Goal: Task Accomplishment & Management: Use online tool/utility

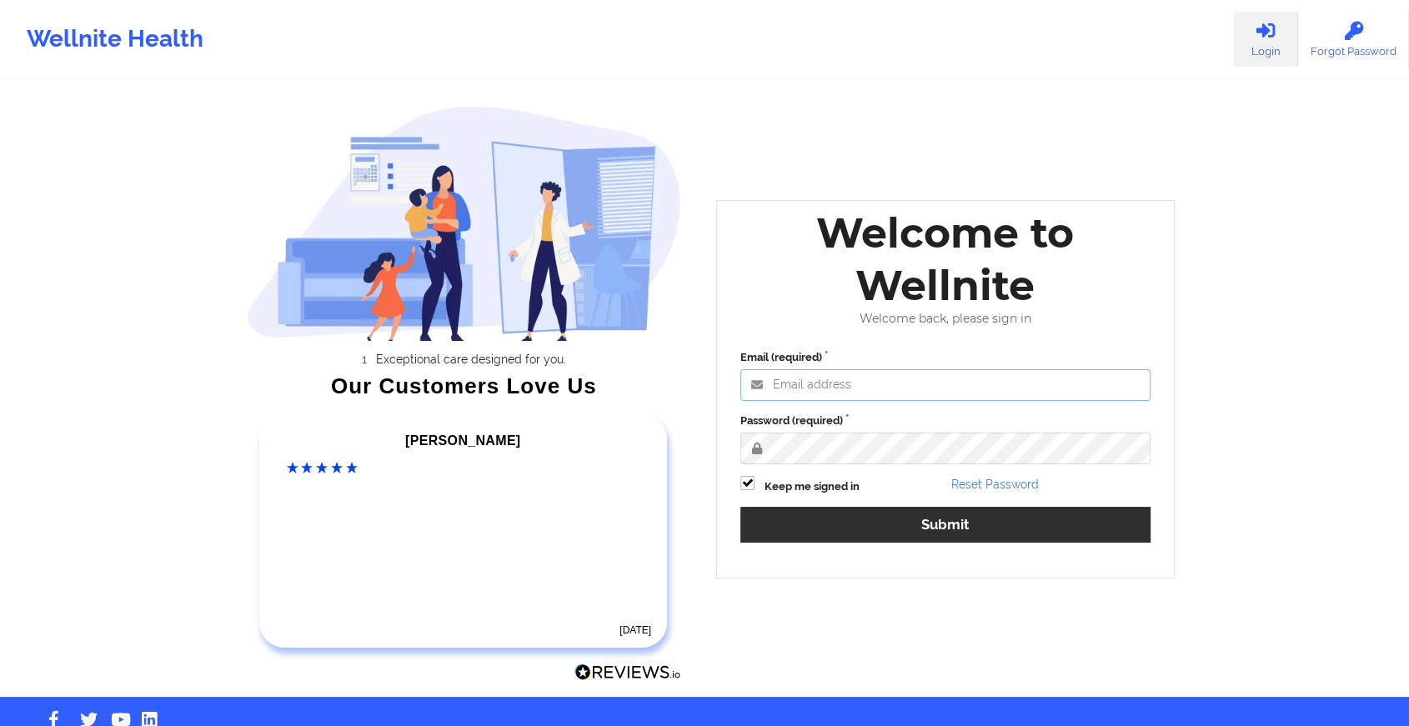
type input "[EMAIL_ADDRESS][DOMAIN_NAME]"
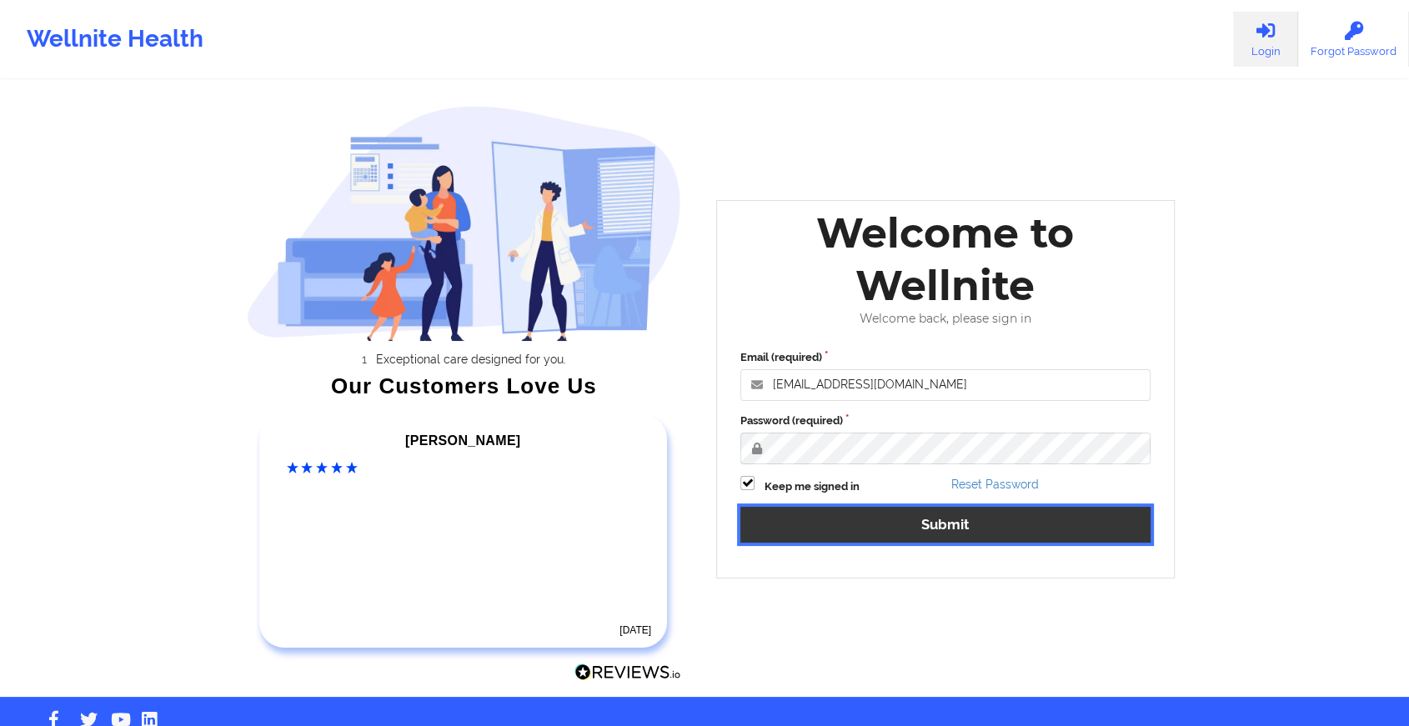
click at [881, 519] on button "Submit" at bounding box center [945, 525] width 410 height 36
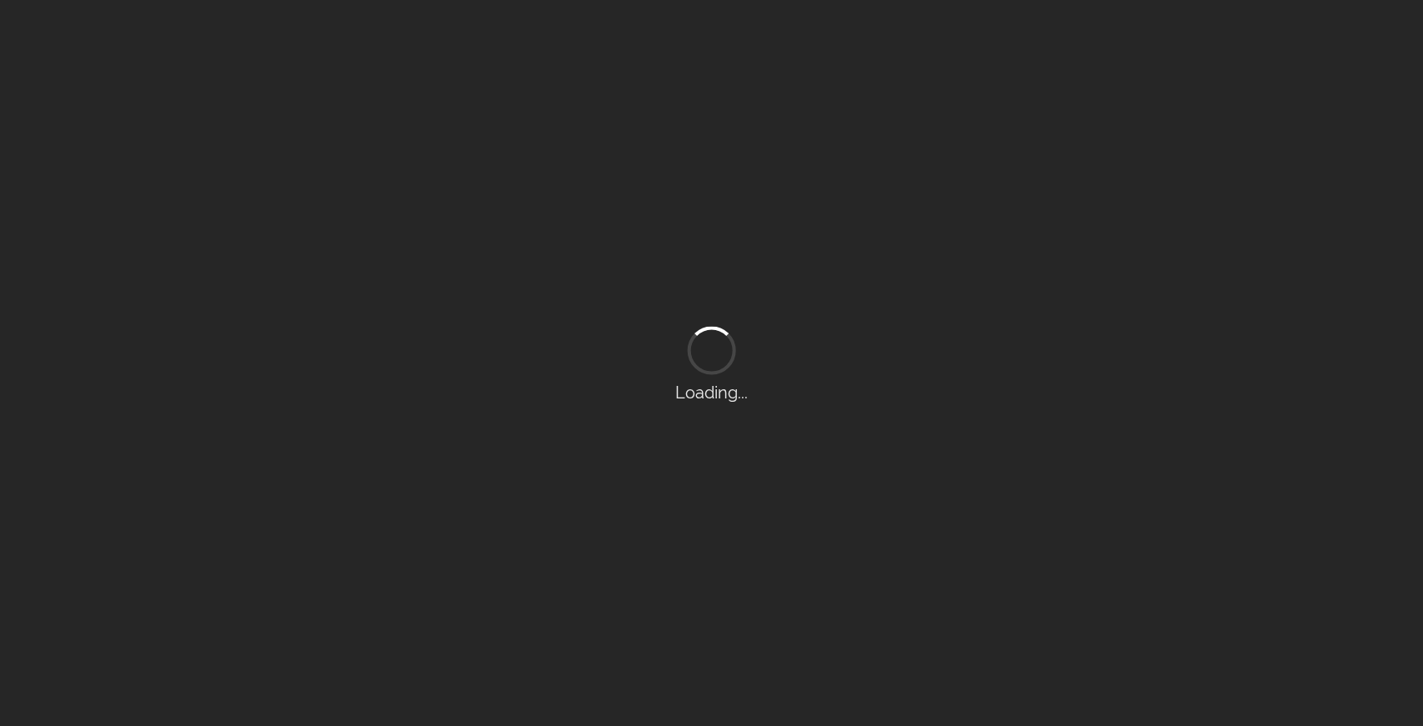
click at [707, 719] on div "Loading..." at bounding box center [711, 363] width 1423 height 726
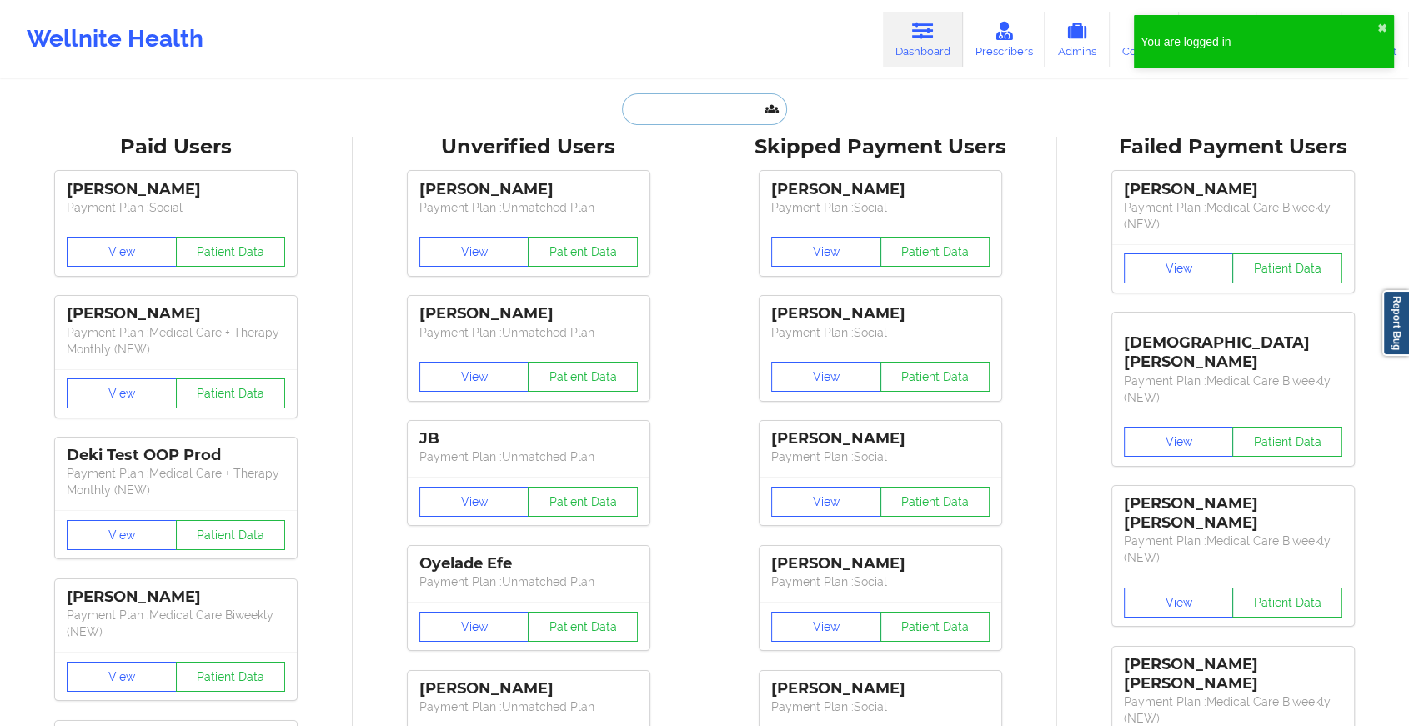
click at [715, 100] on input "text" at bounding box center [704, 109] width 165 height 32
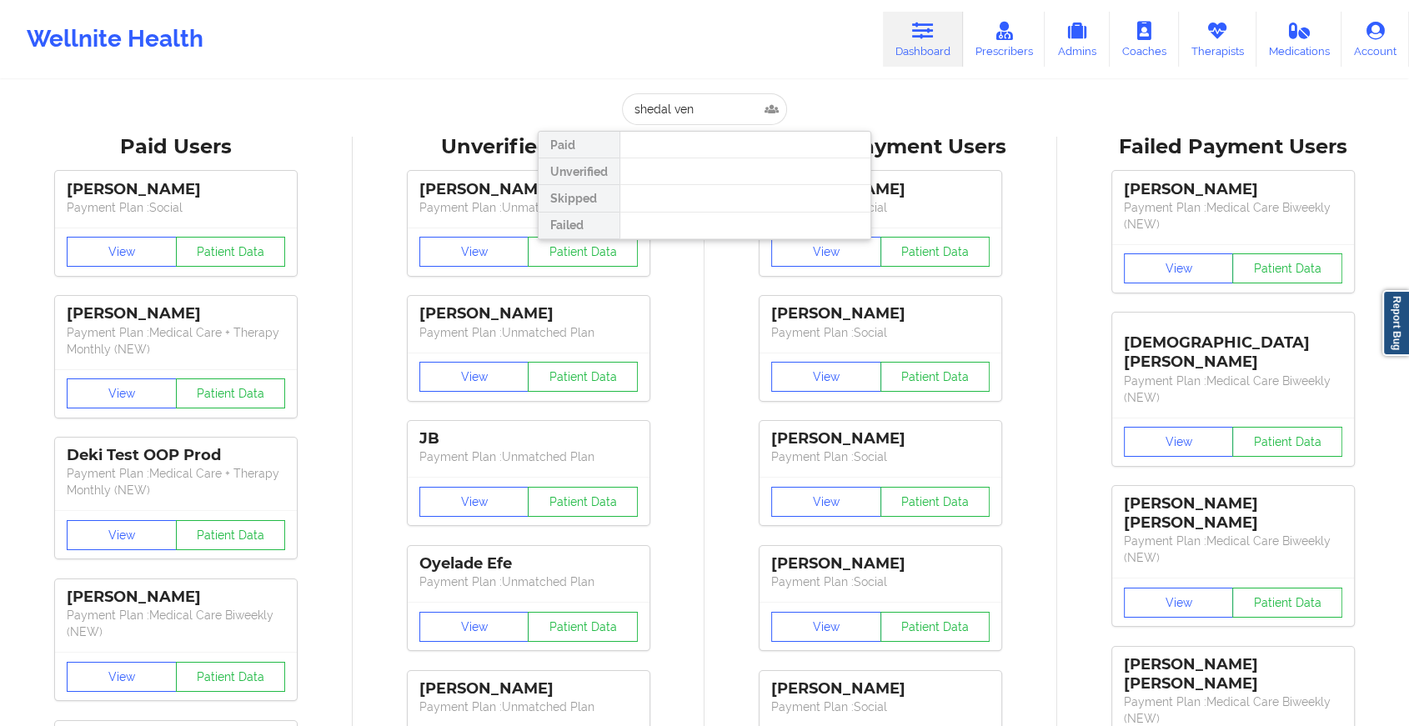
click at [657, 180] on div at bounding box center [745, 171] width 251 height 27
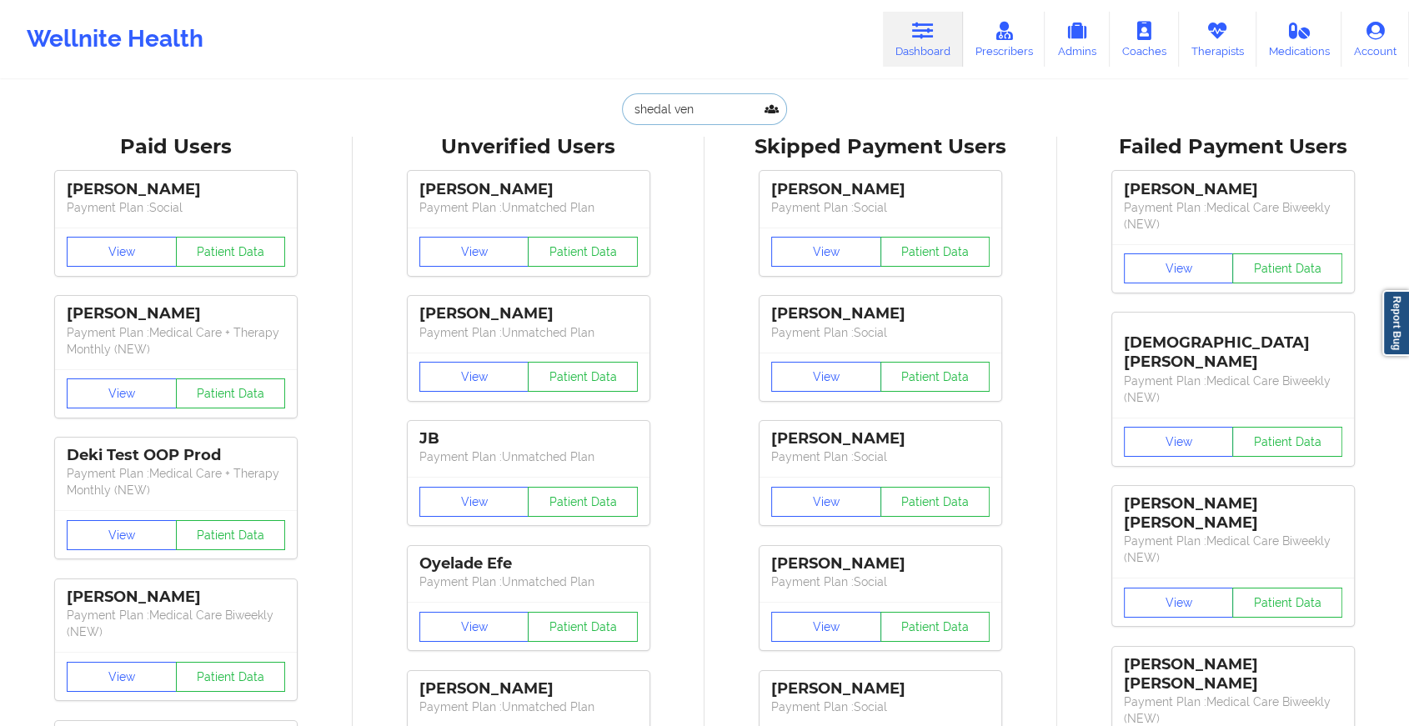
click at [667, 100] on input "shedal ven" at bounding box center [704, 109] width 165 height 32
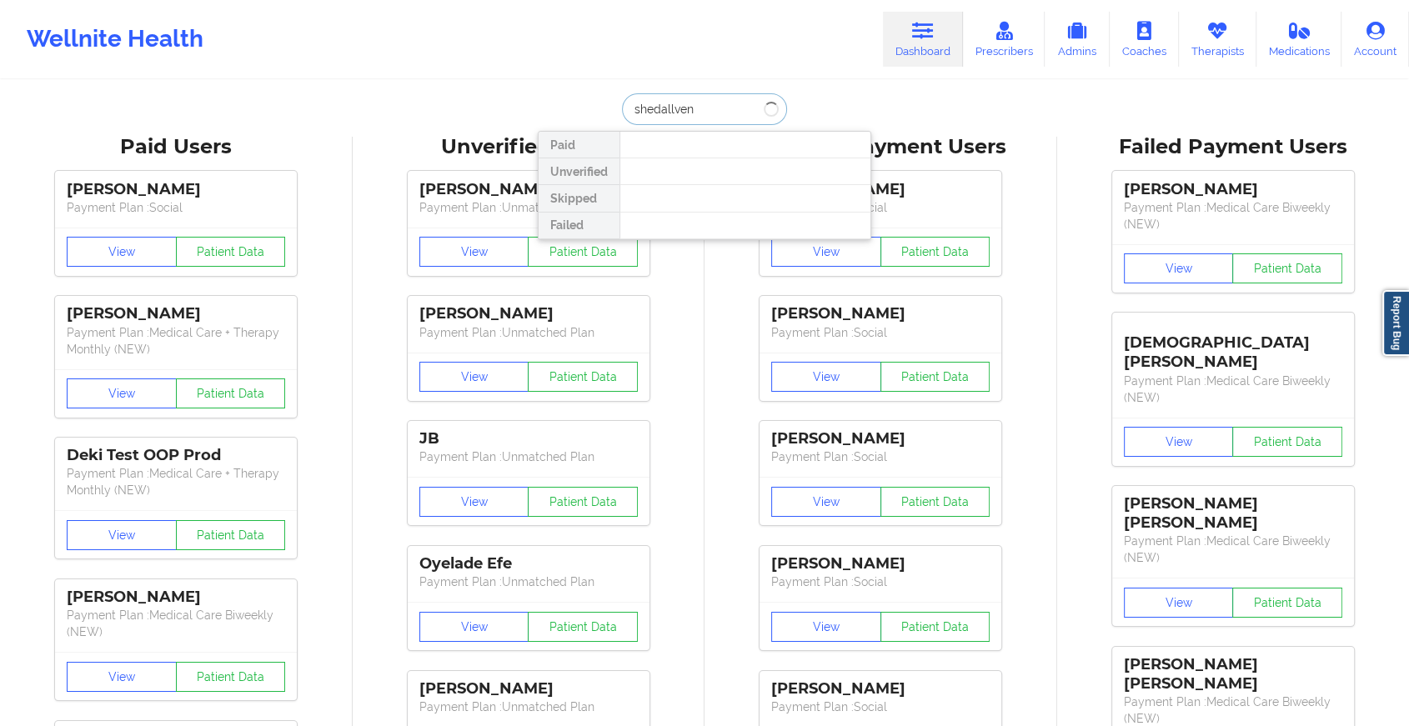
type input "shedall ven"
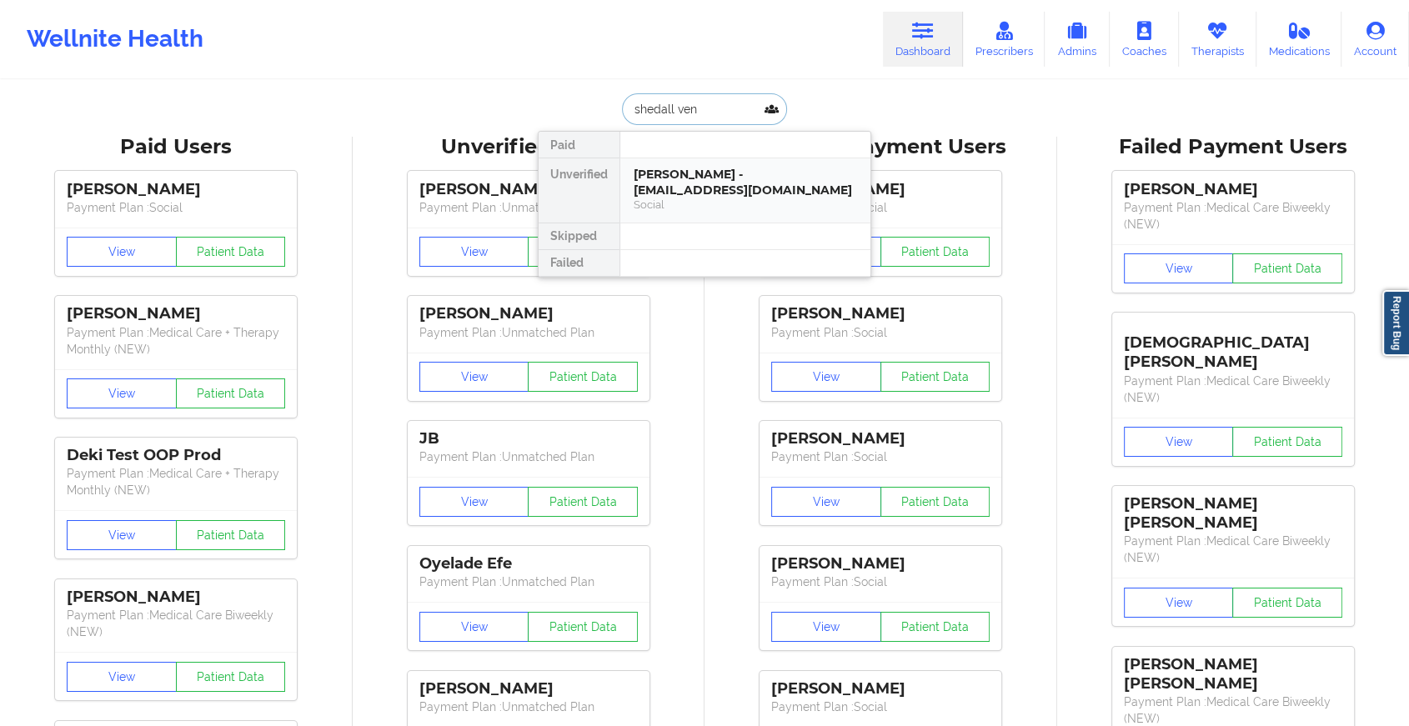
click at [744, 197] on div "[PERSON_NAME] - [EMAIL_ADDRESS][DOMAIN_NAME]" at bounding box center [745, 182] width 223 height 31
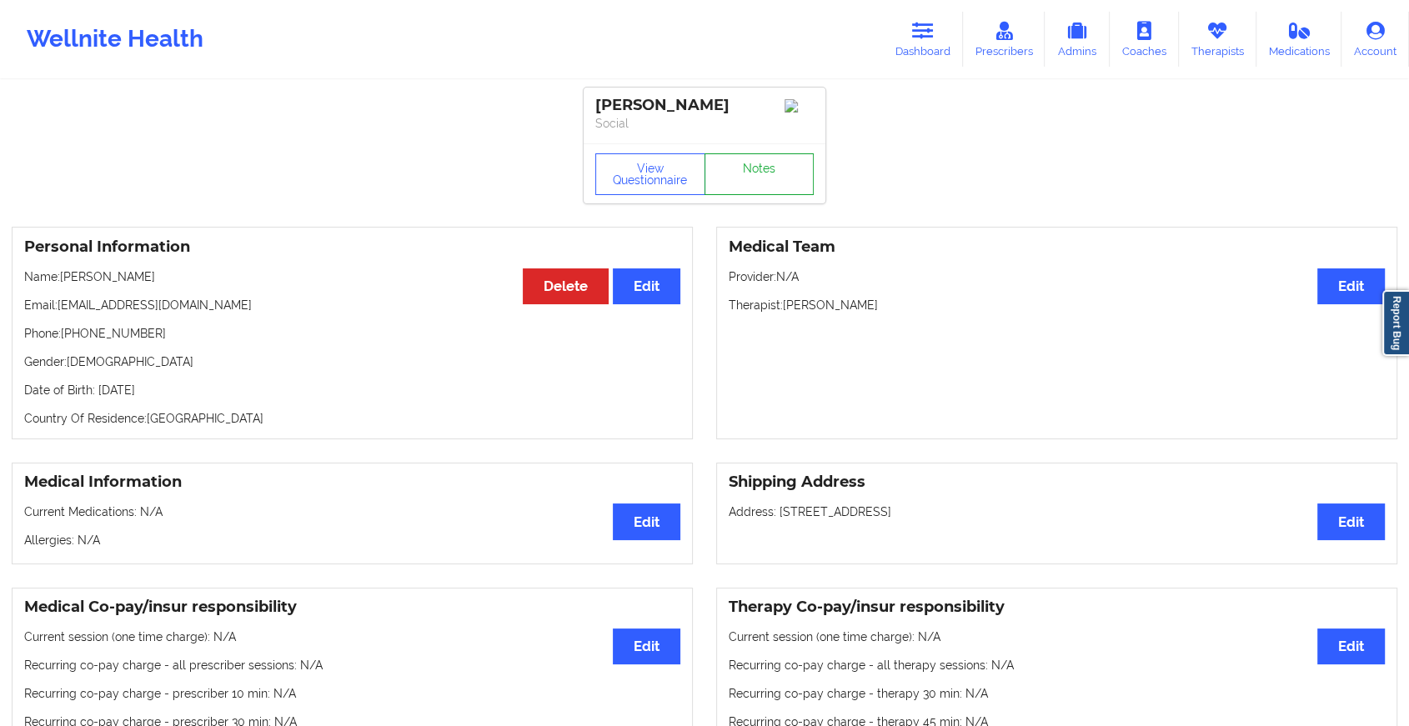
click at [756, 177] on link "Notes" at bounding box center [760, 174] width 110 height 42
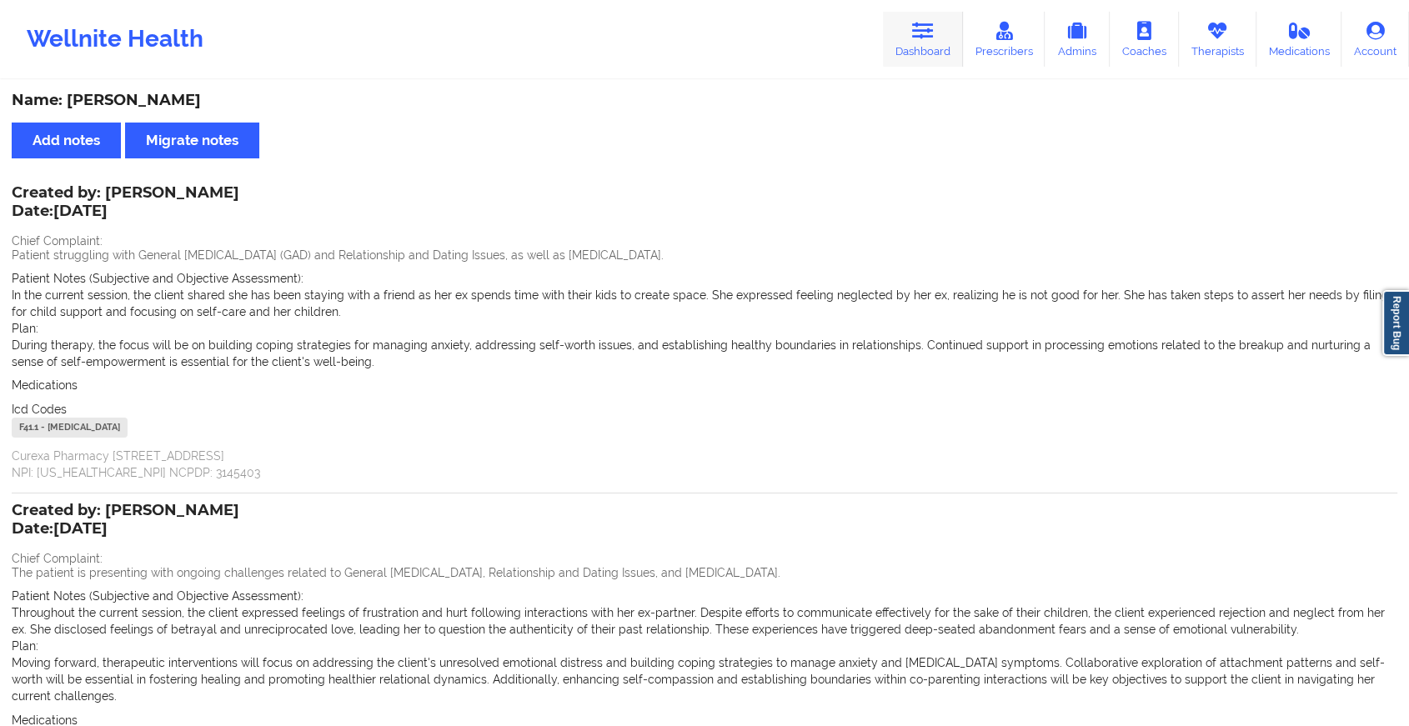
click at [908, 56] on link "Dashboard" at bounding box center [923, 39] width 80 height 55
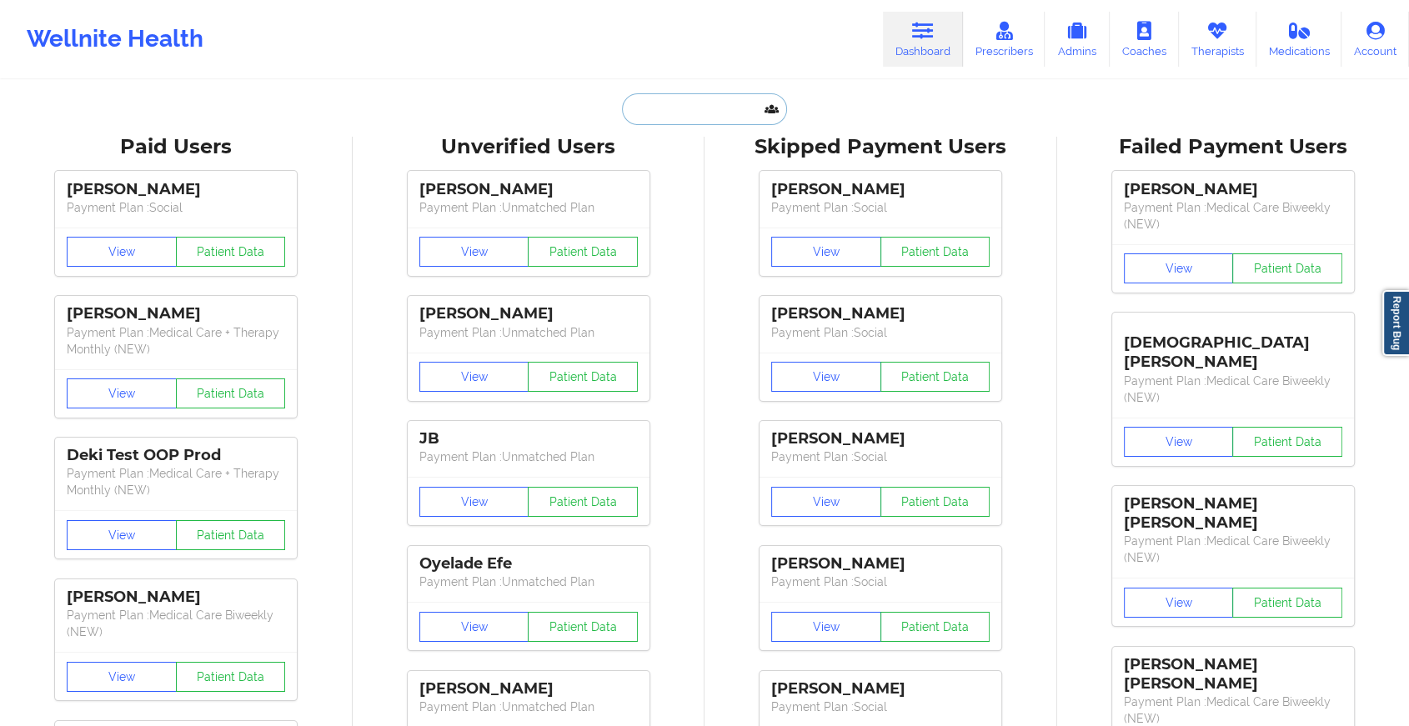
click at [673, 106] on input "text" at bounding box center [704, 109] width 165 height 32
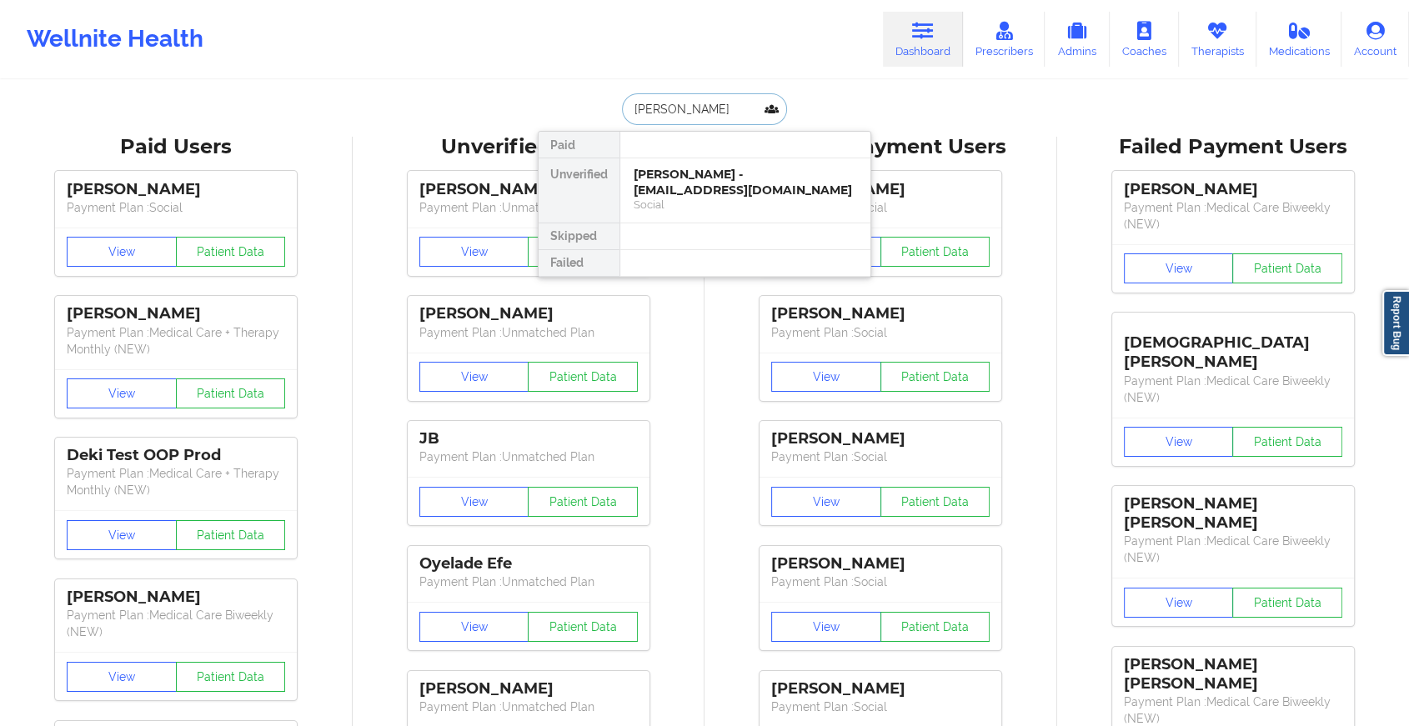
type input "[PERSON_NAME]"
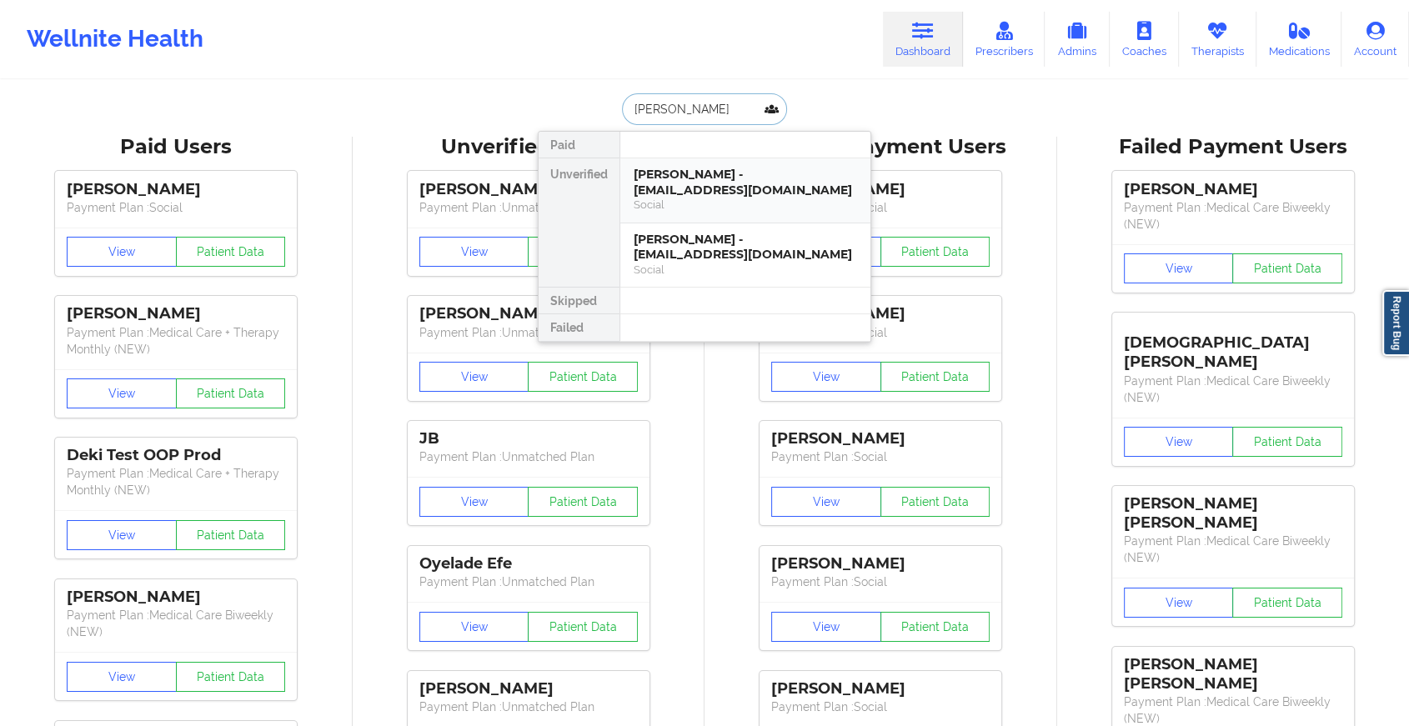
click at [693, 183] on div "[PERSON_NAME] - [EMAIL_ADDRESS][DOMAIN_NAME]" at bounding box center [745, 182] width 223 height 31
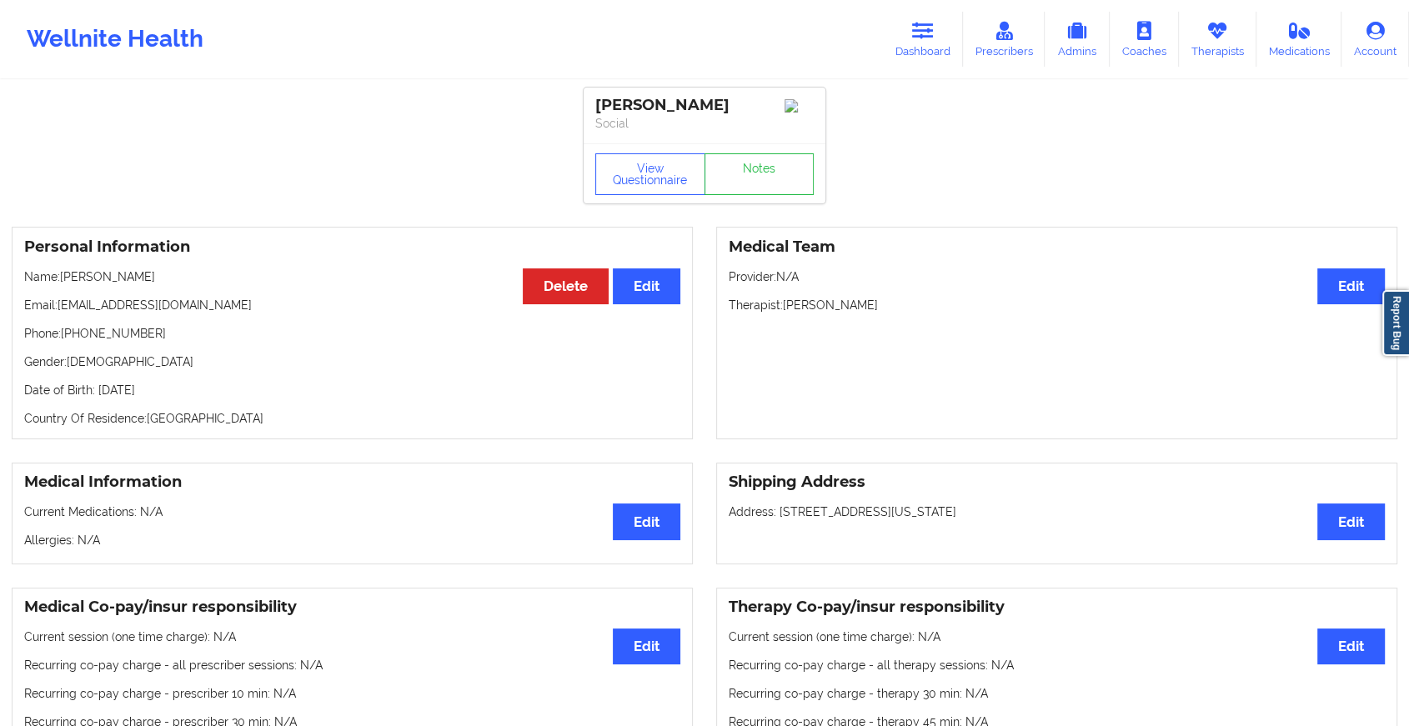
click at [785, 203] on div "View Questionnaire Notes" at bounding box center [705, 173] width 242 height 60
click at [785, 193] on link "Notes" at bounding box center [760, 174] width 110 height 42
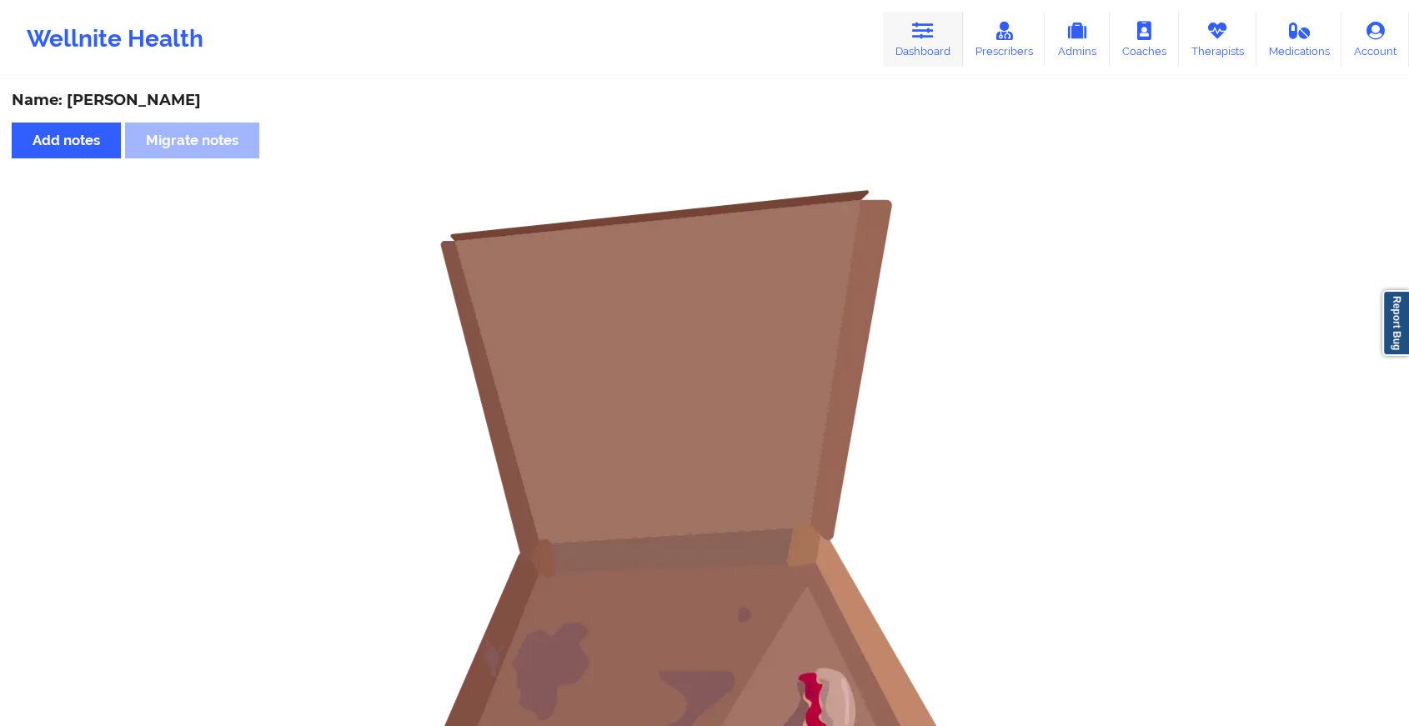
click at [917, 41] on link "Dashboard" at bounding box center [923, 39] width 80 height 55
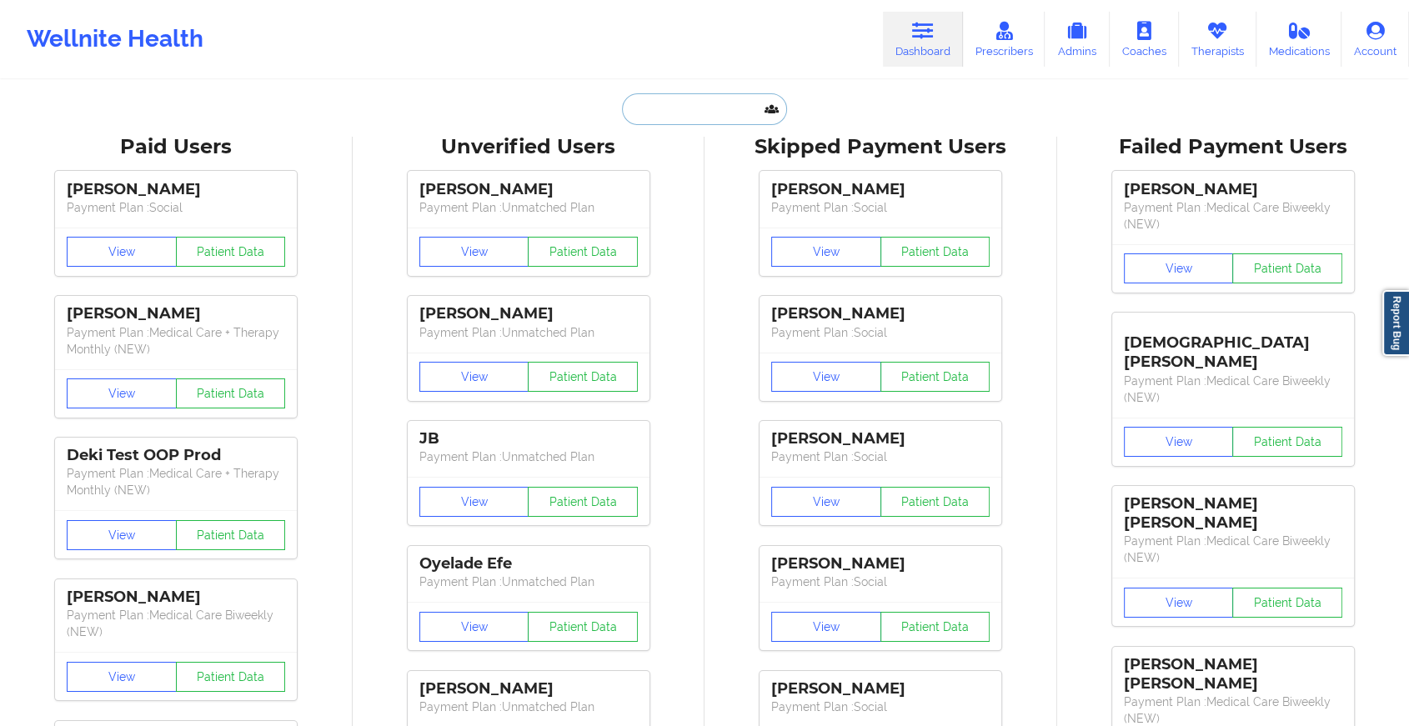
click at [714, 113] on input "text" at bounding box center [704, 109] width 165 height 32
type input "j"
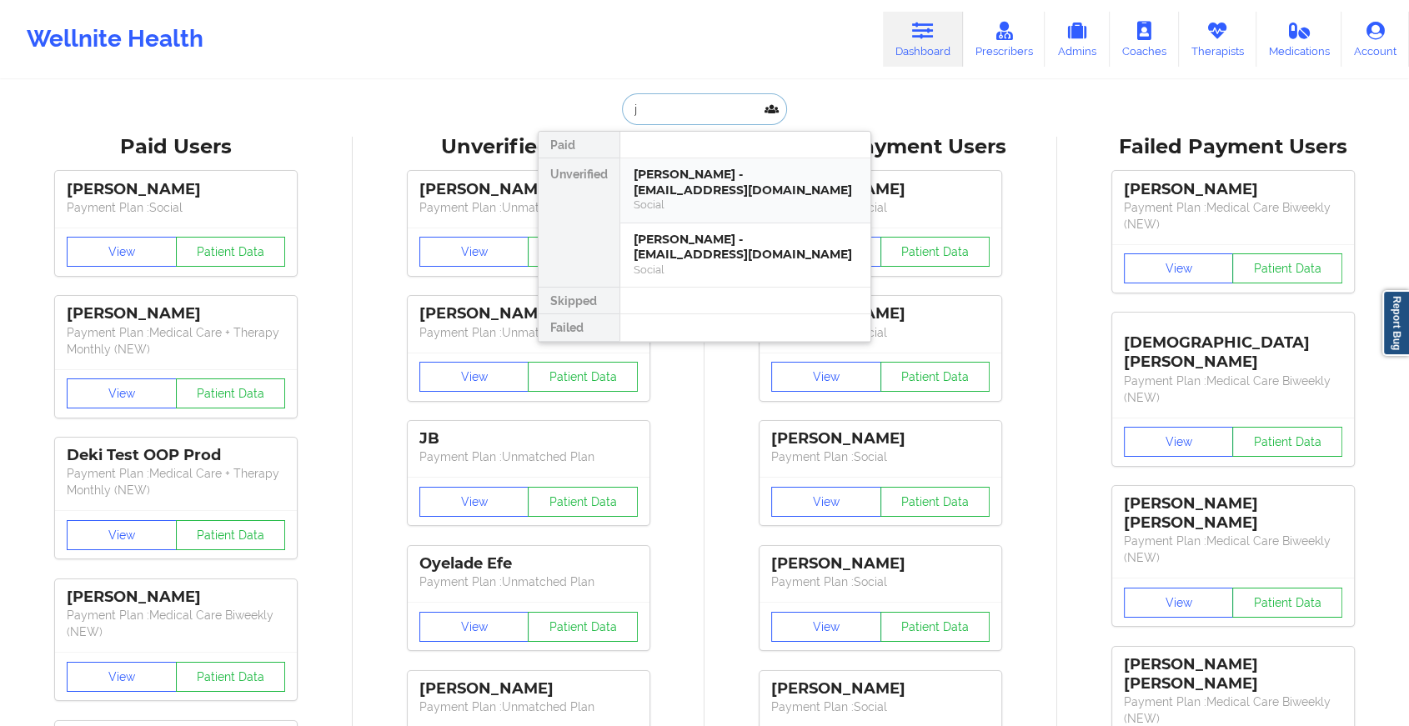
click at [693, 173] on div "[PERSON_NAME] - [EMAIL_ADDRESS][DOMAIN_NAME]" at bounding box center [745, 182] width 223 height 31
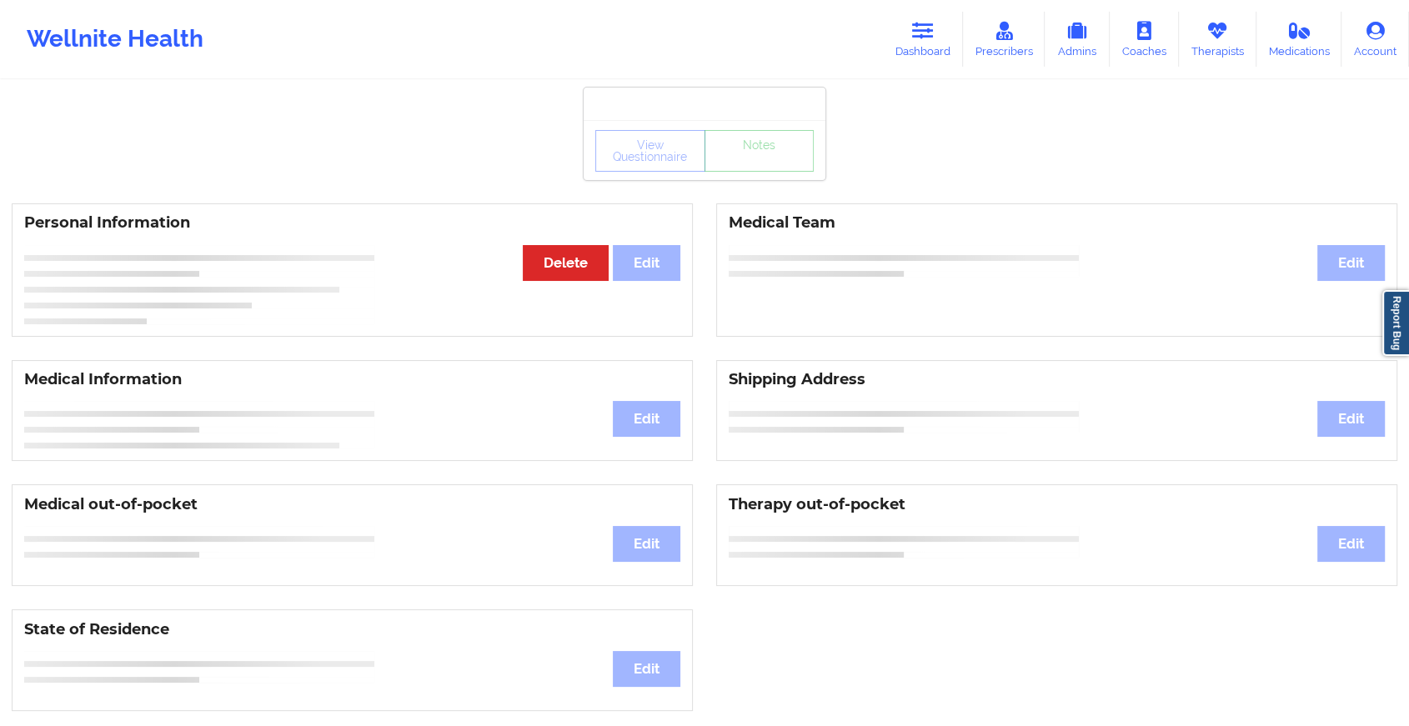
click at [733, 168] on div "View Questionnaire Notes" at bounding box center [704, 151] width 218 height 42
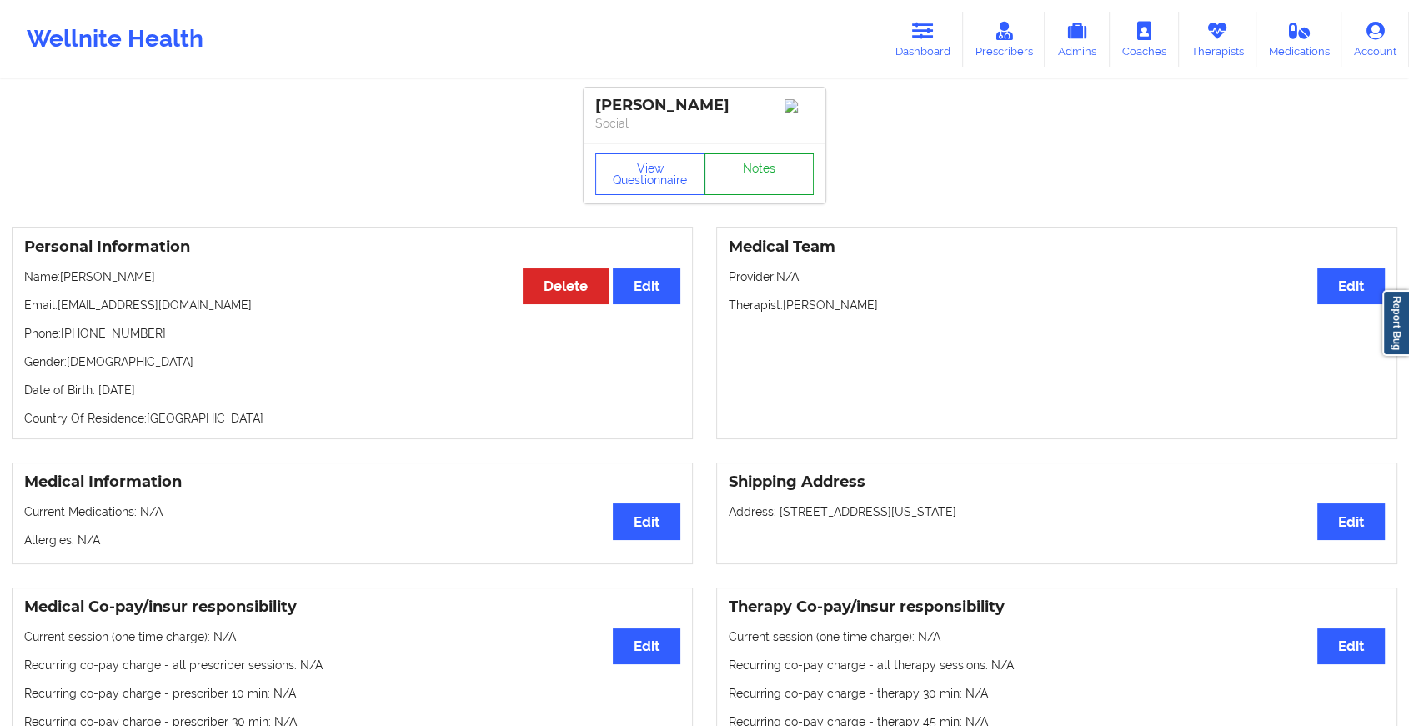
click at [733, 168] on link "Notes" at bounding box center [760, 174] width 110 height 42
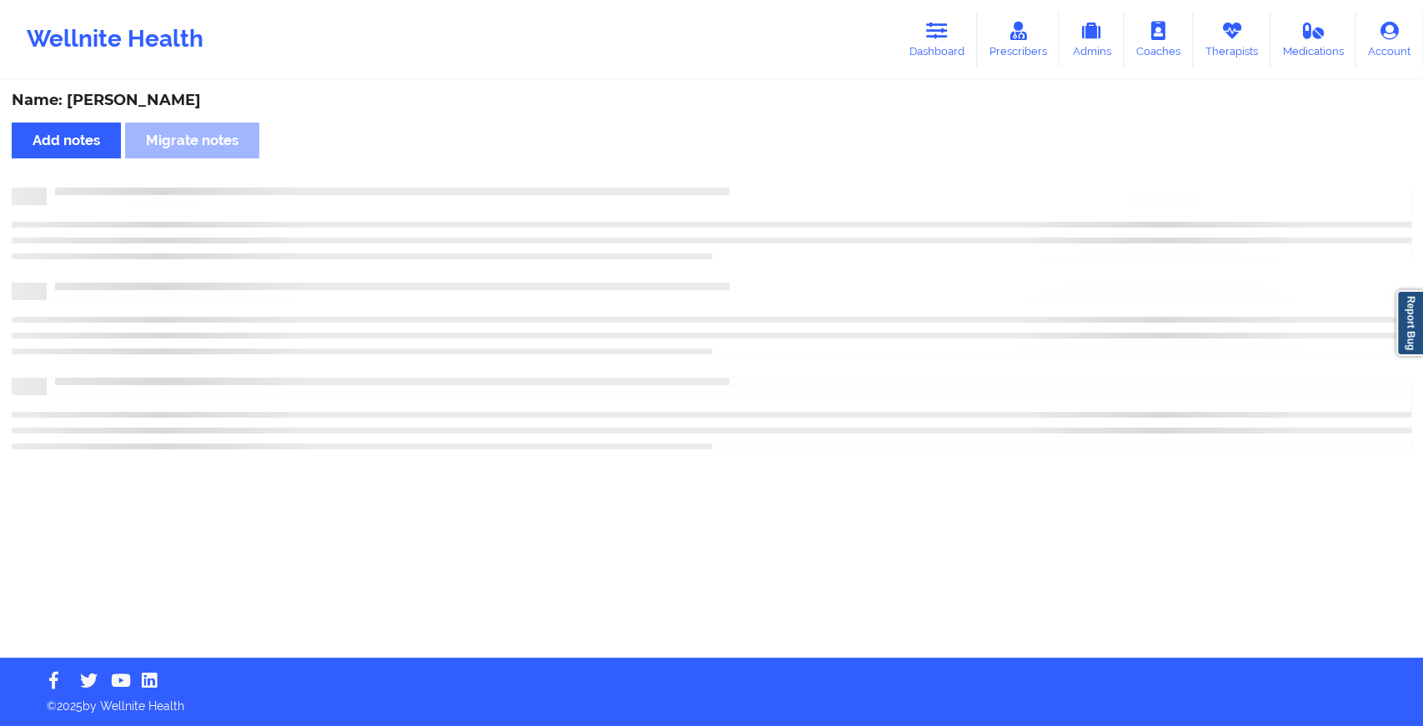
click at [733, 168] on div "Name: [PERSON_NAME] Add notes Migrate notes" at bounding box center [711, 370] width 1423 height 576
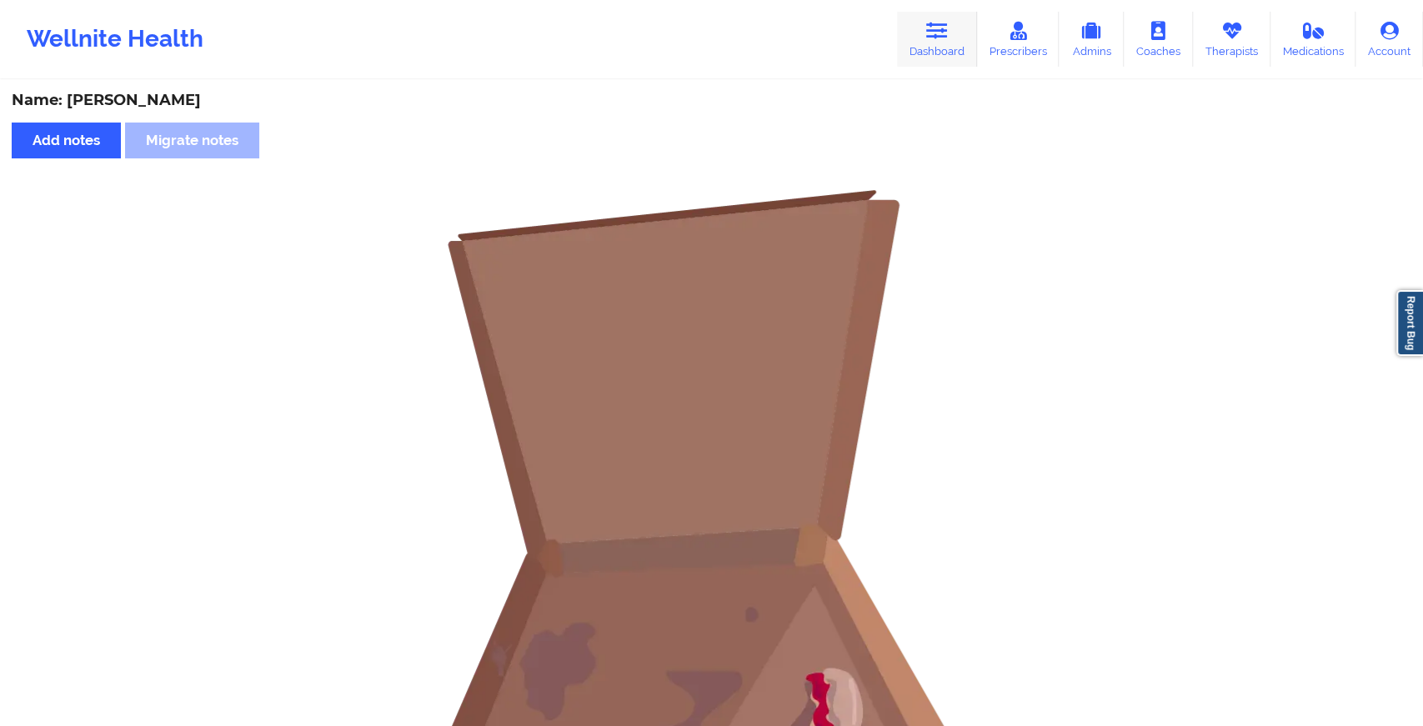
click at [929, 38] on icon at bounding box center [937, 31] width 22 height 18
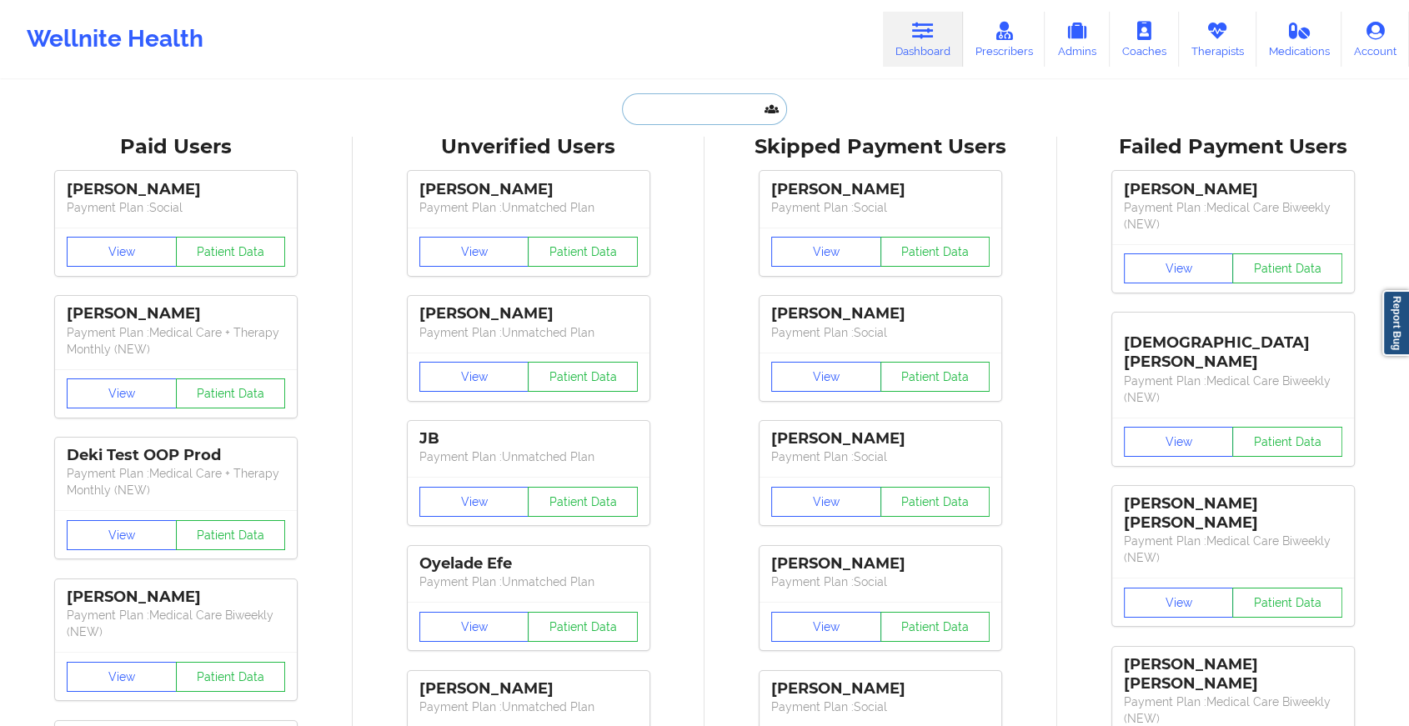
click at [741, 102] on input "text" at bounding box center [704, 109] width 165 height 32
type input "j"
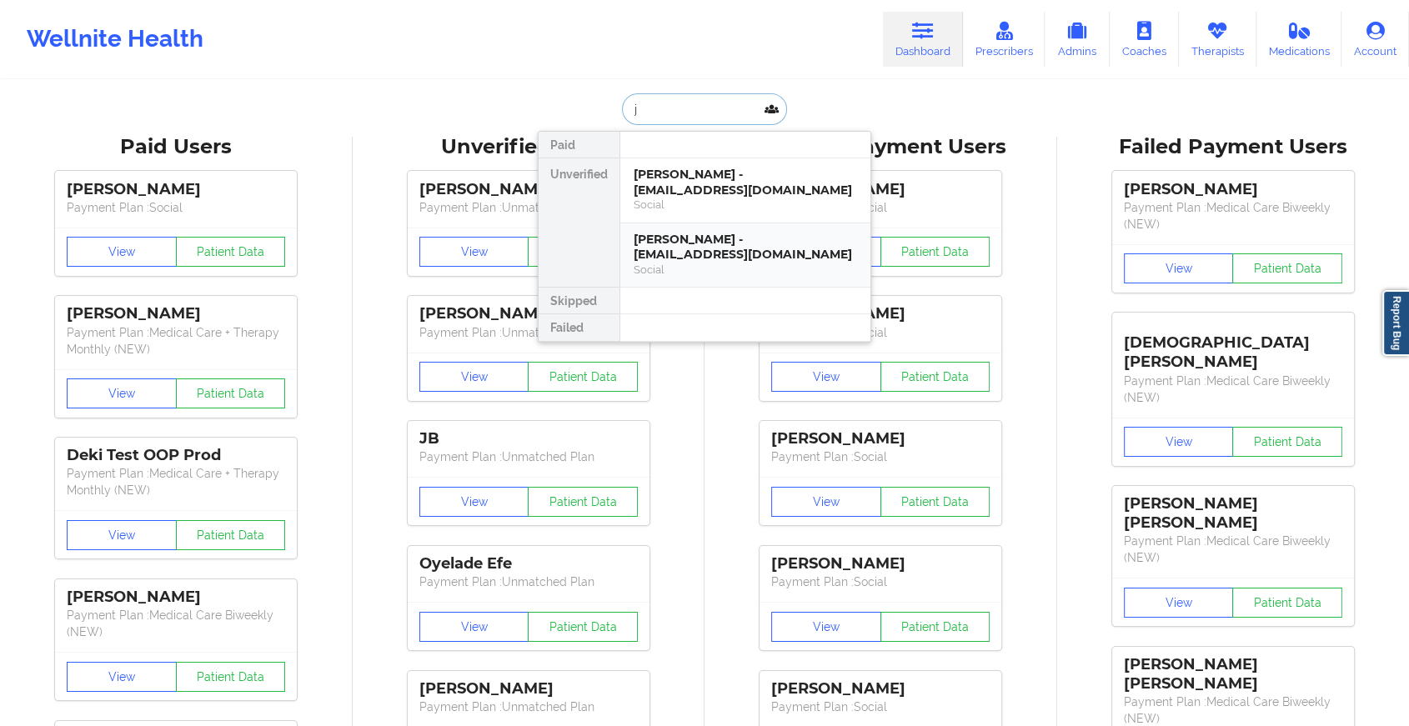
click at [760, 223] on div "[PERSON_NAME] - [EMAIL_ADDRESS][DOMAIN_NAME] Social" at bounding box center [745, 255] width 250 height 64
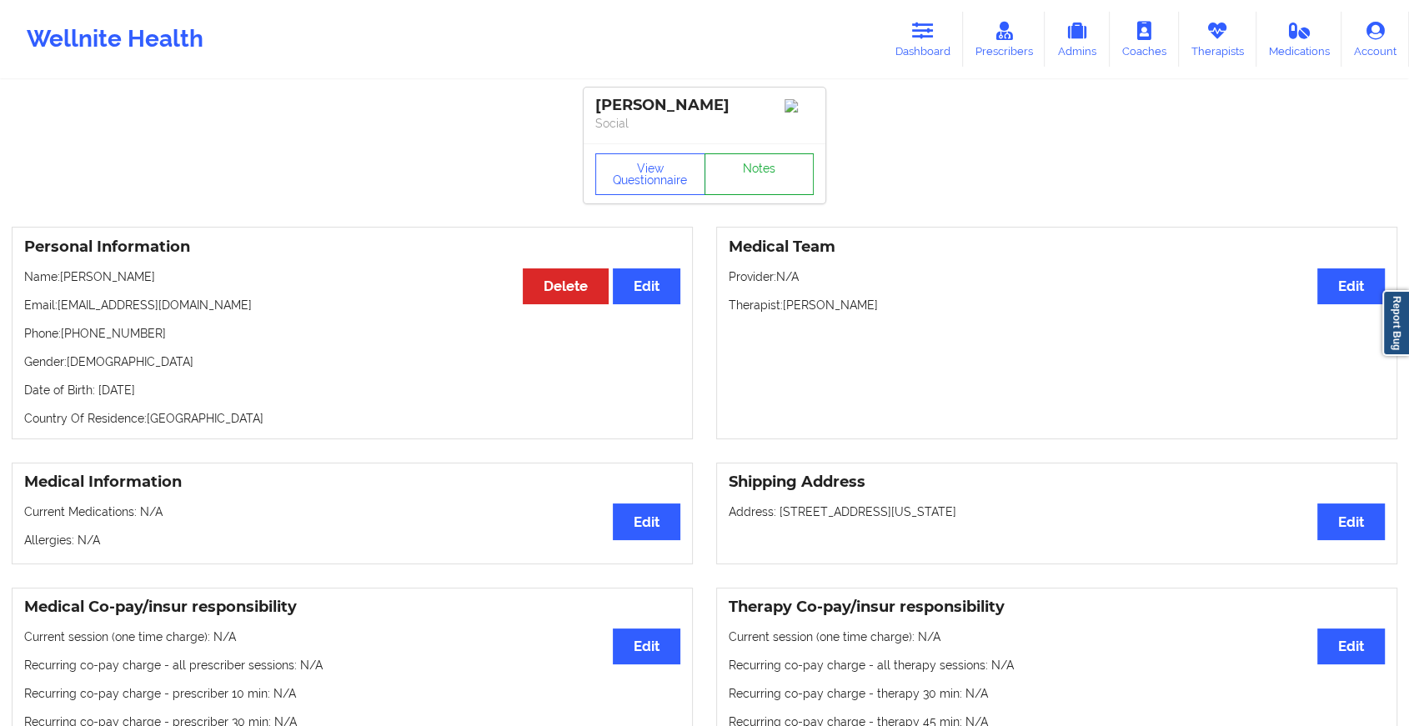
click at [778, 195] on link "Notes" at bounding box center [760, 174] width 110 height 42
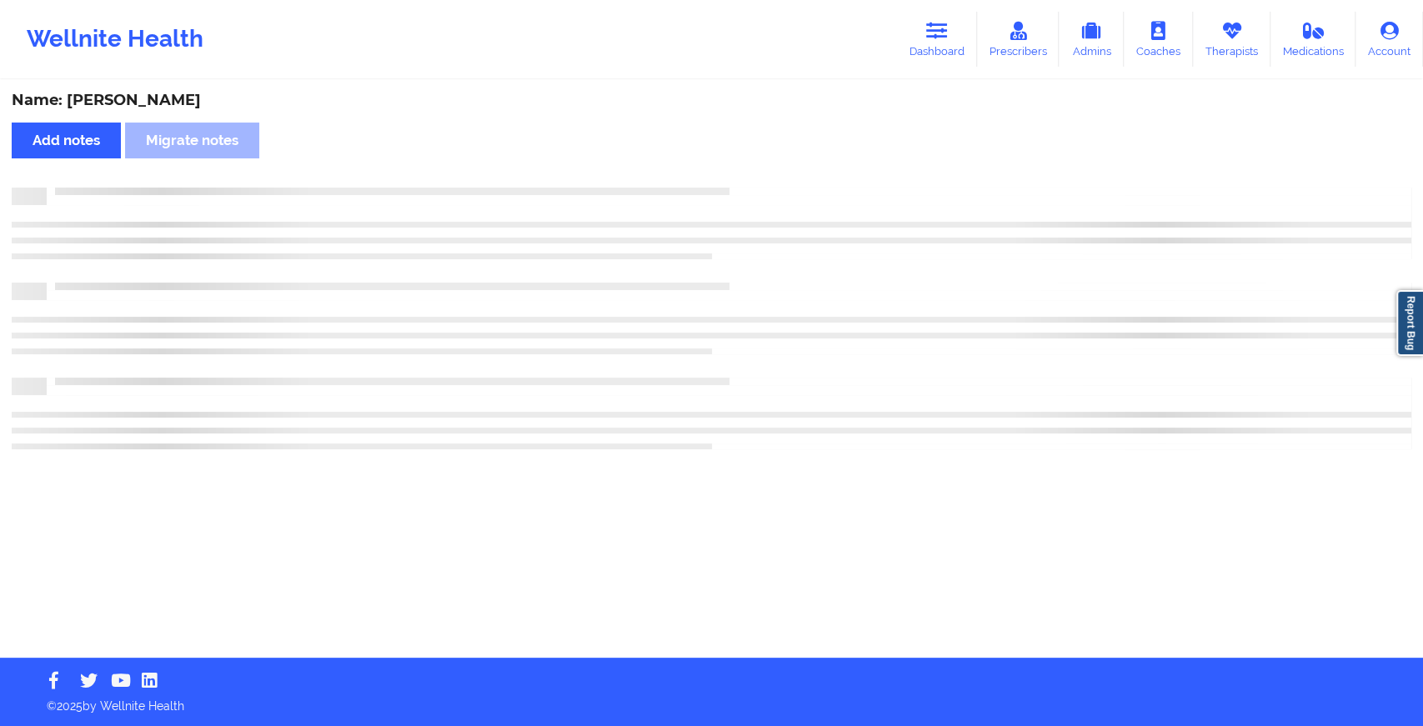
click at [778, 198] on div at bounding box center [712, 197] width 1400 height 18
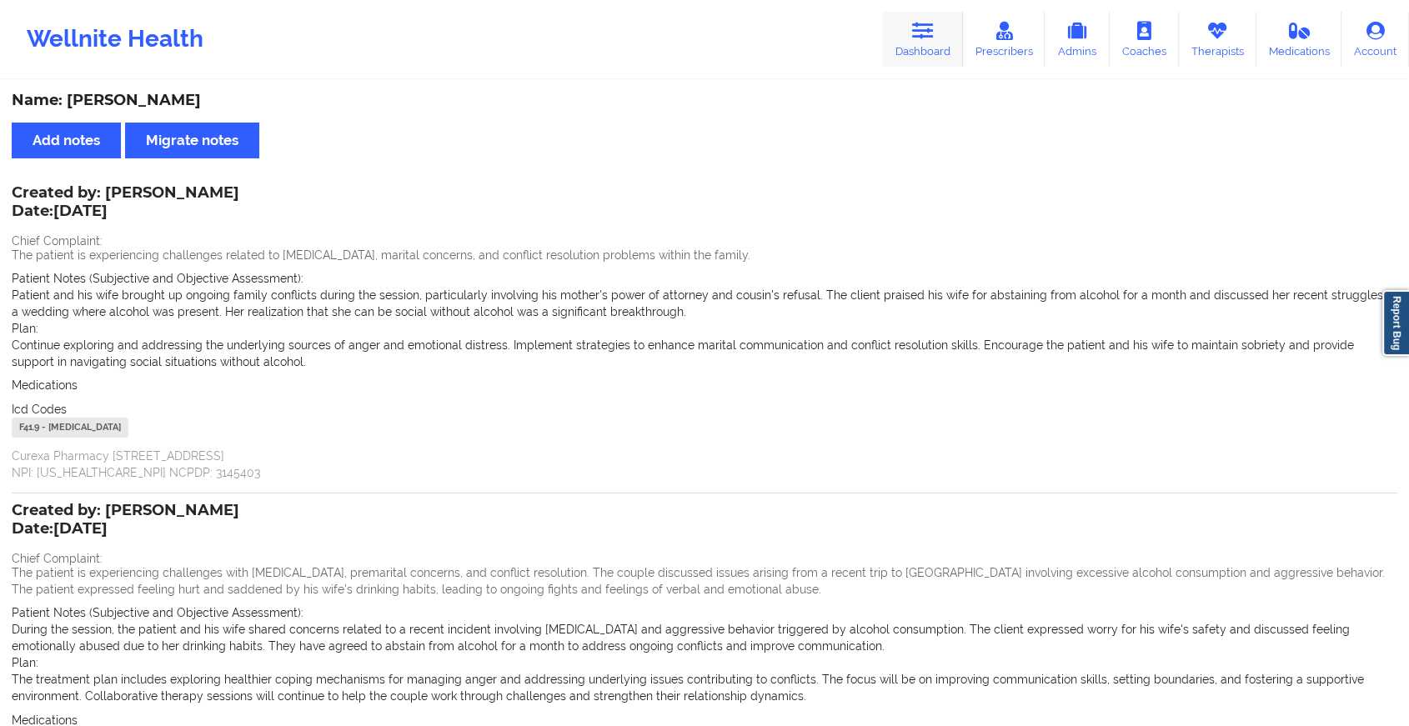
click at [890, 43] on link "Dashboard" at bounding box center [923, 39] width 80 height 55
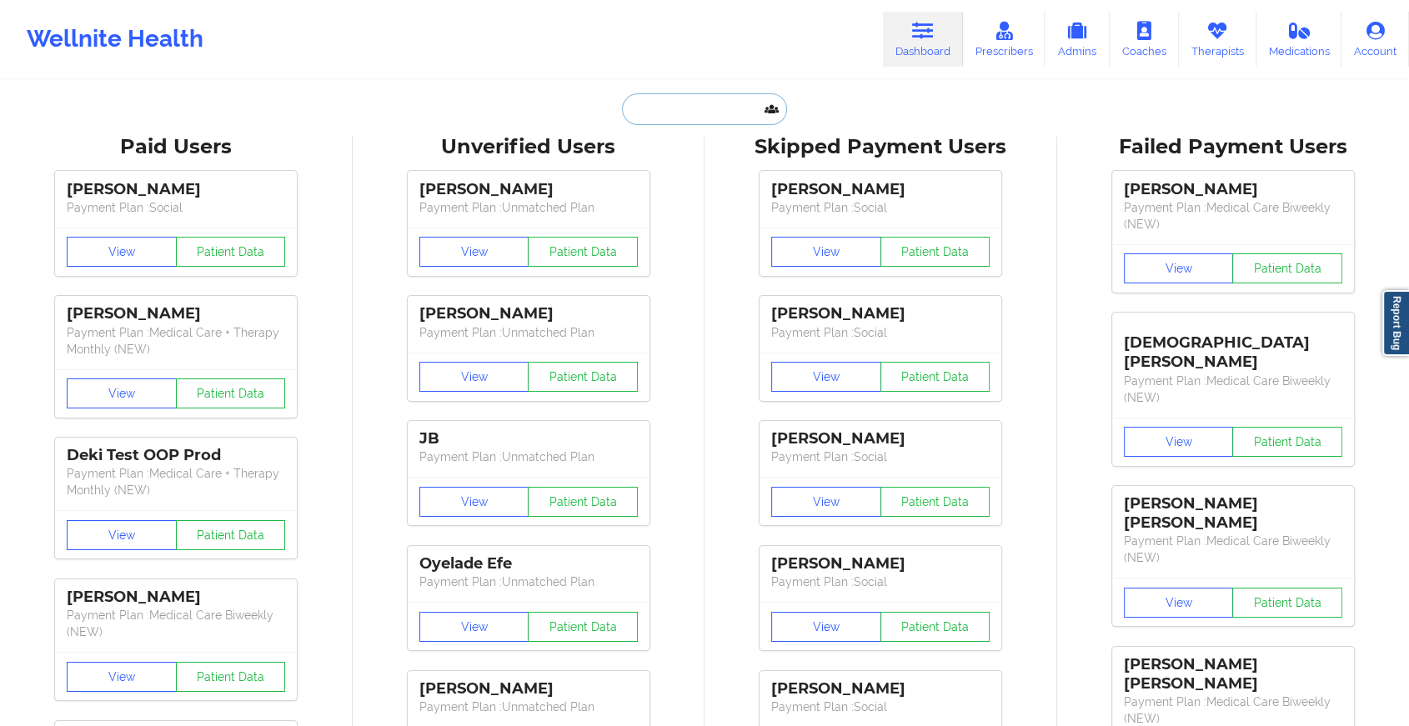
click at [663, 101] on input "text" at bounding box center [704, 109] width 165 height 32
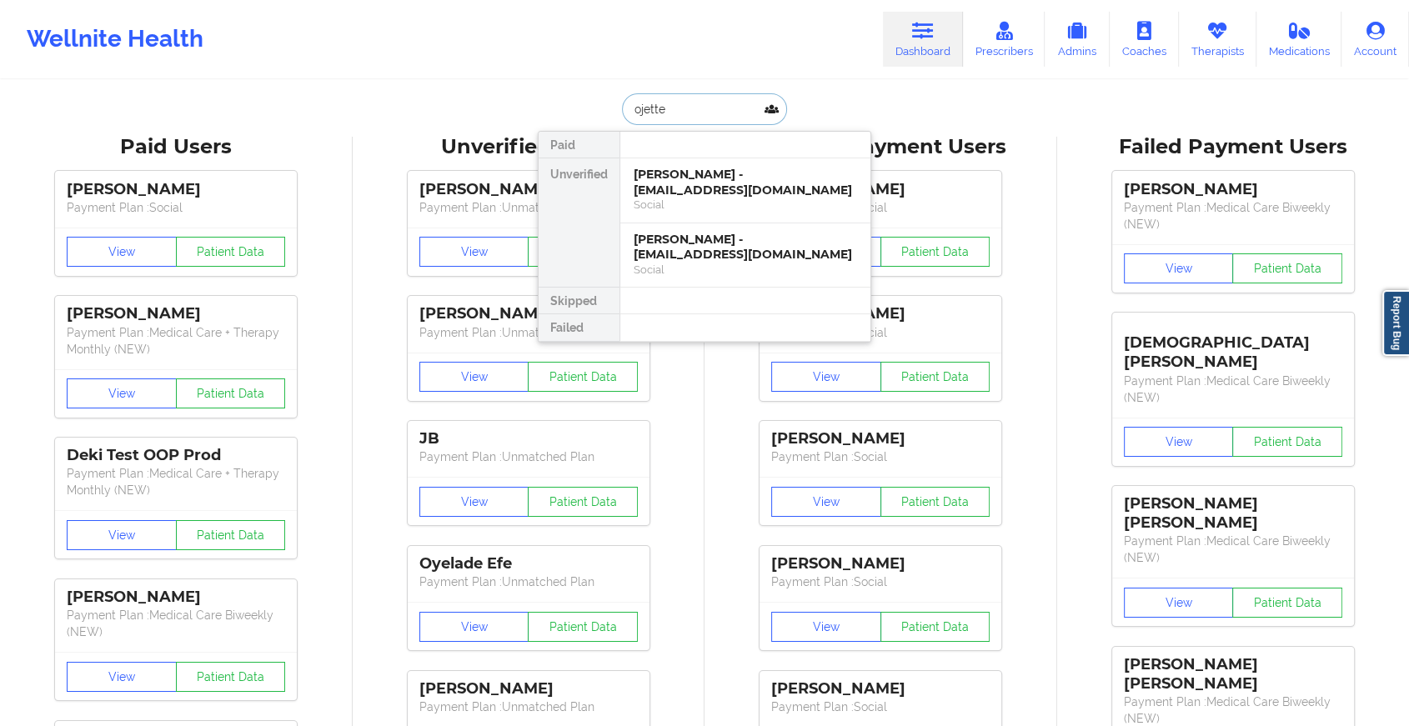
type input "ojetter"
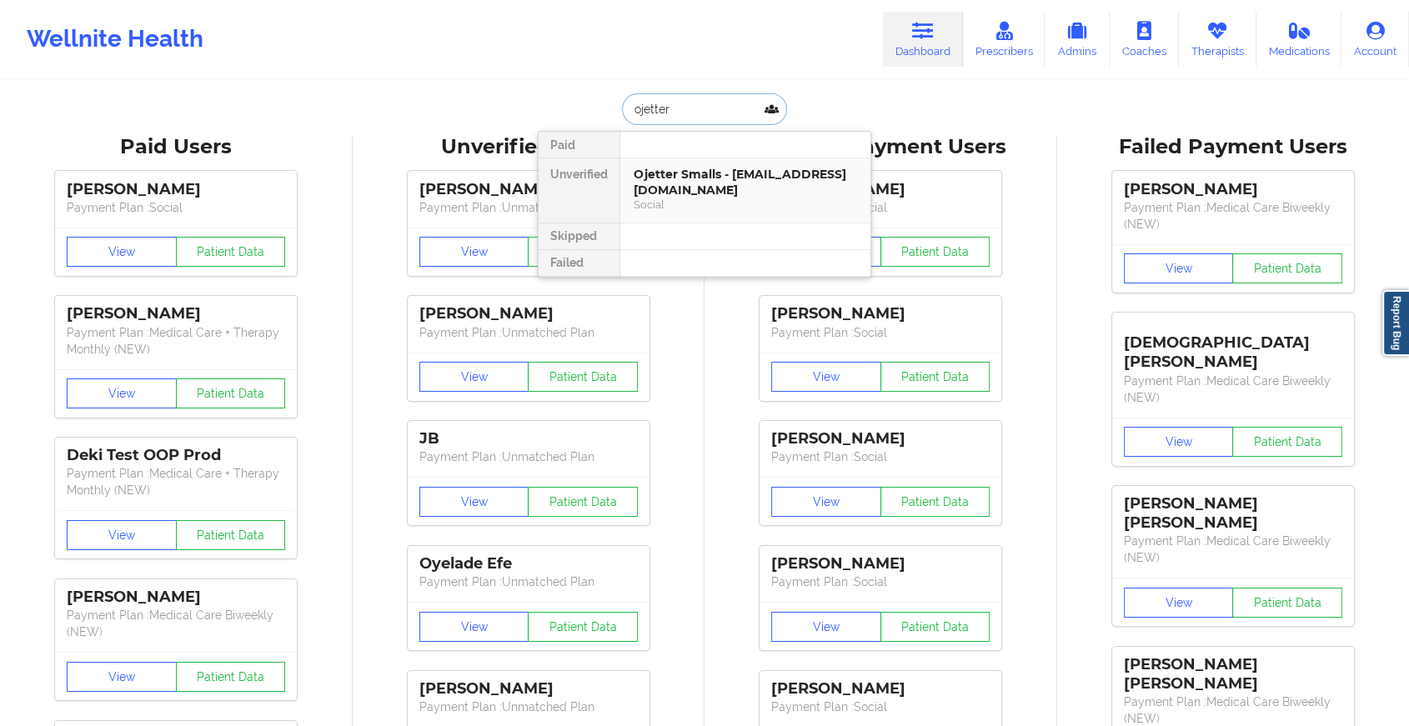
click at [801, 168] on div "Ojetter Smalls - [EMAIL_ADDRESS][DOMAIN_NAME]" at bounding box center [745, 182] width 223 height 31
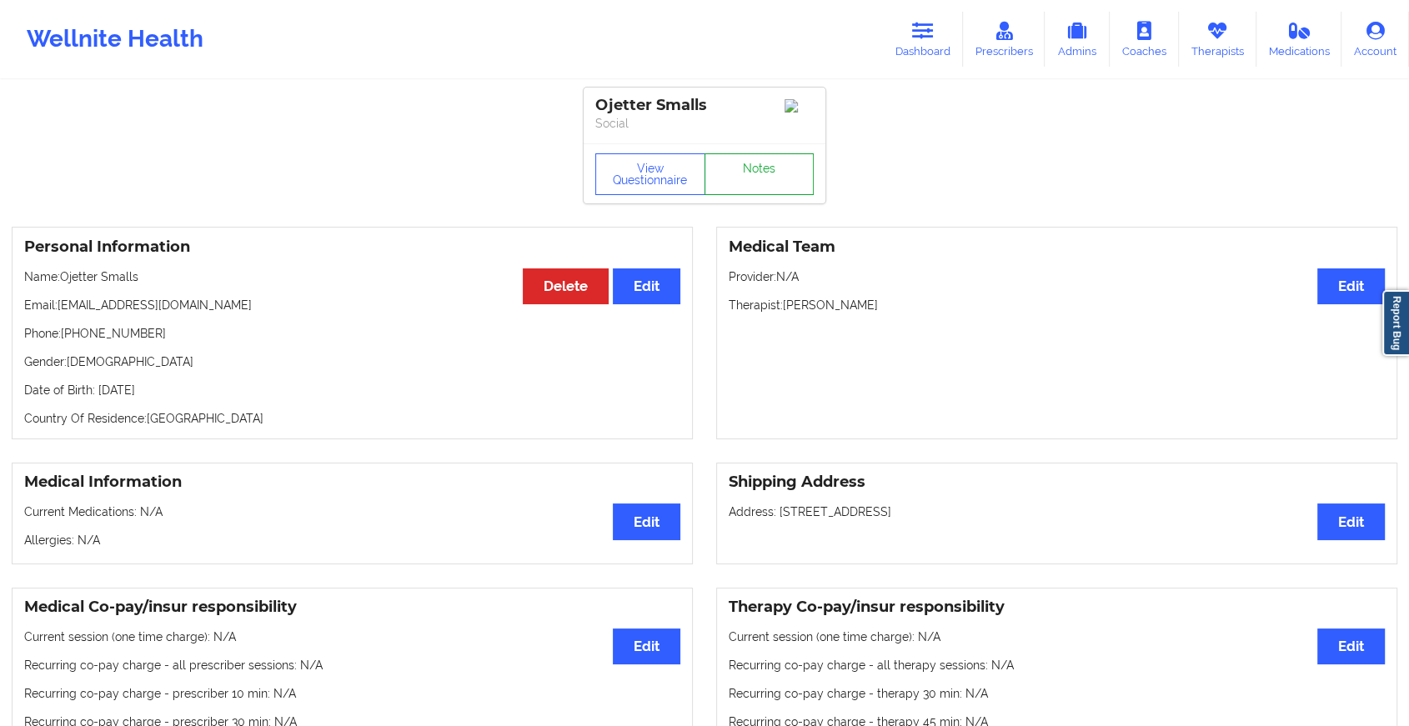
click at [751, 178] on link "Notes" at bounding box center [760, 174] width 110 height 42
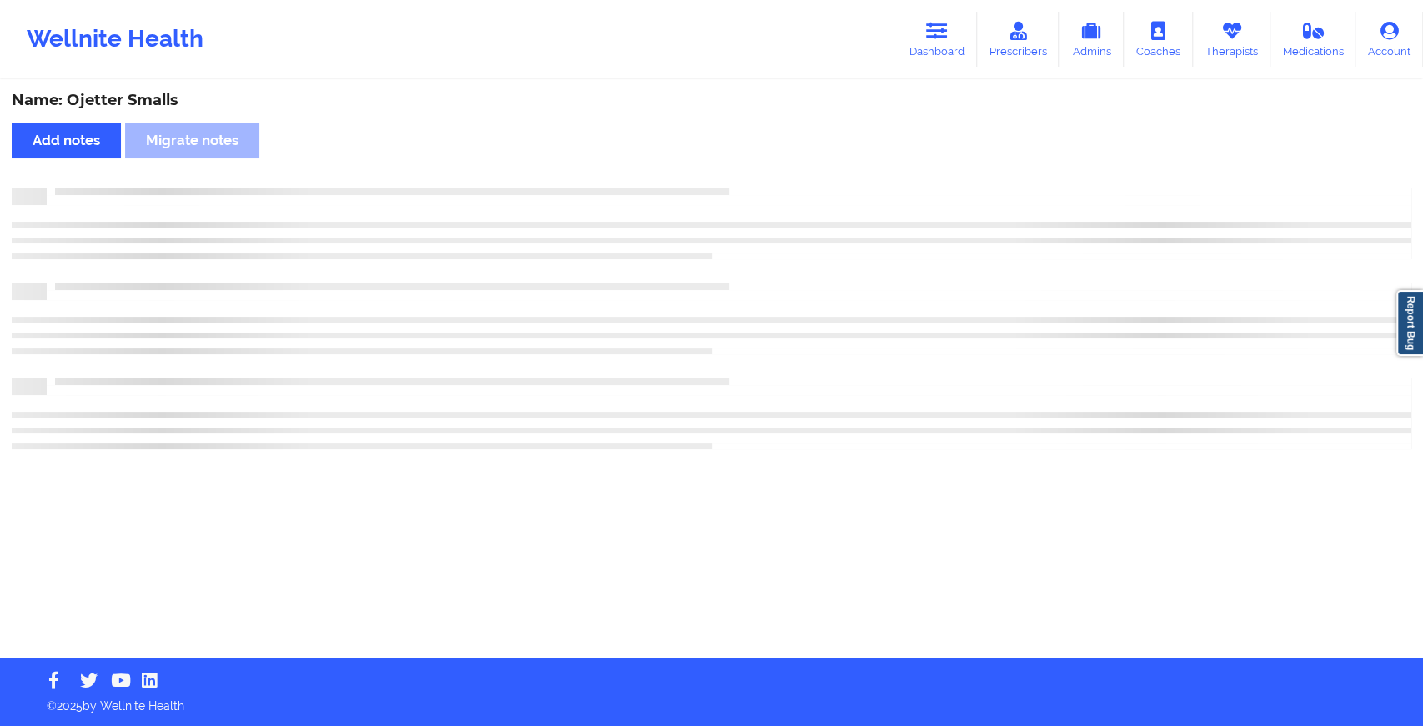
click at [751, 178] on div "Name: [PERSON_NAME] Add notes Migrate notes" at bounding box center [711, 370] width 1423 height 576
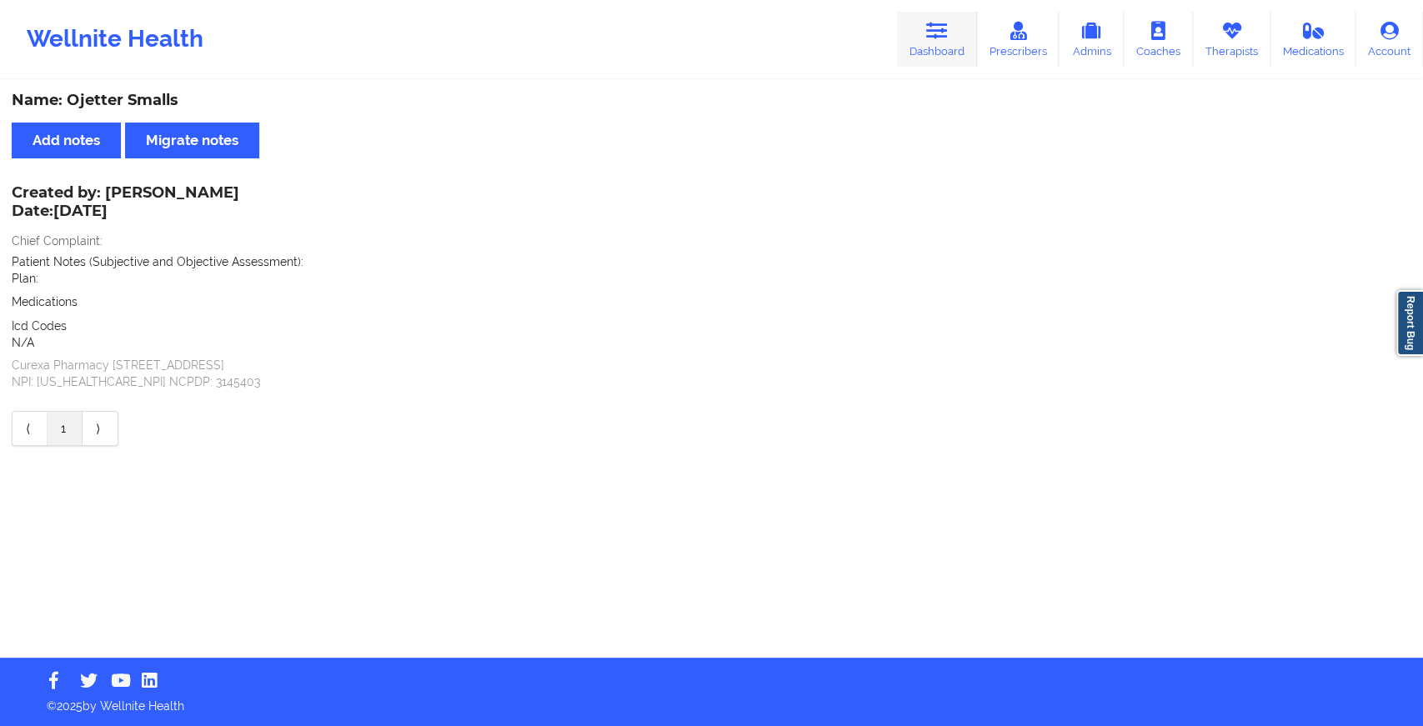
click at [924, 36] on link "Dashboard" at bounding box center [937, 39] width 80 height 55
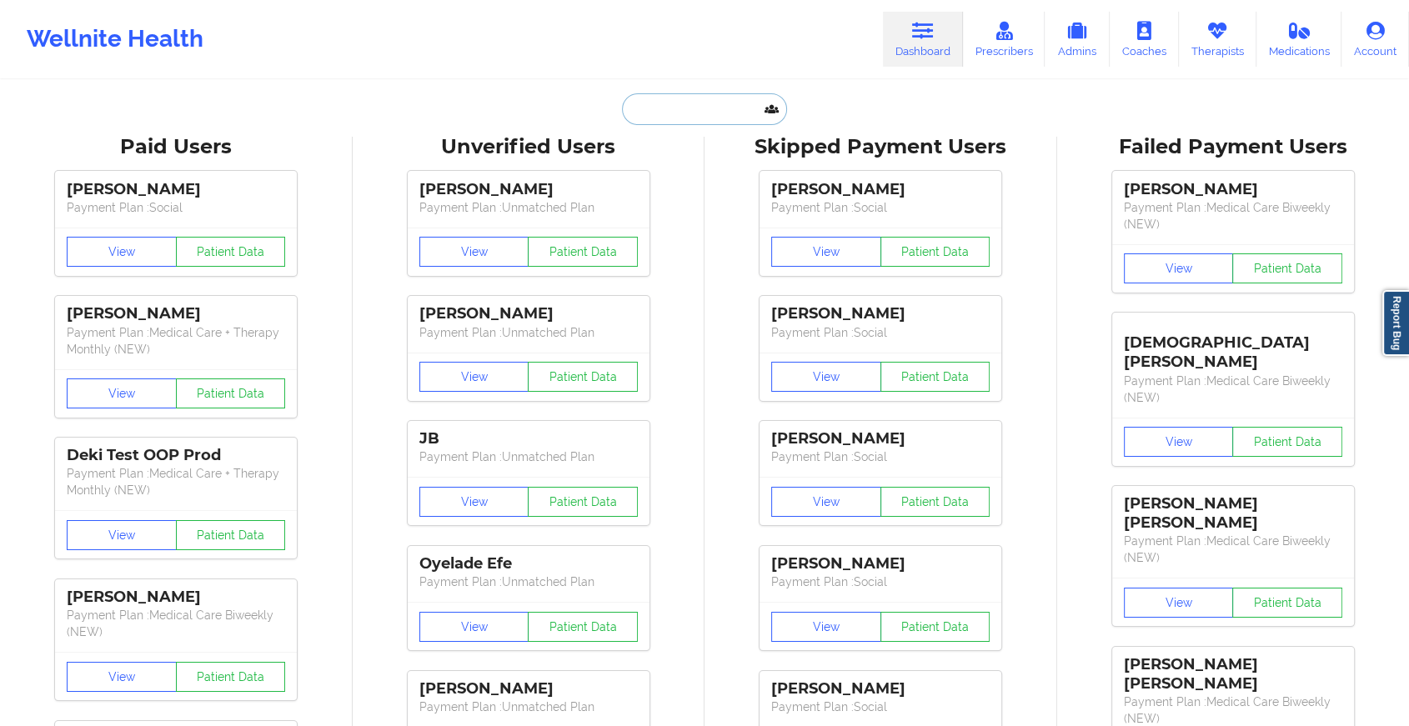
click at [722, 111] on input "text" at bounding box center [704, 109] width 165 height 32
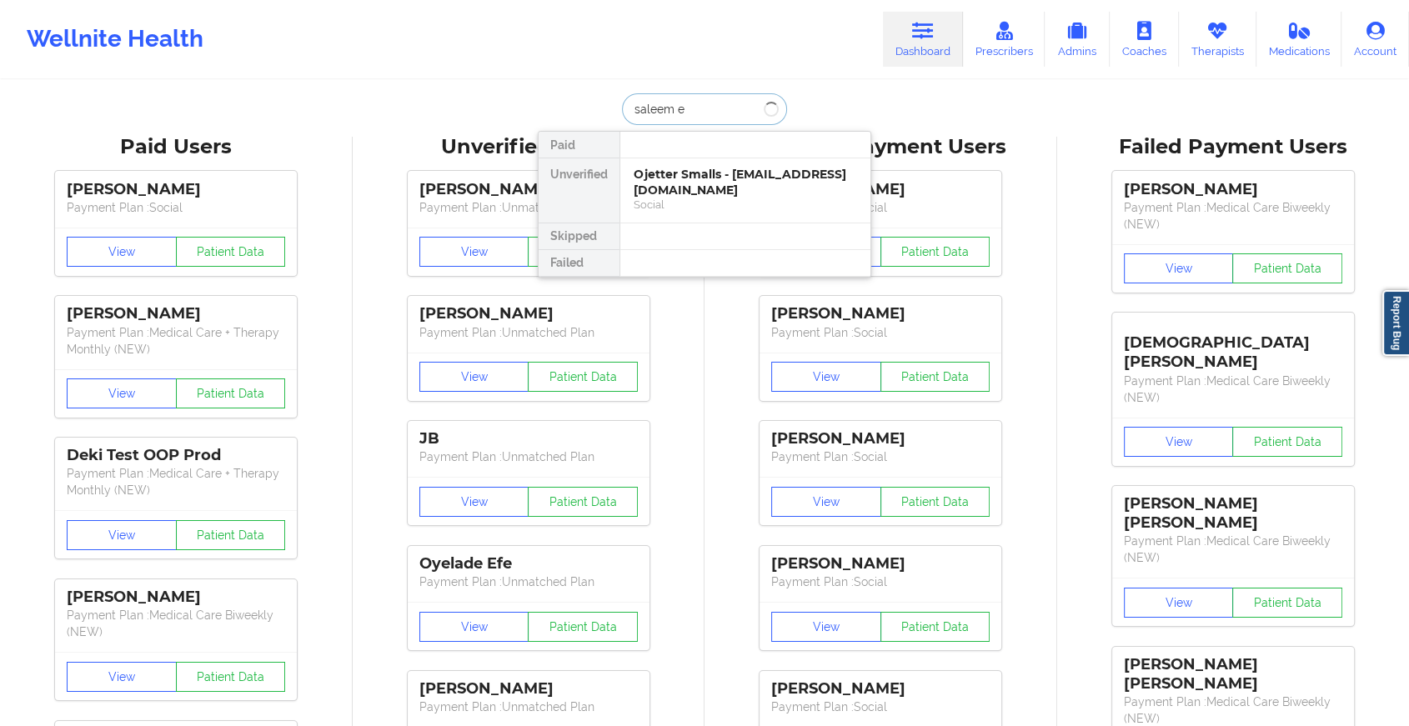
type input "saleem el"
click at [685, 203] on div "Digital Practice Member (In-Network)" at bounding box center [745, 205] width 223 height 14
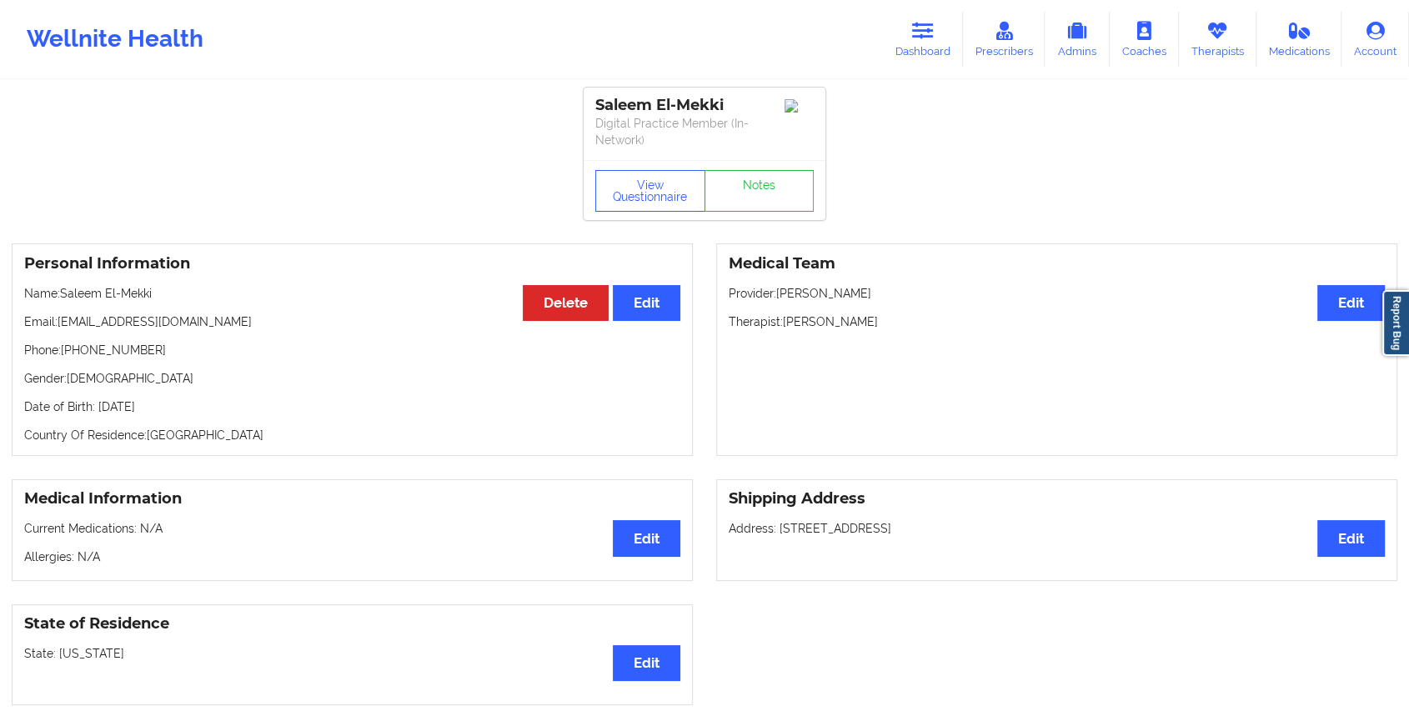
click at [750, 167] on div "View Questionnaire Notes" at bounding box center [705, 190] width 242 height 60
drag, startPoint x: 749, startPoint y: 220, endPoint x: 761, endPoint y: 200, distance: 23.6
click at [761, 200] on div "View Questionnaire Notes" at bounding box center [705, 190] width 242 height 60
click at [761, 200] on link "Notes" at bounding box center [760, 191] width 110 height 42
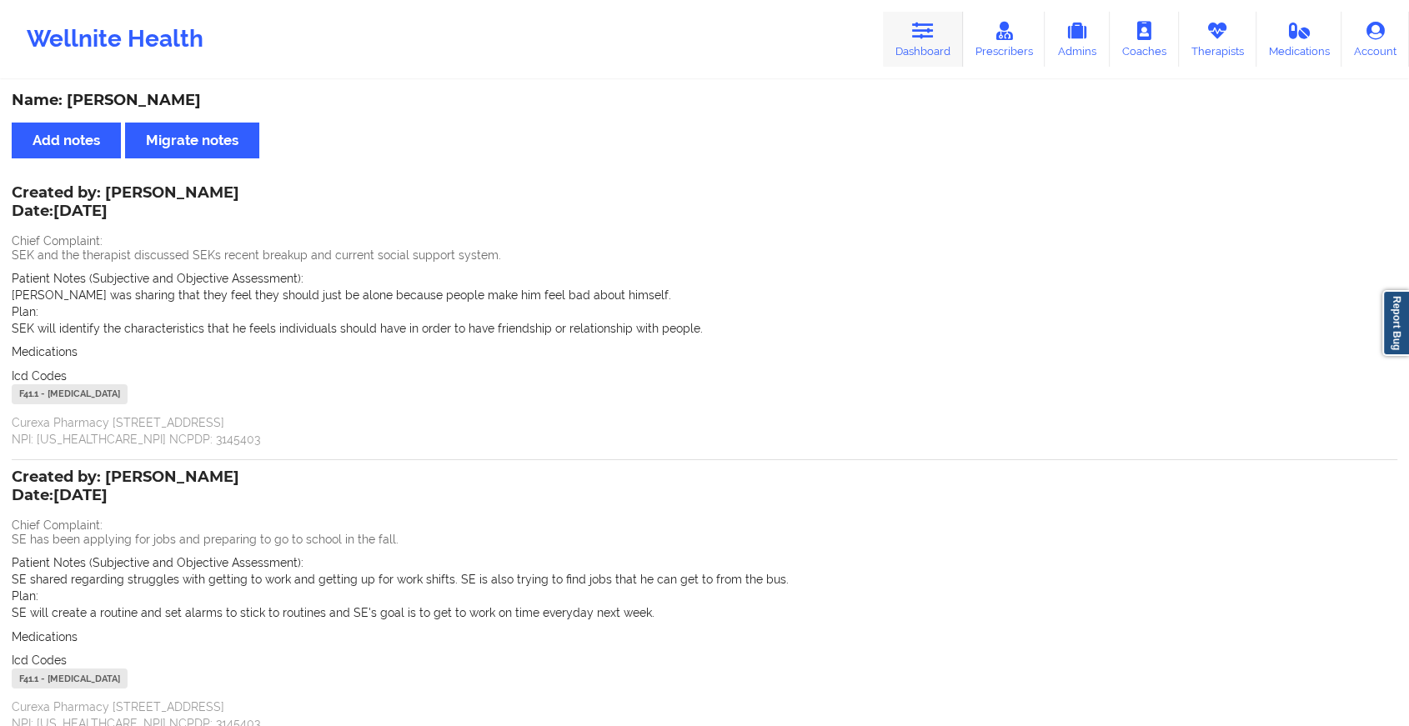
click at [921, 42] on link "Dashboard" at bounding box center [923, 39] width 80 height 55
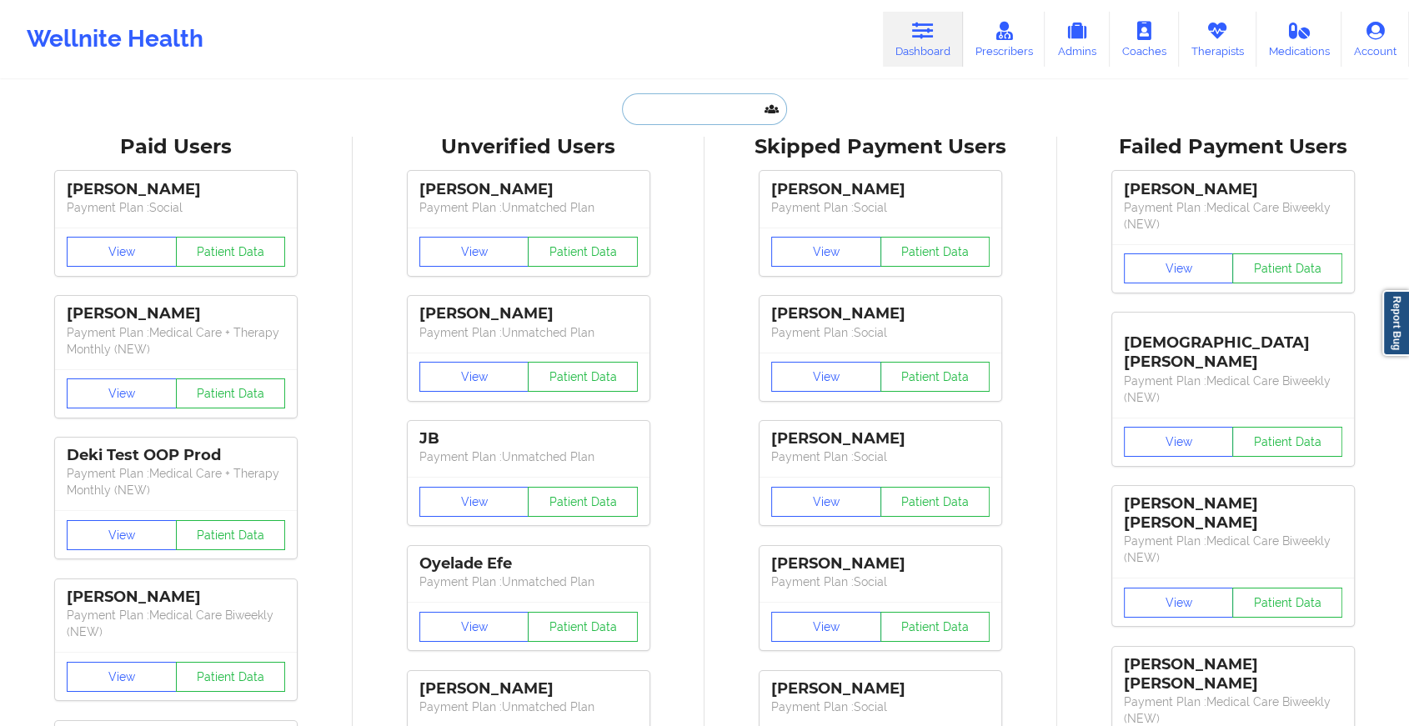
click at [656, 122] on input "text" at bounding box center [704, 109] width 165 height 32
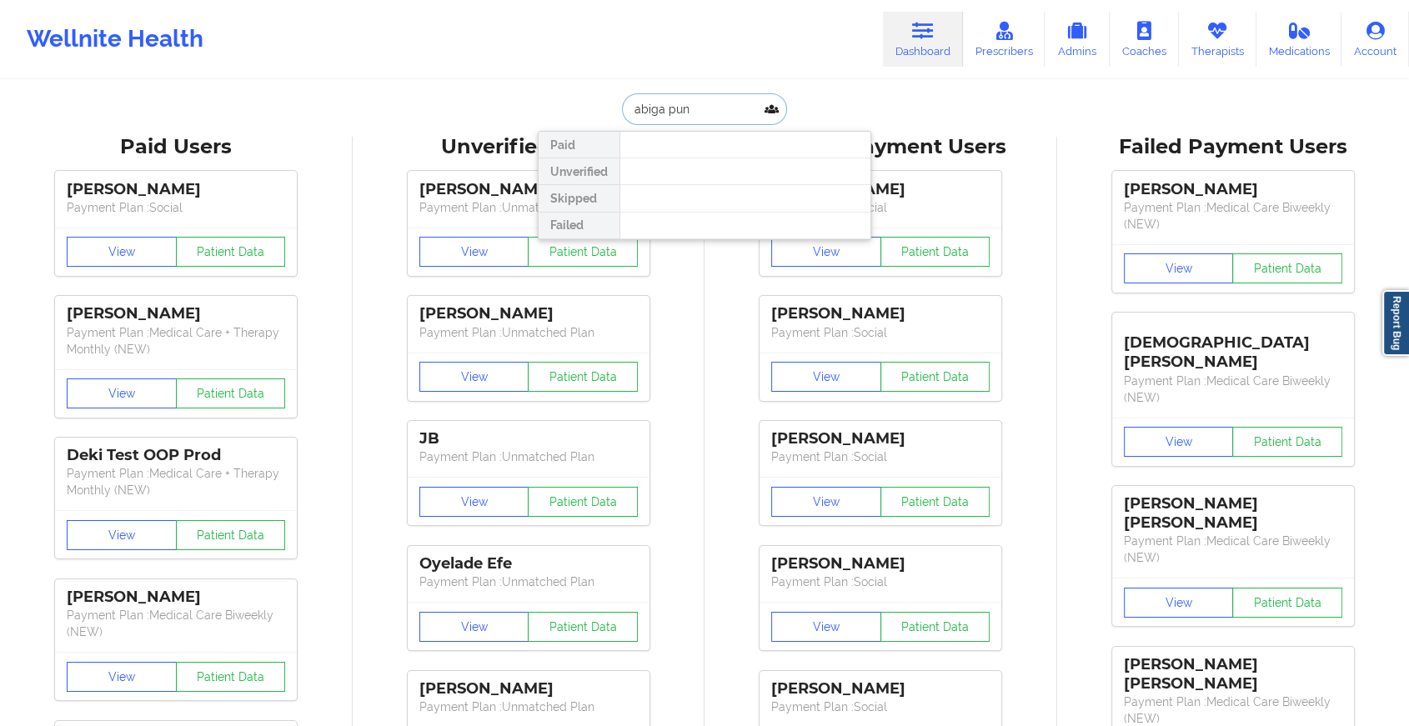
type input "[PERSON_NAME]"
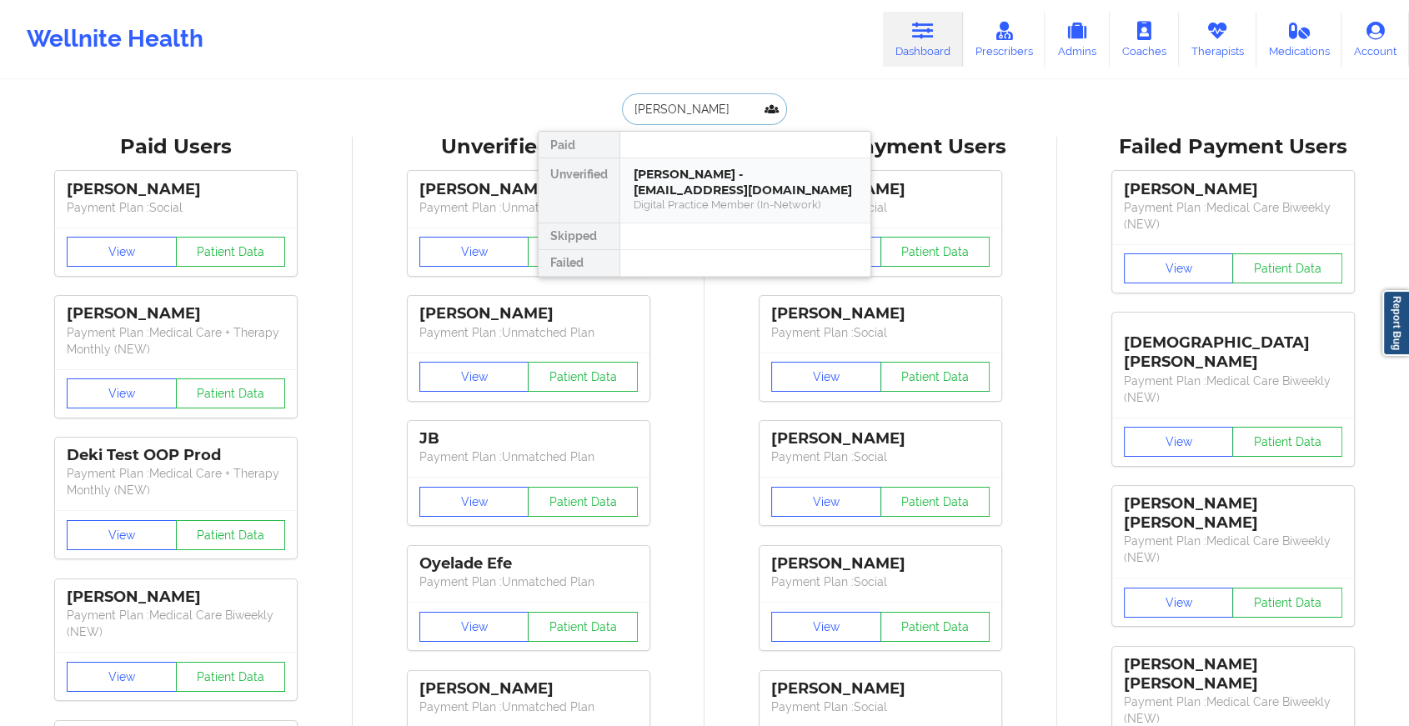
click at [698, 206] on div "Digital Practice Member (In-Network)" at bounding box center [745, 205] width 223 height 14
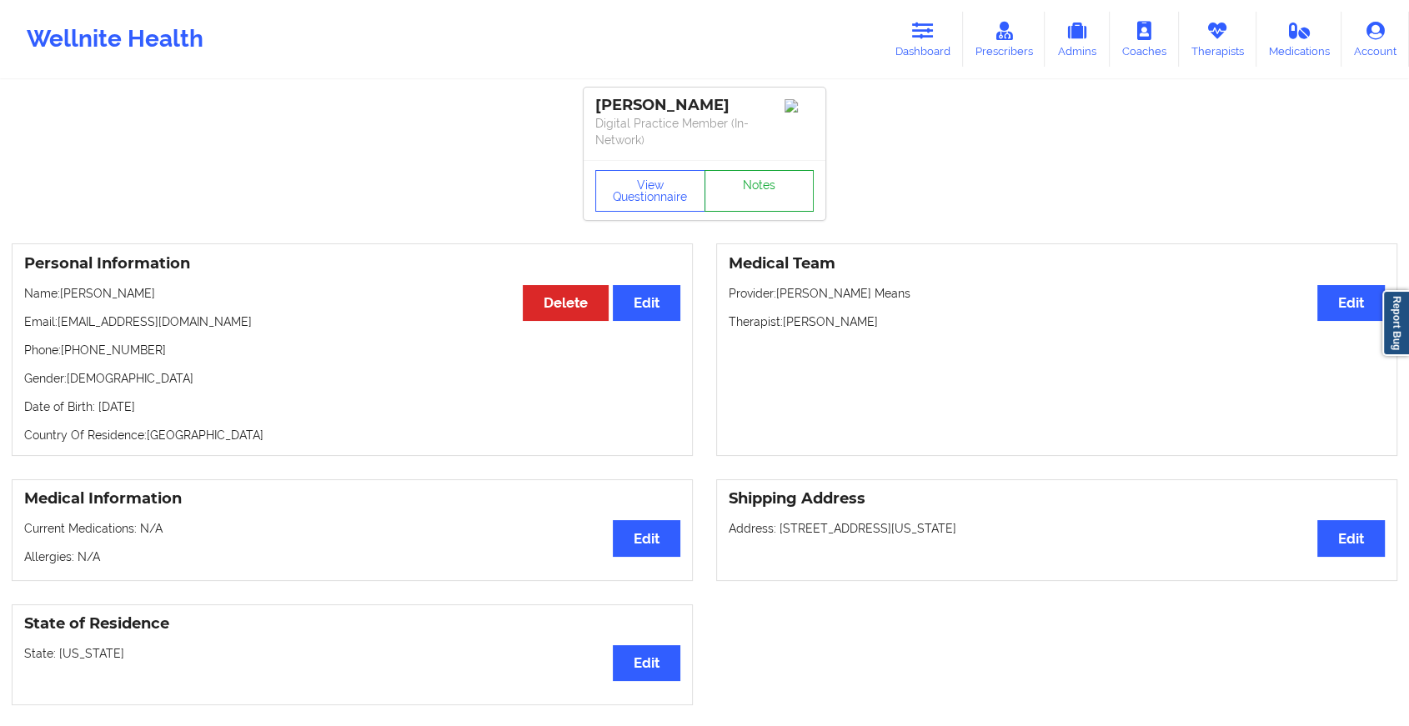
click at [739, 178] on link "Notes" at bounding box center [760, 191] width 110 height 42
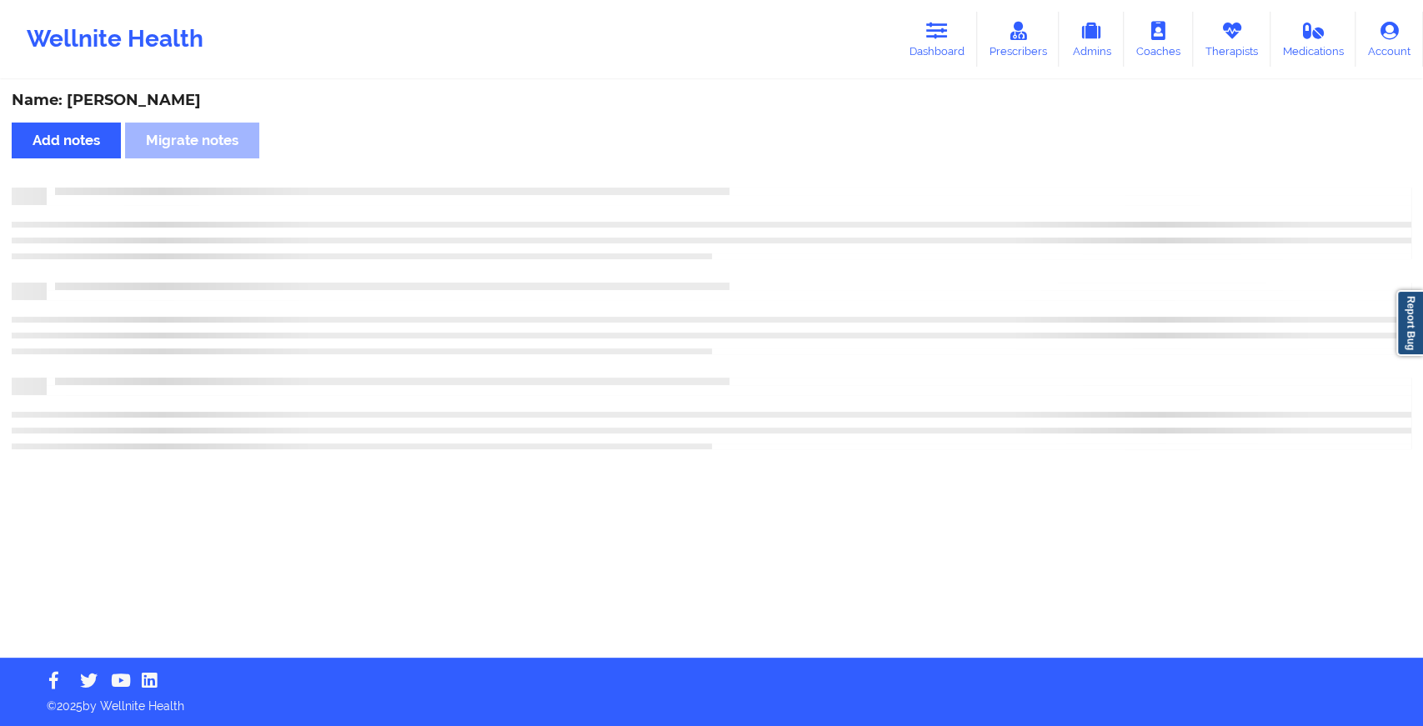
click at [739, 178] on div "Name: [PERSON_NAME] Add notes Migrate notes" at bounding box center [711, 370] width 1423 height 576
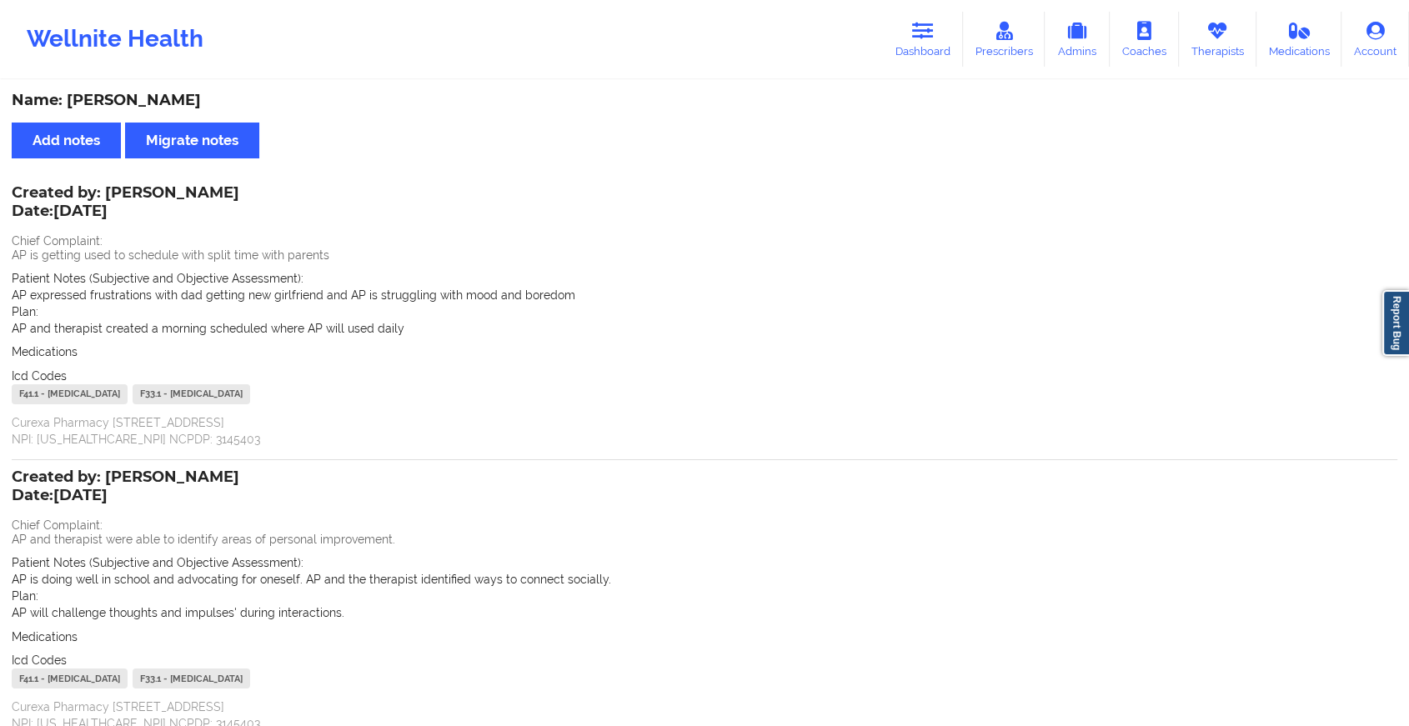
click at [927, 500] on div "Created by: [PERSON_NAME] Date: [DATE] Chief Complaint: AP and therapist were a…" at bounding box center [705, 602] width 1386 height 260
click at [934, 27] on icon at bounding box center [923, 31] width 22 height 18
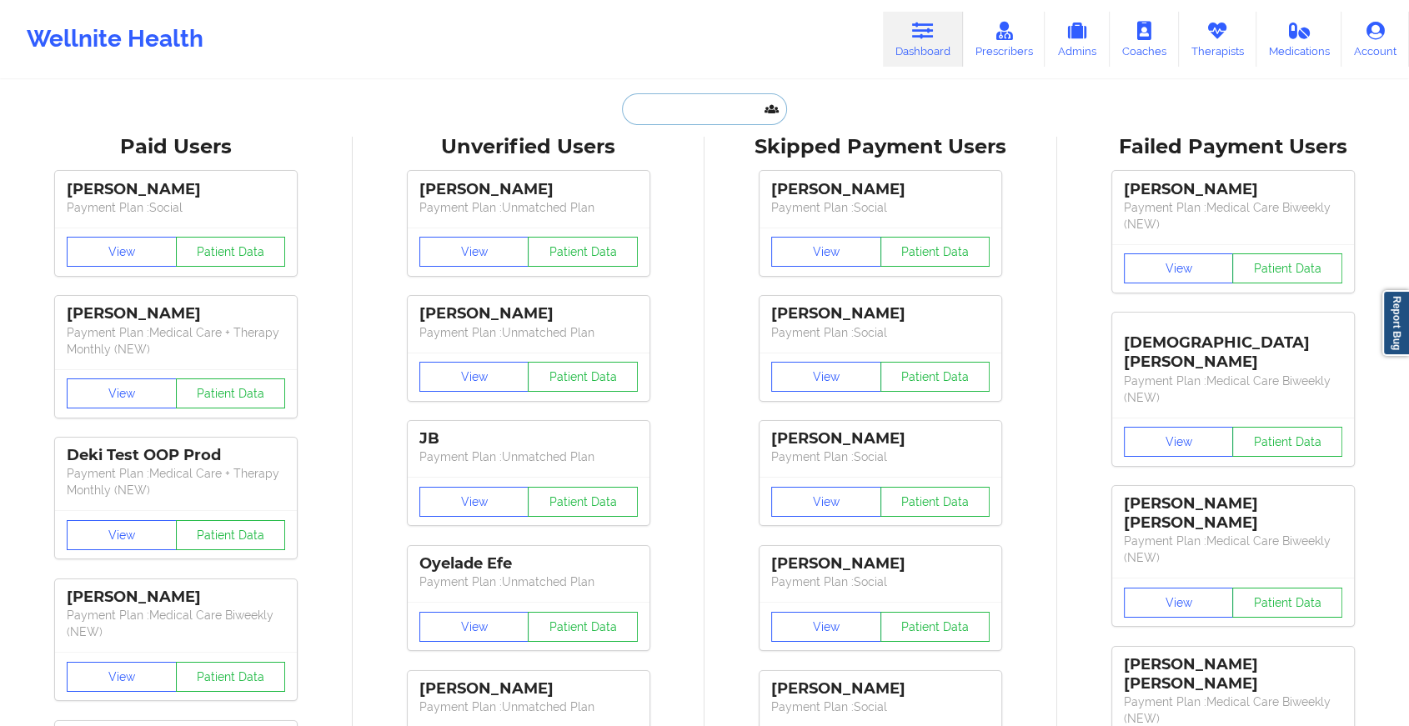
click at [679, 103] on input "text" at bounding box center [704, 109] width 165 height 32
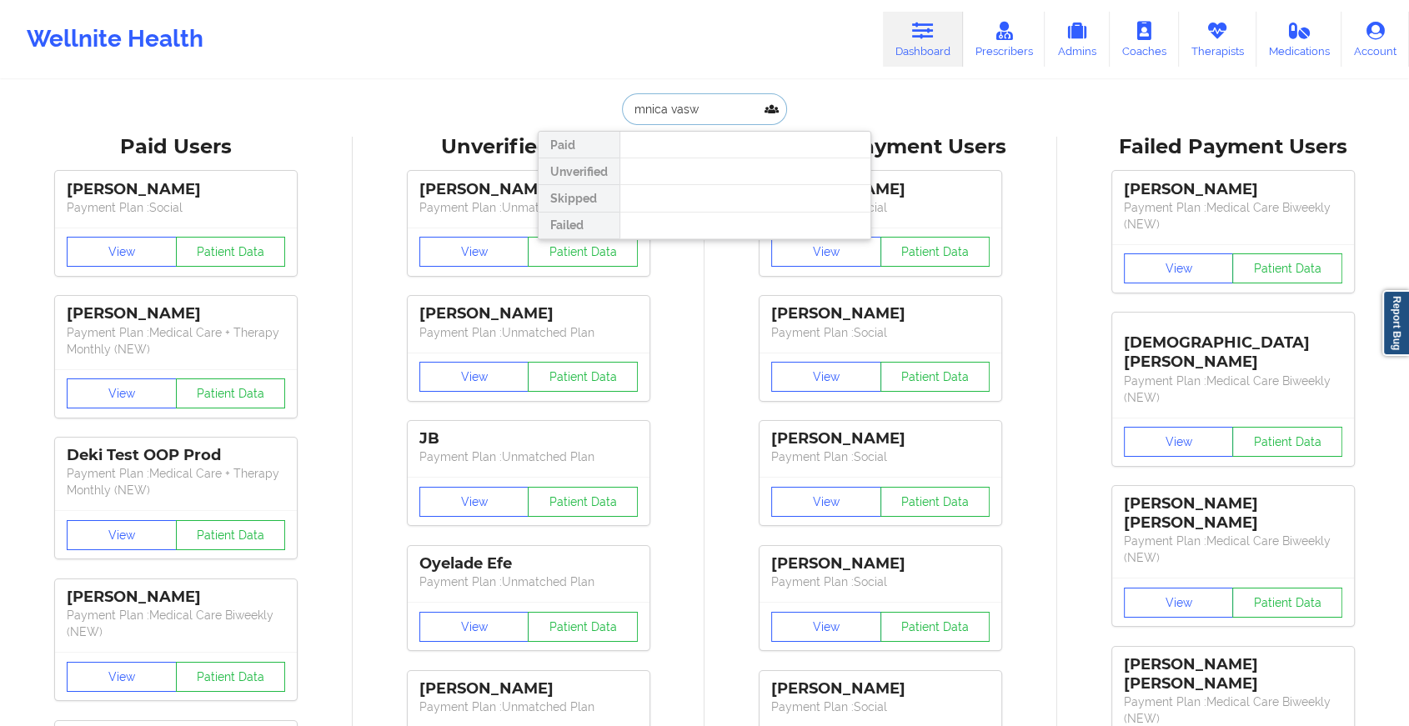
type input "[PERSON_NAME]"
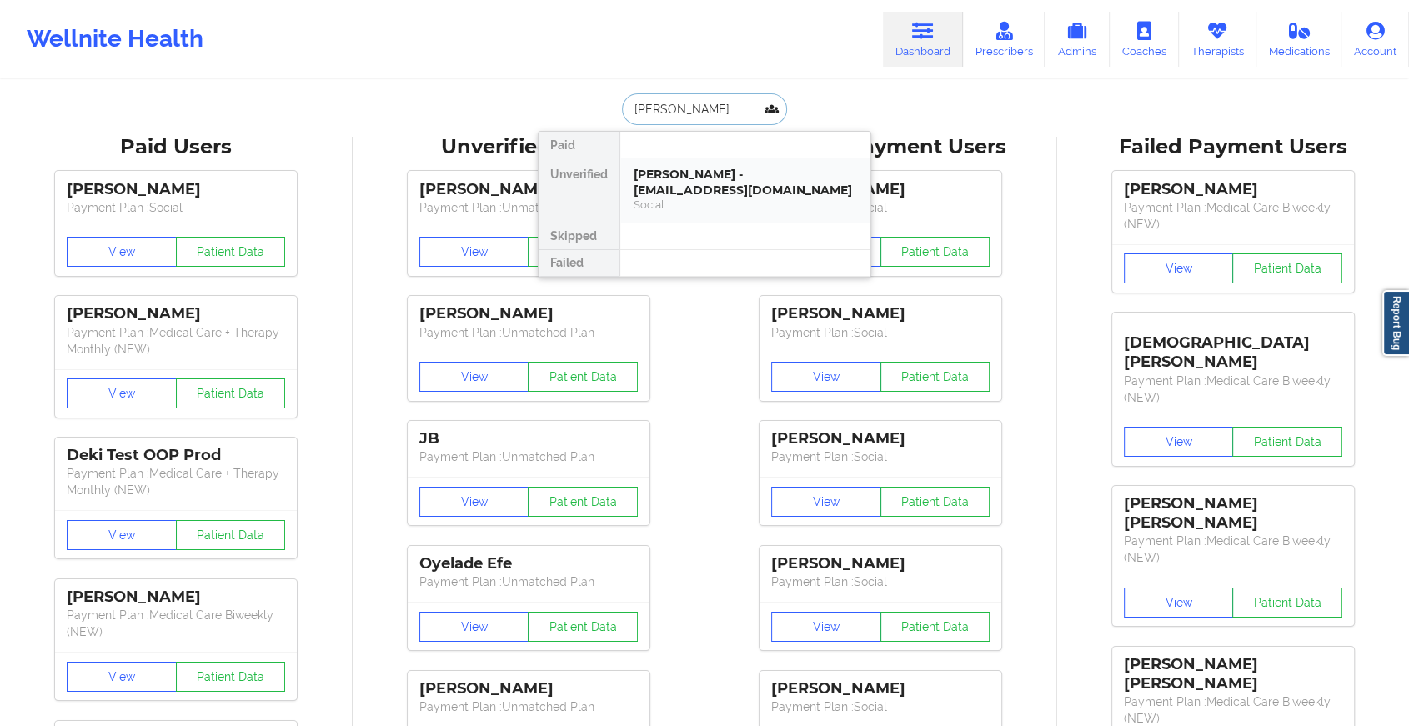
click at [678, 199] on div "Social" at bounding box center [745, 205] width 223 height 14
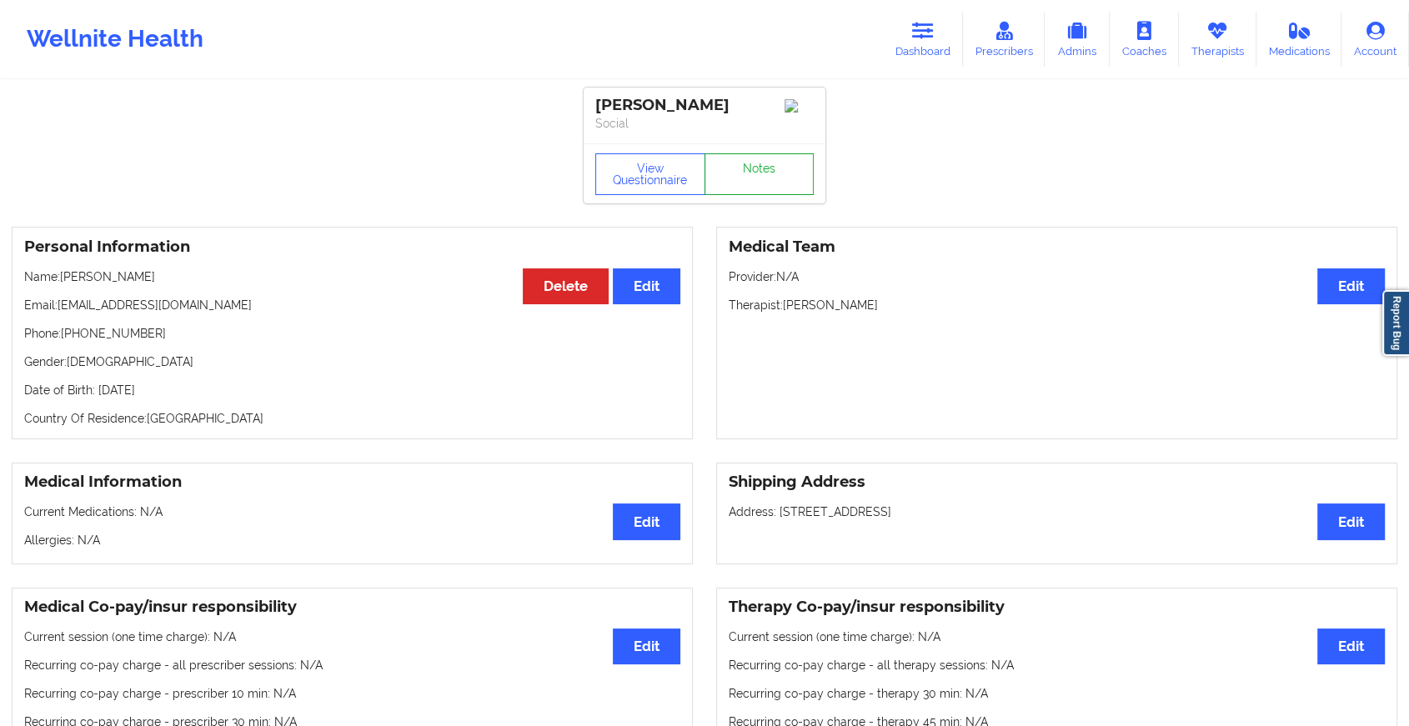
click at [756, 179] on link "Notes" at bounding box center [760, 174] width 110 height 42
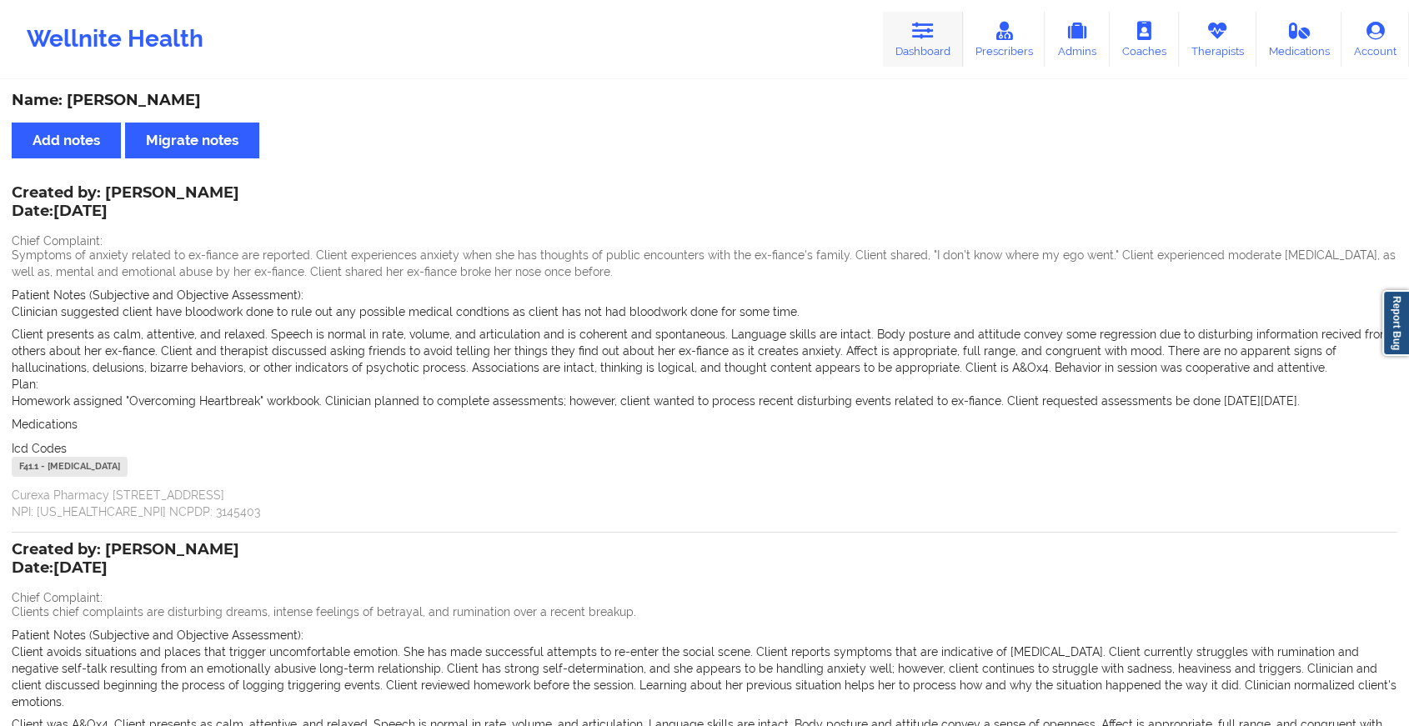
click at [922, 43] on link "Dashboard" at bounding box center [923, 39] width 80 height 55
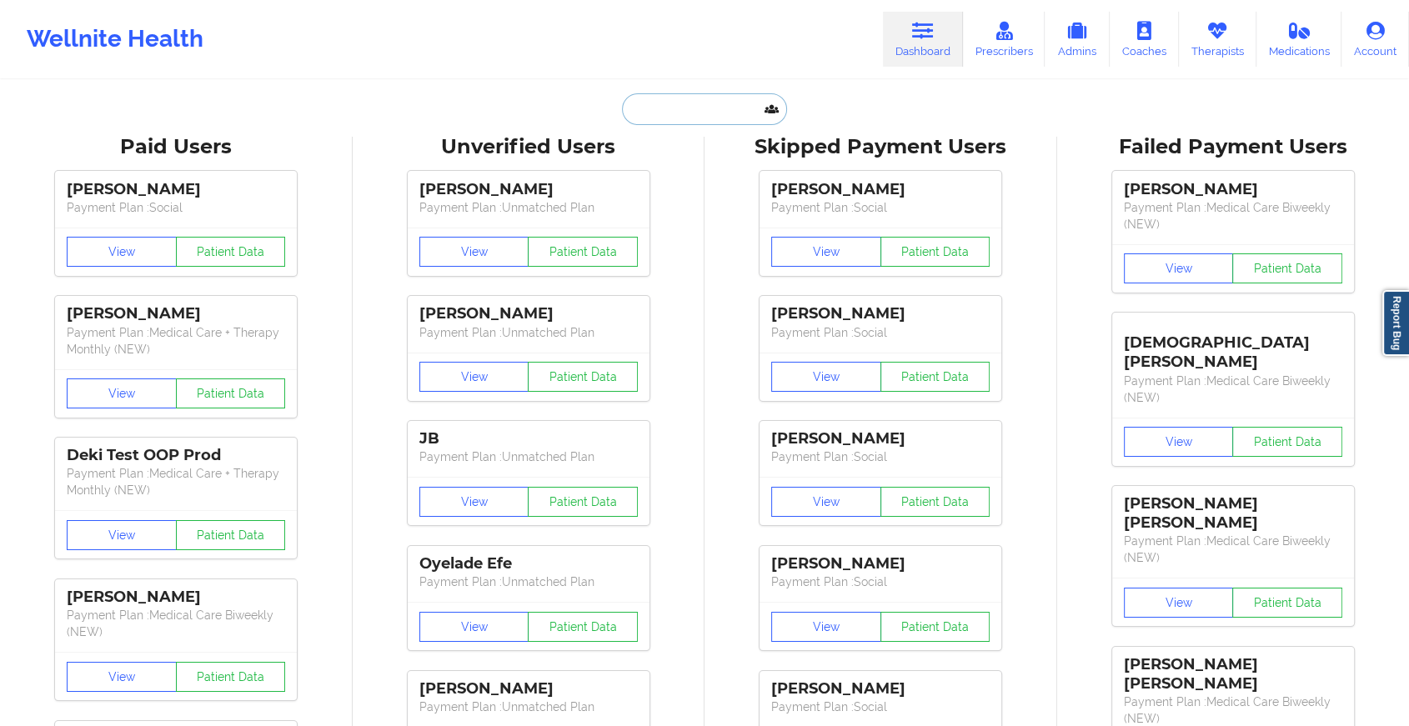
click at [700, 114] on input "text" at bounding box center [704, 109] width 165 height 32
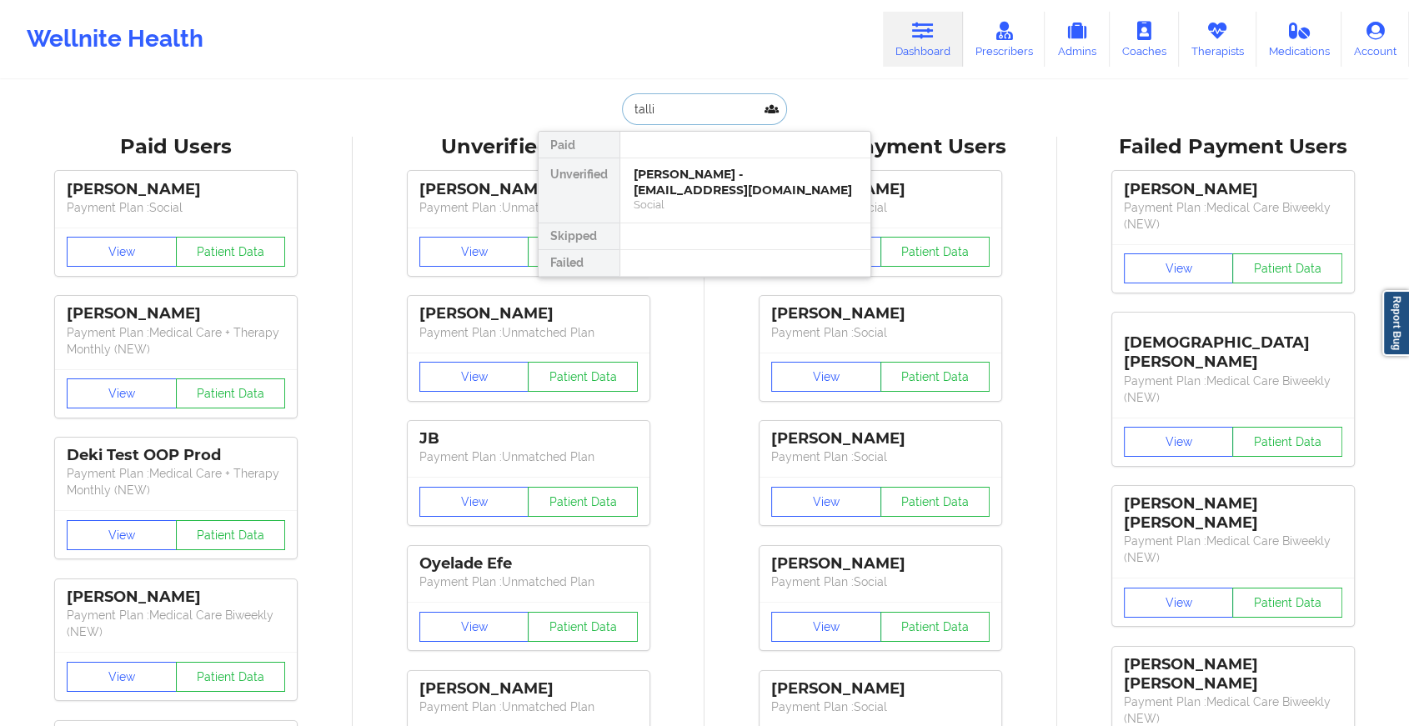
type input "talli l"
click at [709, 182] on div "[PERSON_NAME] - [EMAIL_ADDRESS][DOMAIN_NAME]" at bounding box center [745, 182] width 223 height 31
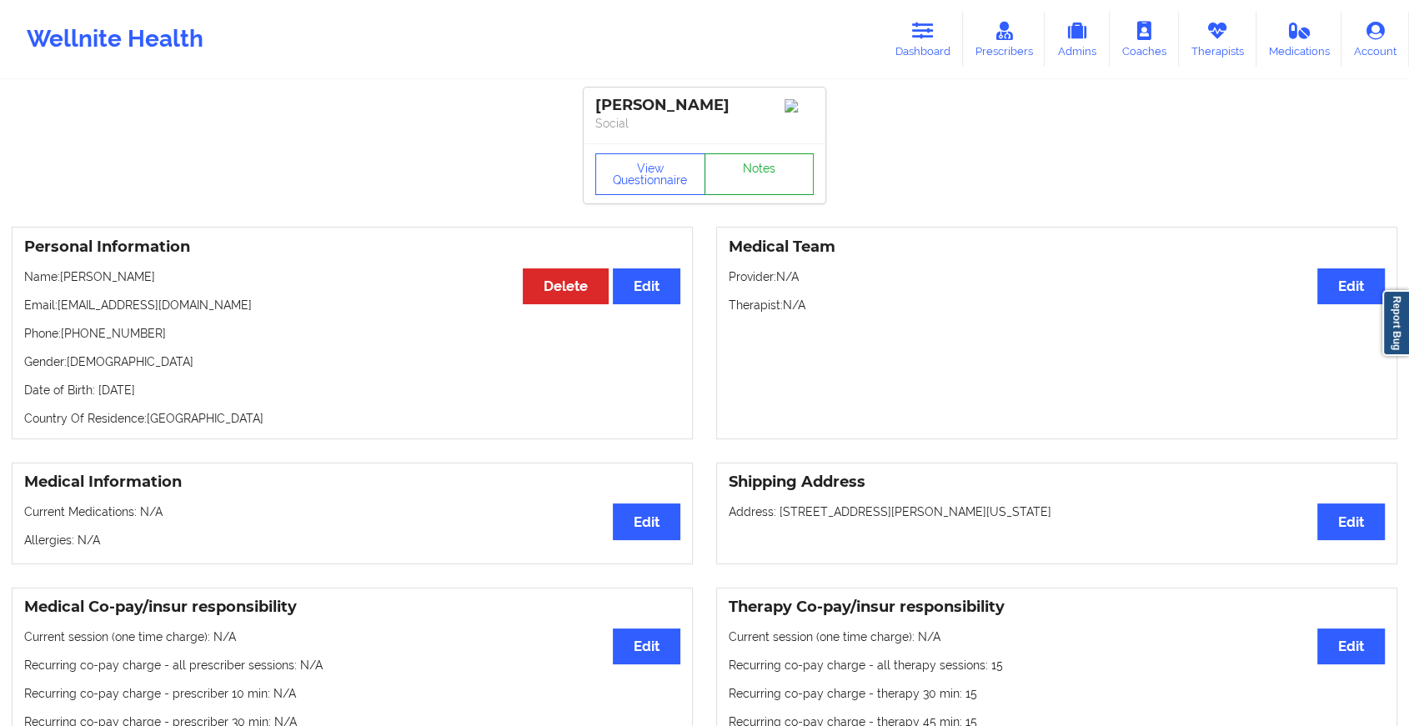
click at [755, 182] on link "Notes" at bounding box center [760, 174] width 110 height 42
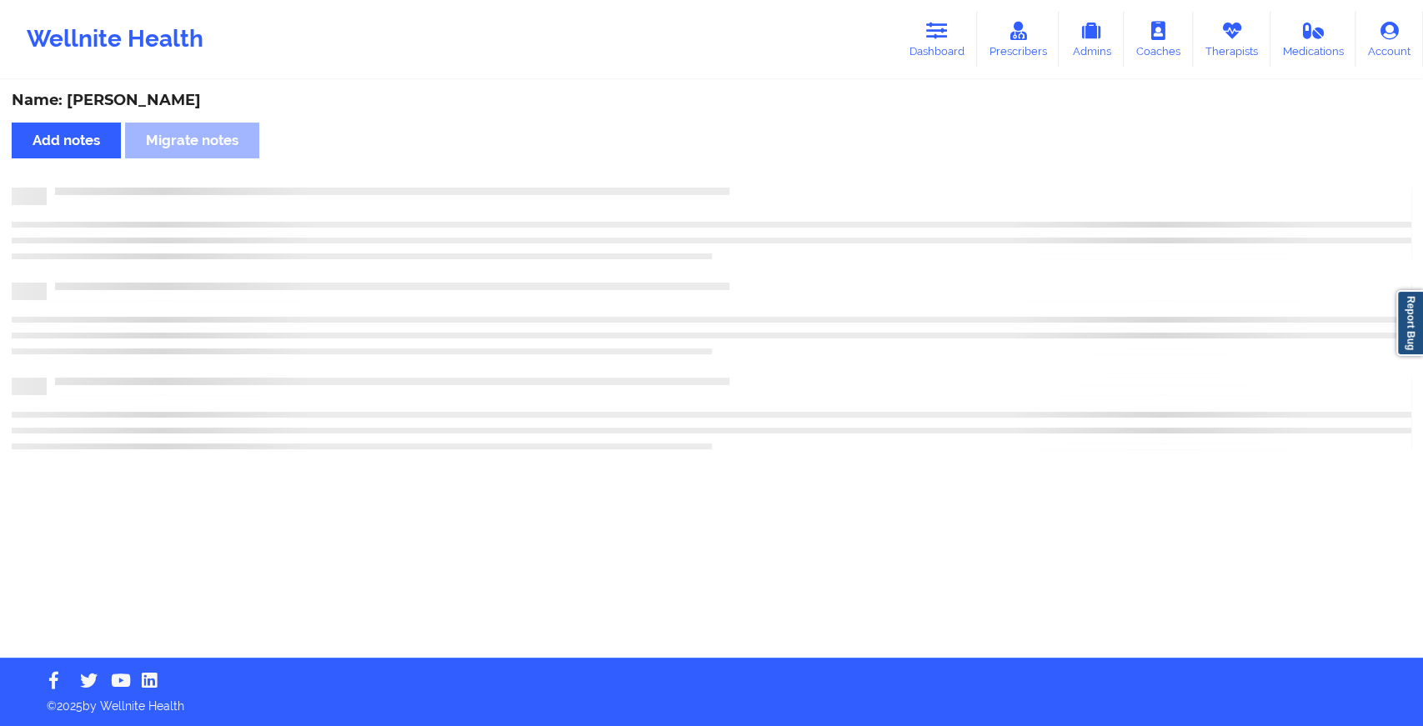
click at [755, 182] on div "Name: [PERSON_NAME] Add notes Migrate notes" at bounding box center [711, 370] width 1423 height 576
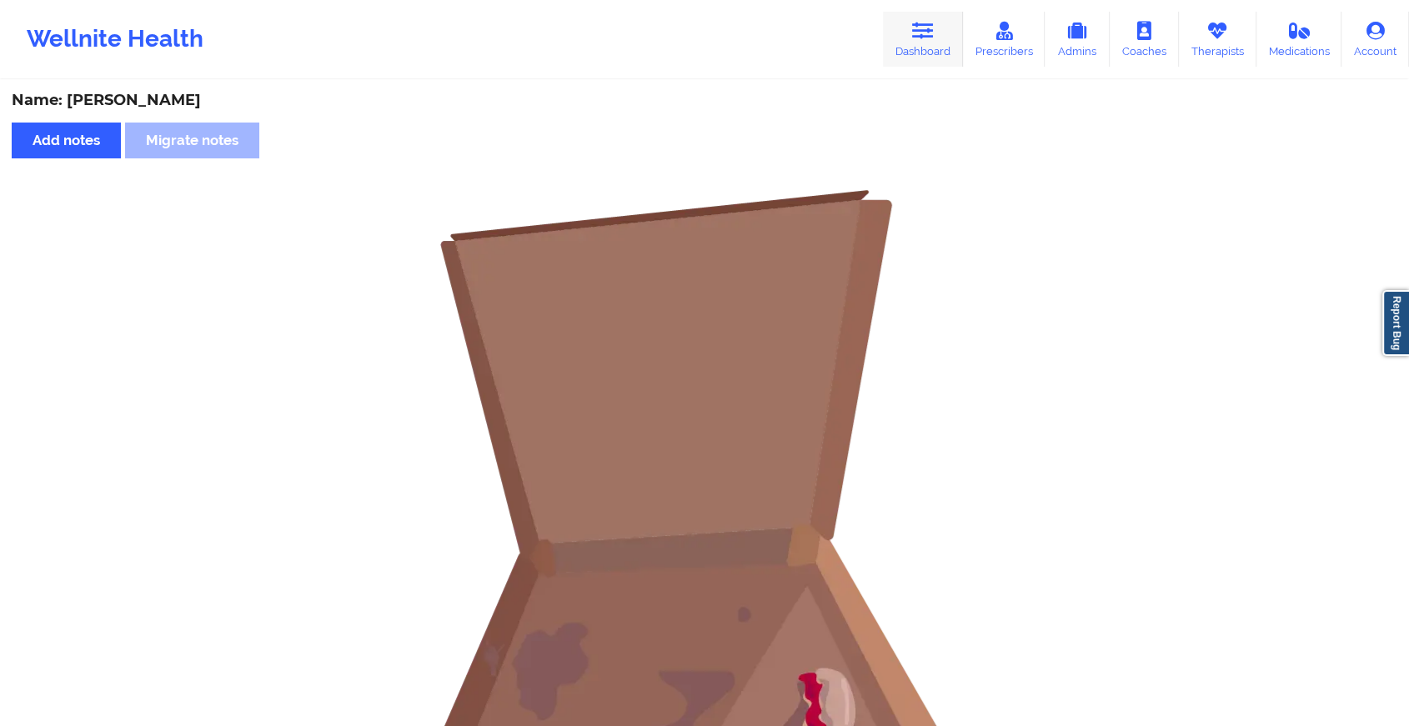
click at [909, 43] on link "Dashboard" at bounding box center [923, 39] width 80 height 55
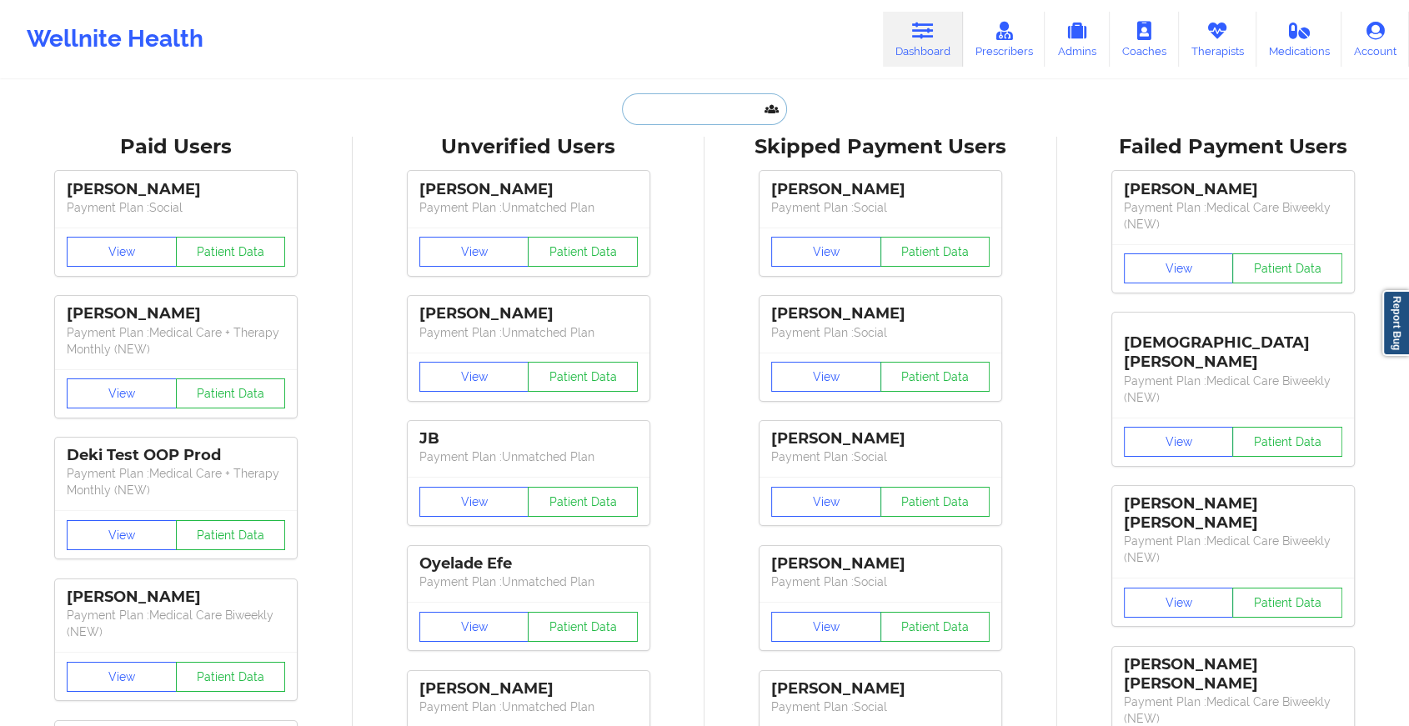
click at [677, 107] on input "text" at bounding box center [704, 109] width 165 height 32
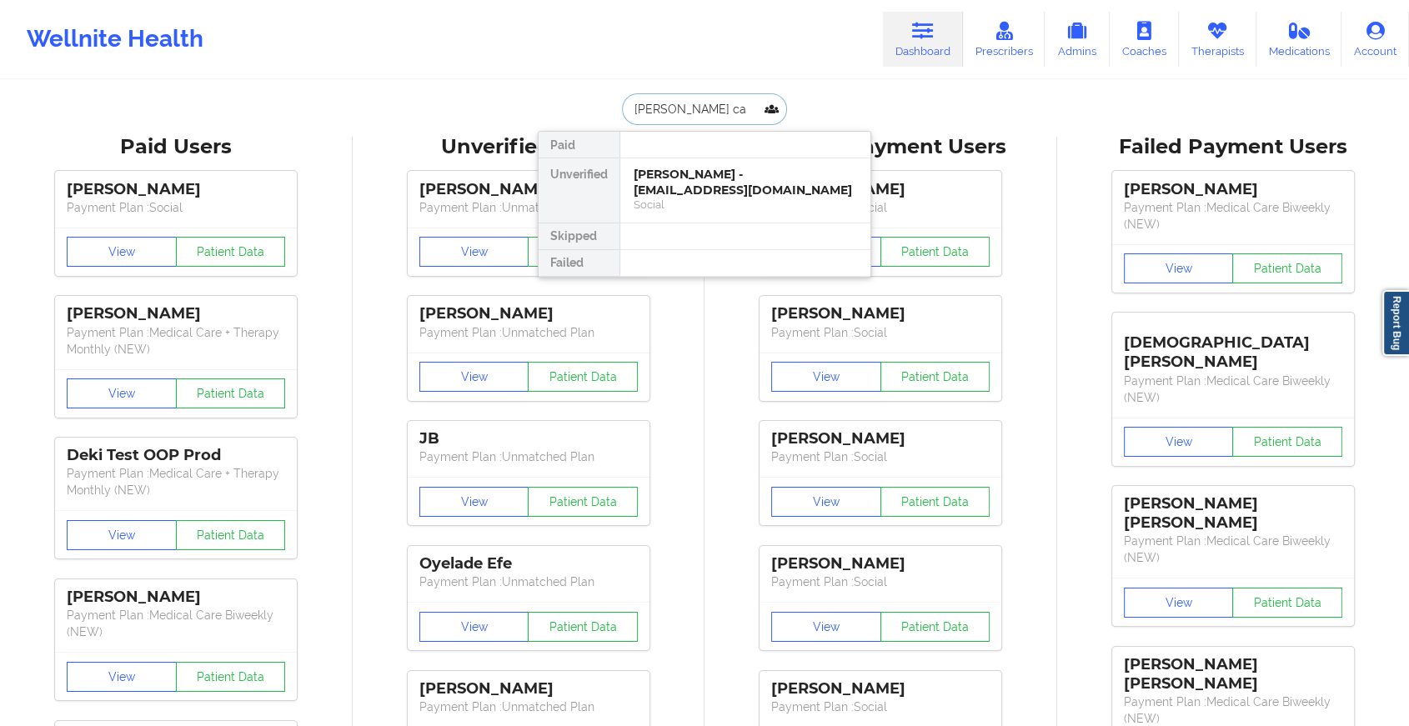
type input "[PERSON_NAME]"
click at [702, 200] on div "Social" at bounding box center [745, 205] width 223 height 14
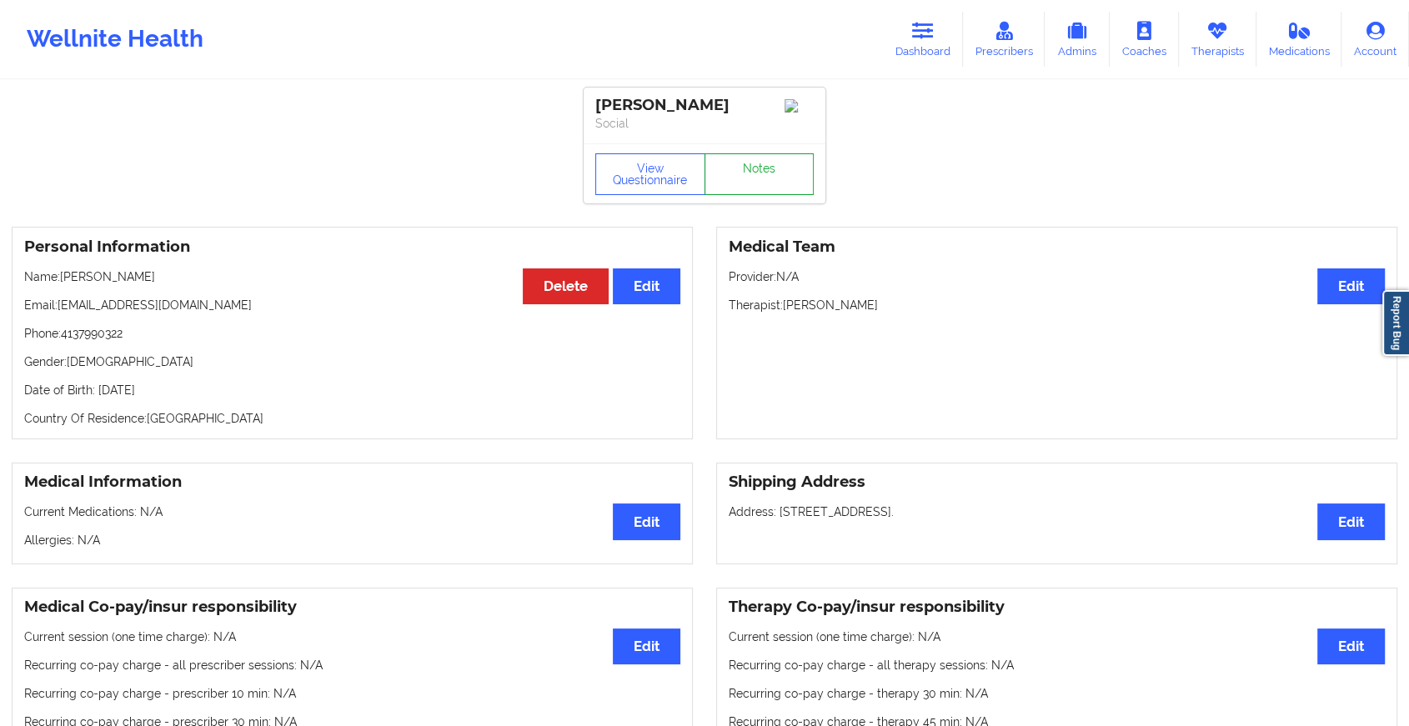
click at [718, 195] on link "Notes" at bounding box center [760, 174] width 110 height 42
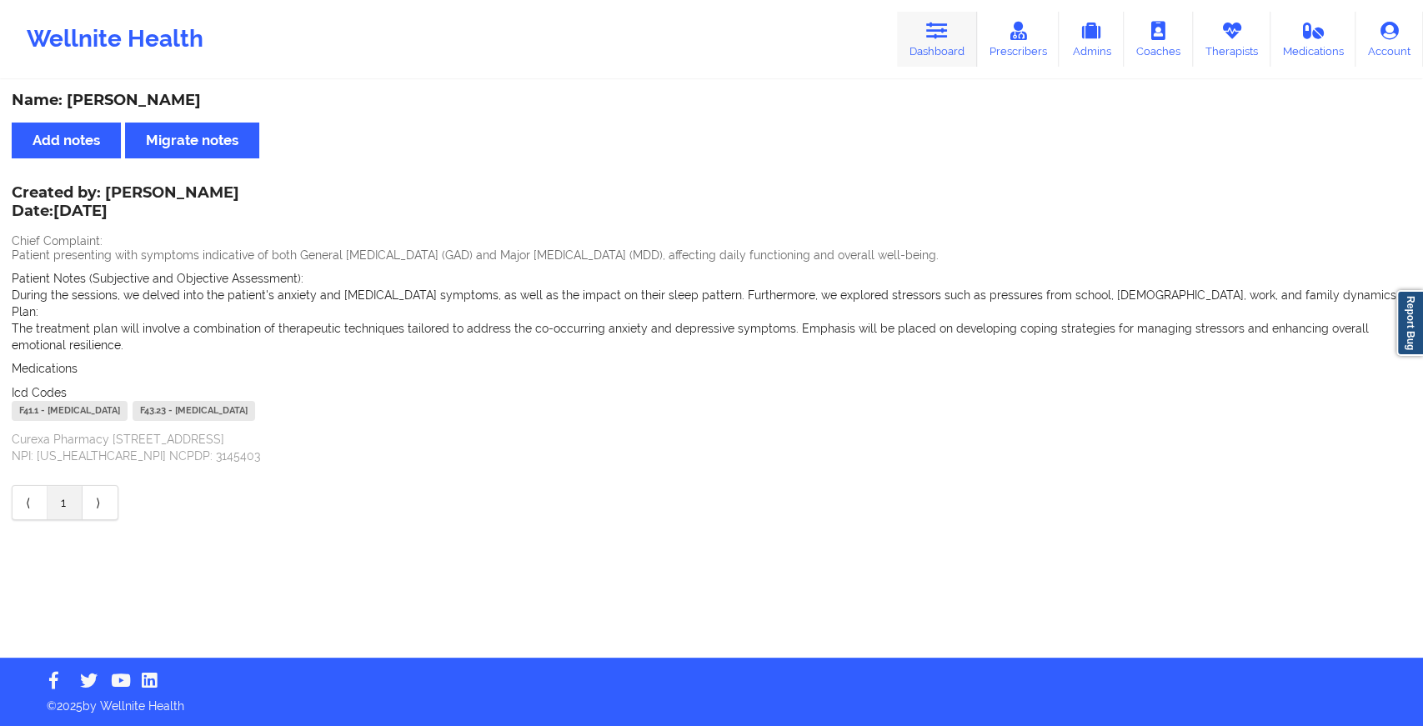
click at [934, 47] on link "Dashboard" at bounding box center [937, 39] width 80 height 55
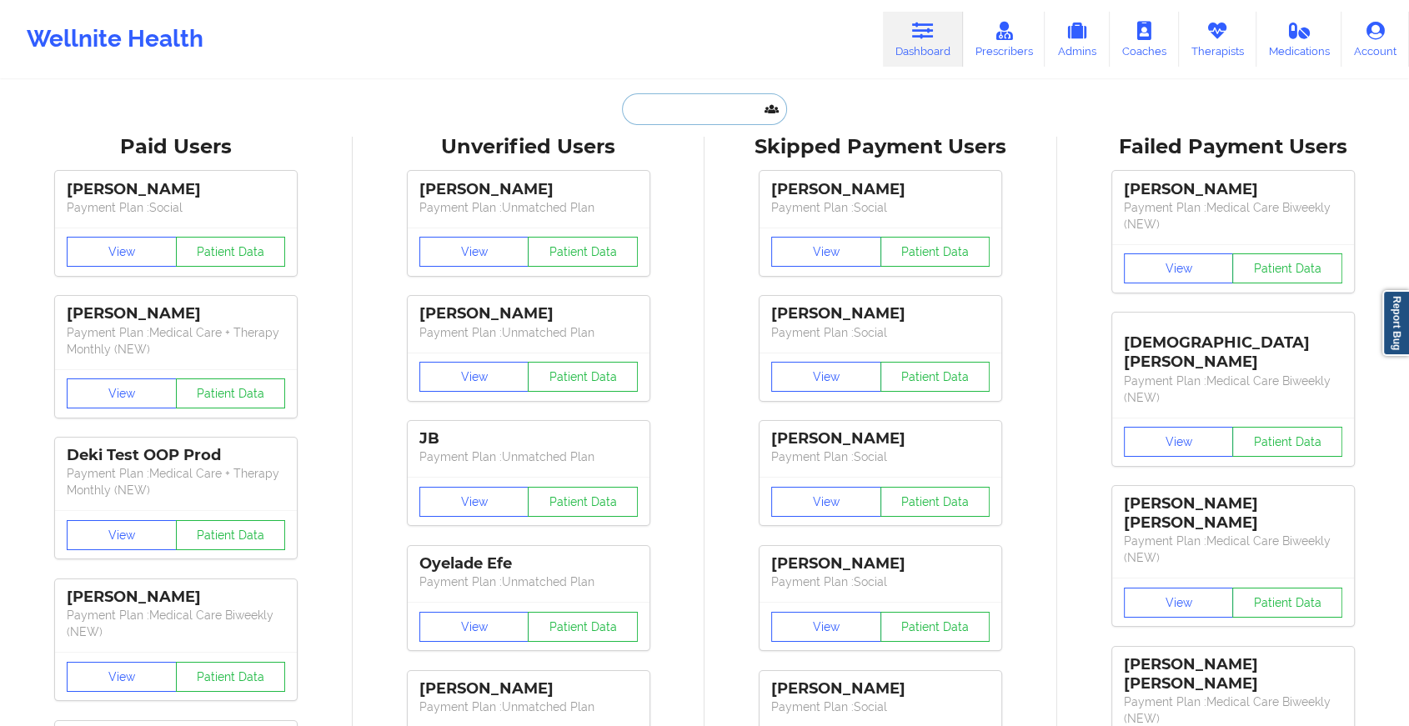
click at [666, 111] on input "text" at bounding box center [704, 109] width 165 height 32
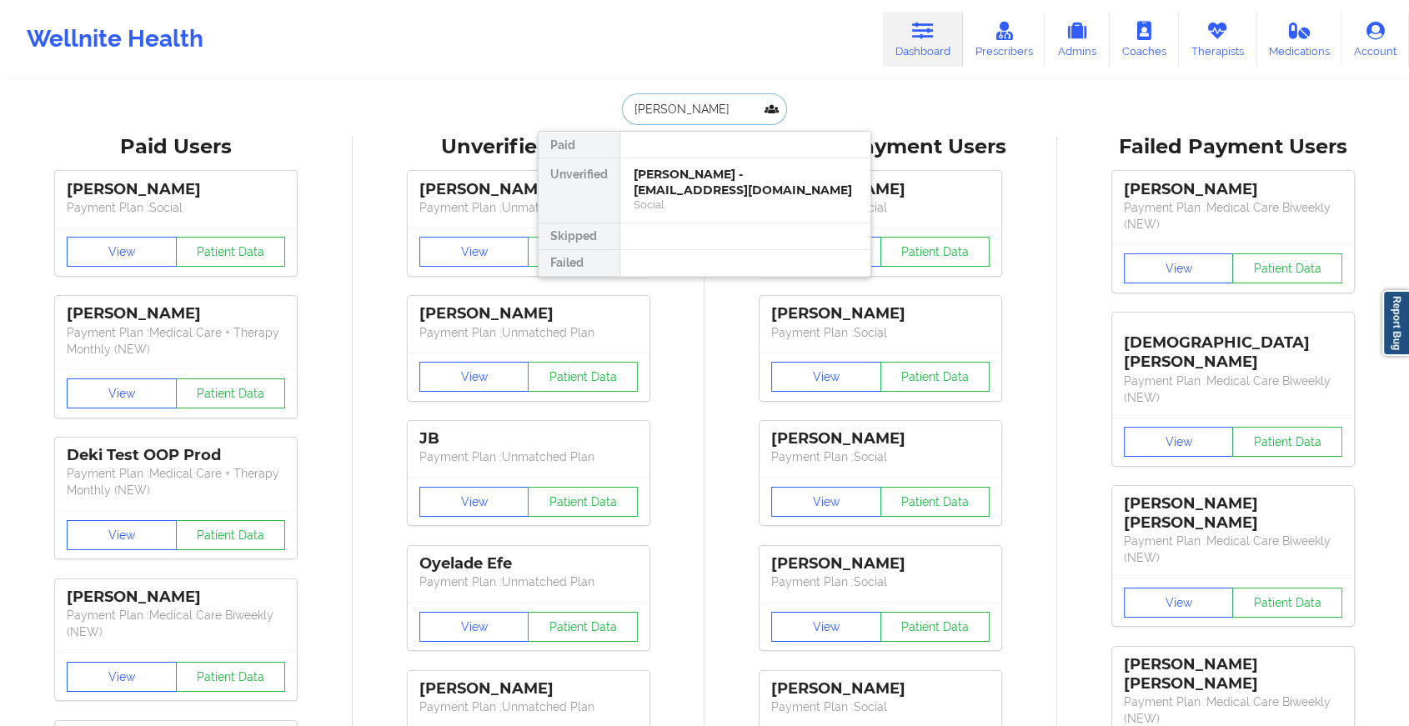
type input "[PERSON_NAME]"
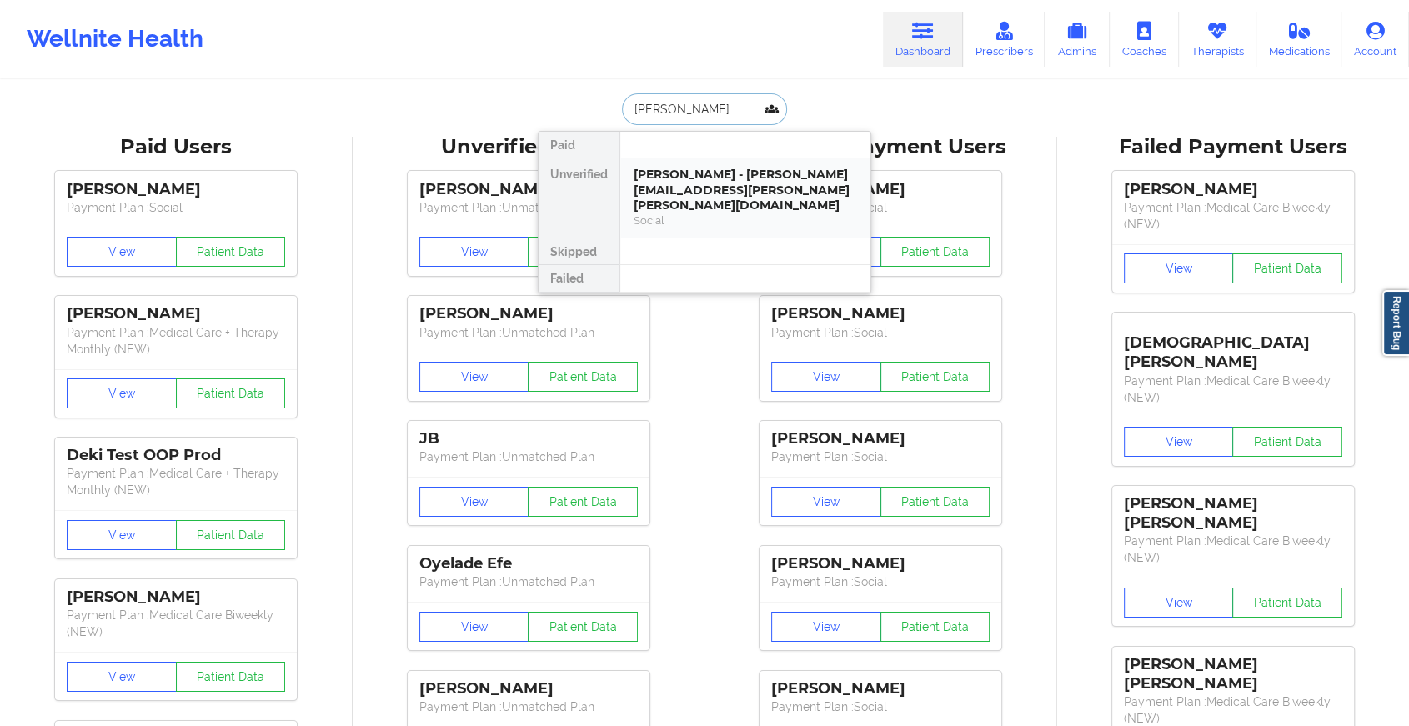
click at [680, 172] on div "[PERSON_NAME] - [PERSON_NAME][EMAIL_ADDRESS][PERSON_NAME][PERSON_NAME][DOMAIN_N…" at bounding box center [745, 190] width 223 height 47
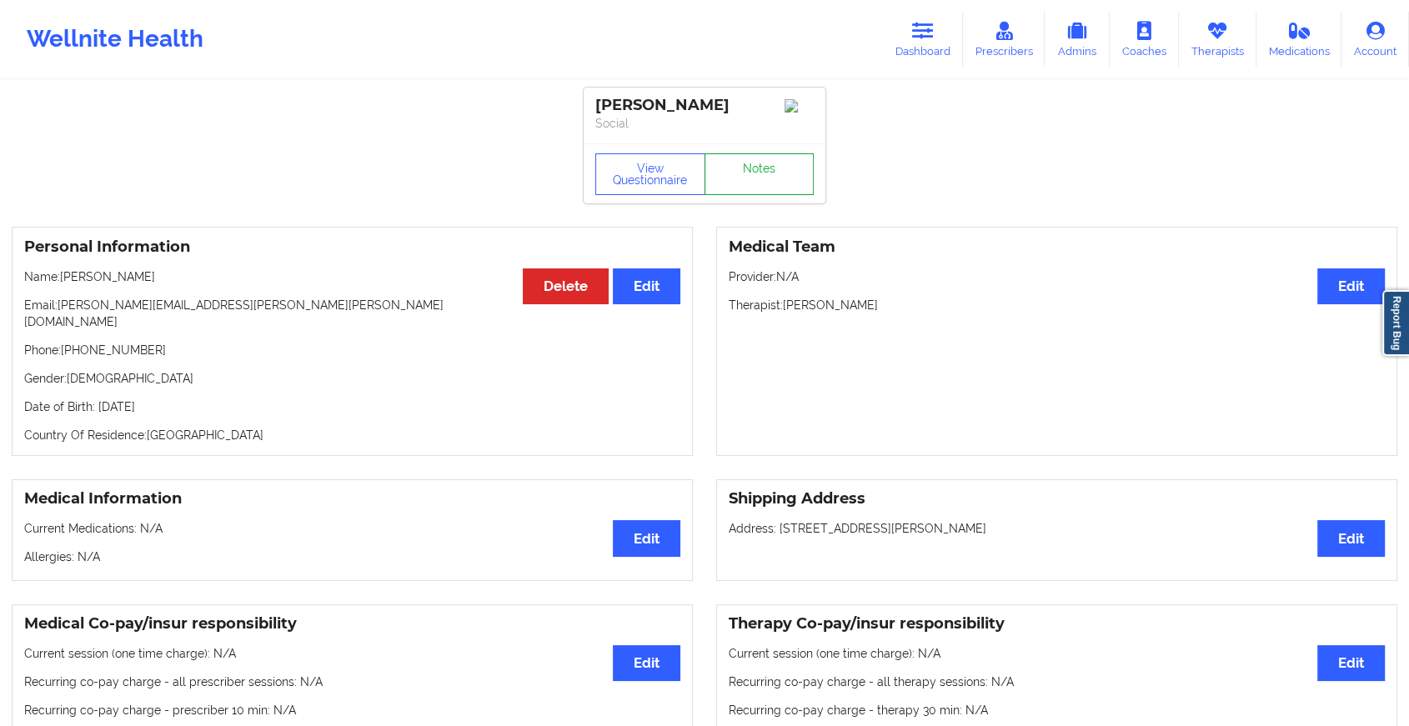
click at [747, 173] on link "Notes" at bounding box center [760, 174] width 110 height 42
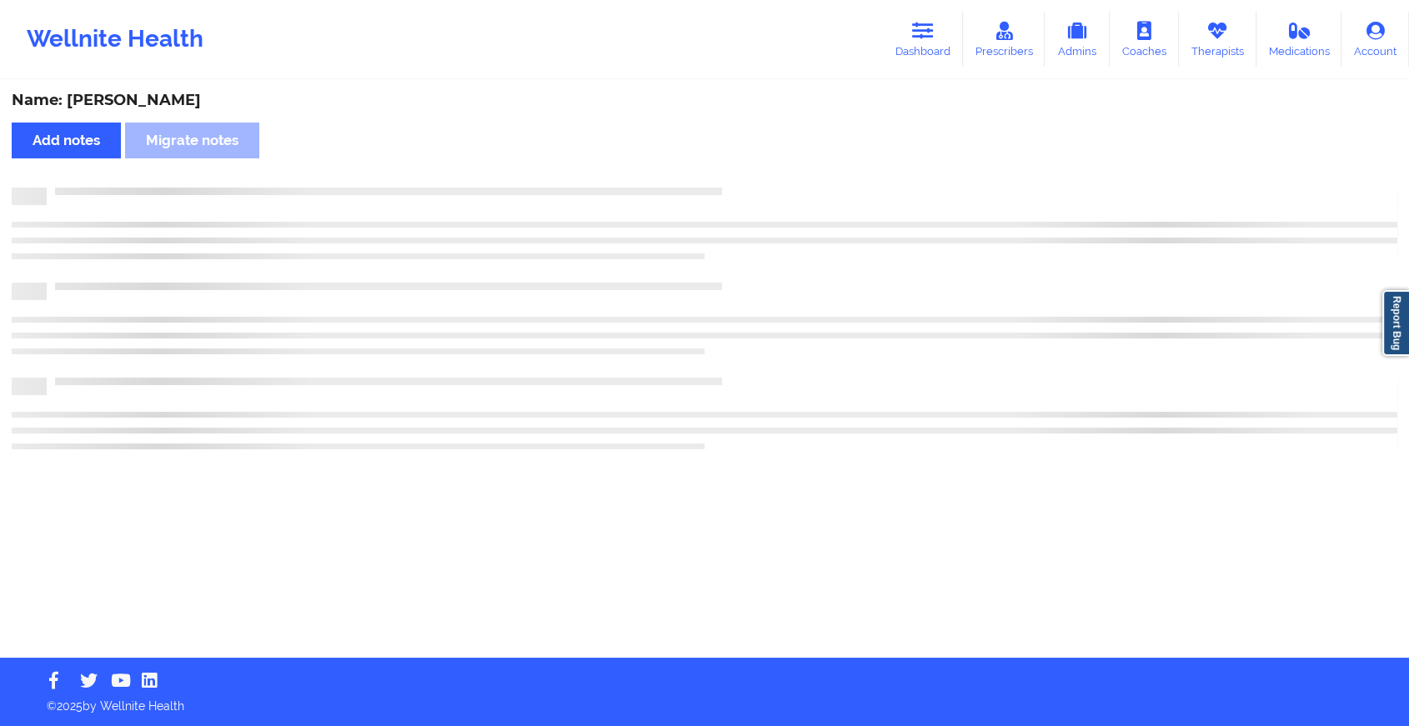
click at [747, 173] on div "Name: [PERSON_NAME] Add notes Migrate notes" at bounding box center [704, 370] width 1409 height 576
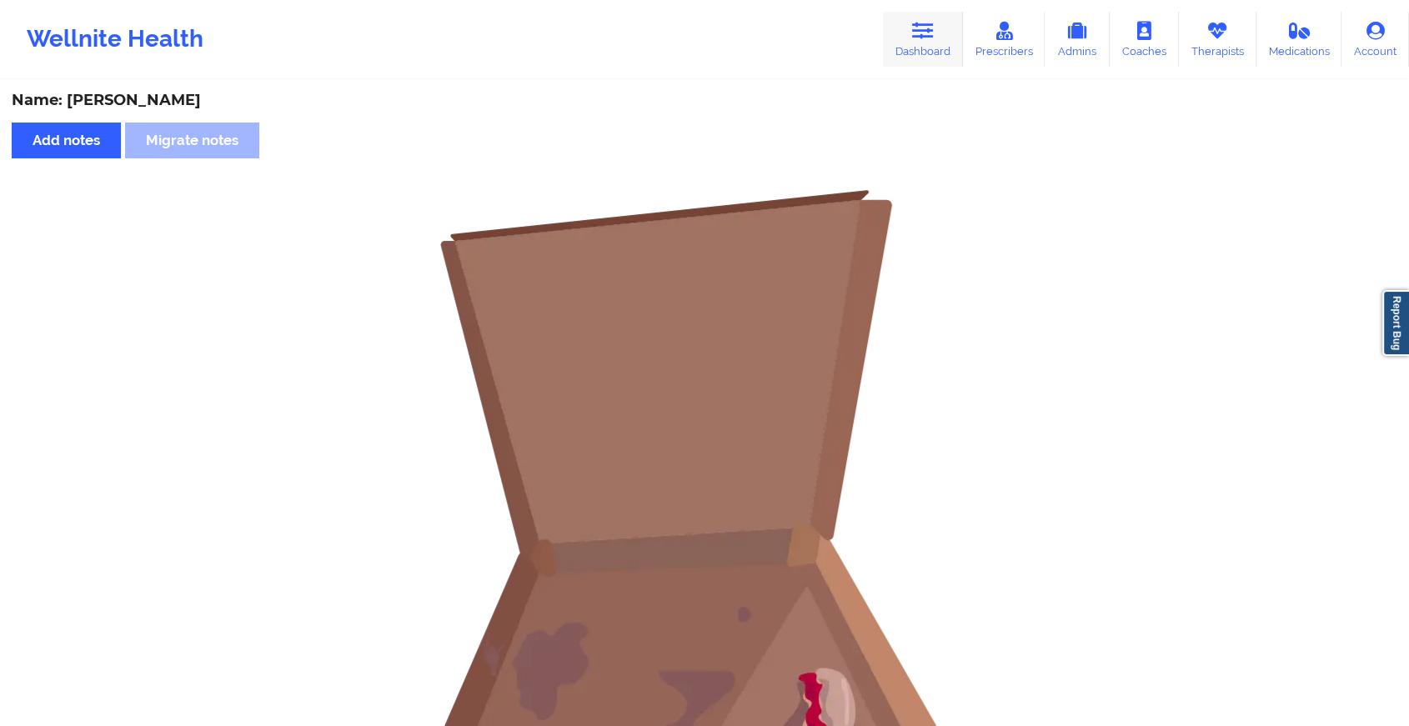
click at [896, 21] on link "Dashboard" at bounding box center [923, 39] width 80 height 55
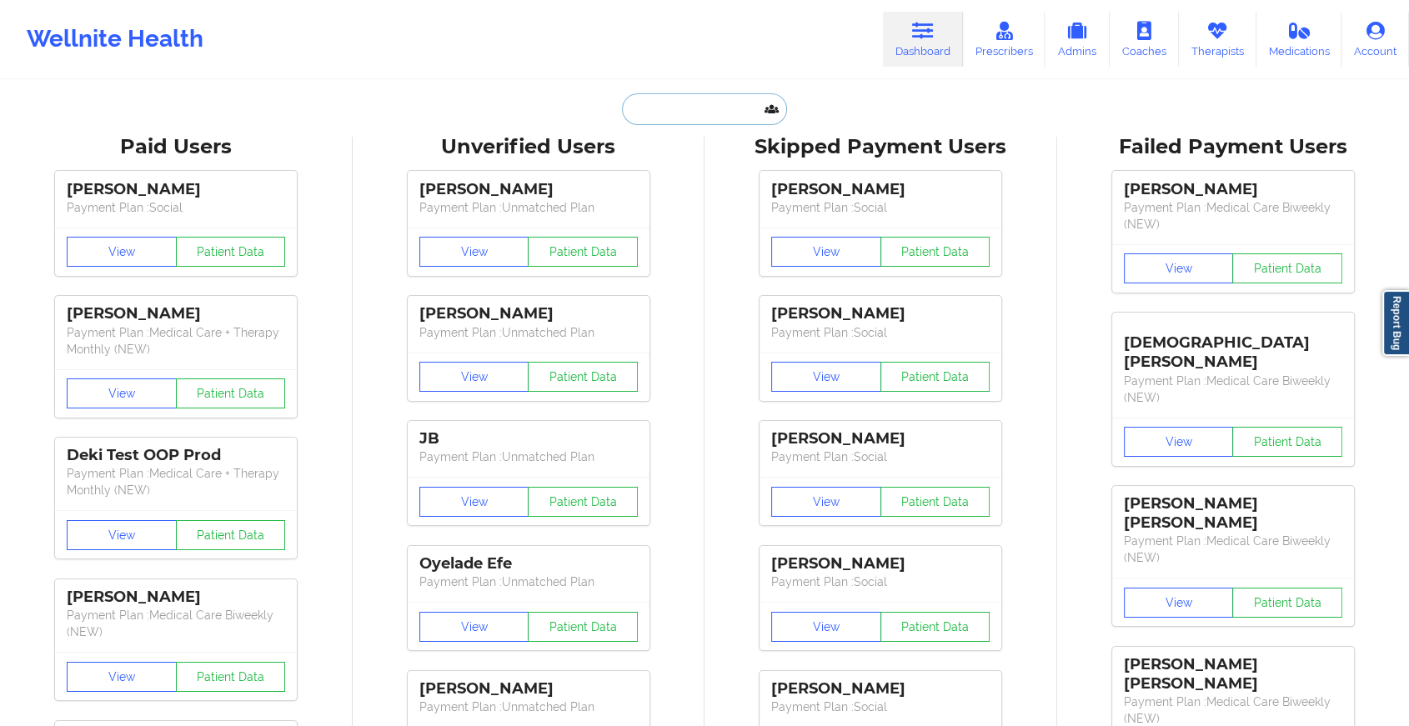
click at [669, 102] on input "text" at bounding box center [704, 109] width 165 height 32
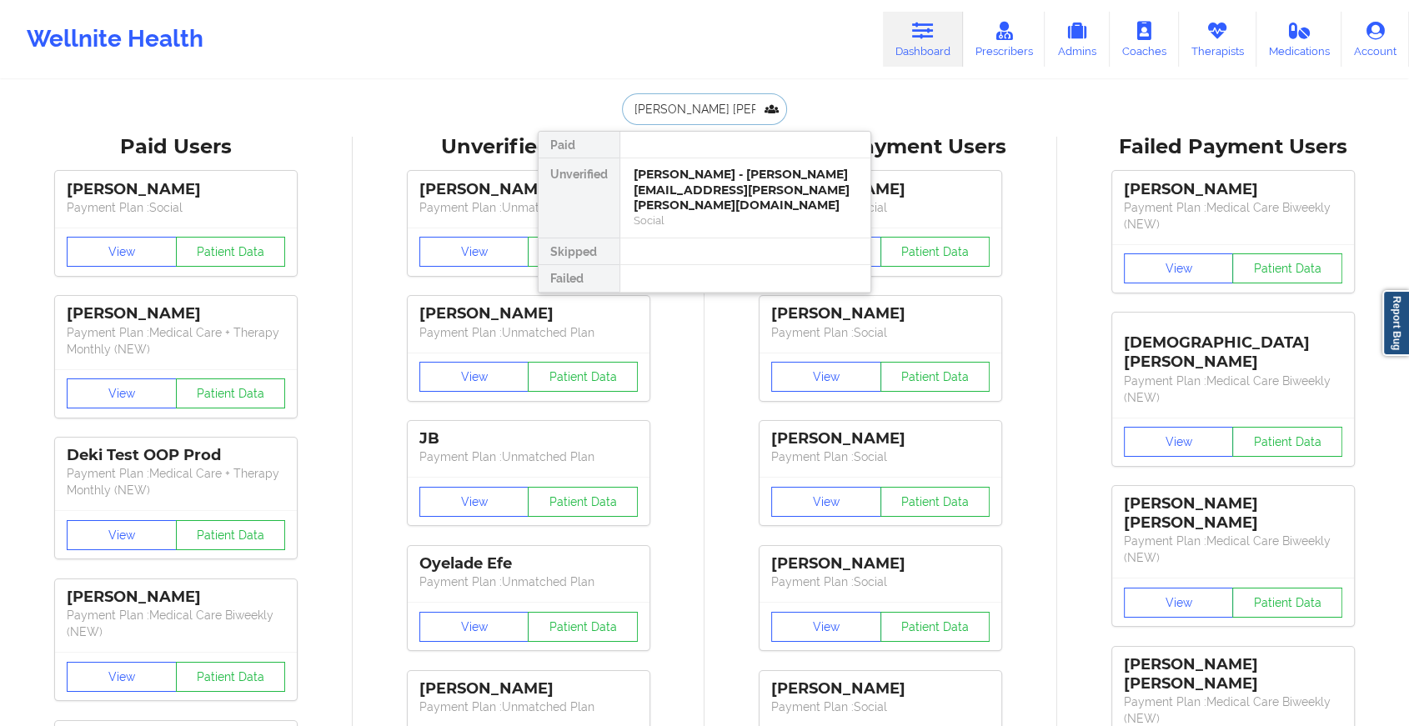
type input "[PERSON_NAME]"
click at [731, 180] on div "[PERSON_NAME] - [EMAIL_ADDRESS][DOMAIN_NAME]" at bounding box center [745, 182] width 223 height 31
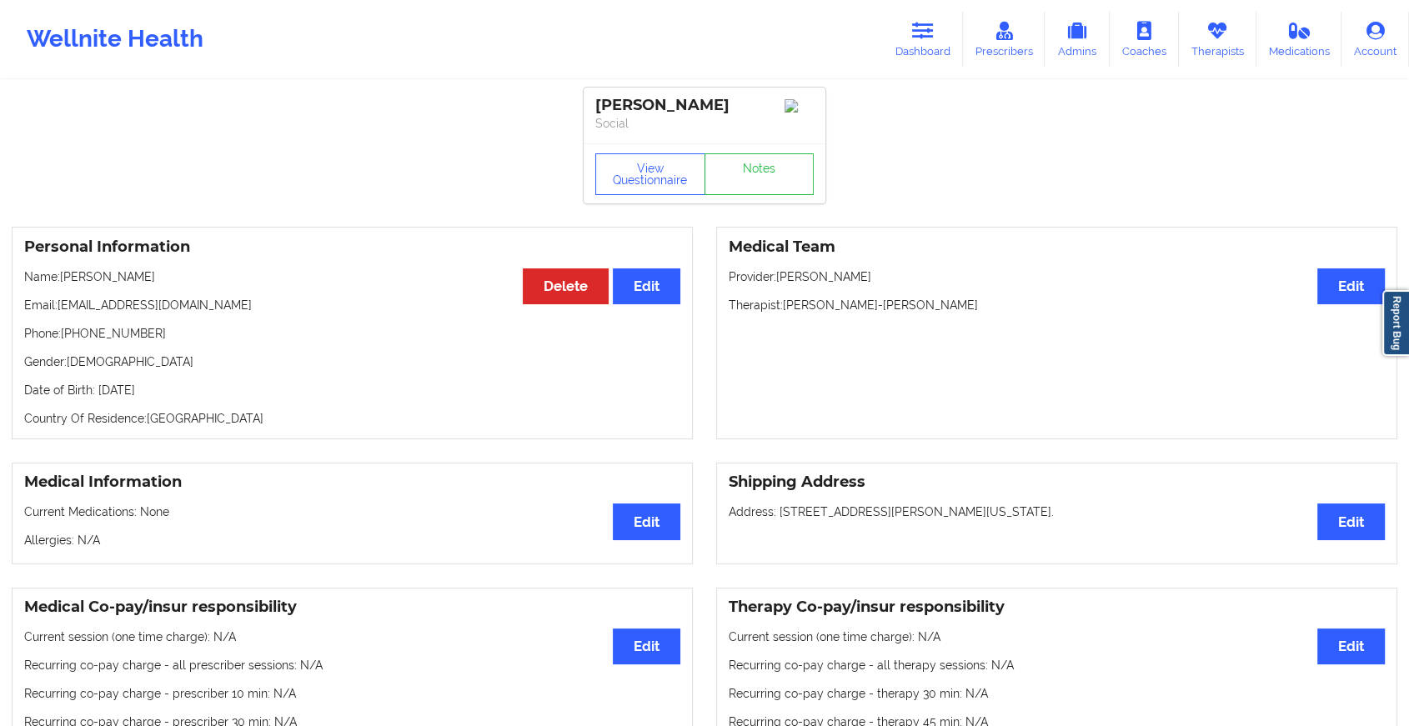
click at [762, 165] on div "View Questionnaire Notes" at bounding box center [704, 174] width 218 height 42
click at [762, 165] on link "Notes" at bounding box center [760, 174] width 110 height 42
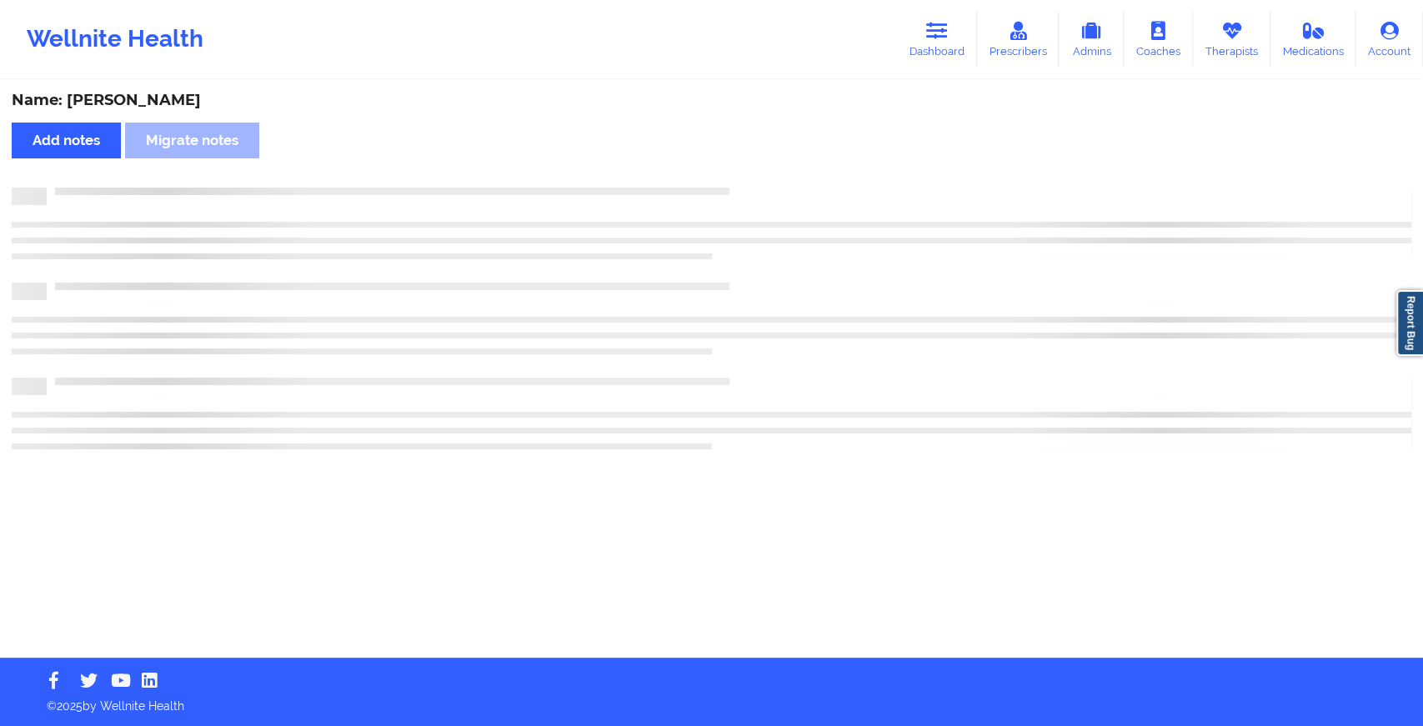
click at [762, 165] on div "Name: [PERSON_NAME] Add notes Migrate notes" at bounding box center [711, 370] width 1423 height 576
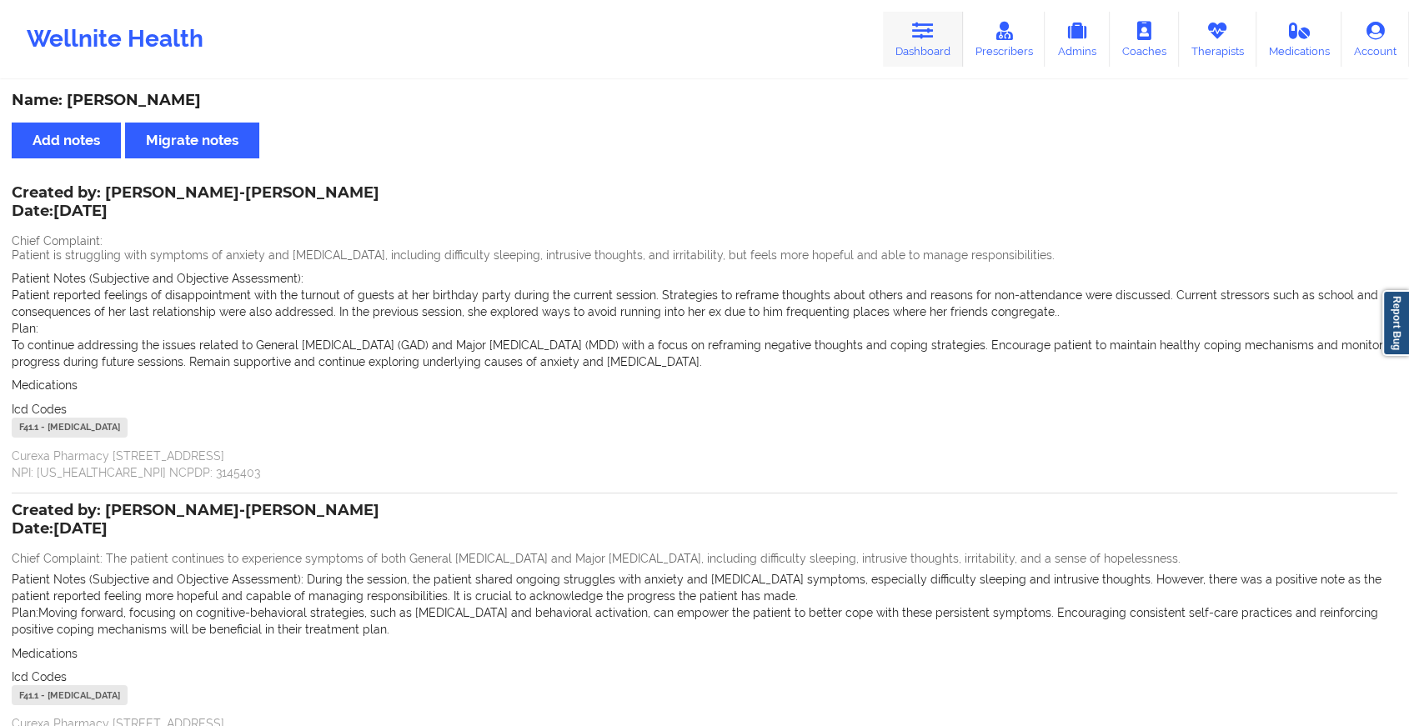
click at [921, 36] on icon at bounding box center [923, 31] width 22 height 18
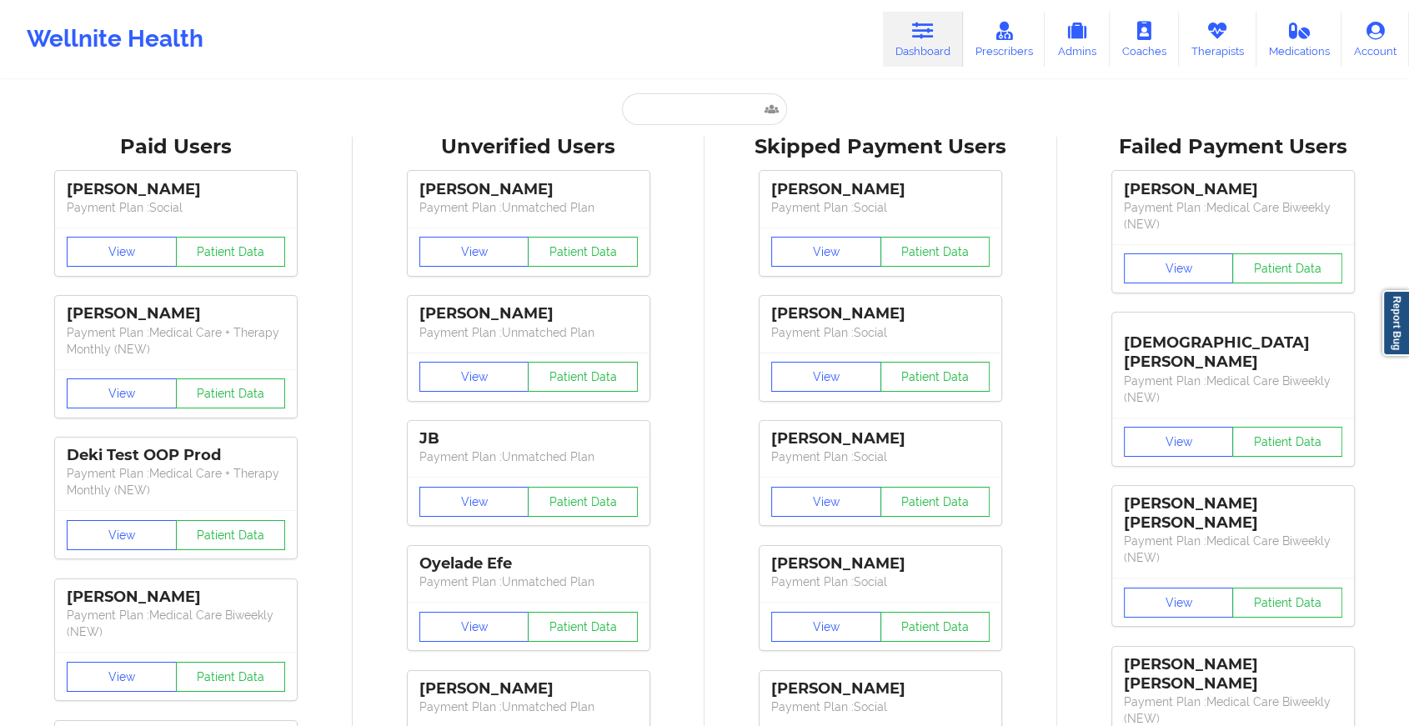
click at [663, 96] on input "text" at bounding box center [704, 109] width 165 height 32
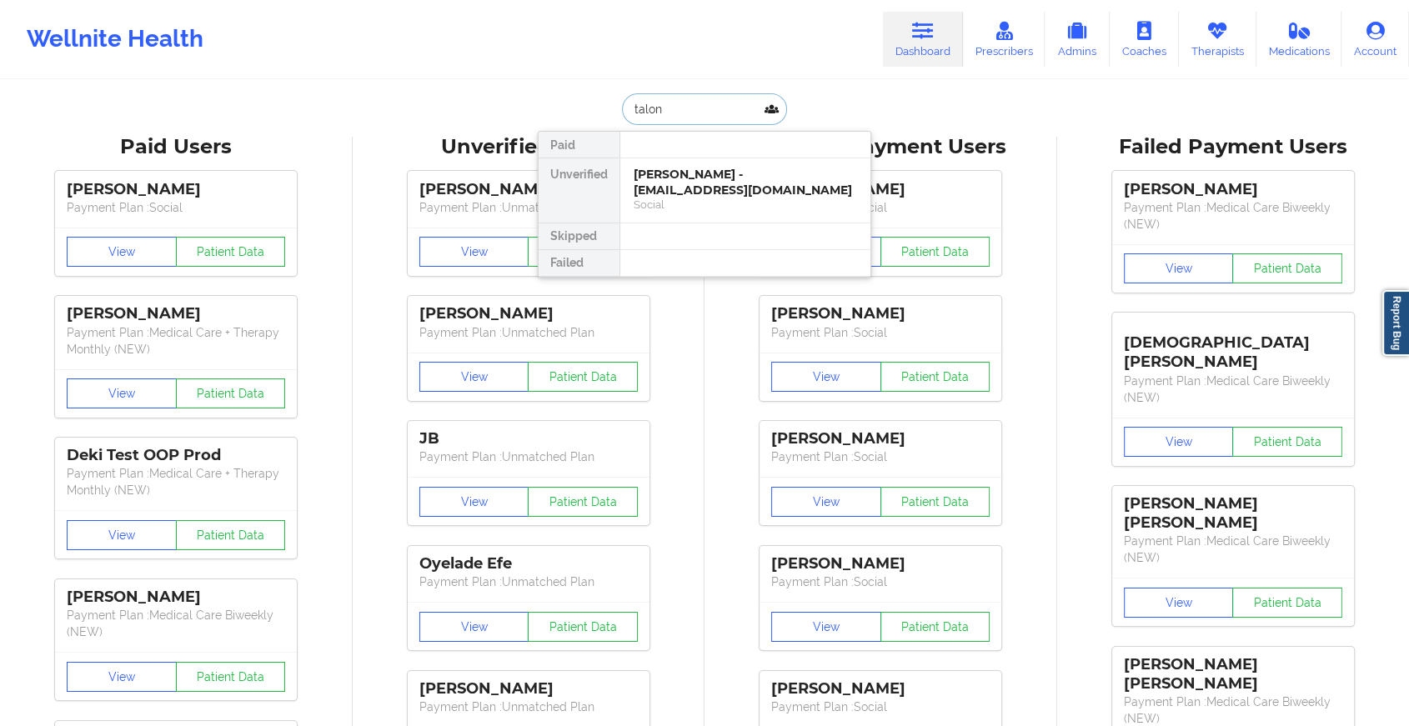
type input "talon u"
click at [690, 183] on div "Talon [PERSON_NAME] - [EMAIL_ADDRESS][DOMAIN_NAME]" at bounding box center [745, 182] width 223 height 31
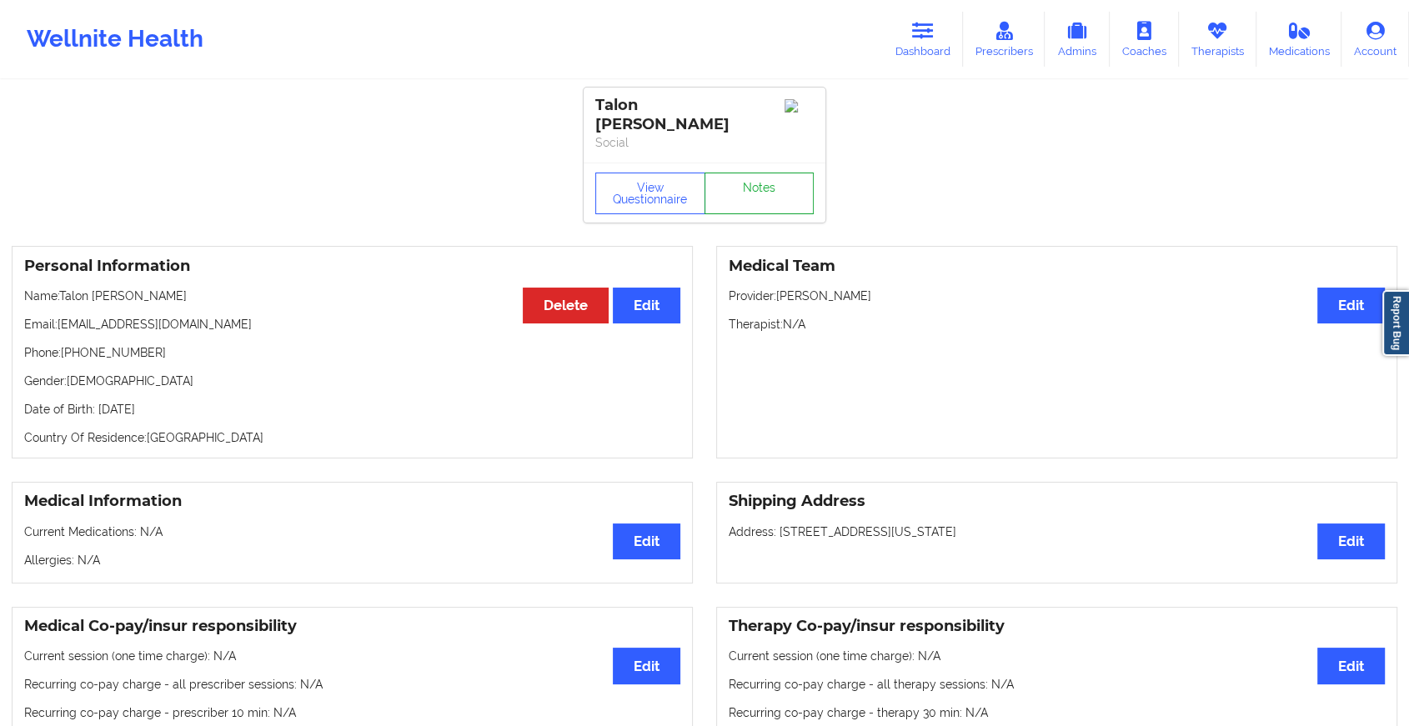
click at [735, 177] on link "Notes" at bounding box center [760, 194] width 110 height 42
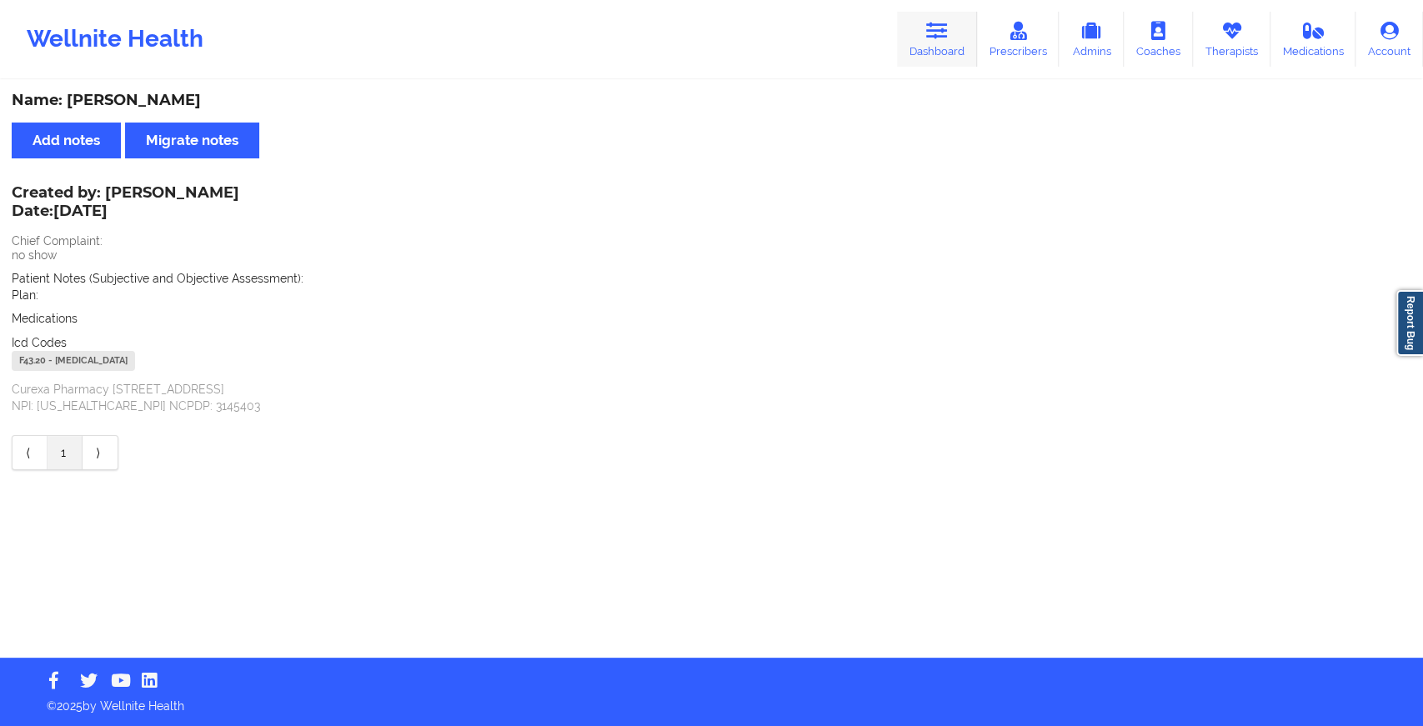
click at [940, 38] on icon at bounding box center [937, 31] width 22 height 18
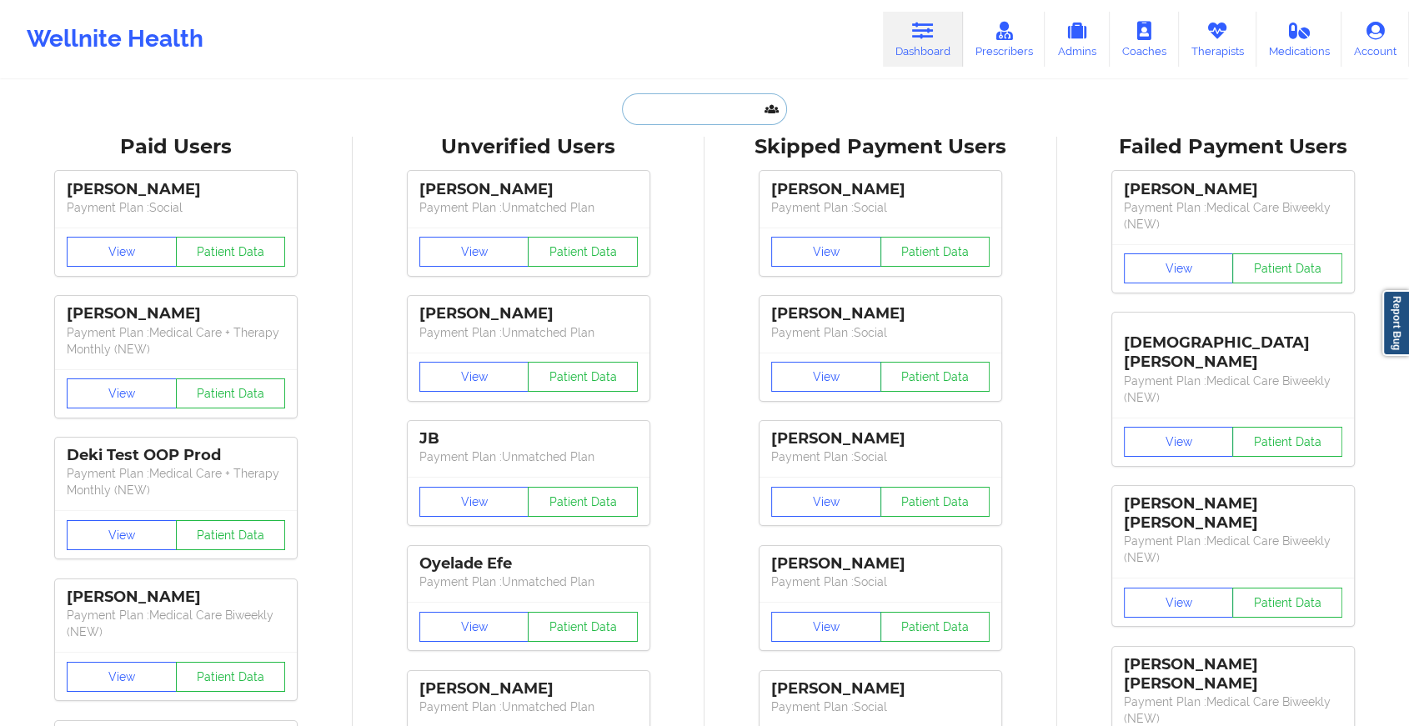
click at [687, 111] on input "text" at bounding box center [704, 109] width 165 height 32
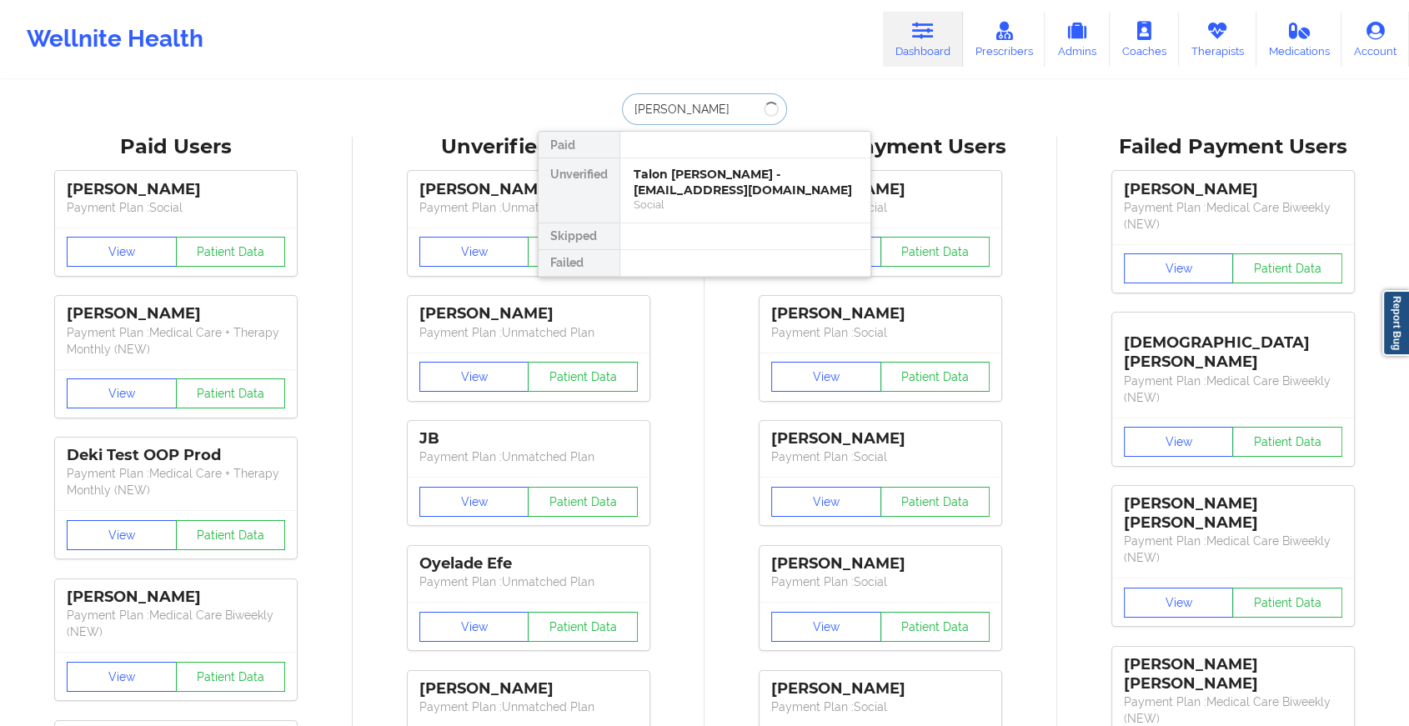
type input "[PERSON_NAME]"
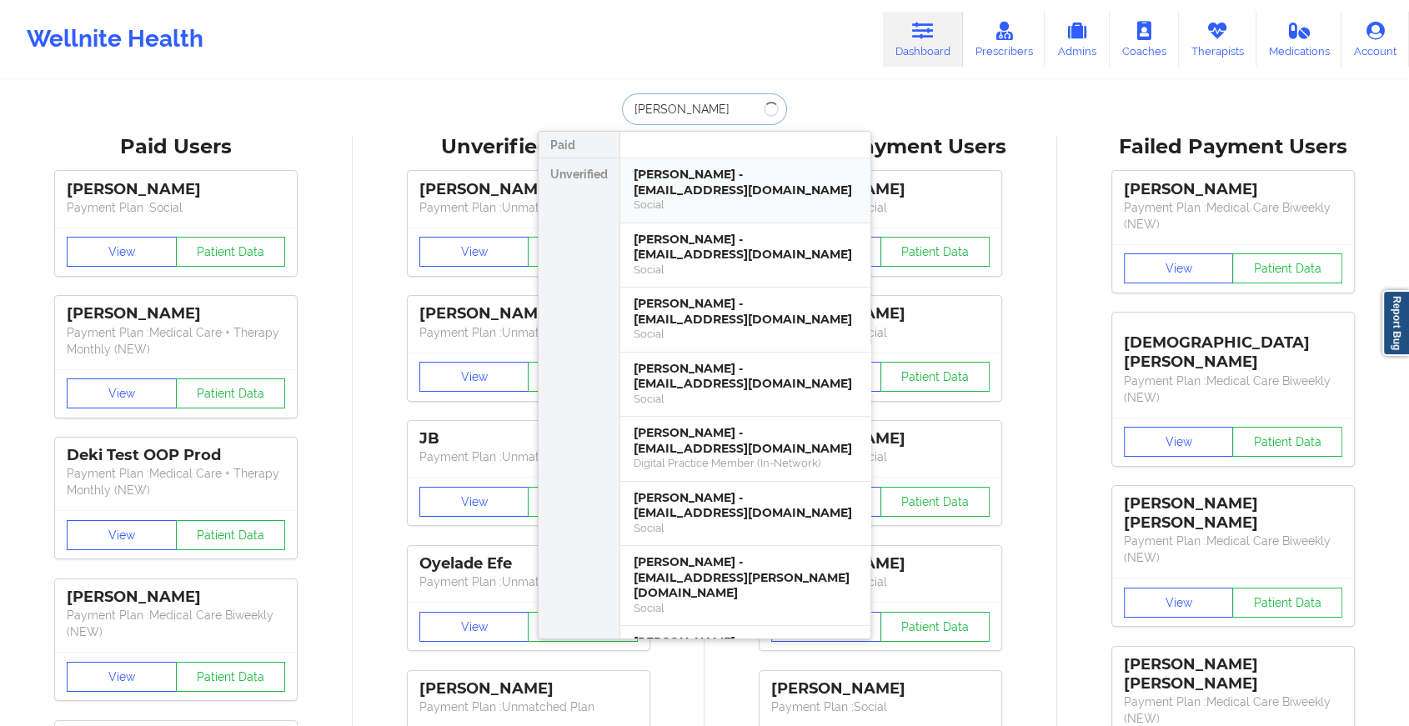
click at [690, 183] on div "[PERSON_NAME] - [EMAIL_ADDRESS][DOMAIN_NAME]" at bounding box center [745, 182] width 223 height 31
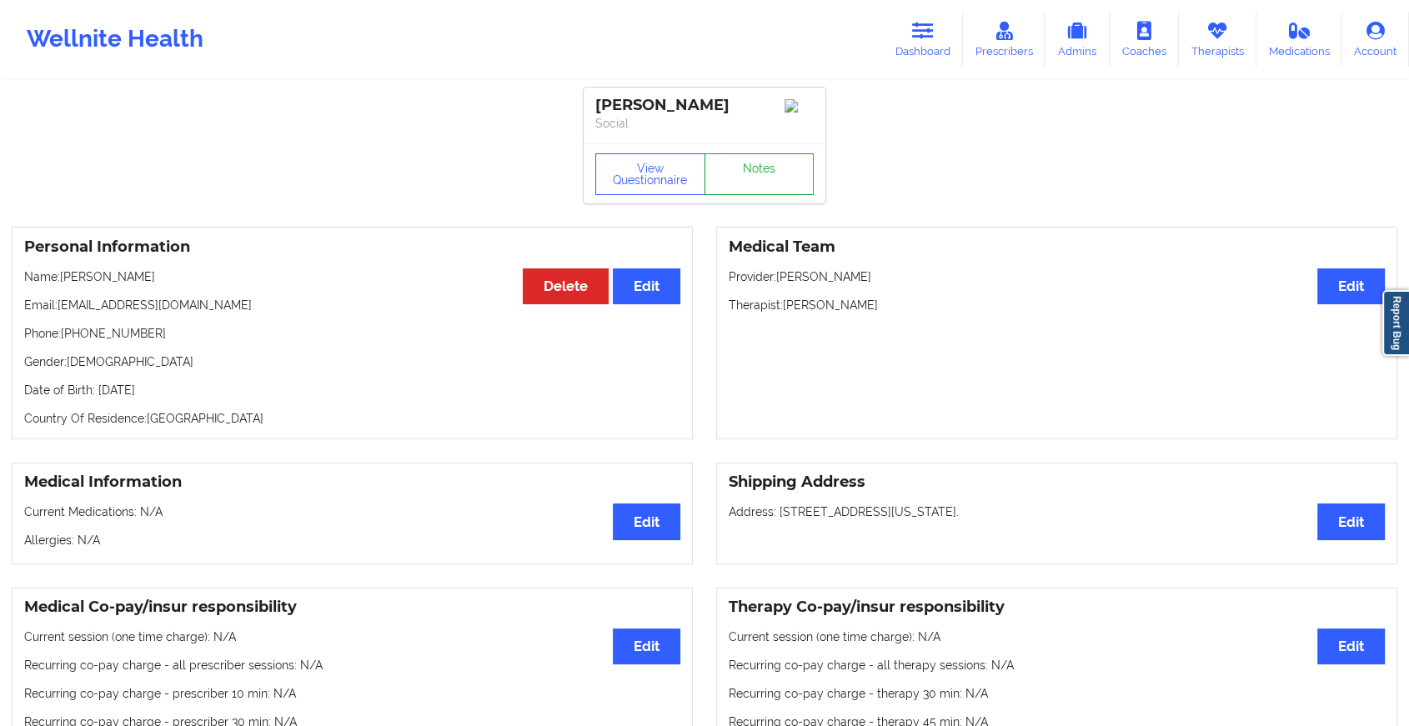
click at [760, 195] on link "Notes" at bounding box center [760, 174] width 110 height 42
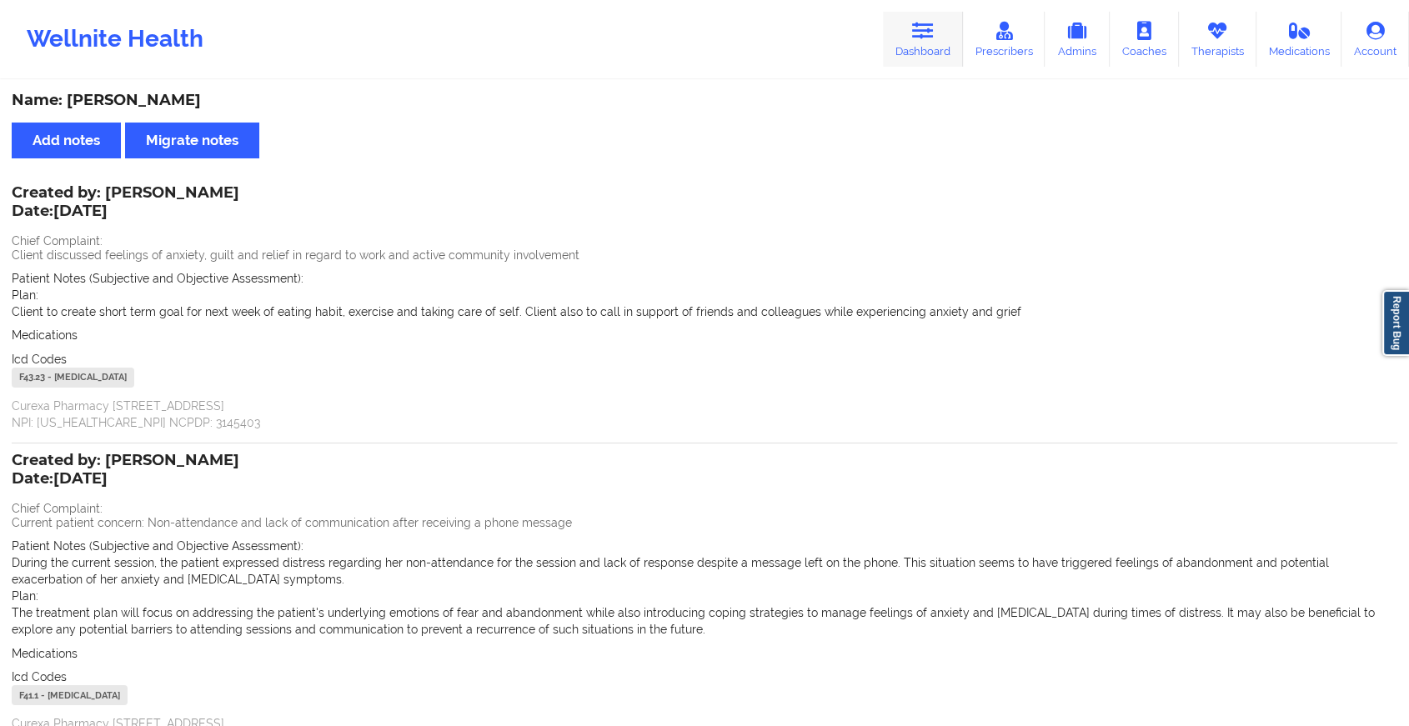
click at [927, 43] on link "Dashboard" at bounding box center [923, 39] width 80 height 55
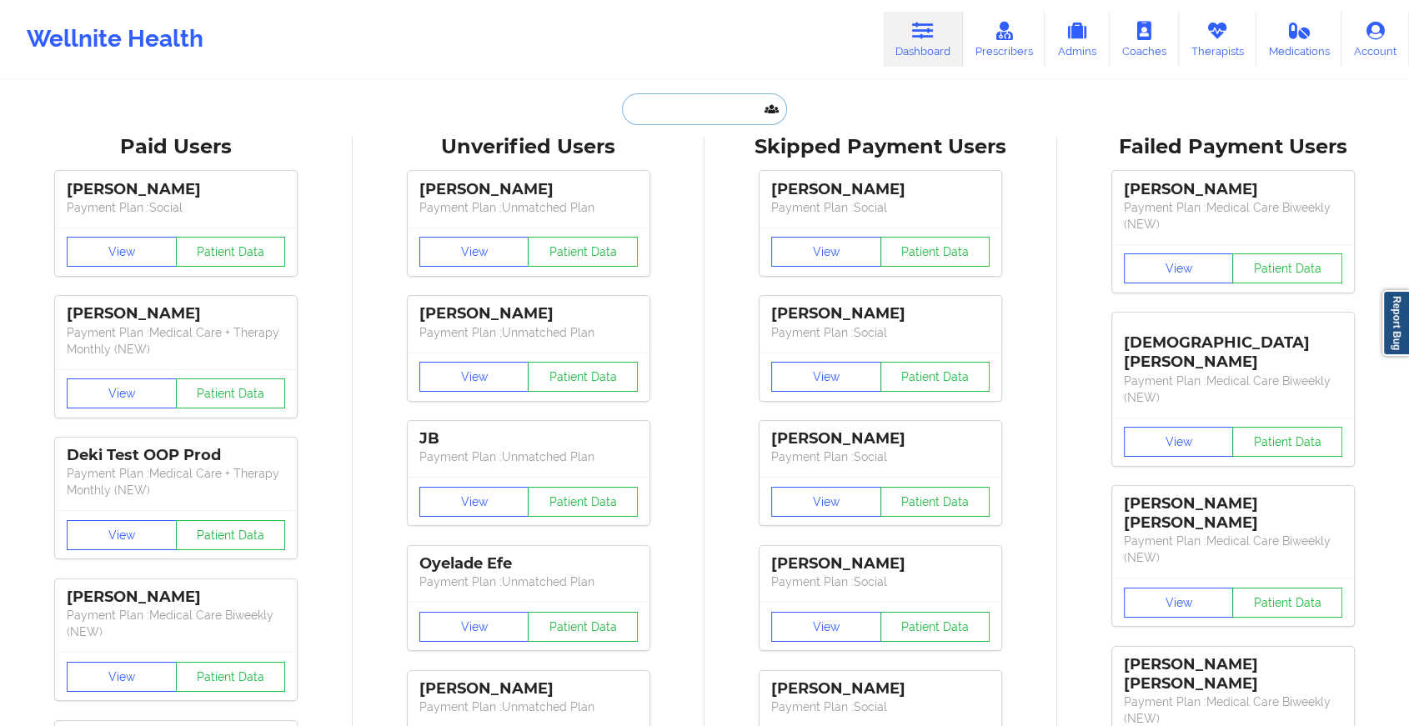
click at [690, 111] on input "text" at bounding box center [704, 109] width 165 height 32
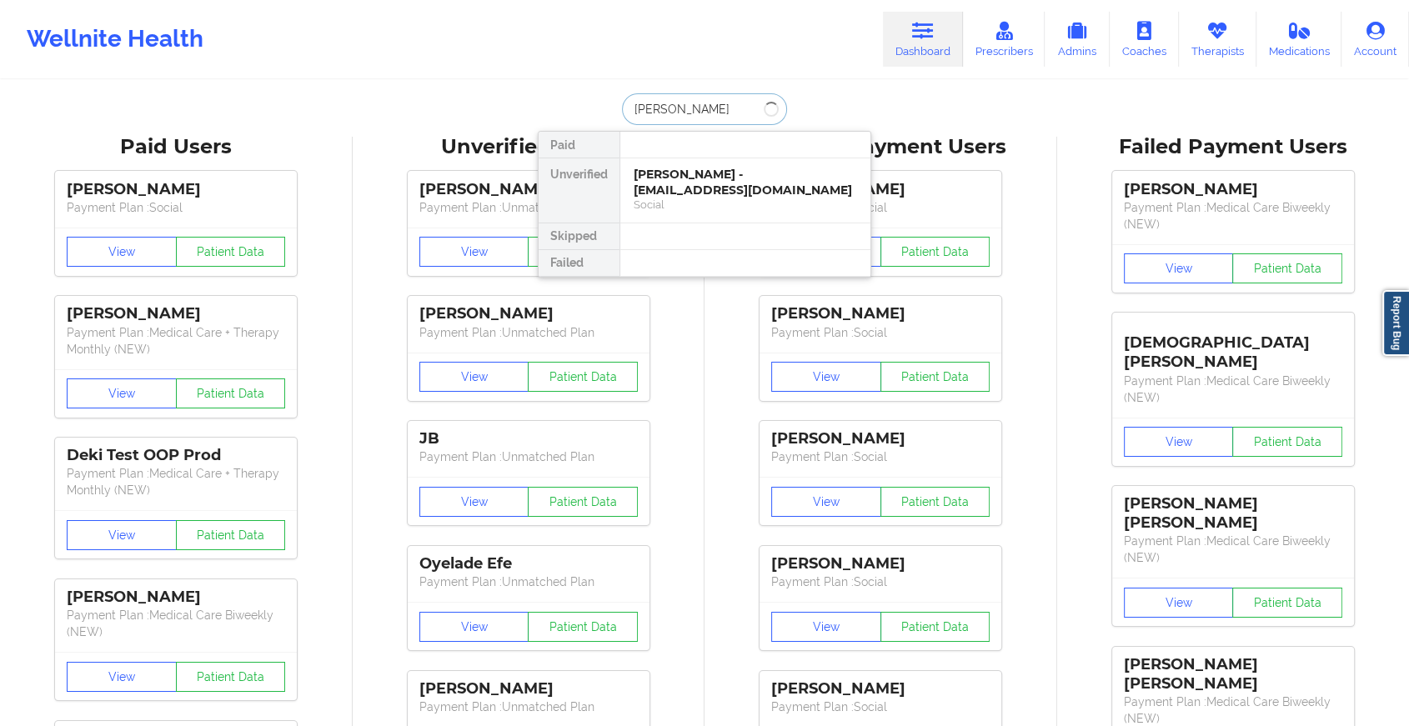
type input "[PERSON_NAME]"
click at [718, 193] on div "[PERSON_NAME] - [EMAIL_ADDRESS][DOMAIN_NAME]" at bounding box center [745, 182] width 223 height 31
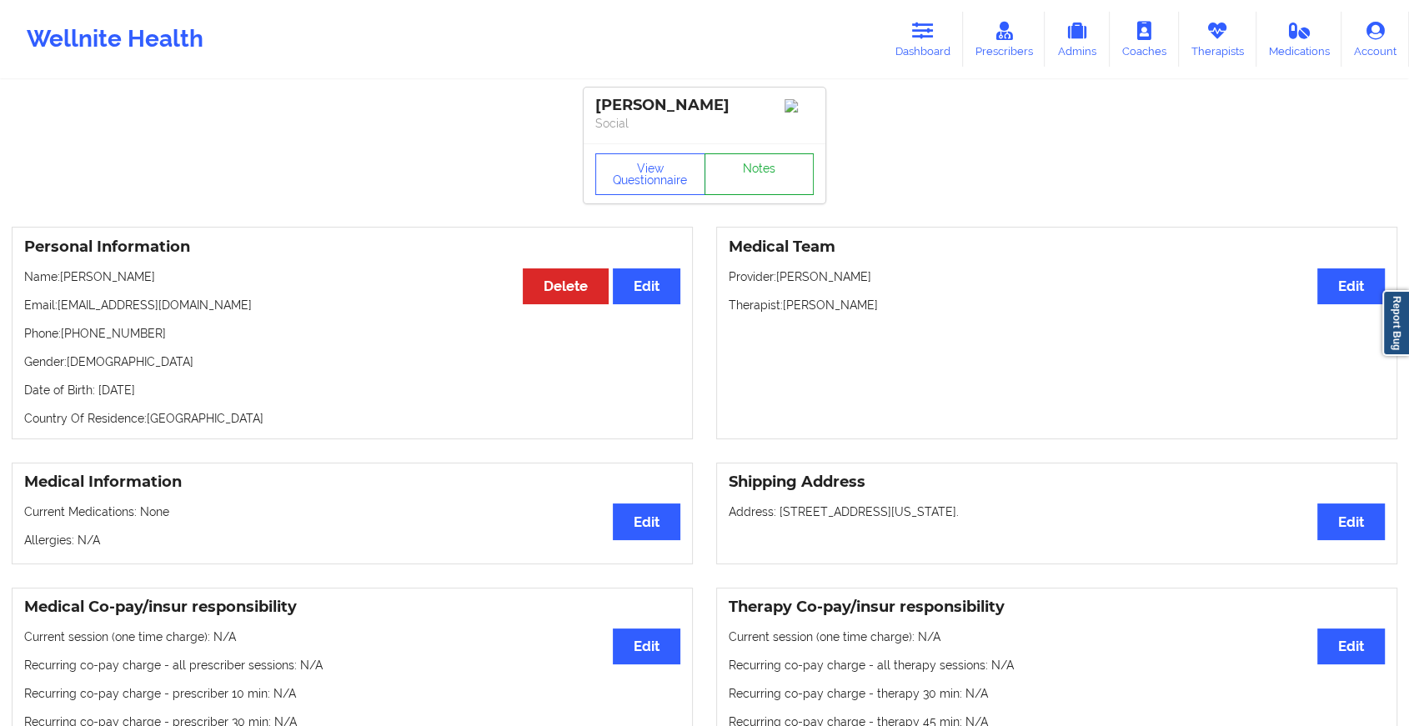
click at [757, 194] on link "Notes" at bounding box center [760, 174] width 110 height 42
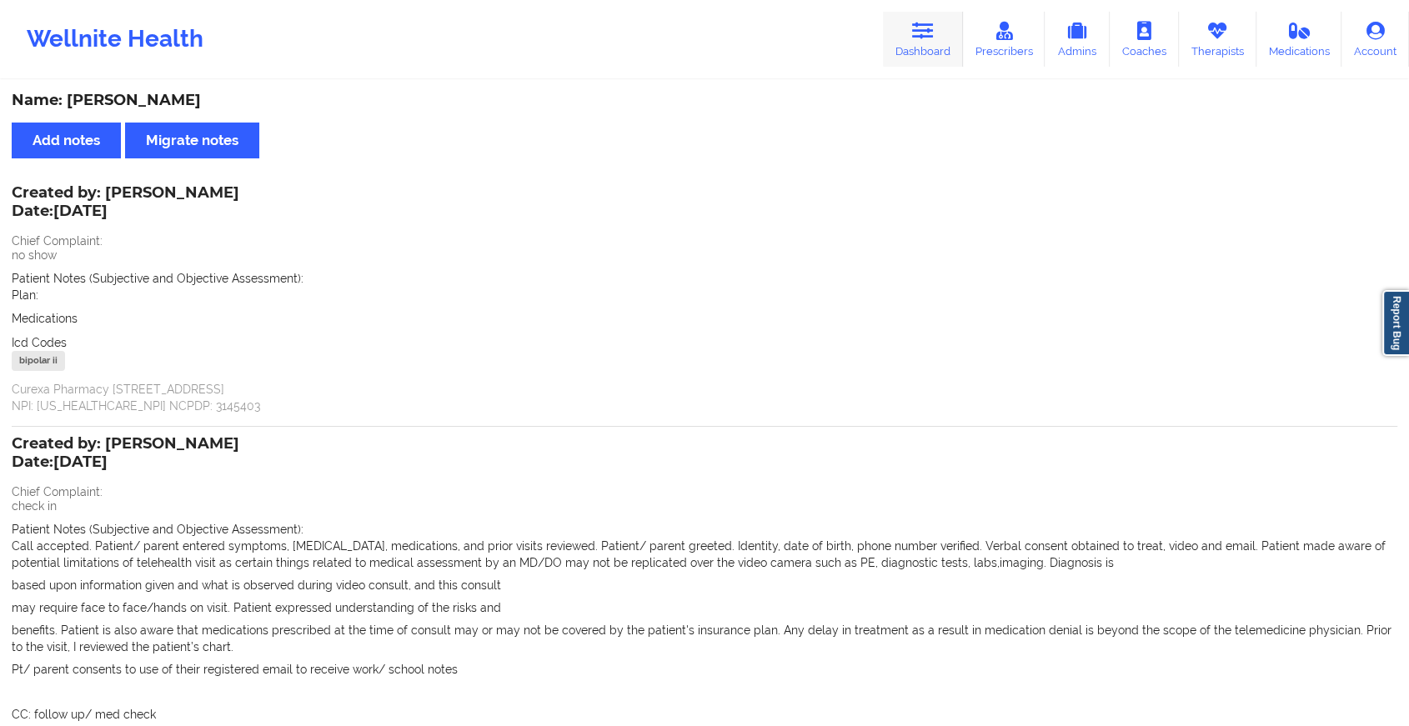
click at [909, 36] on link "Dashboard" at bounding box center [923, 39] width 80 height 55
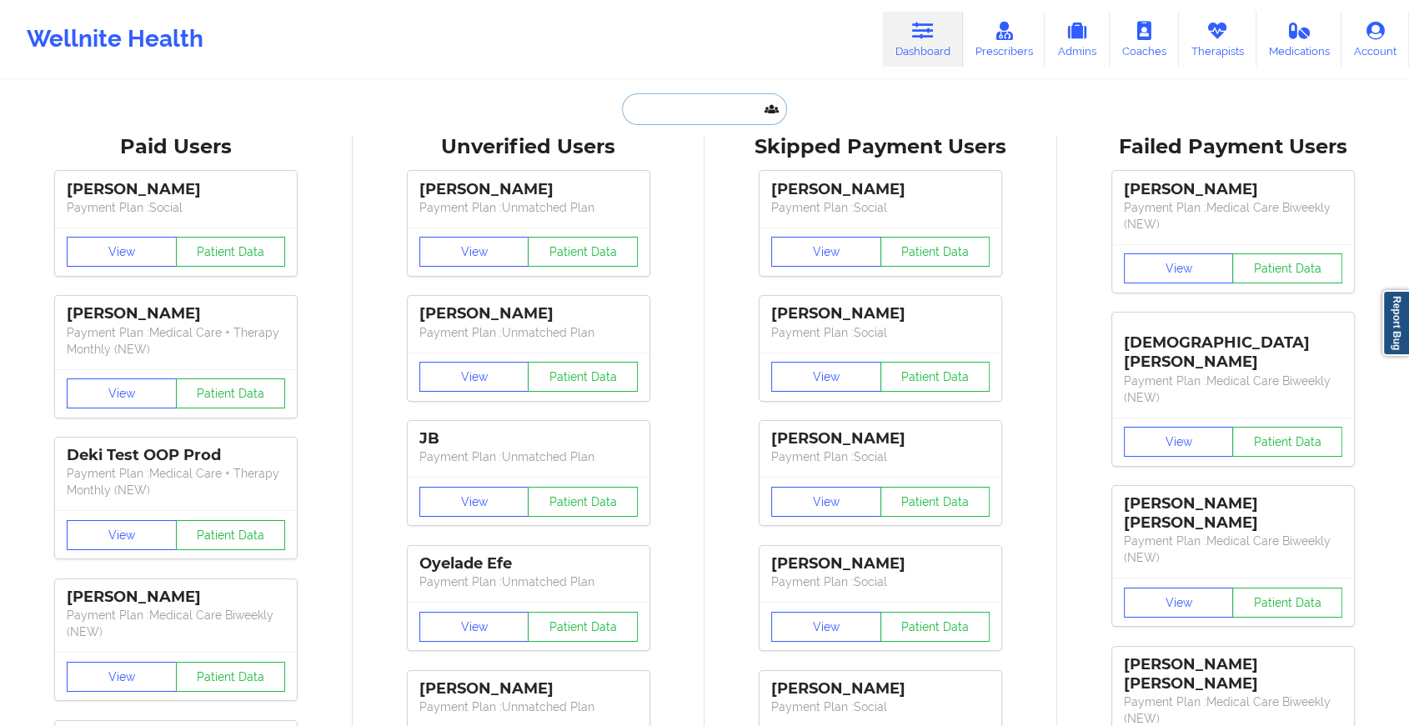
click at [725, 102] on input "text" at bounding box center [704, 109] width 165 height 32
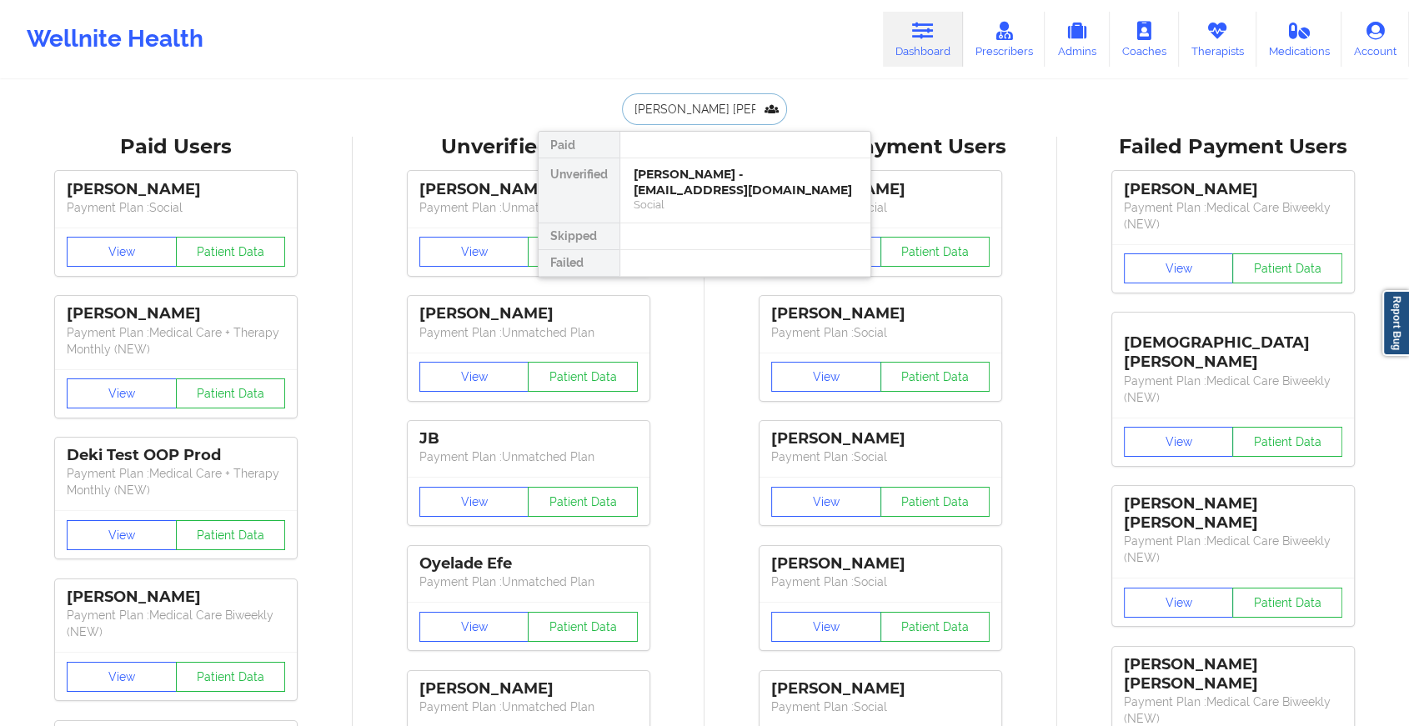
type input "[PERSON_NAME] [PERSON_NAME] r"
click at [705, 202] on div "Social" at bounding box center [745, 205] width 223 height 14
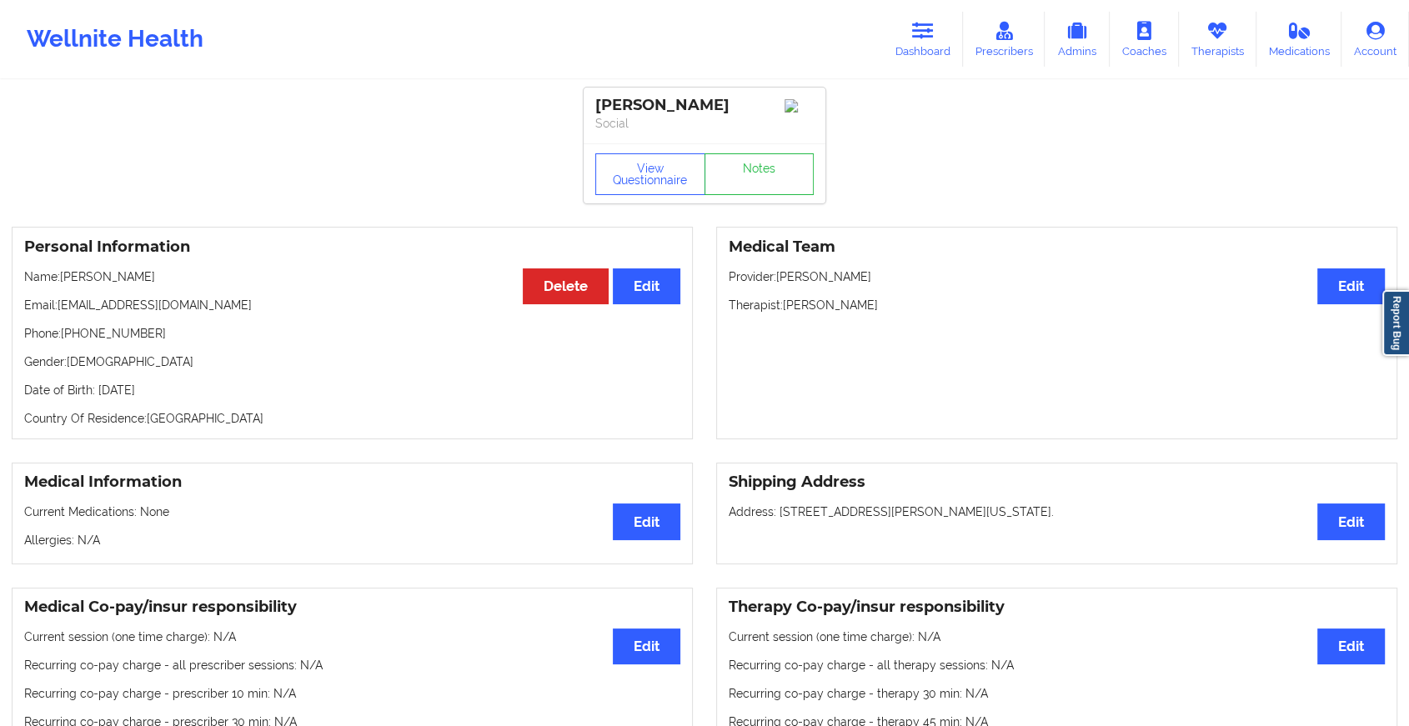
click at [769, 149] on div "View Questionnaire Notes" at bounding box center [705, 173] width 242 height 60
click at [760, 173] on link "Notes" at bounding box center [760, 174] width 110 height 42
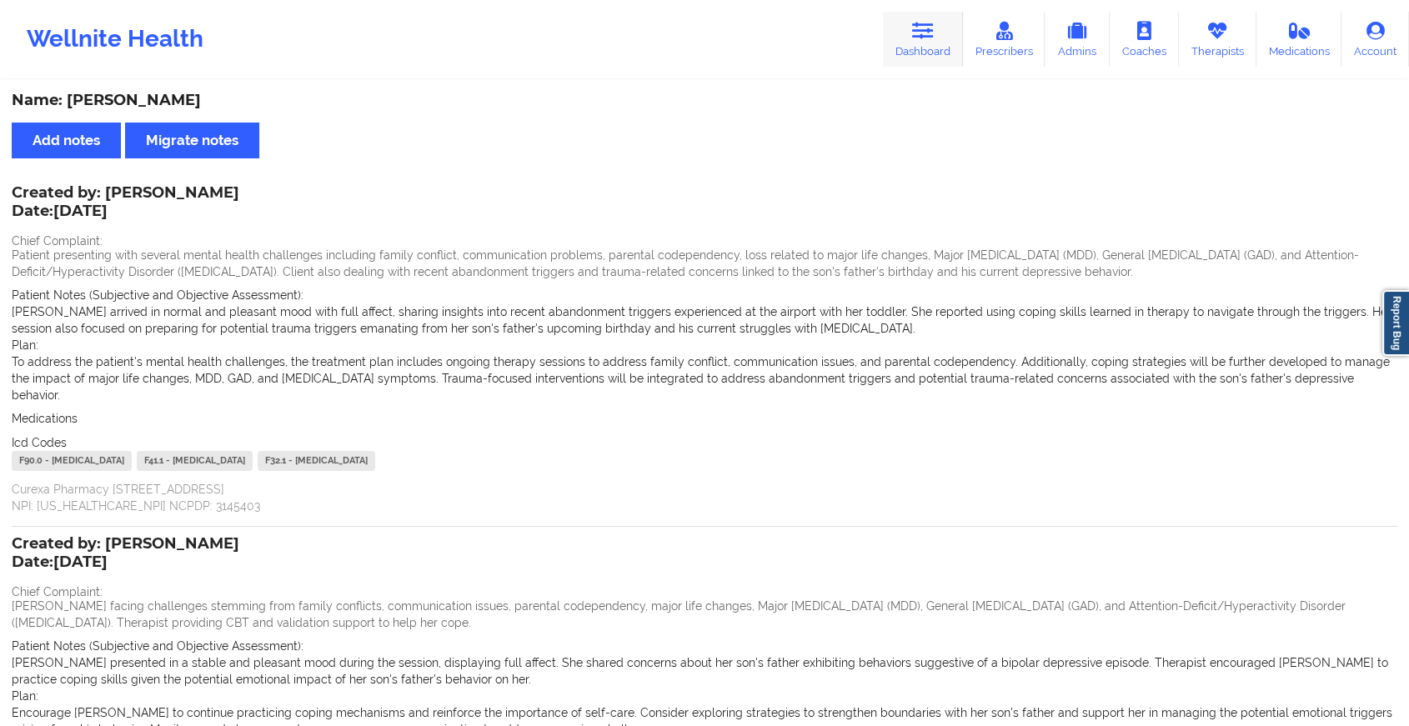
click at [921, 35] on icon at bounding box center [923, 31] width 22 height 18
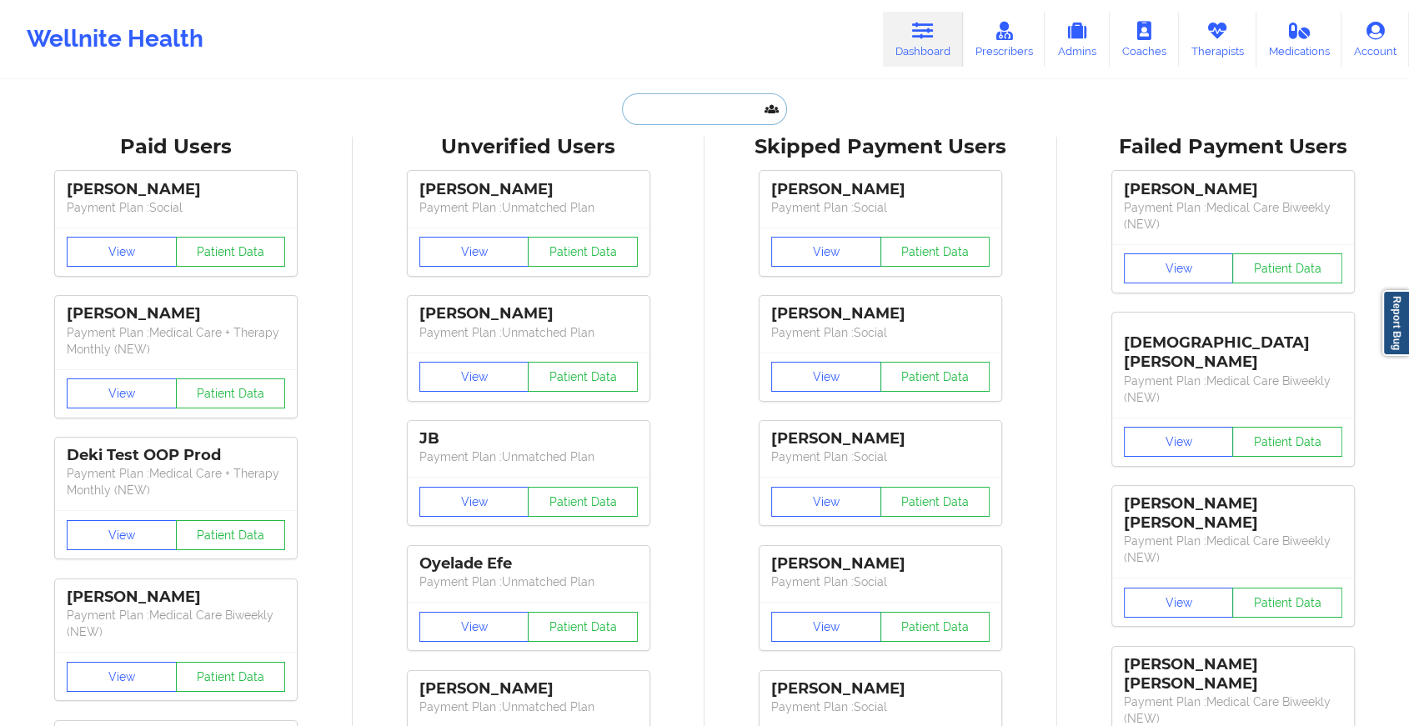
click at [709, 100] on input "text" at bounding box center [704, 109] width 165 height 32
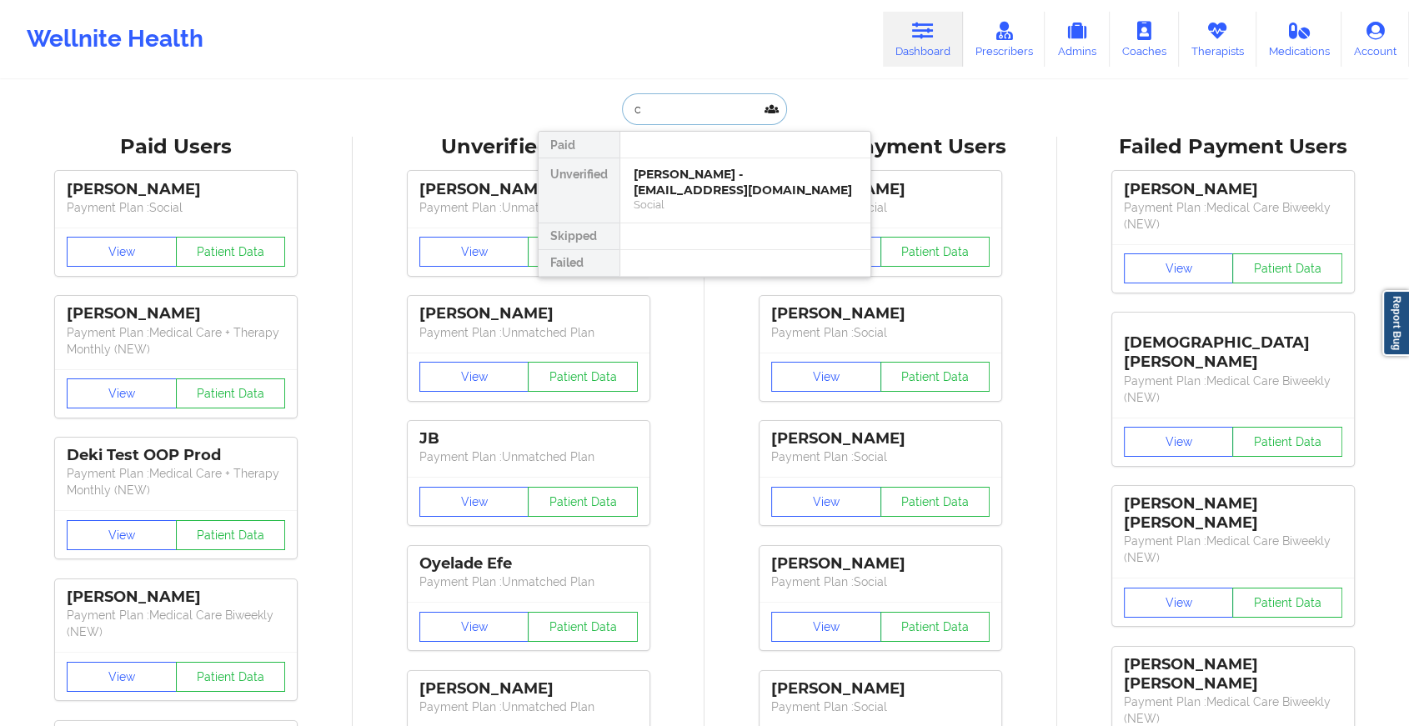
type input "ca"
click at [694, 178] on div "[PERSON_NAME] - [EMAIL_ADDRESS][DOMAIN_NAME]" at bounding box center [745, 182] width 223 height 31
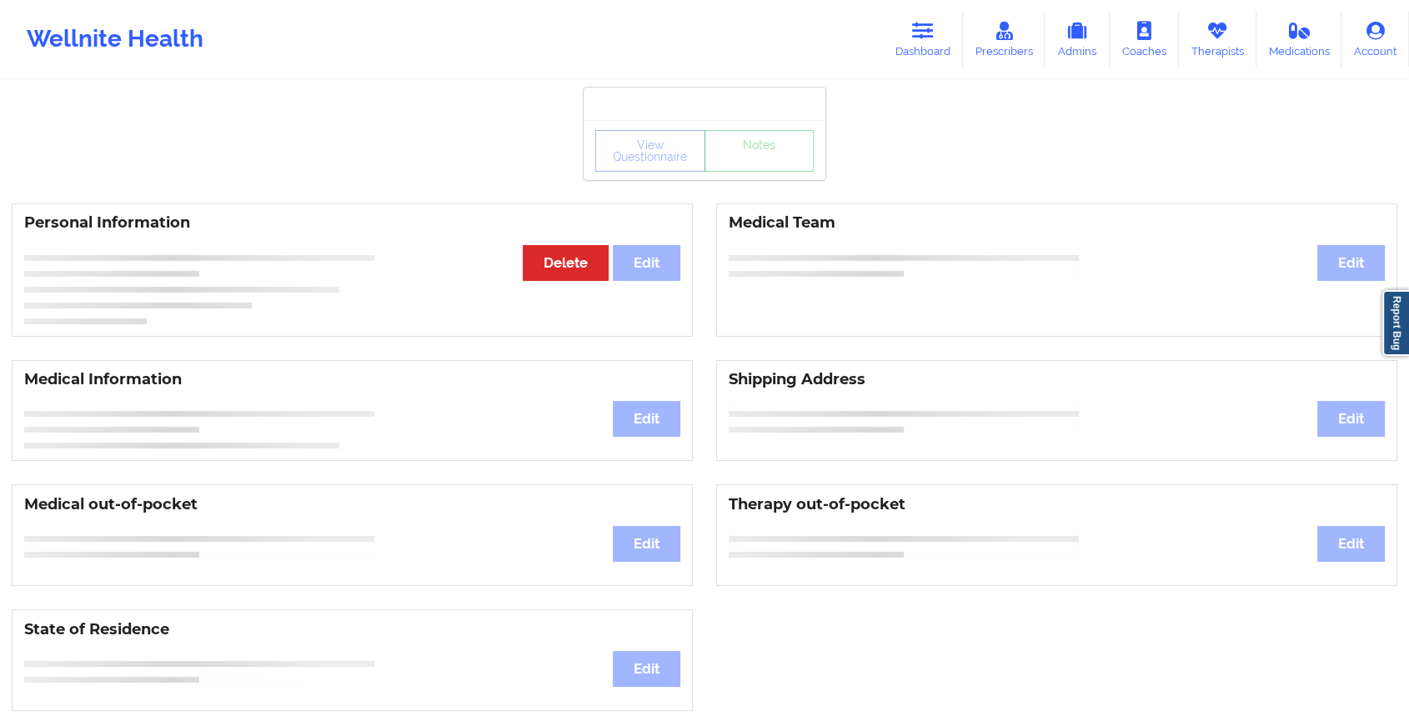
click at [741, 179] on div "View Questionnaire Notes" at bounding box center [705, 150] width 242 height 60
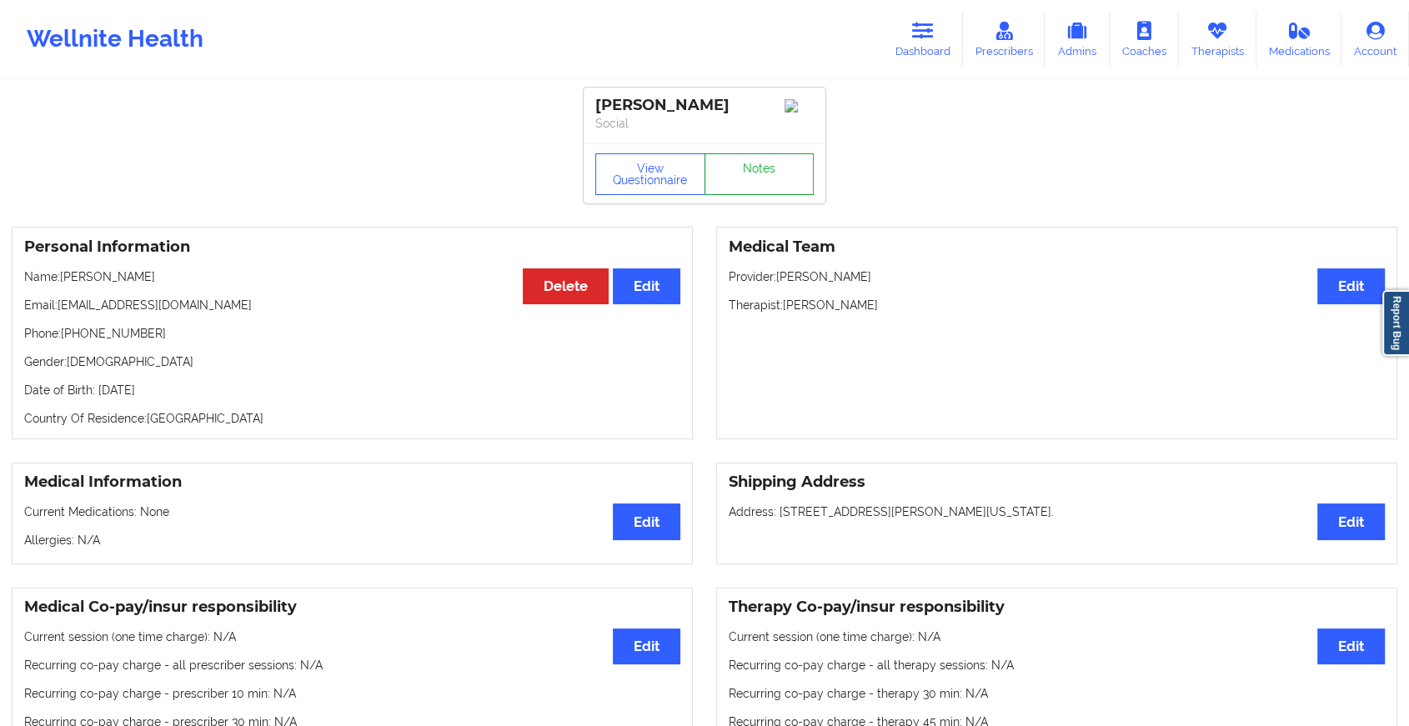
click at [741, 179] on link "Notes" at bounding box center [760, 174] width 110 height 42
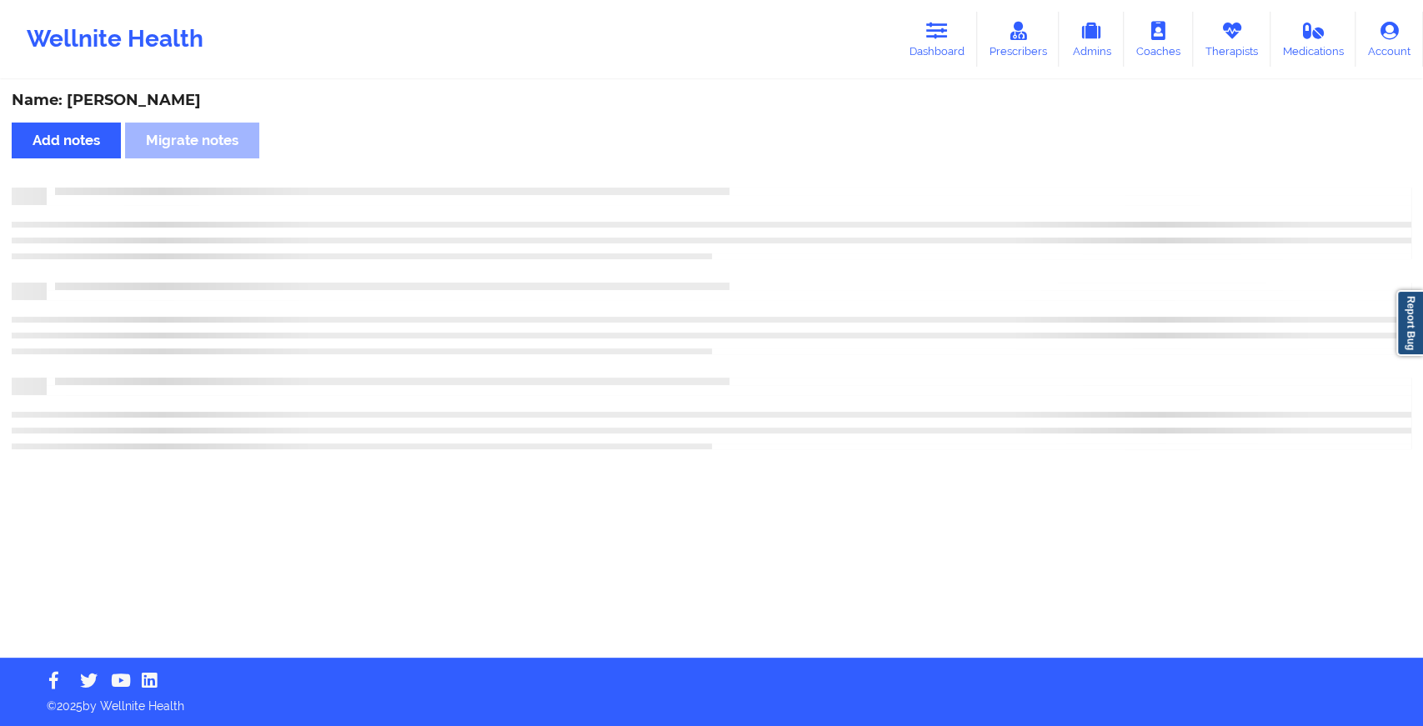
click at [741, 179] on div "Name: [PERSON_NAME] Add notes Migrate notes" at bounding box center [711, 370] width 1423 height 576
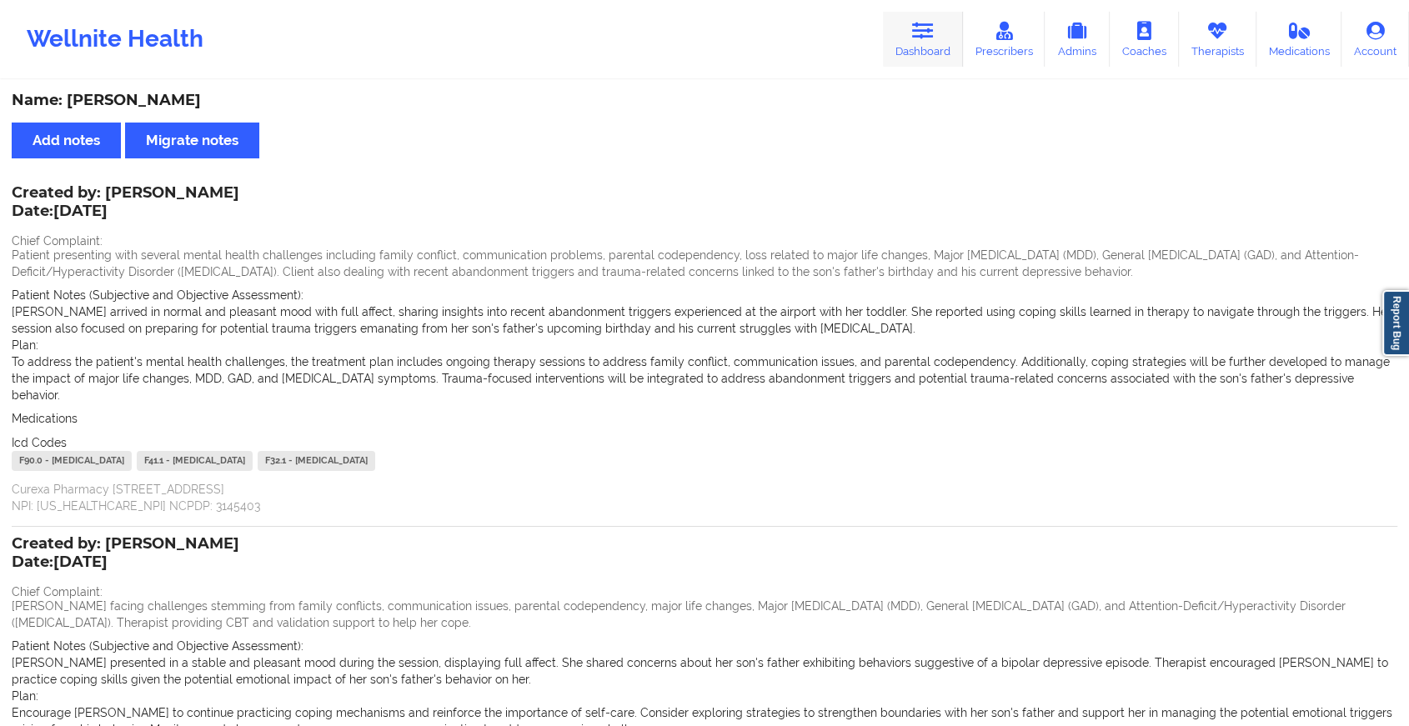
click at [941, 49] on link "Dashboard" at bounding box center [923, 39] width 80 height 55
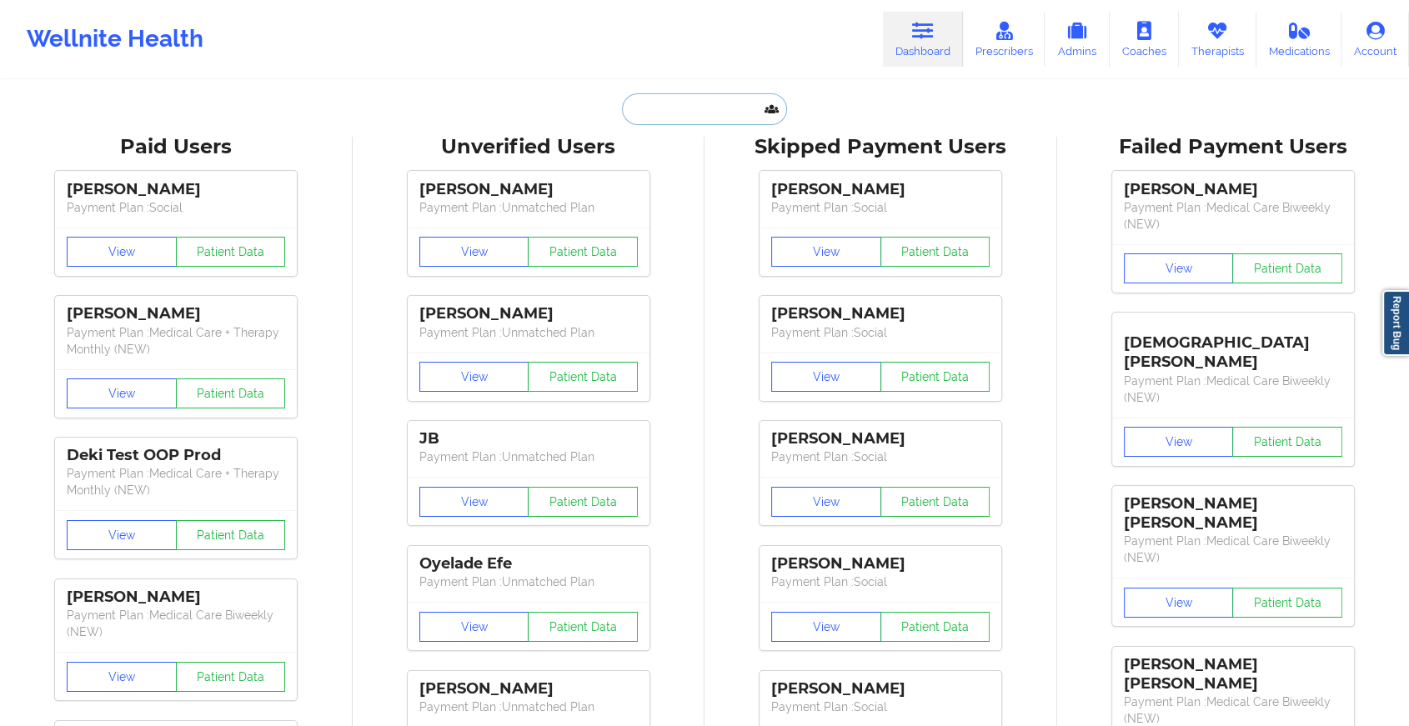
click at [675, 116] on input "text" at bounding box center [704, 109] width 165 height 32
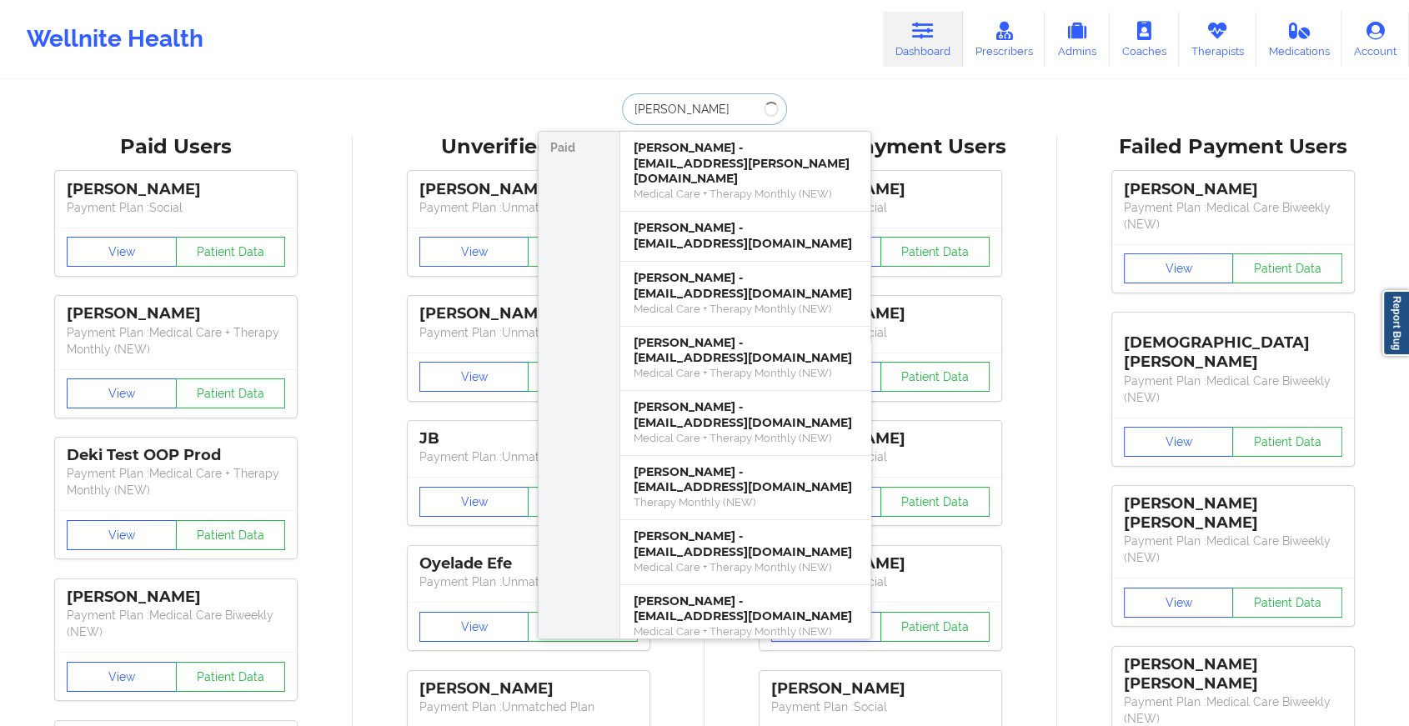
type input "[PERSON_NAME]"
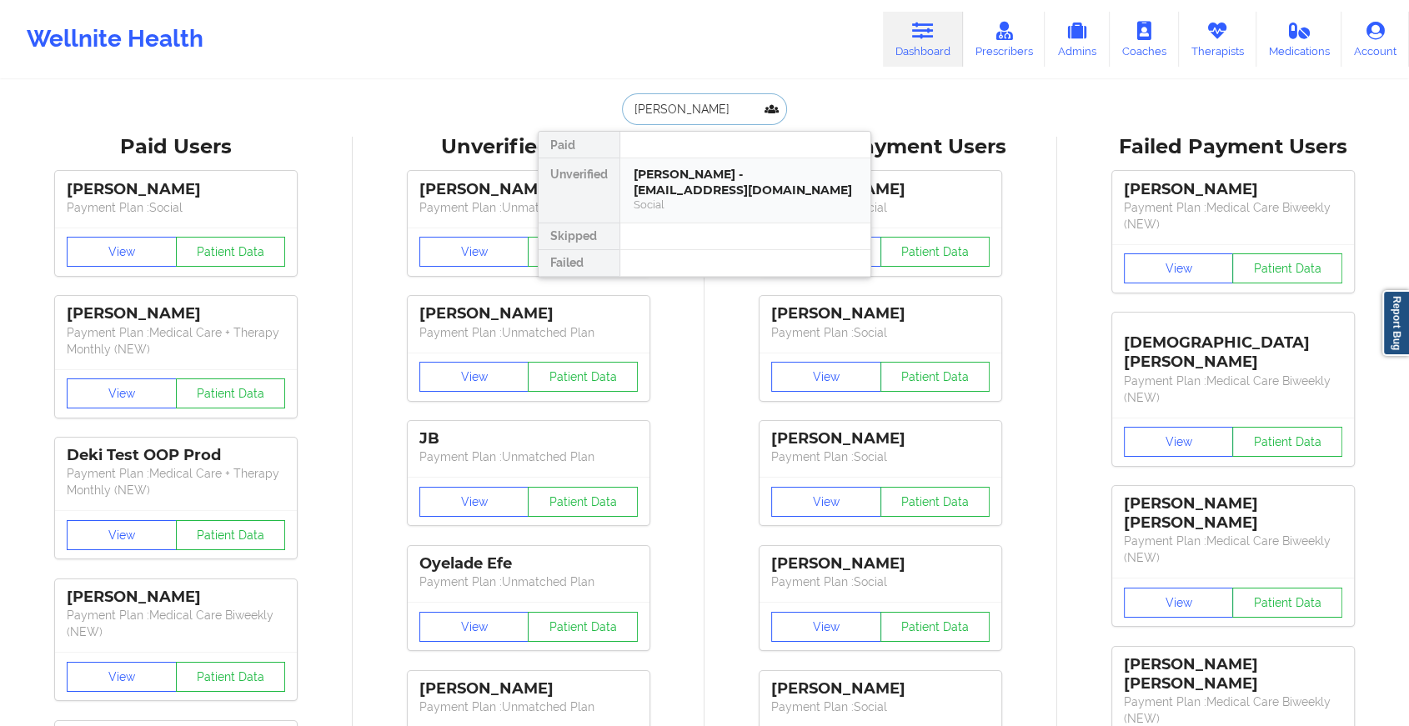
click at [701, 187] on div "[PERSON_NAME] - [EMAIL_ADDRESS][DOMAIN_NAME]" at bounding box center [745, 182] width 223 height 31
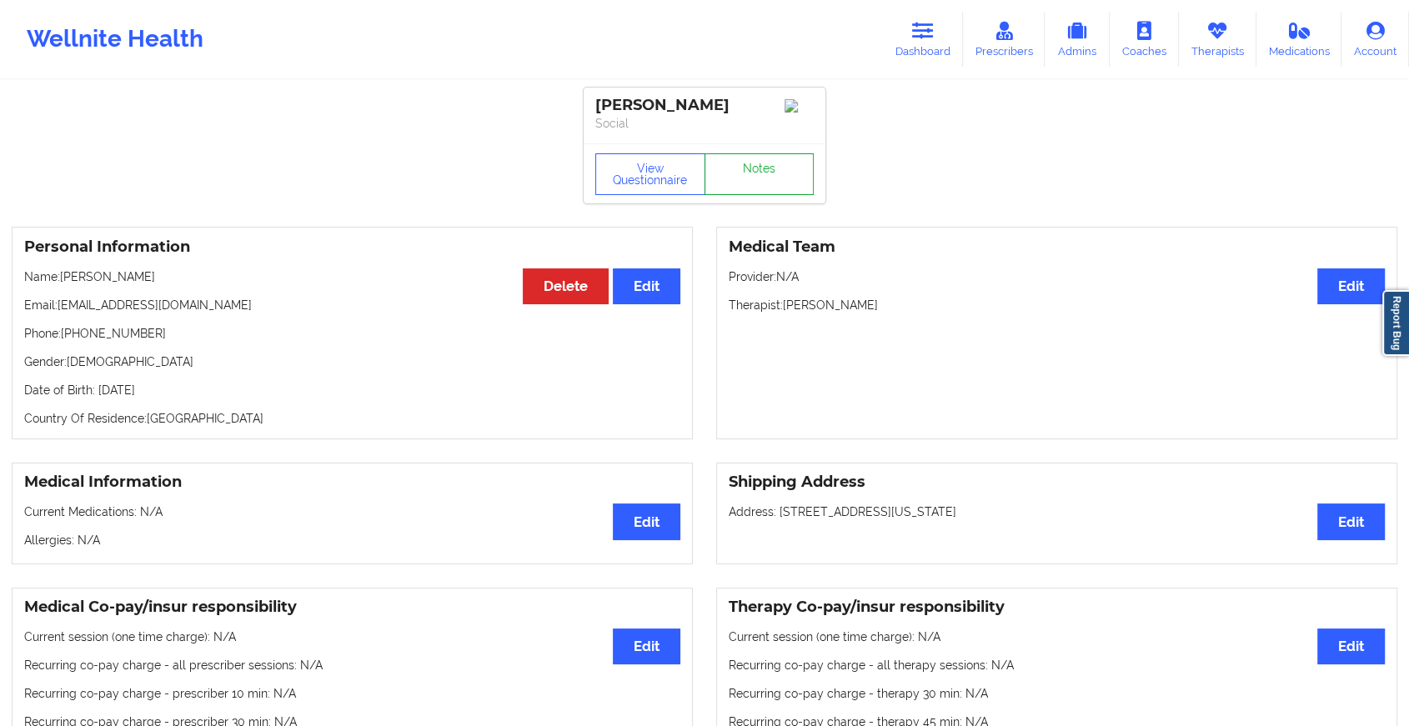
click at [756, 178] on link "Notes" at bounding box center [760, 174] width 110 height 42
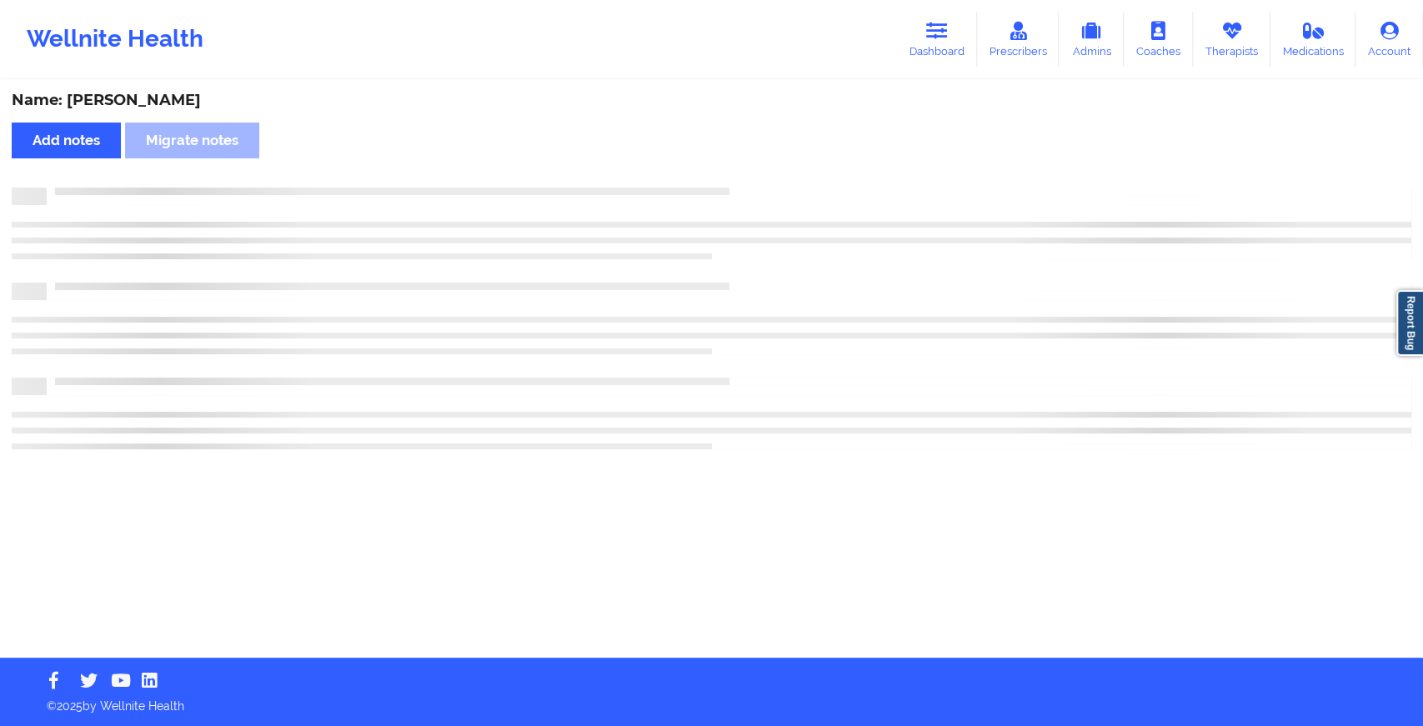
click at [756, 178] on div "Name: [PERSON_NAME] Add notes Migrate notes" at bounding box center [711, 370] width 1423 height 576
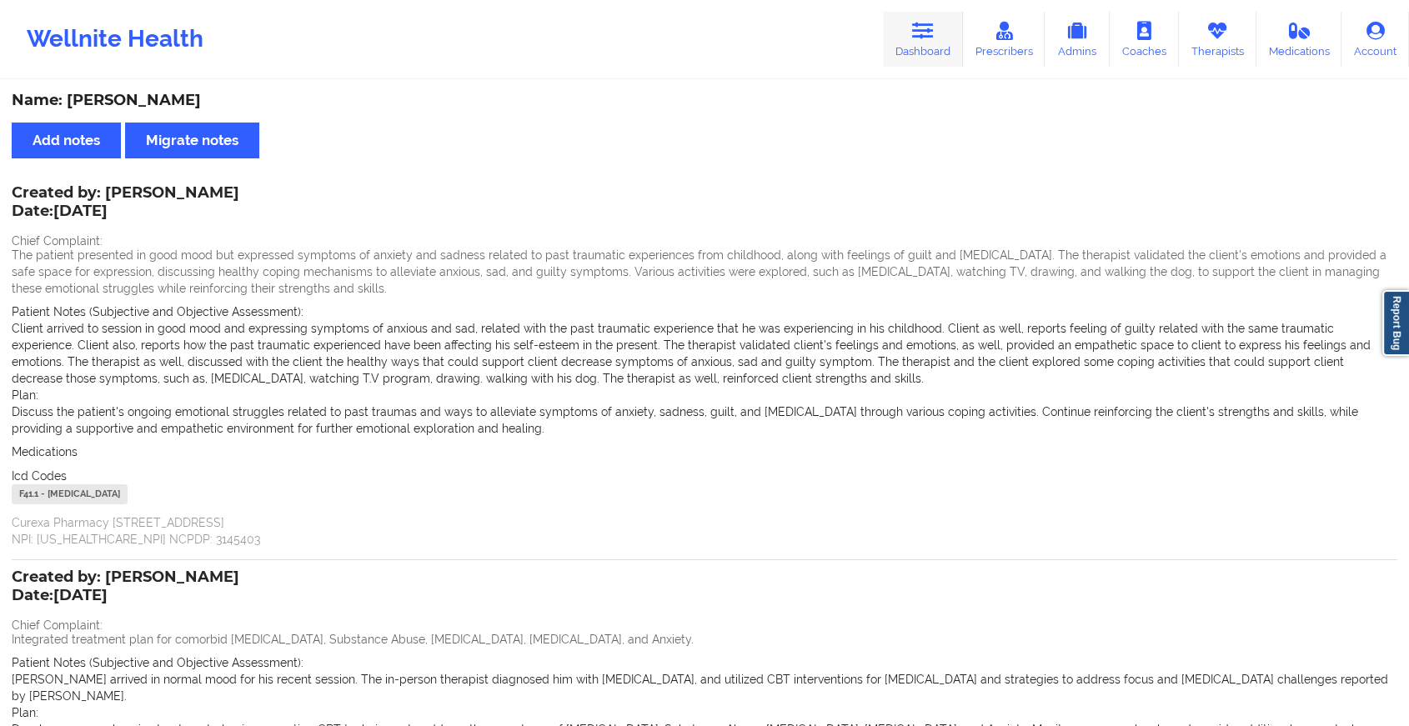
click at [956, 46] on link "Dashboard" at bounding box center [923, 39] width 80 height 55
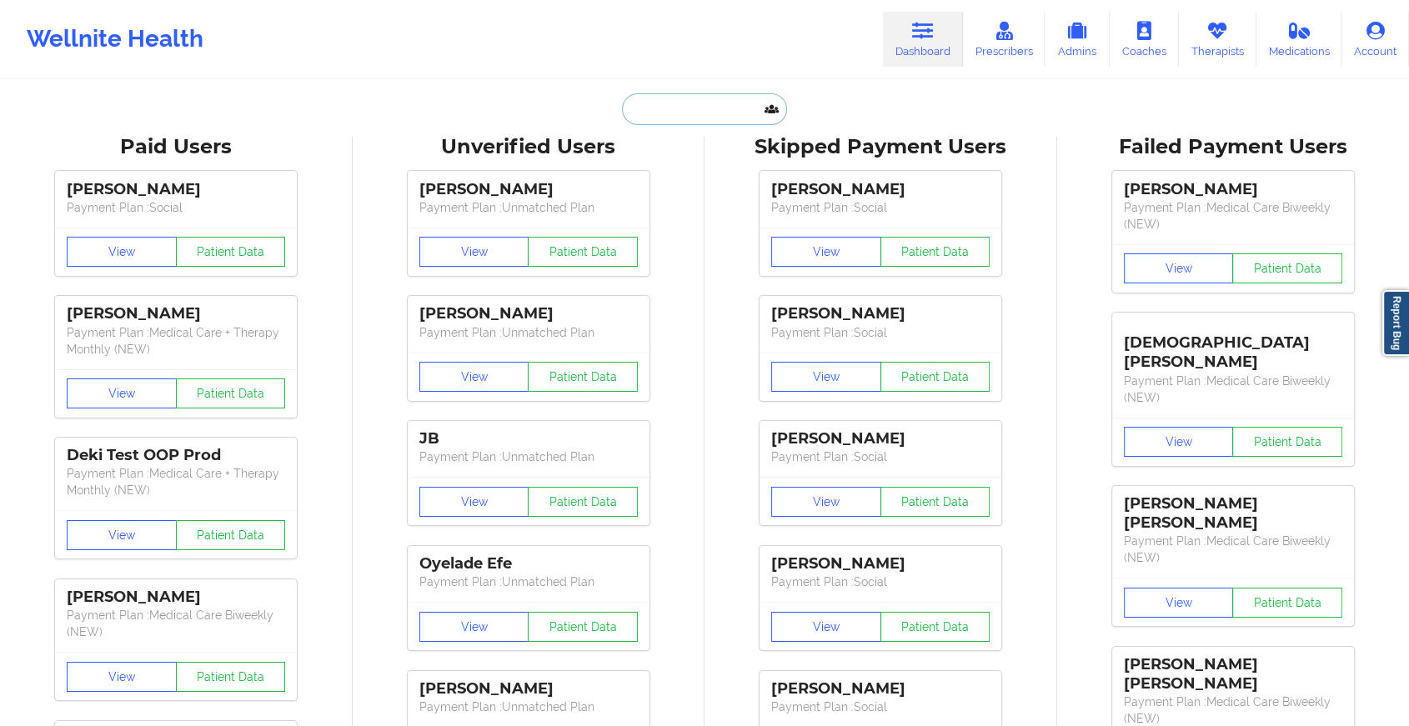
click at [689, 96] on input "text" at bounding box center [704, 109] width 165 height 32
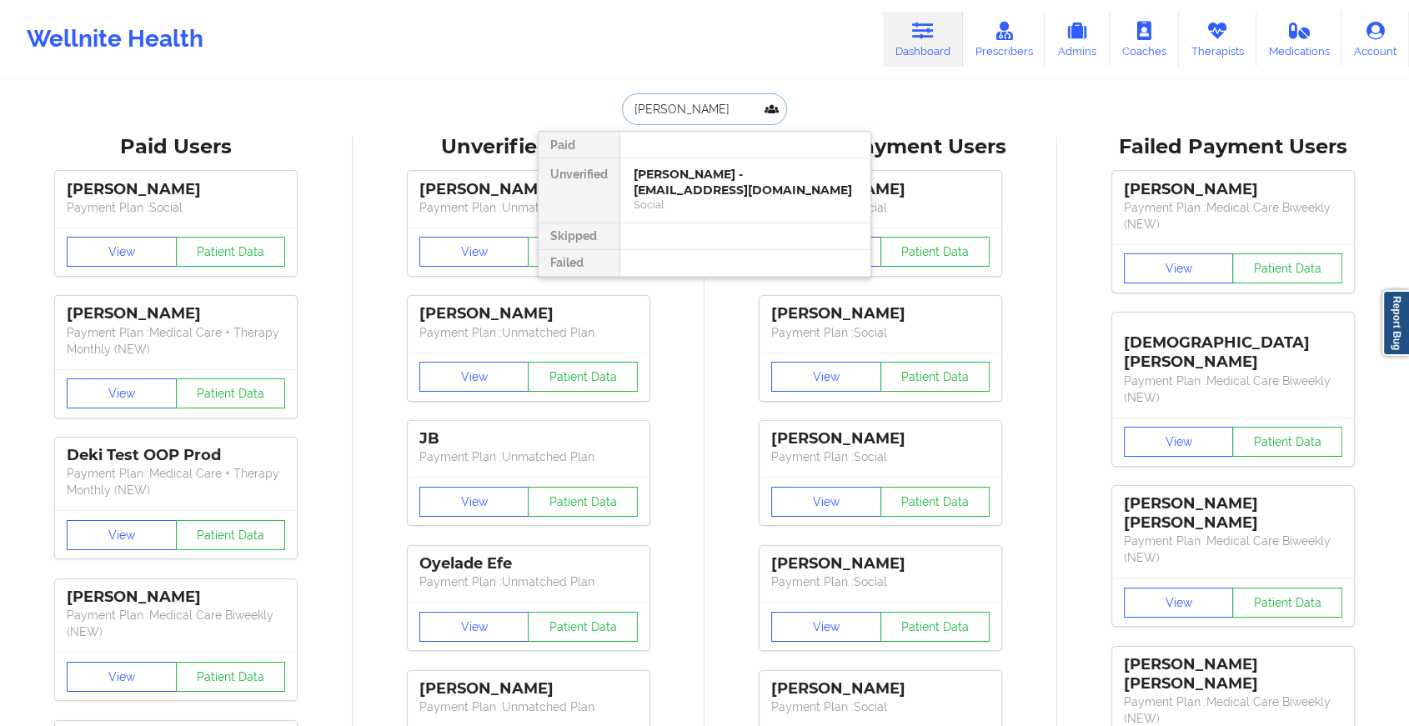
type input "[PERSON_NAME]"
click at [716, 190] on div "[PERSON_NAME] - [EMAIL_ADDRESS][DOMAIN_NAME]" at bounding box center [745, 182] width 223 height 31
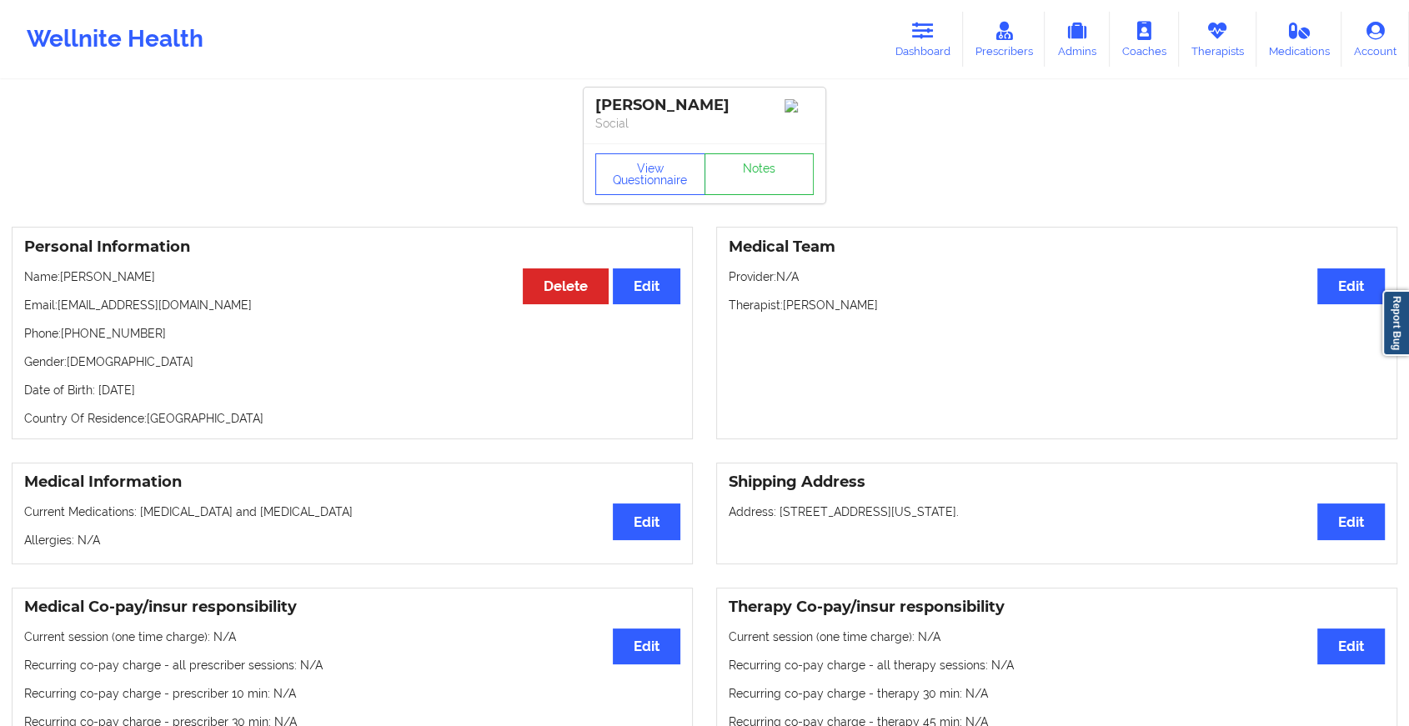
click at [760, 202] on div "View Questionnaire Notes" at bounding box center [705, 173] width 242 height 60
drag, startPoint x: 760, startPoint y: 202, endPoint x: 763, endPoint y: 186, distance: 16.0
click at [763, 186] on link "Notes" at bounding box center [760, 174] width 110 height 42
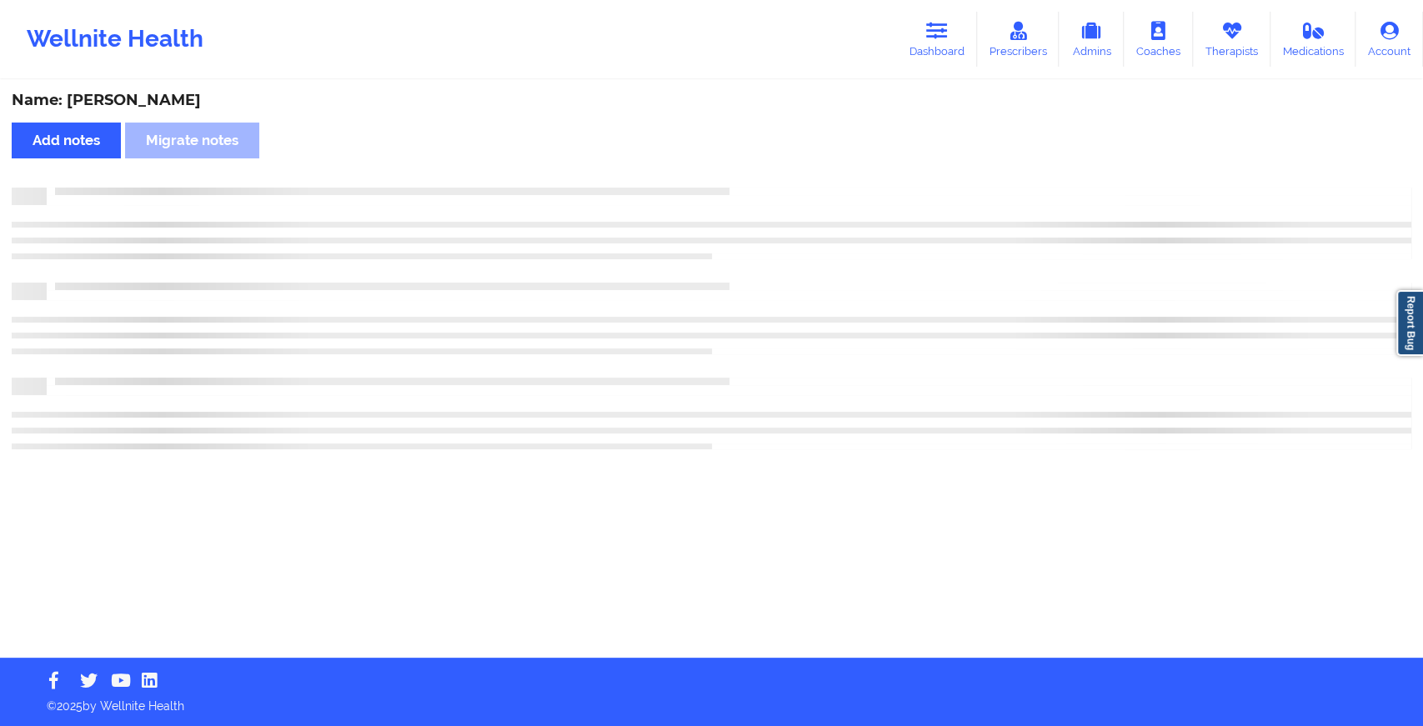
click at [763, 186] on div "Name: [PERSON_NAME] Add notes Migrate notes" at bounding box center [711, 370] width 1423 height 576
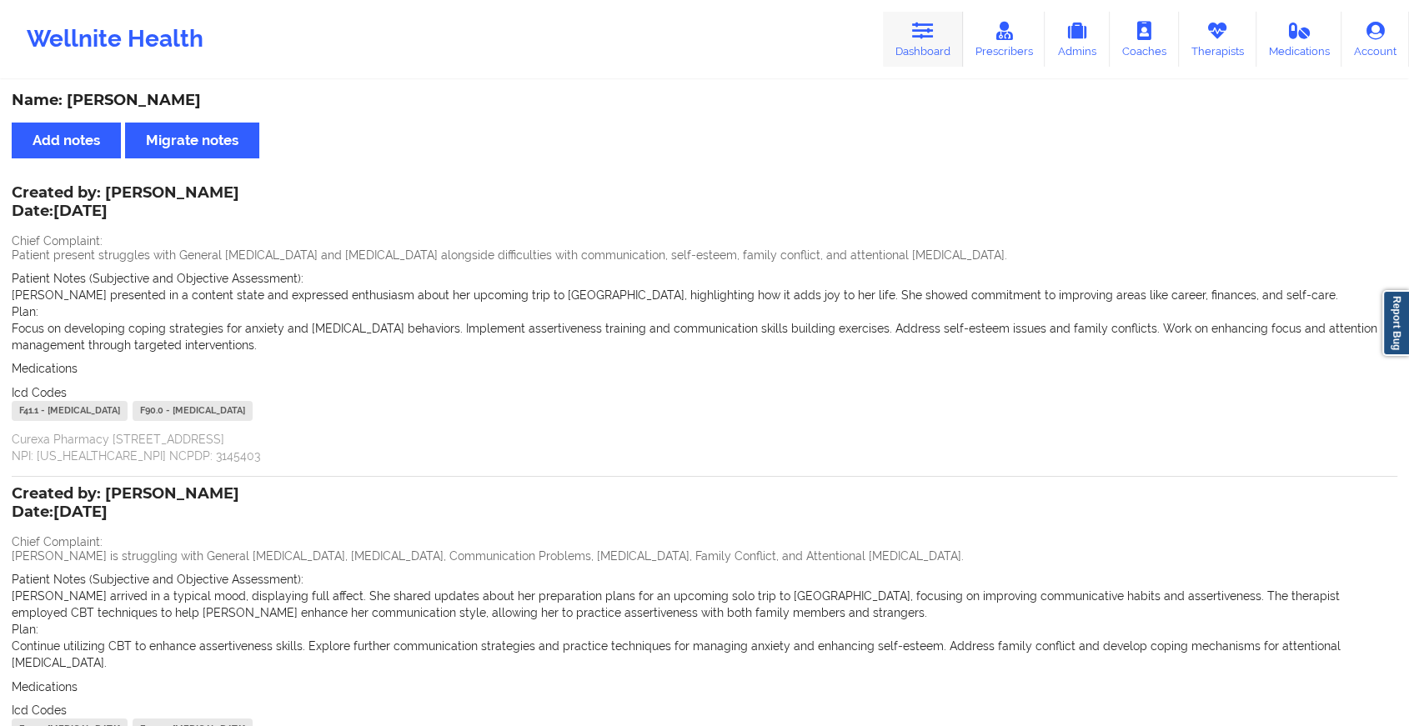
drag, startPoint x: 911, startPoint y: 75, endPoint x: 924, endPoint y: 33, distance: 43.8
click at [924, 33] on div "Wellnite Health Dashboard Prescribers Admins Coaches Therapists Medications Acc…" at bounding box center [704, 39] width 1409 height 78
click at [924, 33] on icon at bounding box center [923, 31] width 22 height 18
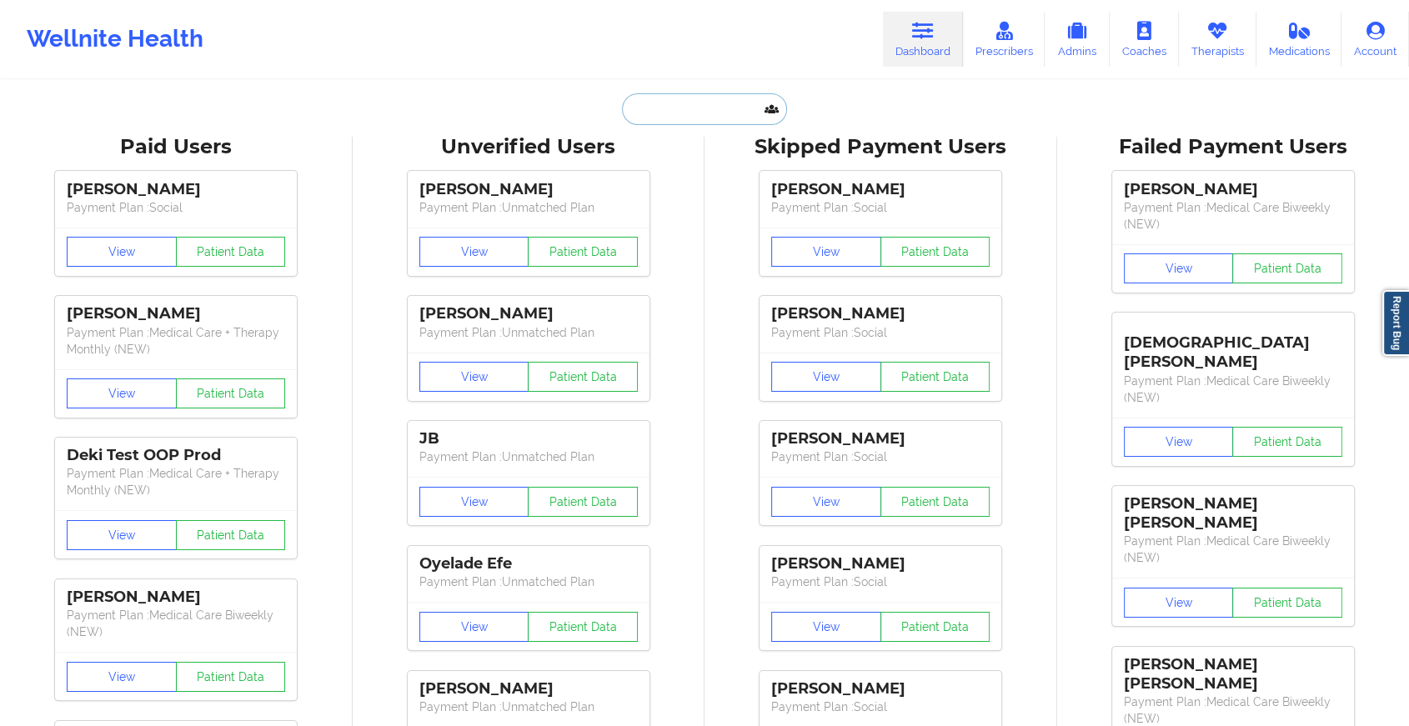
click at [675, 113] on input "text" at bounding box center [704, 109] width 165 height 32
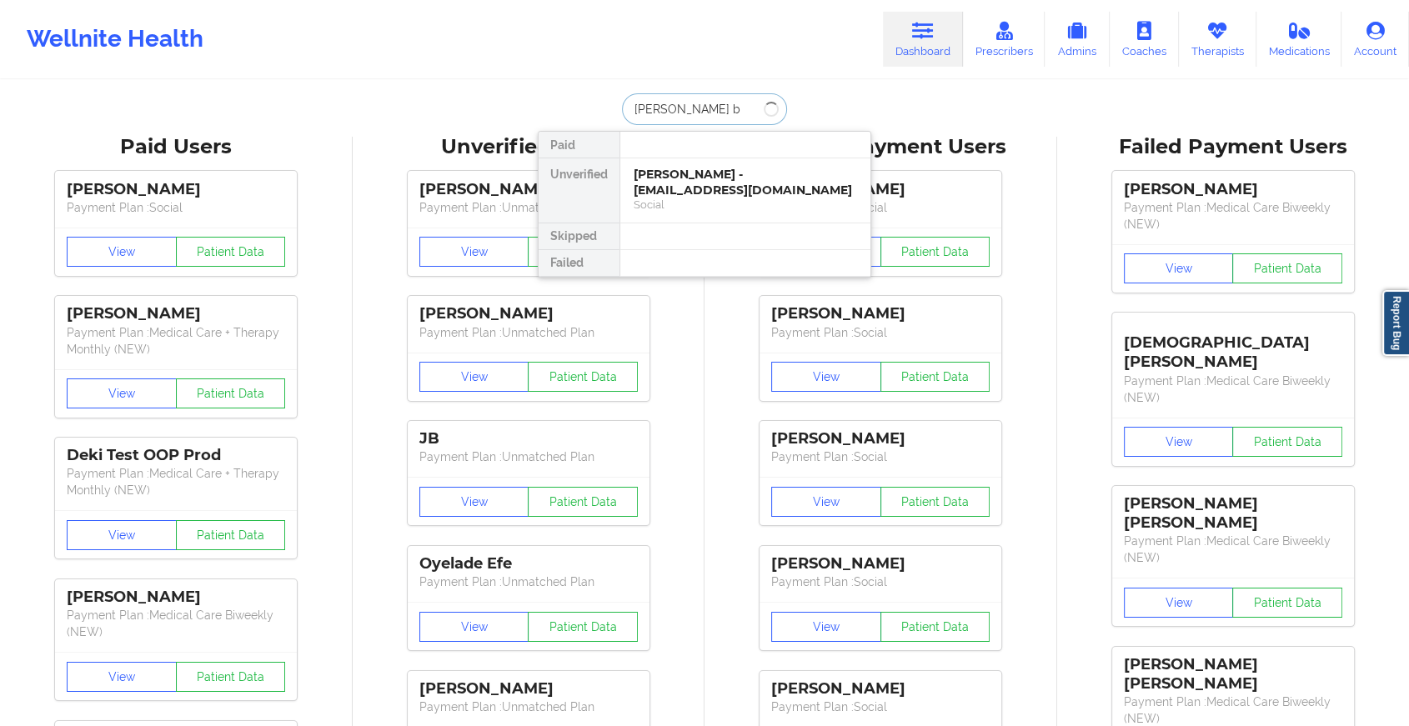
type input "[PERSON_NAME] br"
click at [720, 170] on div "[PERSON_NAME] - [EMAIL_ADDRESS][DOMAIN_NAME]" at bounding box center [745, 182] width 223 height 31
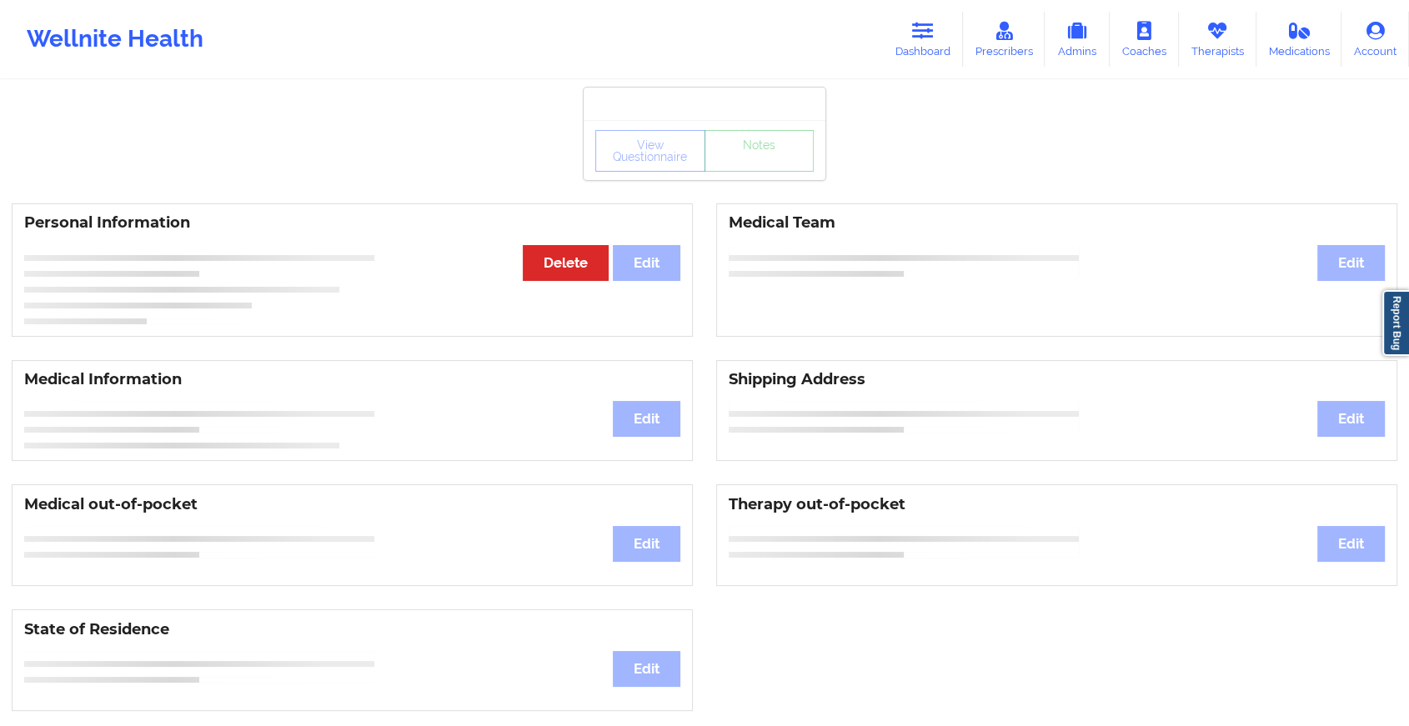
click at [745, 164] on div "View Questionnaire Notes" at bounding box center [704, 151] width 218 height 42
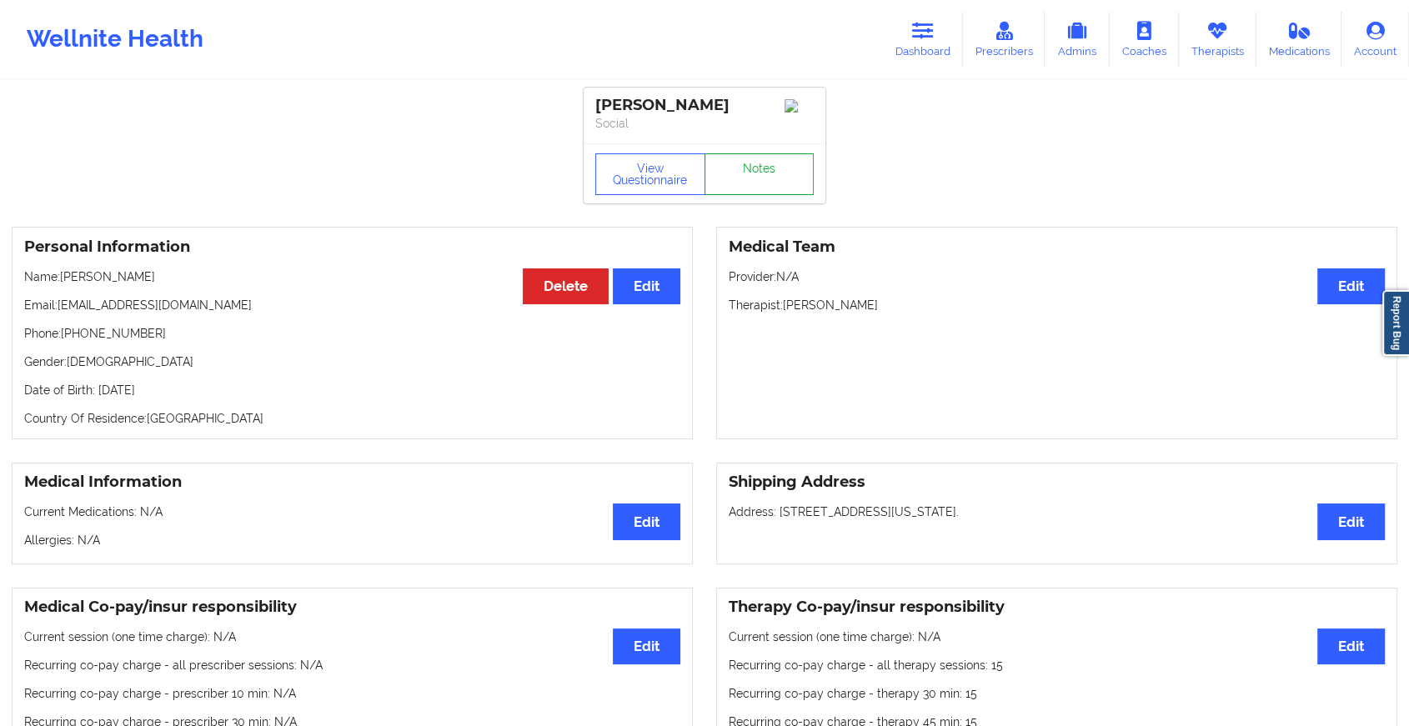
click at [745, 164] on link "Notes" at bounding box center [760, 174] width 110 height 42
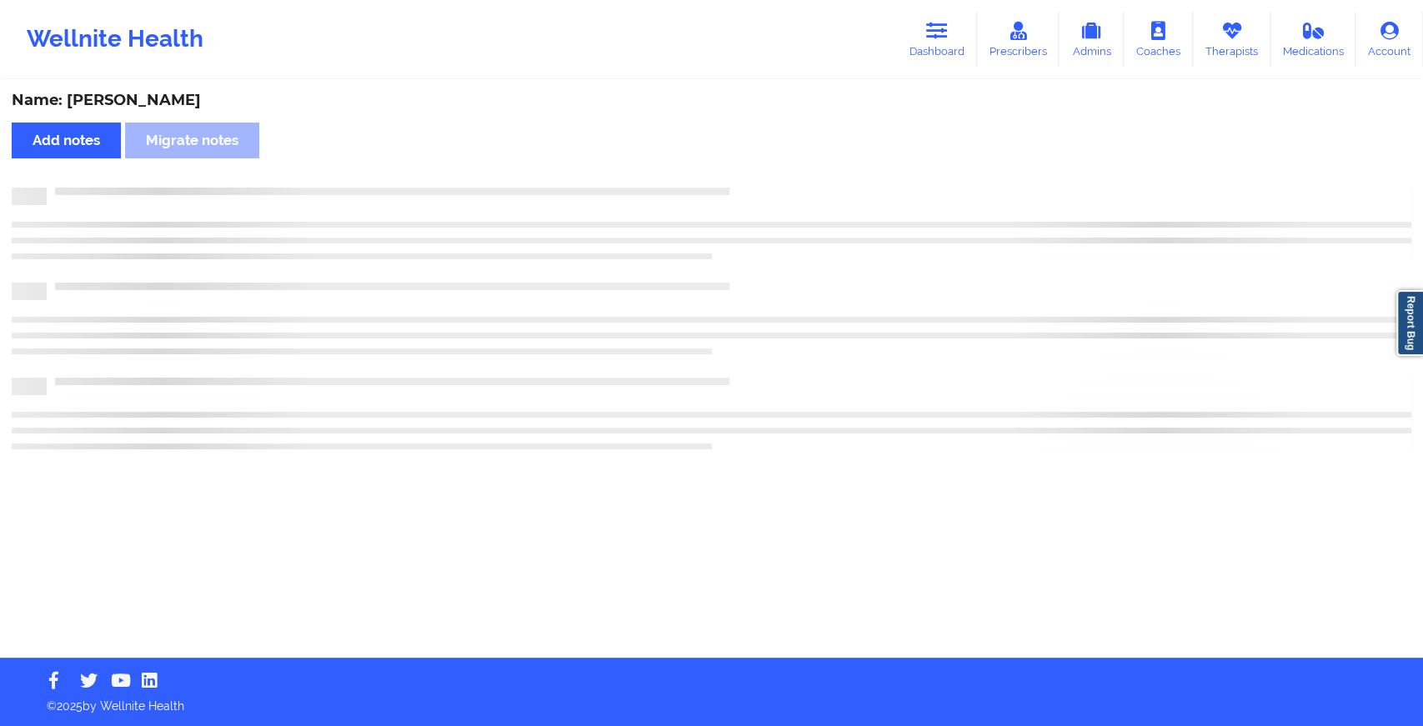
click at [745, 164] on div "Name: [PERSON_NAME] Add notes Migrate notes" at bounding box center [711, 370] width 1423 height 576
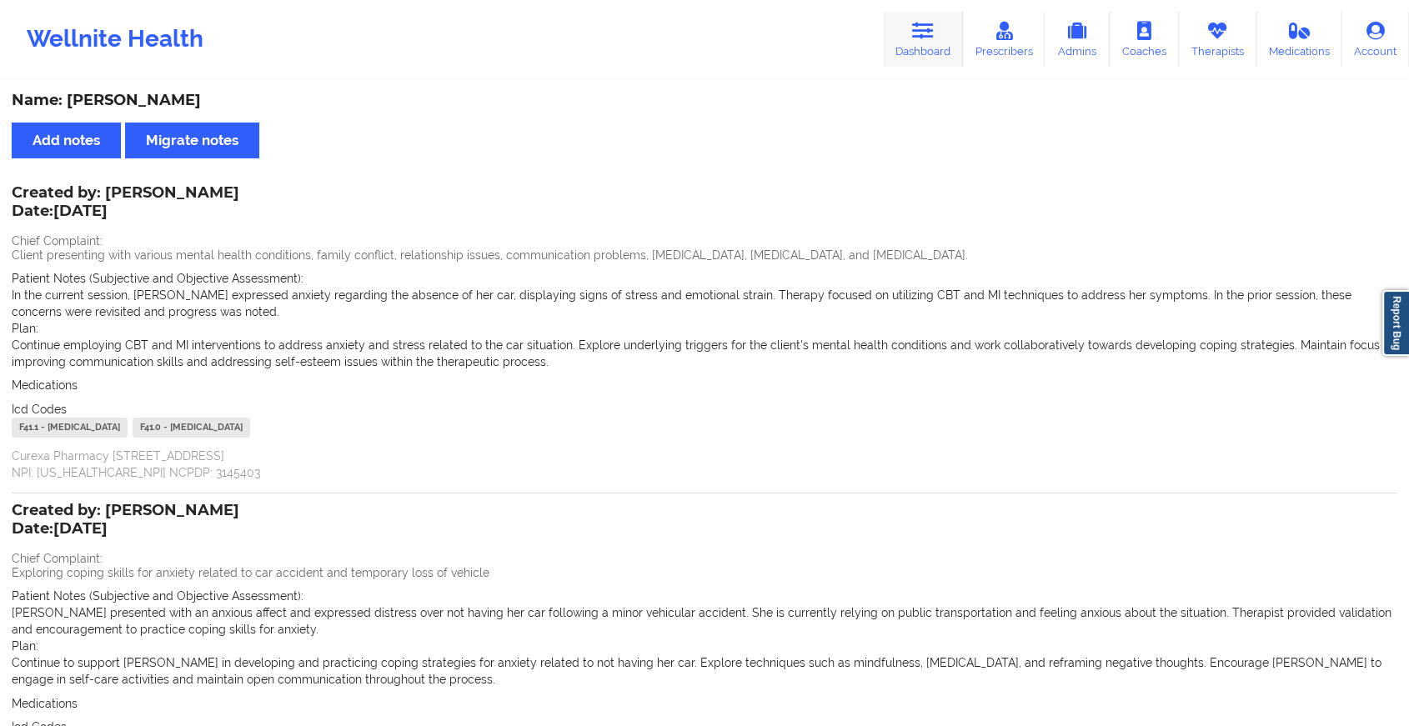
click at [901, 16] on link "Dashboard" at bounding box center [923, 39] width 80 height 55
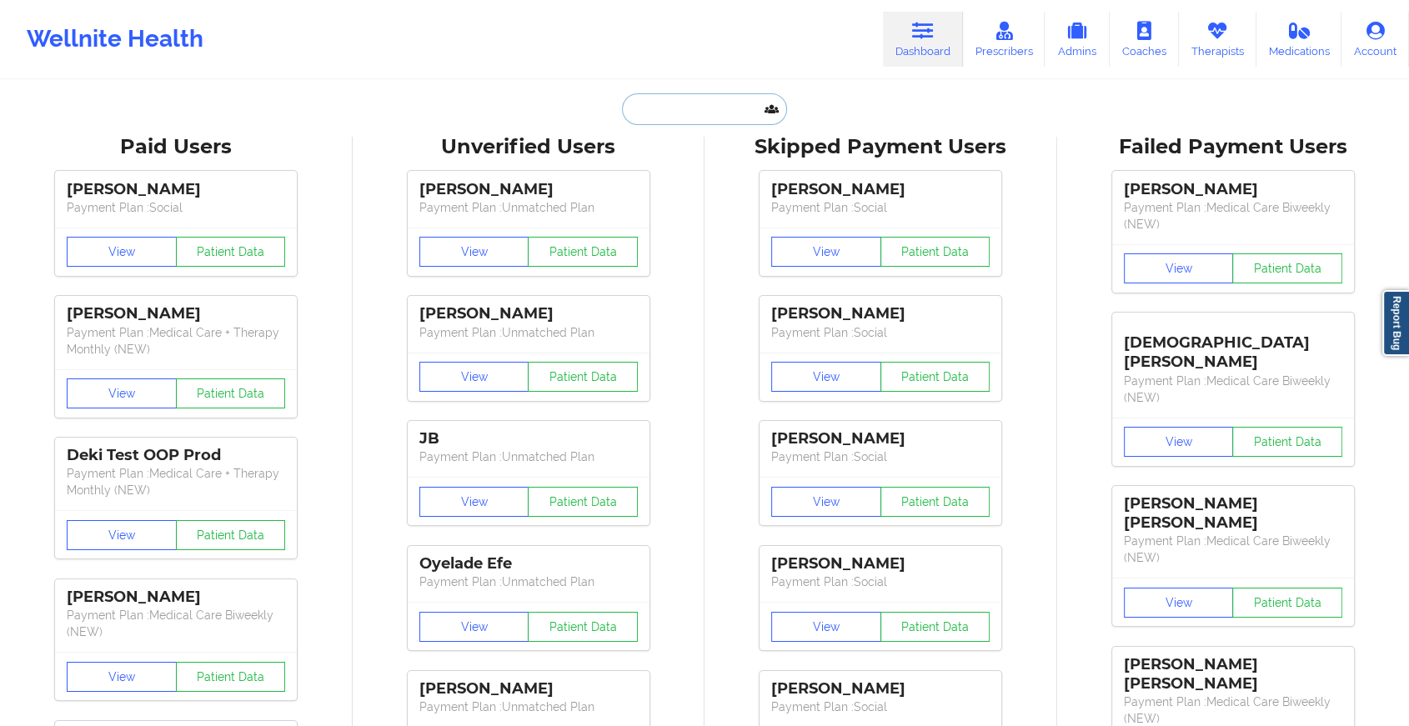
click at [706, 107] on input "text" at bounding box center [704, 109] width 165 height 32
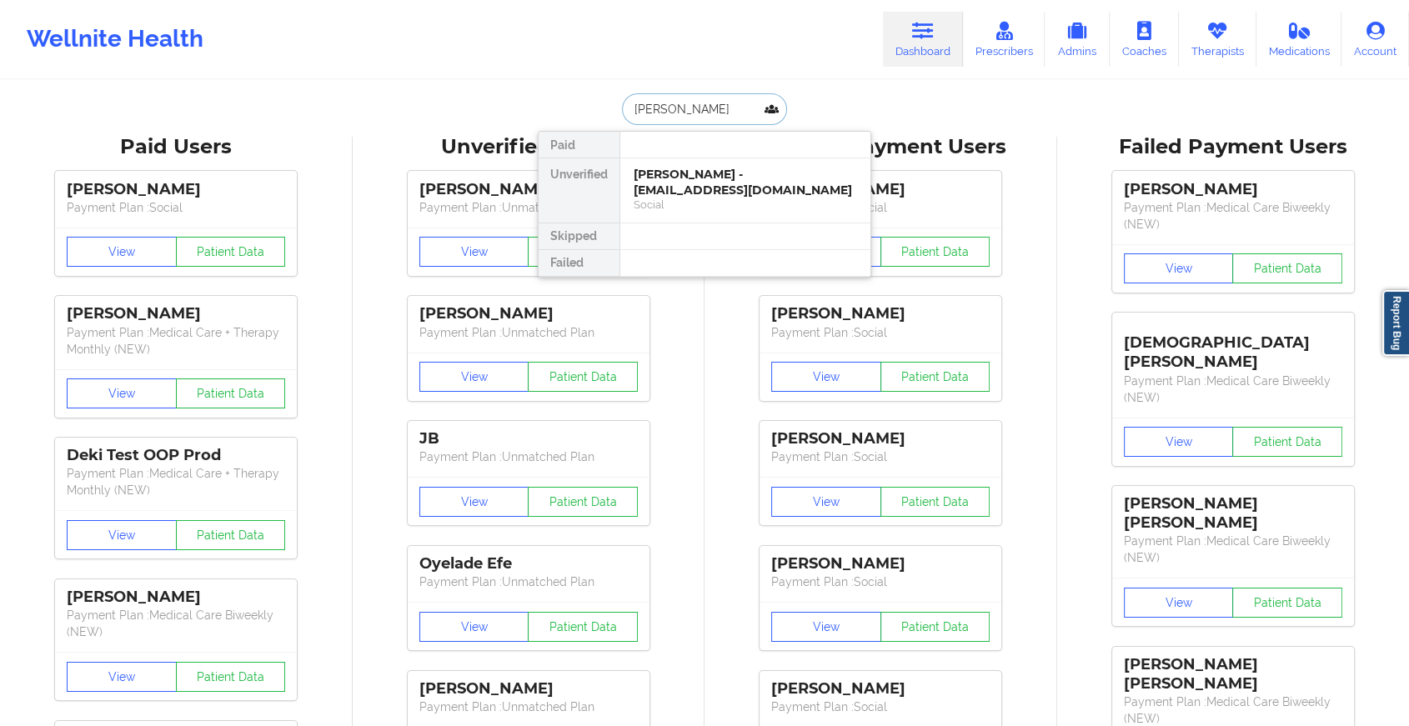
type input "[PERSON_NAME]"
click at [705, 174] on div "[PERSON_NAME] - [EMAIL_ADDRESS][DOMAIN_NAME]" at bounding box center [745, 182] width 223 height 31
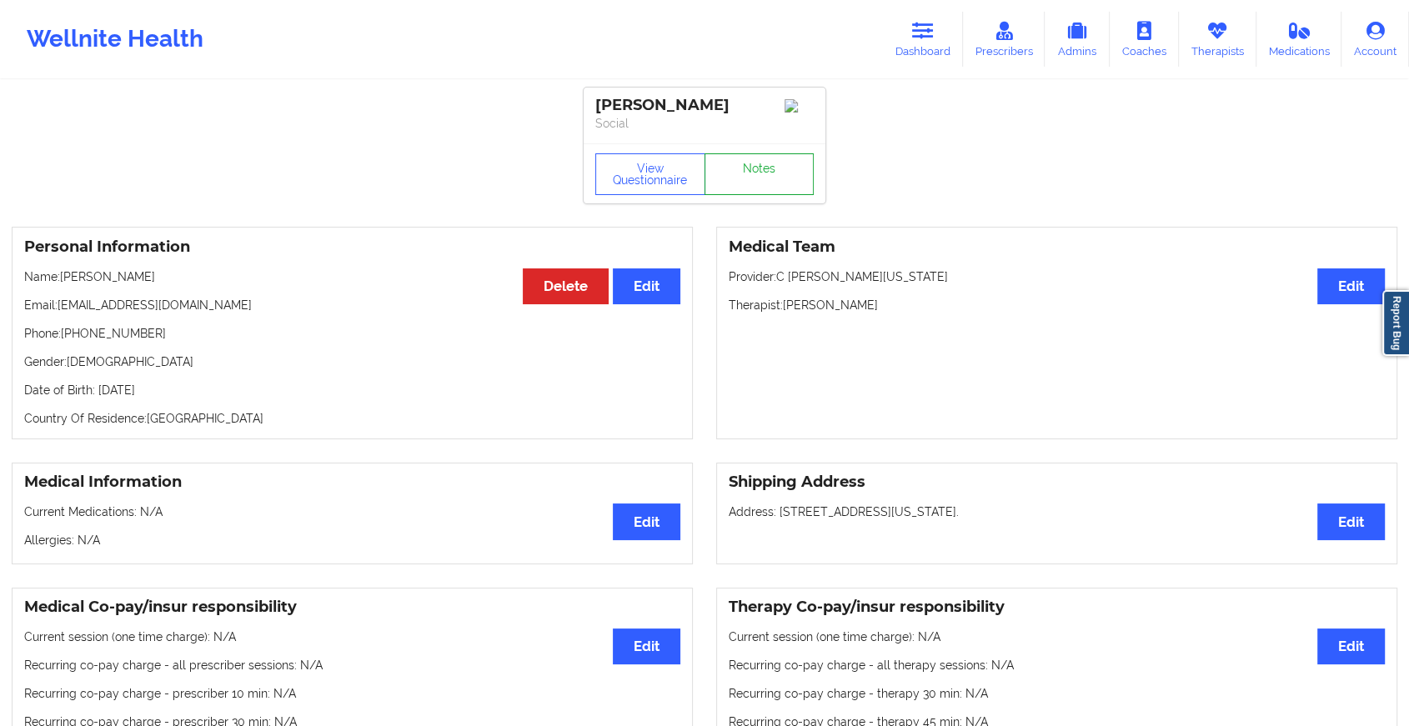
click at [737, 184] on link "Notes" at bounding box center [760, 174] width 110 height 42
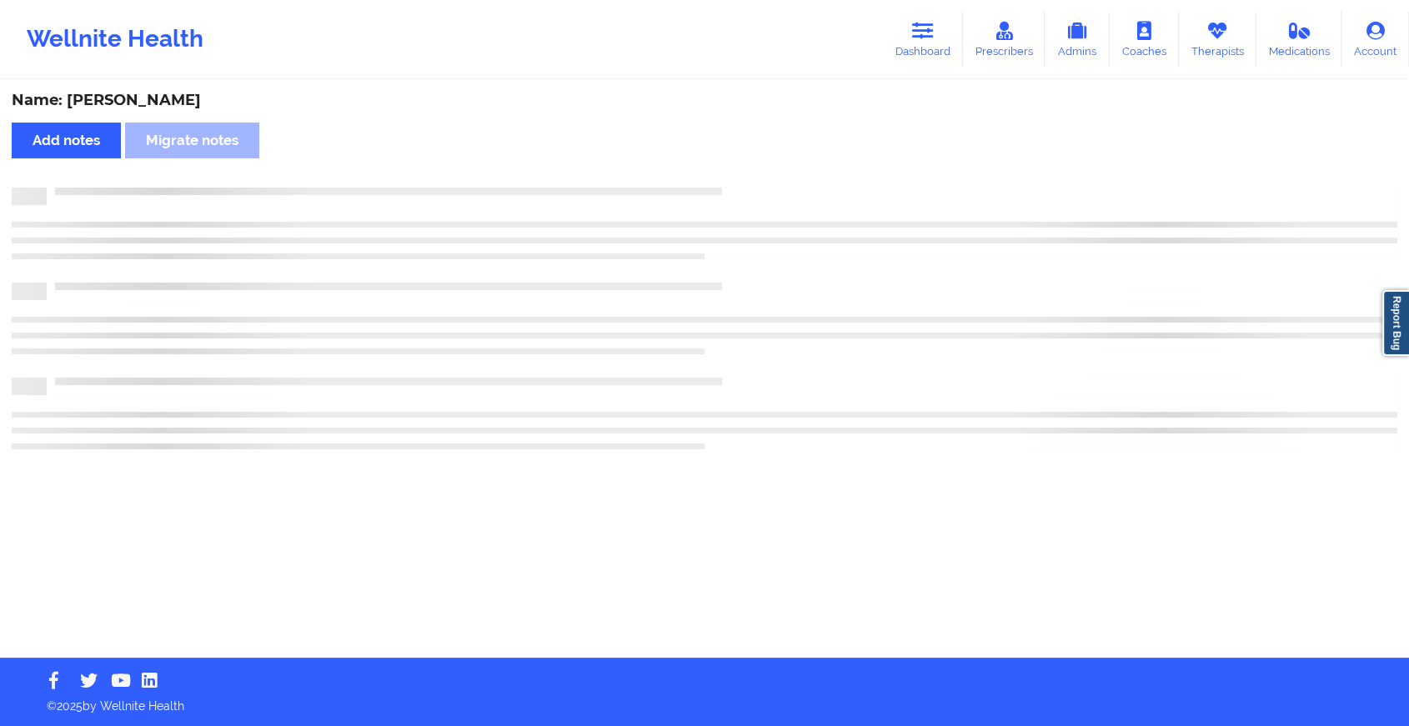
click at [737, 184] on div "Name: [PERSON_NAME] Add notes Migrate notes" at bounding box center [704, 370] width 1409 height 576
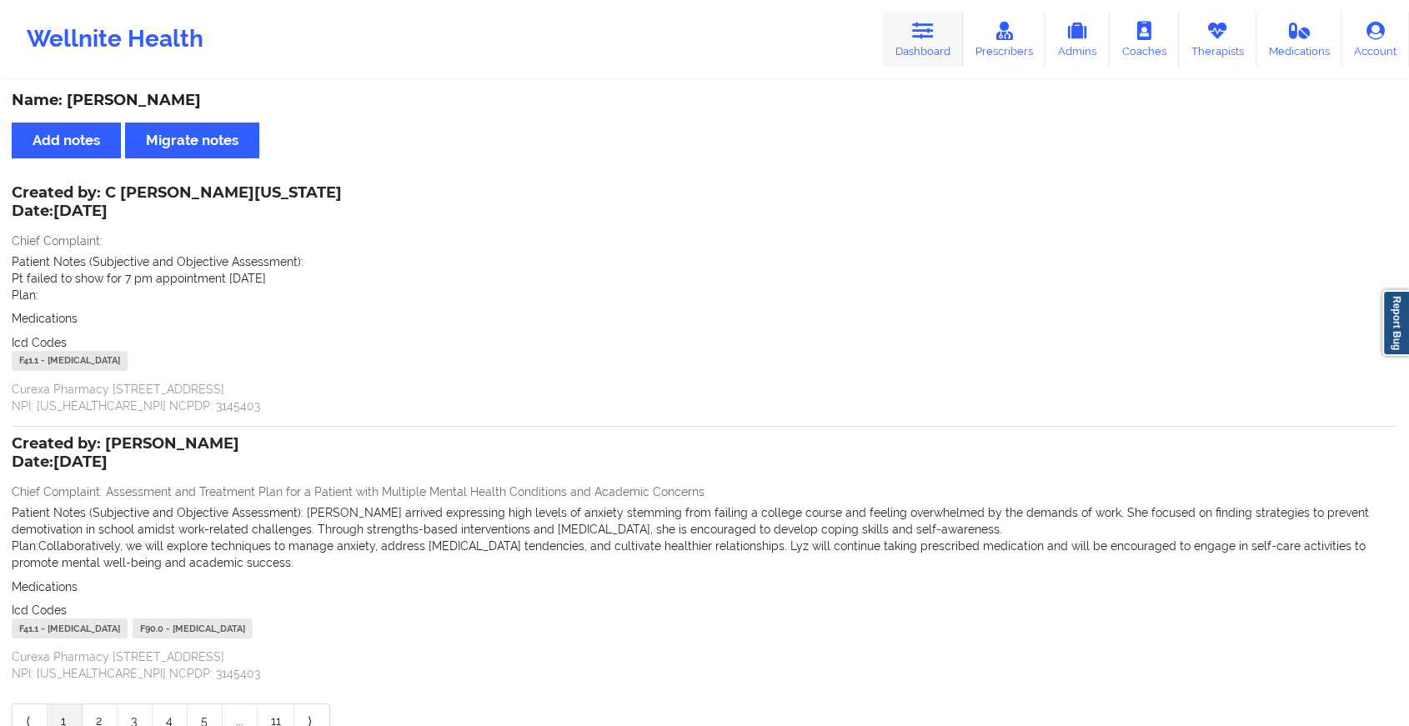
click at [918, 29] on icon at bounding box center [923, 31] width 22 height 18
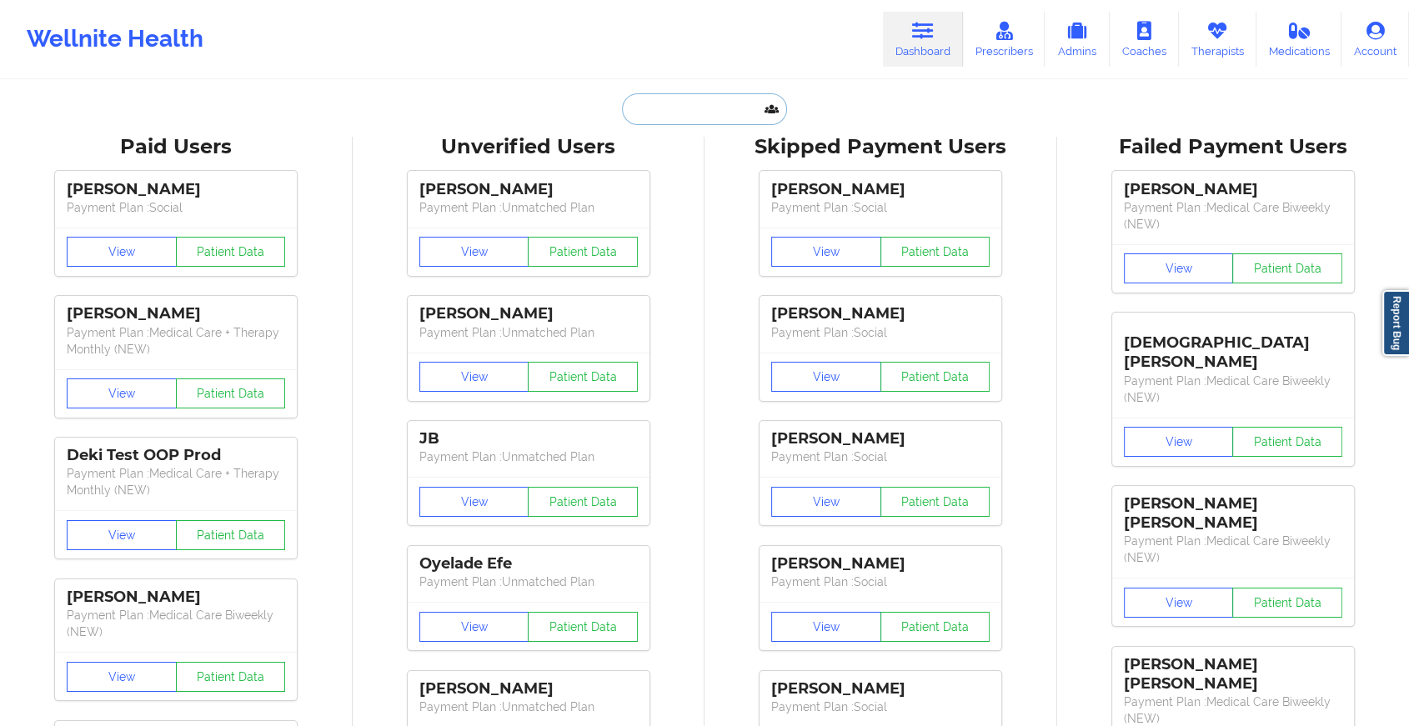
click at [725, 106] on input "text" at bounding box center [704, 109] width 165 height 32
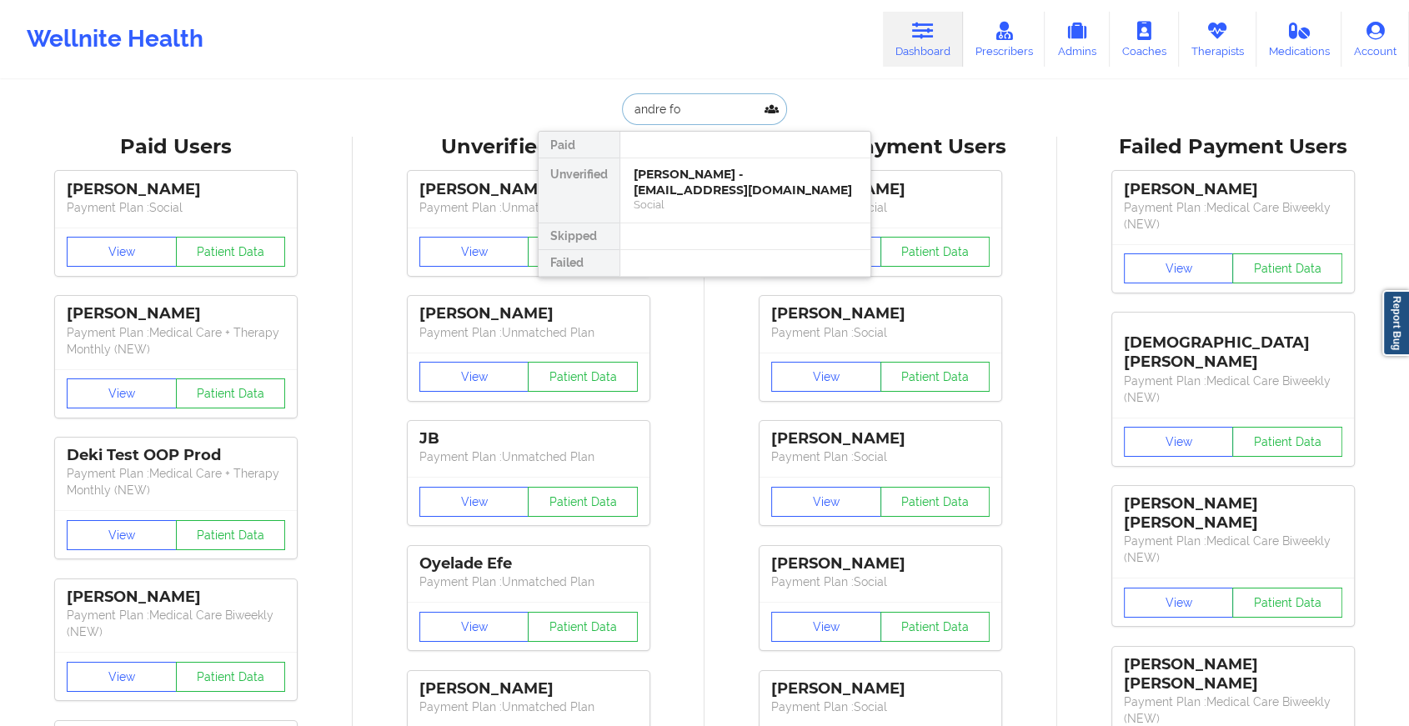
type input "[PERSON_NAME]"
click at [691, 177] on div "[PERSON_NAME] - [EMAIL_ADDRESS][DOMAIN_NAME]" at bounding box center [745, 182] width 223 height 31
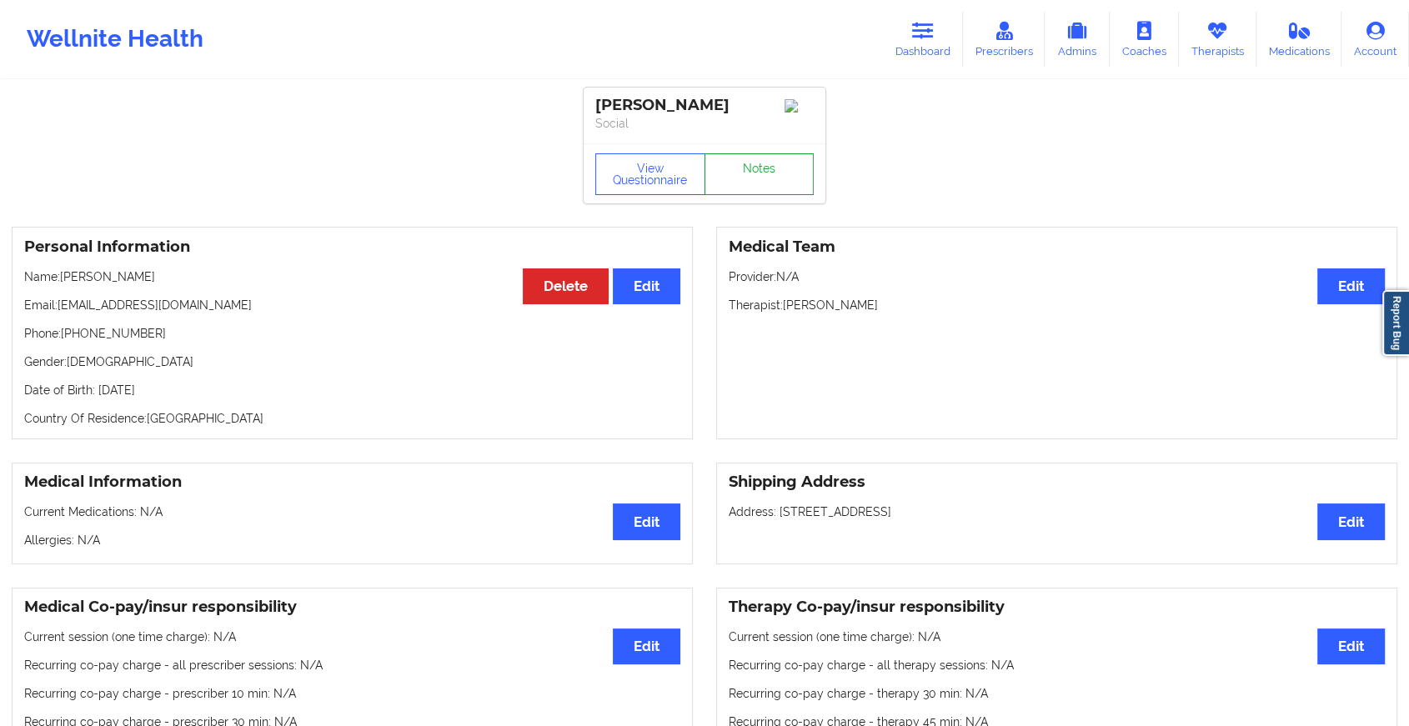
click at [743, 173] on link "Notes" at bounding box center [760, 174] width 110 height 42
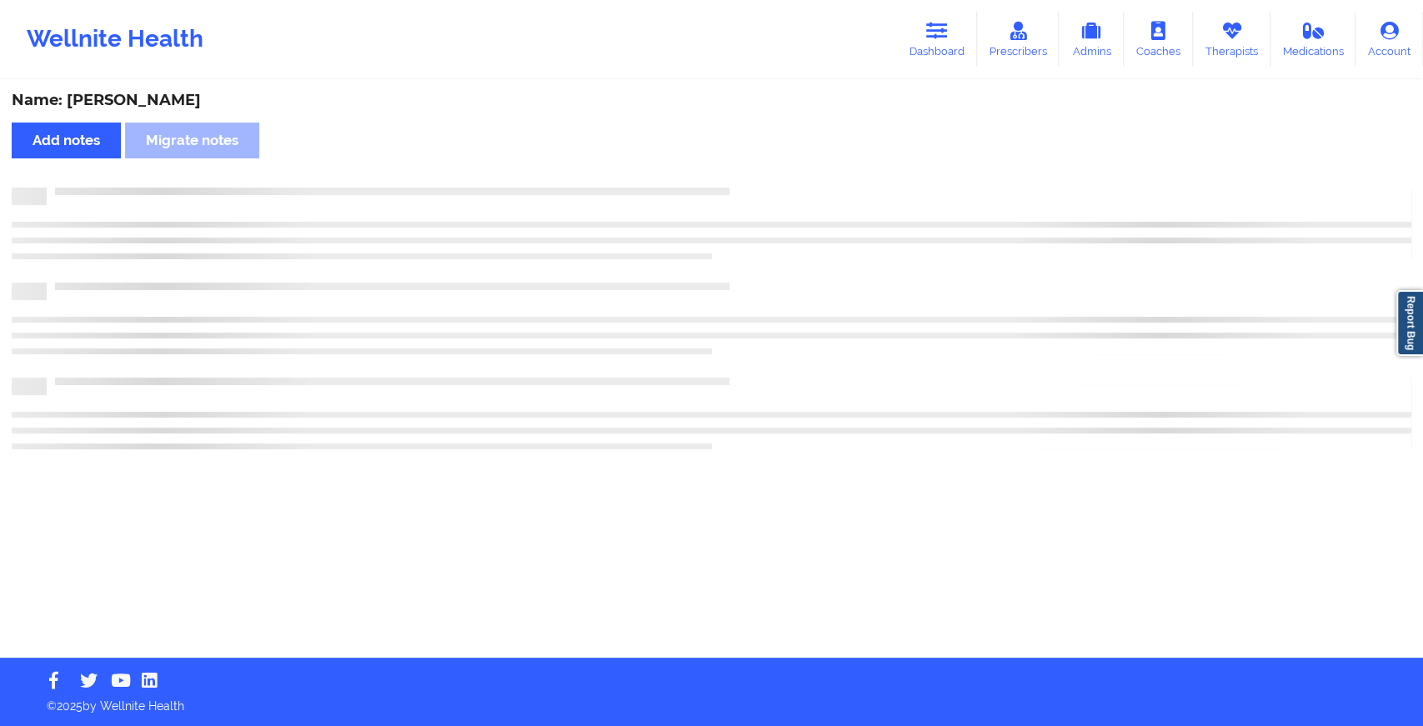
click at [743, 173] on div "Name: [PERSON_NAME] Add notes Migrate notes" at bounding box center [711, 370] width 1423 height 576
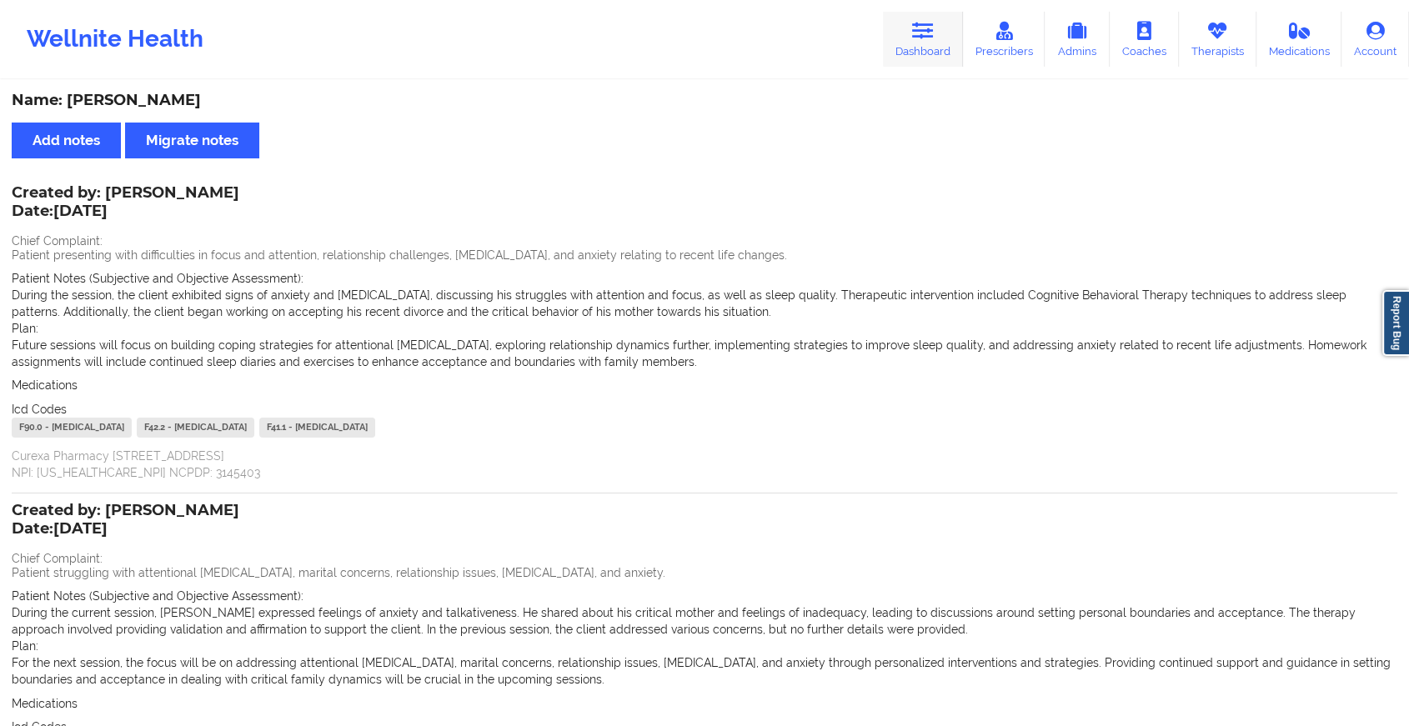
click at [913, 44] on link "Dashboard" at bounding box center [923, 39] width 80 height 55
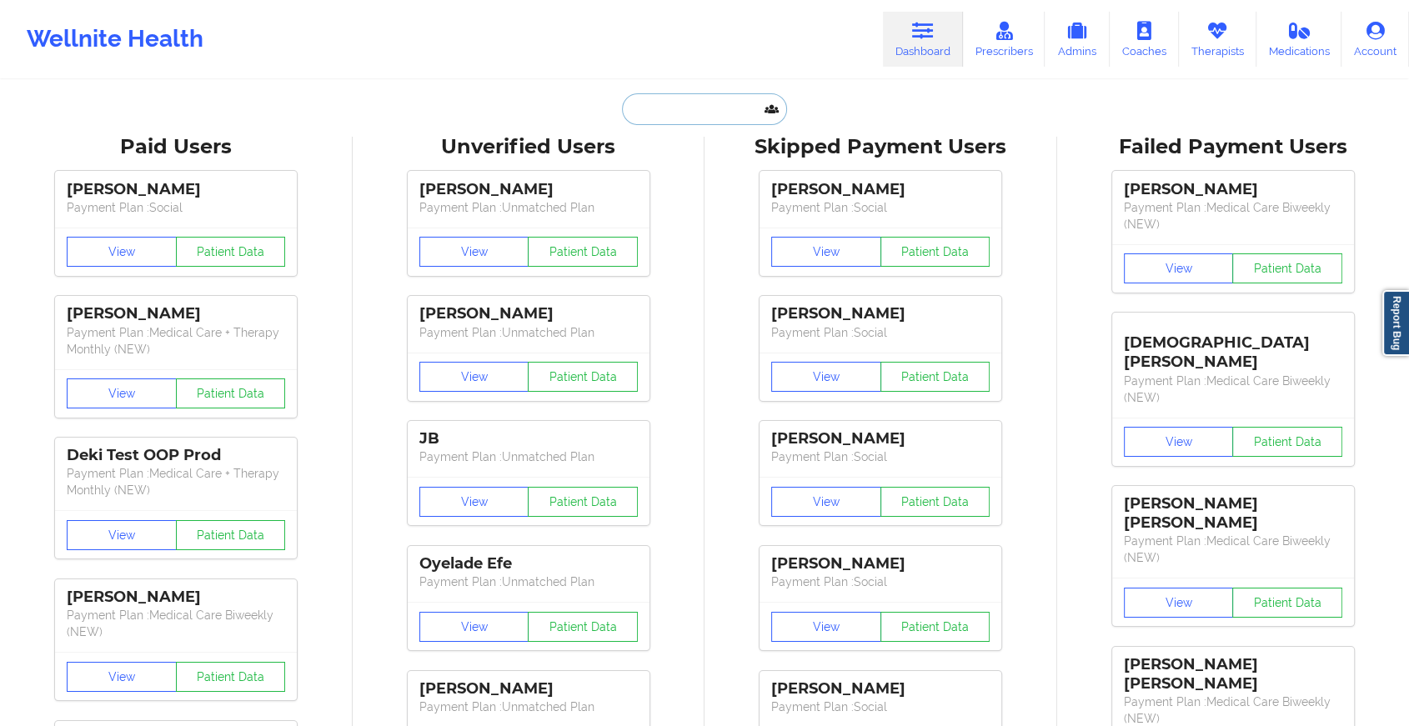
click at [692, 103] on input "text" at bounding box center [704, 109] width 165 height 32
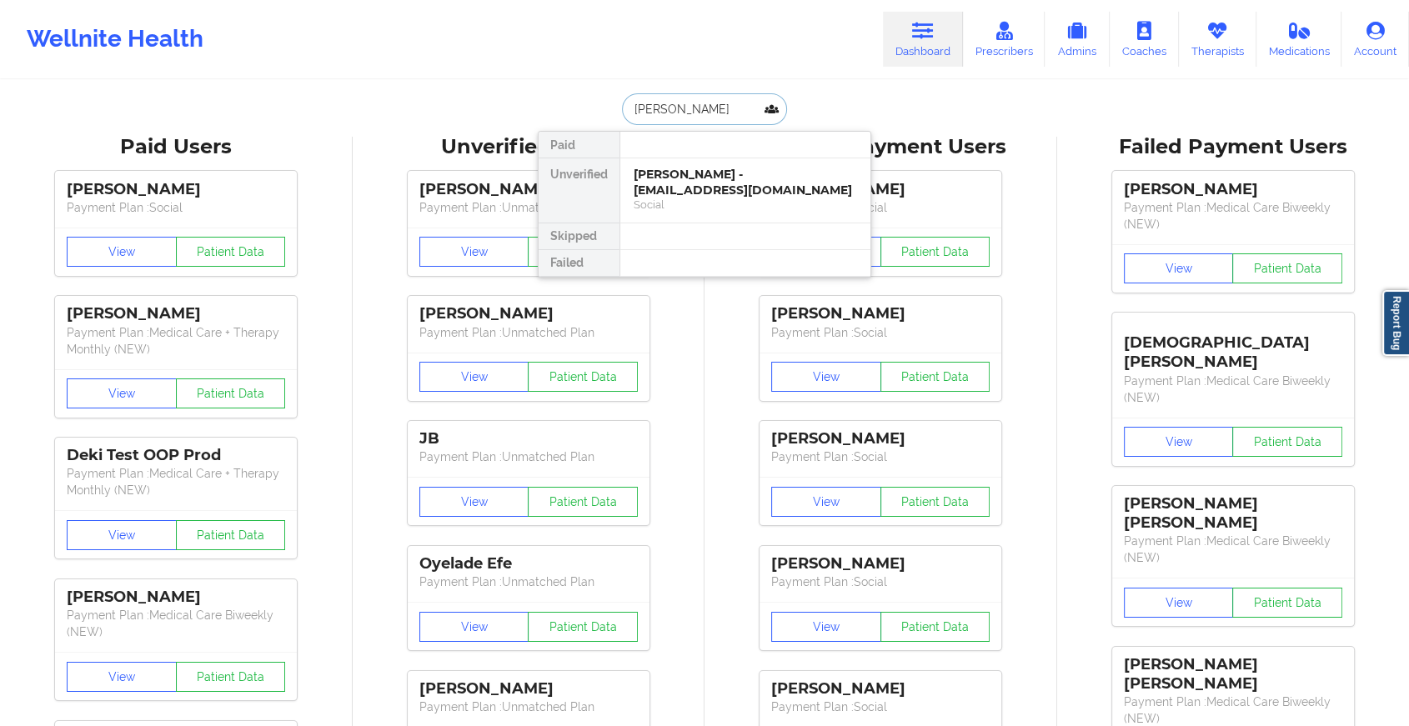
type input "[PERSON_NAME]"
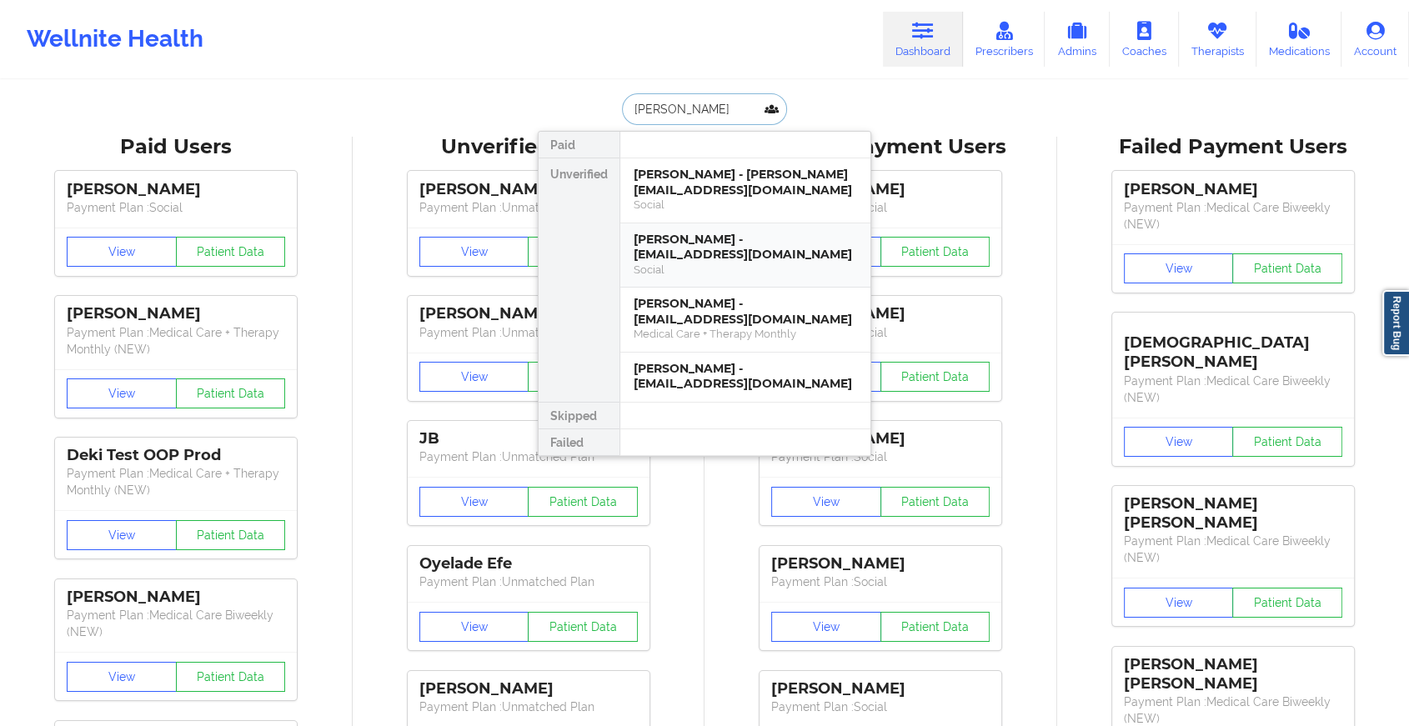
click at [719, 260] on div "[PERSON_NAME] - [EMAIL_ADDRESS][DOMAIN_NAME]" at bounding box center [745, 247] width 223 height 31
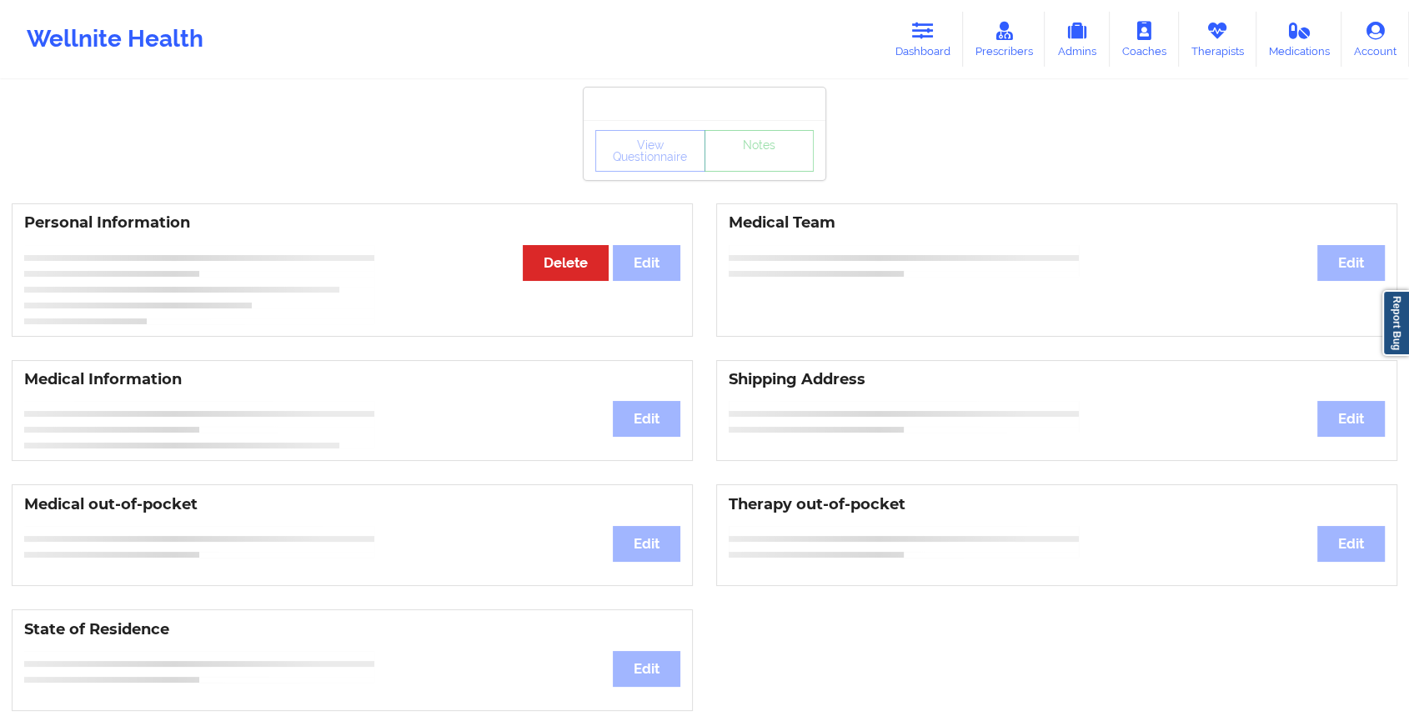
click at [757, 180] on div "View Questionnaire Notes Personal Information Edit Delete Medical Team Edit Med…" at bounding box center [704, 704] width 1409 height 1408
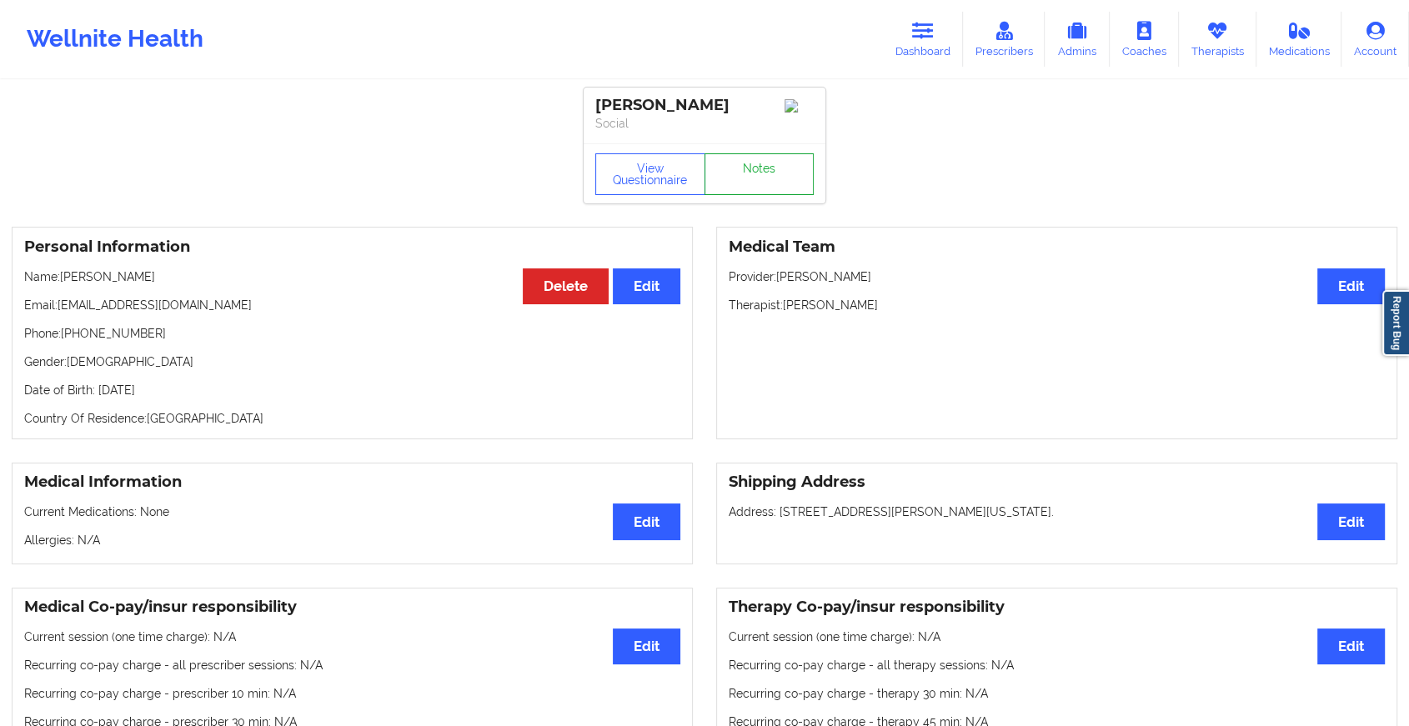
click at [757, 180] on link "Notes" at bounding box center [760, 174] width 110 height 42
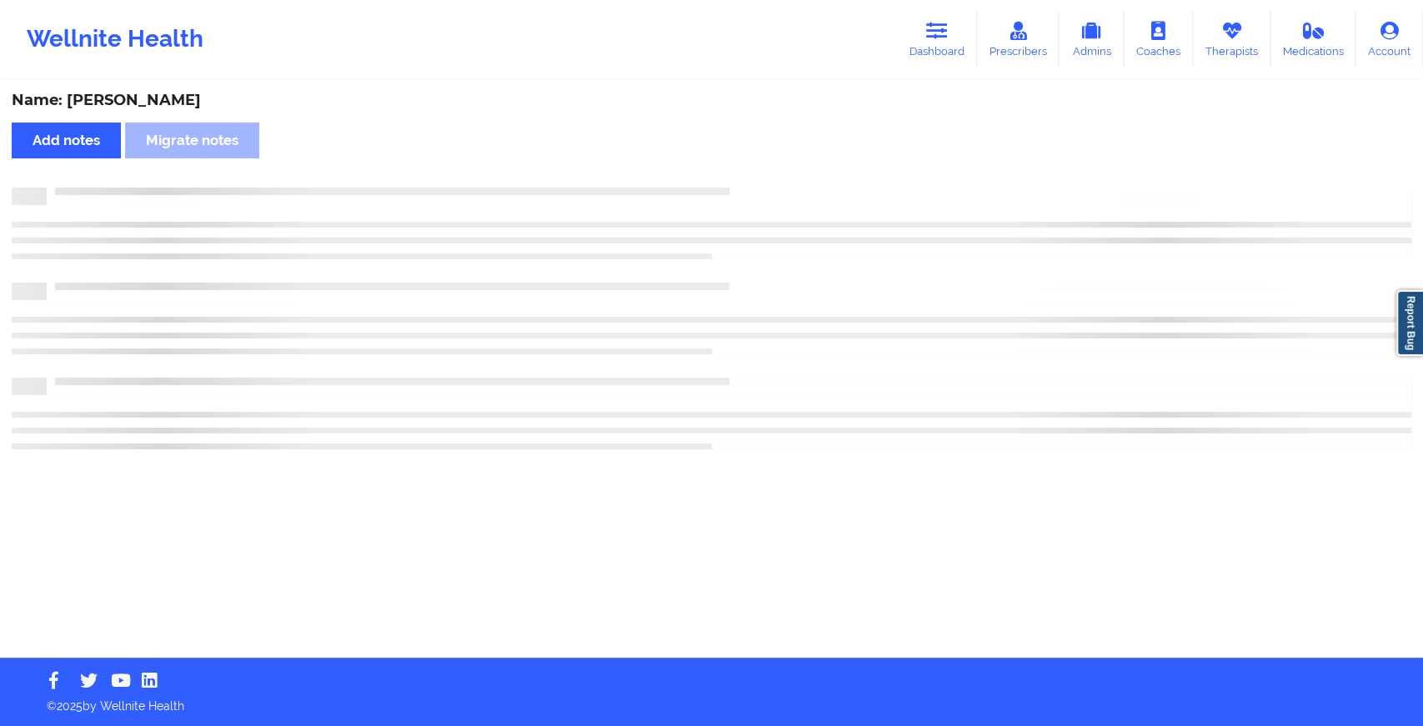
click at [757, 180] on div "Name: [PERSON_NAME] Add notes Migrate notes" at bounding box center [711, 370] width 1423 height 576
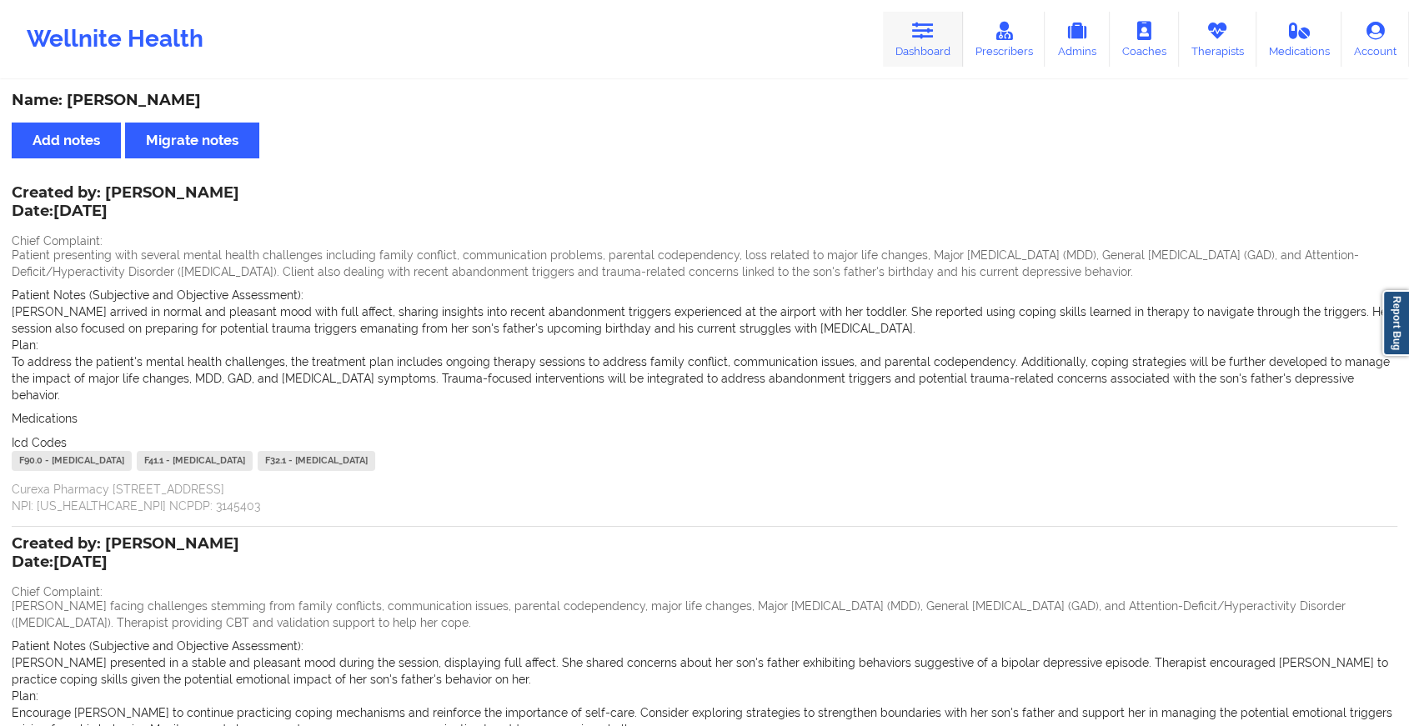
click at [907, 46] on link "Dashboard" at bounding box center [923, 39] width 80 height 55
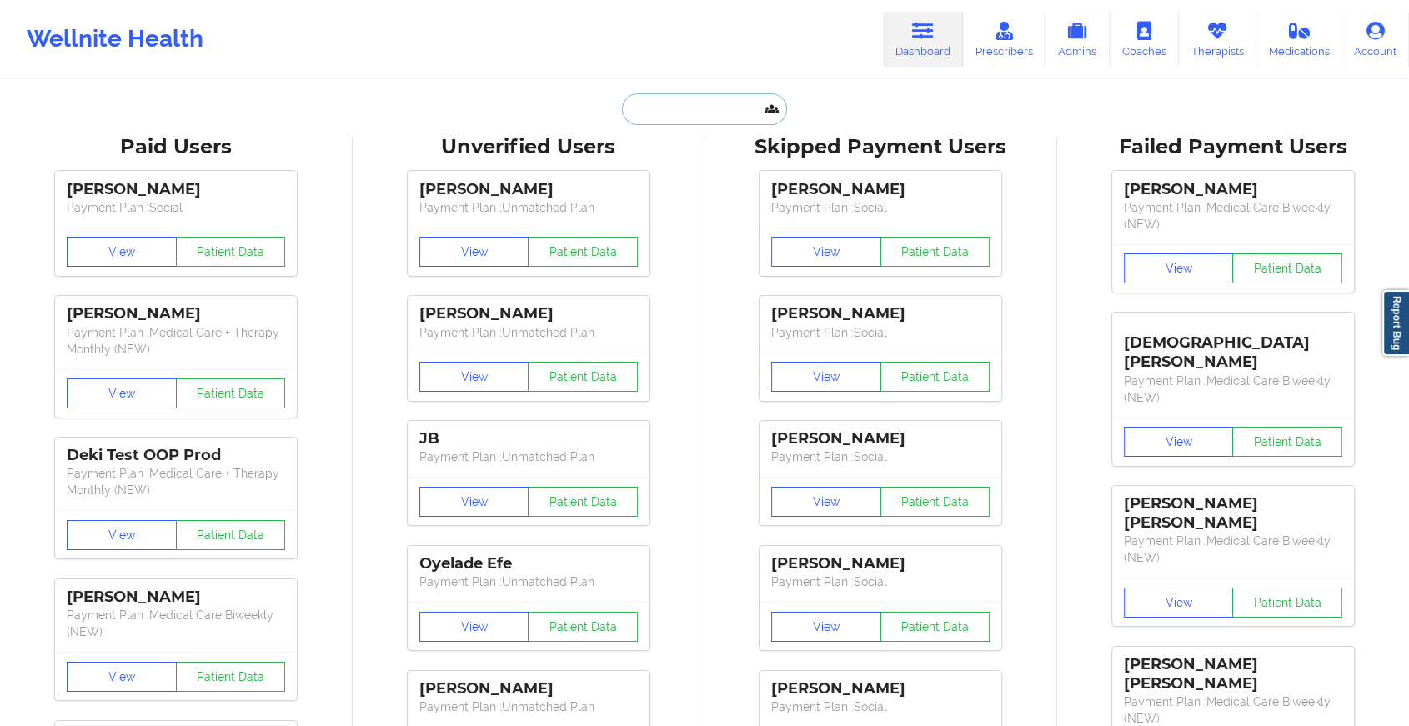
click at [674, 108] on input "text" at bounding box center [704, 109] width 165 height 32
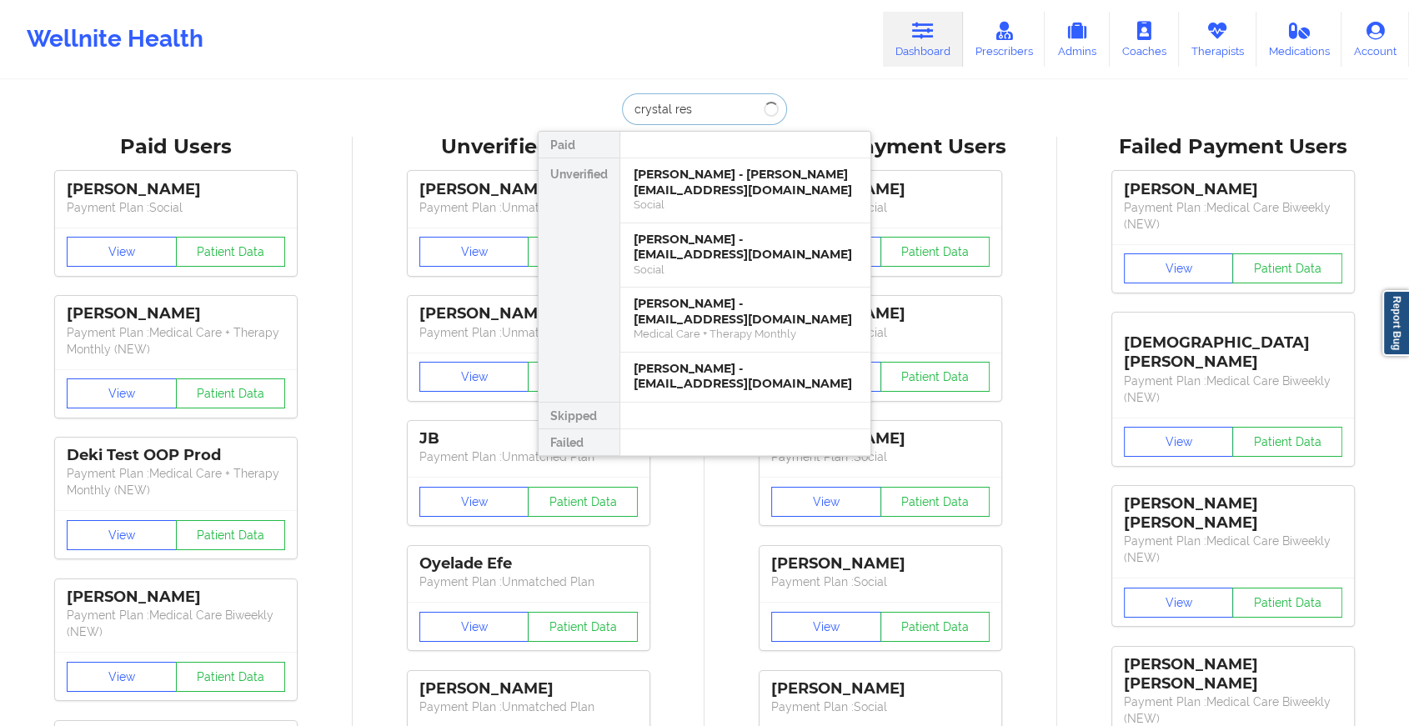
type input "crystal resp"
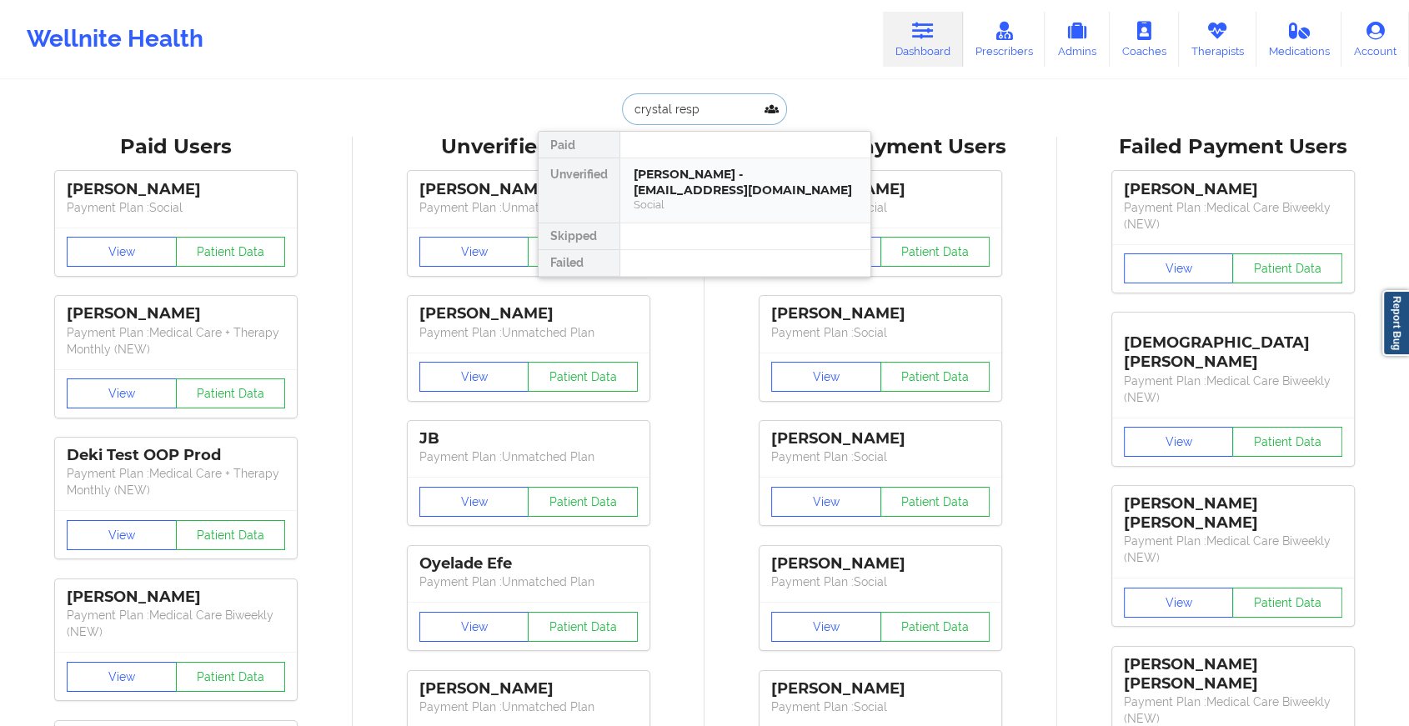
click at [779, 205] on div "Social" at bounding box center [745, 205] width 223 height 14
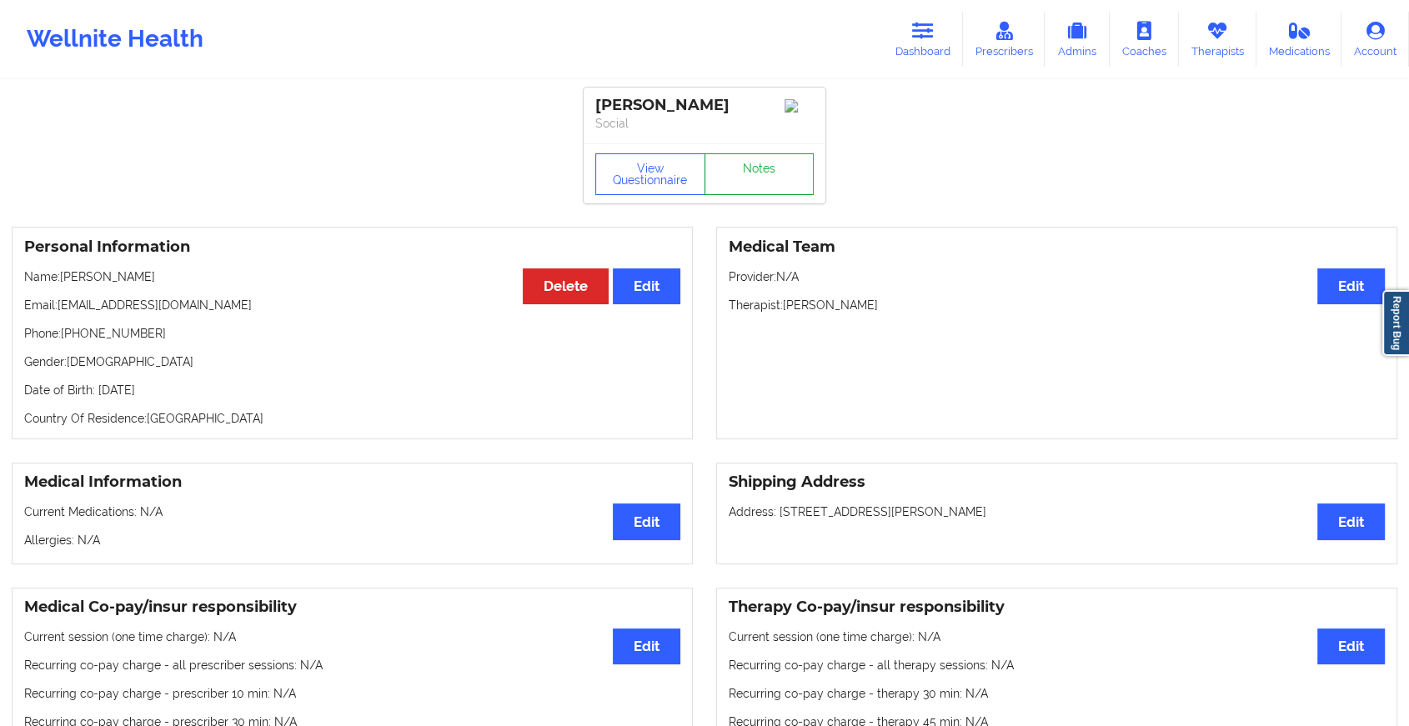
click at [767, 172] on link "Notes" at bounding box center [760, 174] width 110 height 42
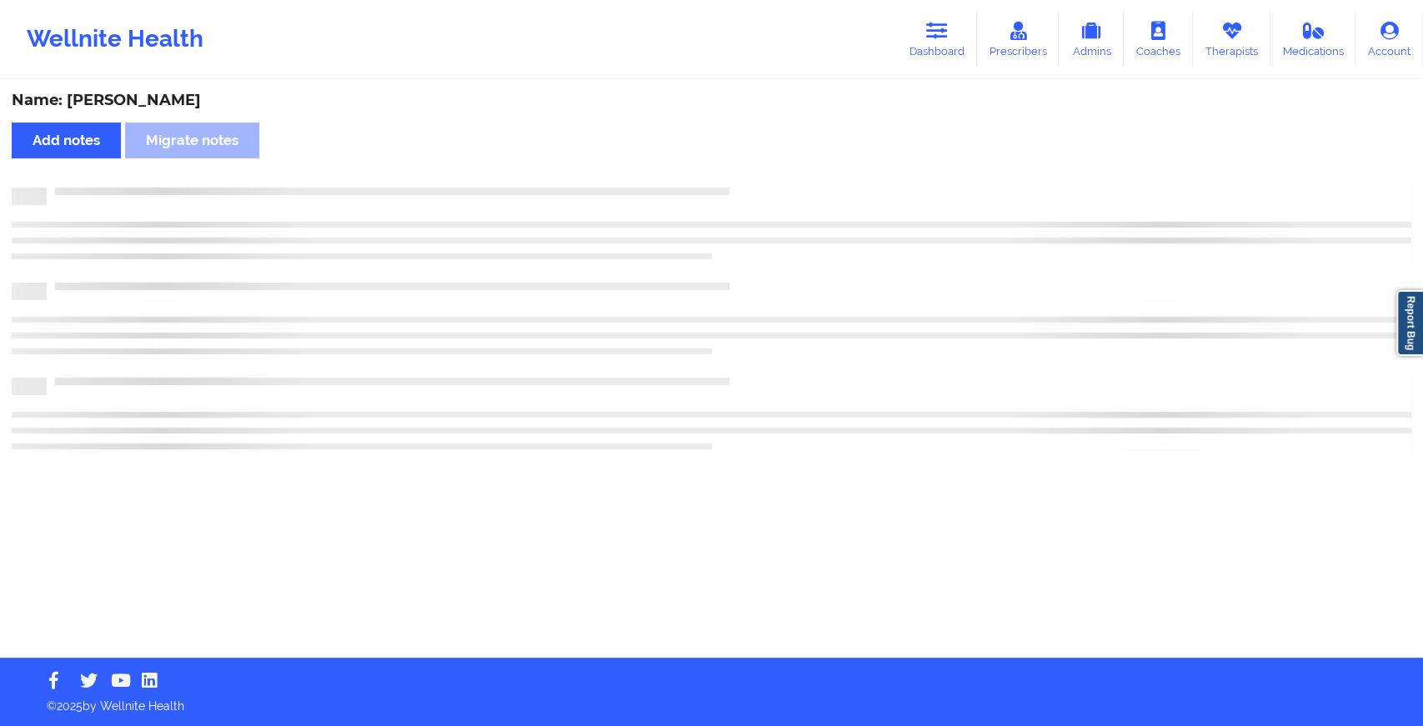
click at [767, 172] on div "Name: [PERSON_NAME] Add notes Migrate notes" at bounding box center [711, 370] width 1423 height 576
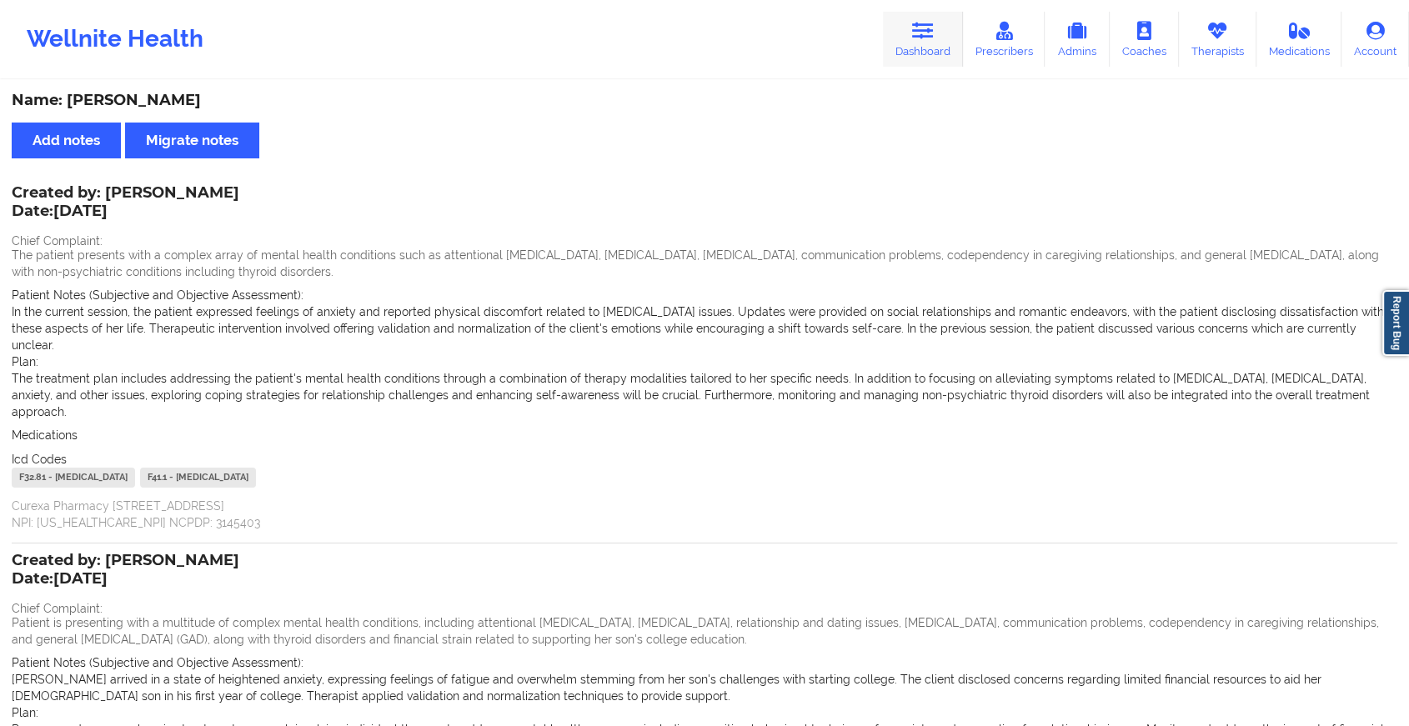
click at [909, 47] on link "Dashboard" at bounding box center [923, 39] width 80 height 55
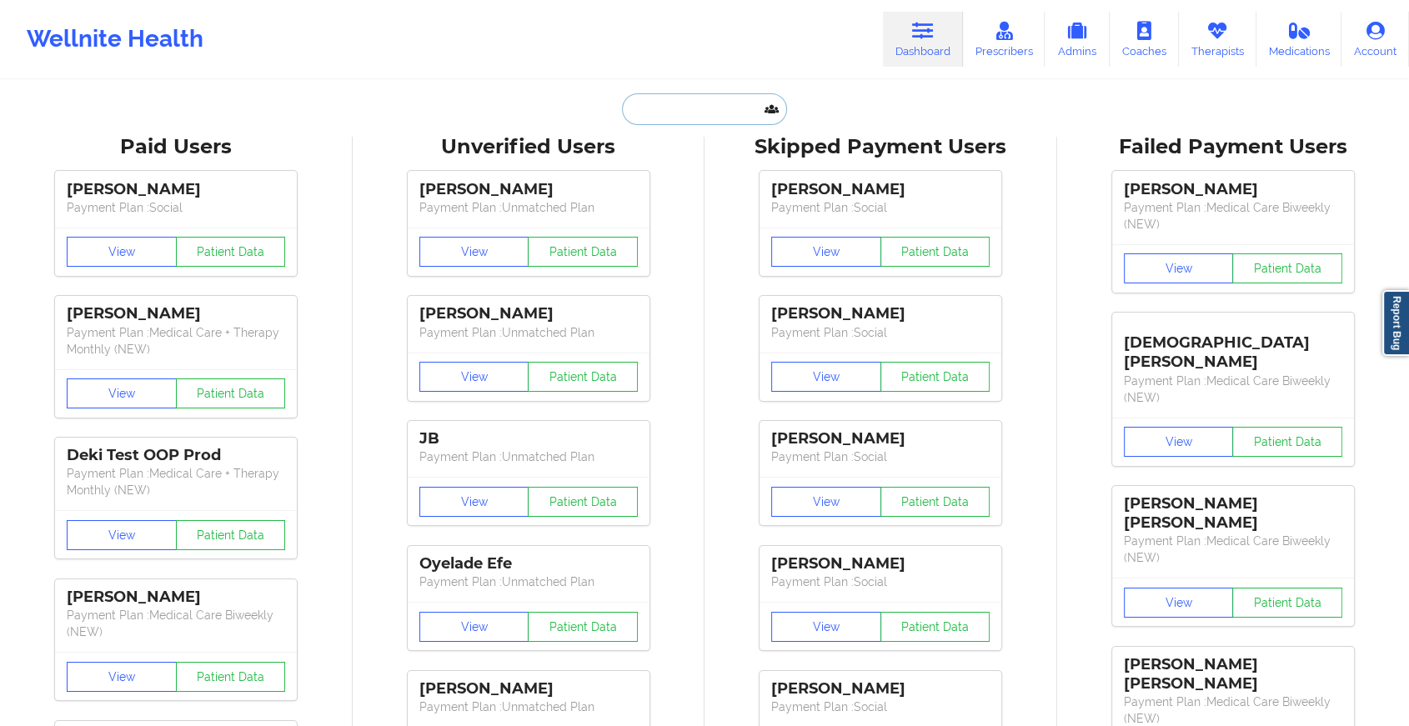
click at [705, 119] on input "text" at bounding box center [704, 109] width 165 height 32
paste input "[EMAIL_ADDRESS][DOMAIN_NAME]"
type input "[EMAIL_ADDRESS][DOMAIN_NAME]"
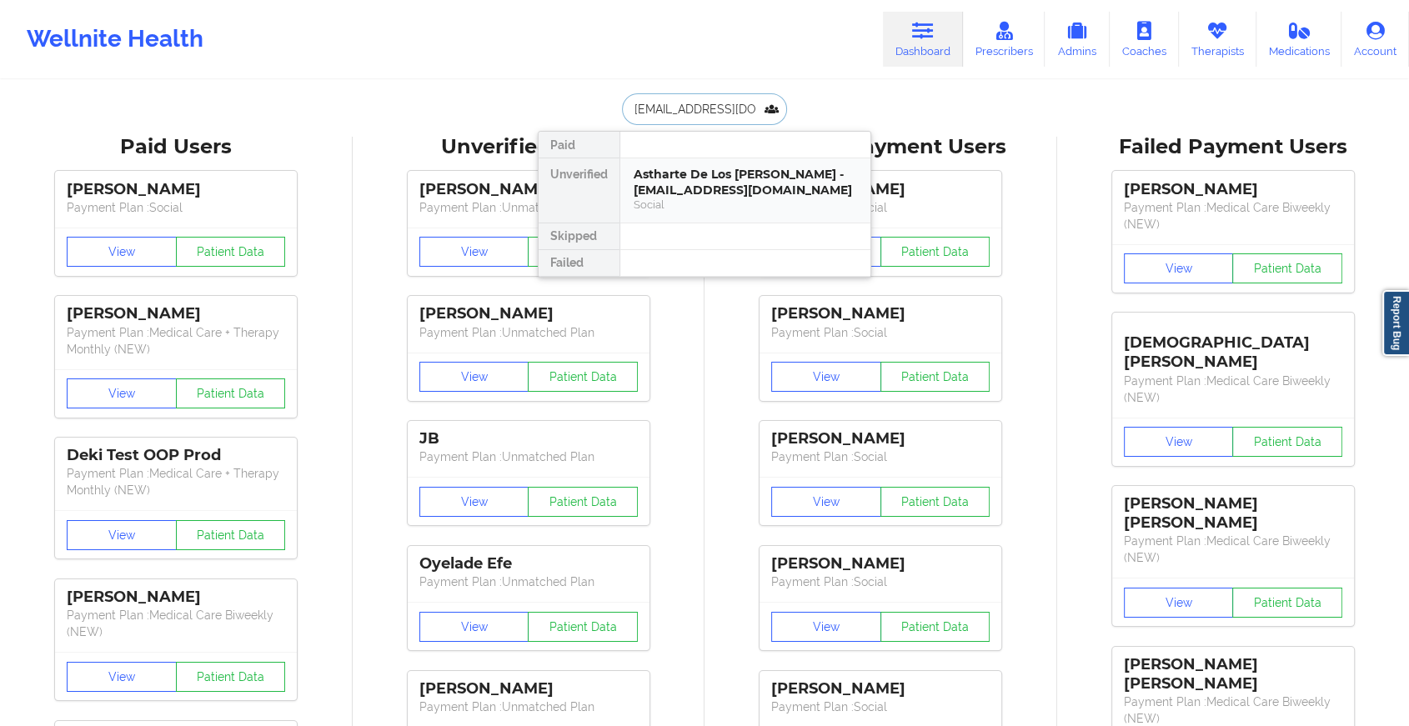
click at [715, 171] on div "Astharte De Los [PERSON_NAME] - [EMAIL_ADDRESS][DOMAIN_NAME]" at bounding box center [745, 182] width 223 height 31
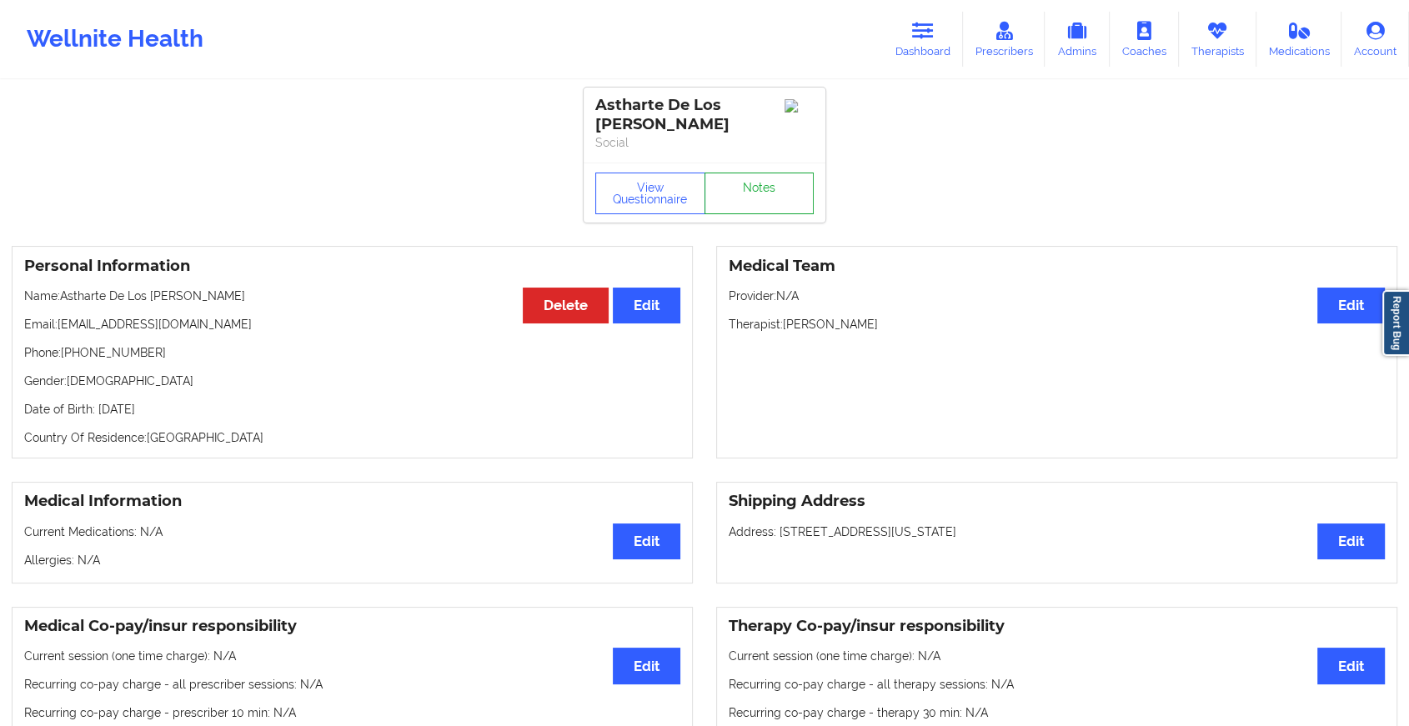
click at [745, 186] on link "Notes" at bounding box center [760, 194] width 110 height 42
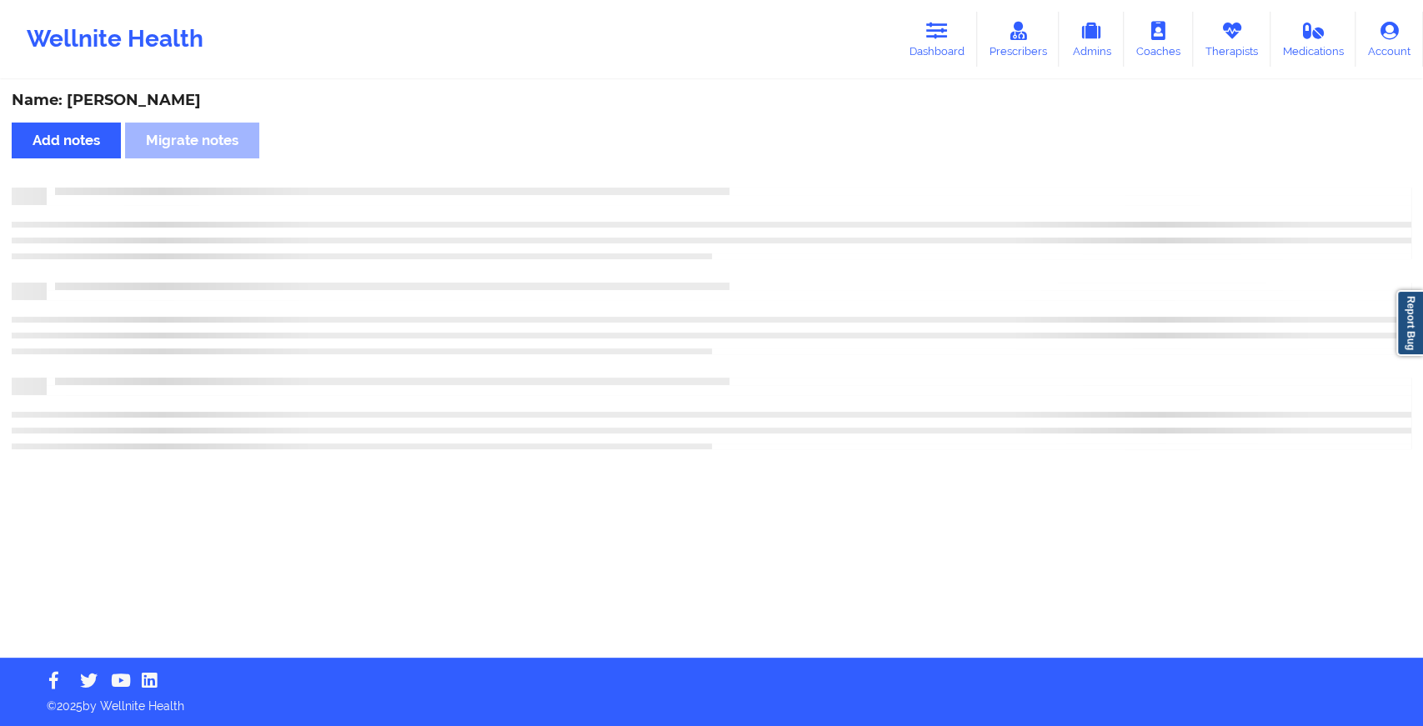
click at [745, 186] on div "Name: [PERSON_NAME] Add notes Migrate notes" at bounding box center [711, 370] width 1423 height 576
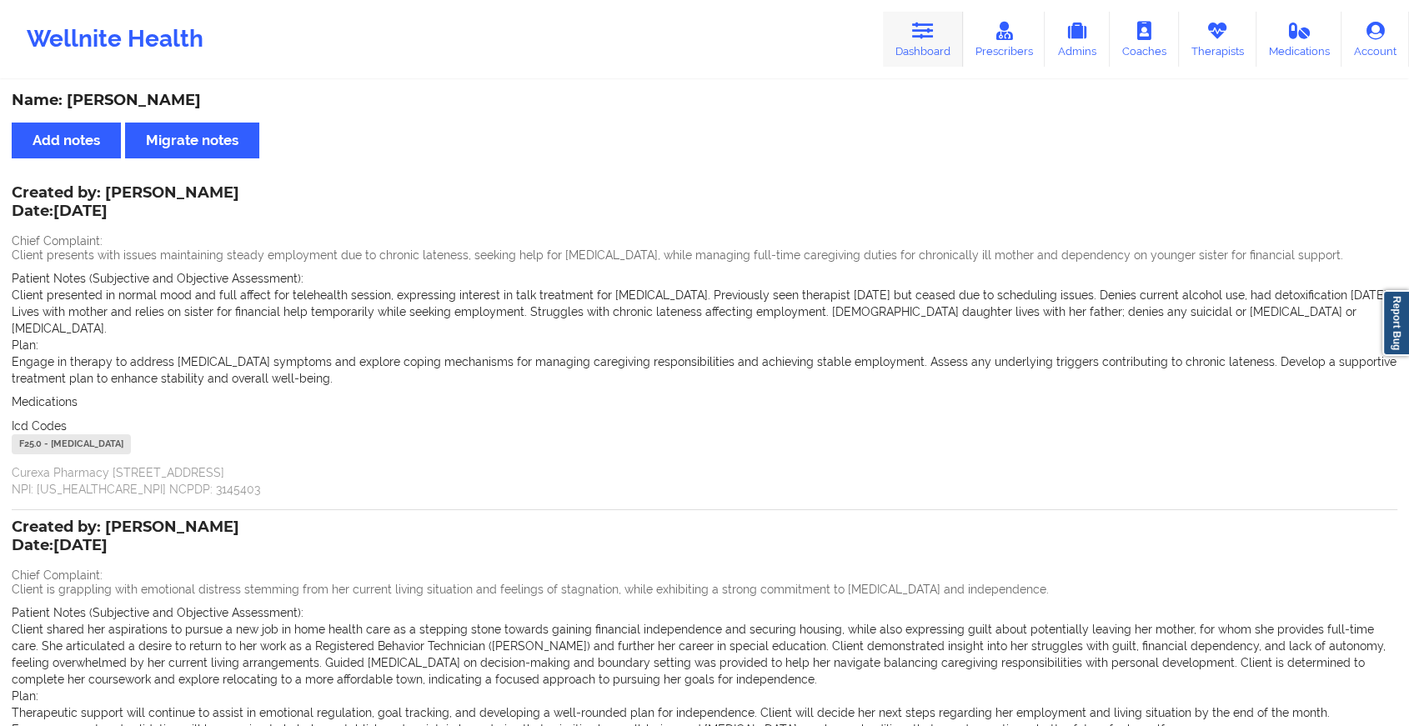
click at [929, 49] on link "Dashboard" at bounding box center [923, 39] width 80 height 55
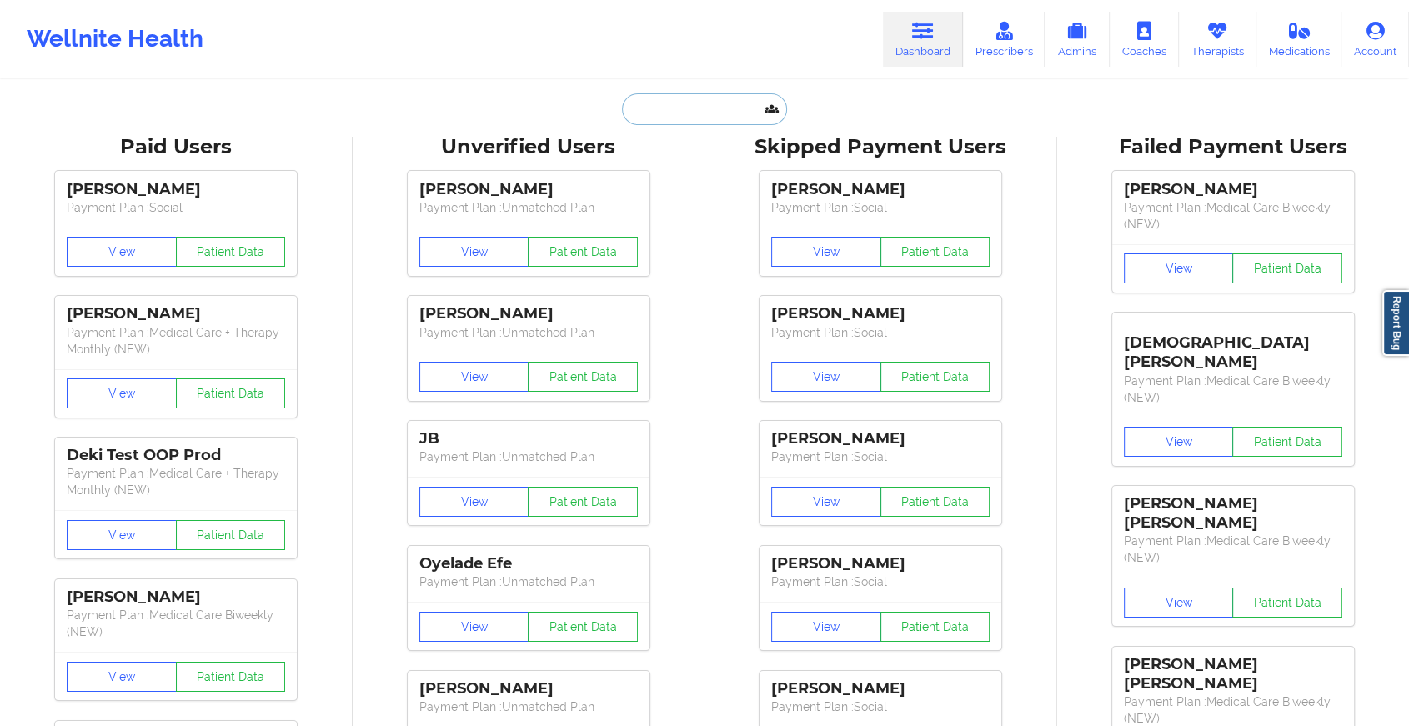
click at [729, 109] on input "text" at bounding box center [704, 109] width 165 height 32
type input "k"
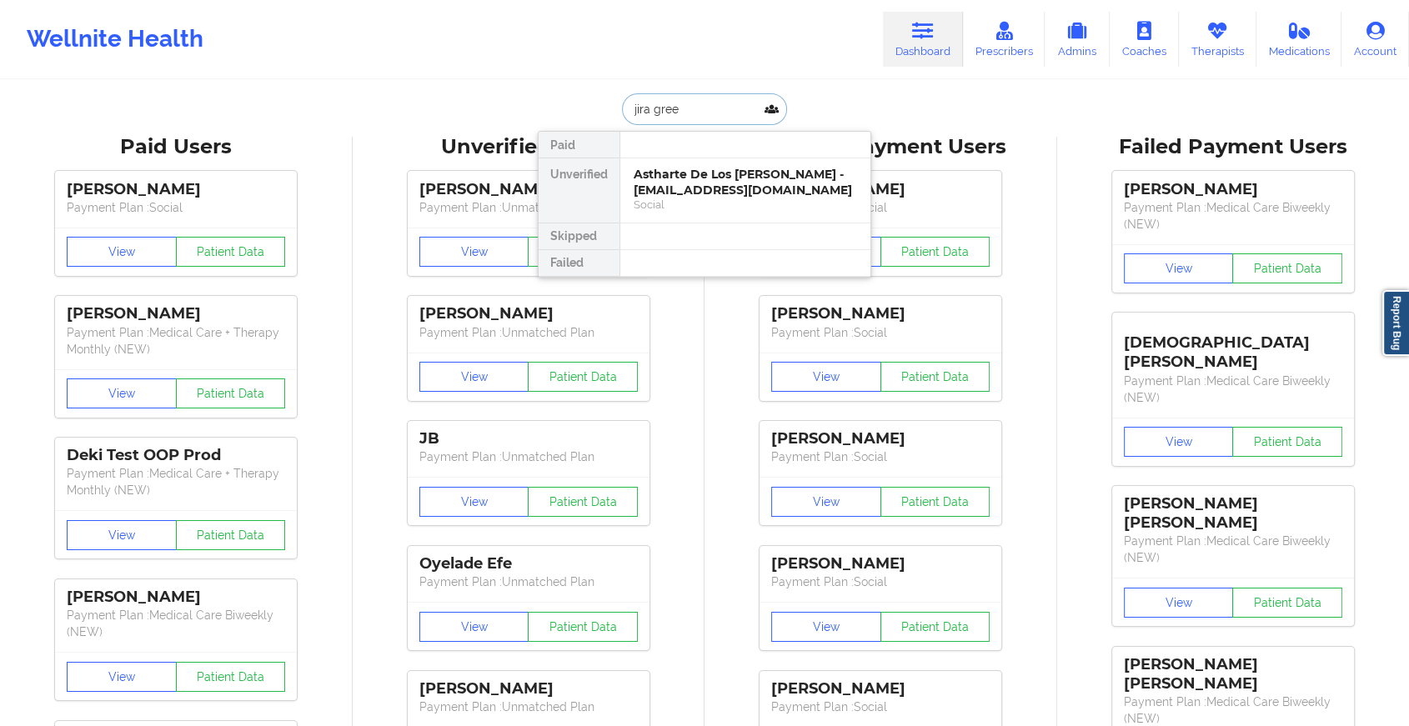
type input "jira green"
click at [708, 198] on div "Social" at bounding box center [745, 205] width 223 height 14
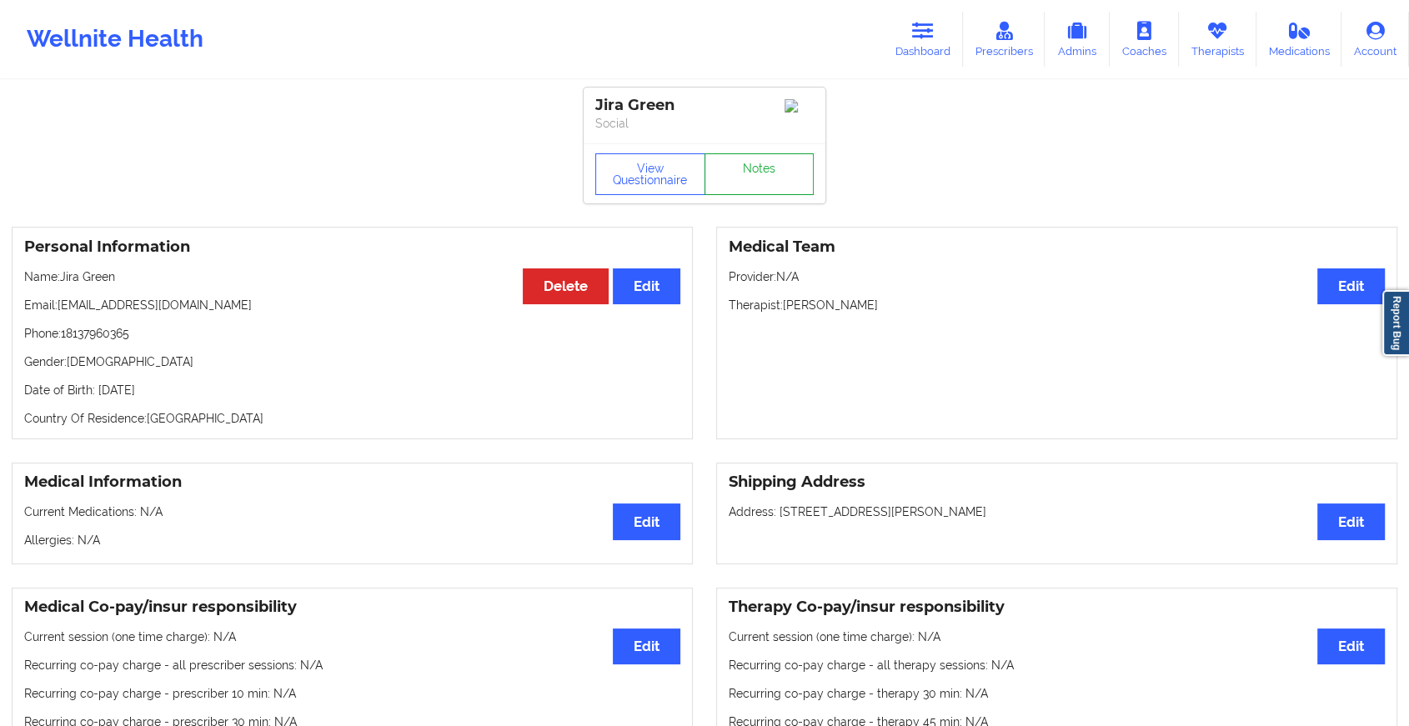
click at [740, 171] on link "Notes" at bounding box center [760, 174] width 110 height 42
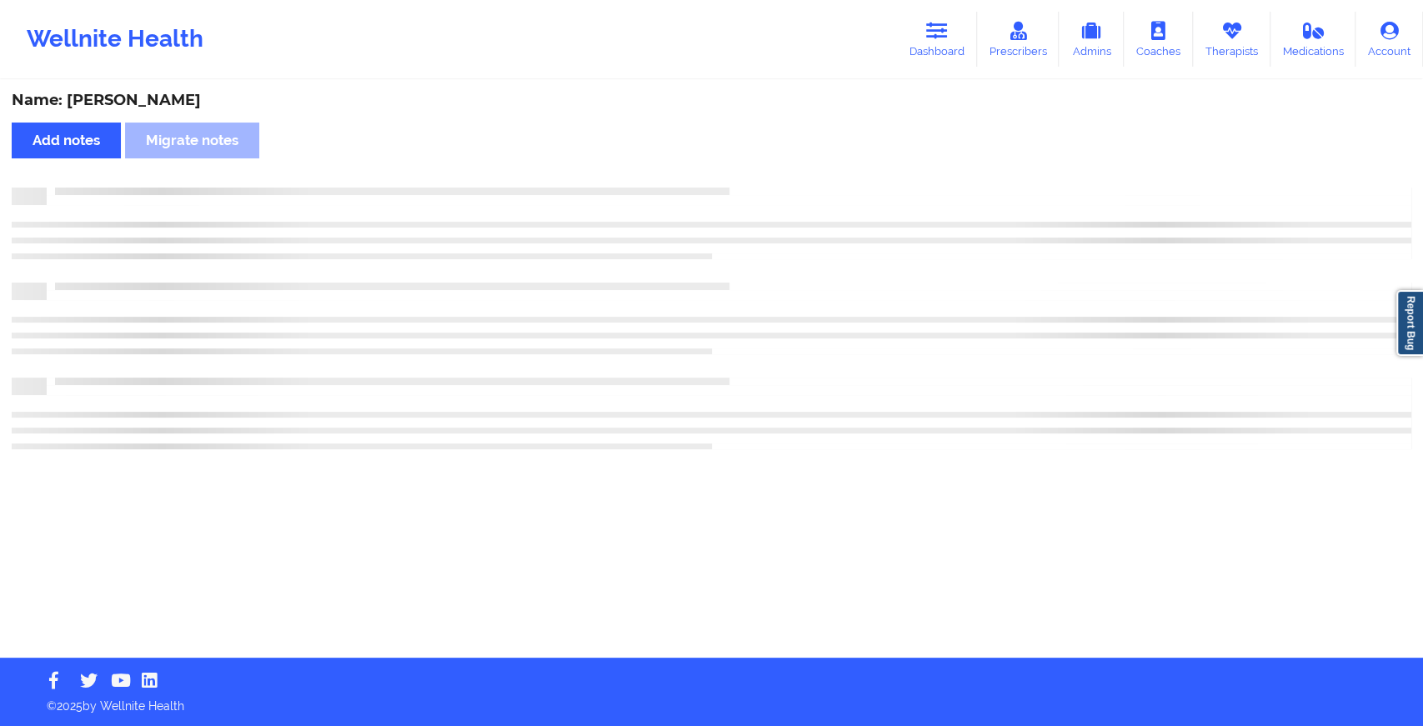
click at [740, 171] on div "Name: [PERSON_NAME] Add notes Migrate notes" at bounding box center [711, 370] width 1423 height 576
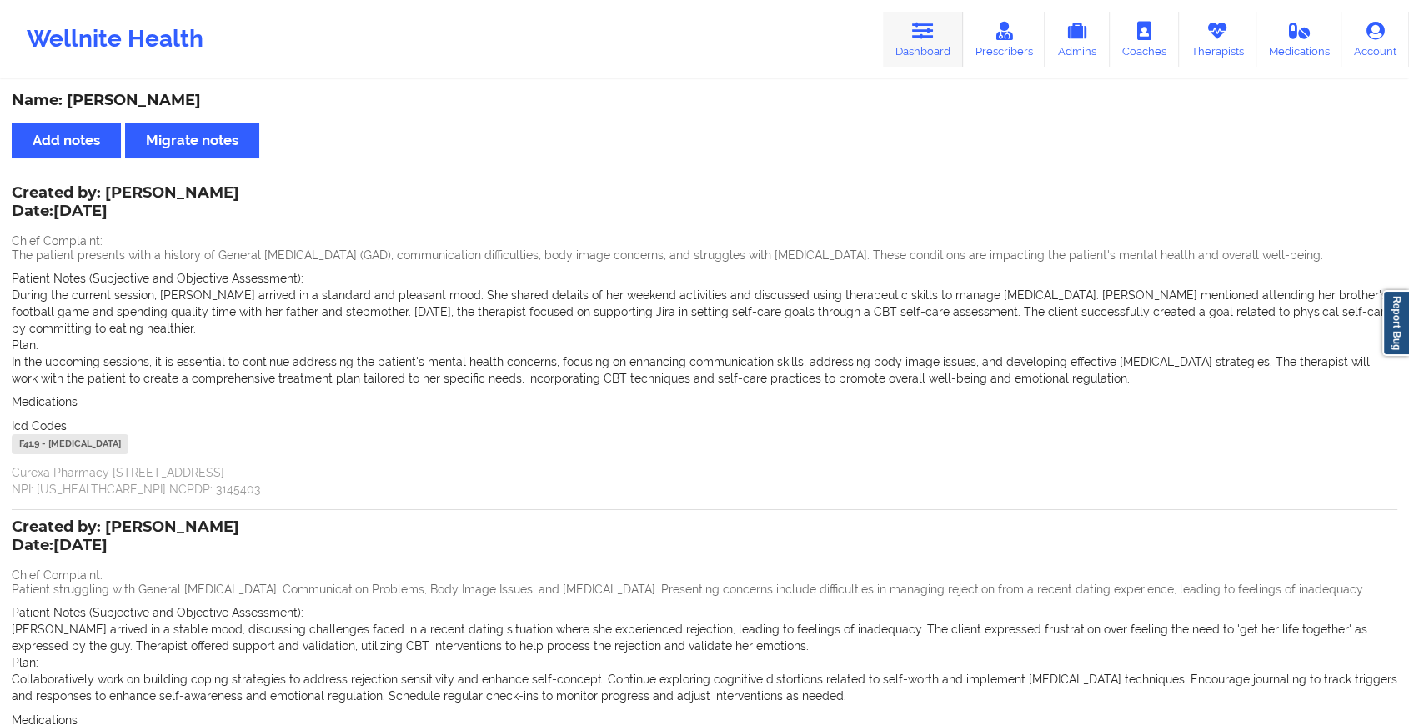
click at [912, 28] on link "Dashboard" at bounding box center [923, 39] width 80 height 55
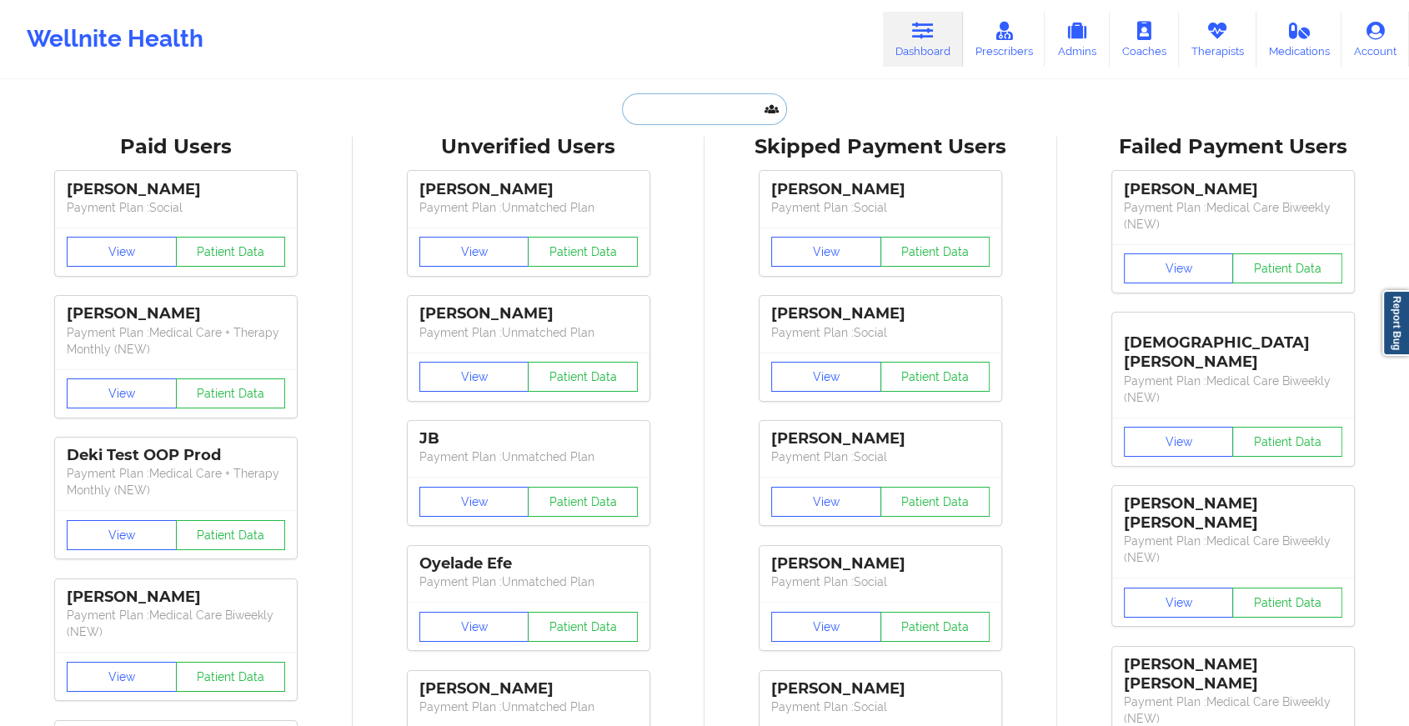
click at [715, 110] on input "text" at bounding box center [704, 109] width 165 height 32
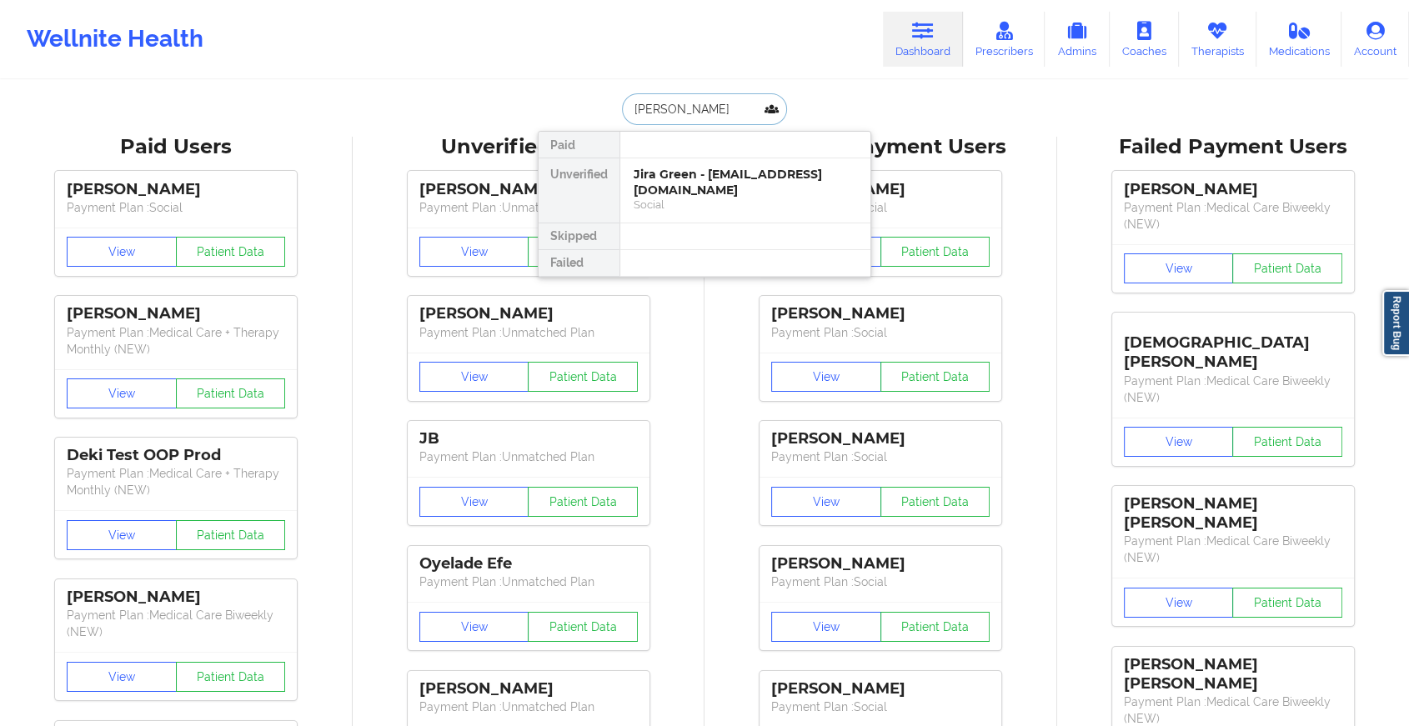
type input "[PERSON_NAME]"
click at [758, 178] on div "[PERSON_NAME] - [EMAIL_ADDRESS][DOMAIN_NAME]" at bounding box center [745, 182] width 223 height 31
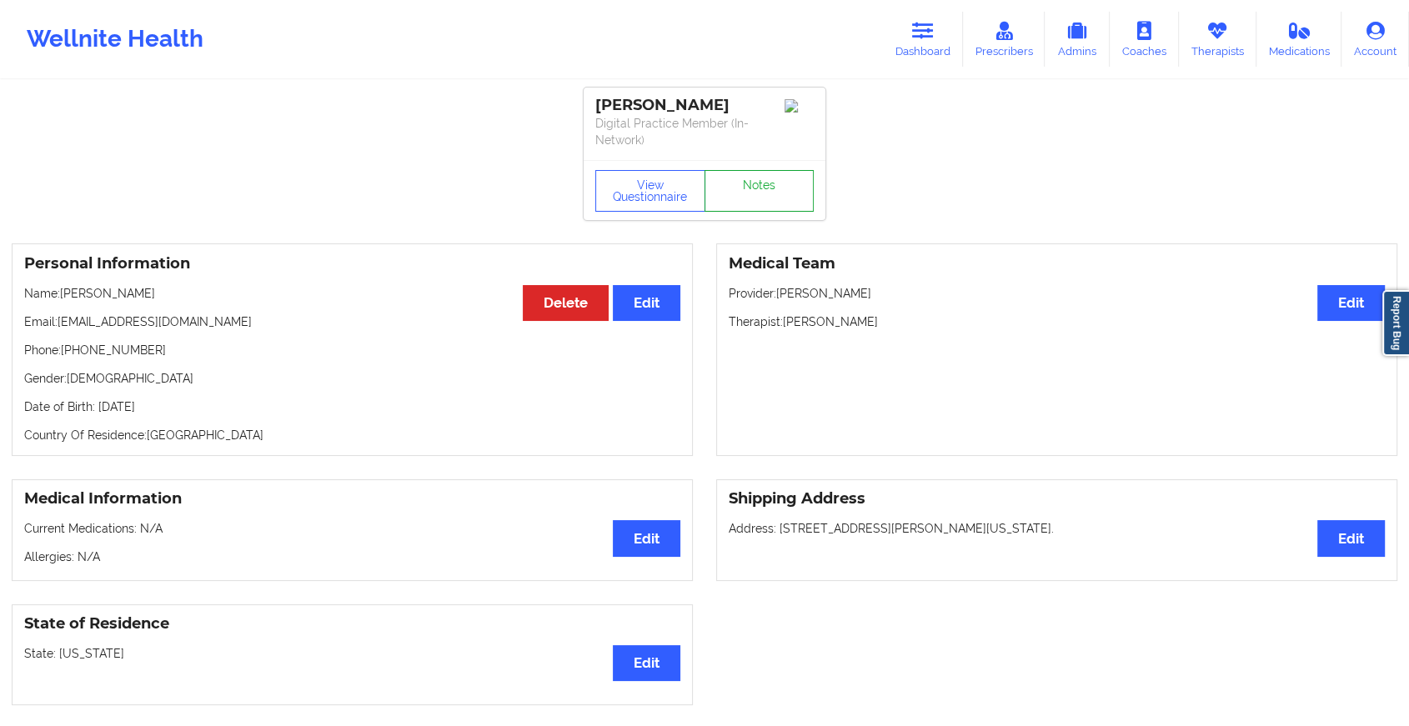
click at [760, 187] on link "Notes" at bounding box center [760, 191] width 110 height 42
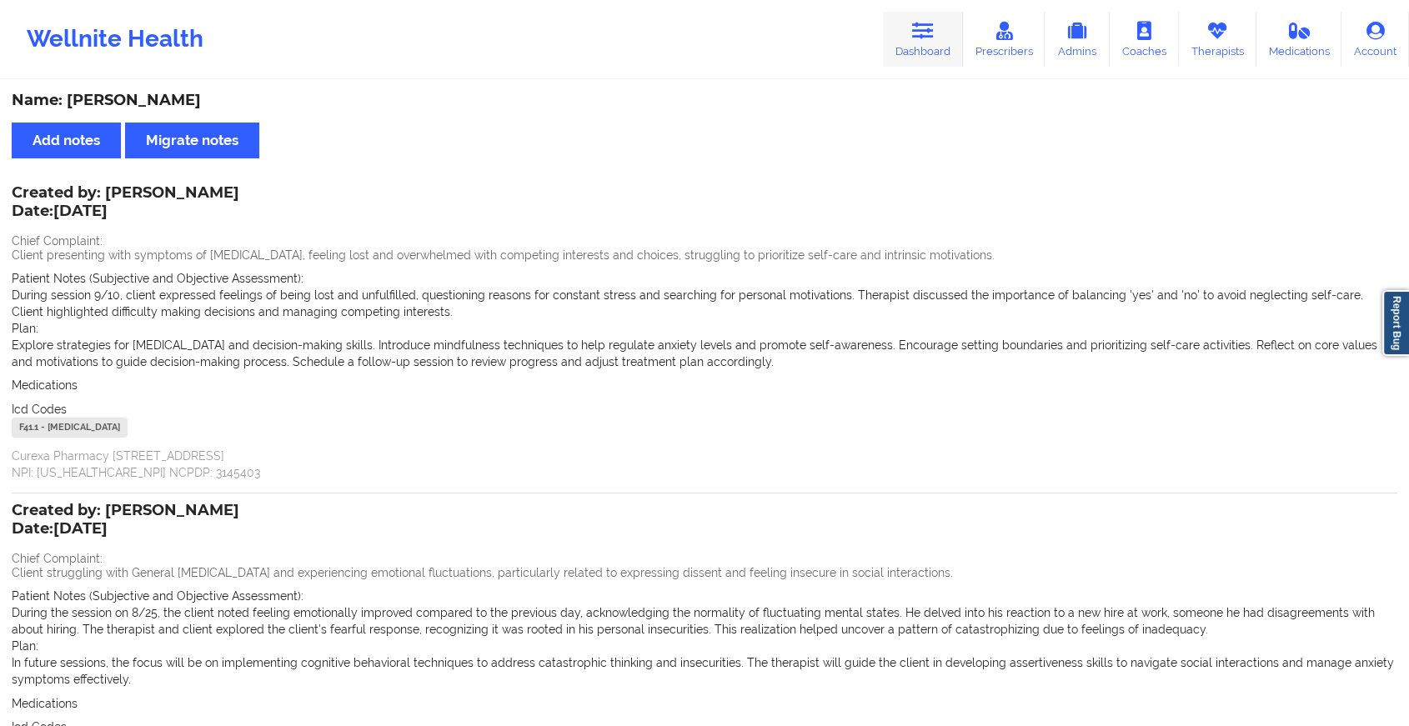
click at [908, 41] on link "Dashboard" at bounding box center [923, 39] width 80 height 55
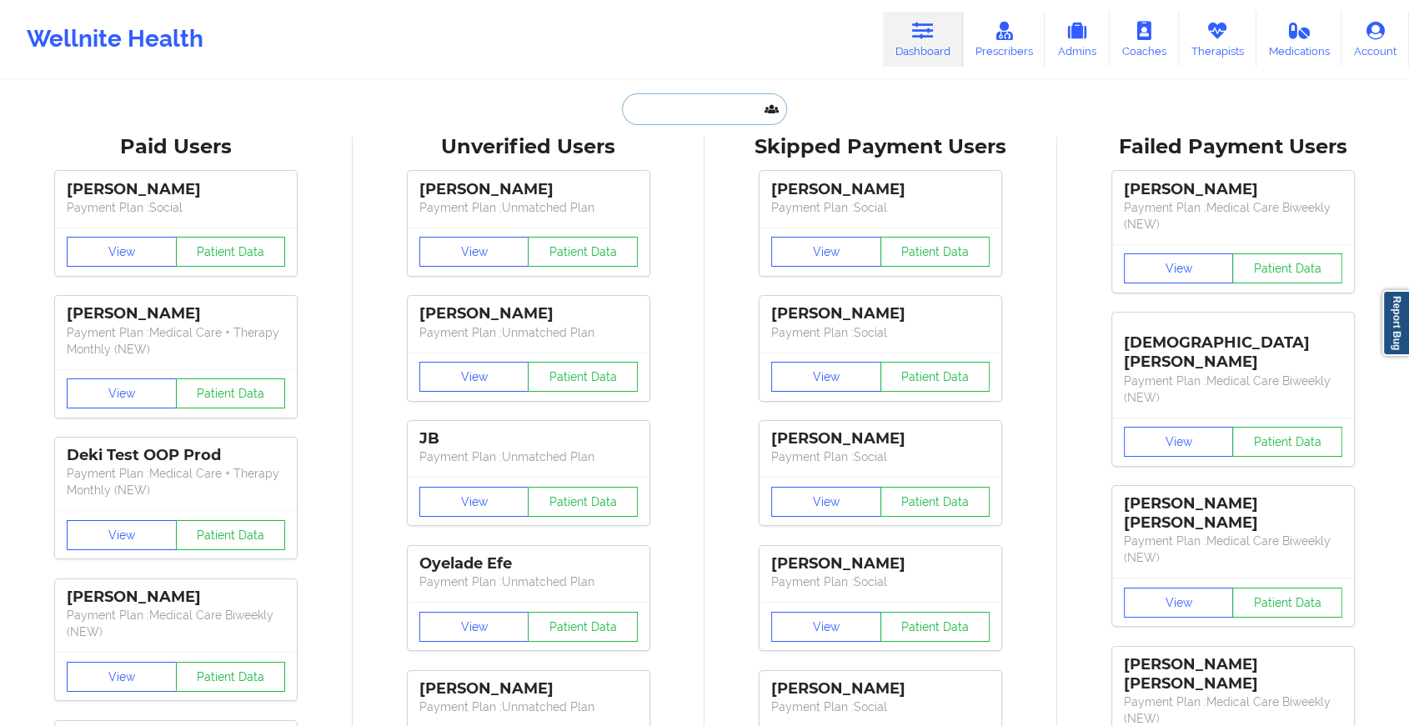
click at [735, 106] on input "text" at bounding box center [704, 109] width 165 height 32
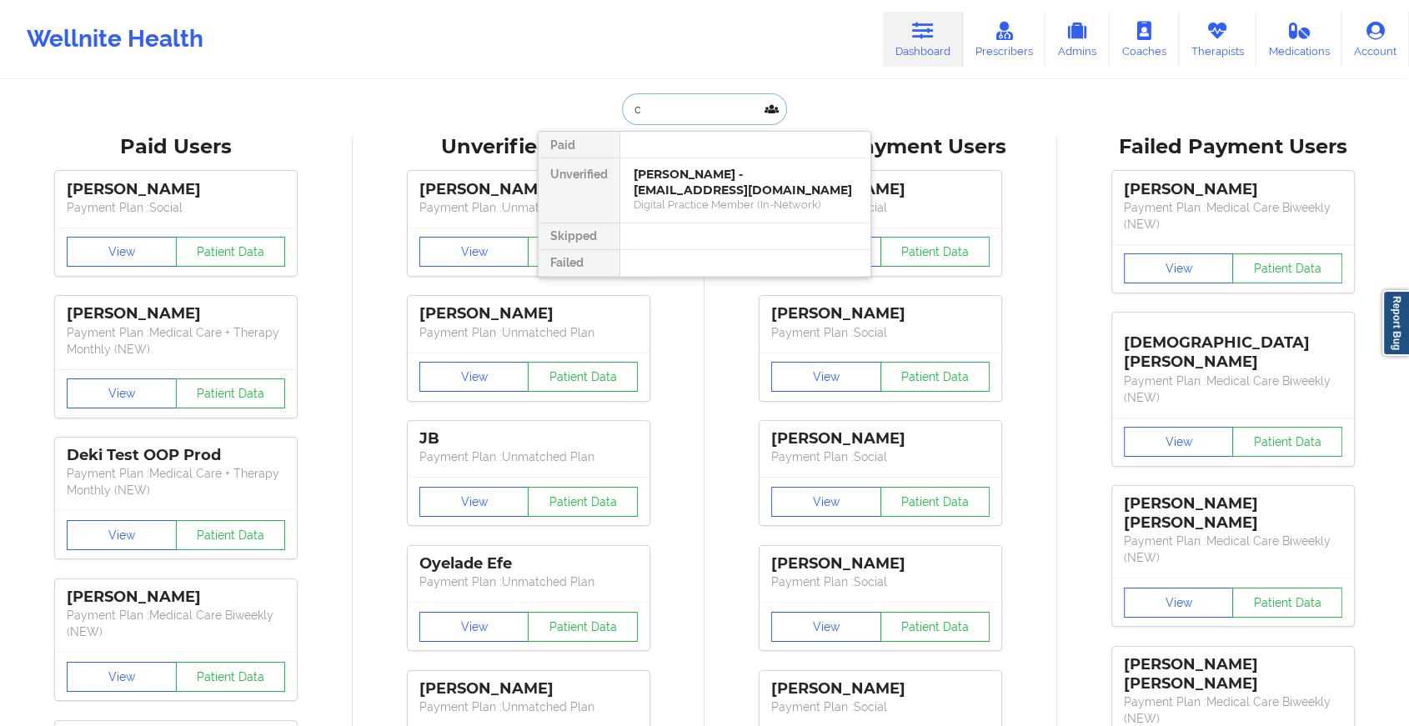
type input "c"
type input "[PERSON_NAME]"
click at [690, 174] on div "[PERSON_NAME] - [EMAIL_ADDRESS][DOMAIN_NAME]" at bounding box center [745, 182] width 223 height 31
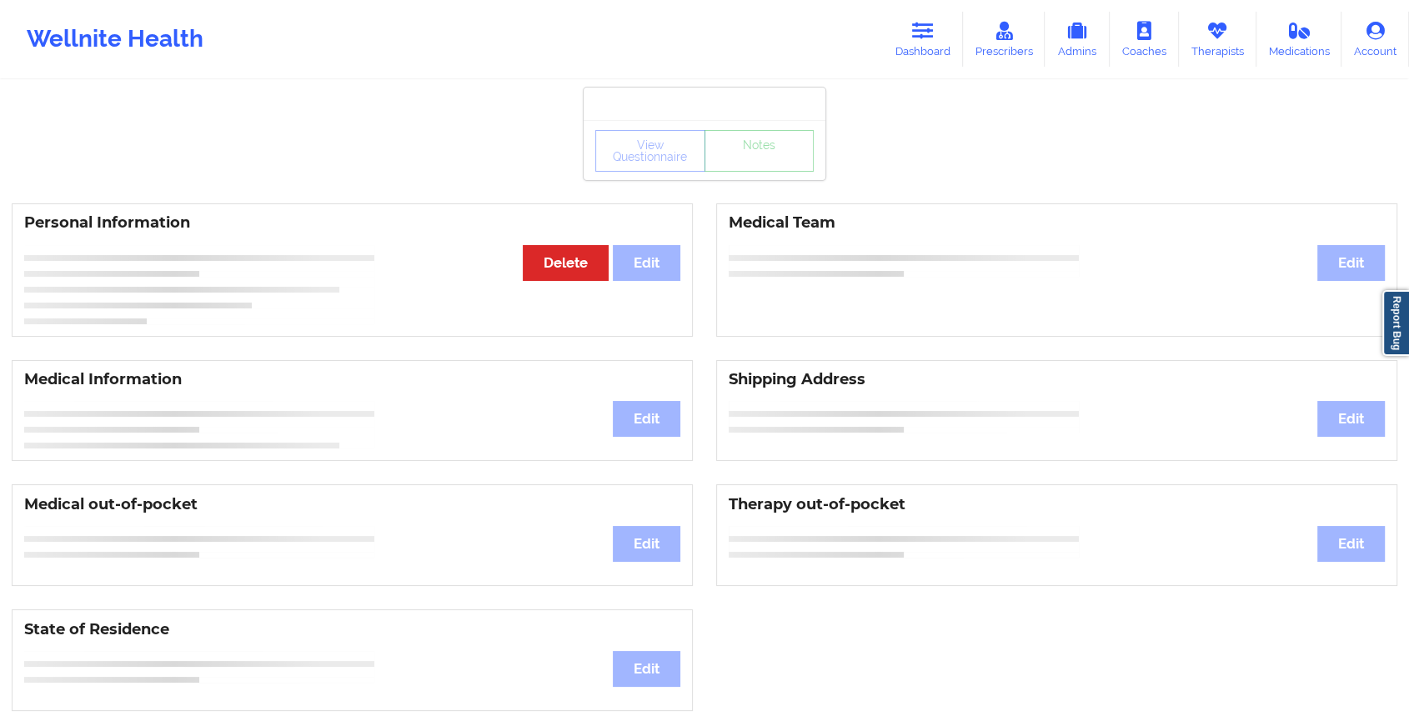
click at [762, 177] on div "View Questionnaire Notes" at bounding box center [705, 150] width 242 height 60
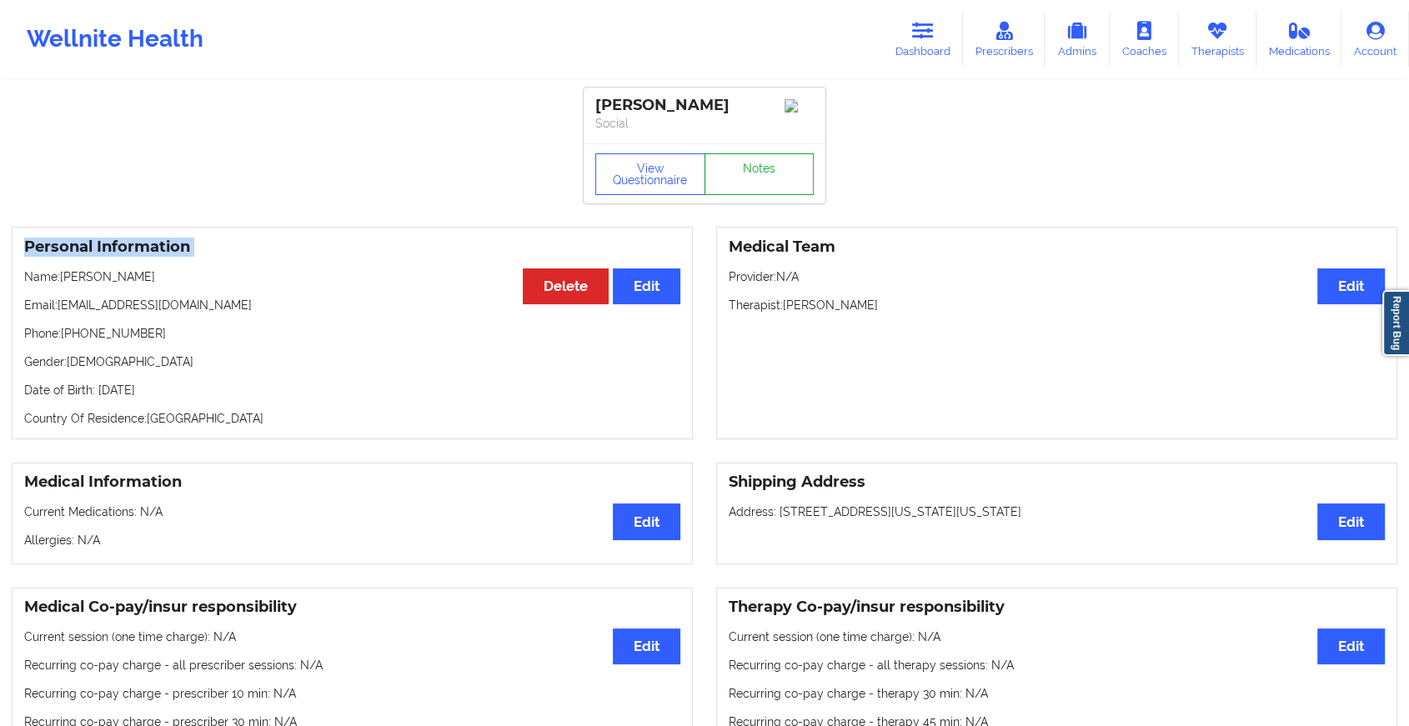
click at [762, 177] on link "Notes" at bounding box center [760, 174] width 110 height 42
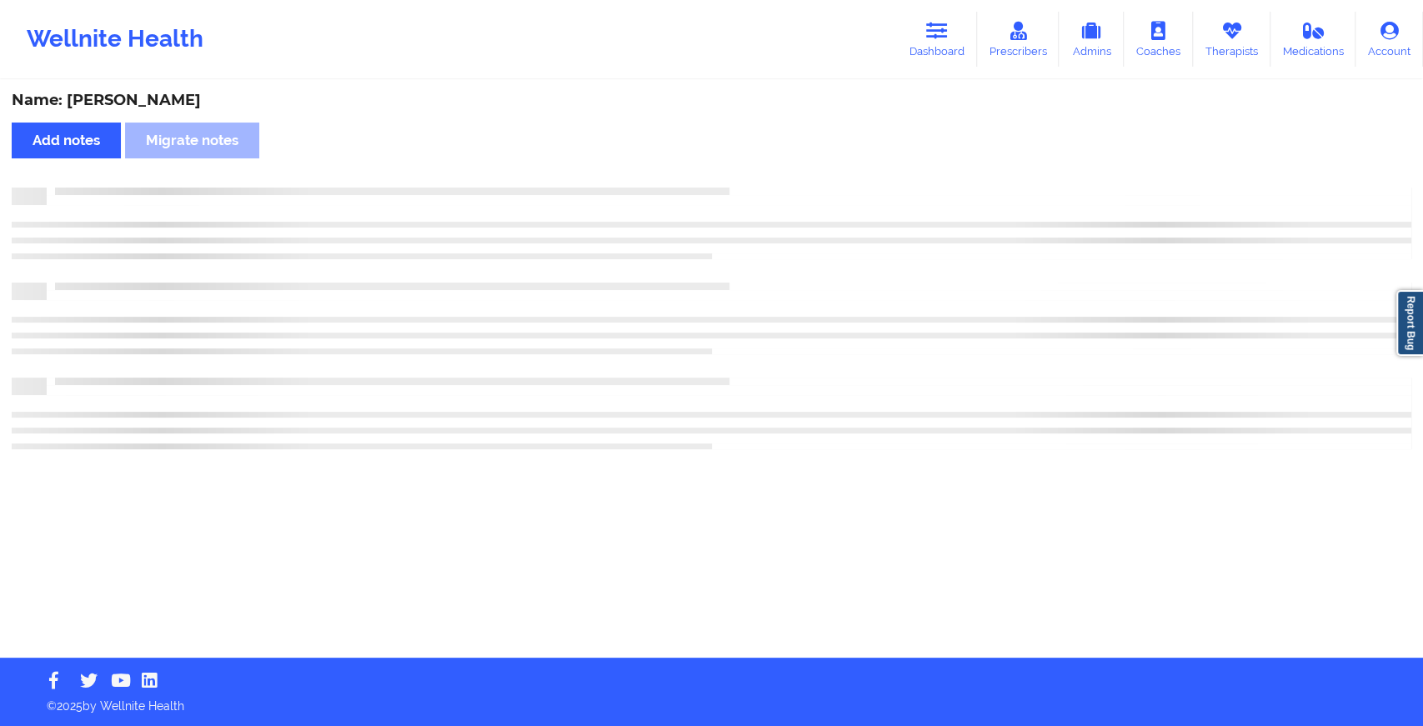
click at [762, 177] on div "Name: [PERSON_NAME] Add notes Migrate notes" at bounding box center [711, 370] width 1423 height 576
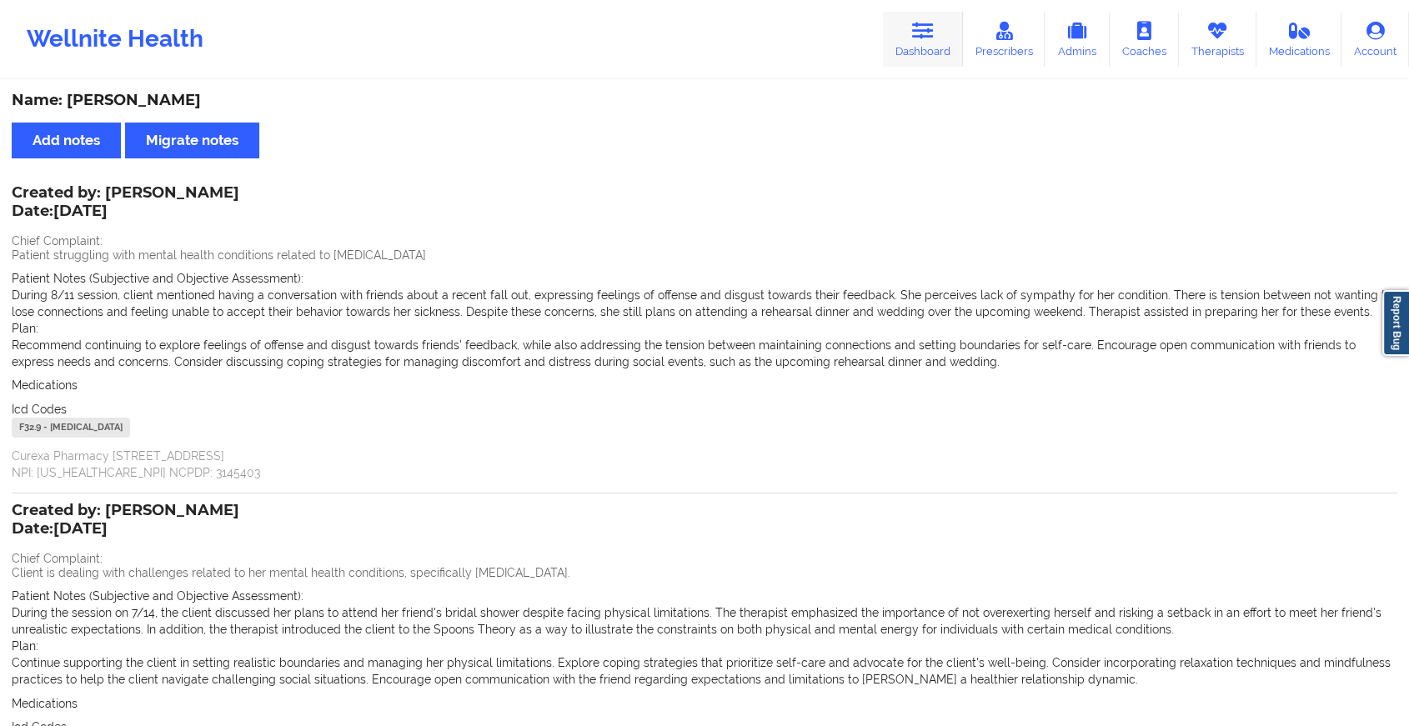
click at [936, 19] on link "Dashboard" at bounding box center [923, 39] width 80 height 55
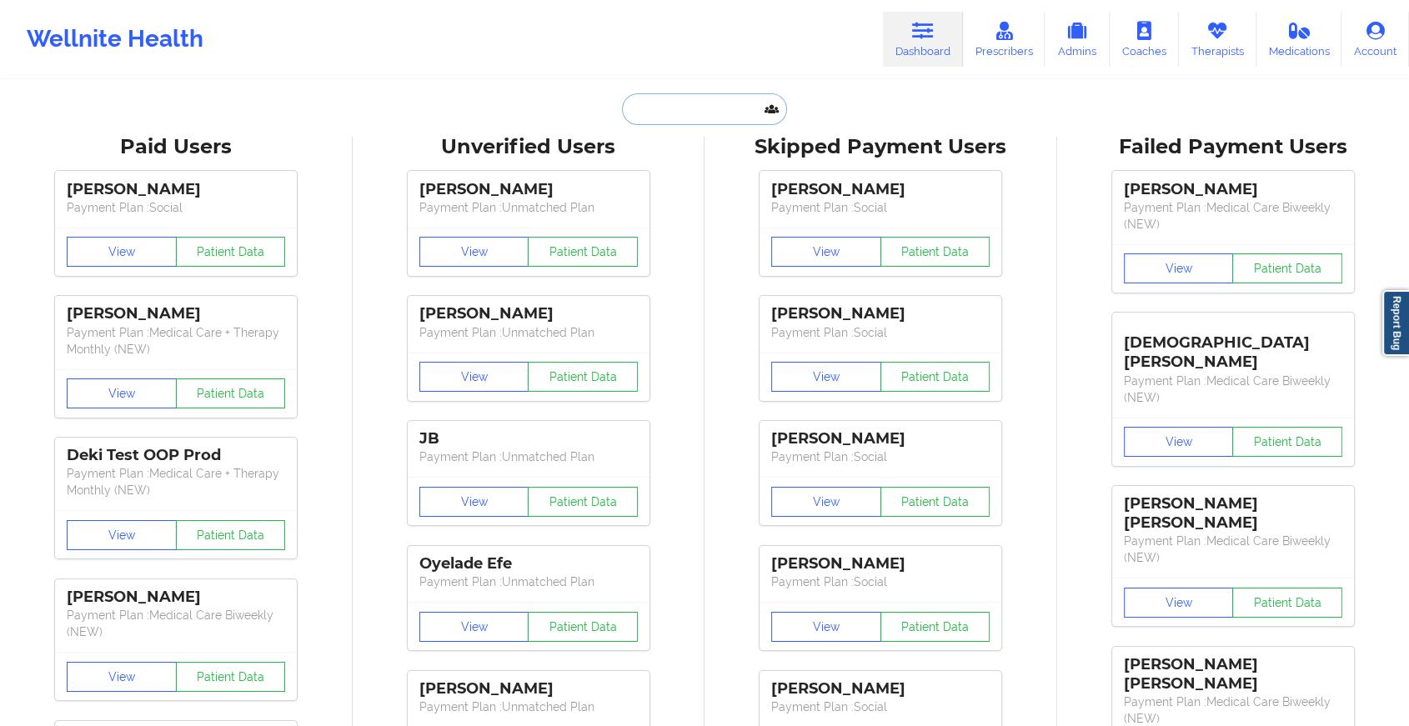
click at [694, 104] on input "text" at bounding box center [704, 109] width 165 height 32
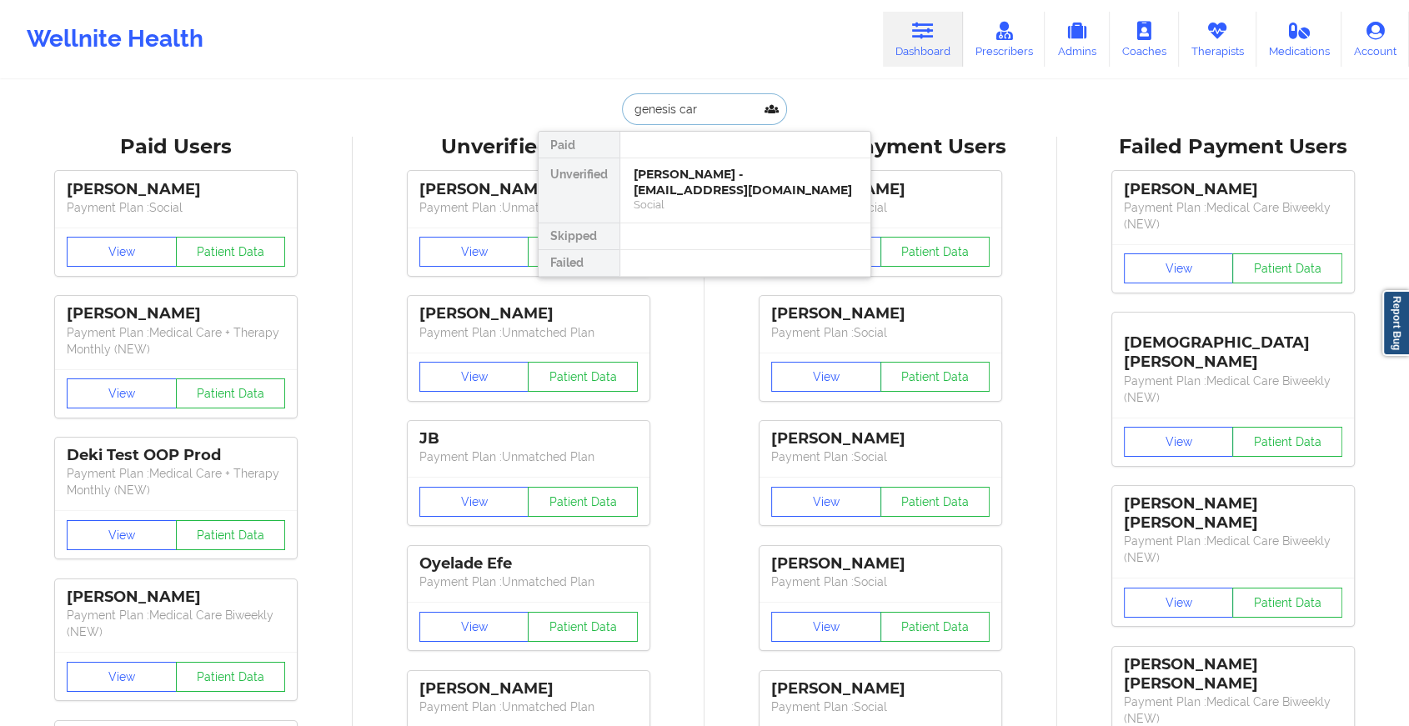
type input "genesis [PERSON_NAME]"
click at [688, 174] on div "Genesis [PERSON_NAME] - [EMAIL_ADDRESS][DOMAIN_NAME]" at bounding box center [745, 182] width 223 height 31
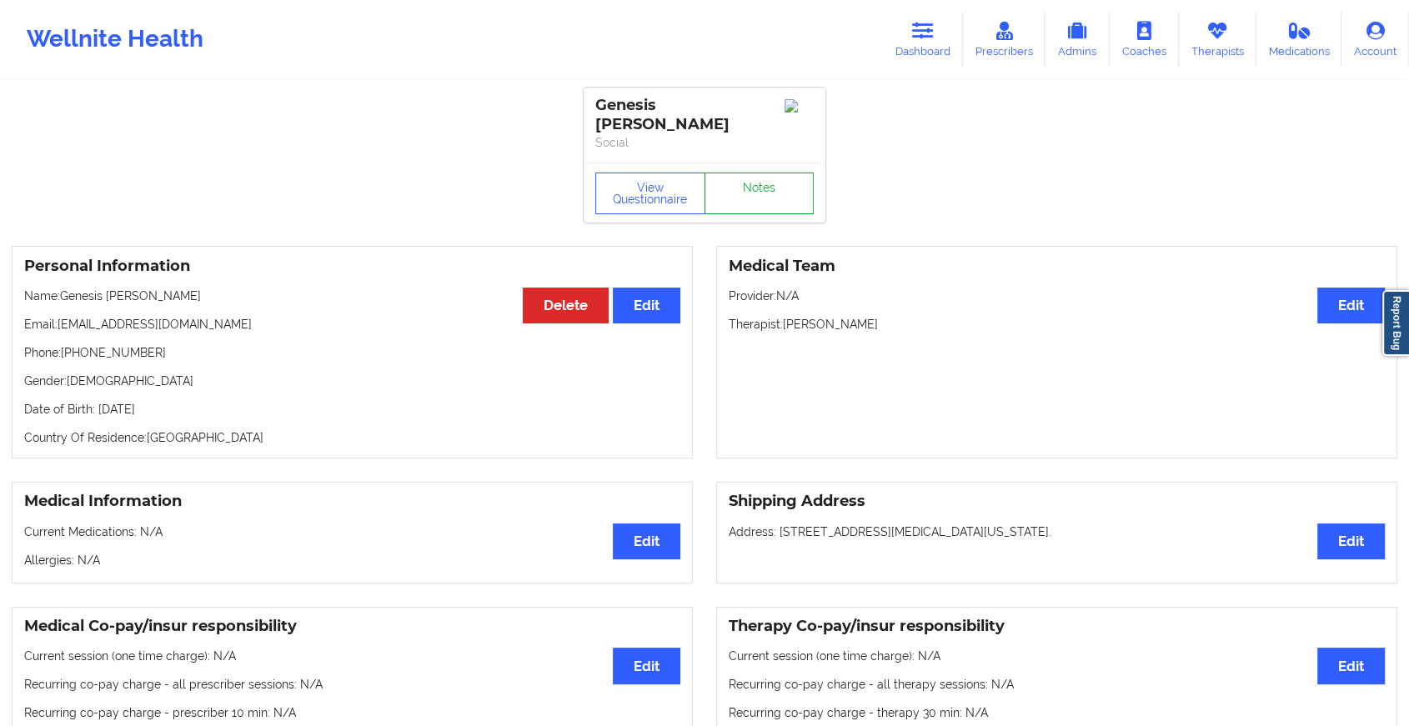
click at [775, 173] on link "Notes" at bounding box center [760, 194] width 110 height 42
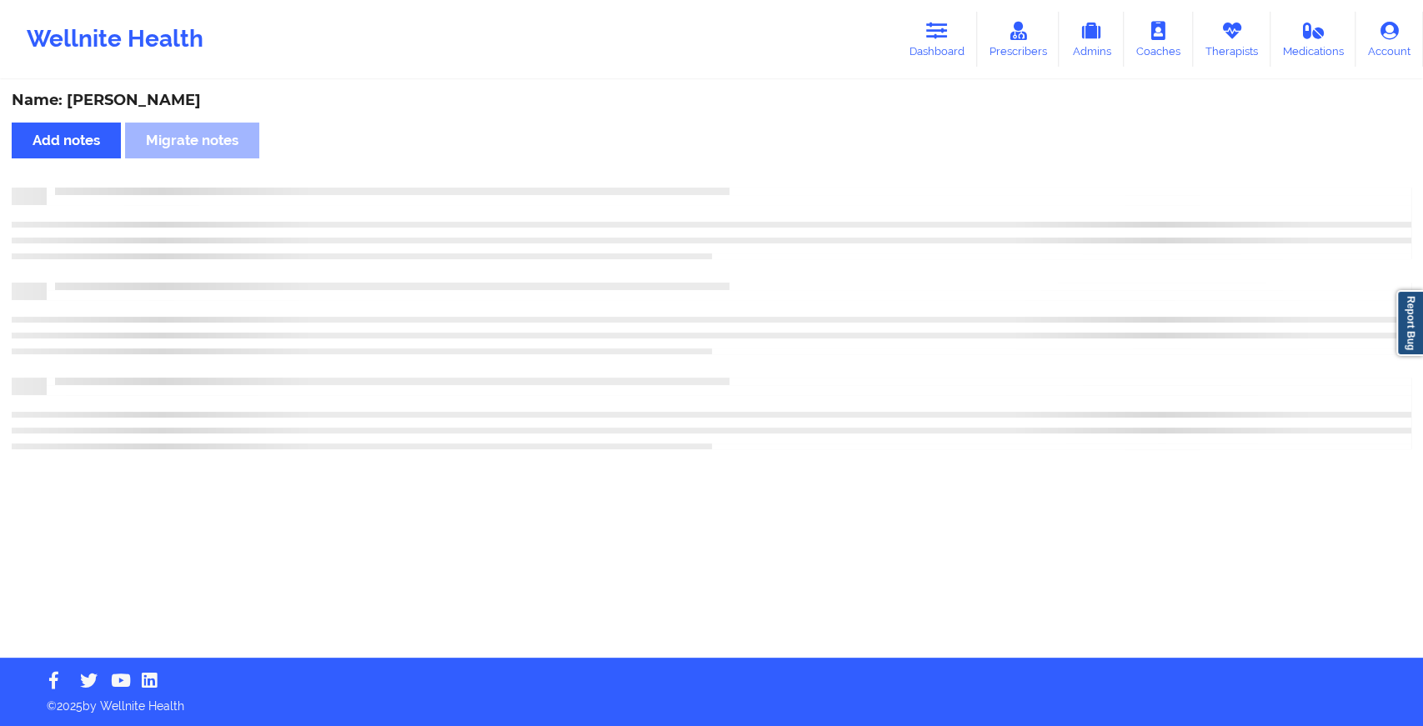
click at [775, 168] on div "Name: [PERSON_NAME] Add notes Migrate notes" at bounding box center [711, 370] width 1423 height 576
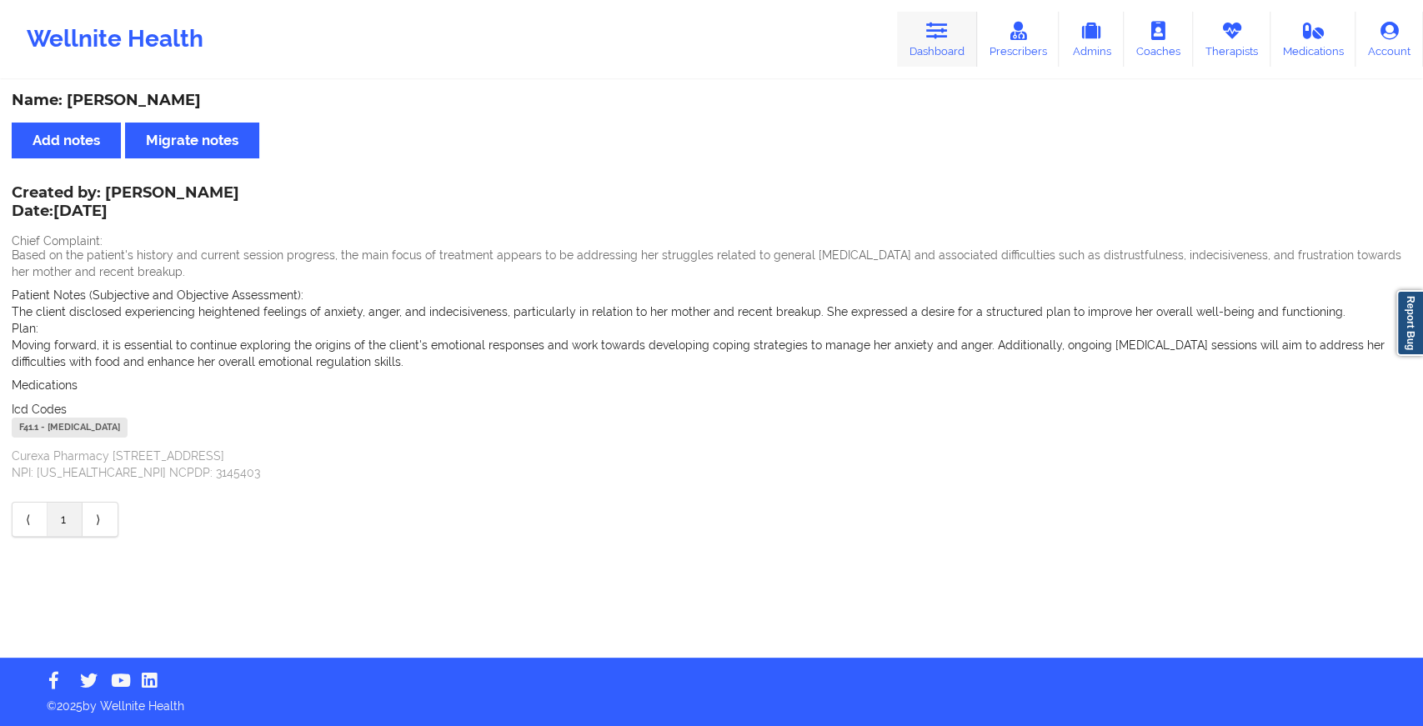
click at [926, 38] on link "Dashboard" at bounding box center [937, 39] width 80 height 55
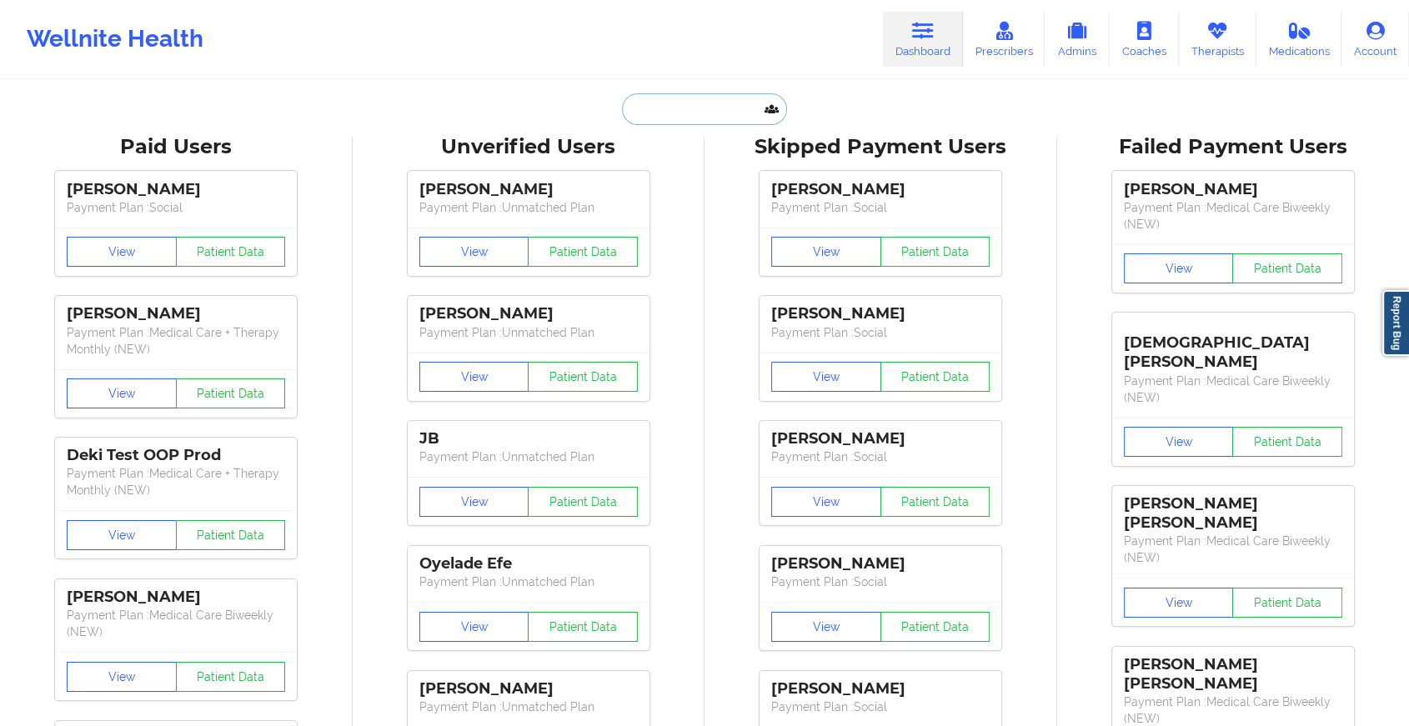
click at [681, 105] on input "text" at bounding box center [704, 109] width 165 height 32
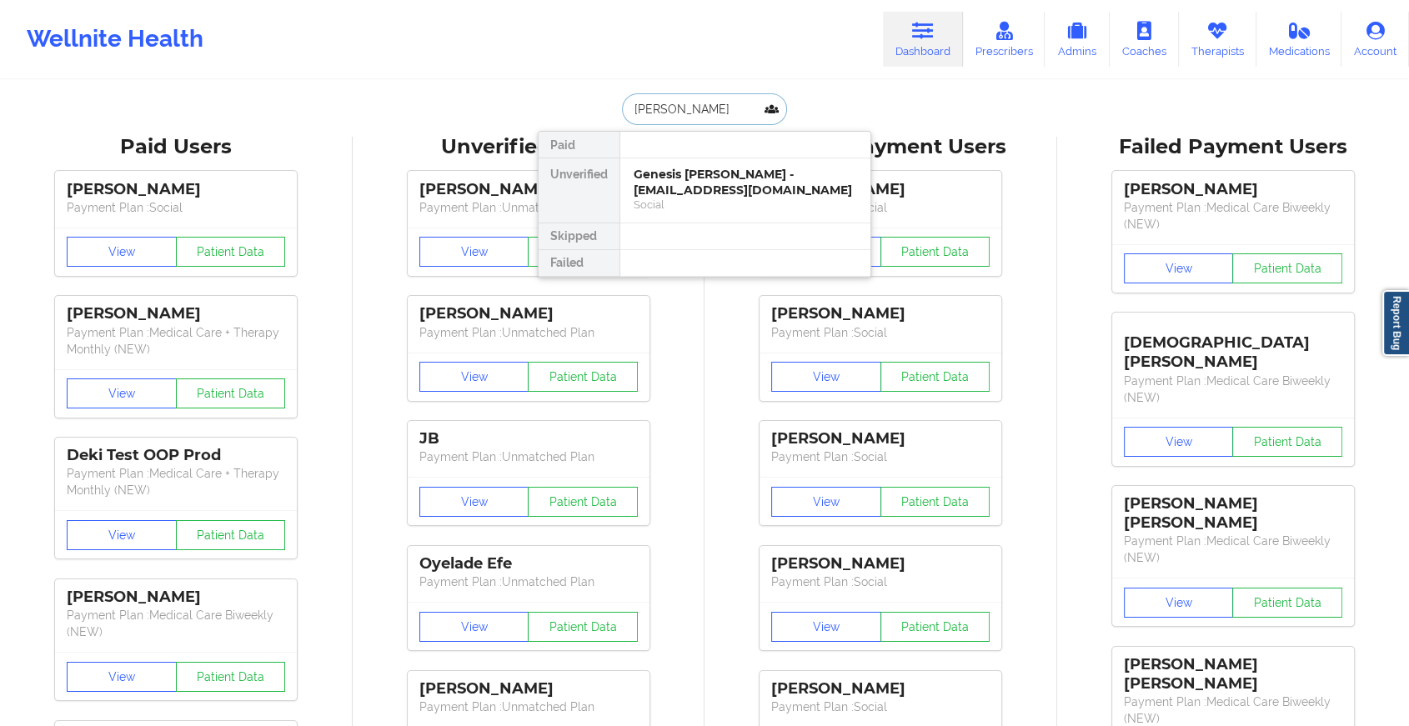
type input "[PERSON_NAME] [PERSON_NAME]"
click at [707, 186] on div "[PERSON_NAME] Santiago - [EMAIL_ADDRESS][DOMAIN_NAME]" at bounding box center [745, 182] width 223 height 31
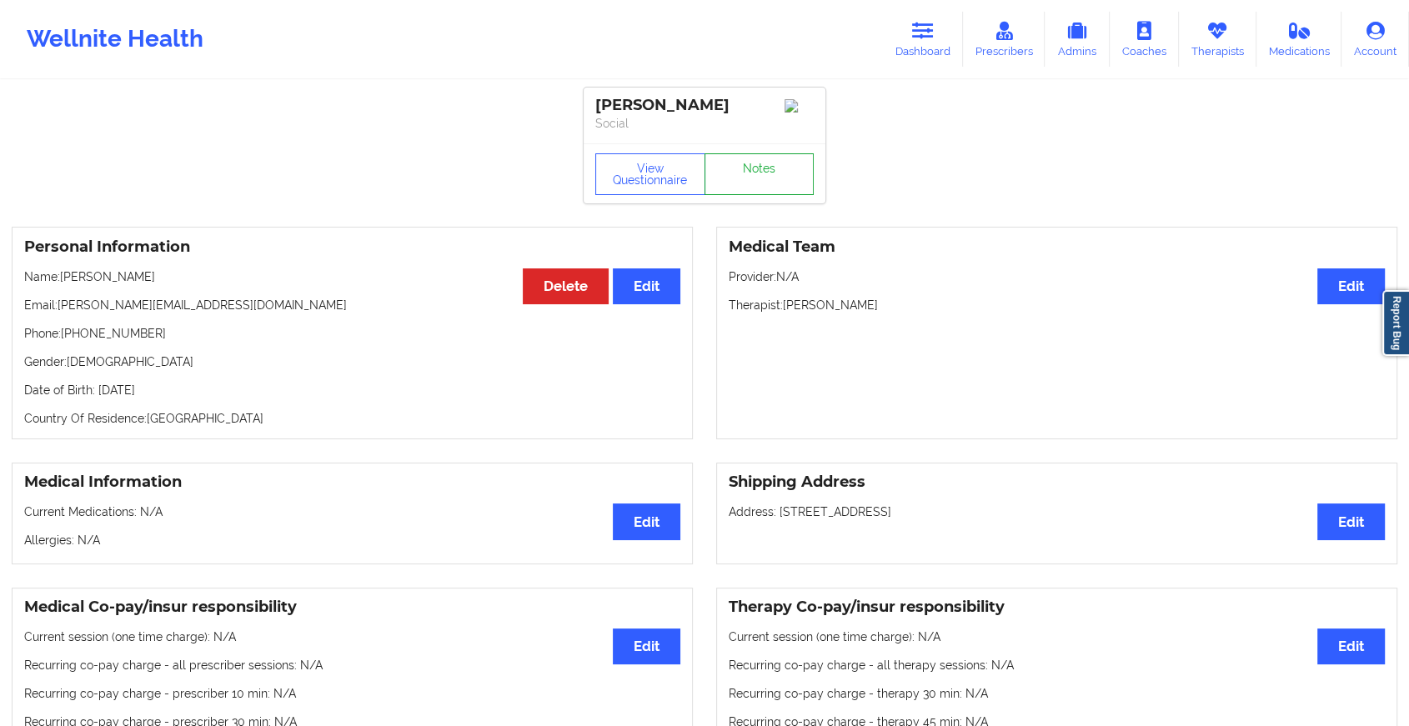
click at [744, 182] on link "Notes" at bounding box center [760, 174] width 110 height 42
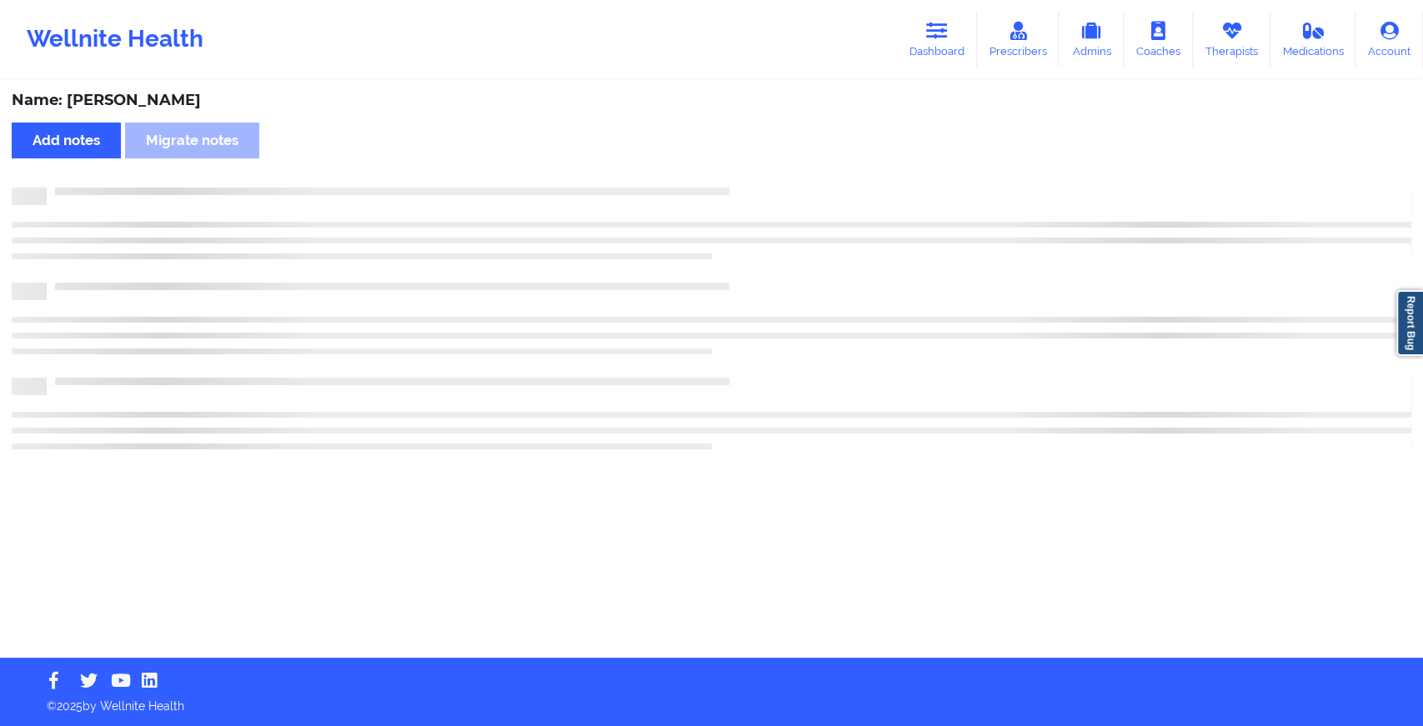
click at [744, 182] on div "Name: [PERSON_NAME] Add notes Migrate notes" at bounding box center [711, 370] width 1423 height 576
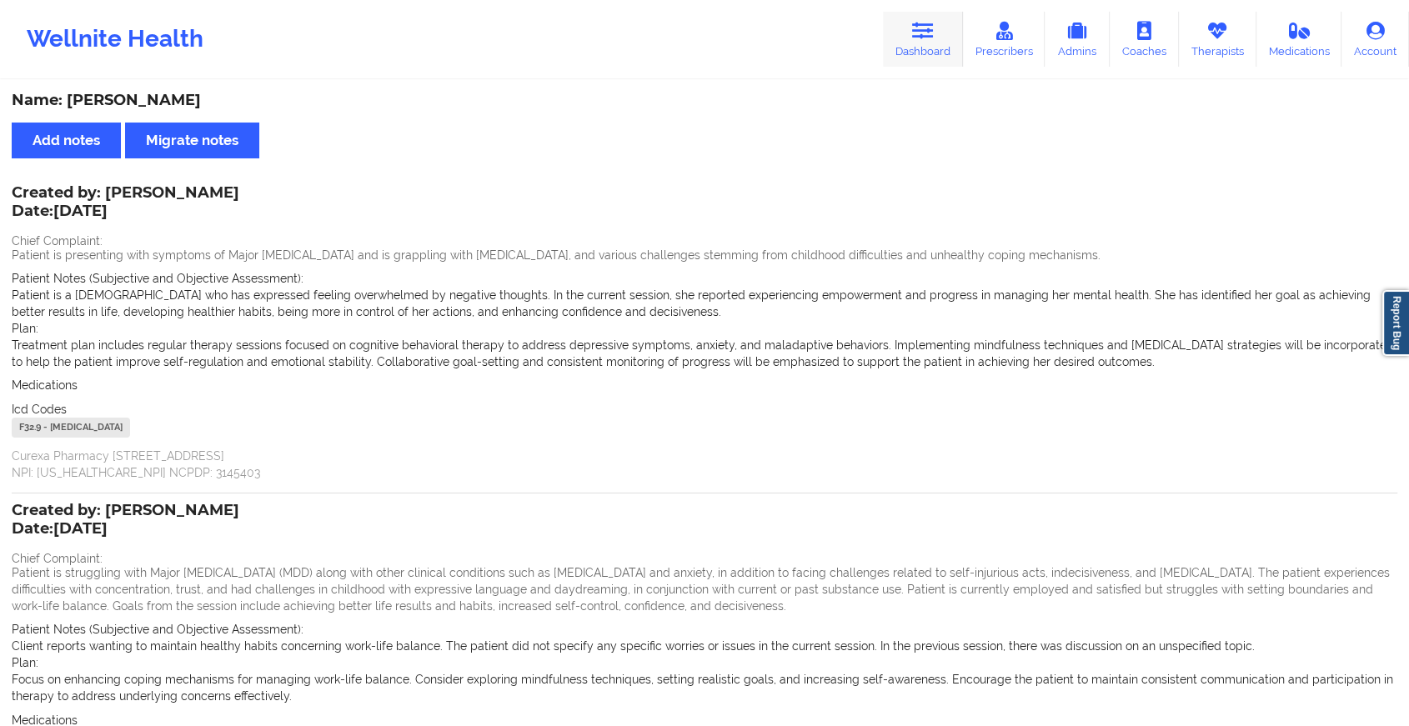
click at [904, 33] on link "Dashboard" at bounding box center [923, 39] width 80 height 55
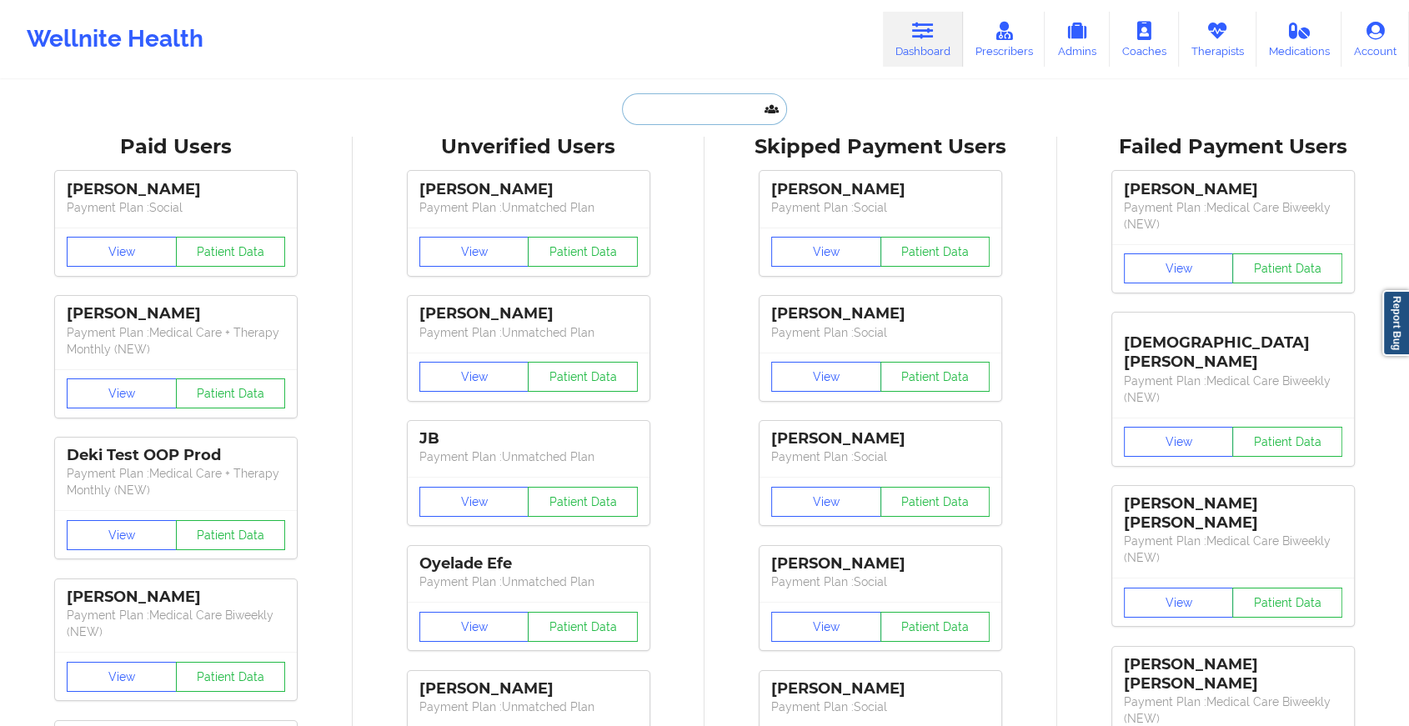
click at [639, 113] on input "text" at bounding box center [704, 109] width 165 height 32
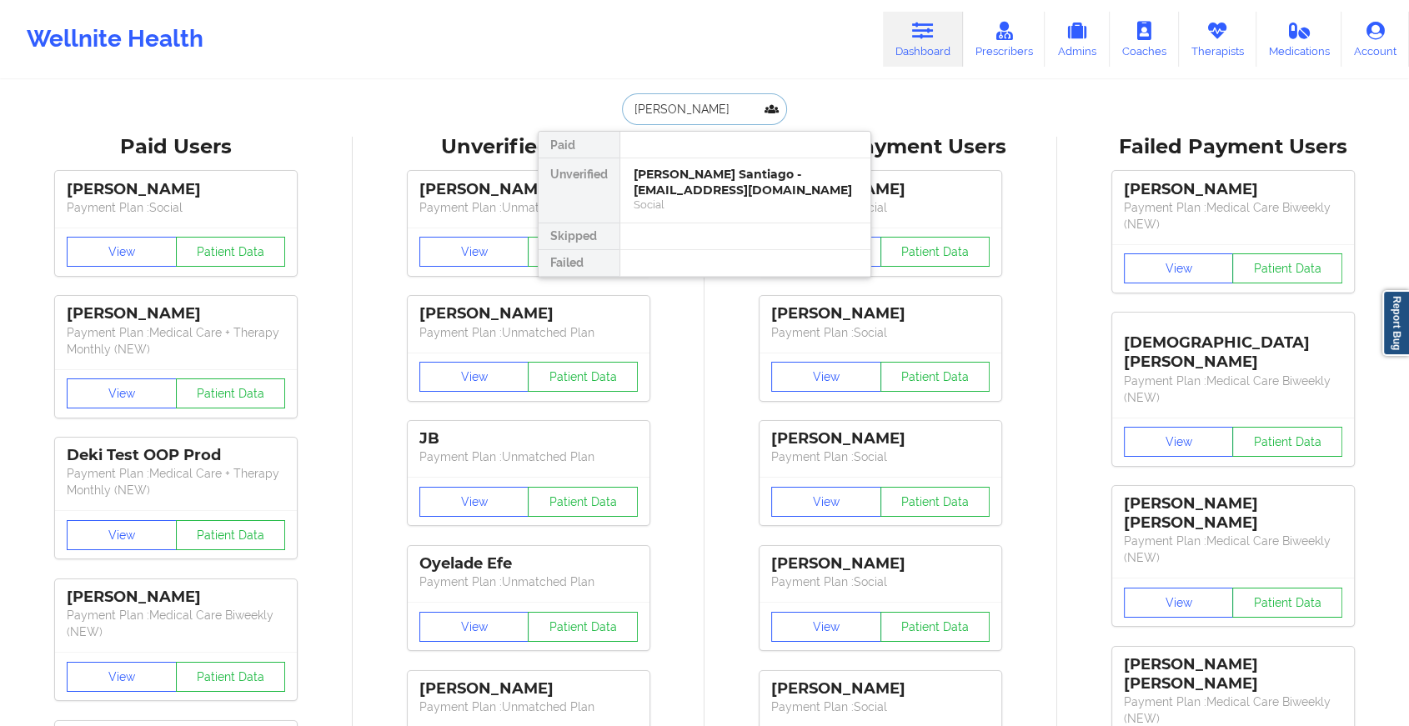
type input "[PERSON_NAME]"
click at [724, 200] on div "[PERSON_NAME] - [EMAIL_ADDRESS][DOMAIN_NAME] Social" at bounding box center [745, 190] width 250 height 64
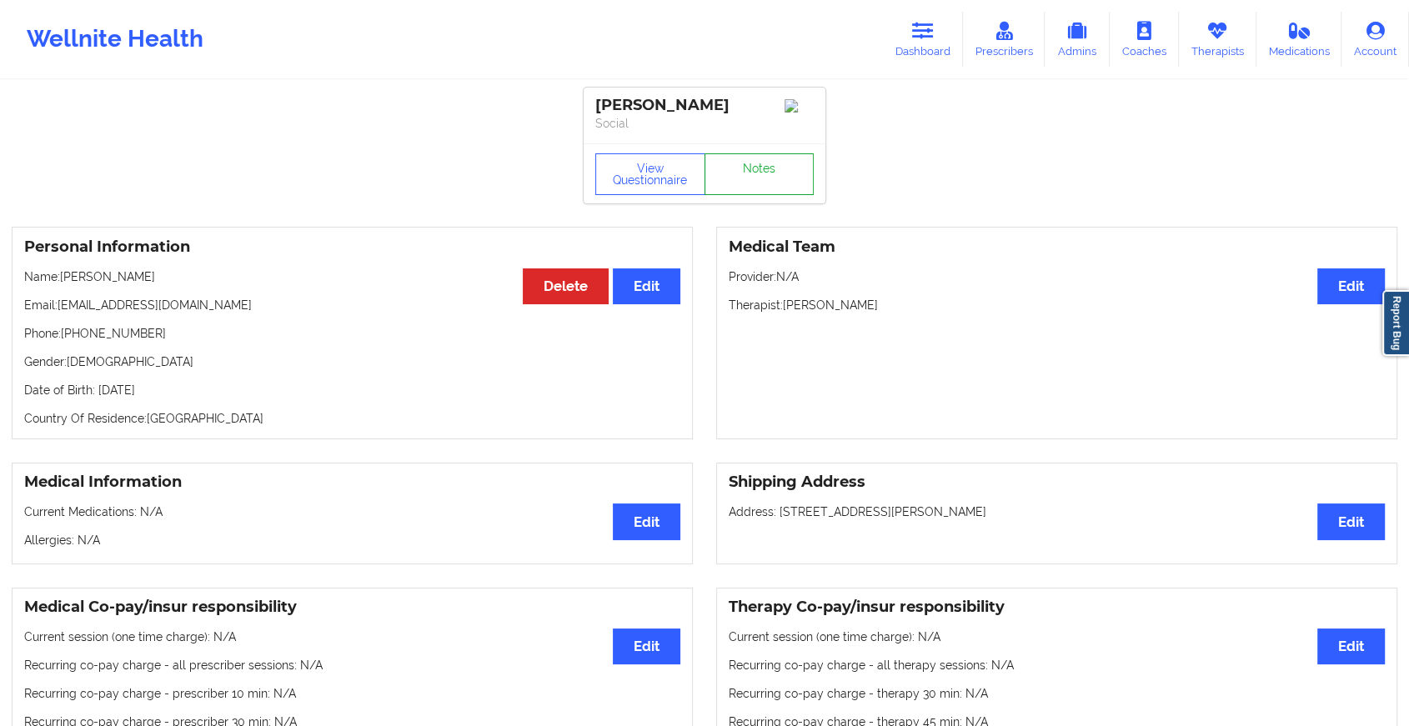
click at [741, 169] on link "Notes" at bounding box center [760, 174] width 110 height 42
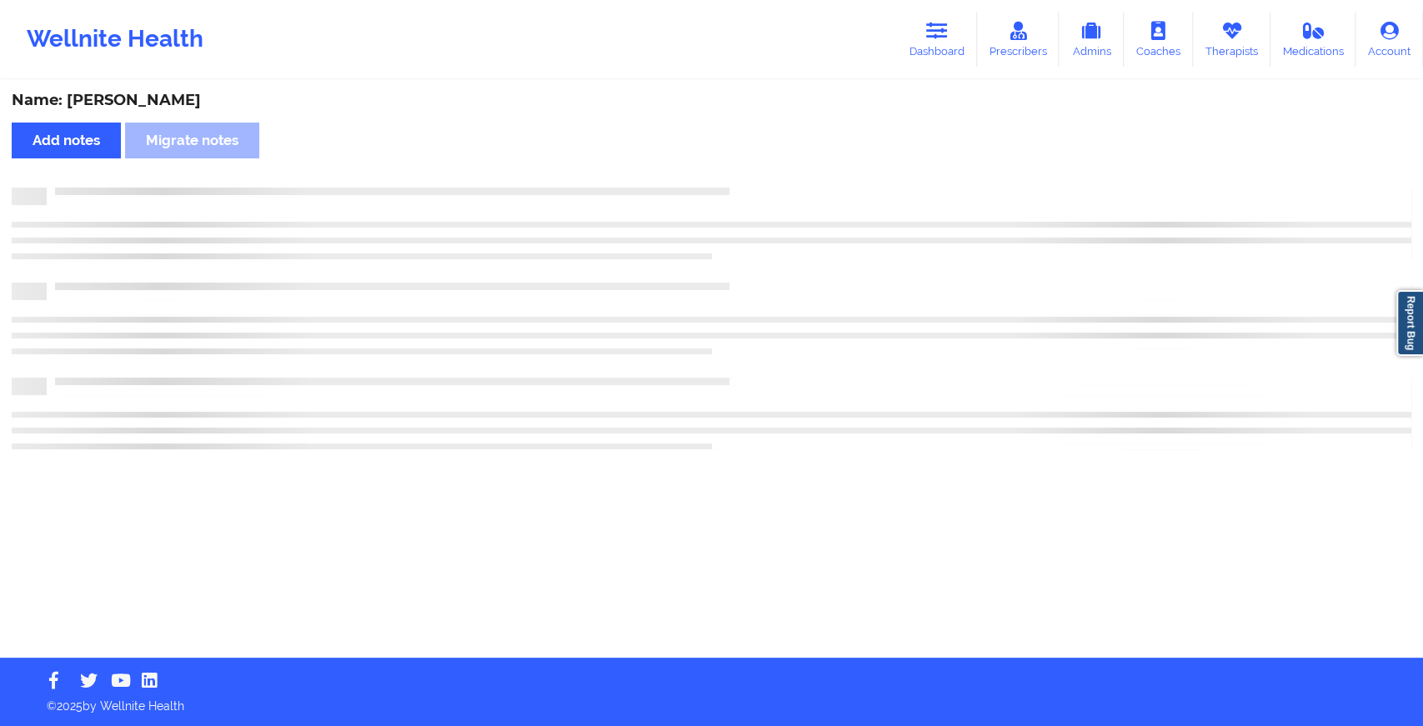
click at [741, 169] on div "Name: [PERSON_NAME] Add notes Migrate notes" at bounding box center [711, 370] width 1423 height 576
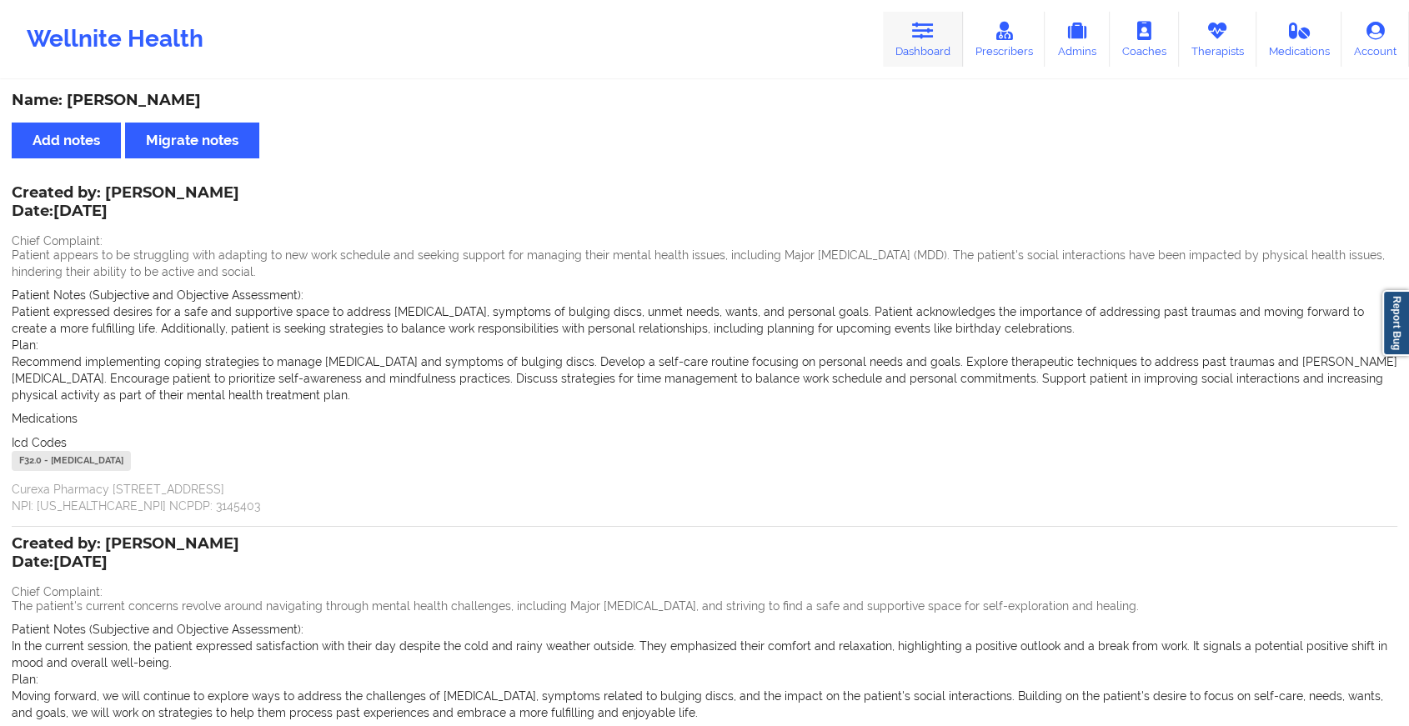
click at [941, 33] on link "Dashboard" at bounding box center [923, 39] width 80 height 55
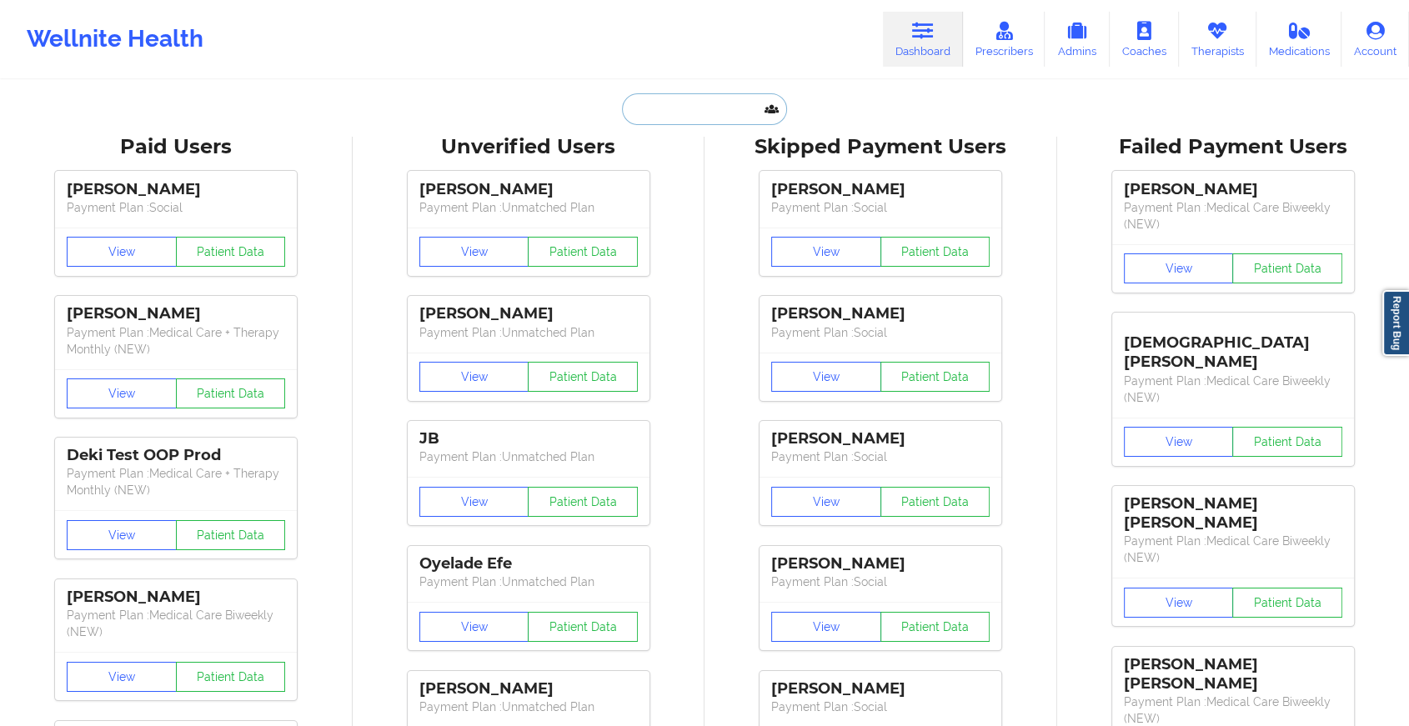
click at [700, 112] on input "text" at bounding box center [704, 109] width 165 height 32
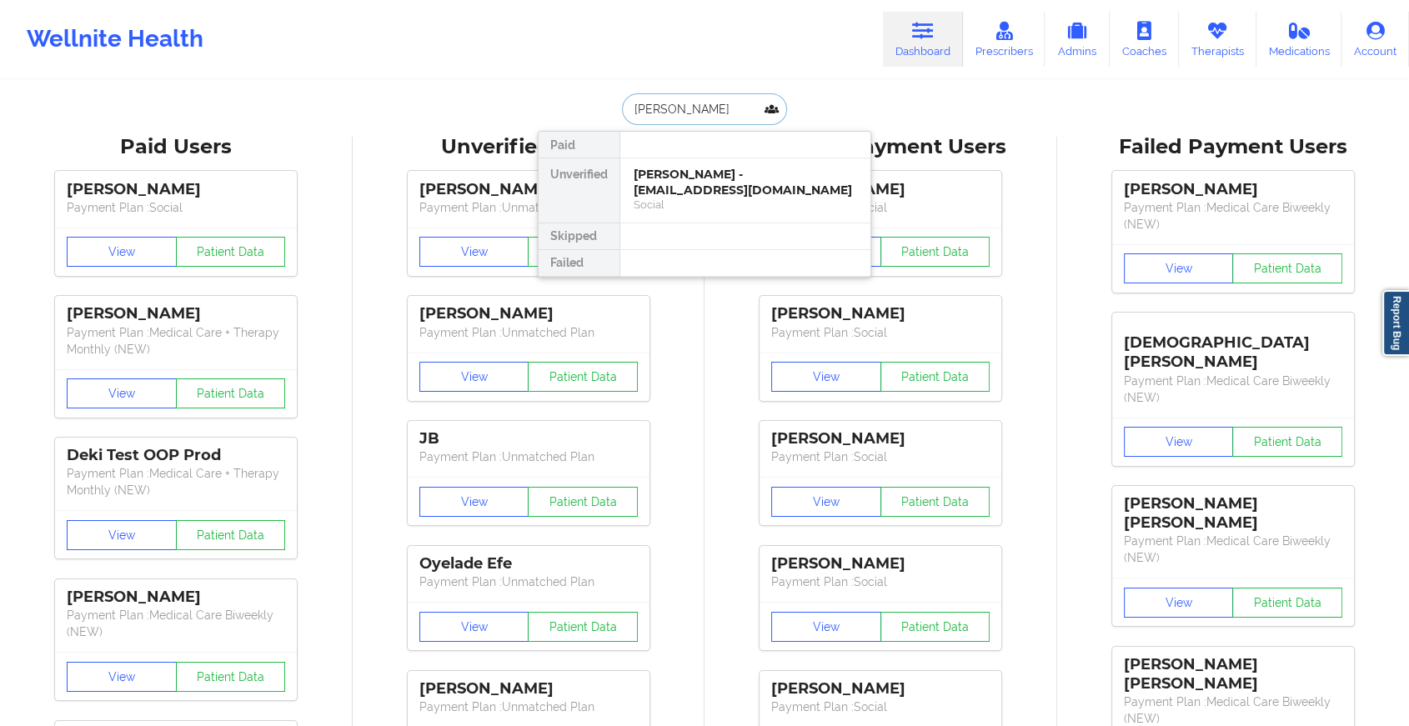
type input "[PERSON_NAME] [PERSON_NAME]"
click at [707, 173] on div "[PERSON_NAME] - [EMAIL_ADDRESS][DOMAIN_NAME]" at bounding box center [745, 182] width 223 height 31
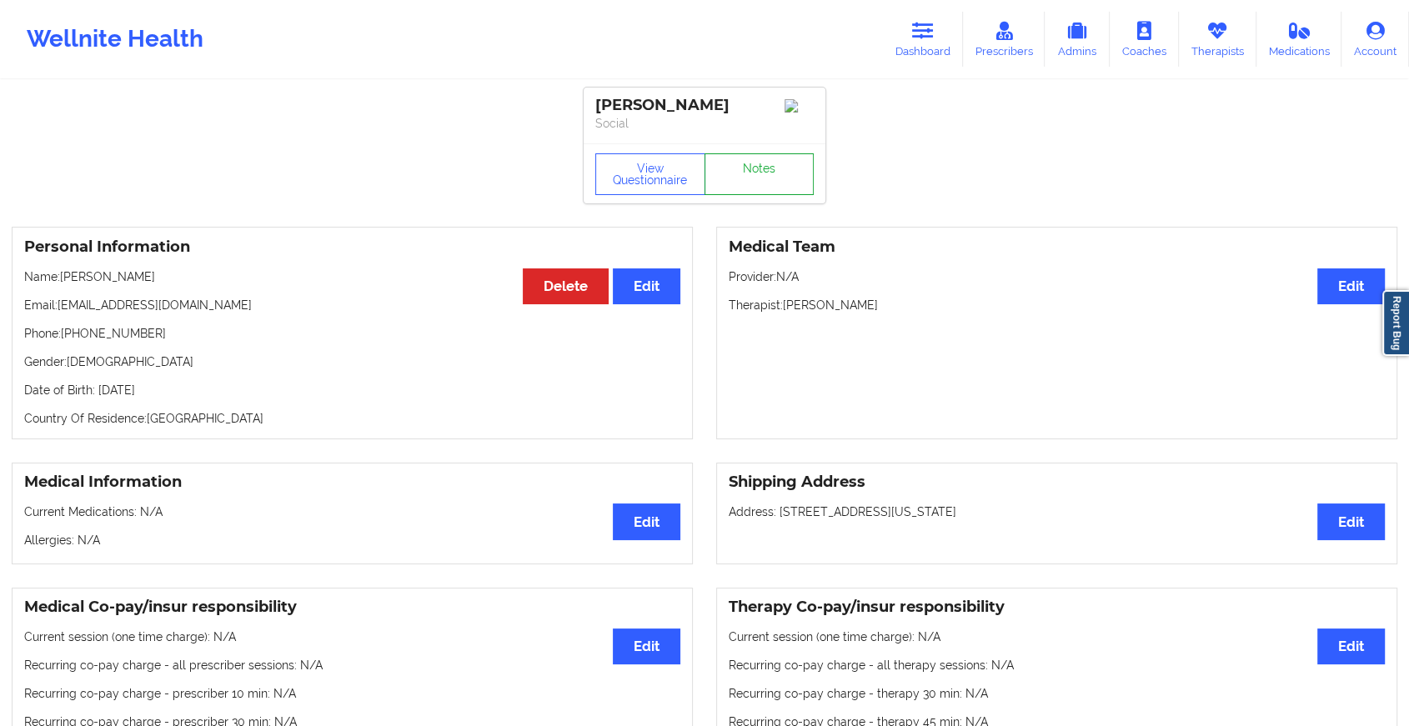
click at [734, 177] on link "Notes" at bounding box center [760, 174] width 110 height 42
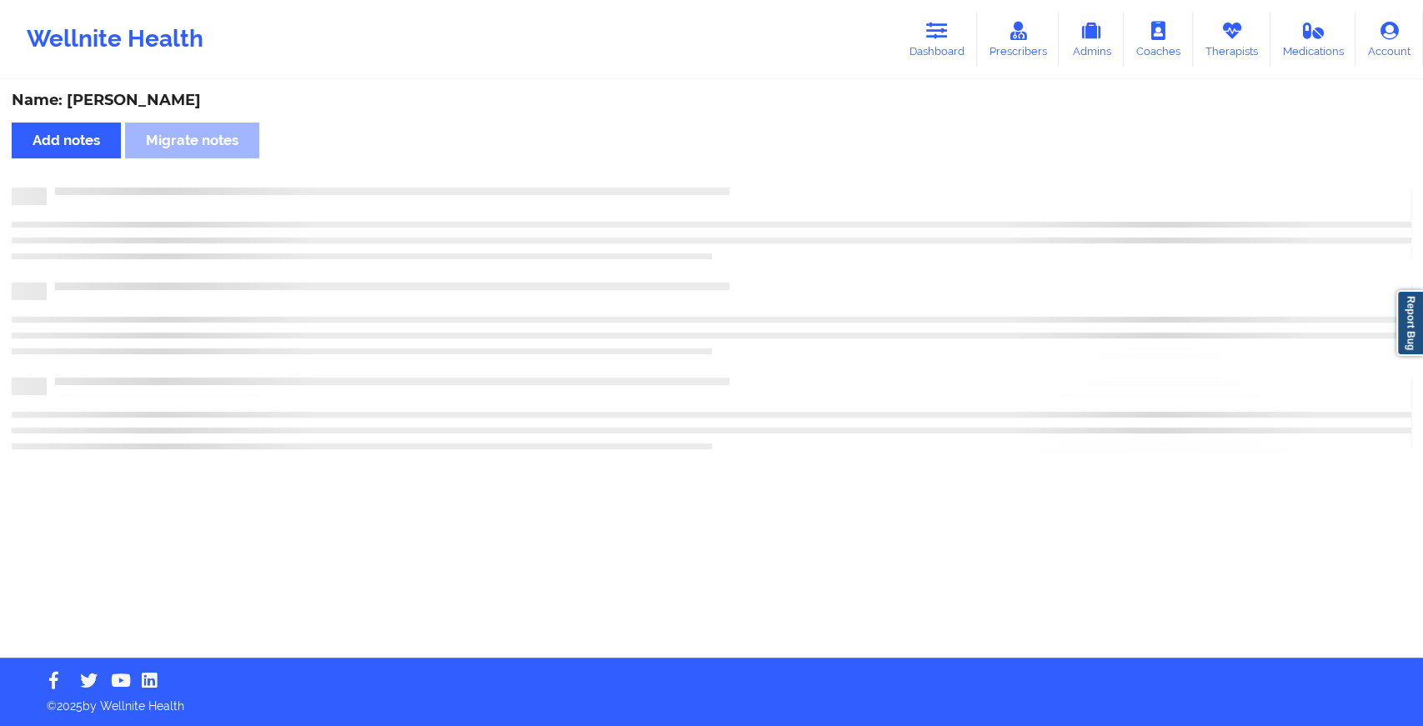
click at [734, 177] on div "Name: [PERSON_NAME] Add notes Migrate notes" at bounding box center [711, 370] width 1423 height 576
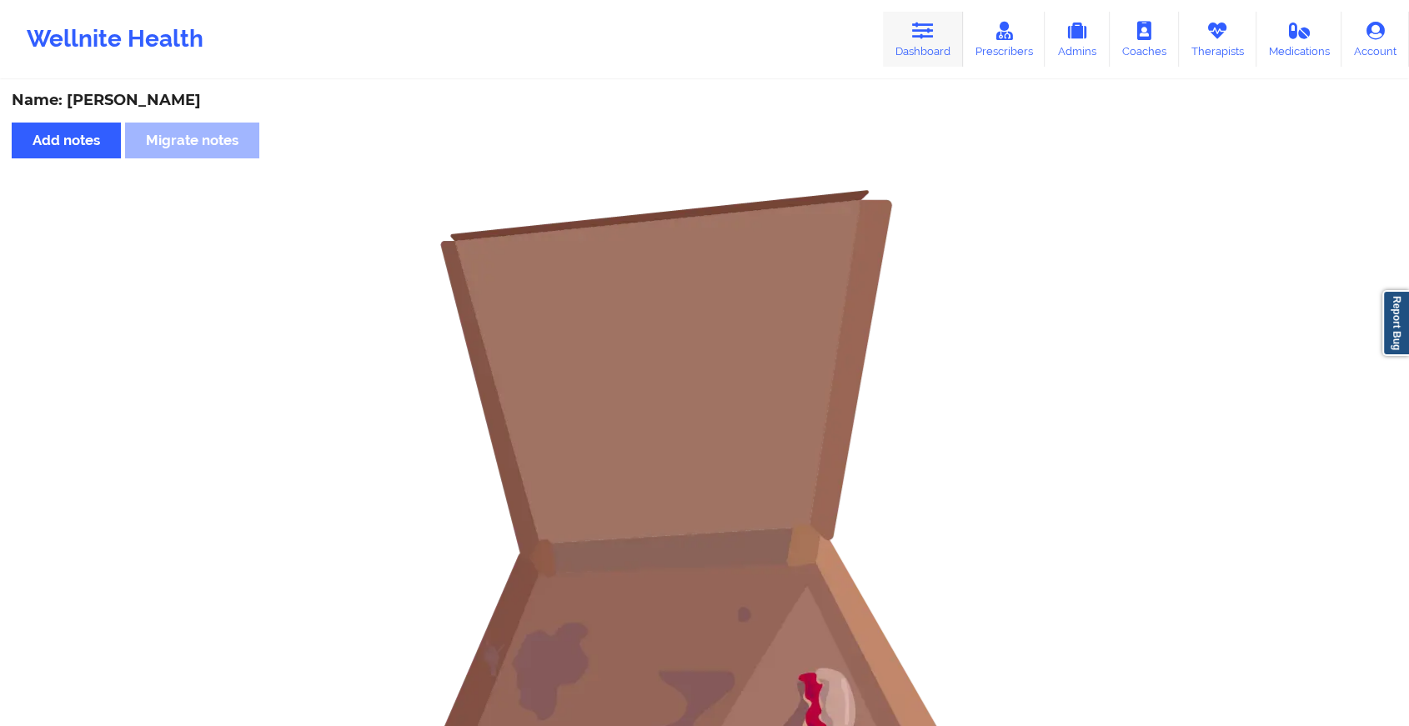
click at [904, 60] on link "Dashboard" at bounding box center [923, 39] width 80 height 55
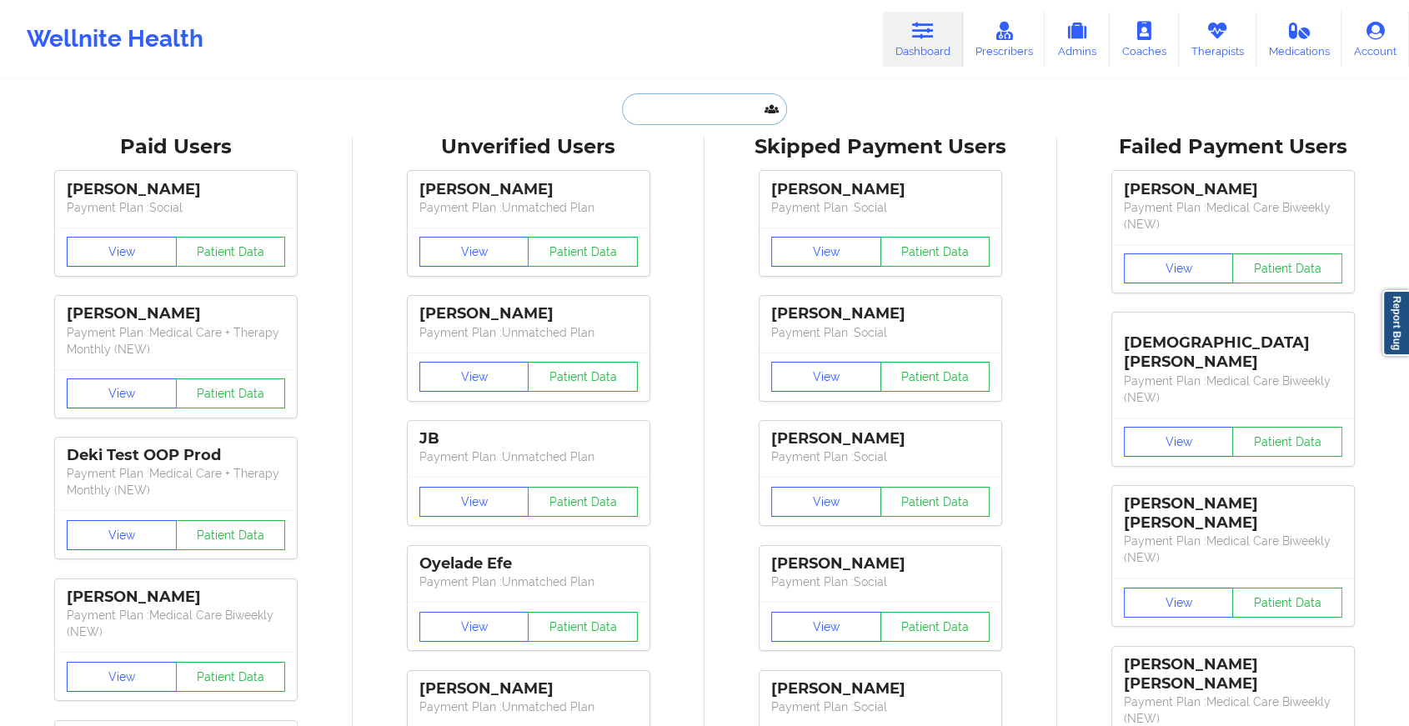
click at [658, 116] on input "text" at bounding box center [704, 109] width 165 height 32
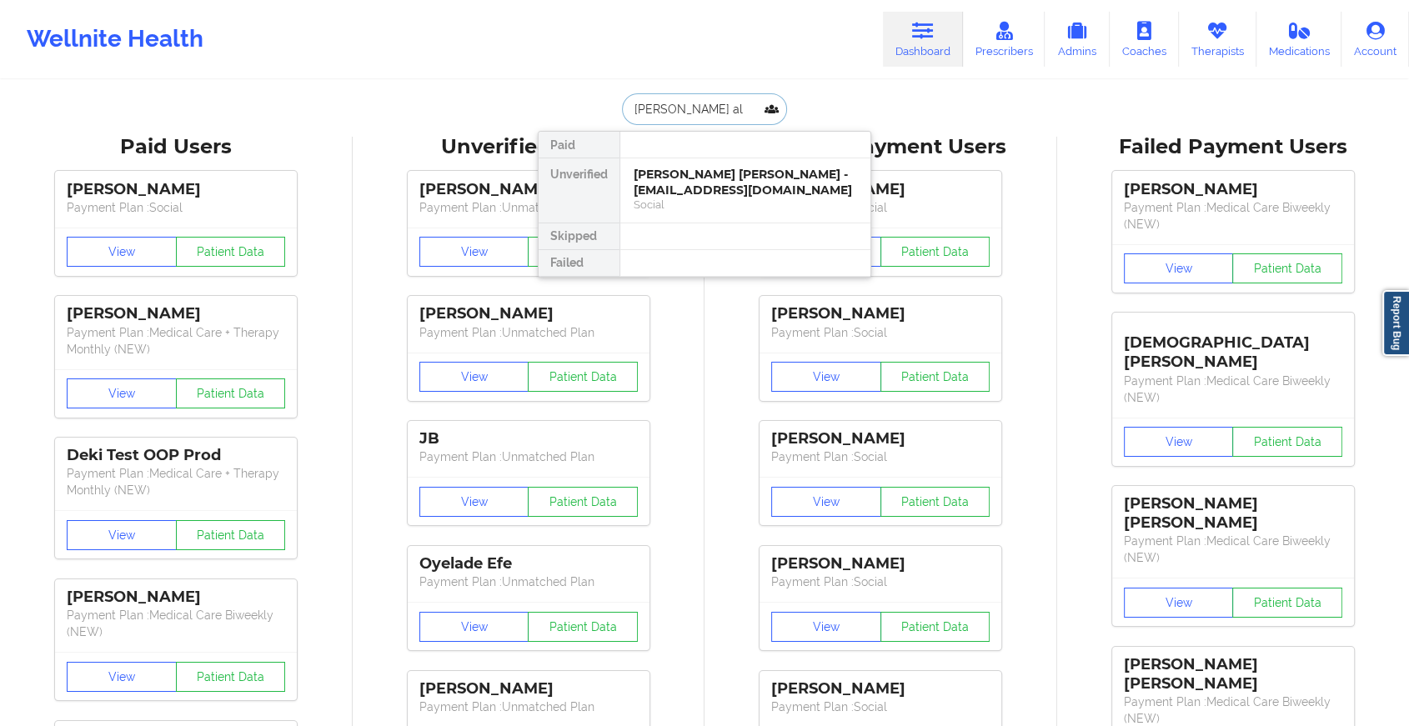
type input "[PERSON_NAME] al"
click at [677, 154] on div at bounding box center [745, 145] width 251 height 27
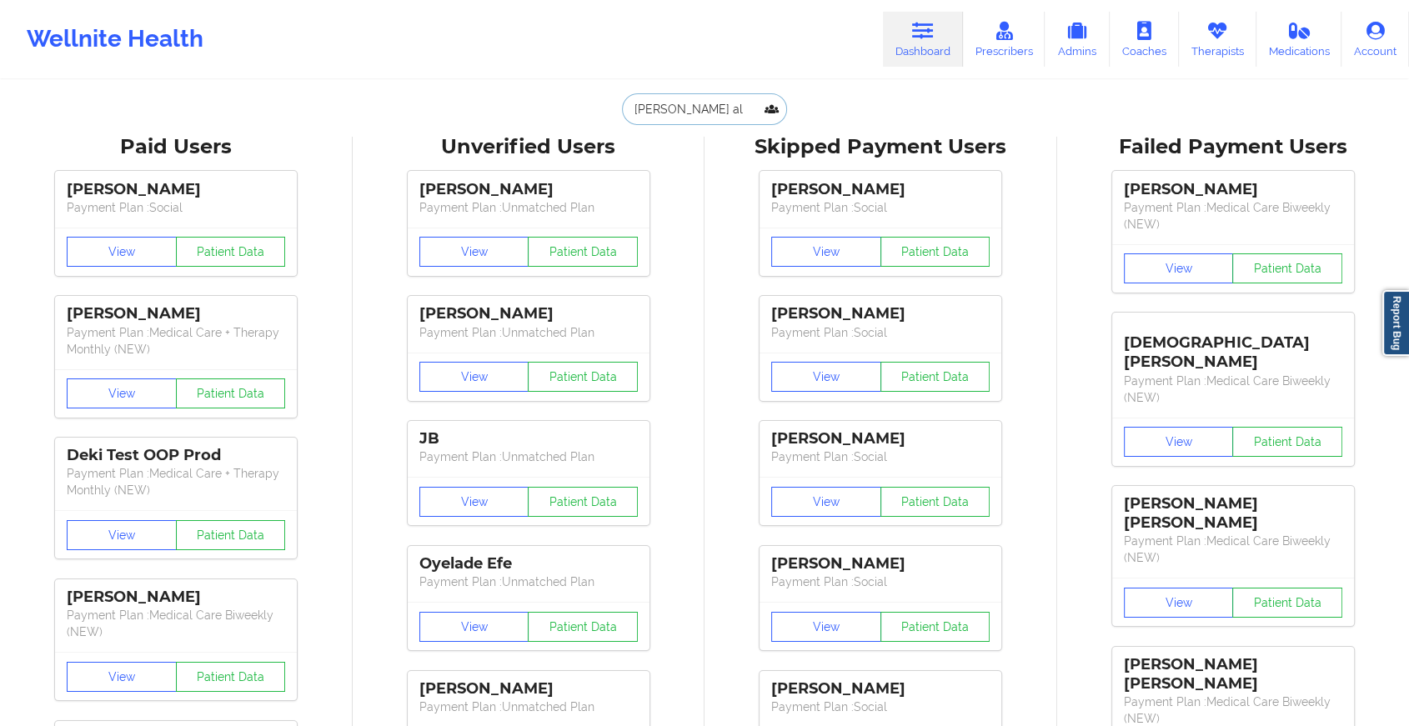
click at [720, 113] on input "[PERSON_NAME] al" at bounding box center [704, 109] width 165 height 32
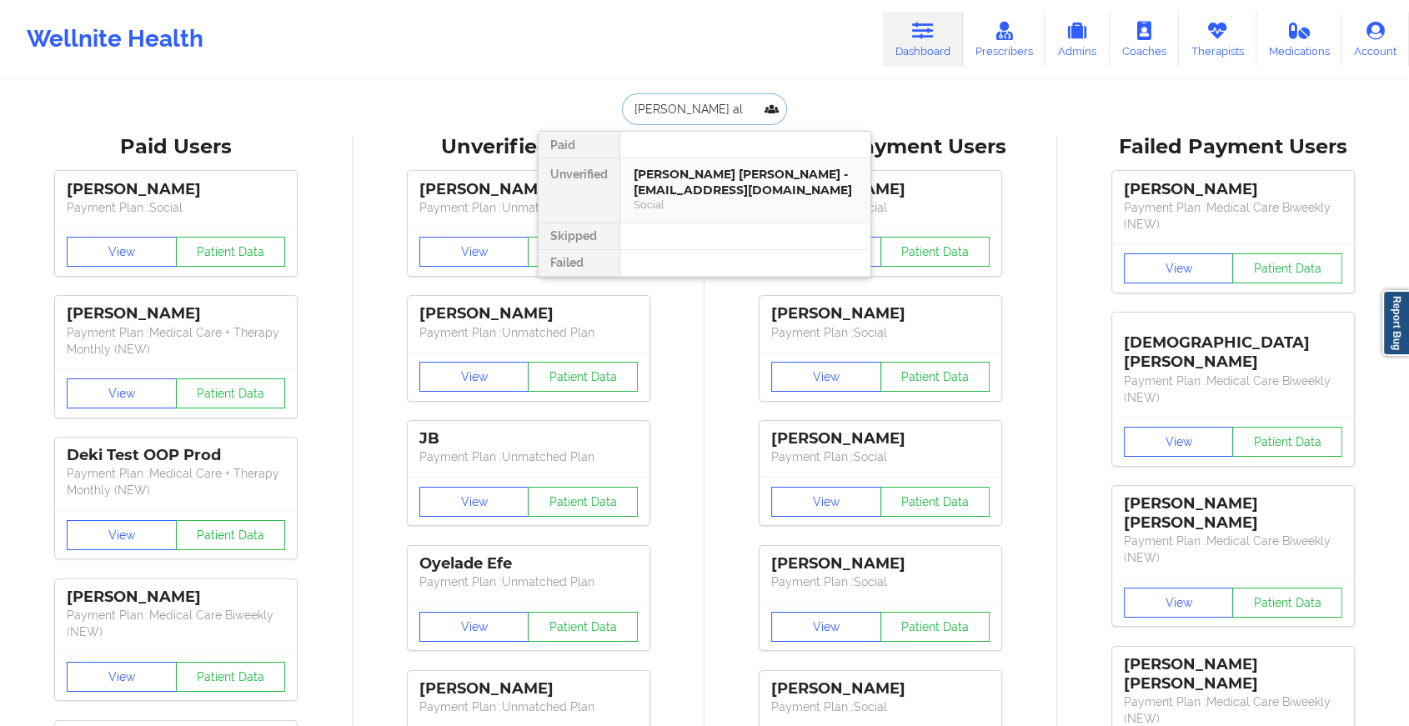
click at [709, 165] on div "[PERSON_NAME] [PERSON_NAME] - [EMAIL_ADDRESS][DOMAIN_NAME] Social" at bounding box center [745, 190] width 250 height 64
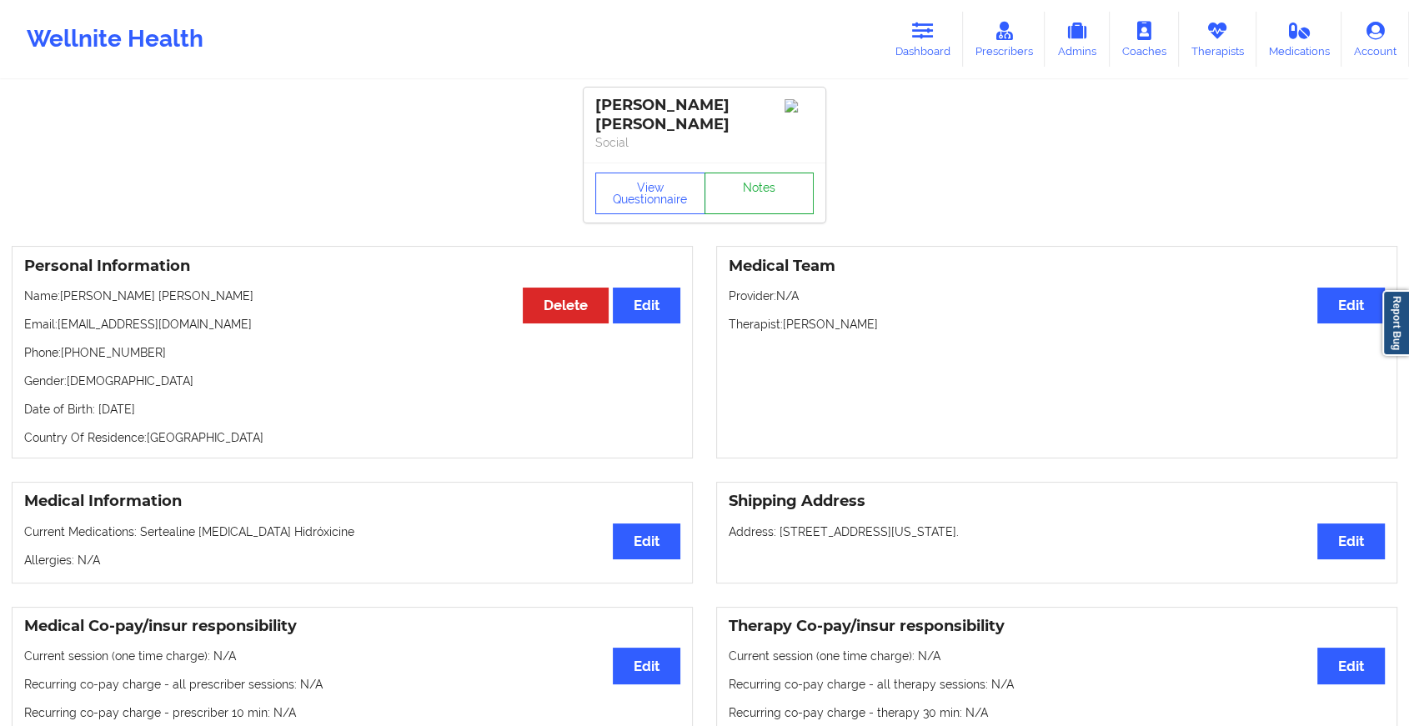
click at [756, 194] on link "Notes" at bounding box center [760, 194] width 110 height 42
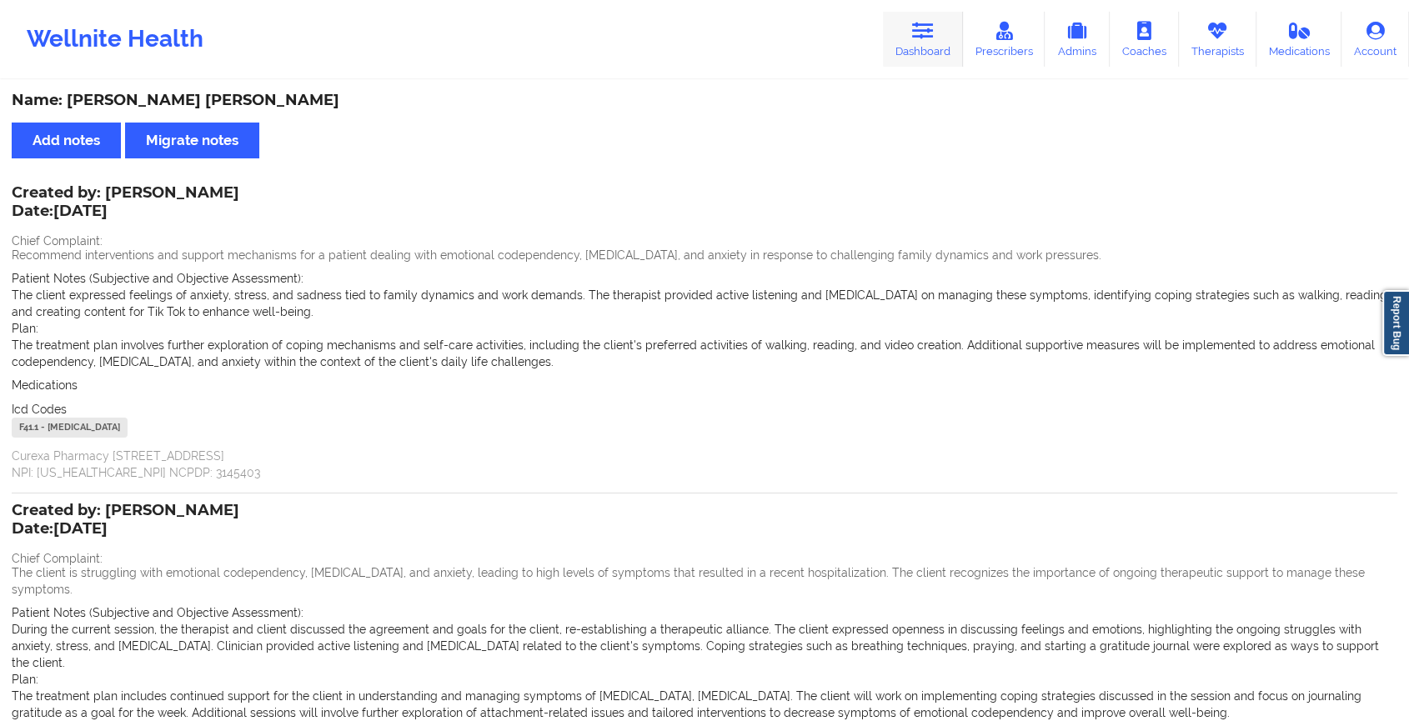
click at [903, 18] on link "Dashboard" at bounding box center [923, 39] width 80 height 55
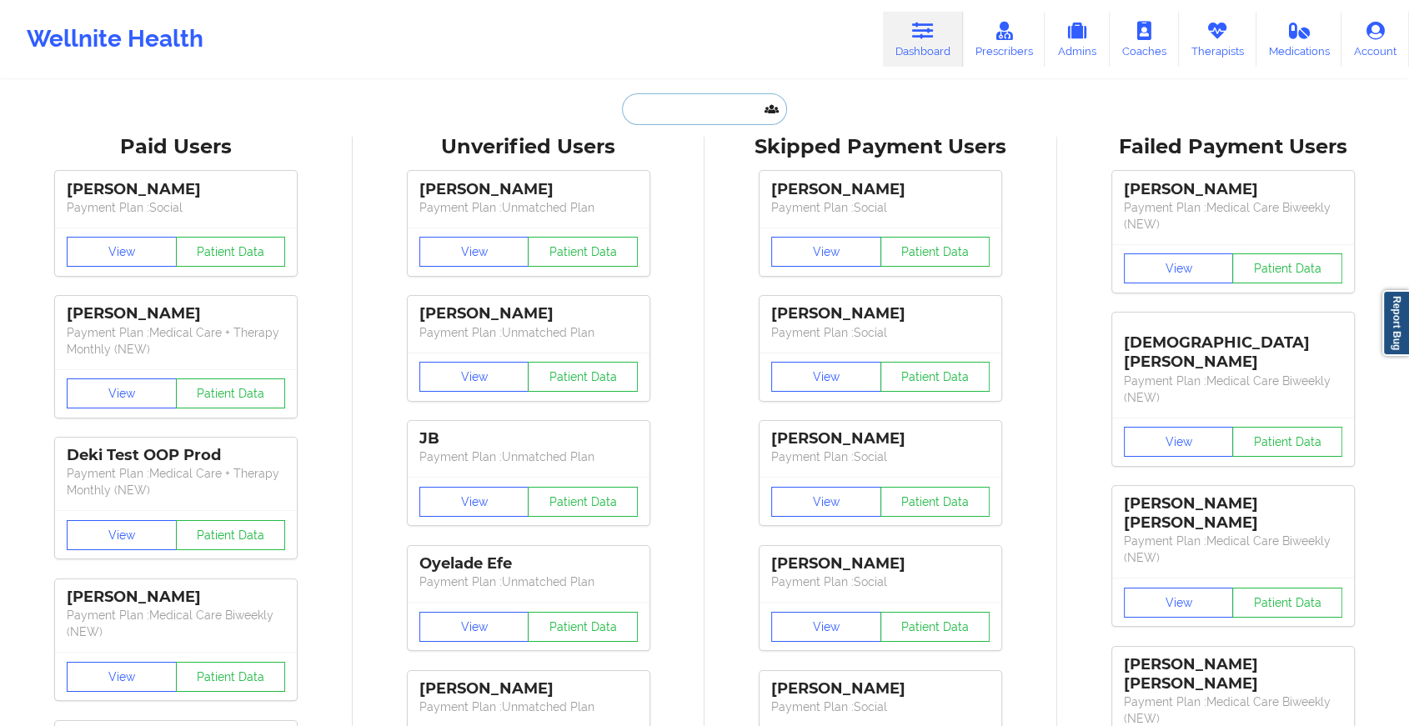
click at [679, 110] on input "text" at bounding box center [704, 109] width 165 height 32
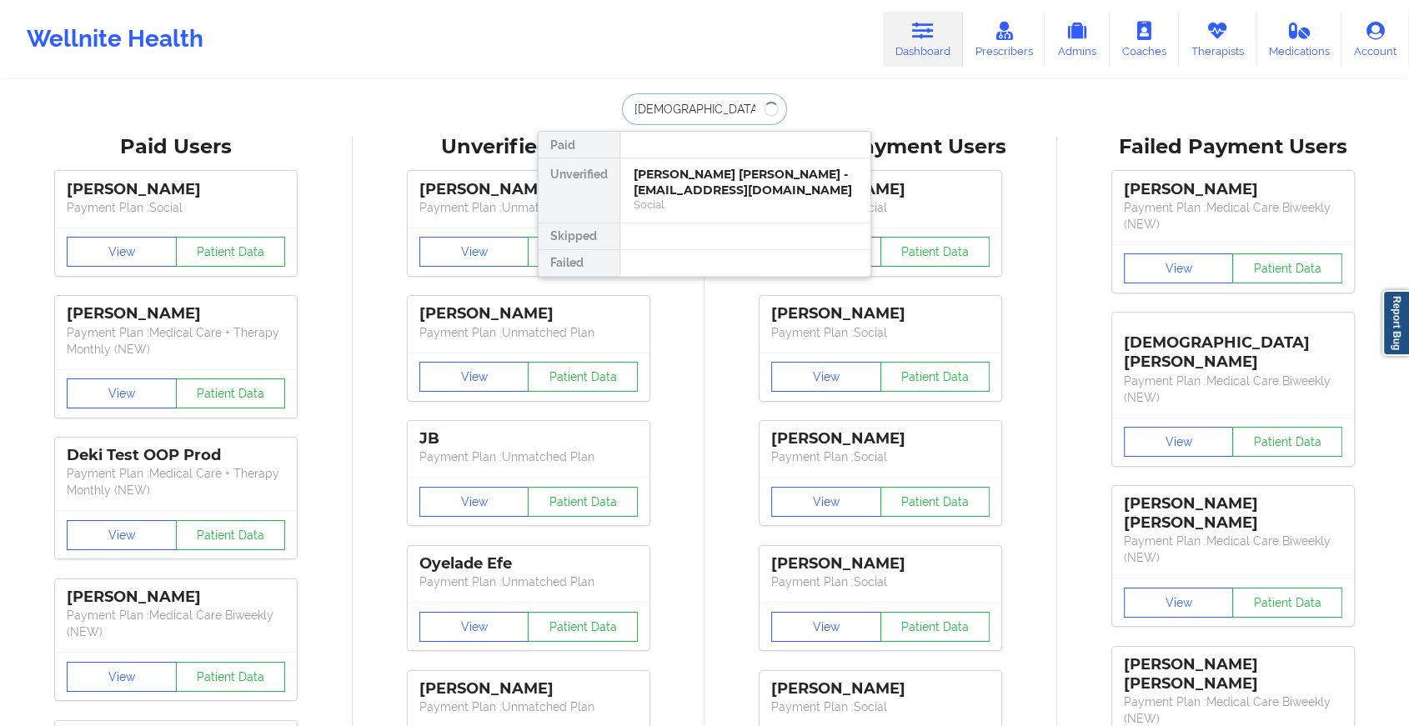
type input "[DEMOGRAPHIC_DATA] m"
click at [720, 185] on div "[PERSON_NAME] - [EMAIL_ADDRESS][DOMAIN_NAME]" at bounding box center [745, 182] width 223 height 31
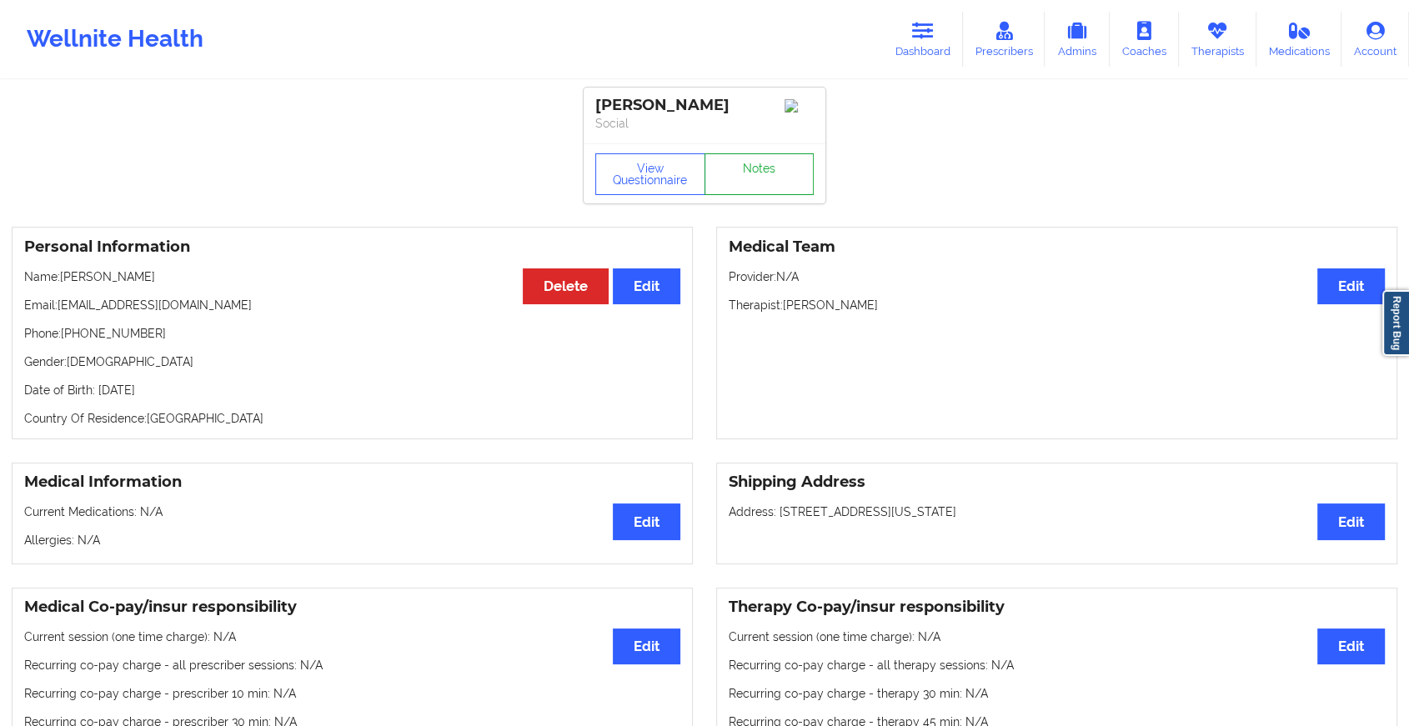
click at [781, 173] on link "Notes" at bounding box center [760, 174] width 110 height 42
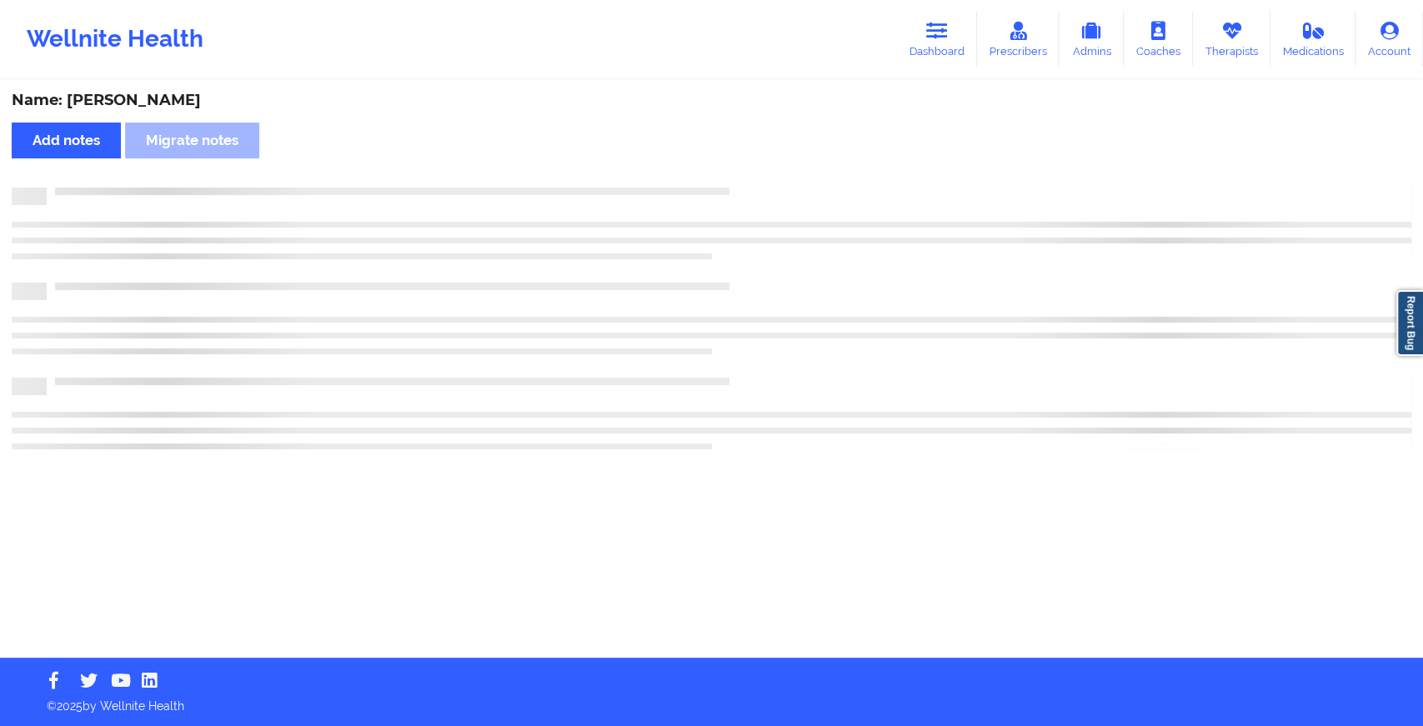
click at [781, 173] on div "Name: [PERSON_NAME] Add notes Migrate notes" at bounding box center [711, 370] width 1423 height 576
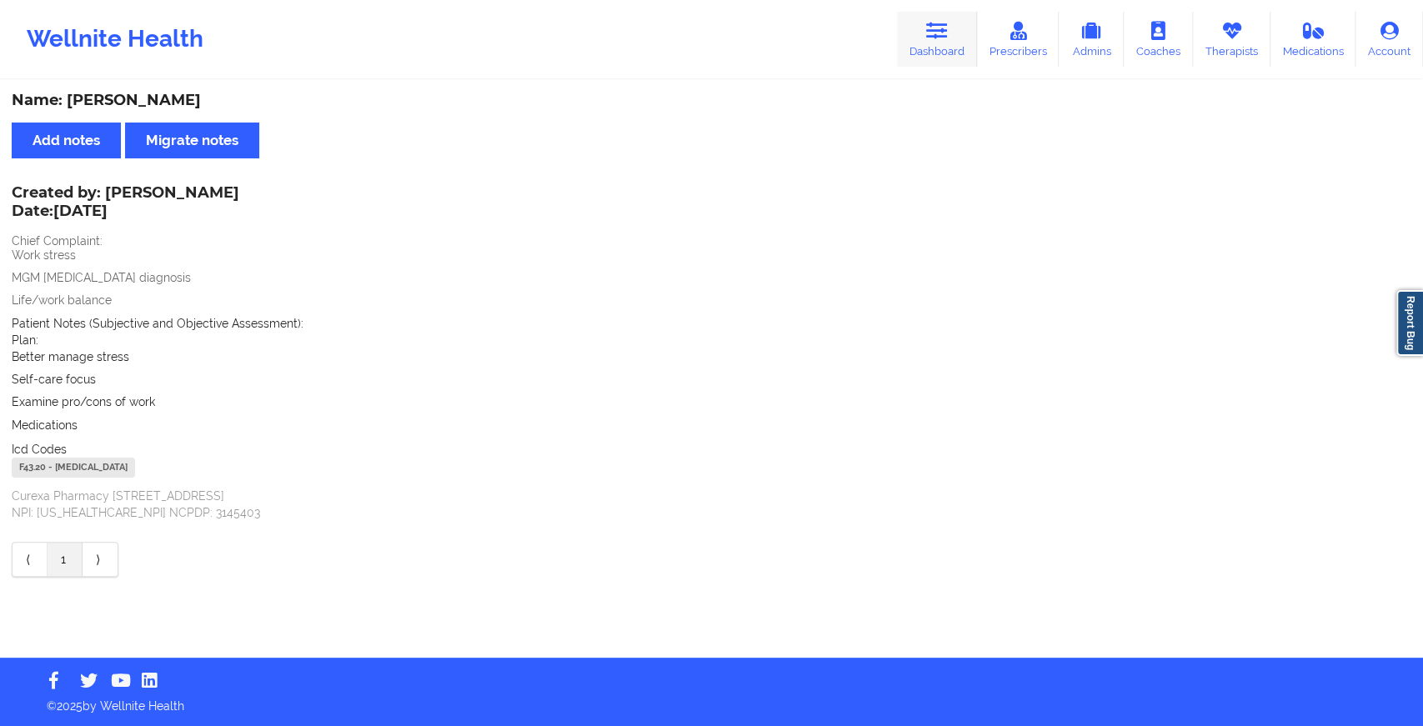
click at [903, 43] on link "Dashboard" at bounding box center [937, 39] width 80 height 55
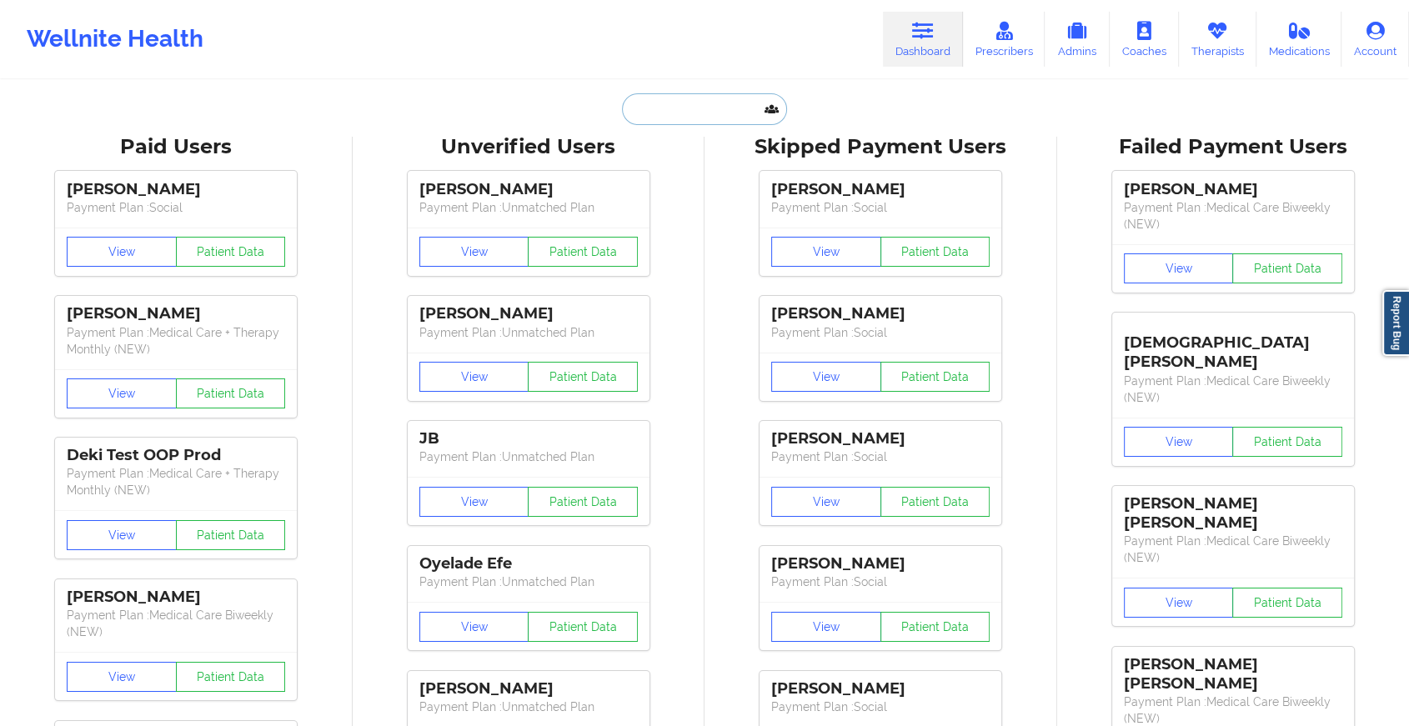
click at [695, 100] on input "text" at bounding box center [704, 109] width 165 height 32
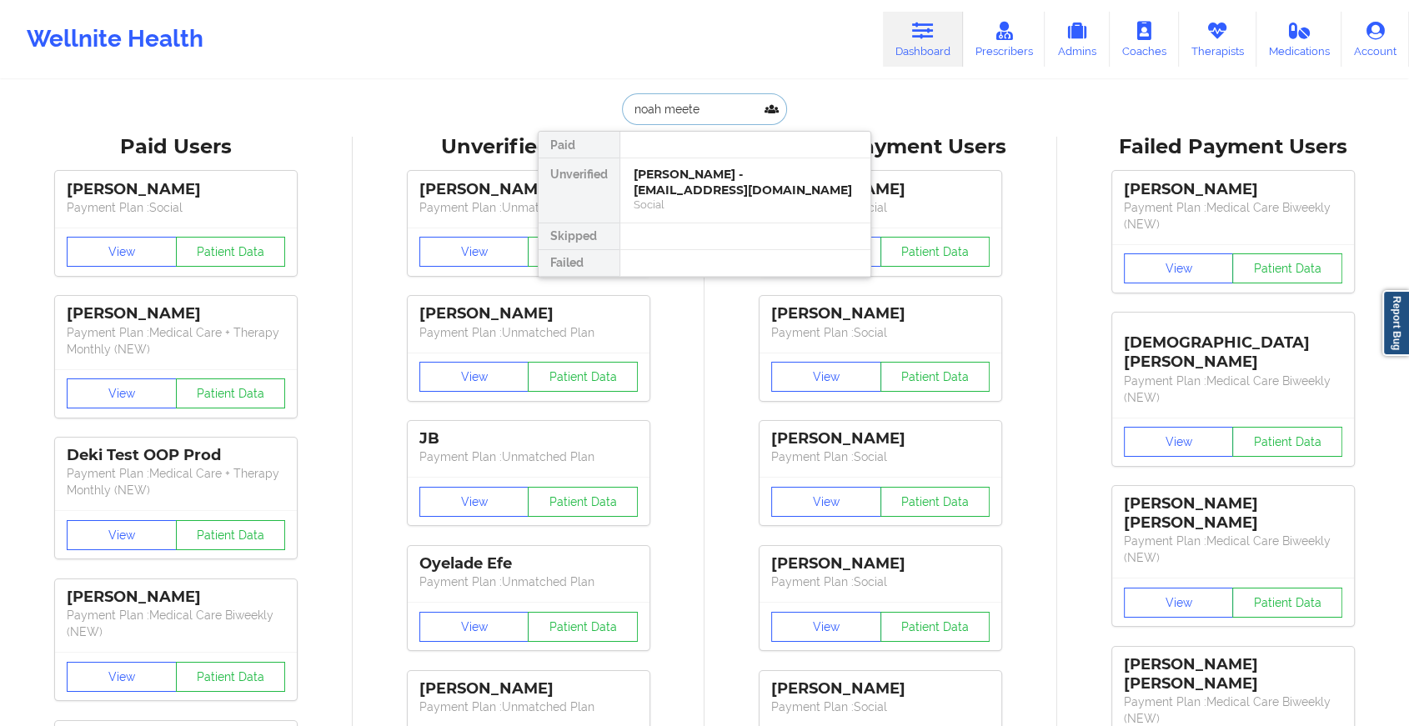
type input "[PERSON_NAME]"
click at [724, 183] on div "[PERSON_NAME] - [EMAIL_ADDRESS][DOMAIN_NAME]" at bounding box center [745, 182] width 223 height 31
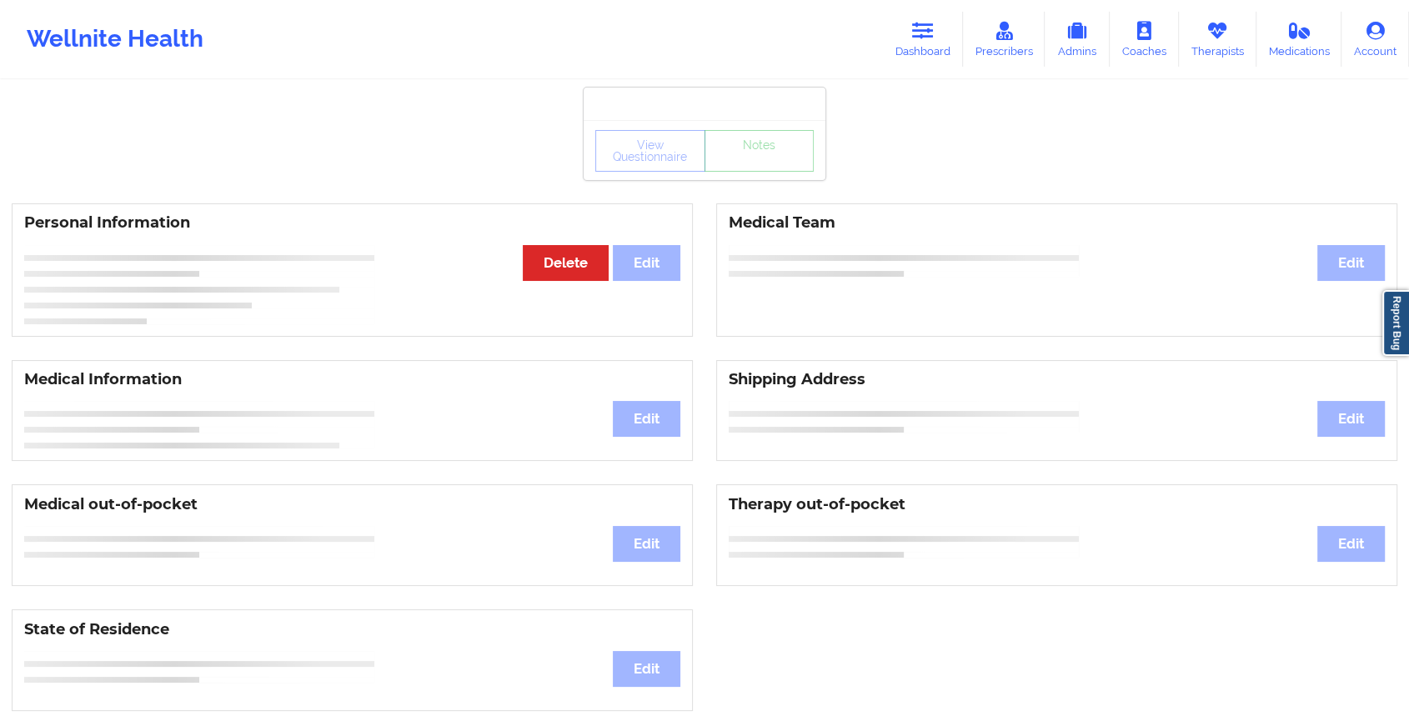
click at [765, 174] on div "View Questionnaire Notes" at bounding box center [705, 150] width 242 height 60
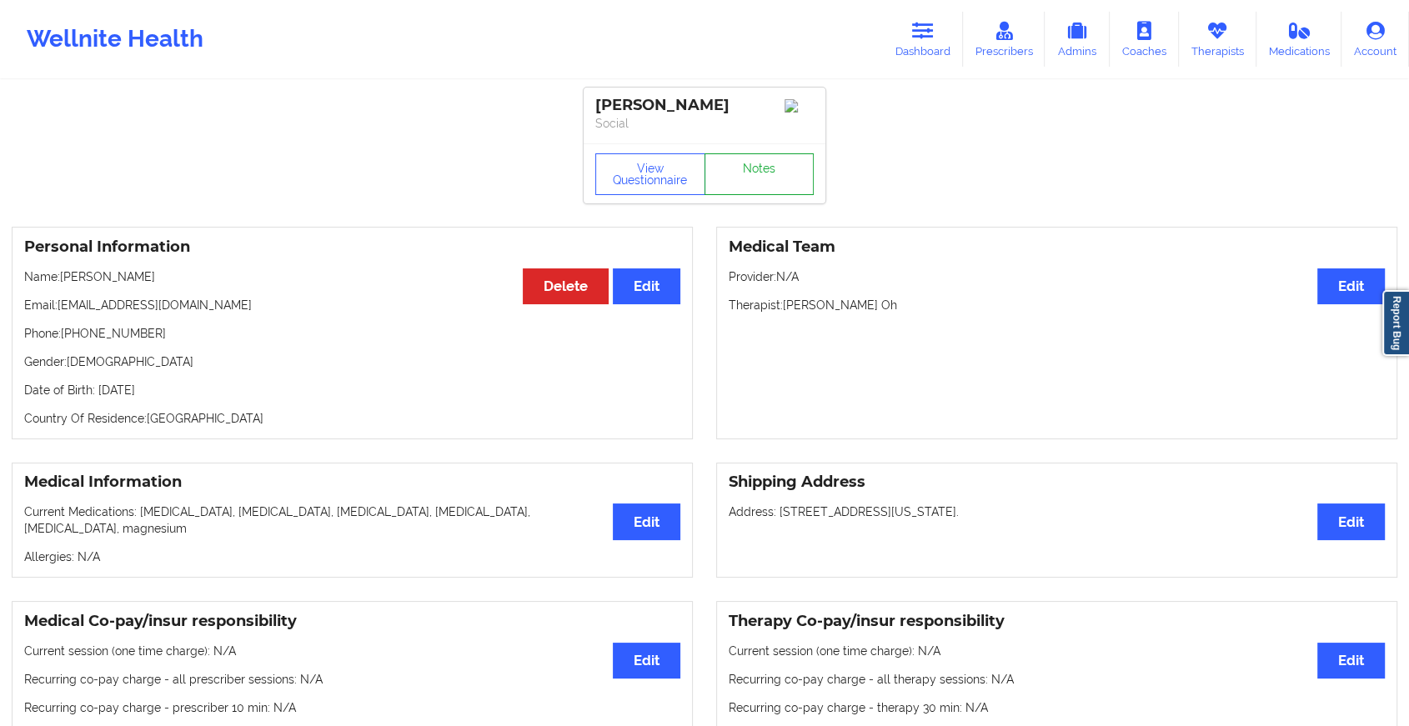
click at [765, 174] on link "Notes" at bounding box center [760, 174] width 110 height 42
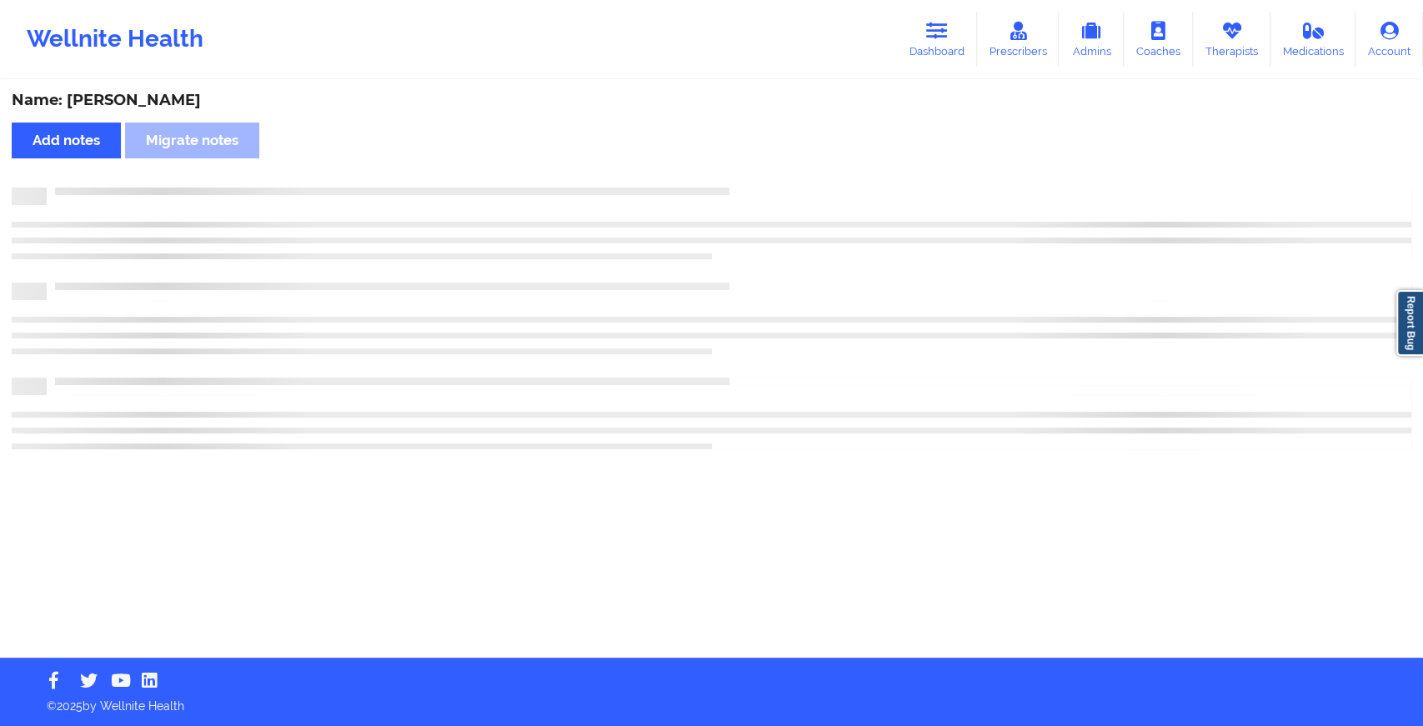
click at [765, 174] on div "Name: [PERSON_NAME] Add notes Migrate notes" at bounding box center [711, 370] width 1423 height 576
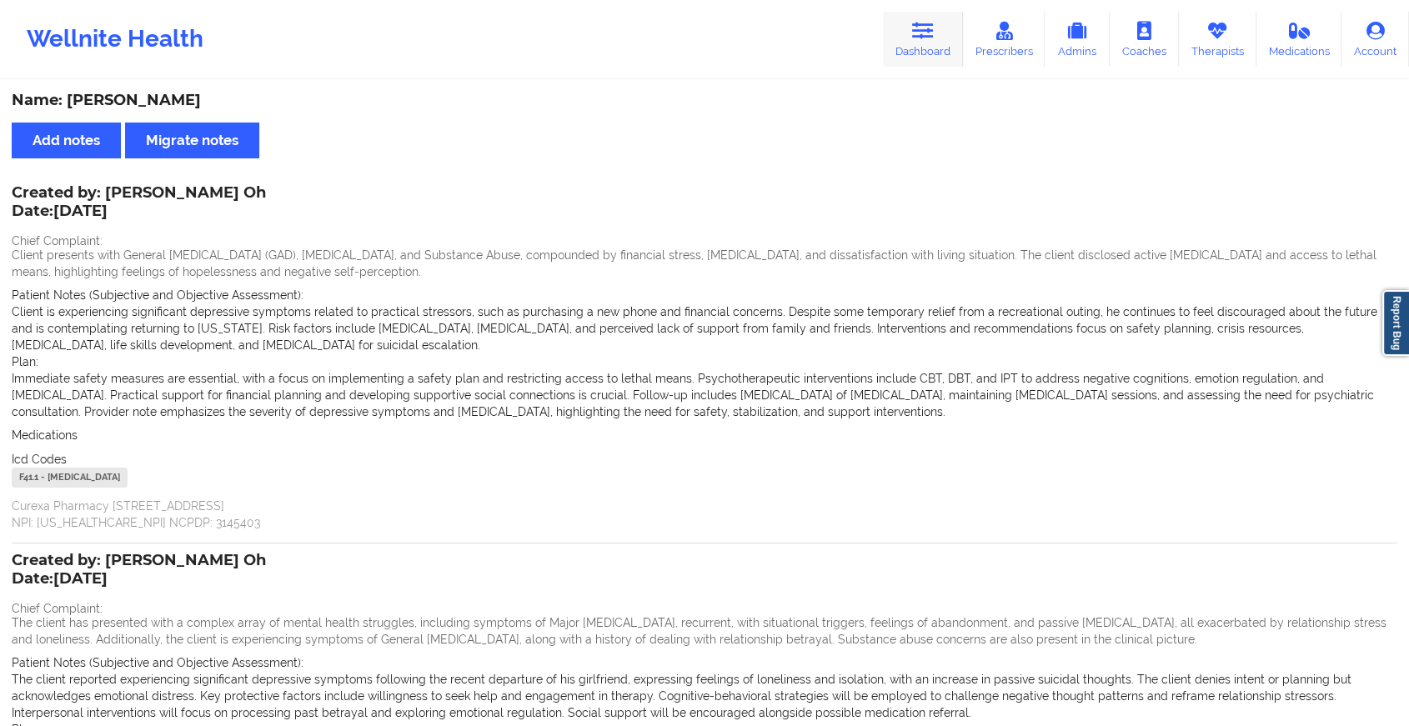
click at [923, 52] on link "Dashboard" at bounding box center [923, 39] width 80 height 55
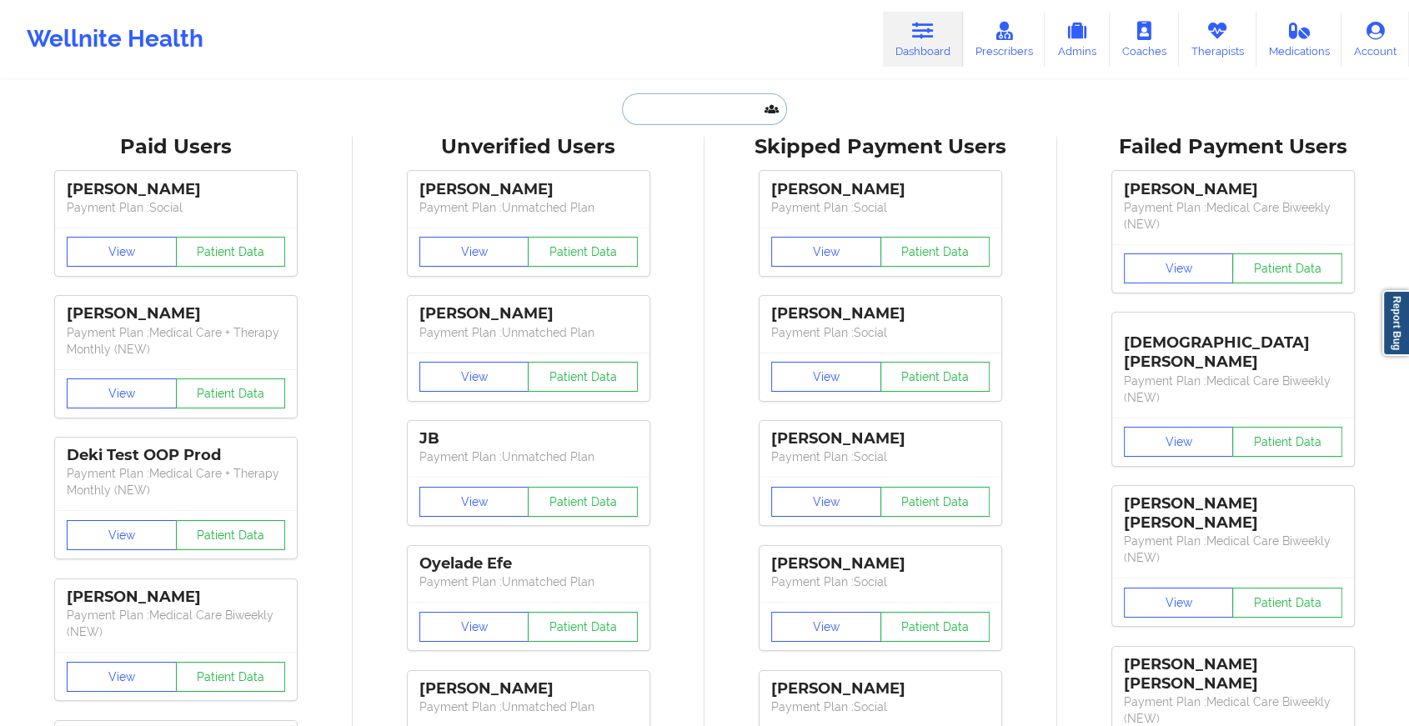
click at [673, 114] on input "text" at bounding box center [704, 109] width 165 height 32
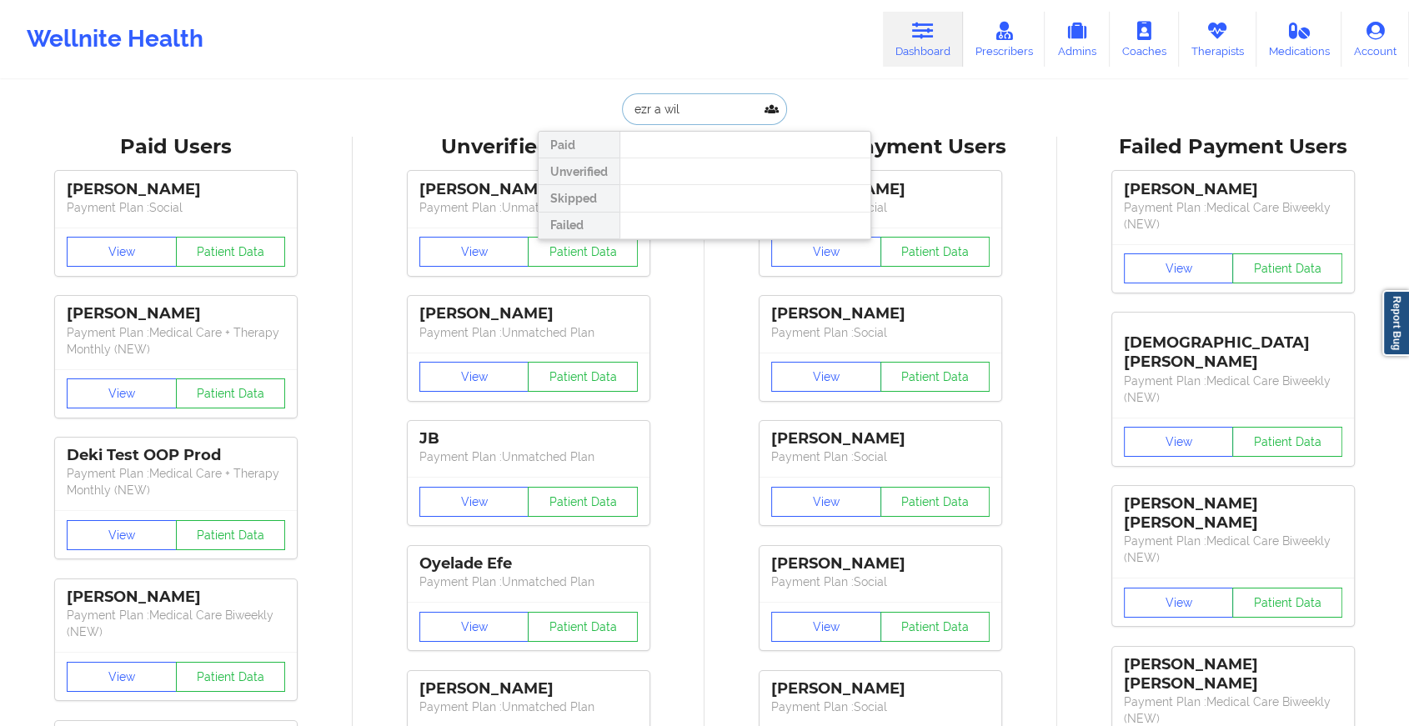
click at [647, 112] on input "ezr a wil" at bounding box center [704, 109] width 165 height 32
type input "[PERSON_NAME]"
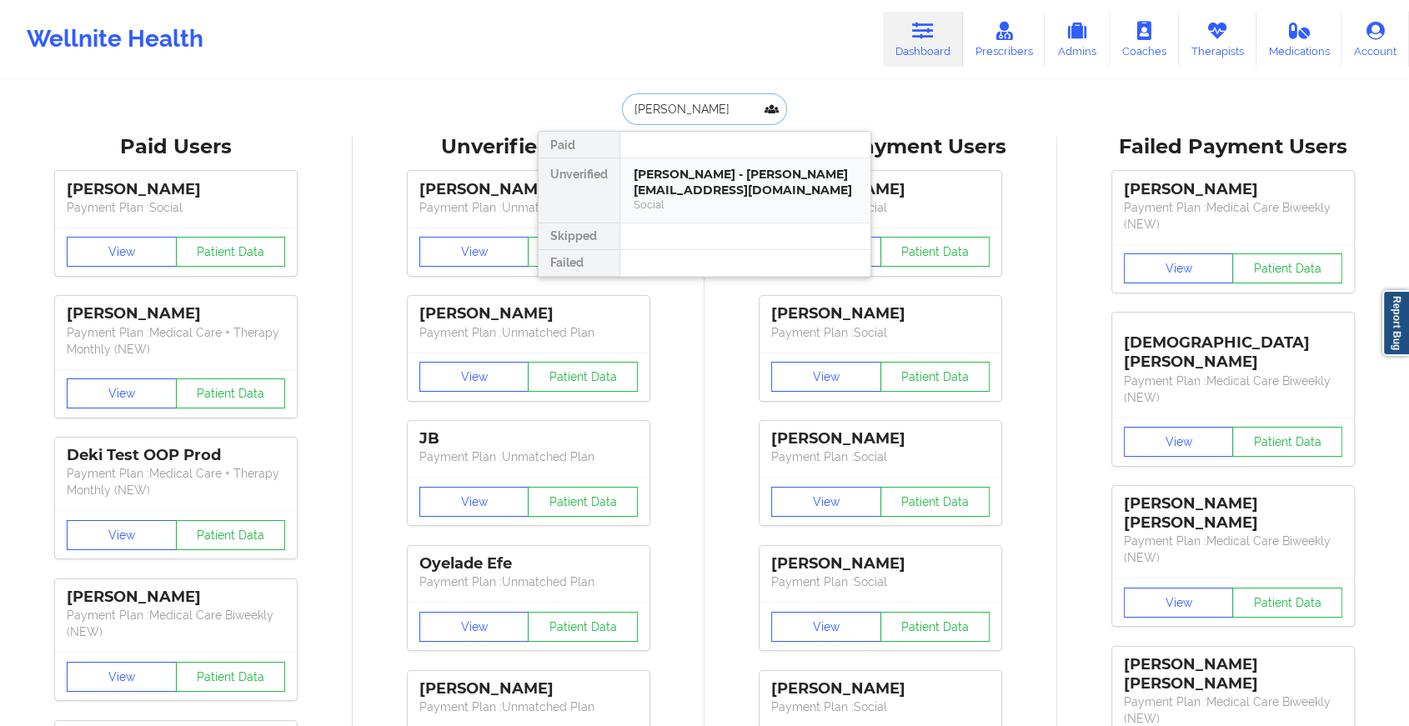
click at [700, 193] on div "[PERSON_NAME] - [PERSON_NAME][EMAIL_ADDRESS][DOMAIN_NAME]" at bounding box center [745, 182] width 223 height 31
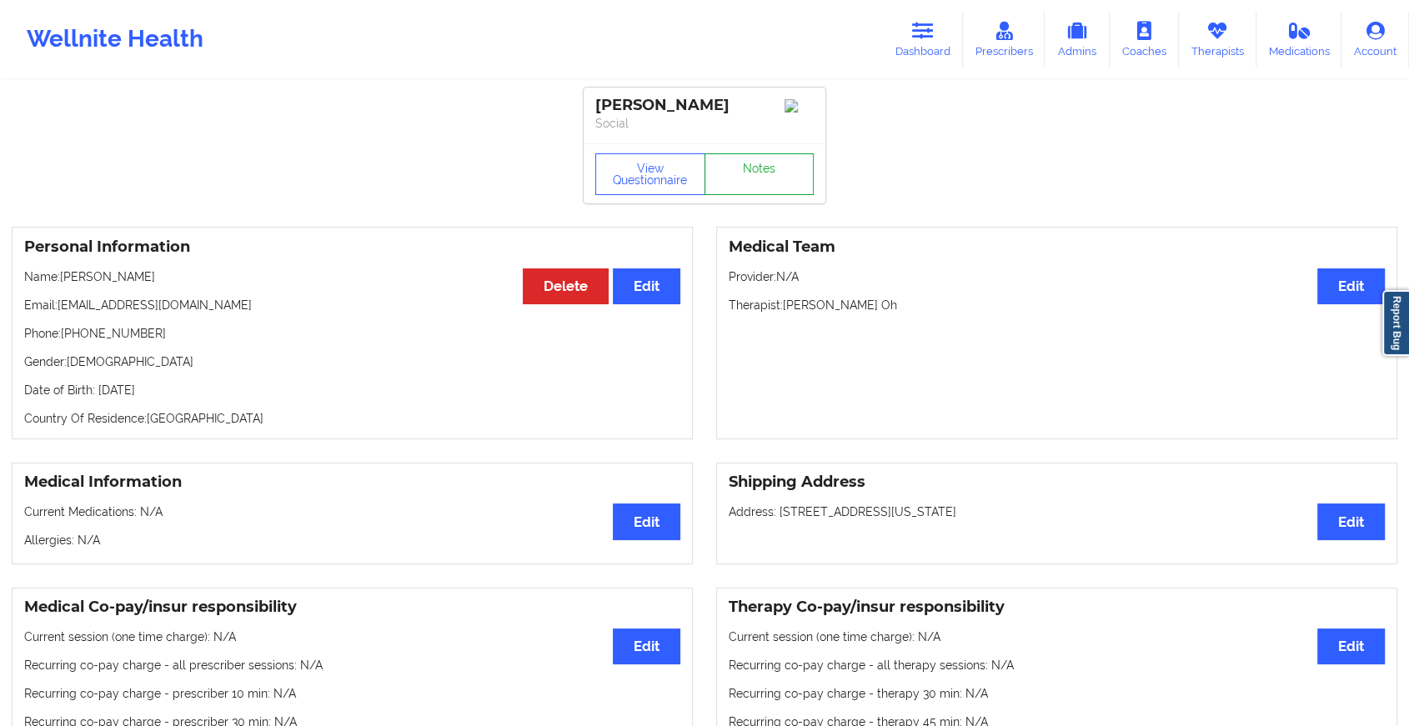
click at [780, 177] on link "Notes" at bounding box center [760, 174] width 110 height 42
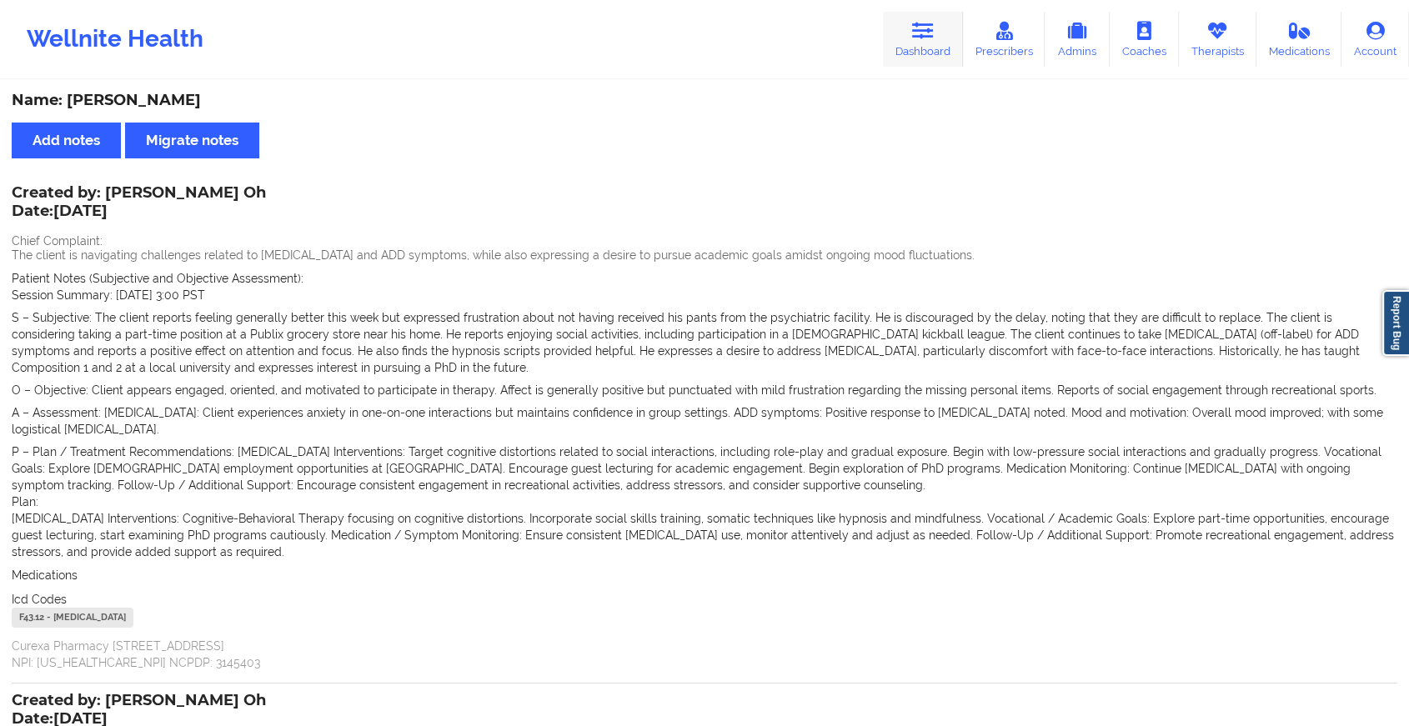
click at [915, 32] on icon at bounding box center [923, 31] width 22 height 18
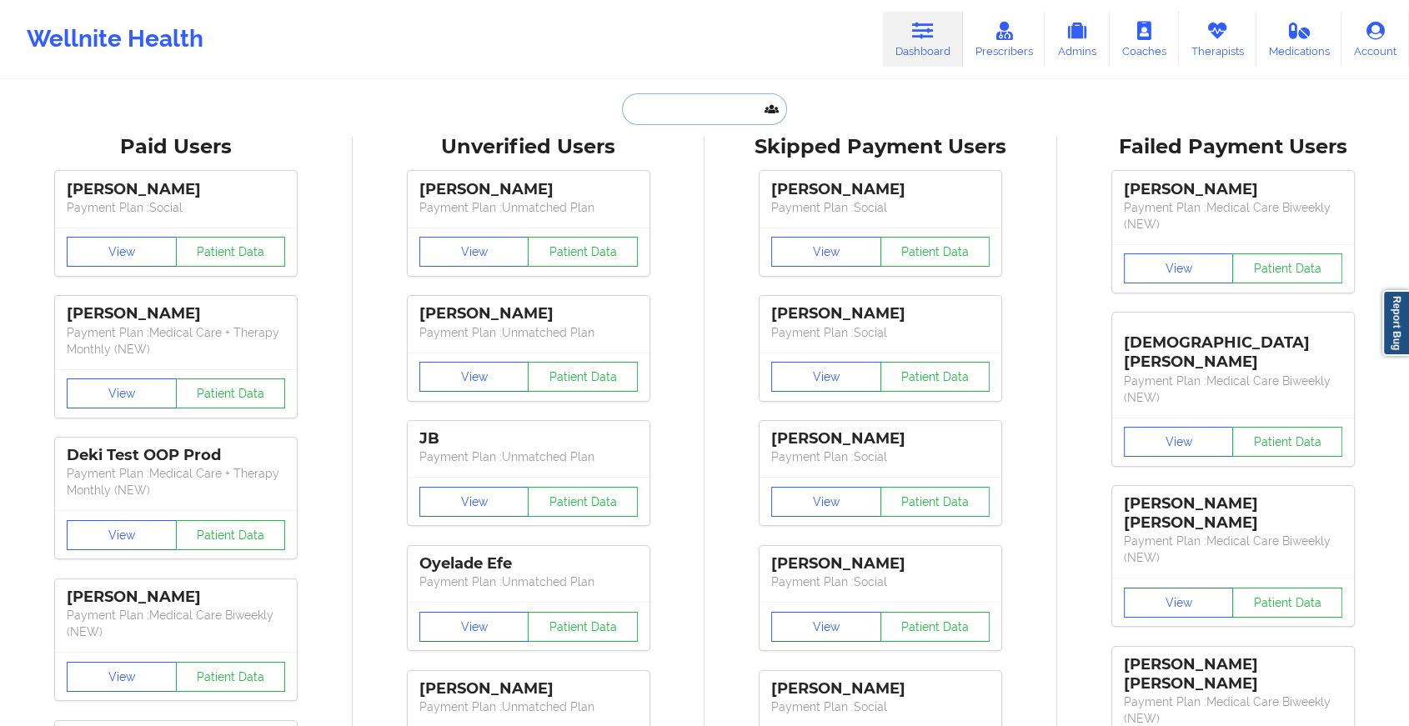
click at [693, 103] on input "text" at bounding box center [704, 109] width 165 height 32
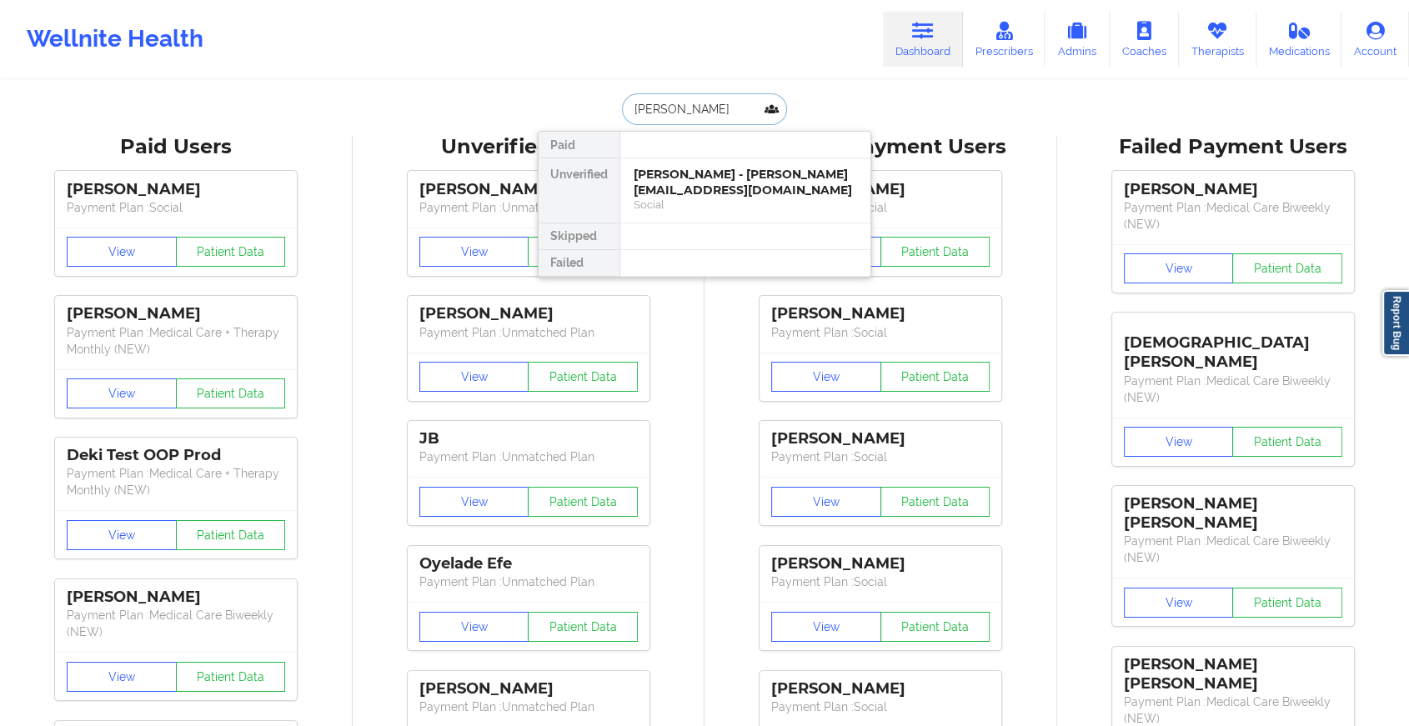
type input "[PERSON_NAME]"
click at [682, 164] on div "[PERSON_NAME] - [EMAIL_ADDRESS][DOMAIN_NAME] Social" at bounding box center [745, 190] width 250 height 64
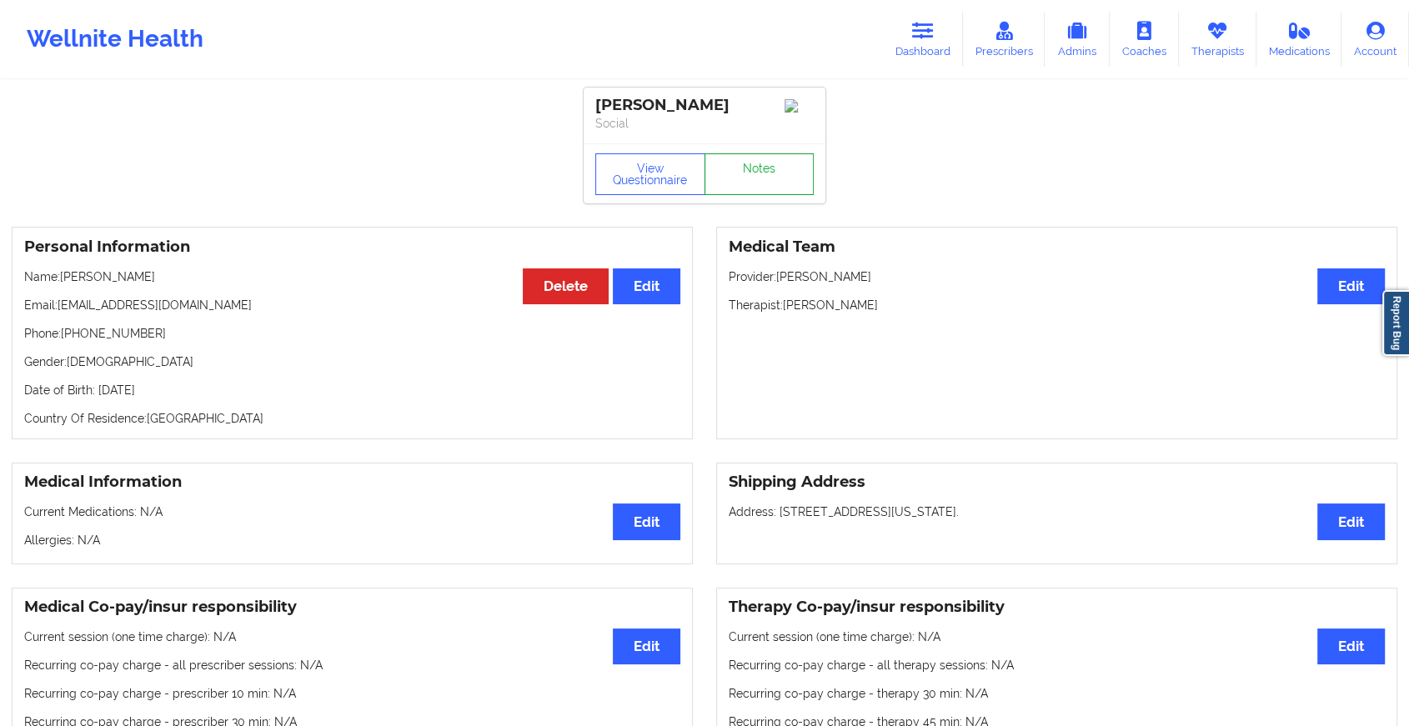
click at [745, 189] on link "Notes" at bounding box center [760, 174] width 110 height 42
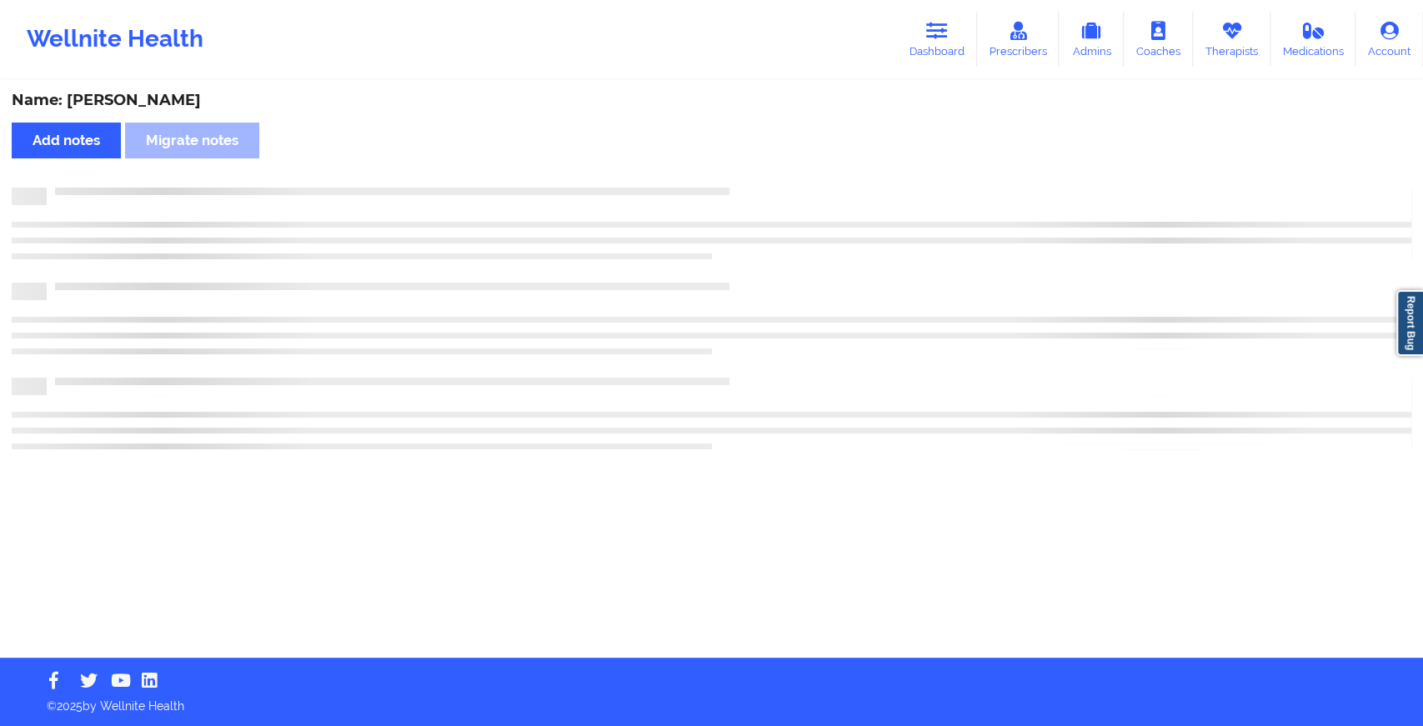
click at [745, 188] on div at bounding box center [729, 188] width 1365 height 0
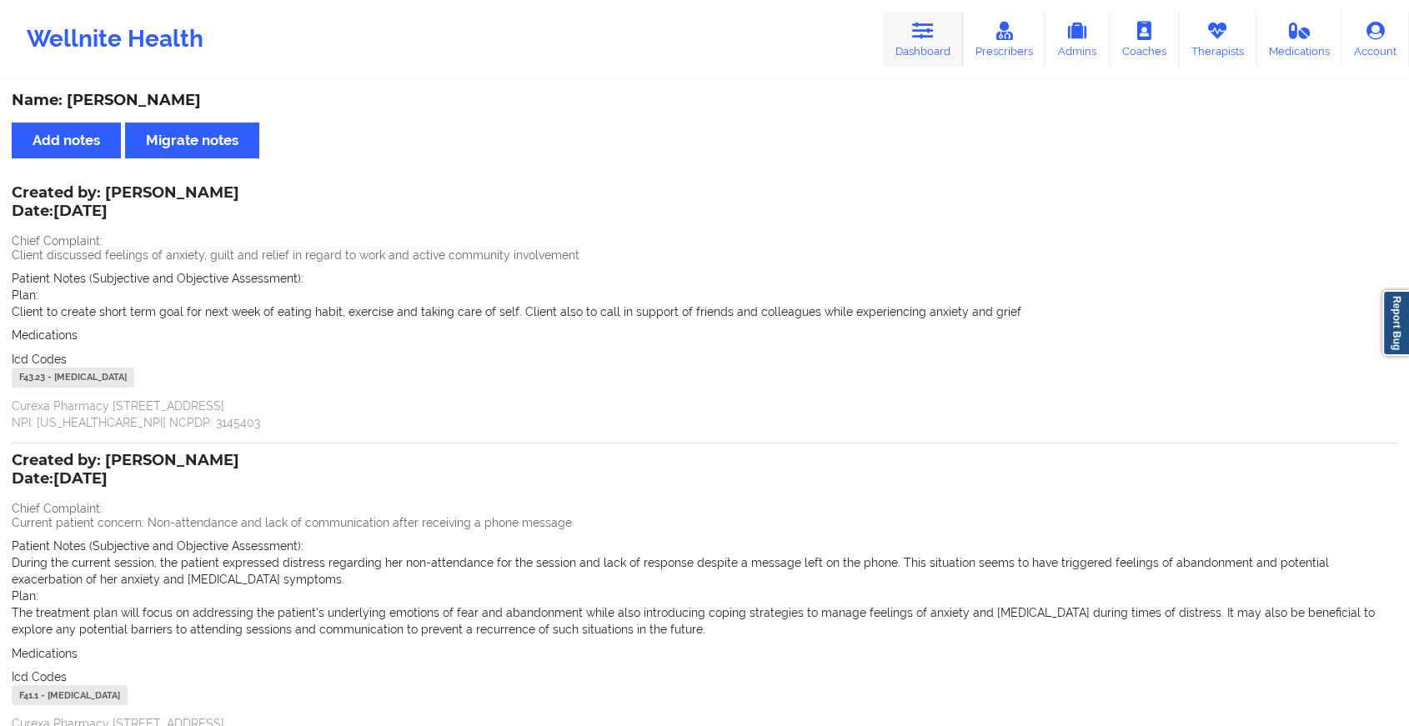
click at [910, 37] on link "Dashboard" at bounding box center [923, 39] width 80 height 55
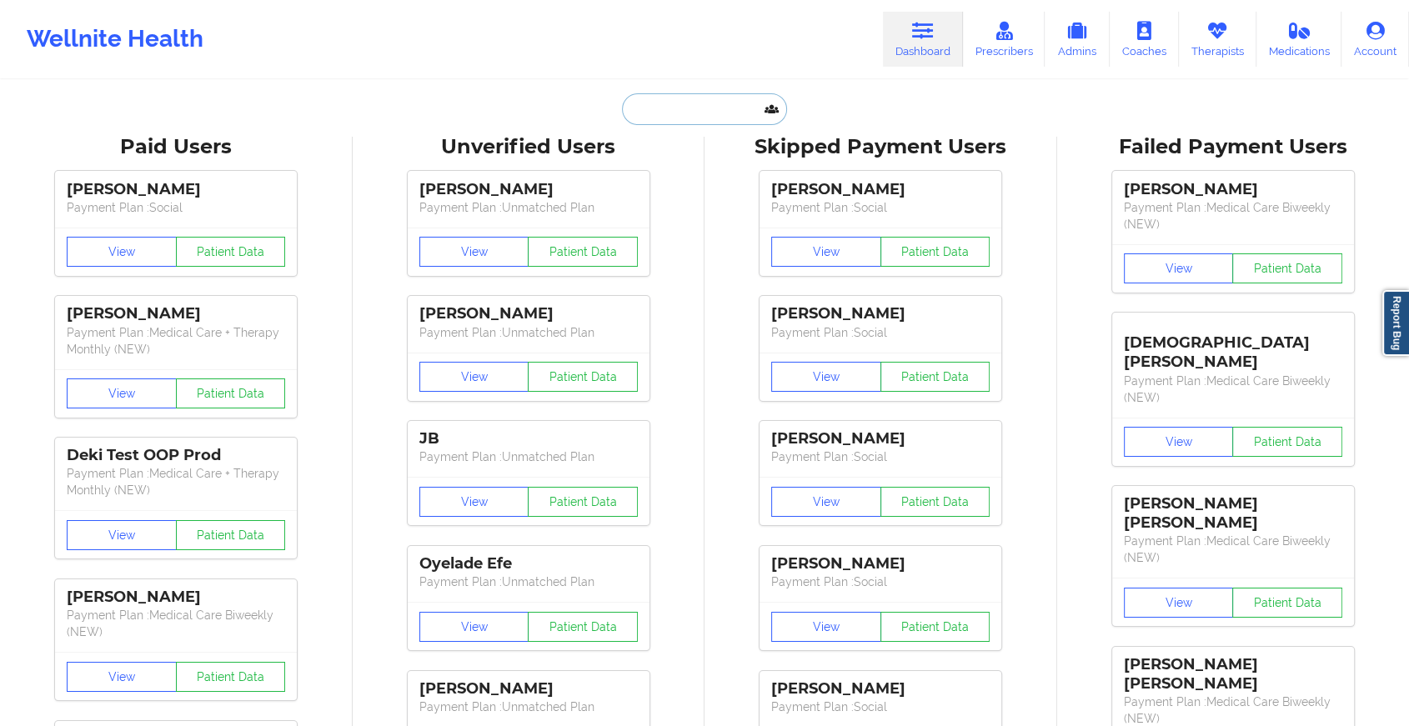
click at [707, 103] on input "text" at bounding box center [704, 109] width 165 height 32
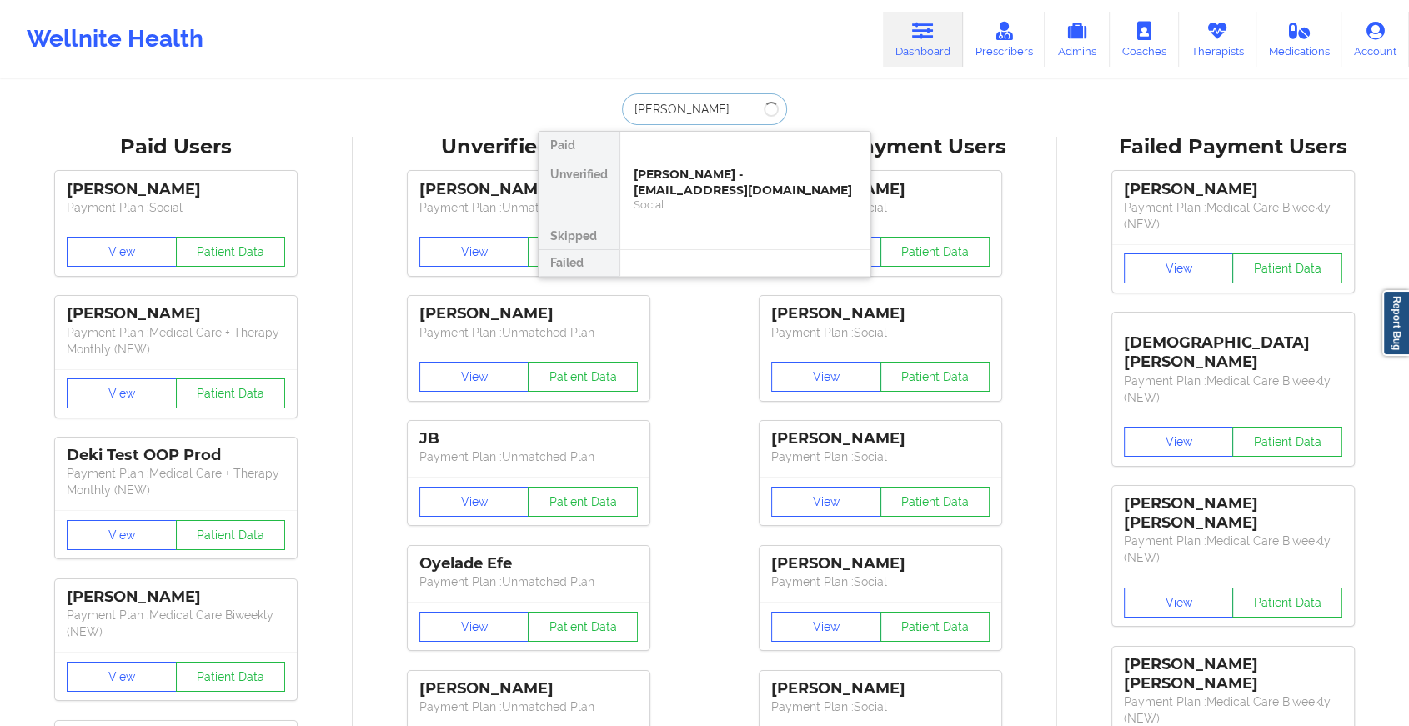
type input "malaika will"
click at [694, 169] on div "[PERSON_NAME] - [EMAIL_ADDRESS][DOMAIN_NAME]" at bounding box center [745, 182] width 223 height 31
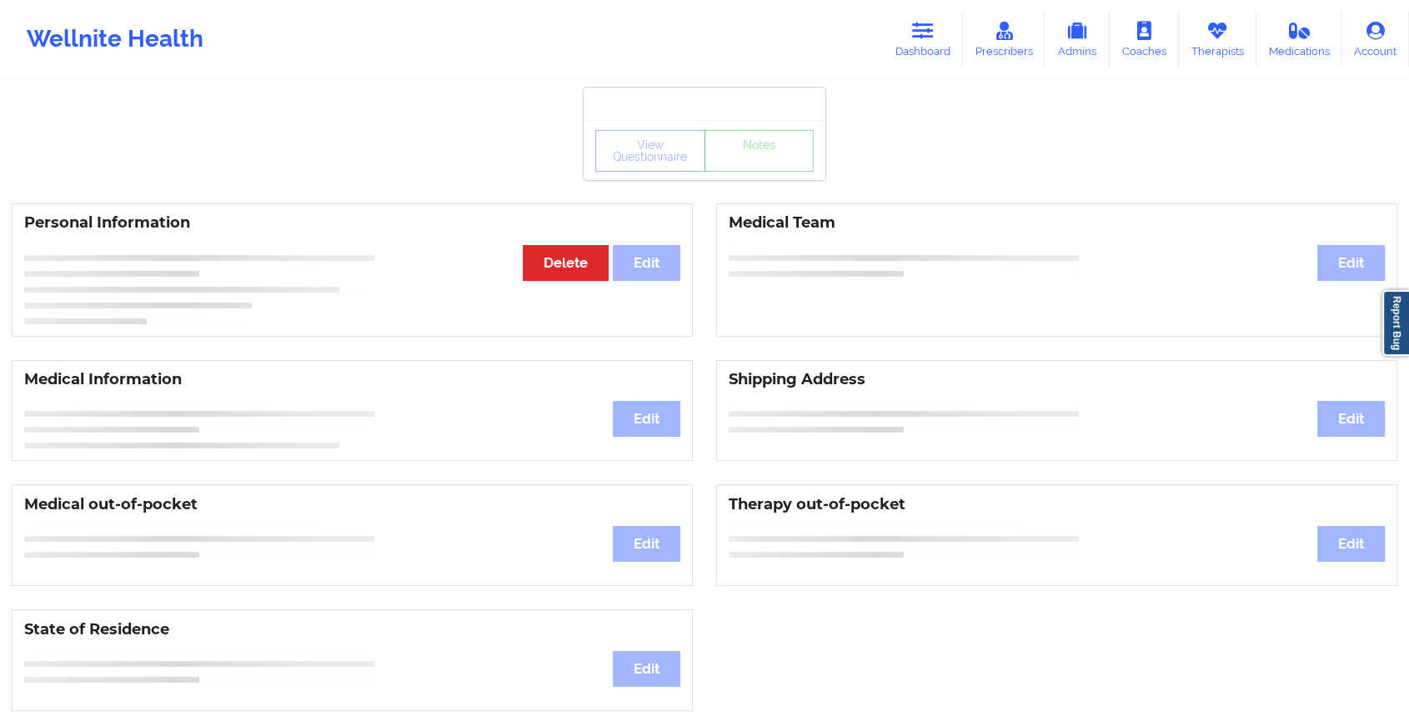
click at [760, 185] on div "View Questionnaire Notes Personal Information Edit Delete Medical Team Edit Med…" at bounding box center [704, 704] width 1409 height 1408
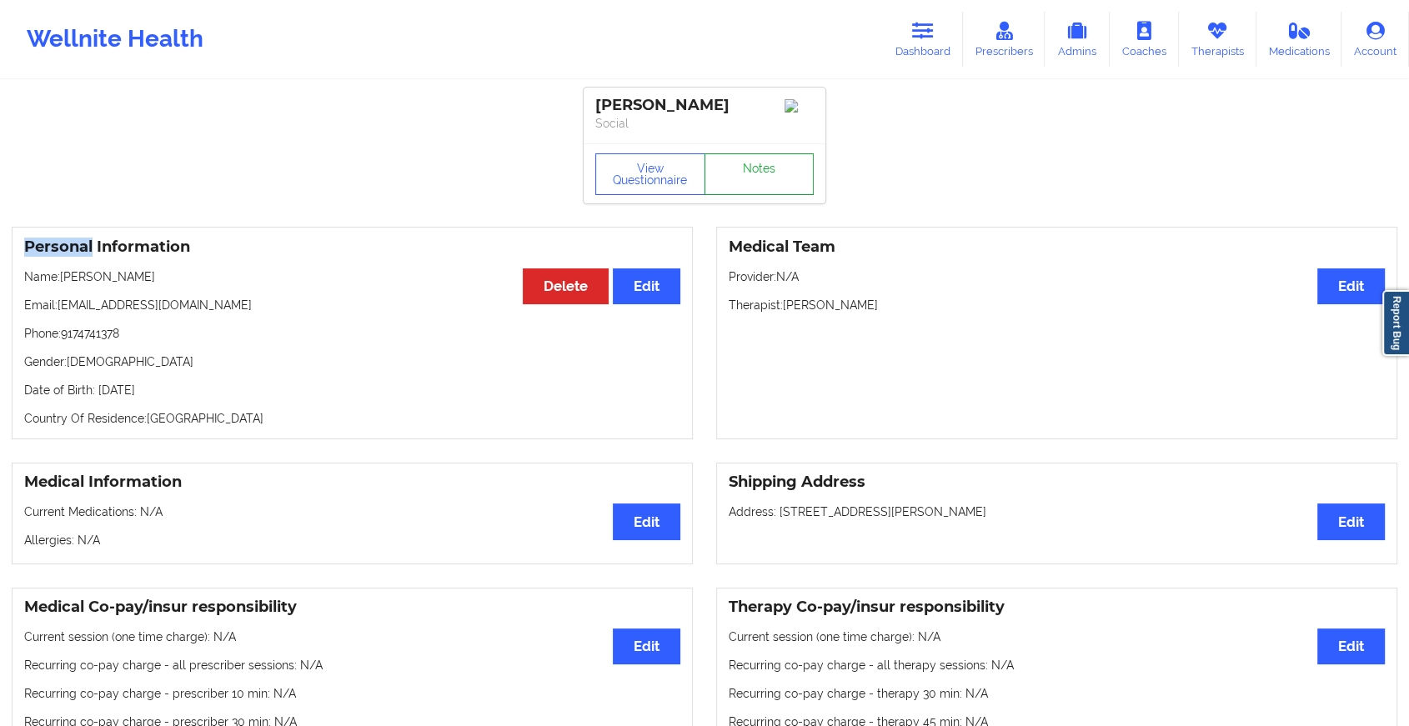
click at [760, 185] on link "Notes" at bounding box center [760, 174] width 110 height 42
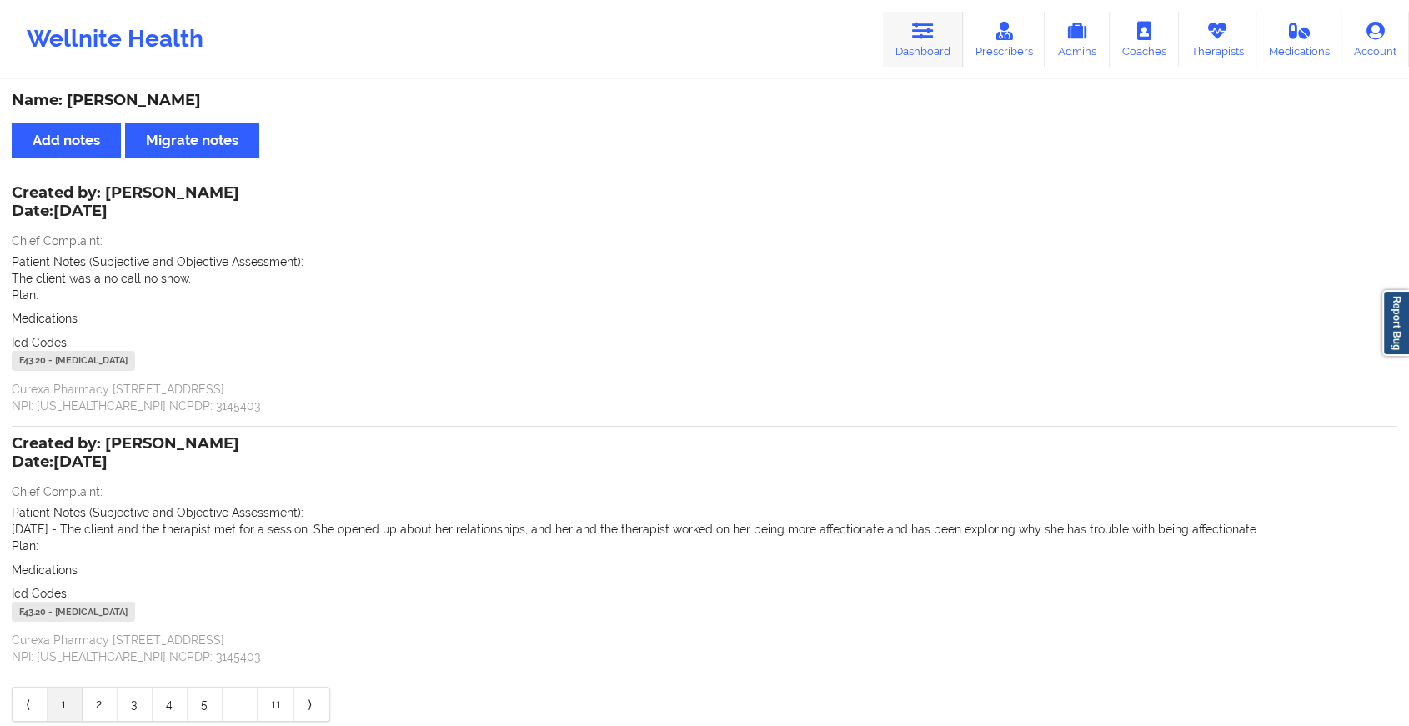
click at [913, 47] on link "Dashboard" at bounding box center [923, 39] width 80 height 55
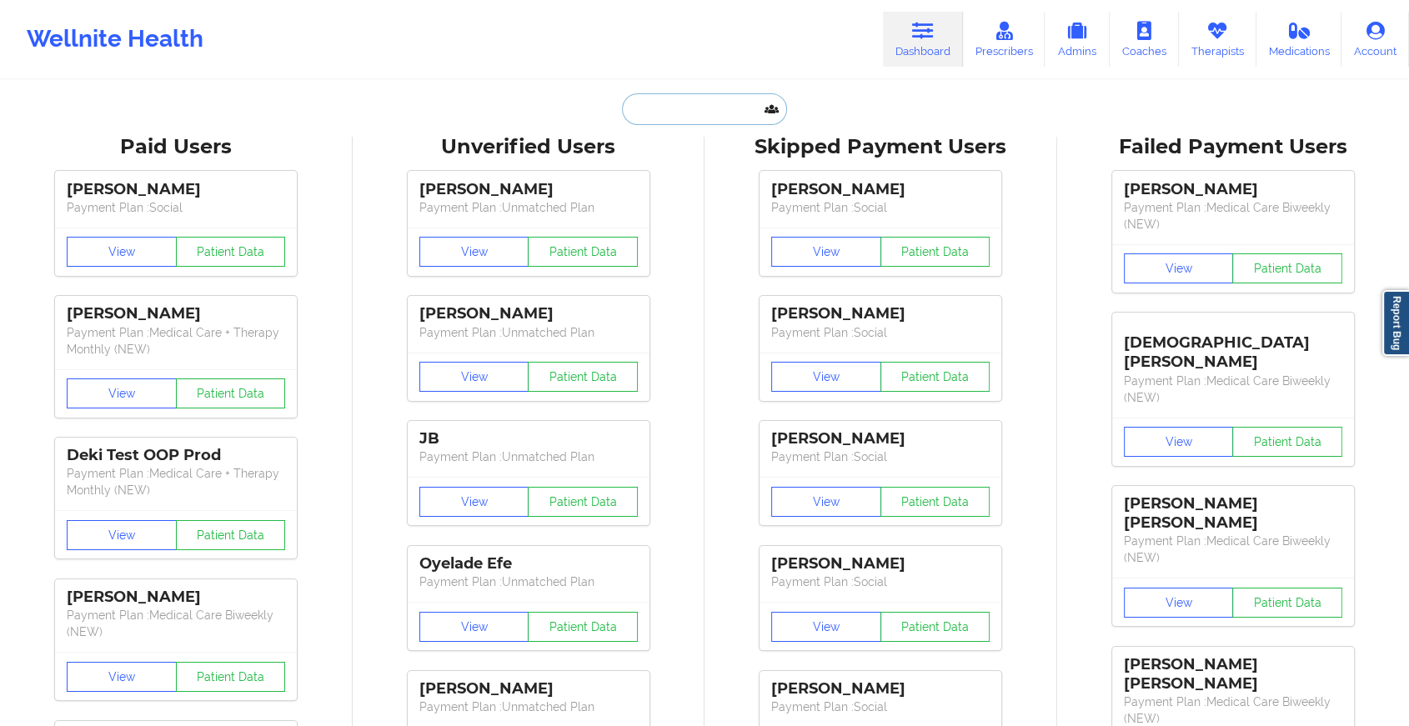
click at [749, 112] on input "text" at bounding box center [704, 109] width 165 height 32
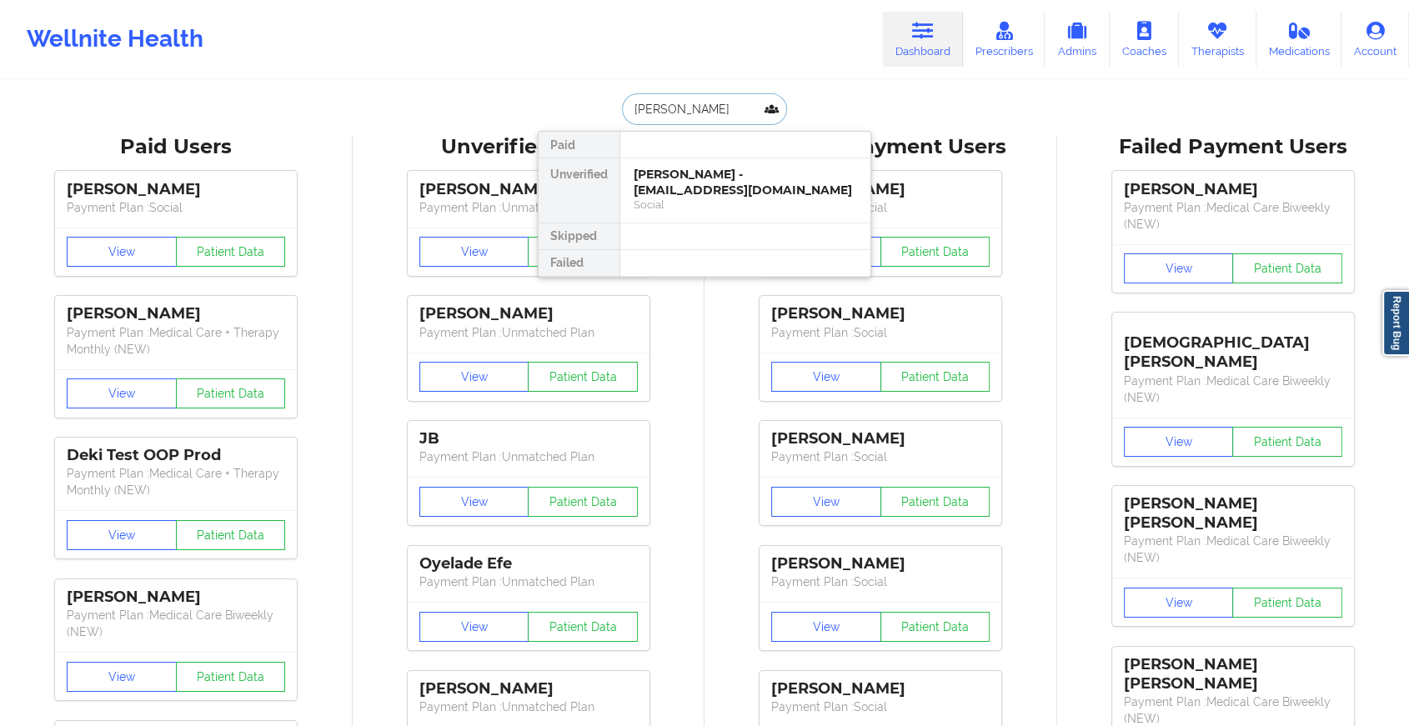
type input "[PERSON_NAME]"
click at [746, 177] on div "[PERSON_NAME] - [EMAIL_ADDRESS][DOMAIN_NAME]" at bounding box center [745, 182] width 223 height 31
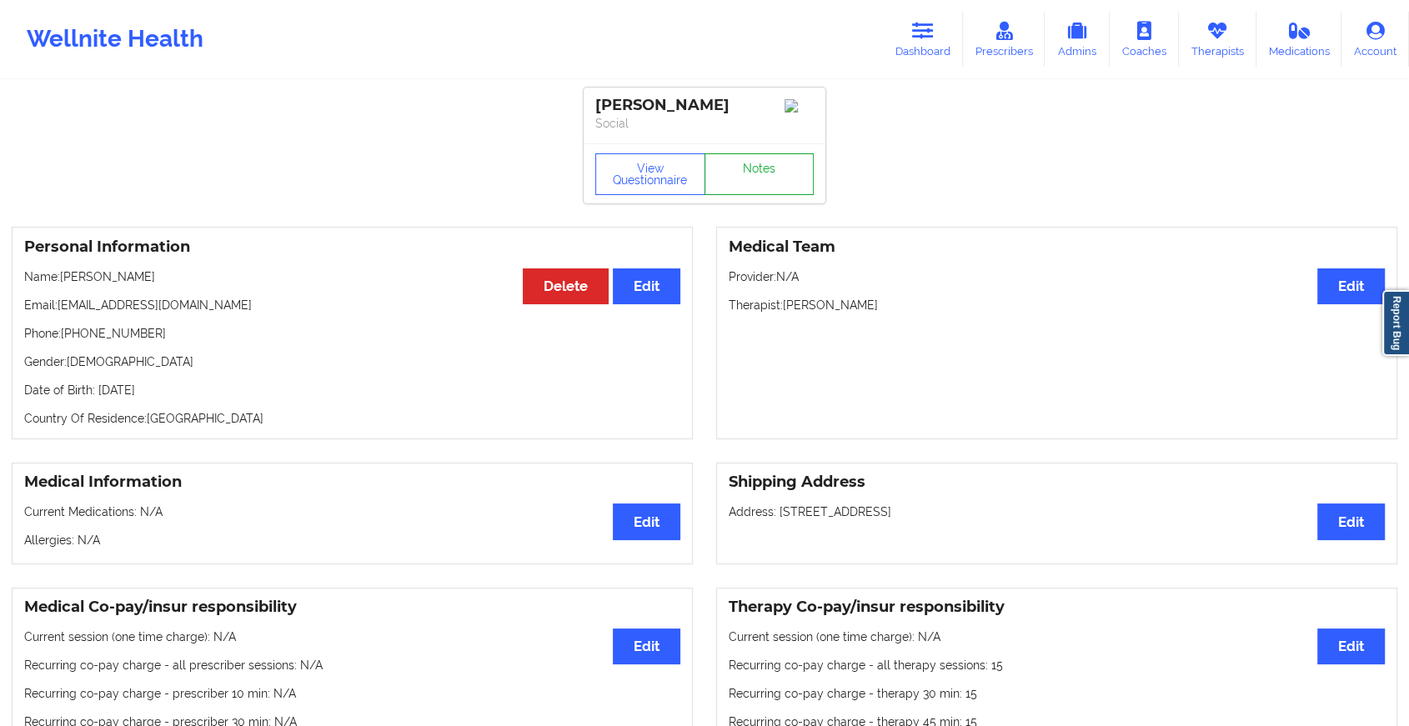
click at [759, 171] on link "Notes" at bounding box center [760, 174] width 110 height 42
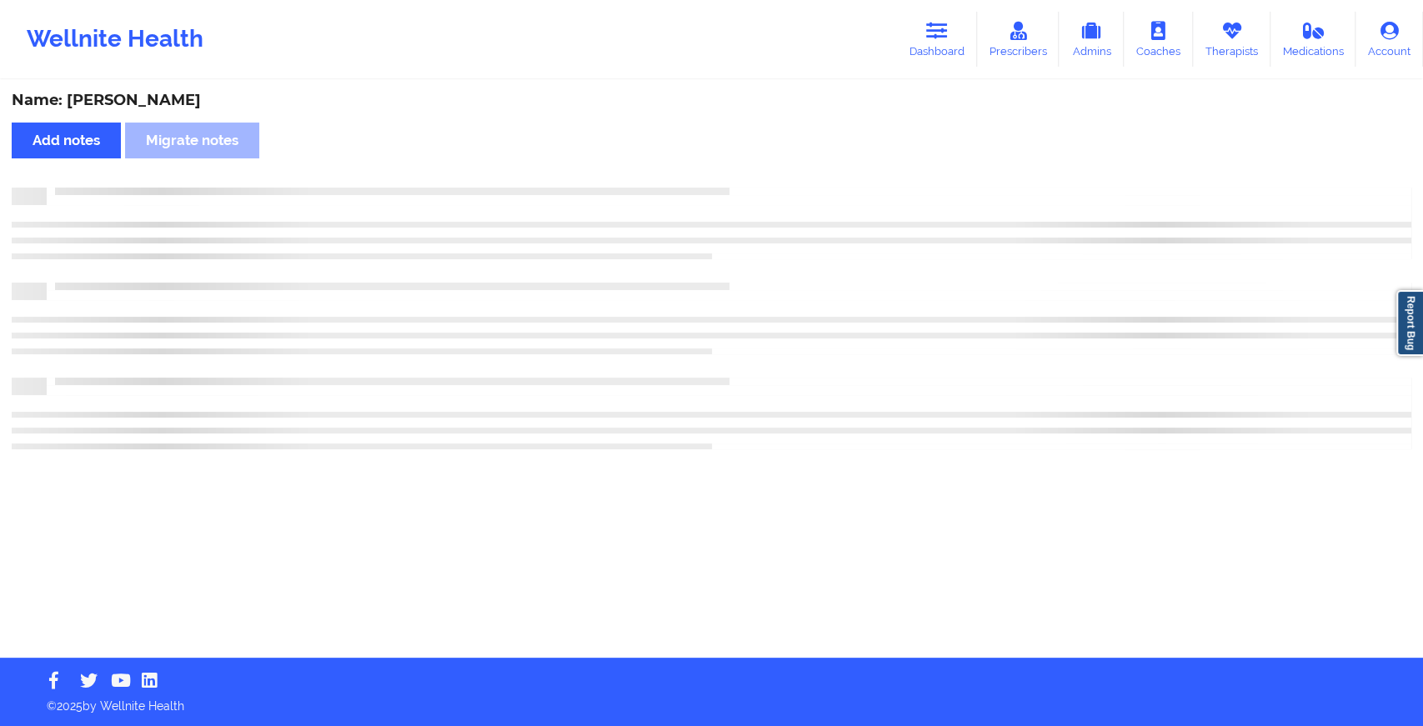
click at [759, 171] on div "Name: [PERSON_NAME] Add notes Migrate notes" at bounding box center [711, 370] width 1423 height 576
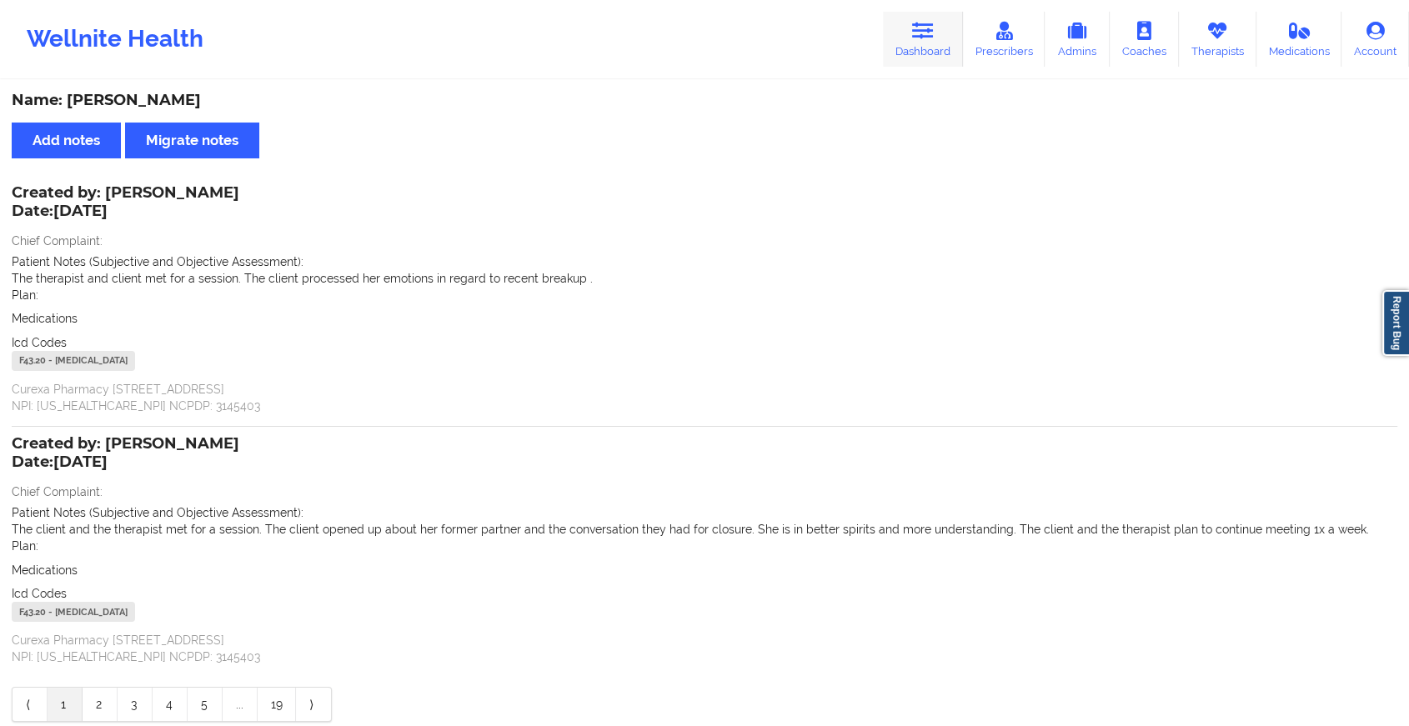
click at [926, 33] on icon at bounding box center [923, 31] width 22 height 18
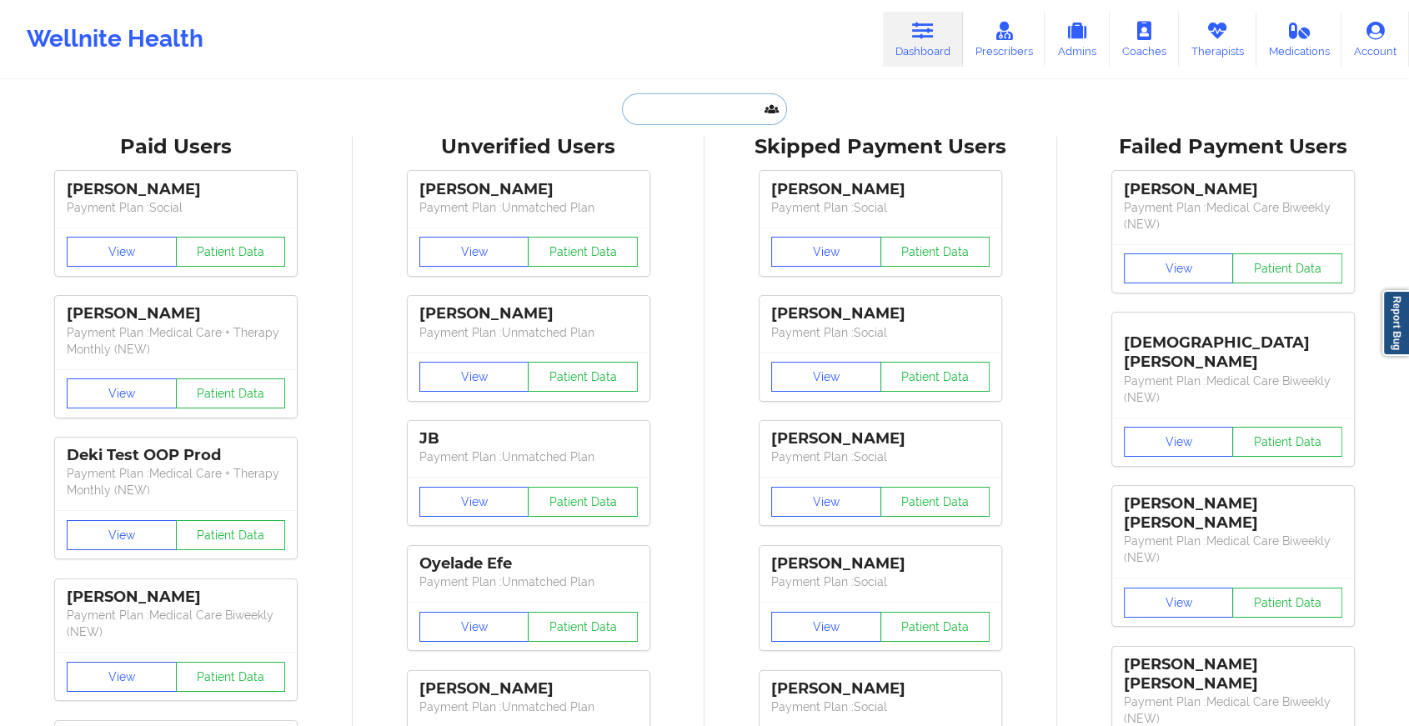
click at [660, 106] on input "text" at bounding box center [704, 109] width 165 height 32
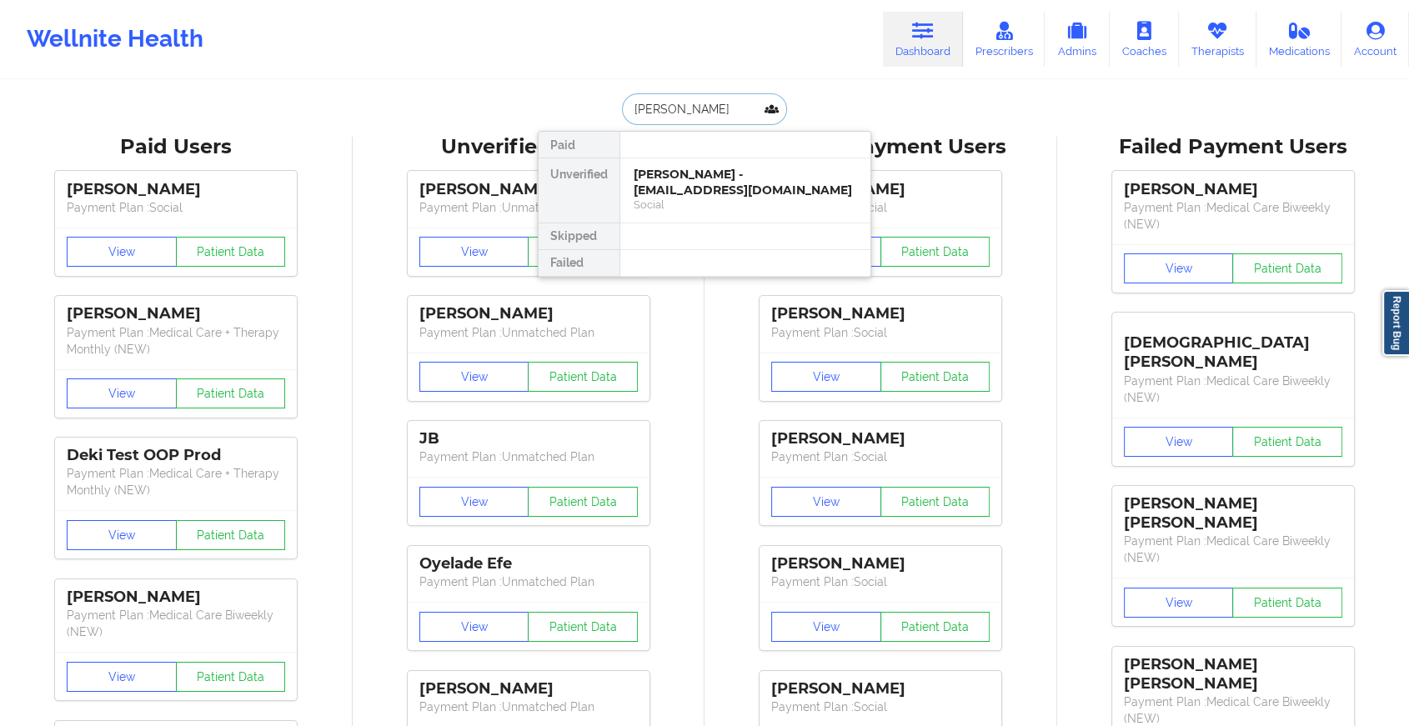
type input "[PERSON_NAME]"
click at [725, 187] on div "[PERSON_NAME] - [EMAIL_ADDRESS][DOMAIN_NAME]" at bounding box center [745, 182] width 223 height 31
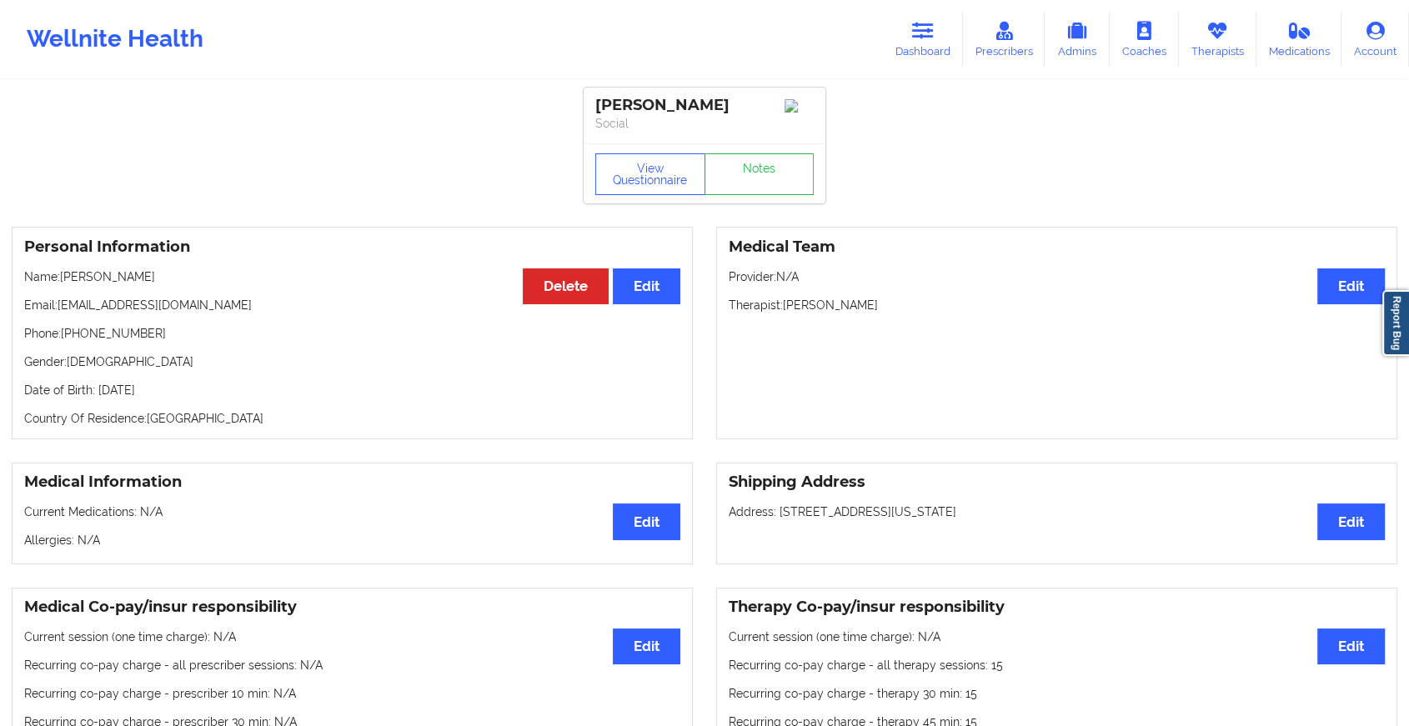
click at [779, 180] on link "Notes" at bounding box center [760, 174] width 110 height 42
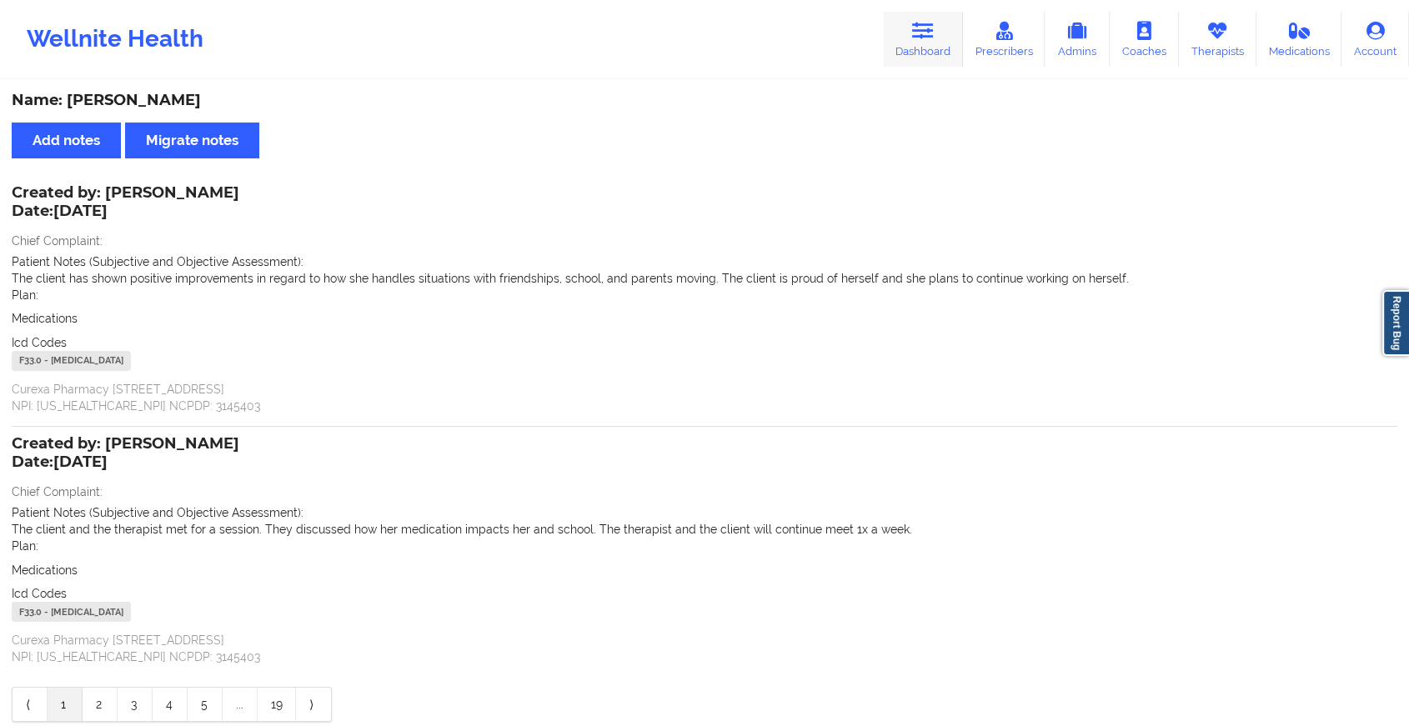
click at [907, 20] on link "Dashboard" at bounding box center [923, 39] width 80 height 55
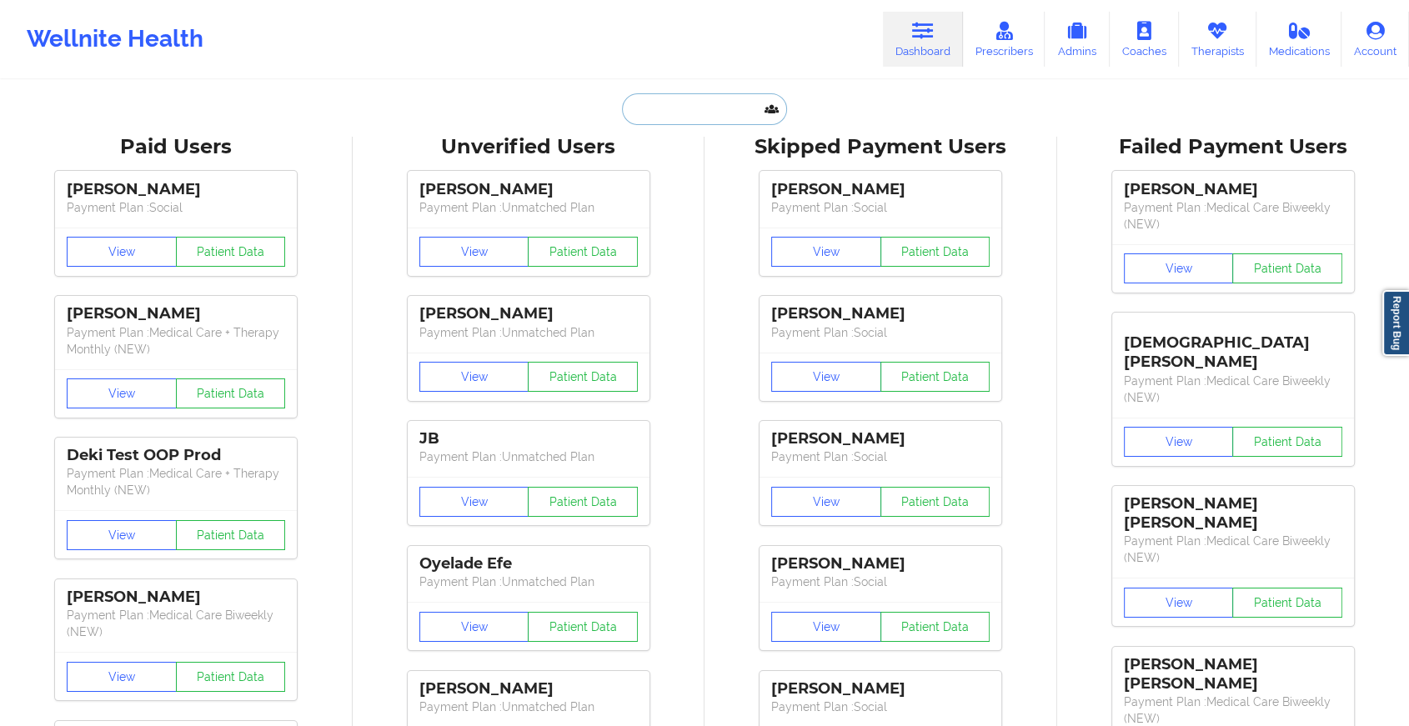
click at [655, 107] on input "text" at bounding box center [704, 109] width 165 height 32
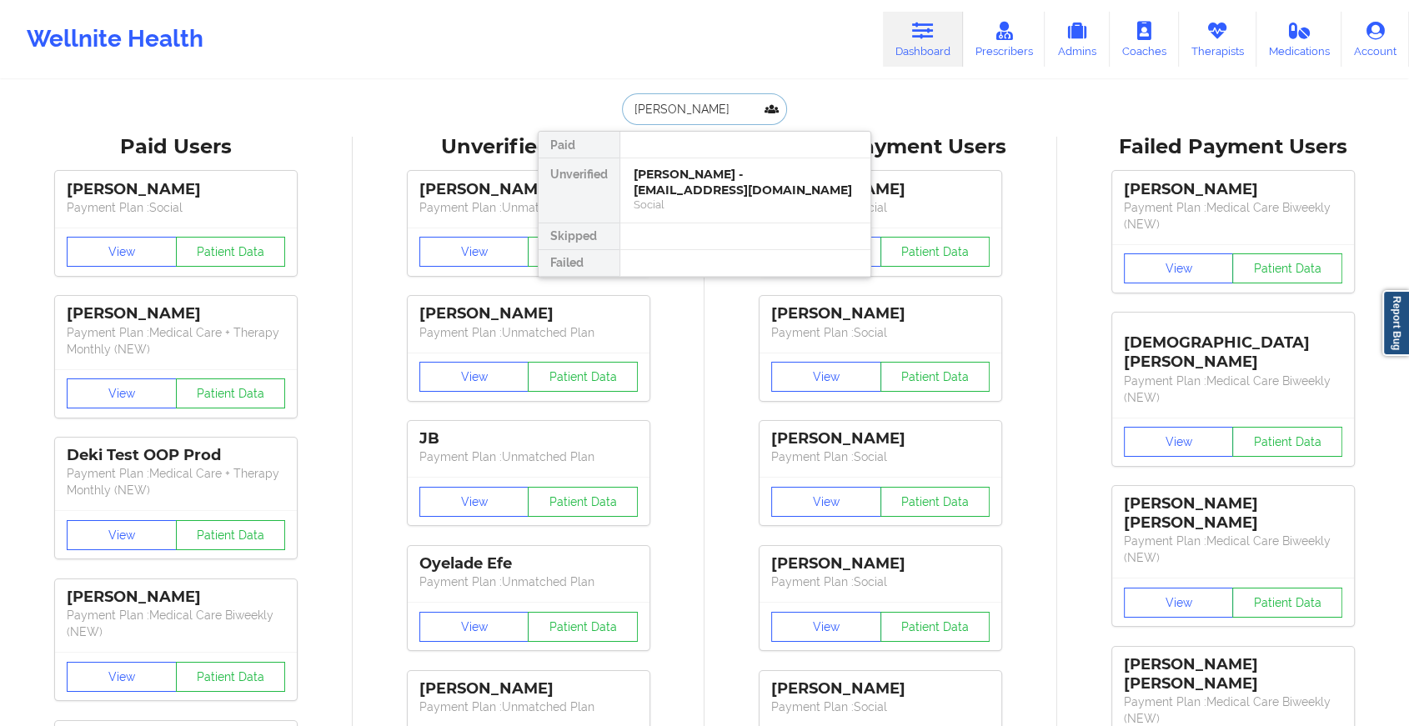
type input "[PERSON_NAME]"
click at [688, 177] on div "[PERSON_NAME] [PERSON_NAME] - [EMAIL_ADDRESS][DOMAIN_NAME]" at bounding box center [745, 182] width 223 height 31
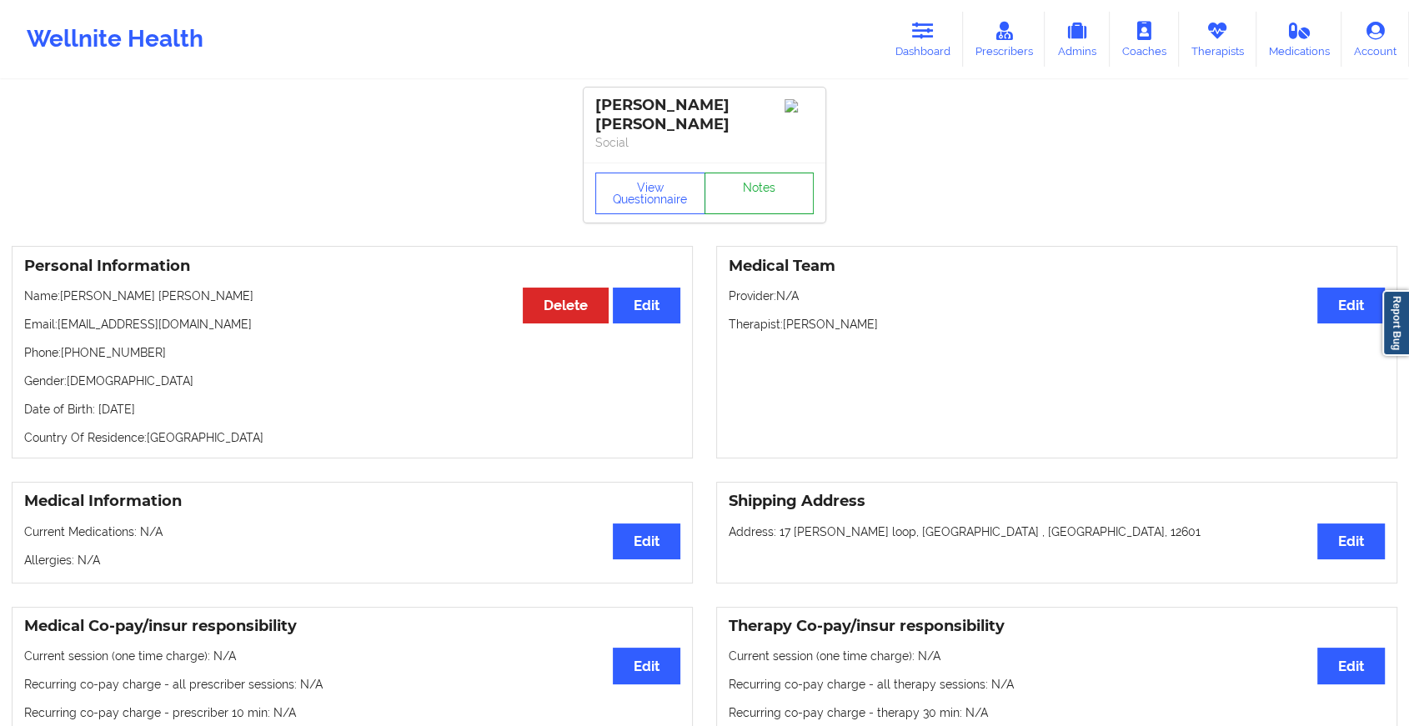
click at [769, 188] on link "Notes" at bounding box center [760, 194] width 110 height 42
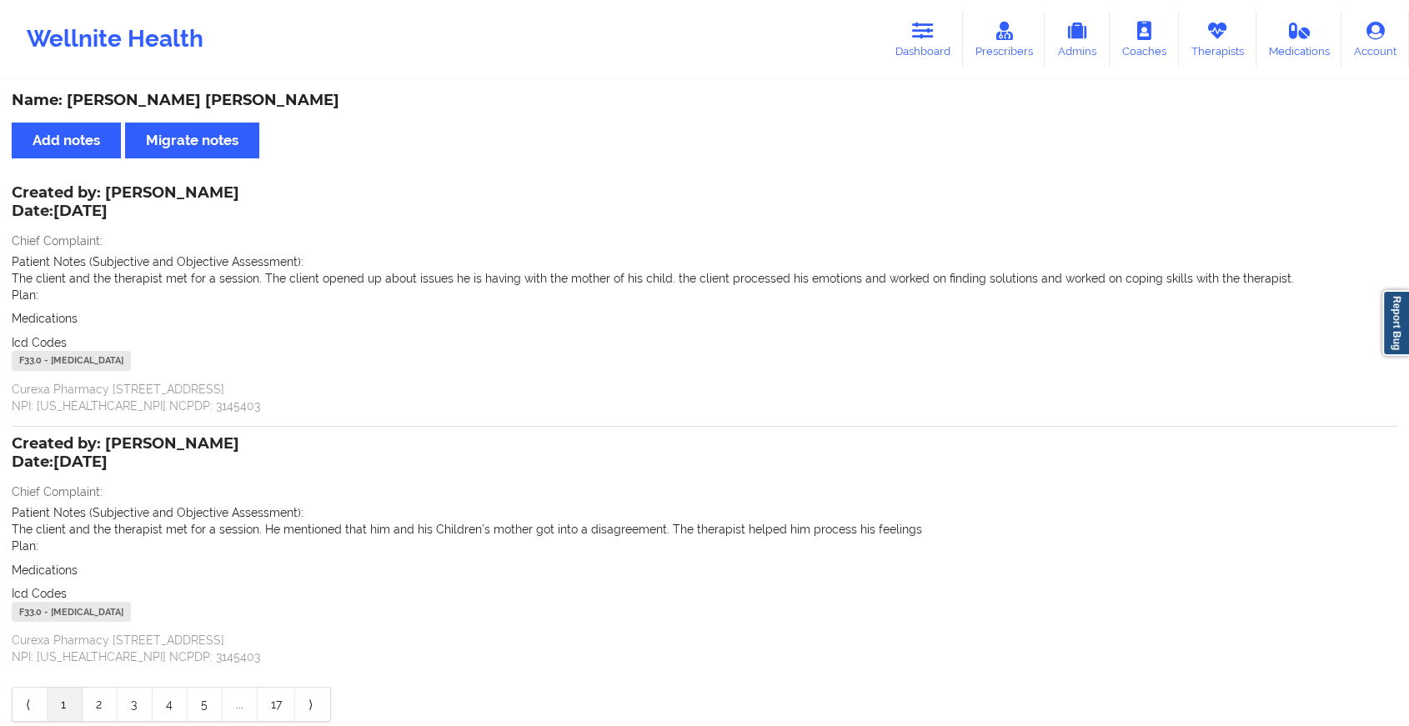
scroll to position [74, 0]
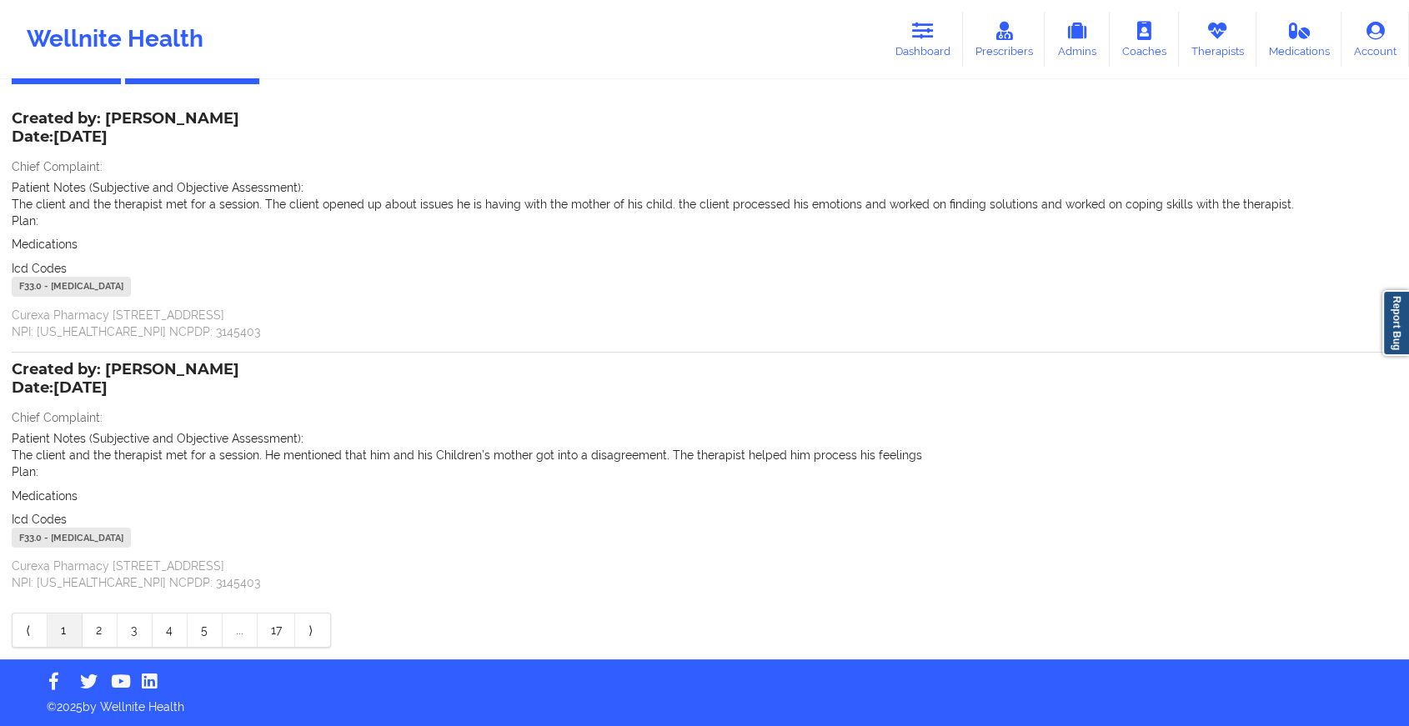
drag, startPoint x: 610, startPoint y: 679, endPoint x: 706, endPoint y: 720, distance: 104.6
click at [706, 720] on div "Wellnite Health Dashboard Prescribers Admins Coaches Therapists Medications Acc…" at bounding box center [704, 326] width 1409 height 801
click at [931, 27] on icon at bounding box center [923, 31] width 22 height 18
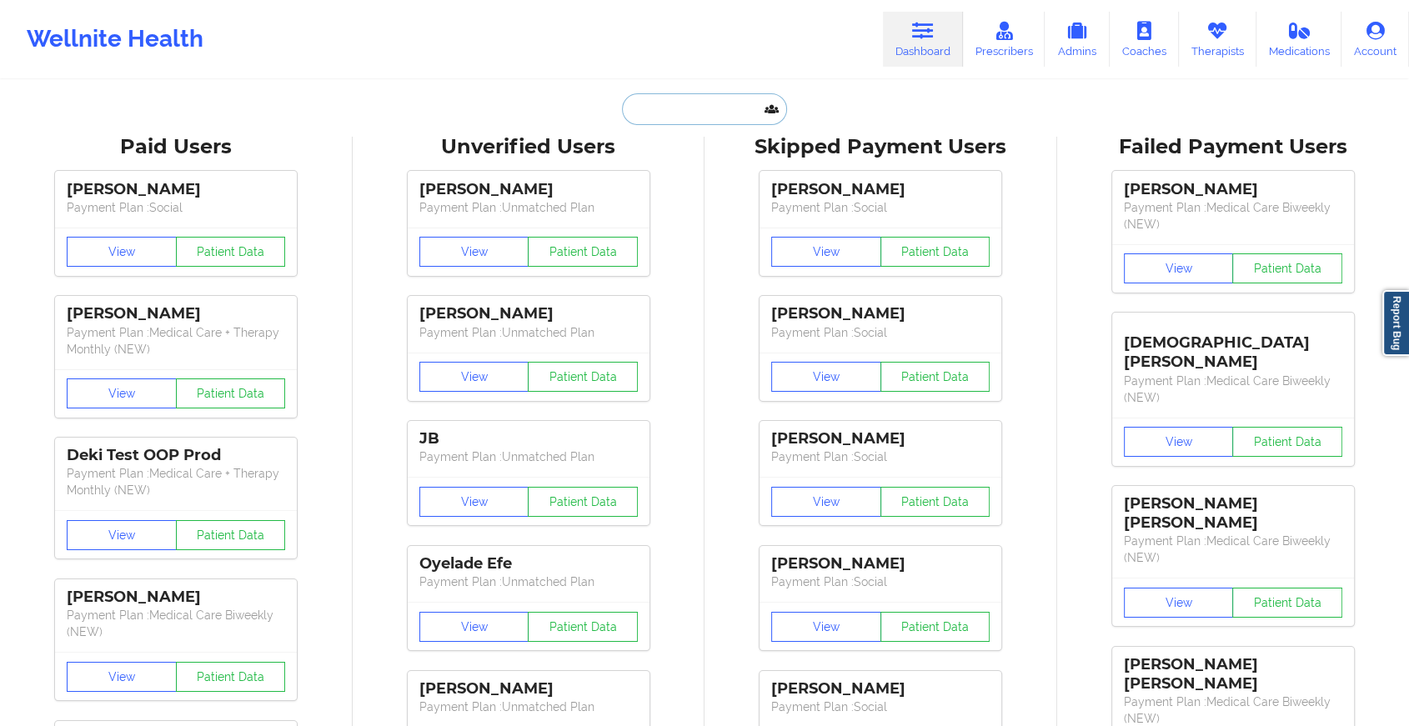
click at [680, 106] on input "text" at bounding box center [704, 109] width 165 height 32
paste input "[EMAIL_ADDRESS][DOMAIN_NAME]"
type input "[EMAIL_ADDRESS][DOMAIN_NAME]"
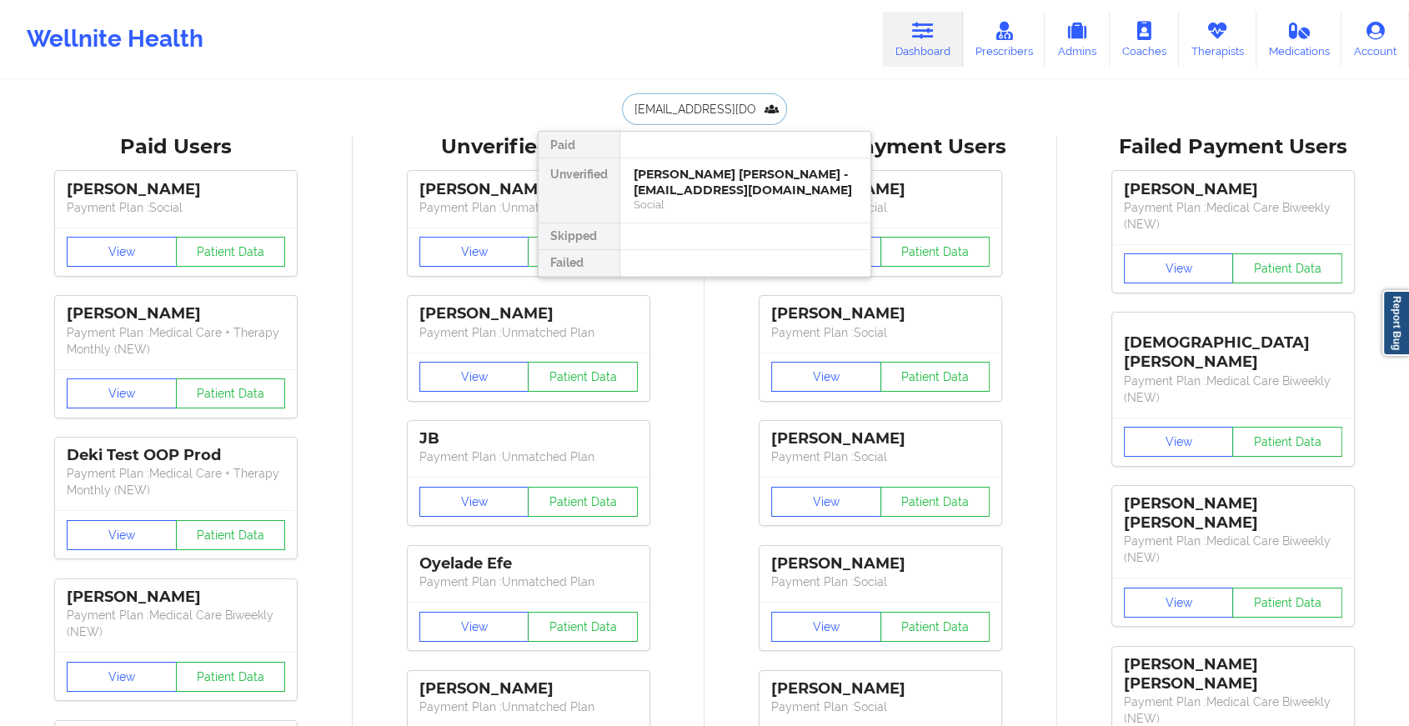
scroll to position [0, 13]
click at [674, 178] on div "[PERSON_NAME] - [EMAIL_ADDRESS][DOMAIN_NAME]" at bounding box center [745, 182] width 223 height 31
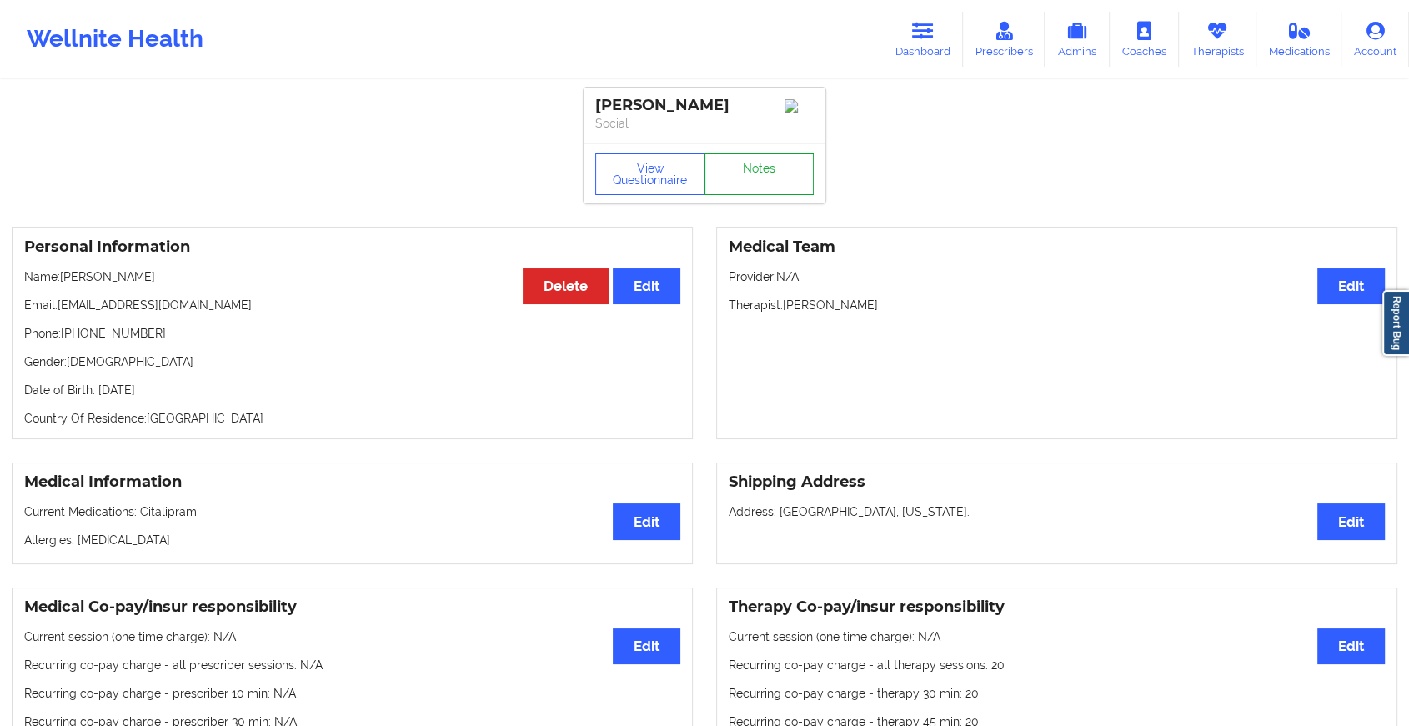
click at [738, 195] on link "Notes" at bounding box center [760, 174] width 110 height 42
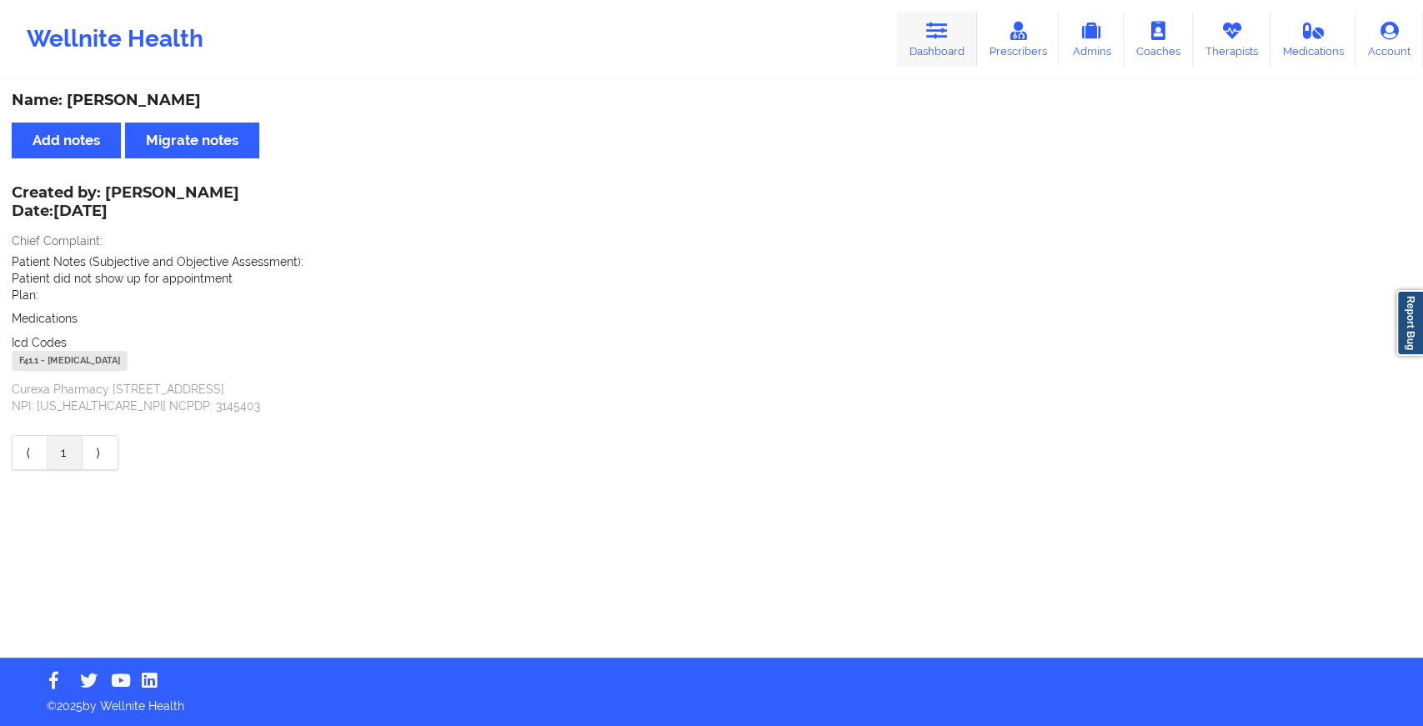
click at [946, 23] on icon at bounding box center [937, 31] width 22 height 18
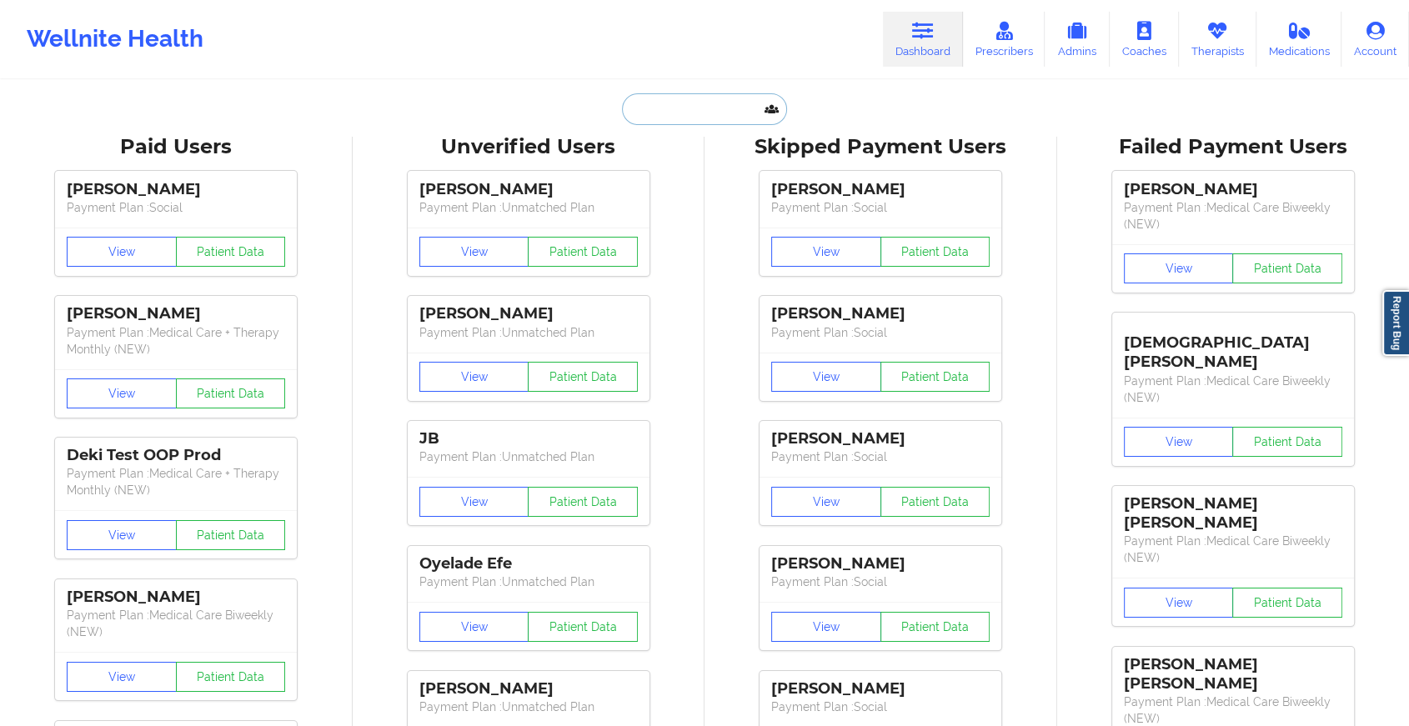
click at [754, 107] on input "text" at bounding box center [704, 109] width 165 height 32
type input "r"
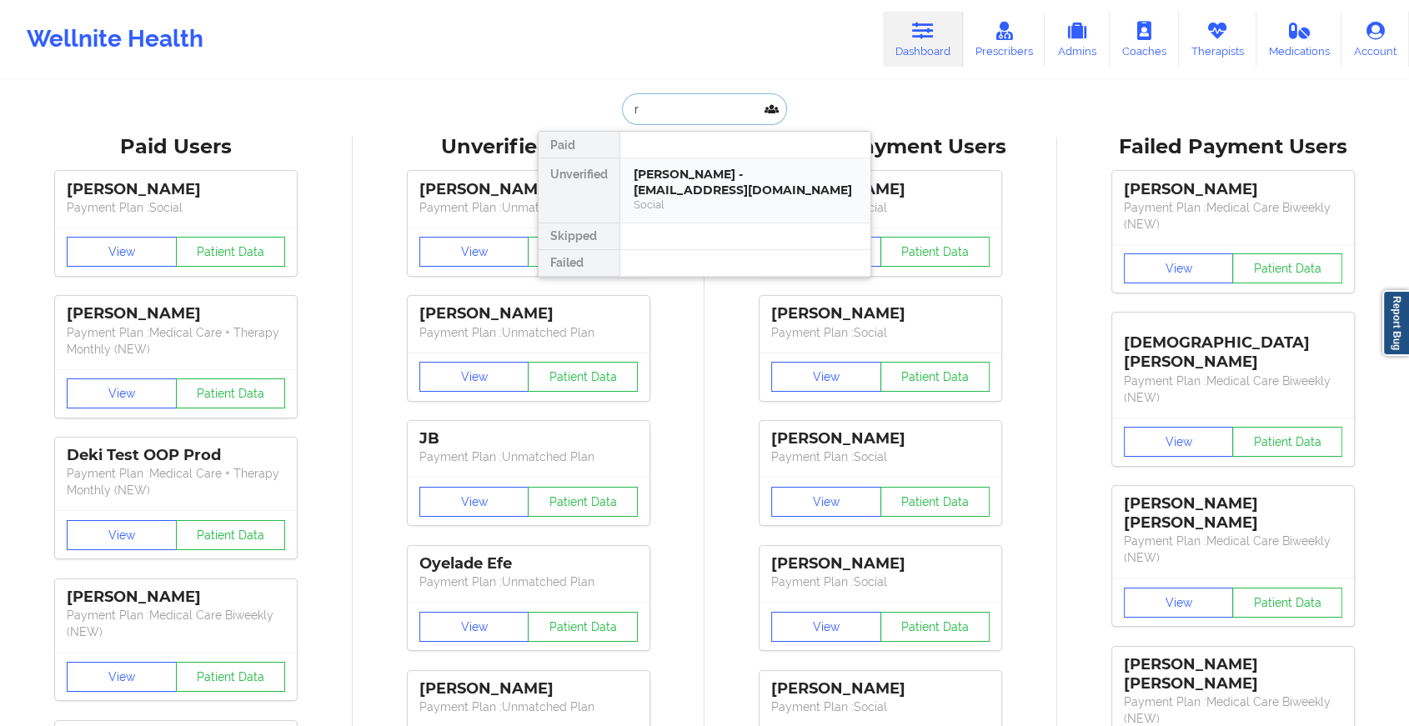
click at [727, 167] on div "[PERSON_NAME] - [EMAIL_ADDRESS][DOMAIN_NAME]" at bounding box center [745, 182] width 223 height 31
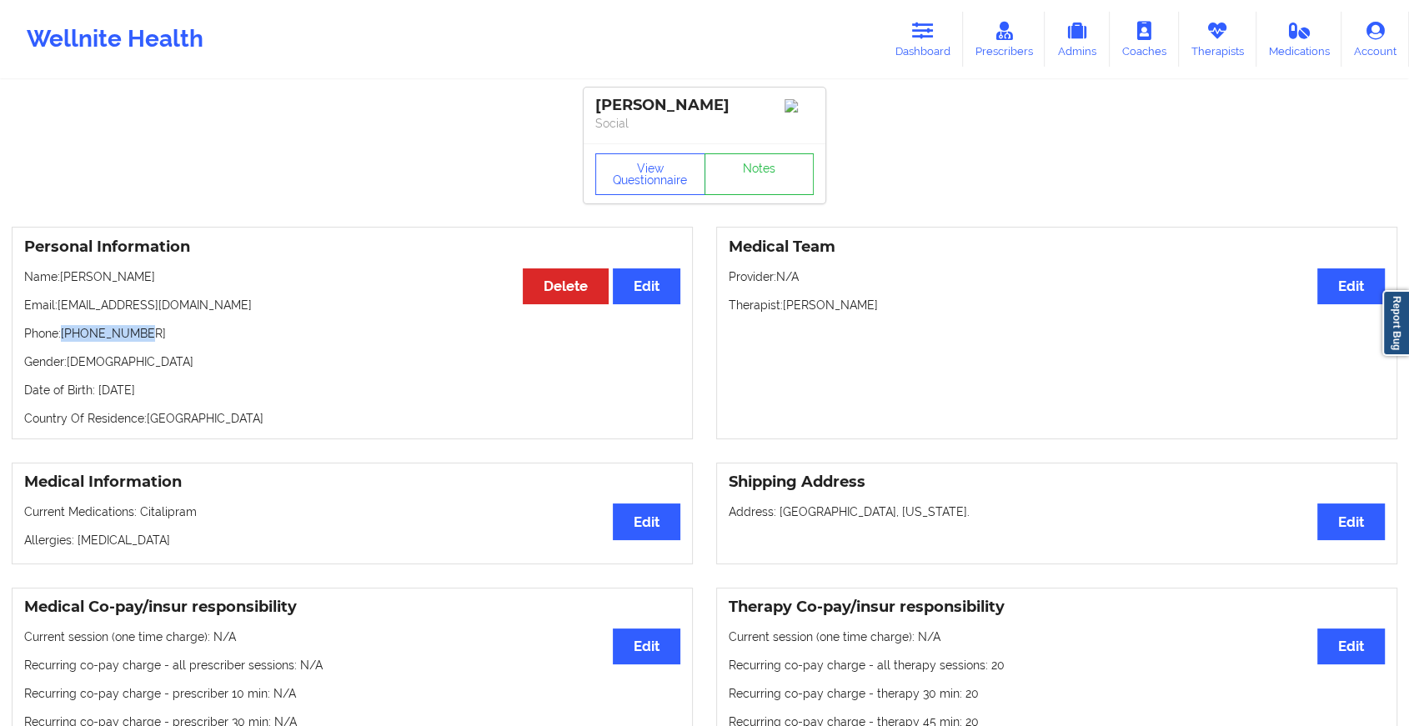
drag, startPoint x: 61, startPoint y: 342, endPoint x: 172, endPoint y: 340, distance: 110.9
click at [172, 340] on p "Phone: [PHONE_NUMBER]" at bounding box center [352, 333] width 656 height 17
copy p "[PHONE_NUMBER]"
click at [952, 30] on link "Dashboard" at bounding box center [923, 39] width 80 height 55
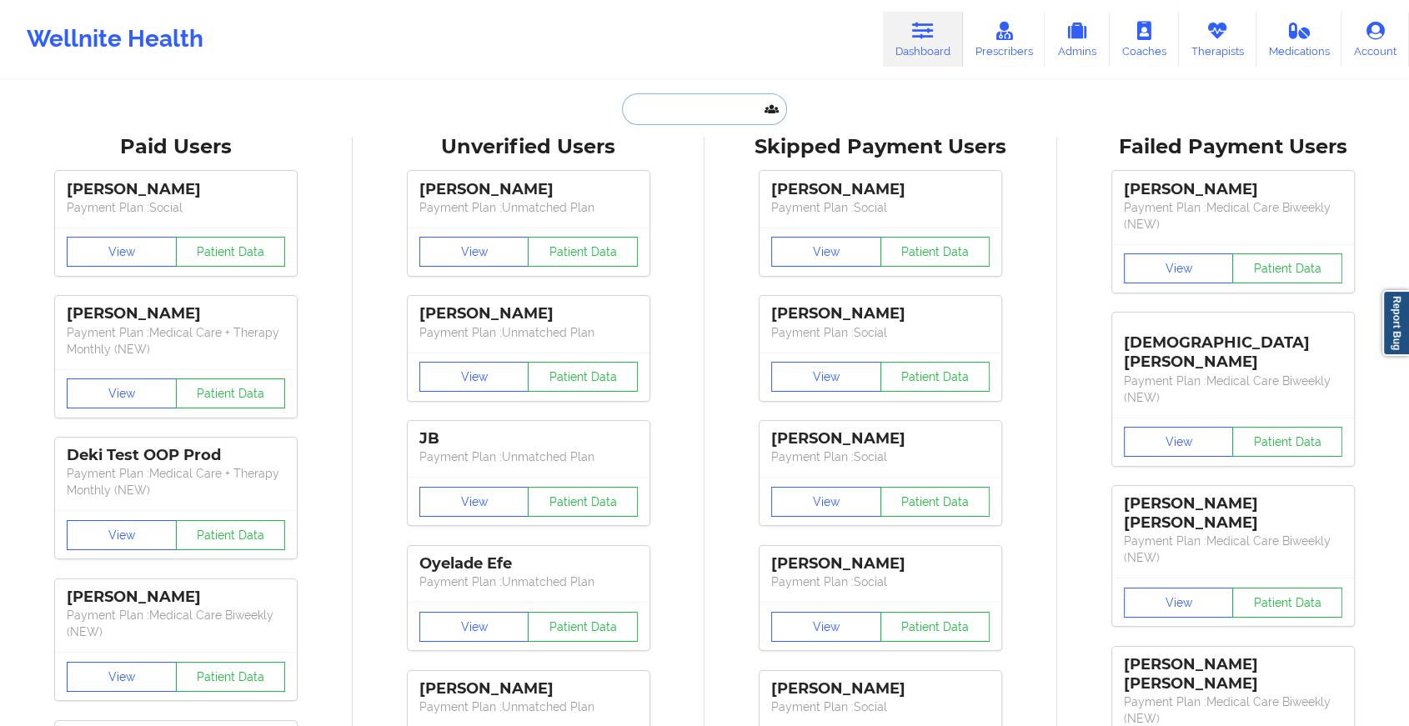
click at [720, 108] on input "text" at bounding box center [704, 109] width 165 height 32
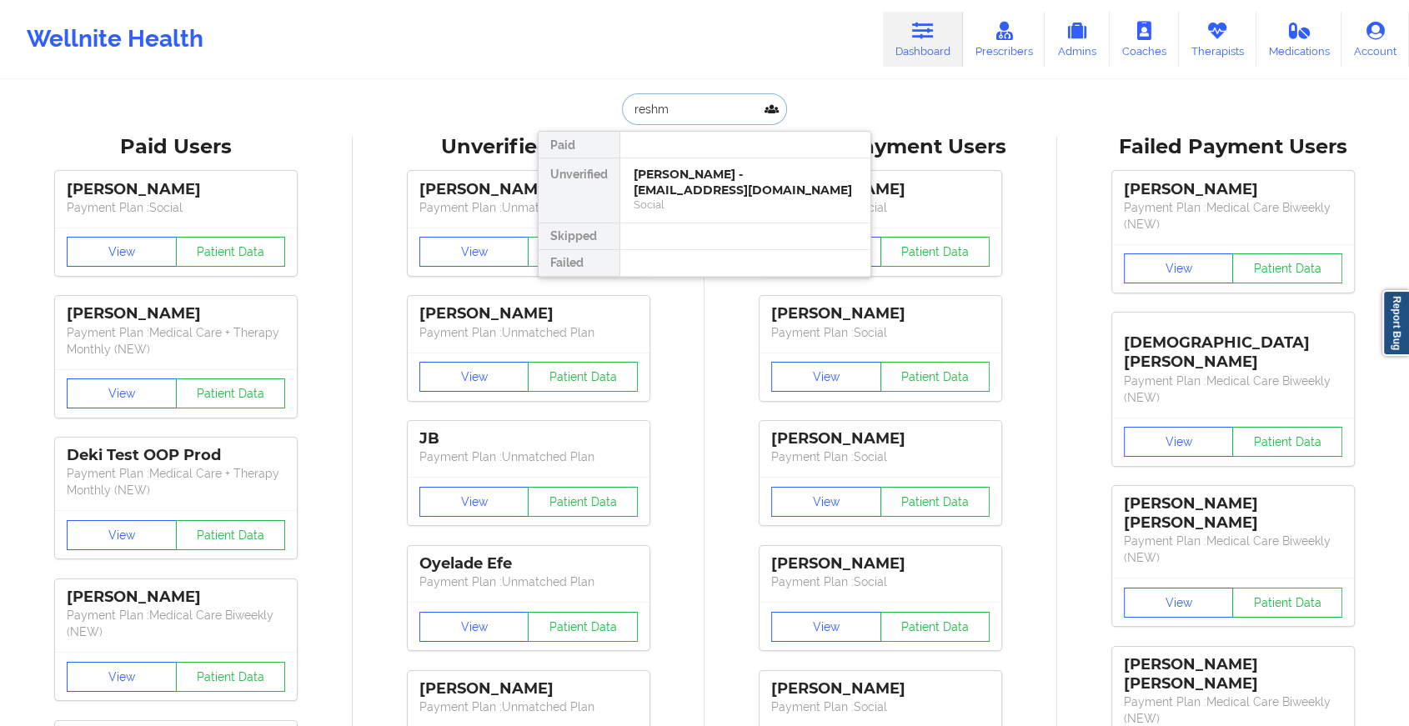
type input "reshma"
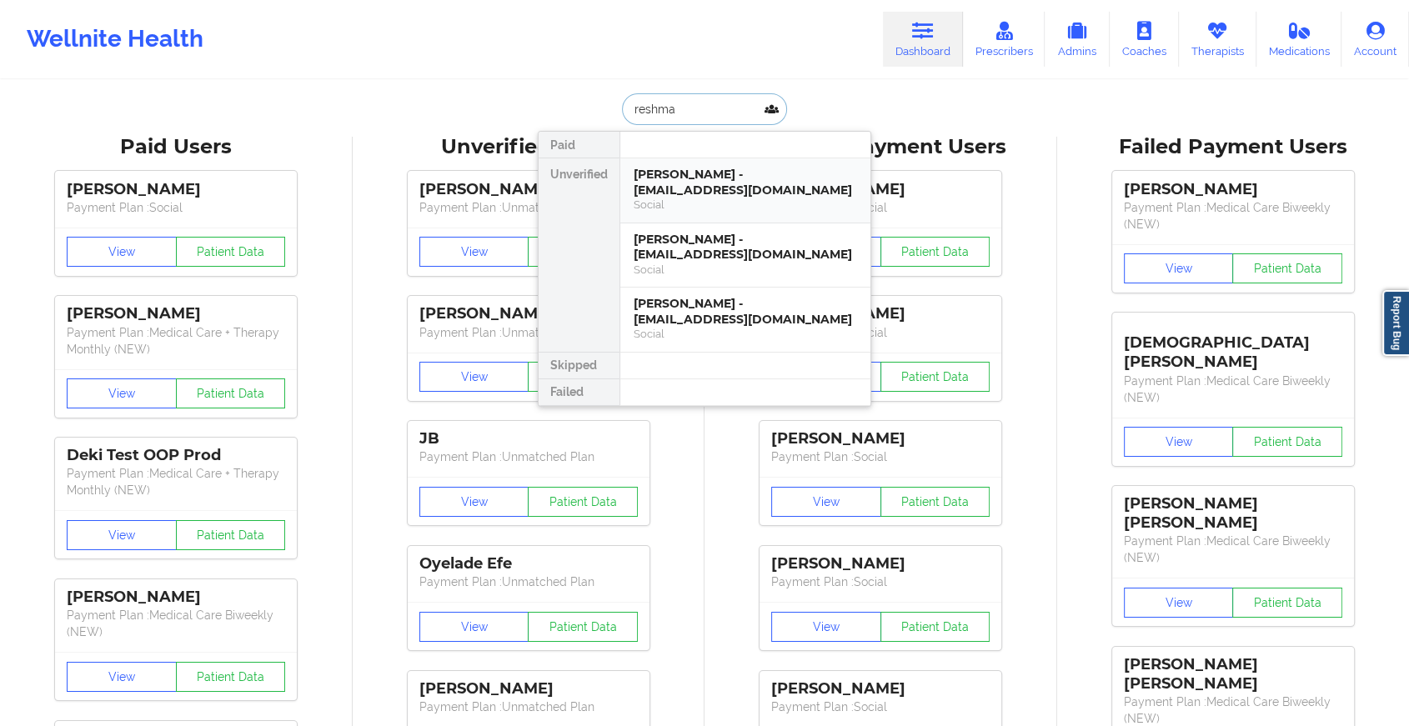
click at [713, 174] on div "[PERSON_NAME] - [EMAIL_ADDRESS][DOMAIN_NAME]" at bounding box center [745, 182] width 223 height 31
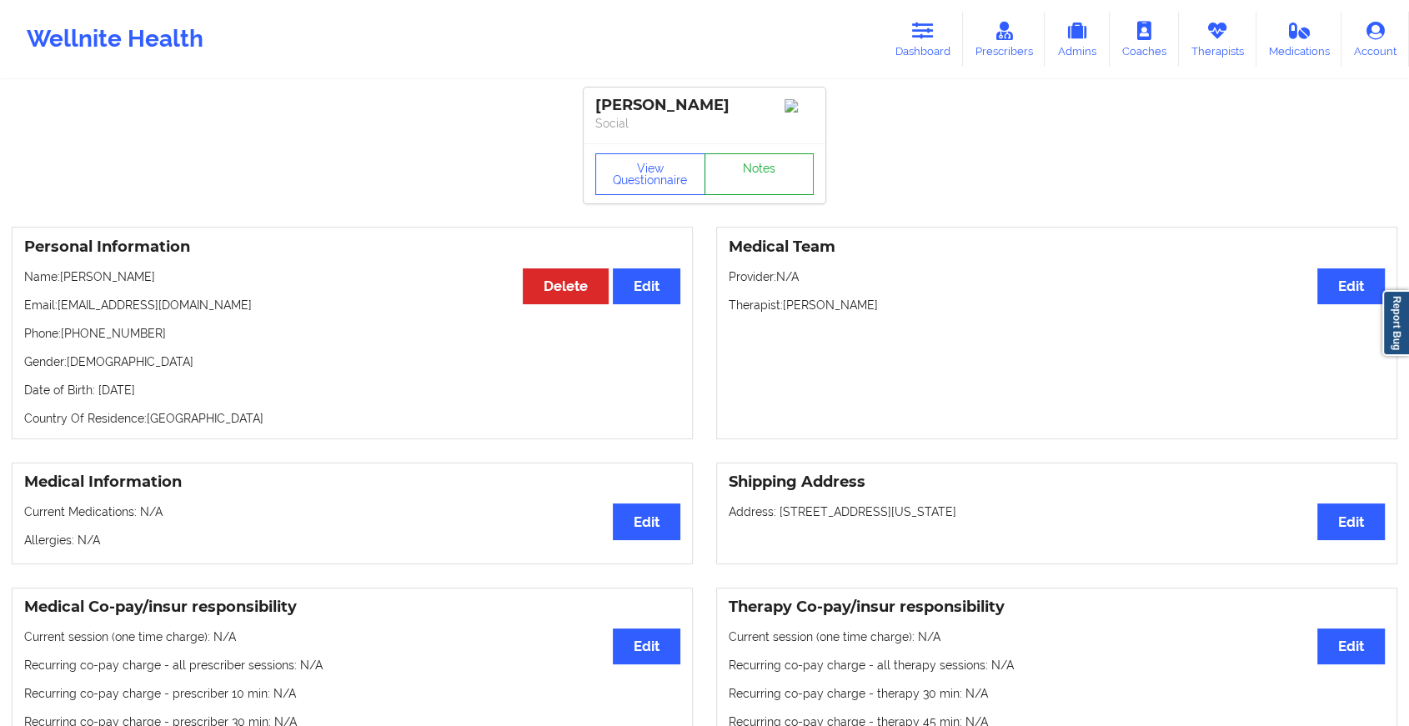
click at [713, 174] on link "Notes" at bounding box center [760, 174] width 110 height 42
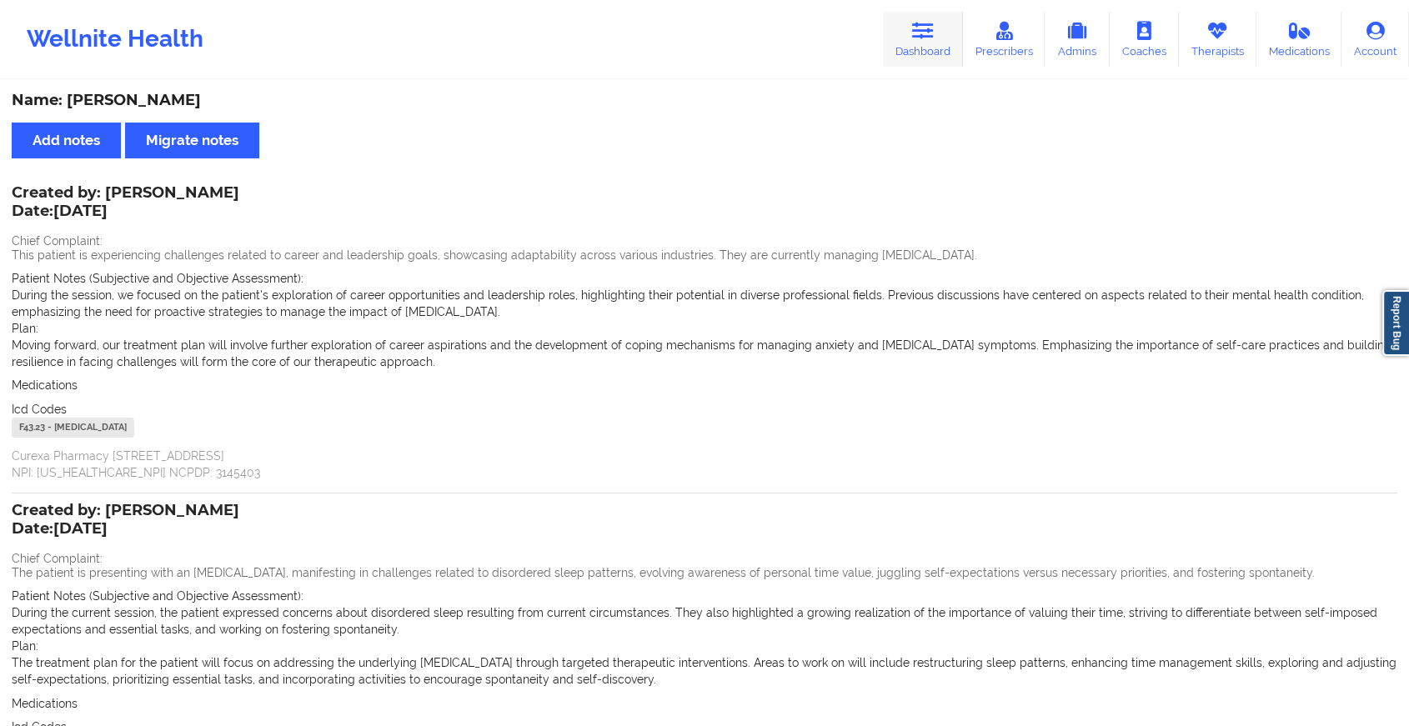
click at [926, 58] on link "Dashboard" at bounding box center [923, 39] width 80 height 55
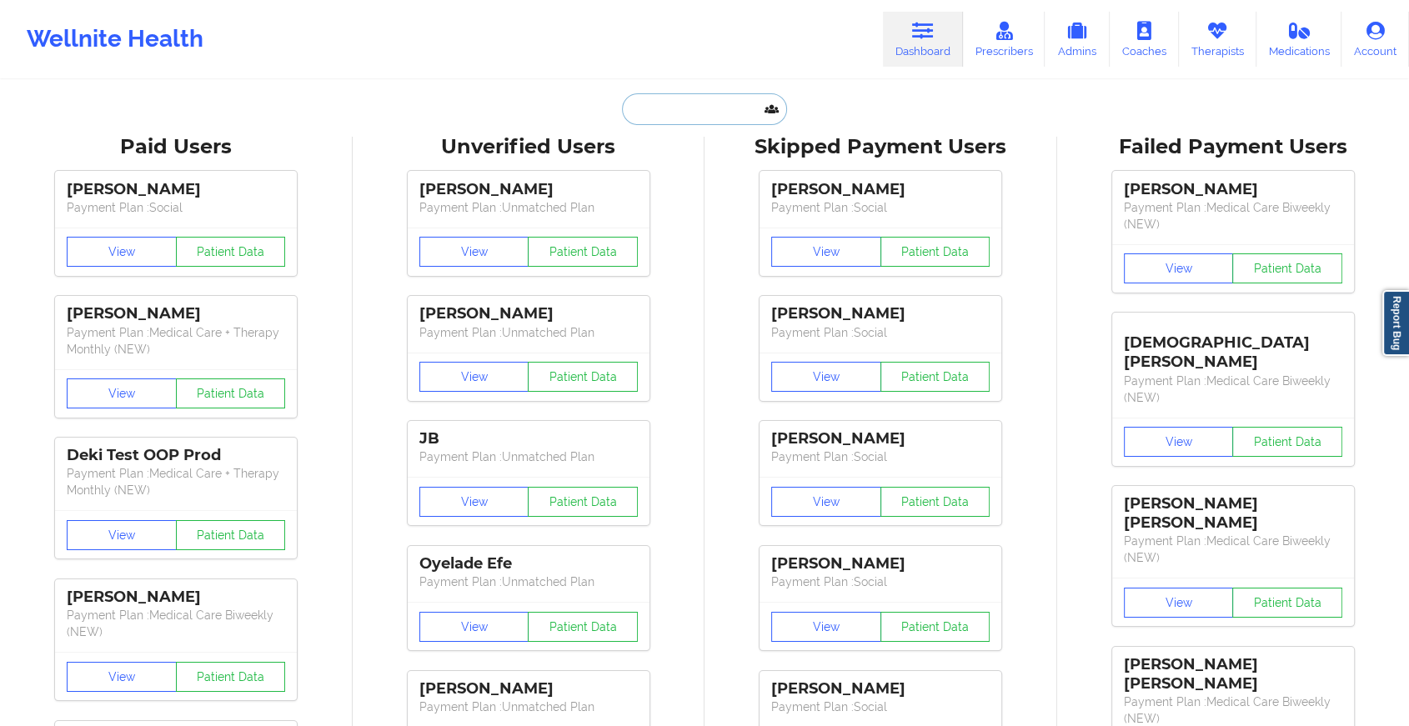
click at [735, 114] on input "text" at bounding box center [704, 109] width 165 height 32
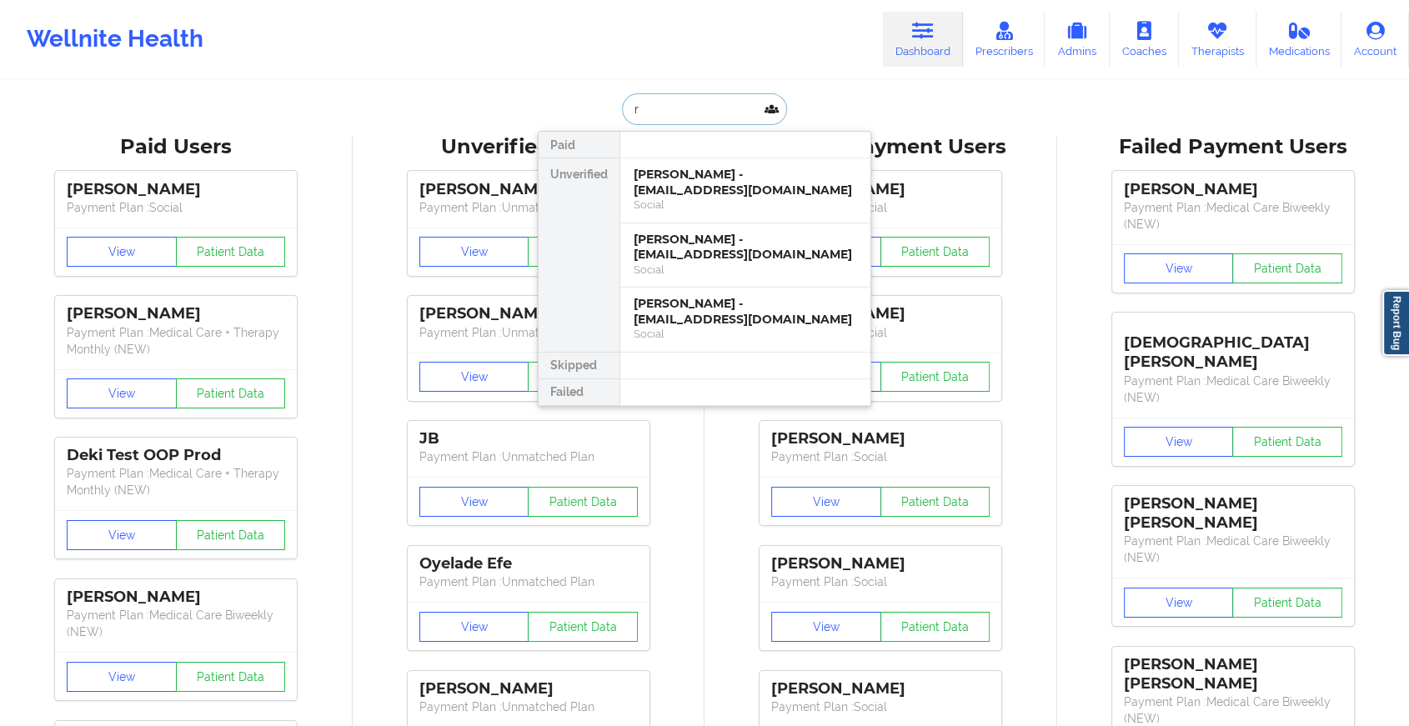
type input "r"
type input "[PERSON_NAME]"
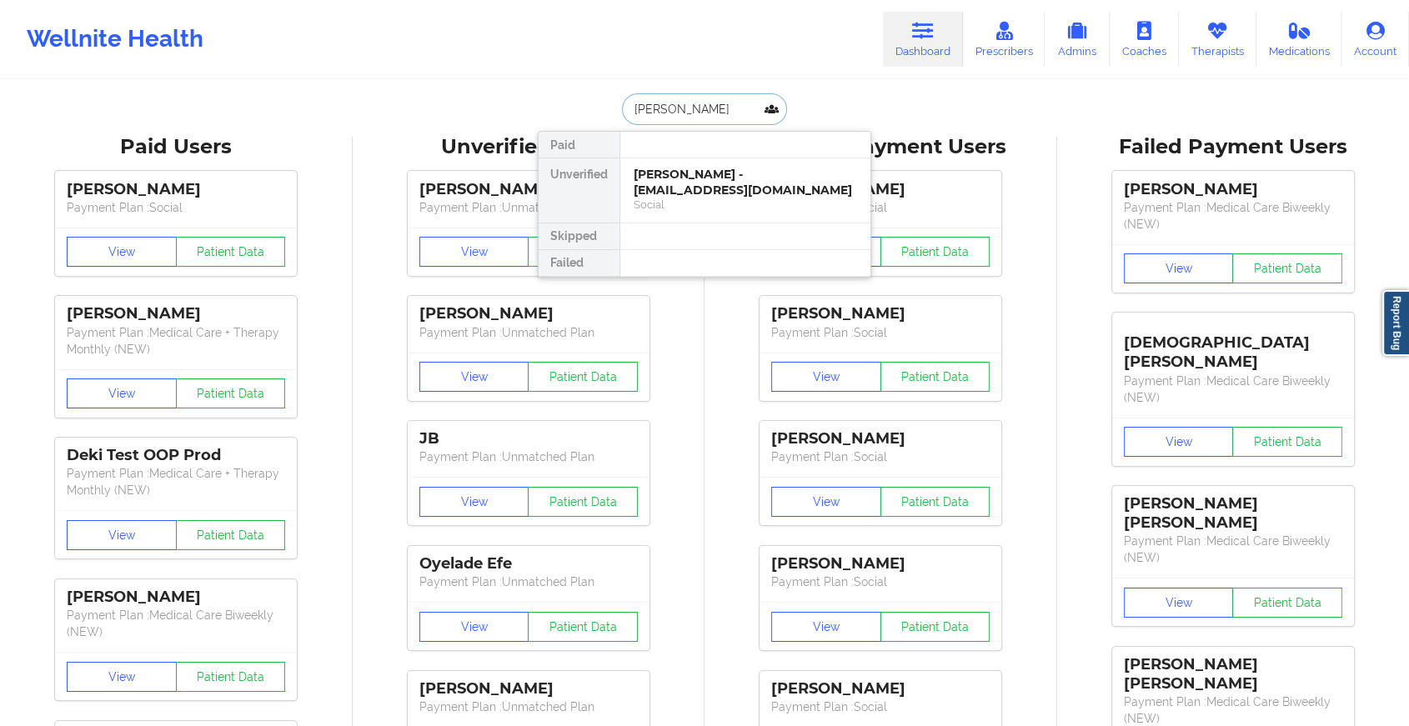
click at [716, 198] on div "Social" at bounding box center [745, 205] width 223 height 14
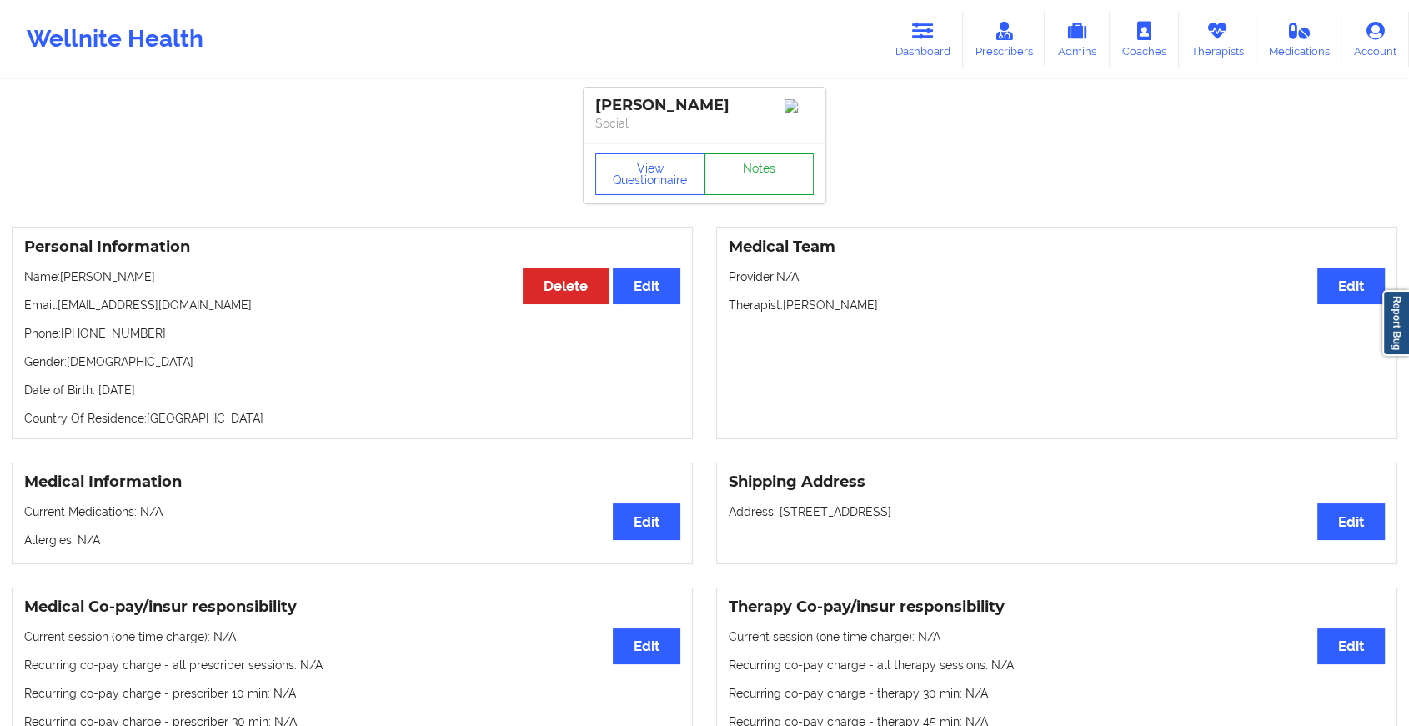
click at [780, 169] on link "Notes" at bounding box center [760, 174] width 110 height 42
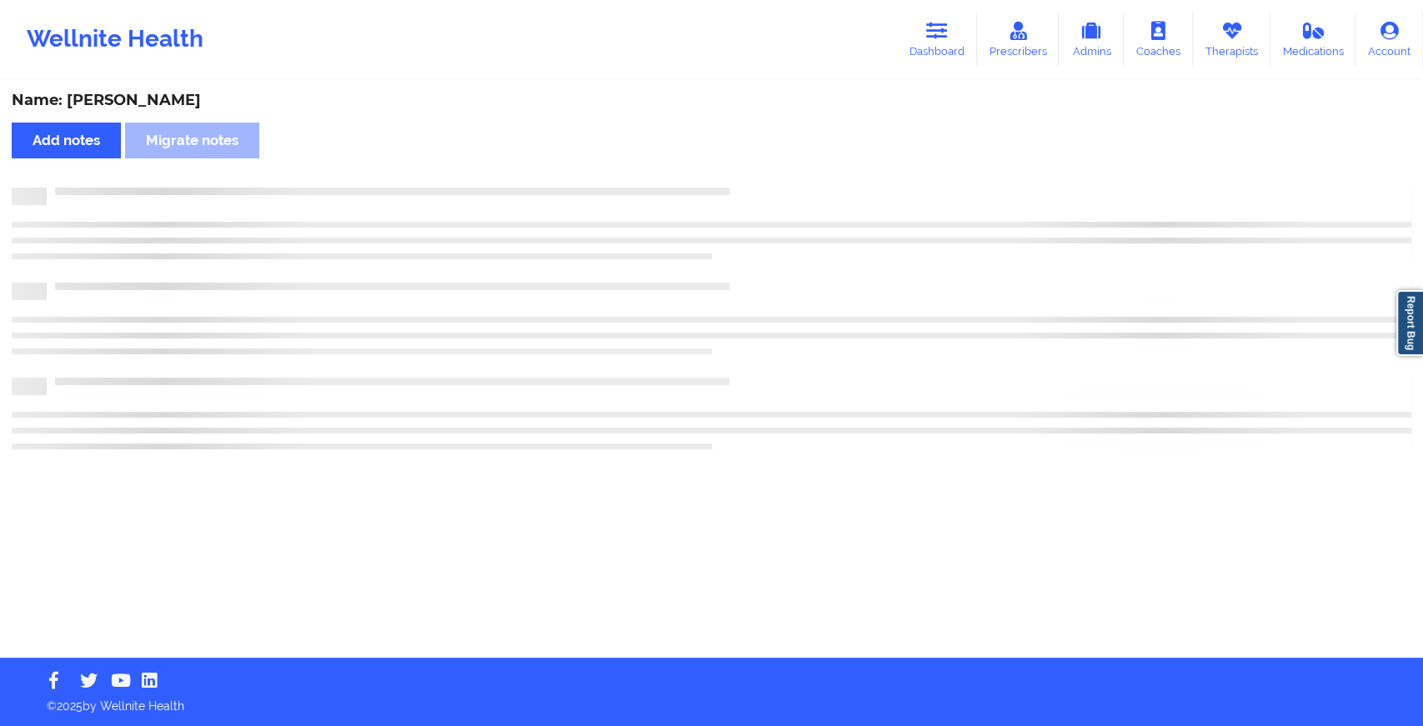
click at [780, 169] on div "Name: [PERSON_NAME] Add notes Migrate notes" at bounding box center [711, 370] width 1423 height 576
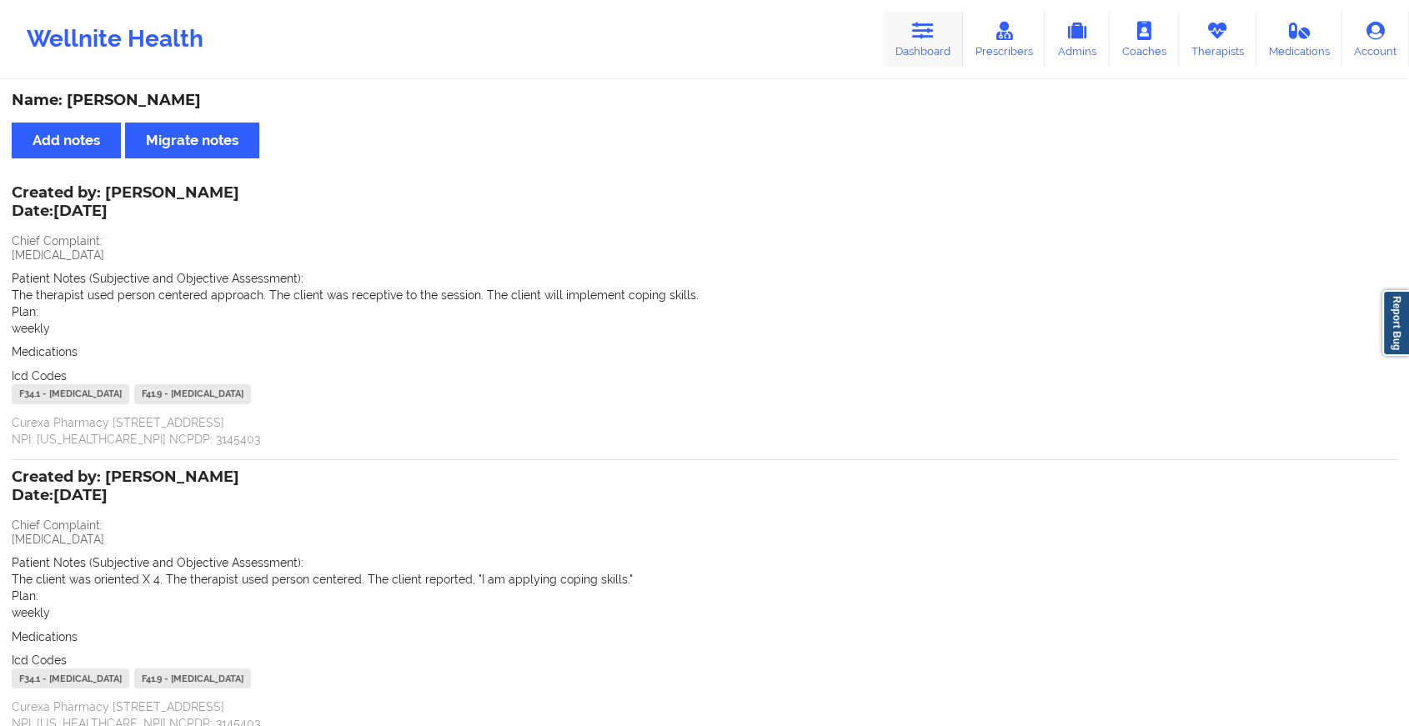
click at [914, 53] on link "Dashboard" at bounding box center [923, 39] width 80 height 55
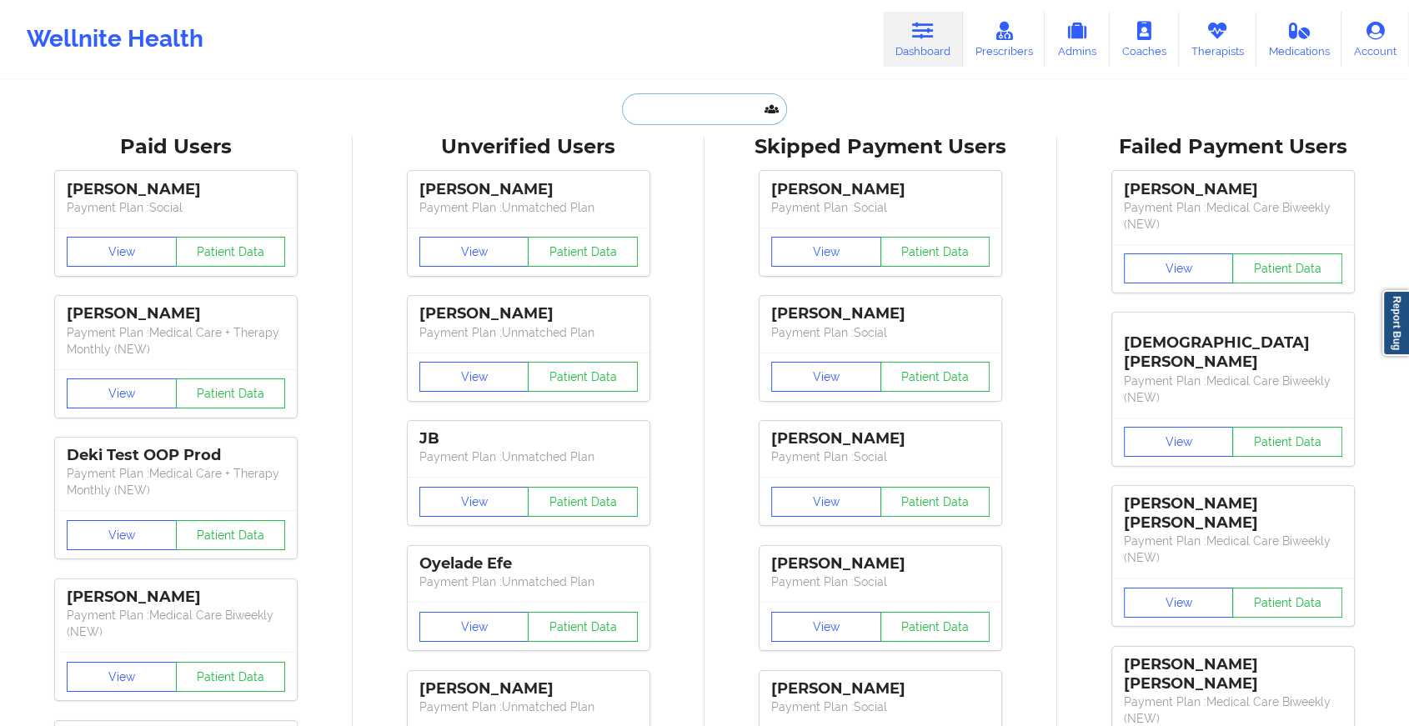
click at [715, 102] on input "text" at bounding box center [704, 109] width 165 height 32
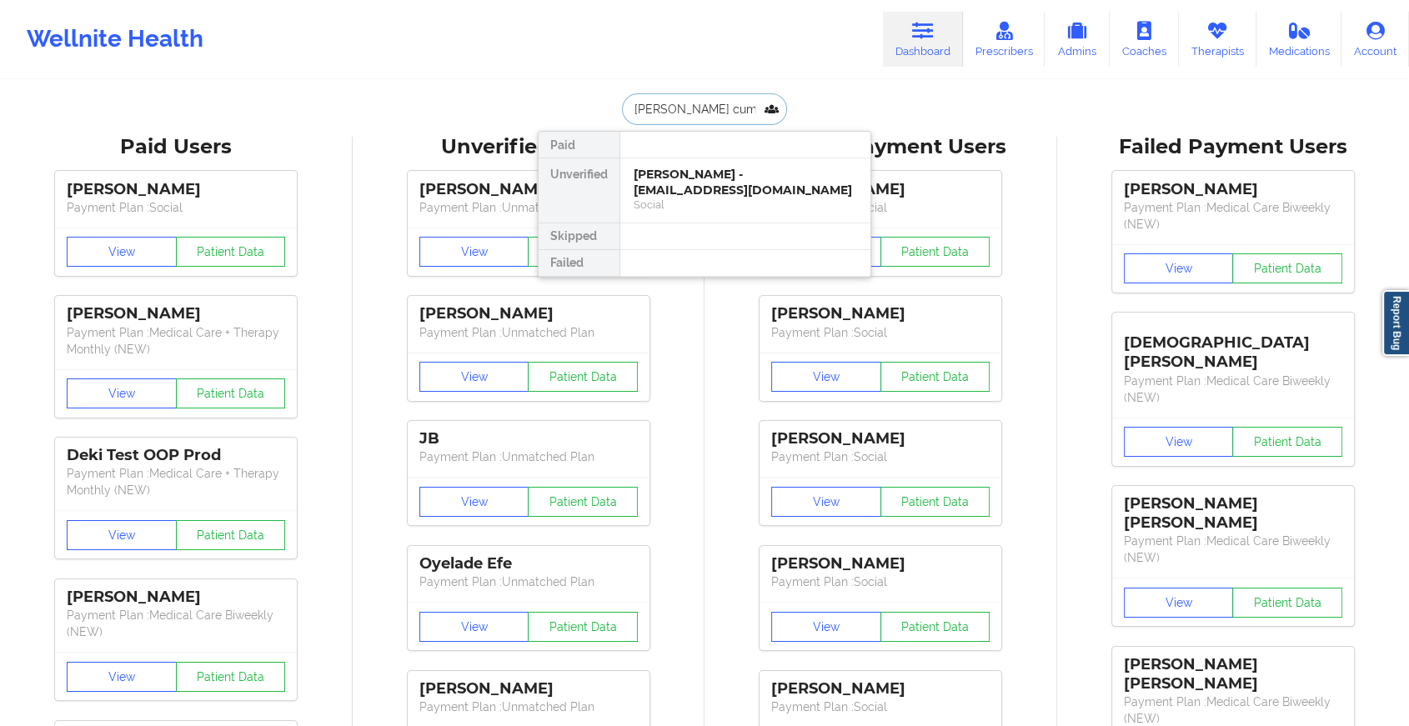
type input "[PERSON_NAME]"
click at [751, 174] on div "[PERSON_NAME] - [PERSON_NAME][EMAIL_ADDRESS][DOMAIN_NAME]" at bounding box center [745, 182] width 223 height 31
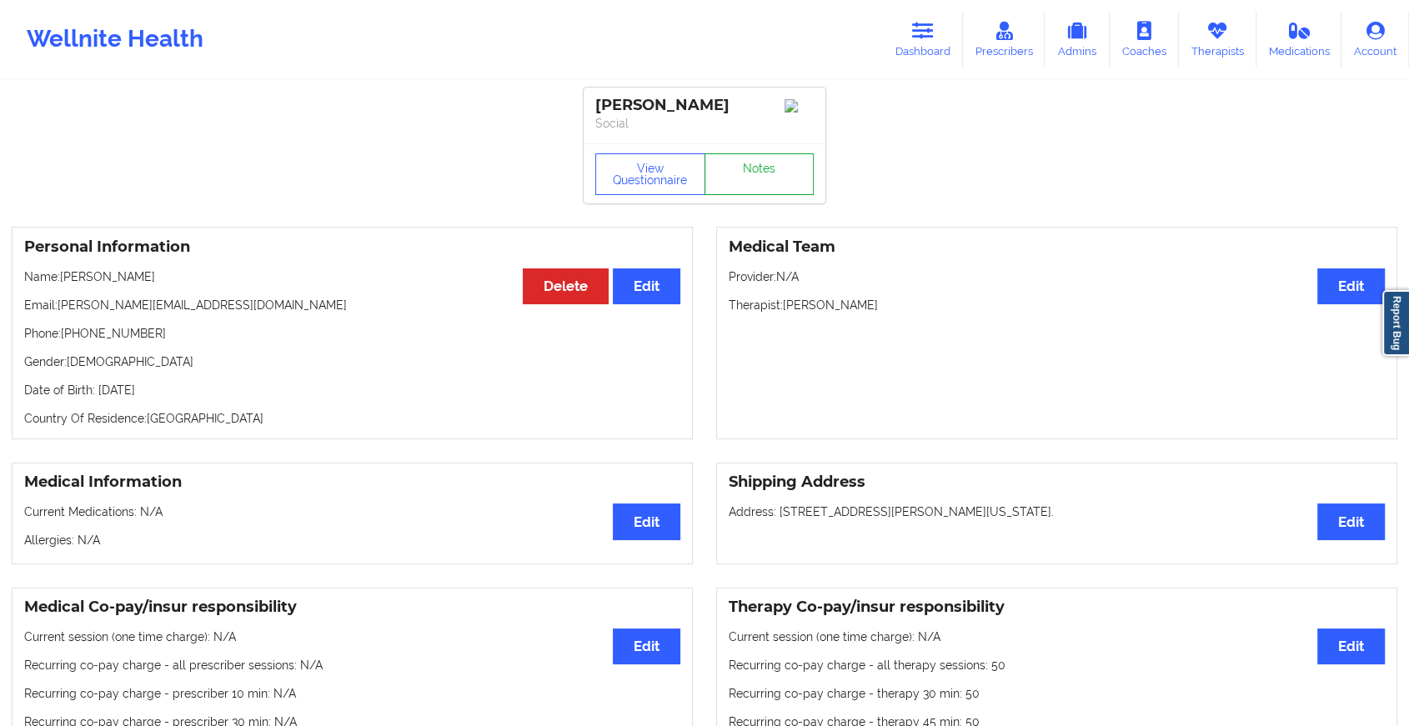
click at [775, 177] on link "Notes" at bounding box center [760, 174] width 110 height 42
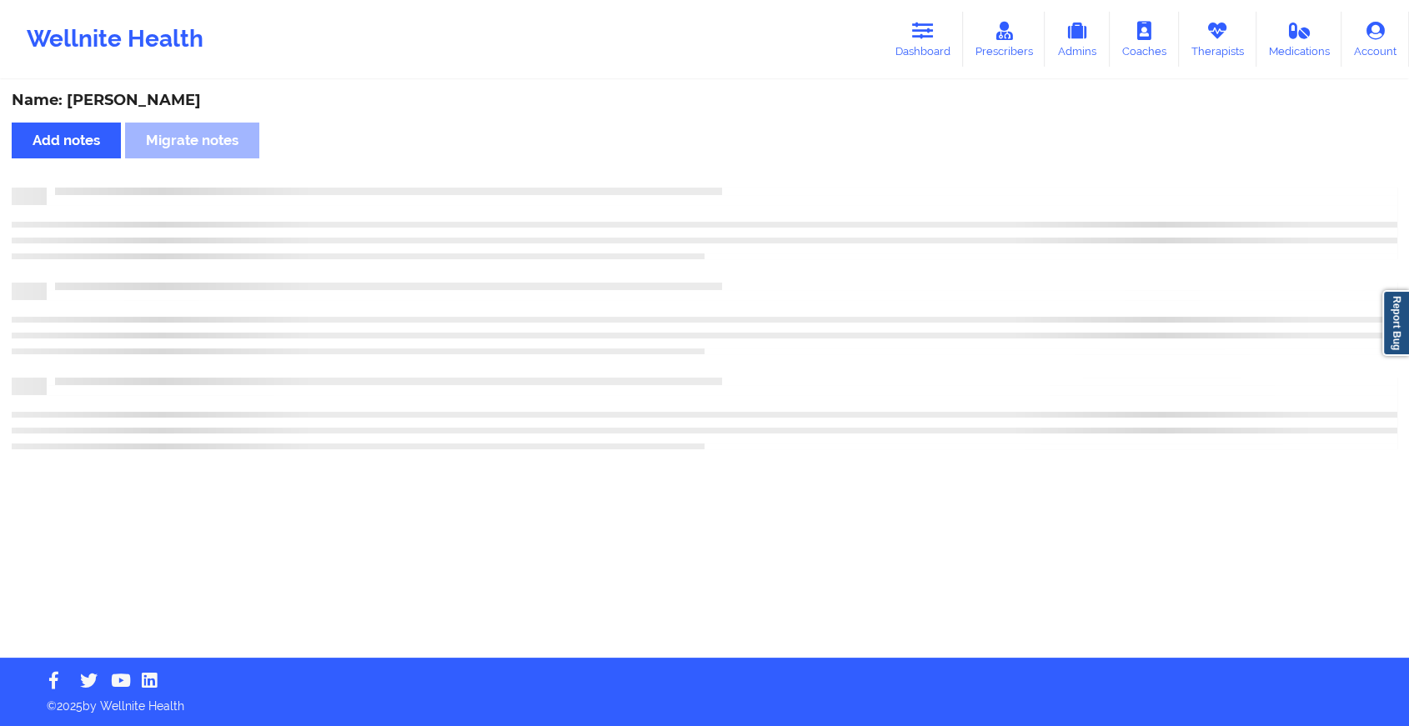
click at [775, 177] on div "Name: [PERSON_NAME] Add notes Migrate notes" at bounding box center [704, 370] width 1409 height 576
click at [775, 177] on div "Name: [PERSON_NAME] Add notes Migrate notes" at bounding box center [711, 370] width 1423 height 576
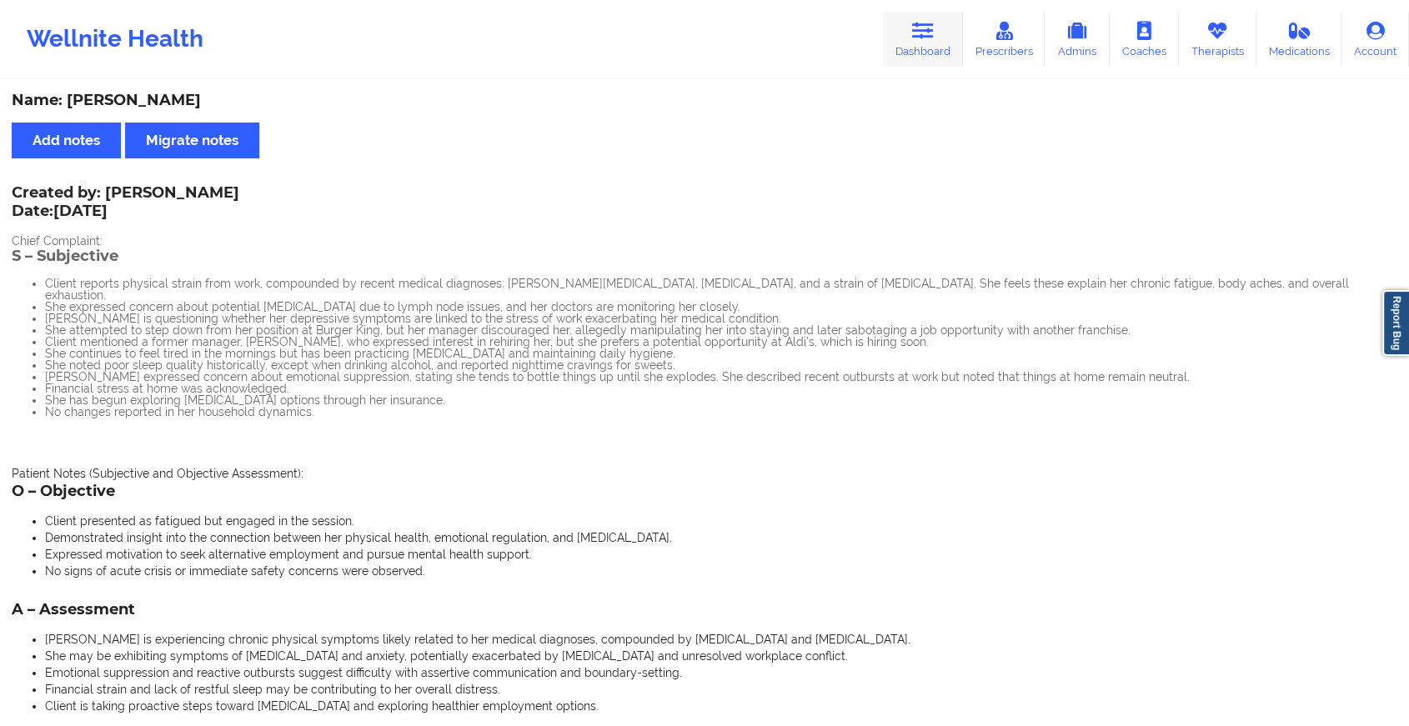
click at [932, 33] on icon at bounding box center [923, 31] width 22 height 18
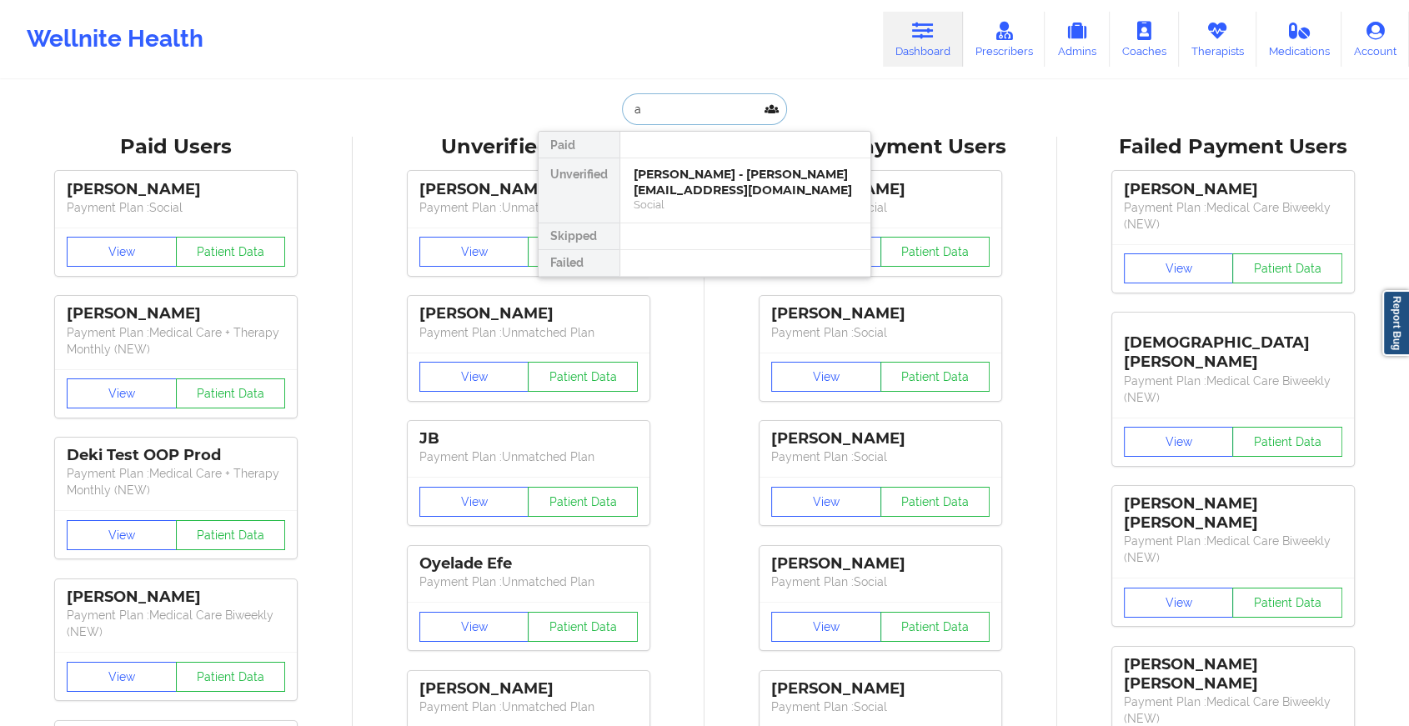
click at [702, 110] on input "a" at bounding box center [704, 109] width 165 height 32
type input "[PERSON_NAME] [PERSON_NAME]"
click at [701, 180] on div "[PERSON_NAME] - [PERSON_NAME][EMAIL_ADDRESS][PERSON_NAME][DOMAIN_NAME]" at bounding box center [745, 190] width 223 height 47
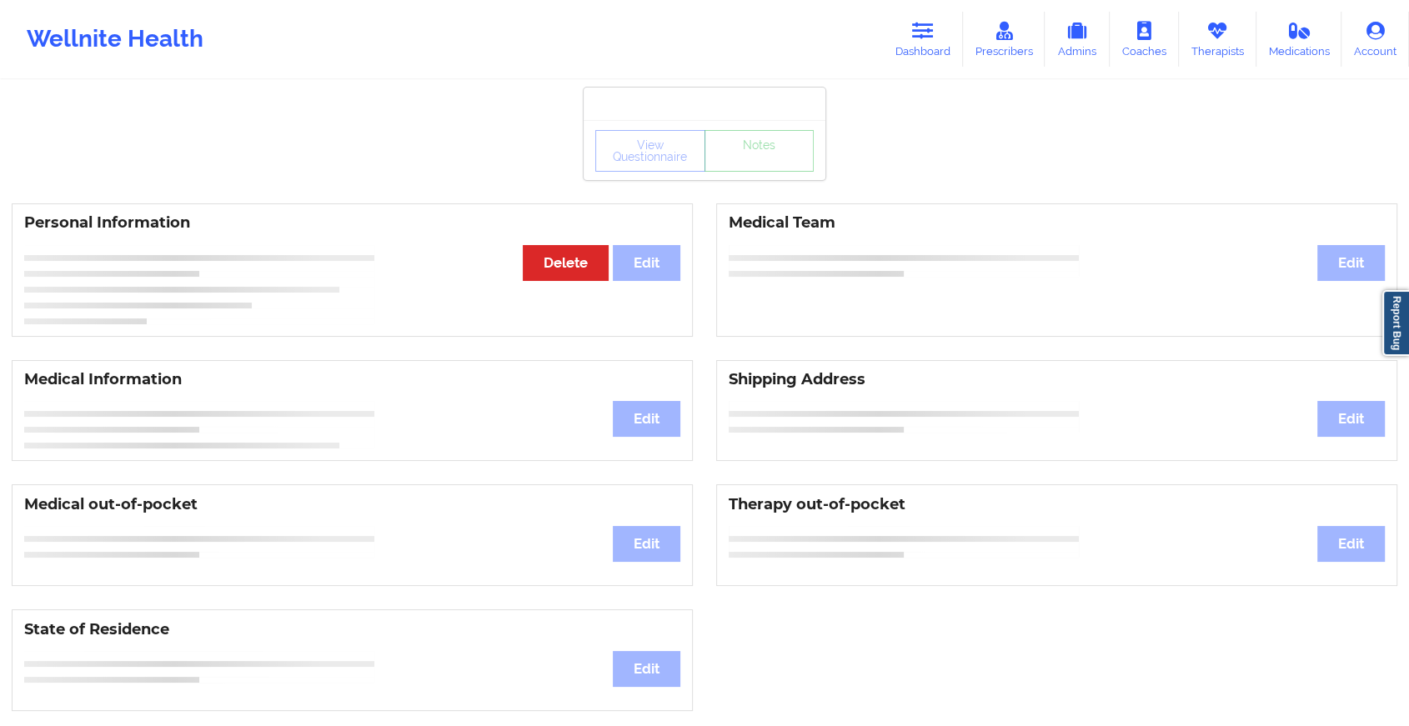
click at [767, 183] on div "View Questionnaire Notes Personal Information Edit Delete Medical Team Edit Med…" at bounding box center [704, 704] width 1409 height 1408
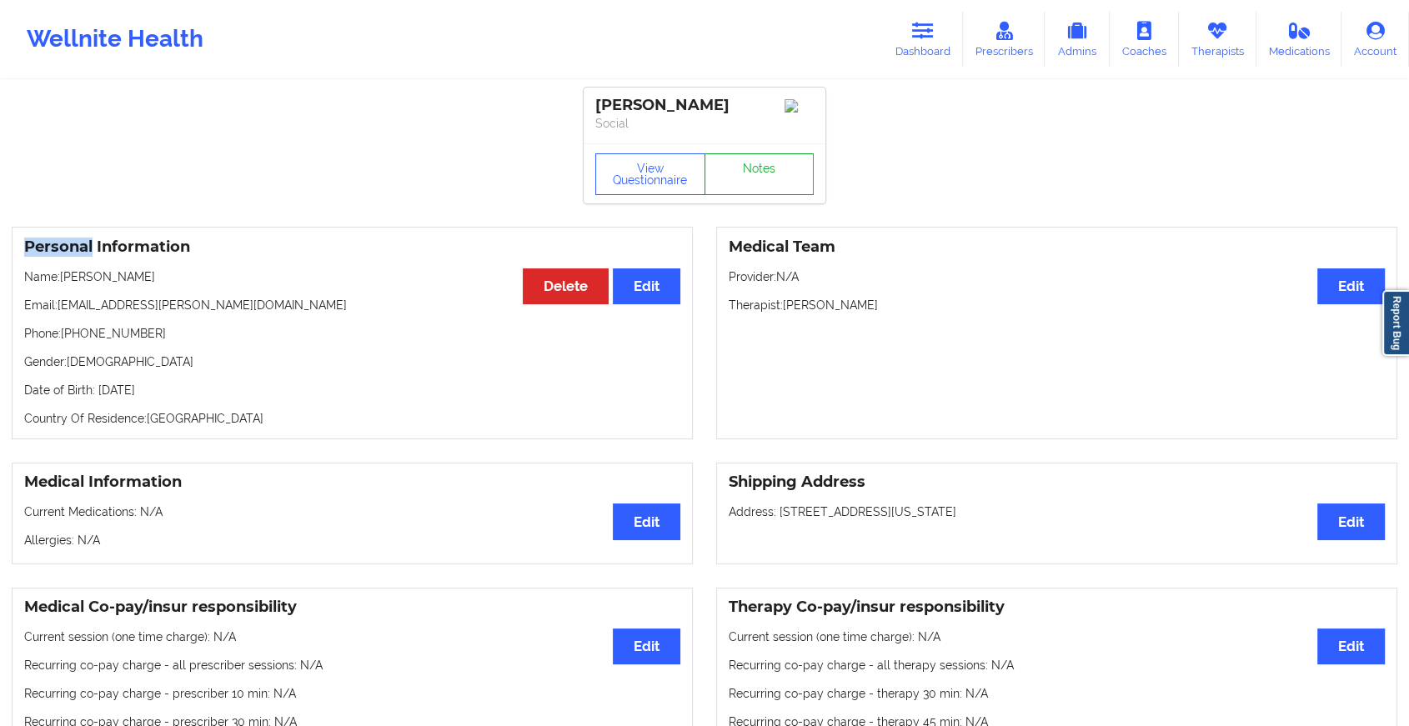
click at [767, 183] on link "Notes" at bounding box center [760, 174] width 110 height 42
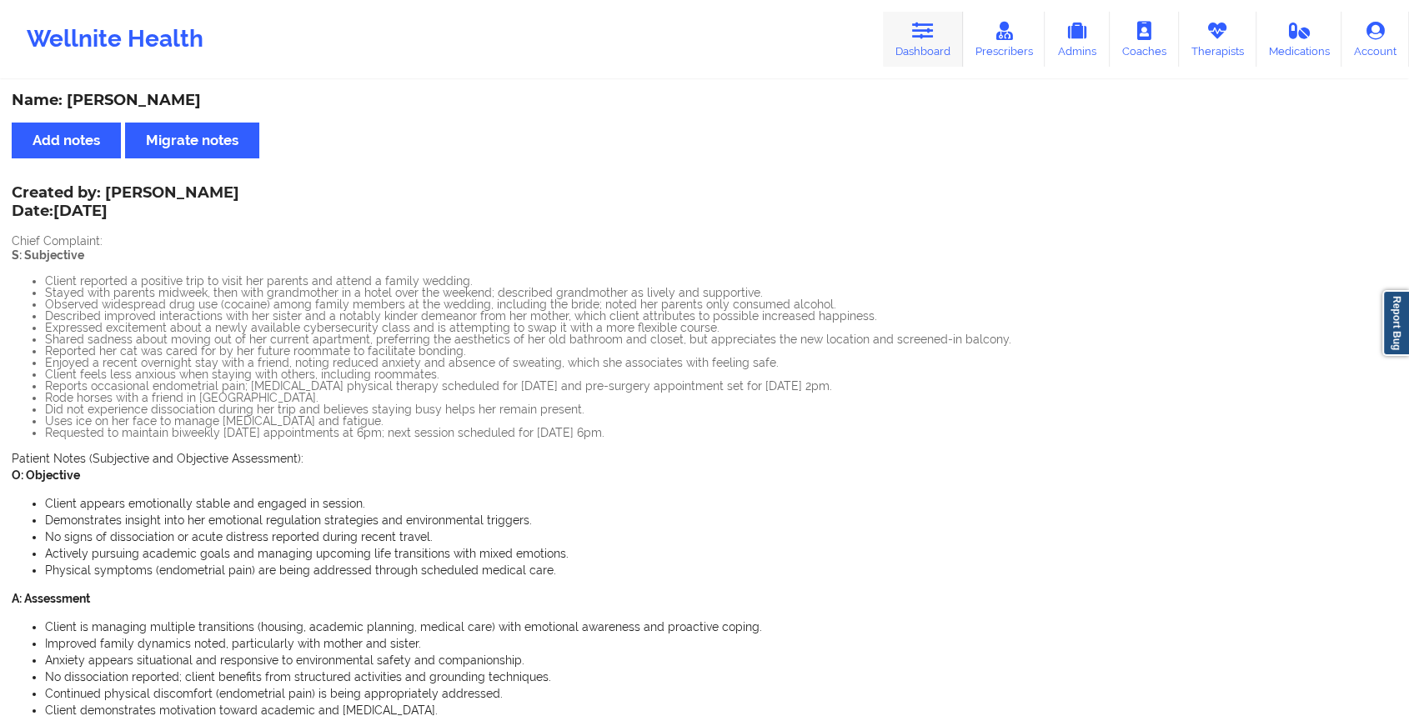
click at [911, 40] on link "Dashboard" at bounding box center [923, 39] width 80 height 55
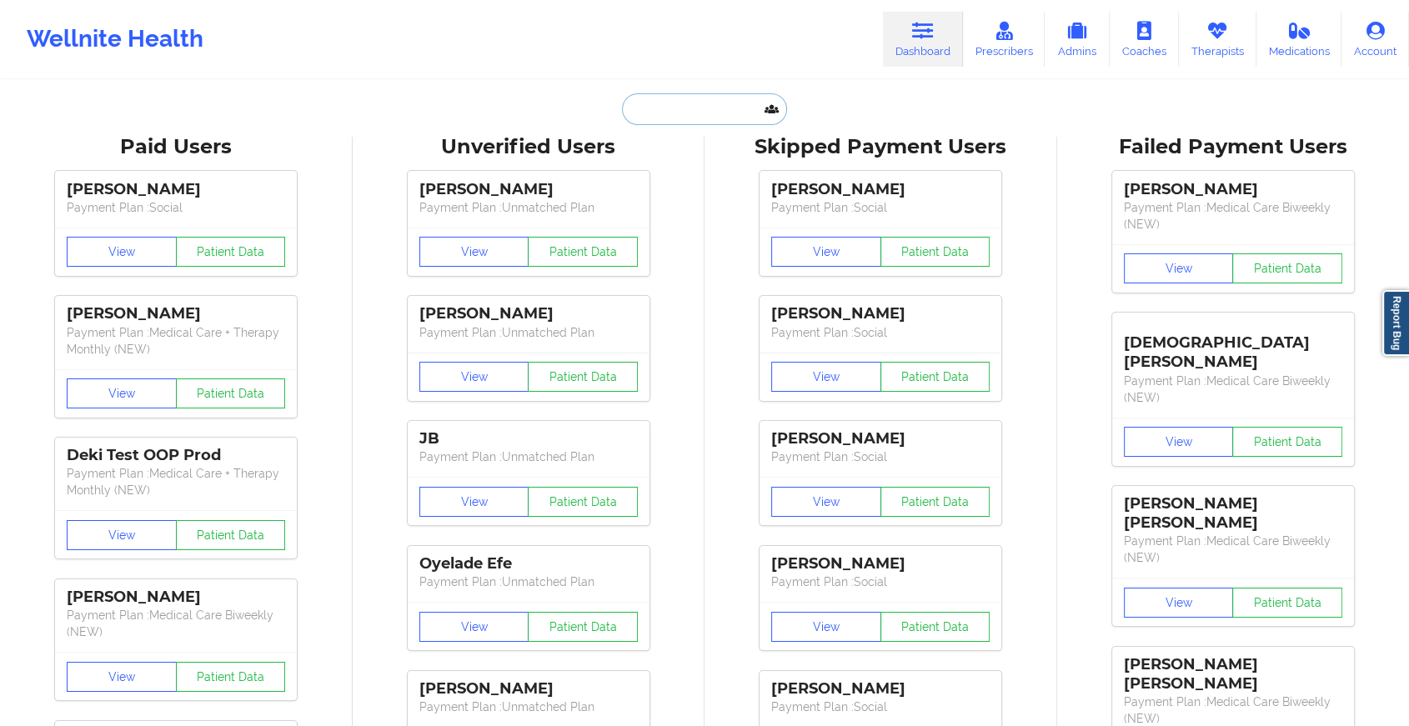
click at [700, 105] on input "text" at bounding box center [704, 109] width 165 height 32
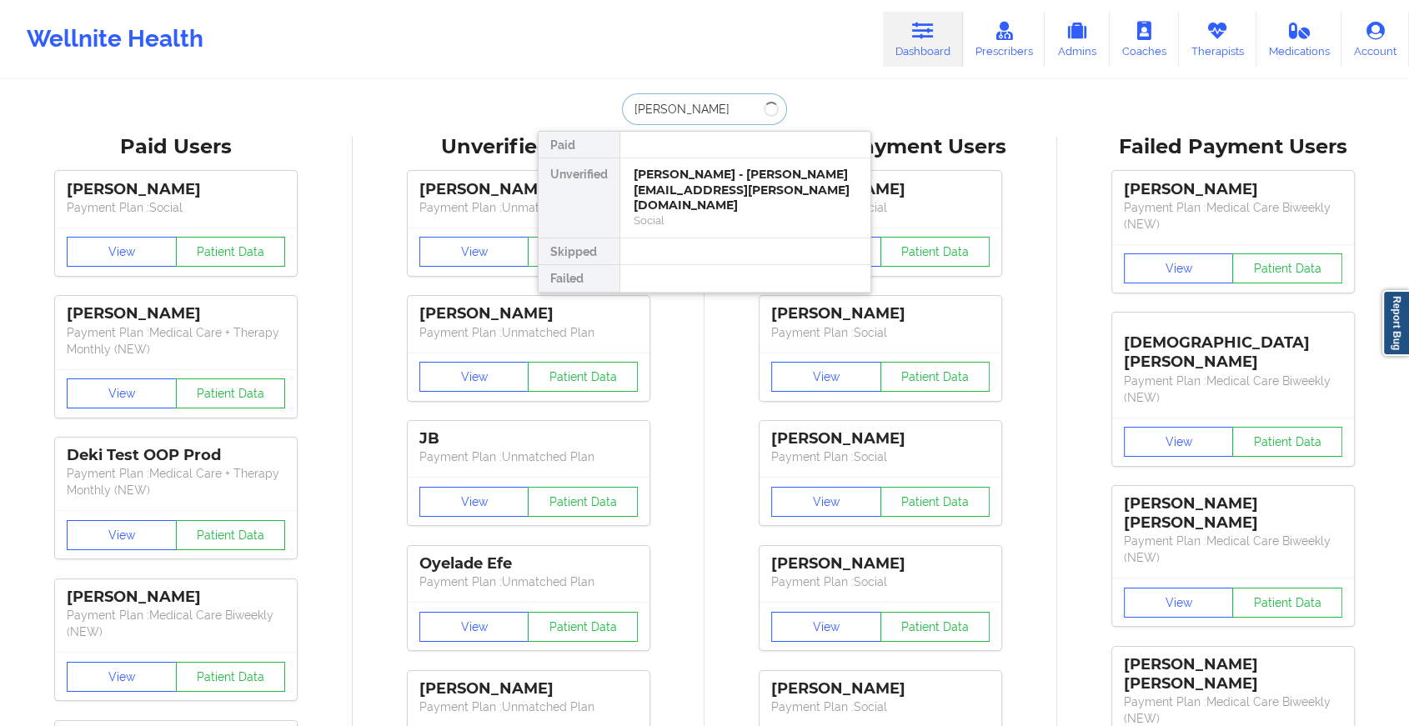
type input "[PERSON_NAME]"
click at [718, 164] on div "[PERSON_NAME] - [EMAIL_ADDRESS][DOMAIN_NAME] Social" at bounding box center [745, 190] width 250 height 64
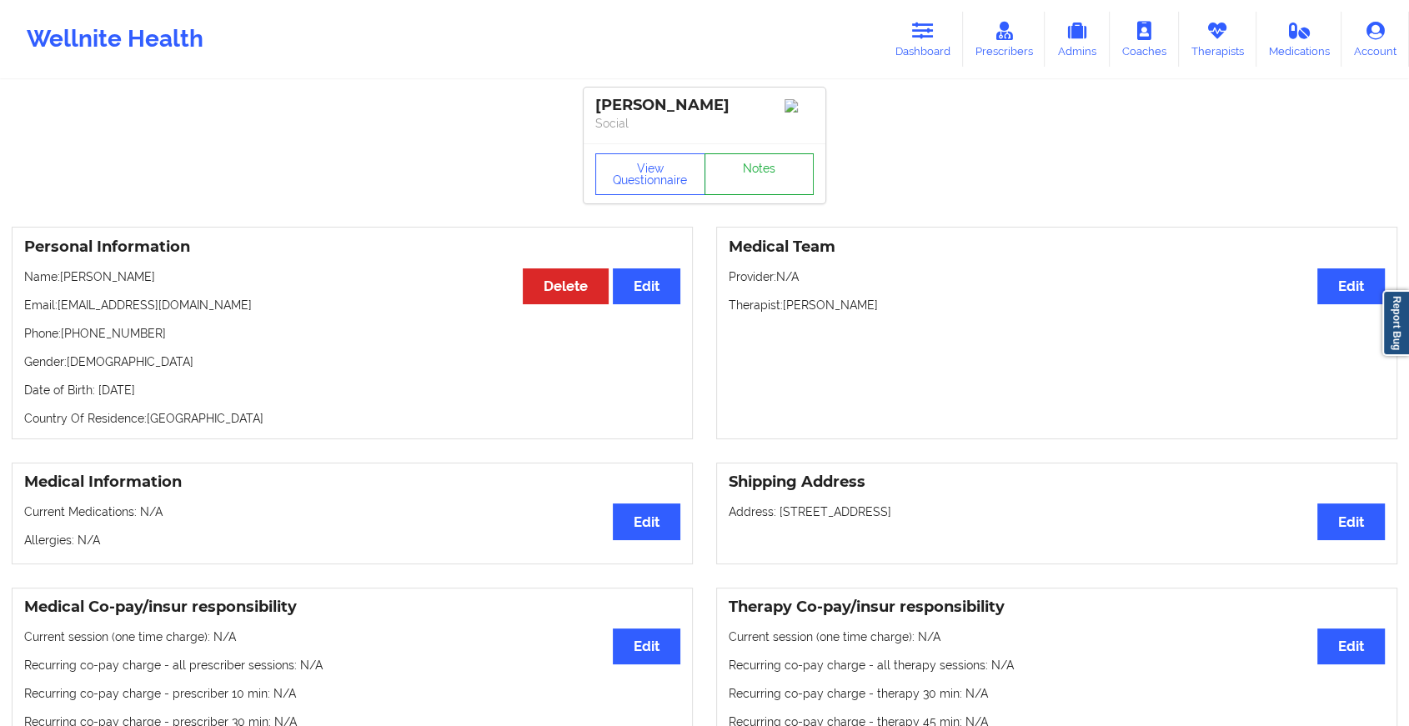
click at [757, 171] on link "Notes" at bounding box center [760, 174] width 110 height 42
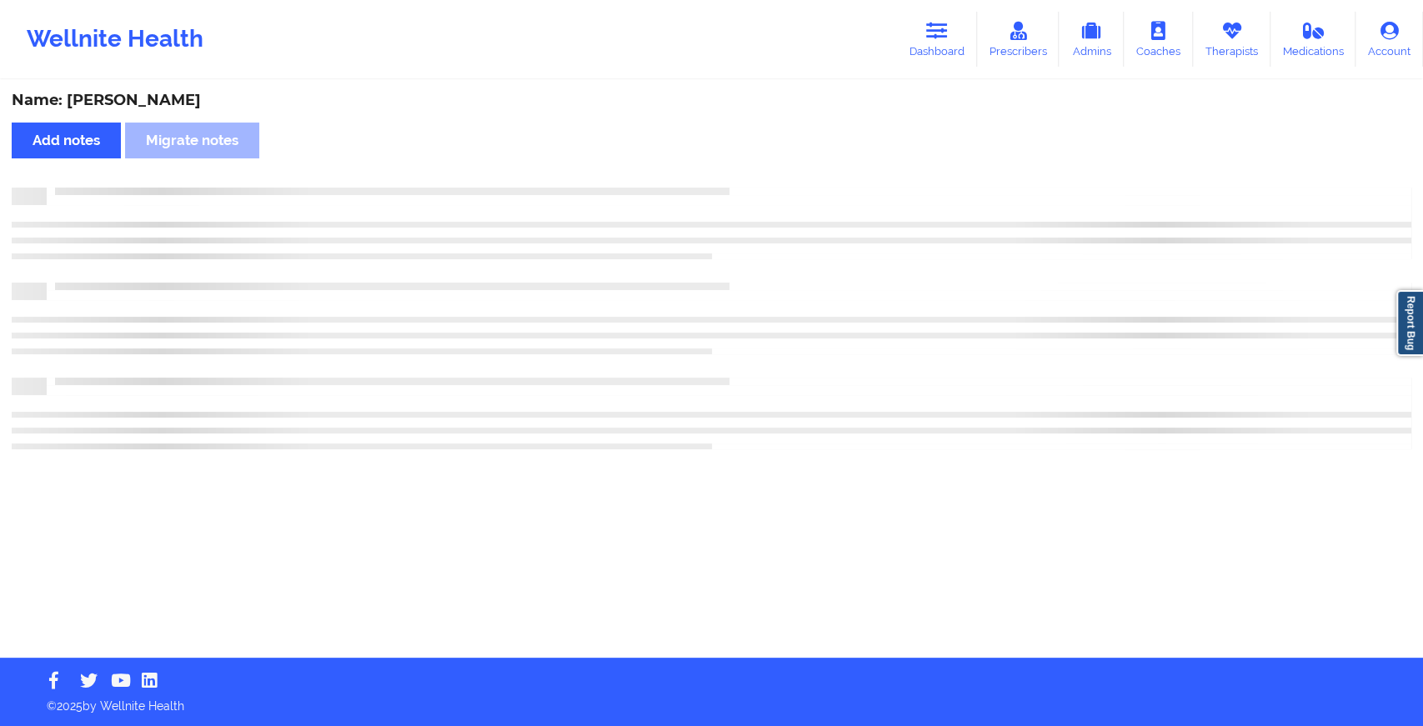
click at [757, 171] on div "Name: [PERSON_NAME] Add notes Migrate notes" at bounding box center [711, 370] width 1423 height 576
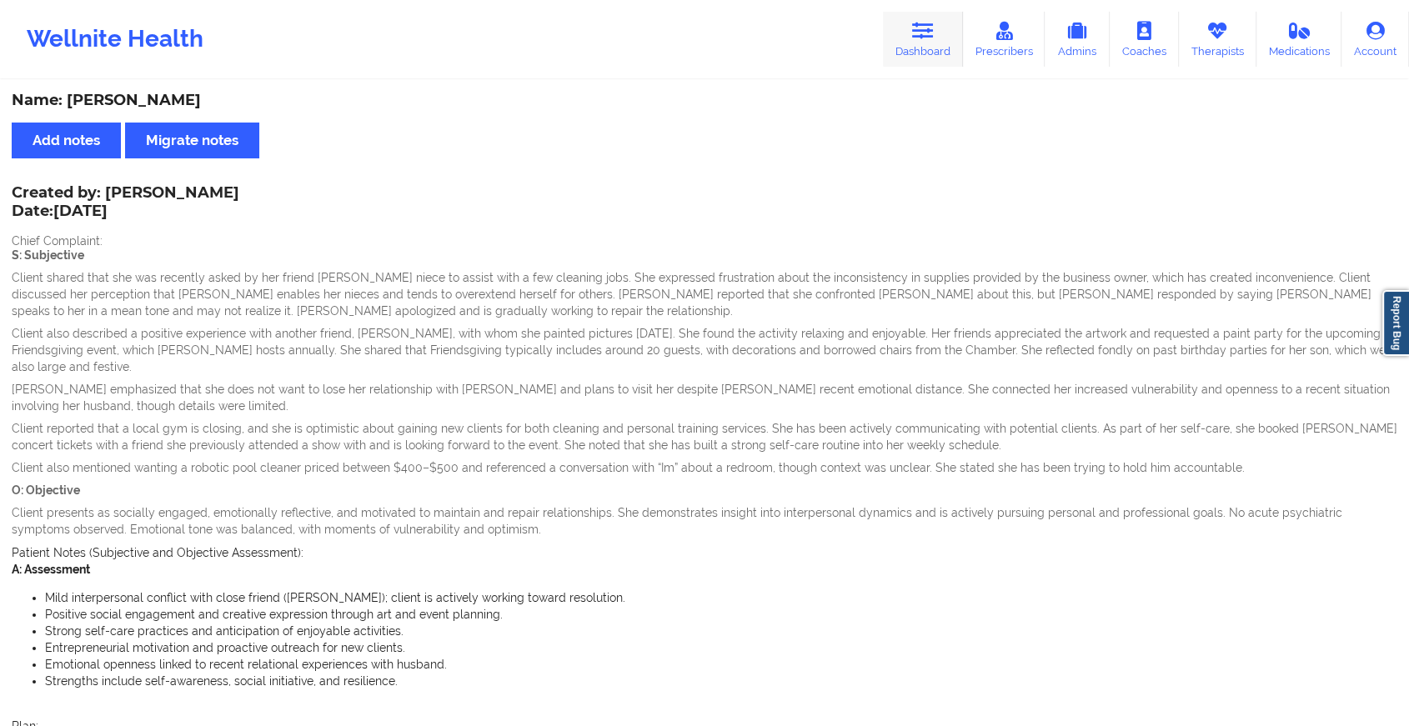
click at [916, 33] on icon at bounding box center [923, 31] width 22 height 18
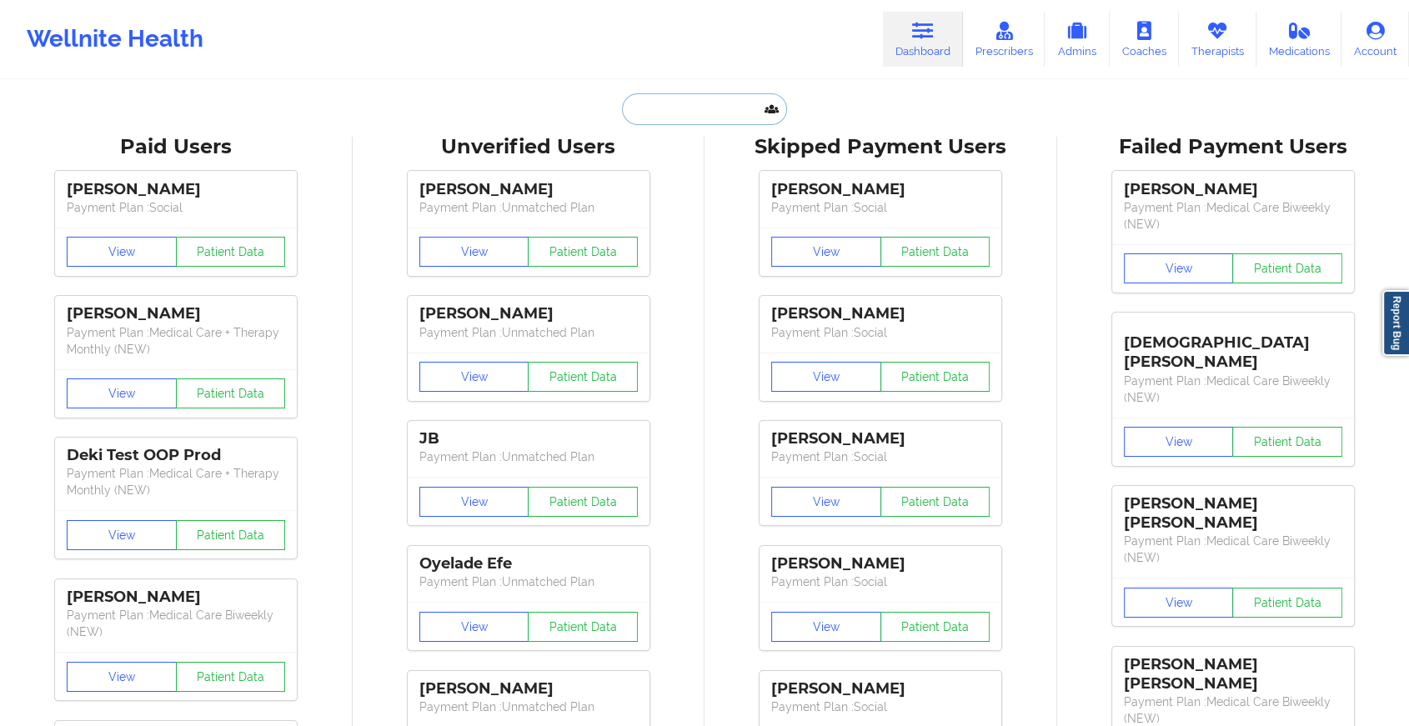
click at [707, 105] on input "text" at bounding box center [704, 109] width 165 height 32
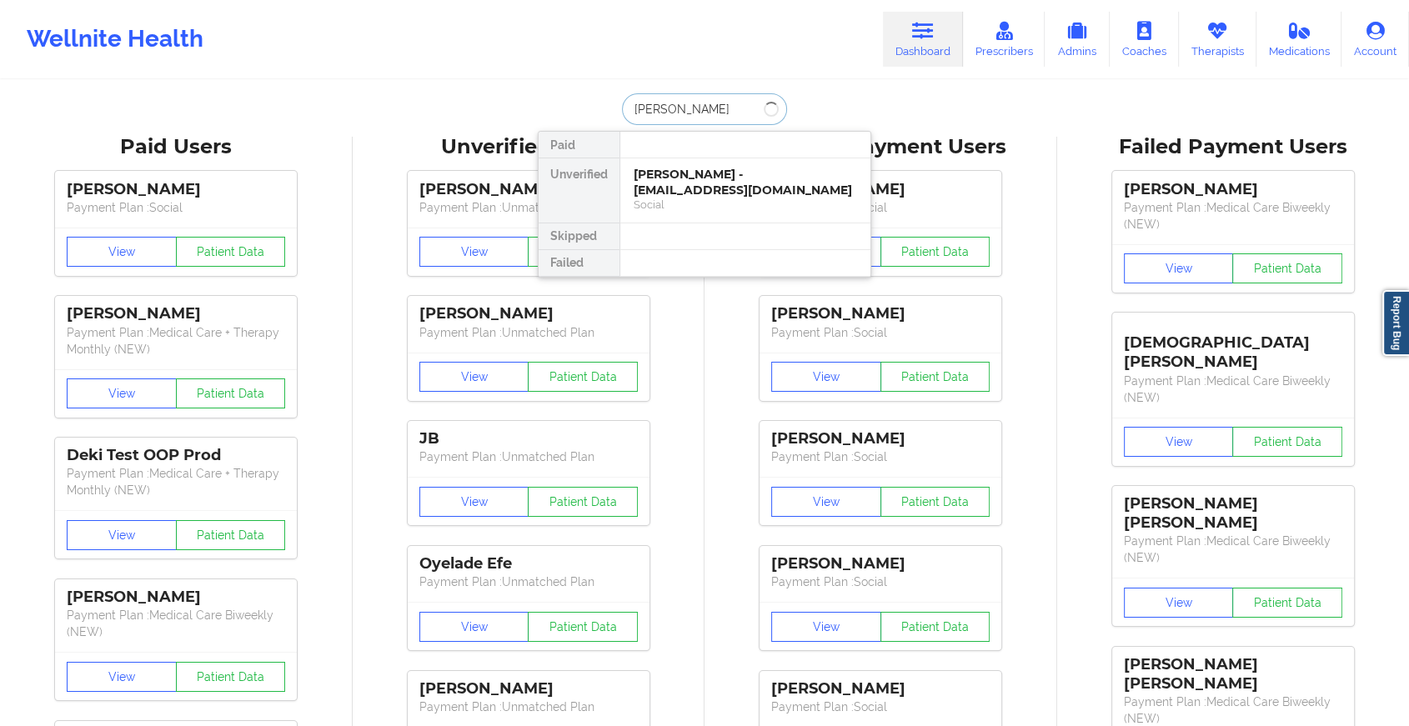
type input "[PERSON_NAME]"
click at [743, 183] on div "[PERSON_NAME] - [EMAIL_ADDRESS][DOMAIN_NAME]" at bounding box center [745, 182] width 223 height 31
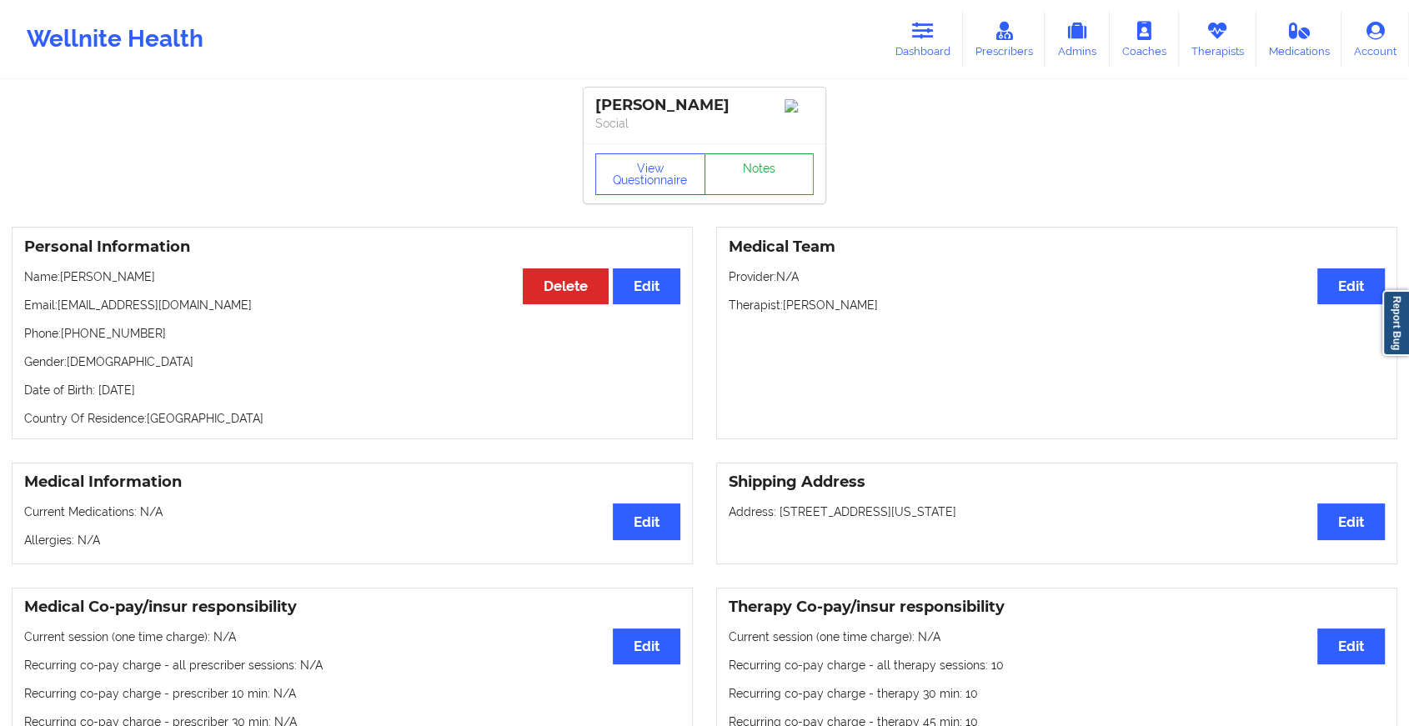
drag, startPoint x: 780, startPoint y: 149, endPoint x: 770, endPoint y: 189, distance: 41.5
click at [770, 189] on div "View Questionnaire Notes" at bounding box center [705, 173] width 242 height 60
click at [770, 189] on link "Notes" at bounding box center [760, 174] width 110 height 42
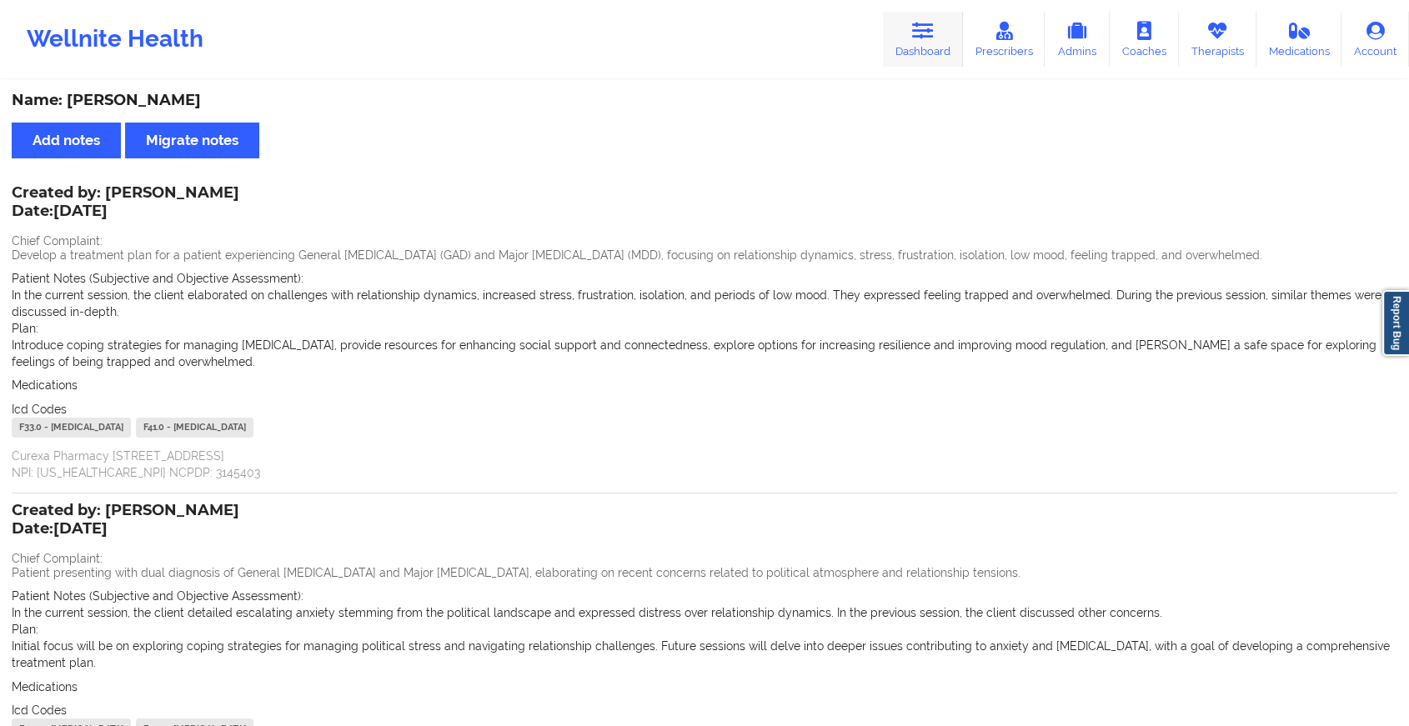
click at [913, 33] on link "Dashboard" at bounding box center [923, 39] width 80 height 55
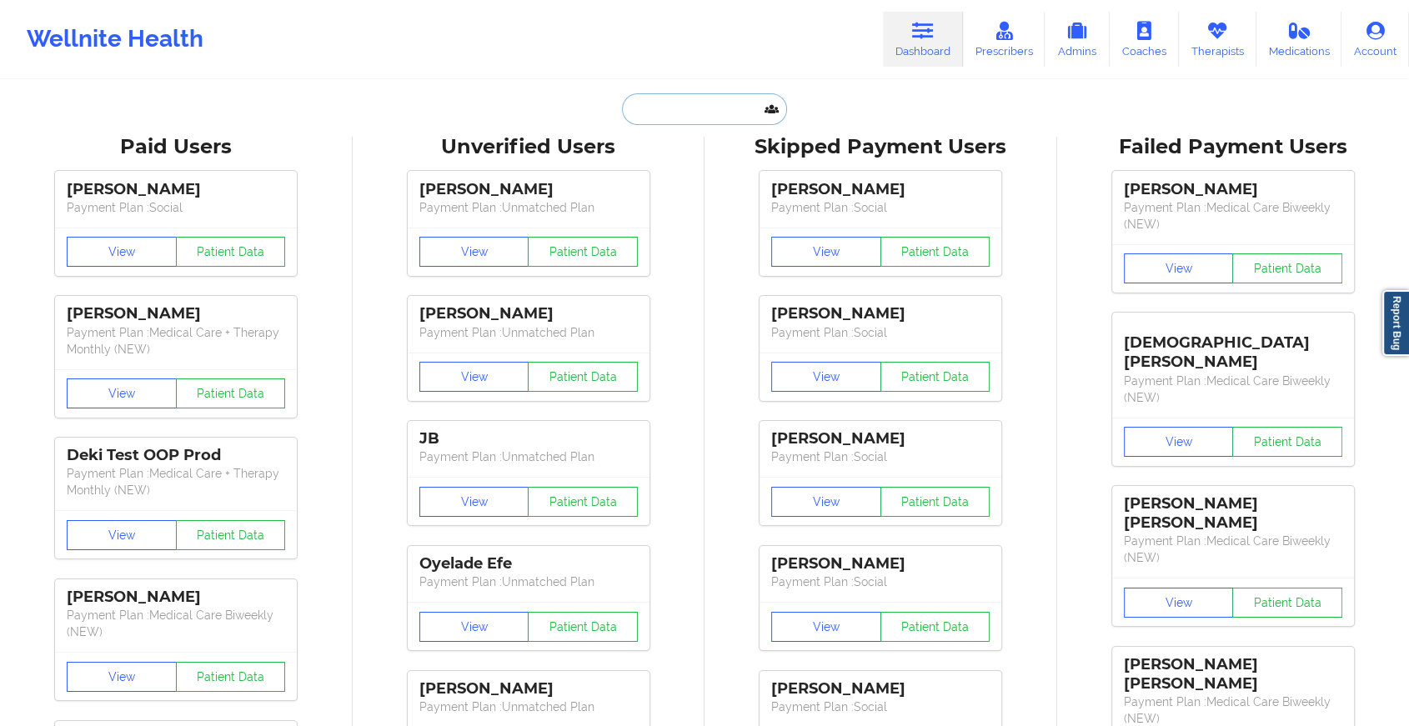
click at [650, 116] on input "text" at bounding box center [704, 109] width 165 height 32
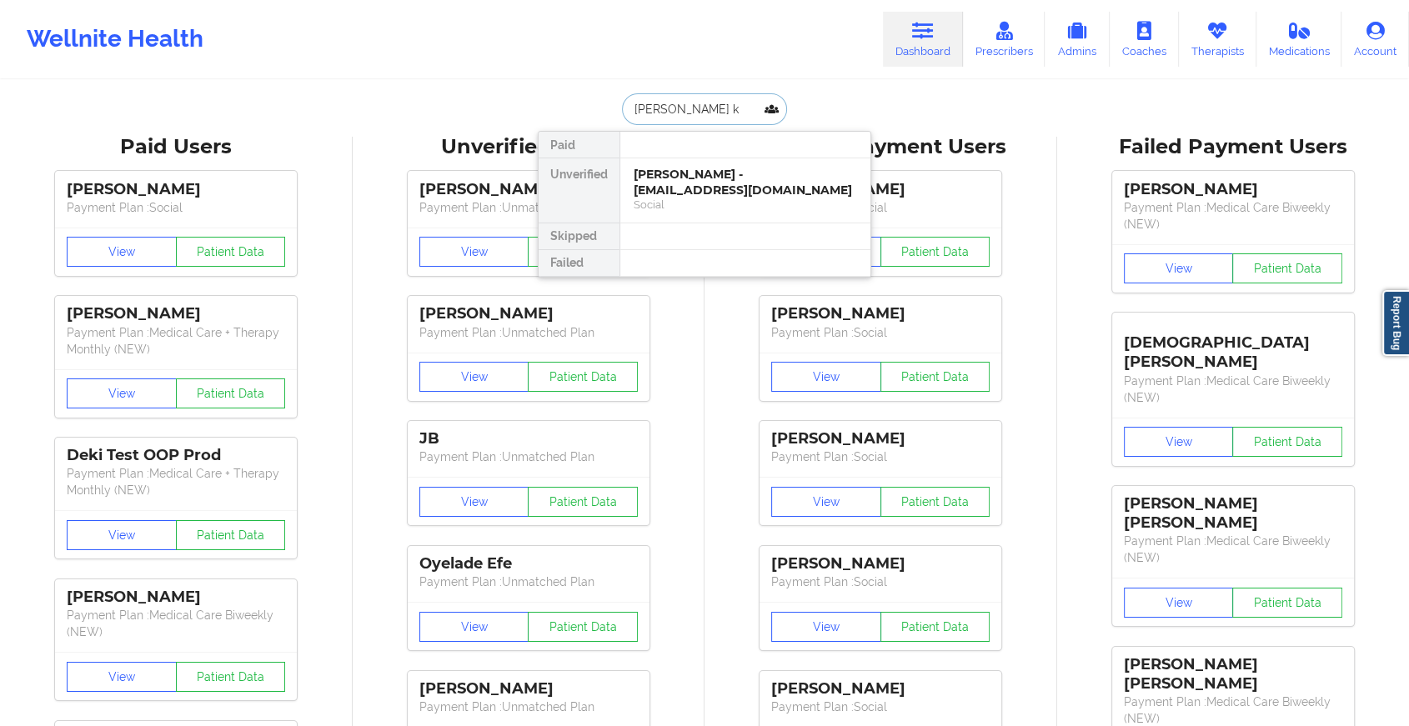
type input "[PERSON_NAME] kn"
click at [720, 196] on div "[PERSON_NAME] - [PERSON_NAME][EMAIL_ADDRESS][PERSON_NAME][DOMAIN_NAME]" at bounding box center [745, 190] width 223 height 47
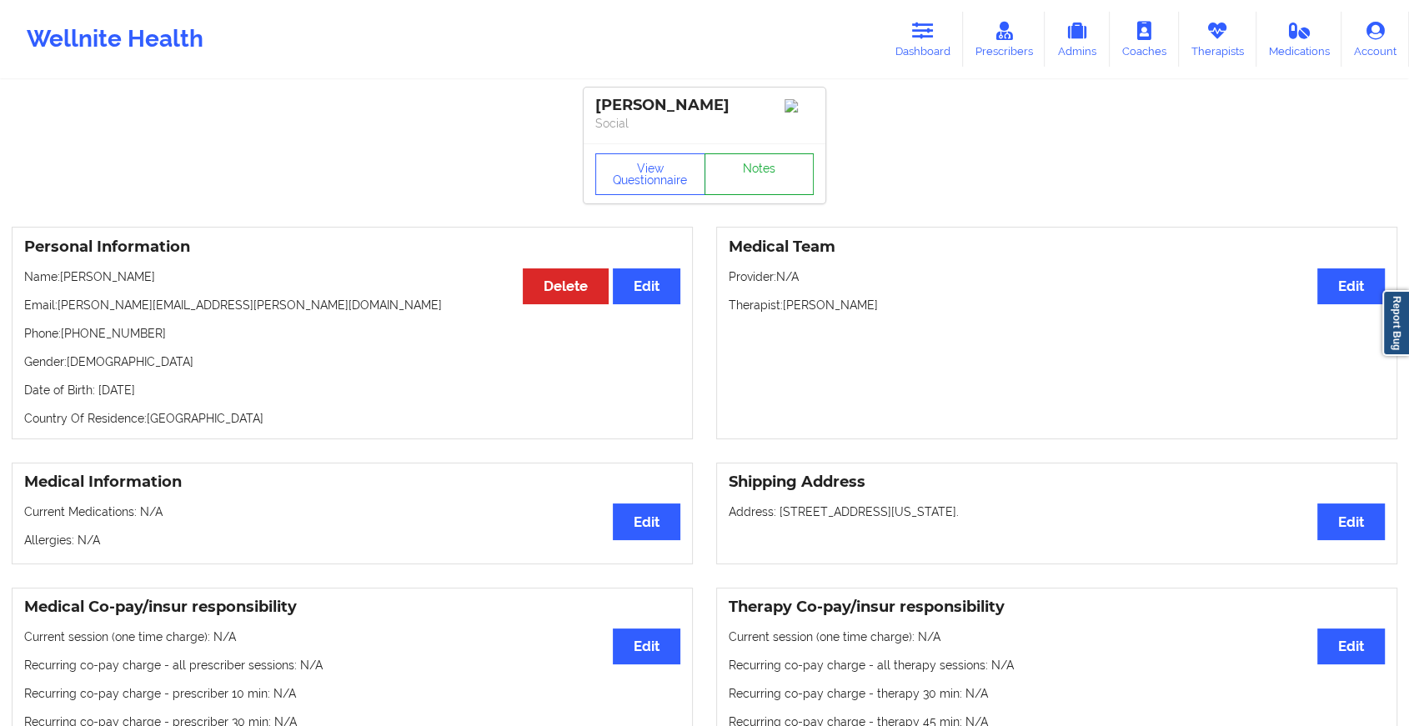
click at [773, 172] on link "Notes" at bounding box center [760, 174] width 110 height 42
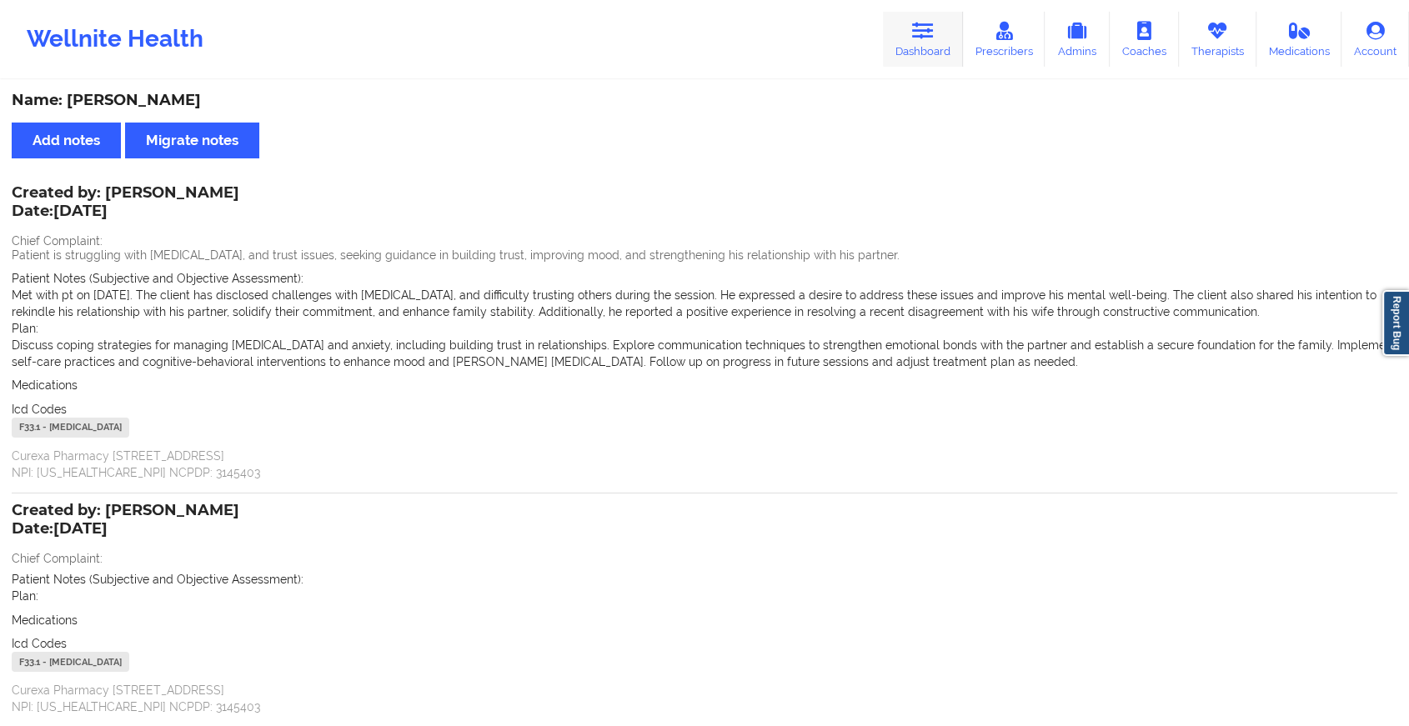
click at [926, 22] on icon at bounding box center [923, 31] width 22 height 18
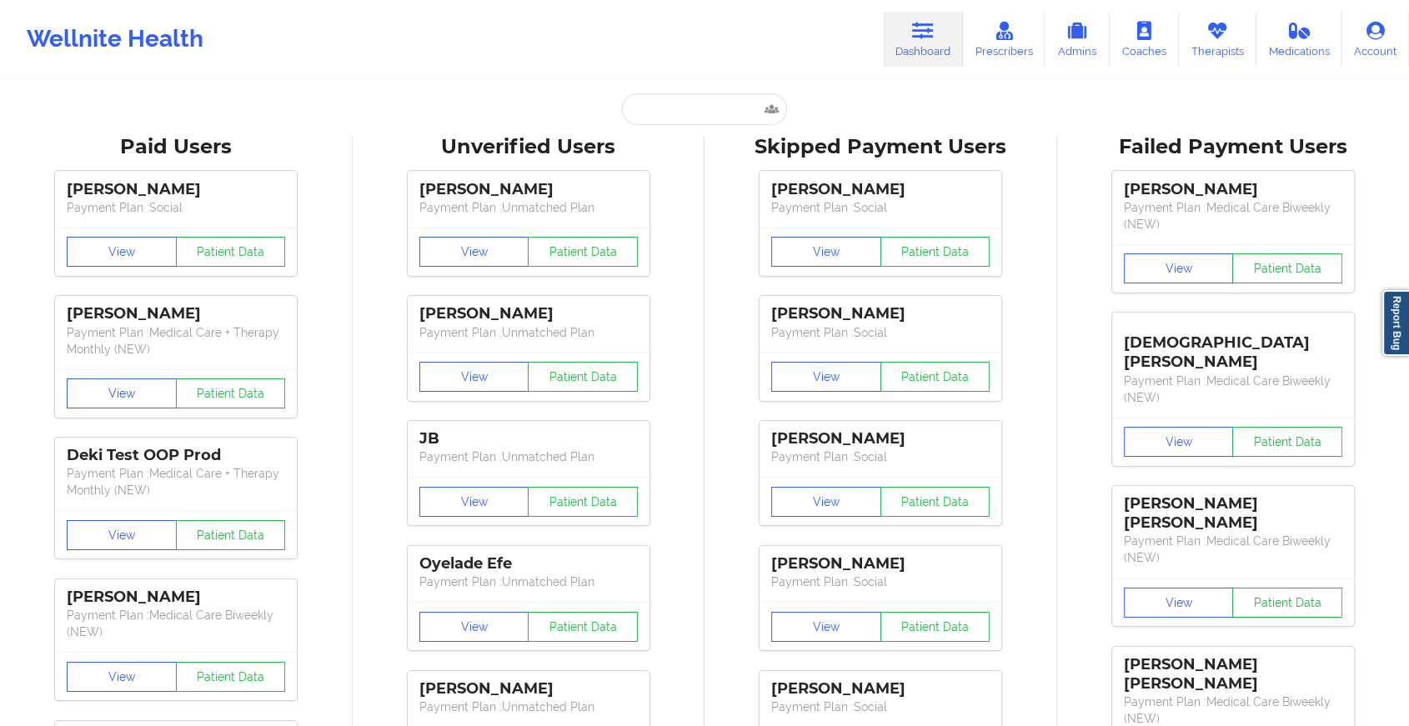
click at [685, 117] on input "text" at bounding box center [704, 109] width 165 height 32
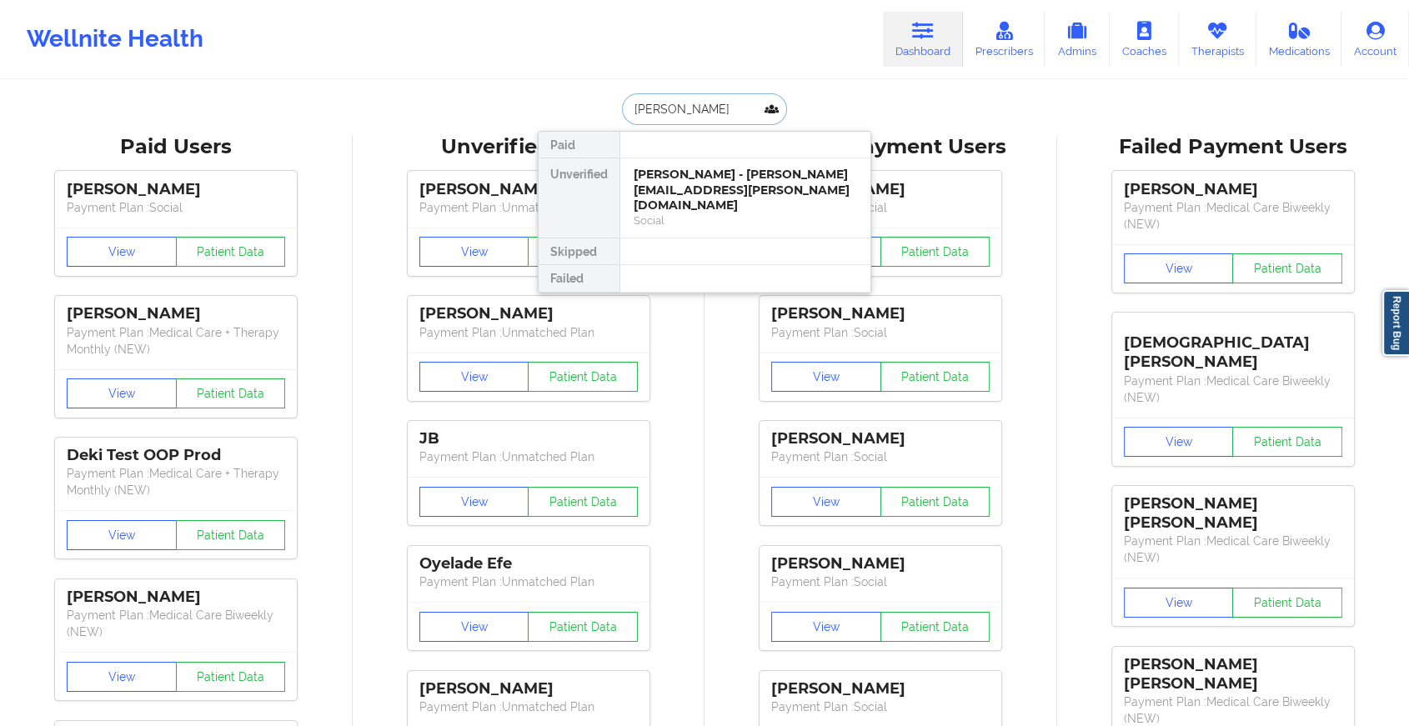
type input "[PERSON_NAME] for"
click at [733, 186] on div "[PERSON_NAME] - [EMAIL_ADDRESS][DOMAIN_NAME]" at bounding box center [745, 182] width 223 height 31
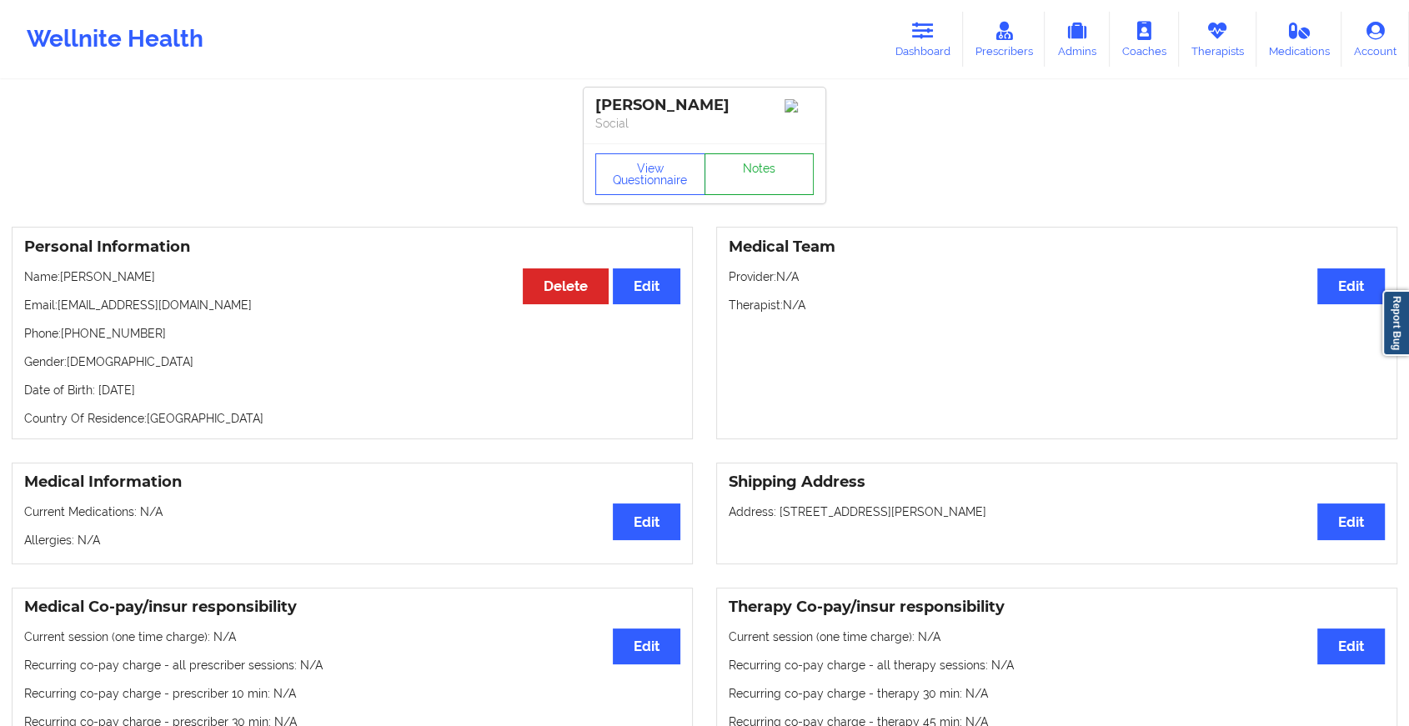
click at [743, 175] on link "Notes" at bounding box center [760, 174] width 110 height 42
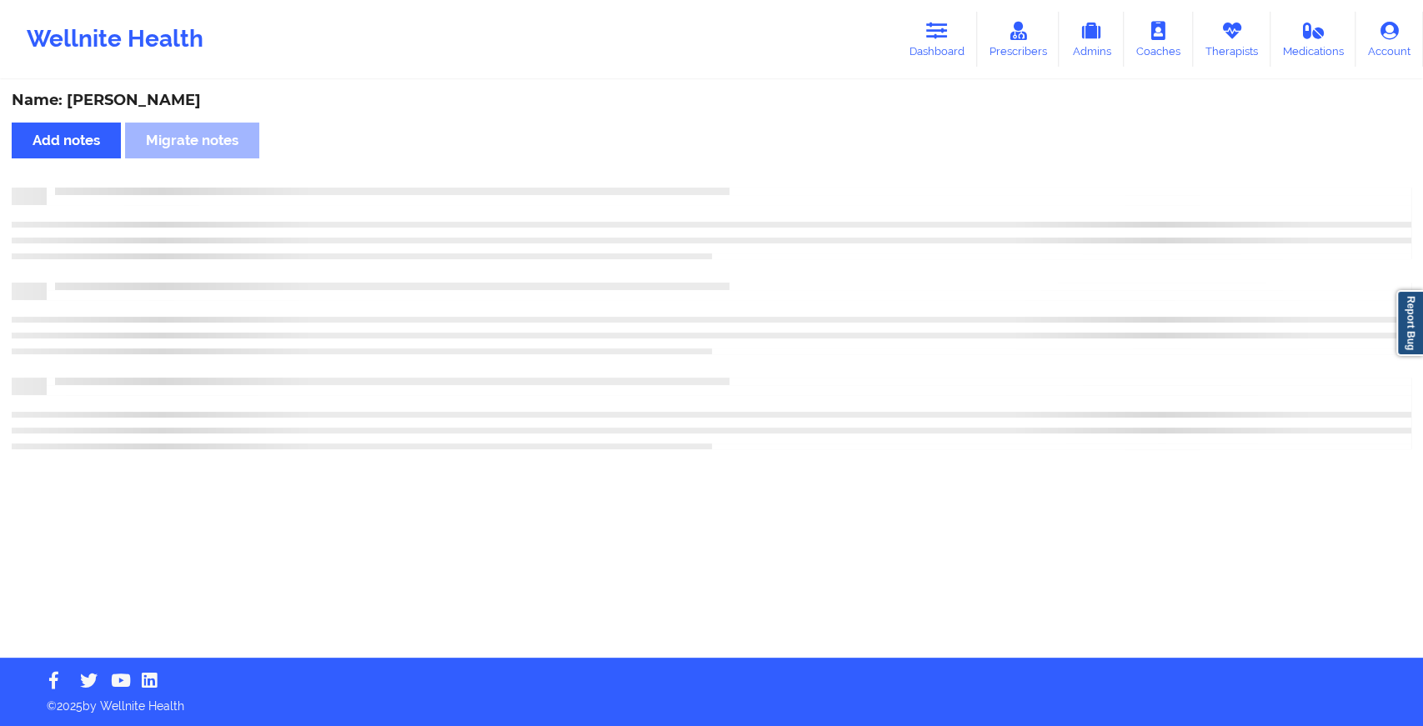
click at [743, 175] on div "Name: [PERSON_NAME] Add notes Migrate notes" at bounding box center [711, 370] width 1423 height 576
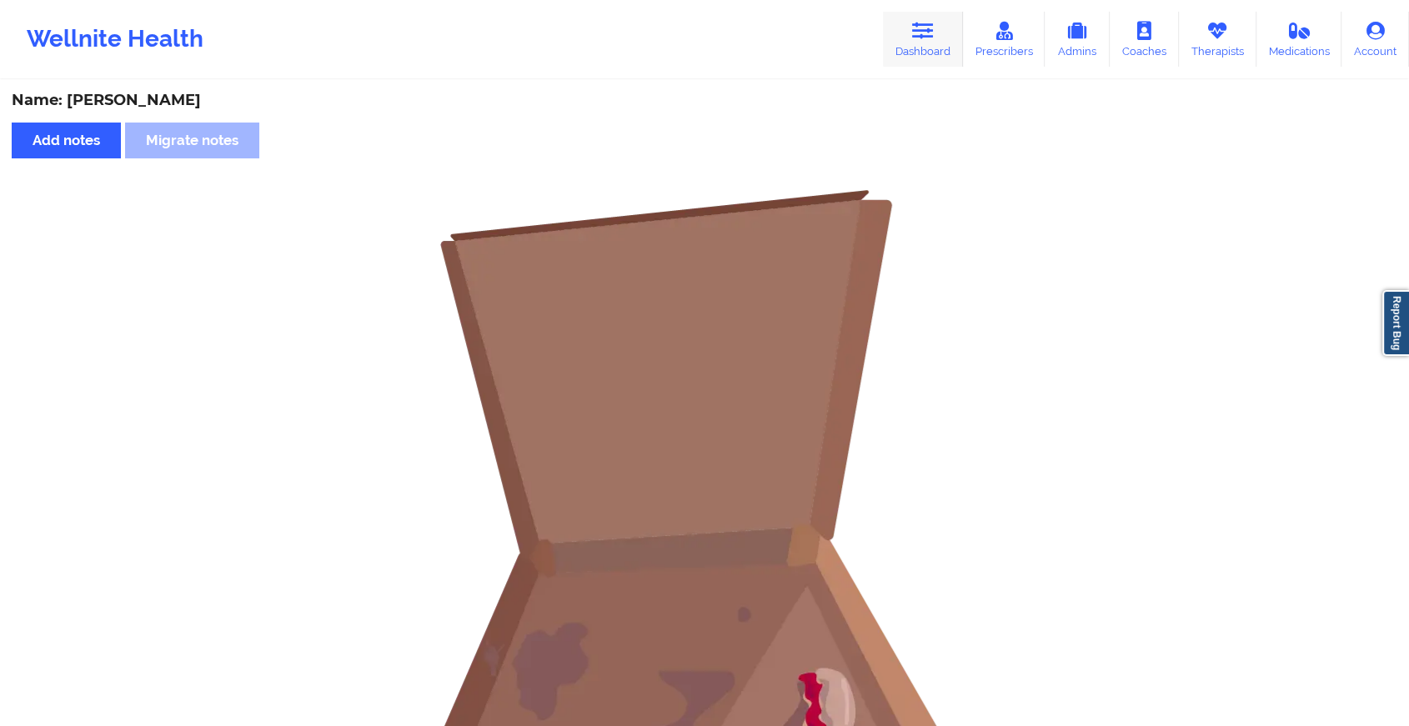
click at [926, 38] on icon at bounding box center [923, 31] width 22 height 18
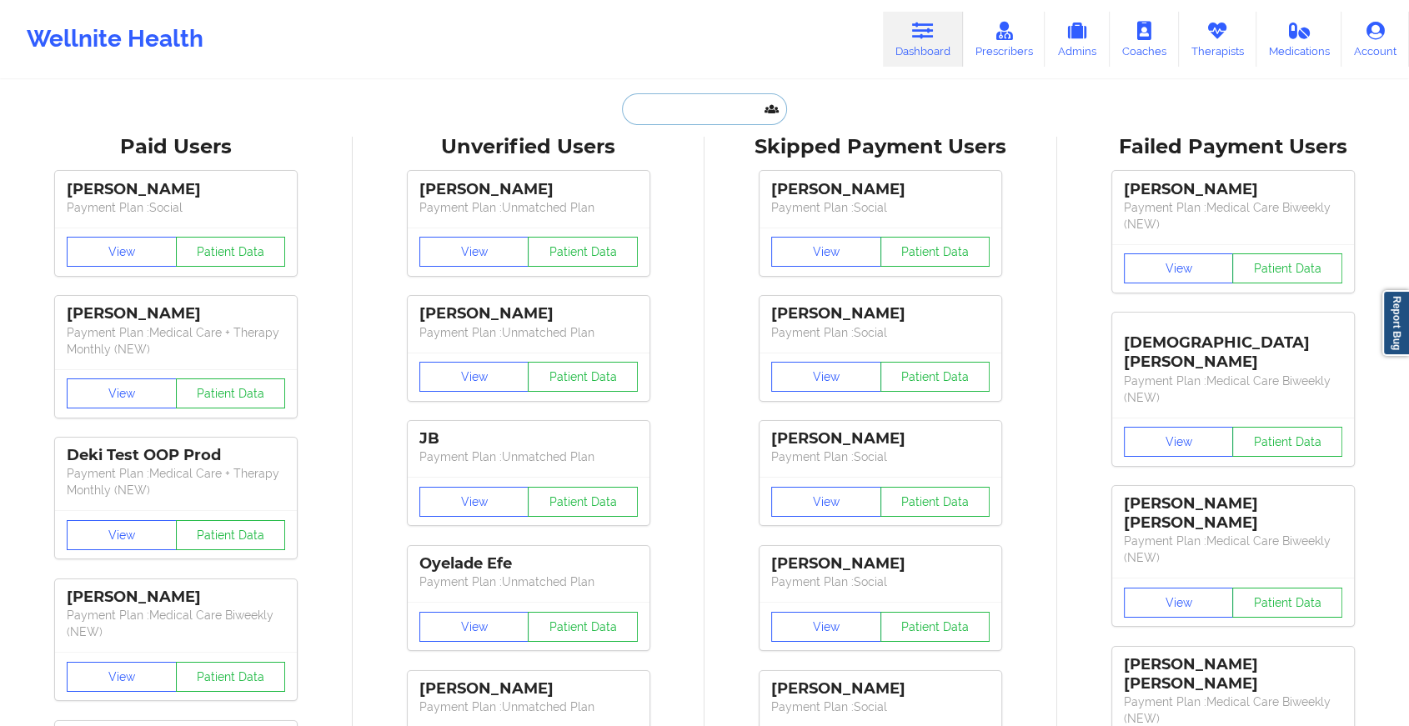
click at [660, 103] on input "text" at bounding box center [704, 109] width 165 height 32
paste input "[PERSON_NAME][EMAIL_ADDRESS][PERSON_NAME][PERSON_NAME][DOMAIN_NAME]"
type input "[PERSON_NAME][EMAIL_ADDRESS][PERSON_NAME][PERSON_NAME][DOMAIN_NAME]"
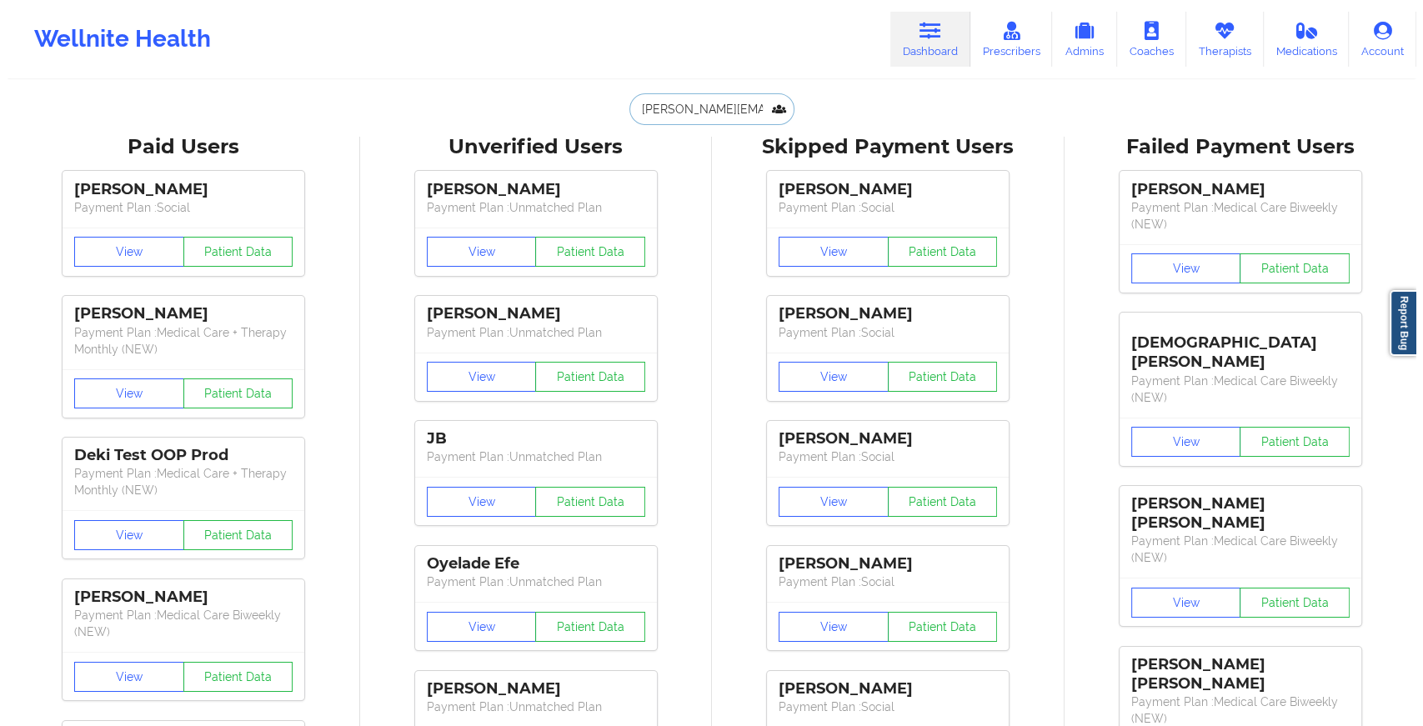
scroll to position [0, 34]
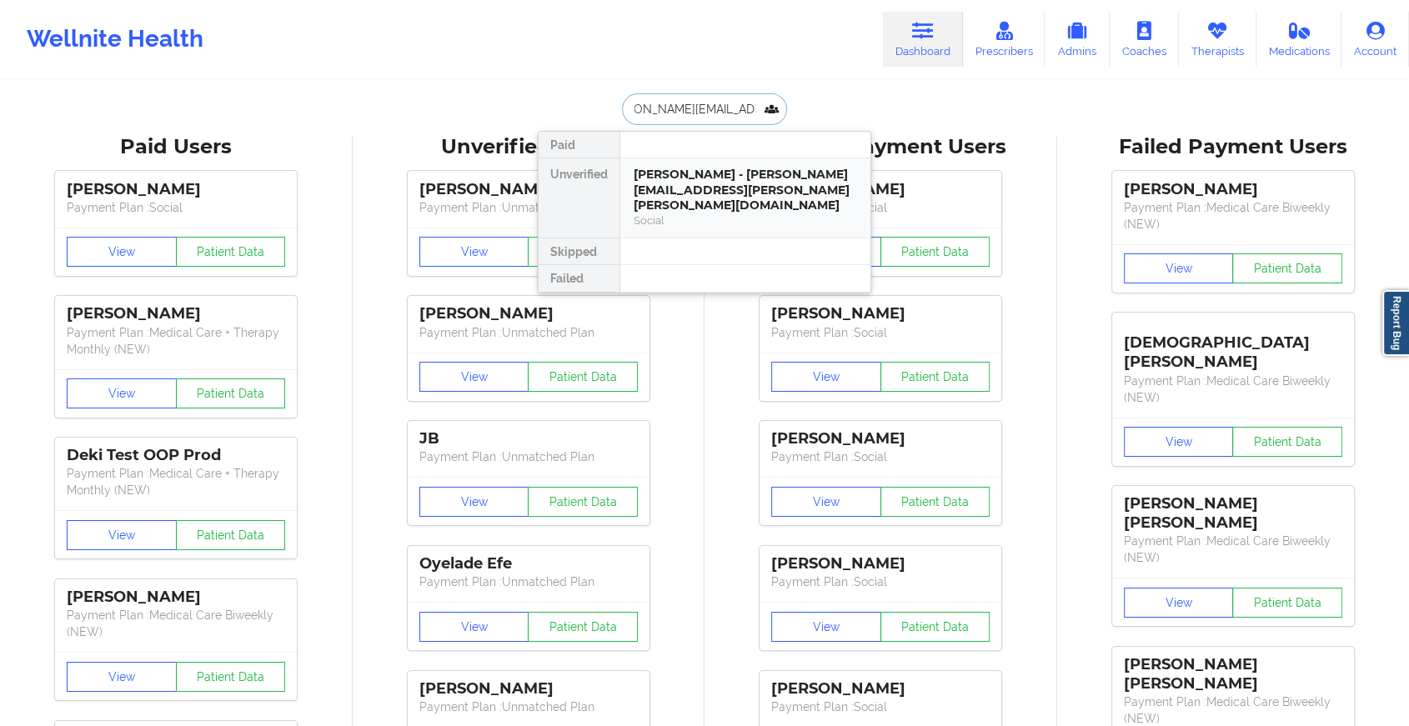
click at [728, 180] on div "[PERSON_NAME] - [PERSON_NAME][EMAIL_ADDRESS][PERSON_NAME][PERSON_NAME][DOMAIN_N…" at bounding box center [745, 190] width 223 height 47
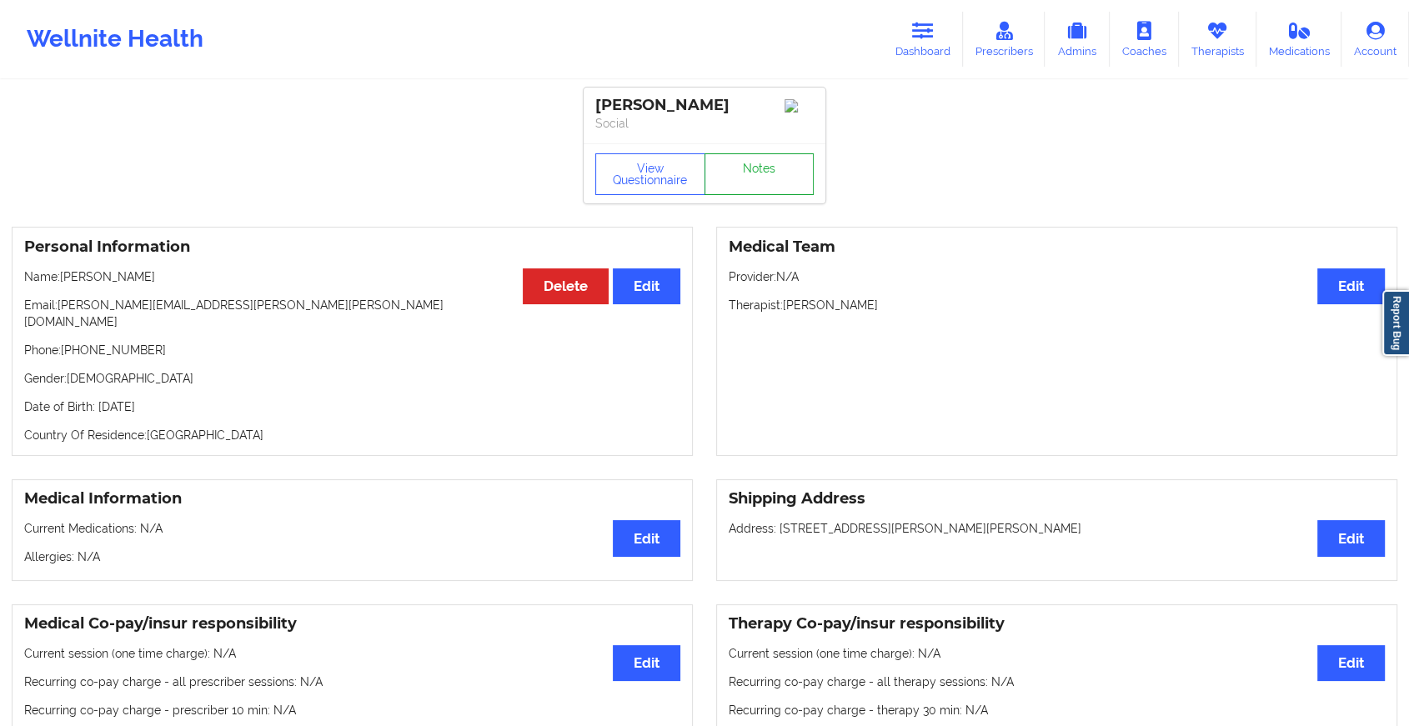
click at [767, 171] on link "Notes" at bounding box center [760, 174] width 110 height 42
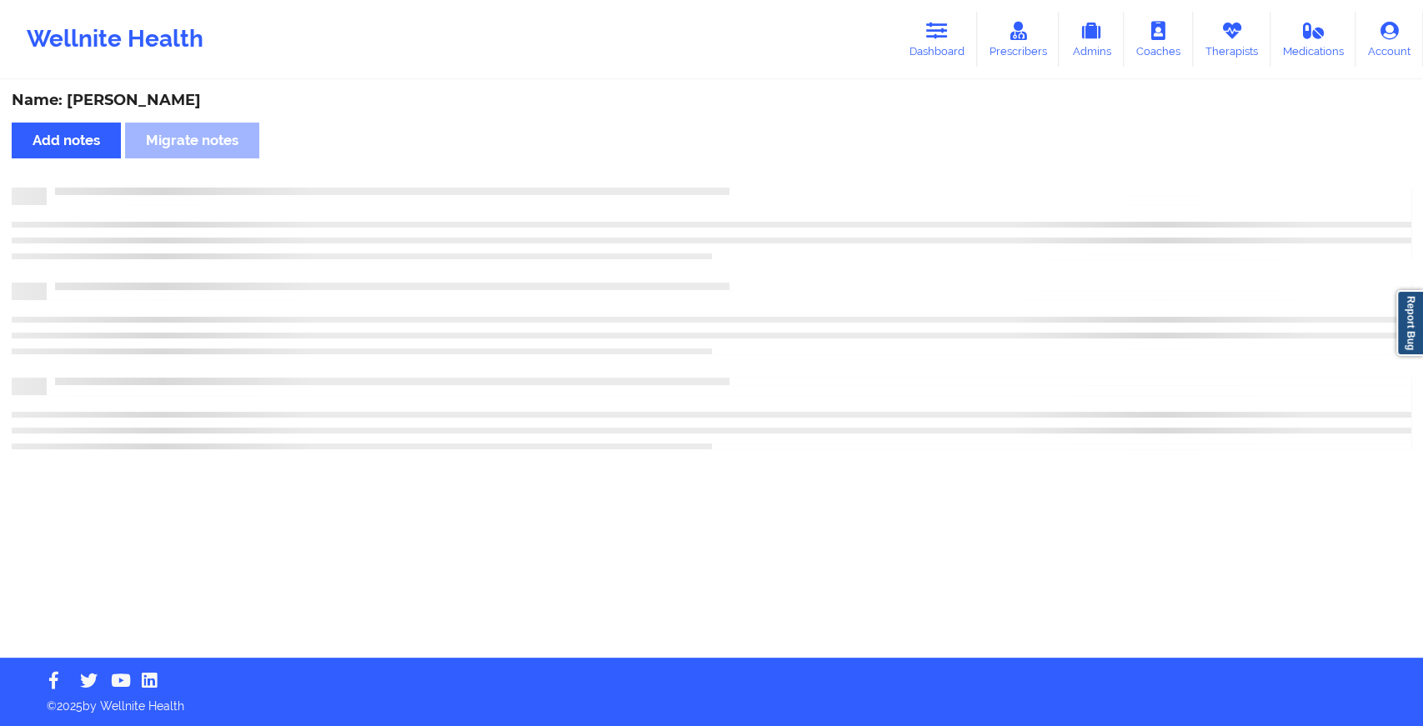
click at [767, 171] on div "Name: [PERSON_NAME] Add notes Migrate notes" at bounding box center [711, 370] width 1423 height 576
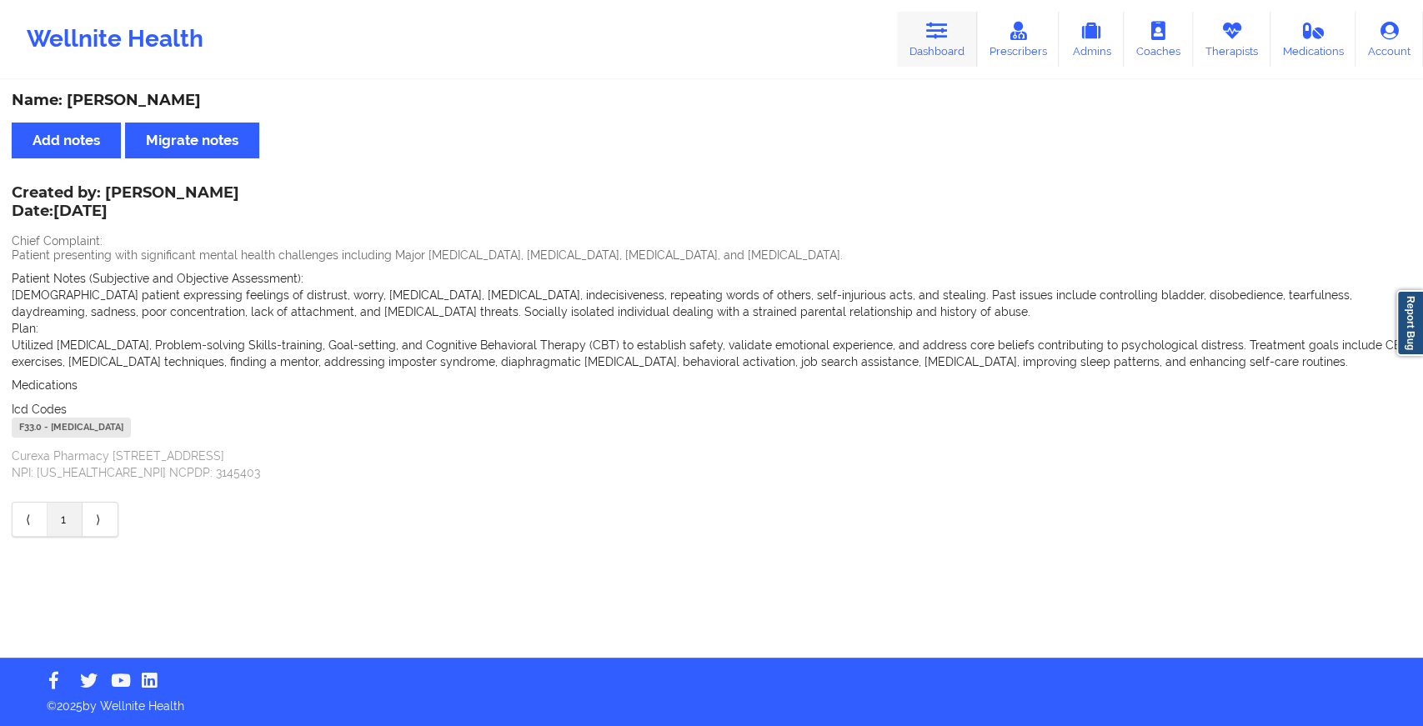
click at [947, 49] on link "Dashboard" at bounding box center [937, 39] width 80 height 55
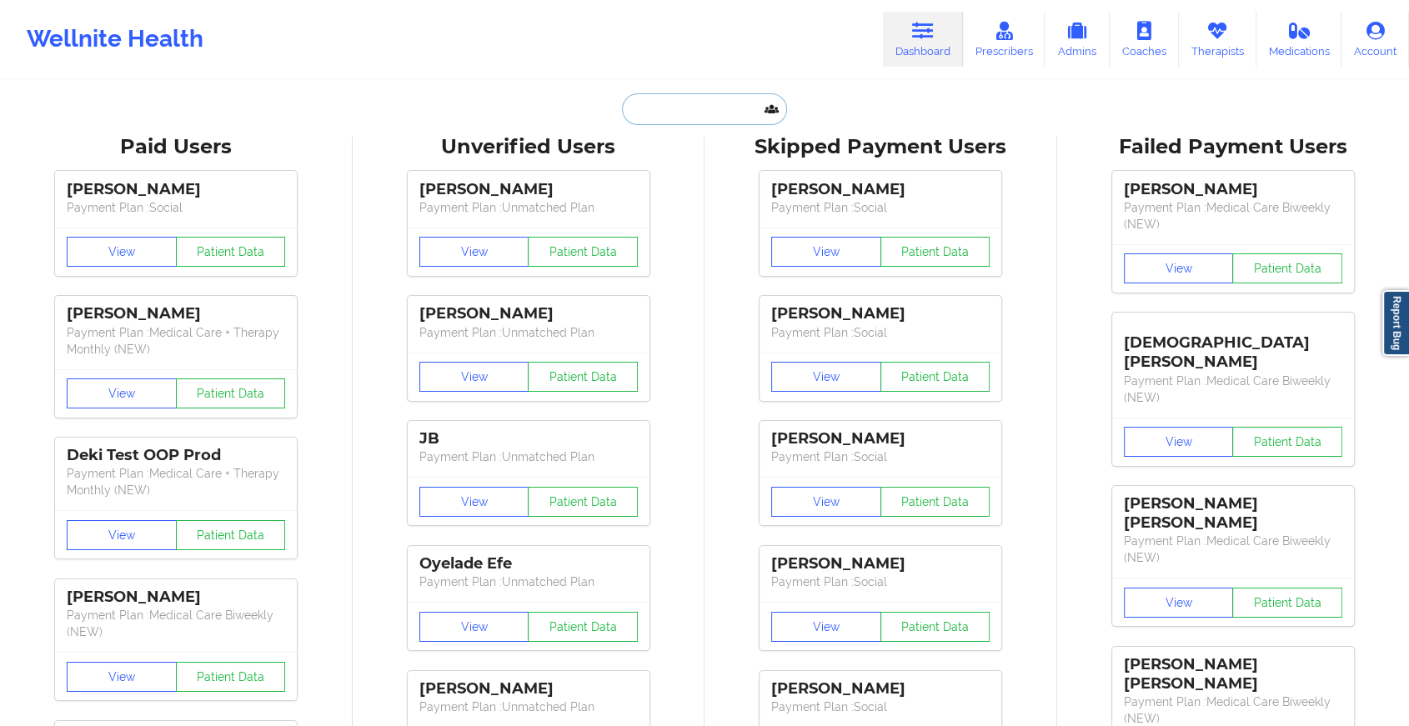
click at [656, 118] on input "text" at bounding box center [704, 109] width 165 height 32
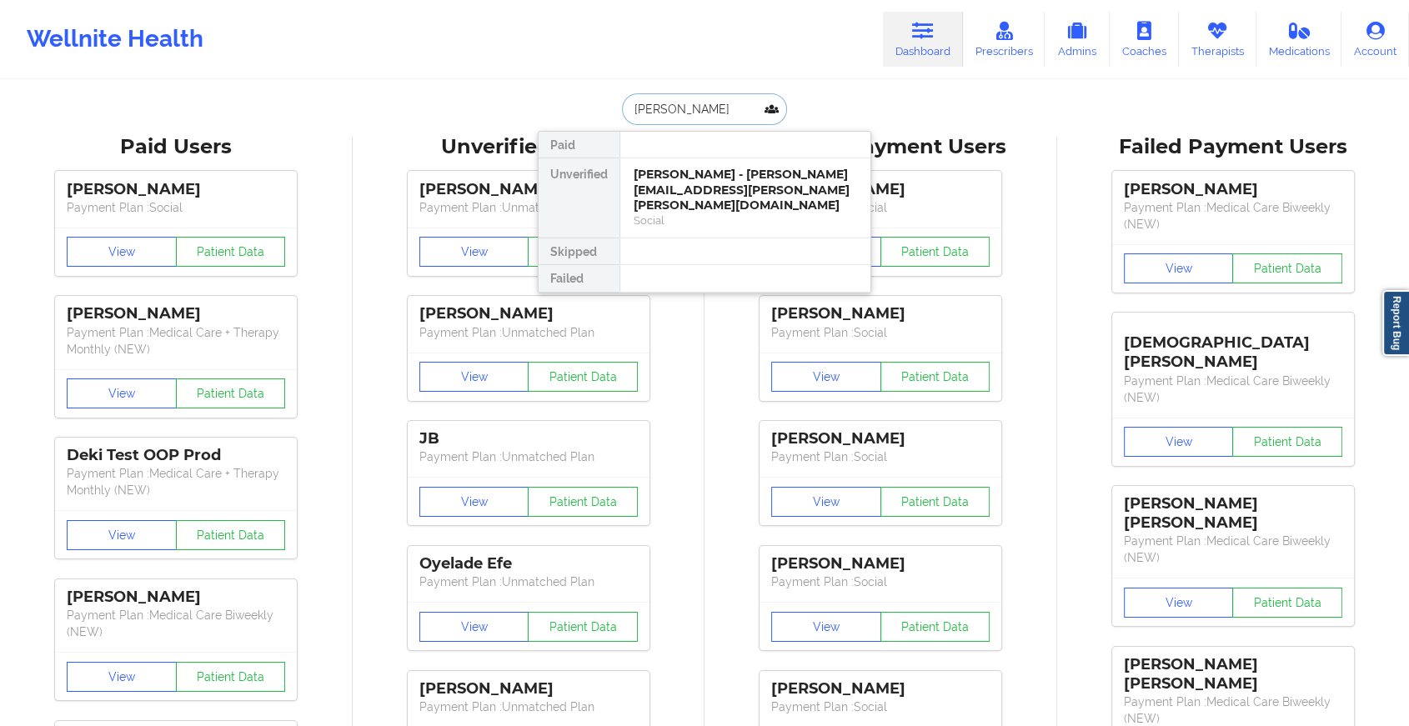
type input "[PERSON_NAME]"
click at [714, 173] on div "[PERSON_NAME] - [EMAIL_ADDRESS][DOMAIN_NAME]" at bounding box center [745, 182] width 223 height 31
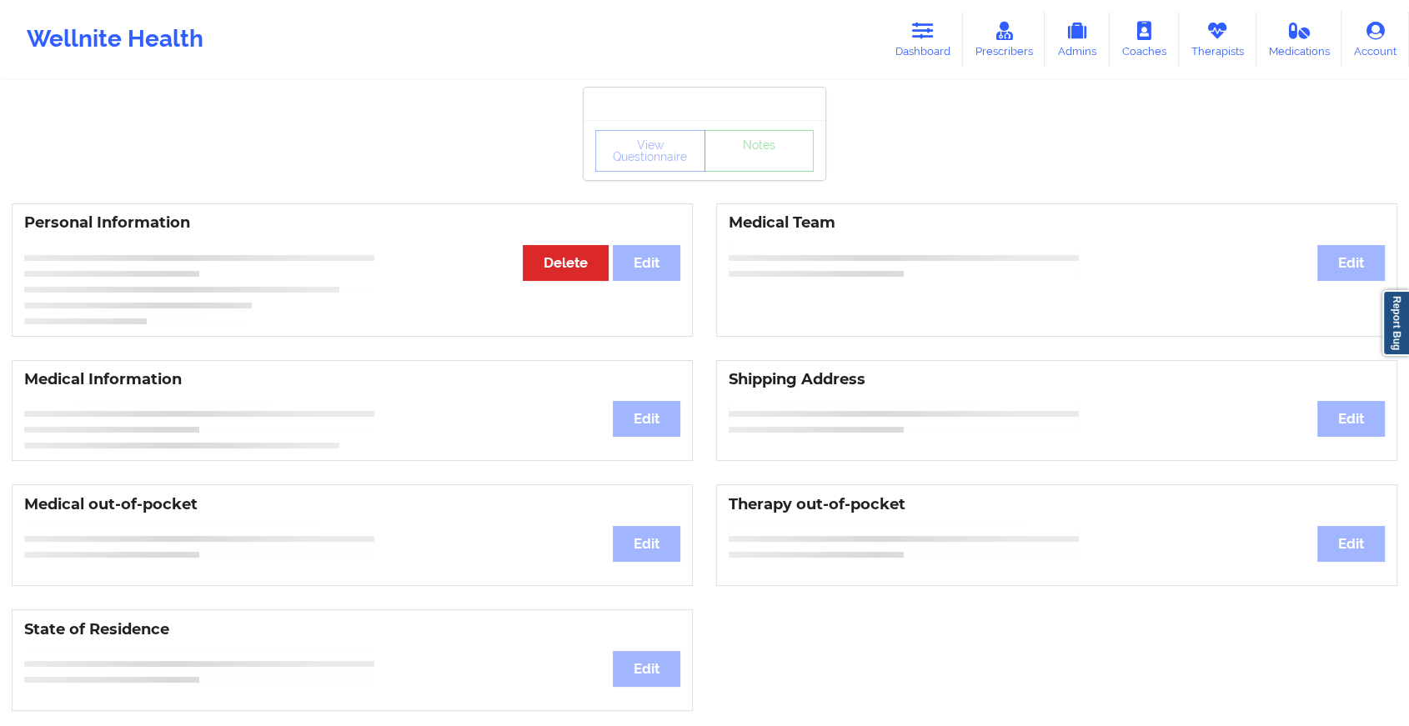
click at [760, 176] on div "View Questionnaire Notes" at bounding box center [705, 150] width 242 height 60
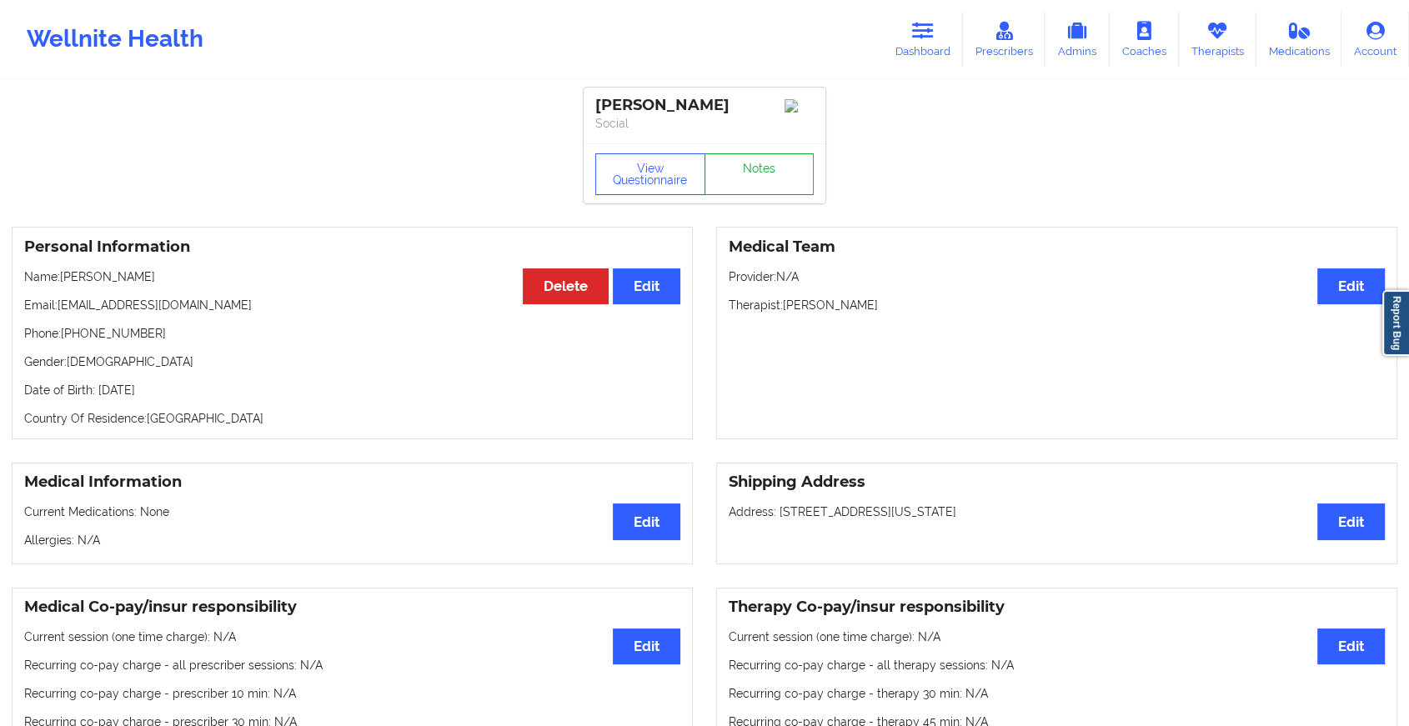
click at [760, 176] on link "Notes" at bounding box center [760, 174] width 110 height 42
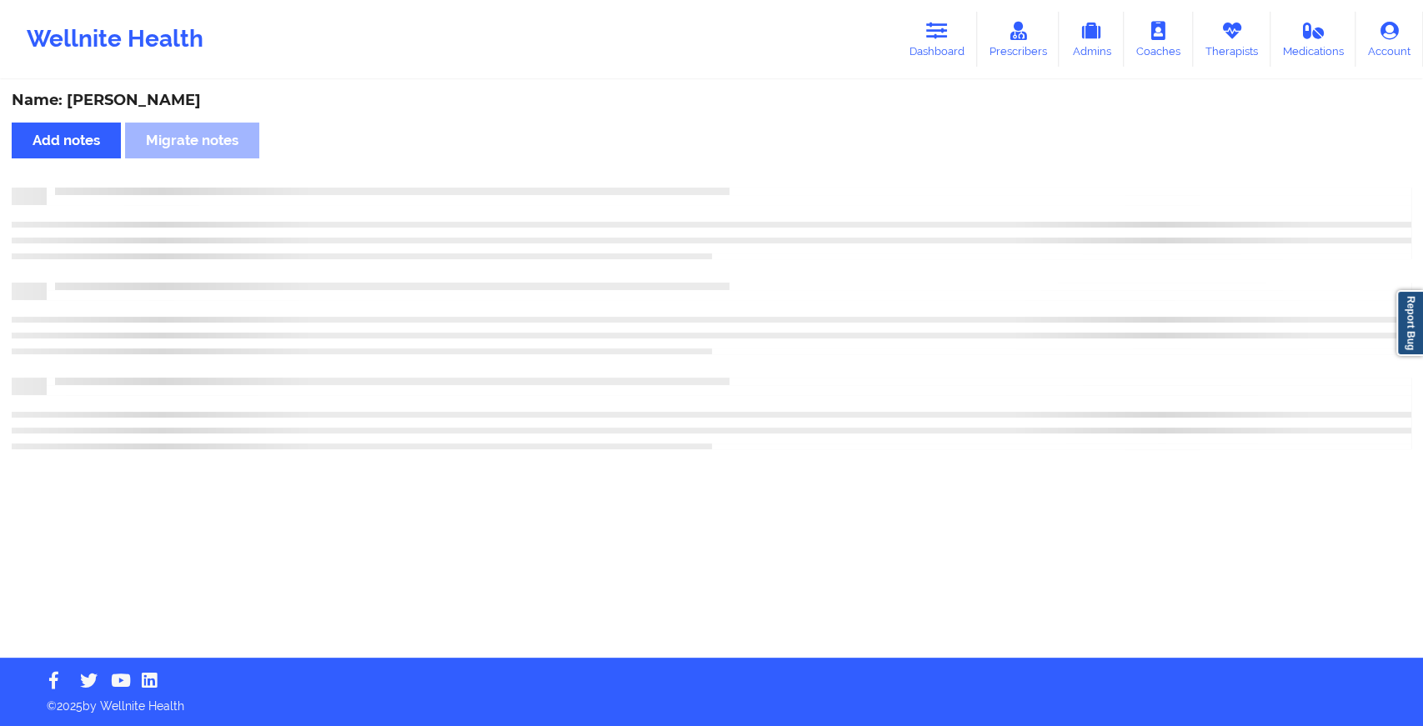
click at [760, 176] on div "Name: [PERSON_NAME] Add notes Migrate notes" at bounding box center [711, 370] width 1423 height 576
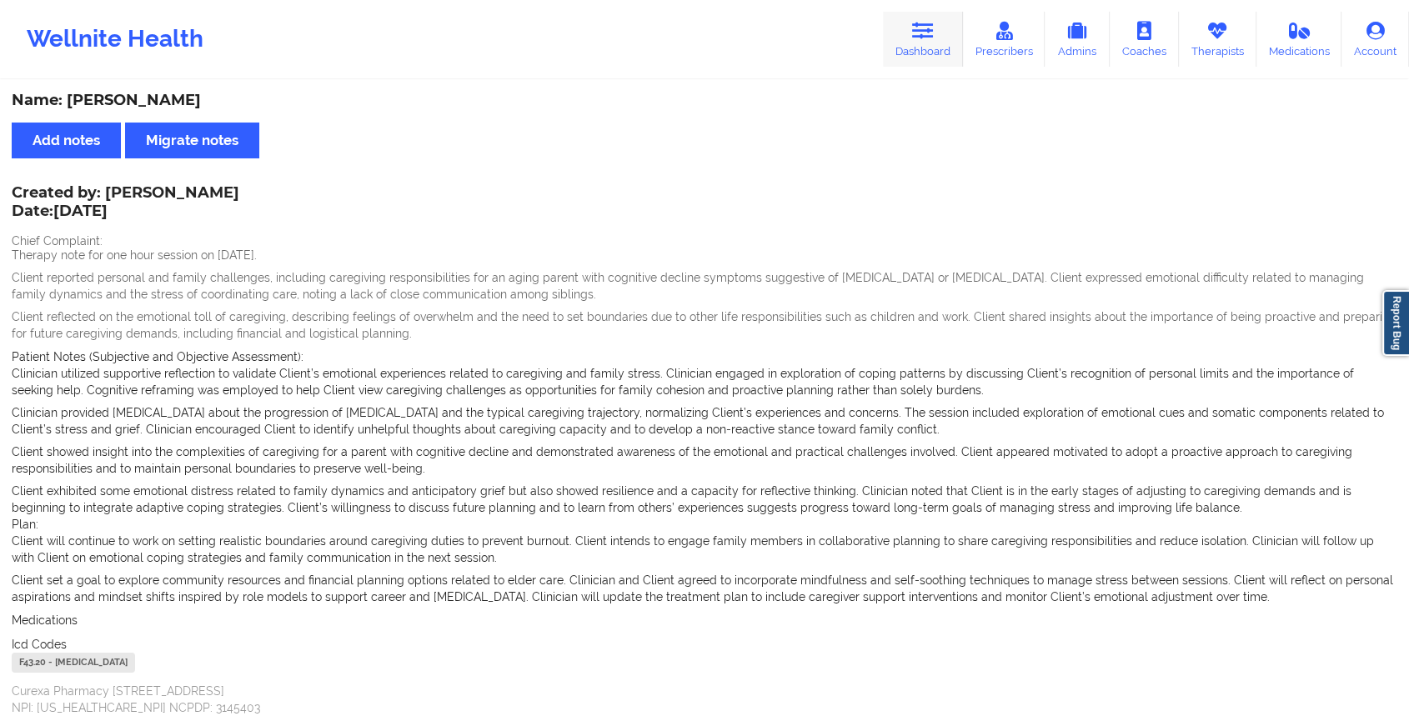
click at [934, 24] on icon at bounding box center [923, 31] width 22 height 18
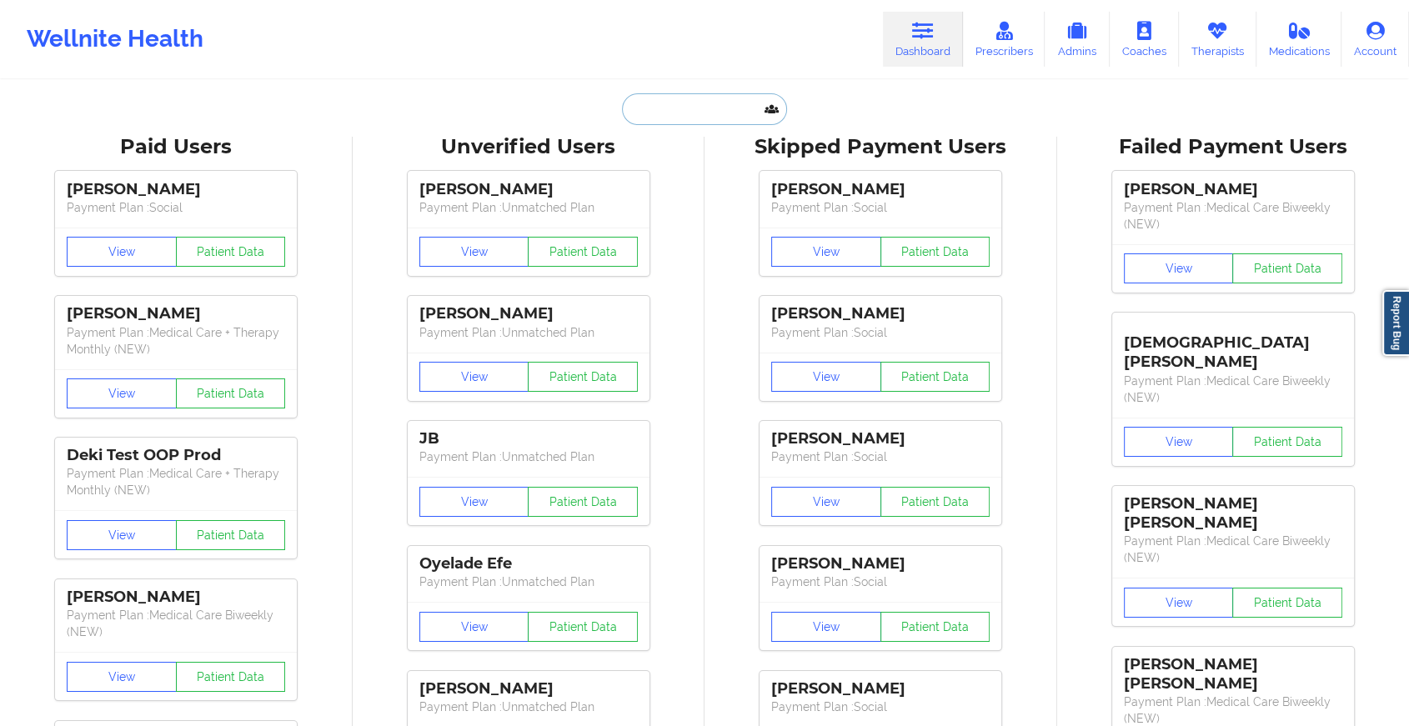
click at [727, 118] on input "text" at bounding box center [704, 109] width 165 height 32
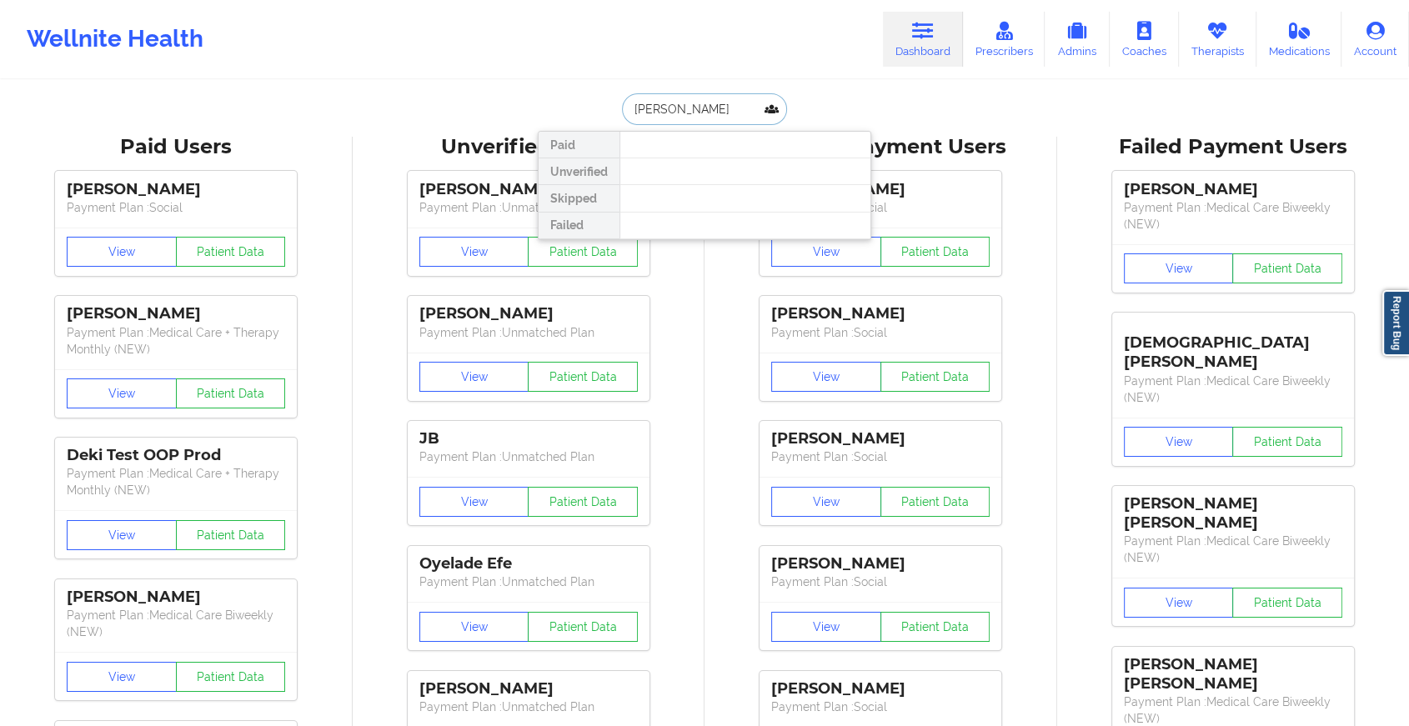
type input "[PERSON_NAME]"
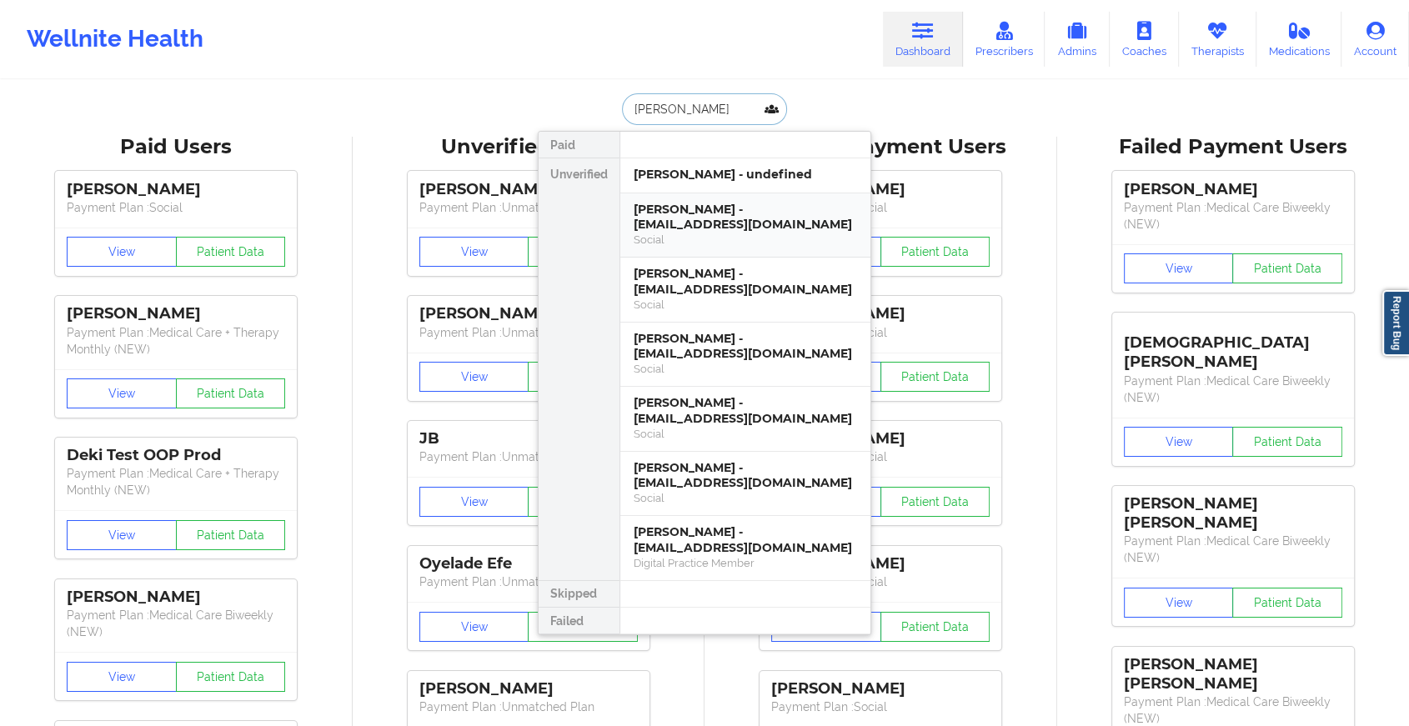
click at [711, 198] on div "[PERSON_NAME] - [EMAIL_ADDRESS][DOMAIN_NAME] Social" at bounding box center [745, 225] width 250 height 65
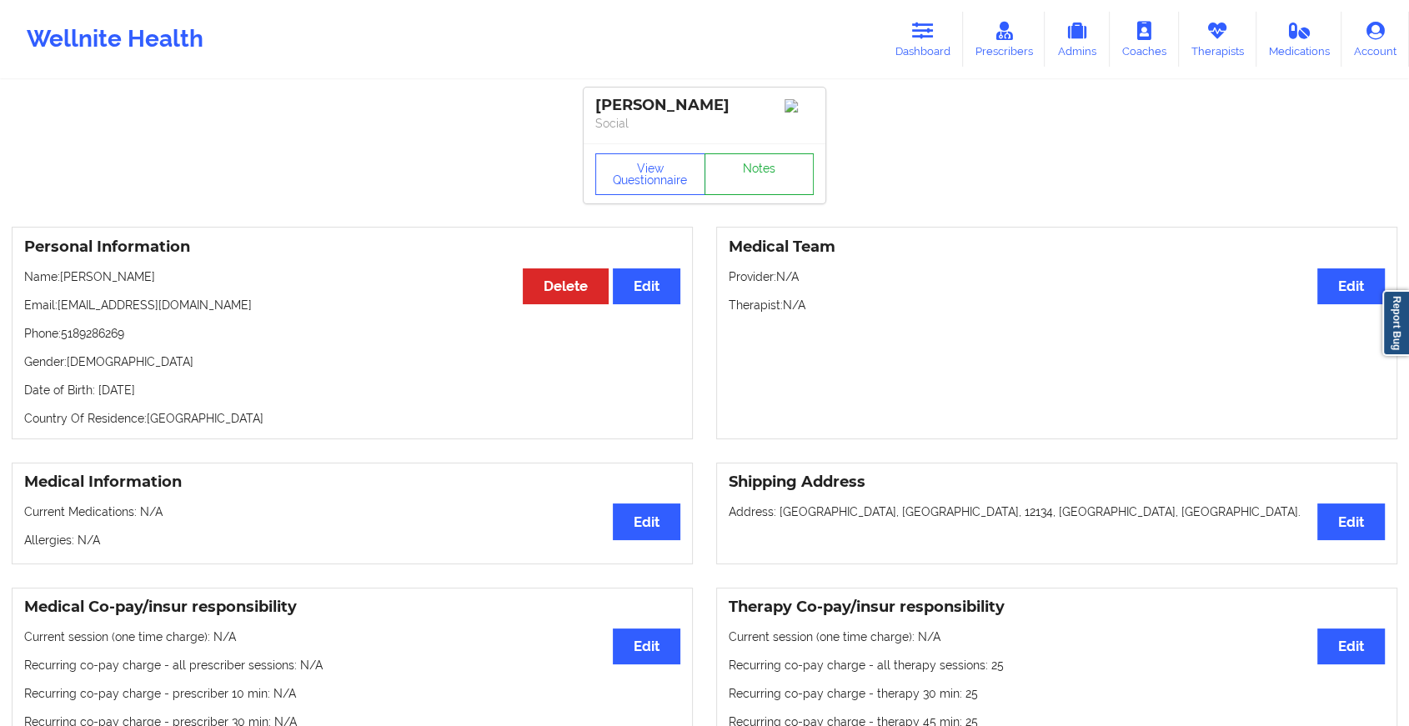
drag, startPoint x: 764, startPoint y: 203, endPoint x: 767, endPoint y: 187, distance: 17.0
click at [767, 187] on div "View Questionnaire Notes" at bounding box center [705, 173] width 242 height 60
click at [767, 187] on link "Notes" at bounding box center [760, 174] width 110 height 42
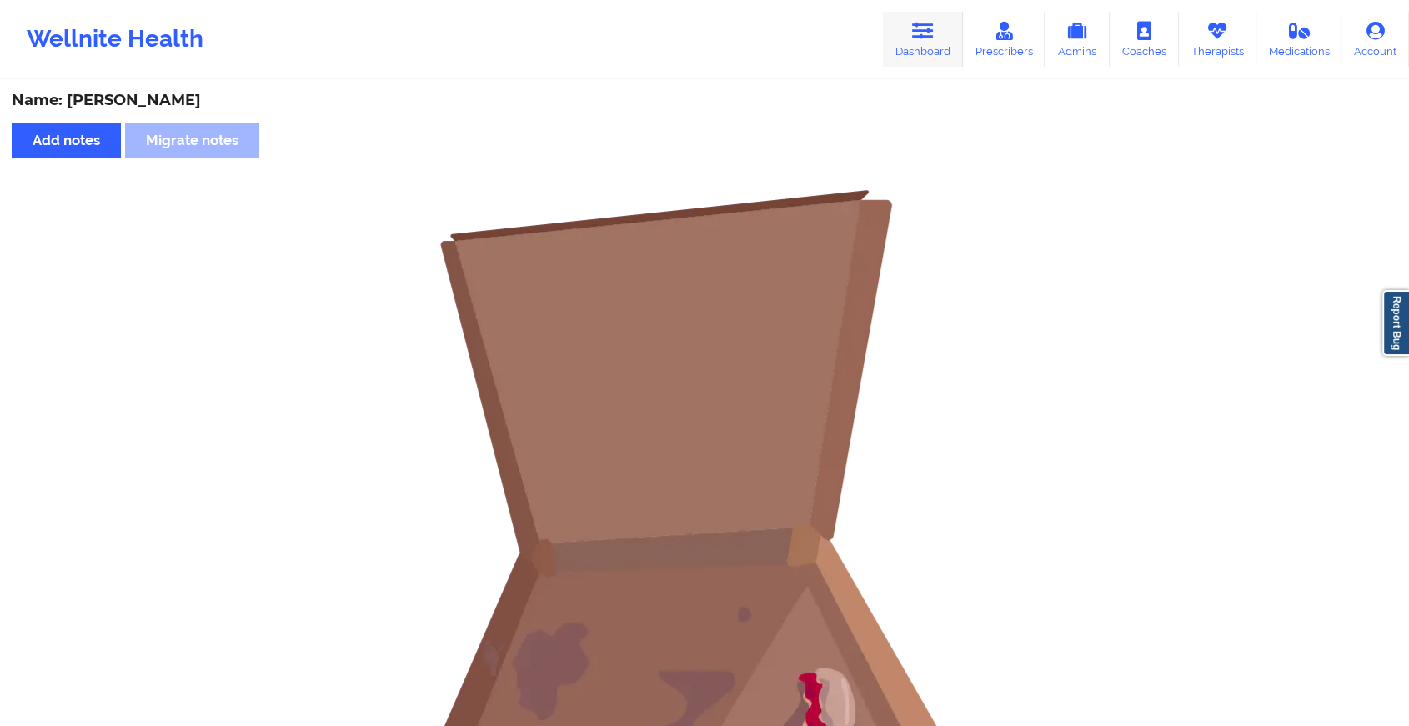
click at [916, 48] on link "Dashboard" at bounding box center [923, 39] width 80 height 55
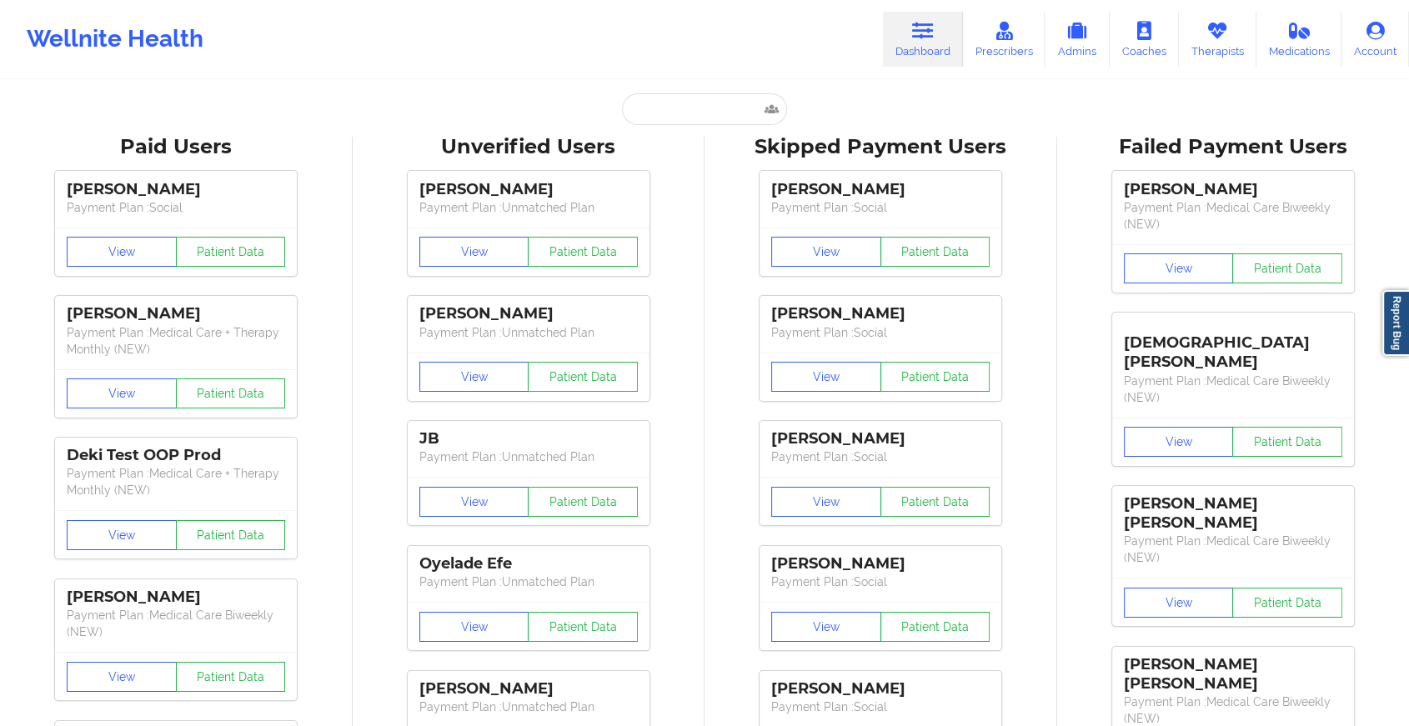
click at [732, 113] on input "text" at bounding box center [704, 109] width 165 height 32
type input "n"
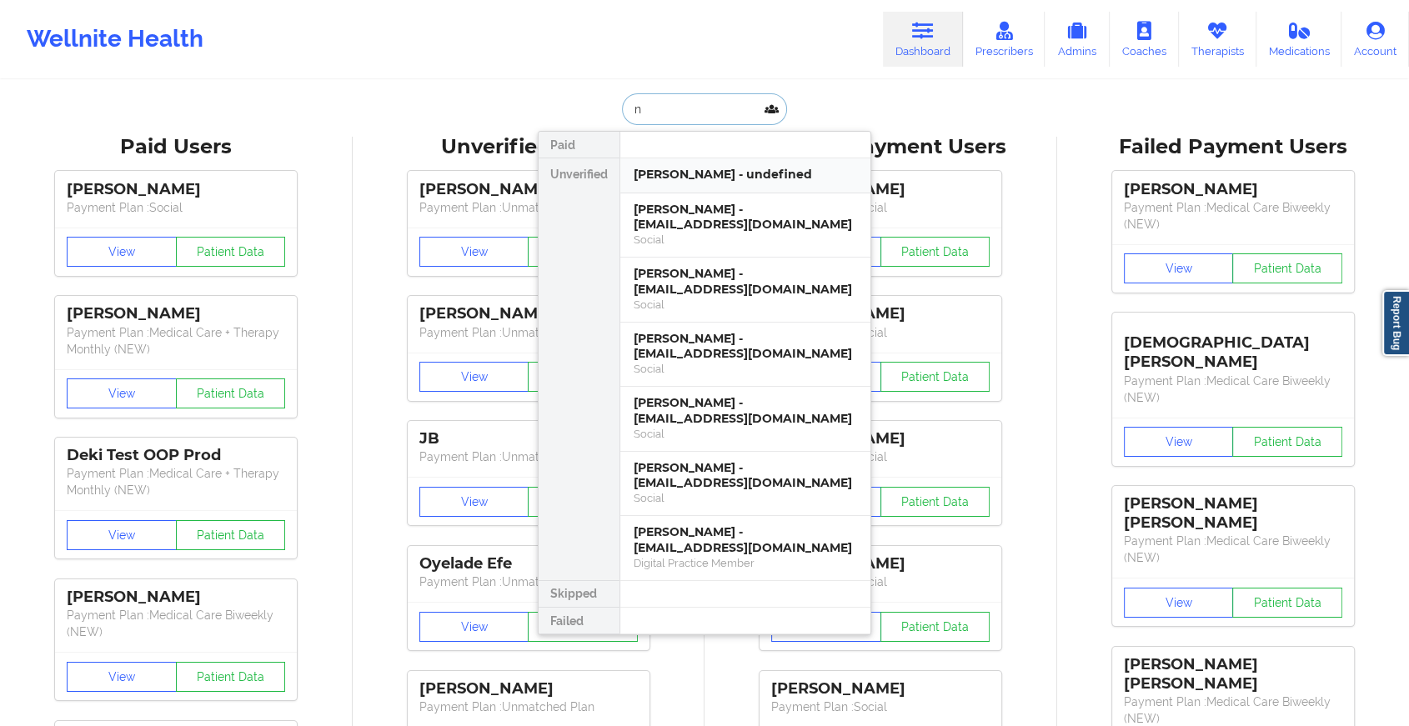
click at [743, 168] on div "[PERSON_NAME] - undefined" at bounding box center [745, 175] width 223 height 16
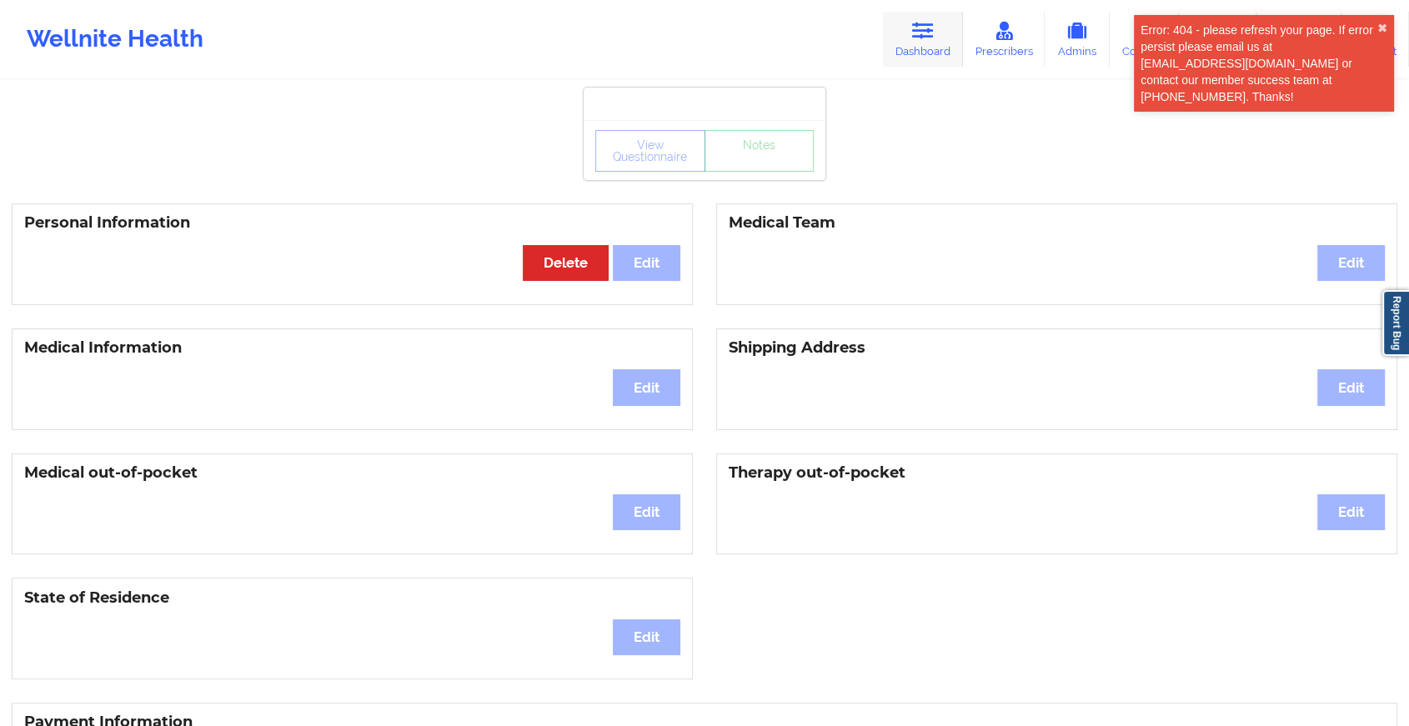
click at [938, 36] on link "Dashboard" at bounding box center [923, 39] width 80 height 55
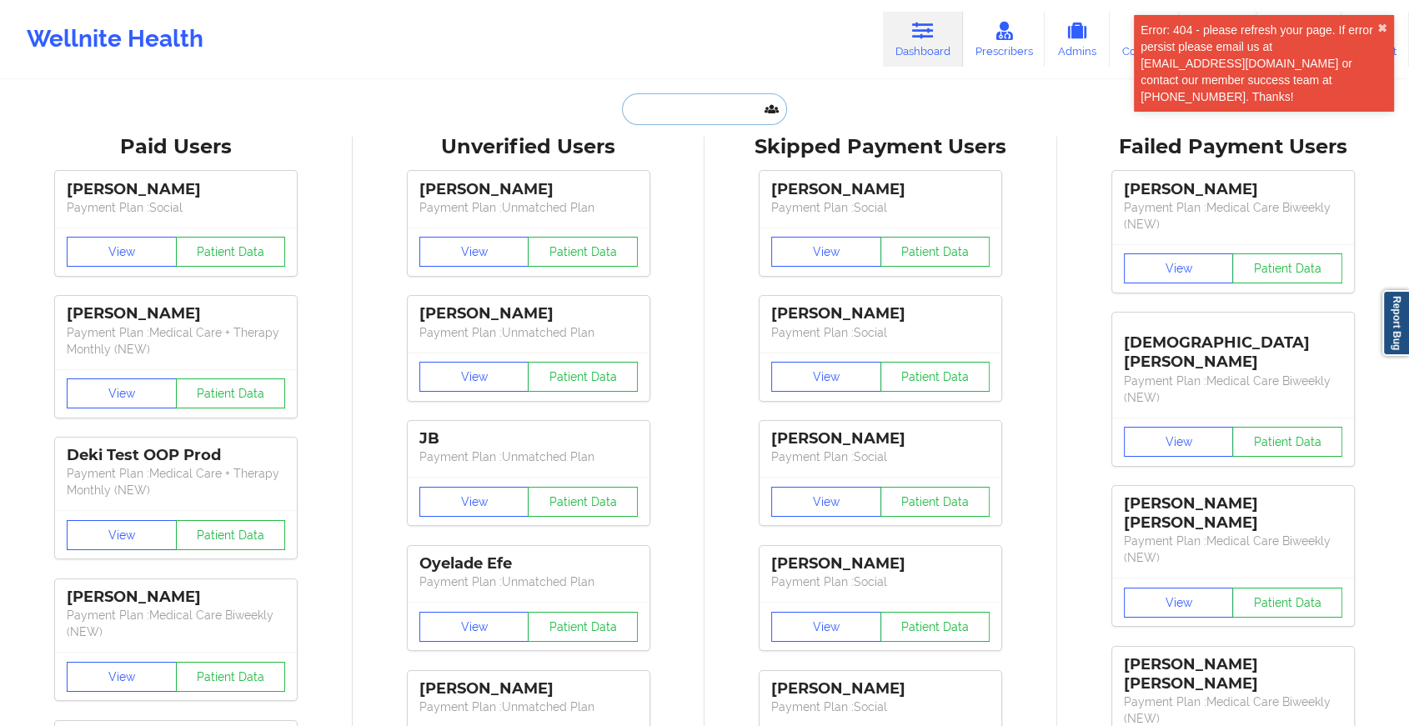
click at [687, 100] on input "text" at bounding box center [704, 109] width 165 height 32
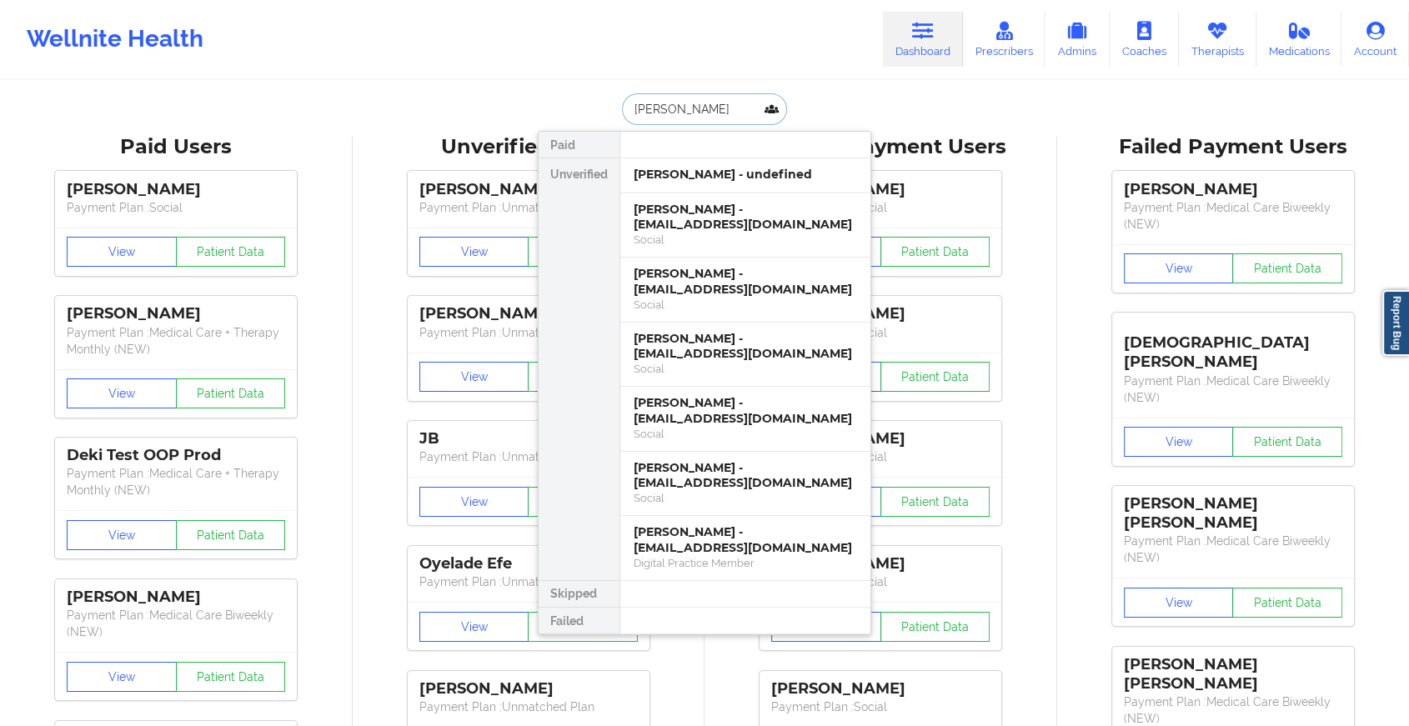
type input "[PERSON_NAME]"
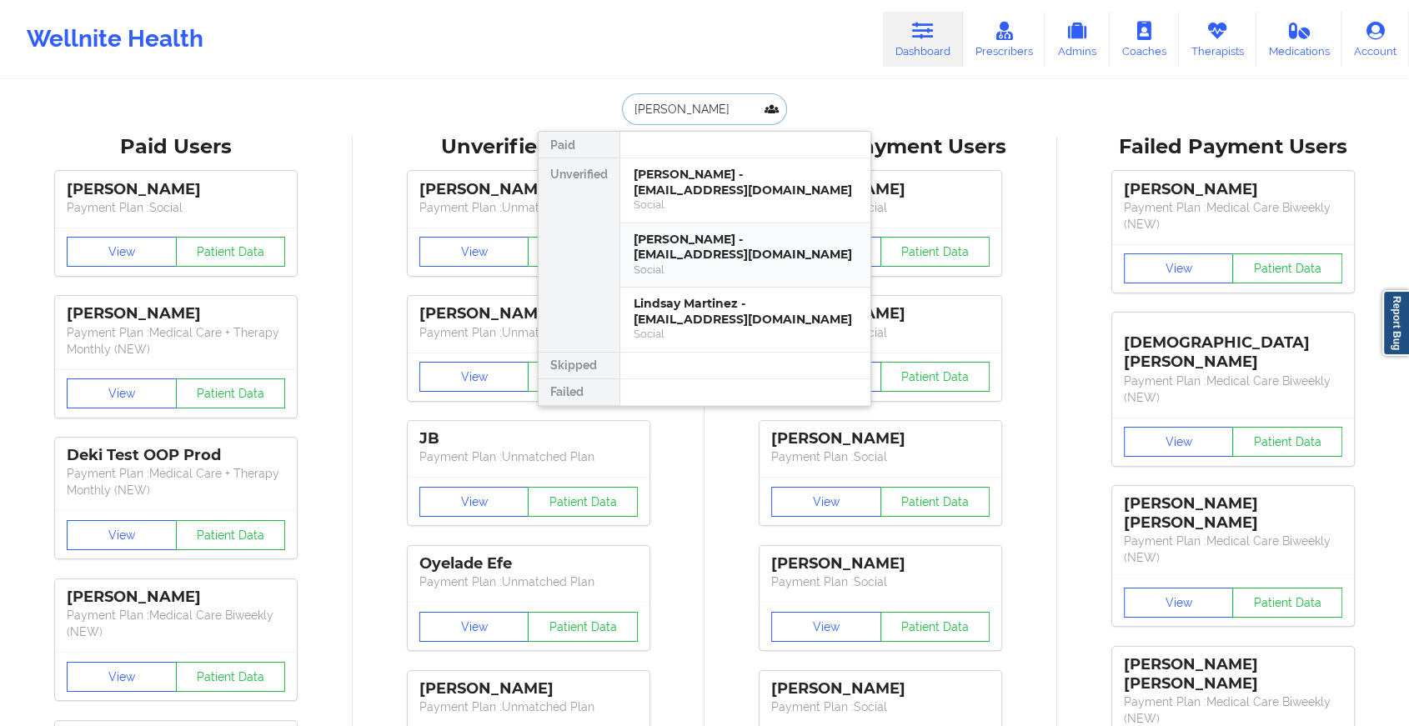
click at [727, 232] on div "[PERSON_NAME] - [EMAIL_ADDRESS][DOMAIN_NAME]" at bounding box center [745, 247] width 223 height 31
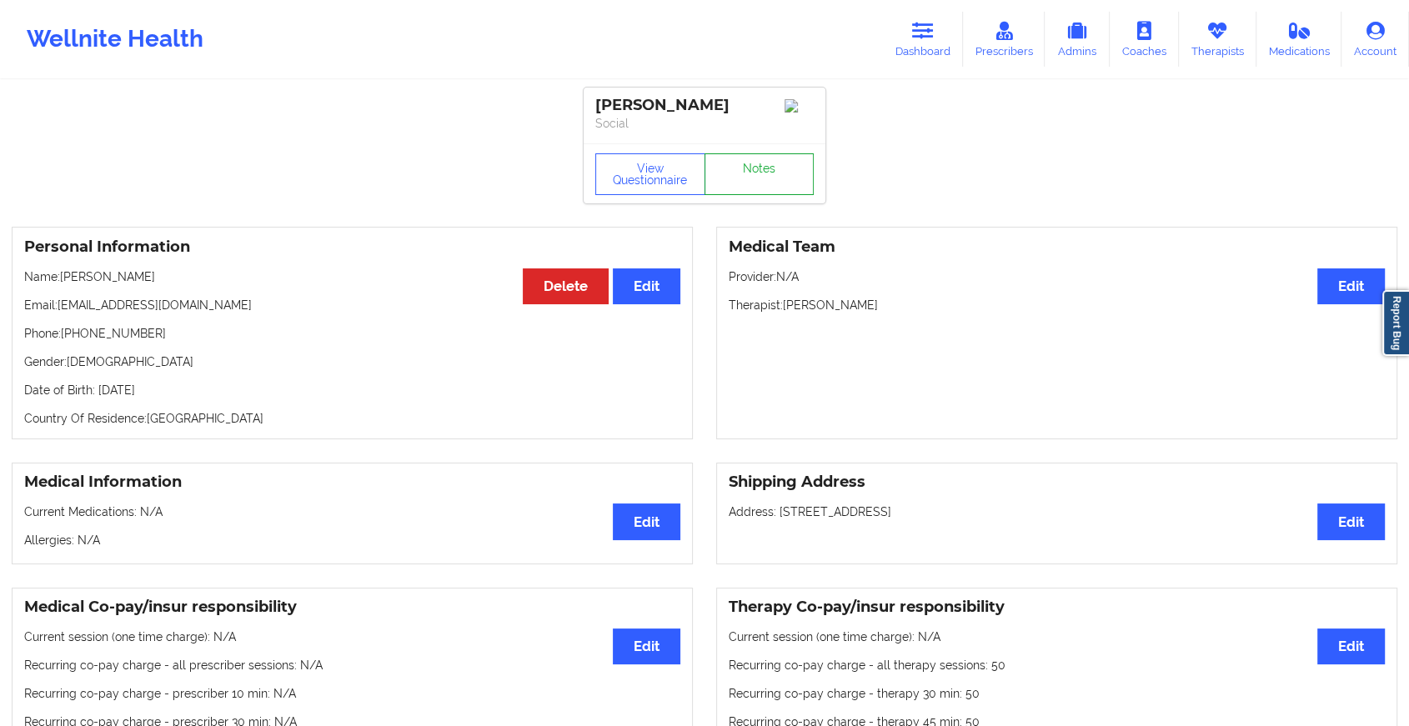
click at [747, 187] on link "Notes" at bounding box center [760, 174] width 110 height 42
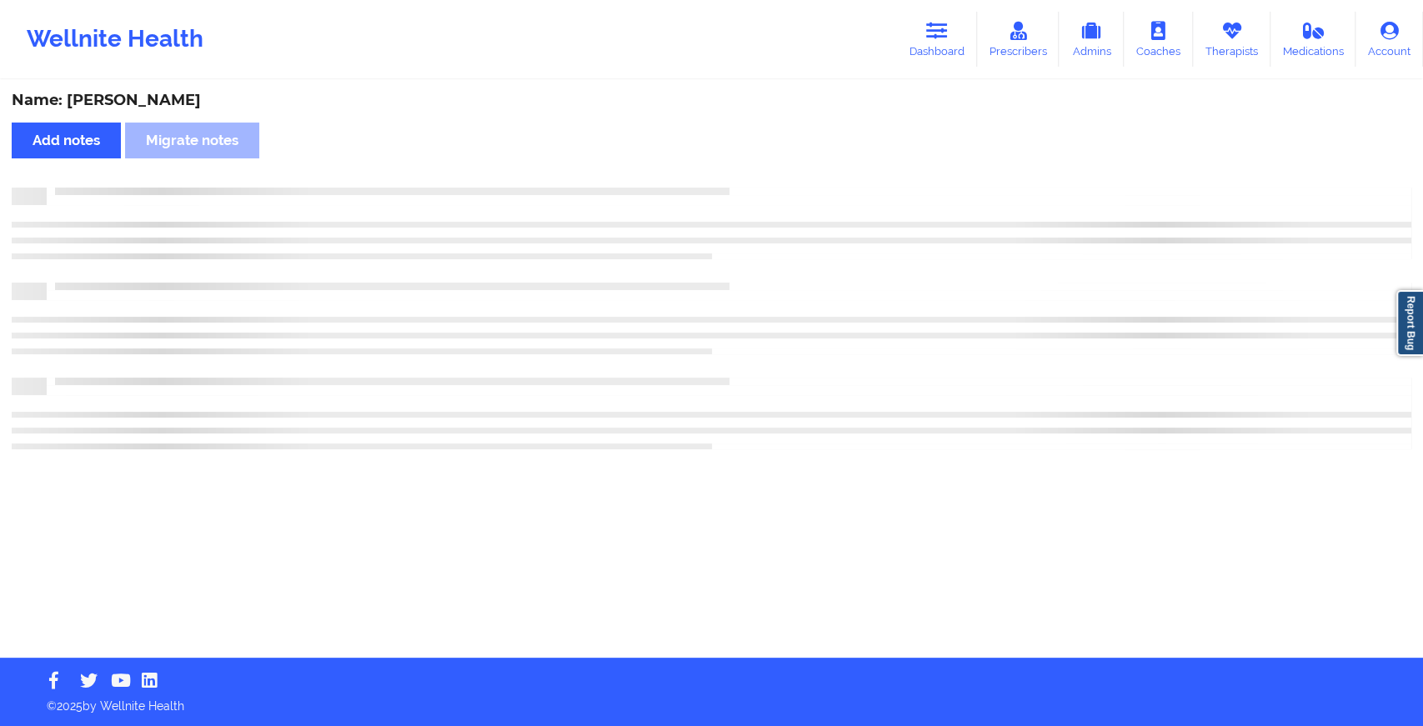
click at [747, 188] on div at bounding box center [729, 188] width 1365 height 0
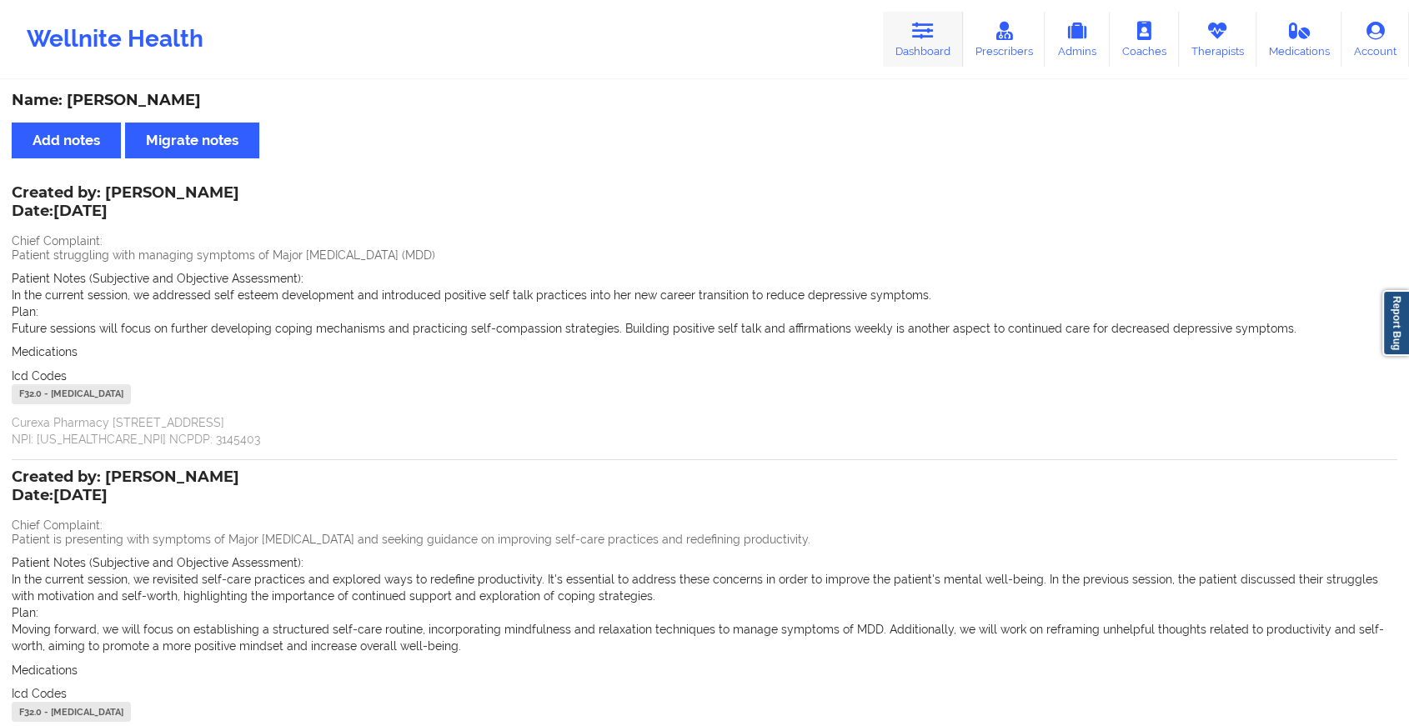
click at [916, 25] on icon at bounding box center [923, 31] width 22 height 18
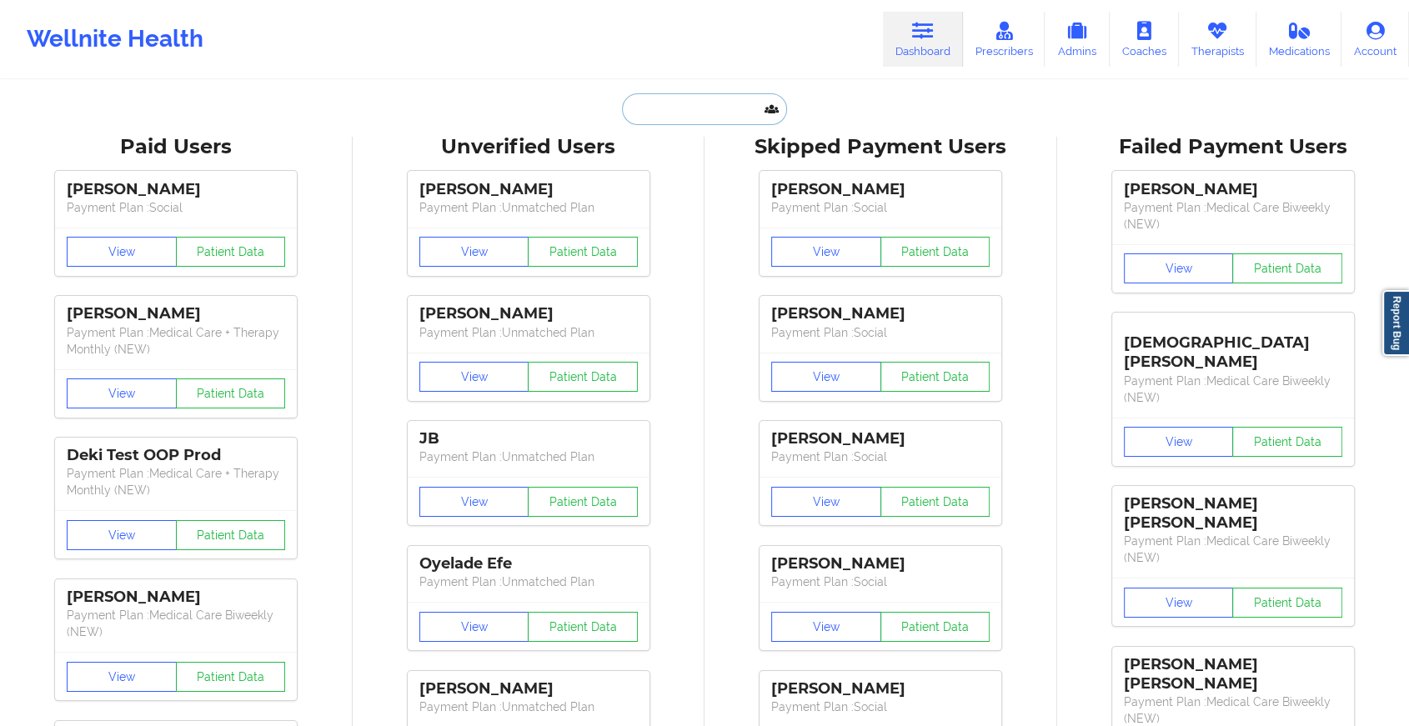
click at [695, 107] on input "text" at bounding box center [704, 109] width 165 height 32
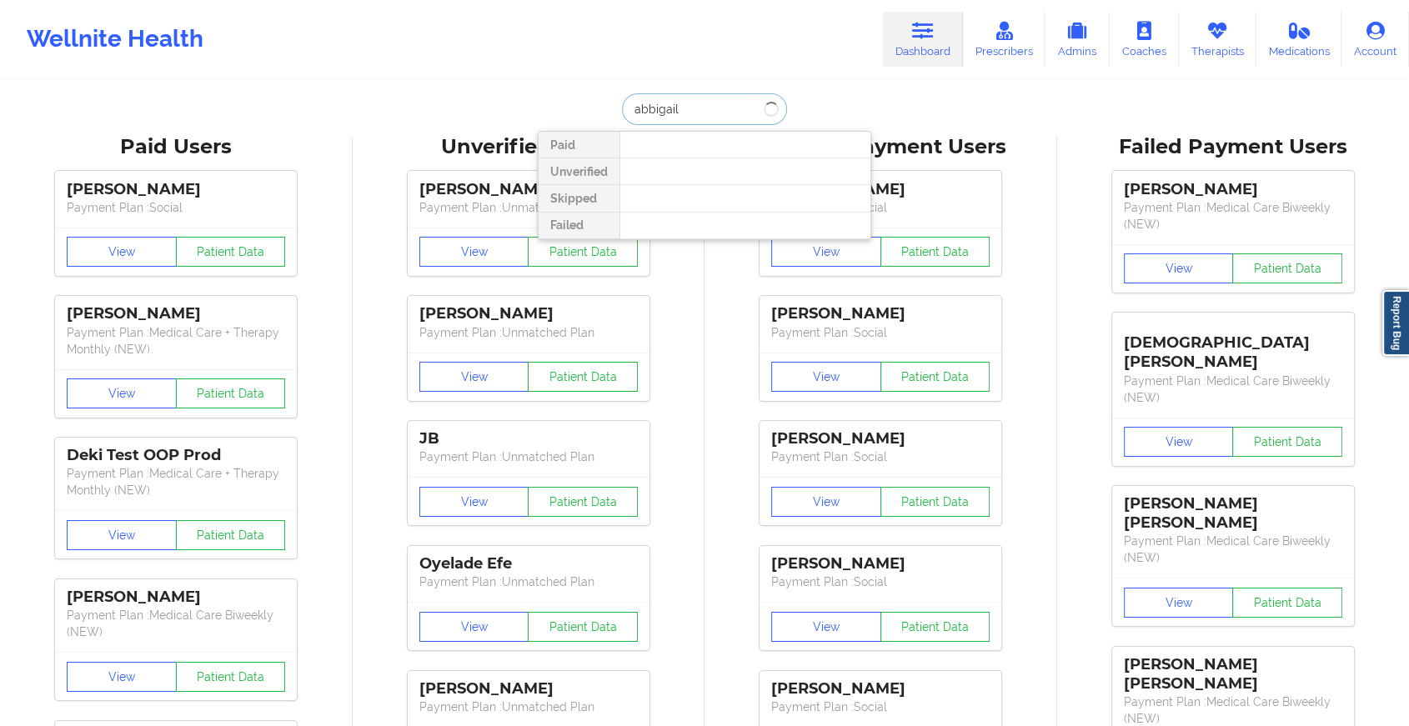
type input "abbigail b"
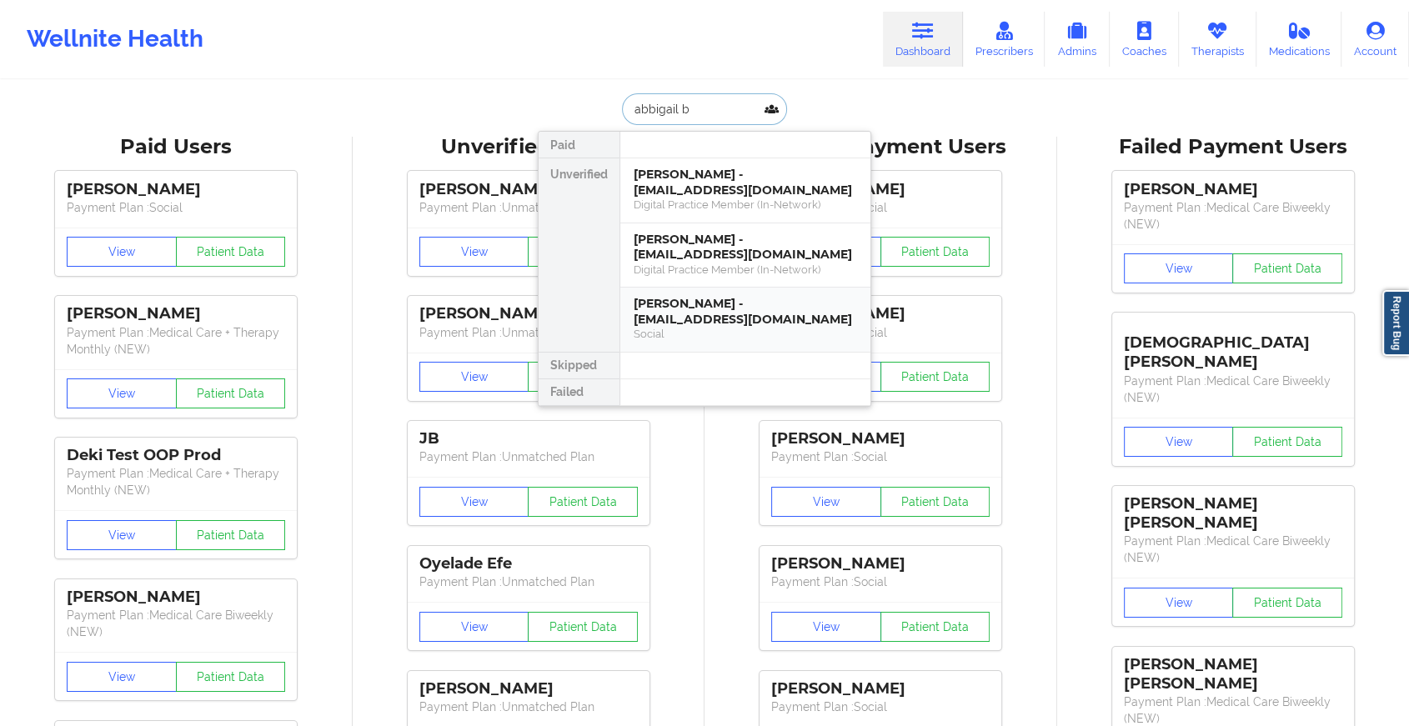
click at [695, 302] on div "[PERSON_NAME] - [EMAIL_ADDRESS][DOMAIN_NAME]" at bounding box center [745, 311] width 223 height 31
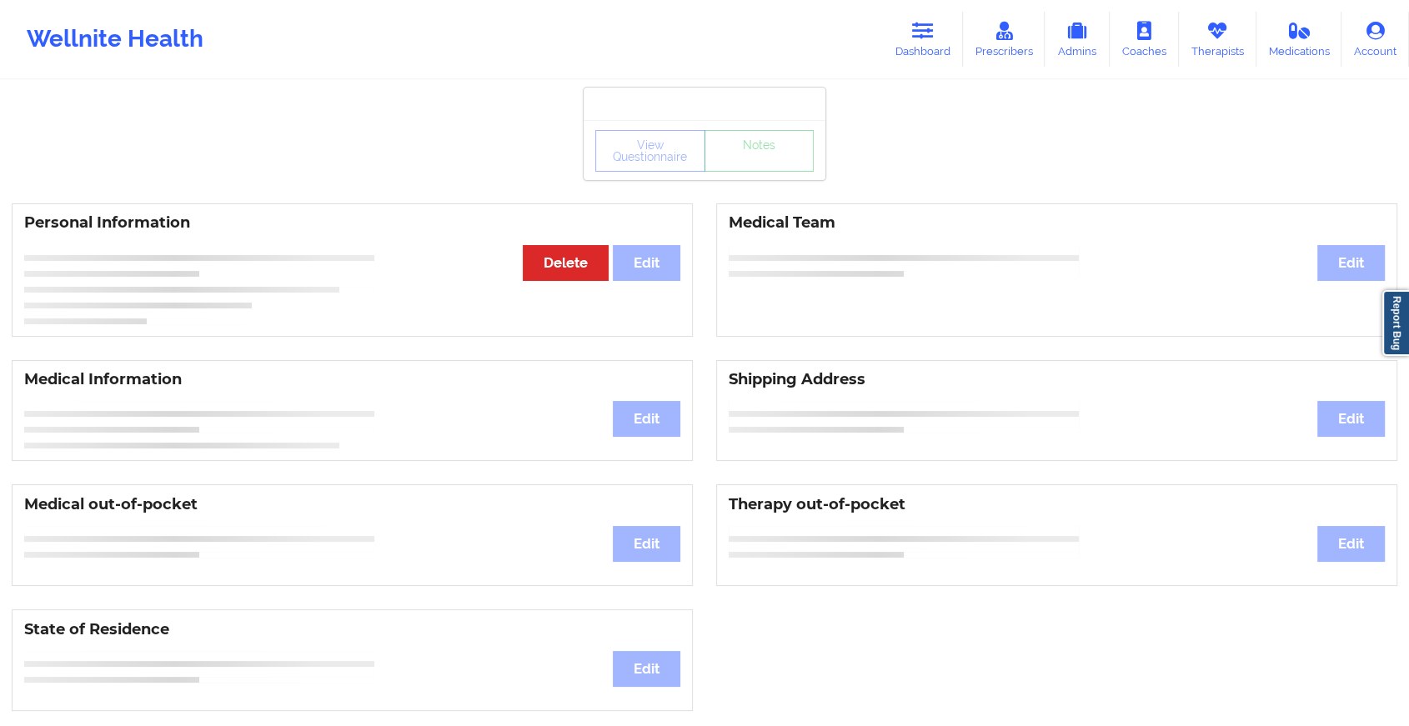
click at [751, 170] on div "View Questionnaire Notes" at bounding box center [704, 151] width 218 height 42
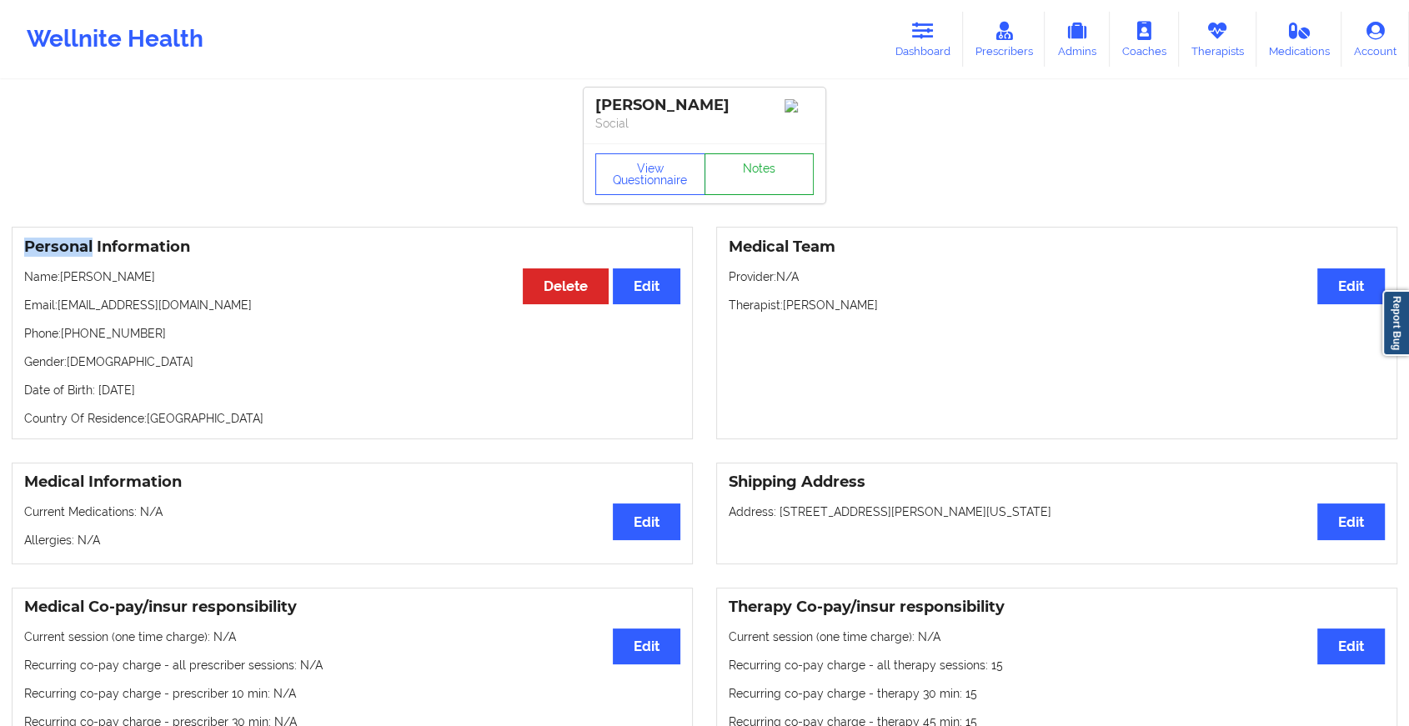
click at [751, 170] on link "Notes" at bounding box center [760, 174] width 110 height 42
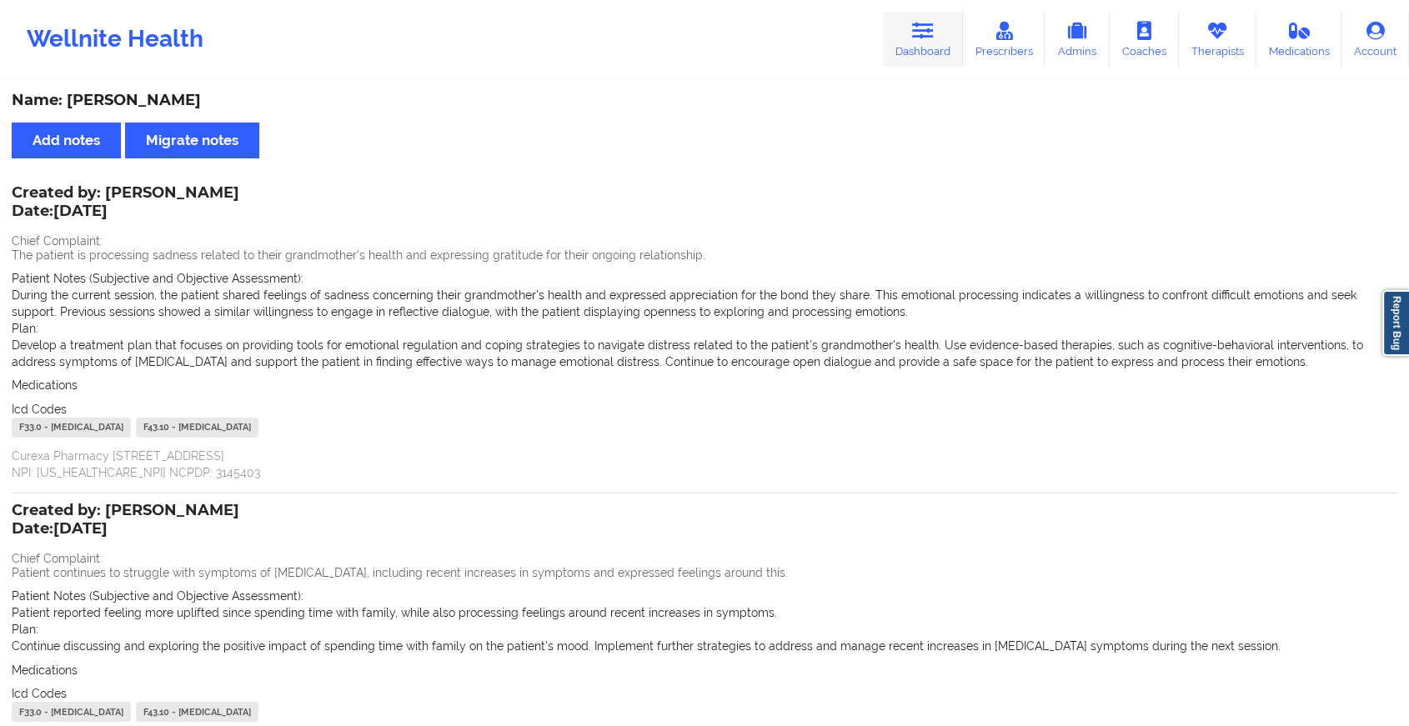
click at [916, 32] on icon at bounding box center [923, 31] width 22 height 18
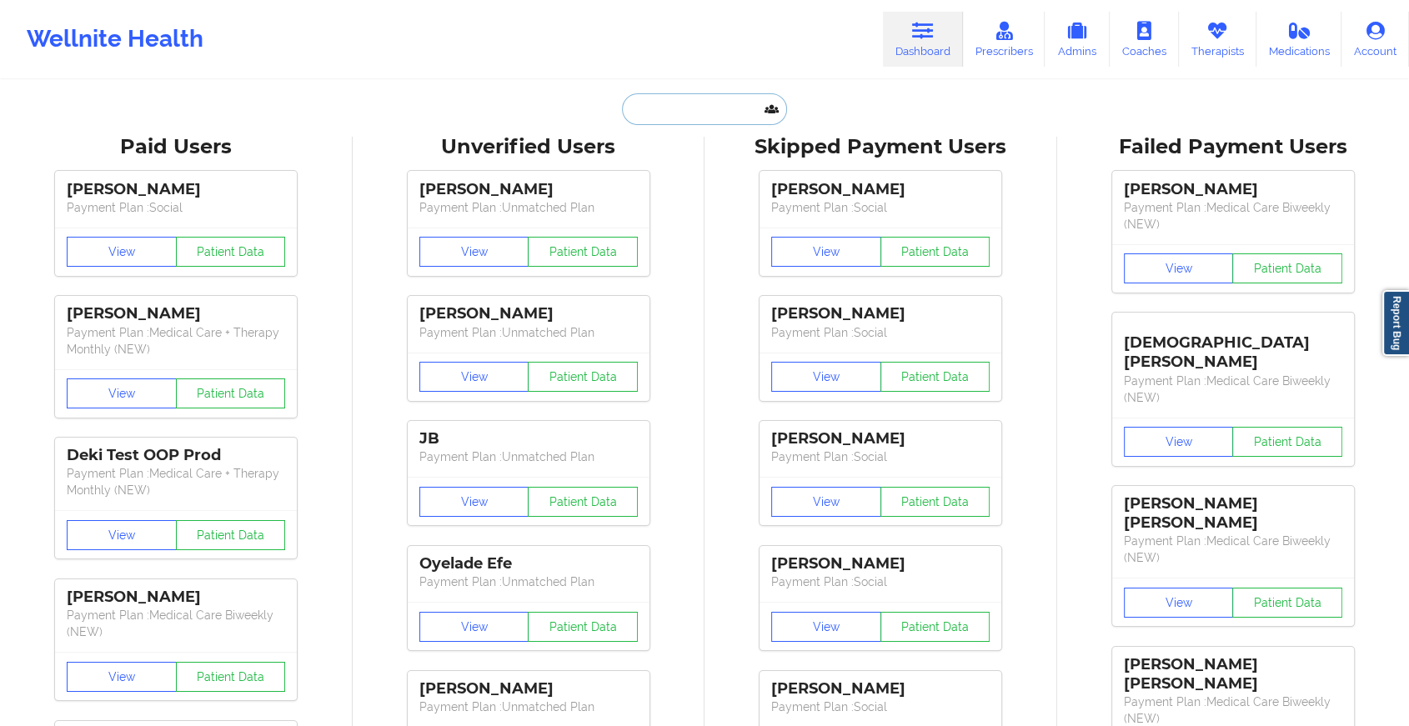
click at [658, 109] on input "text" at bounding box center [704, 109] width 165 height 32
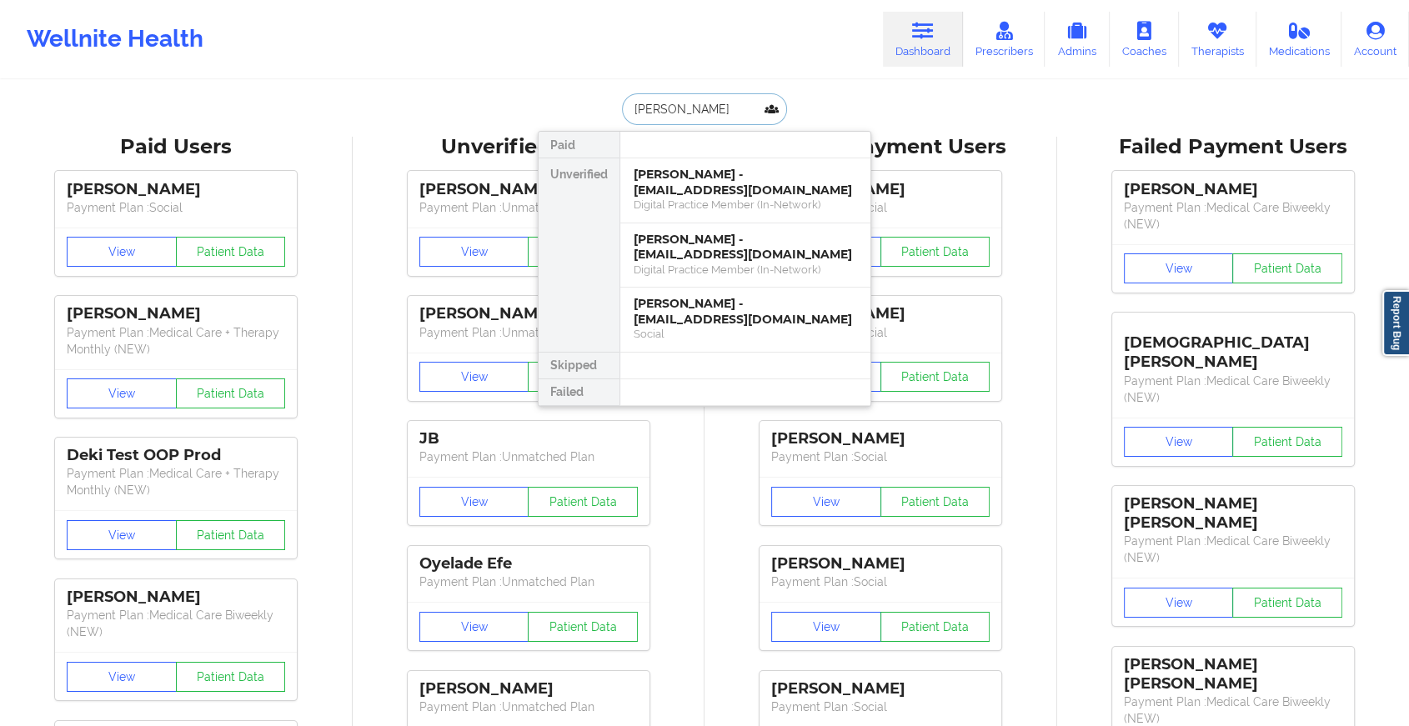
type input "[PERSON_NAME]"
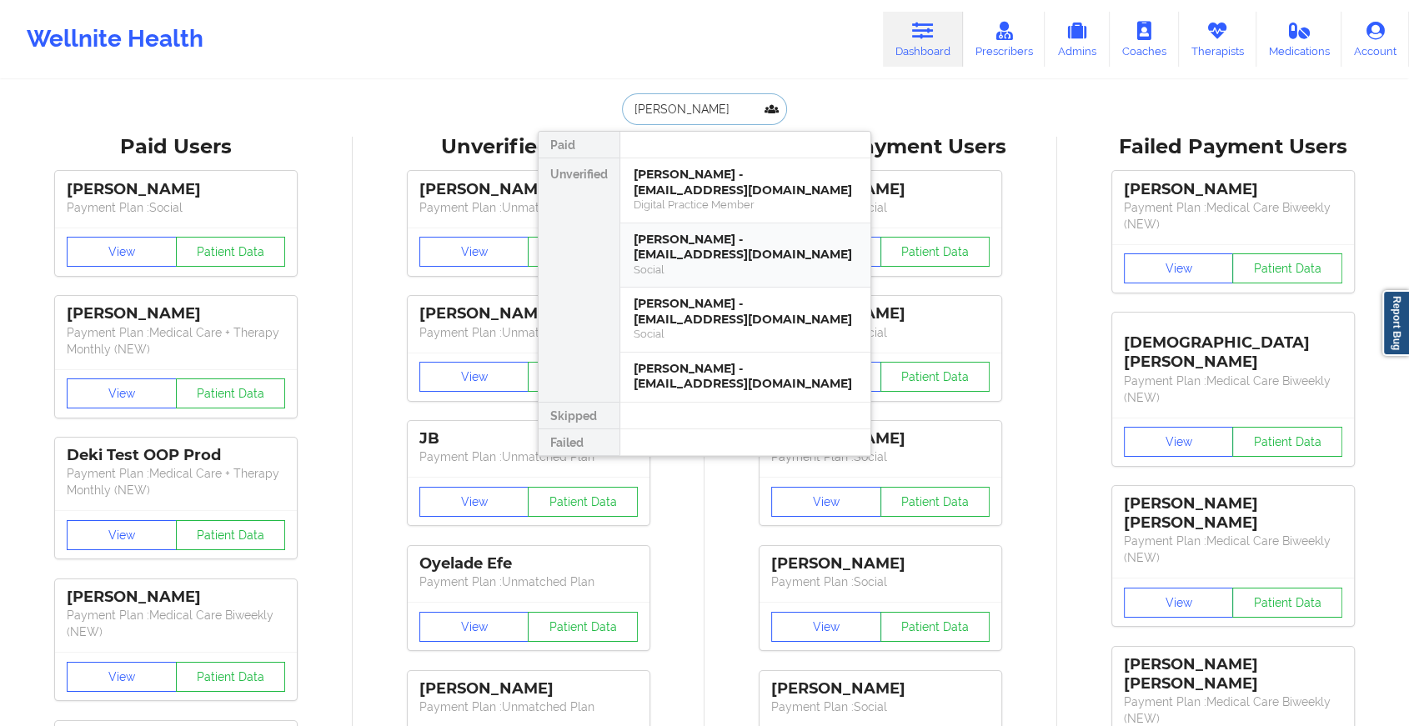
click at [715, 253] on div "[PERSON_NAME] - [EMAIL_ADDRESS][DOMAIN_NAME]" at bounding box center [745, 247] width 223 height 31
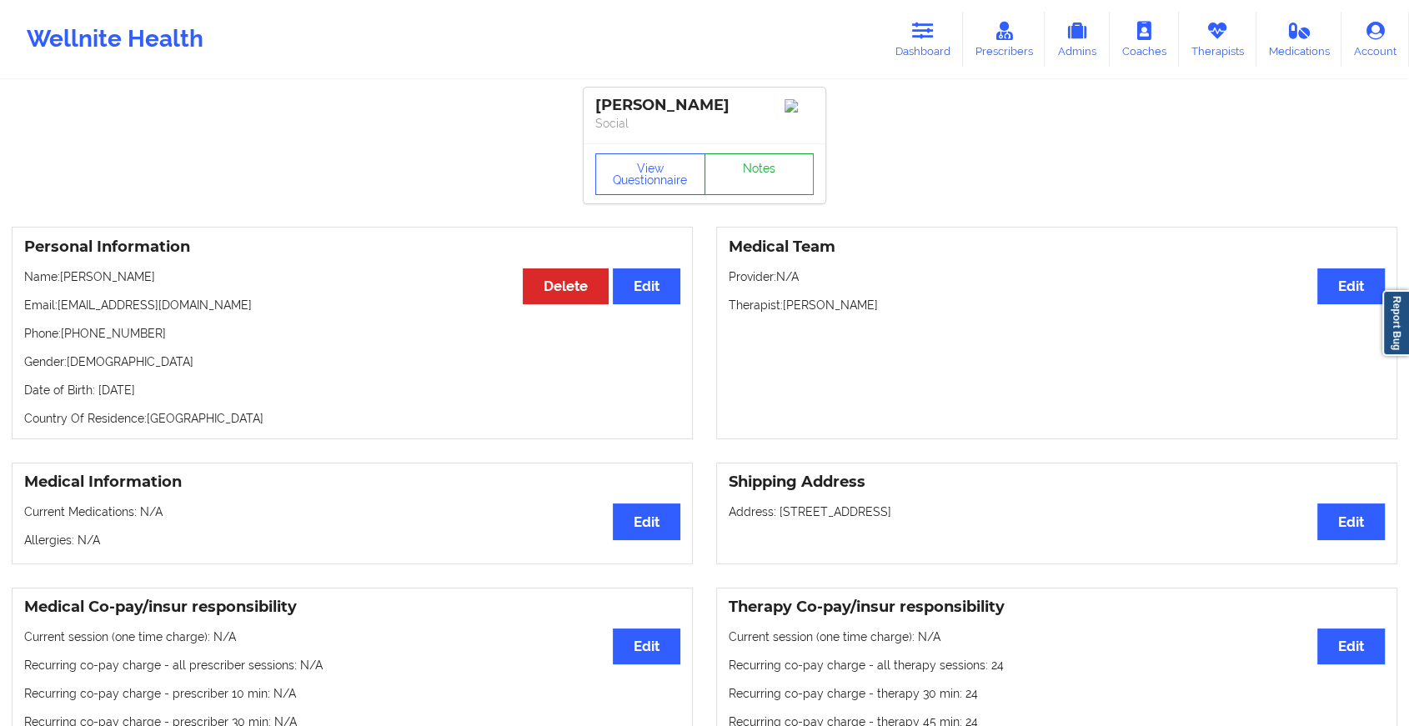
click at [768, 164] on link "Notes" at bounding box center [760, 174] width 110 height 42
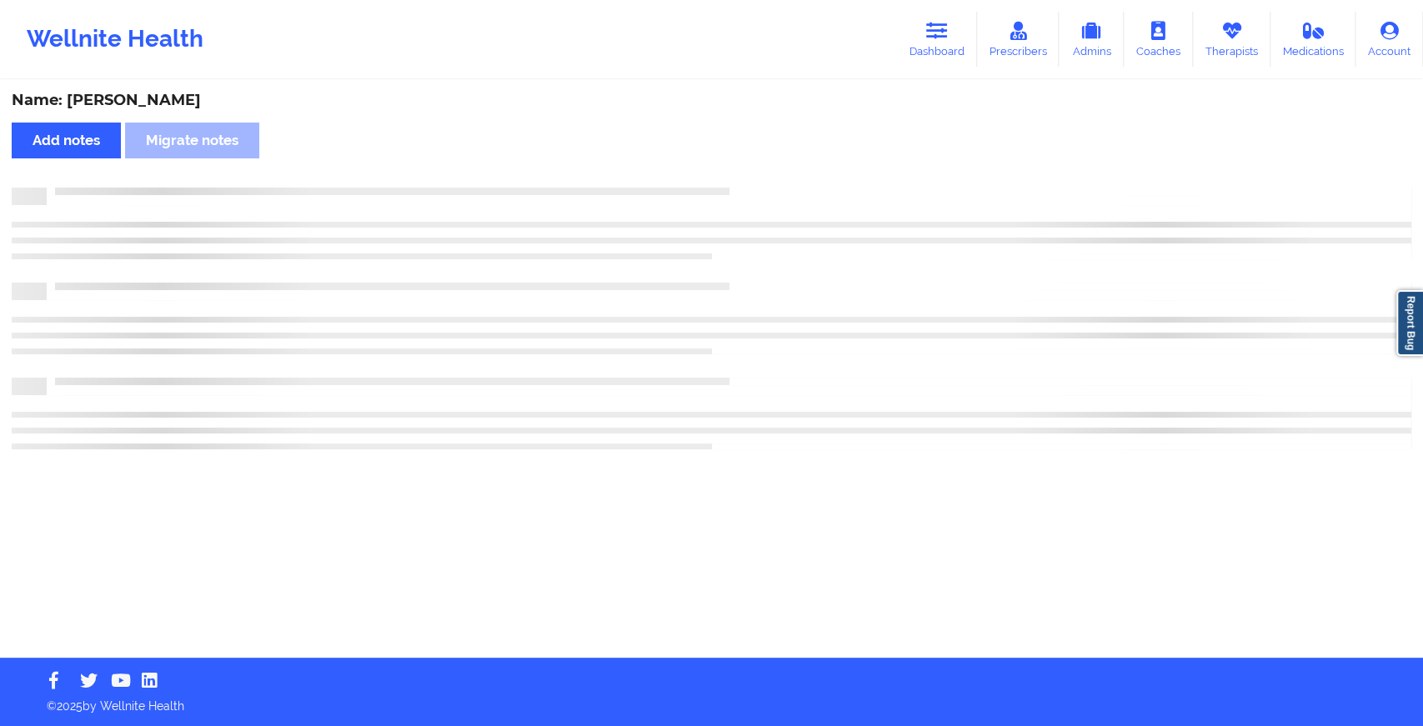
click at [768, 164] on div "Name: [PERSON_NAME] Add notes [PERSON_NAME] notes" at bounding box center [711, 370] width 1423 height 576
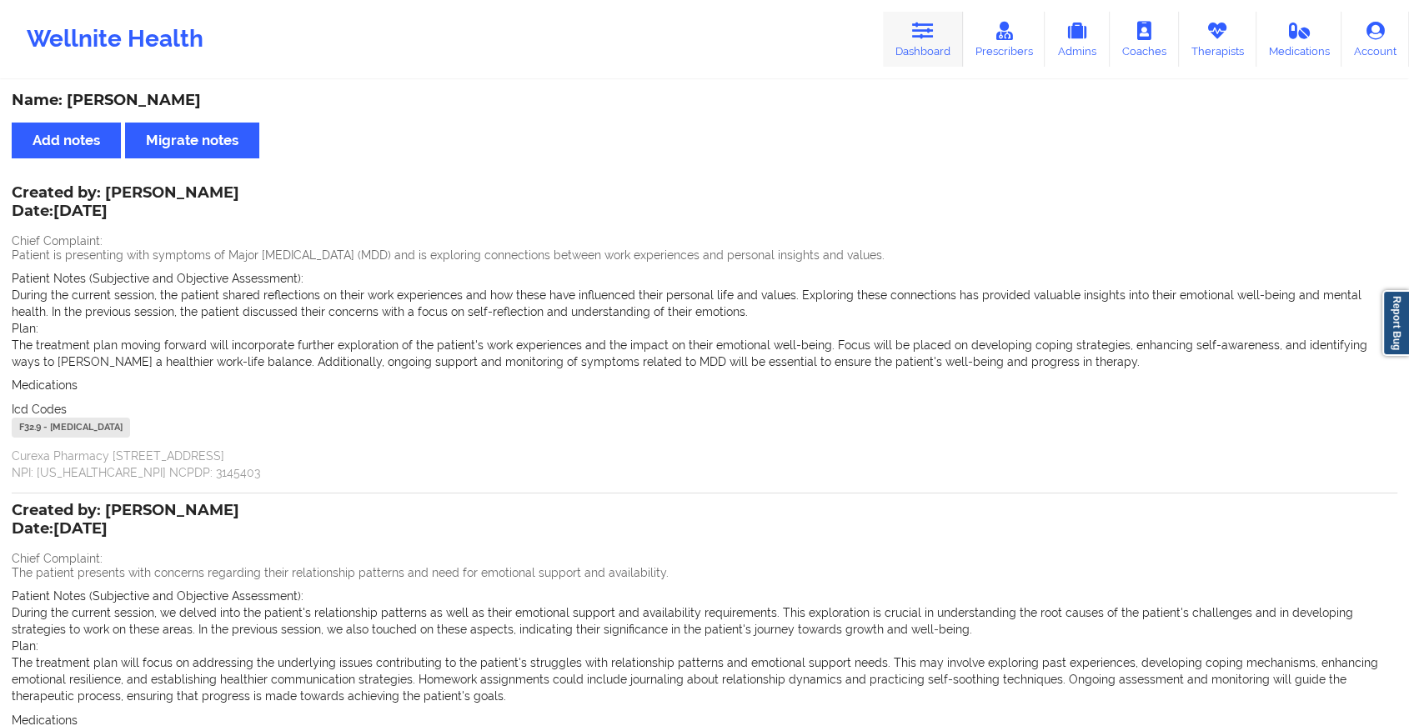
click at [907, 36] on link "Dashboard" at bounding box center [923, 39] width 80 height 55
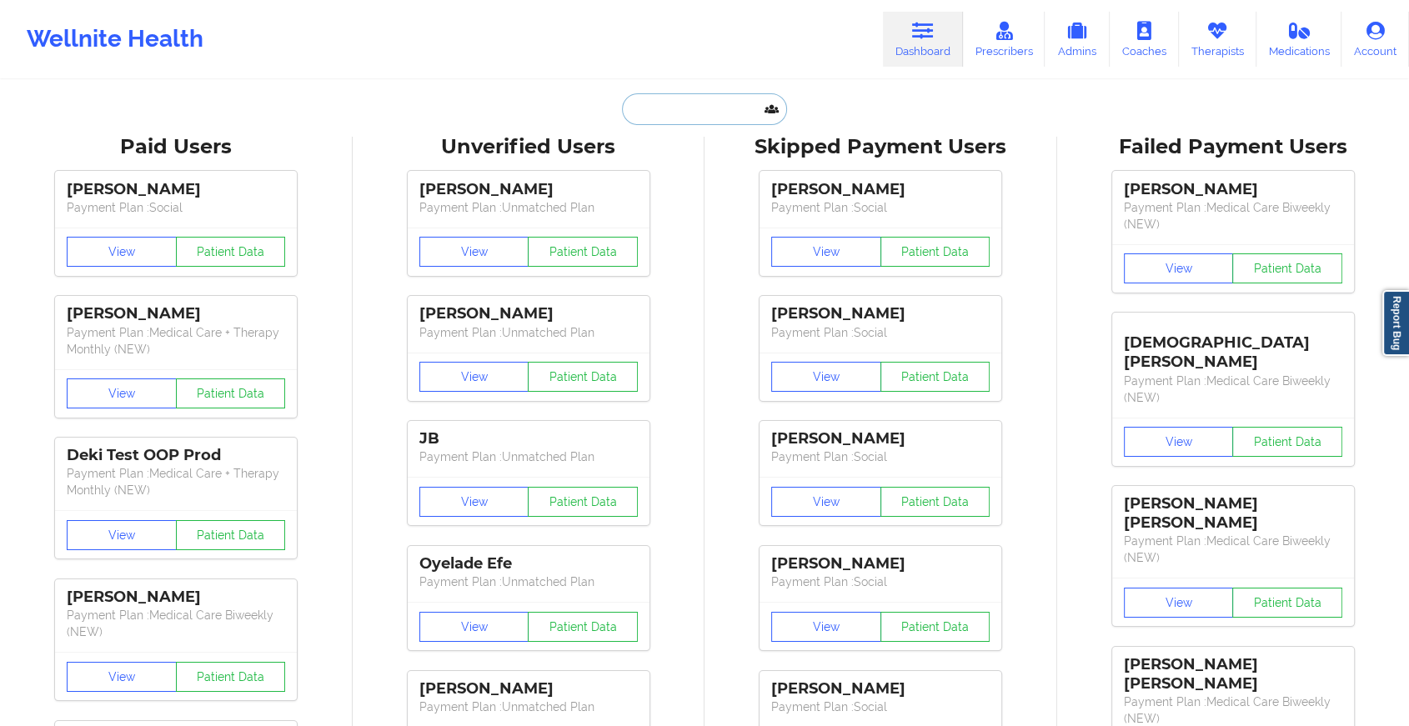
click at [687, 100] on input "text" at bounding box center [704, 109] width 165 height 32
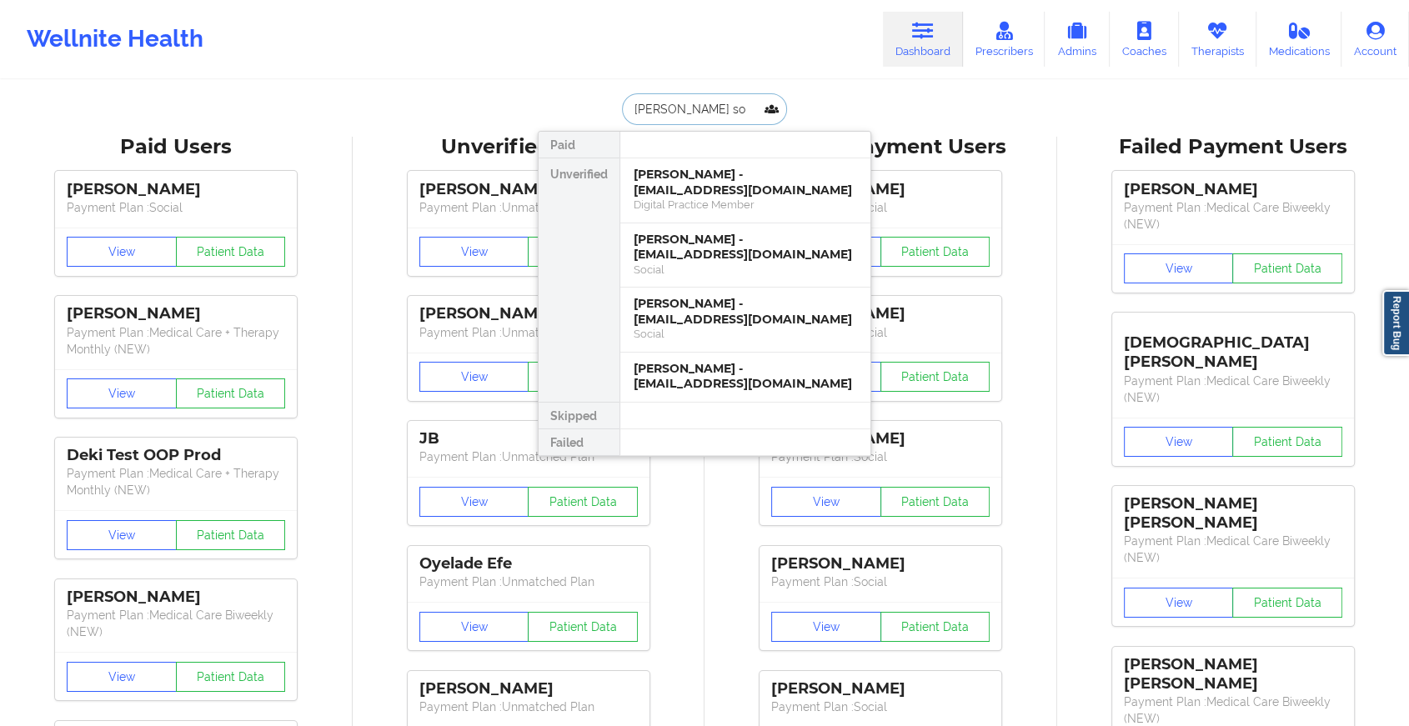
type input "[PERSON_NAME]"
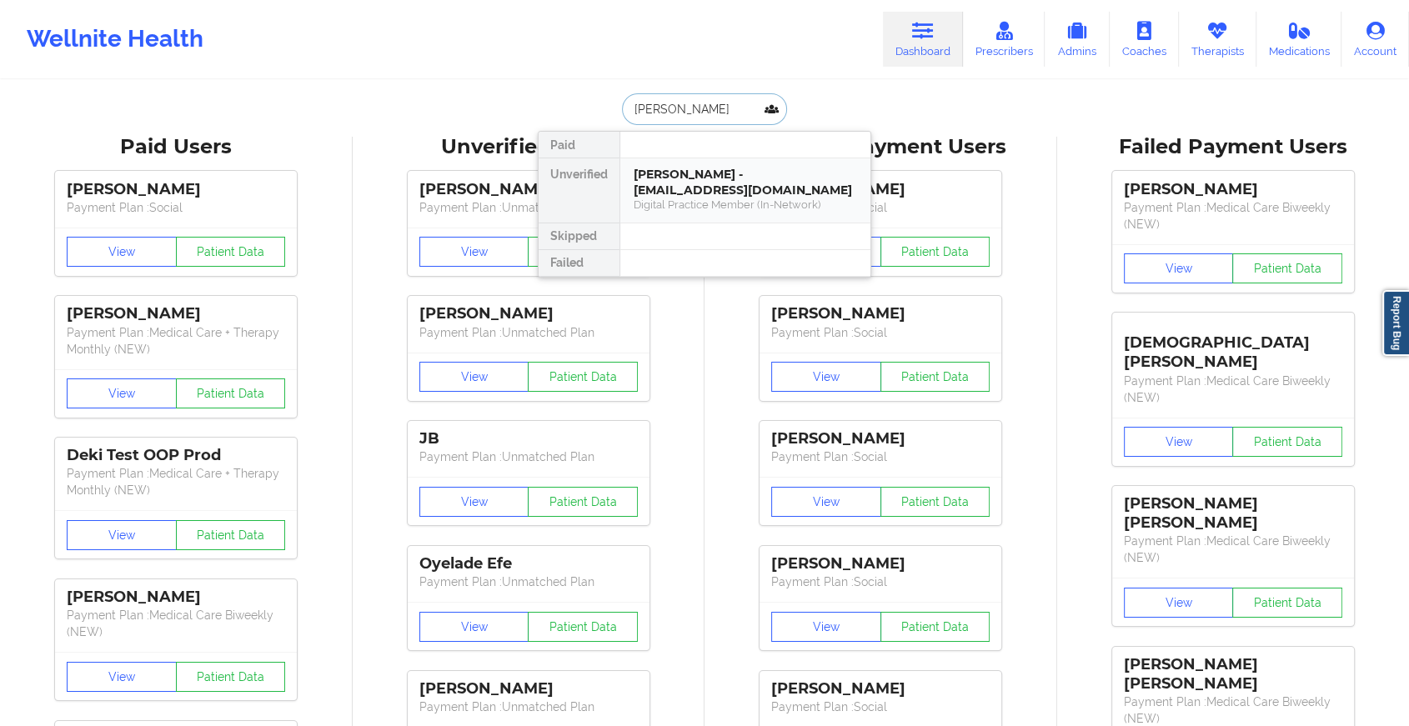
click at [716, 177] on div "[PERSON_NAME] - [EMAIL_ADDRESS][DOMAIN_NAME]" at bounding box center [745, 182] width 223 height 31
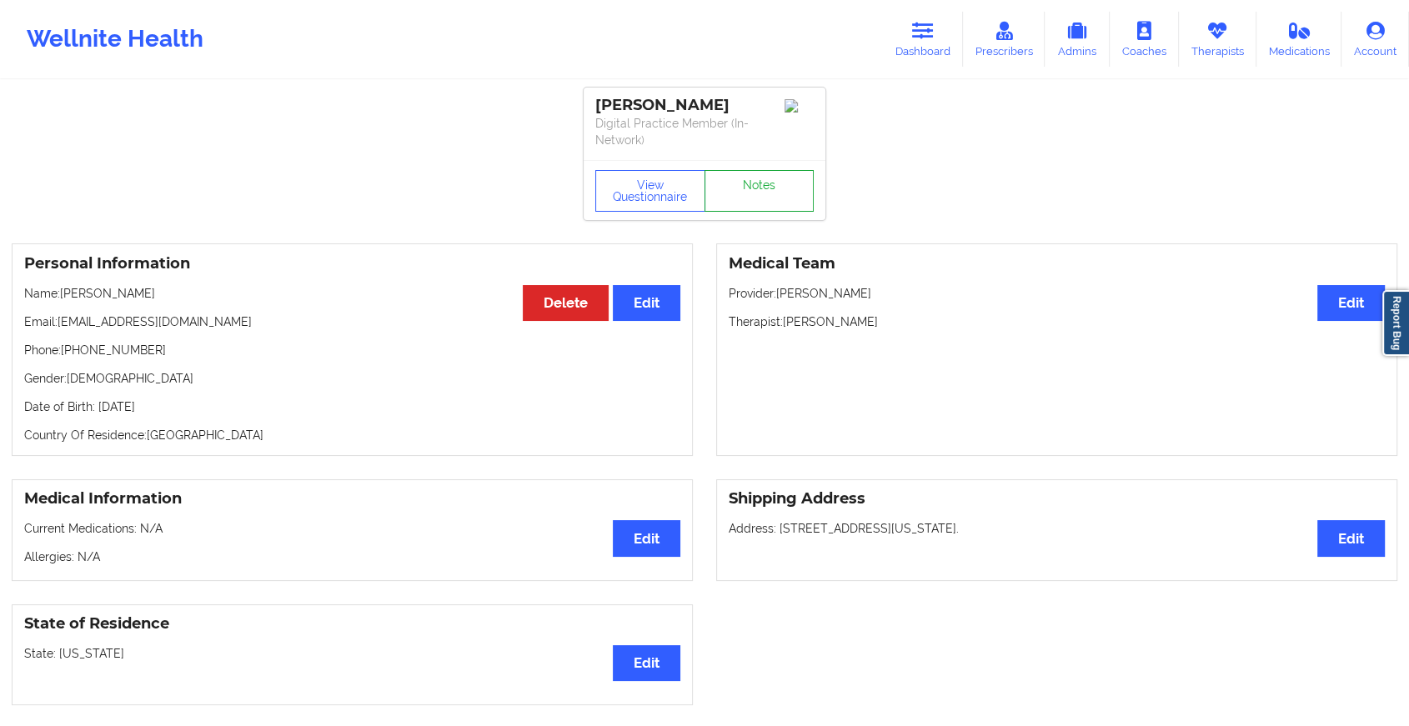
click at [762, 175] on link "Notes" at bounding box center [760, 191] width 110 height 42
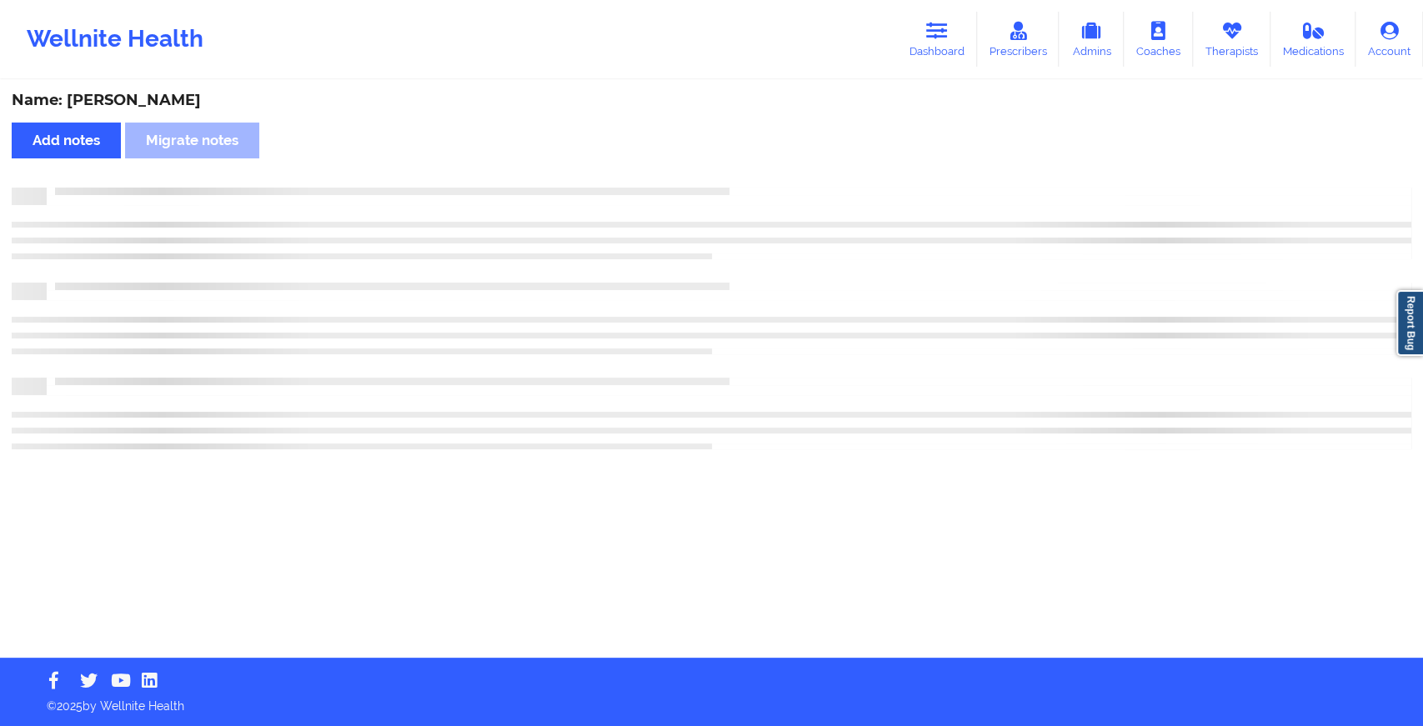
click at [762, 175] on div "Name: [PERSON_NAME] Add notes Migrate notes" at bounding box center [711, 370] width 1423 height 576
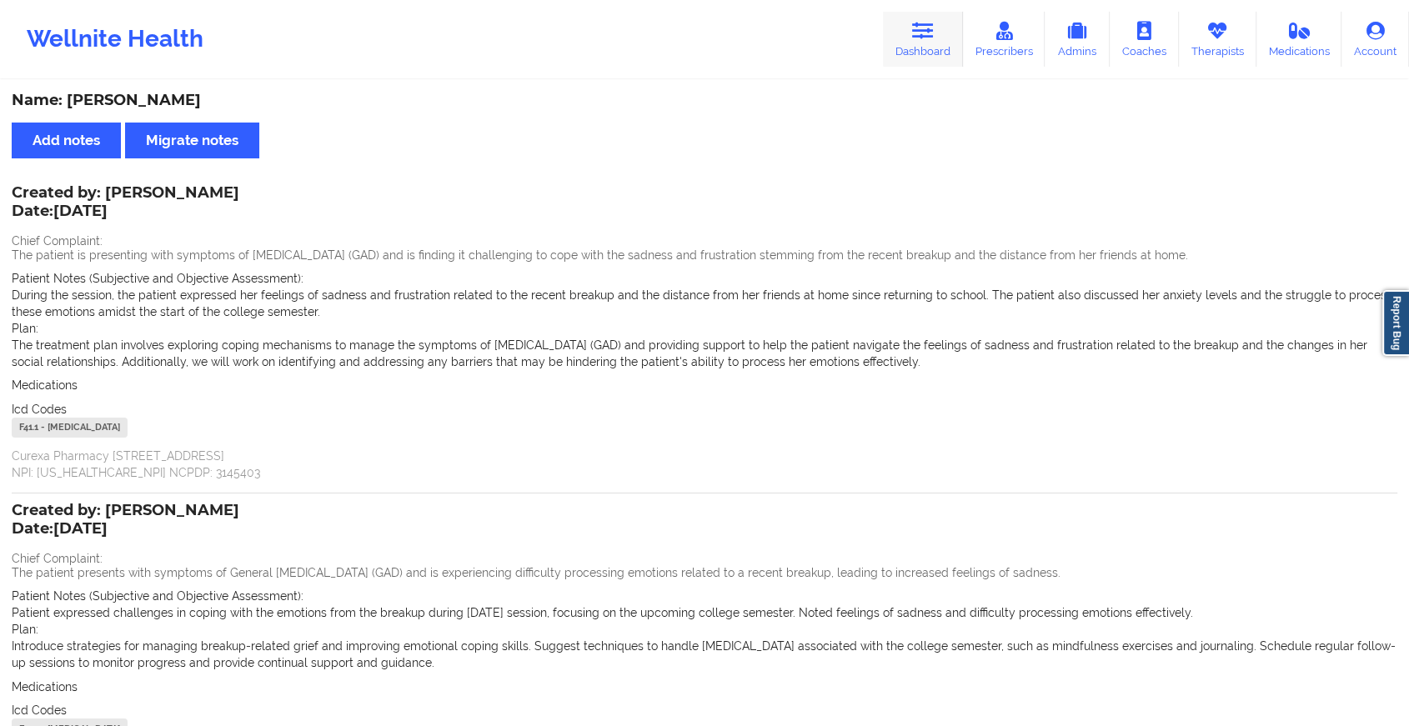
click at [918, 31] on icon at bounding box center [923, 31] width 22 height 18
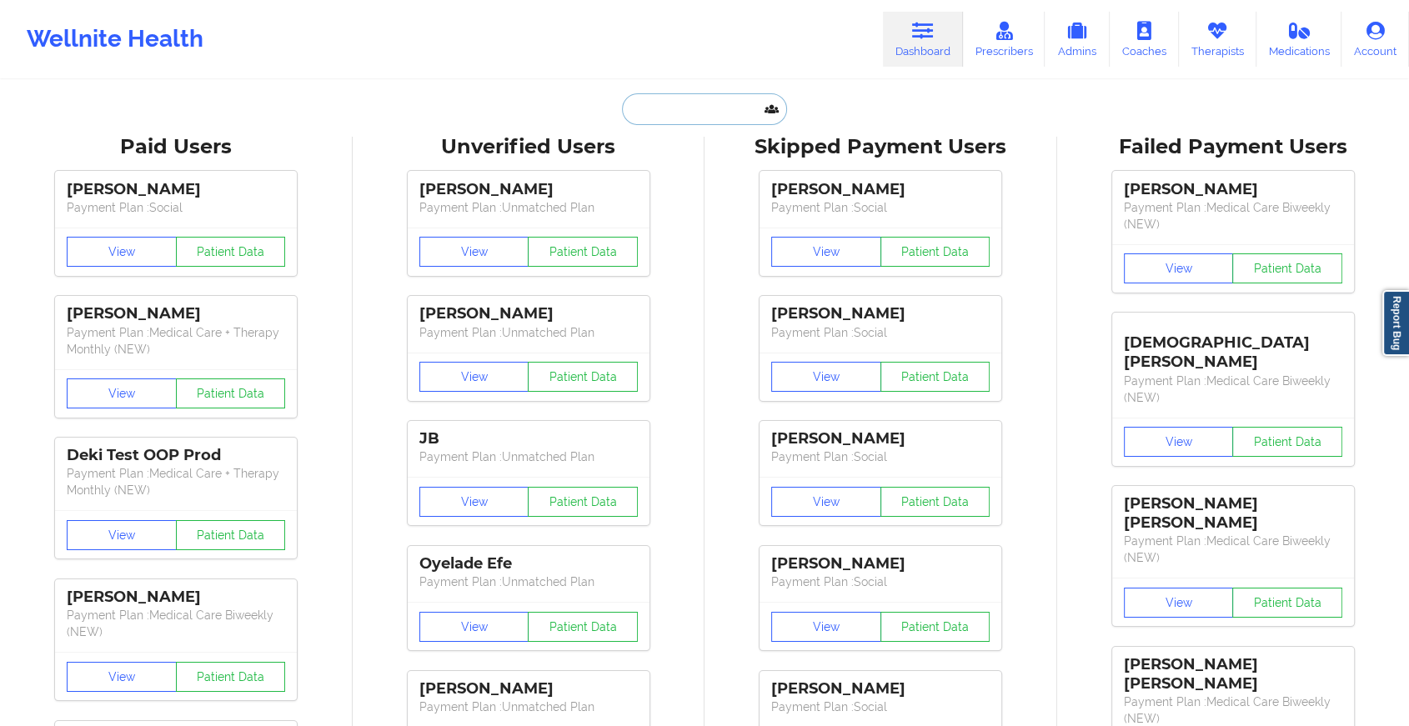
click at [715, 123] on input "text" at bounding box center [704, 109] width 165 height 32
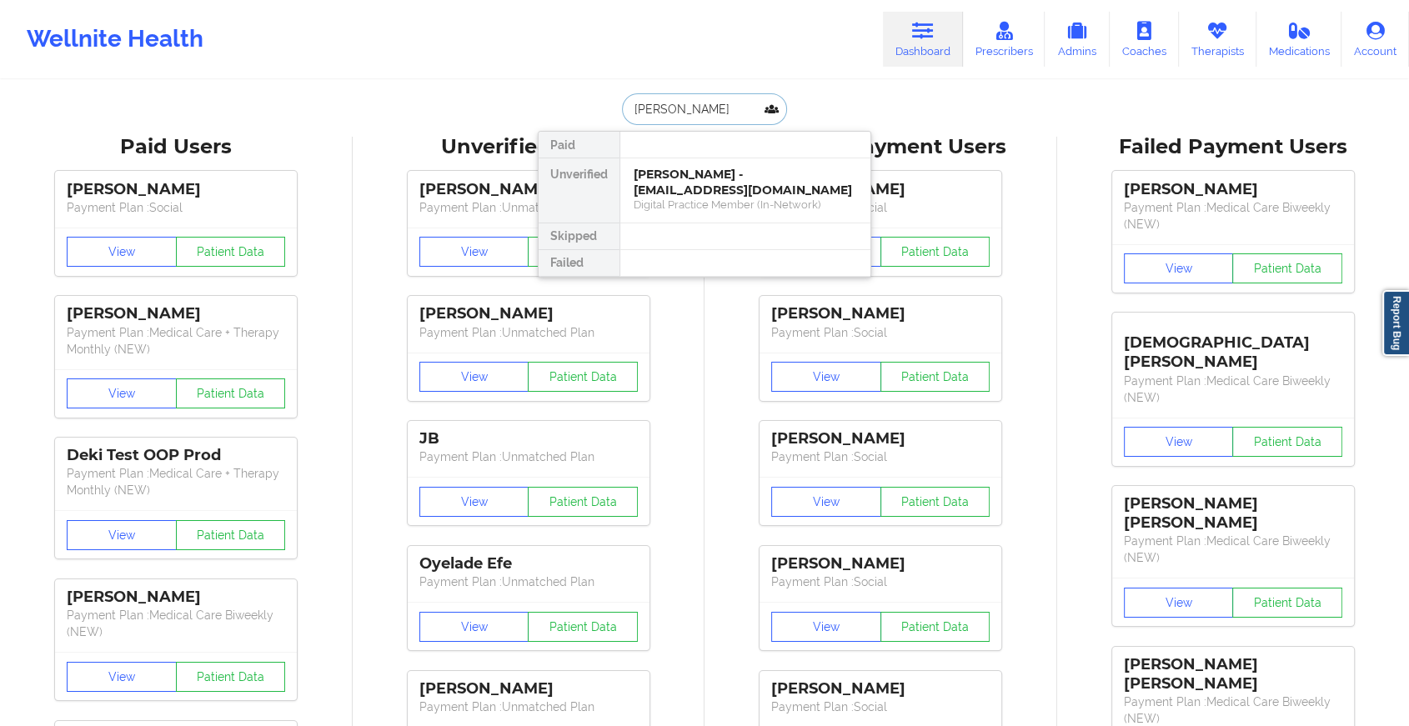
type input "[PERSON_NAME]"
click at [694, 182] on div "[PERSON_NAME] - [EMAIL_ADDRESS][DOMAIN_NAME]" at bounding box center [745, 182] width 223 height 31
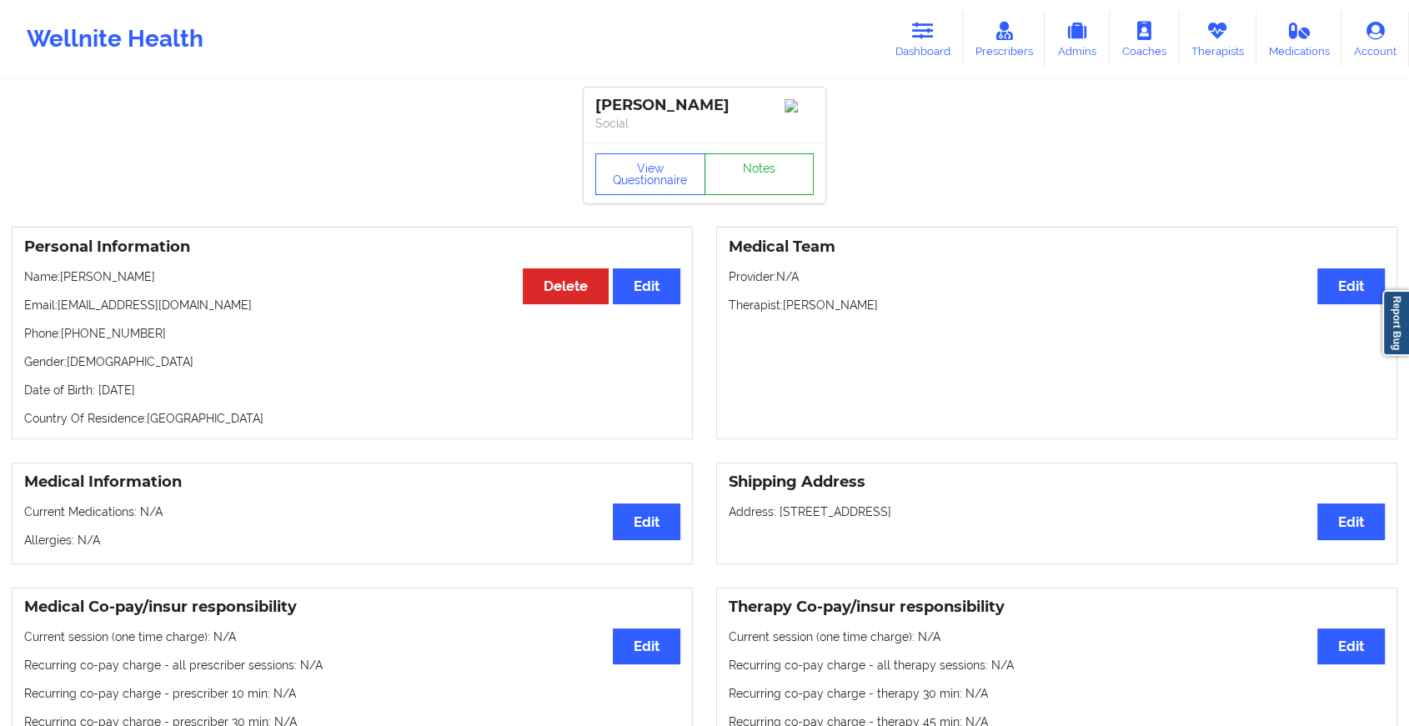
click at [775, 163] on link "Notes" at bounding box center [760, 174] width 110 height 42
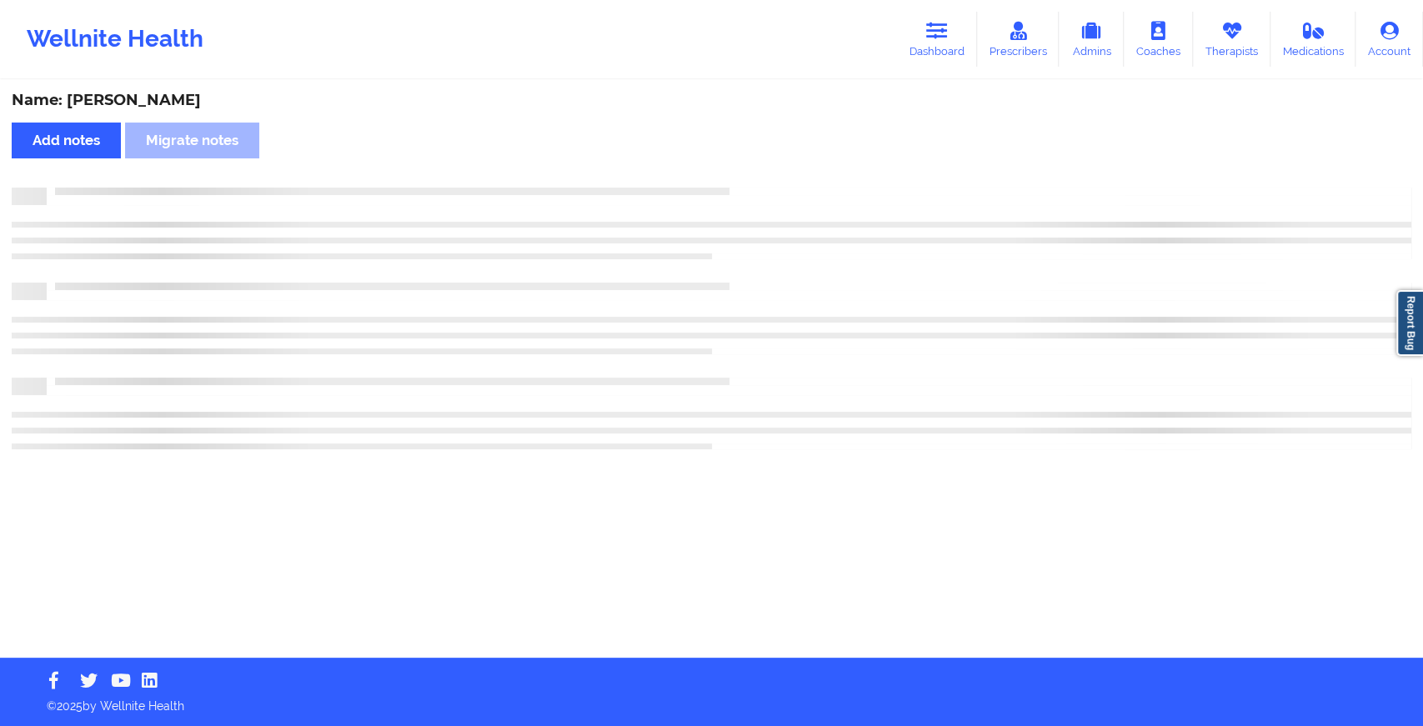
click at [775, 163] on div "Name: [PERSON_NAME] Add notes [PERSON_NAME] notes" at bounding box center [711, 370] width 1423 height 576
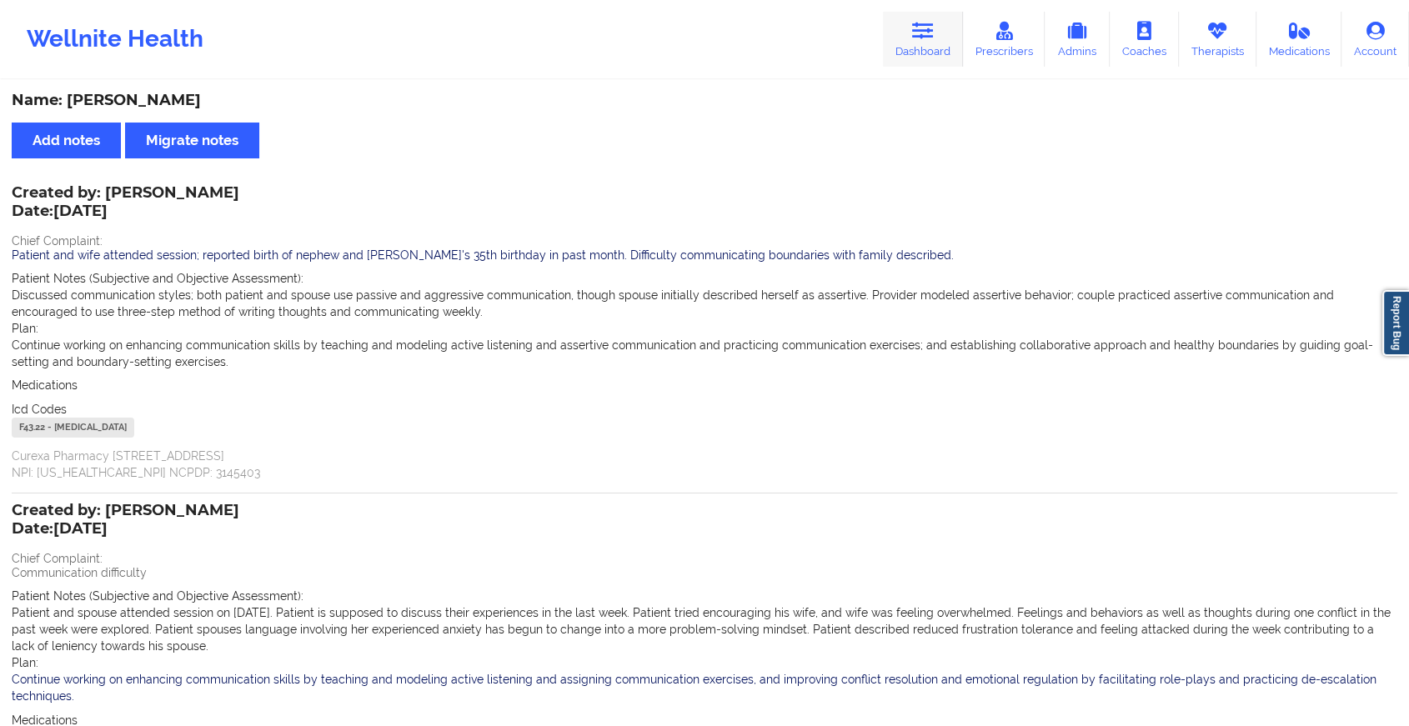
click at [936, 47] on link "Dashboard" at bounding box center [923, 39] width 80 height 55
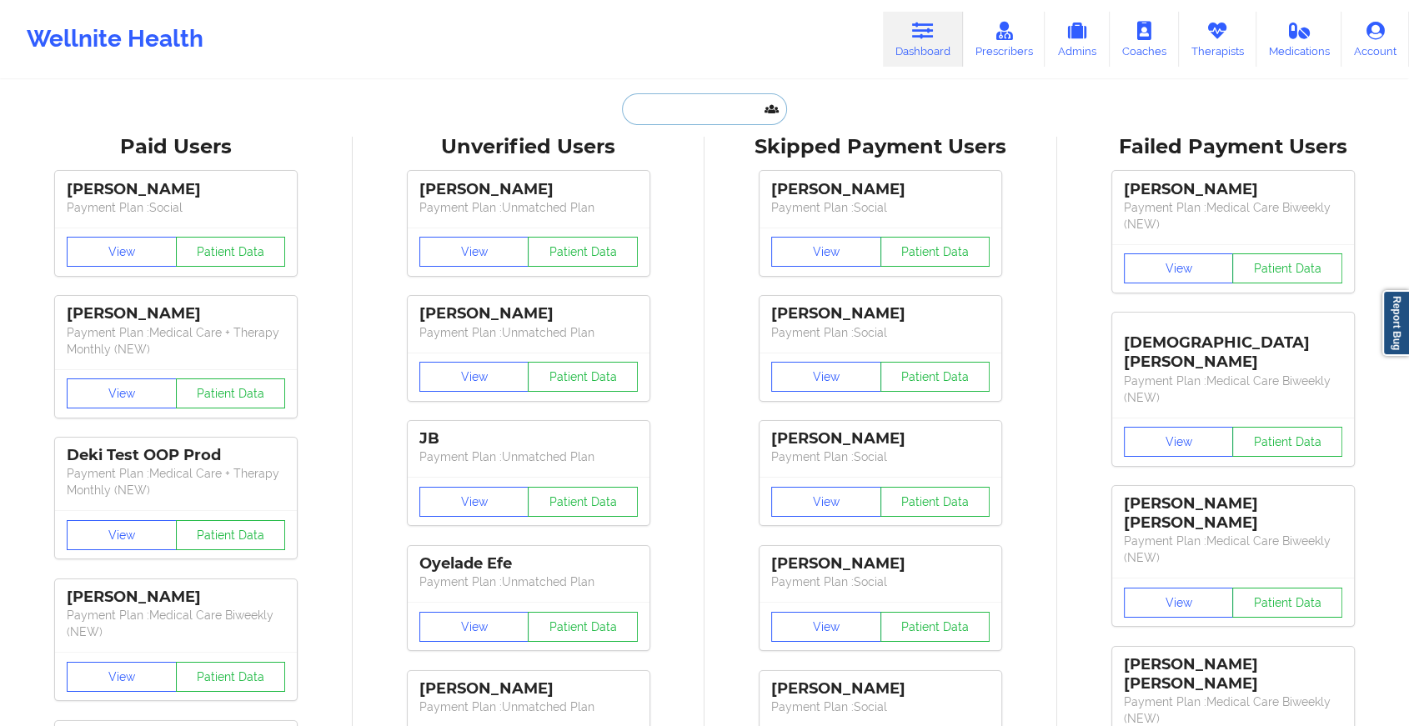
click at [706, 103] on input "text" at bounding box center [704, 109] width 165 height 32
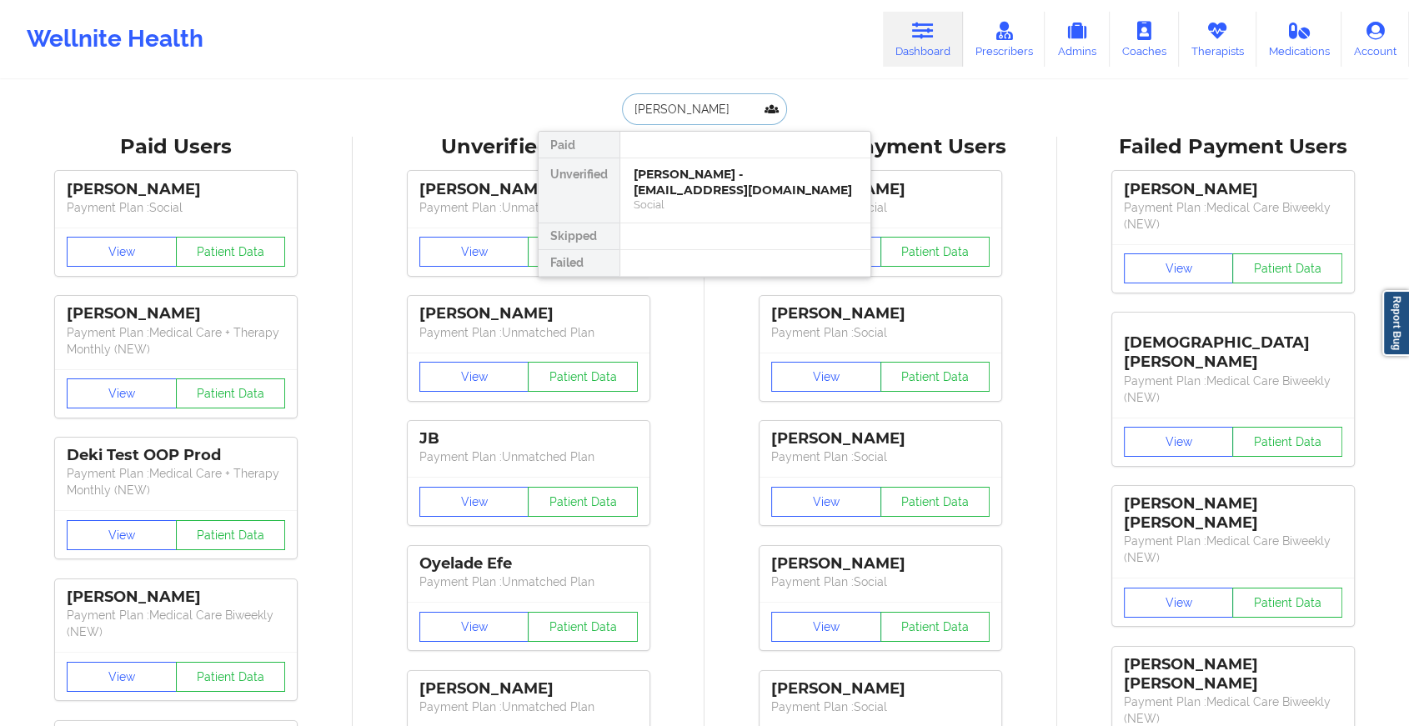
type input "[PERSON_NAME]"
click at [724, 183] on div "[PERSON_NAME] - [EMAIL_ADDRESS][DOMAIN_NAME]" at bounding box center [745, 182] width 223 height 31
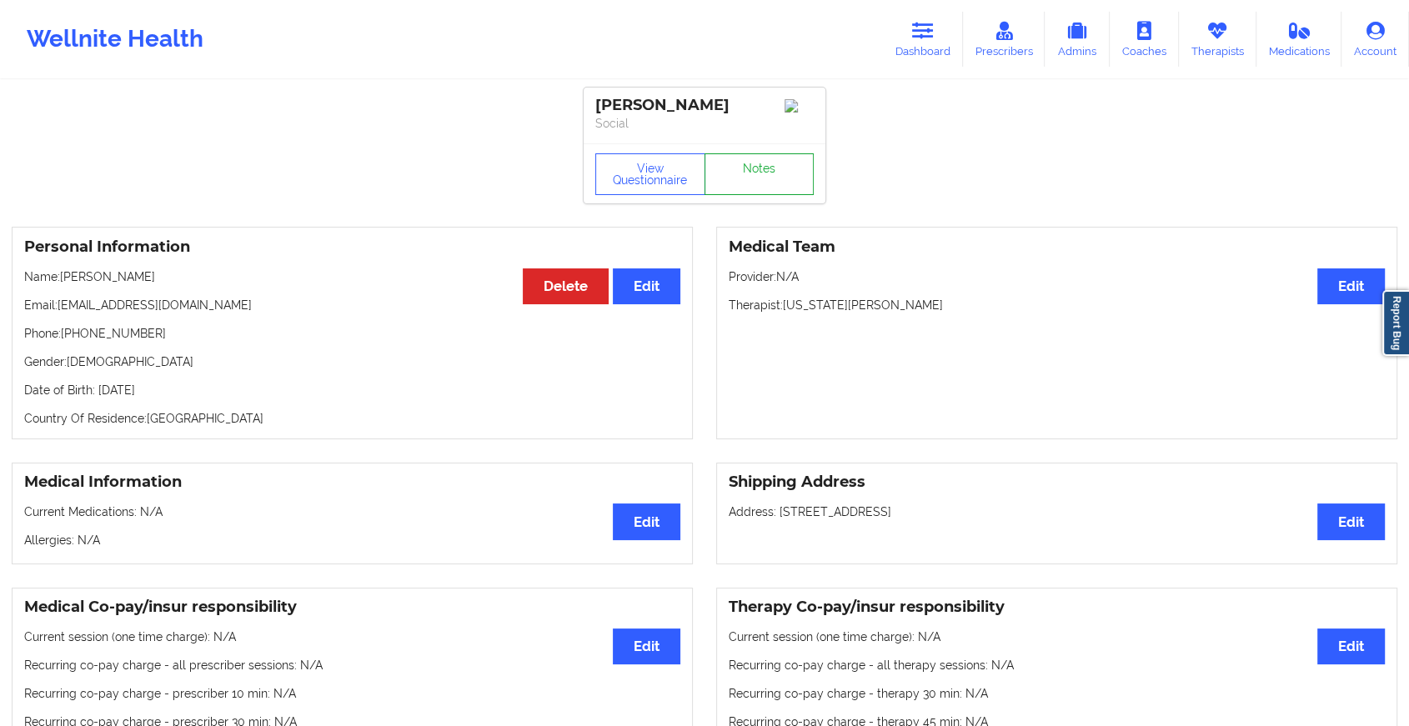
click at [765, 177] on link "Notes" at bounding box center [760, 174] width 110 height 42
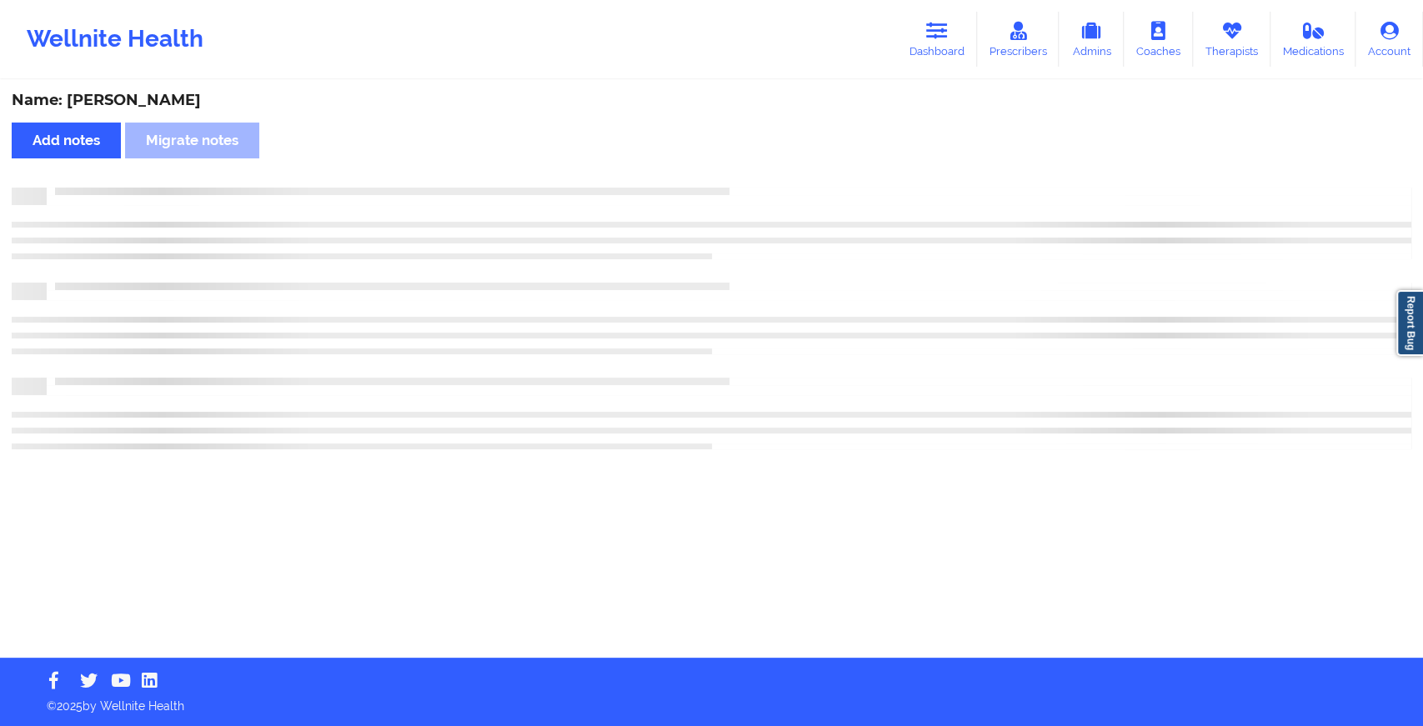
click at [765, 177] on div "Name: [PERSON_NAME] Add notes [PERSON_NAME] notes" at bounding box center [711, 370] width 1423 height 576
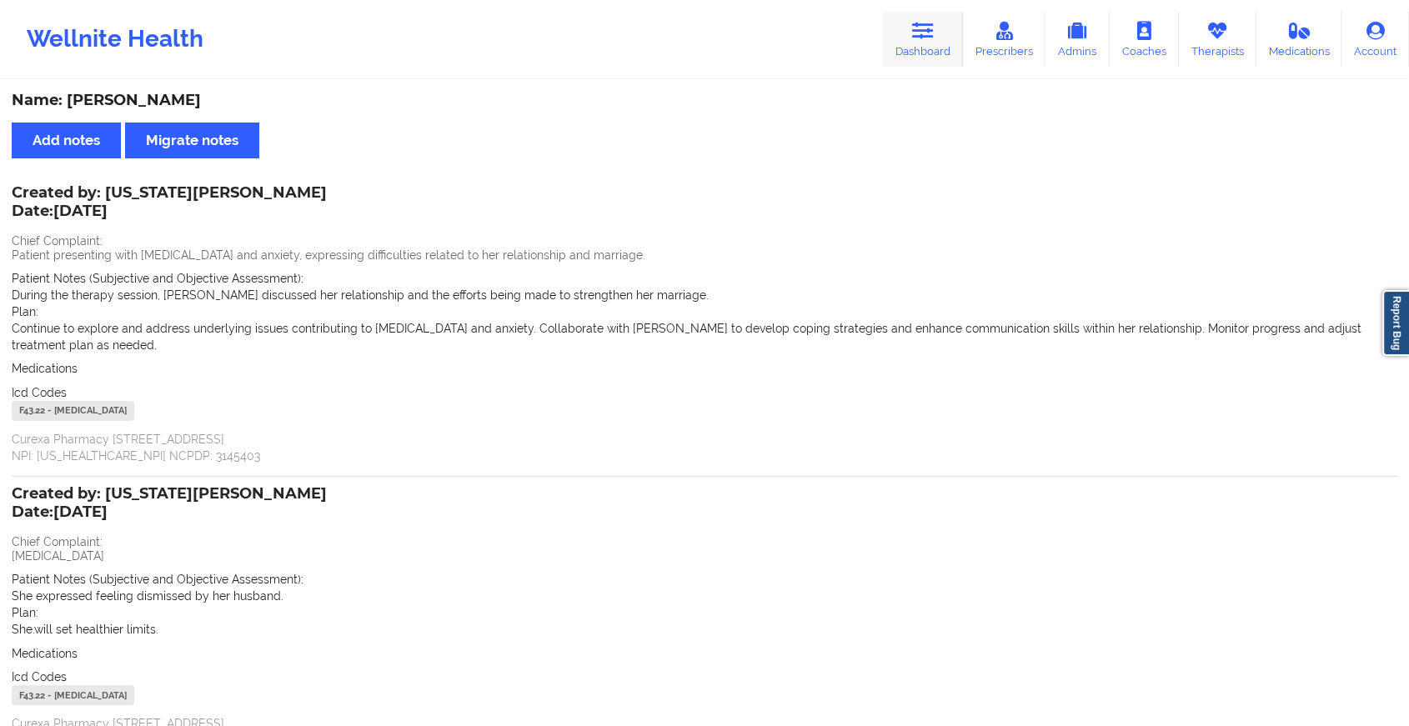
click at [946, 37] on link "Dashboard" at bounding box center [923, 39] width 80 height 55
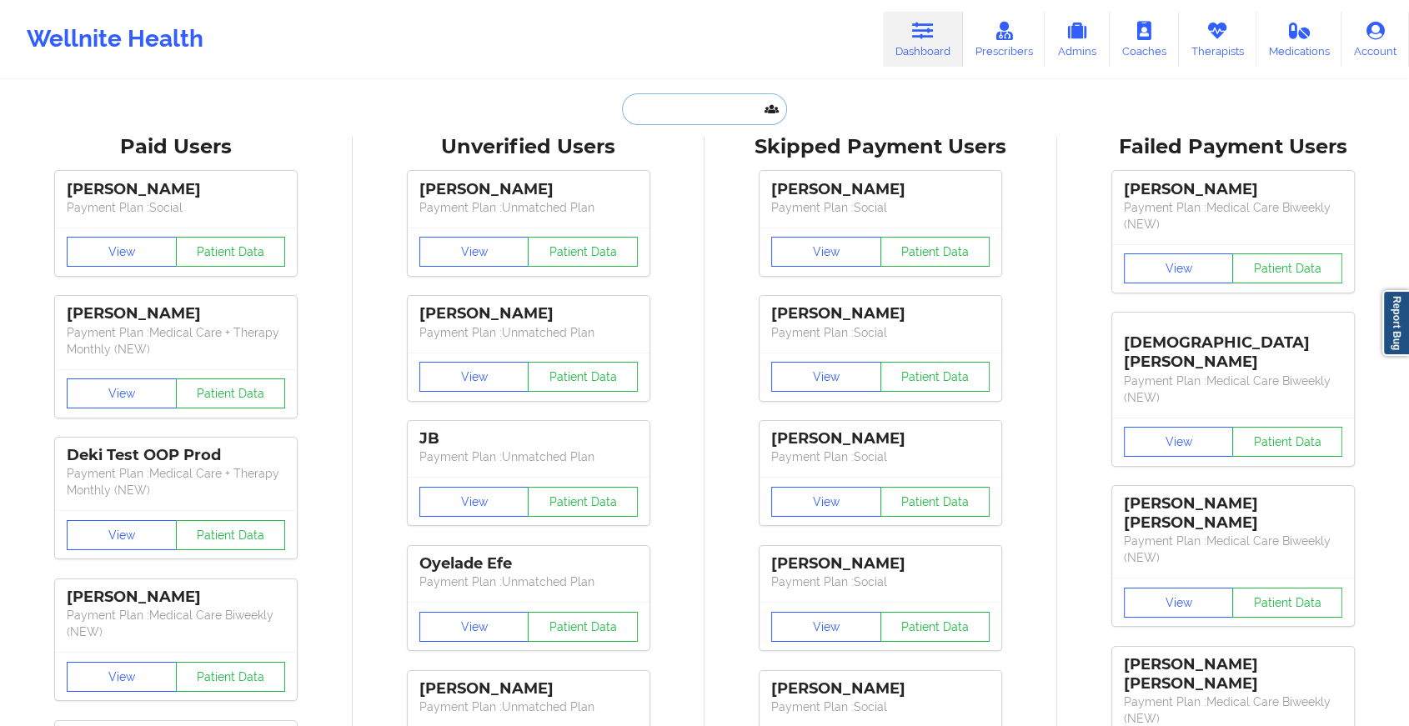
click at [685, 118] on input "text" at bounding box center [704, 109] width 165 height 32
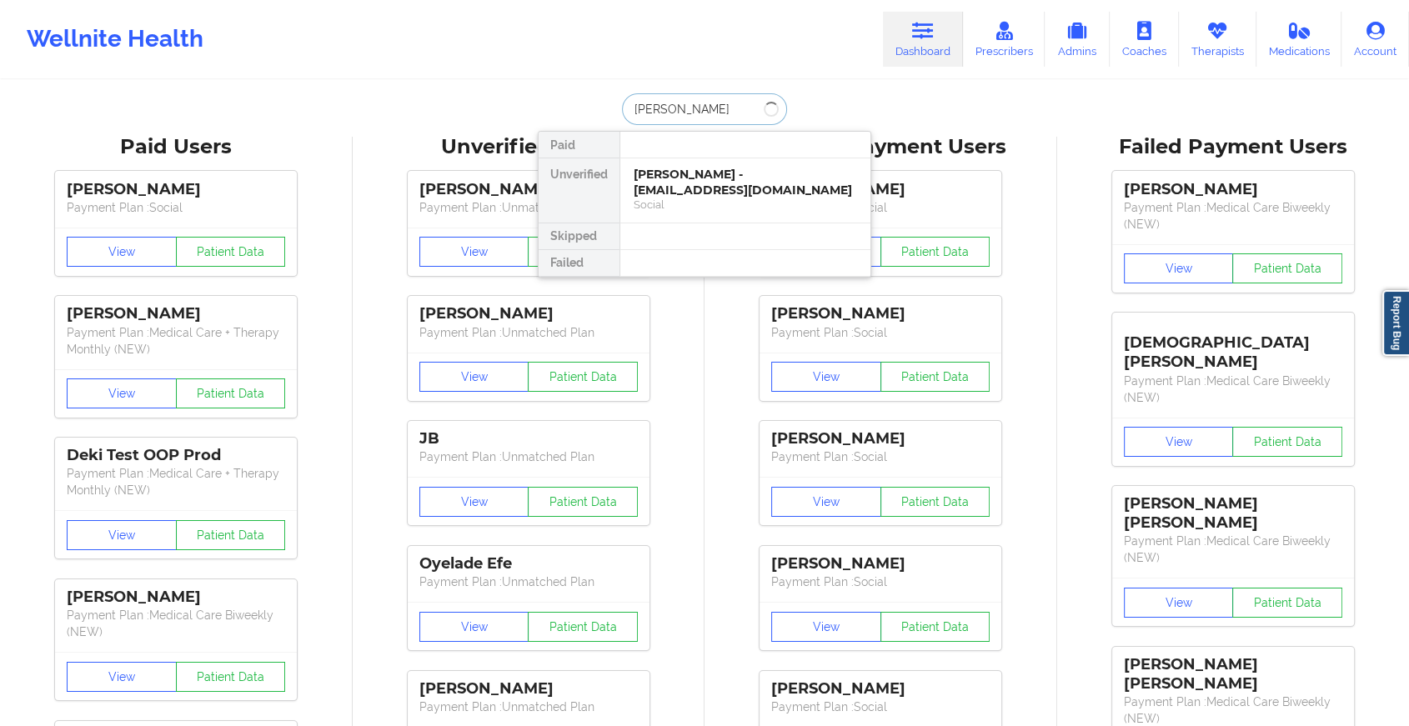
type input "[PERSON_NAME]"
click at [667, 177] on div "[PERSON_NAME] - [EMAIL_ADDRESS][DOMAIN_NAME]" at bounding box center [745, 182] width 223 height 31
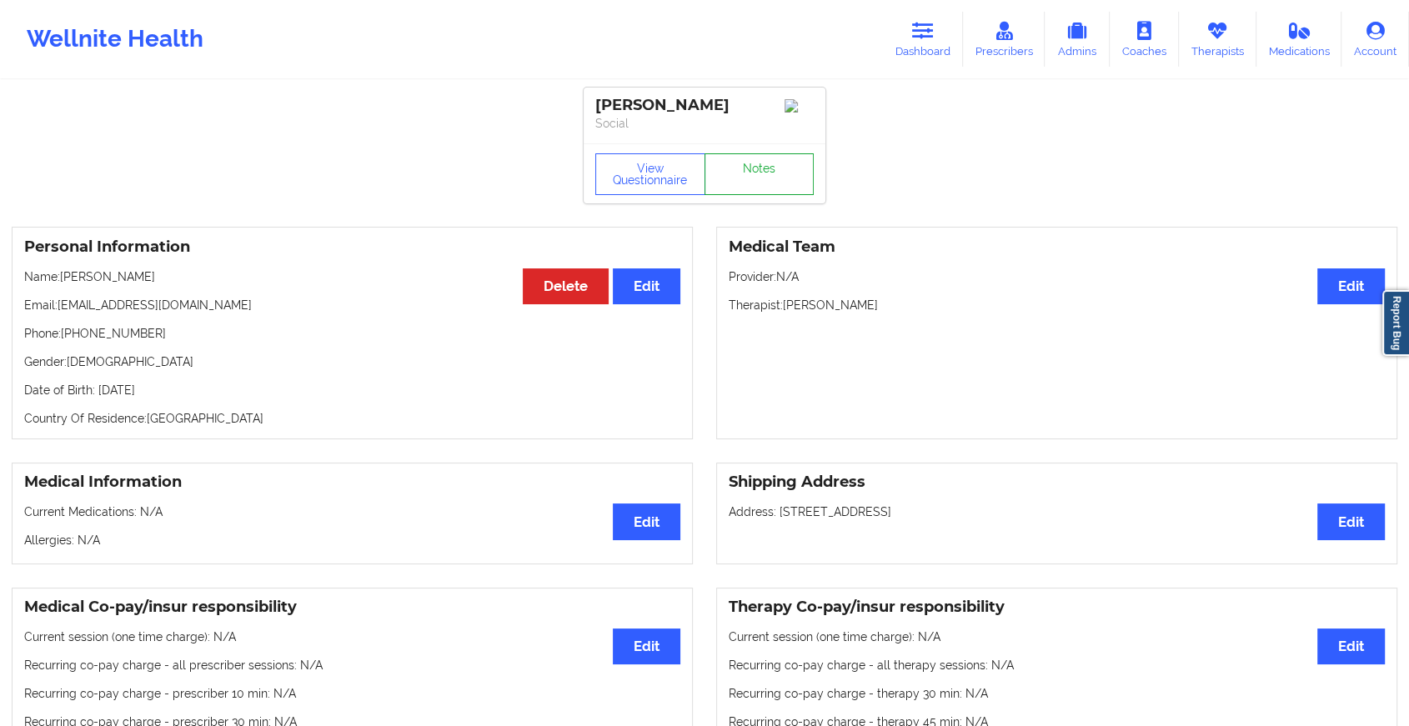
click at [758, 160] on link "Notes" at bounding box center [760, 174] width 110 height 42
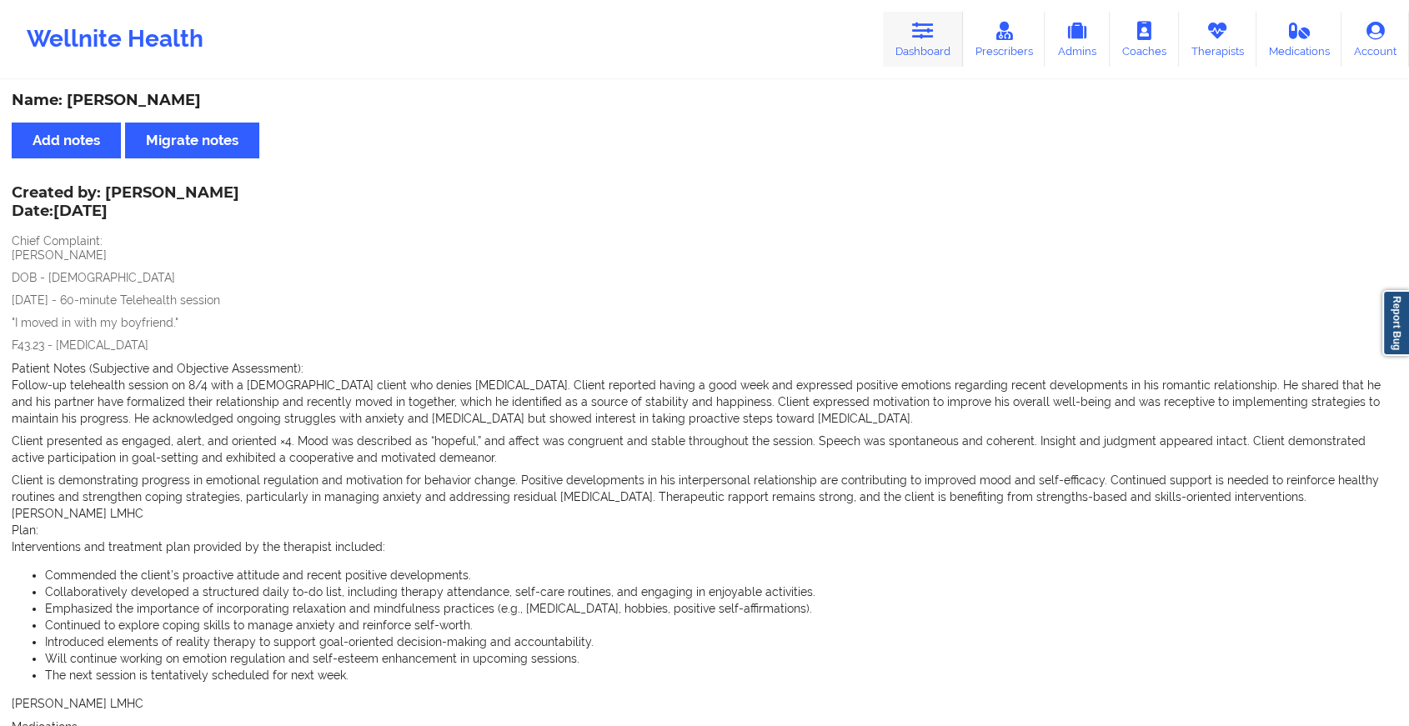
click at [892, 18] on link "Dashboard" at bounding box center [923, 39] width 80 height 55
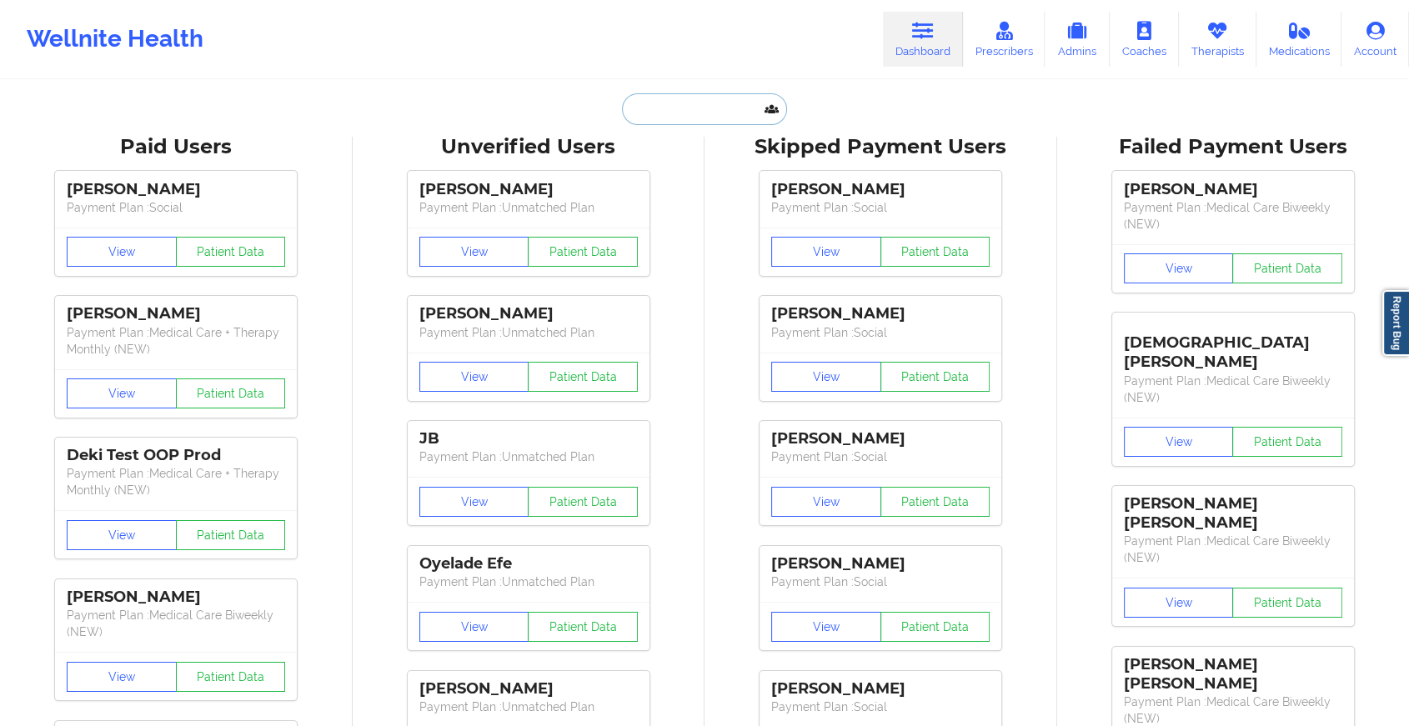
click at [718, 98] on input "text" at bounding box center [704, 109] width 165 height 32
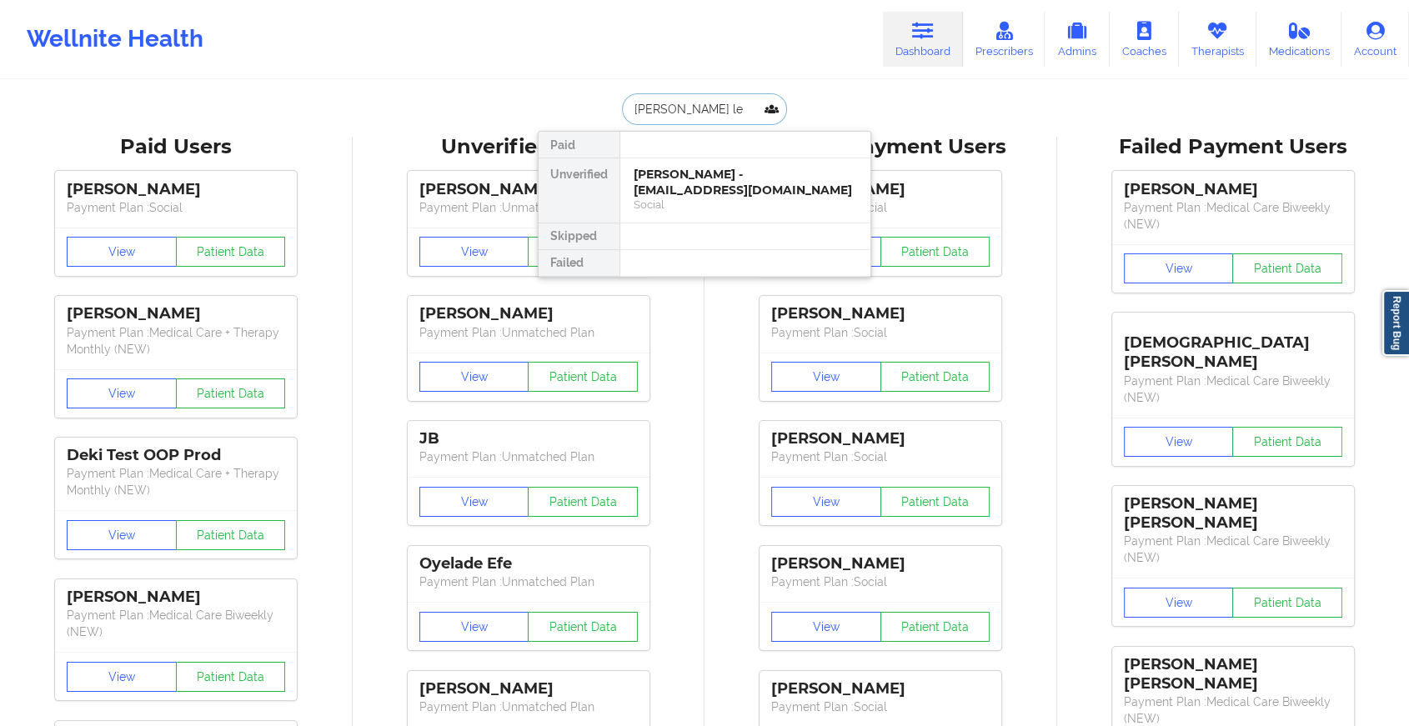
type input "[PERSON_NAME]"
click at [703, 186] on div "[PERSON_NAME] - [PERSON_NAME][EMAIL_ADDRESS][DOMAIN_NAME]" at bounding box center [745, 182] width 223 height 31
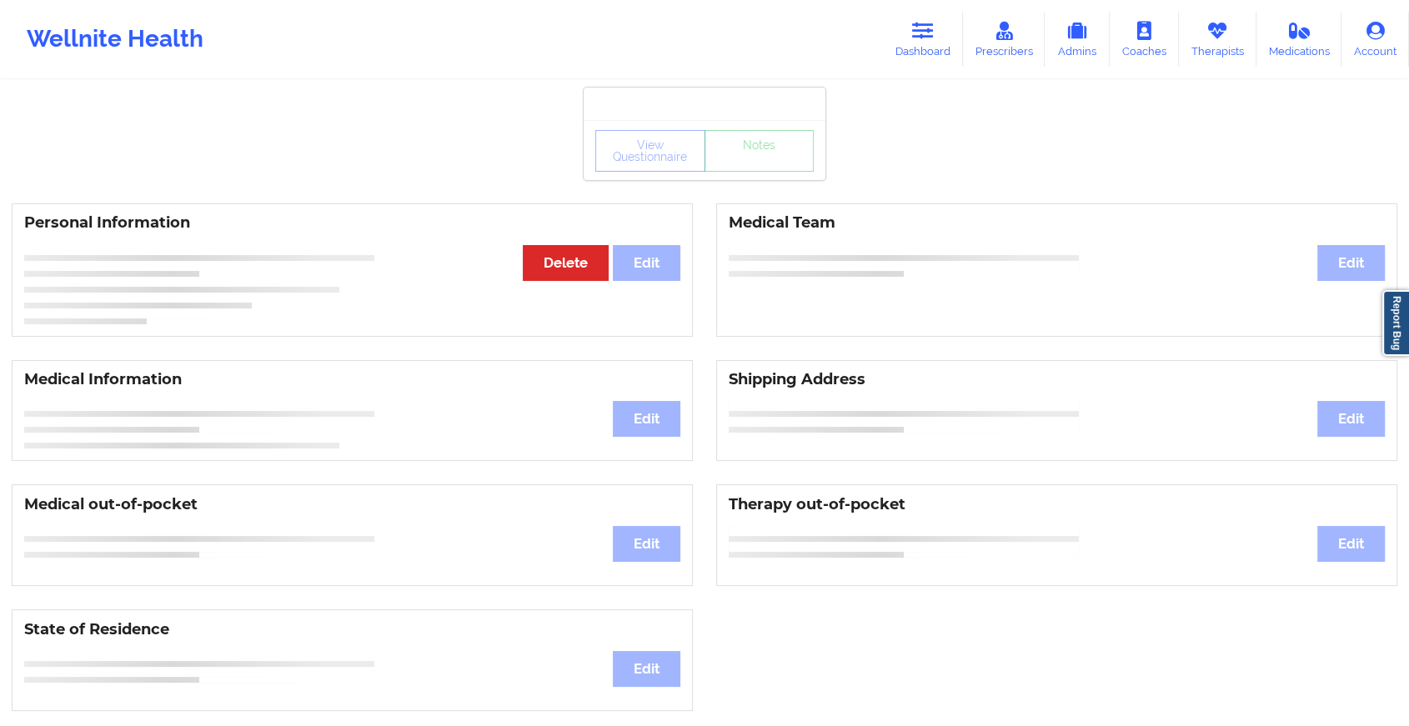
click at [773, 186] on div "View Questionnaire Notes Personal Information Edit Delete Medical Team Edit Med…" at bounding box center [704, 704] width 1409 height 1408
drag, startPoint x: 773, startPoint y: 186, endPoint x: 755, endPoint y: 187, distance: 18.4
click at [755, 187] on div "View Questionnaire Notes Personal Information Edit Delete Medical Team Edit Med…" at bounding box center [704, 704] width 1409 height 1408
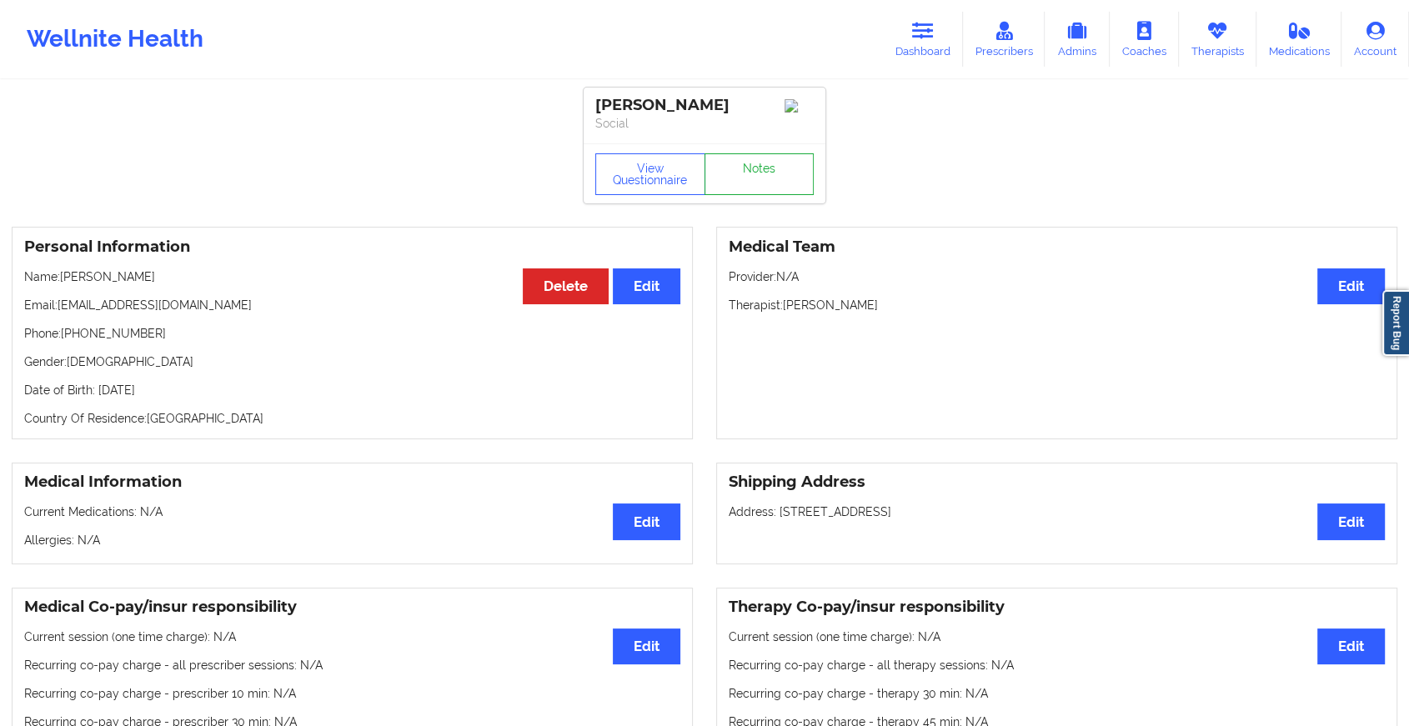
drag, startPoint x: 755, startPoint y: 187, endPoint x: 720, endPoint y: 159, distance: 43.9
click at [720, 159] on div "View Questionnaire Notes" at bounding box center [705, 173] width 242 height 60
click at [725, 183] on link "Notes" at bounding box center [760, 174] width 110 height 42
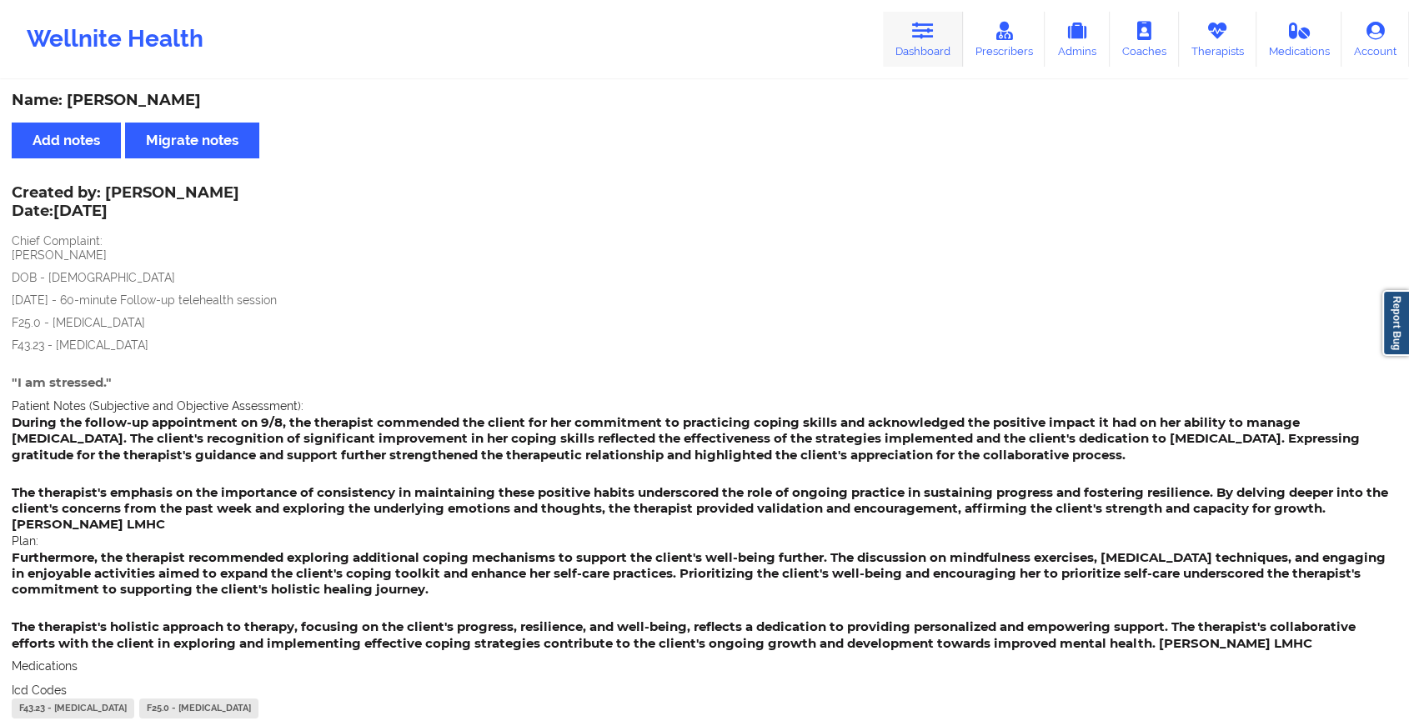
click at [909, 34] on link "Dashboard" at bounding box center [923, 39] width 80 height 55
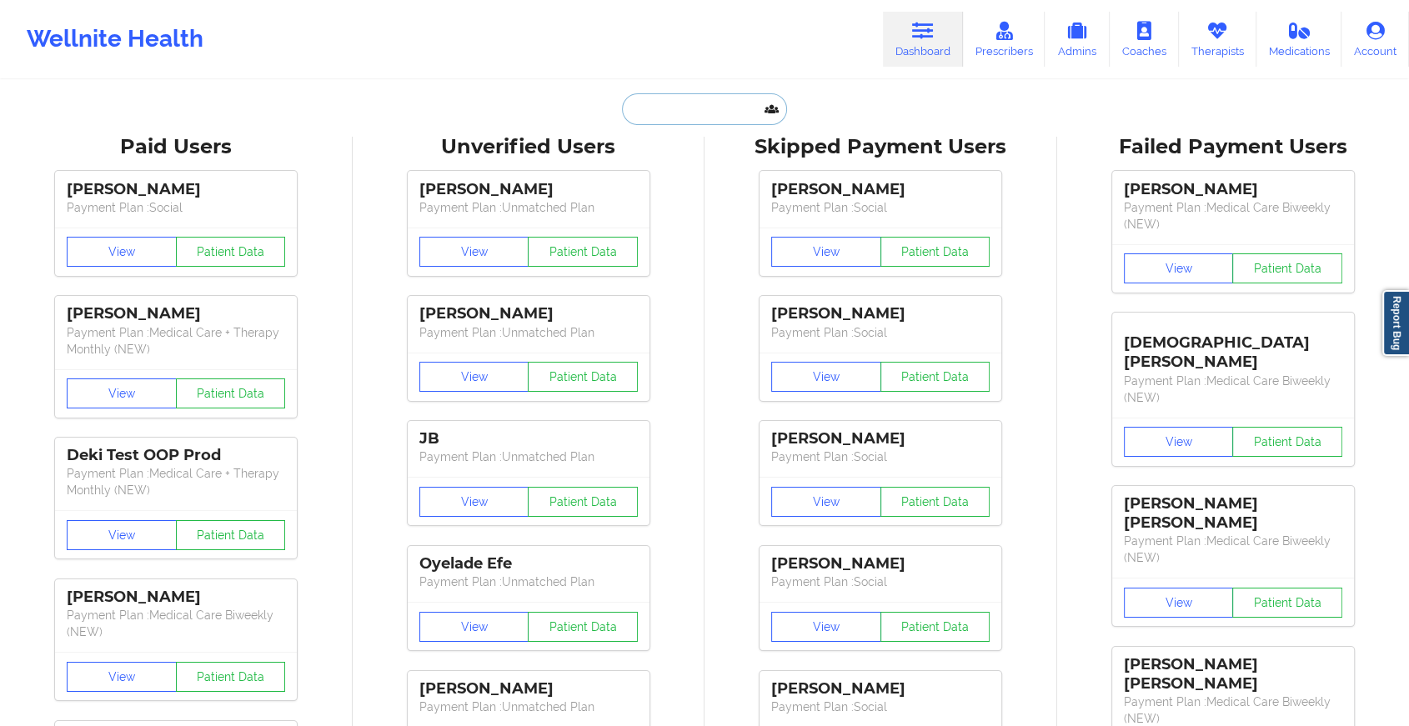
click at [700, 102] on input "text" at bounding box center [704, 109] width 165 height 32
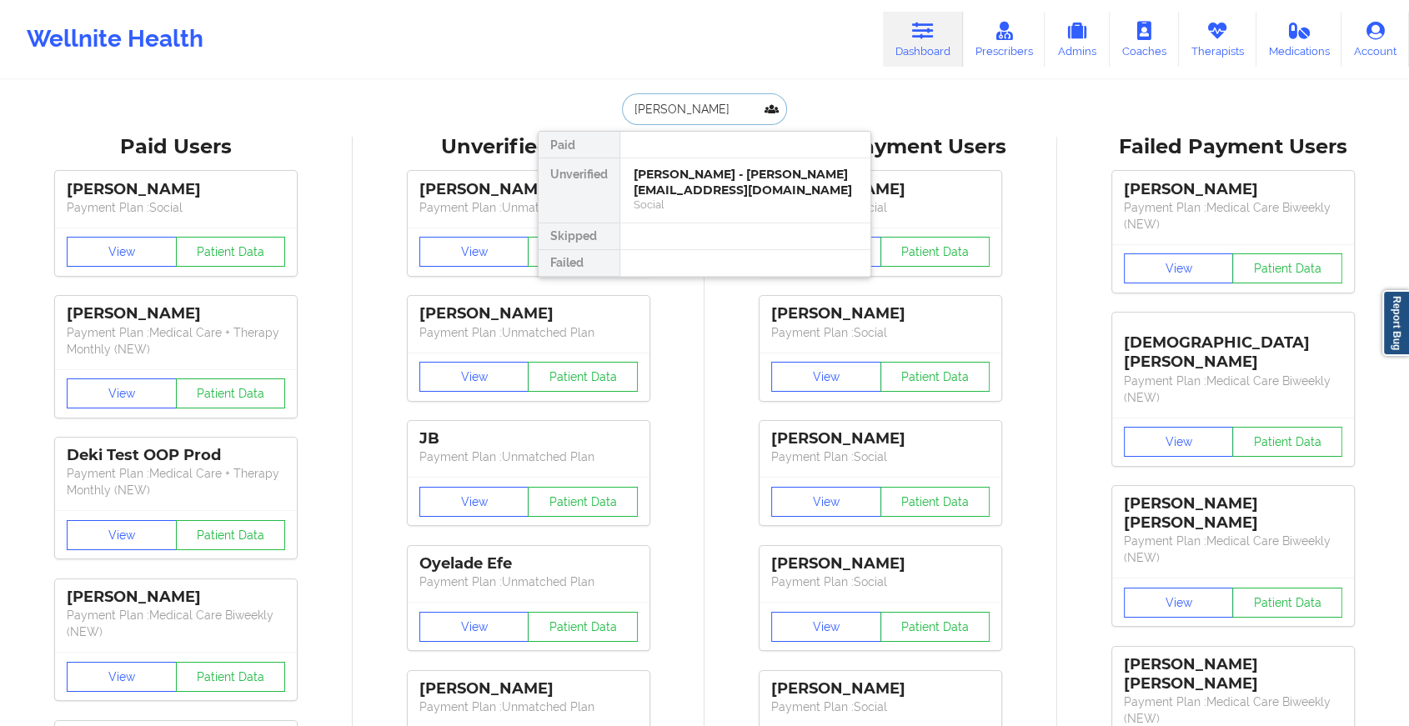
type input "[PERSON_NAME]"
click at [669, 174] on div "[PERSON_NAME] - [PERSON_NAME][EMAIL_ADDRESS][DOMAIN_NAME]" at bounding box center [745, 182] width 223 height 31
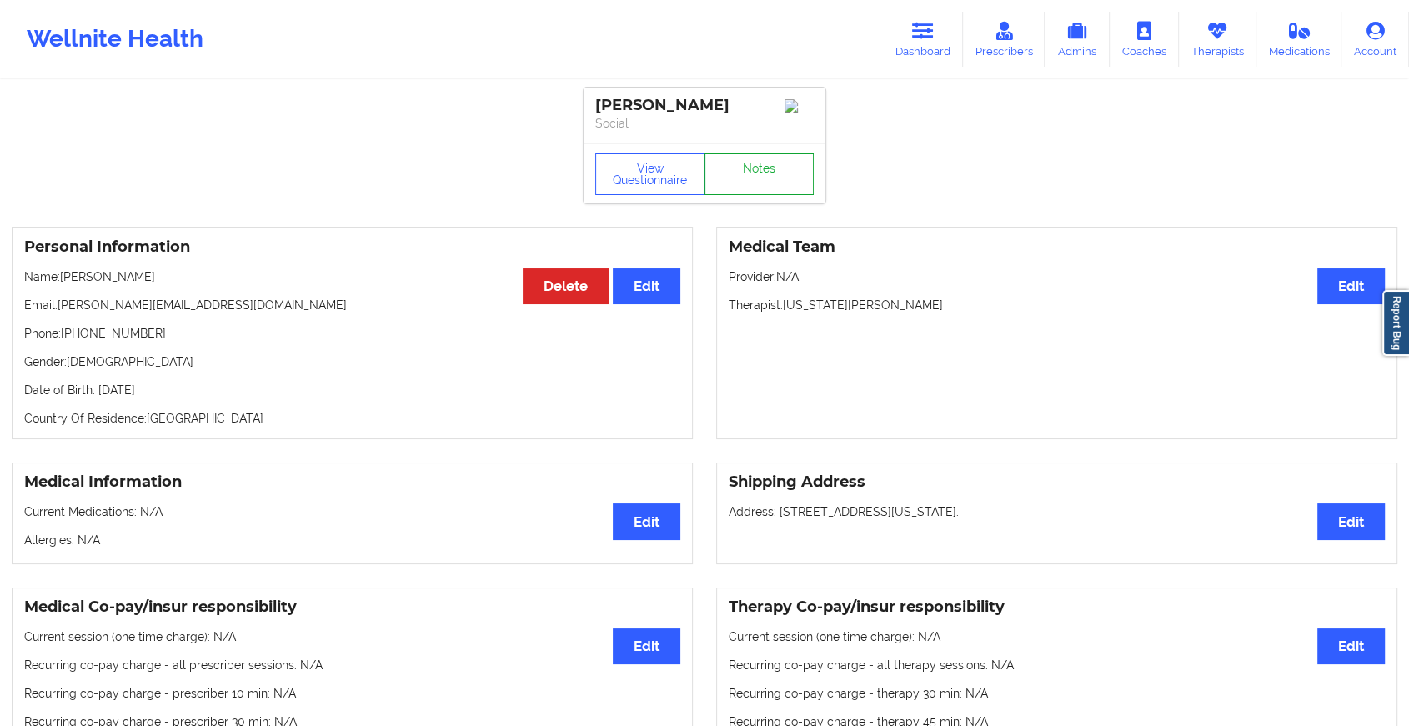
click at [752, 170] on link "Notes" at bounding box center [760, 174] width 110 height 42
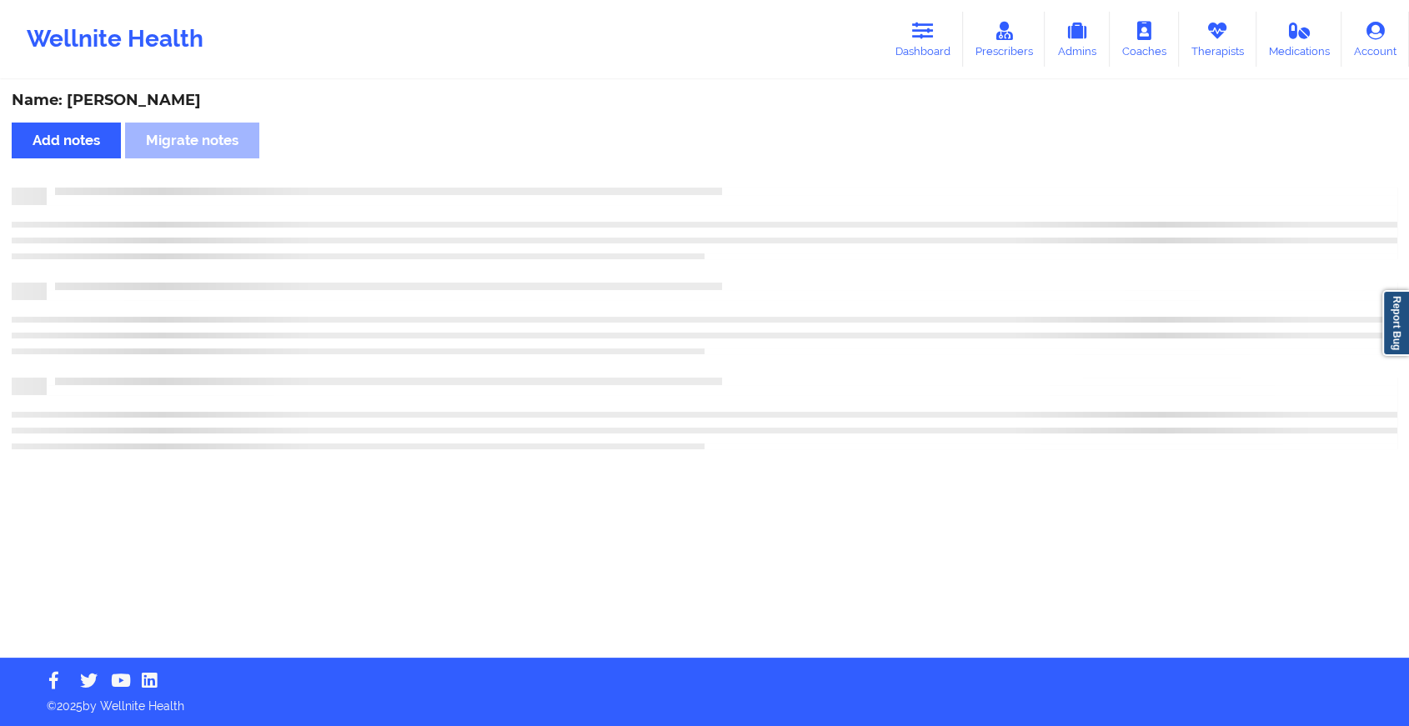
click at [752, 170] on div "Name: [PERSON_NAME] Add notes Migrate notes" at bounding box center [704, 370] width 1409 height 576
click at [752, 170] on div "Name: [PERSON_NAME] Add notes Migrate notes" at bounding box center [711, 370] width 1423 height 576
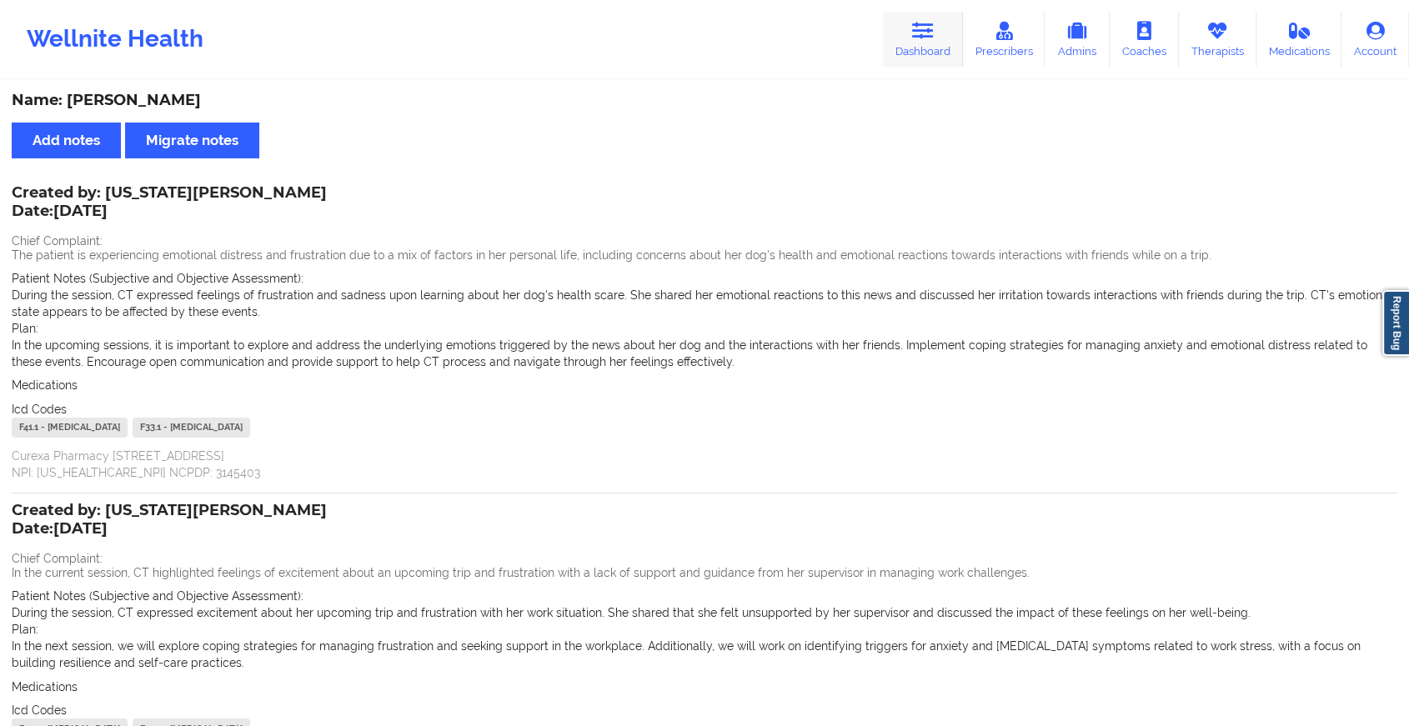
click at [893, 53] on link "Dashboard" at bounding box center [923, 39] width 80 height 55
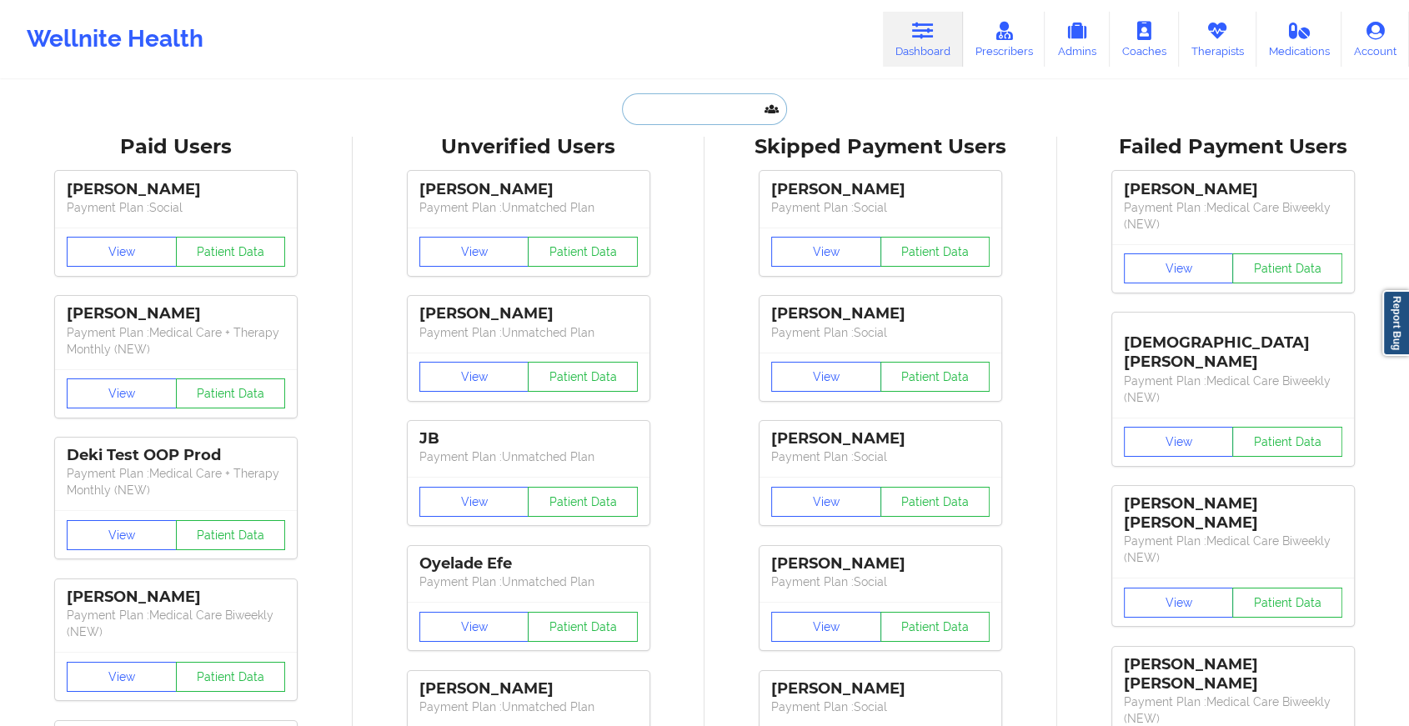
click at [700, 113] on input "text" at bounding box center [704, 109] width 165 height 32
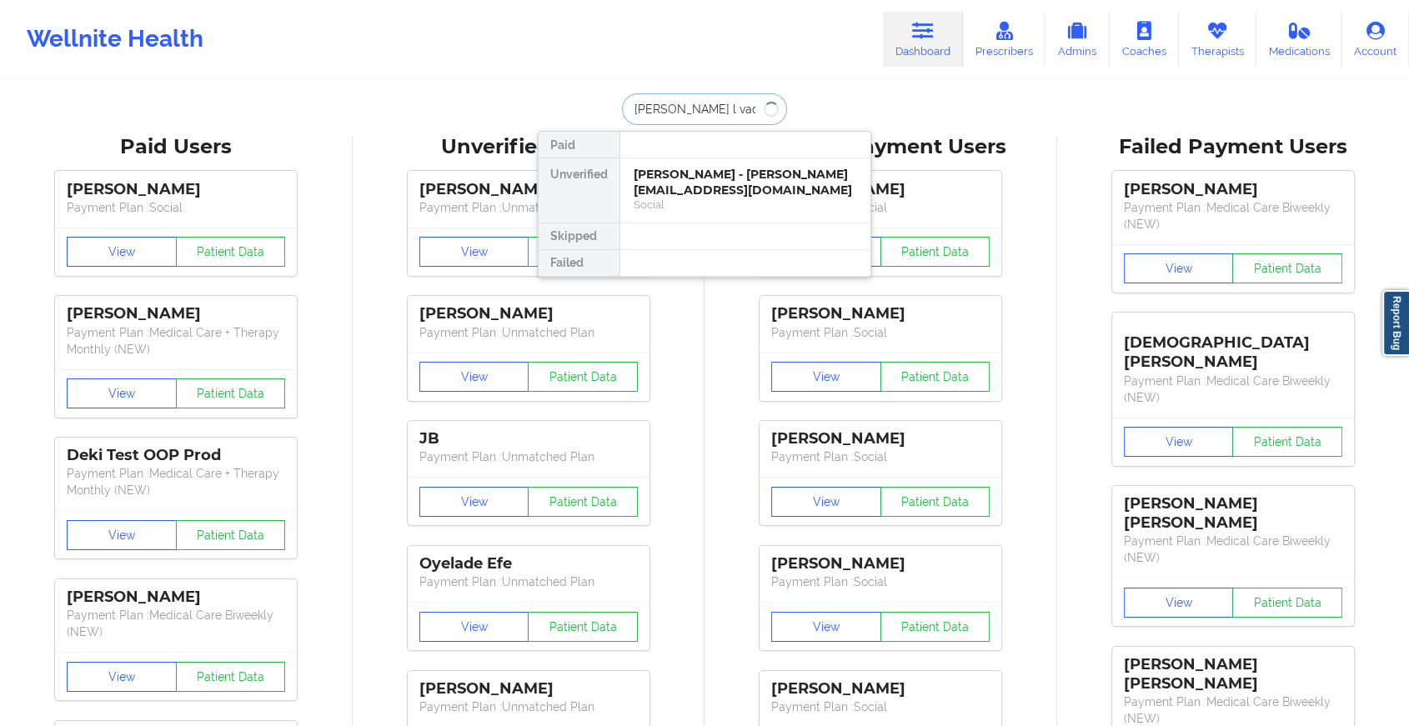
click at [700, 113] on input "[PERSON_NAME] l vad" at bounding box center [704, 109] width 165 height 32
type input "[PERSON_NAME] l [PERSON_NAME]"
click at [688, 183] on div "[PERSON_NAME] - [EMAIL_ADDRESS][DOMAIN_NAME]" at bounding box center [745, 182] width 223 height 31
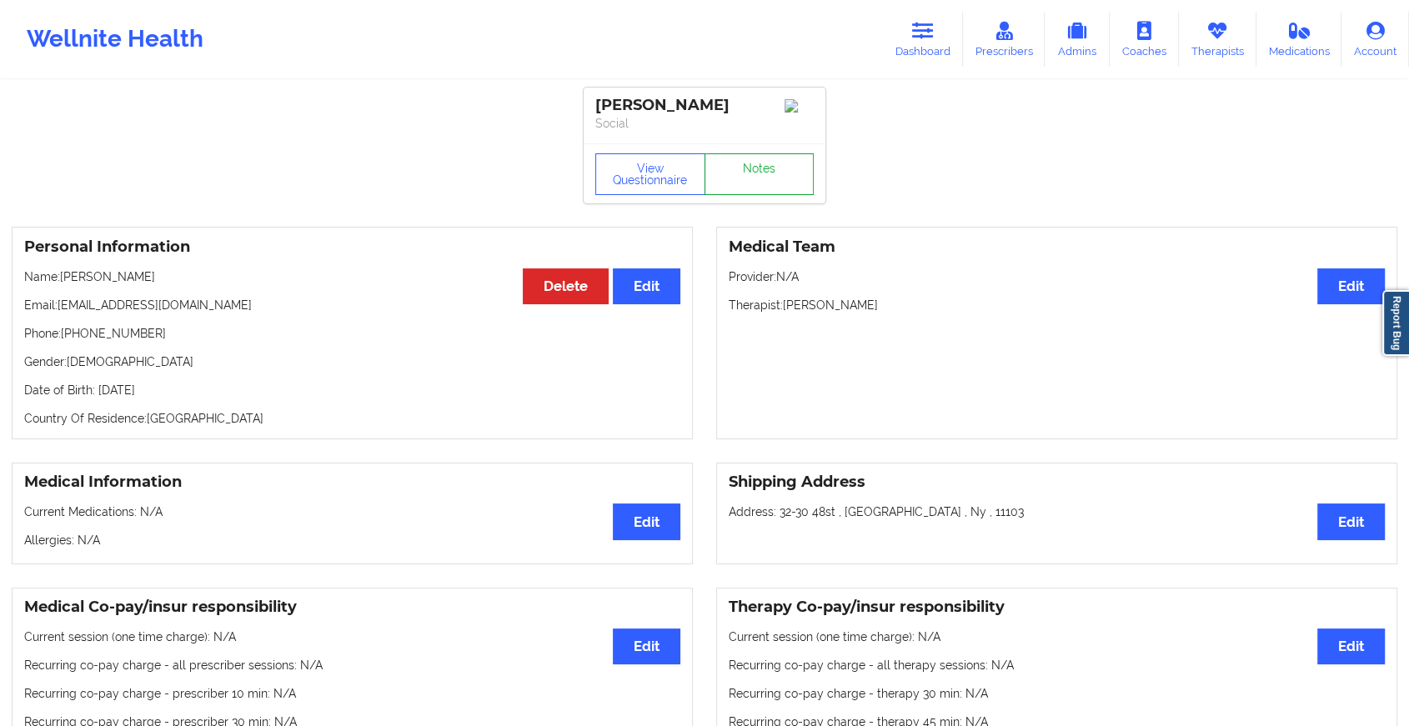
click at [736, 173] on link "Notes" at bounding box center [760, 174] width 110 height 42
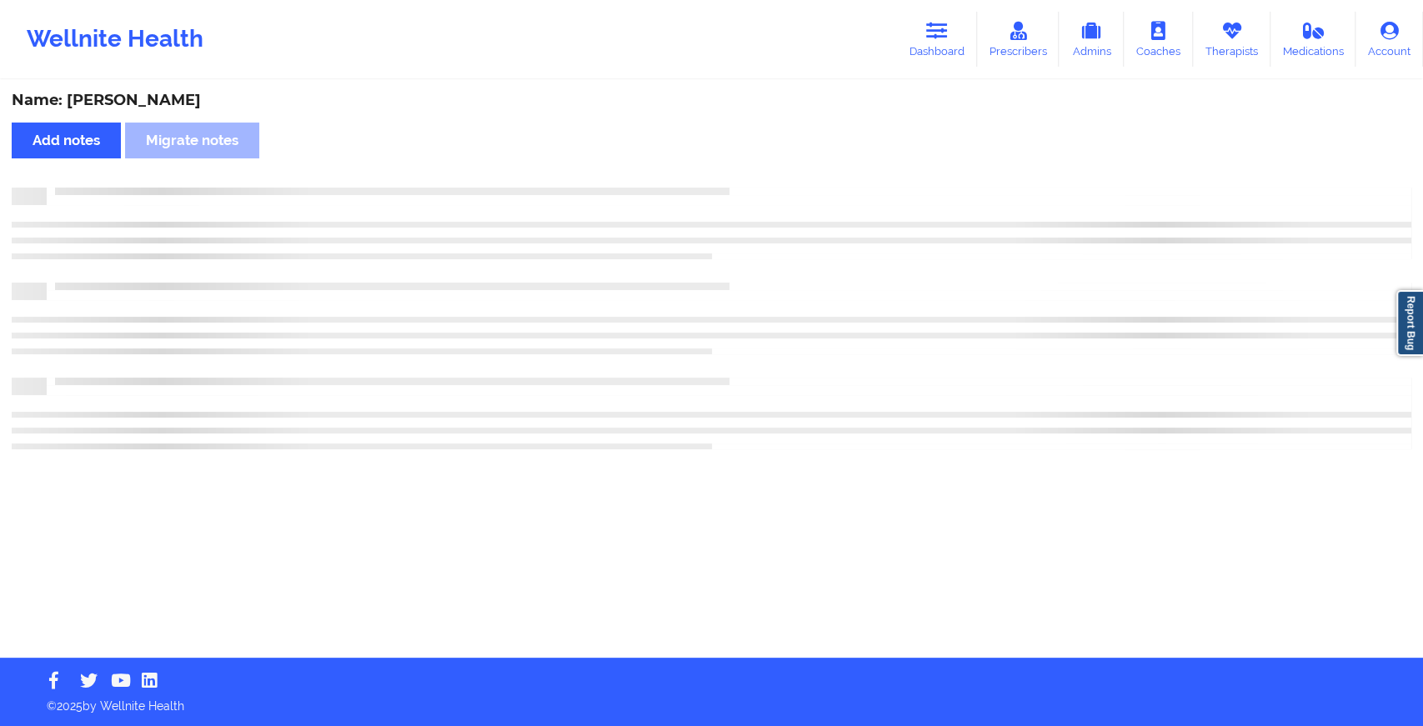
click at [736, 173] on div "Name: [PERSON_NAME] Add notes Migrate notes" at bounding box center [711, 370] width 1423 height 576
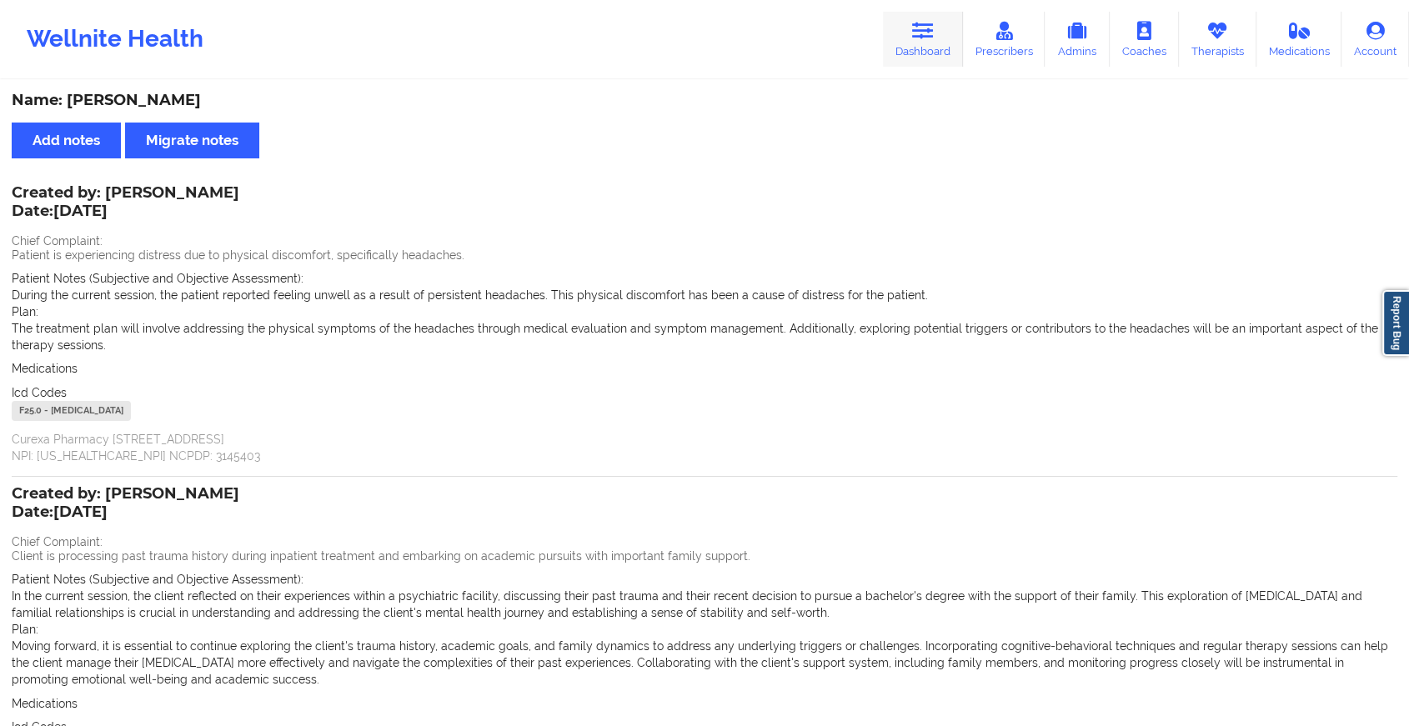
click at [951, 45] on link "Dashboard" at bounding box center [923, 39] width 80 height 55
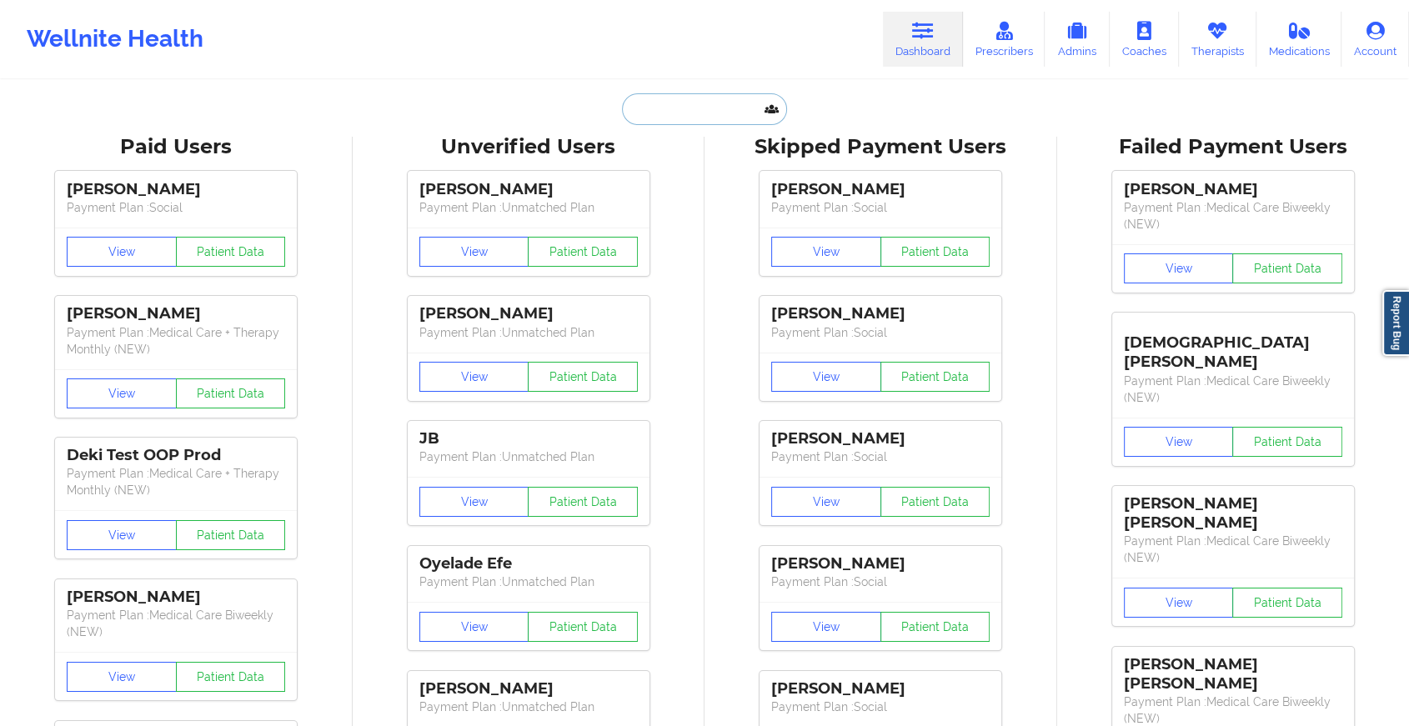
click at [711, 103] on input "text" at bounding box center [704, 109] width 165 height 32
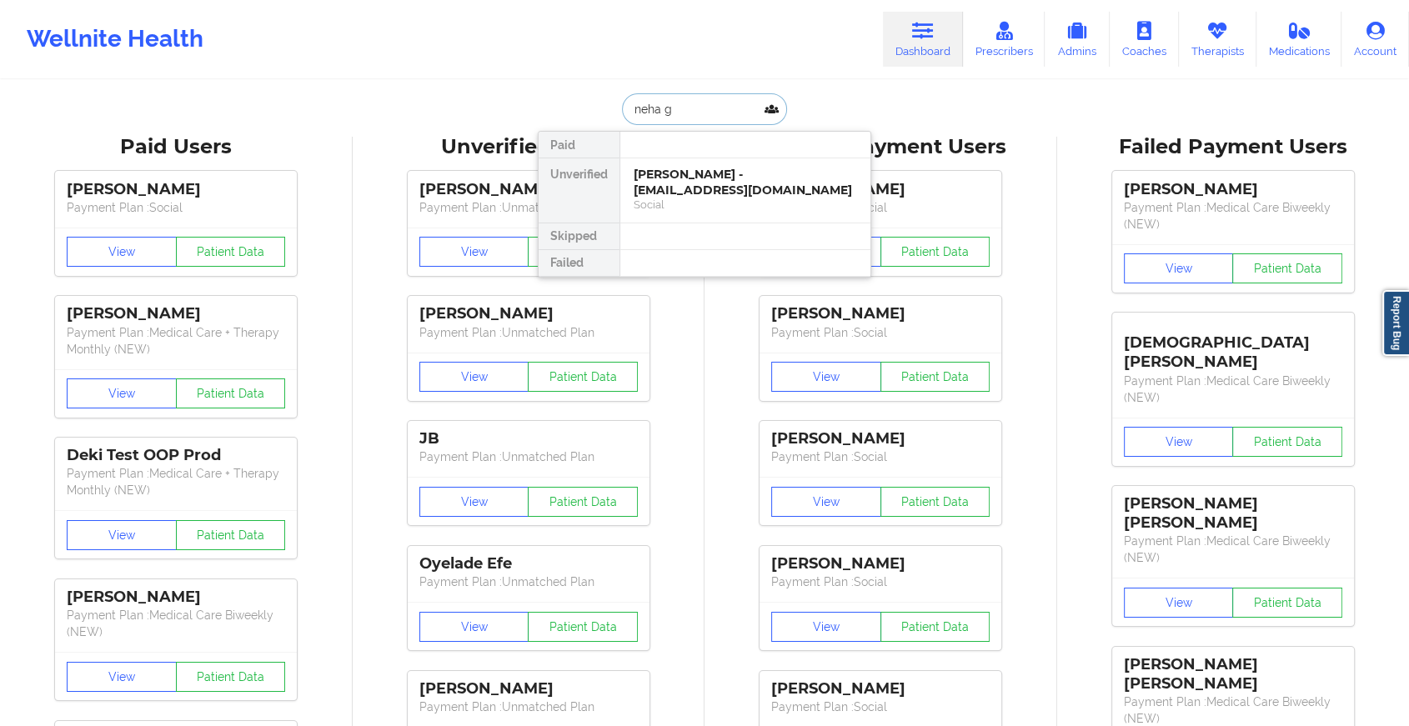
type input "neha go"
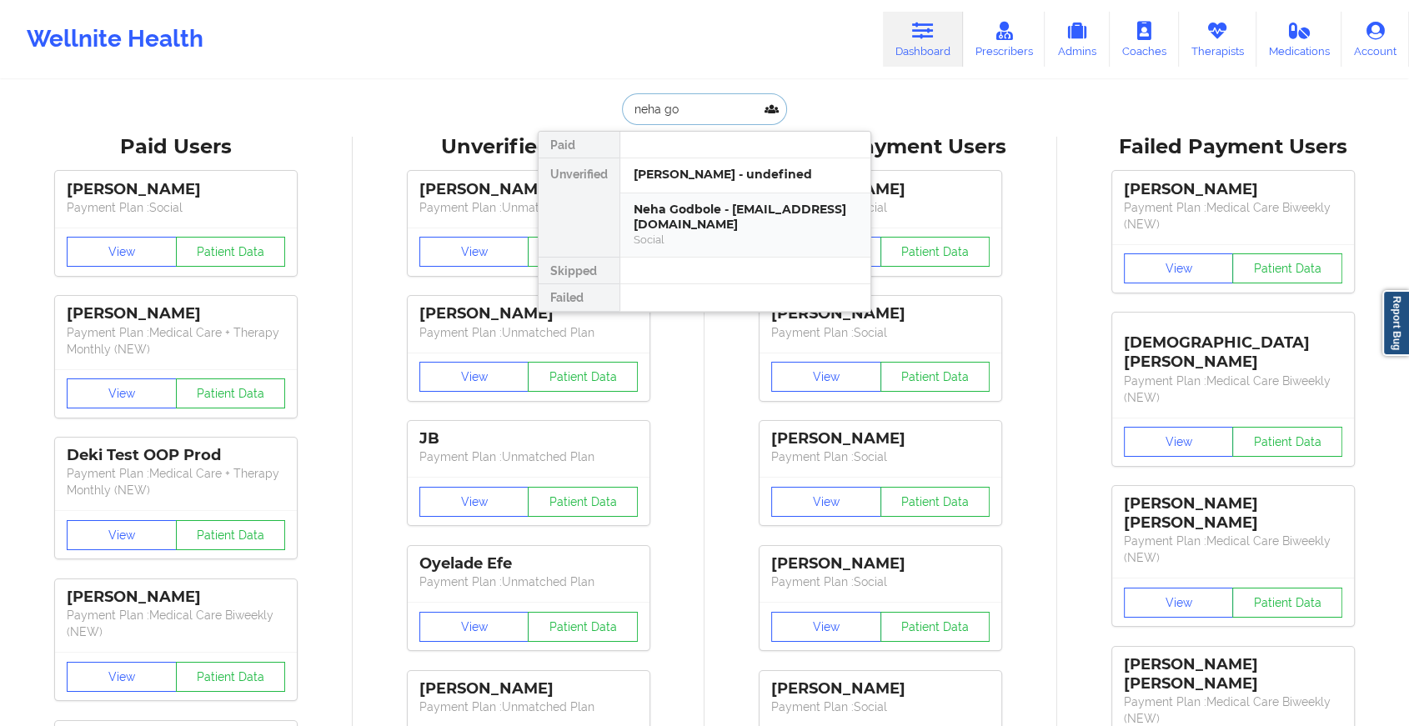
click at [694, 221] on div "Neha Godbole - [EMAIL_ADDRESS][DOMAIN_NAME]" at bounding box center [745, 217] width 223 height 31
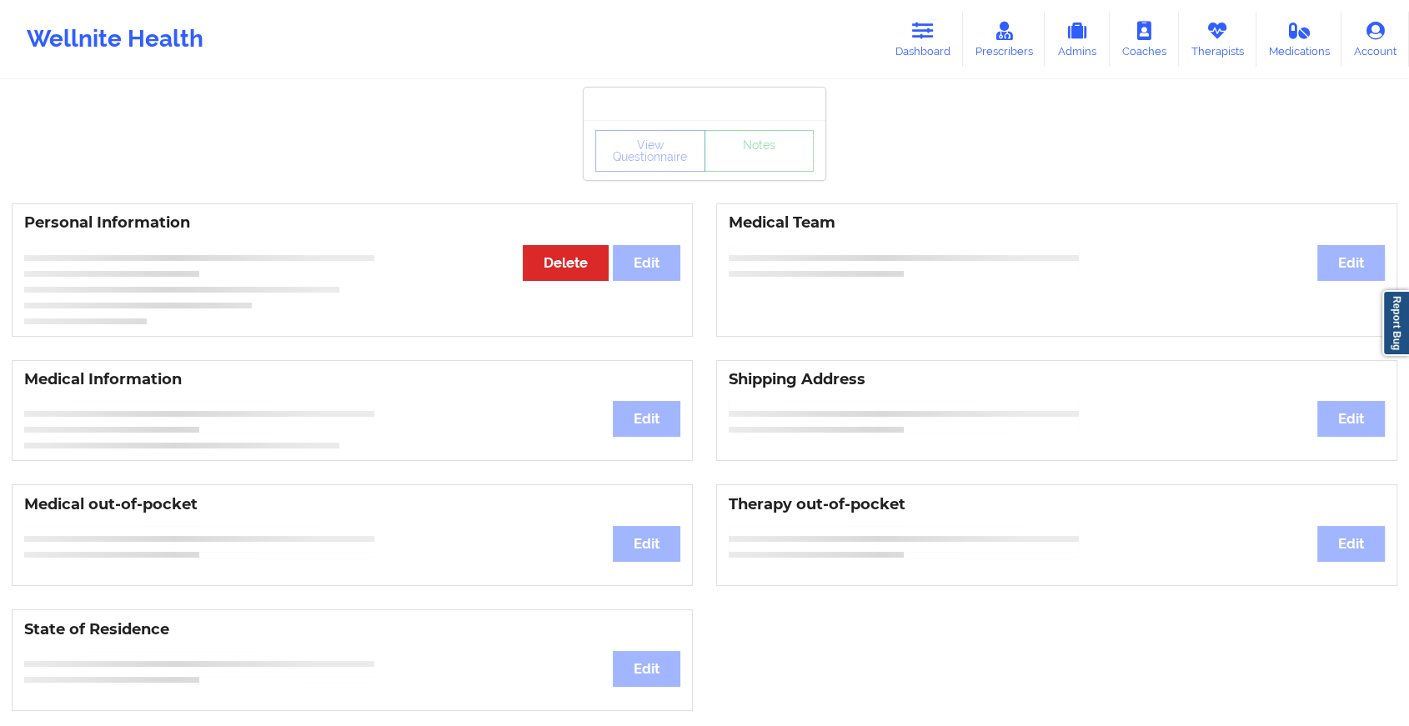
click at [747, 178] on div "View Questionnaire Notes" at bounding box center [705, 150] width 242 height 60
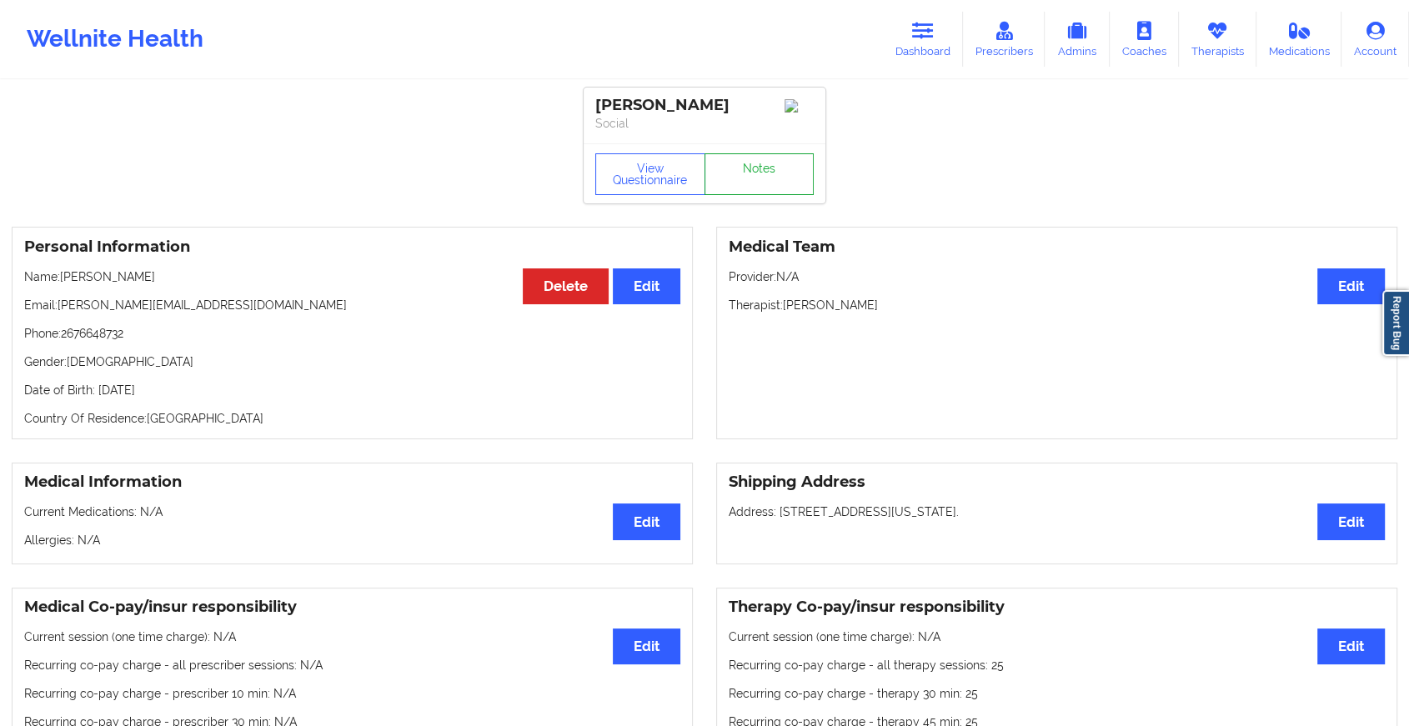
click at [747, 178] on link "Notes" at bounding box center [760, 174] width 110 height 42
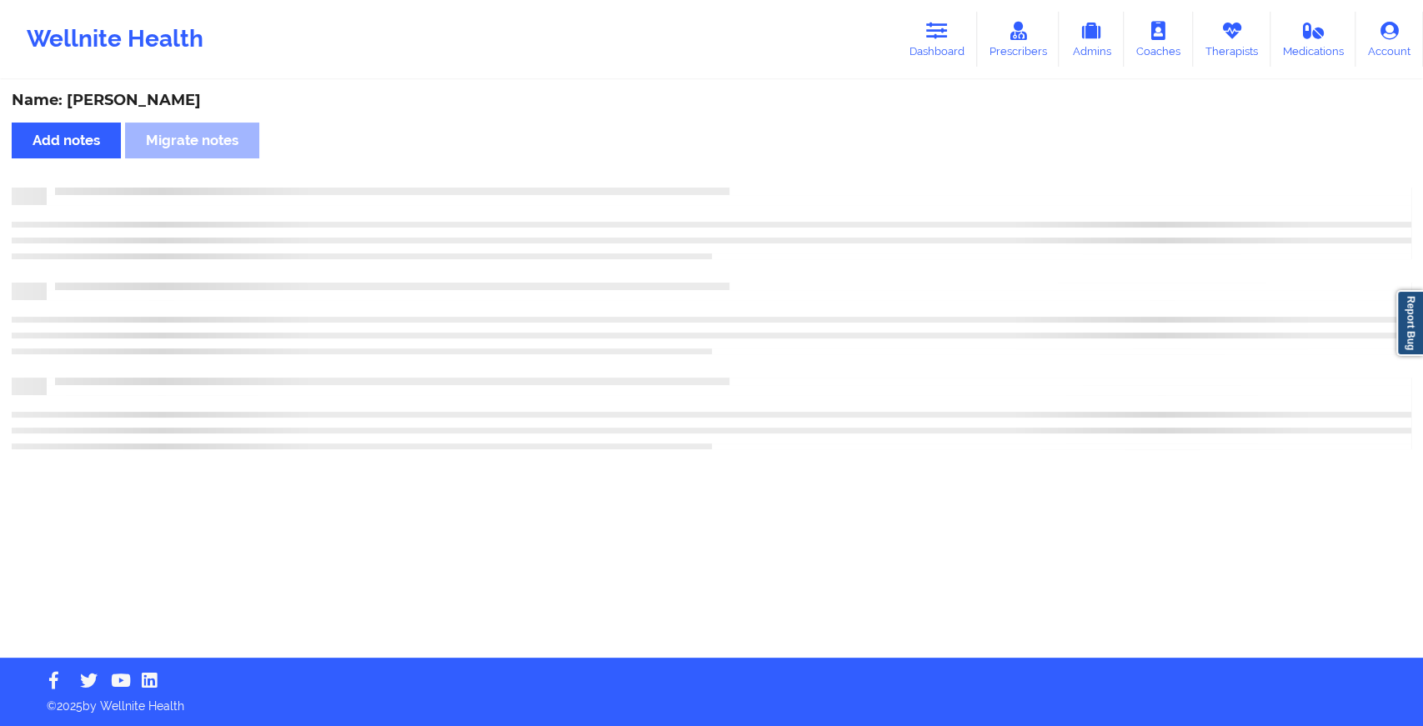
click at [747, 178] on div "Name: [PERSON_NAME] Add notes Migrate notes" at bounding box center [711, 370] width 1423 height 576
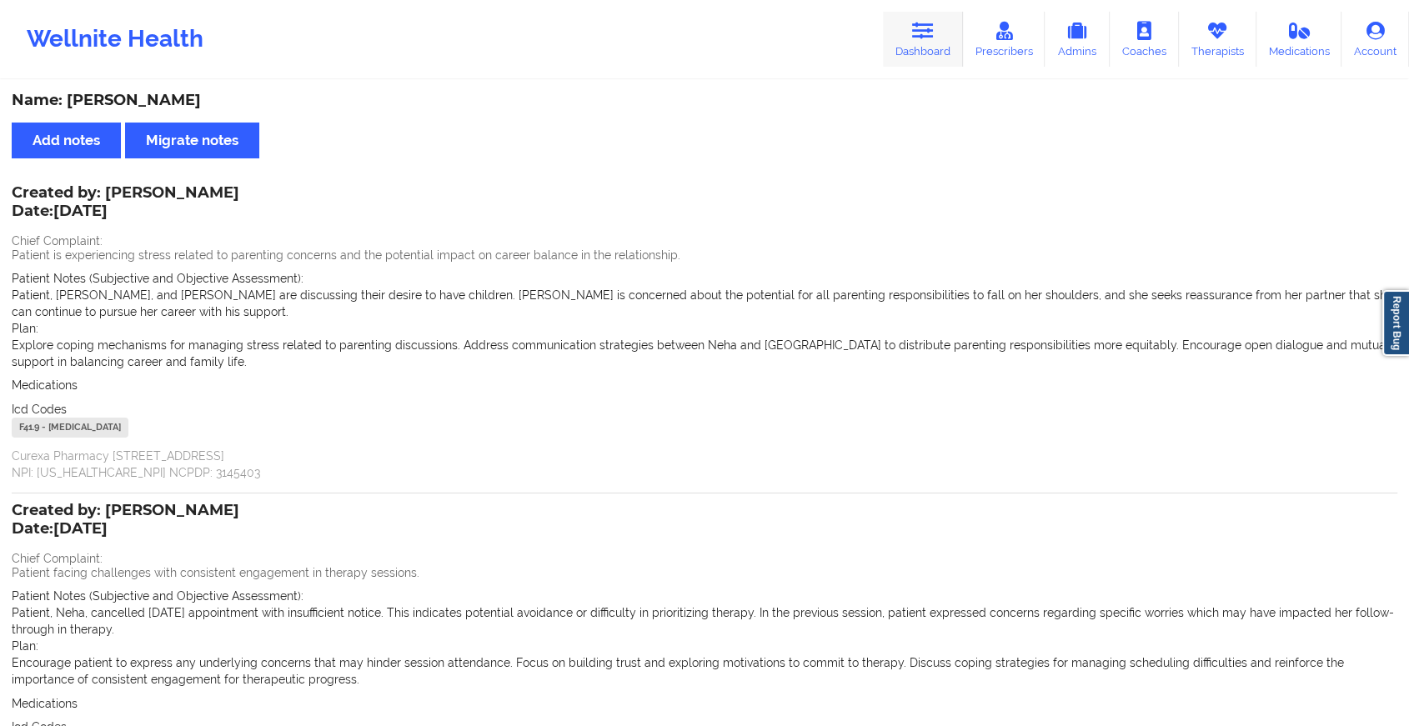
click at [963, 39] on link "Dashboard" at bounding box center [923, 39] width 80 height 55
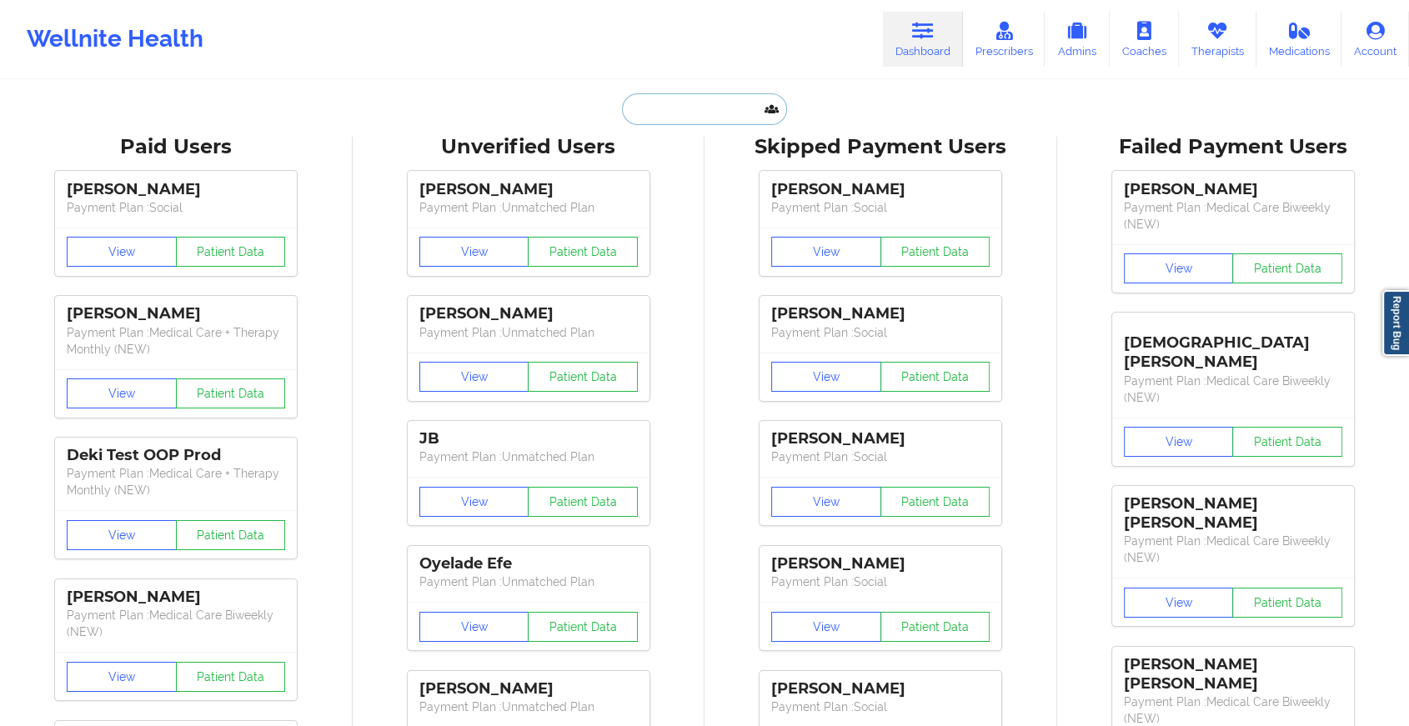
click at [735, 111] on input "text" at bounding box center [704, 109] width 165 height 32
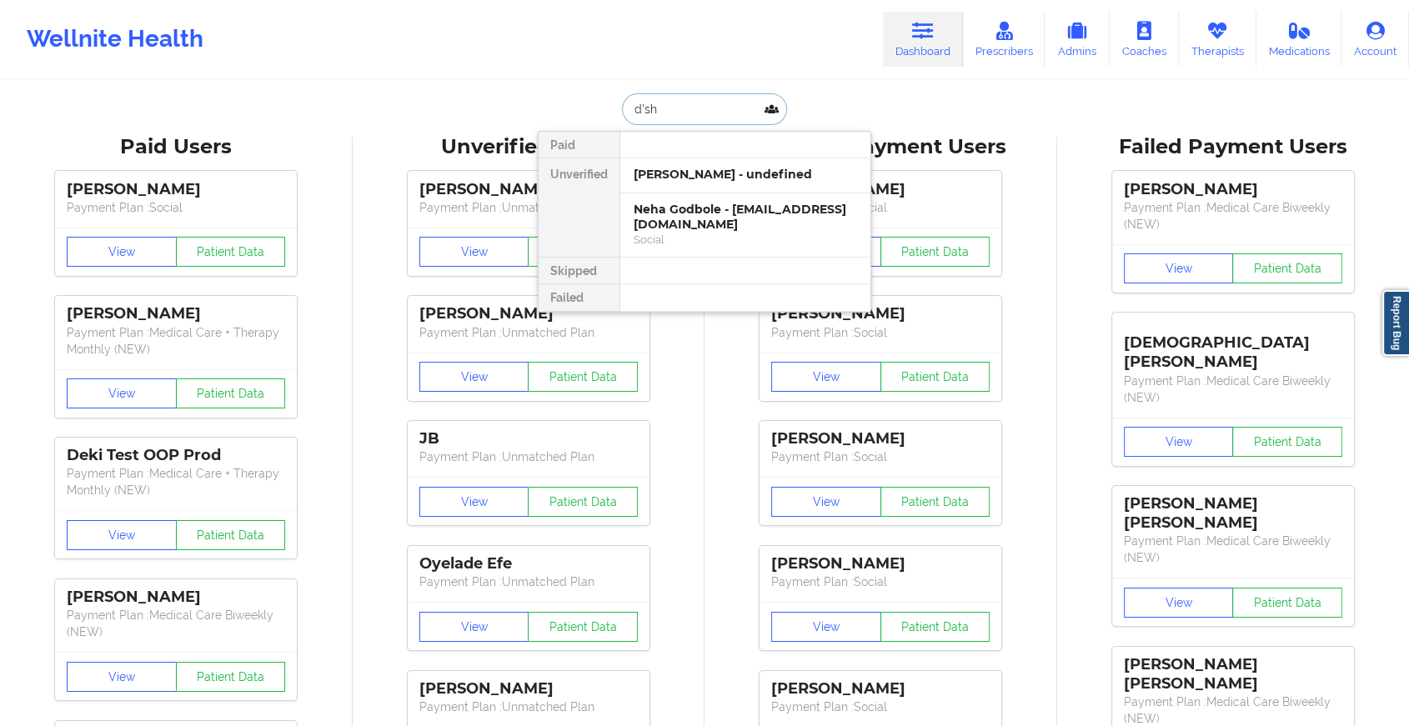
type input "d'sha"
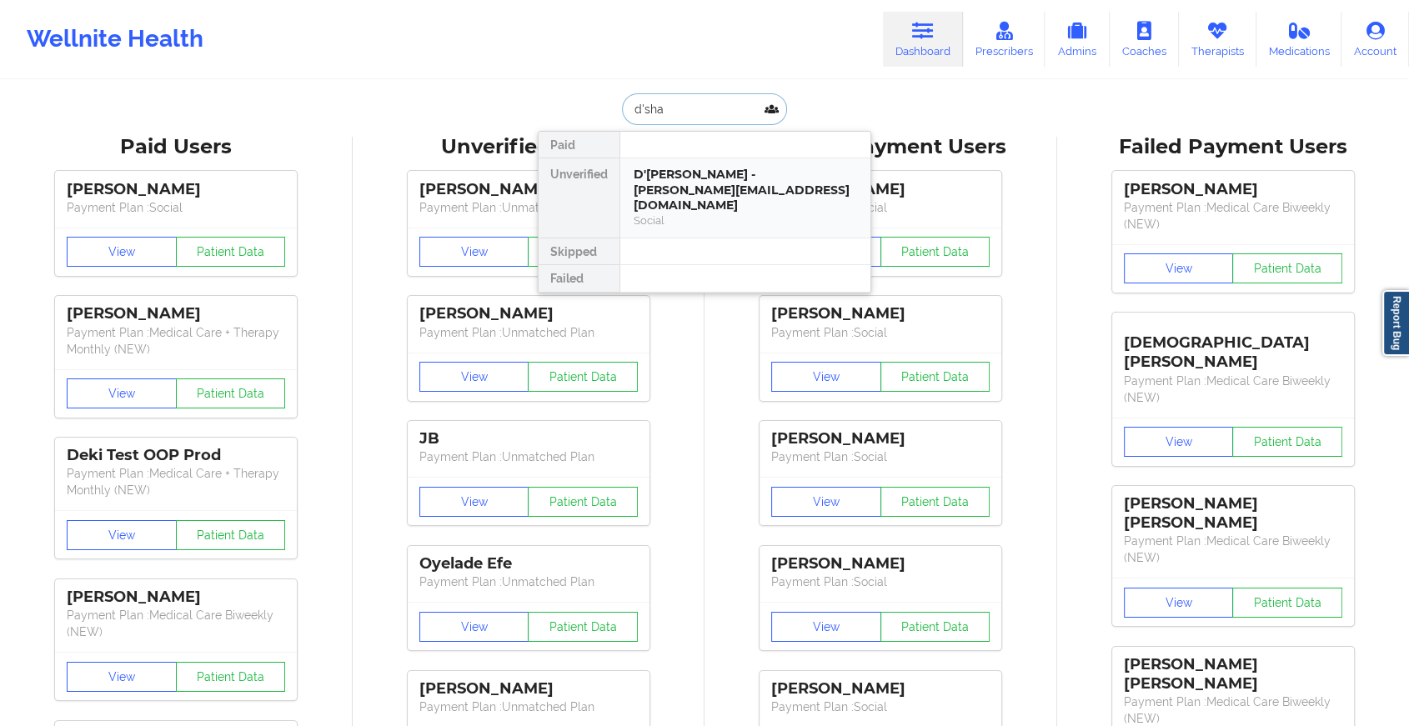
click at [694, 175] on div "D'[PERSON_NAME] - [PERSON_NAME][EMAIL_ADDRESS][DOMAIN_NAME]" at bounding box center [745, 190] width 223 height 47
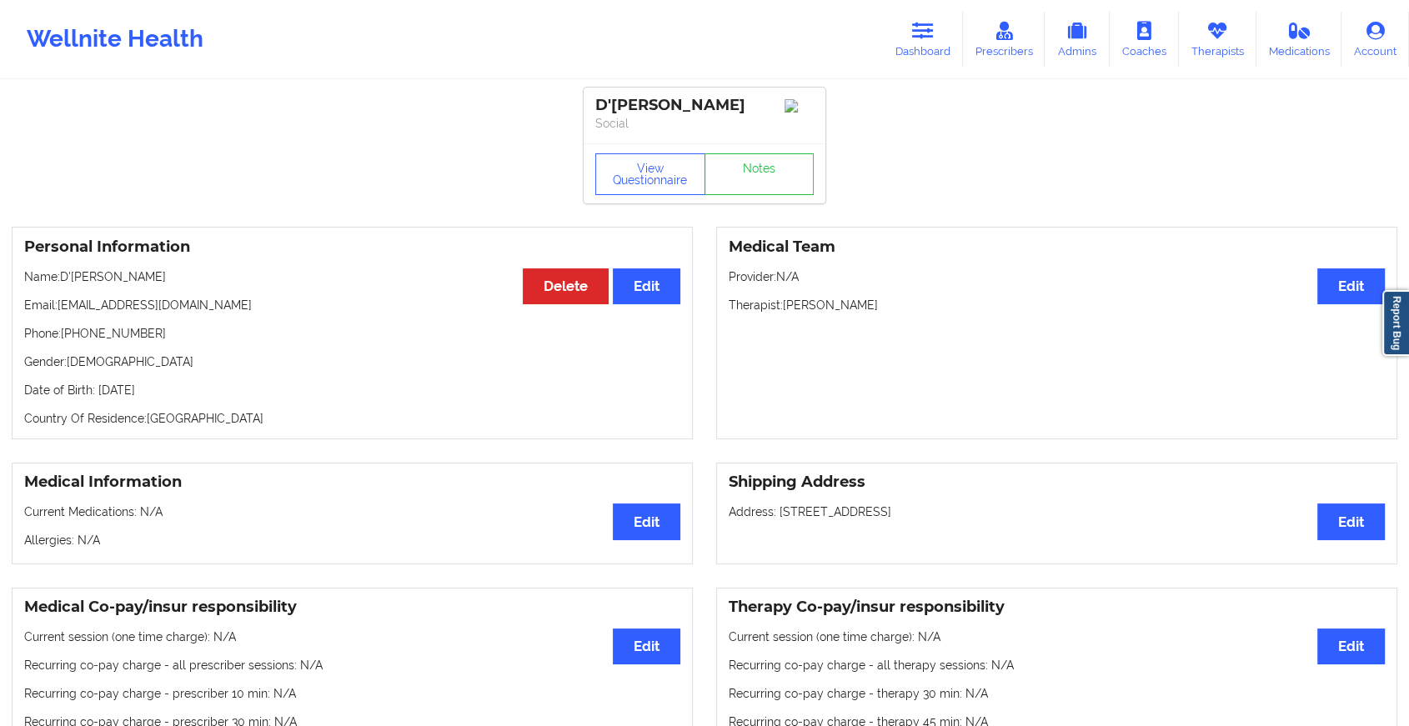
click at [733, 173] on div "View Questionnaire Notes" at bounding box center [705, 173] width 242 height 60
click at [733, 173] on link "Notes" at bounding box center [760, 174] width 110 height 42
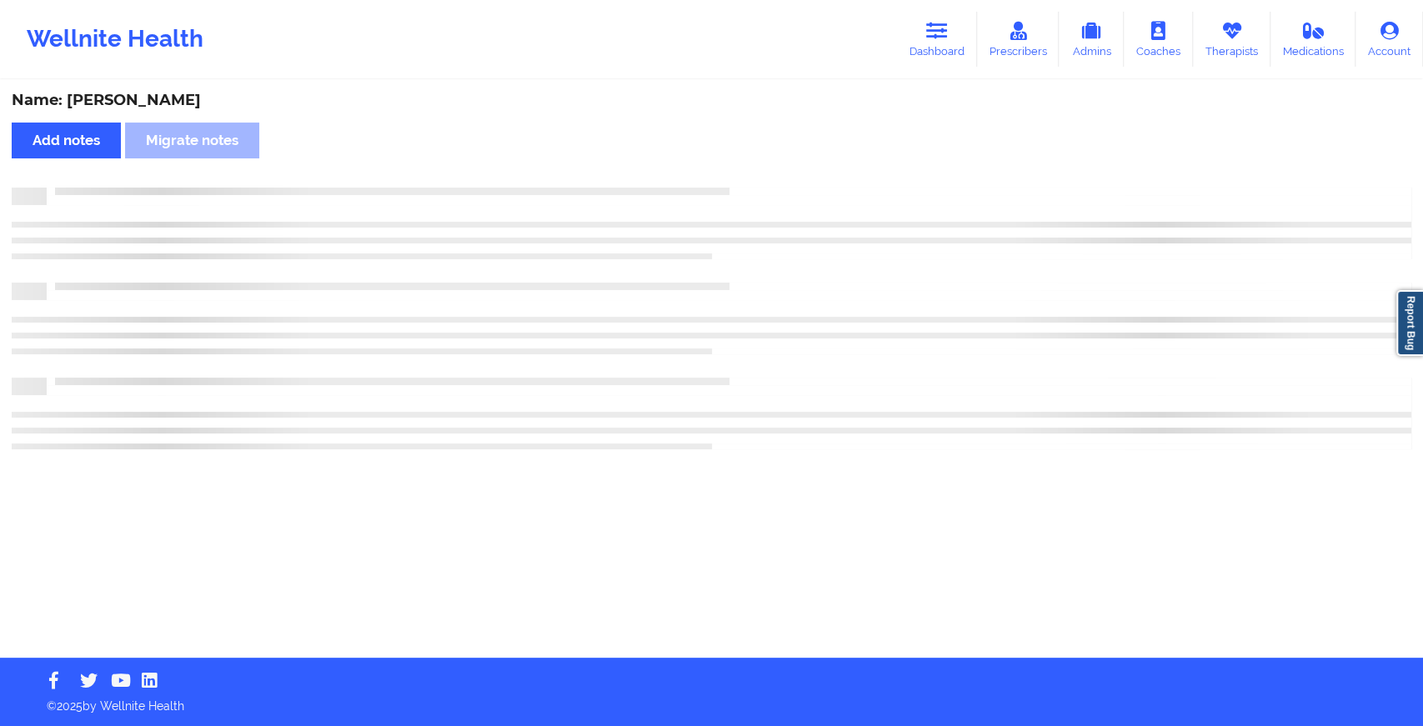
click at [733, 173] on div "Name: D'[PERSON_NAME] notes Migrate notes" at bounding box center [711, 370] width 1423 height 576
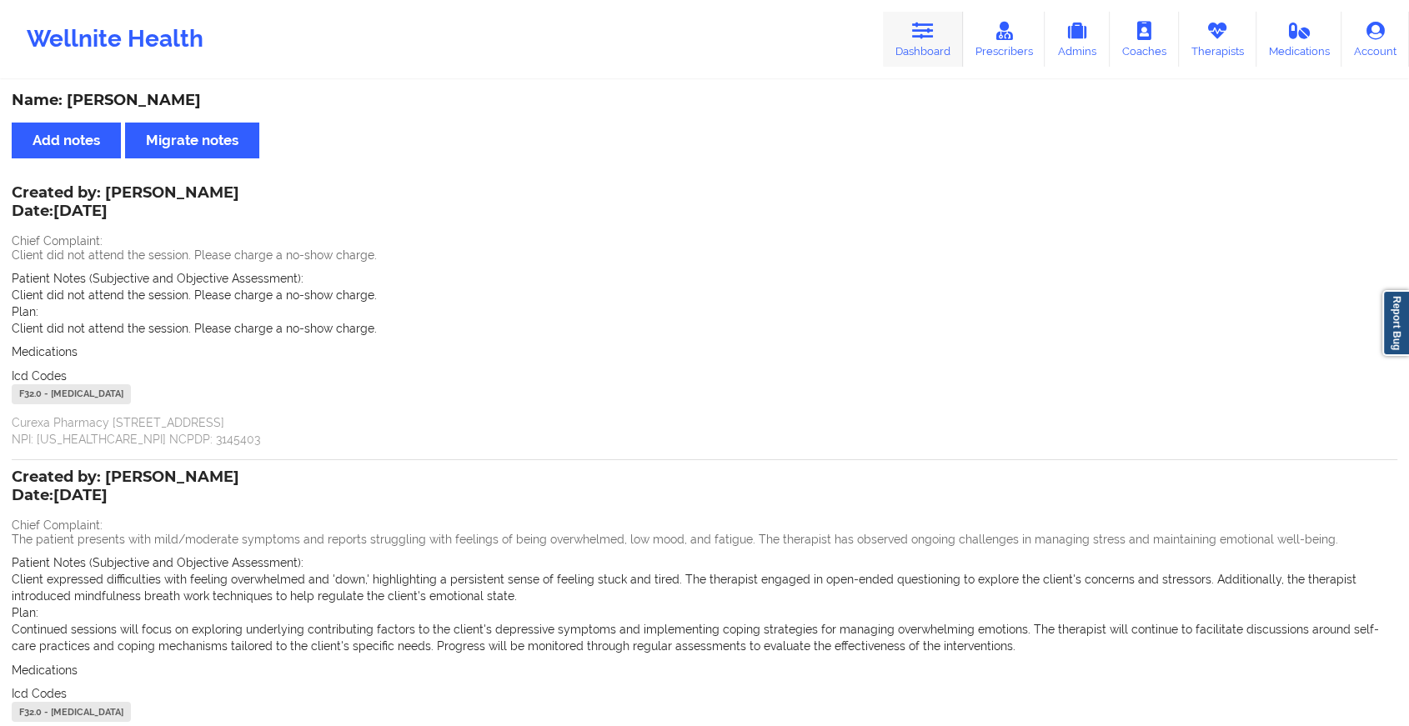
click at [912, 43] on link "Dashboard" at bounding box center [923, 39] width 80 height 55
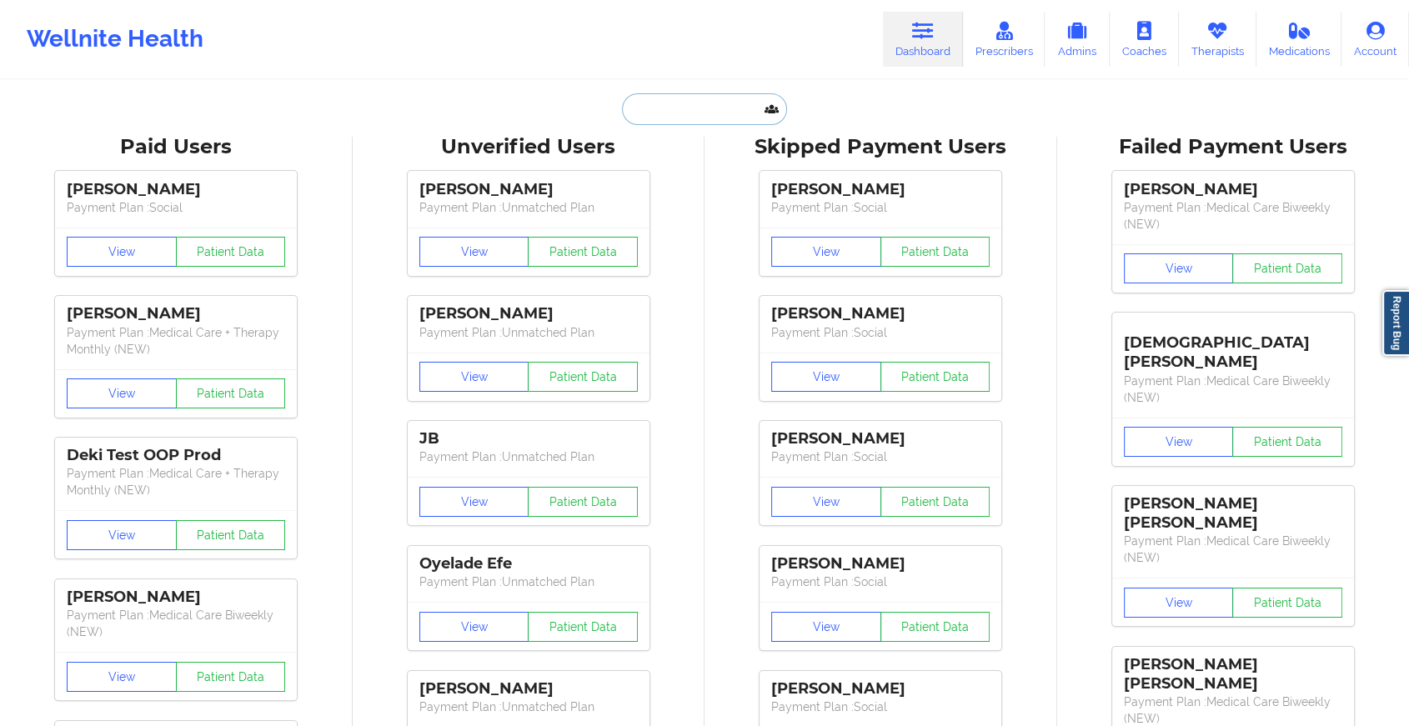
click at [708, 107] on input "text" at bounding box center [704, 109] width 165 height 32
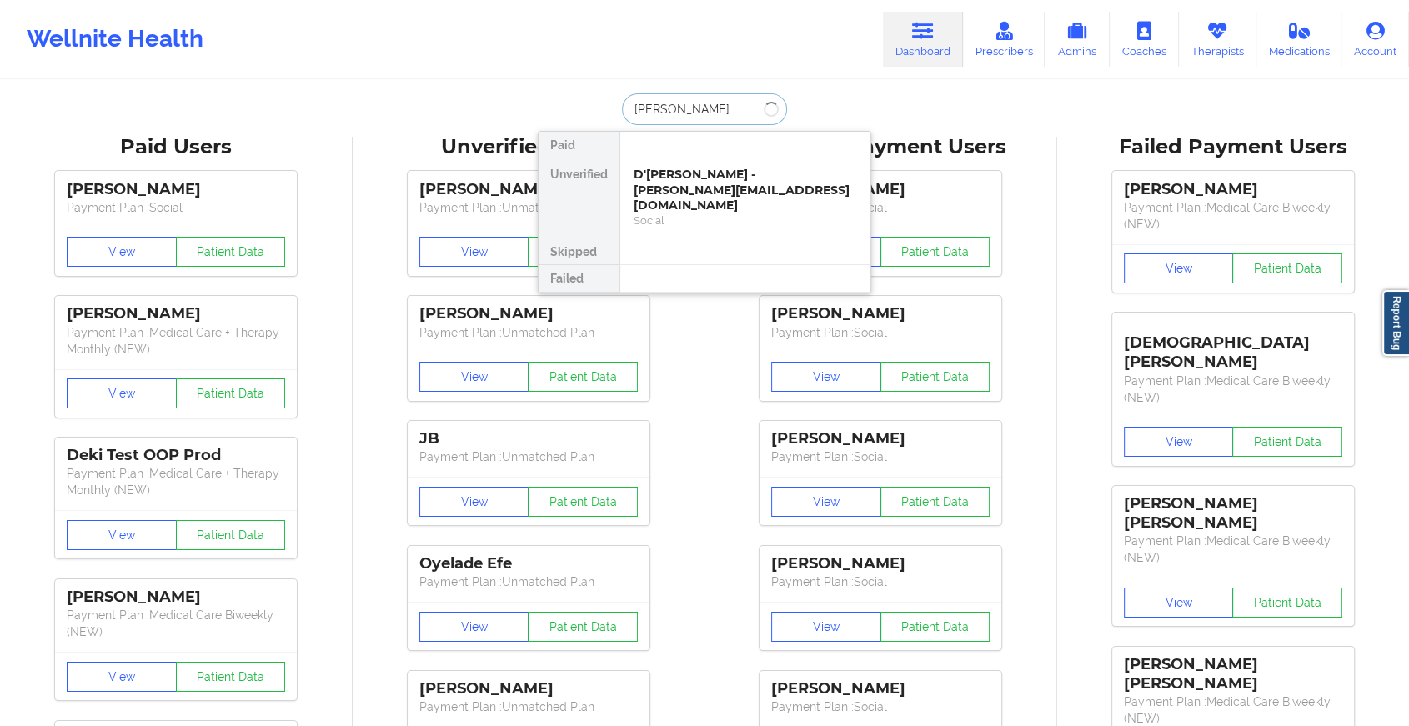
type input "[PERSON_NAME]"
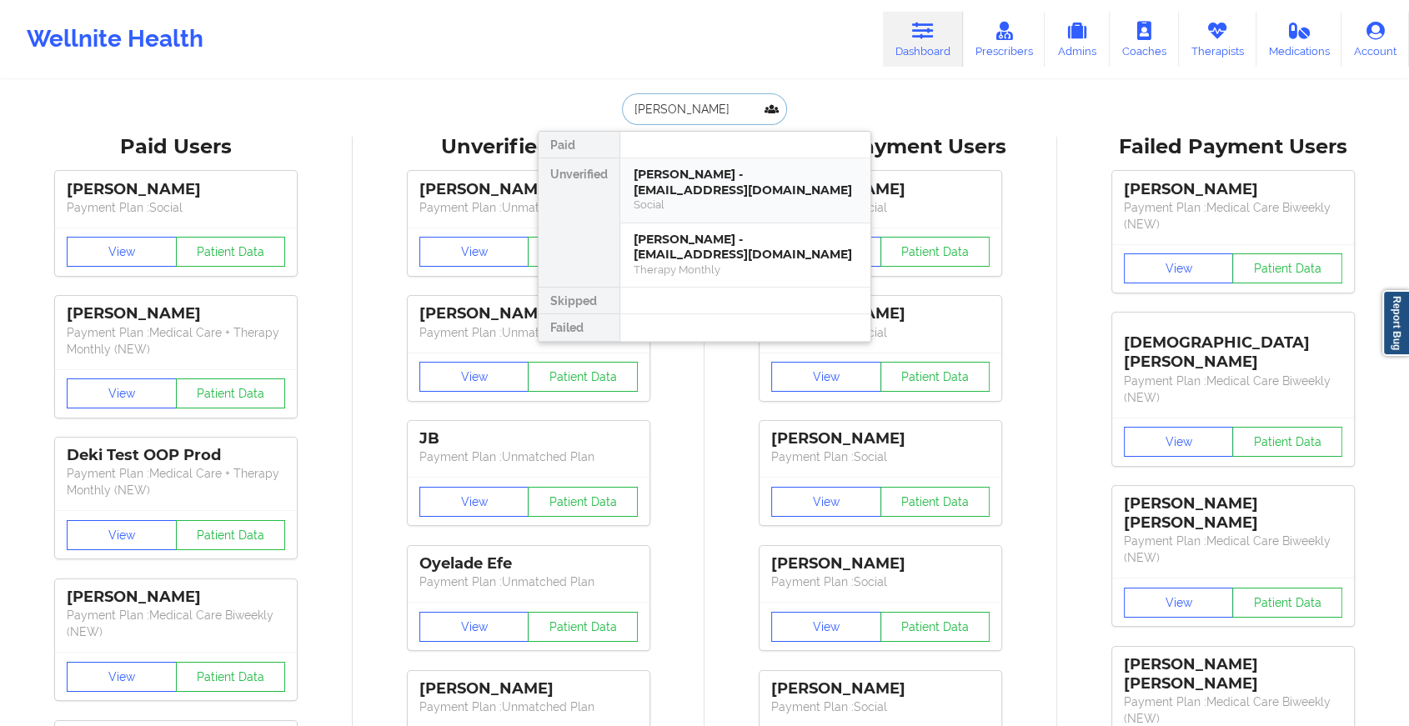
click at [700, 193] on div "[PERSON_NAME] - [EMAIL_ADDRESS][DOMAIN_NAME]" at bounding box center [745, 182] width 223 height 31
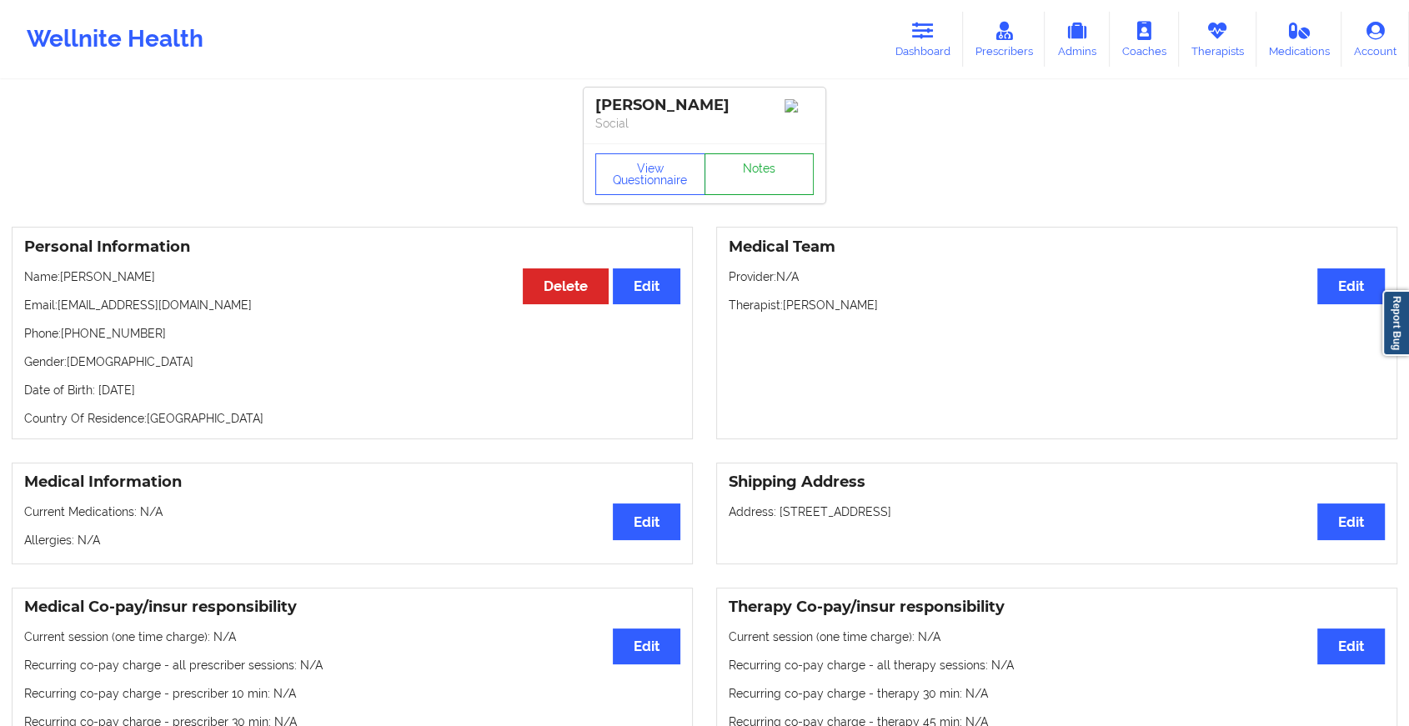
click at [742, 195] on link "Notes" at bounding box center [760, 174] width 110 height 42
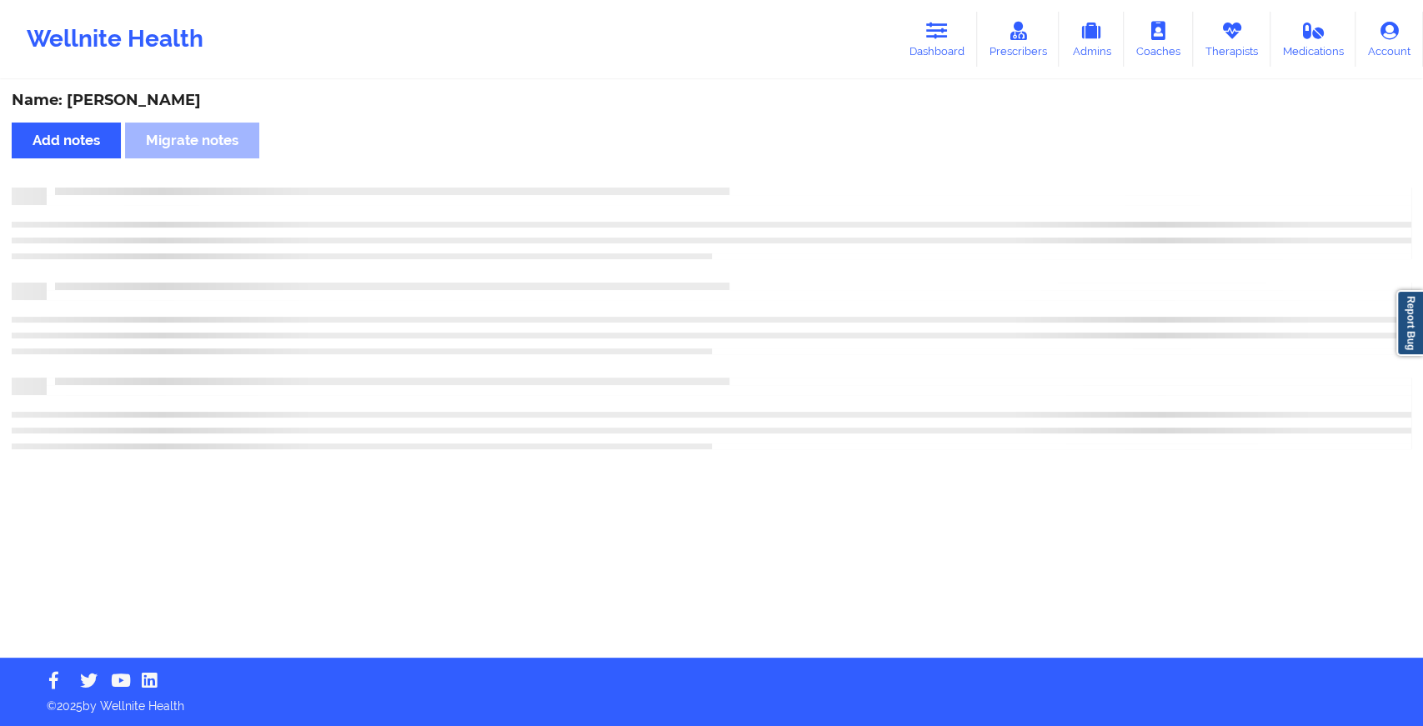
click at [742, 195] on div at bounding box center [712, 197] width 1400 height 18
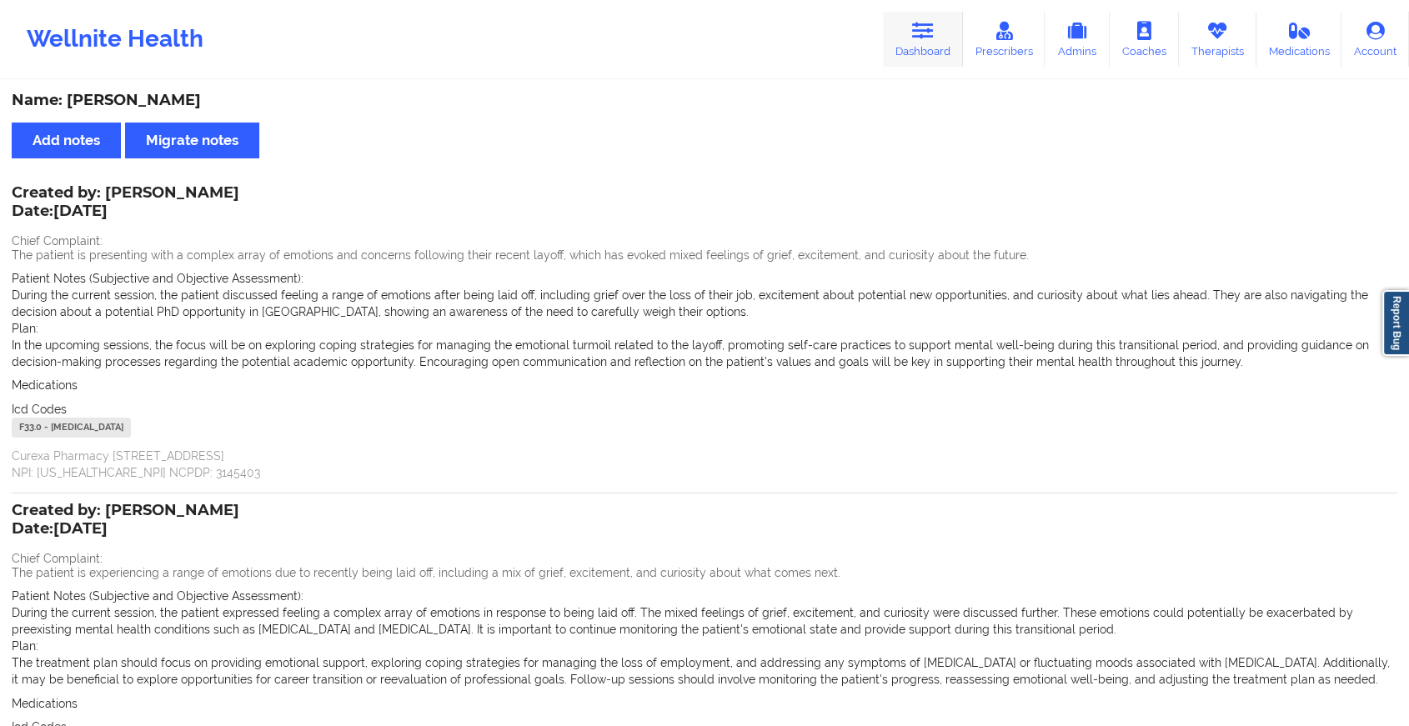
click at [911, 51] on link "Dashboard" at bounding box center [923, 39] width 80 height 55
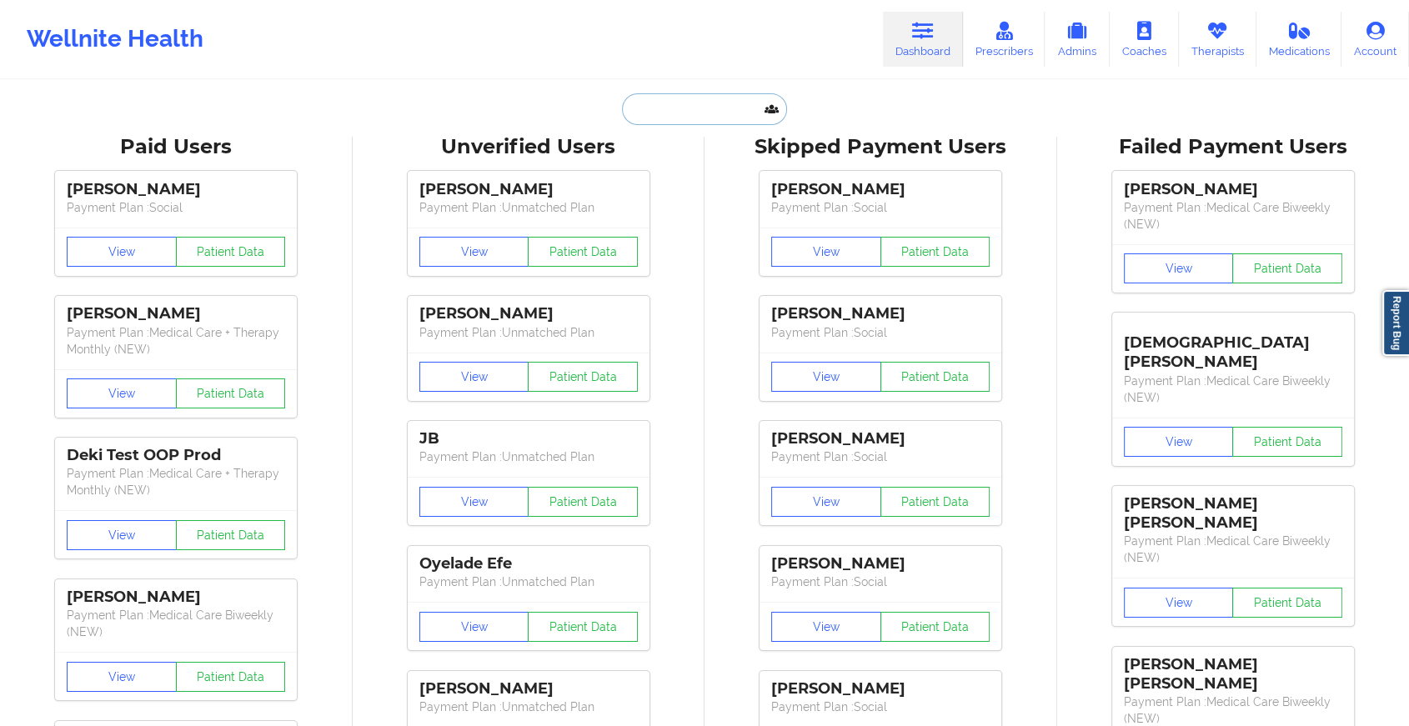
click at [694, 99] on input "text" at bounding box center [704, 109] width 165 height 32
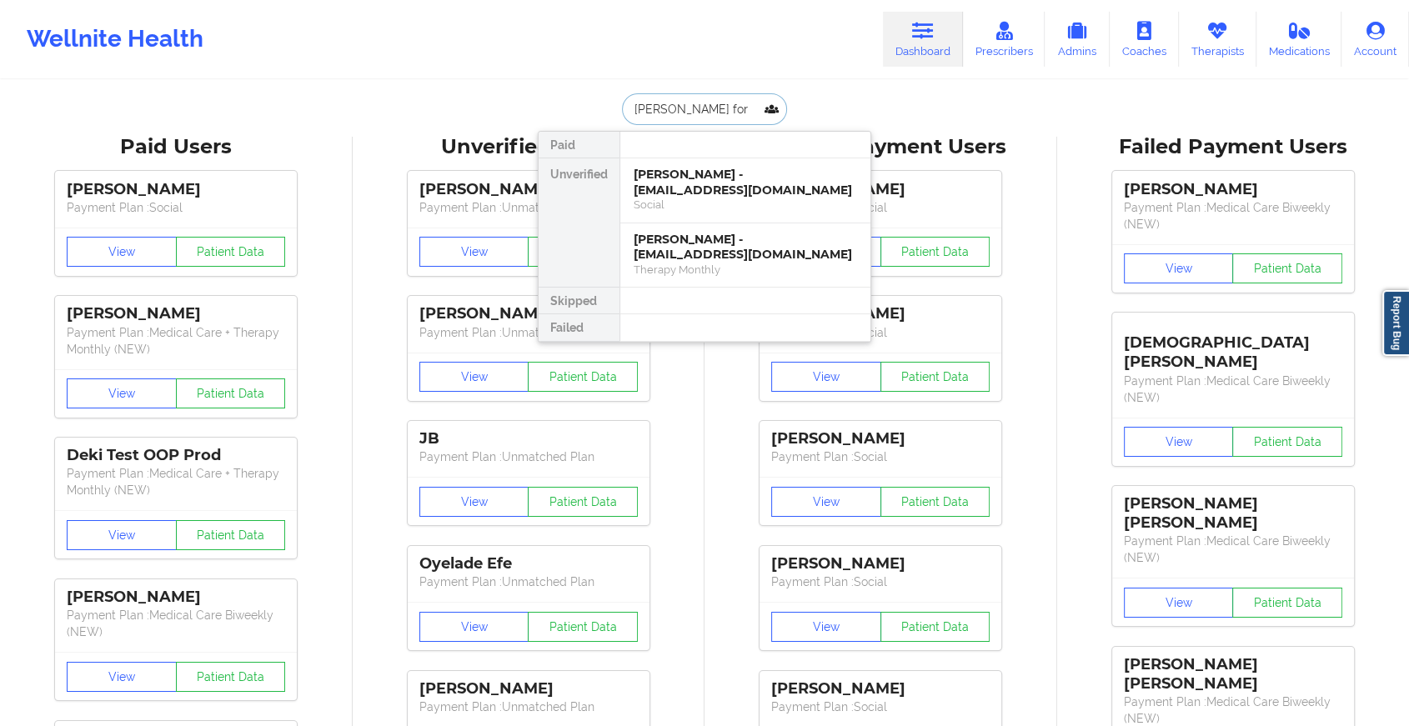
type input "[PERSON_NAME]"
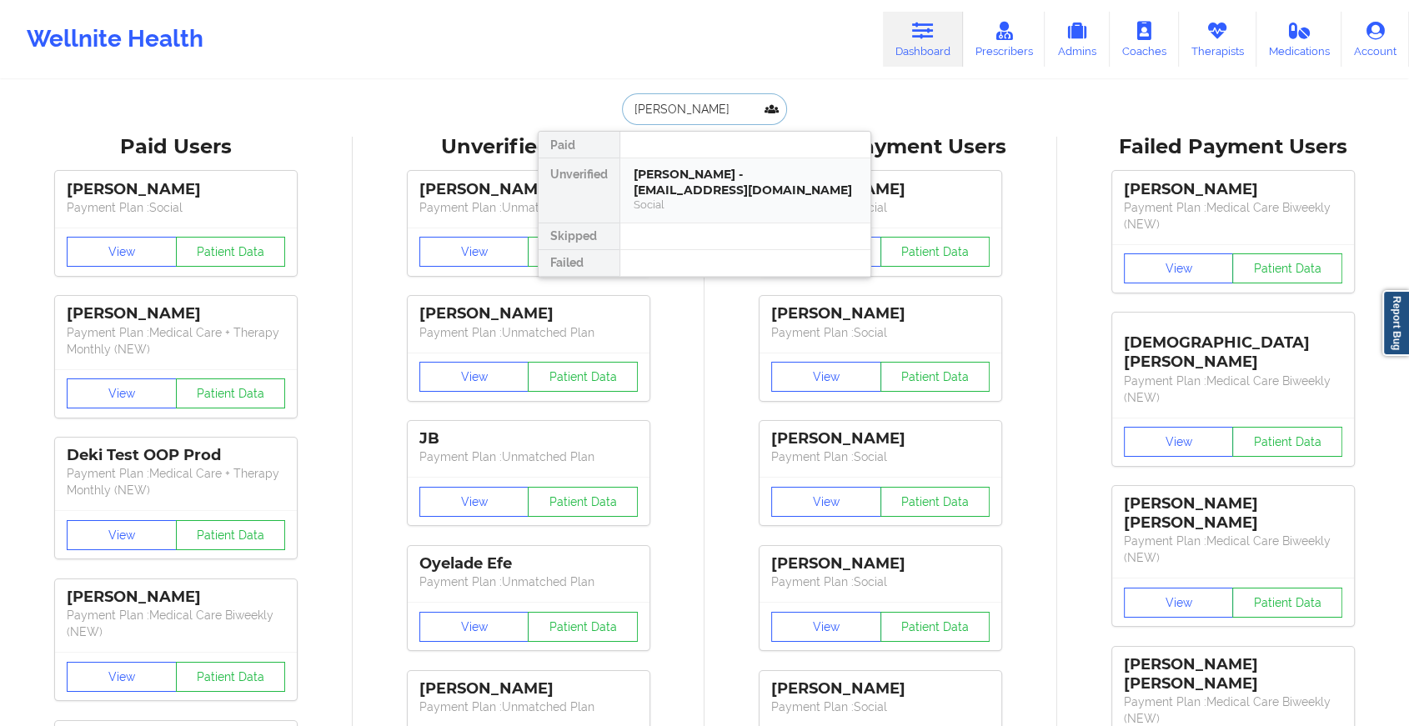
click at [653, 186] on div "[PERSON_NAME] - [EMAIL_ADDRESS][DOMAIN_NAME]" at bounding box center [745, 182] width 223 height 31
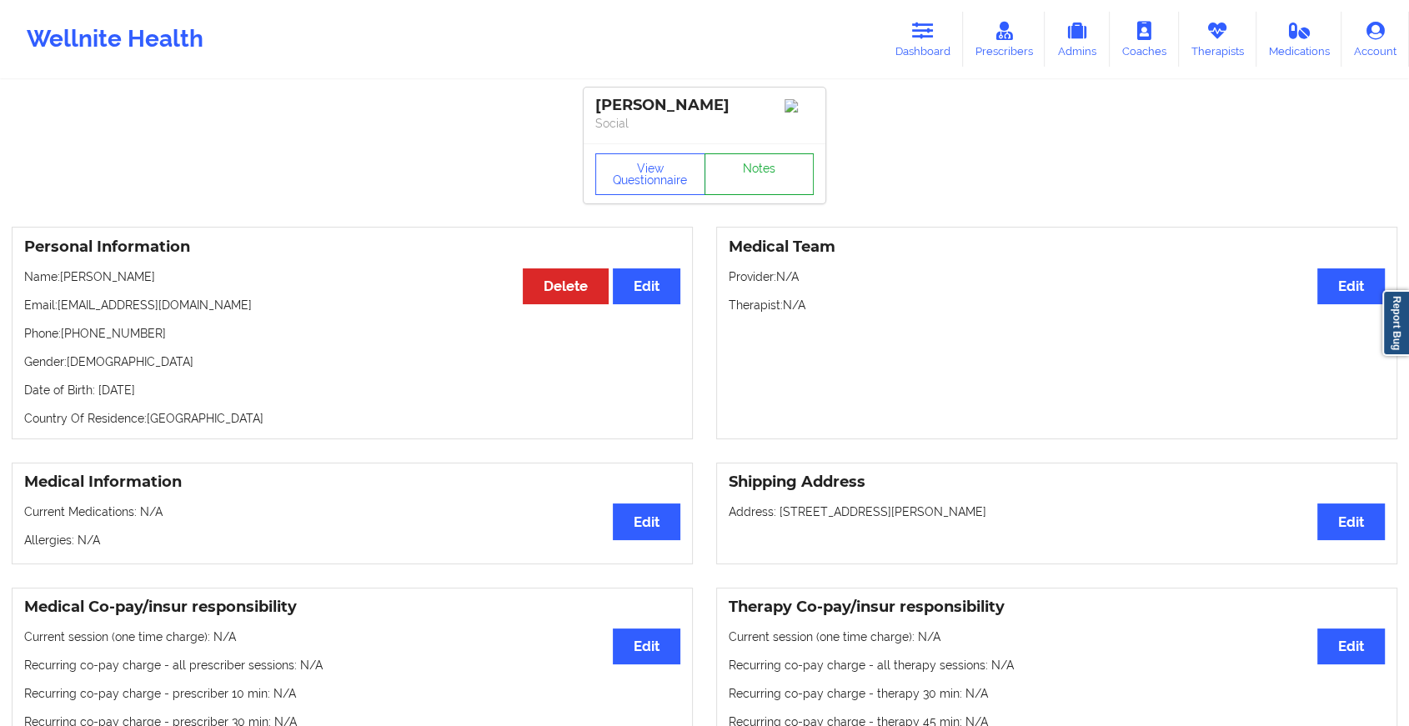
click at [766, 169] on link "Notes" at bounding box center [760, 174] width 110 height 42
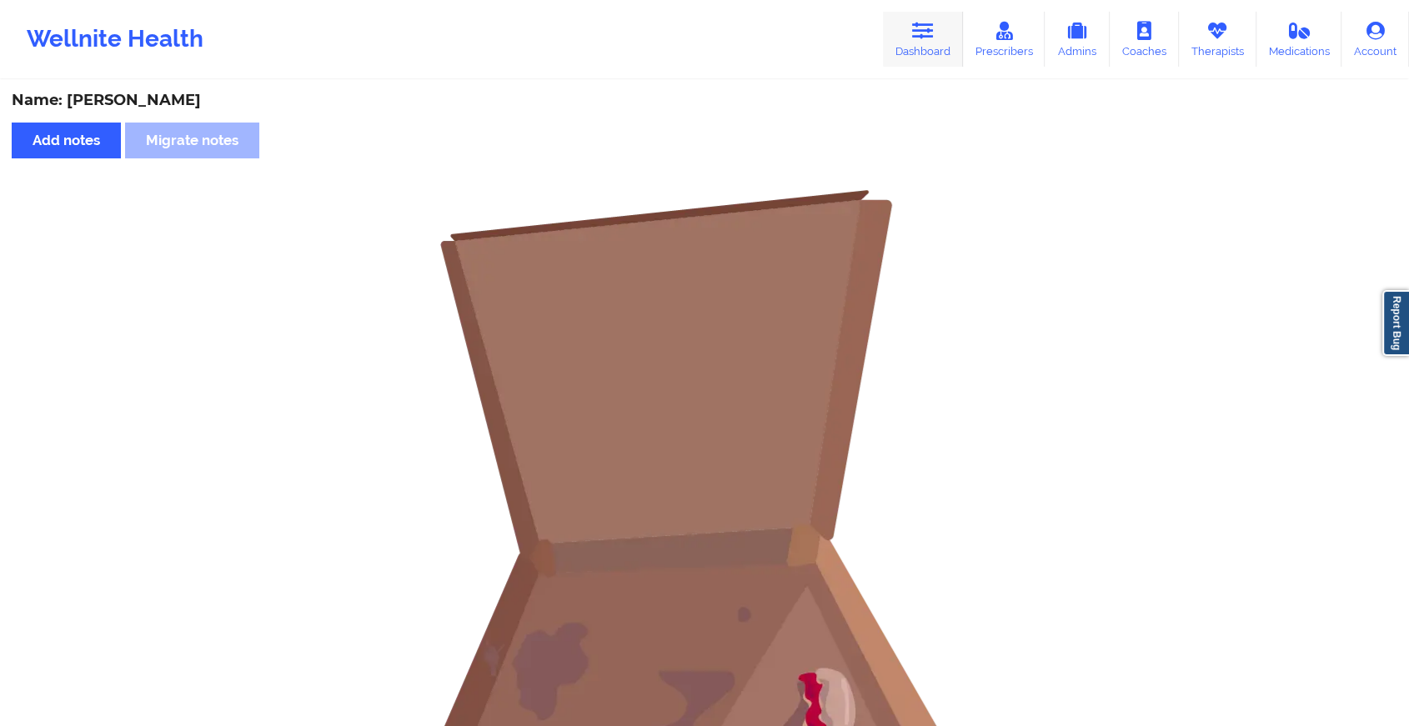
click at [921, 15] on link "Dashboard" at bounding box center [923, 39] width 80 height 55
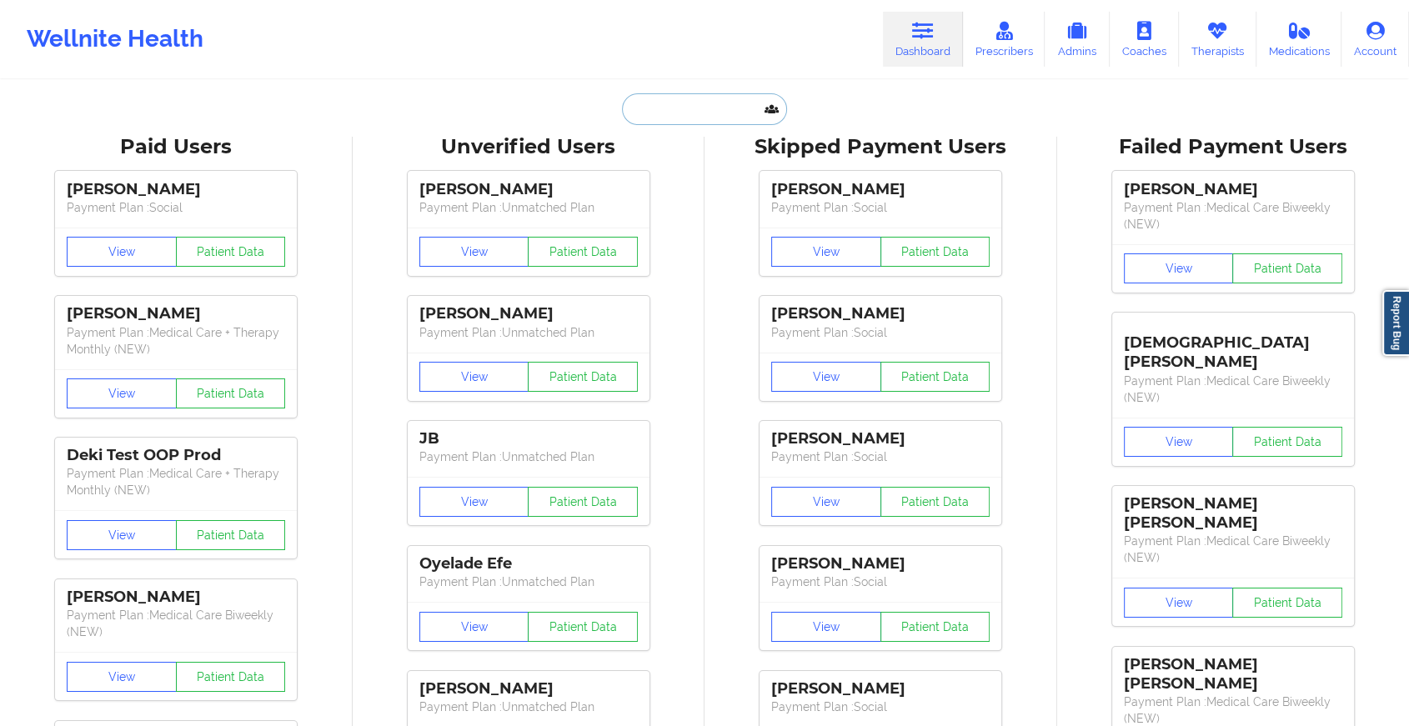
click at [674, 123] on input "text" at bounding box center [704, 109] width 165 height 32
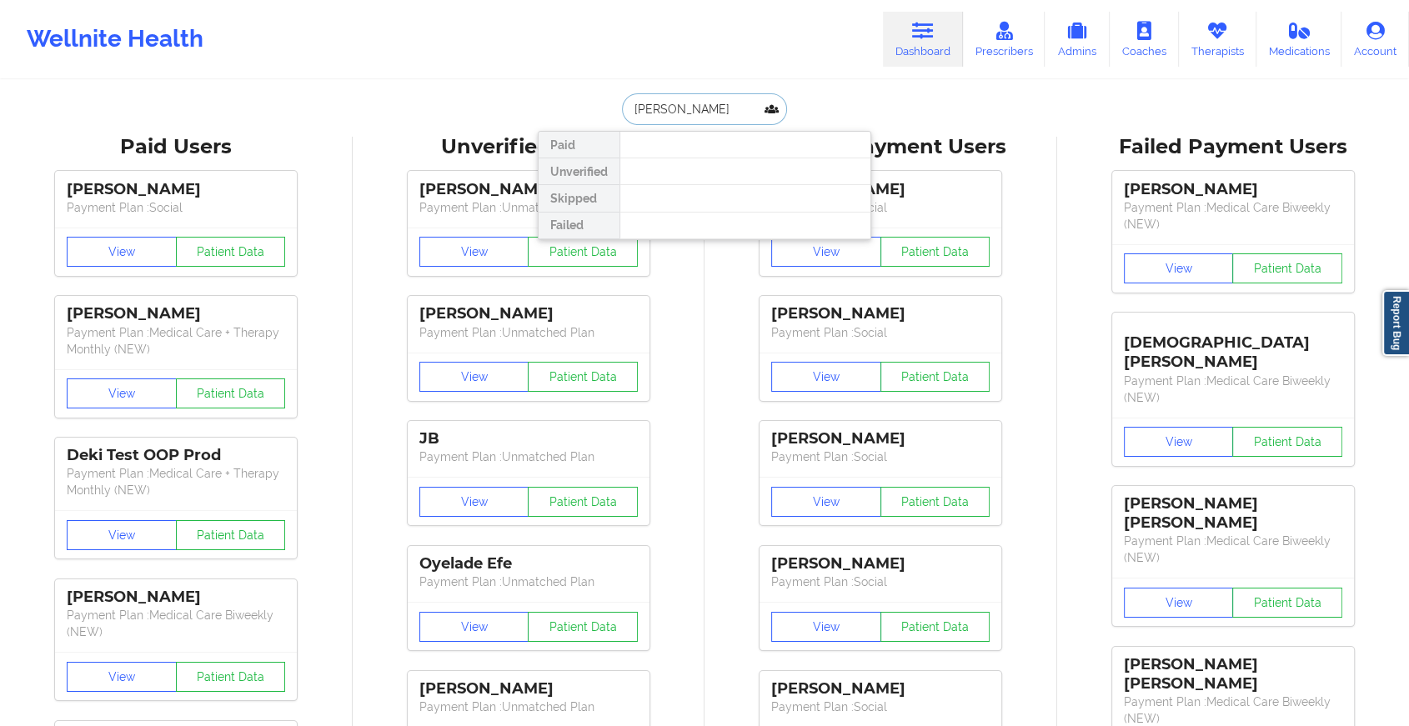
type input "[PERSON_NAME] ch"
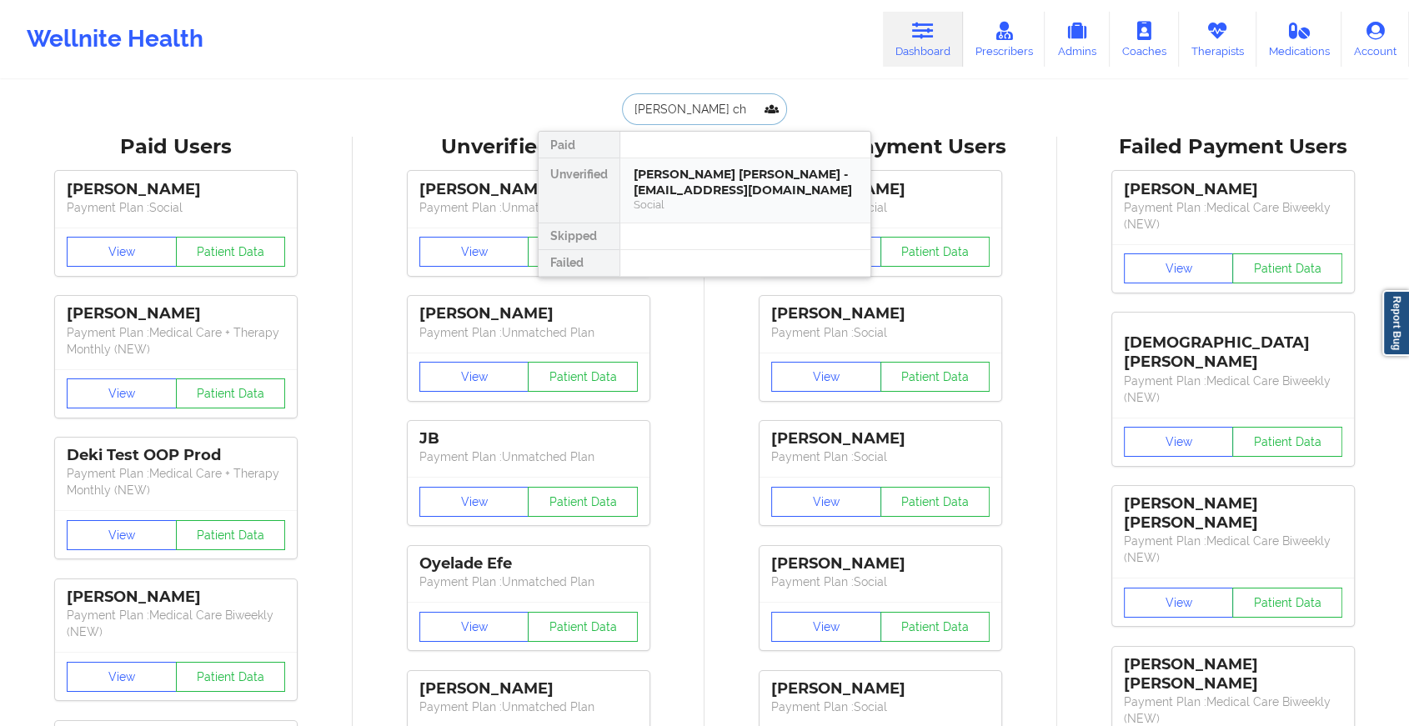
click at [667, 181] on div "[PERSON_NAME] [PERSON_NAME] - [EMAIL_ADDRESS][DOMAIN_NAME]" at bounding box center [745, 182] width 223 height 31
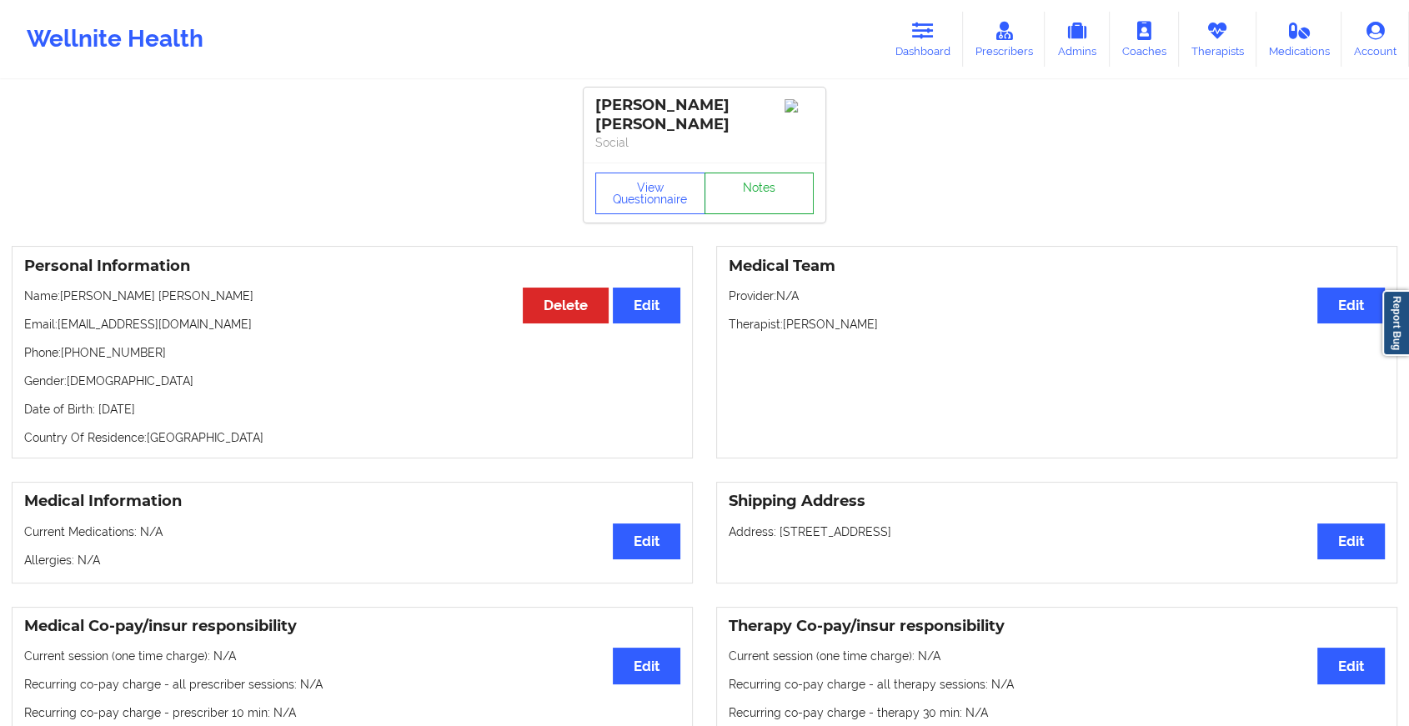
click at [776, 178] on link "Notes" at bounding box center [760, 194] width 110 height 42
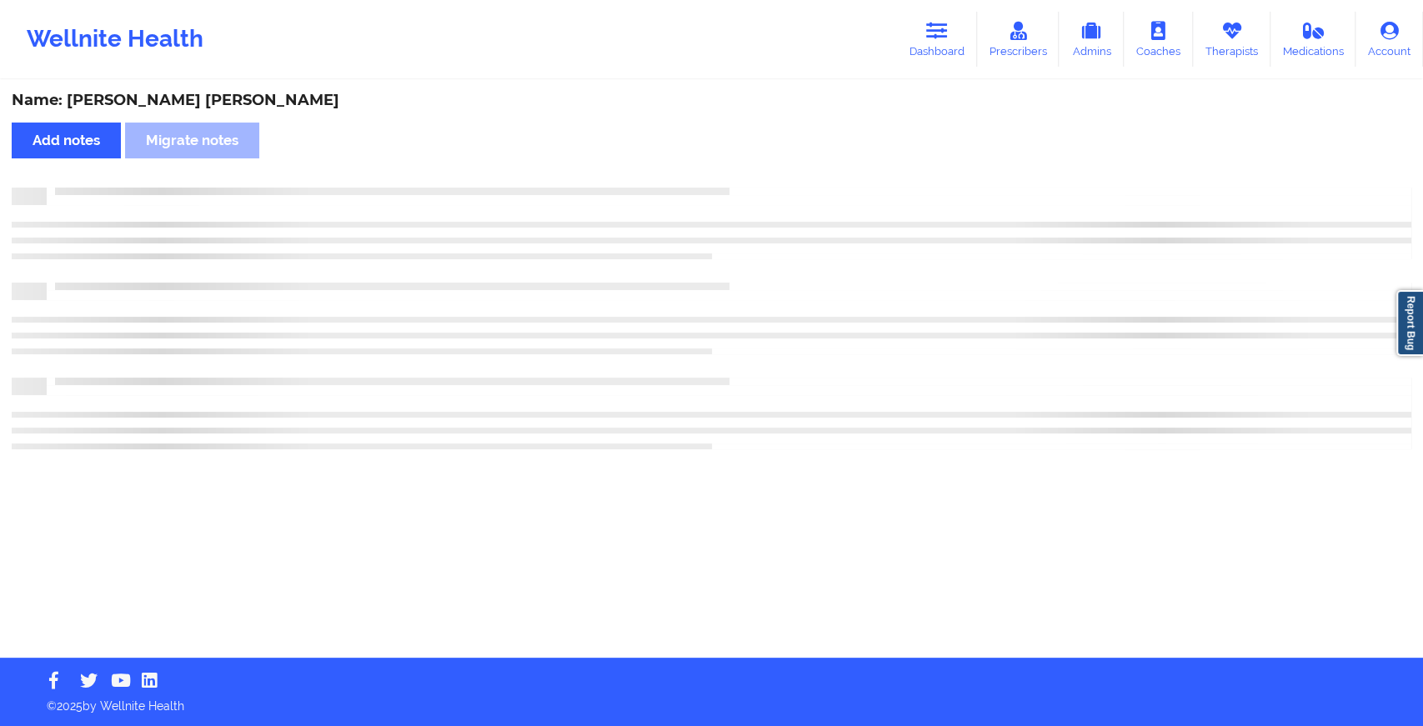
click at [776, 178] on div "Name: [PERSON_NAME] [PERSON_NAME] Add notes Migrate notes" at bounding box center [711, 370] width 1423 height 576
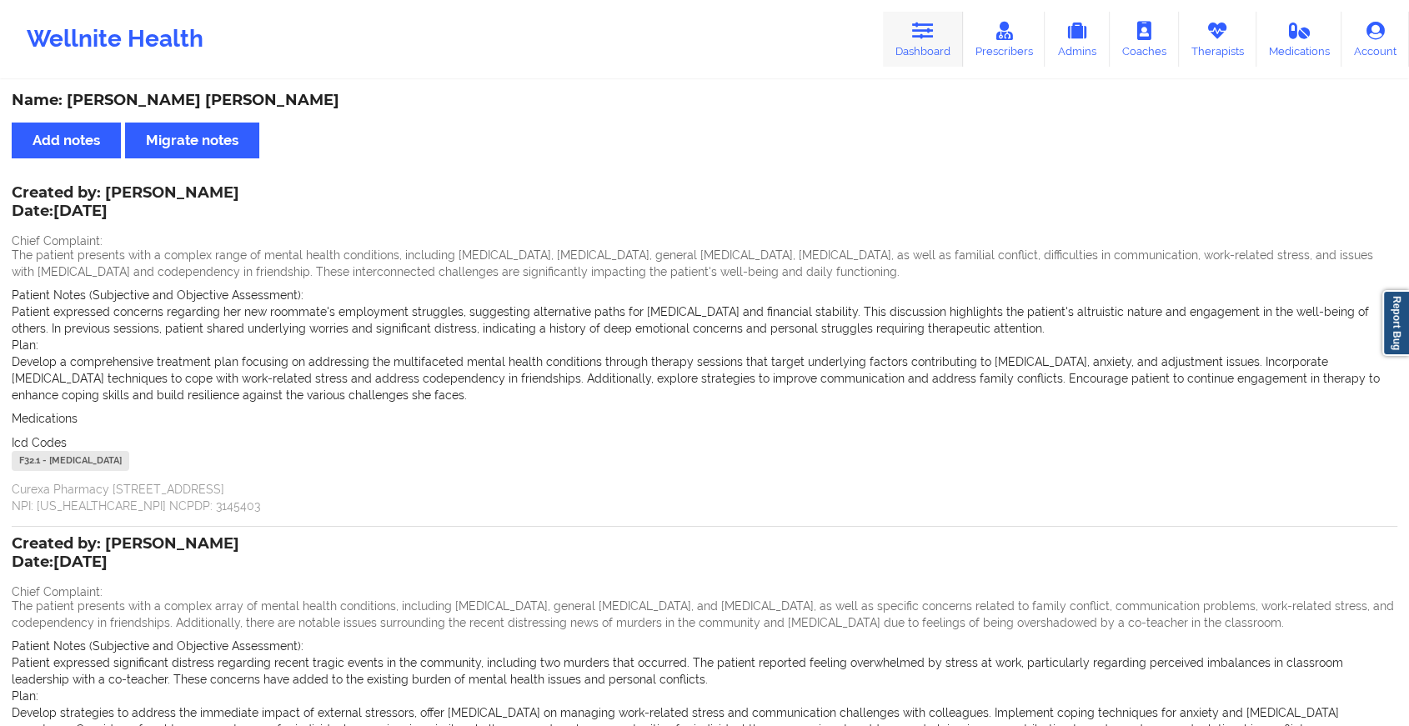
click at [928, 47] on link "Dashboard" at bounding box center [923, 39] width 80 height 55
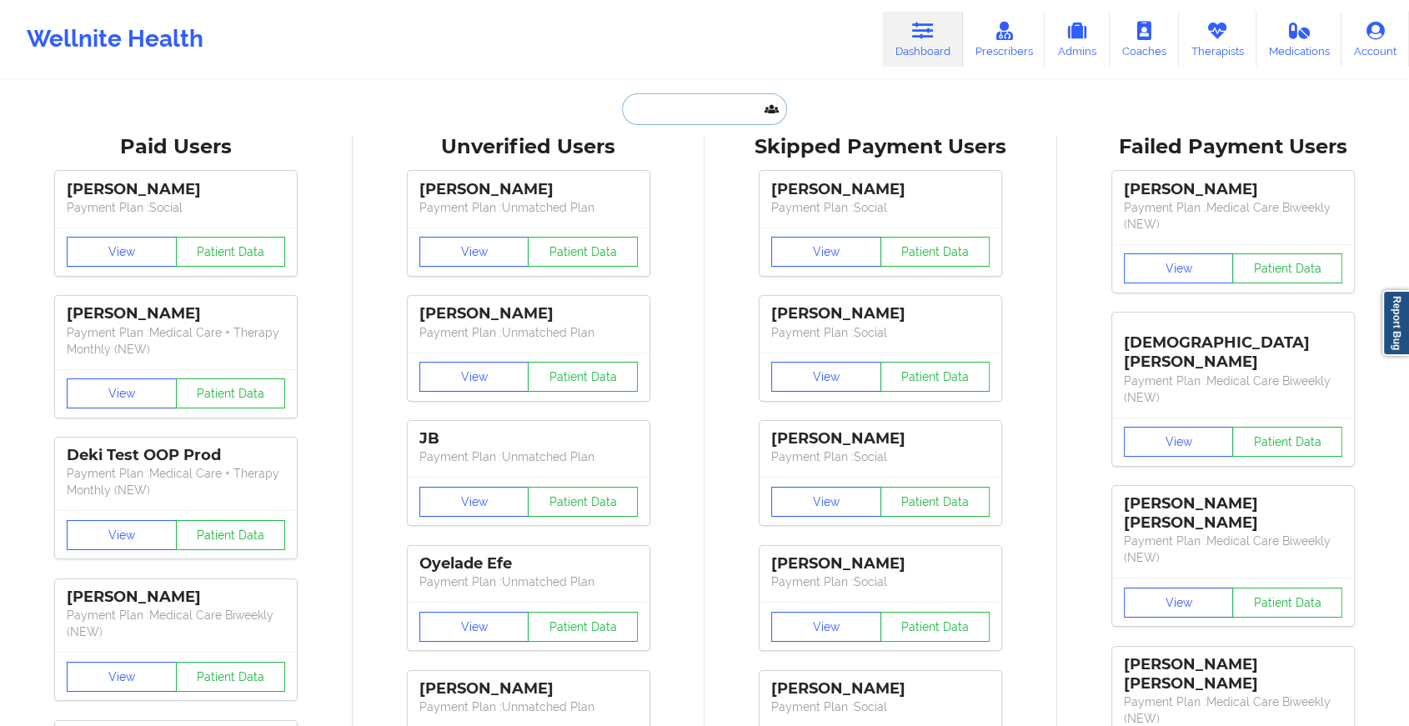
click at [727, 107] on input "text" at bounding box center [704, 109] width 165 height 32
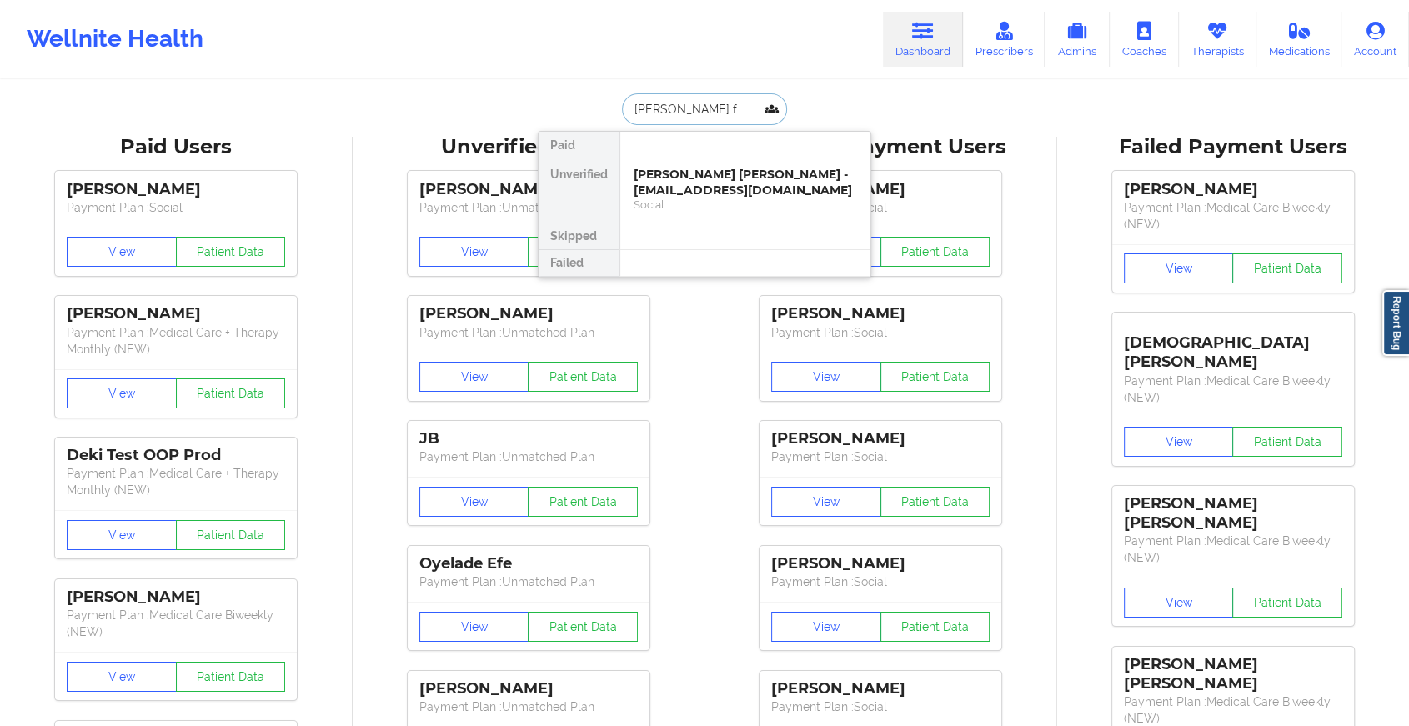
type input "[PERSON_NAME]"
click at [705, 172] on div "[PERSON_NAME] [PERSON_NAME] - [EMAIL_ADDRESS][DOMAIN_NAME]" at bounding box center [745, 182] width 223 height 31
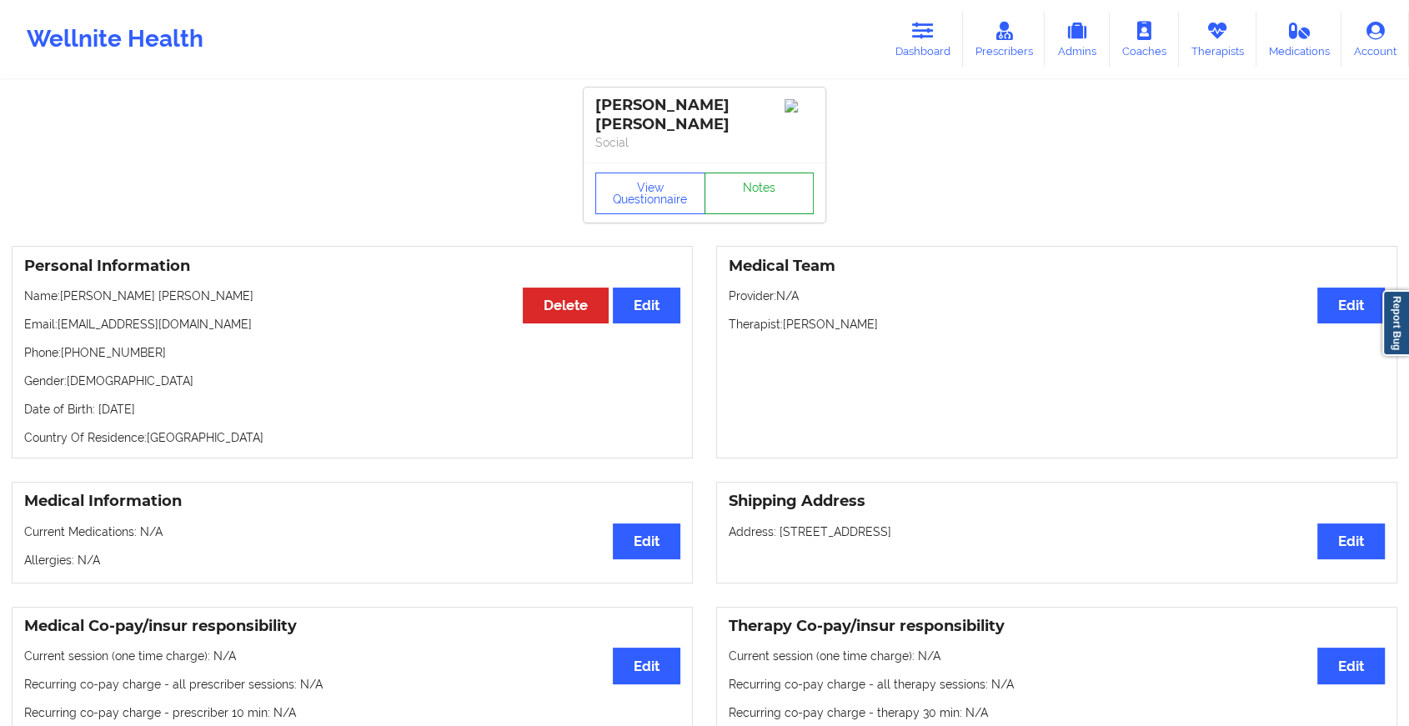
click at [754, 181] on link "Notes" at bounding box center [760, 194] width 110 height 42
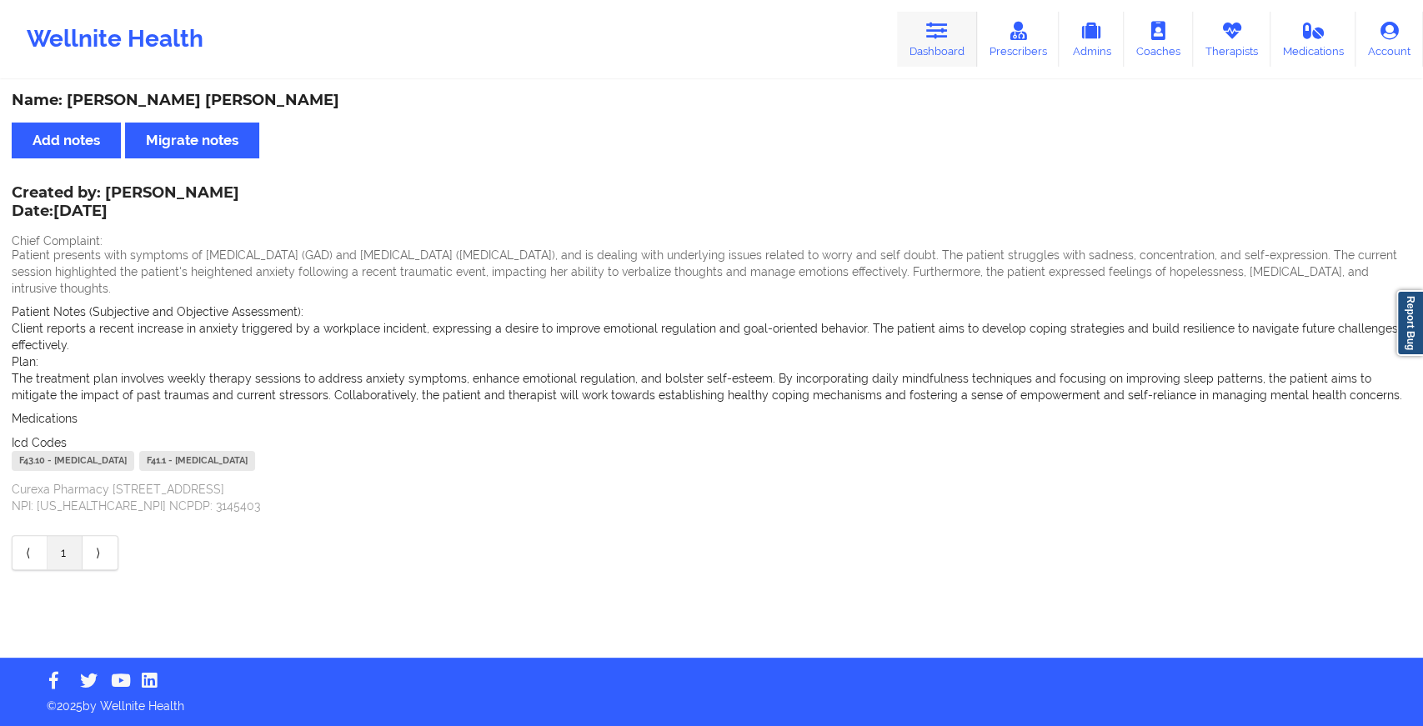
click at [915, 47] on link "Dashboard" at bounding box center [937, 39] width 80 height 55
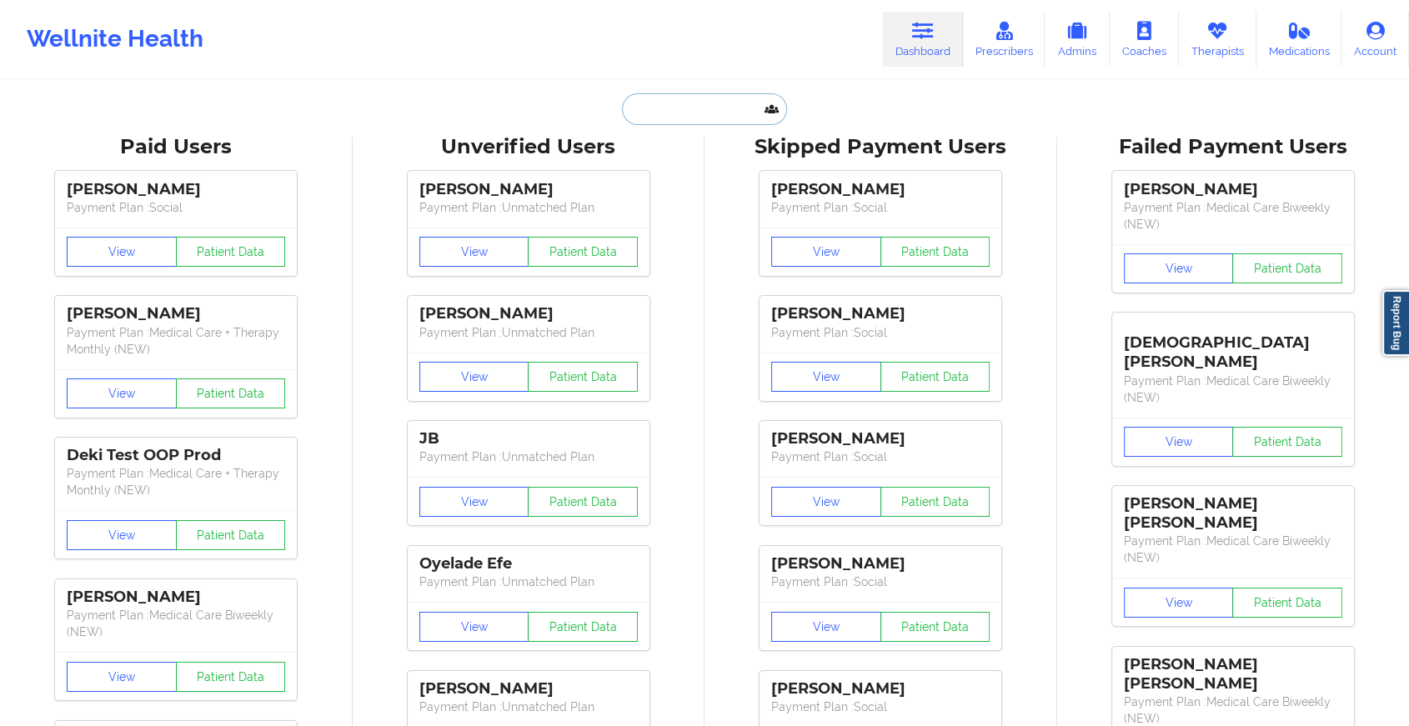
click at [668, 100] on input "text" at bounding box center [704, 109] width 165 height 32
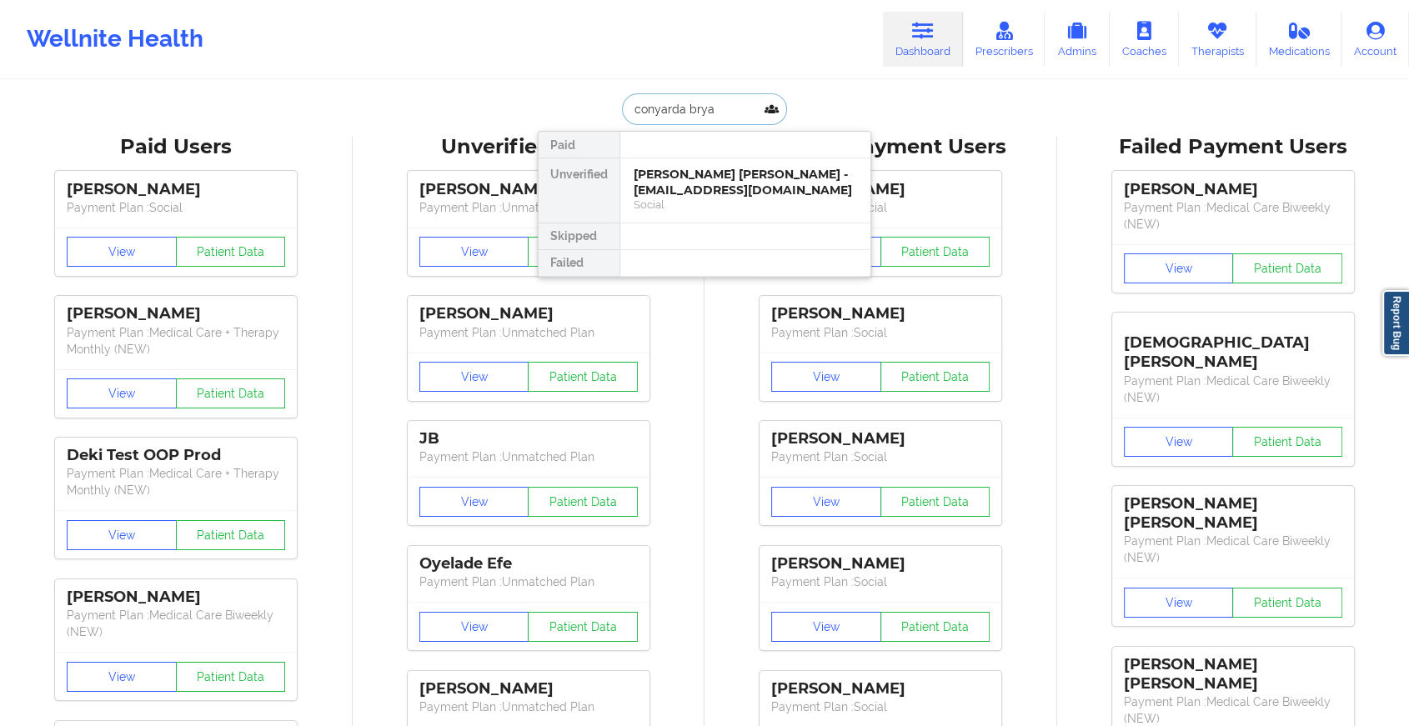
type input "[PERSON_NAME]"
click at [698, 184] on div "[PERSON_NAME] - [EMAIL_ADDRESS][DOMAIN_NAME]" at bounding box center [745, 182] width 223 height 31
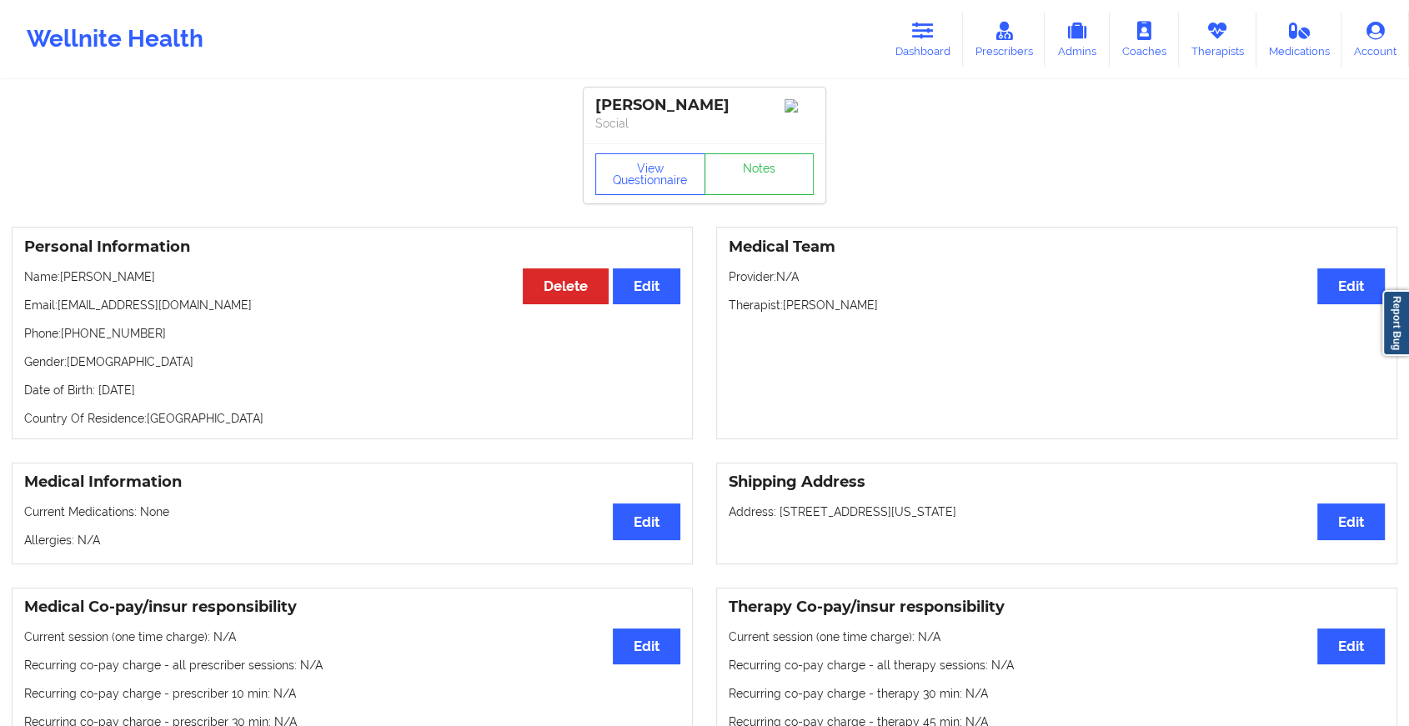
drag, startPoint x: 782, startPoint y: 209, endPoint x: 727, endPoint y: 122, distance: 103.4
drag, startPoint x: 727, startPoint y: 122, endPoint x: 738, endPoint y: 177, distance: 56.1
click at [738, 177] on link "Notes" at bounding box center [760, 174] width 110 height 42
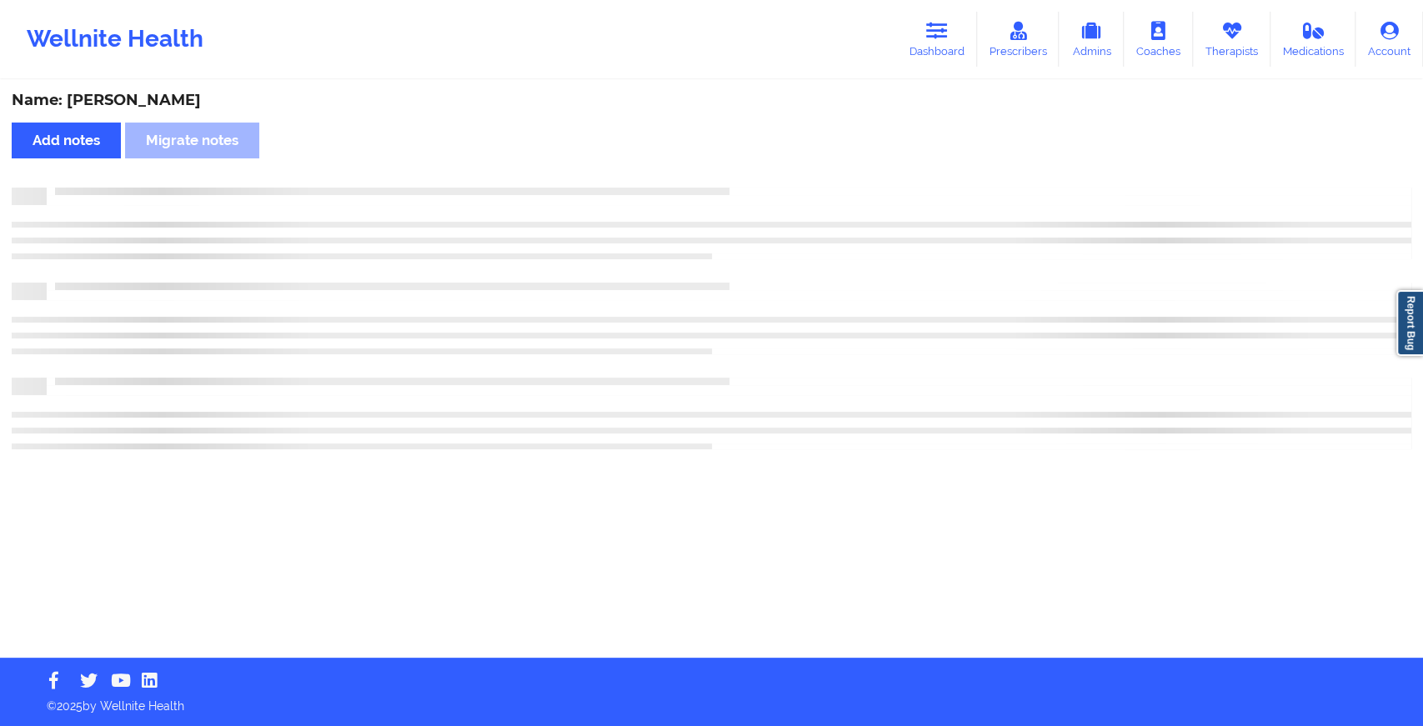
click at [738, 177] on div "Name: [PERSON_NAME] Add notes Migrate notes" at bounding box center [711, 370] width 1423 height 576
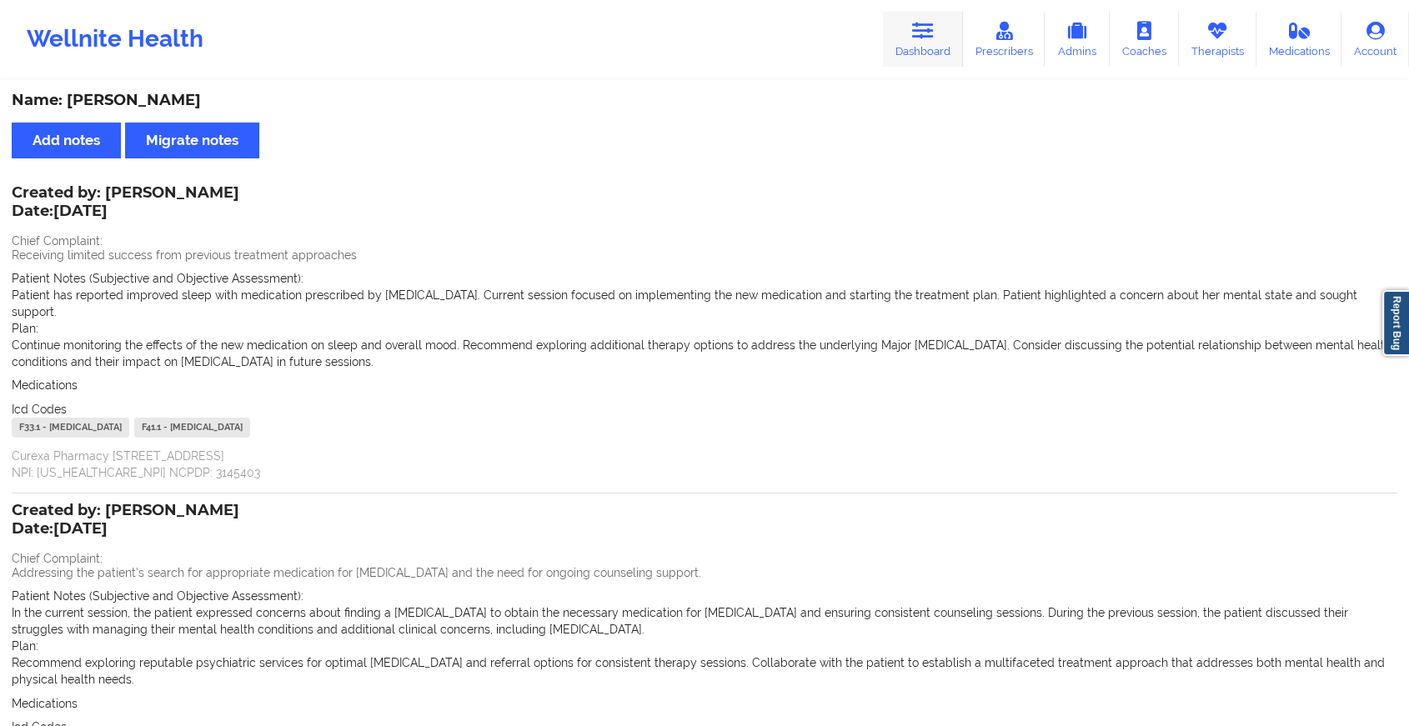
click at [906, 35] on link "Dashboard" at bounding box center [923, 39] width 80 height 55
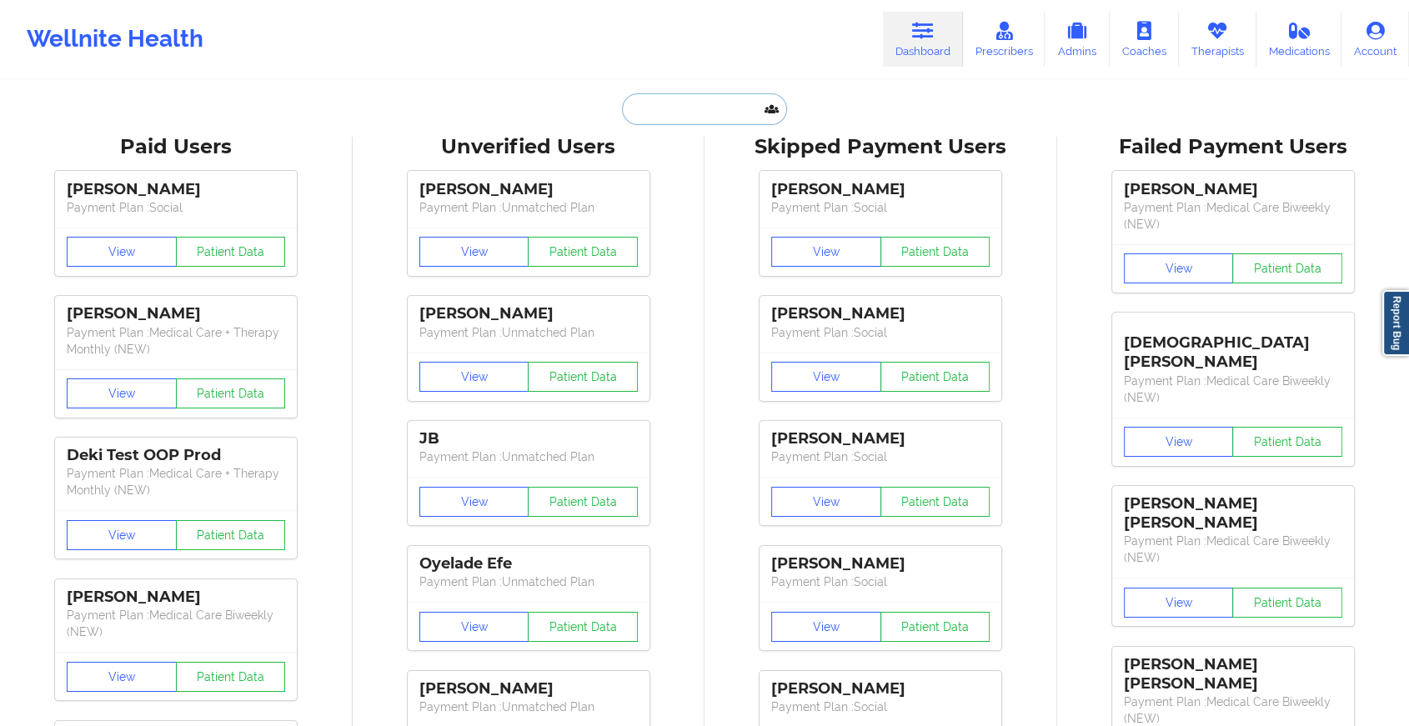
click at [694, 104] on input "text" at bounding box center [704, 109] width 165 height 32
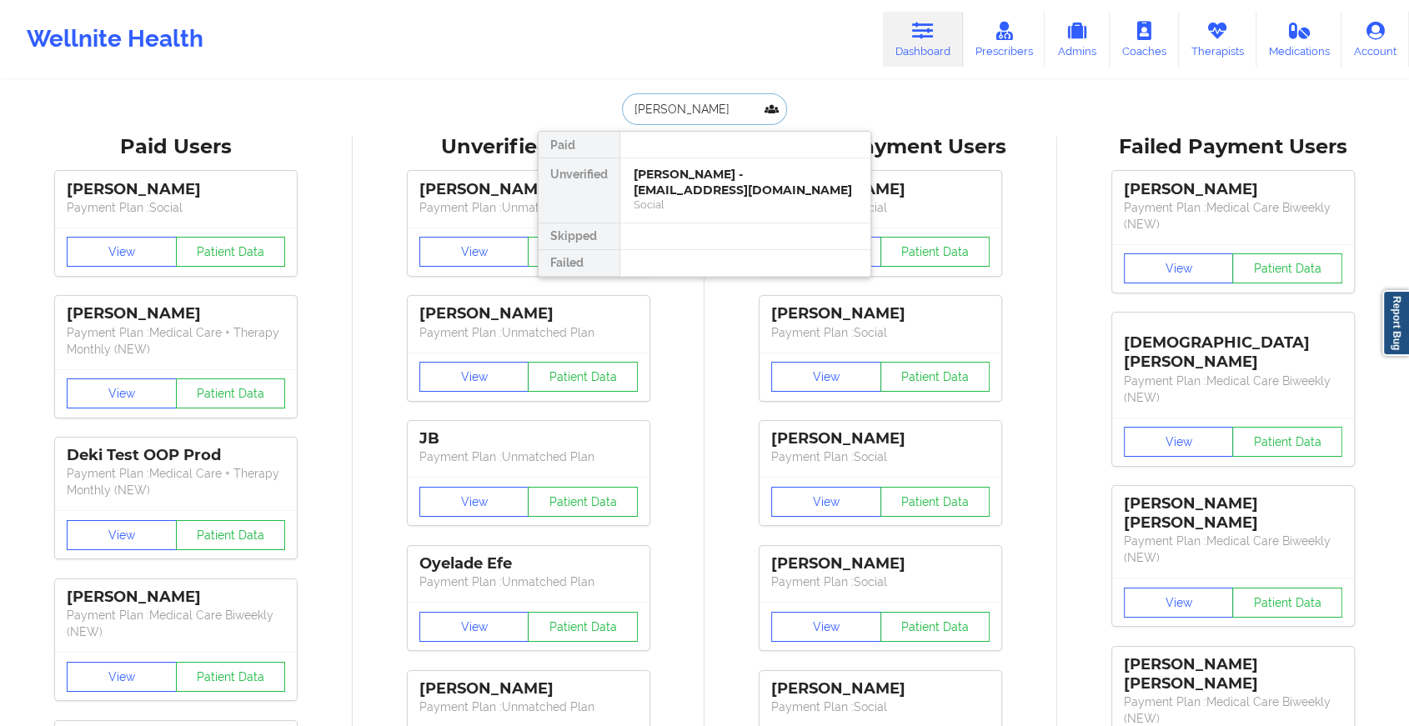
type input "[PERSON_NAME]"
click at [708, 184] on div "[PERSON_NAME] - [EMAIL_ADDRESS][DOMAIN_NAME]" at bounding box center [745, 182] width 223 height 31
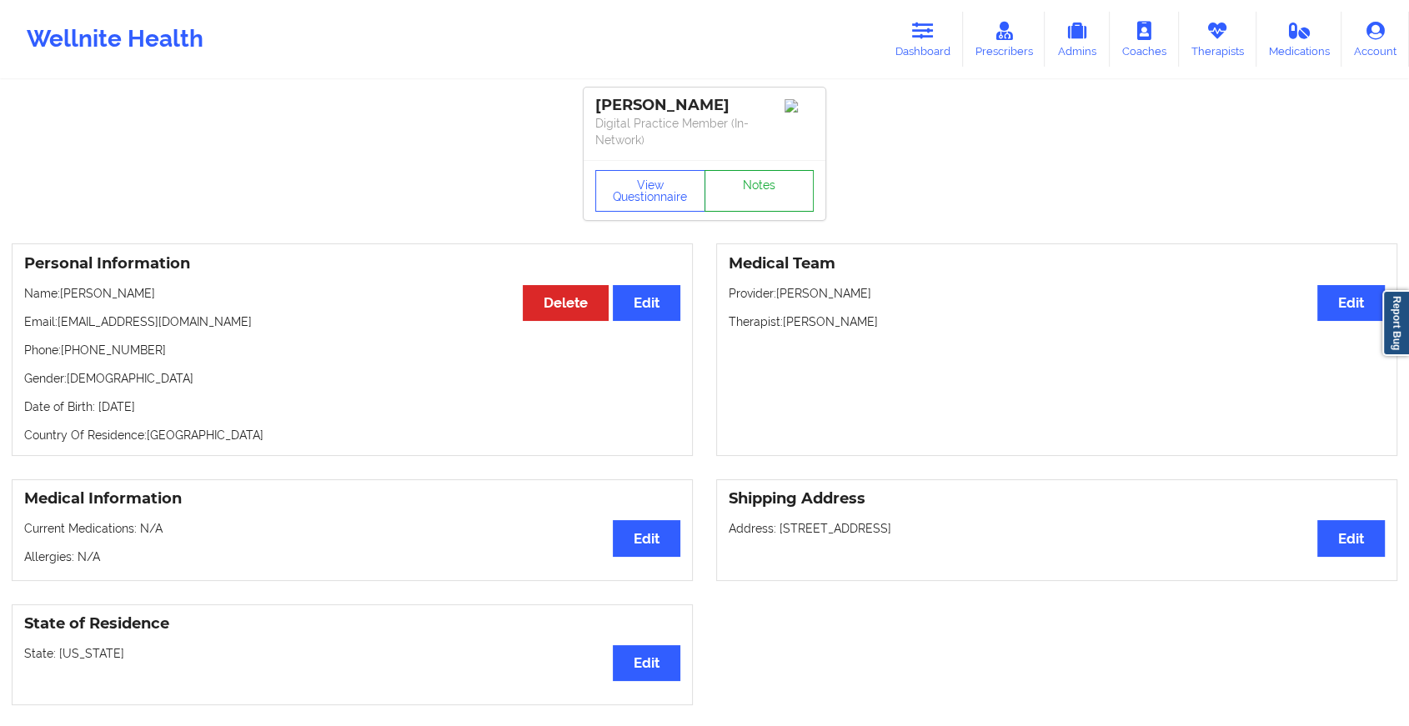
click at [764, 184] on link "Notes" at bounding box center [760, 191] width 110 height 42
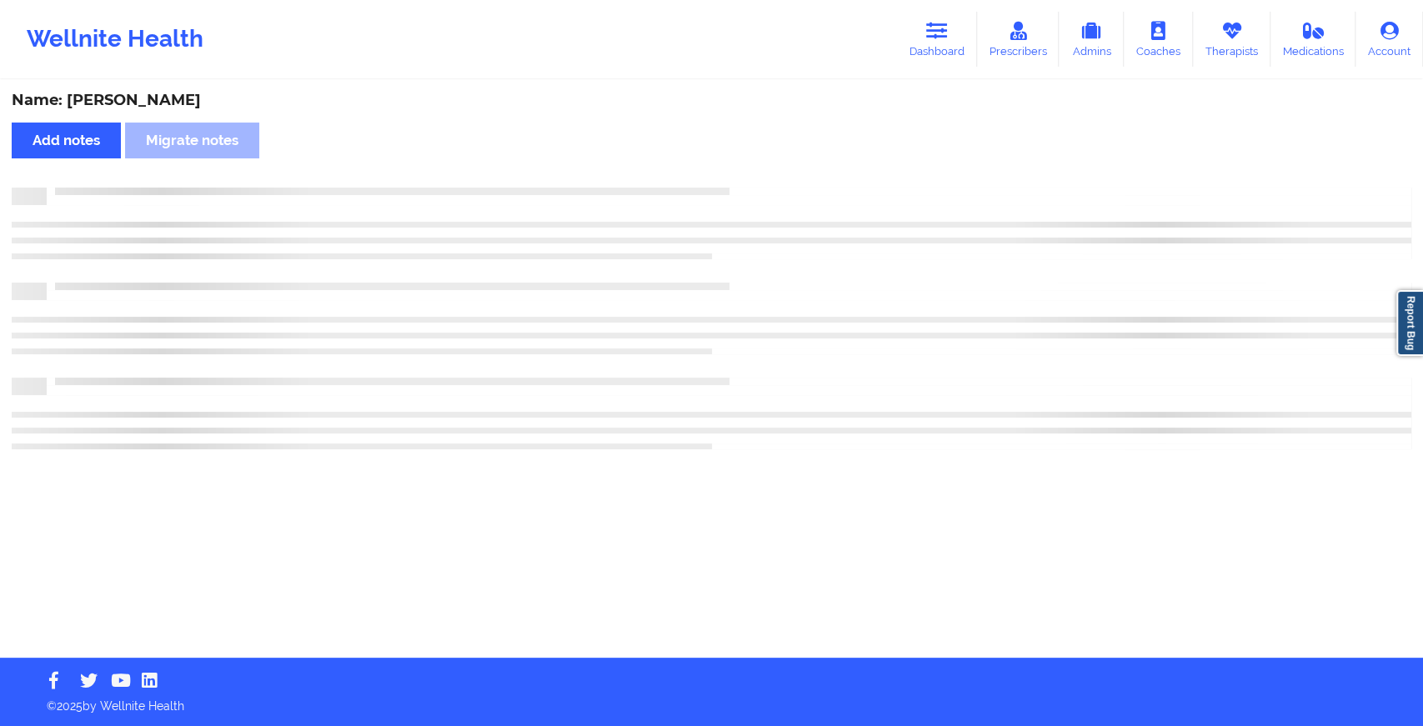
click at [764, 184] on div "Name: [PERSON_NAME] Add notes Migrate notes" at bounding box center [711, 370] width 1423 height 576
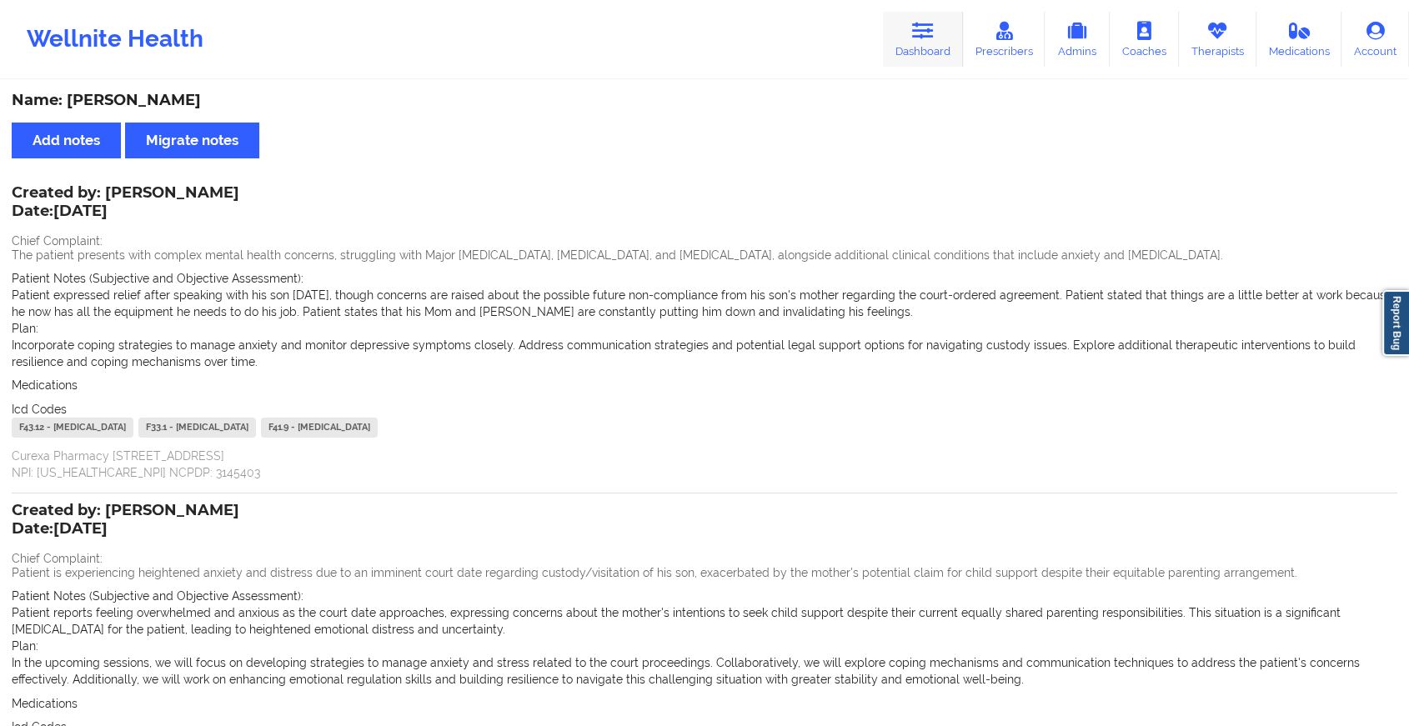
click at [919, 33] on icon at bounding box center [923, 31] width 22 height 18
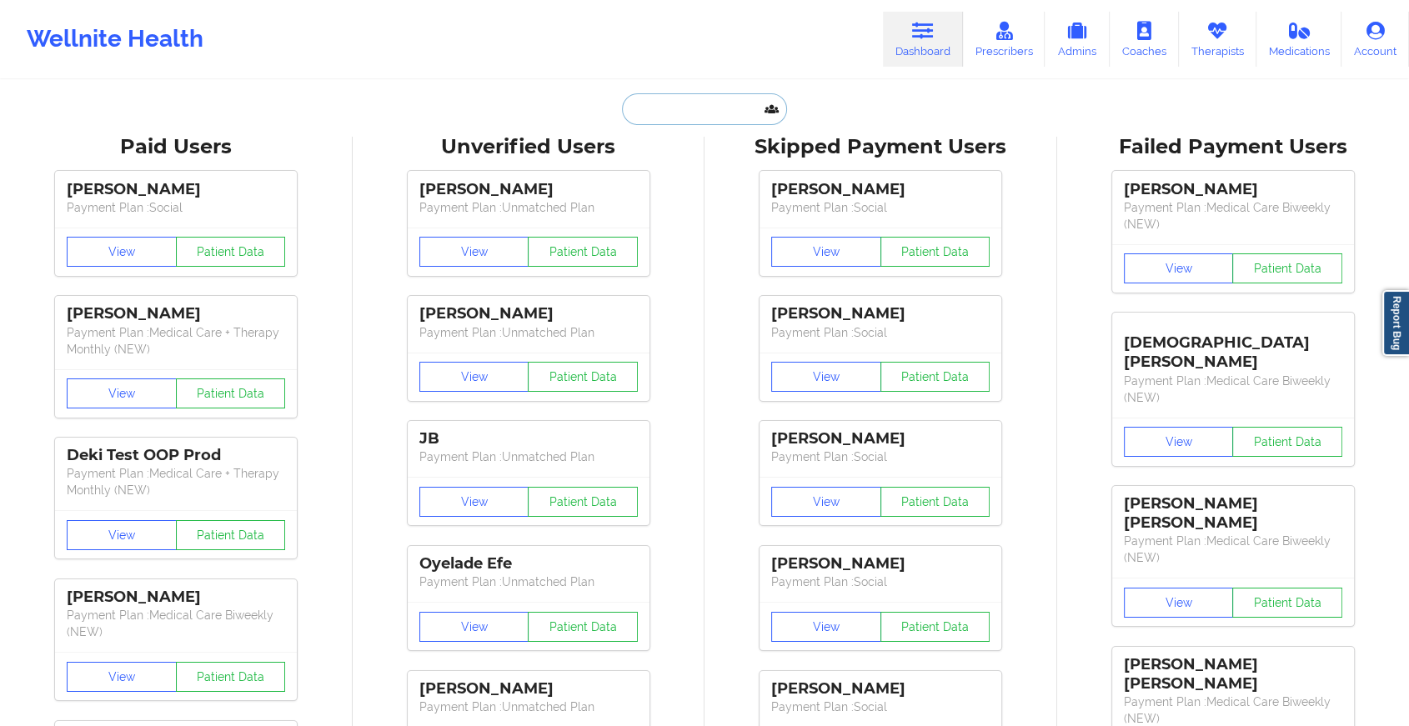
click at [710, 98] on input "text" at bounding box center [704, 109] width 165 height 32
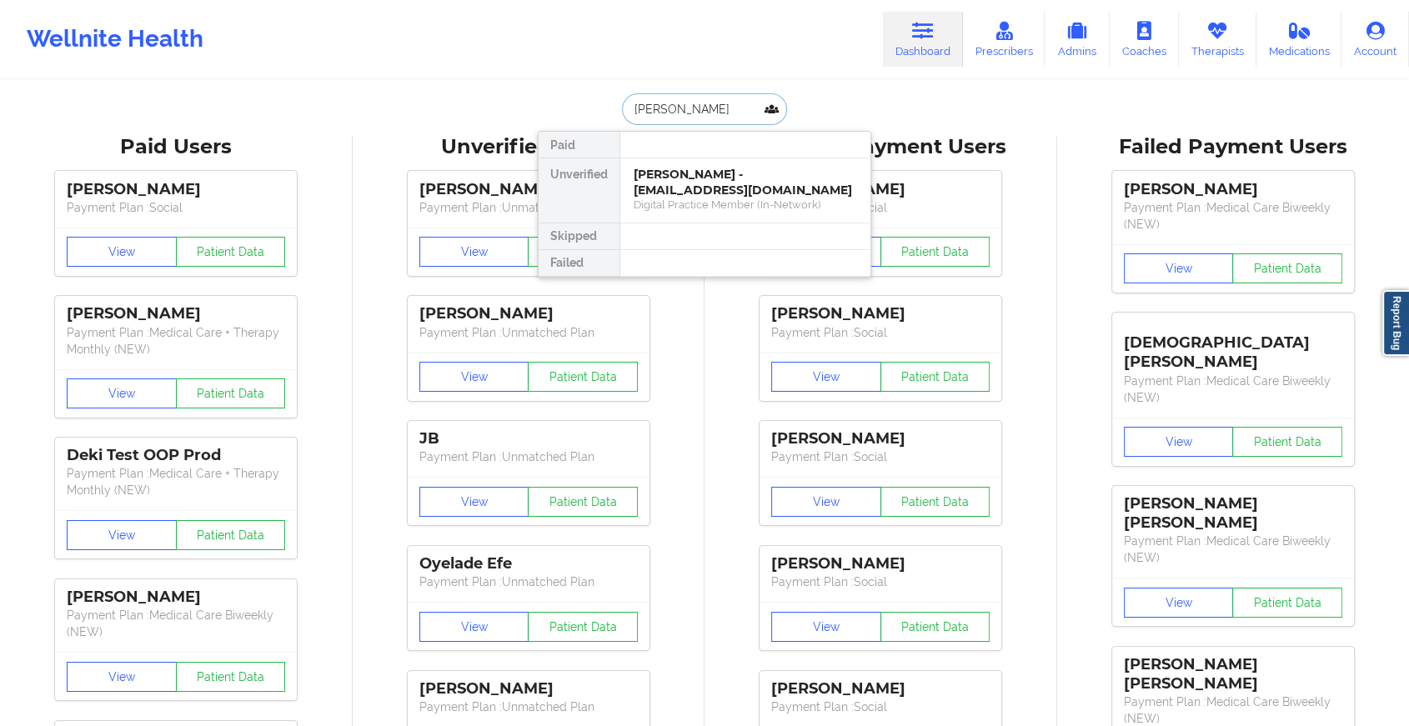
type input "[PERSON_NAME]"
click at [715, 179] on div "[PERSON_NAME] - [EMAIL_ADDRESS][DOMAIN_NAME]" at bounding box center [745, 182] width 223 height 31
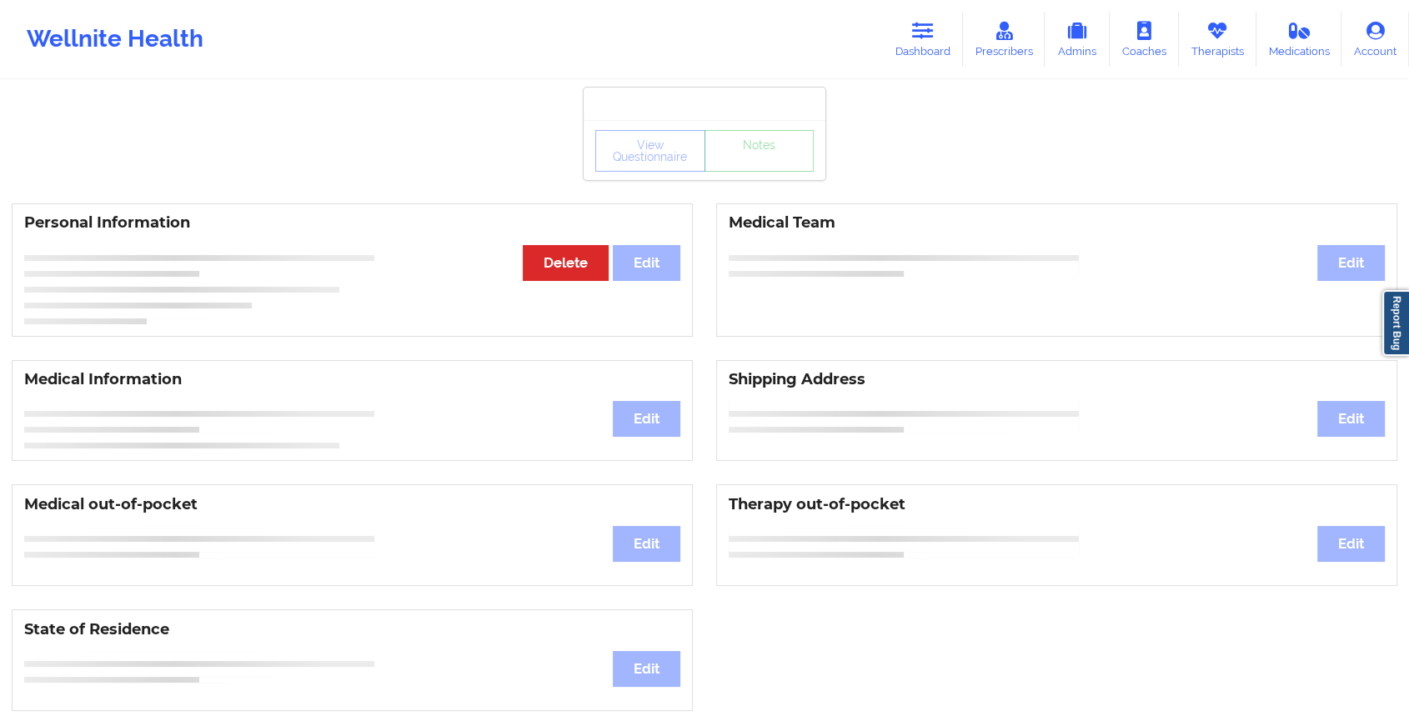
click at [760, 176] on div "View Questionnaire Notes" at bounding box center [705, 150] width 242 height 60
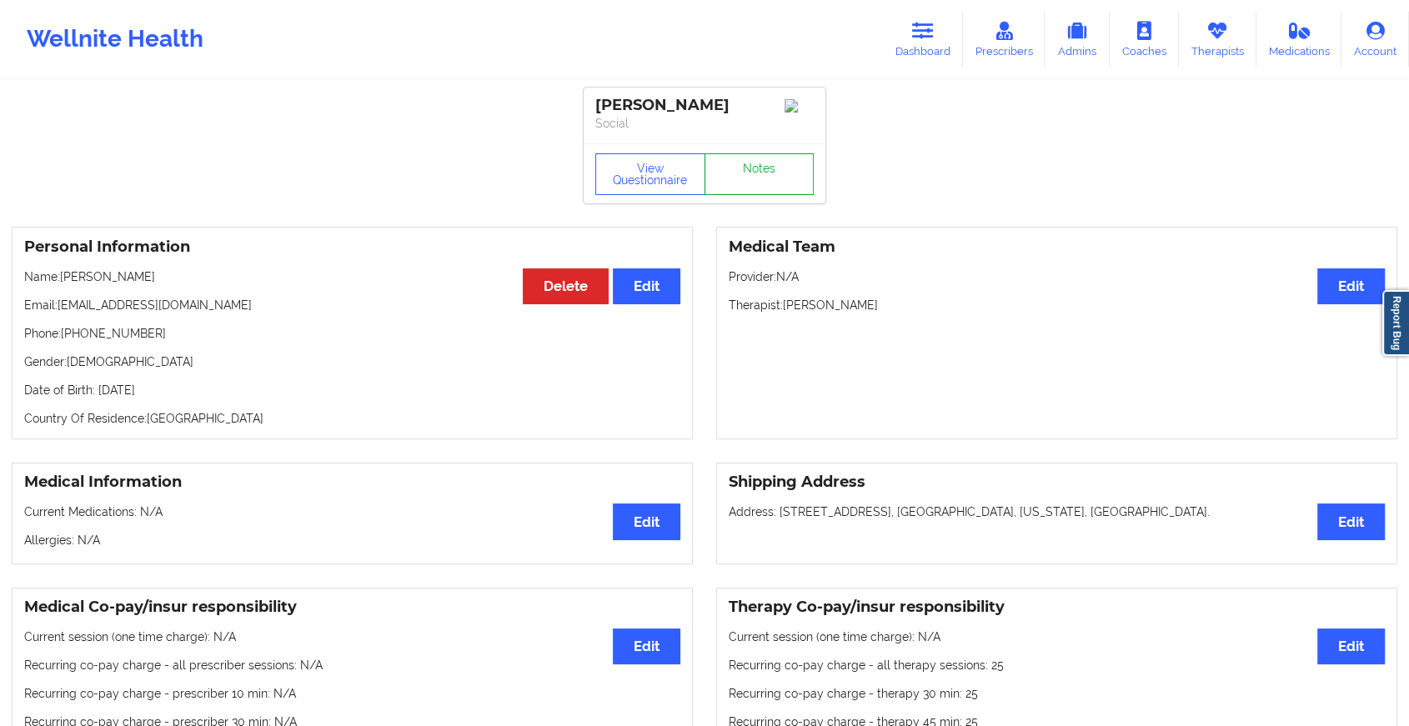
click at [760, 176] on link "Notes" at bounding box center [760, 174] width 110 height 42
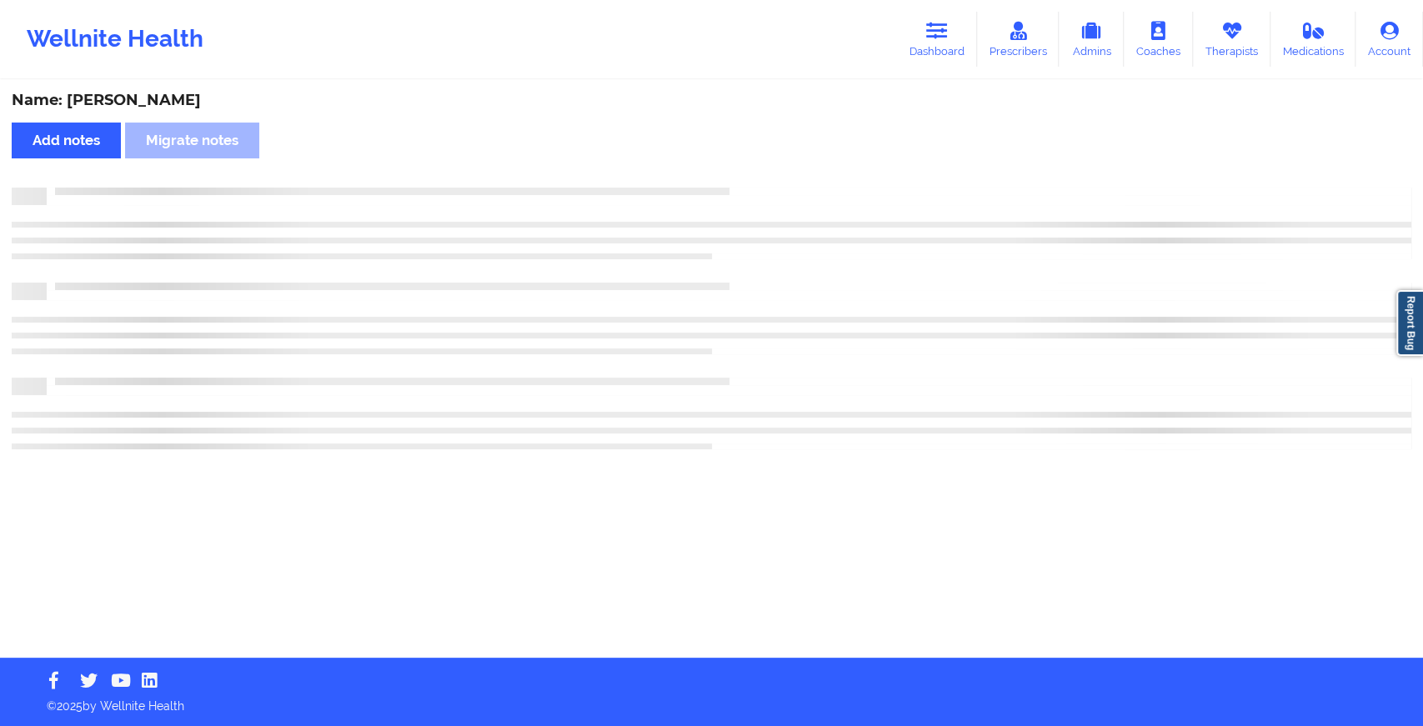
click at [760, 176] on div "Name: [PERSON_NAME] Add notes Migrate notes" at bounding box center [711, 370] width 1423 height 576
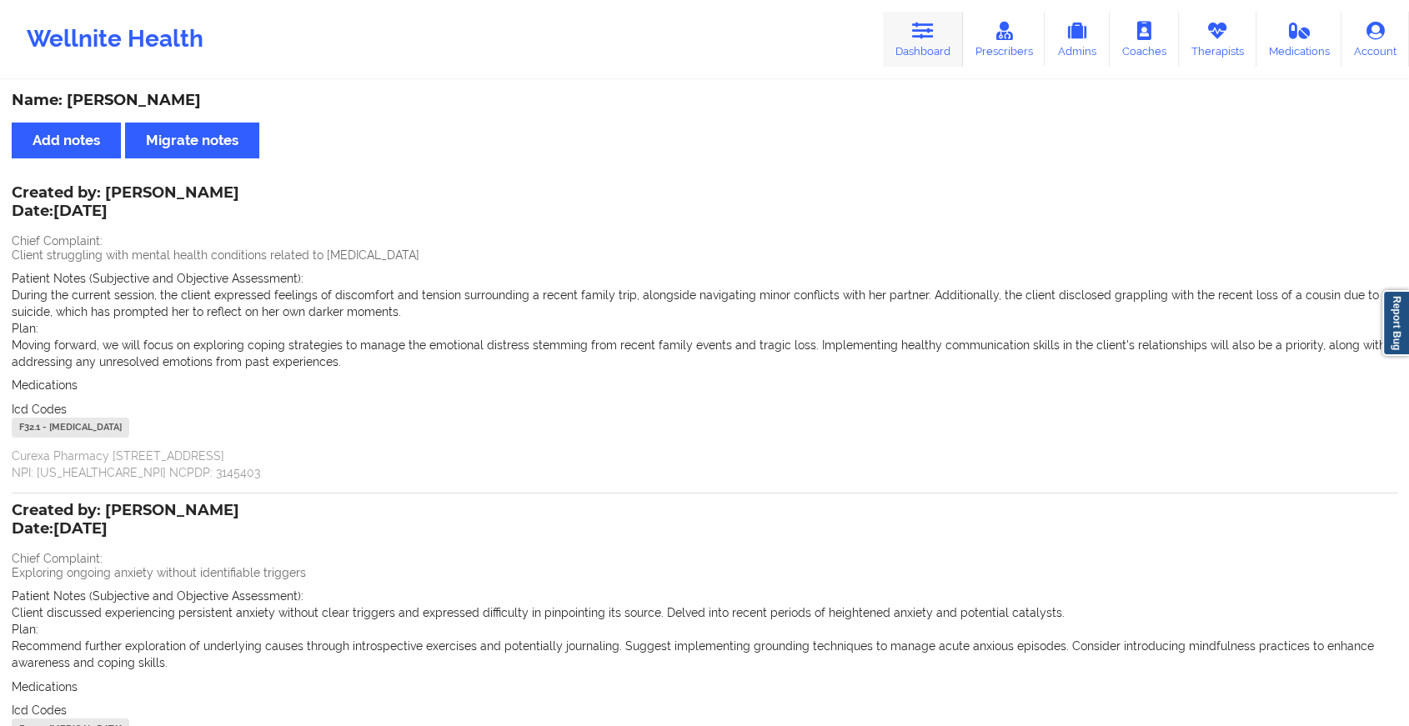
click at [924, 32] on icon at bounding box center [923, 31] width 22 height 18
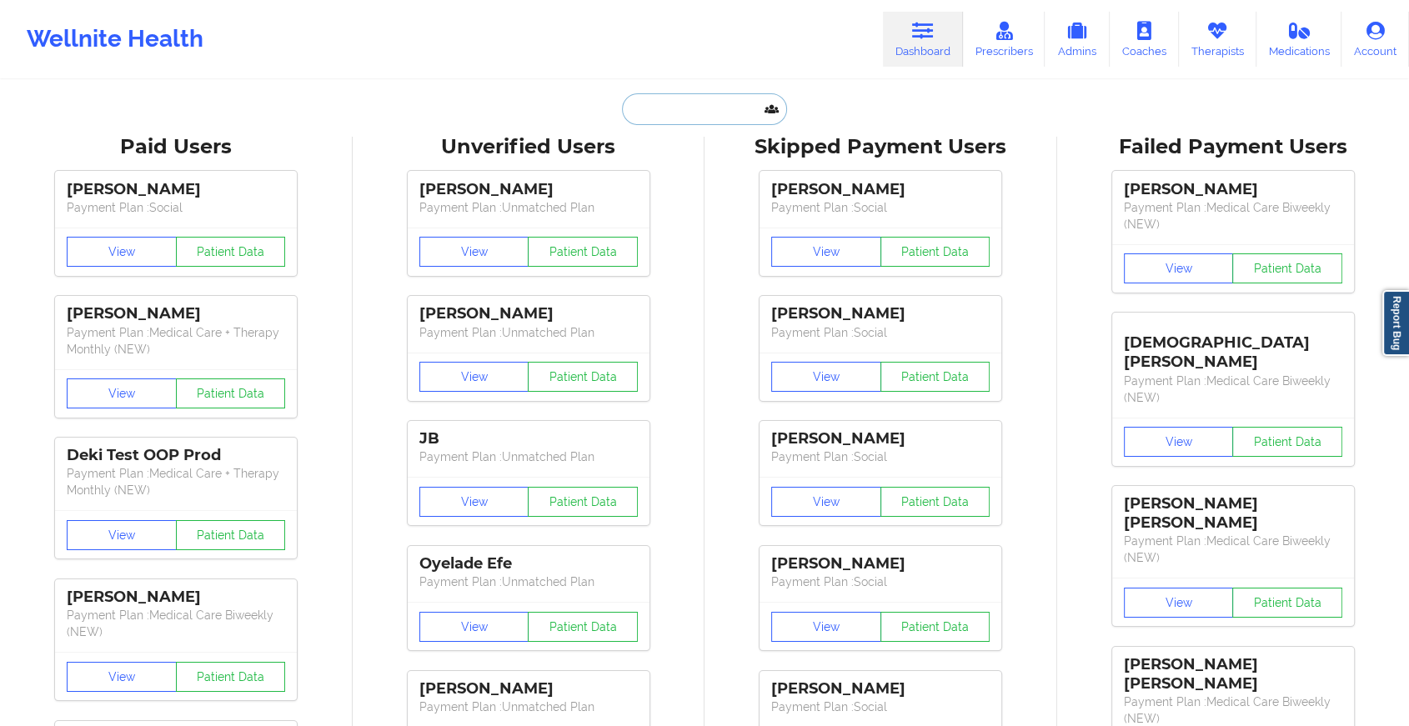
click at [708, 120] on input "text" at bounding box center [704, 109] width 165 height 32
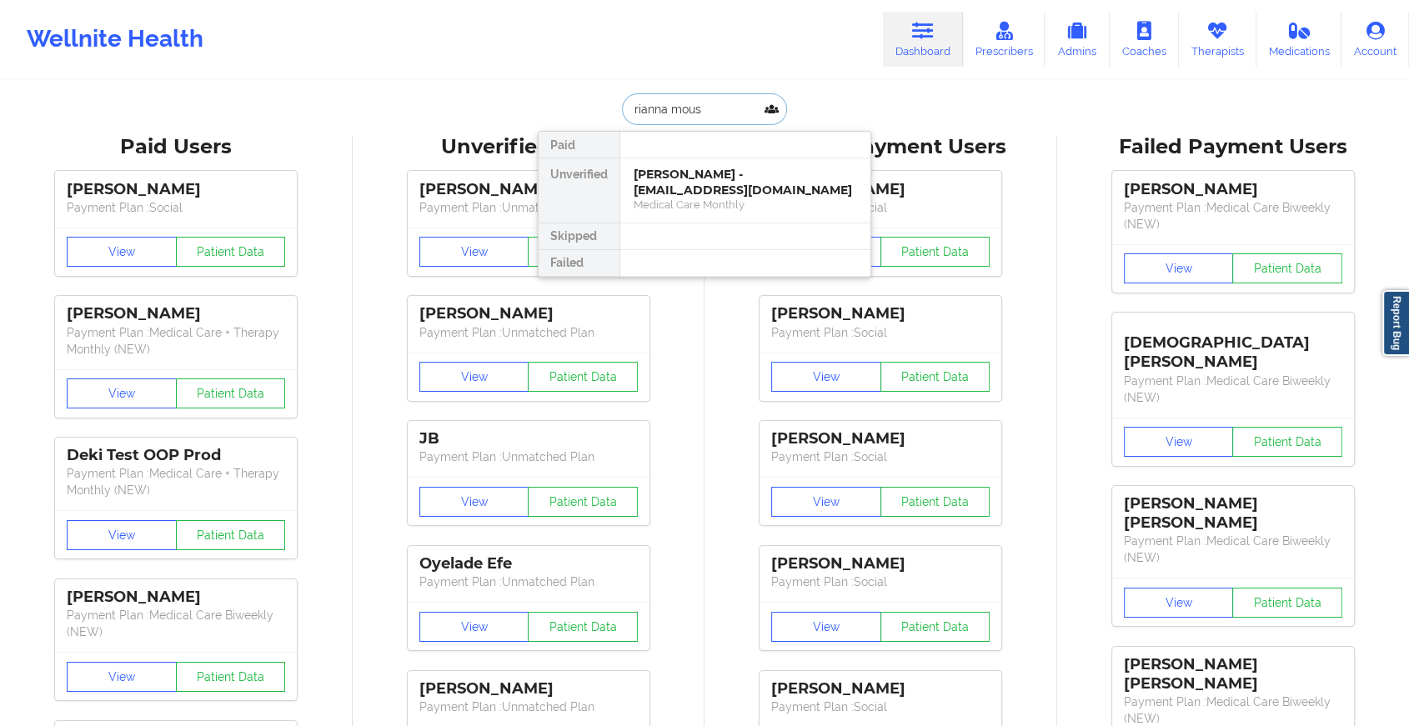
type input "[PERSON_NAME]"
click at [739, 213] on div "Social" at bounding box center [745, 220] width 223 height 14
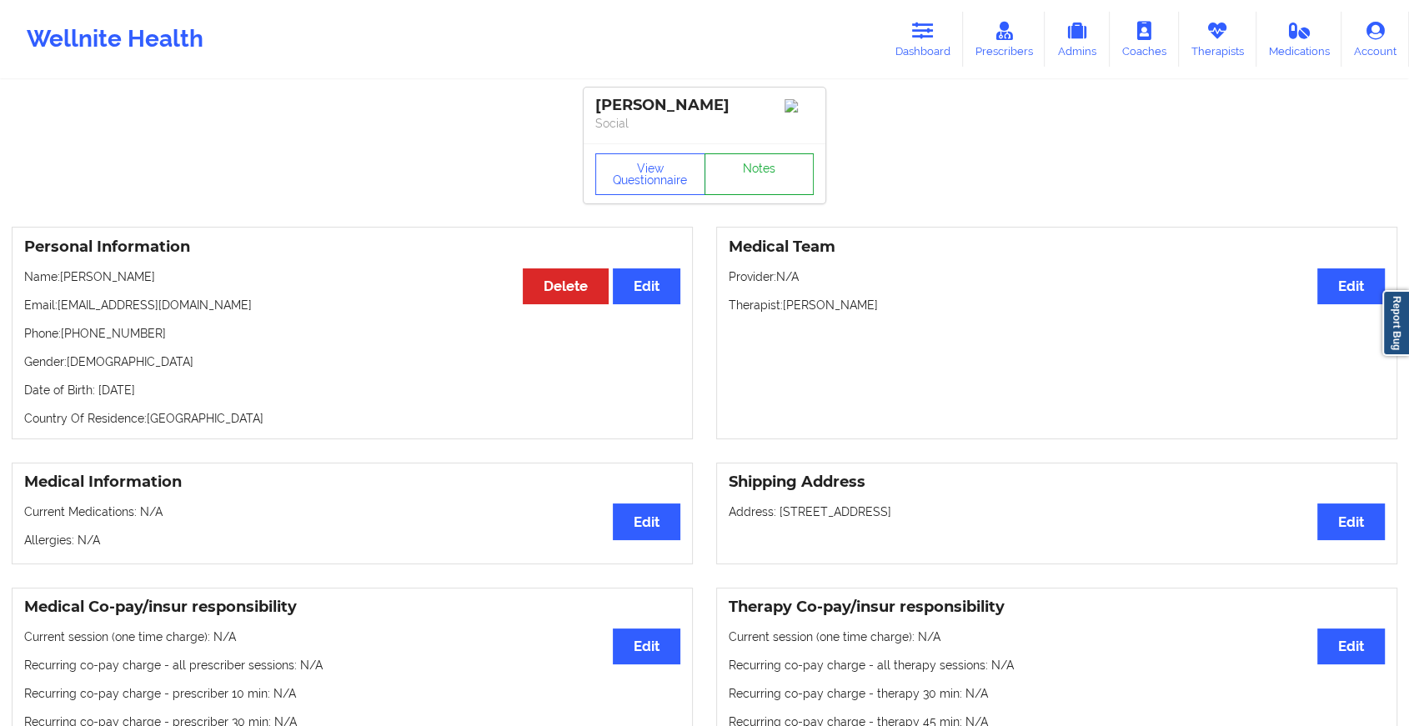
click at [785, 173] on link "Notes" at bounding box center [760, 174] width 110 height 42
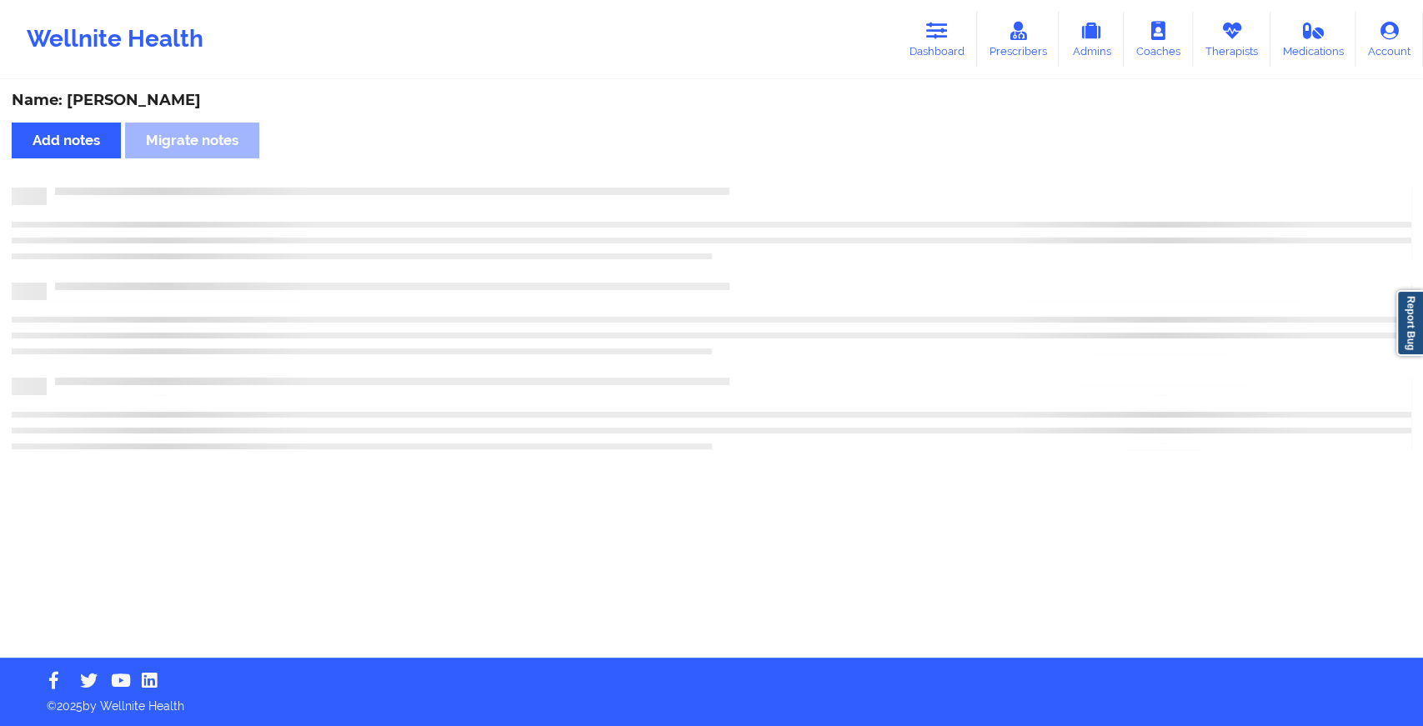
click at [785, 173] on div "Name: [PERSON_NAME] Add notes Migrate notes" at bounding box center [711, 370] width 1423 height 576
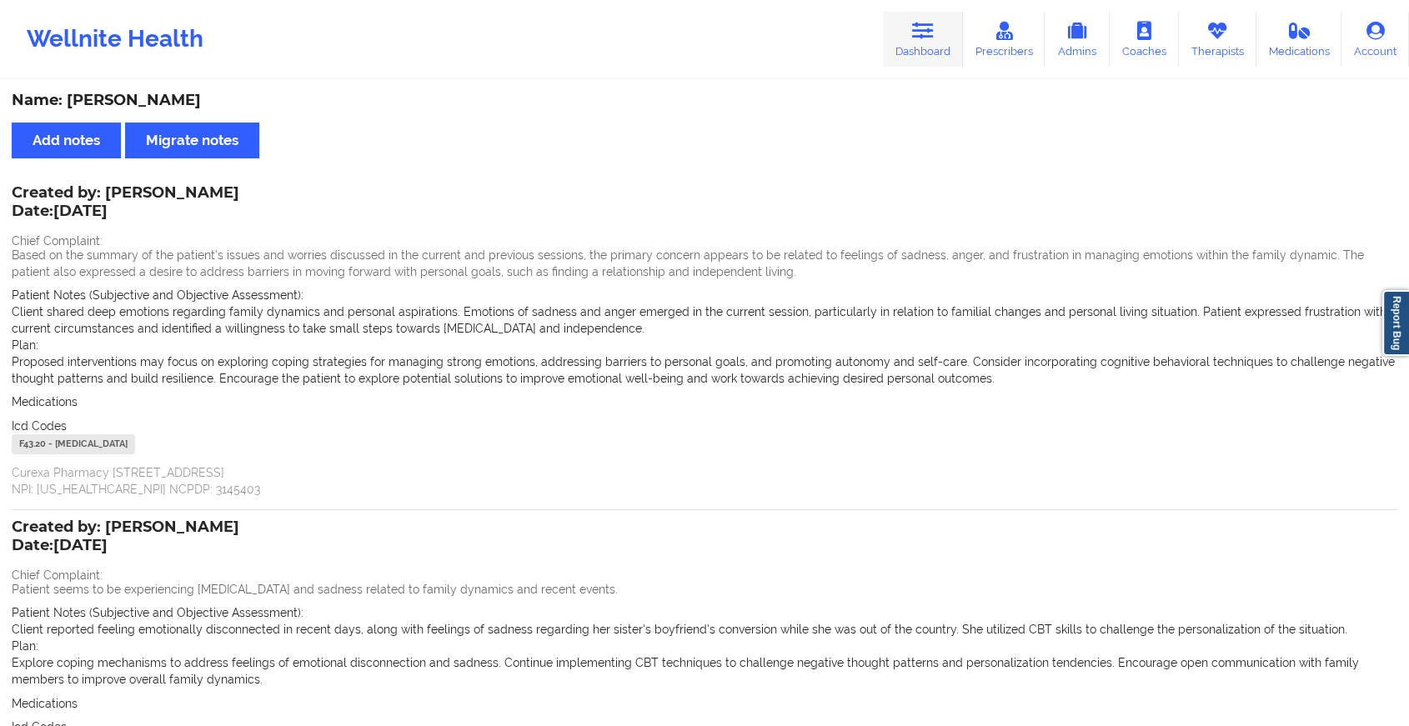
click at [925, 49] on link "Dashboard" at bounding box center [923, 39] width 80 height 55
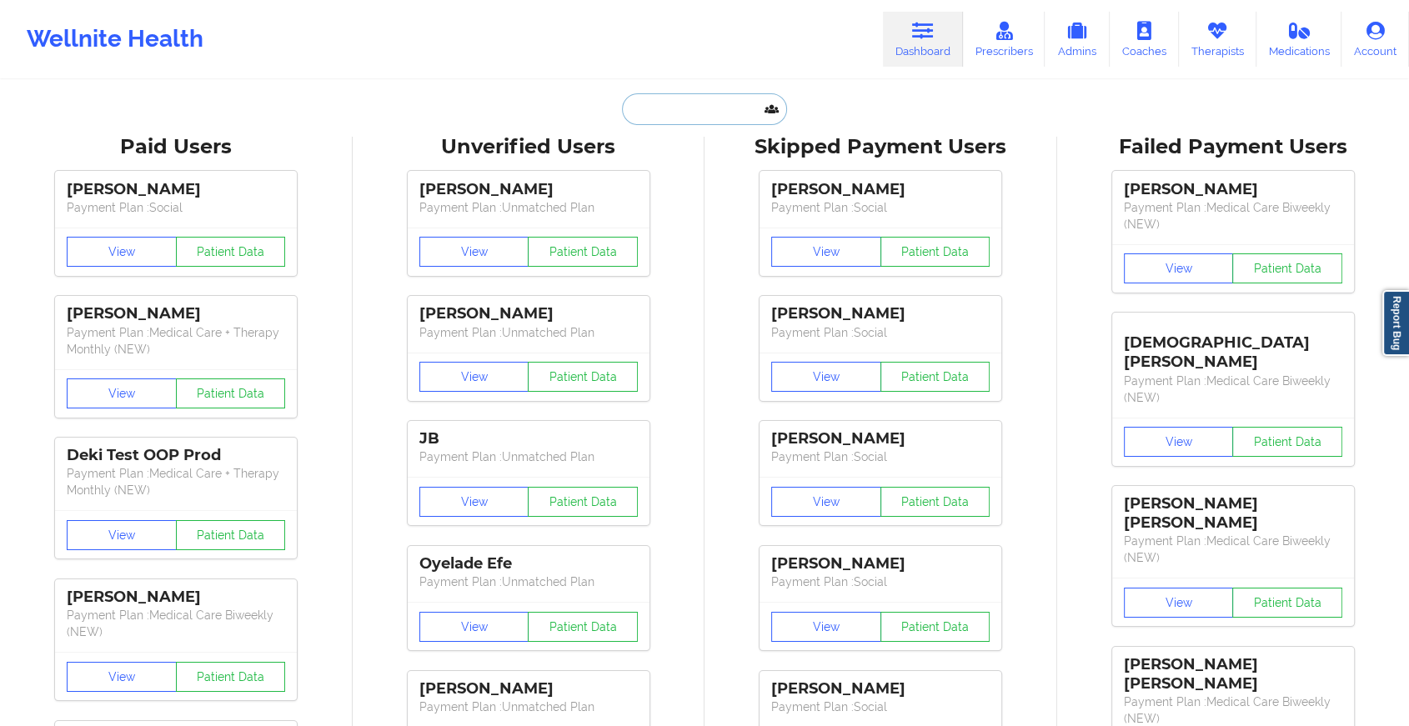
click at [708, 117] on input "text" at bounding box center [704, 109] width 165 height 32
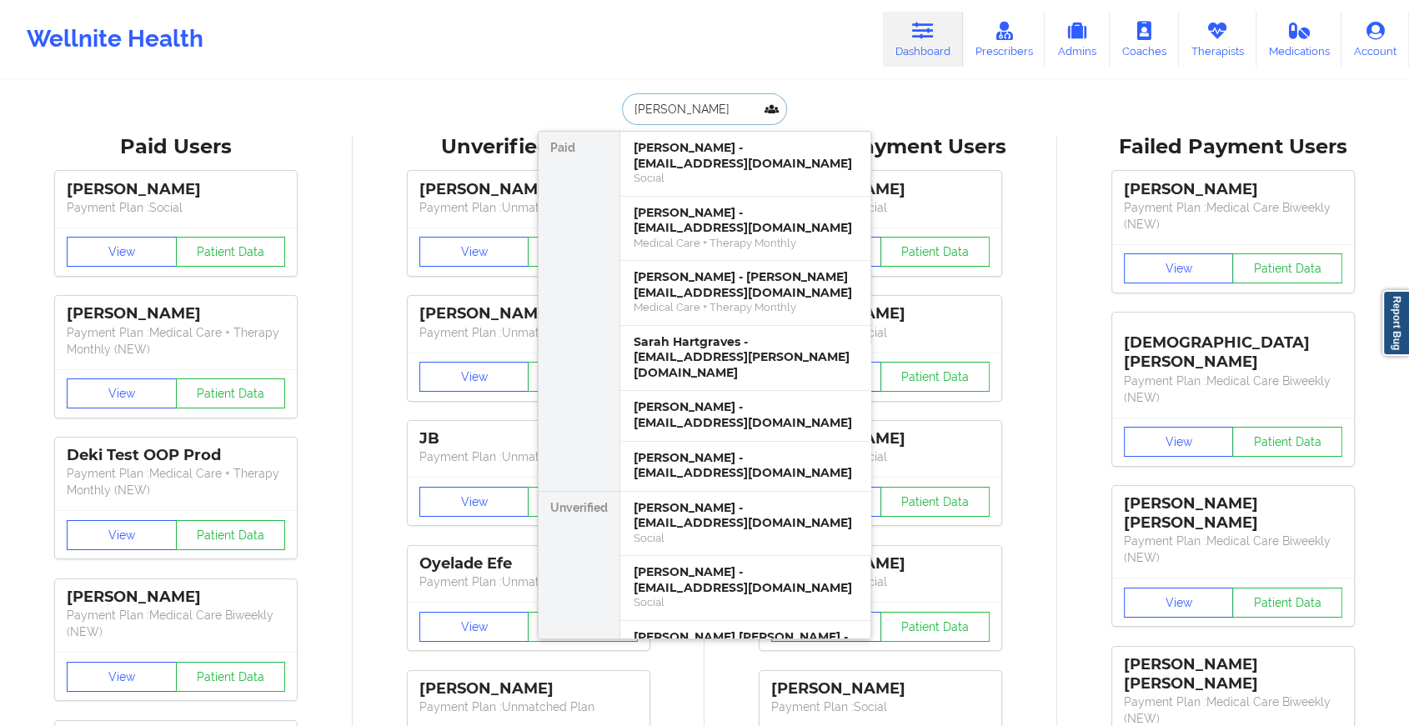
type input "[PERSON_NAME] [PERSON_NAME]"
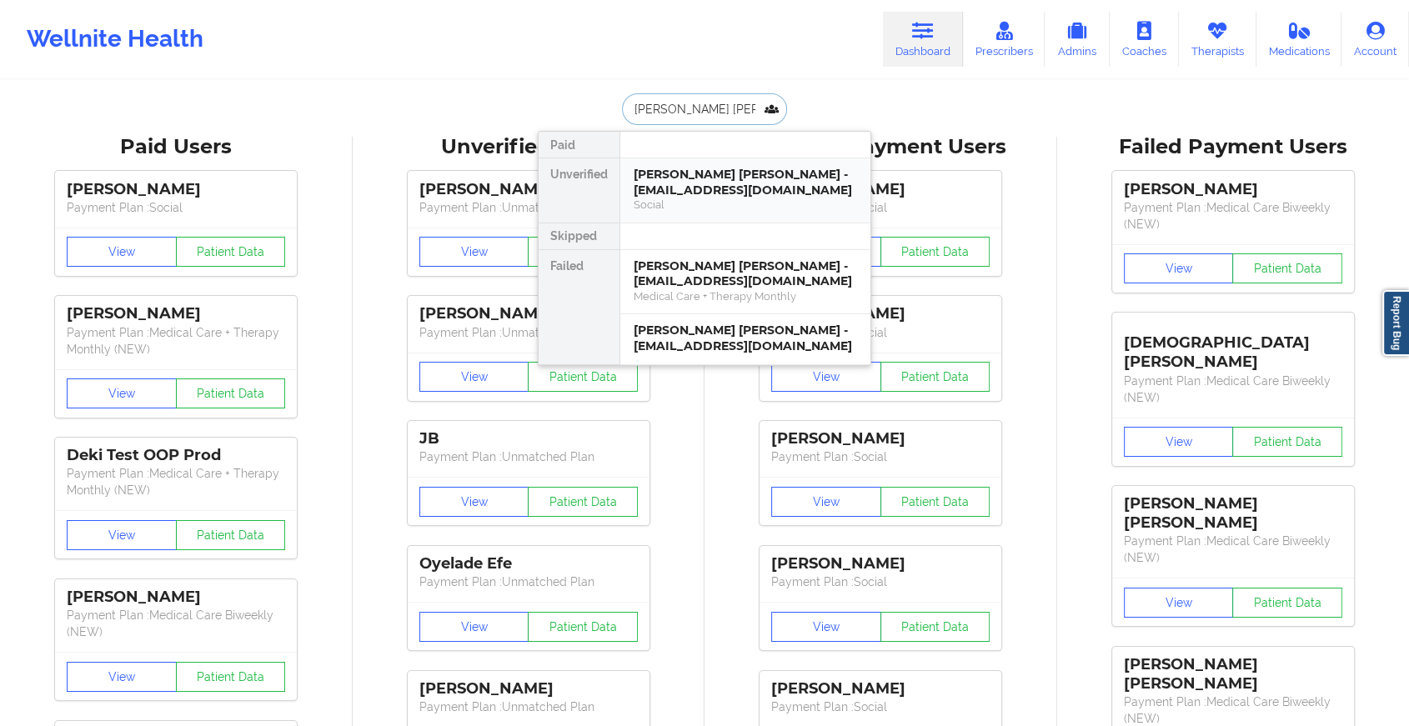
click at [695, 178] on div "[PERSON_NAME] [PERSON_NAME] - [EMAIL_ADDRESS][DOMAIN_NAME]" at bounding box center [745, 182] width 223 height 31
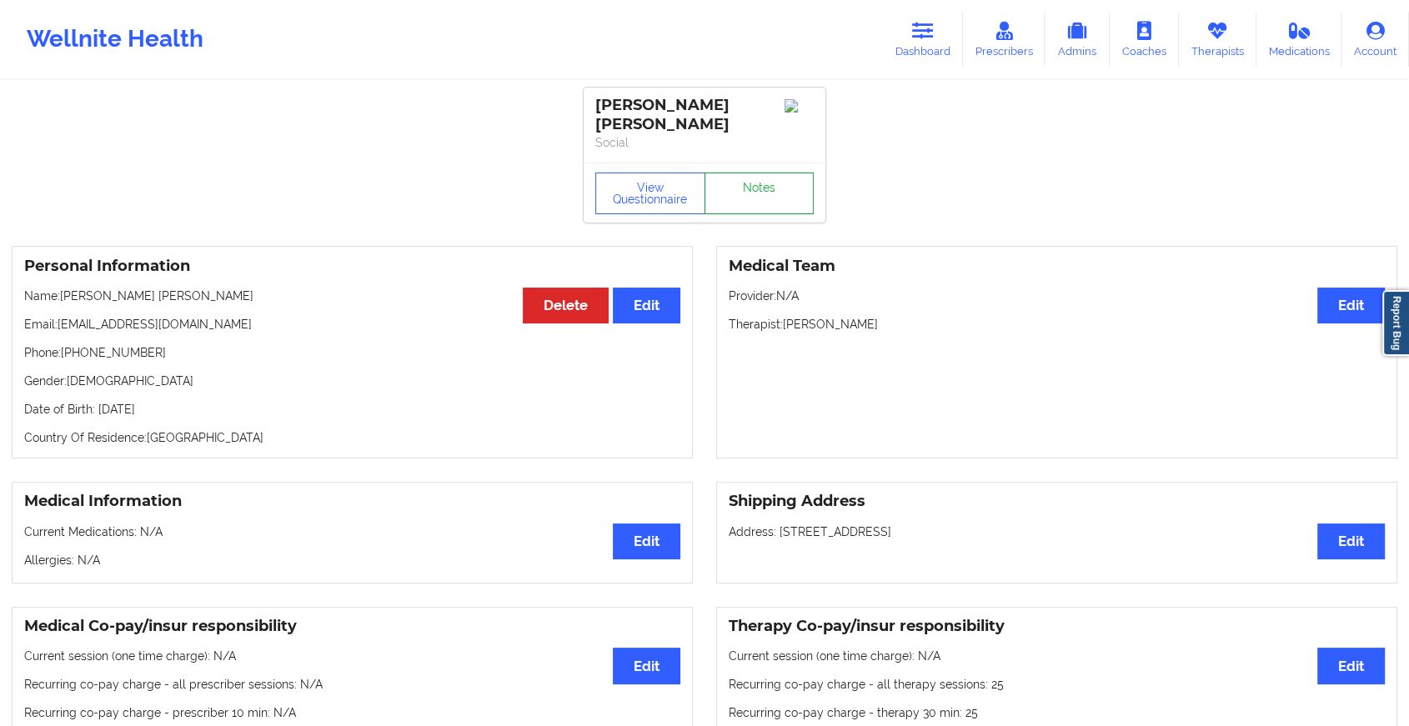
click at [731, 173] on link "Notes" at bounding box center [760, 194] width 110 height 42
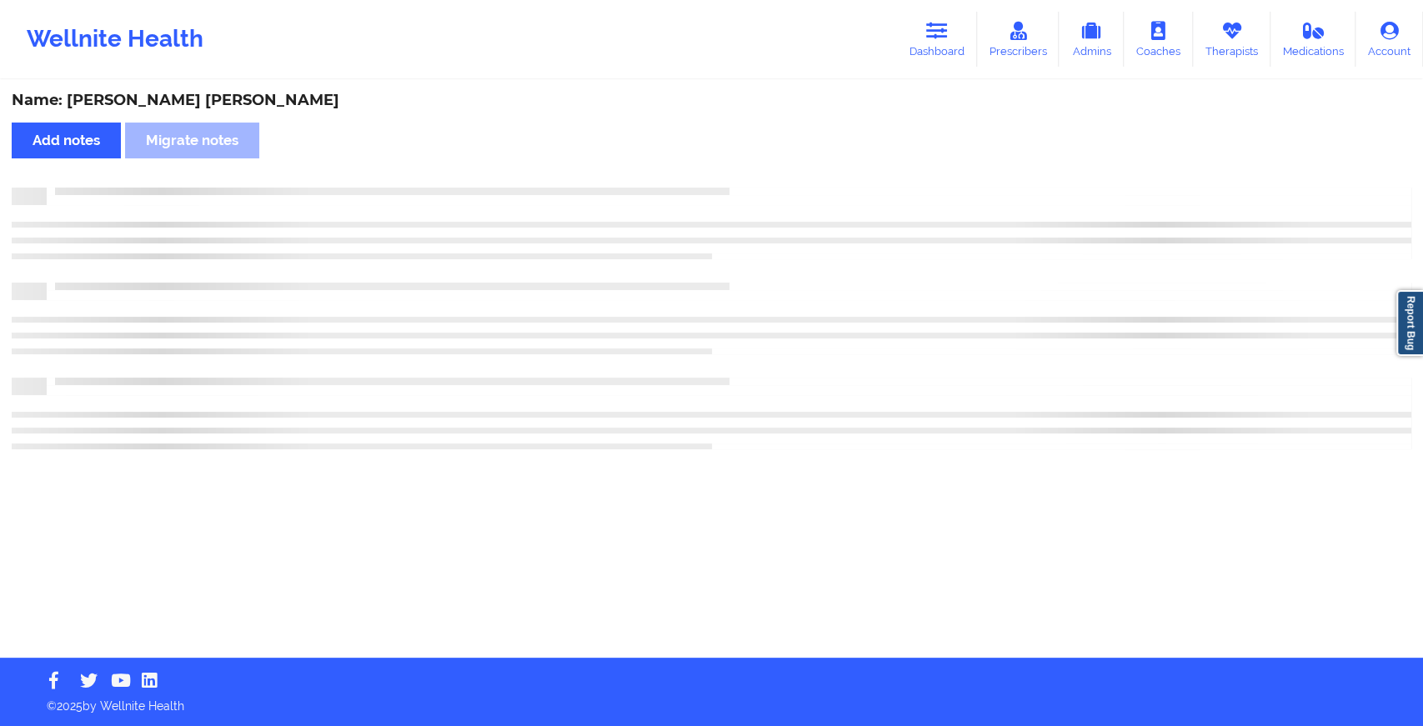
click at [731, 160] on div "Name: [PERSON_NAME] [PERSON_NAME] Add notes Migrate notes" at bounding box center [711, 370] width 1423 height 576
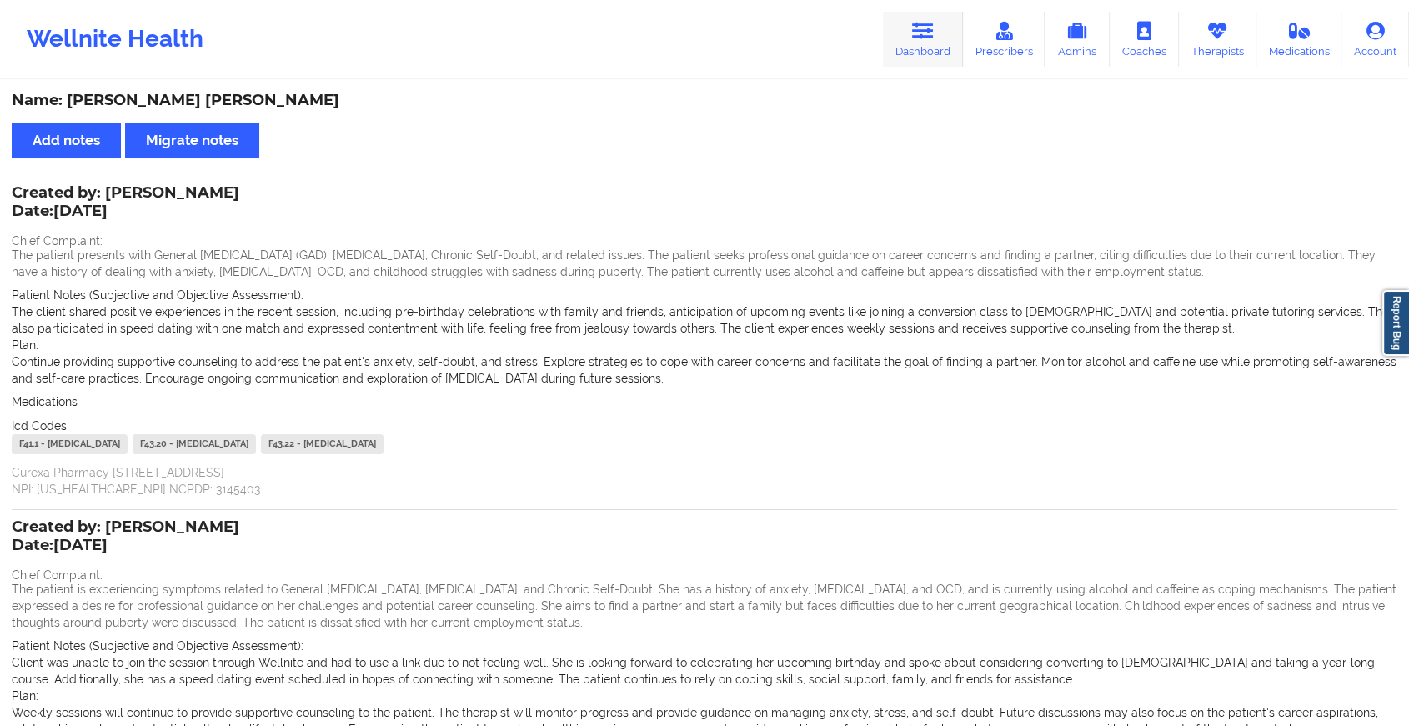
click at [926, 19] on link "Dashboard" at bounding box center [923, 39] width 80 height 55
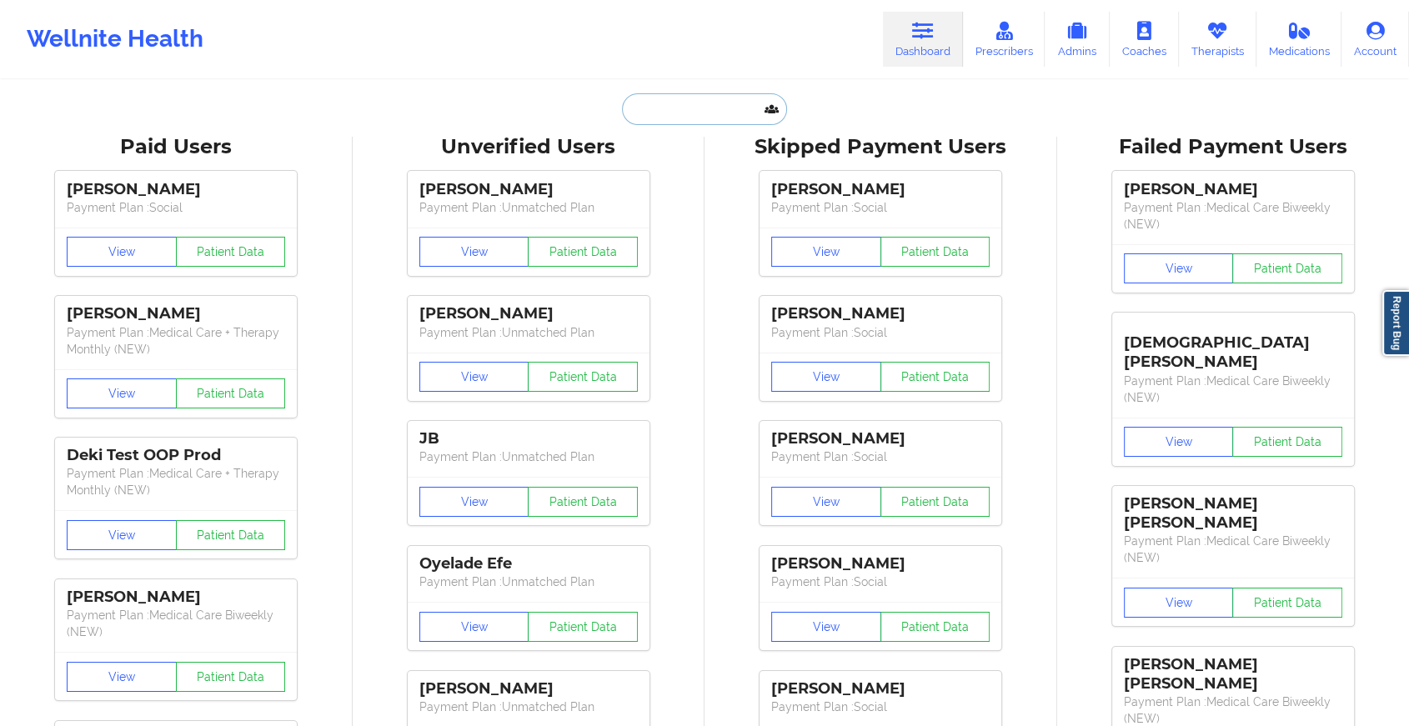
click at [672, 119] on input "text" at bounding box center [704, 109] width 165 height 32
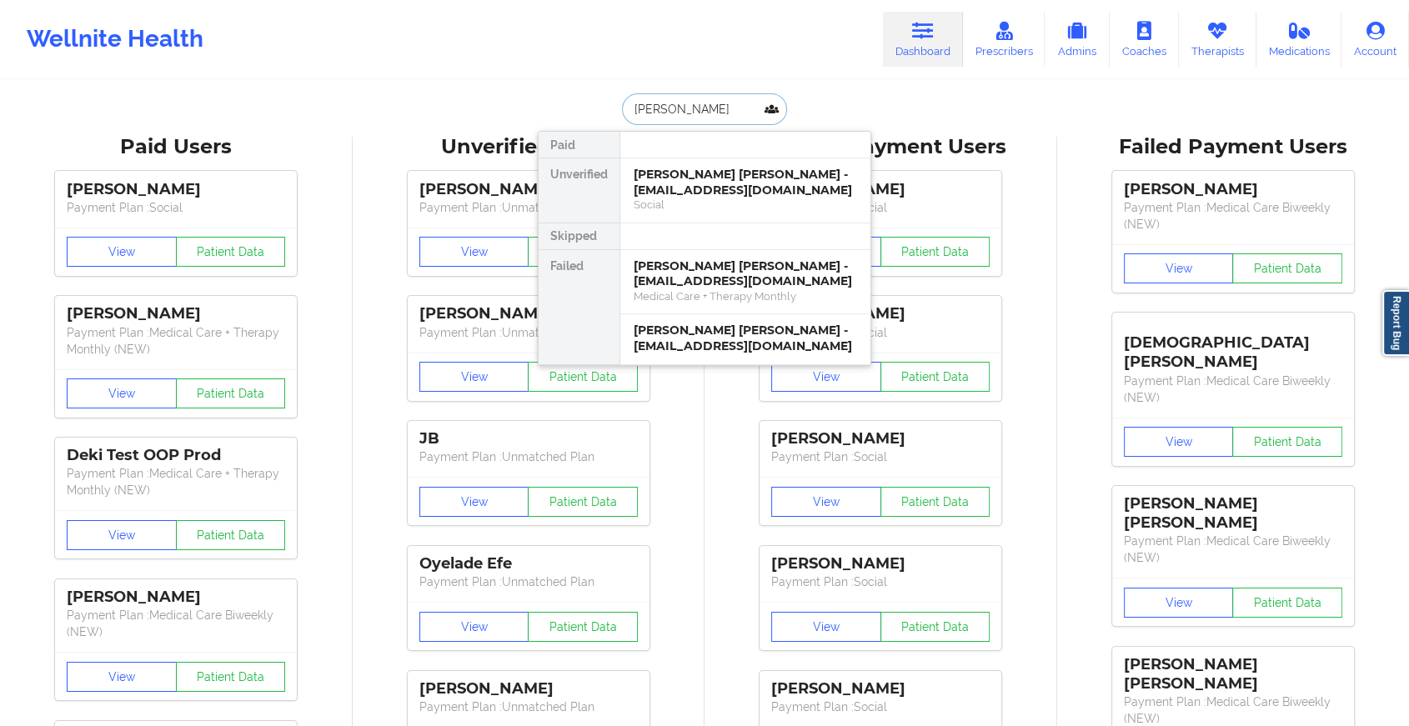
type input "[PERSON_NAME]"
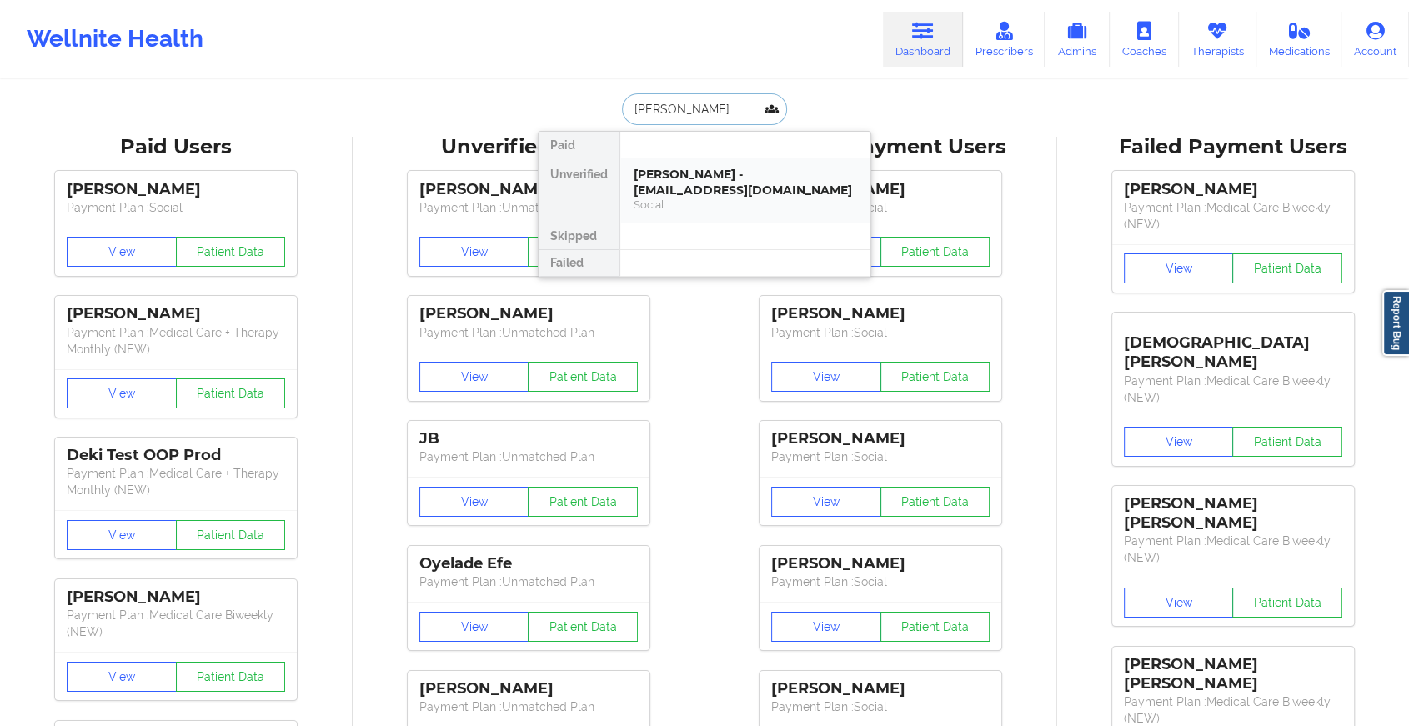
click at [714, 188] on div "[PERSON_NAME] - [EMAIL_ADDRESS][DOMAIN_NAME]" at bounding box center [745, 182] width 223 height 31
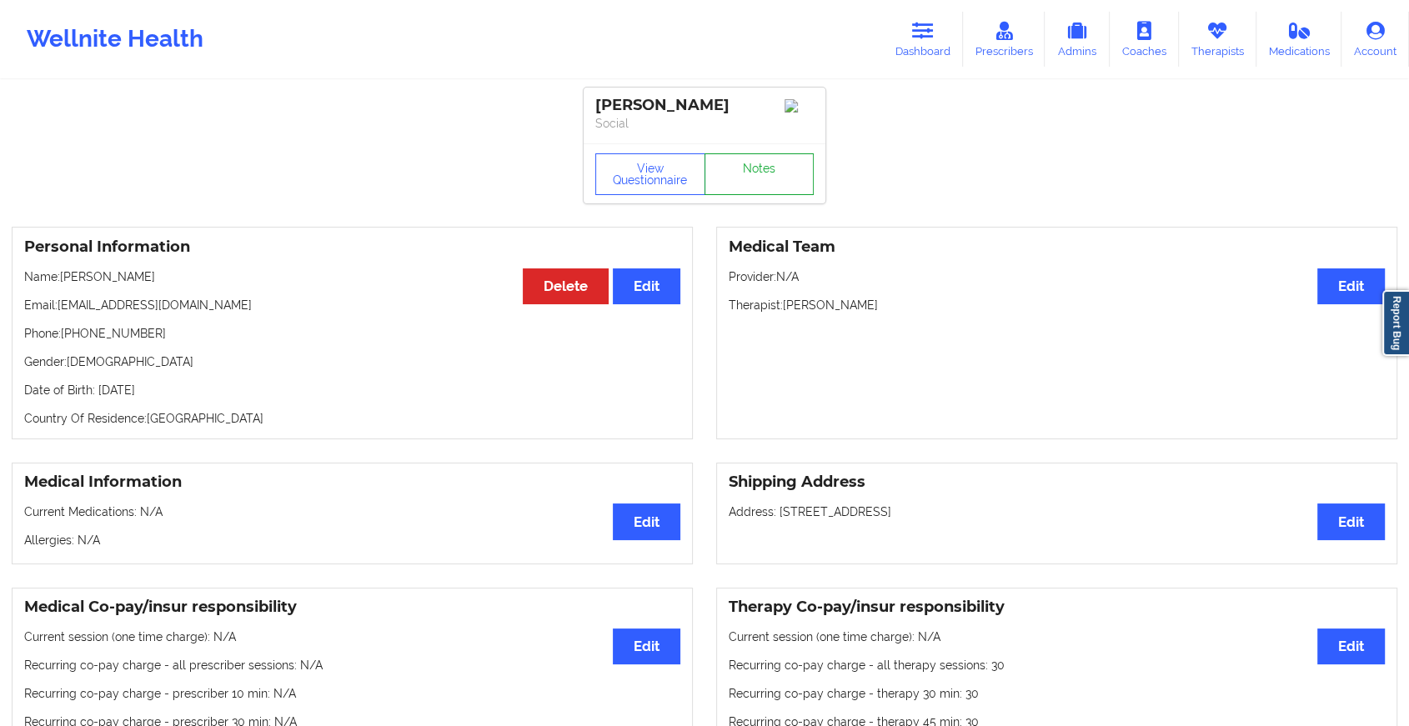
click at [744, 166] on link "Notes" at bounding box center [760, 174] width 110 height 42
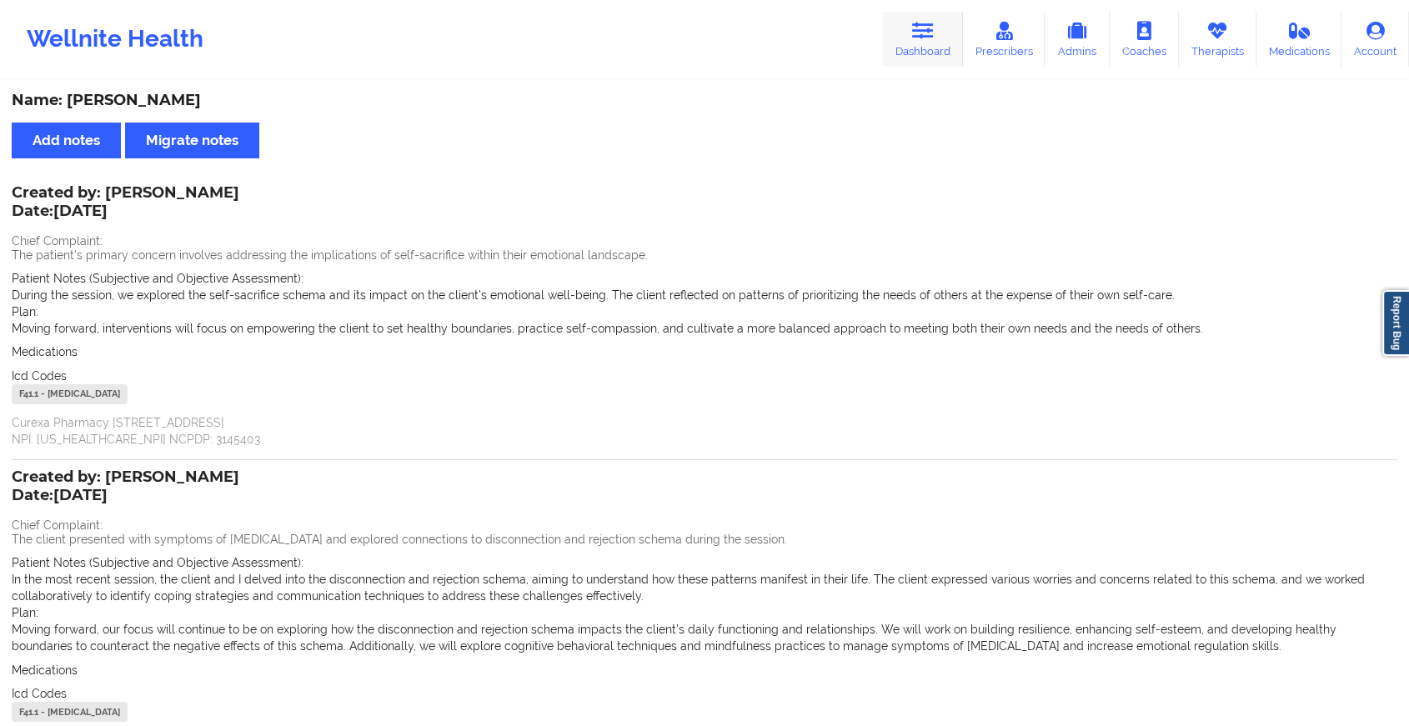
click at [916, 47] on link "Dashboard" at bounding box center [923, 39] width 80 height 55
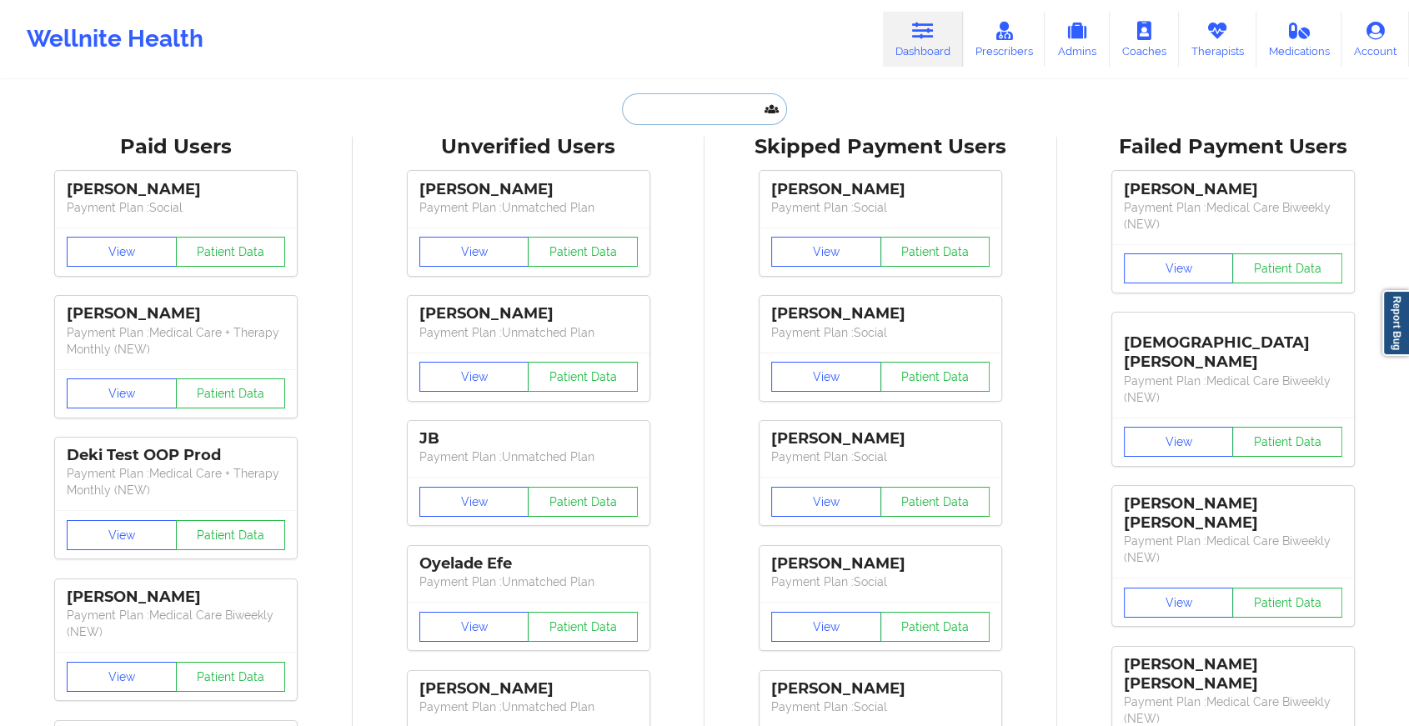
click at [717, 103] on input "text" at bounding box center [704, 109] width 165 height 32
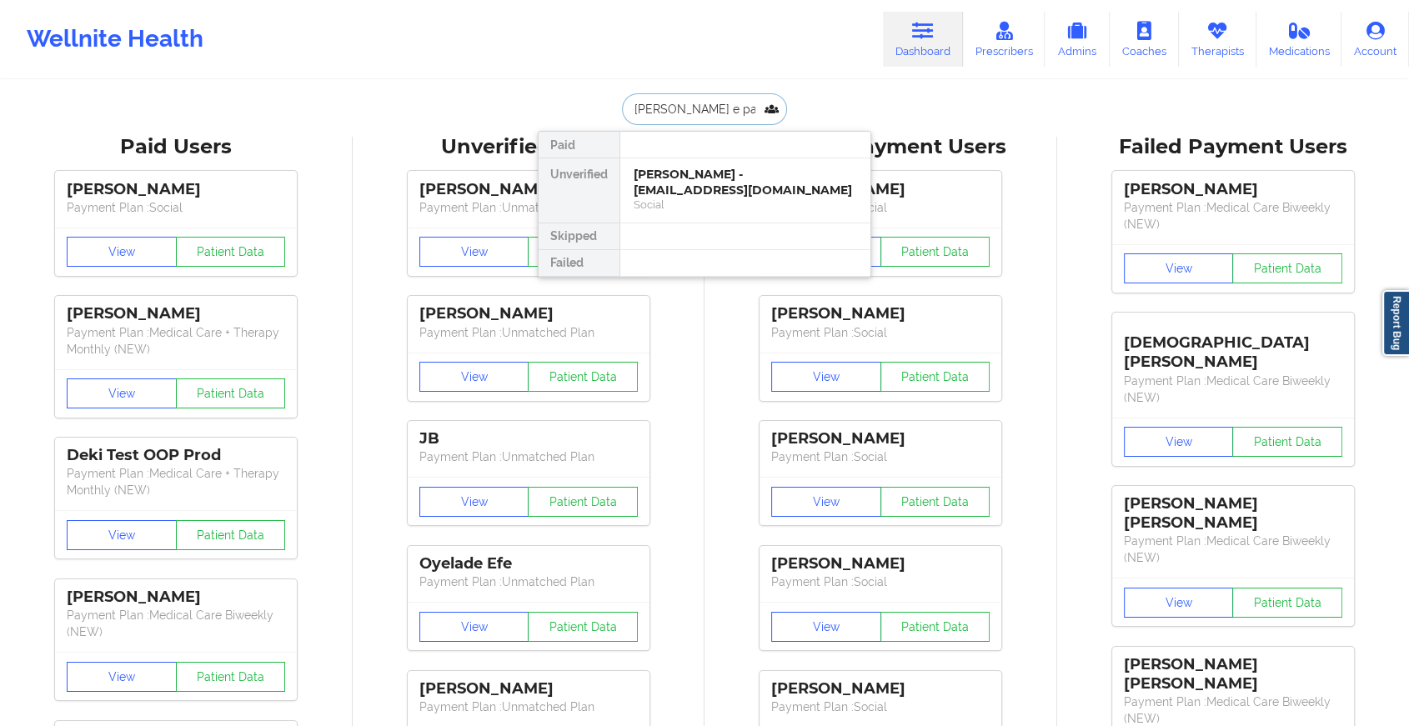
type input "[PERSON_NAME] e pag"
click at [696, 180] on div "[PERSON_NAME] E Page - [EMAIL_ADDRESS][DOMAIN_NAME]" at bounding box center [745, 182] width 223 height 31
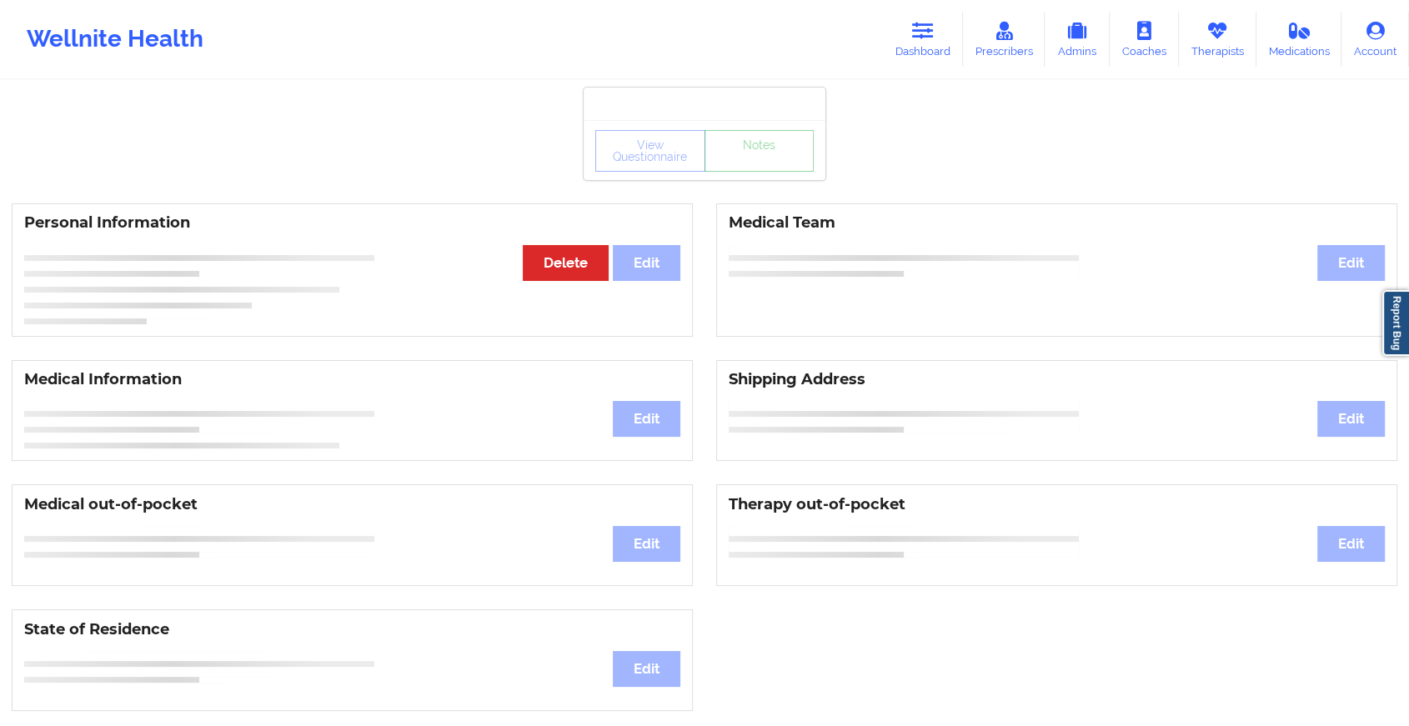
click at [794, 164] on link "Notes" at bounding box center [760, 151] width 110 height 42
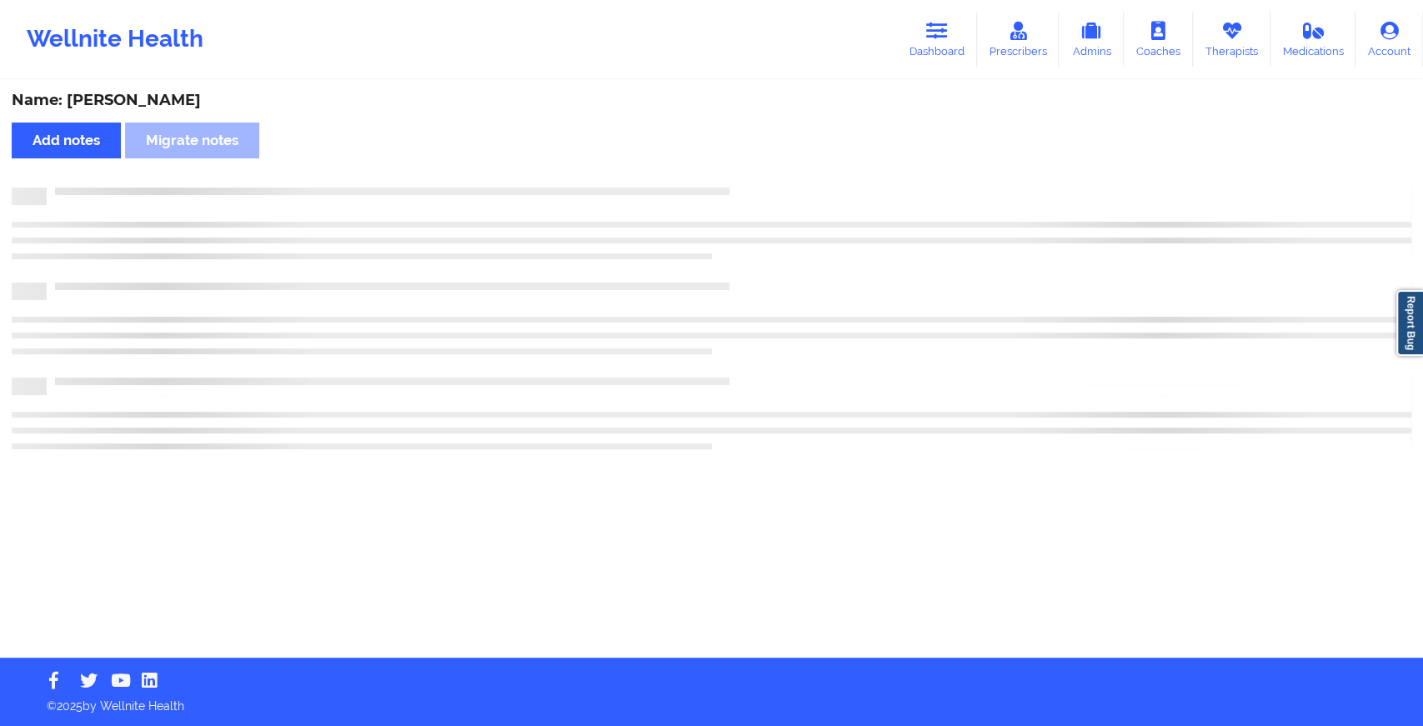
click at [794, 164] on div "Name: [PERSON_NAME] Page Add notes Migrate notes" at bounding box center [711, 370] width 1423 height 576
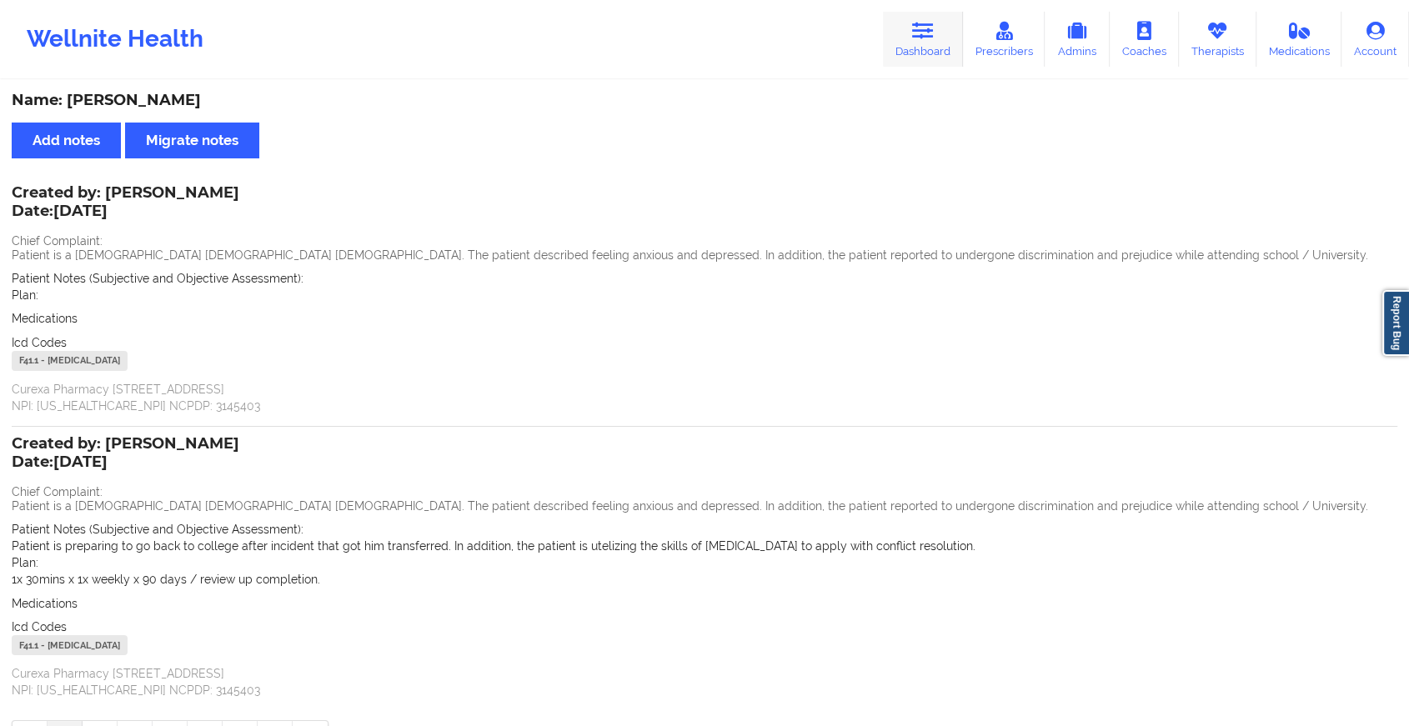
click at [922, 27] on icon at bounding box center [923, 31] width 22 height 18
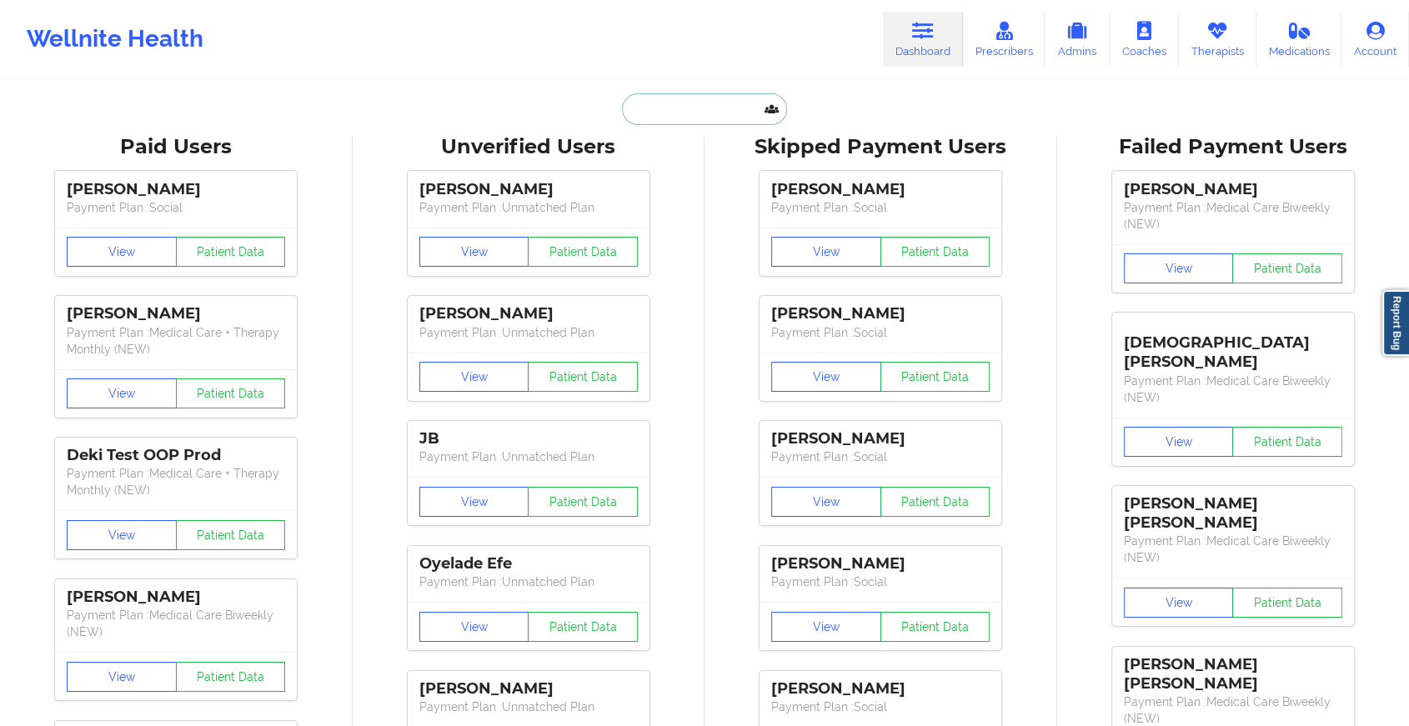
click at [661, 113] on input "text" at bounding box center [704, 109] width 165 height 32
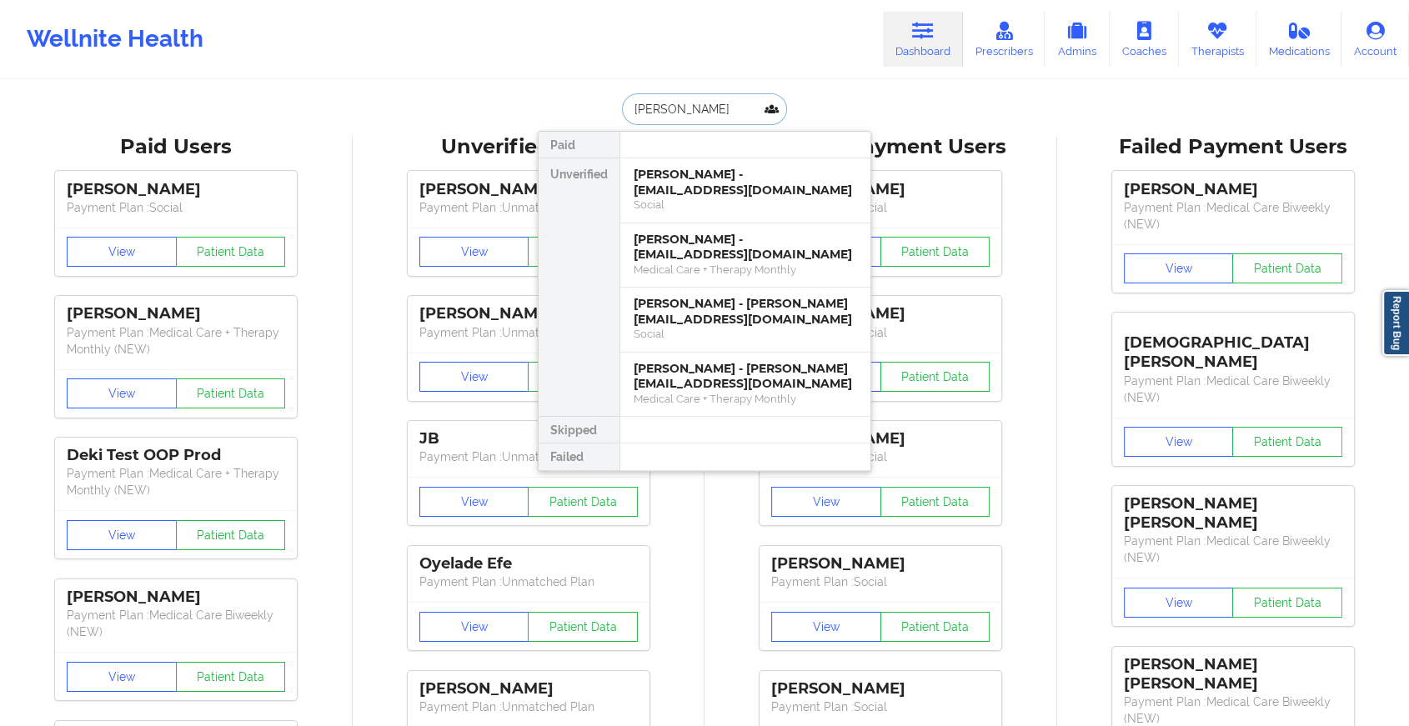
type input "[PERSON_NAME]"
click at [685, 195] on div "[PERSON_NAME] - [EMAIL_ADDRESS][DOMAIN_NAME]" at bounding box center [745, 182] width 223 height 31
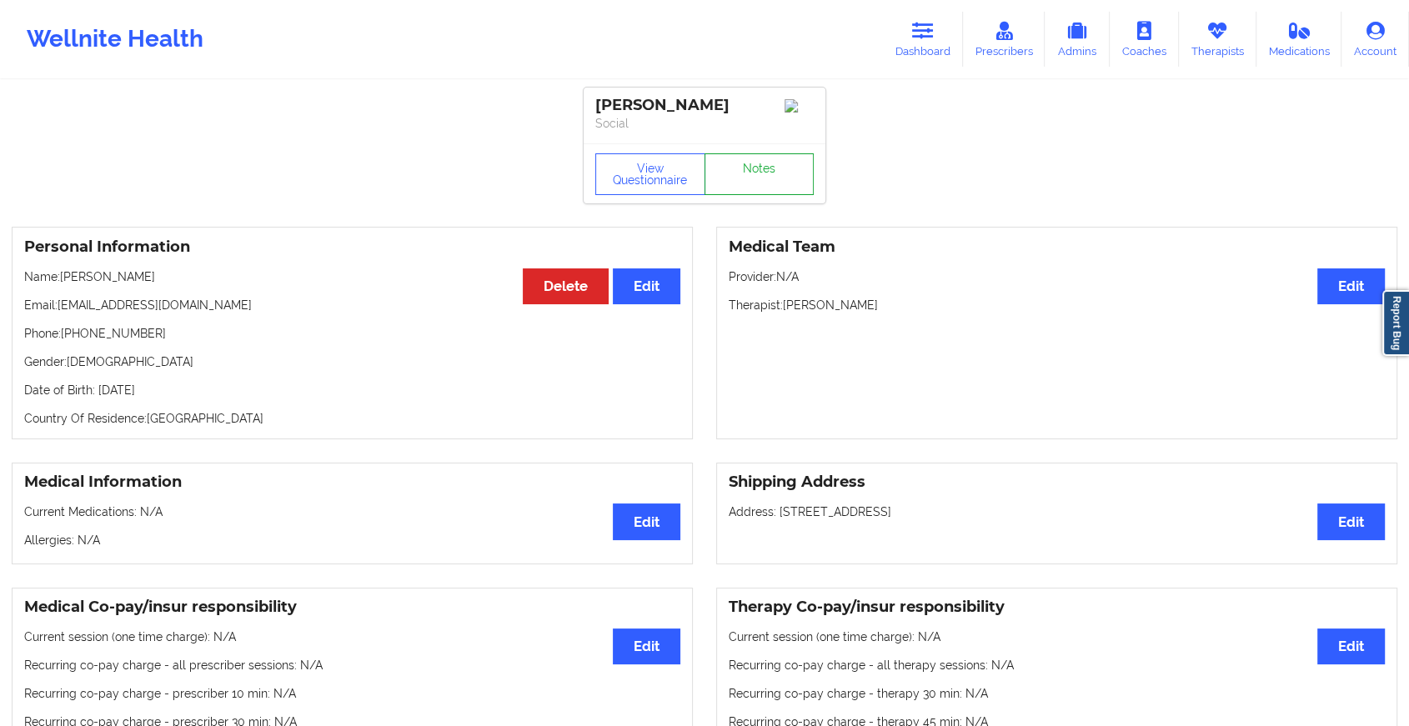
click at [757, 191] on link "Notes" at bounding box center [760, 174] width 110 height 42
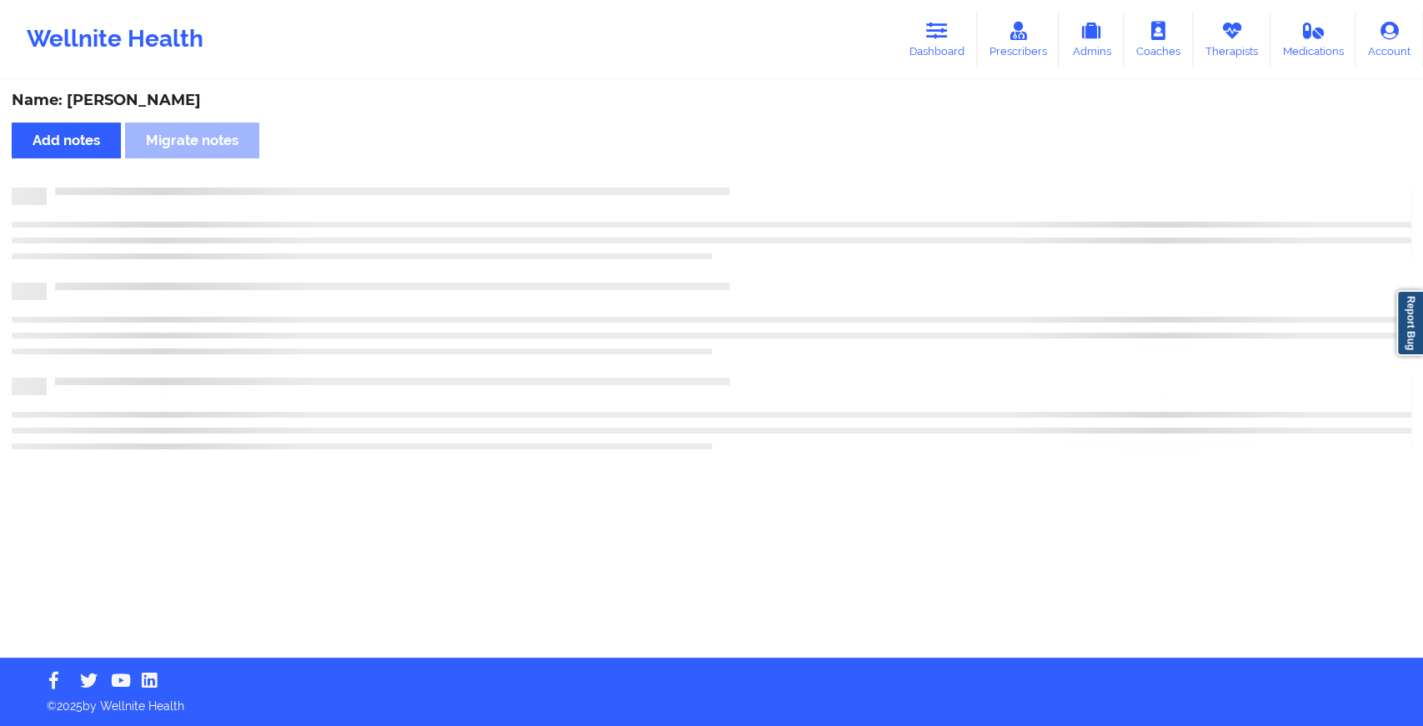
click at [757, 188] on div at bounding box center [729, 188] width 1365 height 0
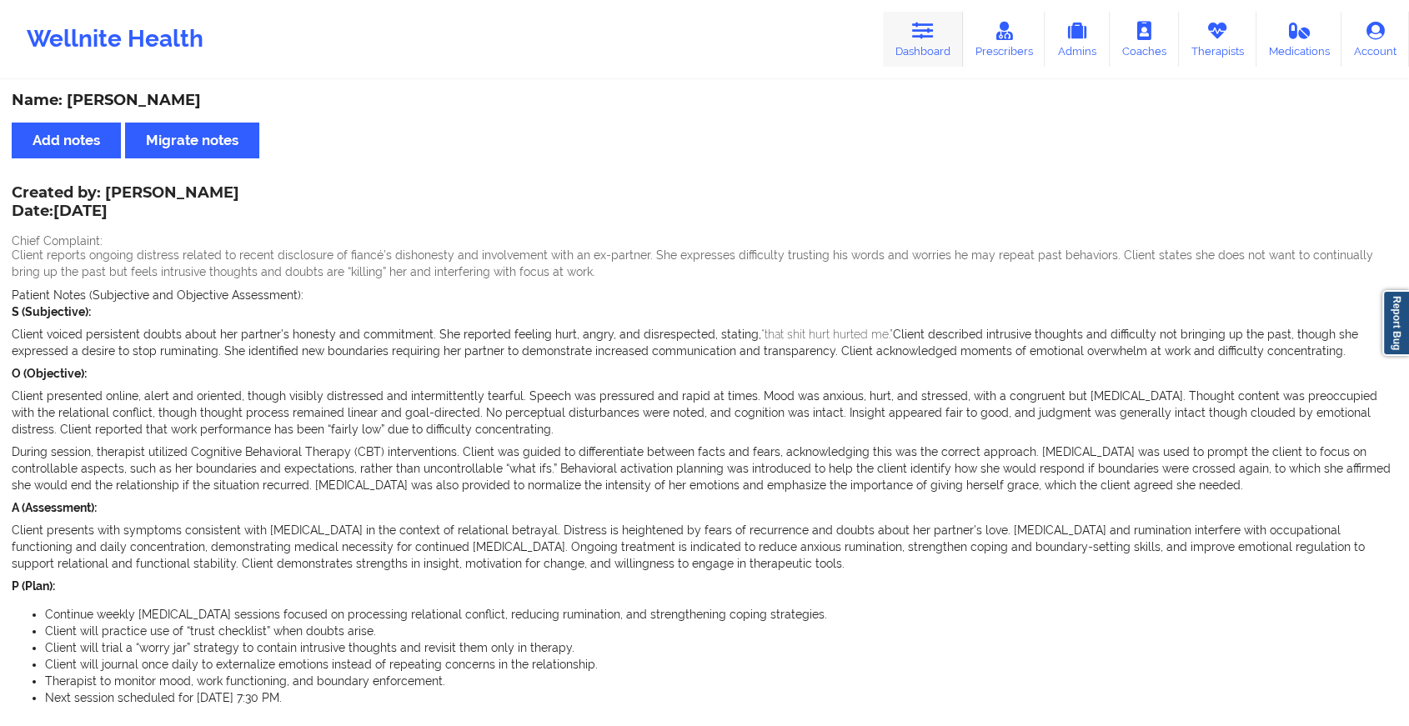
click at [909, 54] on link "Dashboard" at bounding box center [923, 39] width 80 height 55
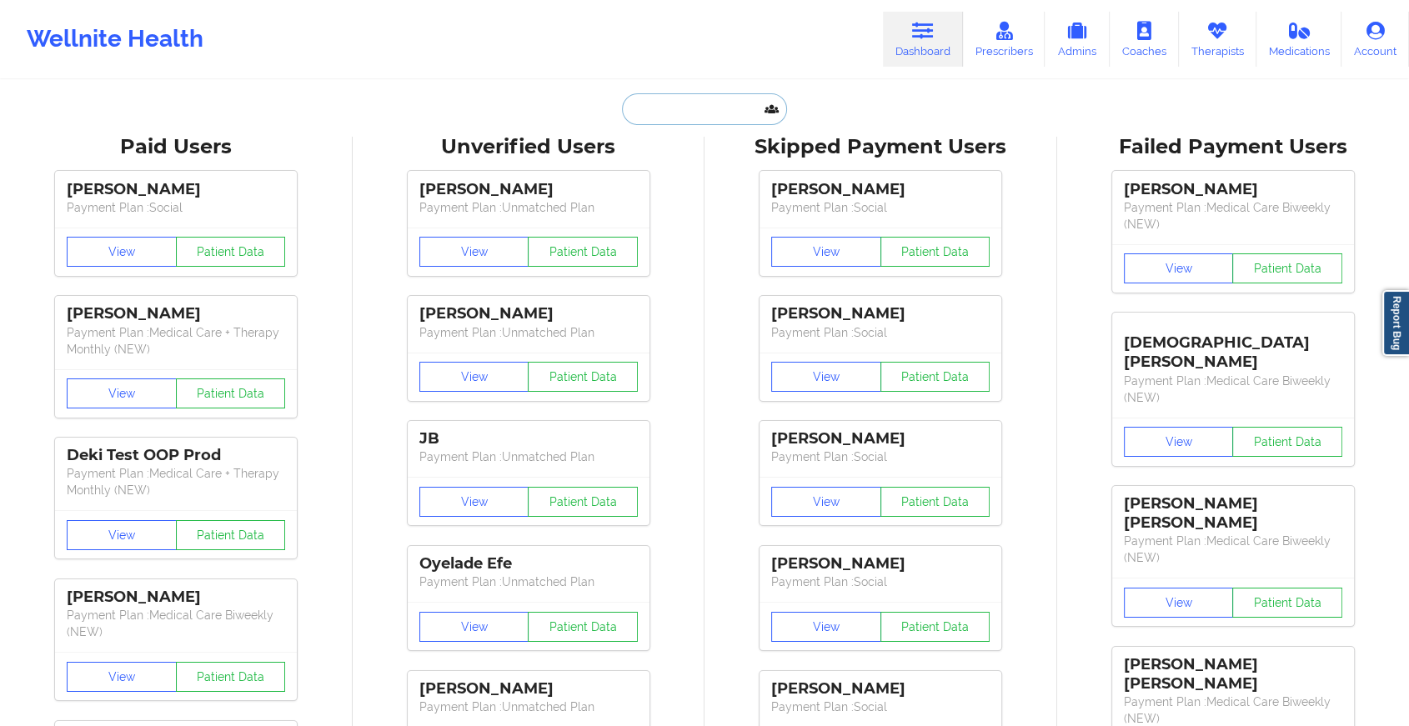
click at [708, 103] on input "text" at bounding box center [704, 109] width 165 height 32
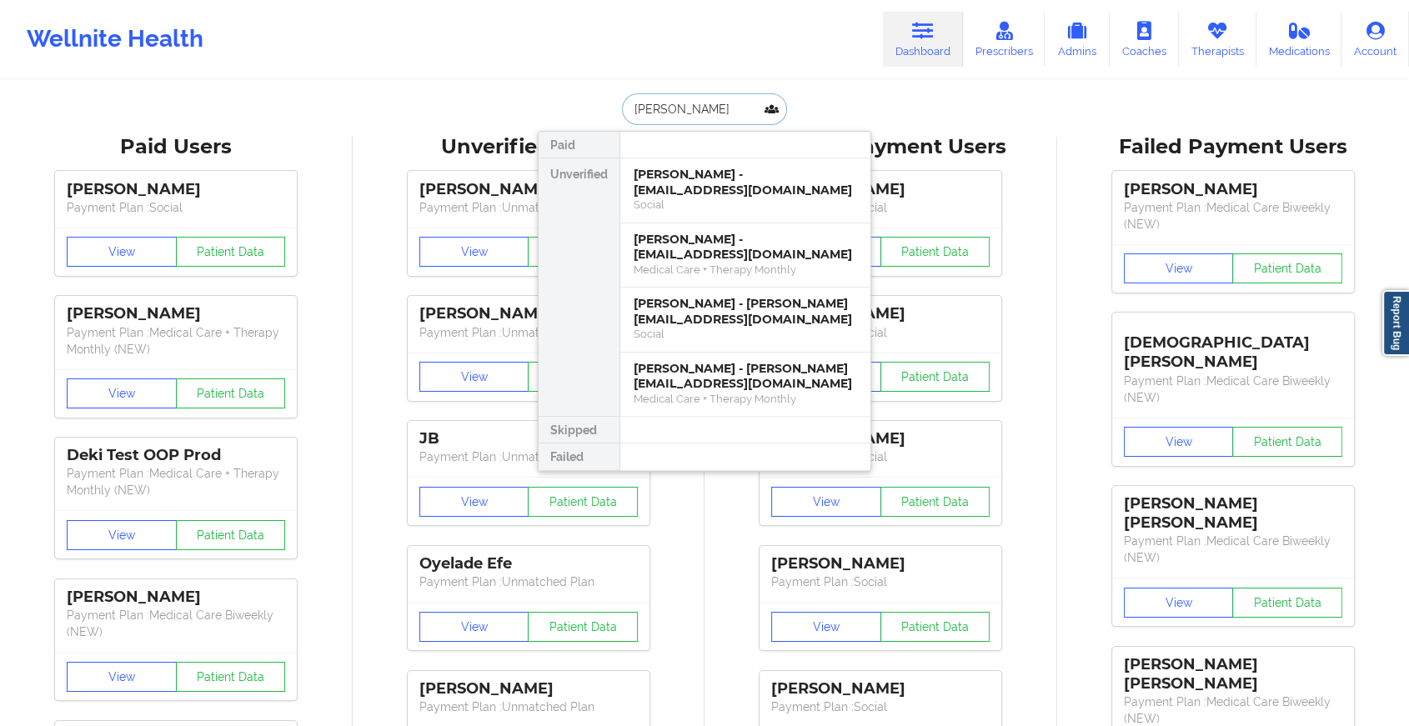
type input "[PERSON_NAME]"
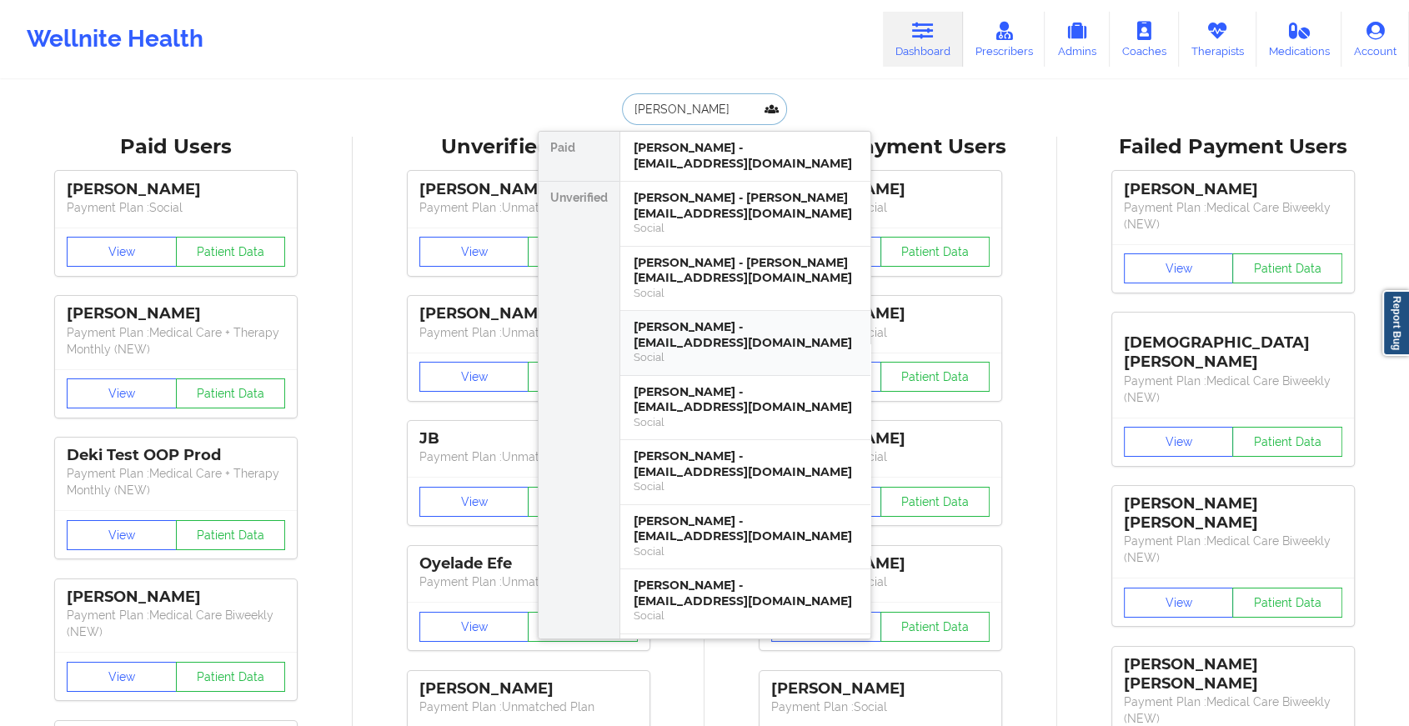
click at [683, 356] on div "Social" at bounding box center [745, 357] width 223 height 14
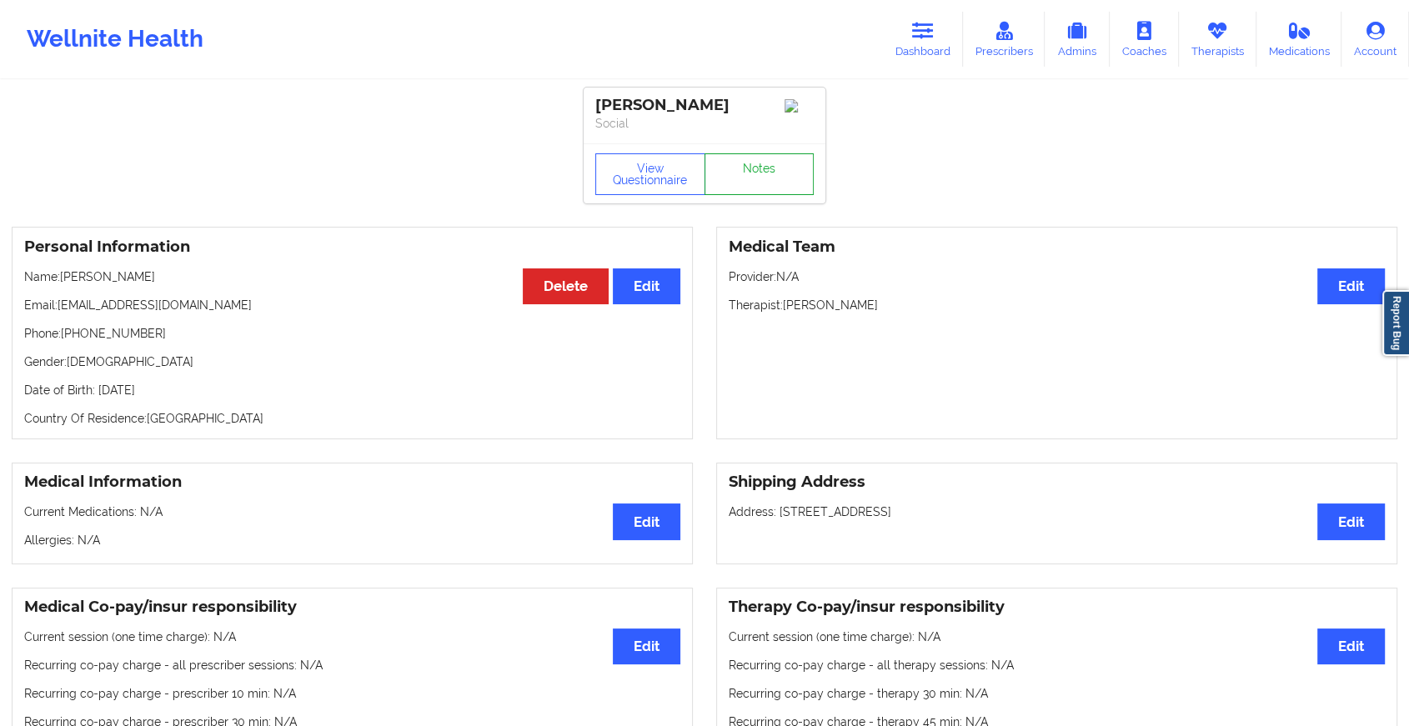
click at [746, 166] on link "Notes" at bounding box center [760, 174] width 110 height 42
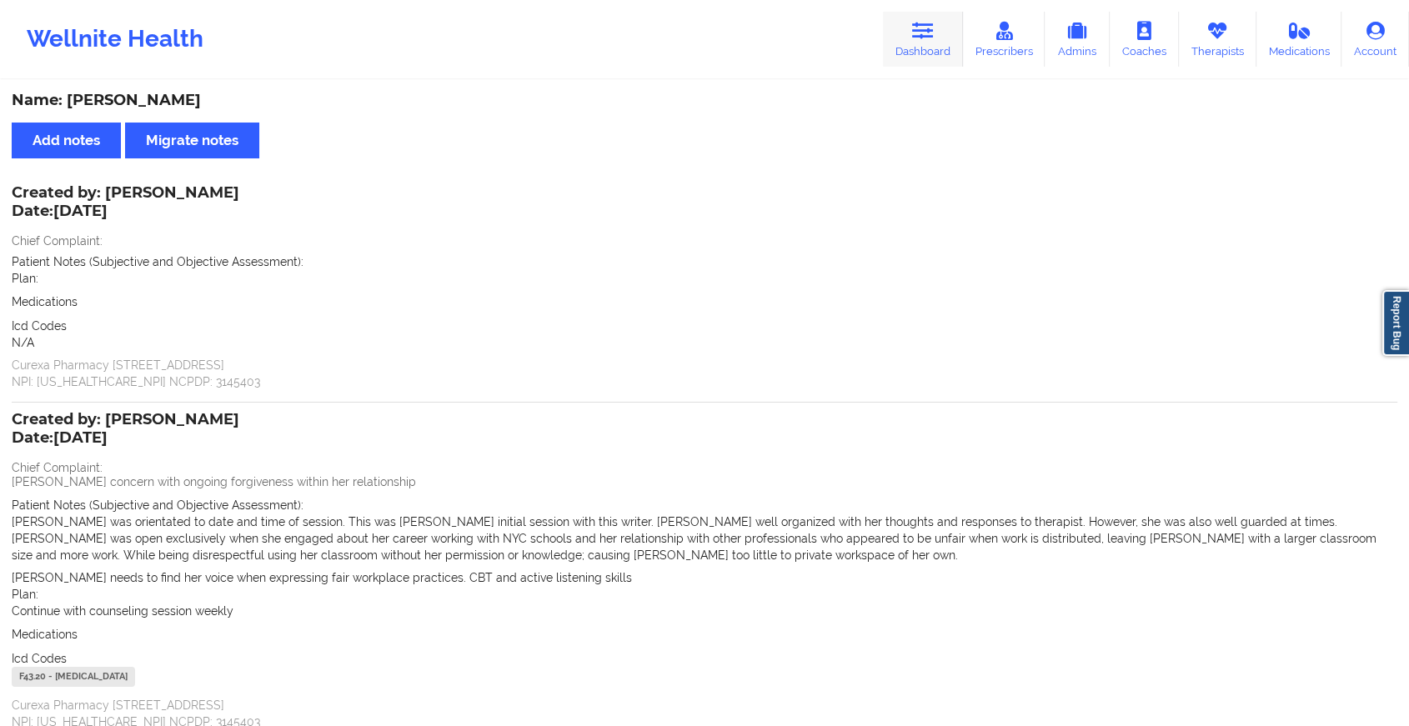
click at [934, 23] on icon at bounding box center [923, 31] width 22 height 18
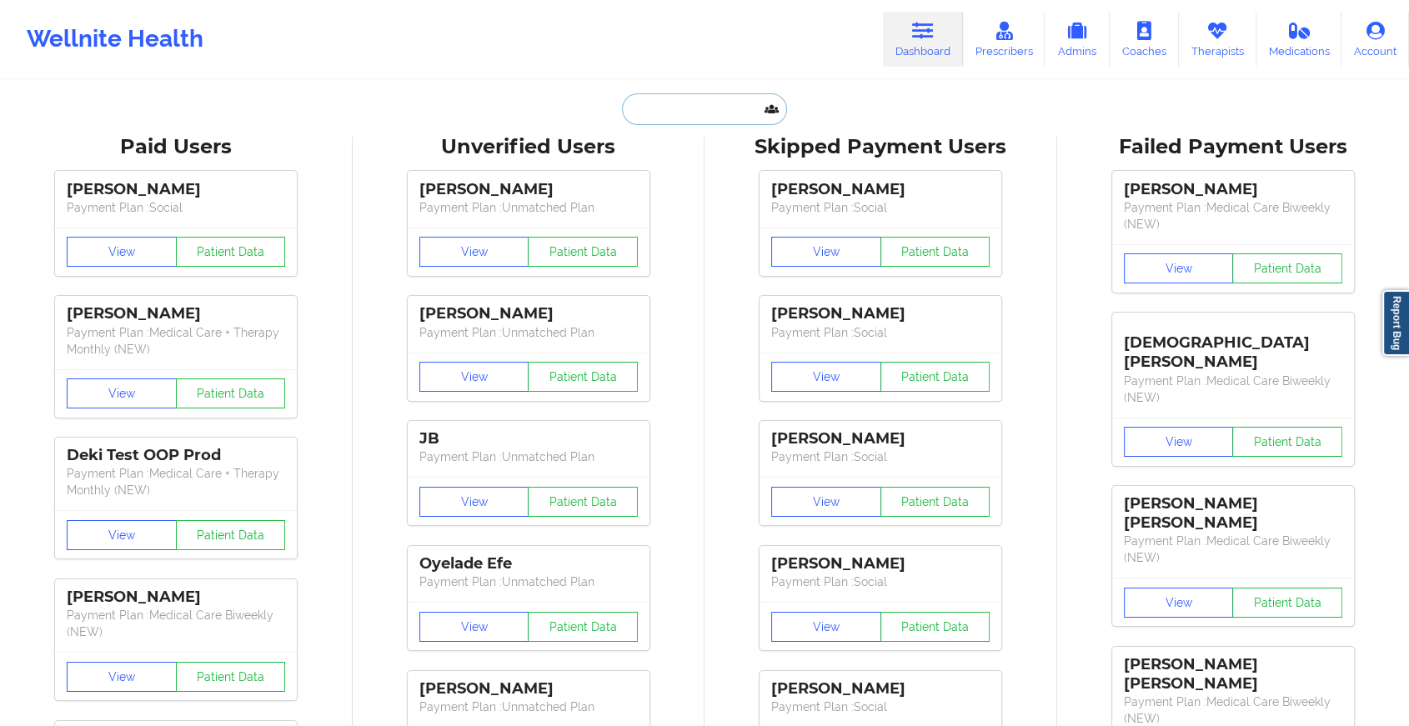
click at [707, 112] on input "text" at bounding box center [704, 109] width 165 height 32
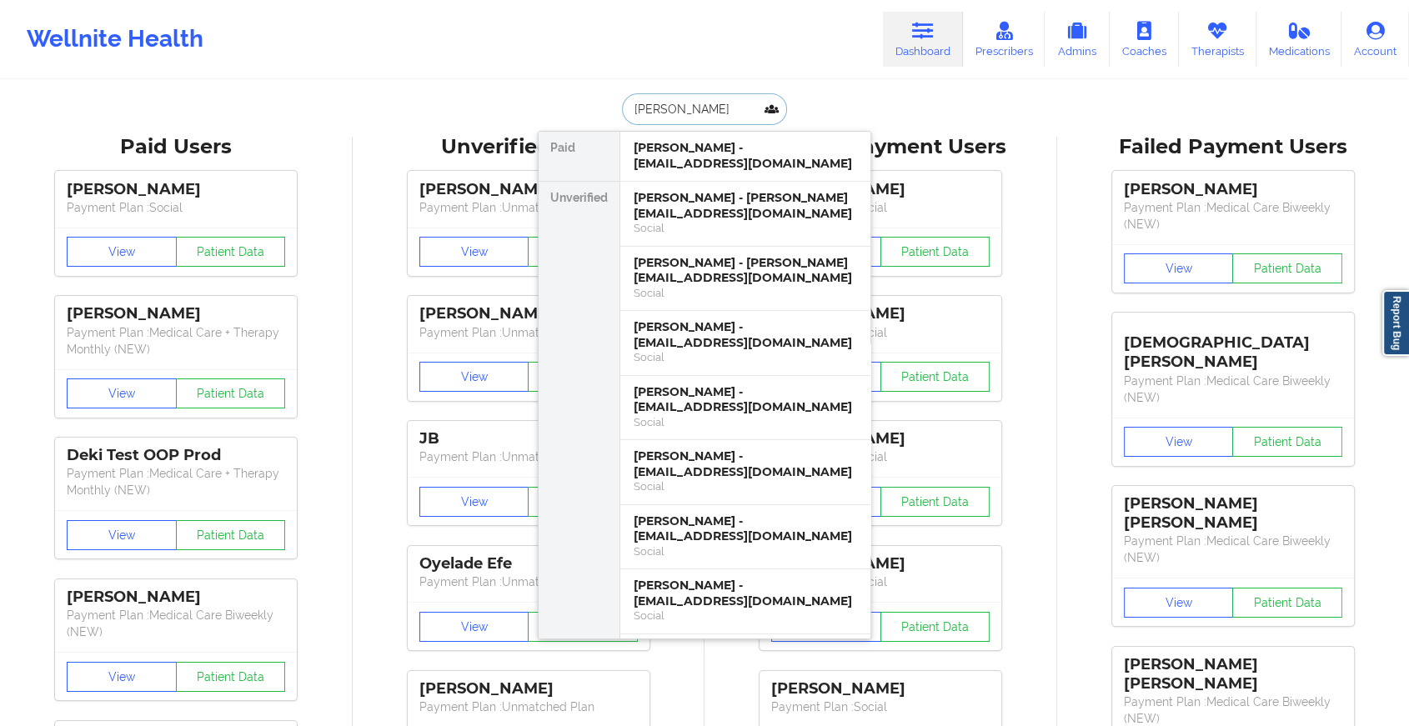
type input "[PERSON_NAME]"
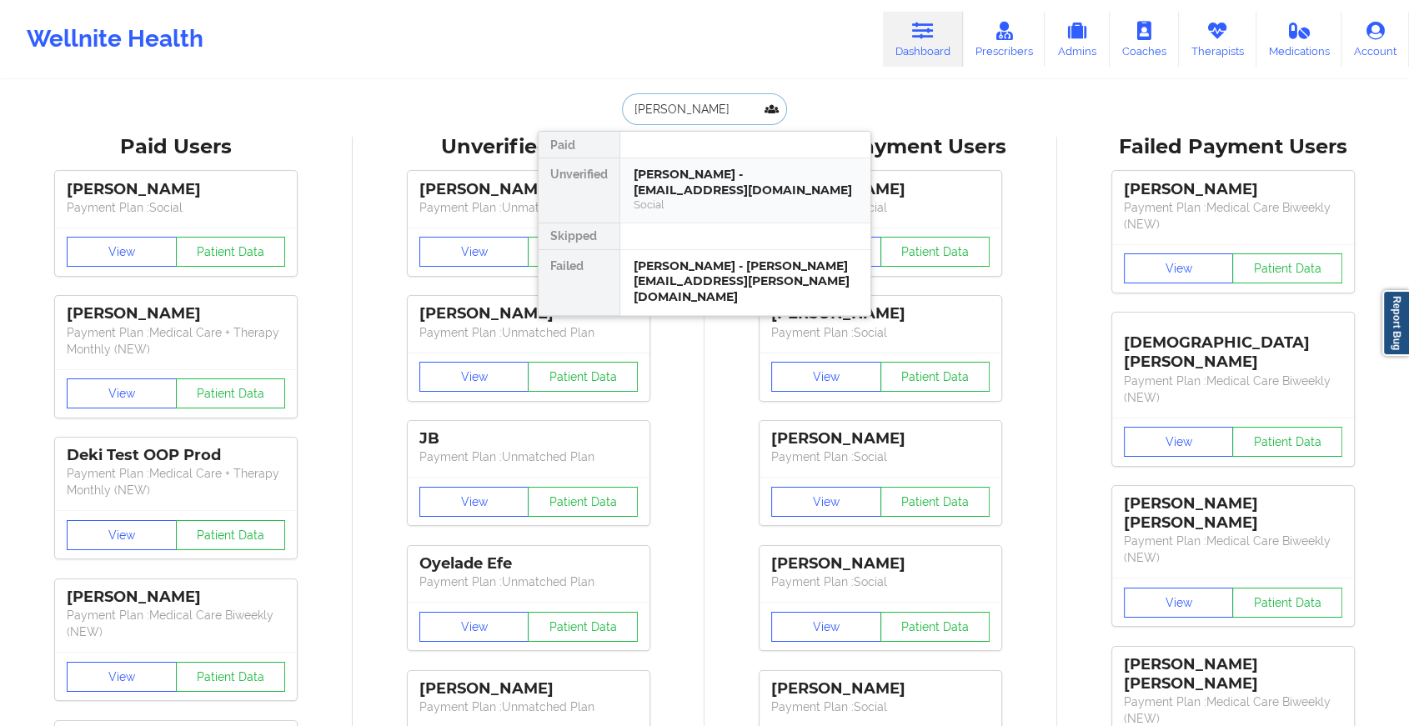
click at [773, 182] on div "[PERSON_NAME] - [EMAIL_ADDRESS][DOMAIN_NAME]" at bounding box center [745, 182] width 223 height 31
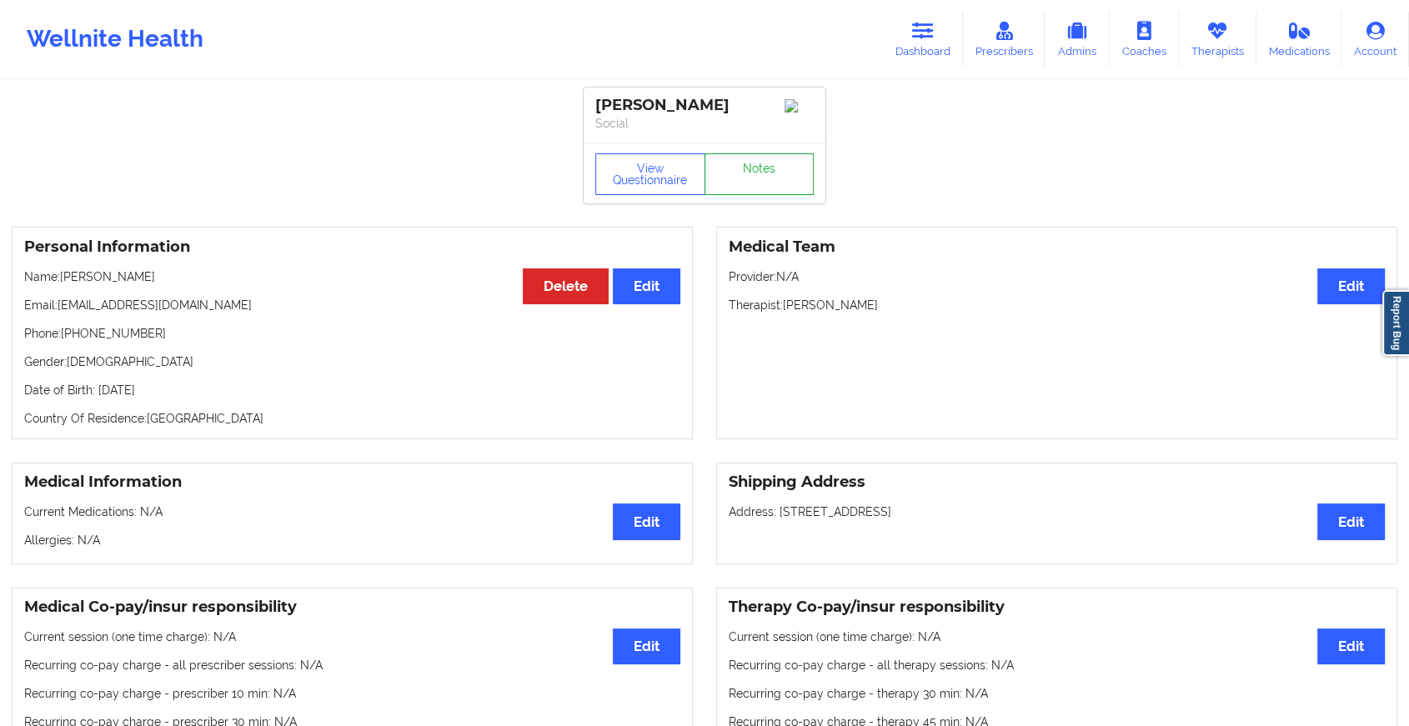
click at [734, 178] on link "Notes" at bounding box center [760, 174] width 110 height 42
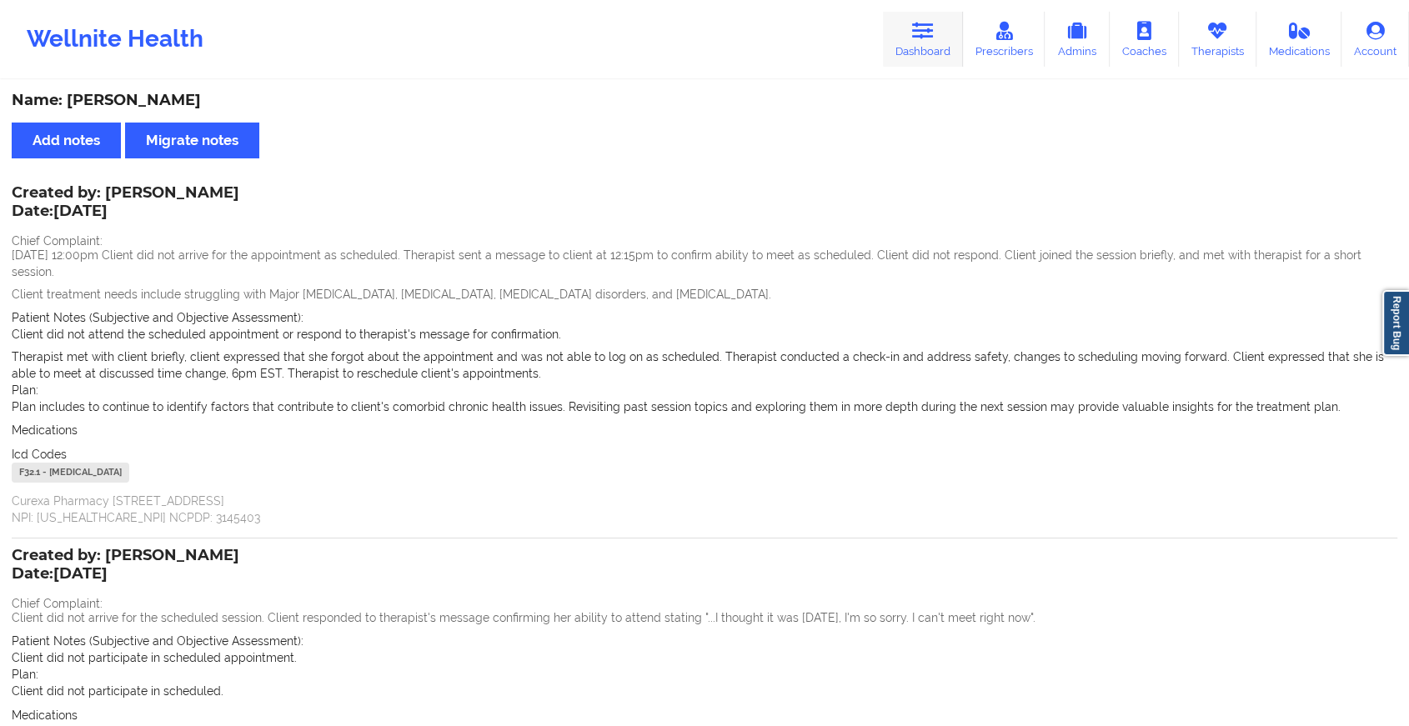
click at [940, 33] on link "Dashboard" at bounding box center [923, 39] width 80 height 55
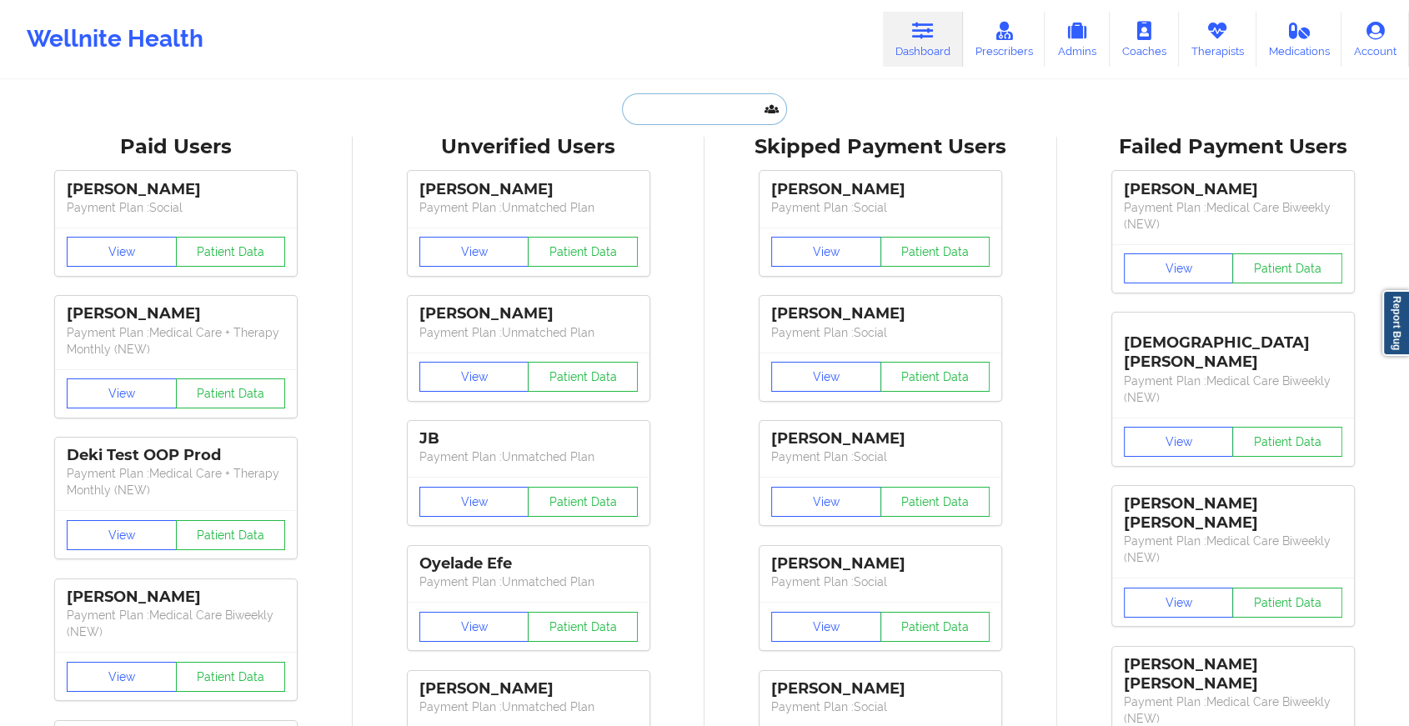
click at [698, 107] on input "text" at bounding box center [704, 109] width 165 height 32
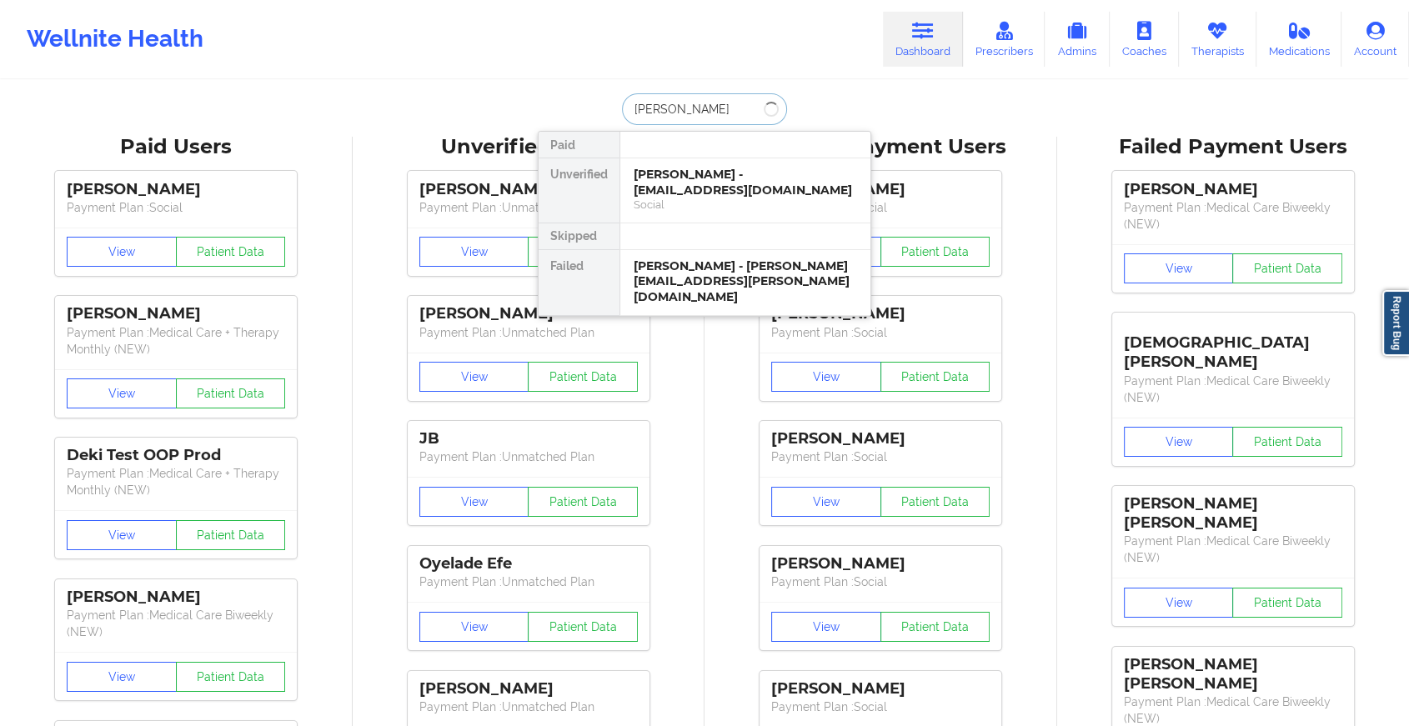
type input "[PERSON_NAME]"
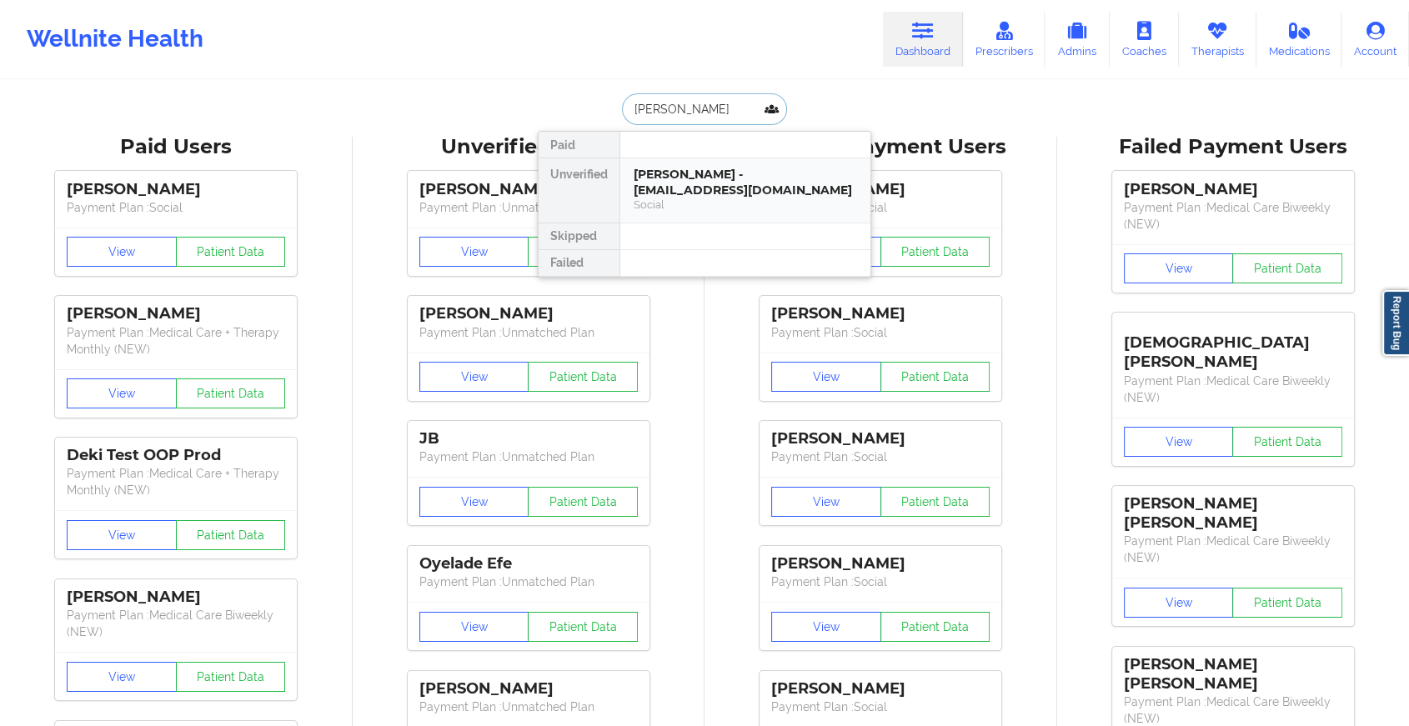
click at [673, 175] on div "[PERSON_NAME] - [EMAIL_ADDRESS][DOMAIN_NAME]" at bounding box center [745, 182] width 223 height 31
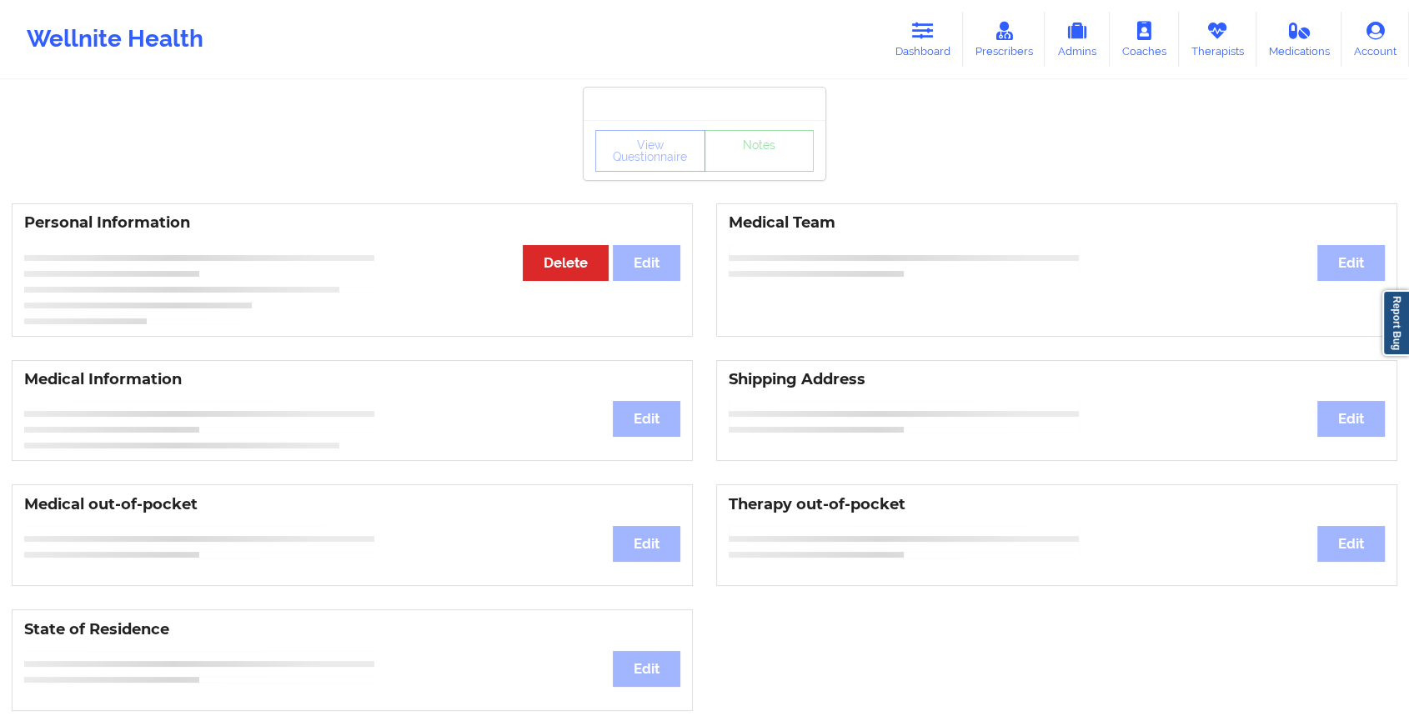
click at [746, 174] on div "View Questionnaire Notes" at bounding box center [705, 150] width 242 height 60
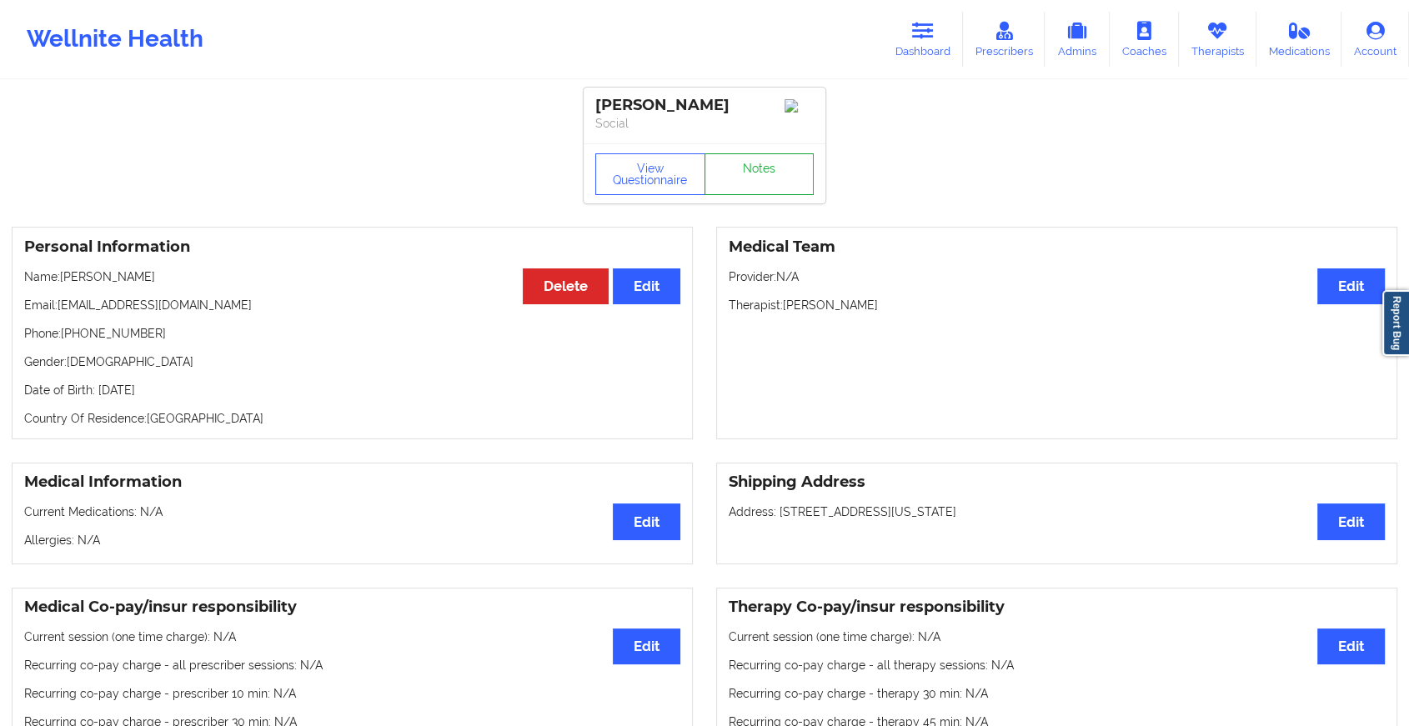
click at [746, 174] on link "Notes" at bounding box center [760, 174] width 110 height 42
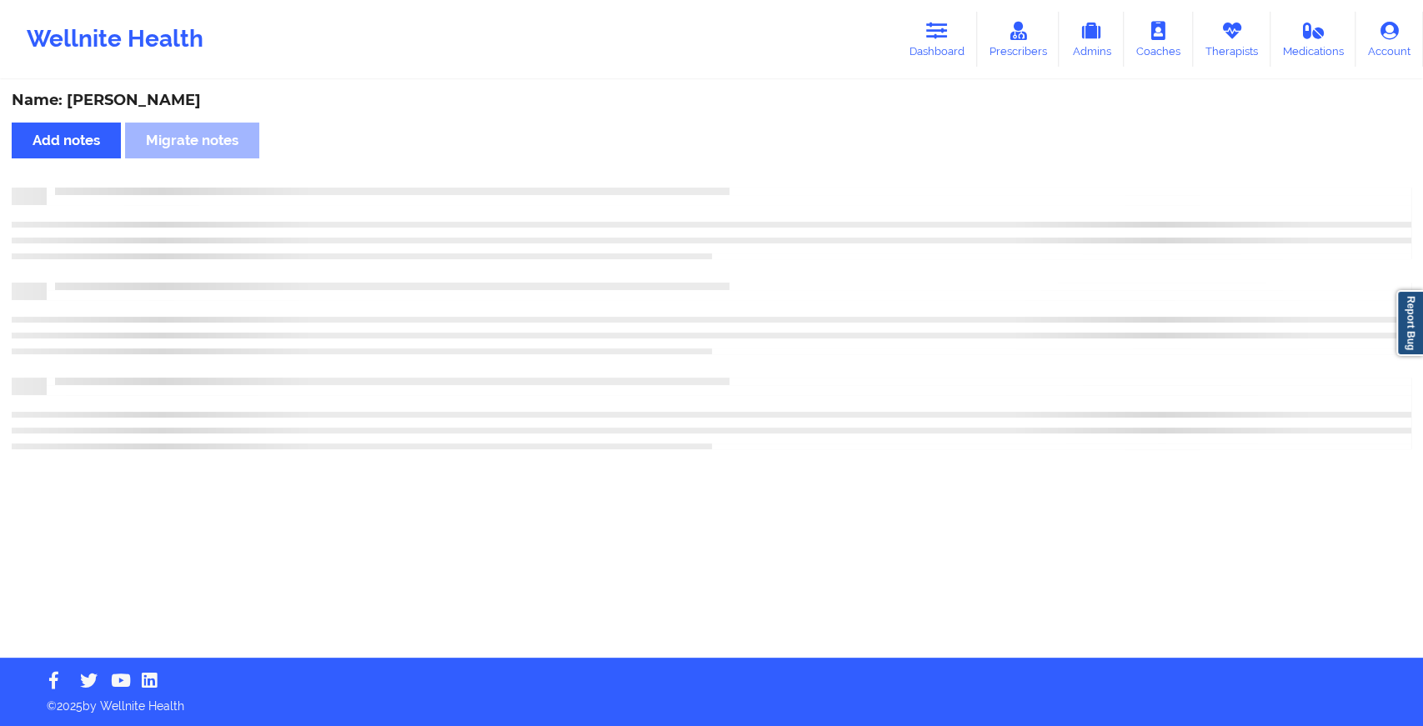
click at [746, 174] on div "Name: [PERSON_NAME] Add notes Migrate notes" at bounding box center [711, 370] width 1423 height 576
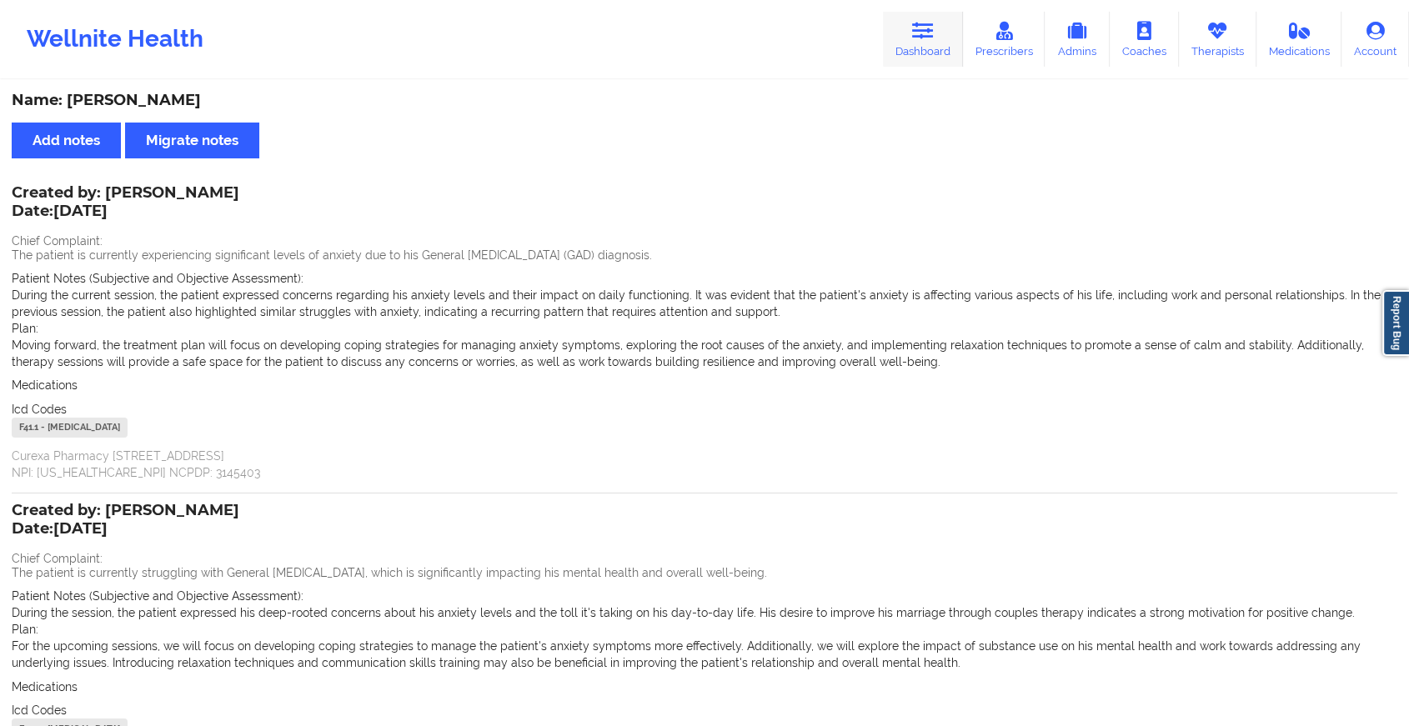
click at [921, 51] on link "Dashboard" at bounding box center [923, 39] width 80 height 55
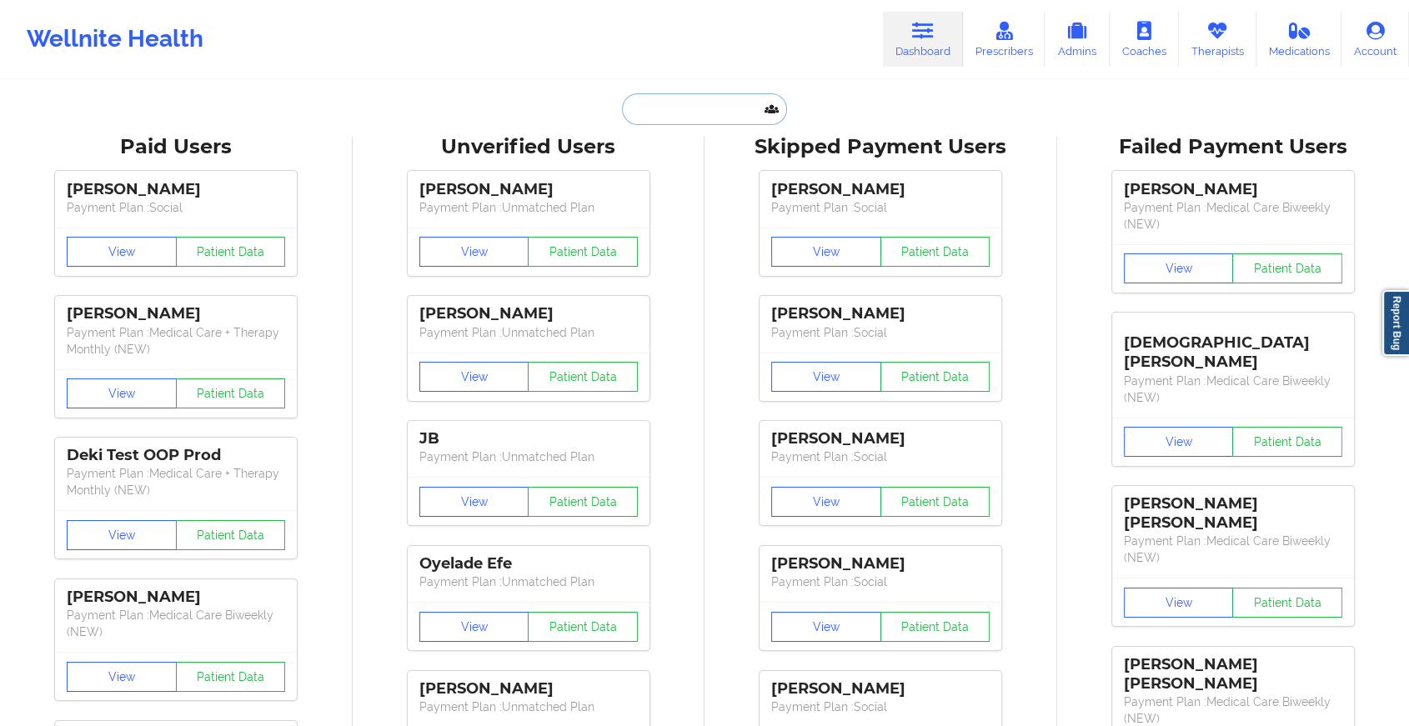
click at [679, 101] on input "text" at bounding box center [704, 109] width 165 height 32
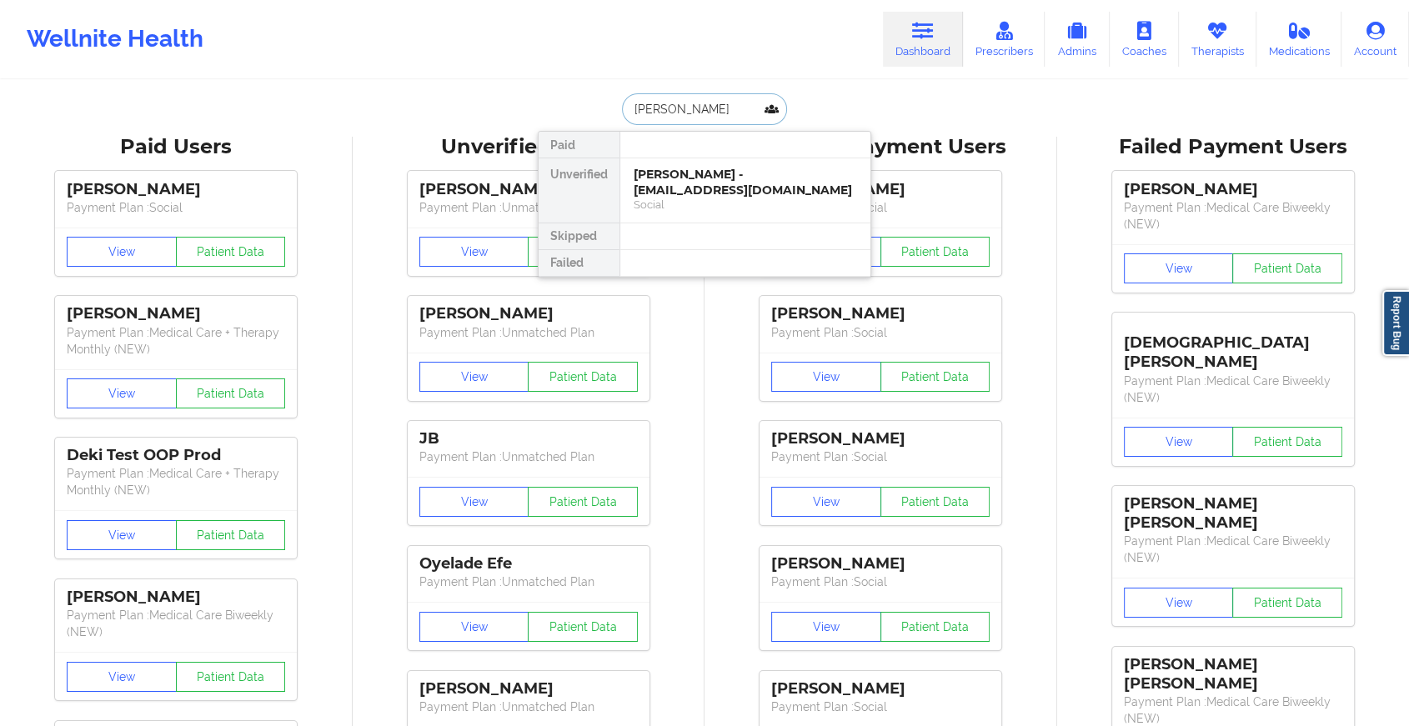
type input "[PERSON_NAME]"
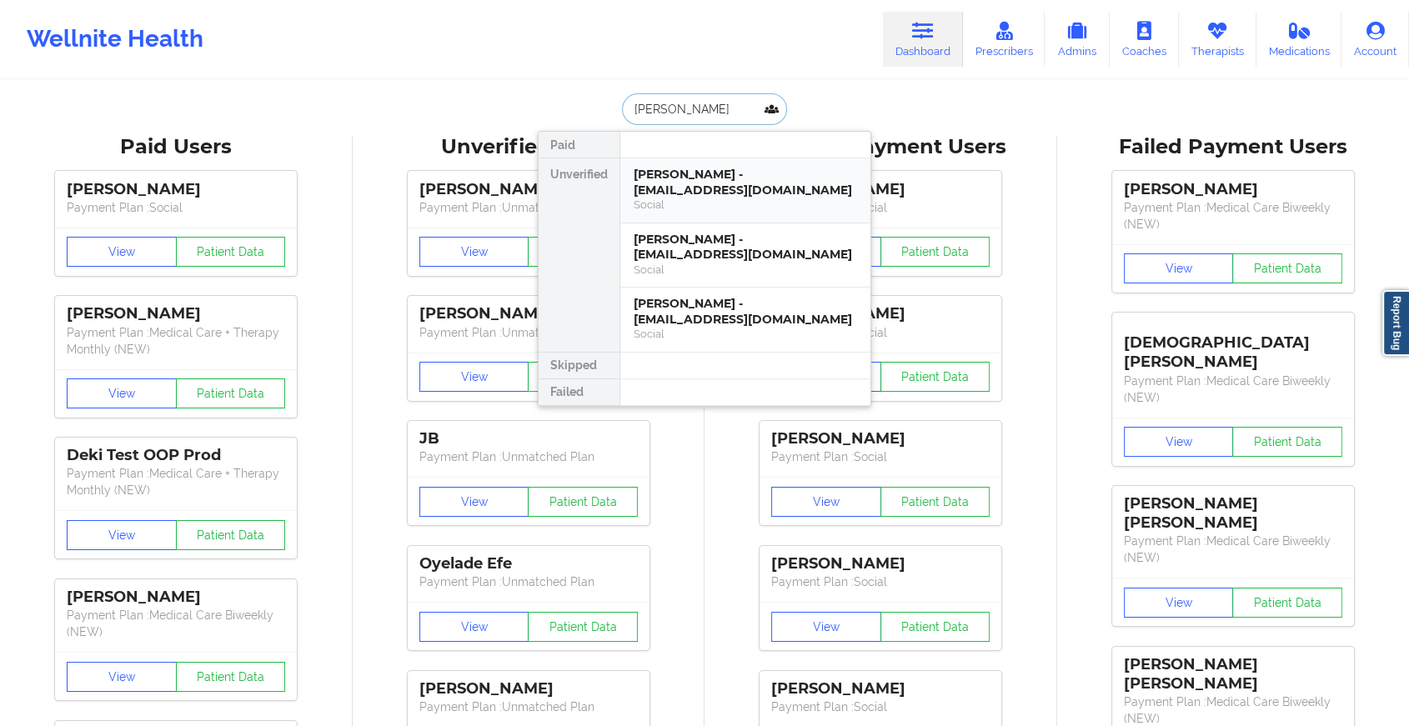
click at [681, 180] on div "[PERSON_NAME] - [EMAIL_ADDRESS][DOMAIN_NAME]" at bounding box center [745, 182] width 223 height 31
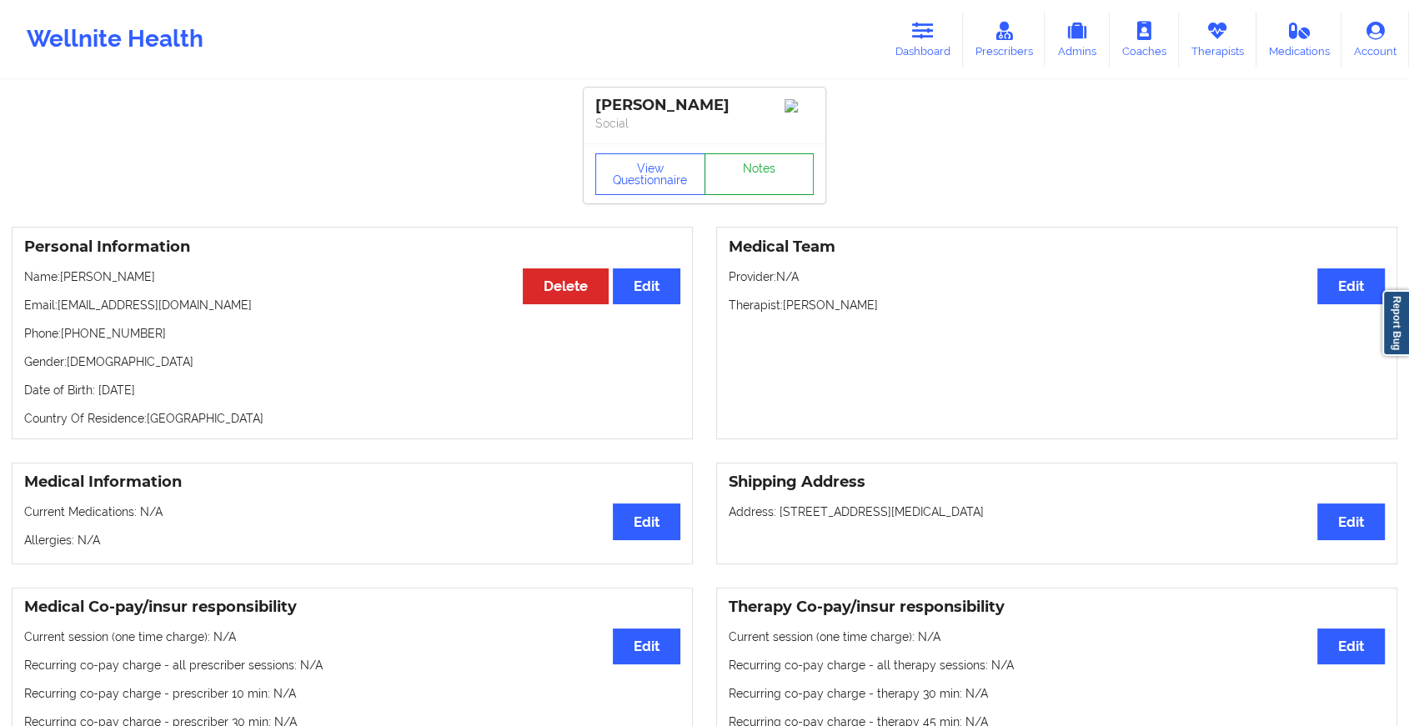
click at [750, 173] on link "Notes" at bounding box center [760, 174] width 110 height 42
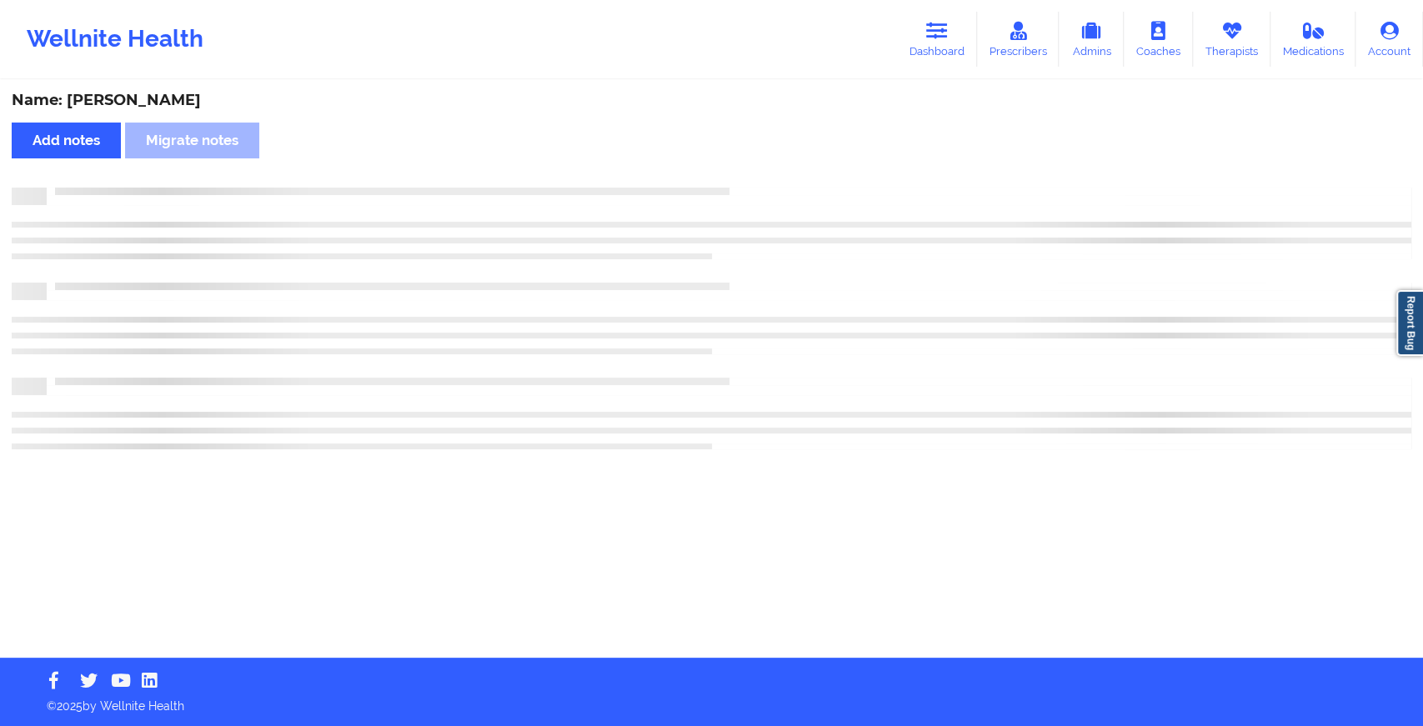
click at [861, 285] on div "Name: [PERSON_NAME] Add notes Migrate notes" at bounding box center [711, 370] width 1423 height 576
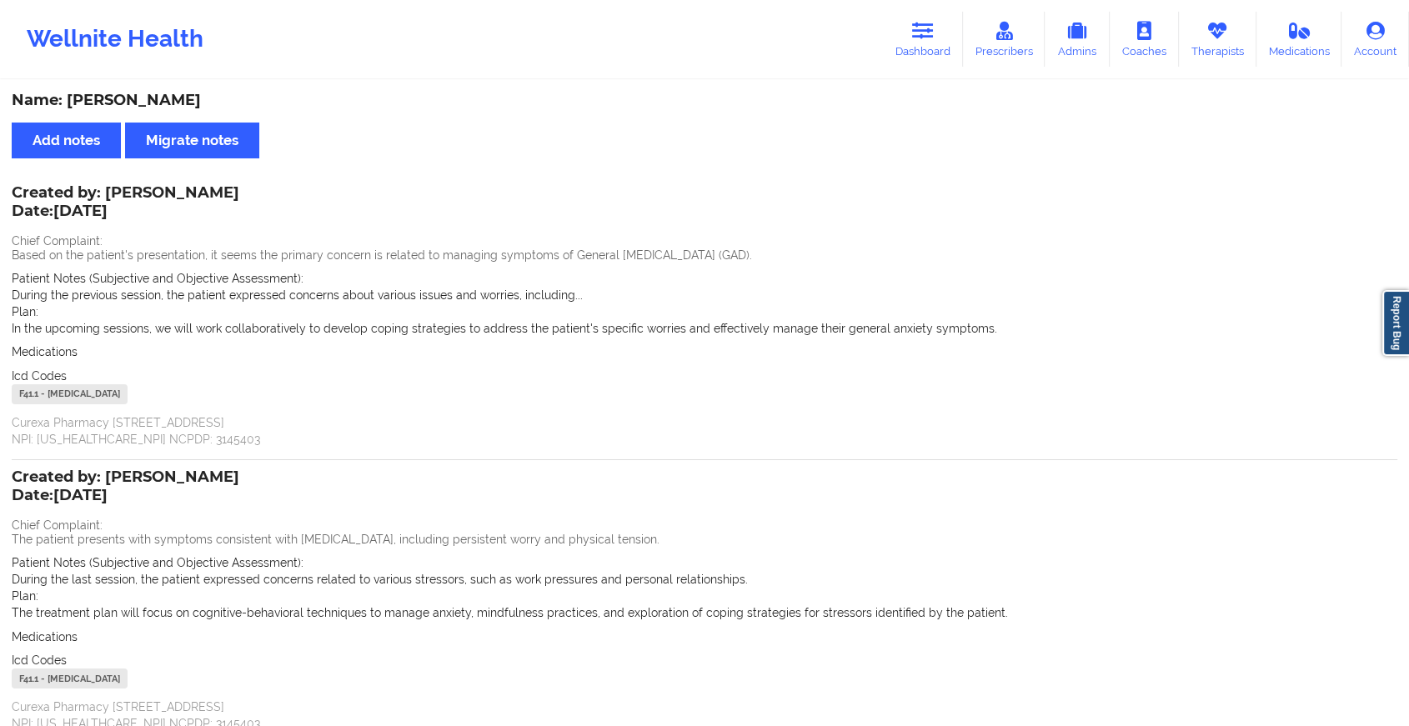
click at [231, 212] on div "Created by: [PERSON_NAME] Date: [DATE] Chief Complaint: Based on the patient's …" at bounding box center [705, 318] width 1386 height 260
click at [930, 63] on link "Dashboard" at bounding box center [923, 39] width 80 height 55
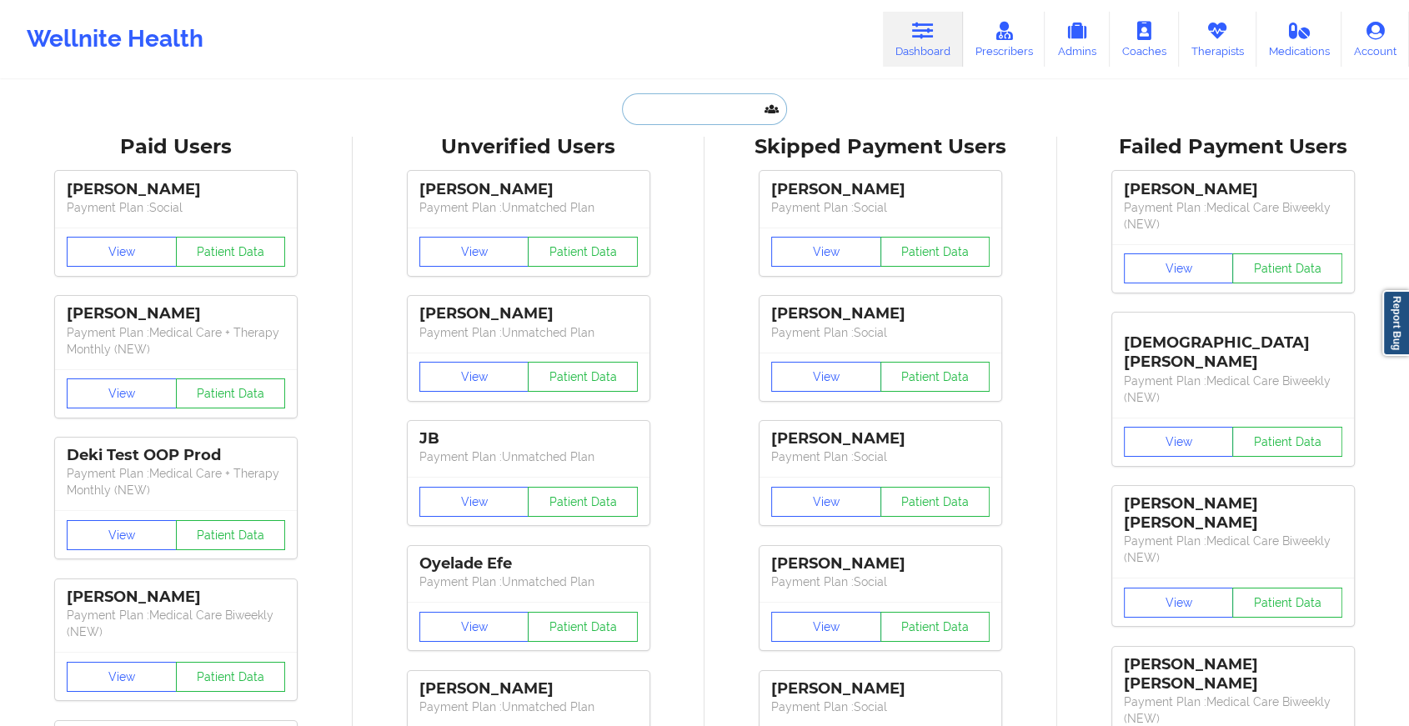
click at [681, 107] on input "text" at bounding box center [704, 109] width 165 height 32
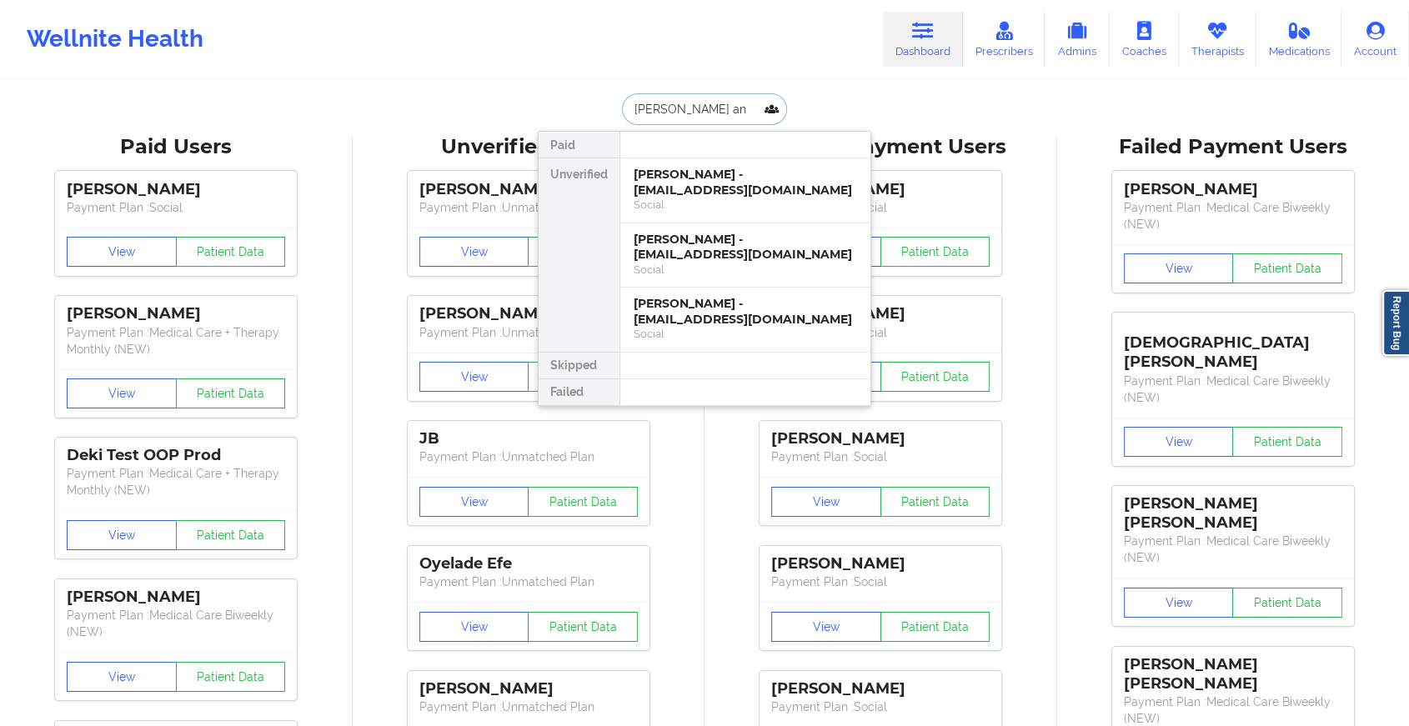
type input "[PERSON_NAME]"
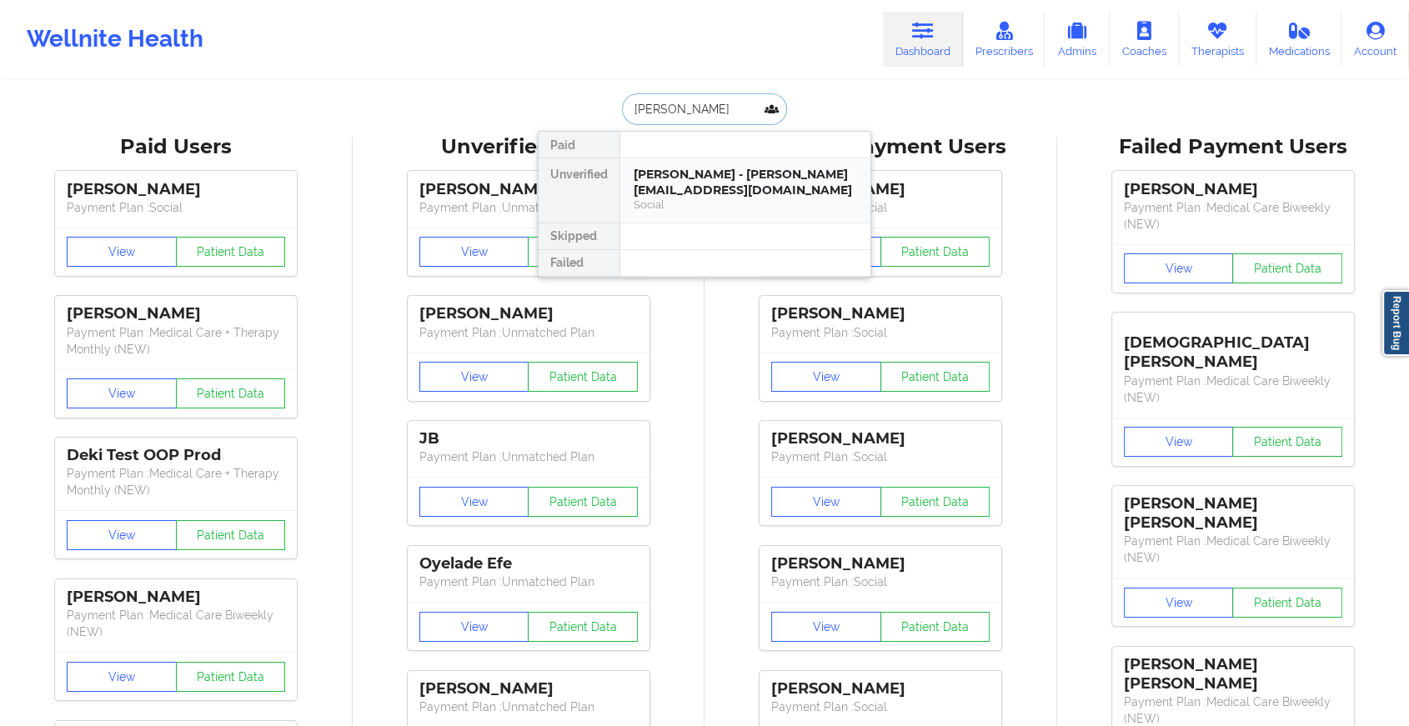
click at [747, 180] on div "[PERSON_NAME] - [PERSON_NAME][EMAIL_ADDRESS][DOMAIN_NAME]" at bounding box center [745, 182] width 223 height 31
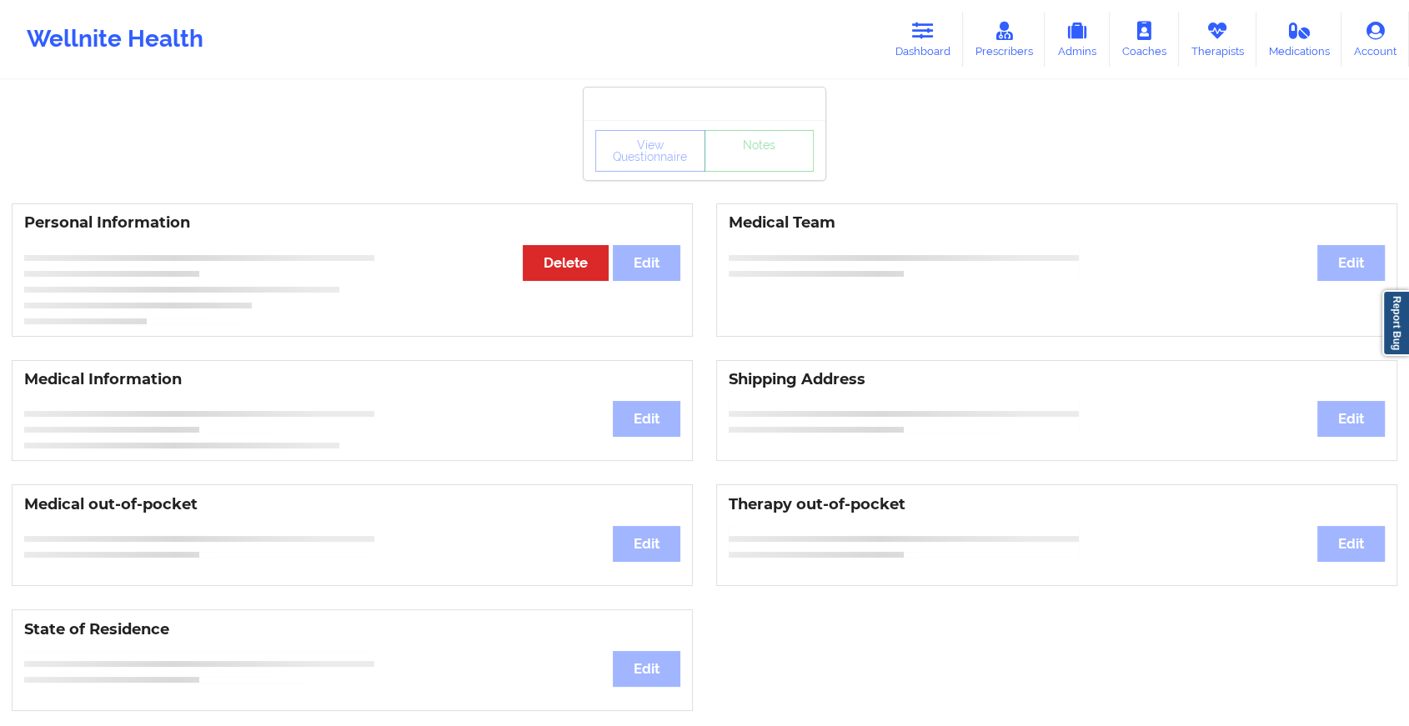
click at [765, 182] on div "View Questionnaire Notes Personal Information Edit Delete Medical Team Edit Med…" at bounding box center [704, 704] width 1409 height 1408
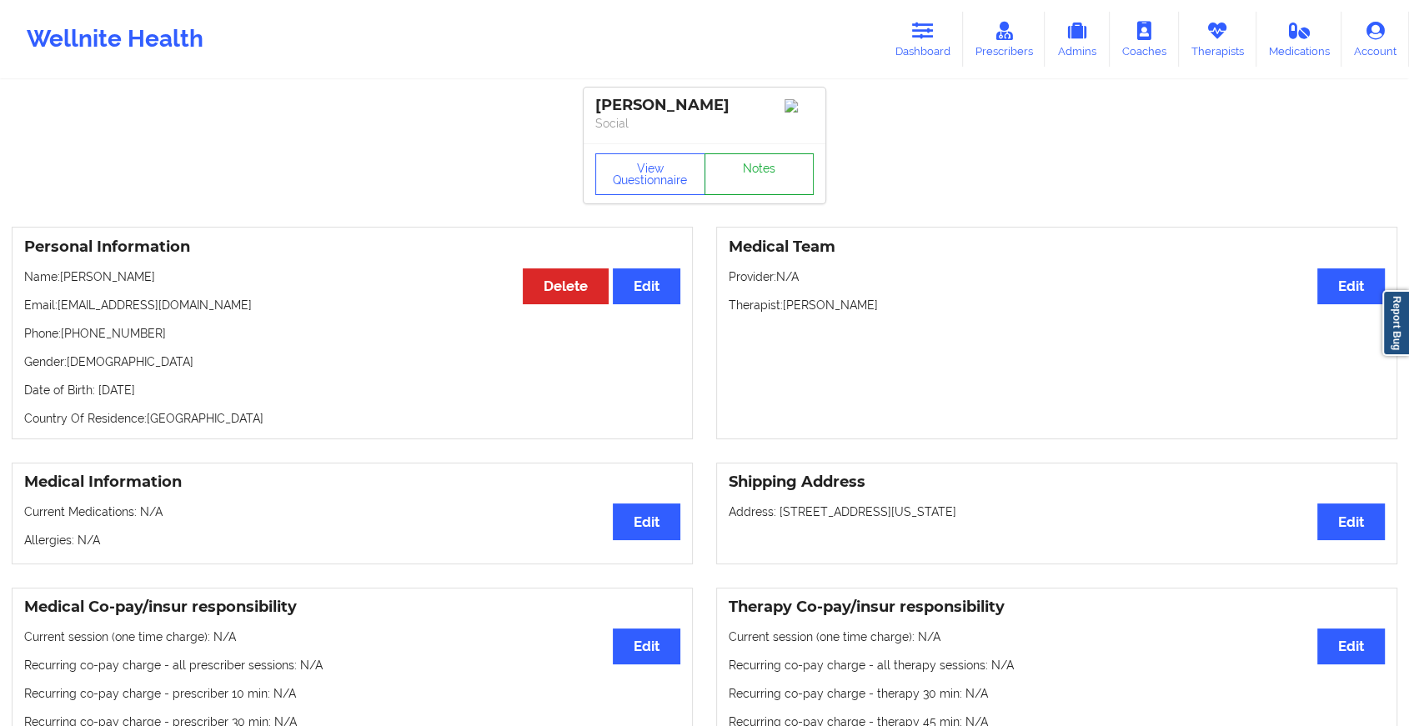
click at [765, 182] on link "Notes" at bounding box center [760, 174] width 110 height 42
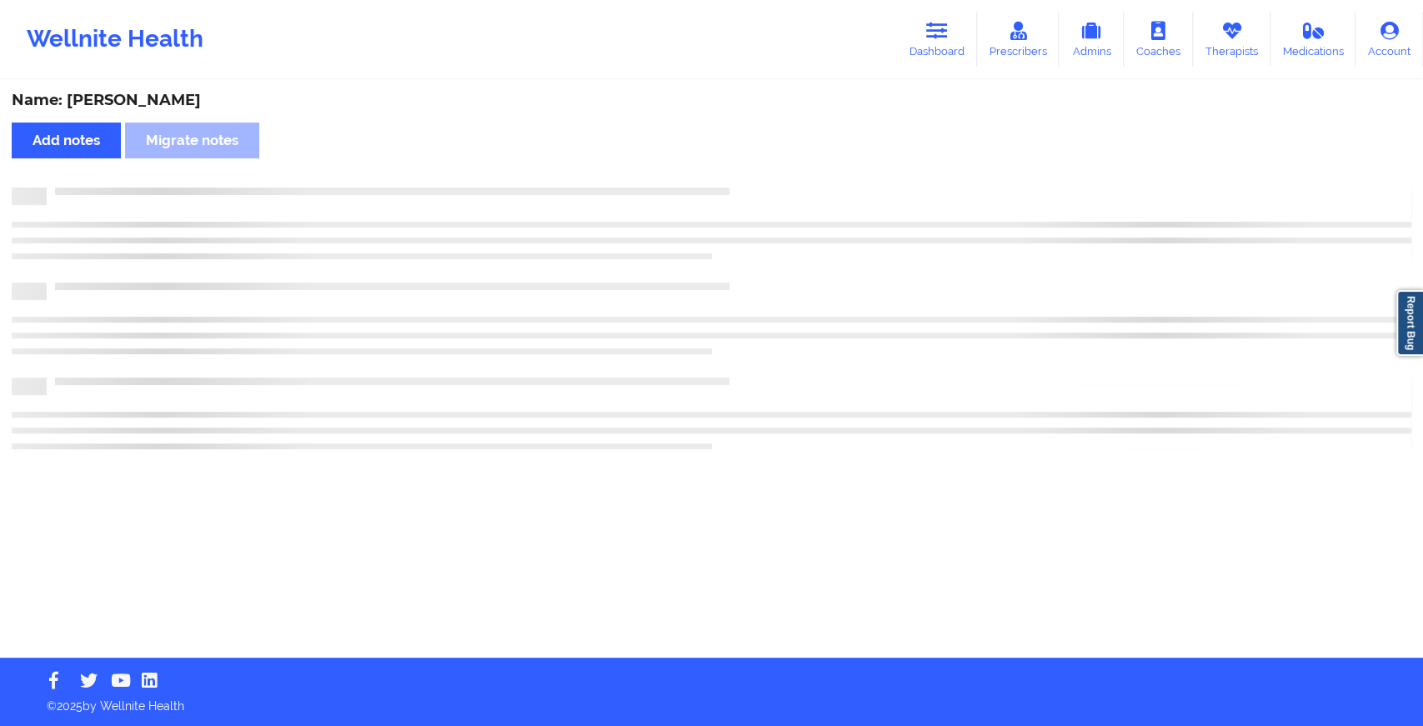
click at [765, 182] on div "Name: [PERSON_NAME] Add notes Migrate notes" at bounding box center [711, 370] width 1423 height 576
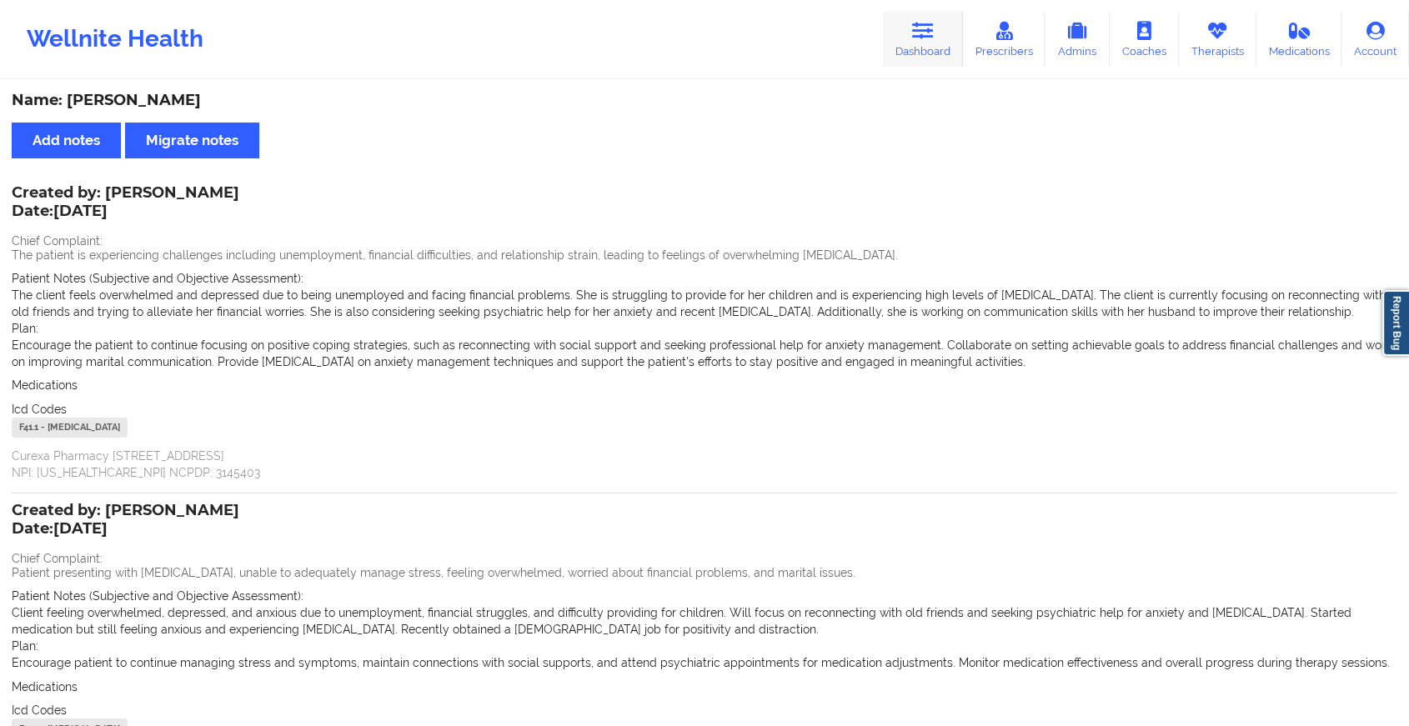
click at [921, 19] on link "Dashboard" at bounding box center [923, 39] width 80 height 55
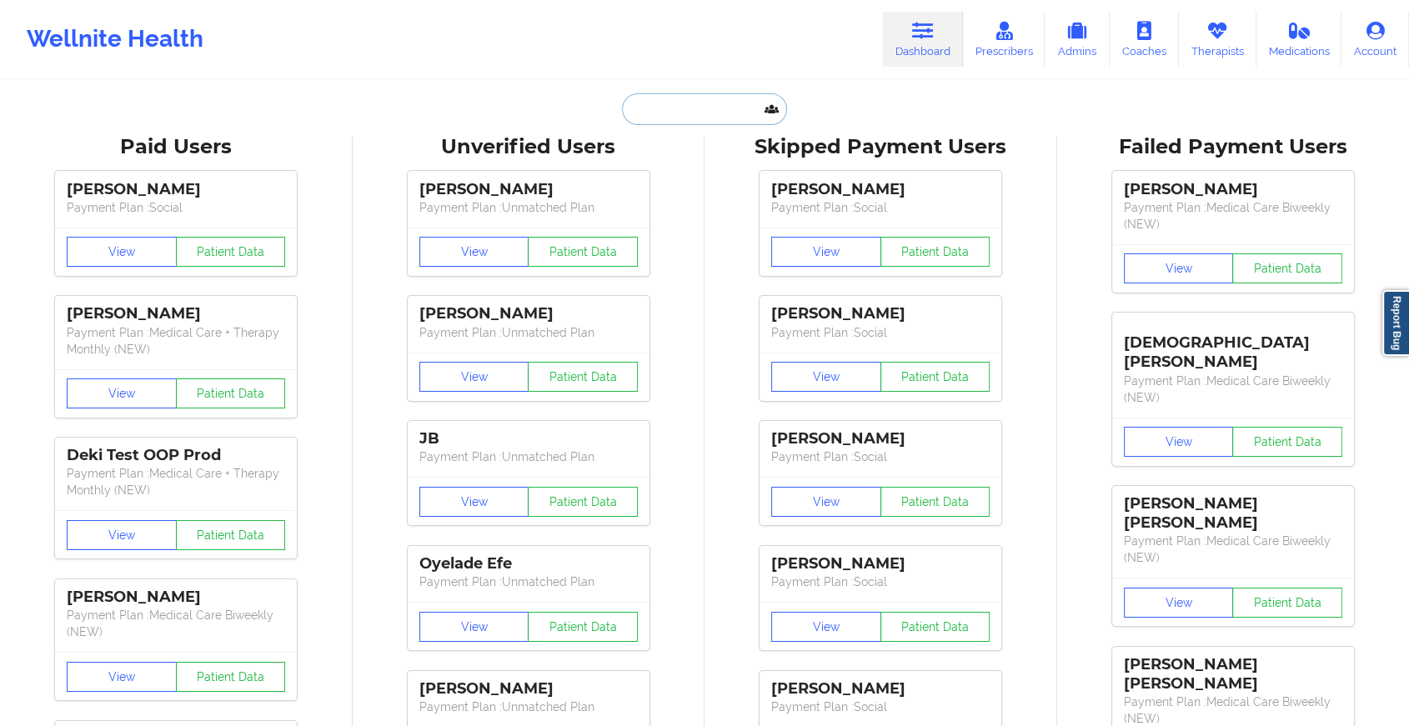
click at [691, 119] on input "text" at bounding box center [704, 109] width 165 height 32
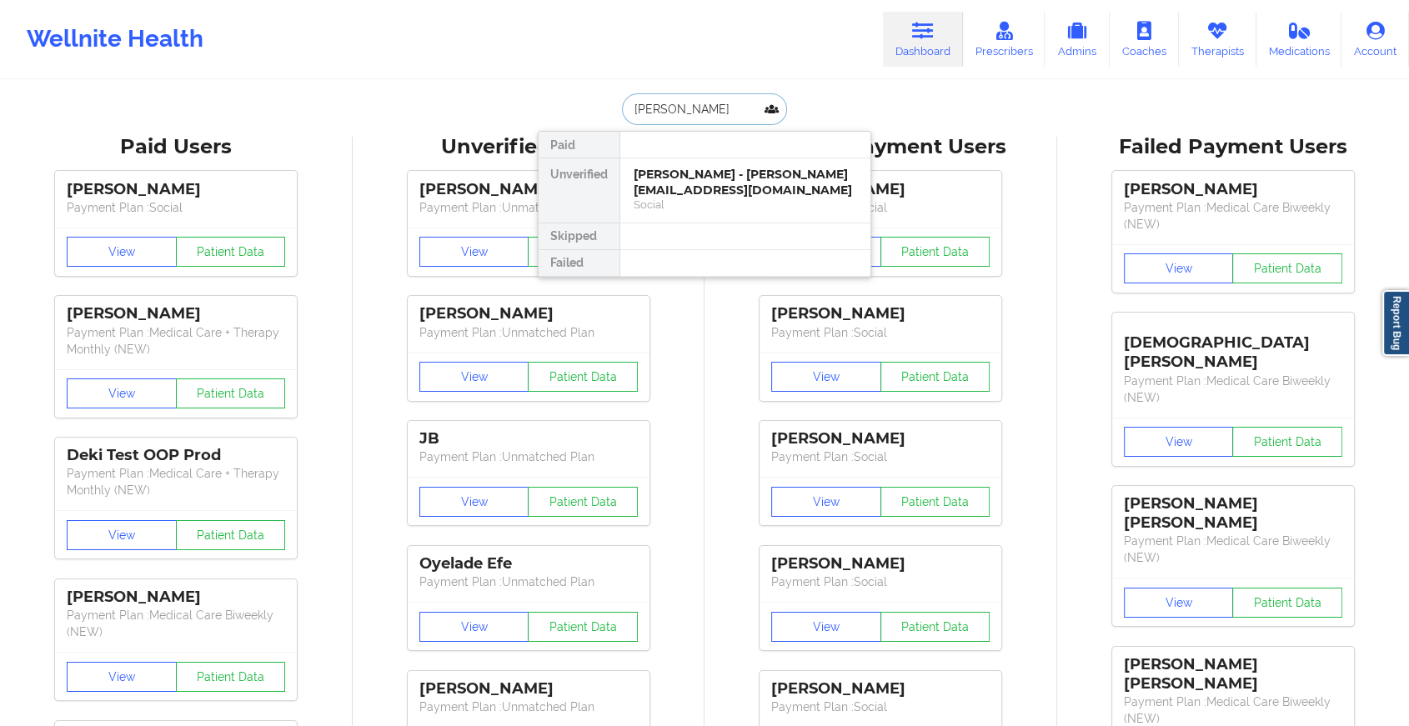
type input "[PERSON_NAME]"
click at [697, 177] on div "[PERSON_NAME] - [EMAIL_ADDRESS][DOMAIN_NAME]" at bounding box center [745, 182] width 223 height 31
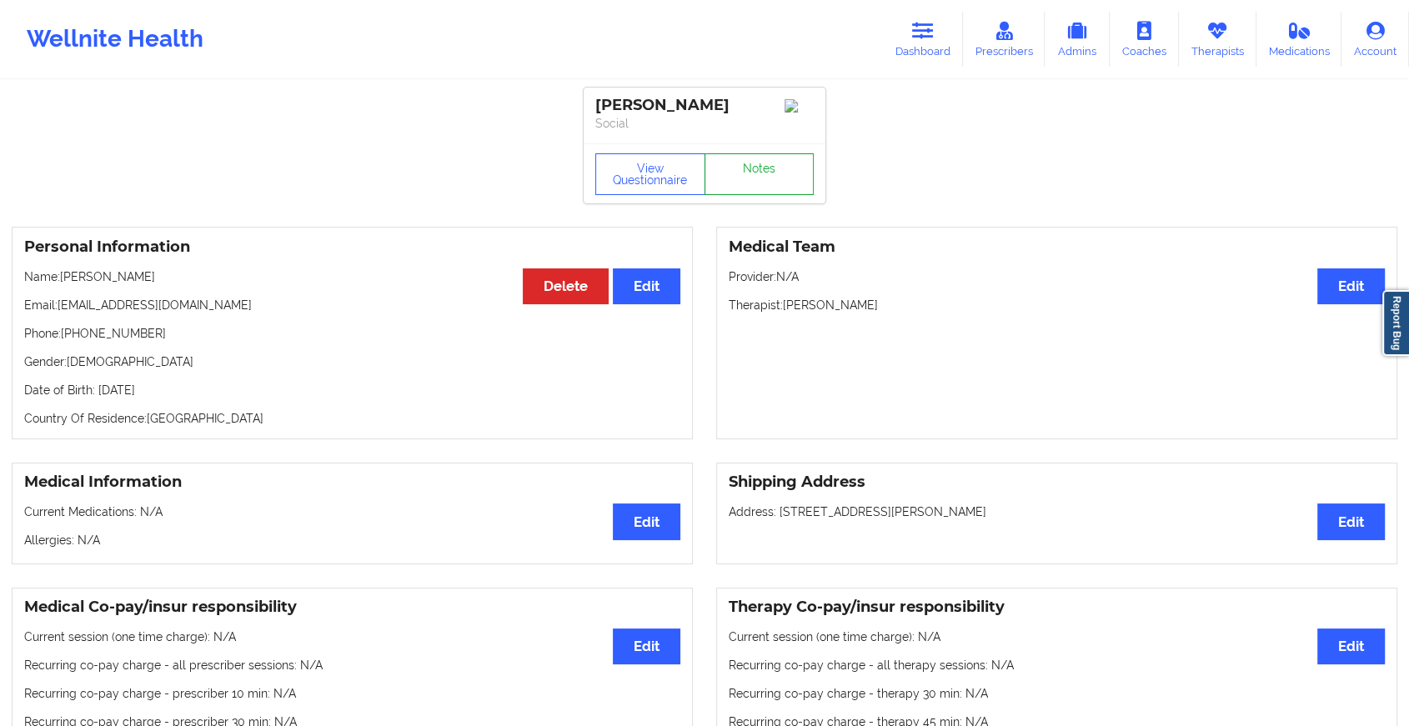
click at [730, 166] on link "Notes" at bounding box center [760, 174] width 110 height 42
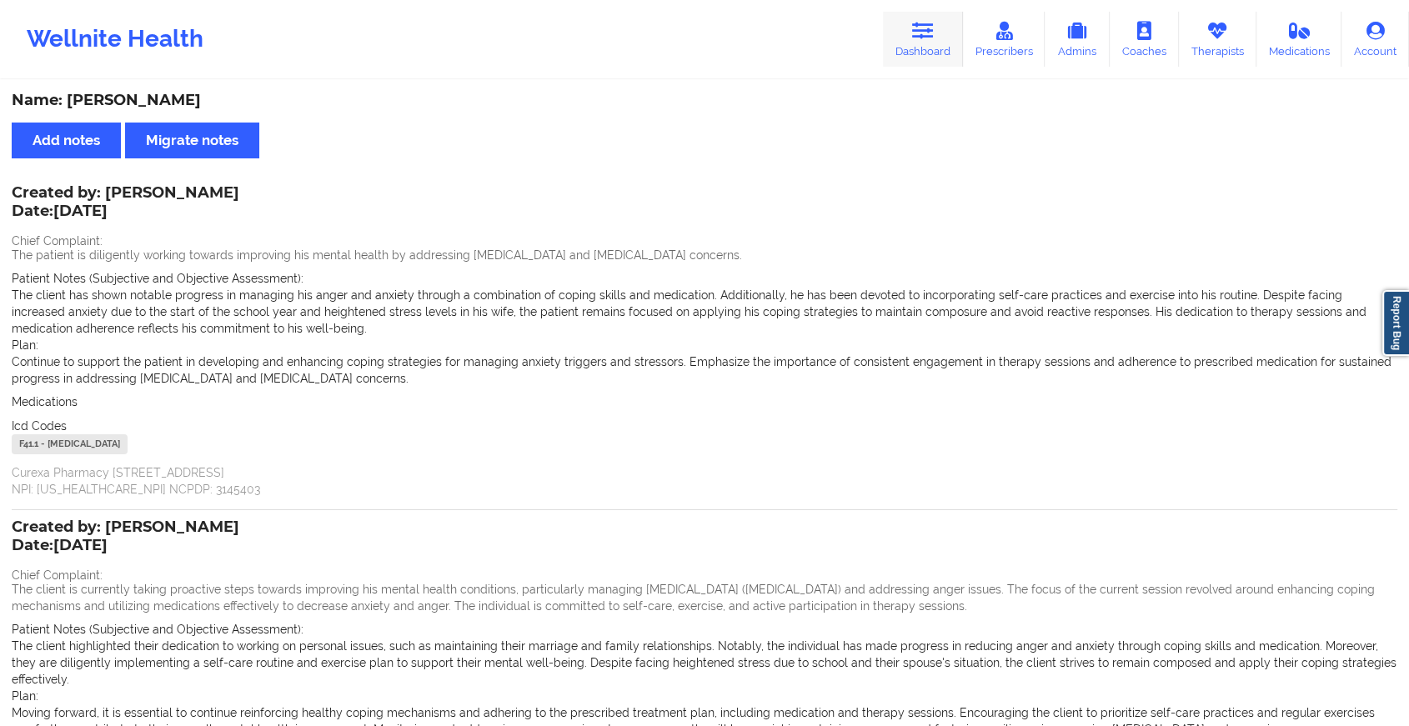
click at [907, 38] on link "Dashboard" at bounding box center [923, 39] width 80 height 55
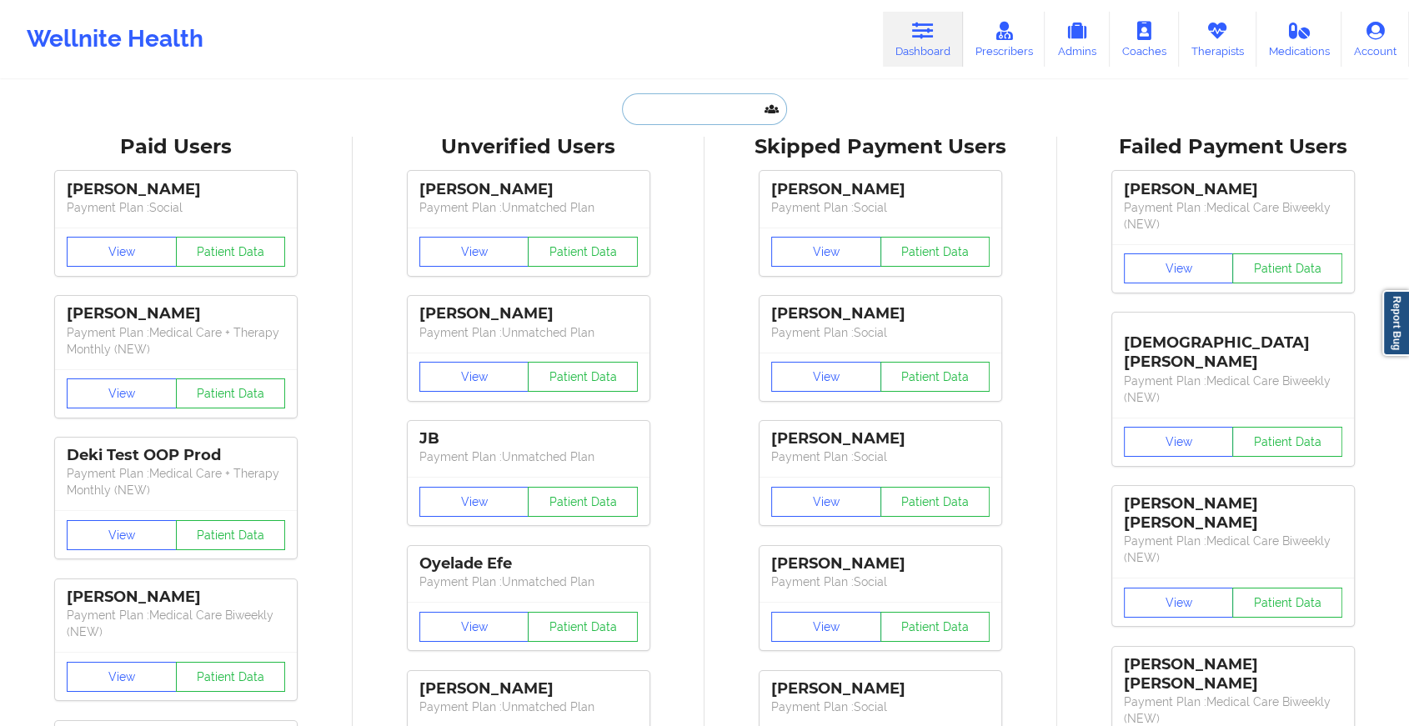
click at [660, 121] on input "text" at bounding box center [704, 109] width 165 height 32
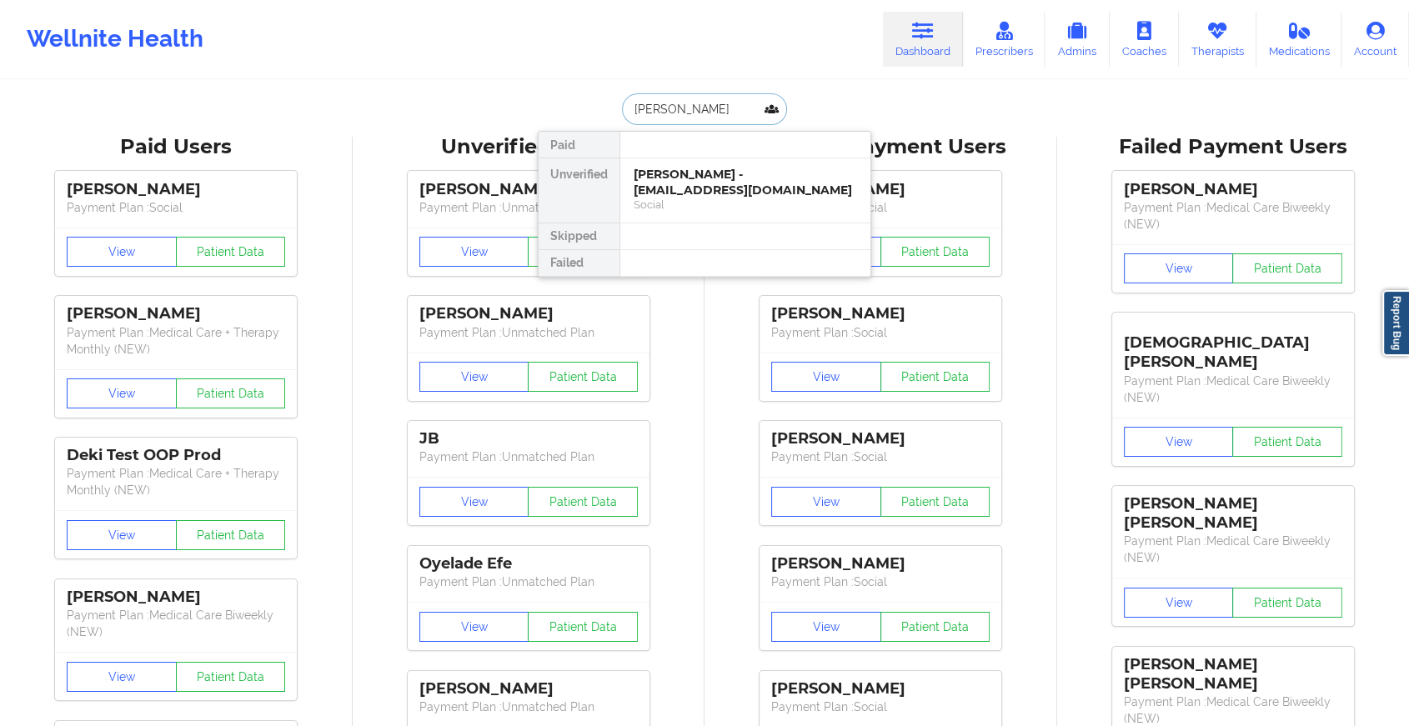
type input "[PERSON_NAME]"
click at [767, 170] on div "[PERSON_NAME] - [EMAIL_ADDRESS][DOMAIN_NAME]" at bounding box center [745, 182] width 223 height 31
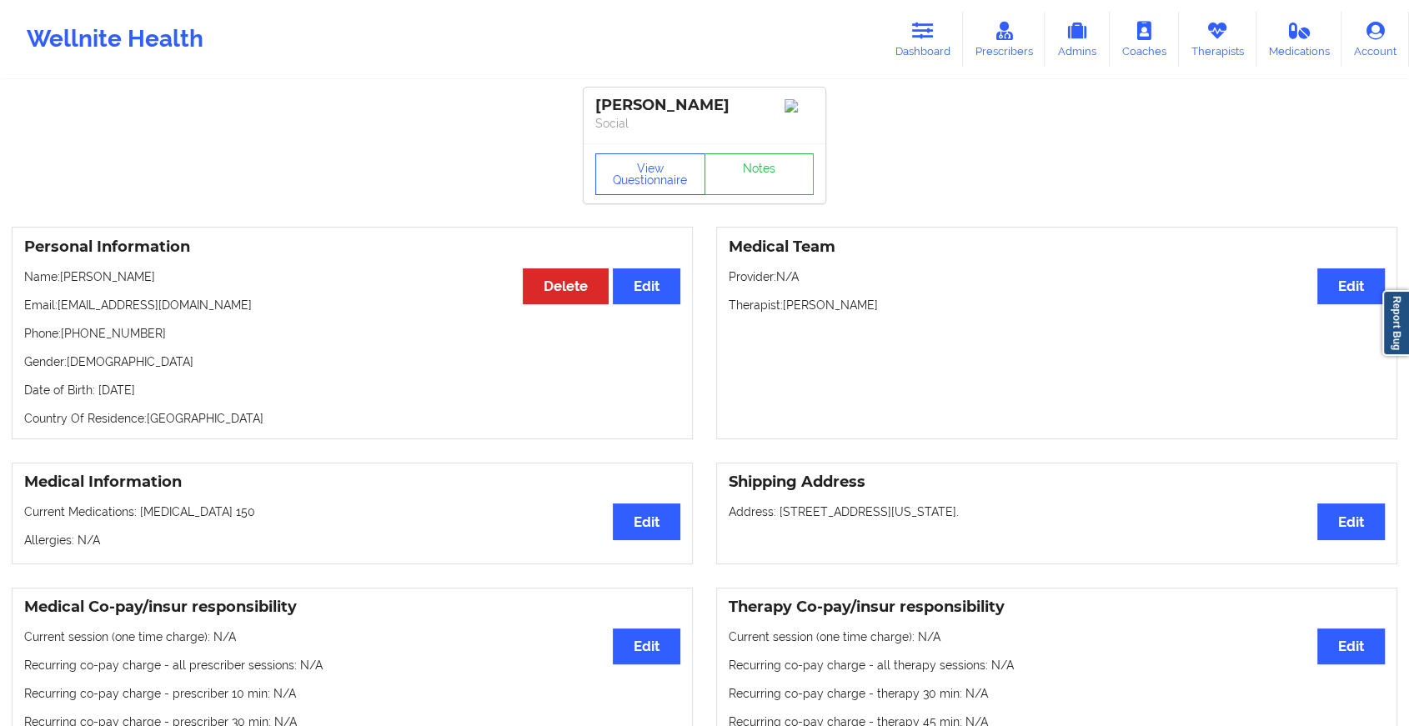
click at [749, 184] on link "Notes" at bounding box center [760, 174] width 110 height 42
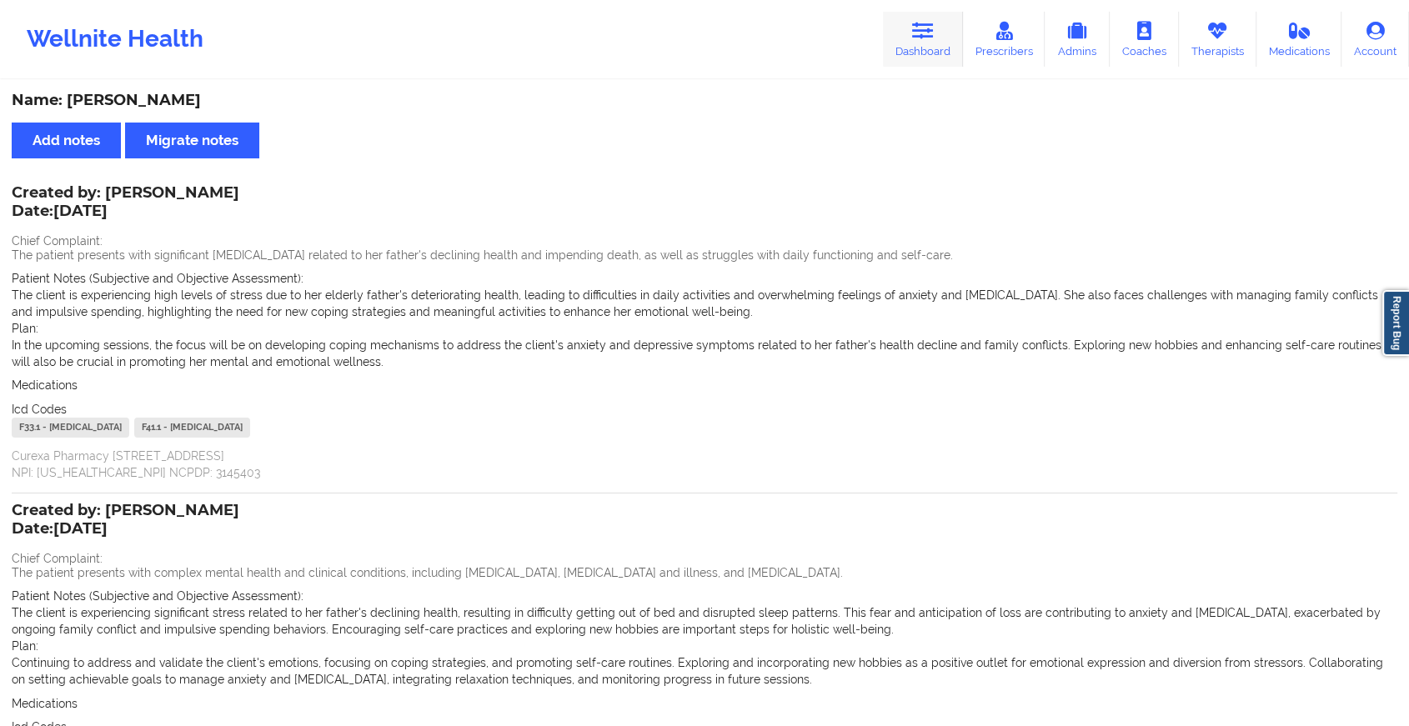
click at [933, 53] on link "Dashboard" at bounding box center [923, 39] width 80 height 55
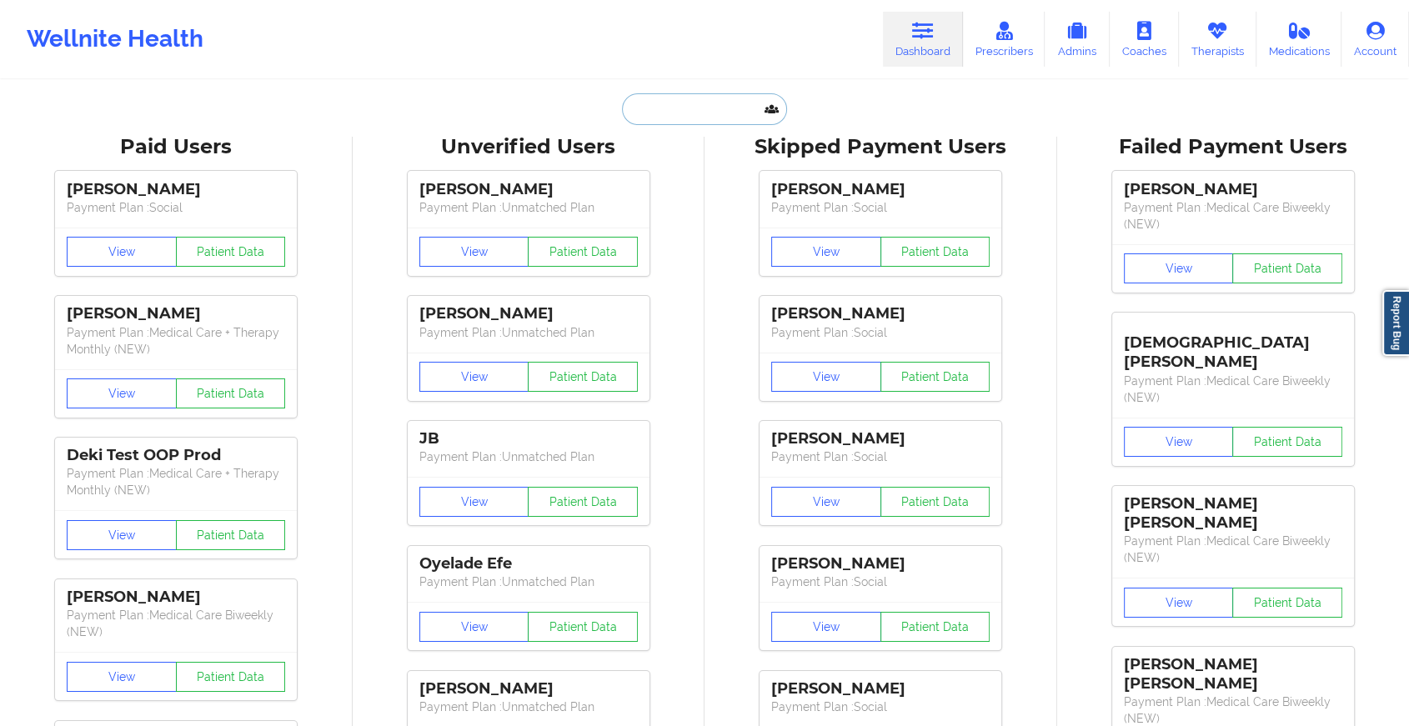
click at [720, 119] on input "text" at bounding box center [704, 109] width 165 height 32
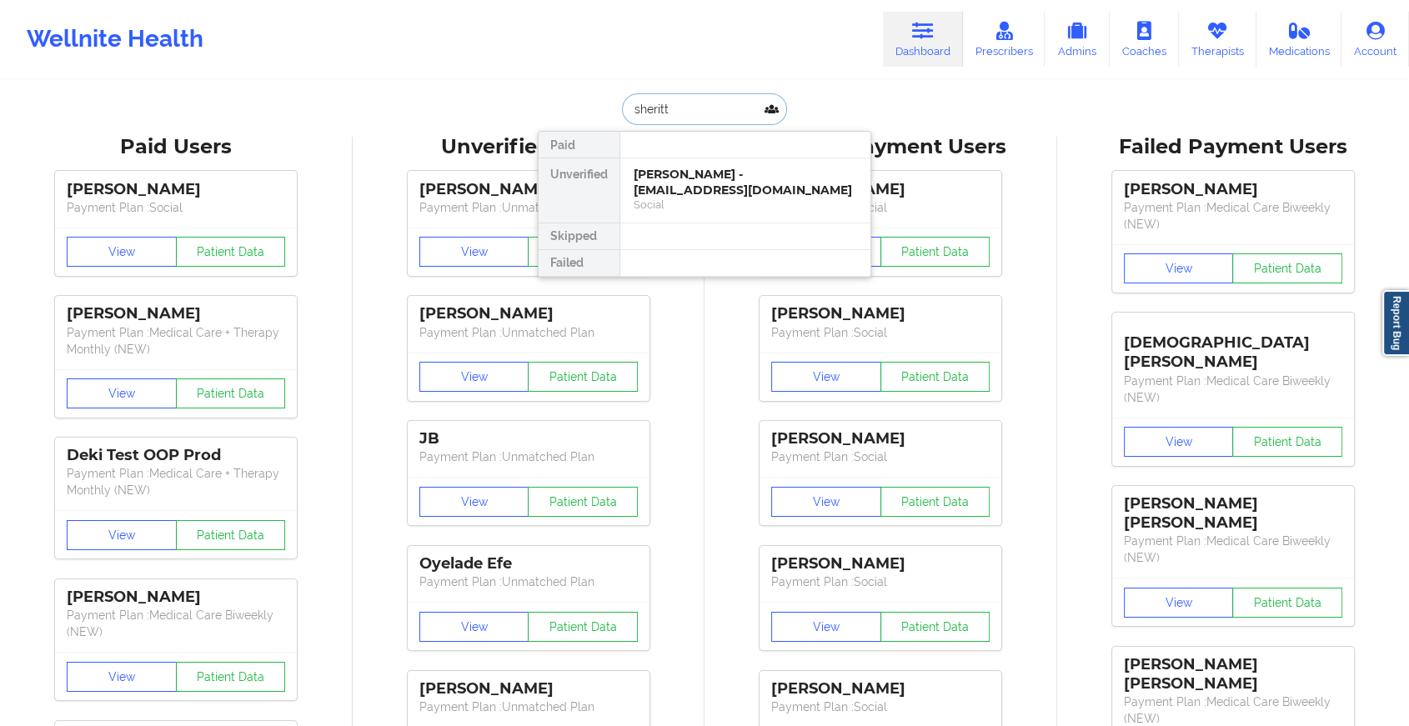
type input "[PERSON_NAME]"
click at [747, 173] on div "[PERSON_NAME] - [EMAIL_ADDRESS][DOMAIN_NAME]" at bounding box center [745, 182] width 223 height 31
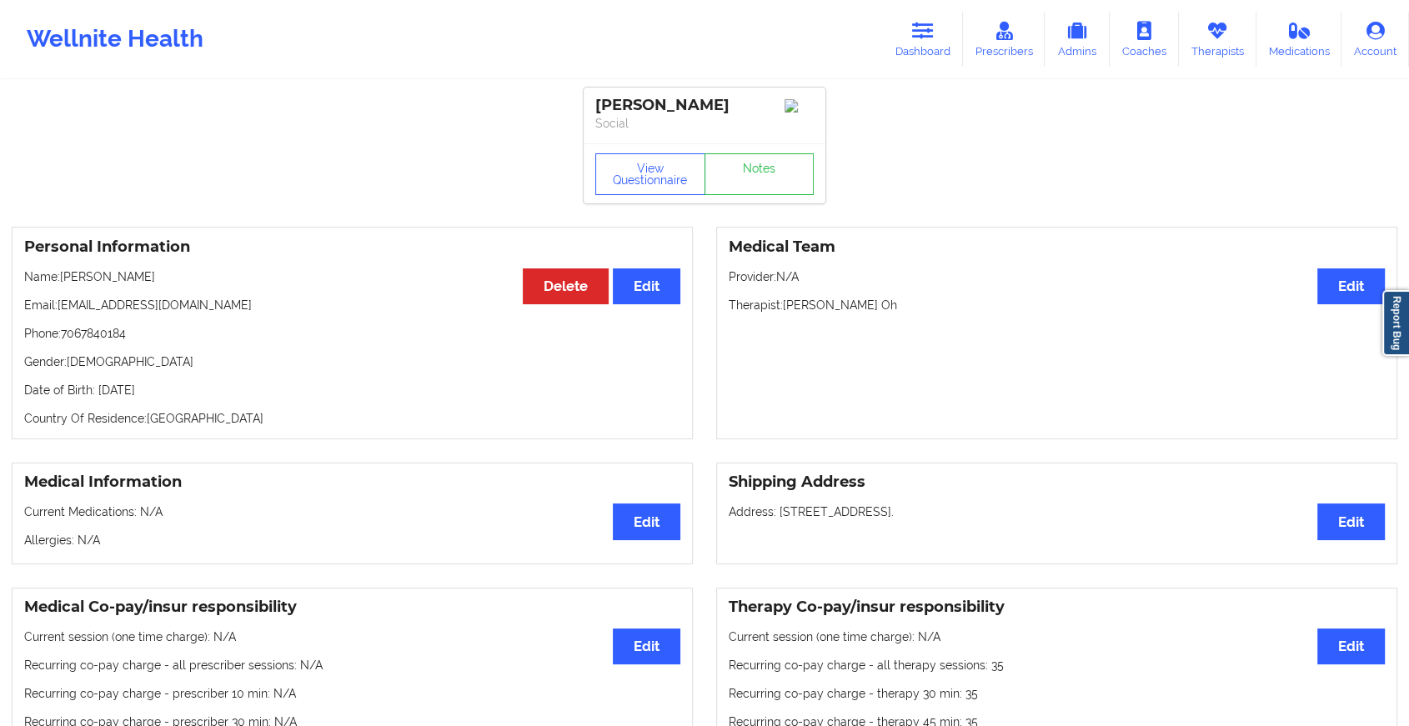
click at [760, 162] on div "View Questionnaire Notes" at bounding box center [705, 173] width 242 height 60
drag, startPoint x: 760, startPoint y: 162, endPoint x: 751, endPoint y: 193, distance: 32.2
click at [751, 193] on div "View Questionnaire Notes" at bounding box center [705, 173] width 242 height 60
click at [751, 193] on link "Notes" at bounding box center [760, 174] width 110 height 42
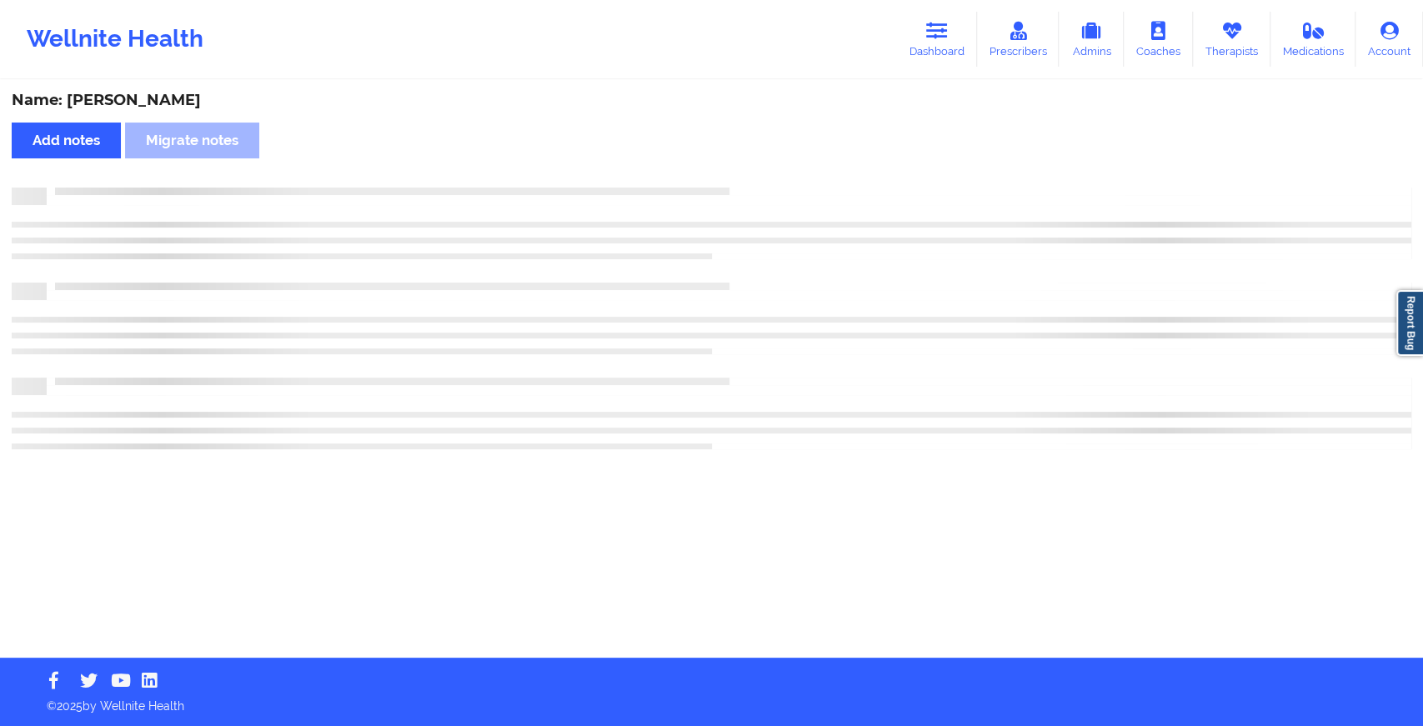
click at [751, 188] on div at bounding box center [729, 188] width 1365 height 0
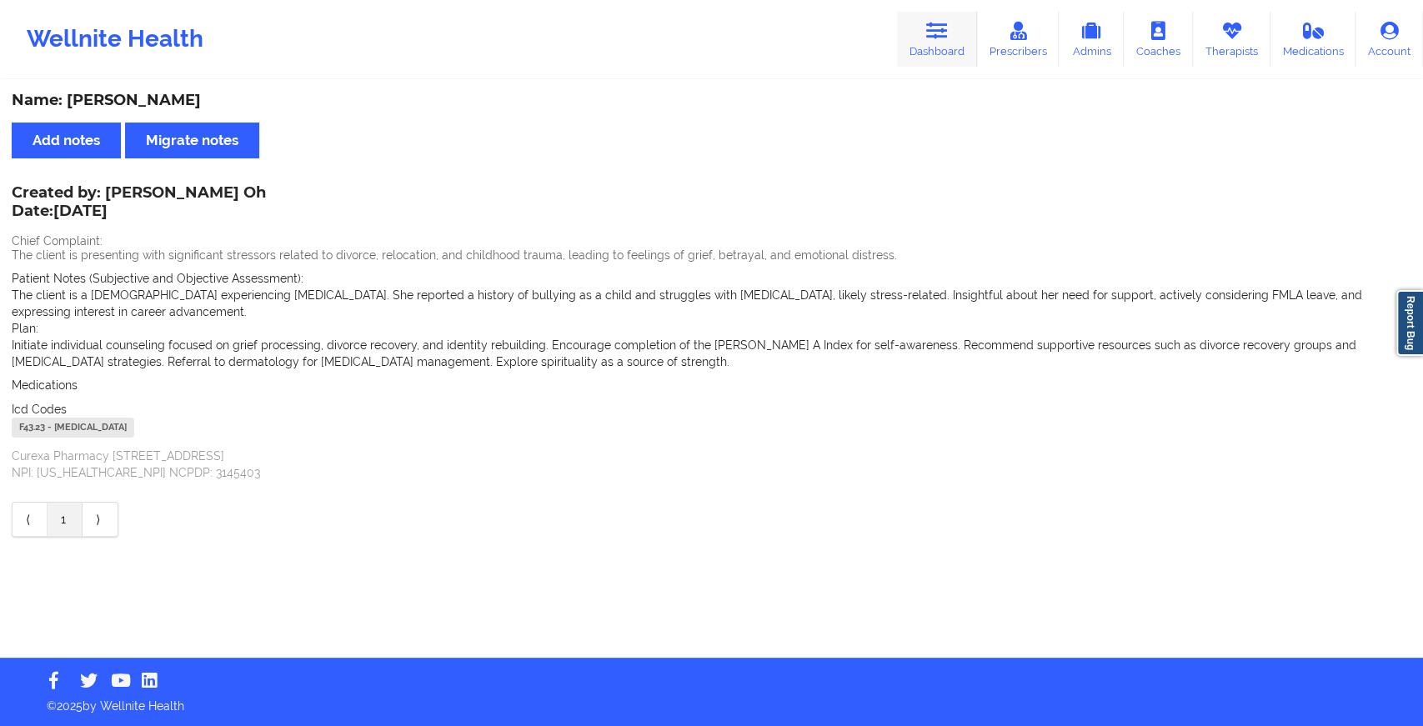
click at [936, 31] on icon at bounding box center [937, 31] width 22 height 18
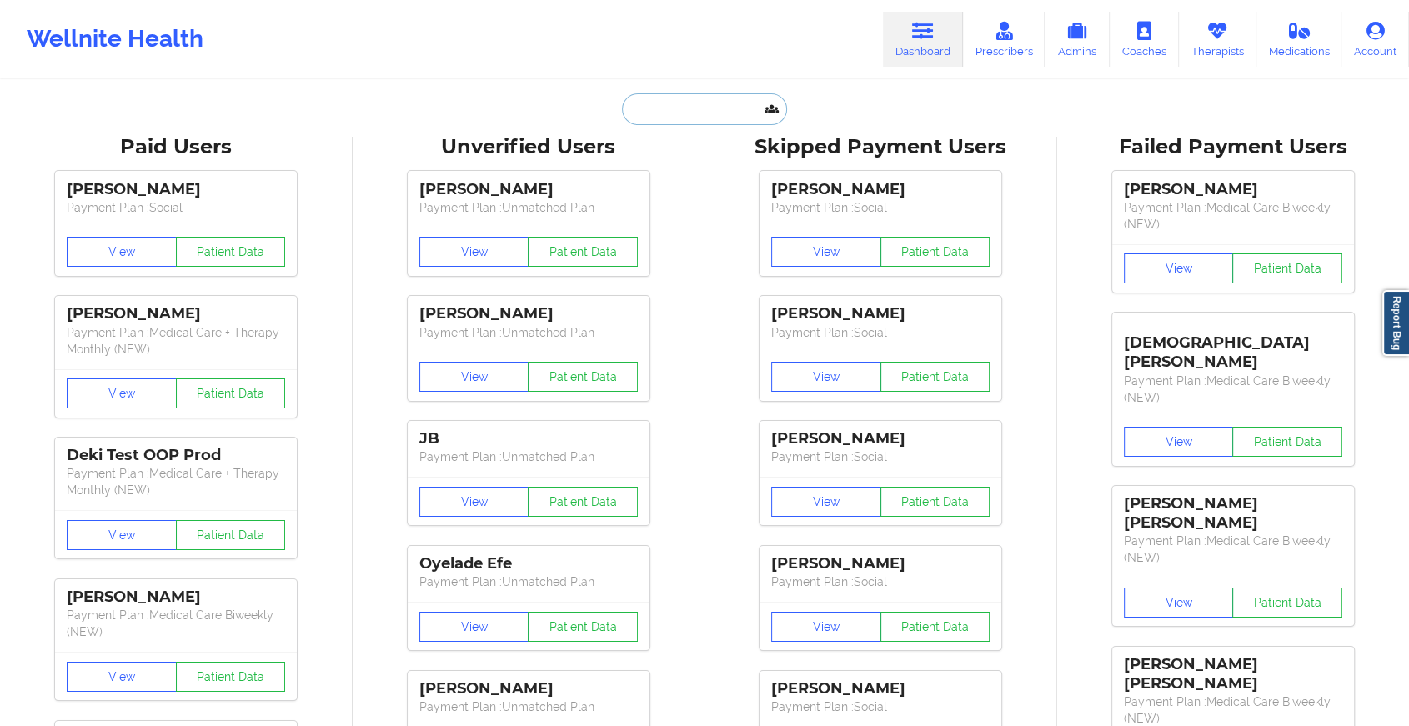
click at [722, 108] on input "text" at bounding box center [704, 109] width 165 height 32
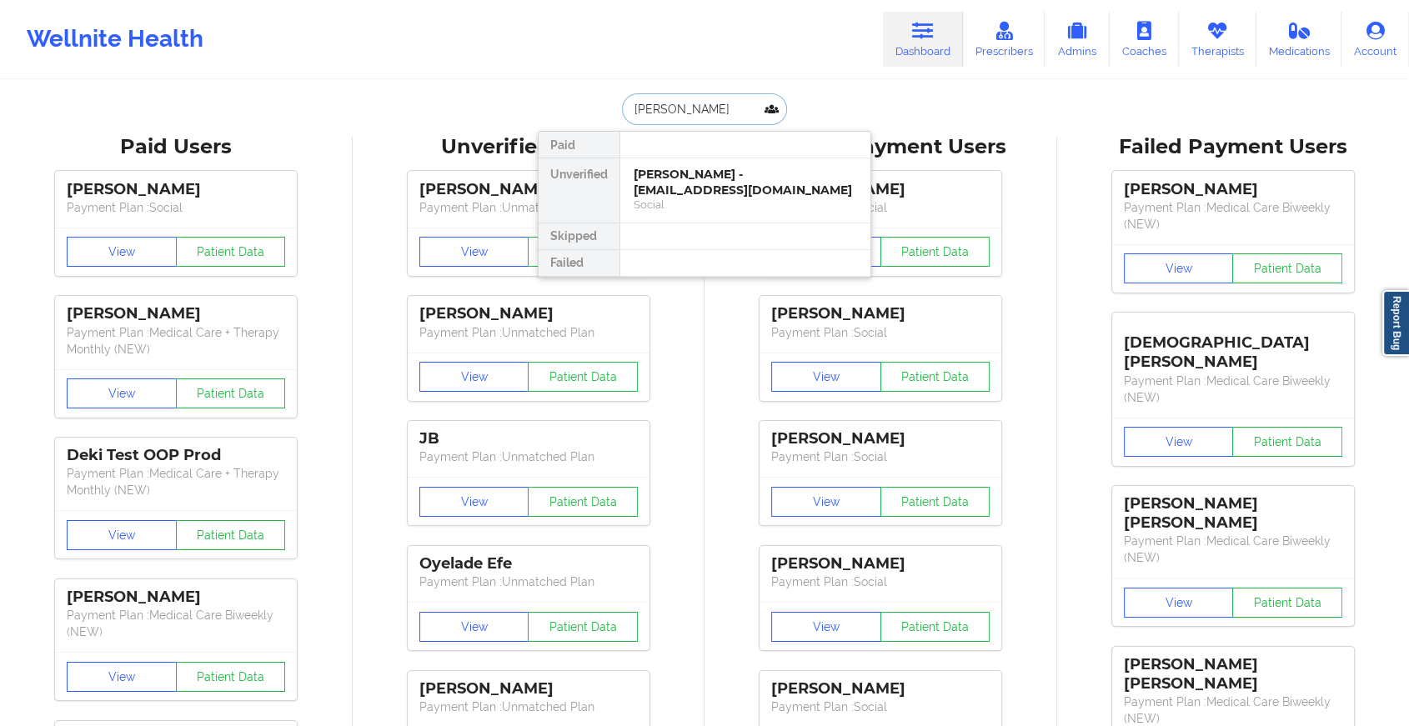
type input "[PERSON_NAME]"
click at [684, 198] on div "[PERSON_NAME] - [EMAIL_ADDRESS][DOMAIN_NAME] Social" at bounding box center [745, 190] width 250 height 64
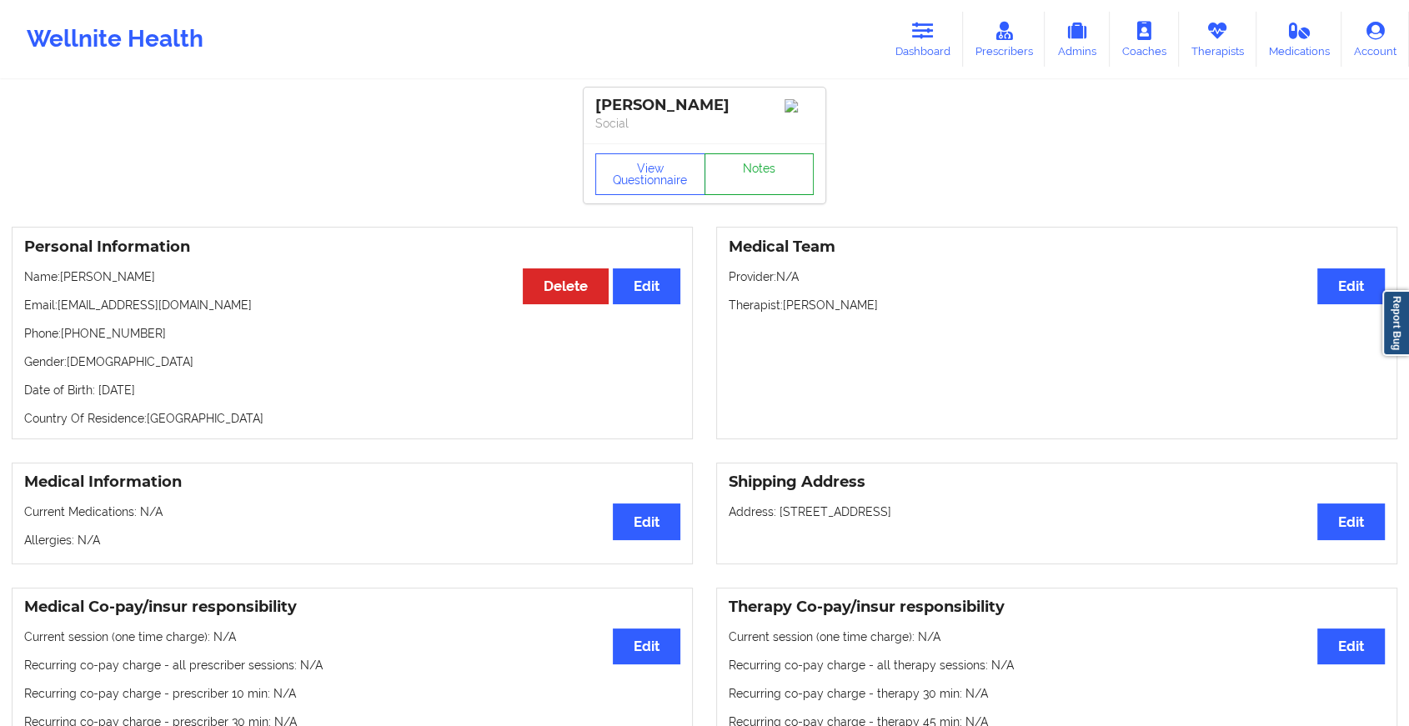
click at [765, 174] on link "Notes" at bounding box center [760, 174] width 110 height 42
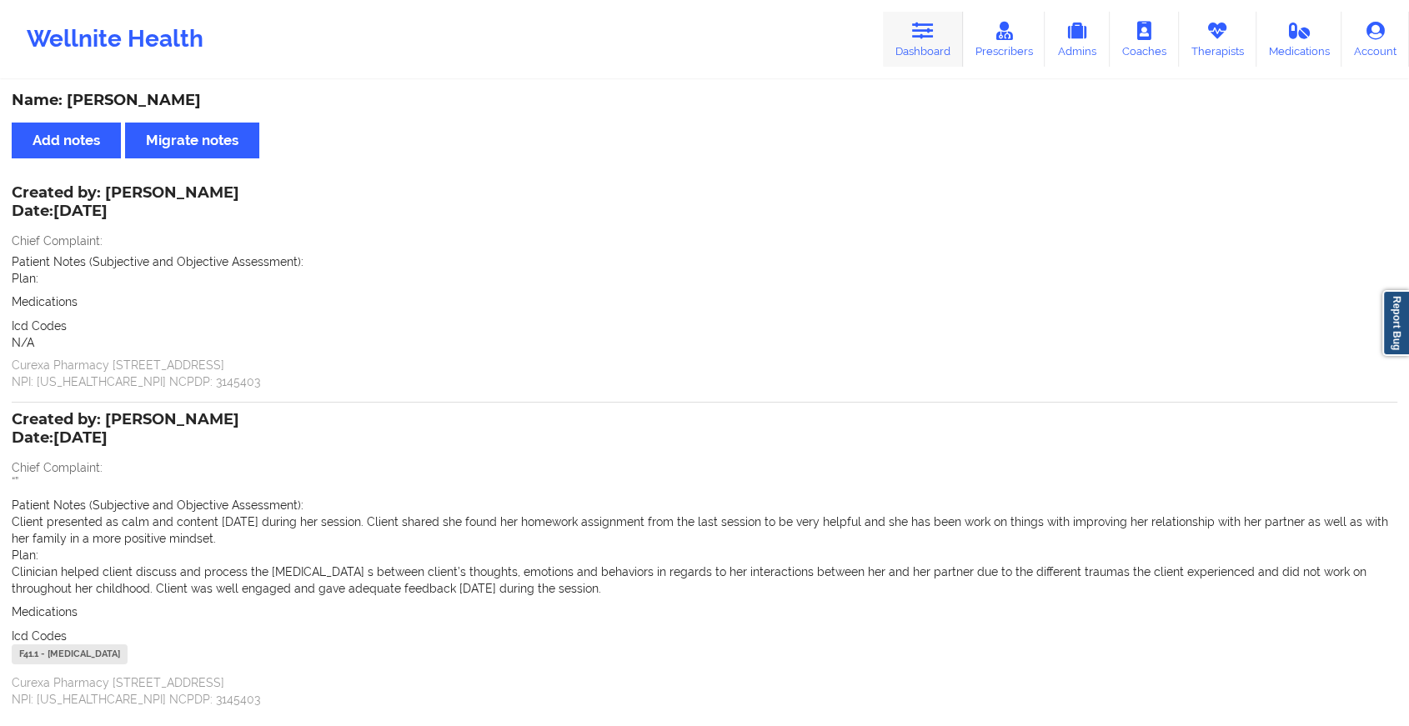
click at [887, 50] on link "Dashboard" at bounding box center [923, 39] width 80 height 55
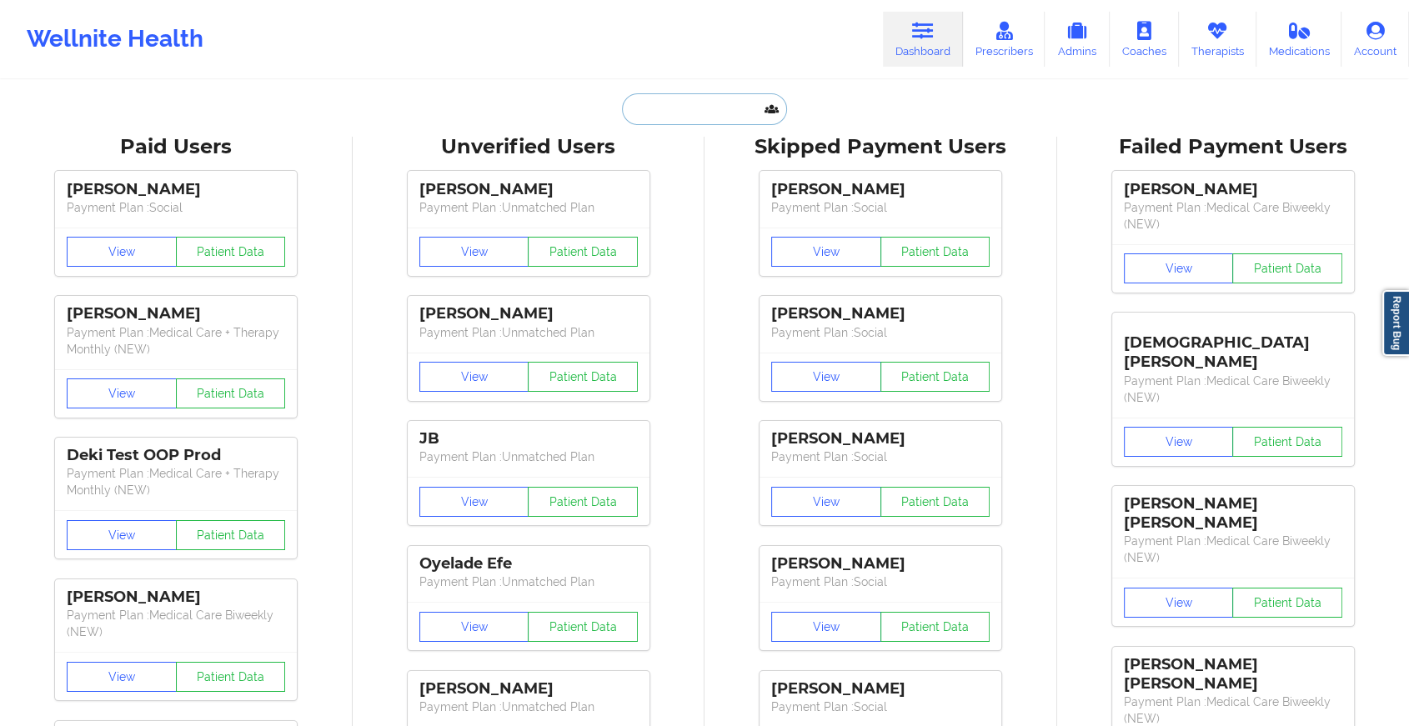
click at [727, 100] on input "text" at bounding box center [704, 109] width 165 height 32
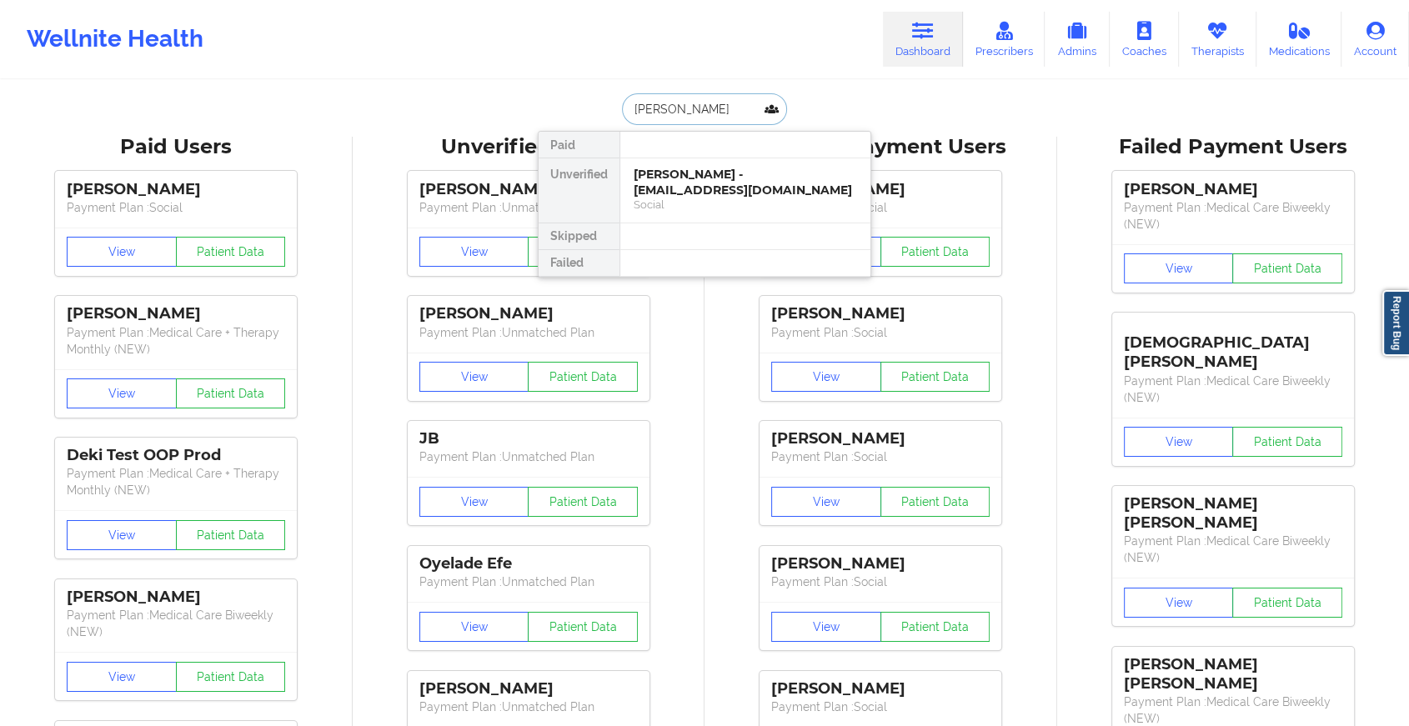
type input "[PERSON_NAME]"
click at [715, 179] on div "[PERSON_NAME] - [EMAIL_ADDRESS][DOMAIN_NAME]" at bounding box center [745, 182] width 223 height 31
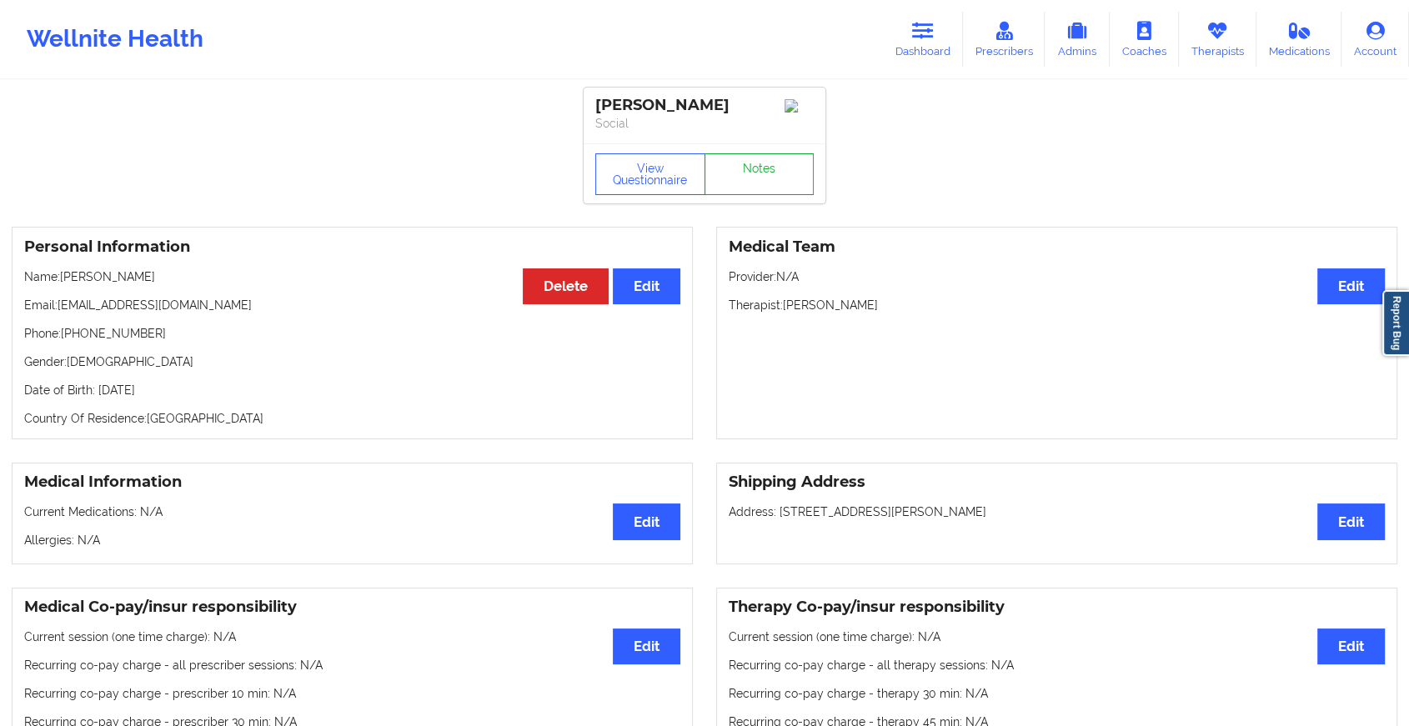
click at [765, 178] on link "Notes" at bounding box center [760, 174] width 110 height 42
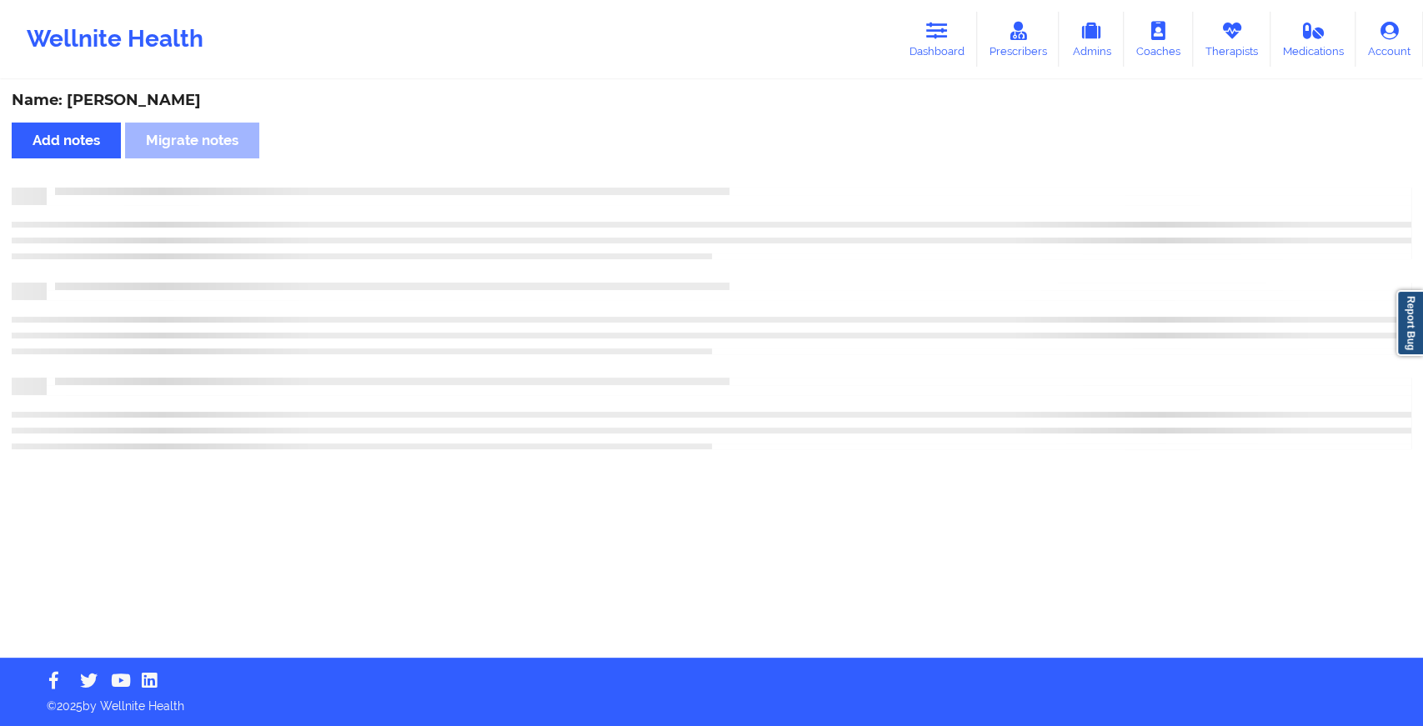
click at [765, 178] on div "Name: [PERSON_NAME] Add notes Migrate notes" at bounding box center [711, 370] width 1423 height 576
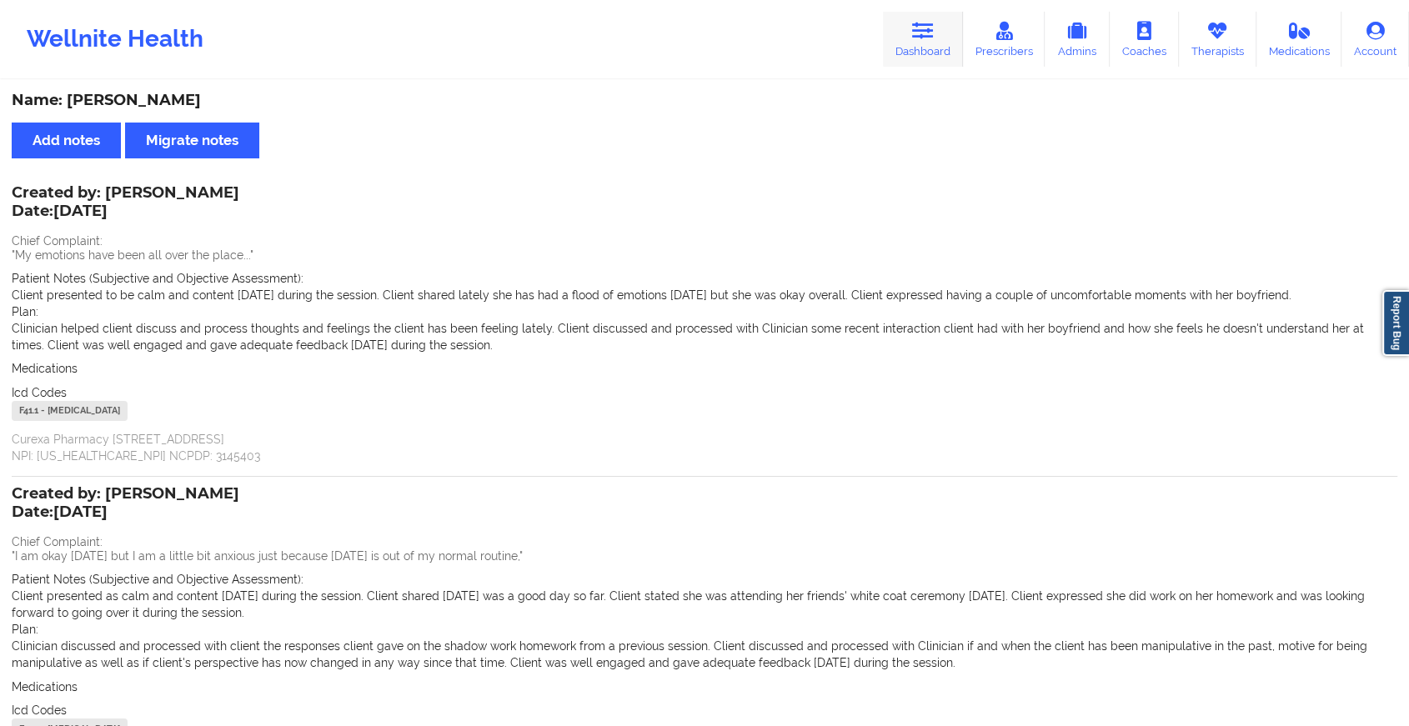
click at [898, 44] on link "Dashboard" at bounding box center [923, 39] width 80 height 55
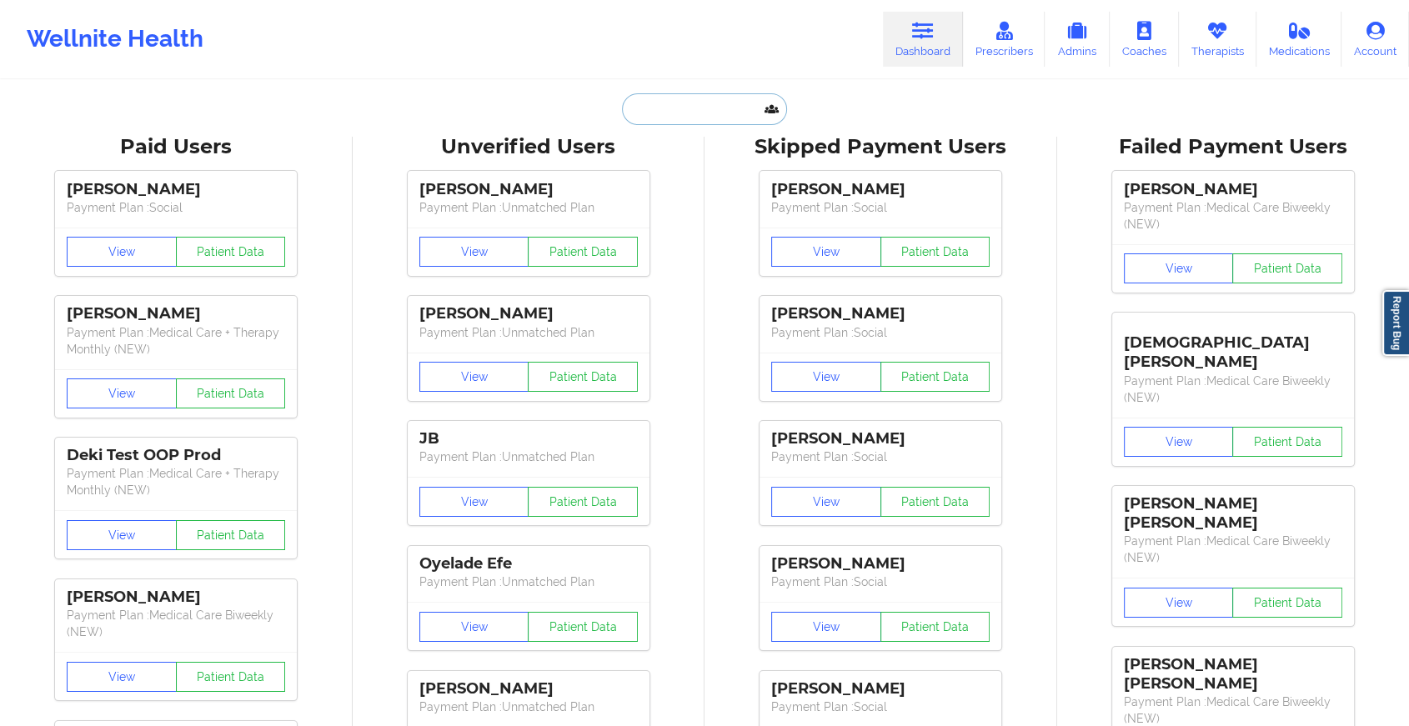
click at [676, 107] on input "text" at bounding box center [704, 109] width 165 height 32
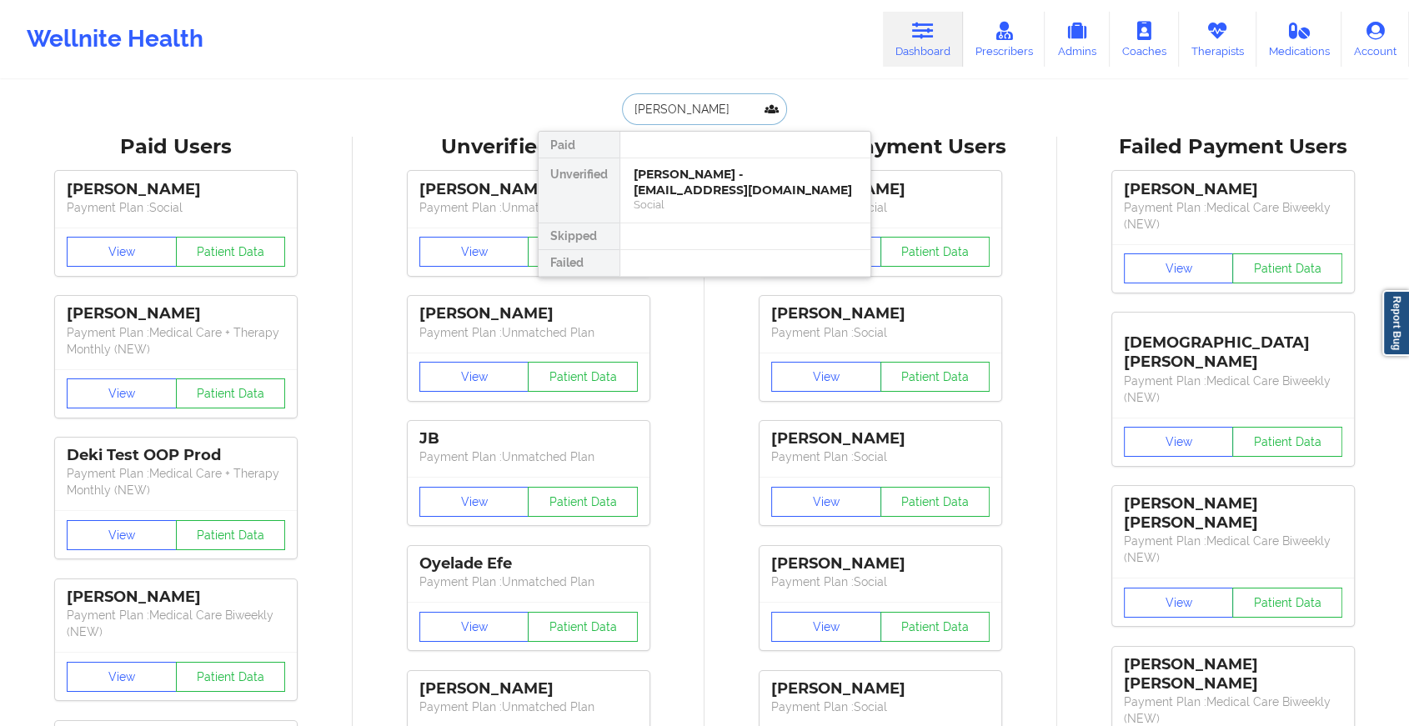
type input "[PERSON_NAME]"
click at [695, 180] on div "[PERSON_NAME] - [EMAIL_ADDRESS][DOMAIN_NAME]" at bounding box center [745, 182] width 223 height 31
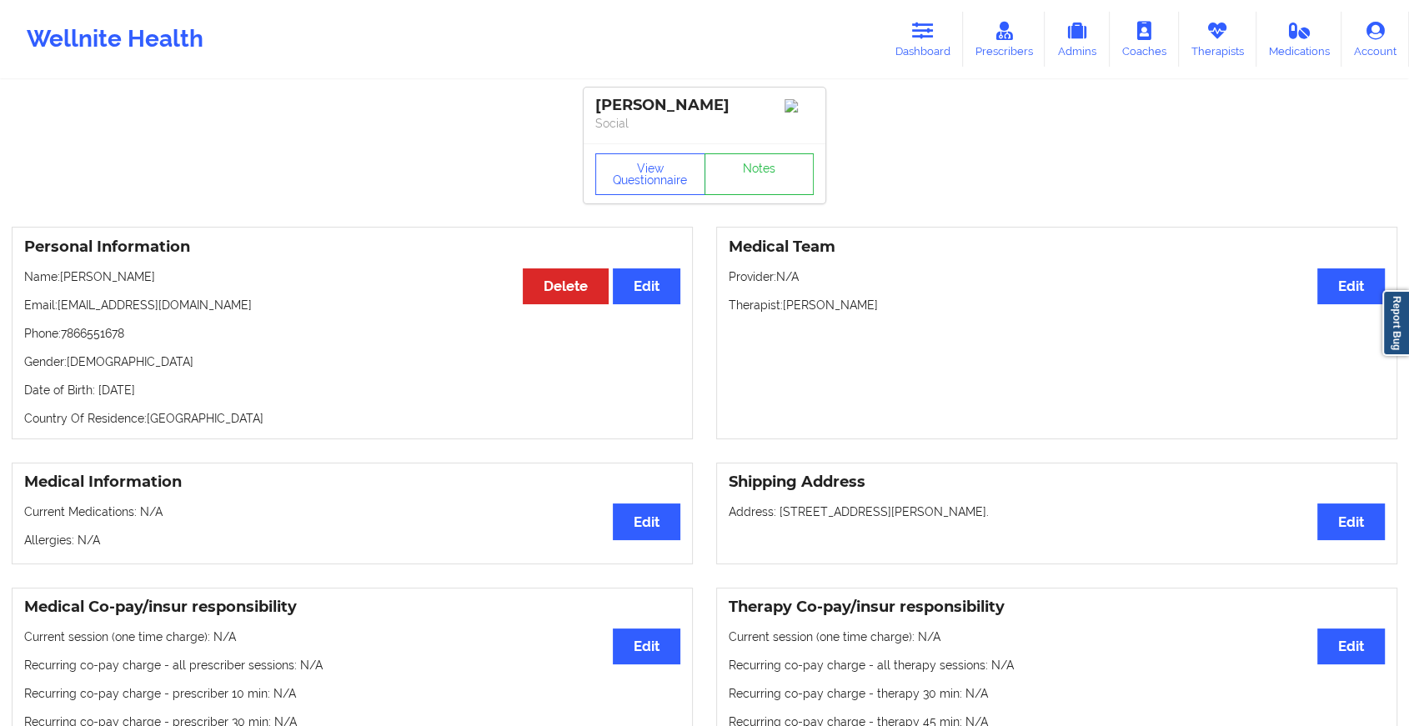
click at [775, 202] on div "View Questionnaire Notes" at bounding box center [705, 173] width 242 height 60
click at [752, 184] on link "Notes" at bounding box center [760, 174] width 110 height 42
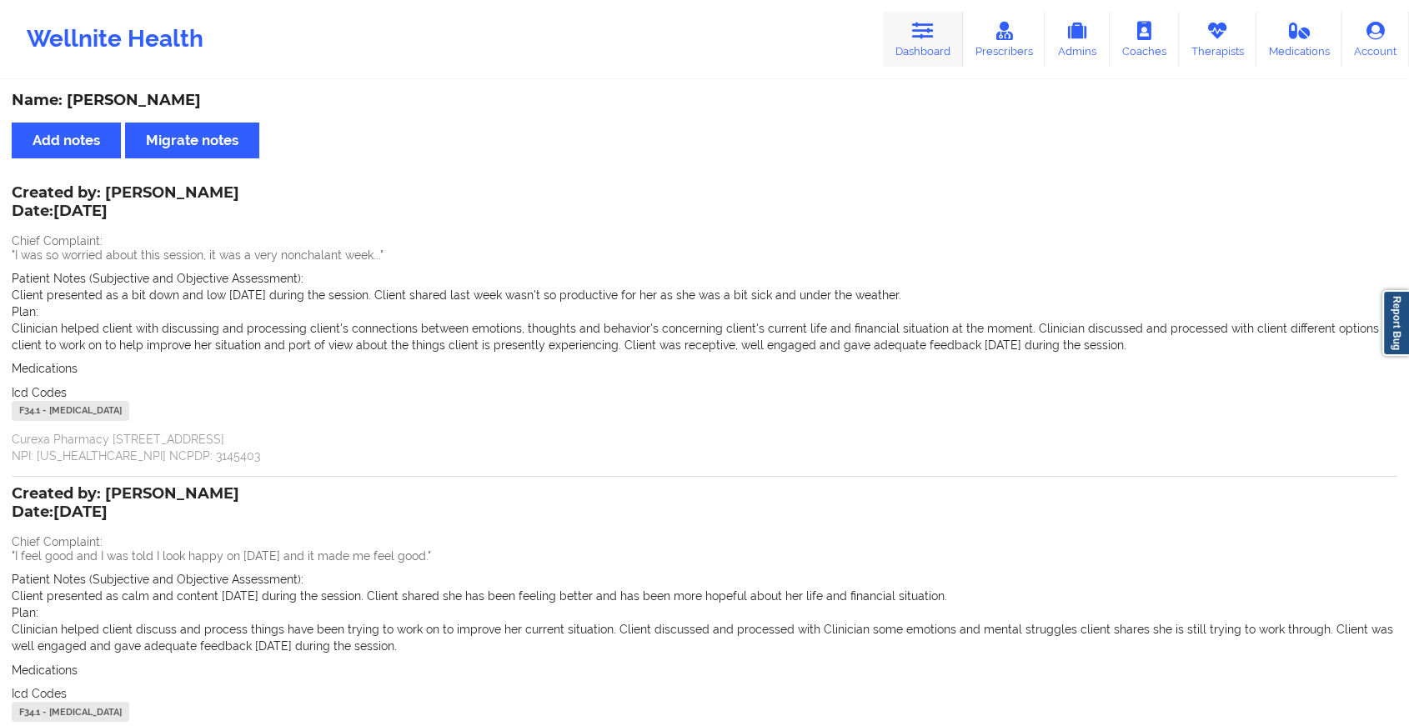
click at [916, 27] on icon at bounding box center [923, 31] width 22 height 18
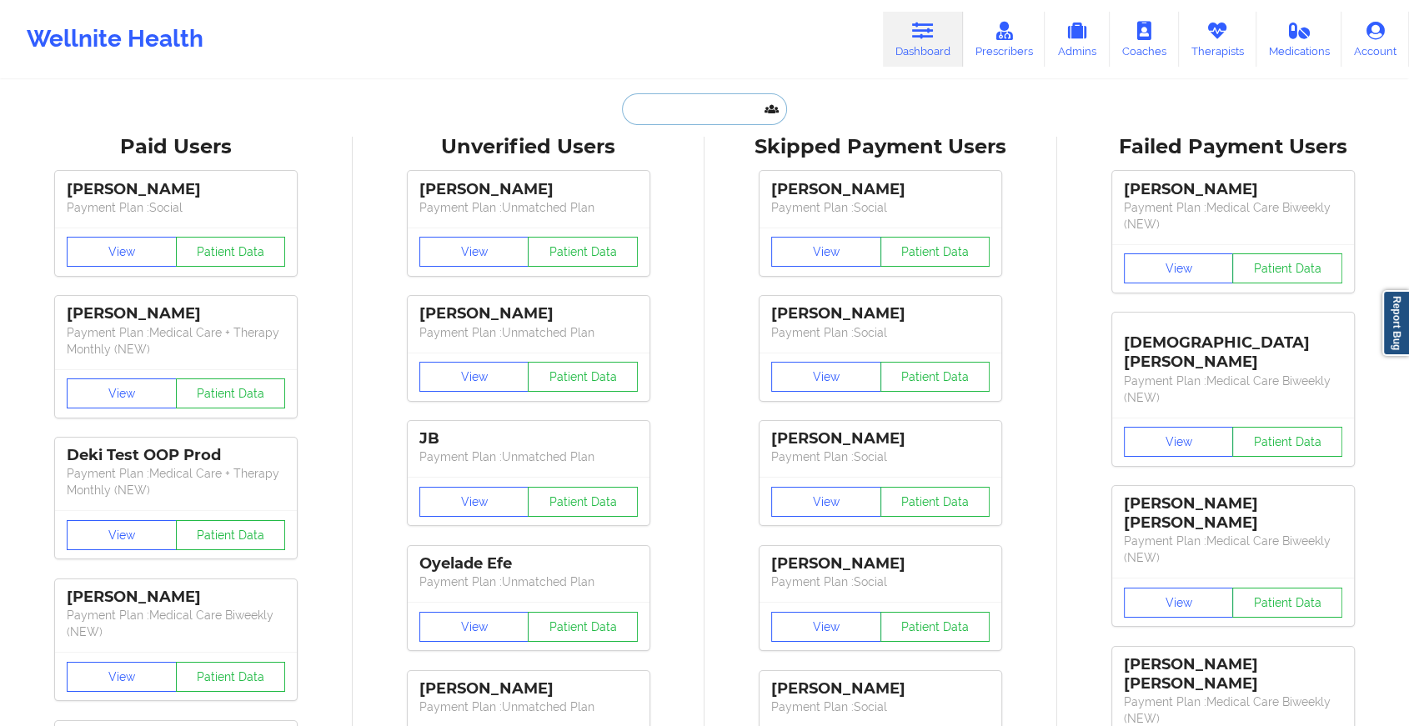
click at [703, 116] on input "text" at bounding box center [704, 109] width 165 height 32
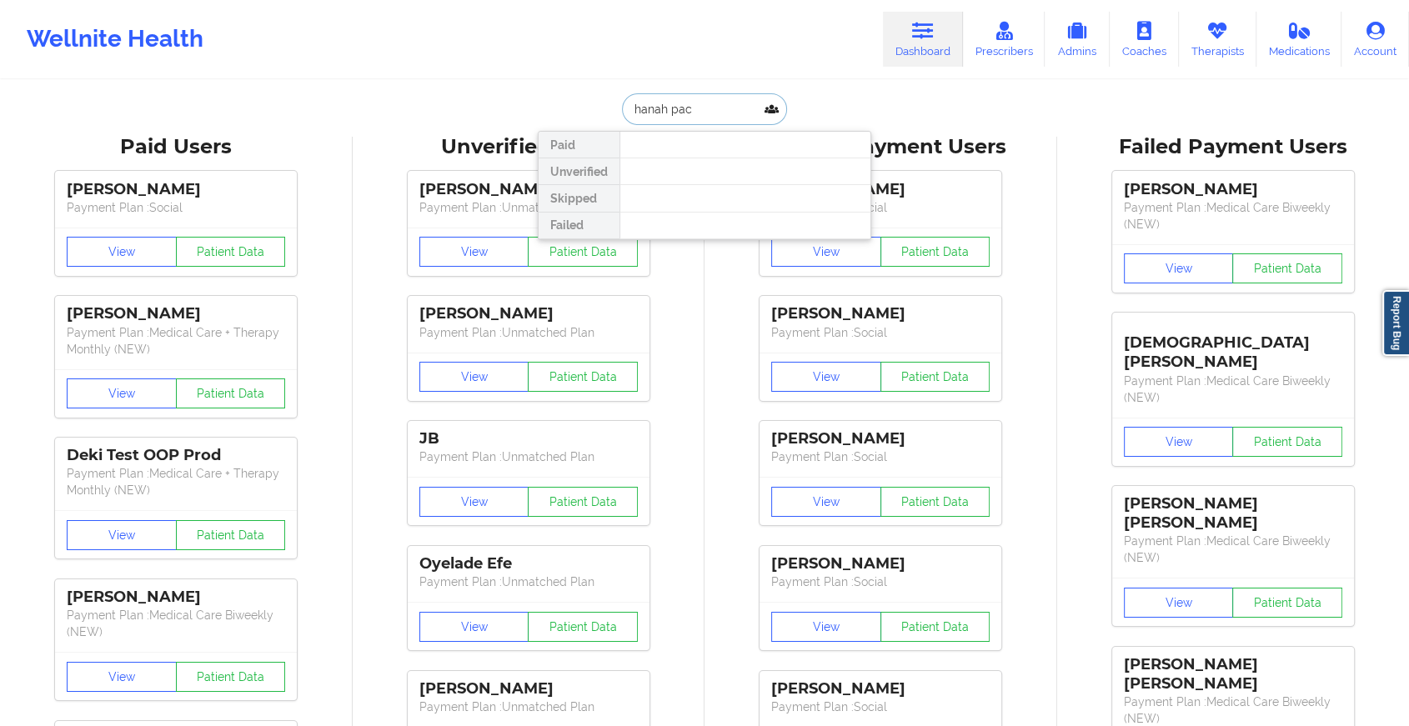
type input "[PERSON_NAME]"
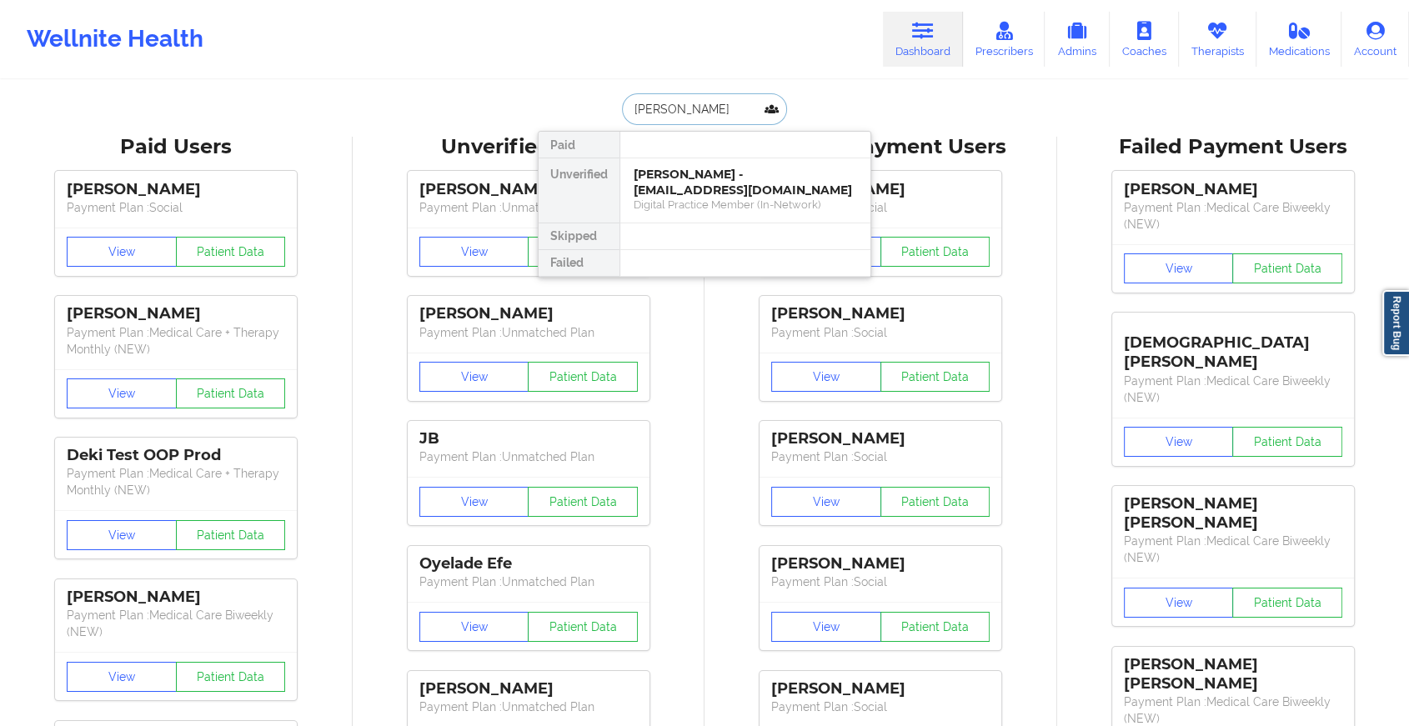
click at [680, 173] on div "[PERSON_NAME] - [EMAIL_ADDRESS][DOMAIN_NAME]" at bounding box center [745, 182] width 223 height 31
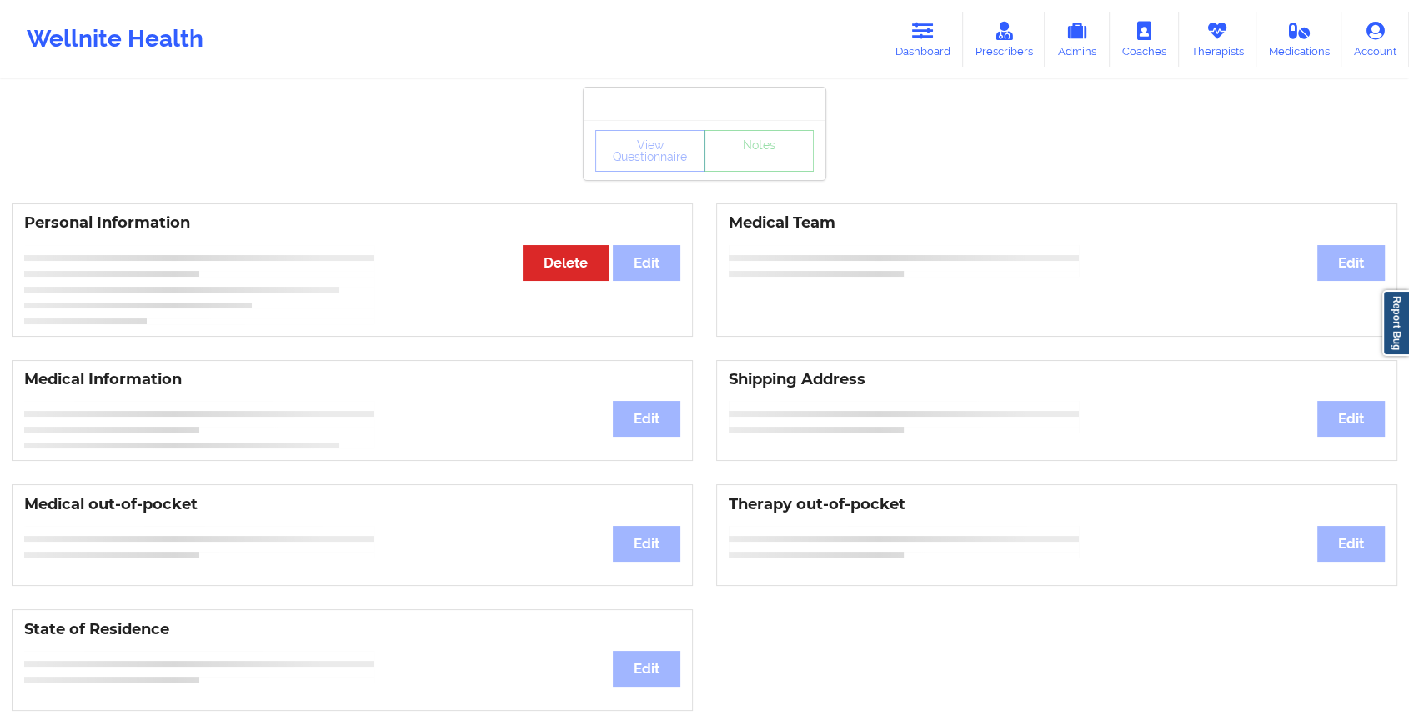
click at [753, 170] on div "View Questionnaire Notes" at bounding box center [704, 151] width 218 height 42
click at [753, 170] on link "Notes" at bounding box center [760, 151] width 110 height 42
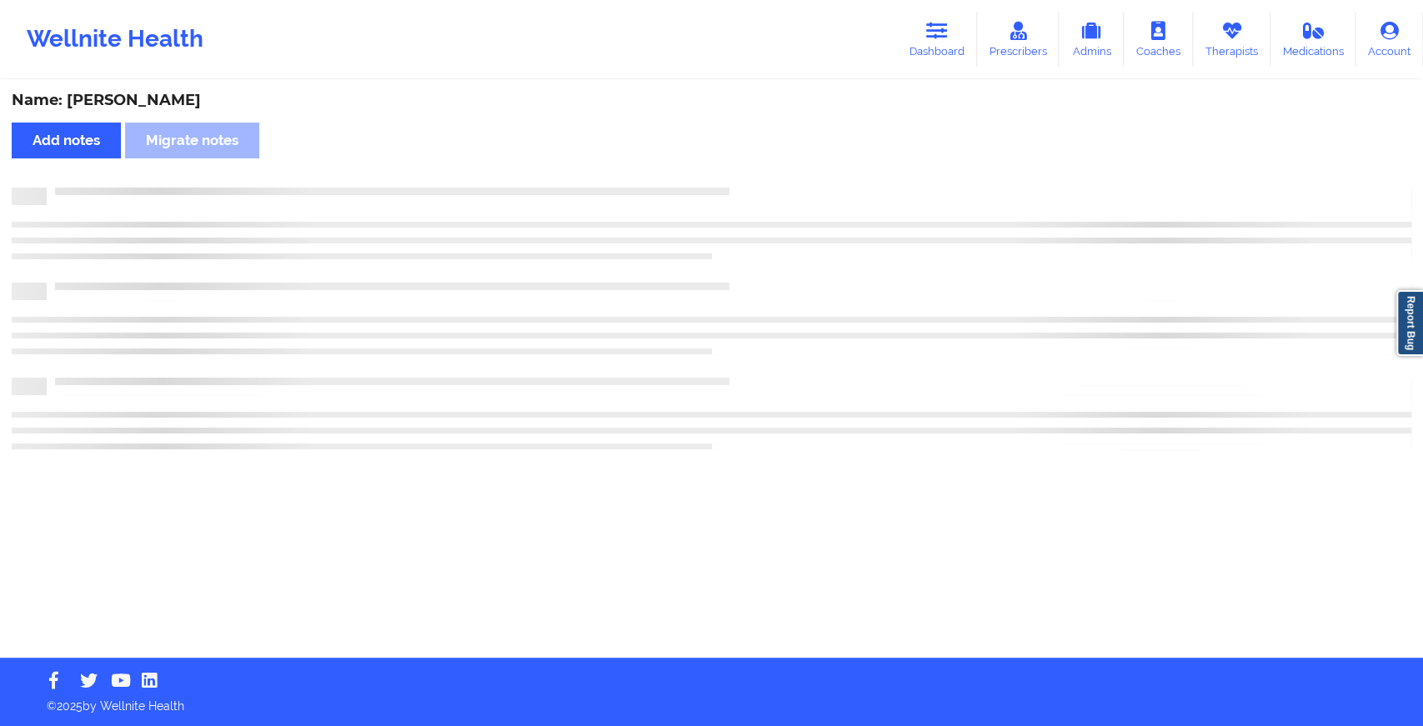
click at [753, 170] on div "Name: [PERSON_NAME] Add notes Migrate notes" at bounding box center [711, 370] width 1423 height 576
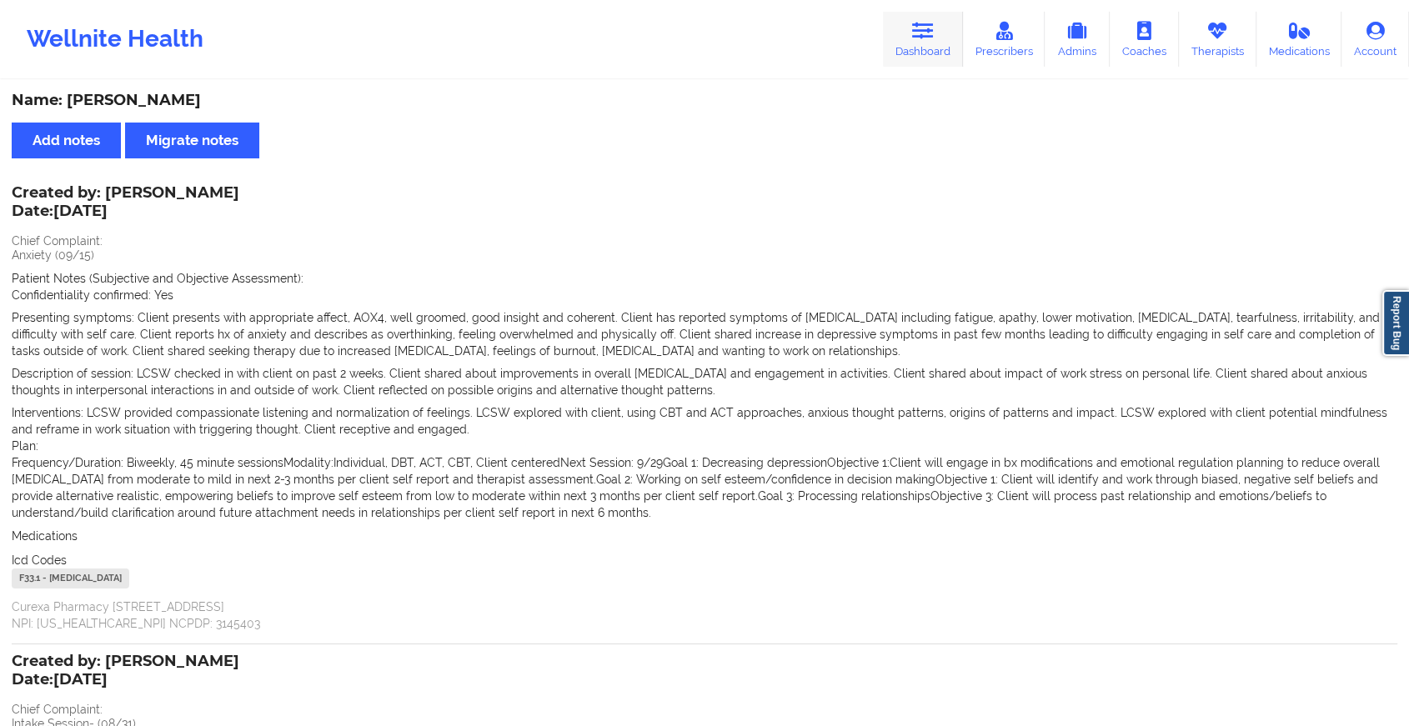
click at [915, 22] on icon at bounding box center [923, 31] width 22 height 18
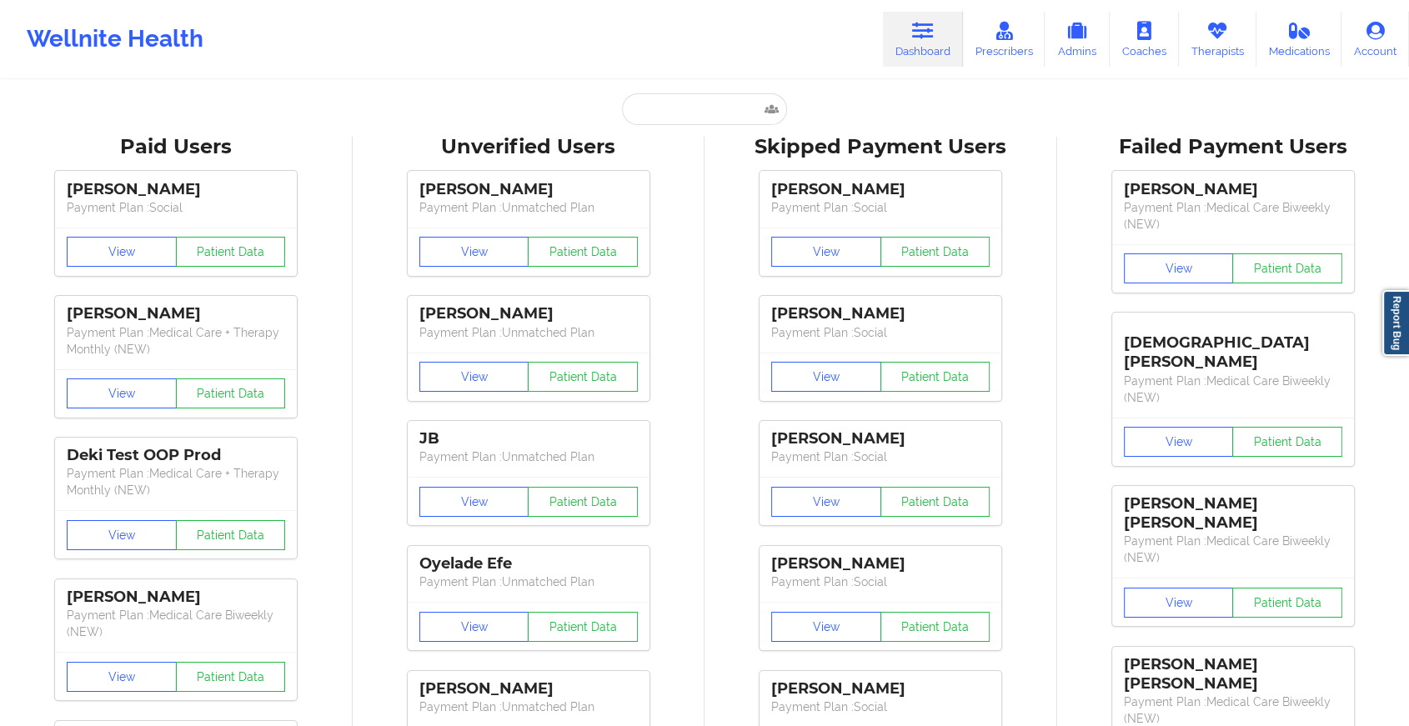
click at [708, 107] on input "text" at bounding box center [704, 109] width 165 height 32
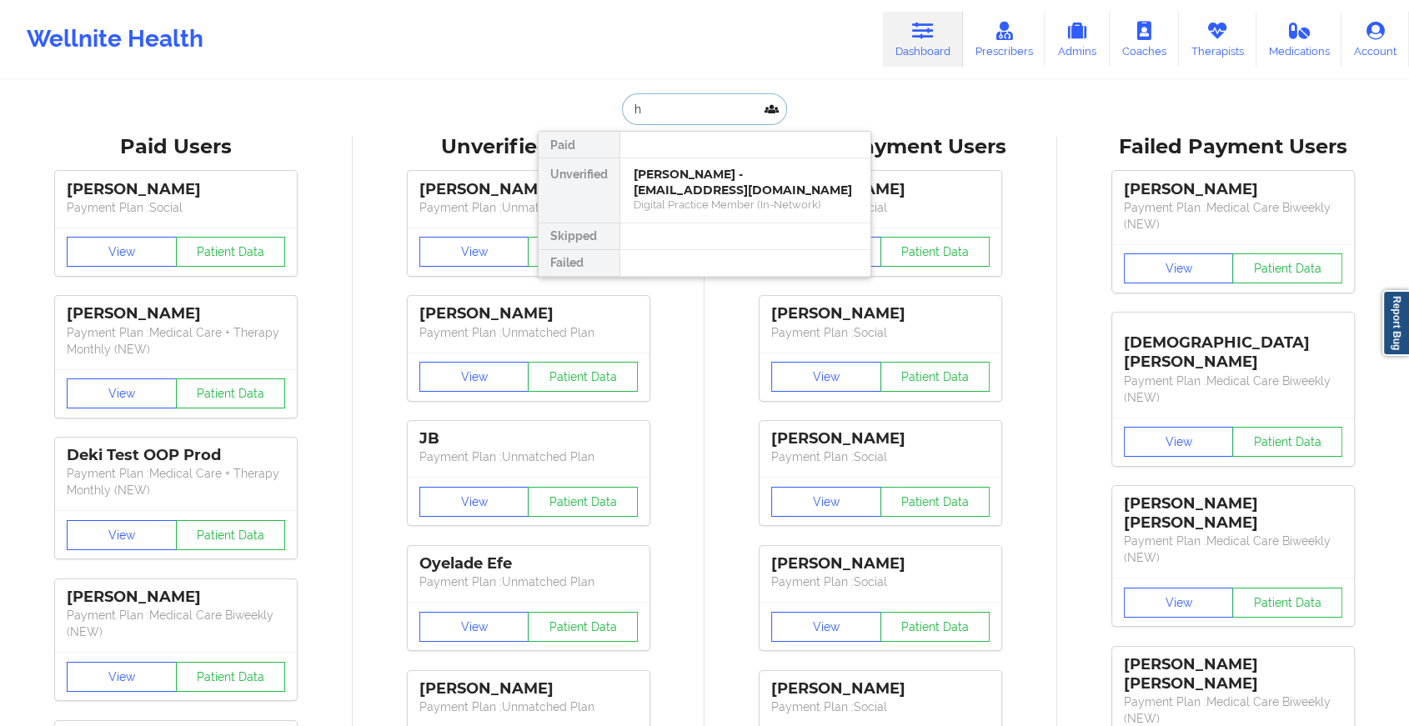
type input "h"
type input "[PERSON_NAME]"
click at [736, 198] on div "Social" at bounding box center [745, 205] width 223 height 14
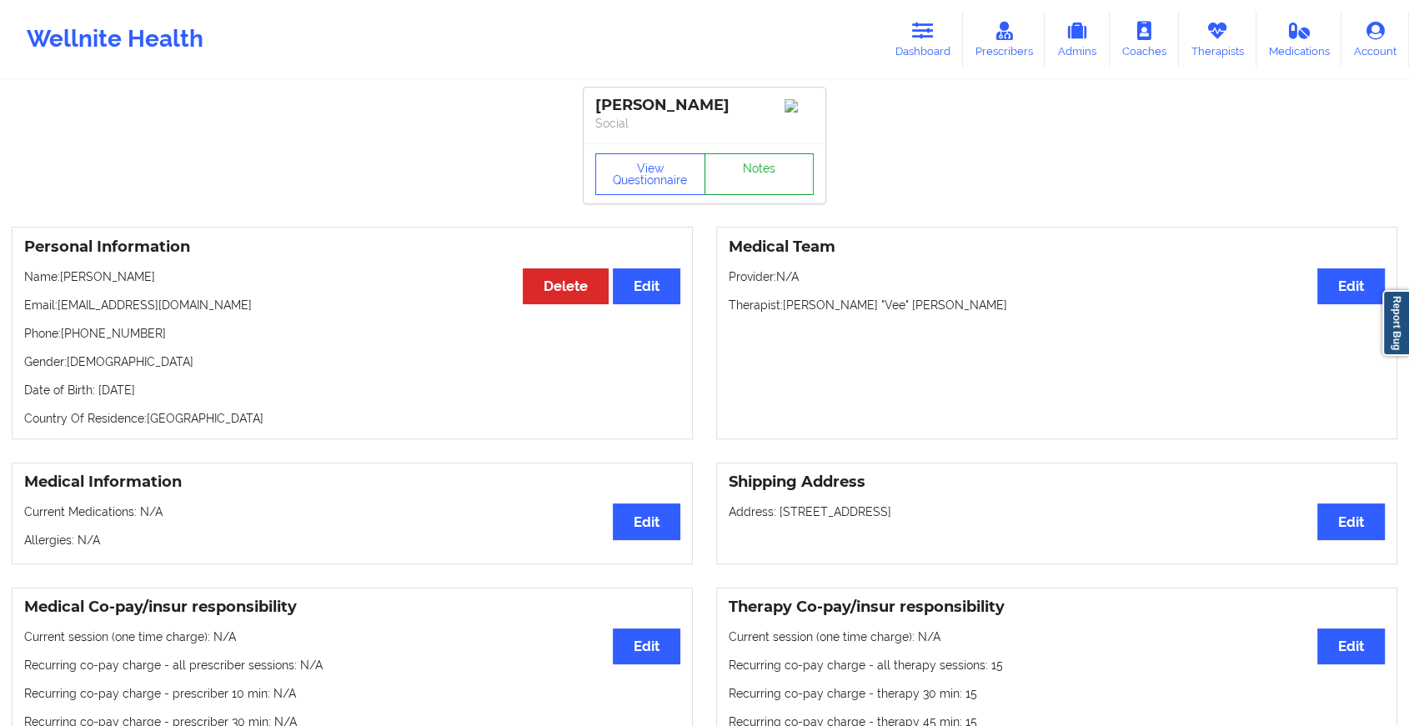
click at [747, 187] on link "Notes" at bounding box center [760, 174] width 110 height 42
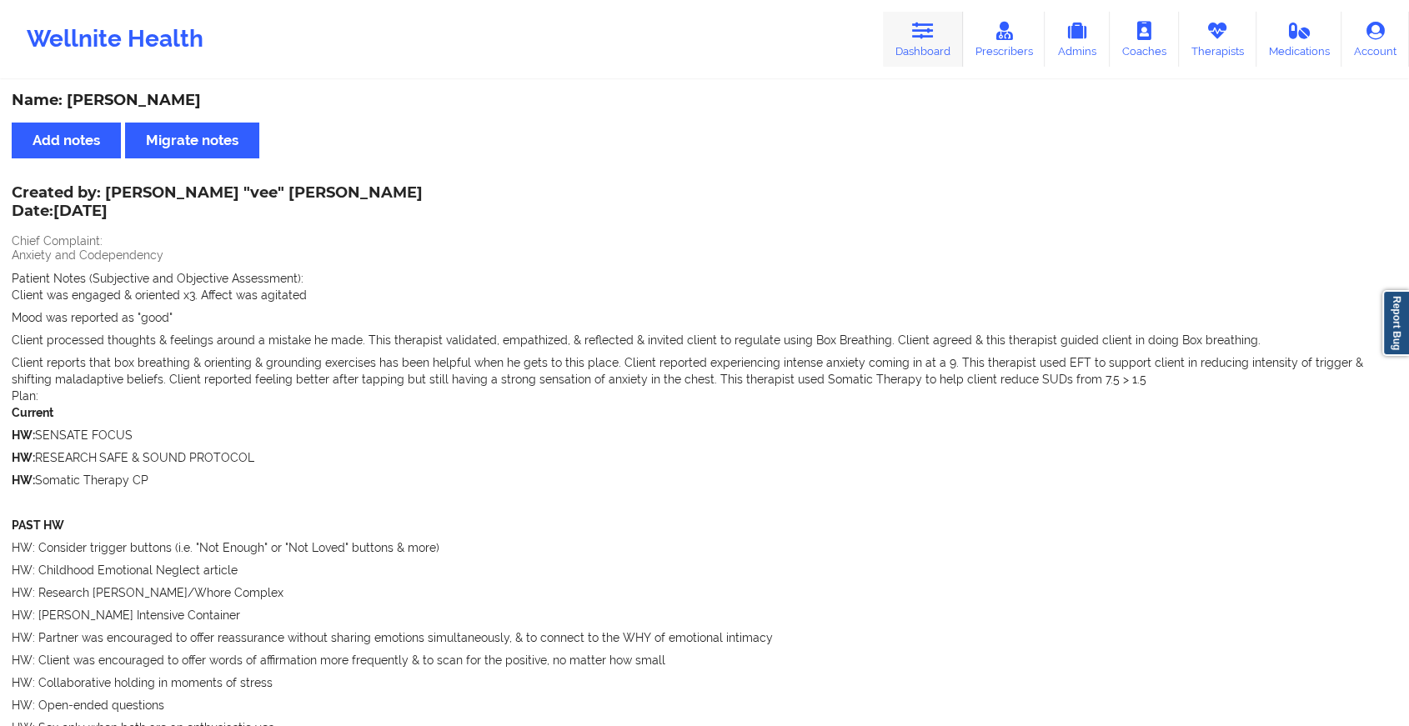
click at [894, 37] on link "Dashboard" at bounding box center [923, 39] width 80 height 55
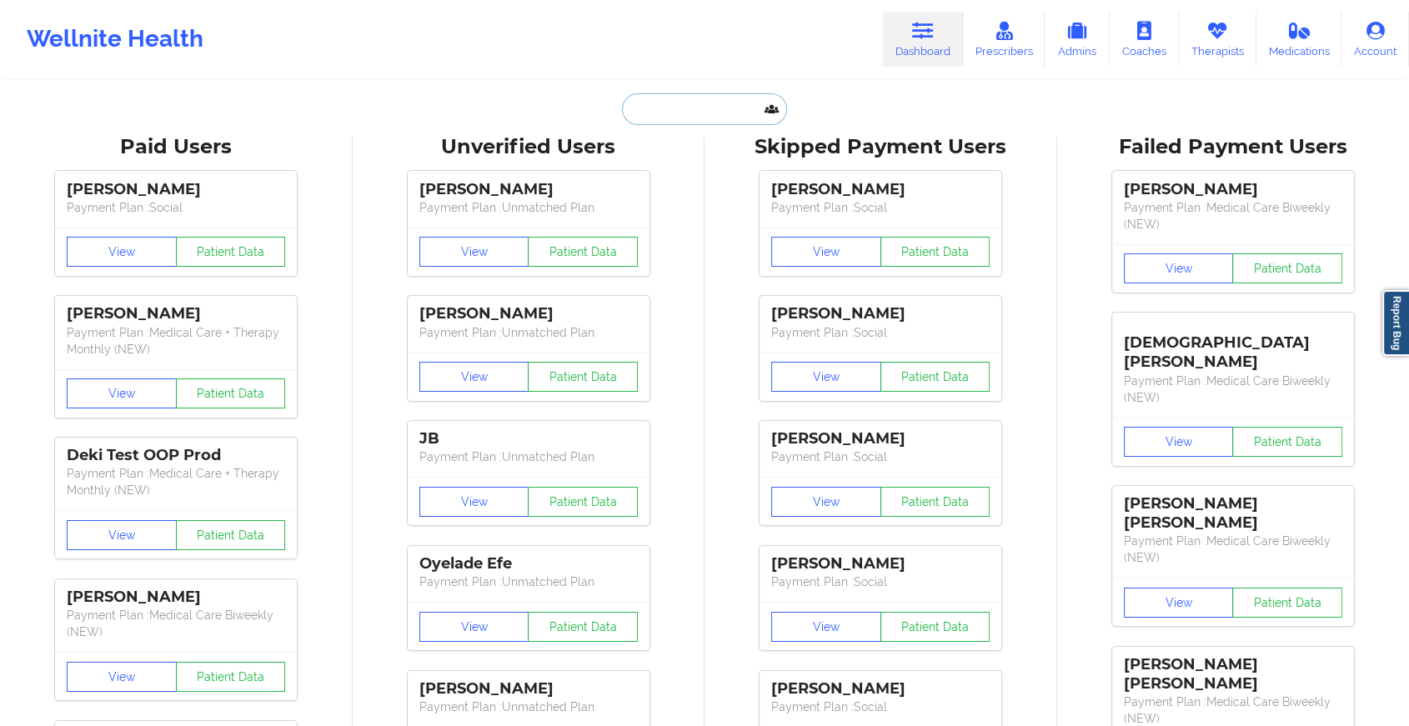
click at [710, 113] on input "text" at bounding box center [704, 109] width 165 height 32
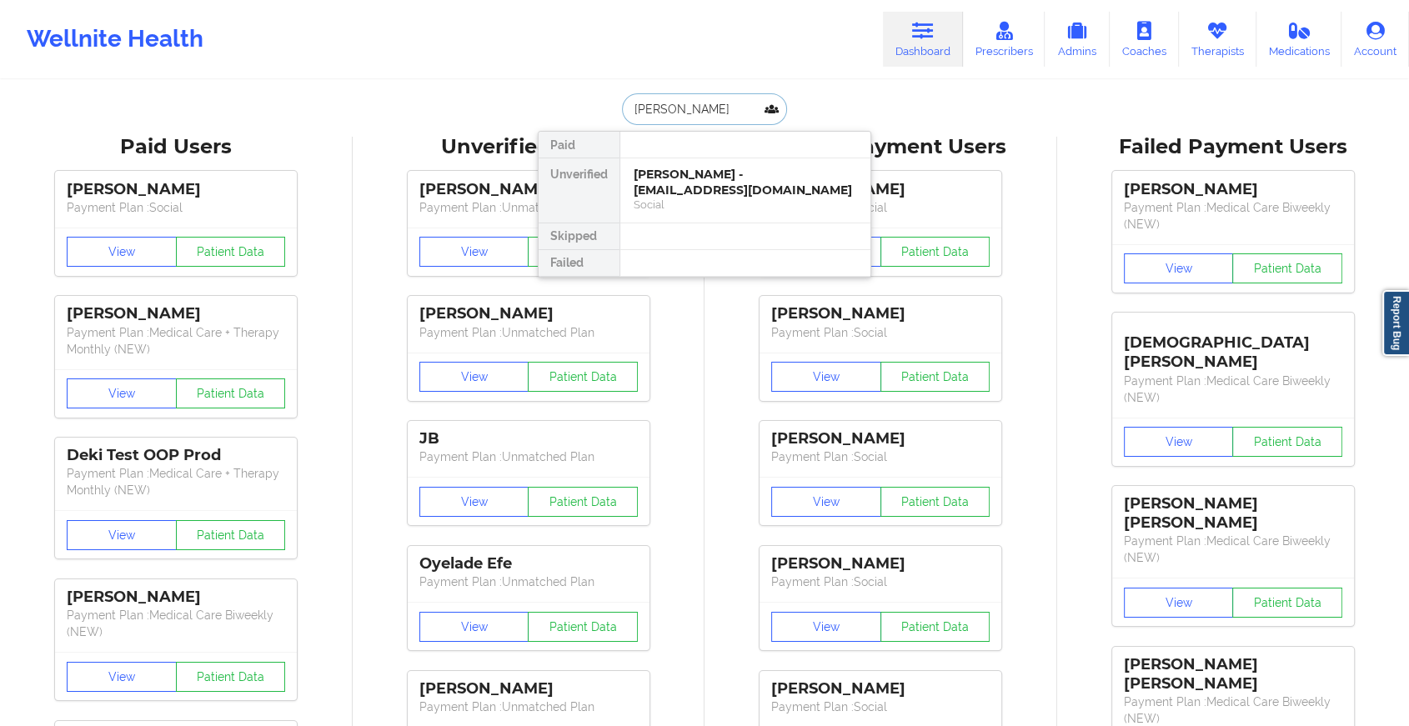
type input "[PERSON_NAME]"
click at [682, 193] on div "[PERSON_NAME] - [EMAIL_ADDRESS][DOMAIN_NAME]" at bounding box center [745, 182] width 223 height 31
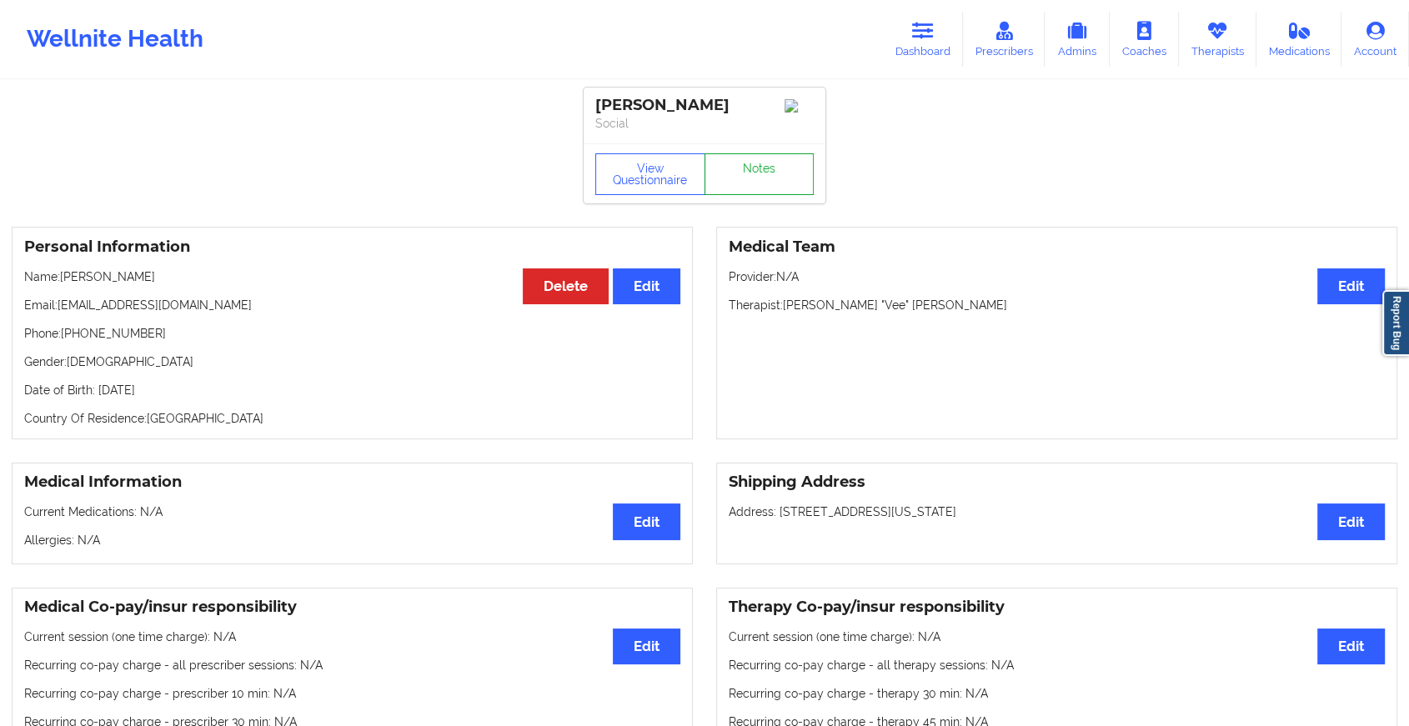
click at [767, 183] on link "Notes" at bounding box center [760, 174] width 110 height 42
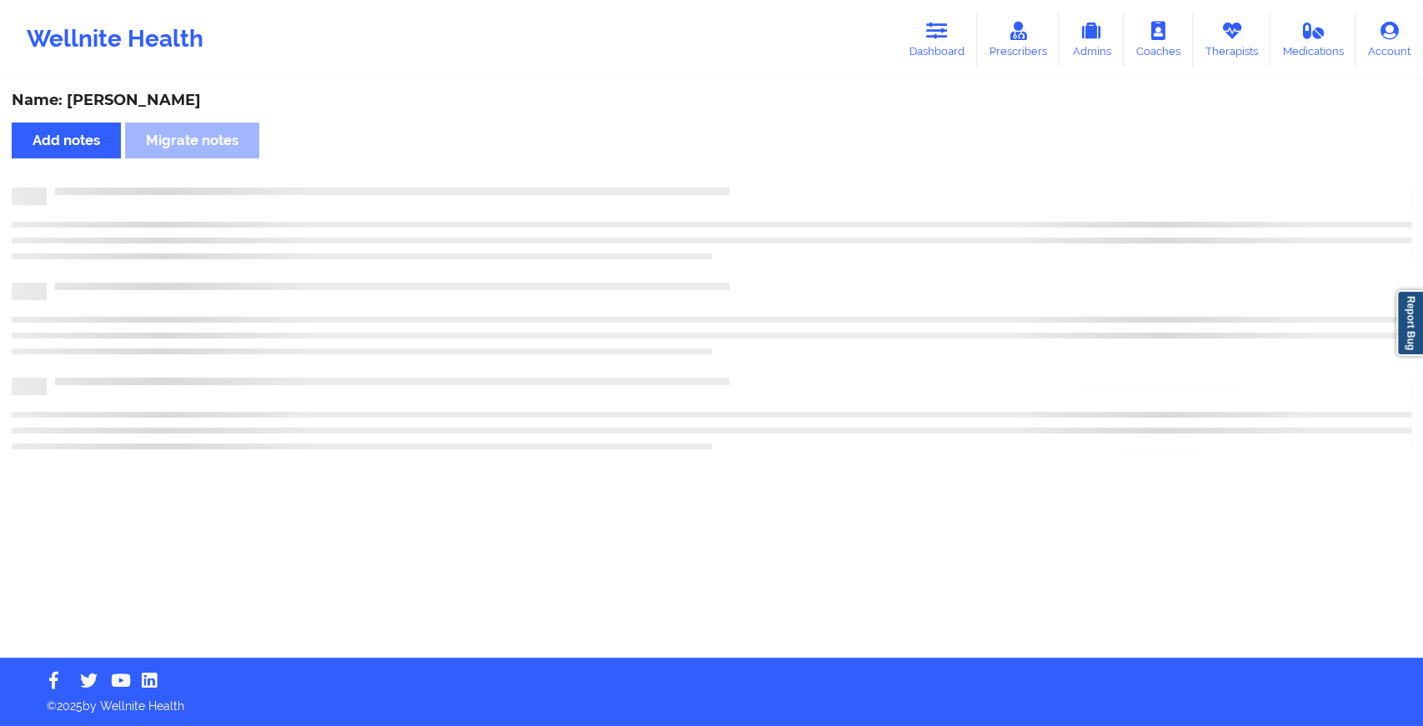
click at [881, 245] on div "Name: [PERSON_NAME] Add notes Migrate notes" at bounding box center [711, 370] width 1423 height 576
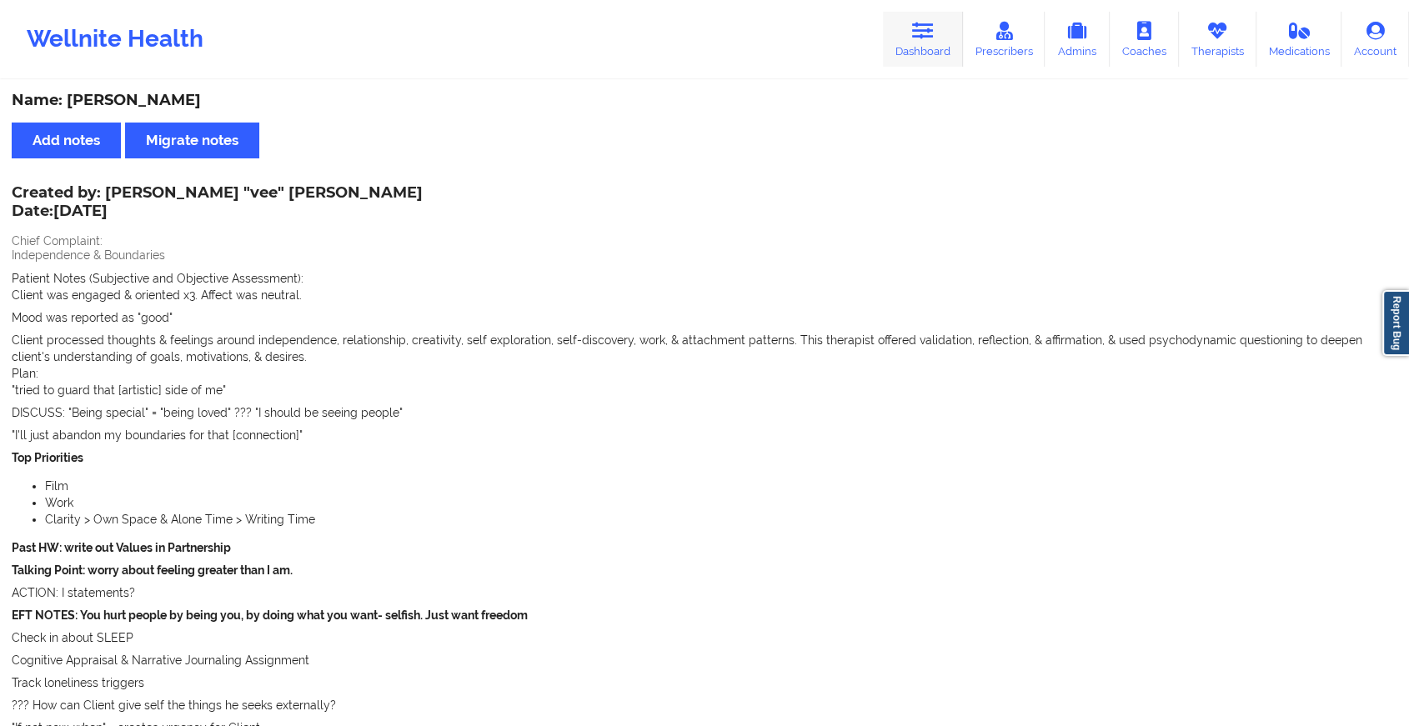
click at [934, 30] on icon at bounding box center [923, 31] width 22 height 18
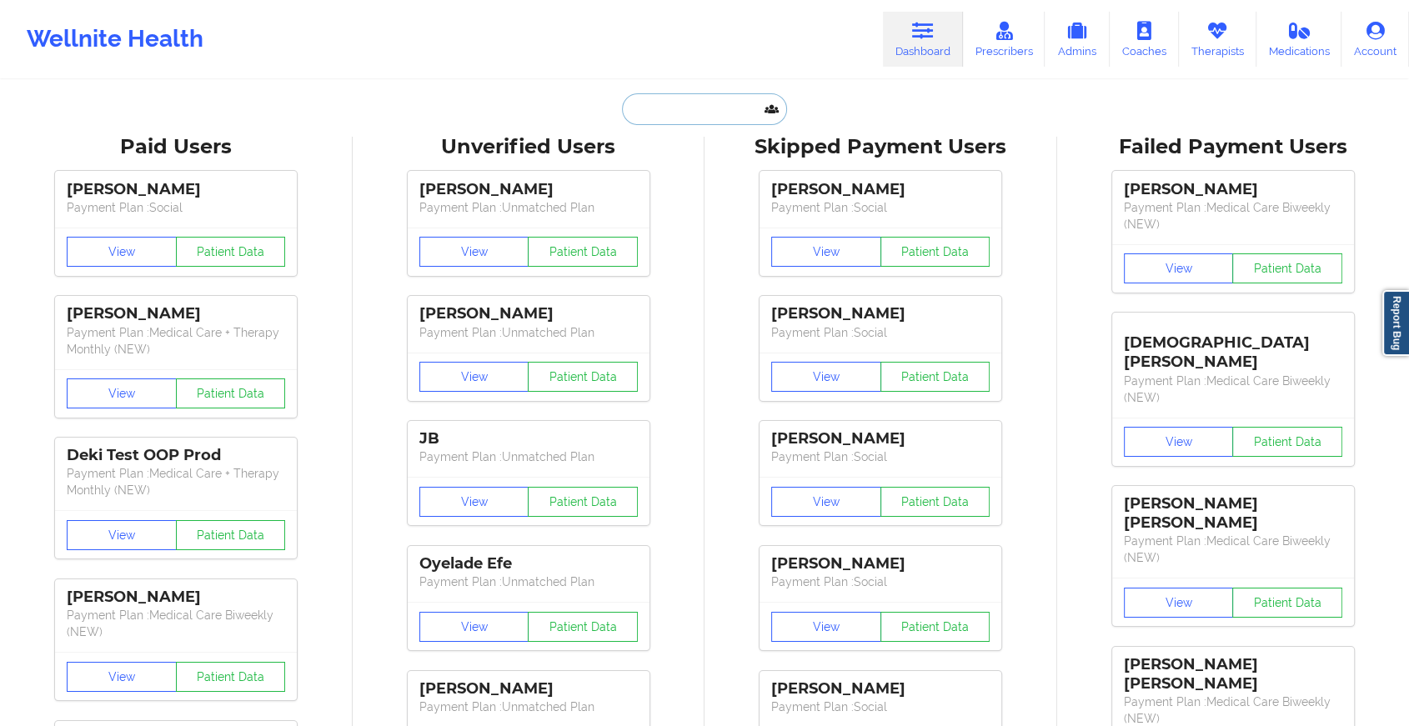
click at [715, 107] on input "text" at bounding box center [704, 109] width 165 height 32
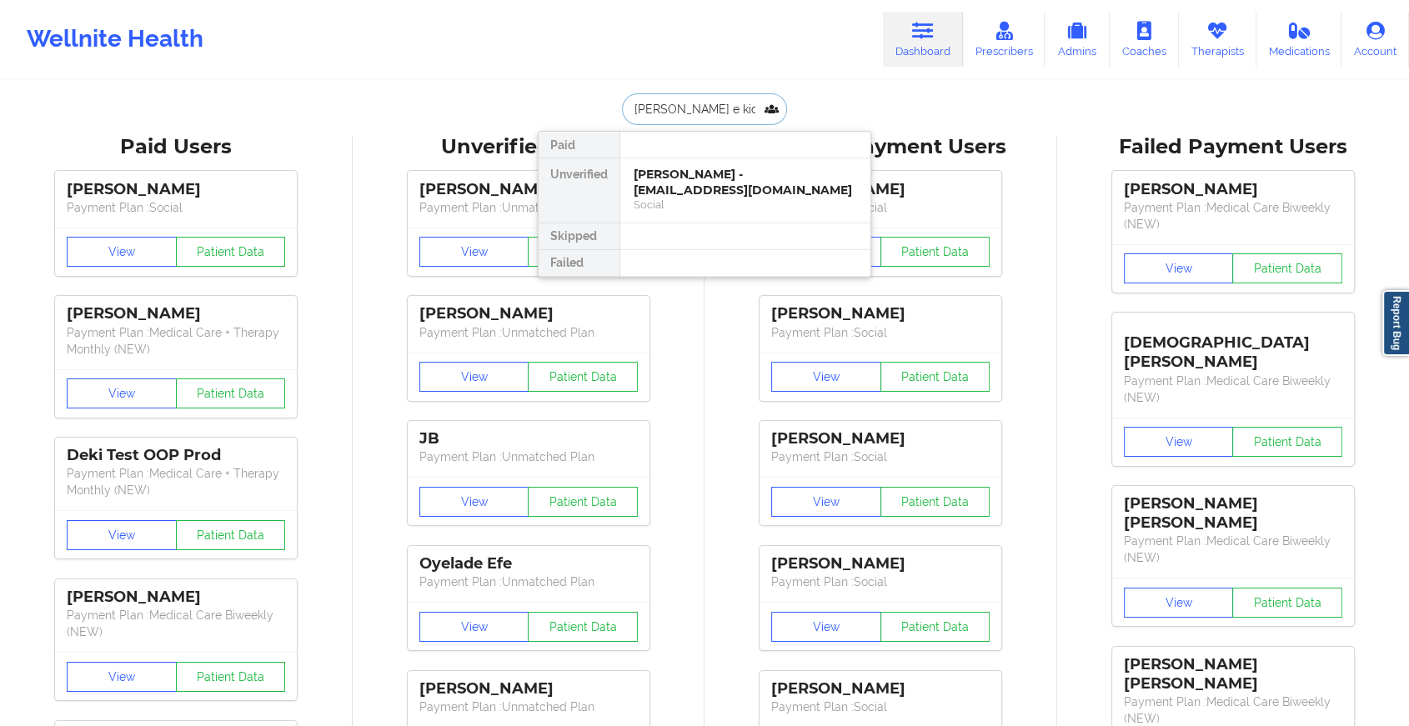
type input "[PERSON_NAME]"
click at [707, 179] on div "[PERSON_NAME] - [EMAIL_ADDRESS][DOMAIN_NAME]" at bounding box center [745, 182] width 223 height 31
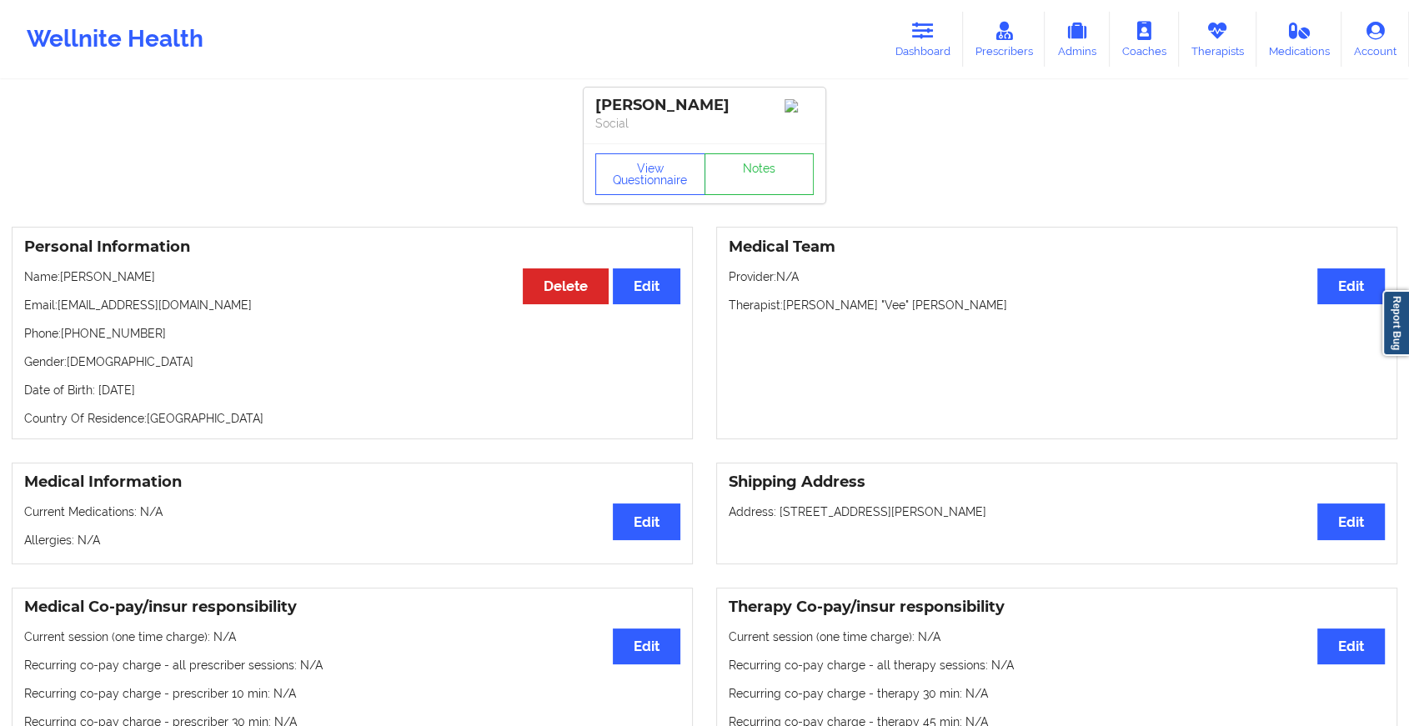
click at [768, 174] on div "View Questionnaire Notes" at bounding box center [705, 173] width 242 height 60
click at [754, 180] on link "Notes" at bounding box center [760, 174] width 110 height 42
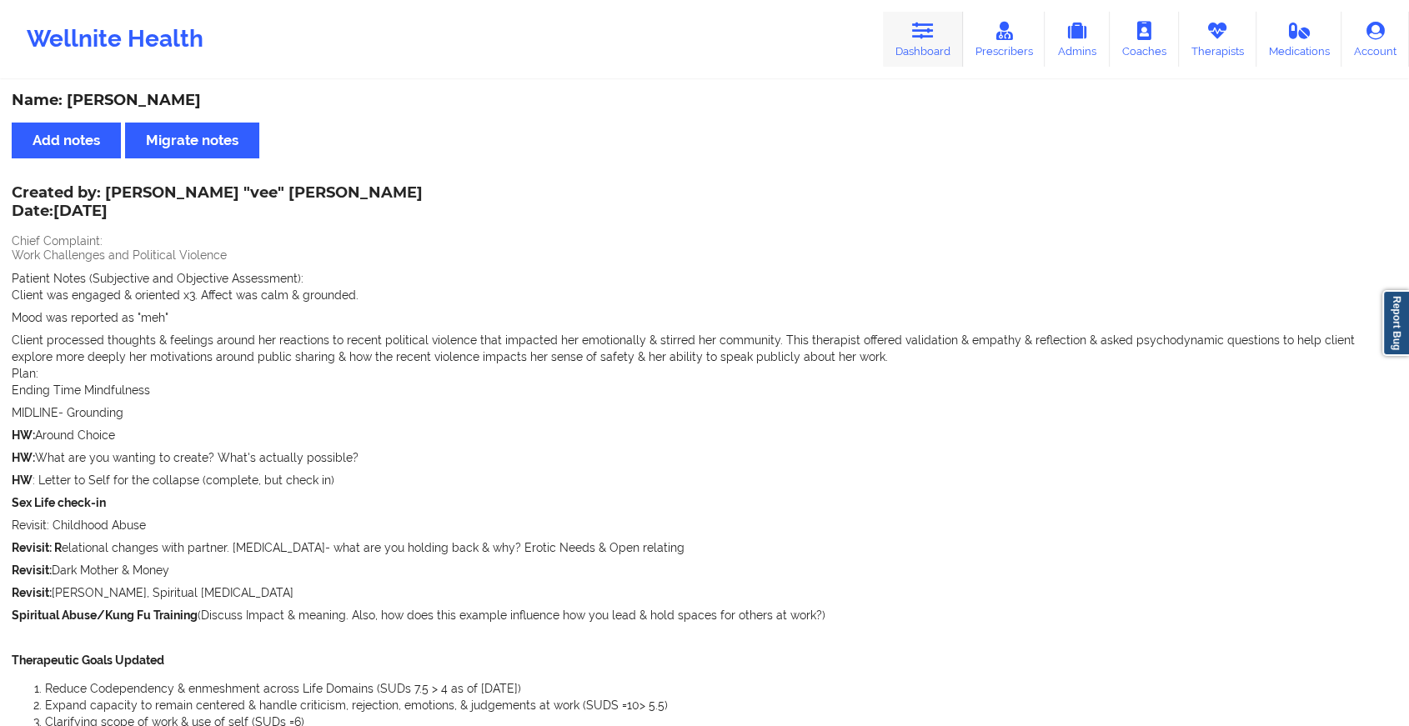
click at [906, 23] on link "Dashboard" at bounding box center [923, 39] width 80 height 55
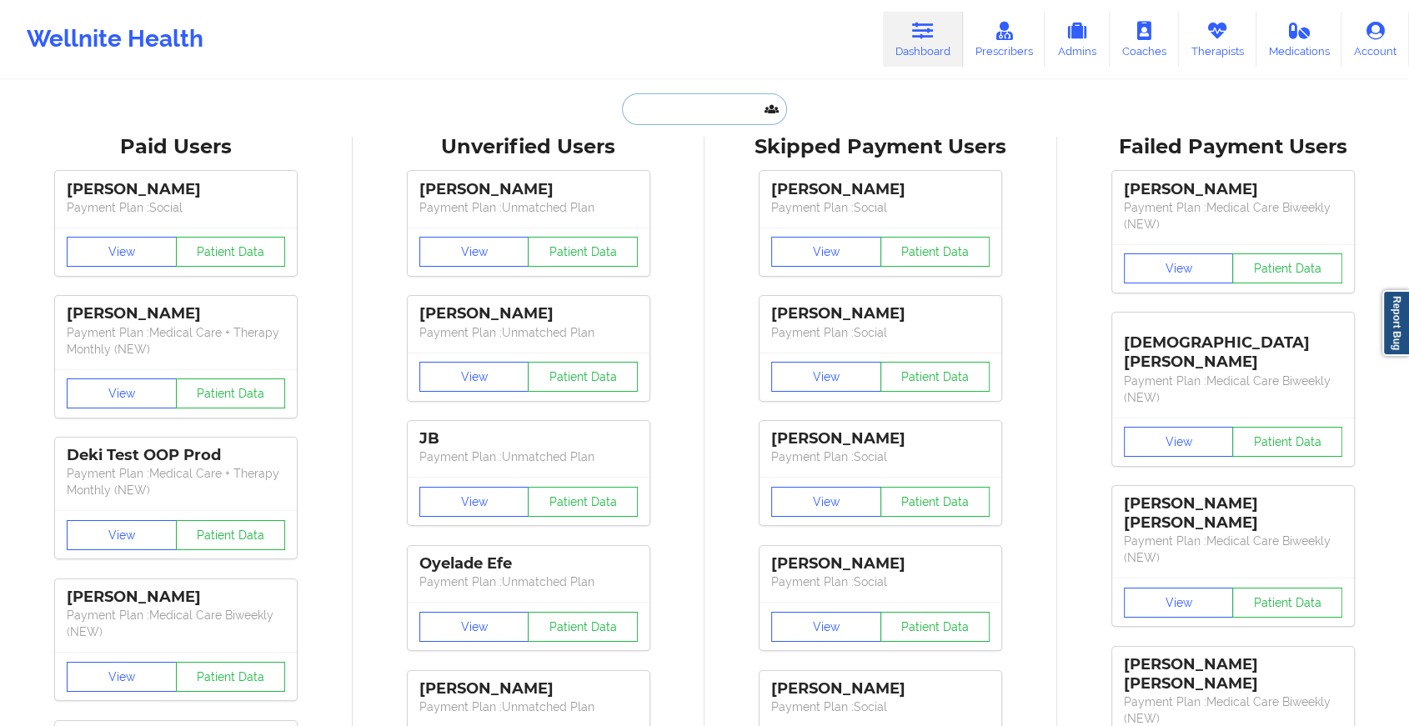
click at [683, 115] on input "text" at bounding box center [704, 109] width 165 height 32
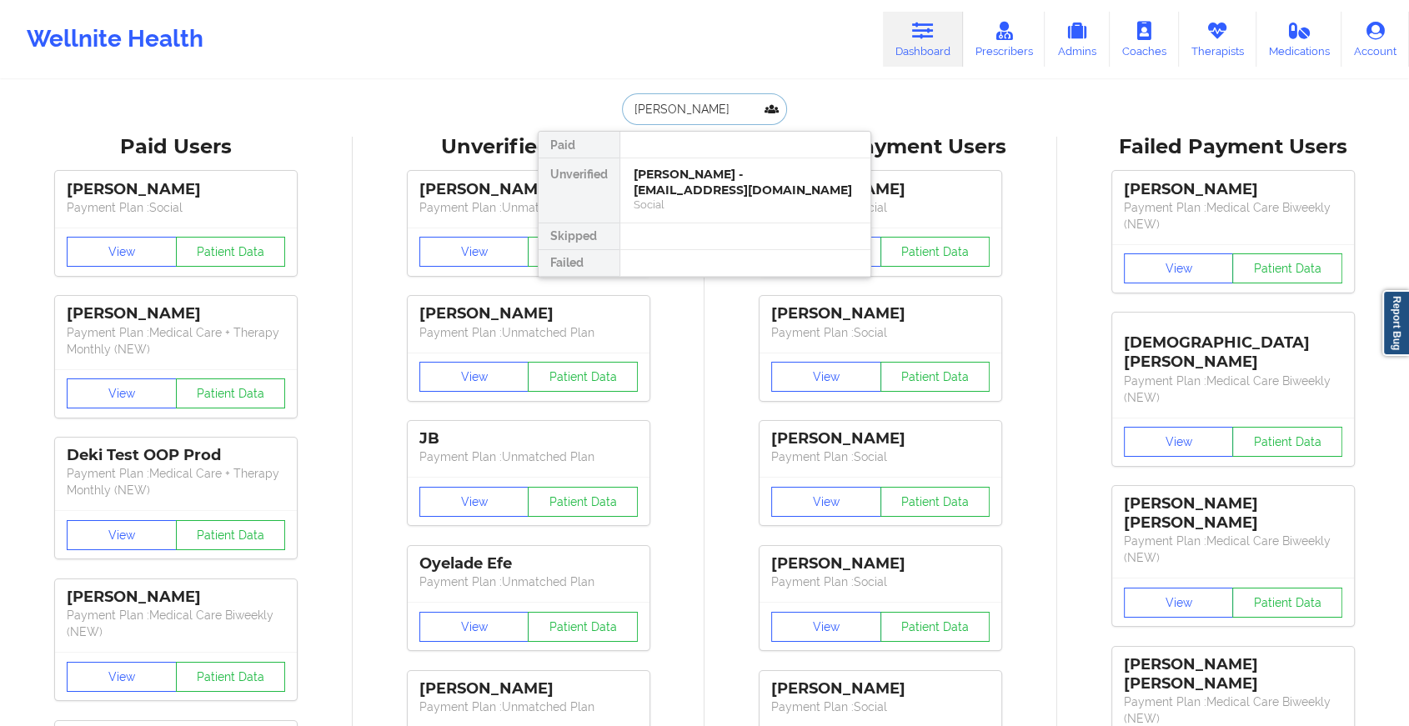
type input "[PERSON_NAME]"
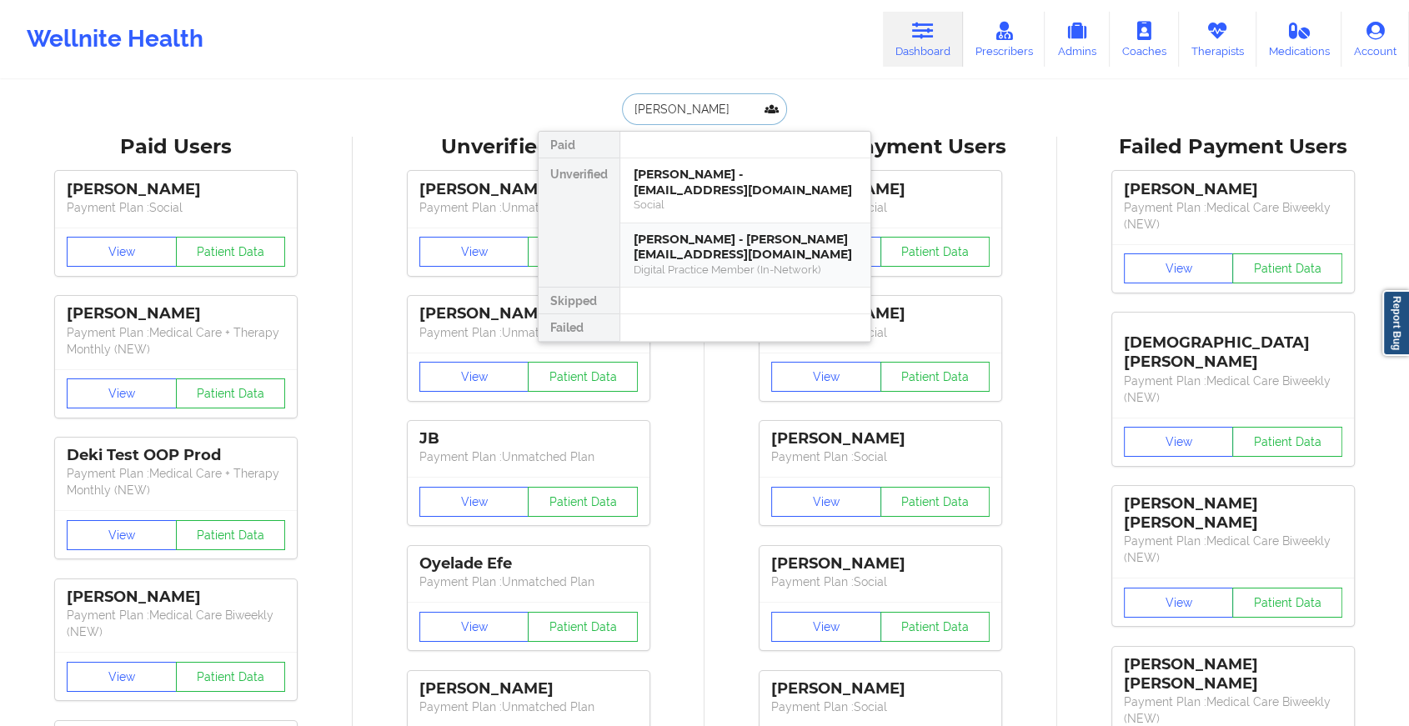
click at [702, 256] on div "[PERSON_NAME] - [PERSON_NAME][EMAIL_ADDRESS][DOMAIN_NAME]" at bounding box center [745, 247] width 223 height 31
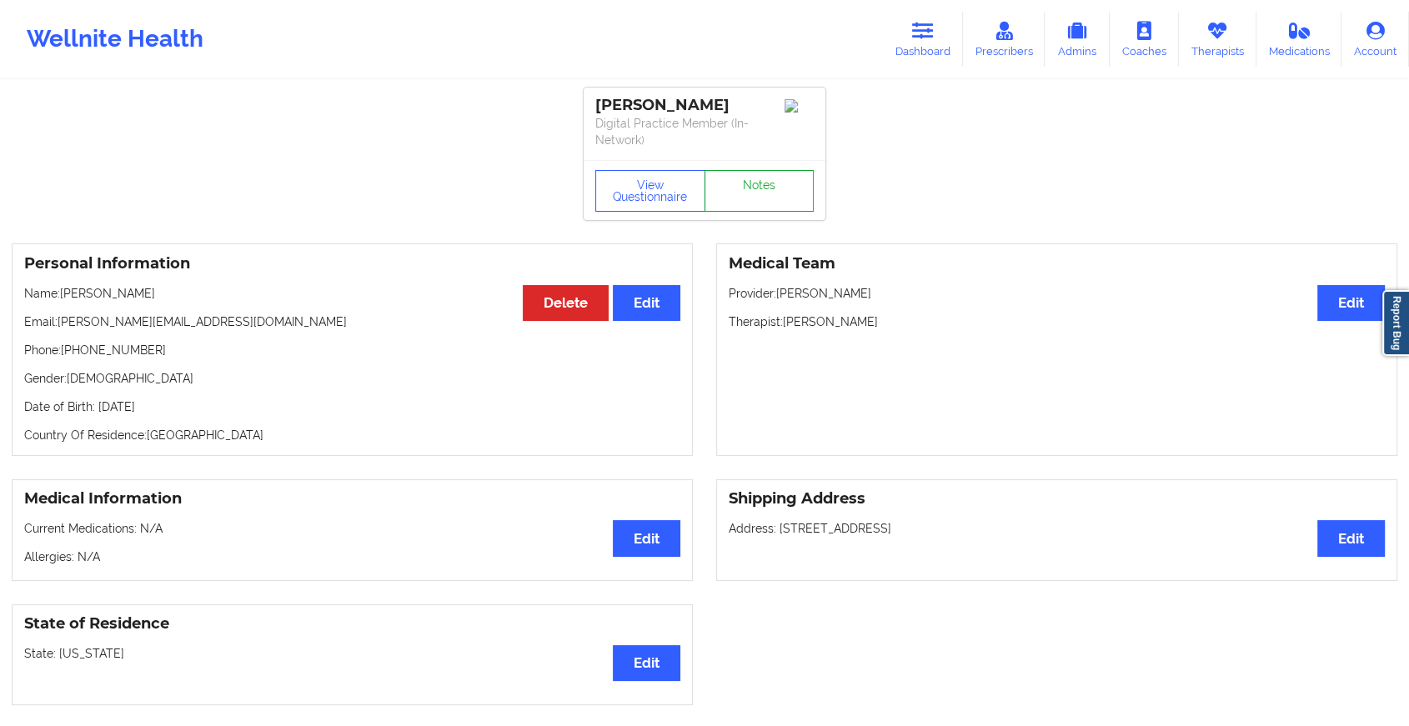
click at [760, 181] on link "Notes" at bounding box center [760, 191] width 110 height 42
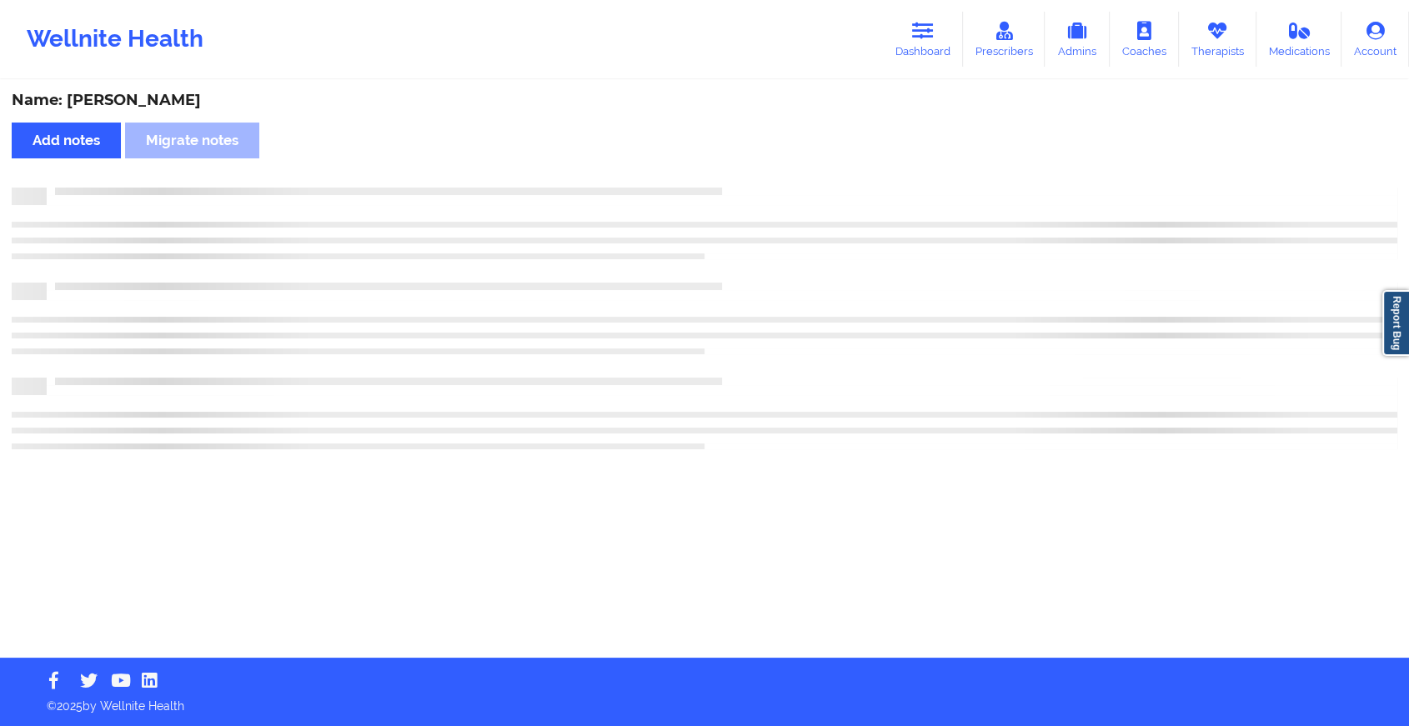
click at [760, 181] on div "Name: [PERSON_NAME] Add notes Migrate notes" at bounding box center [704, 370] width 1409 height 576
drag, startPoint x: 760, startPoint y: 181, endPoint x: 822, endPoint y: 252, distance: 94.0
click at [822, 252] on div "Name: [PERSON_NAME] Add notes Migrate notes" at bounding box center [711, 370] width 1423 height 576
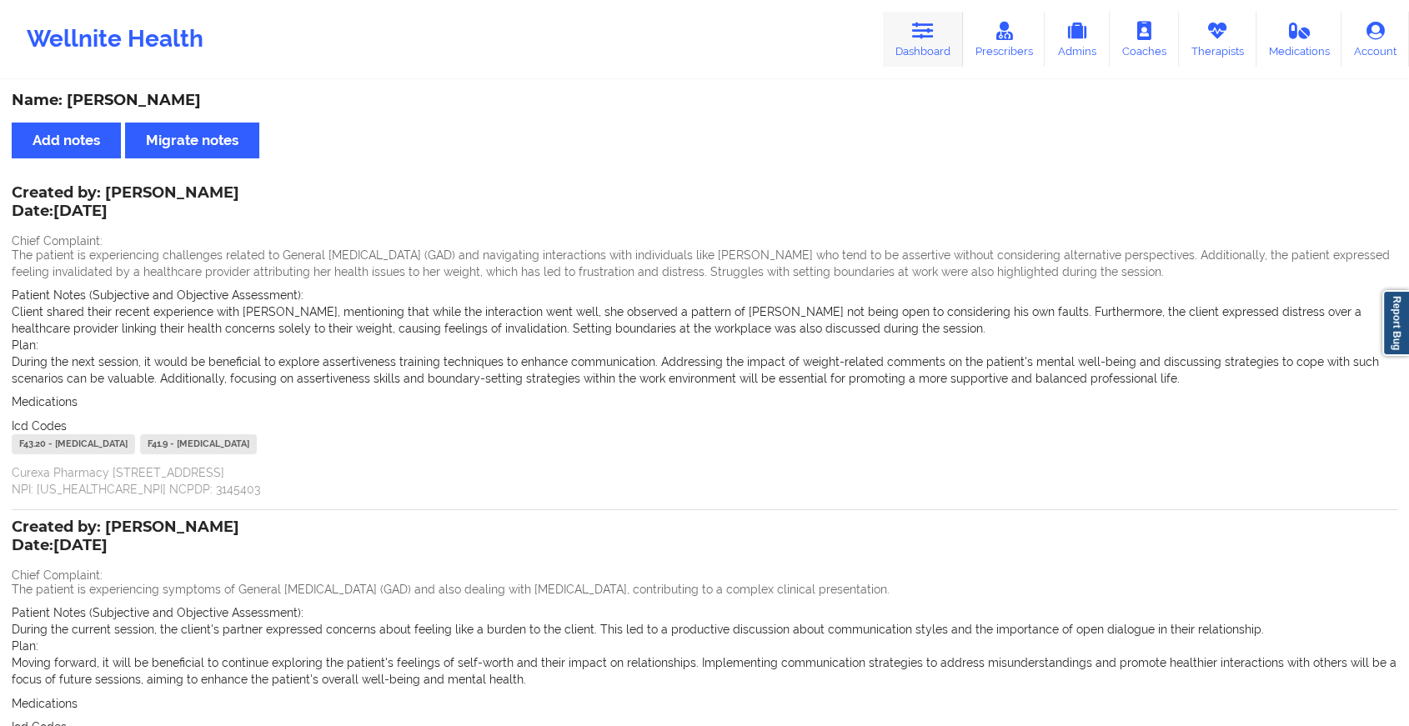
click at [931, 34] on icon at bounding box center [923, 31] width 22 height 18
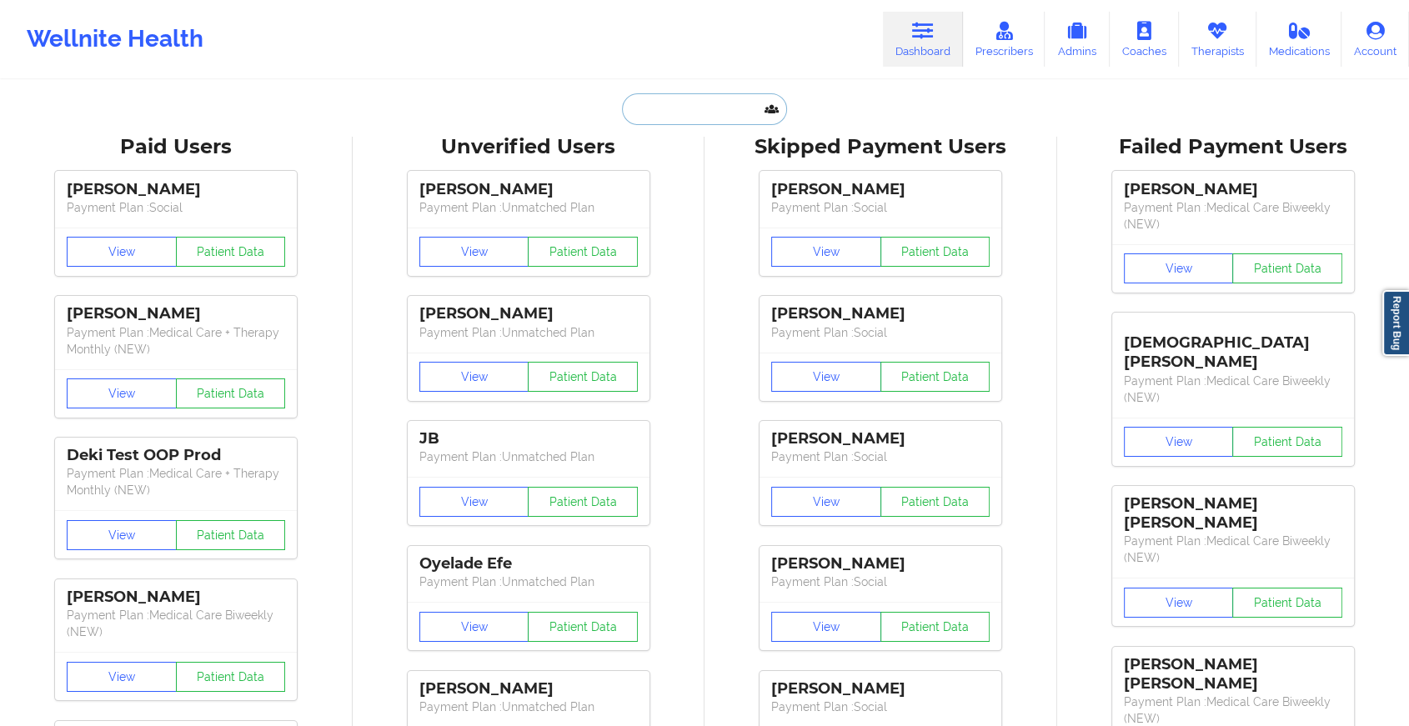
click at [685, 116] on input "text" at bounding box center [704, 109] width 165 height 32
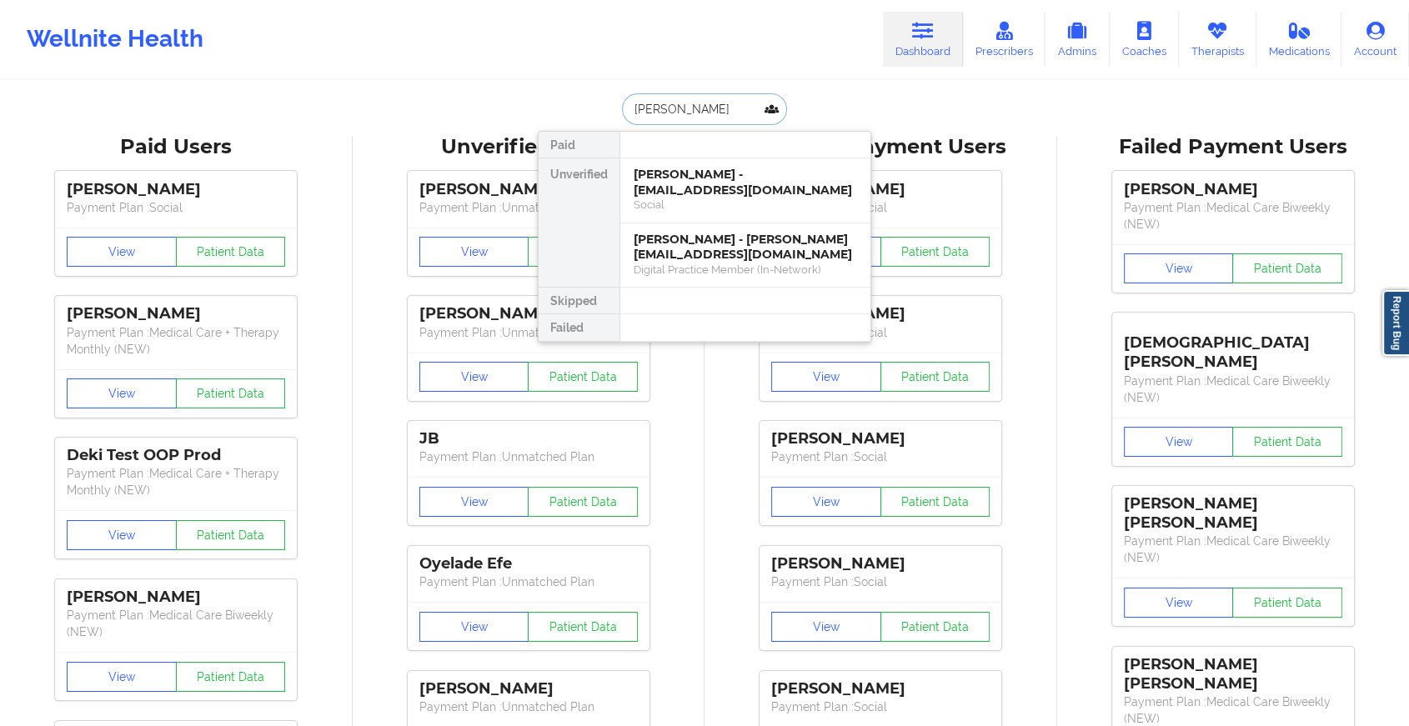
type input "[PERSON_NAME]"
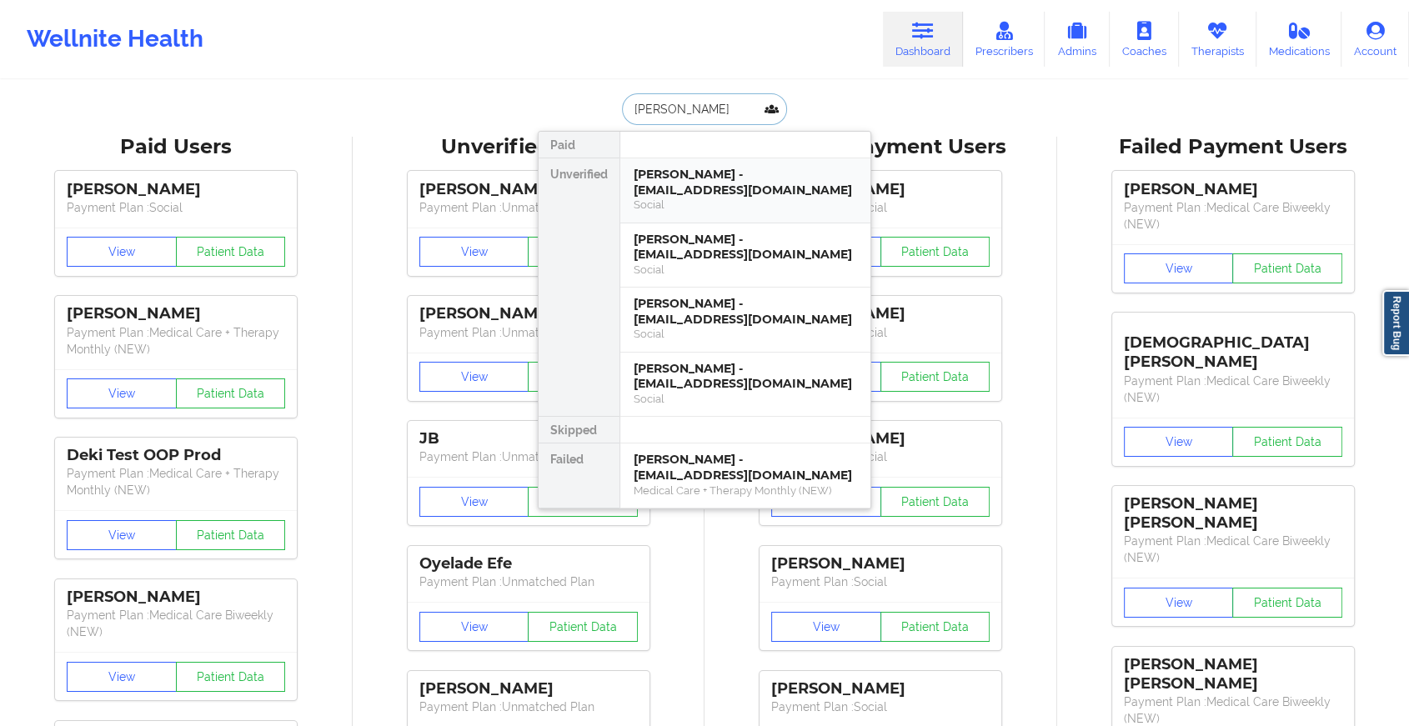
click at [722, 177] on div "[PERSON_NAME] - [EMAIL_ADDRESS][DOMAIN_NAME]" at bounding box center [745, 182] width 223 height 31
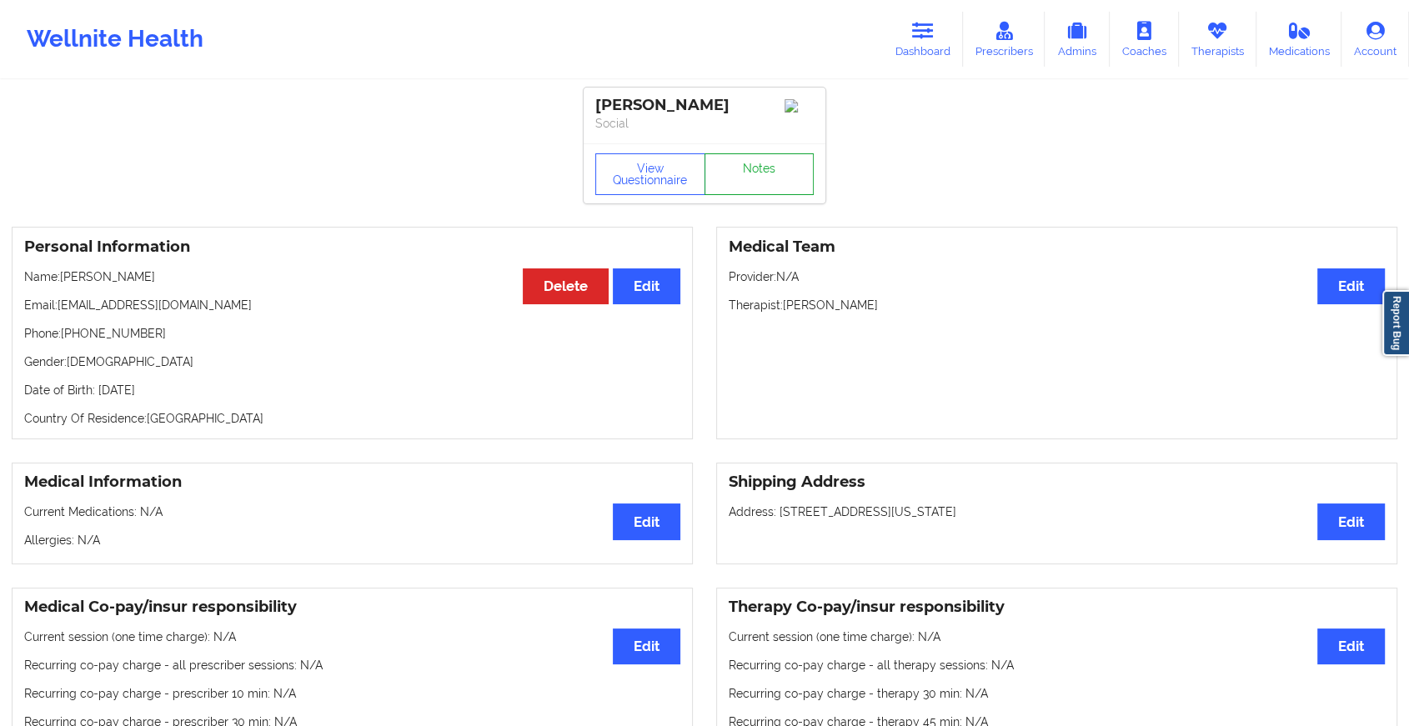
click at [762, 194] on link "Notes" at bounding box center [760, 174] width 110 height 42
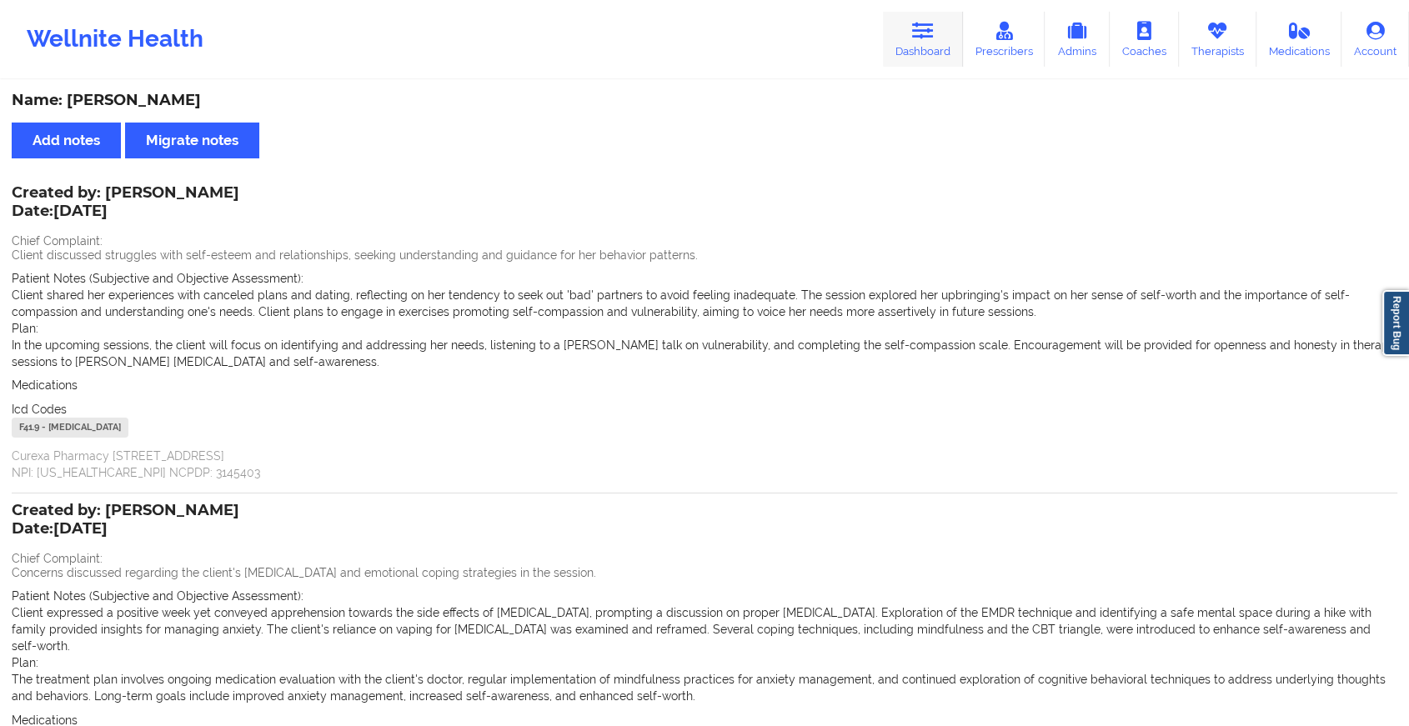
click at [911, 35] on link "Dashboard" at bounding box center [923, 39] width 80 height 55
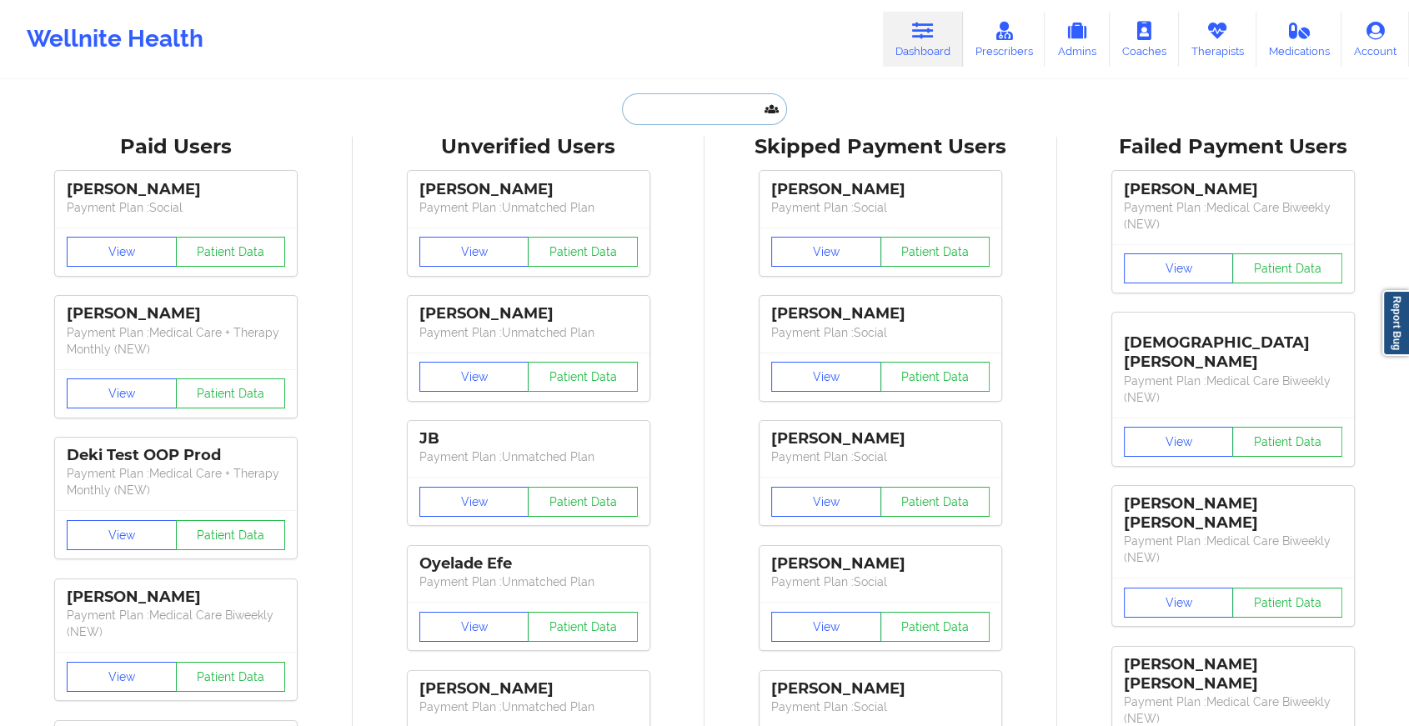
click at [665, 107] on input "text" at bounding box center [704, 109] width 165 height 32
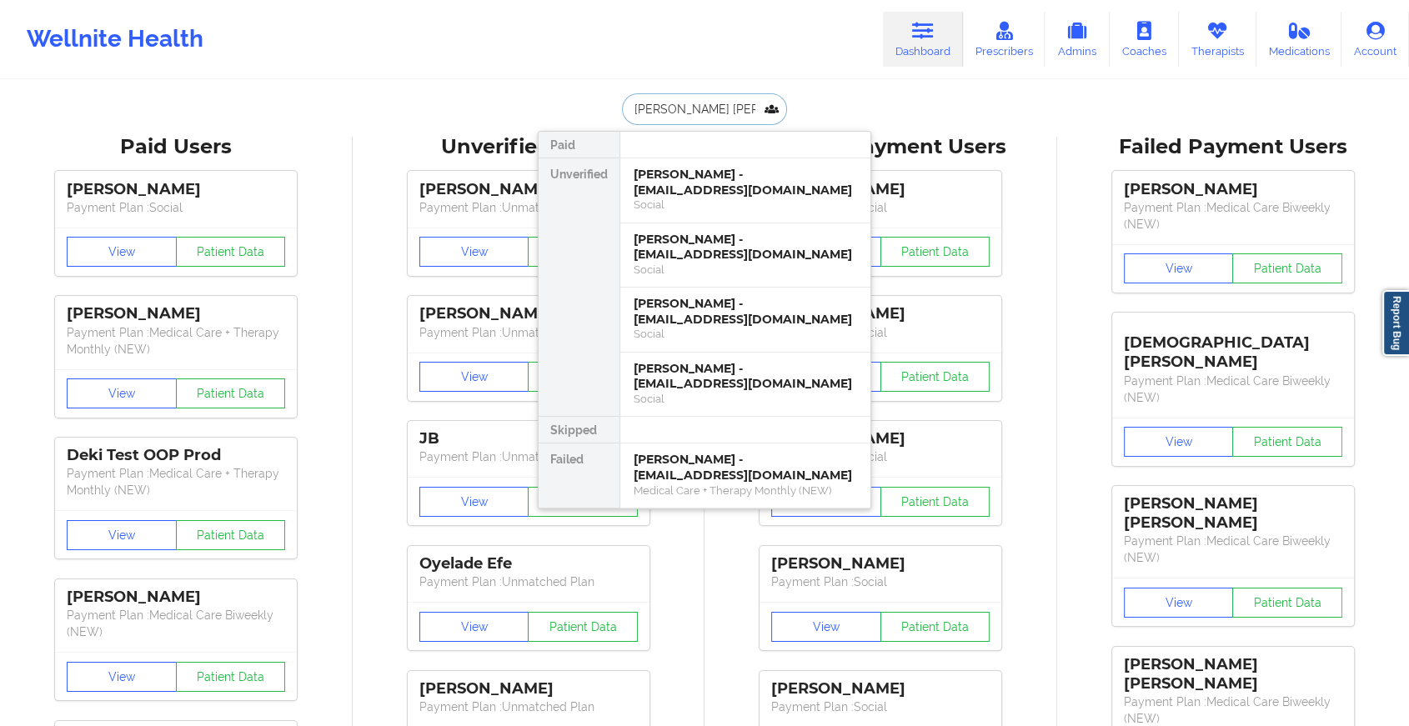
type input "[PERSON_NAME]"
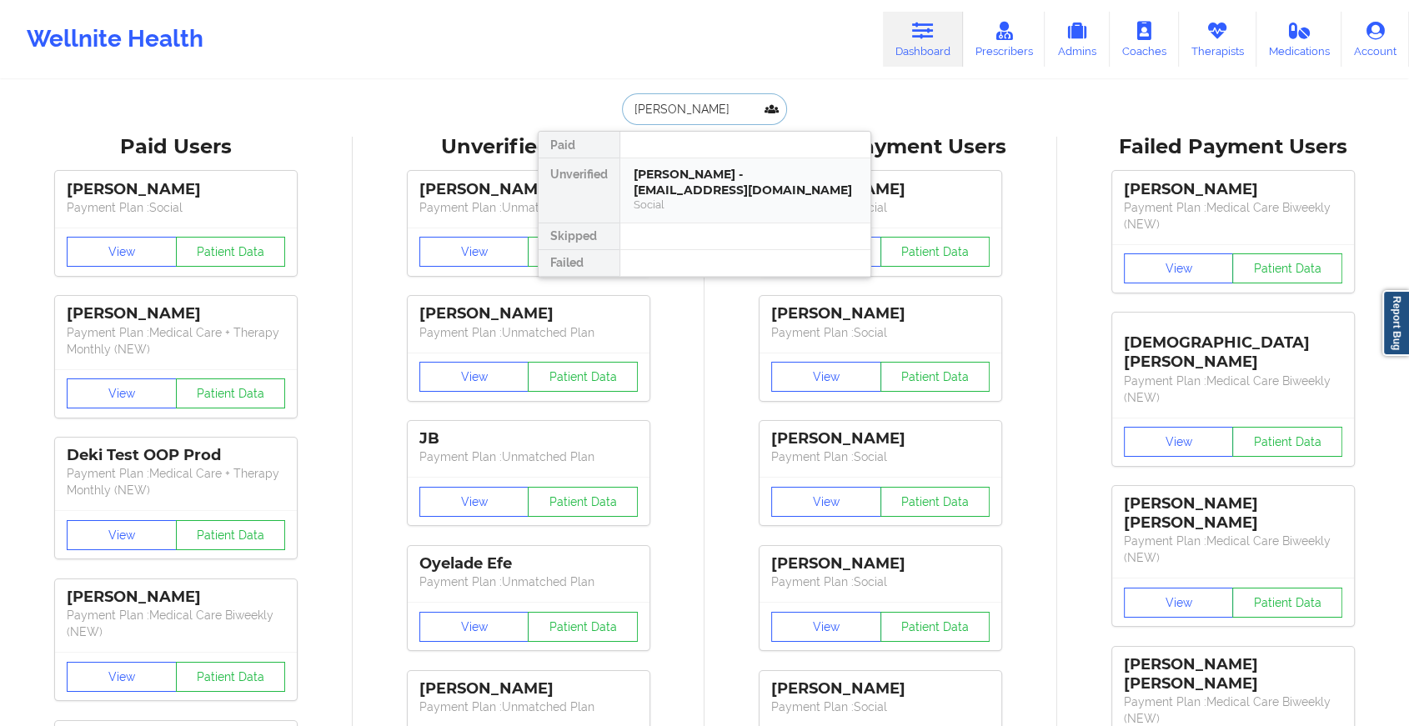
click at [724, 184] on div "[PERSON_NAME] - [EMAIL_ADDRESS][DOMAIN_NAME]" at bounding box center [745, 182] width 223 height 31
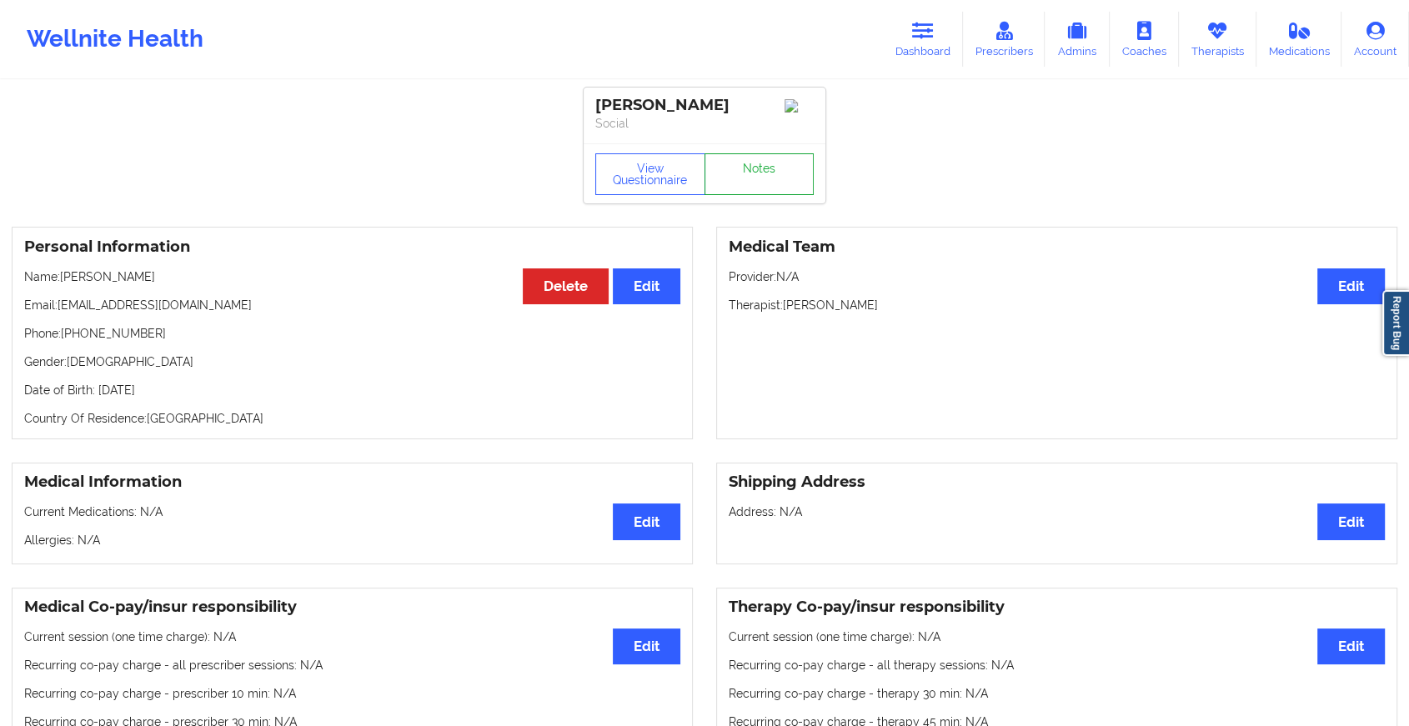
click at [766, 181] on link "Notes" at bounding box center [760, 174] width 110 height 42
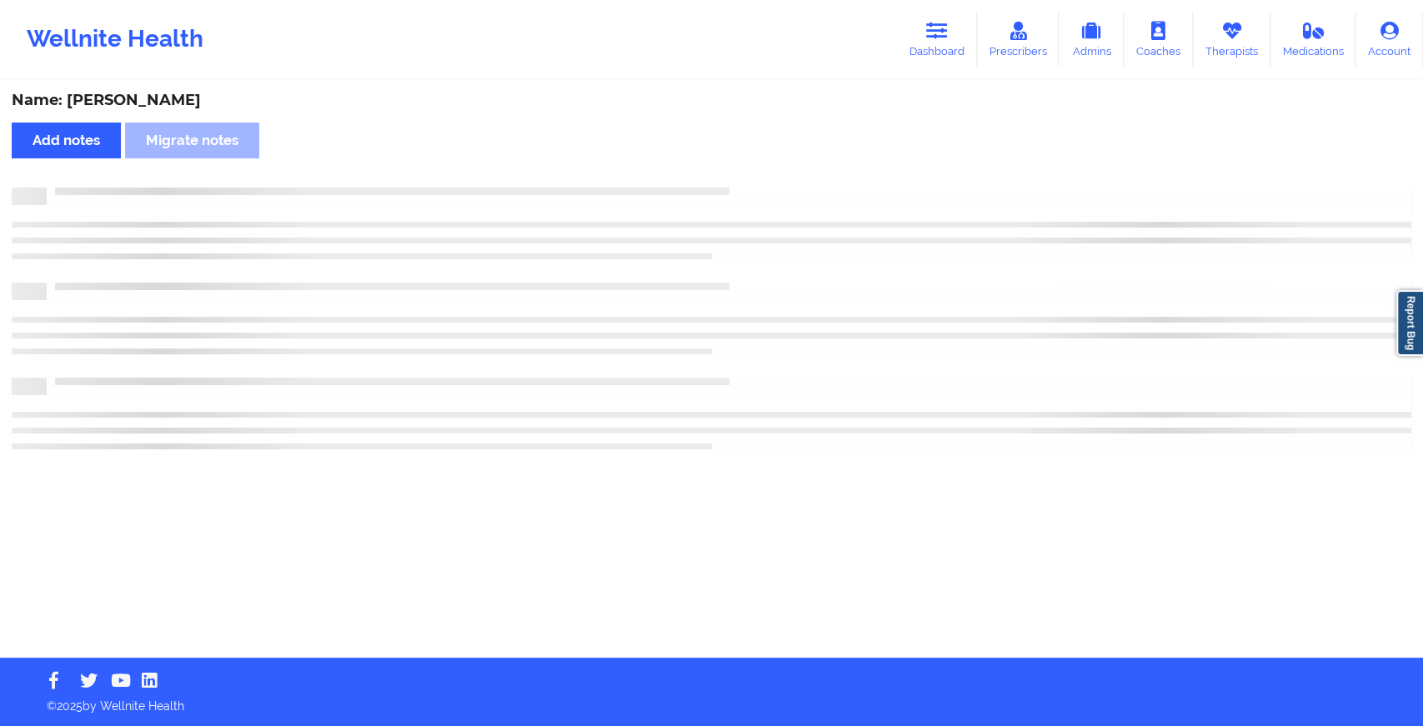
click at [766, 181] on div "Name: [PERSON_NAME] Add notes Migrate notes" at bounding box center [711, 370] width 1423 height 576
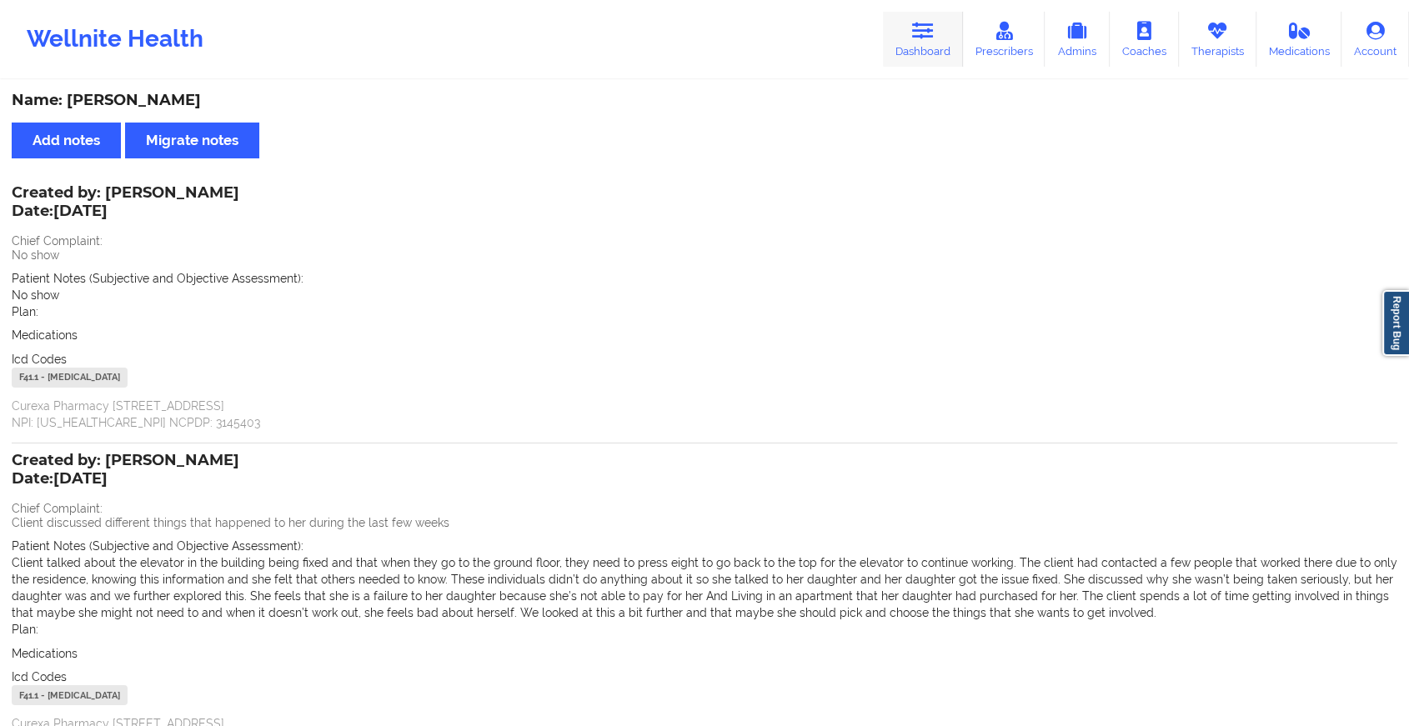
click at [916, 31] on icon at bounding box center [923, 31] width 22 height 18
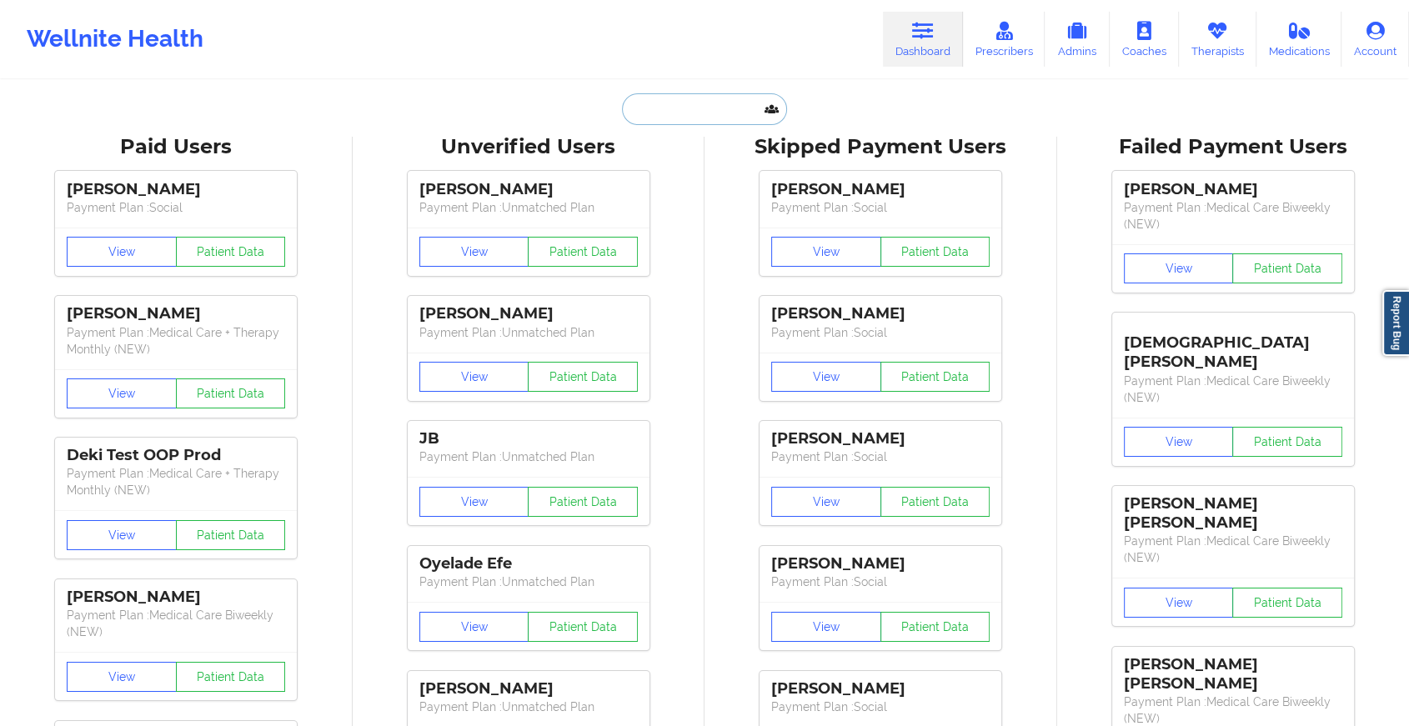
click at [713, 115] on input "text" at bounding box center [704, 109] width 165 height 32
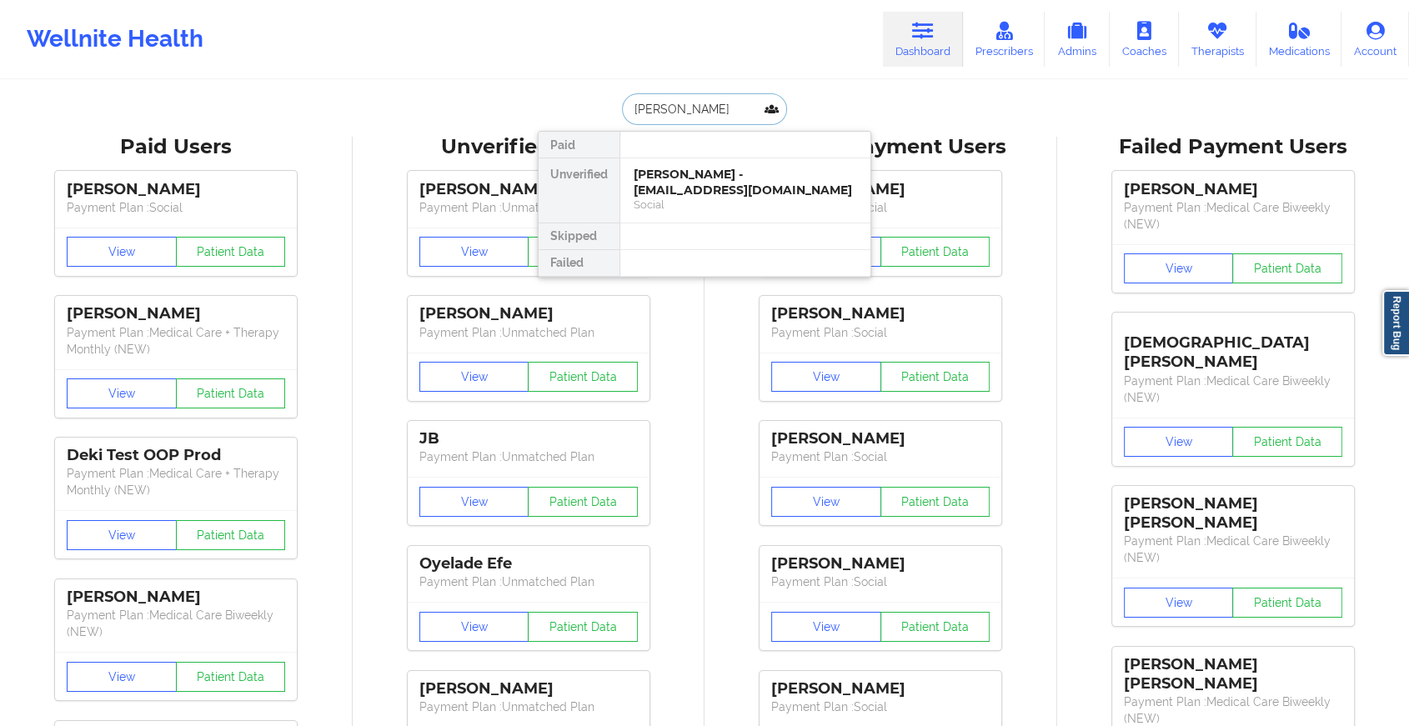
type input "[PERSON_NAME] [PERSON_NAME]"
click at [700, 187] on div "[PERSON_NAME] - [EMAIL_ADDRESS][DOMAIN_NAME]" at bounding box center [745, 182] width 223 height 31
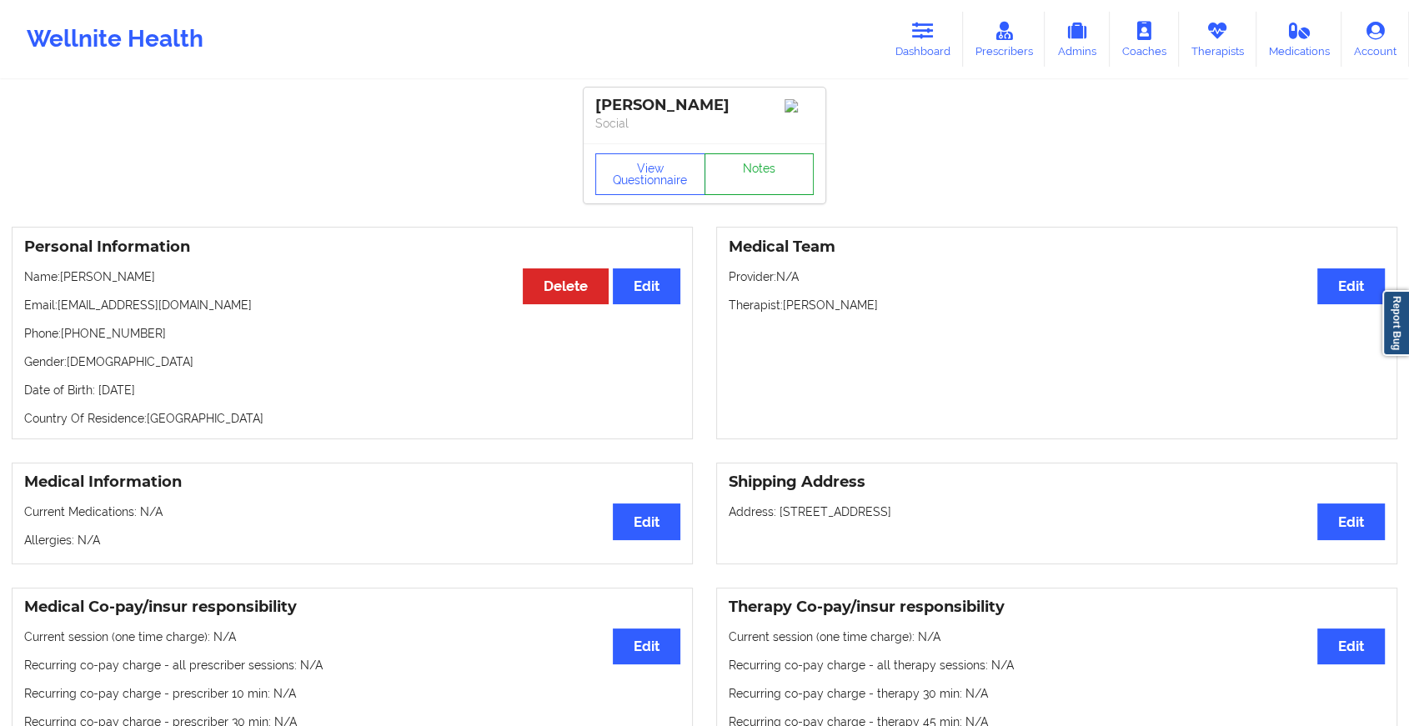
click at [760, 163] on link "Notes" at bounding box center [760, 174] width 110 height 42
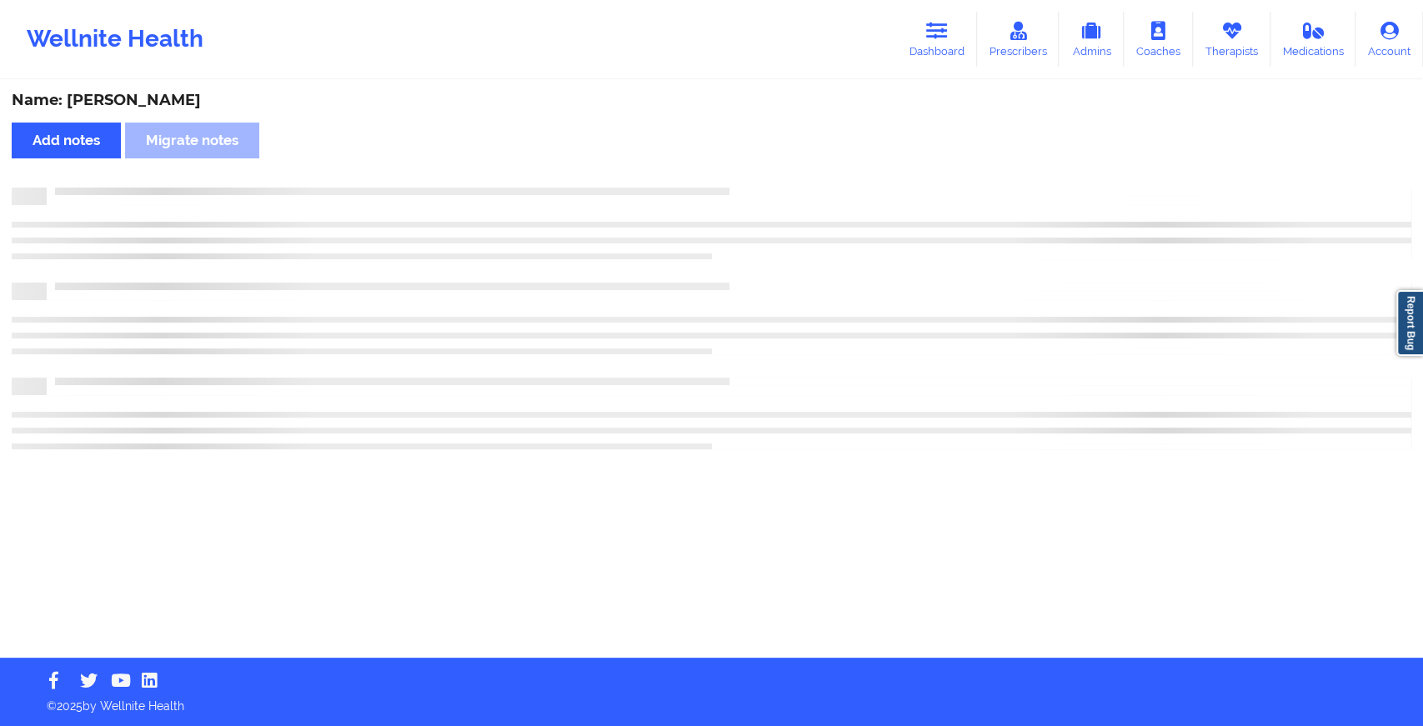
click at [760, 163] on div "Name: [PERSON_NAME] Add notes Migrate notes" at bounding box center [711, 370] width 1423 height 576
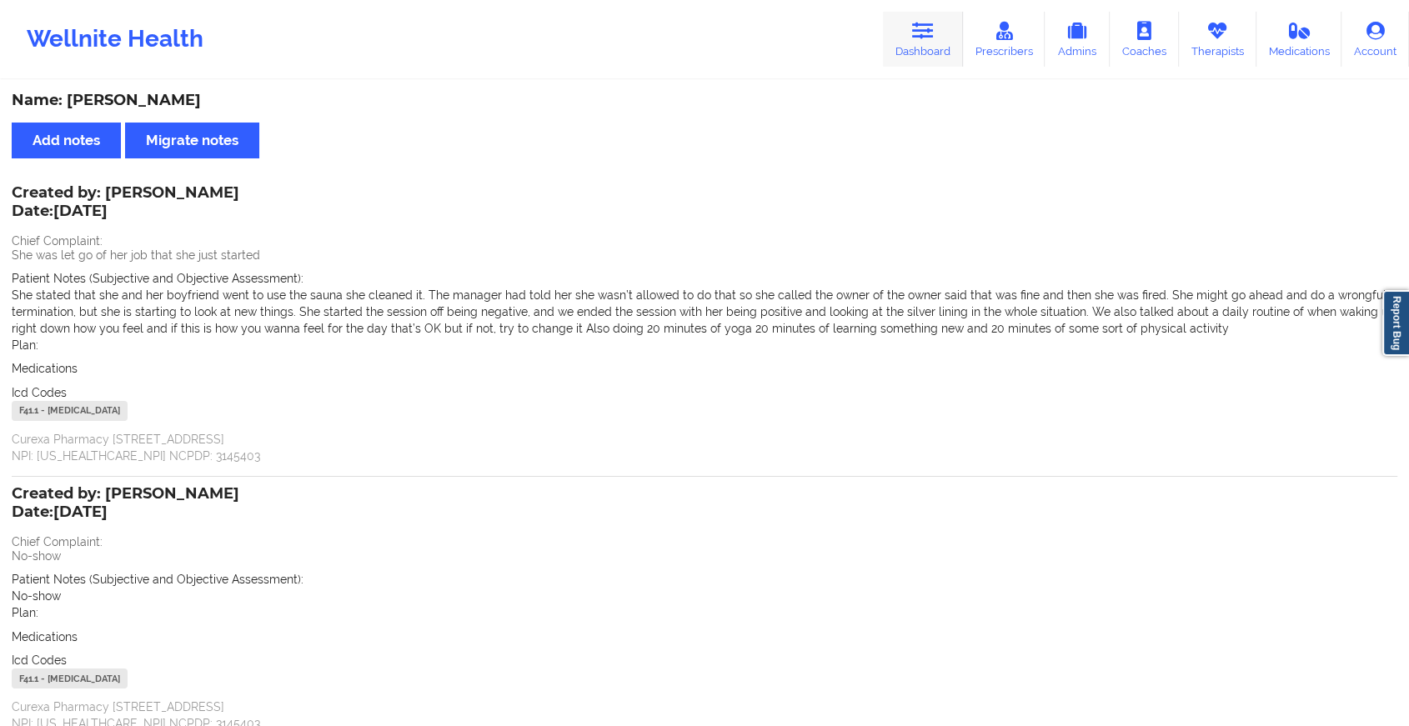
click at [907, 40] on link "Dashboard" at bounding box center [923, 39] width 80 height 55
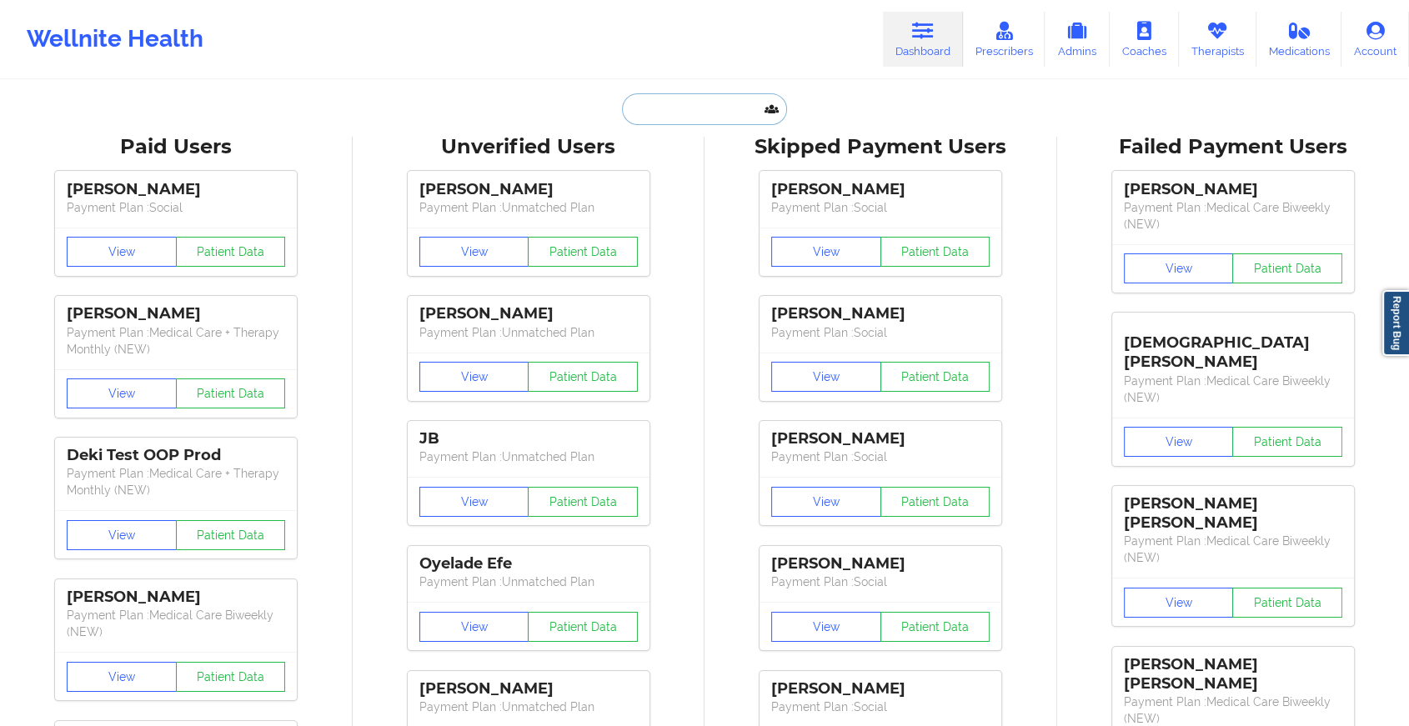
click at [656, 113] on input "text" at bounding box center [704, 109] width 165 height 32
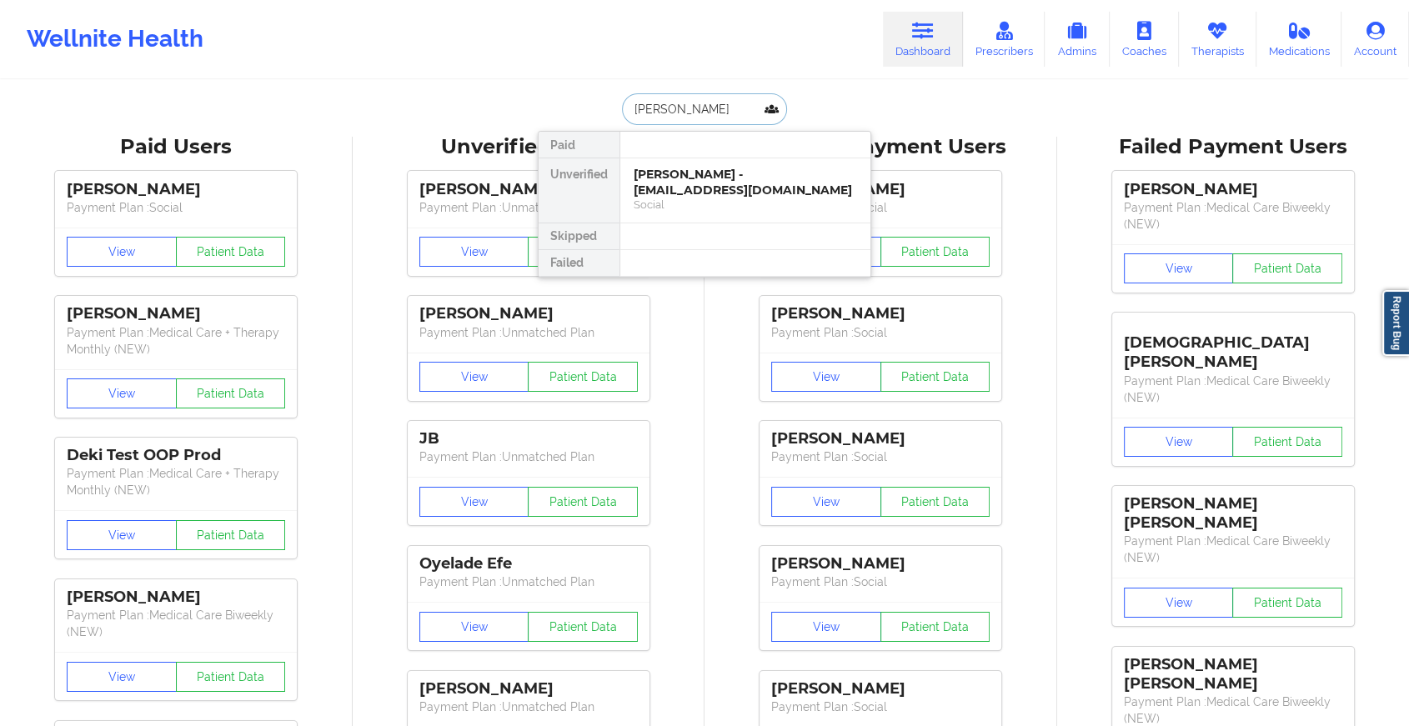
type input "[PERSON_NAME]"
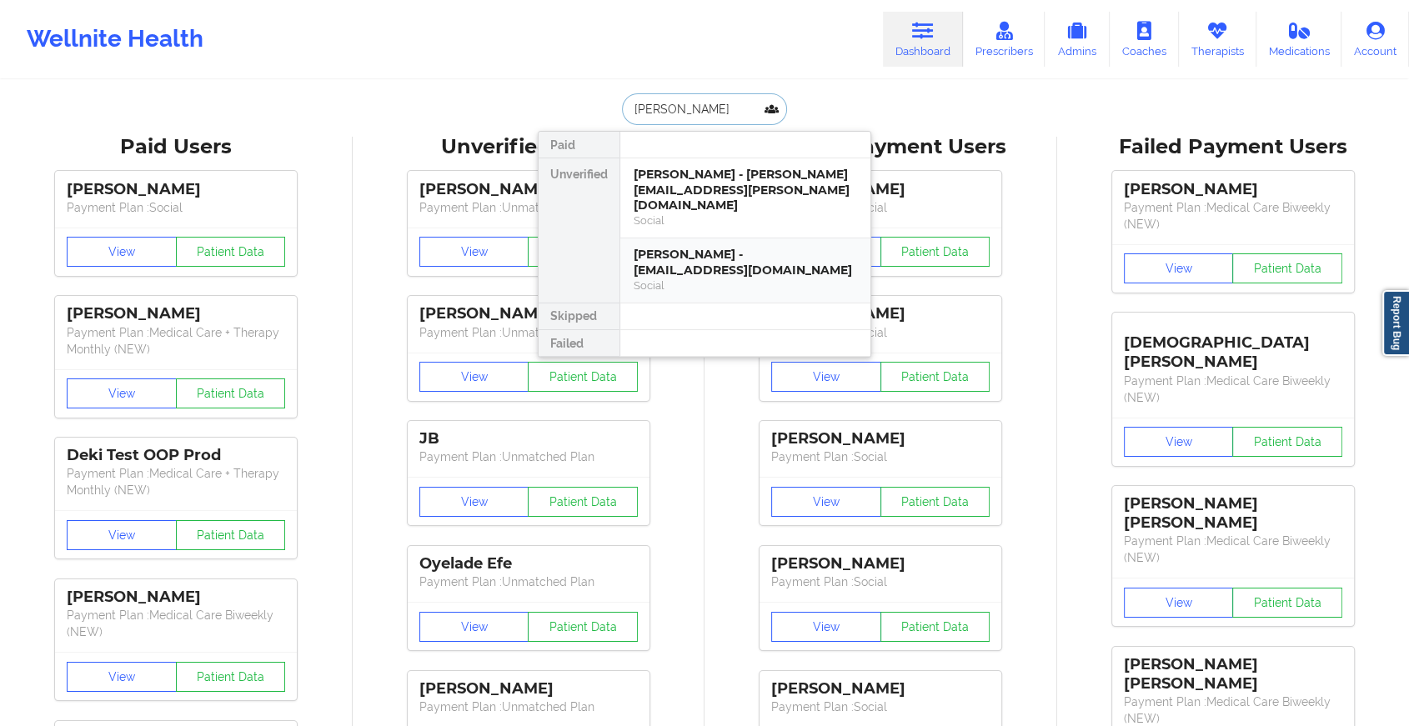
click at [692, 247] on div "[PERSON_NAME] - [EMAIL_ADDRESS][DOMAIN_NAME]" at bounding box center [745, 262] width 223 height 31
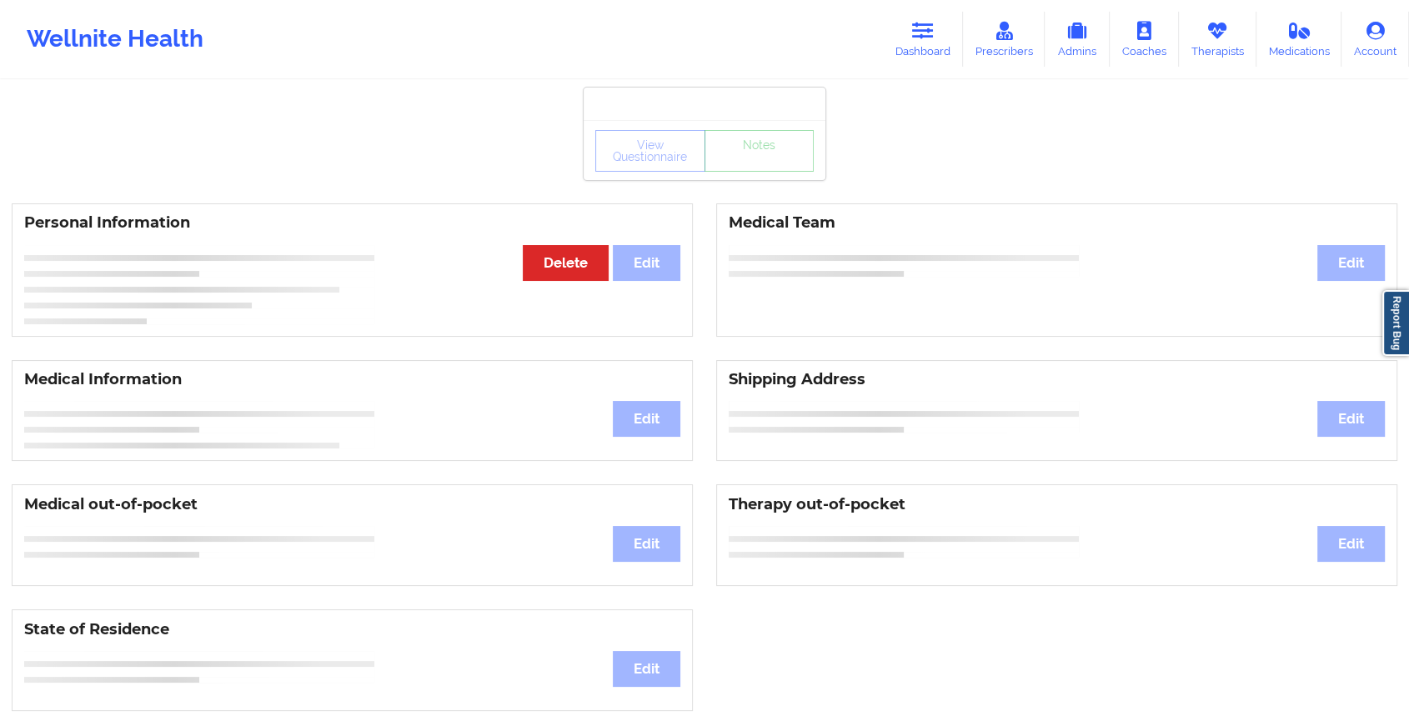
click at [767, 161] on div "View Questionnaire Notes" at bounding box center [704, 151] width 218 height 42
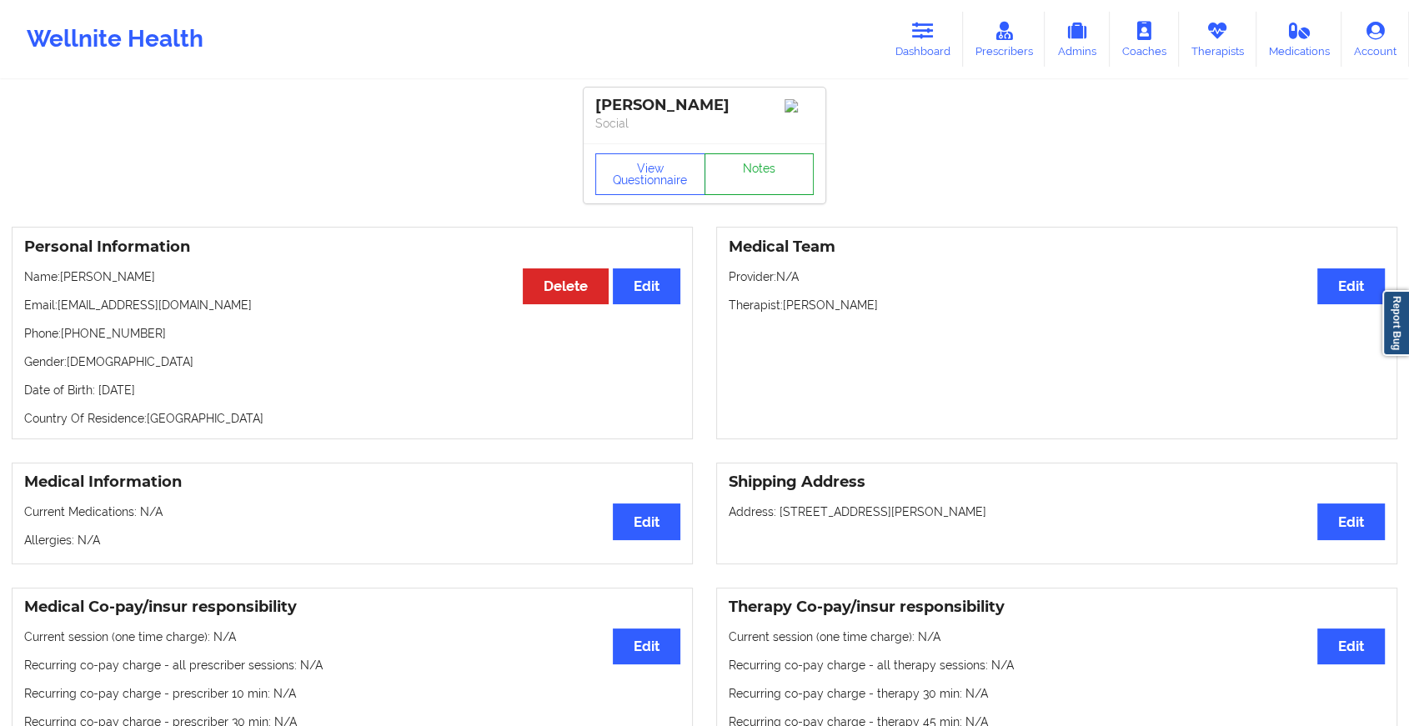
click at [767, 161] on link "Notes" at bounding box center [760, 174] width 110 height 42
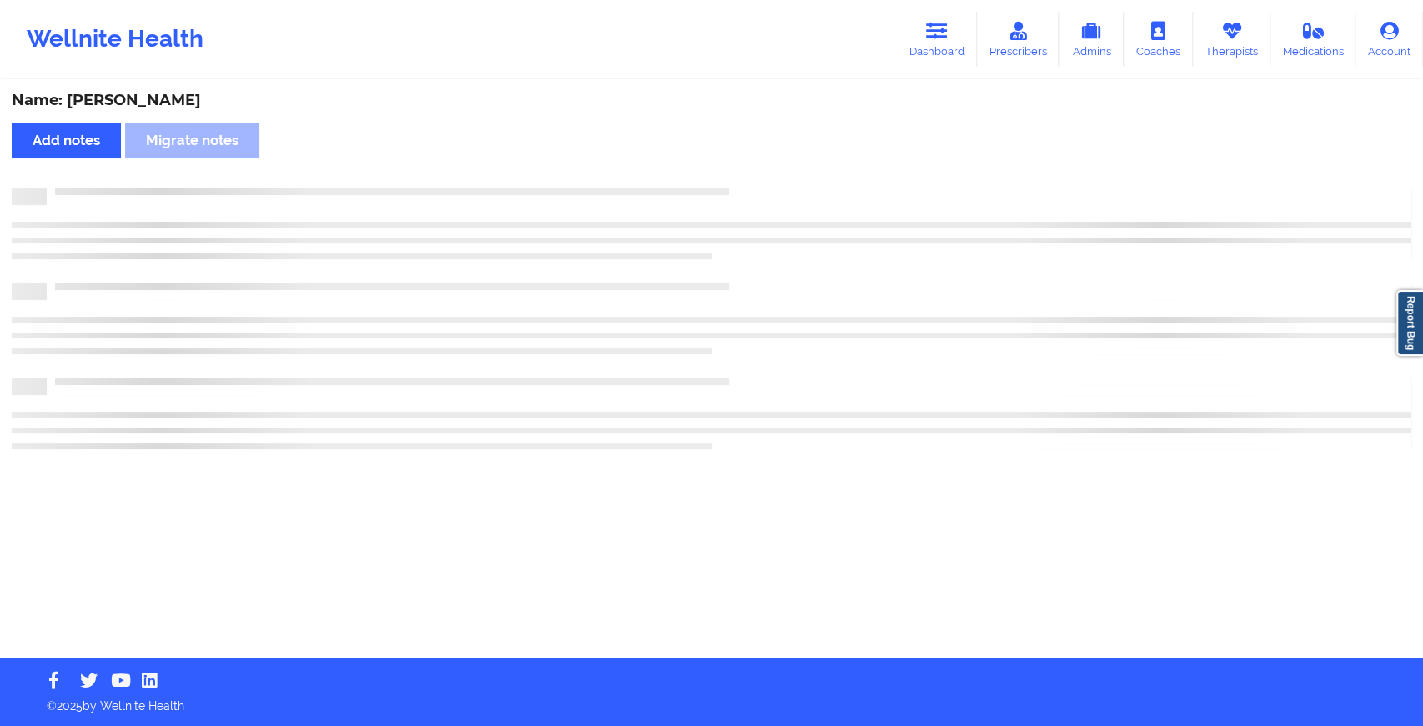
click at [767, 161] on div "Name: [PERSON_NAME] Add notes Migrate notes" at bounding box center [711, 370] width 1423 height 576
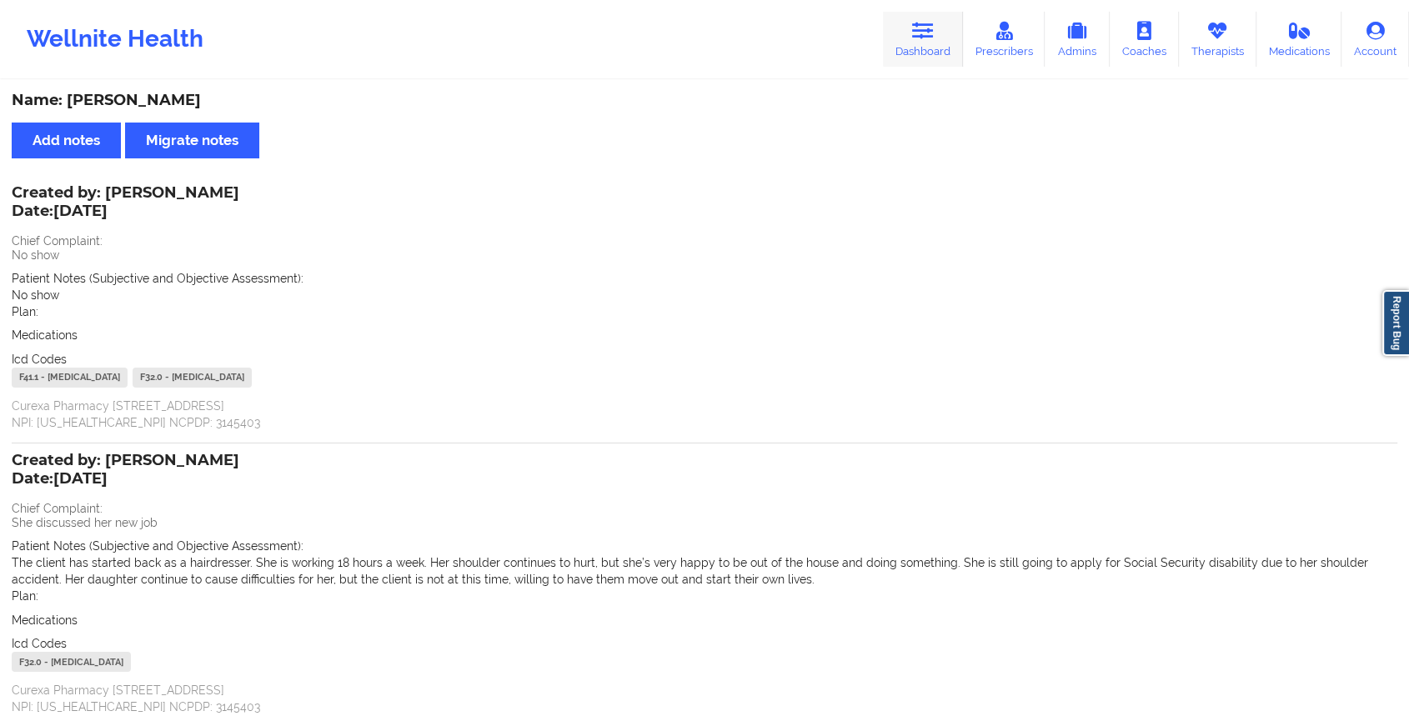
click at [918, 50] on link "Dashboard" at bounding box center [923, 39] width 80 height 55
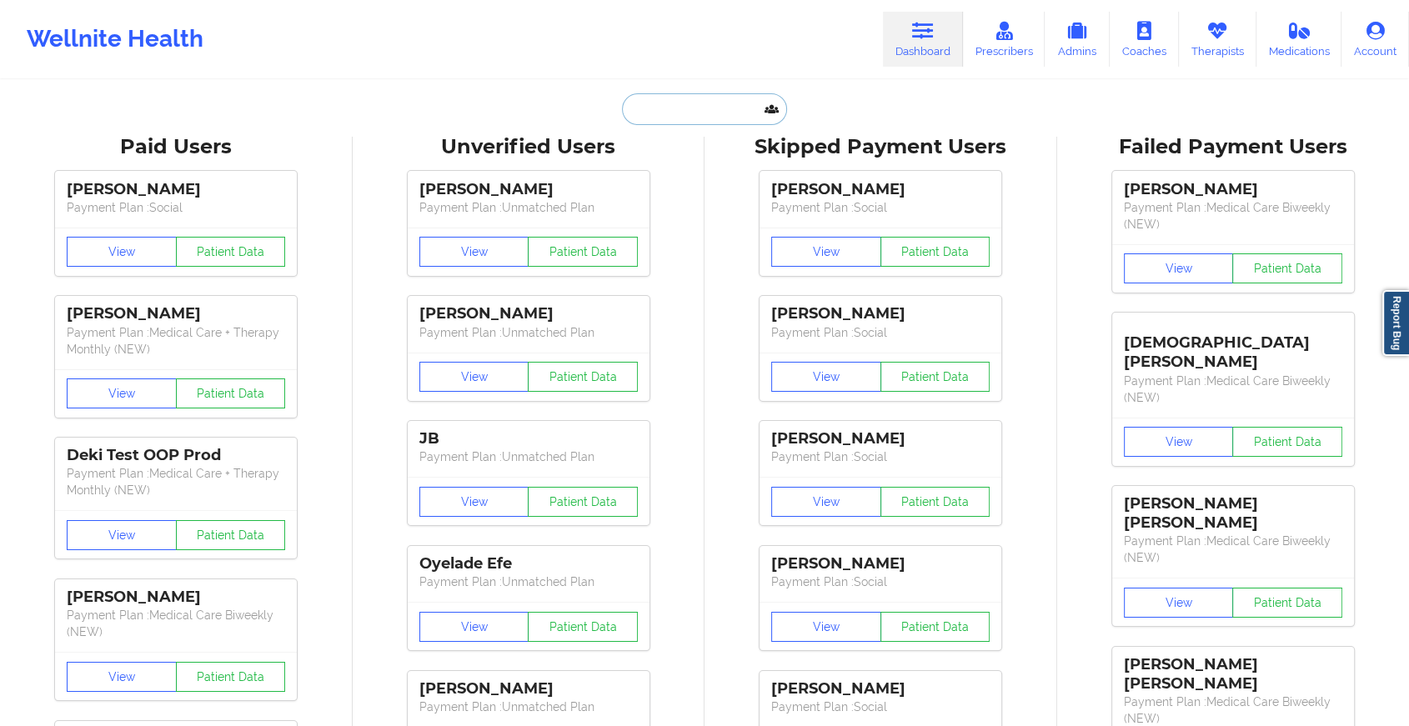
click at [696, 112] on input "text" at bounding box center [704, 109] width 165 height 32
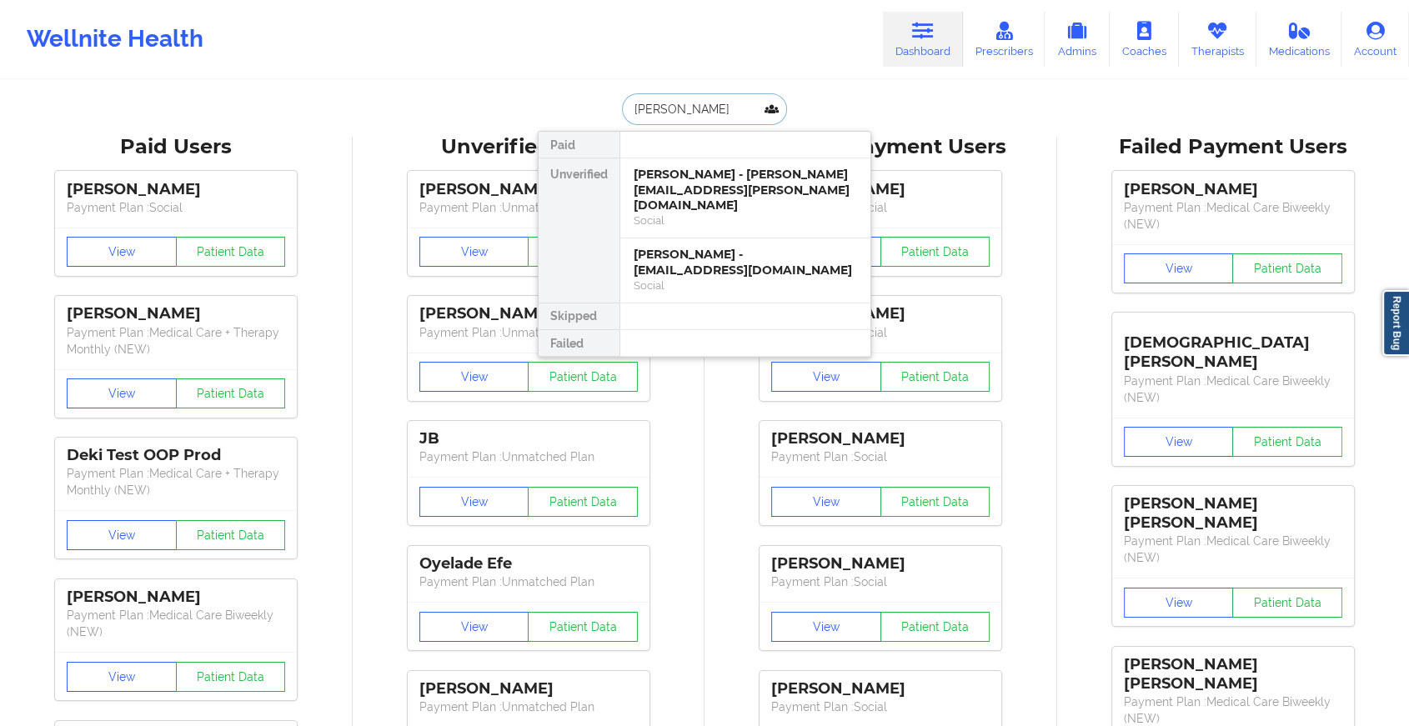
type input "[PERSON_NAME]"
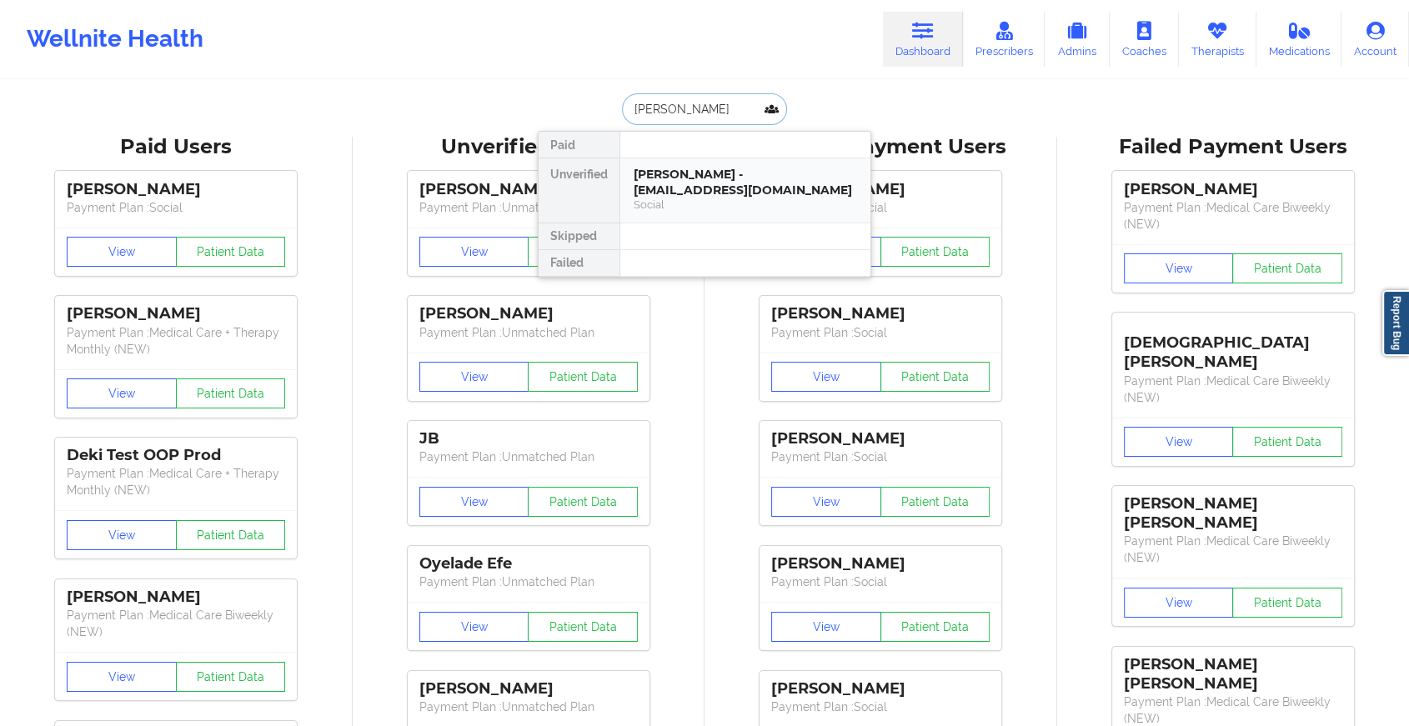
click at [695, 180] on div "[PERSON_NAME] - [EMAIL_ADDRESS][DOMAIN_NAME]" at bounding box center [745, 182] width 223 height 31
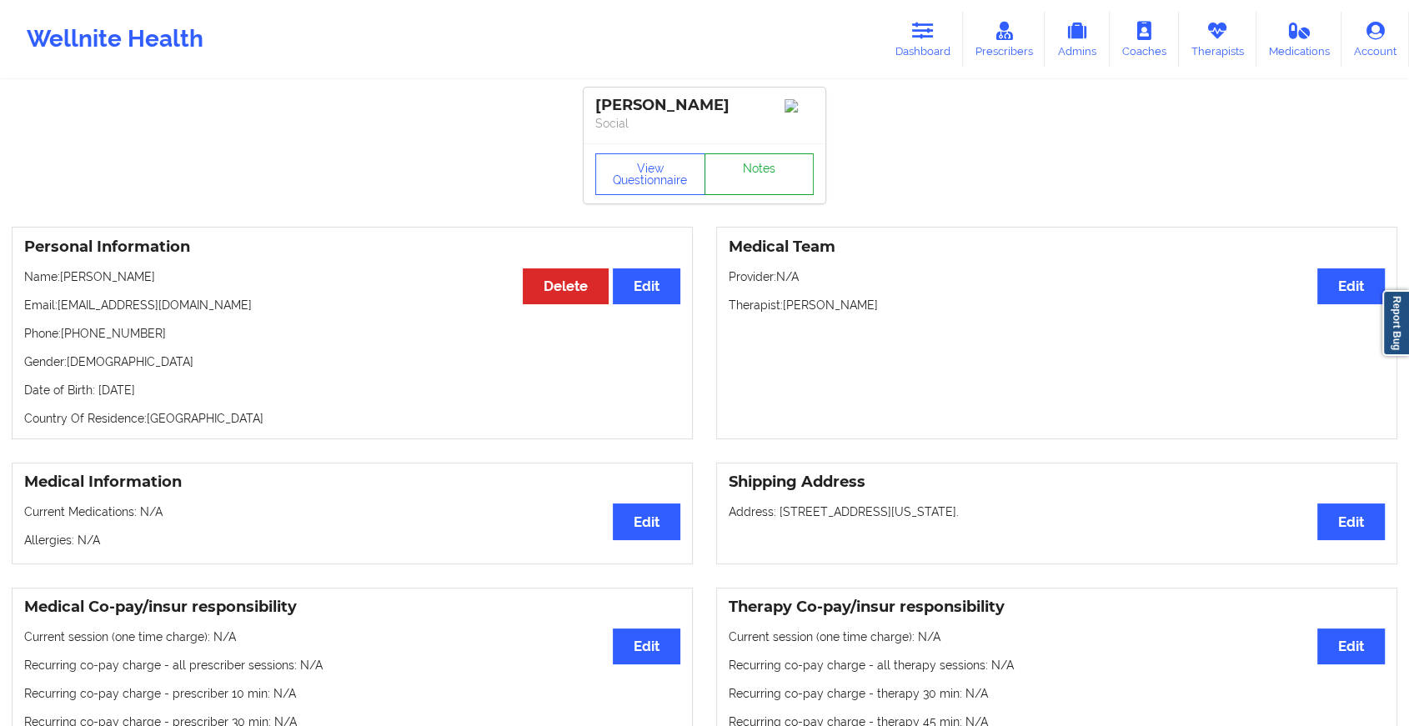
click at [747, 173] on link "Notes" at bounding box center [760, 174] width 110 height 42
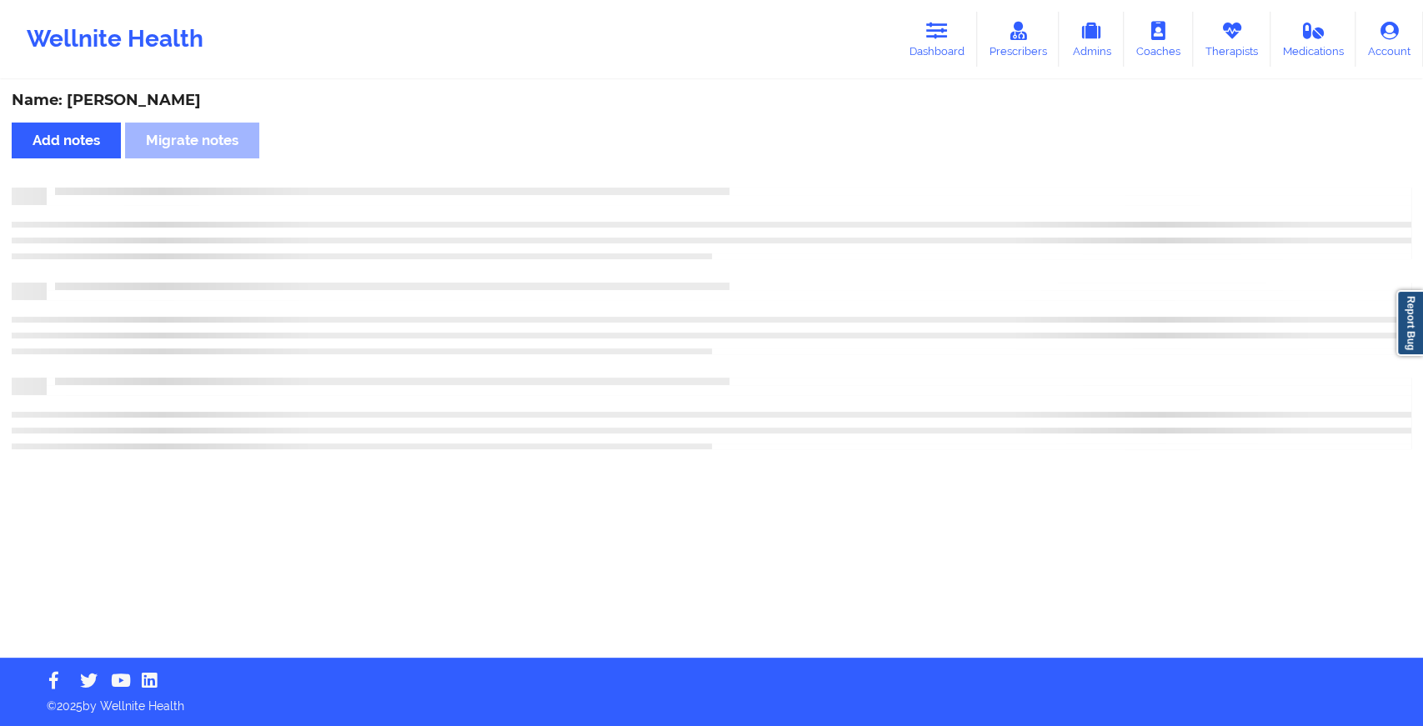
click at [840, 280] on div "Name: [PERSON_NAME] Add notes Migrate notes" at bounding box center [711, 370] width 1423 height 576
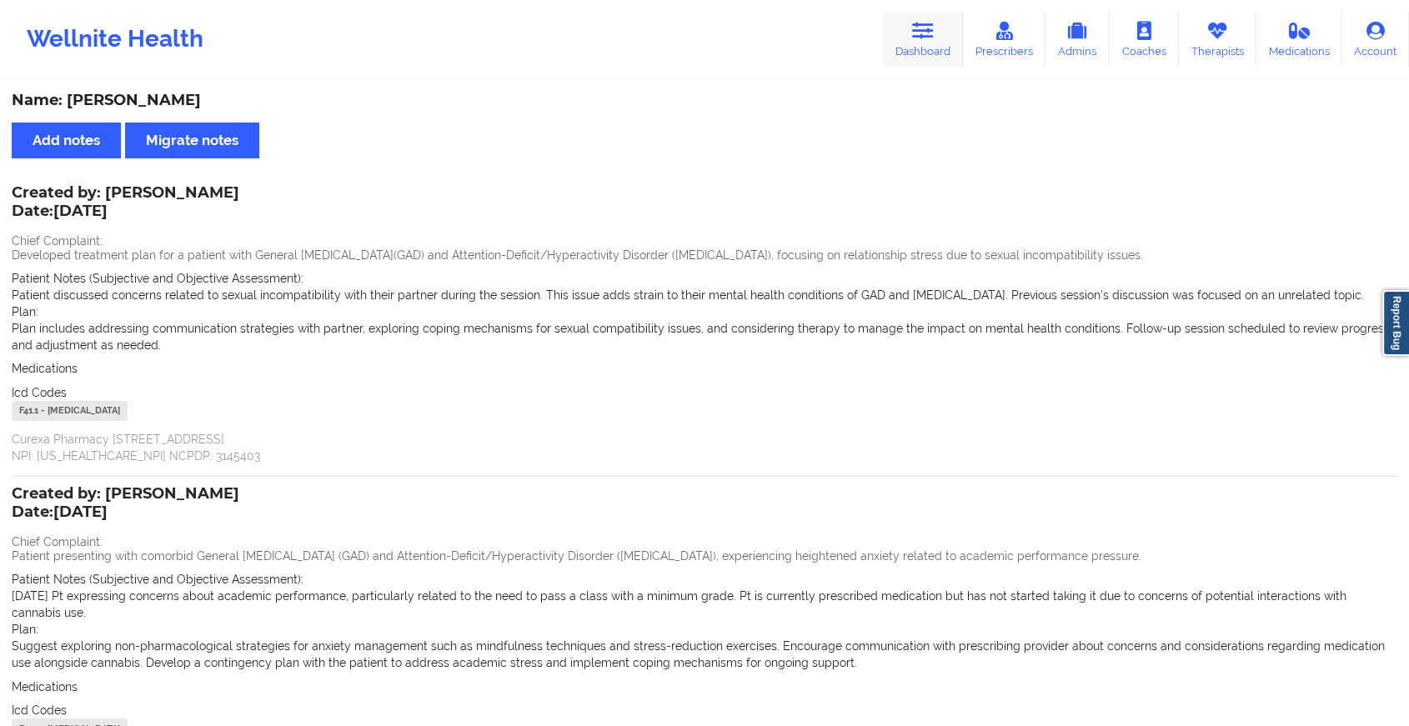
click at [940, 40] on link "Dashboard" at bounding box center [923, 39] width 80 height 55
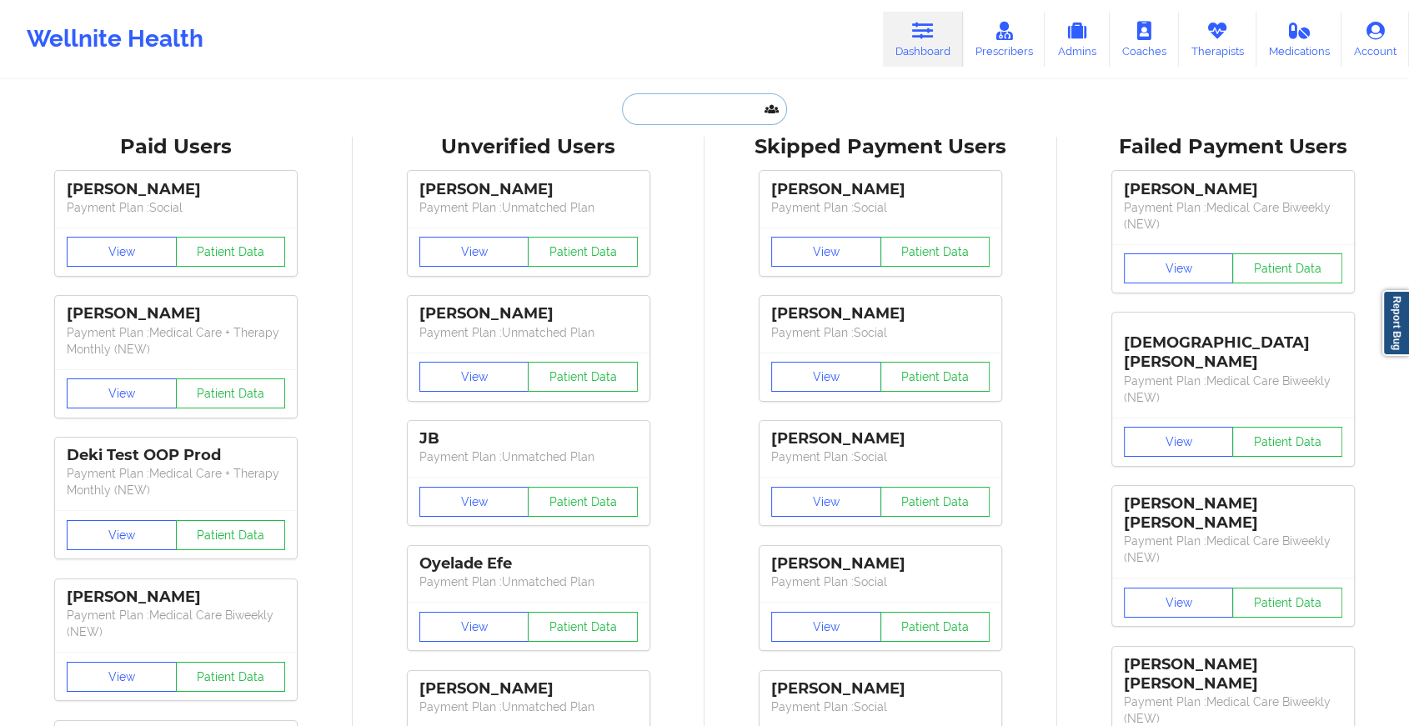
click at [710, 118] on input "text" at bounding box center [704, 109] width 165 height 32
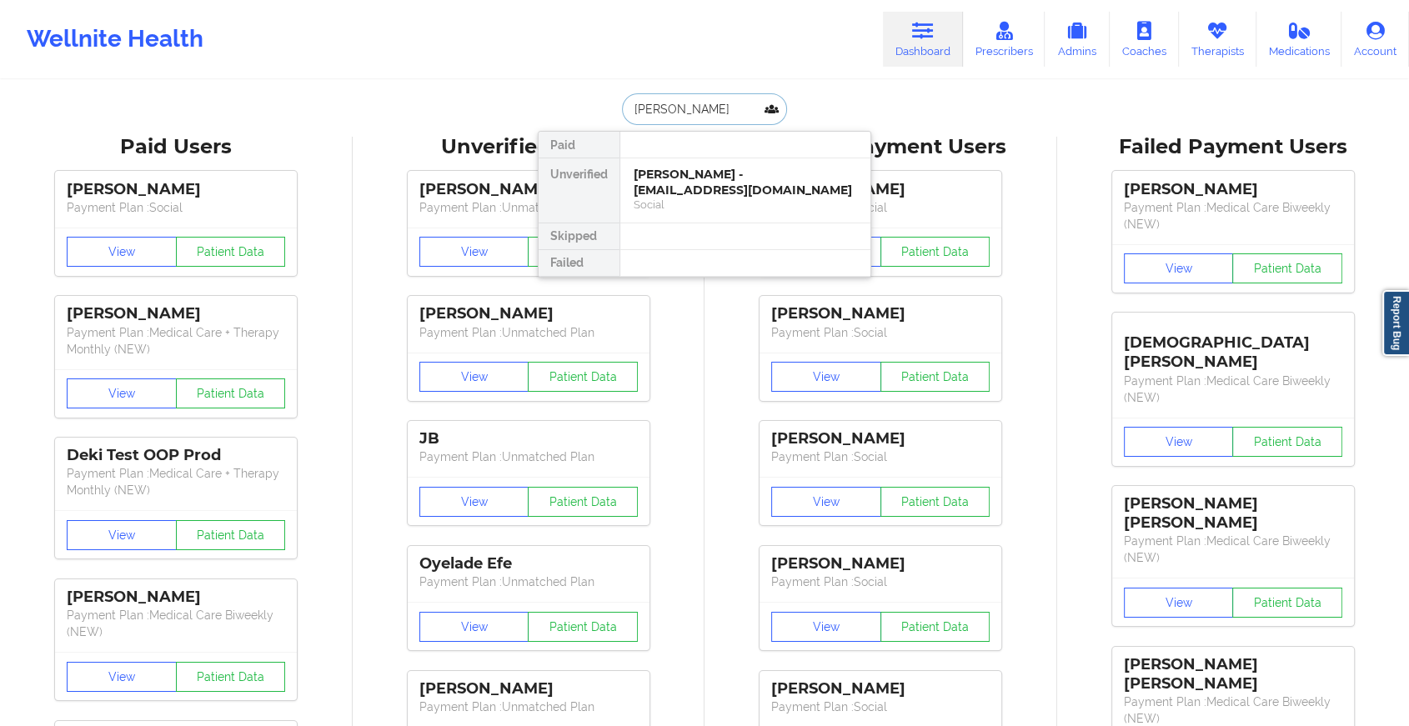
type input "[PERSON_NAME]"
click at [707, 183] on div "[PERSON_NAME] - [EMAIL_ADDRESS][DOMAIN_NAME]" at bounding box center [745, 182] width 223 height 31
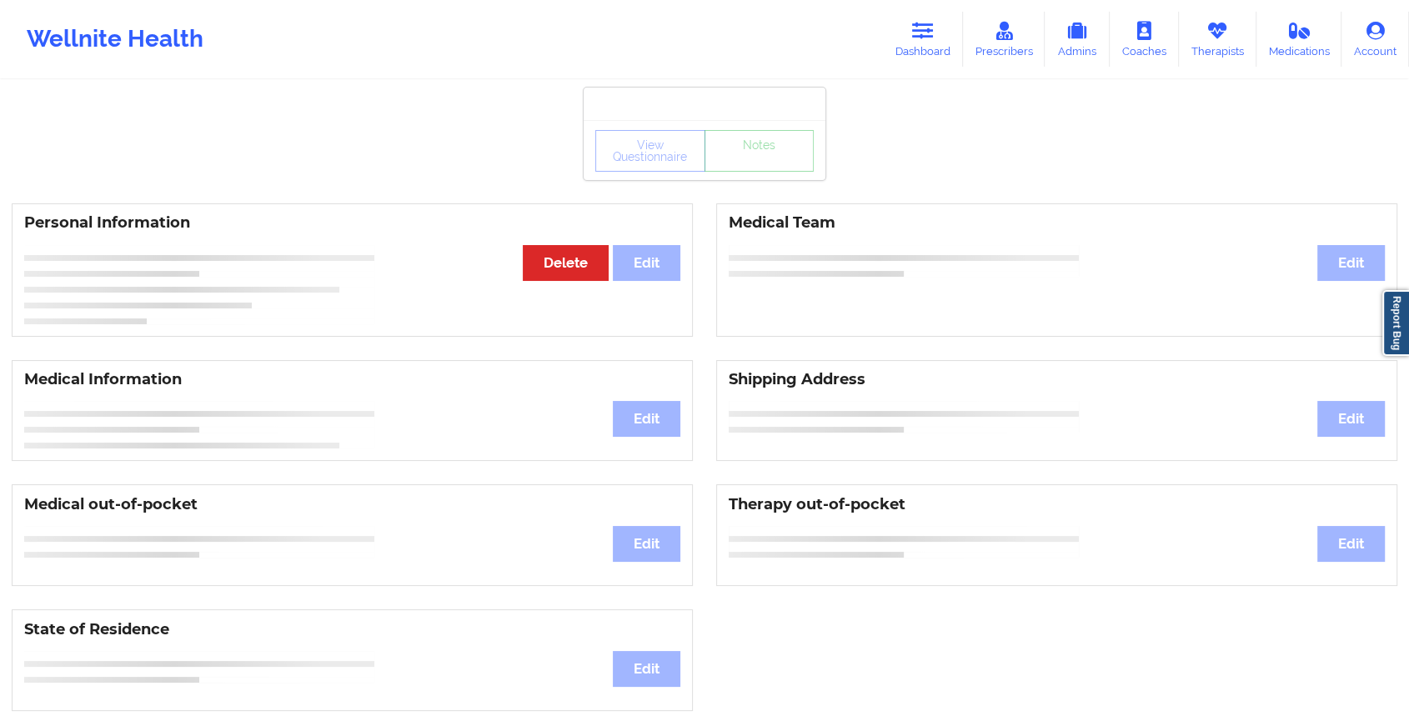
click at [767, 168] on div "View Questionnaire Notes" at bounding box center [704, 151] width 218 height 42
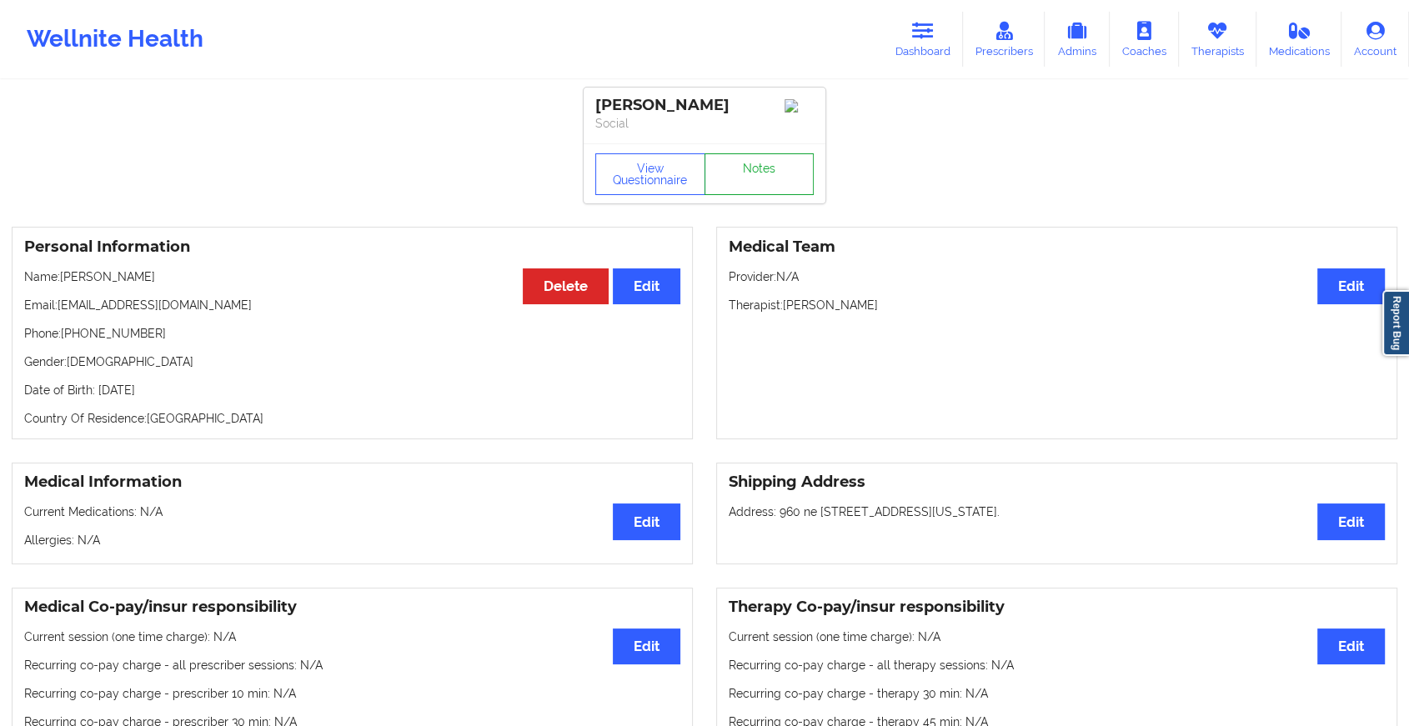
click at [767, 168] on link "Notes" at bounding box center [760, 174] width 110 height 42
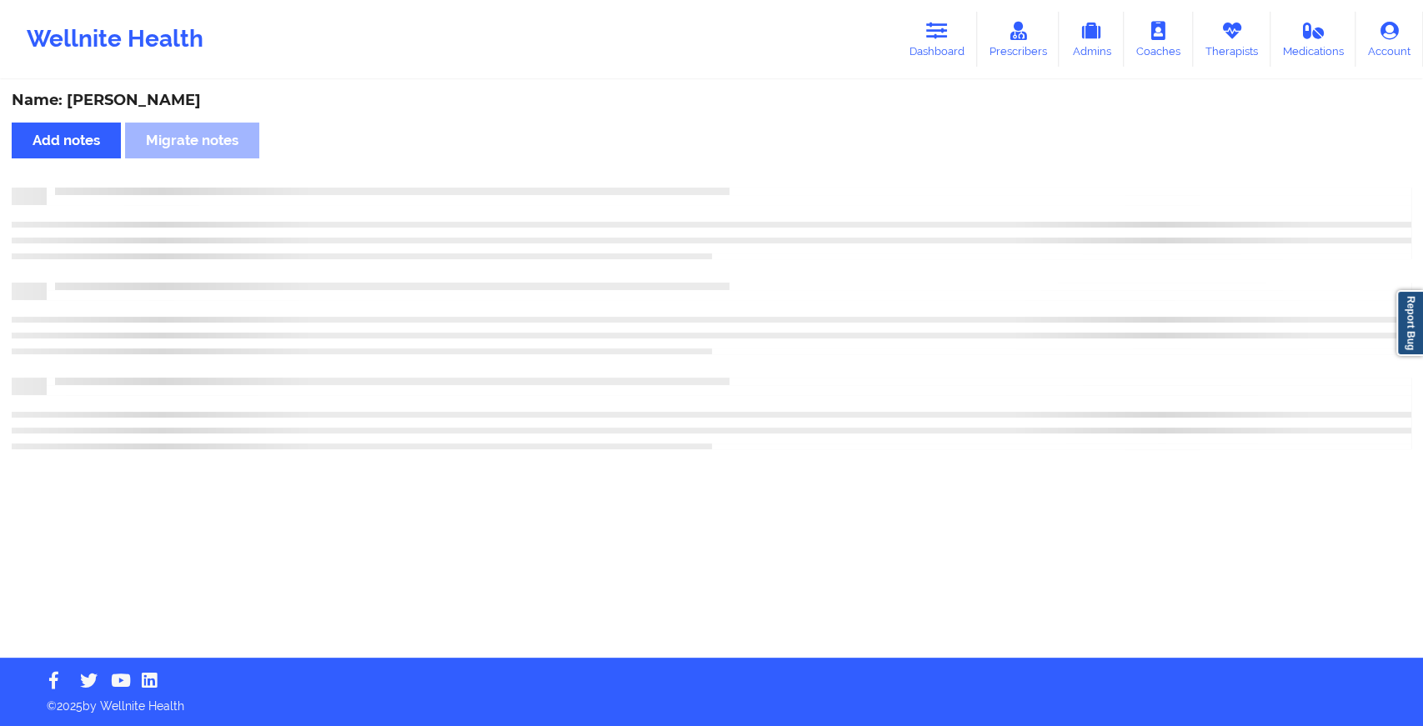
click at [767, 168] on div "Name: [PERSON_NAME] Add notes Migrate notes" at bounding box center [711, 370] width 1423 height 576
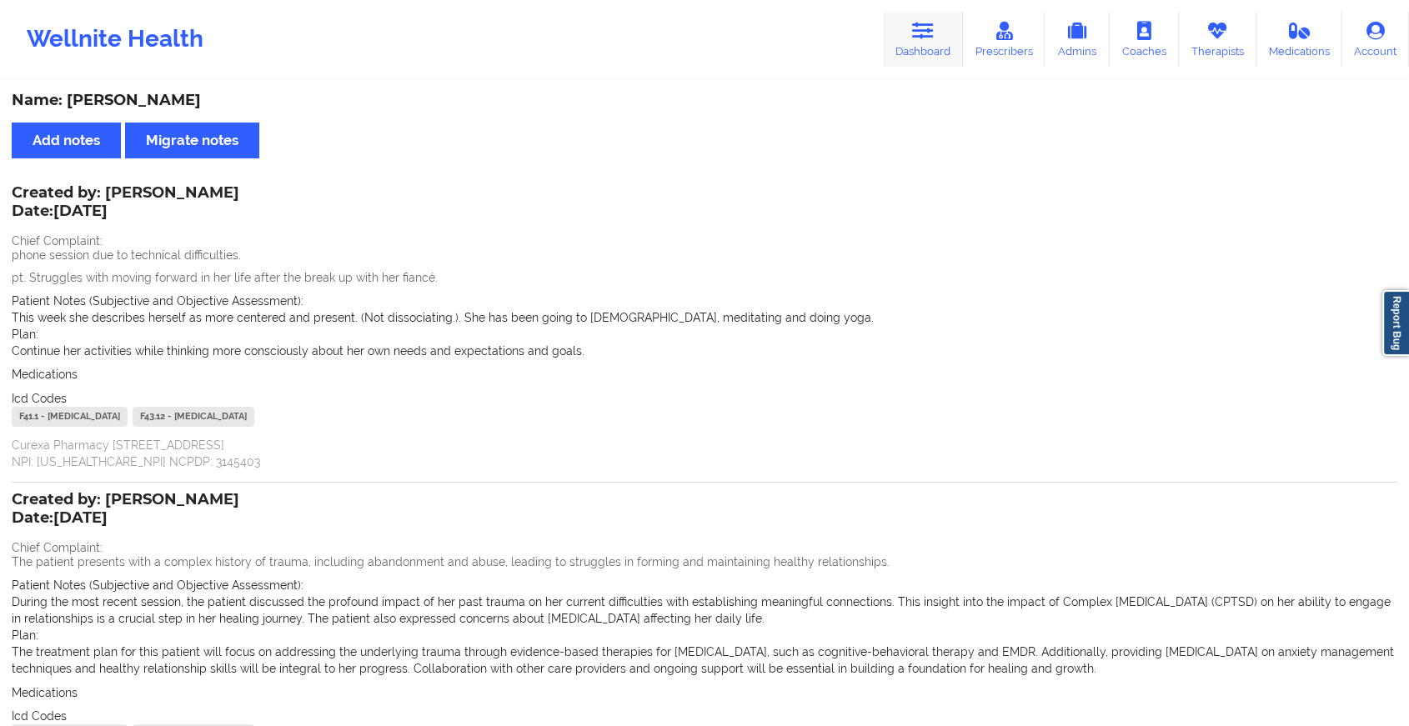
click at [925, 67] on link "Dashboard" at bounding box center [923, 39] width 80 height 55
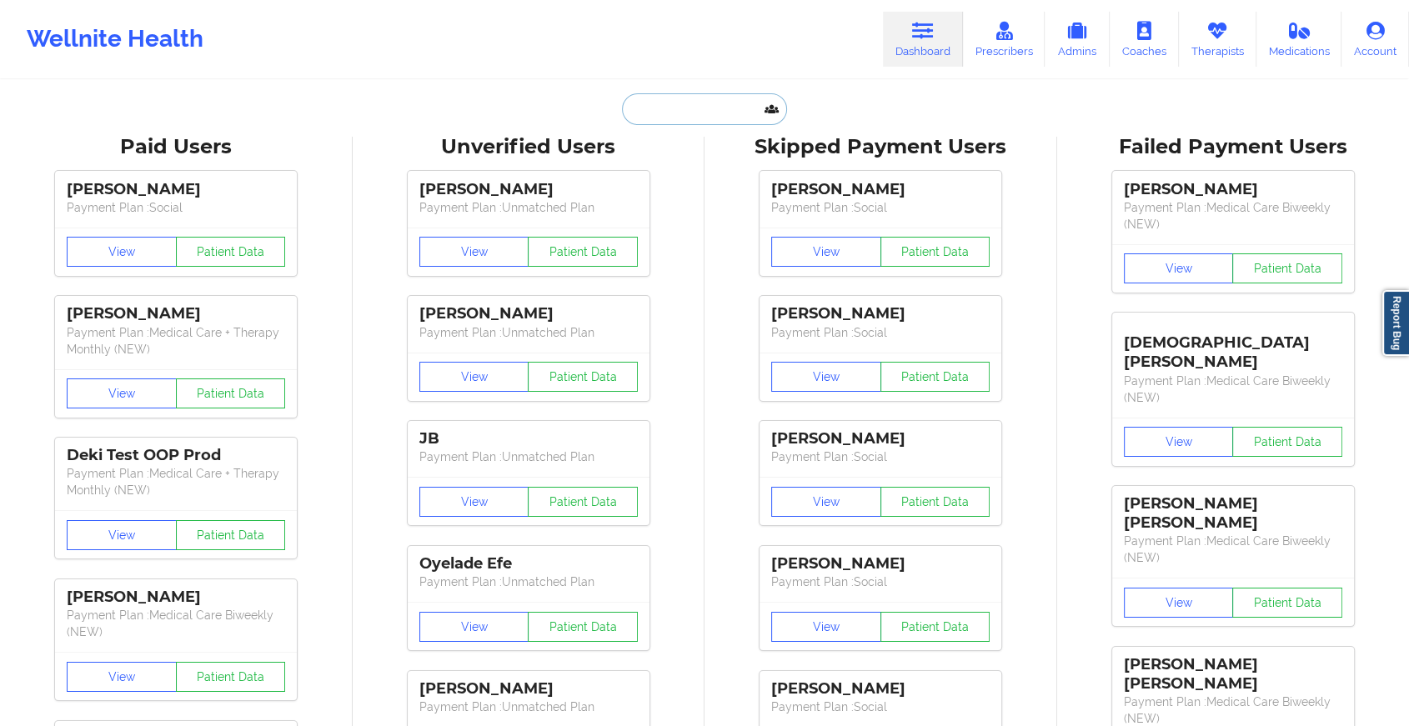
click at [714, 98] on input "text" at bounding box center [704, 109] width 165 height 32
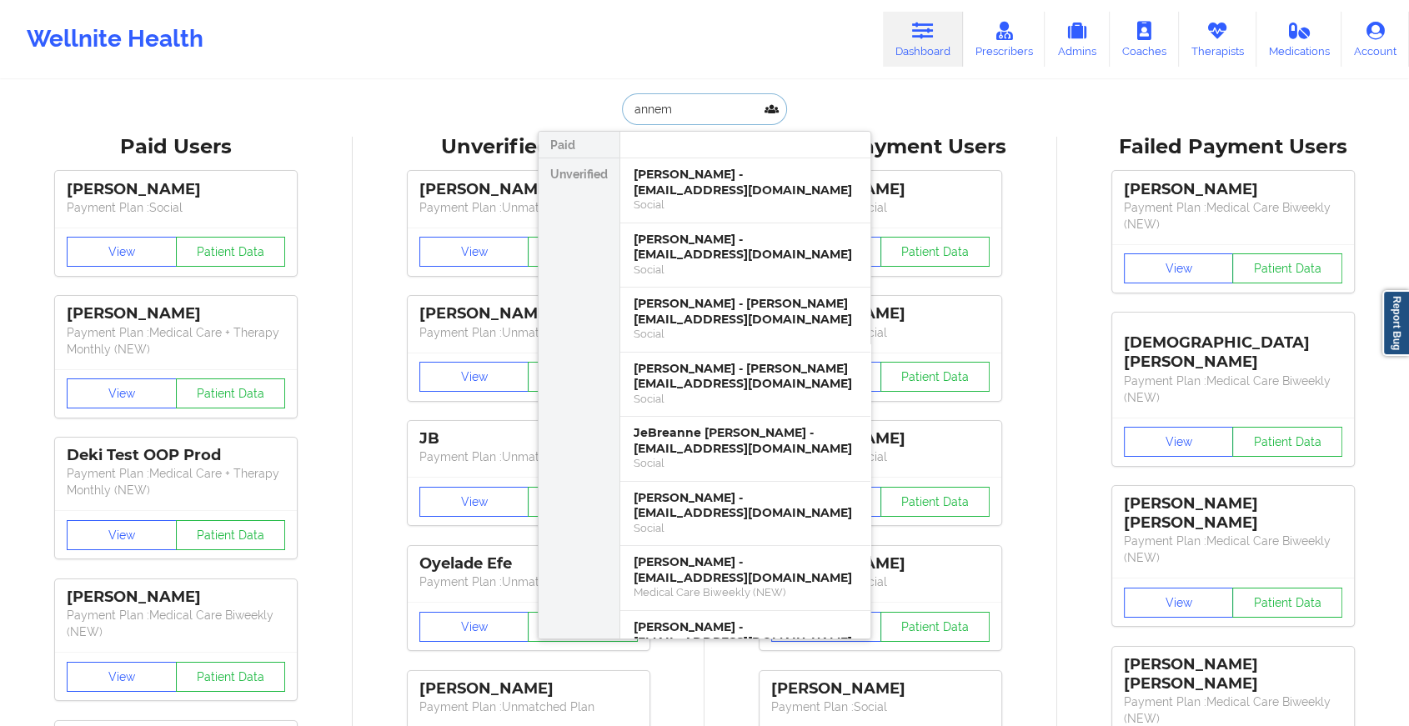
click at [655, 107] on input "annem" at bounding box center [704, 109] width 165 height 32
type input "[PERSON_NAME]"
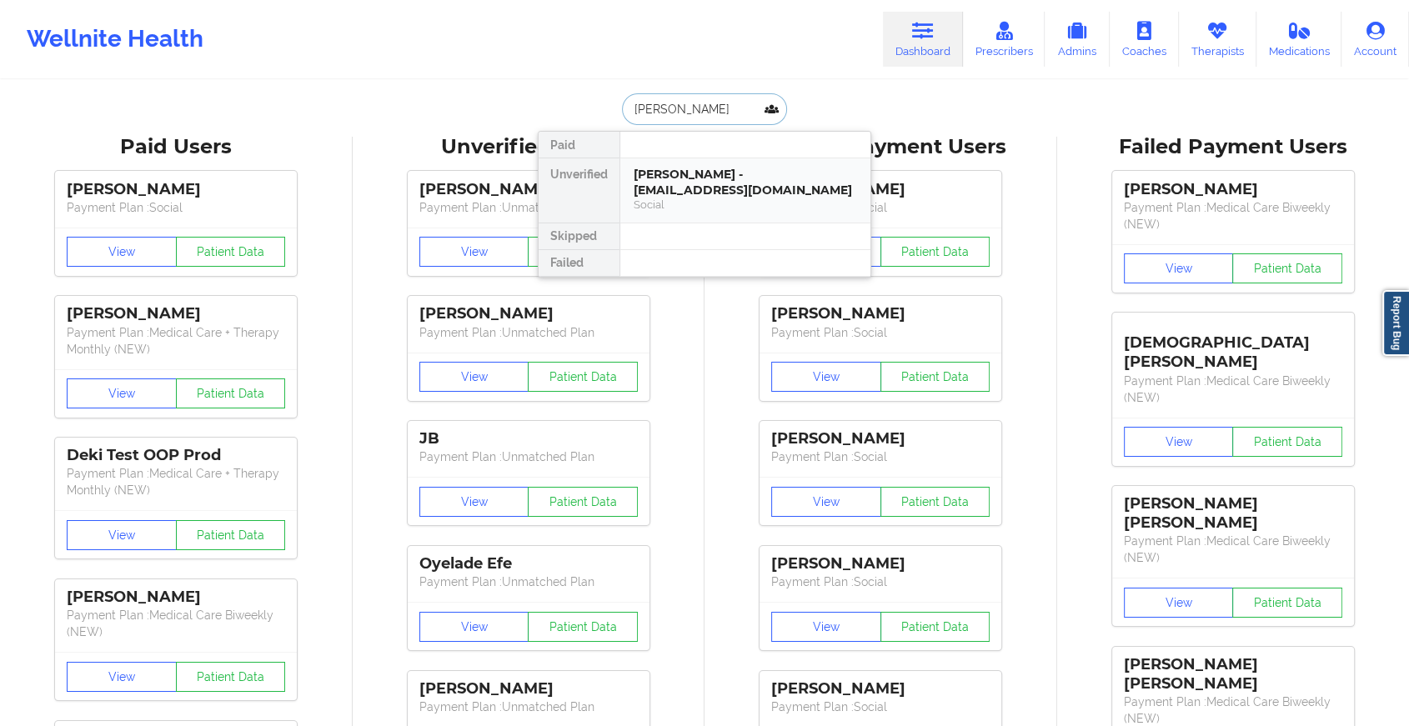
click at [695, 180] on div "[PERSON_NAME] - [EMAIL_ADDRESS][DOMAIN_NAME]" at bounding box center [745, 182] width 223 height 31
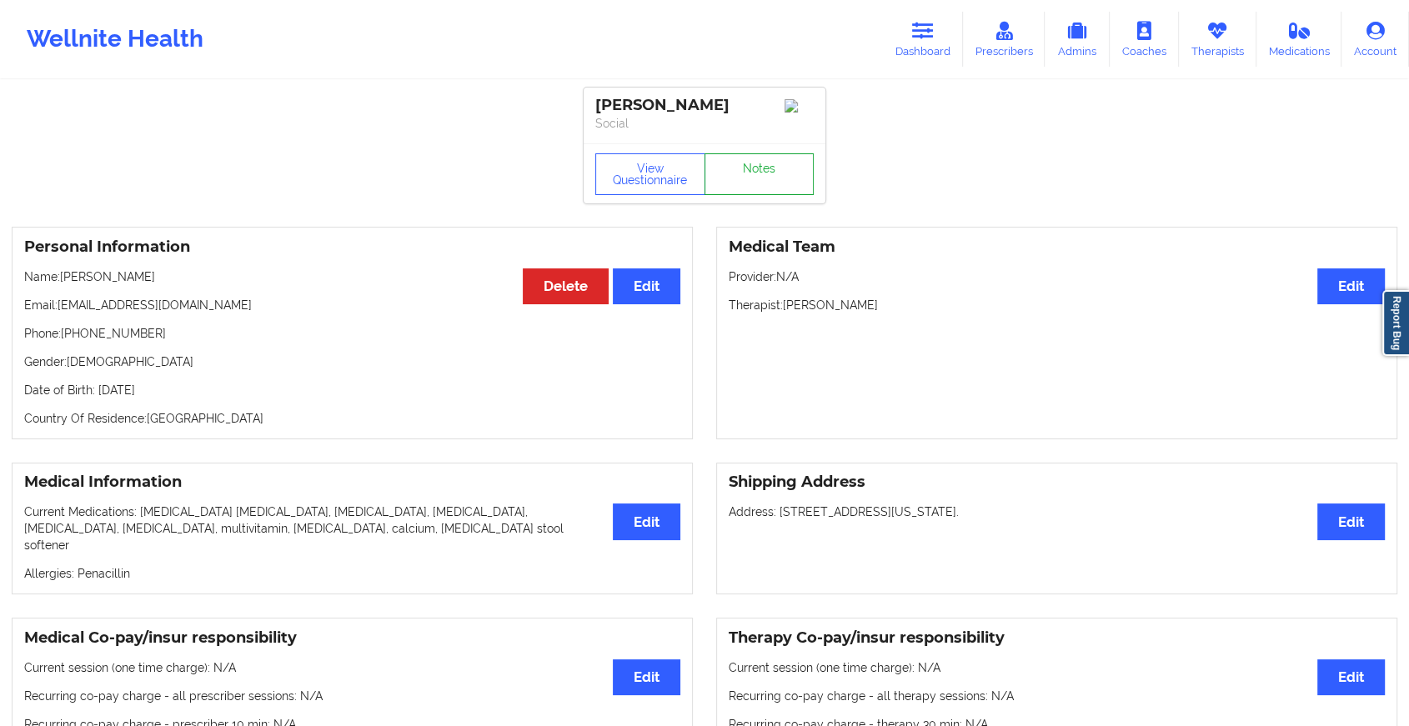
click at [752, 179] on link "Notes" at bounding box center [760, 174] width 110 height 42
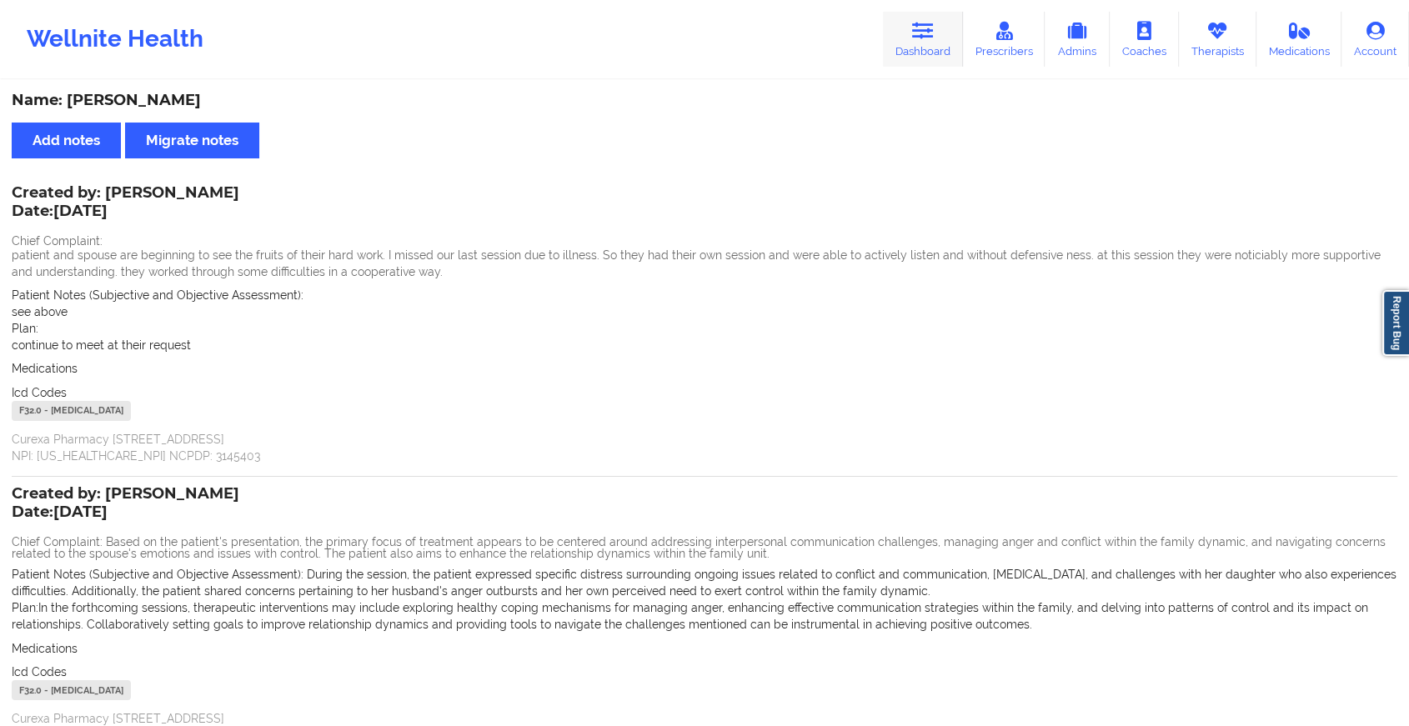
click at [930, 41] on link "Dashboard" at bounding box center [923, 39] width 80 height 55
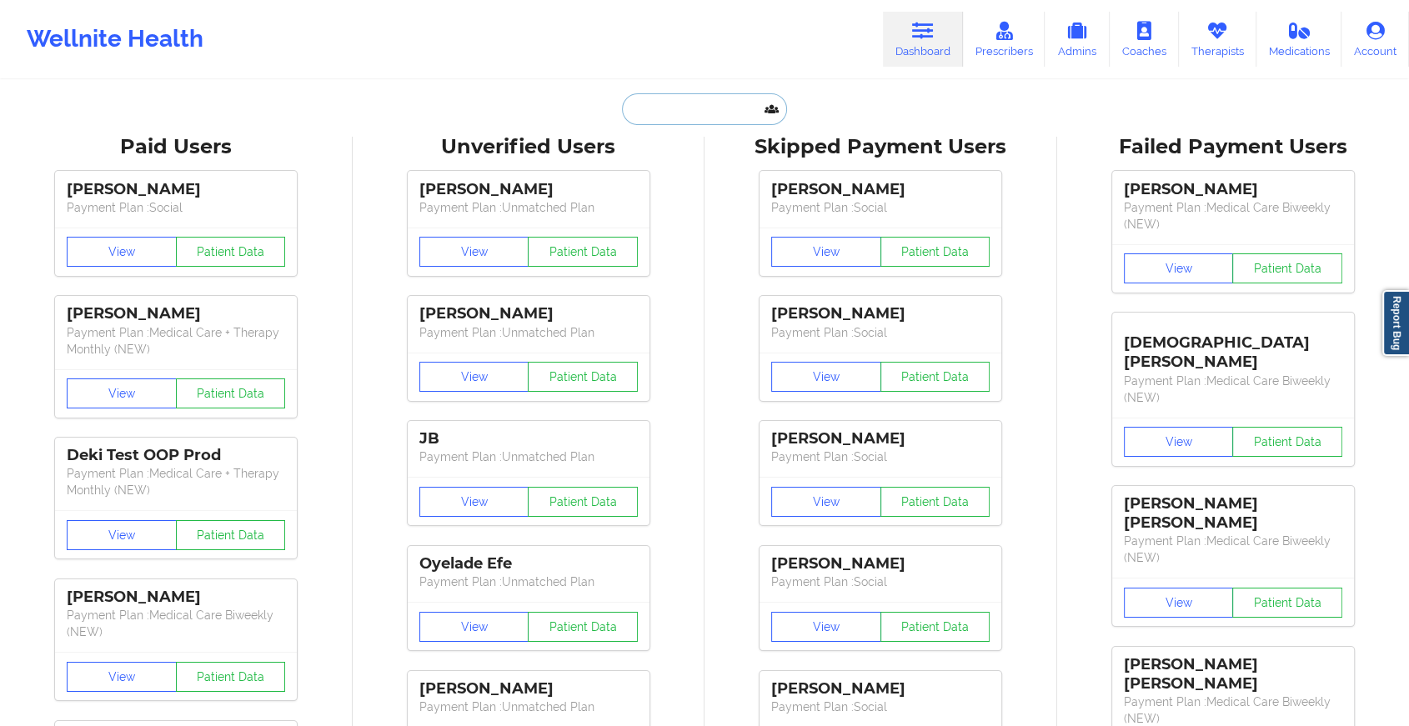
click at [661, 114] on input "text" at bounding box center [704, 109] width 165 height 32
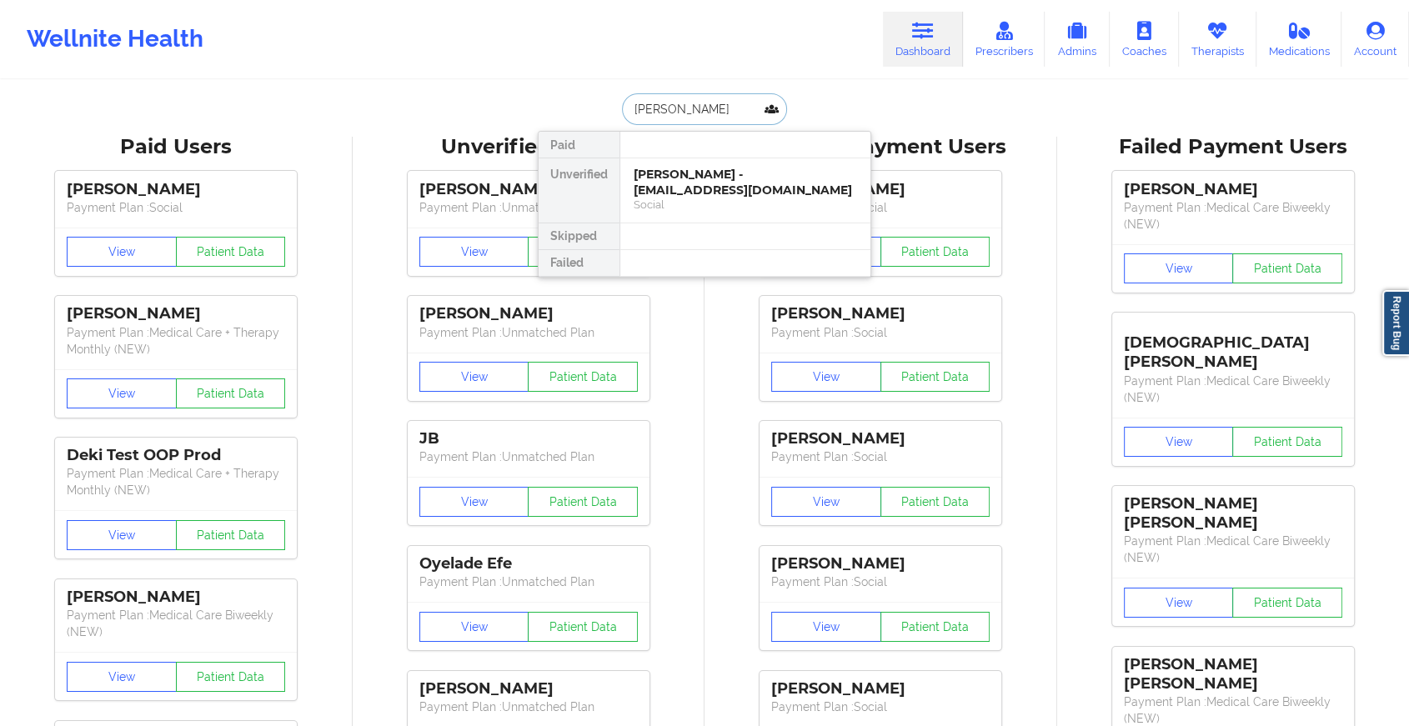
type input "[PERSON_NAME]"
click at [699, 173] on div "[PERSON_NAME] - [EMAIL_ADDRESS][DOMAIN_NAME]" at bounding box center [745, 182] width 223 height 31
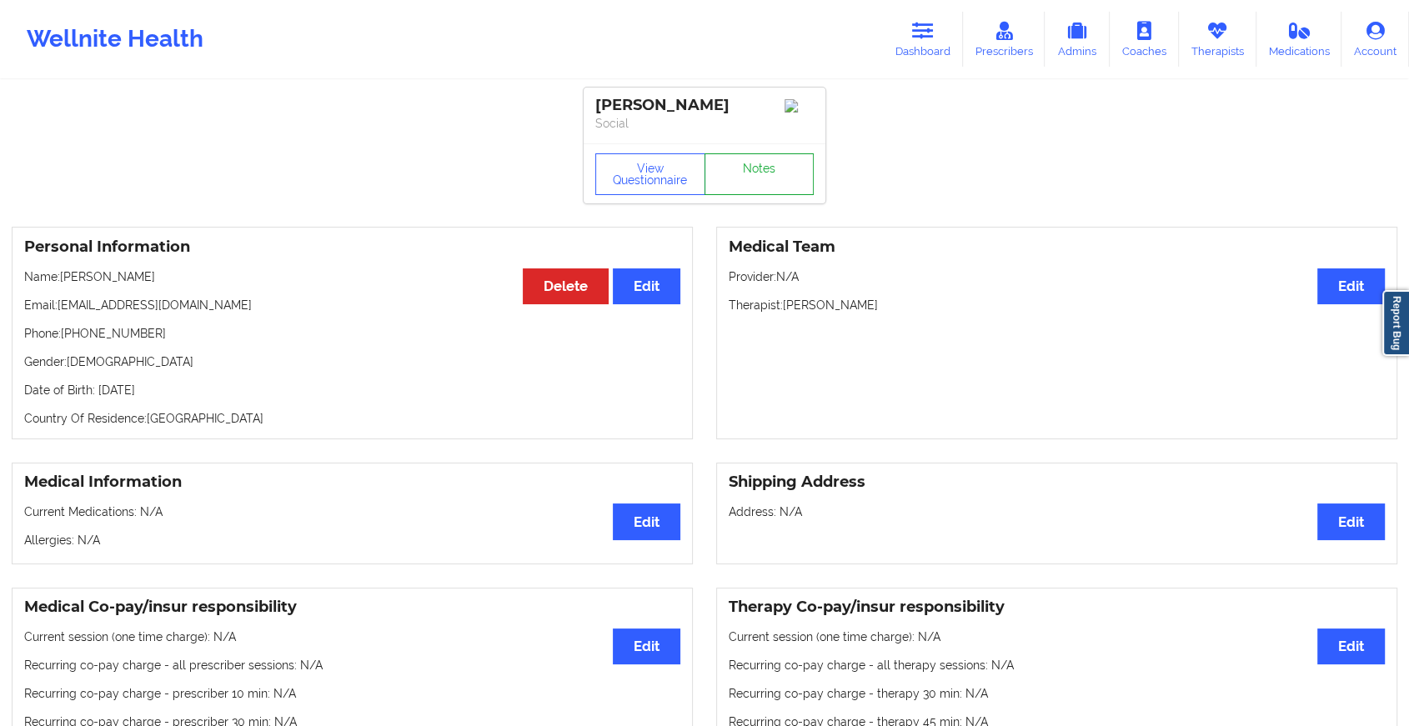
click at [774, 182] on link "Notes" at bounding box center [760, 174] width 110 height 42
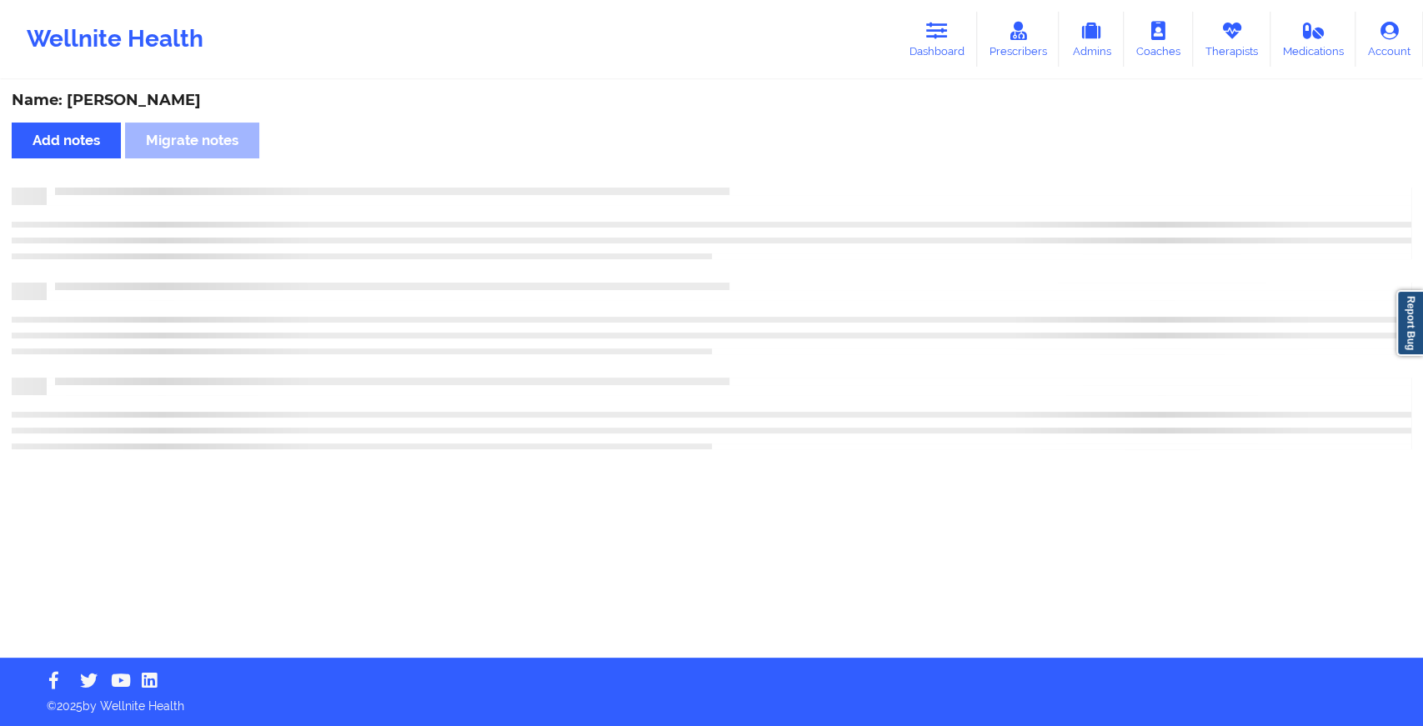
click at [774, 182] on div "Name: [PERSON_NAME] Add notes Migrate notes" at bounding box center [711, 370] width 1423 height 576
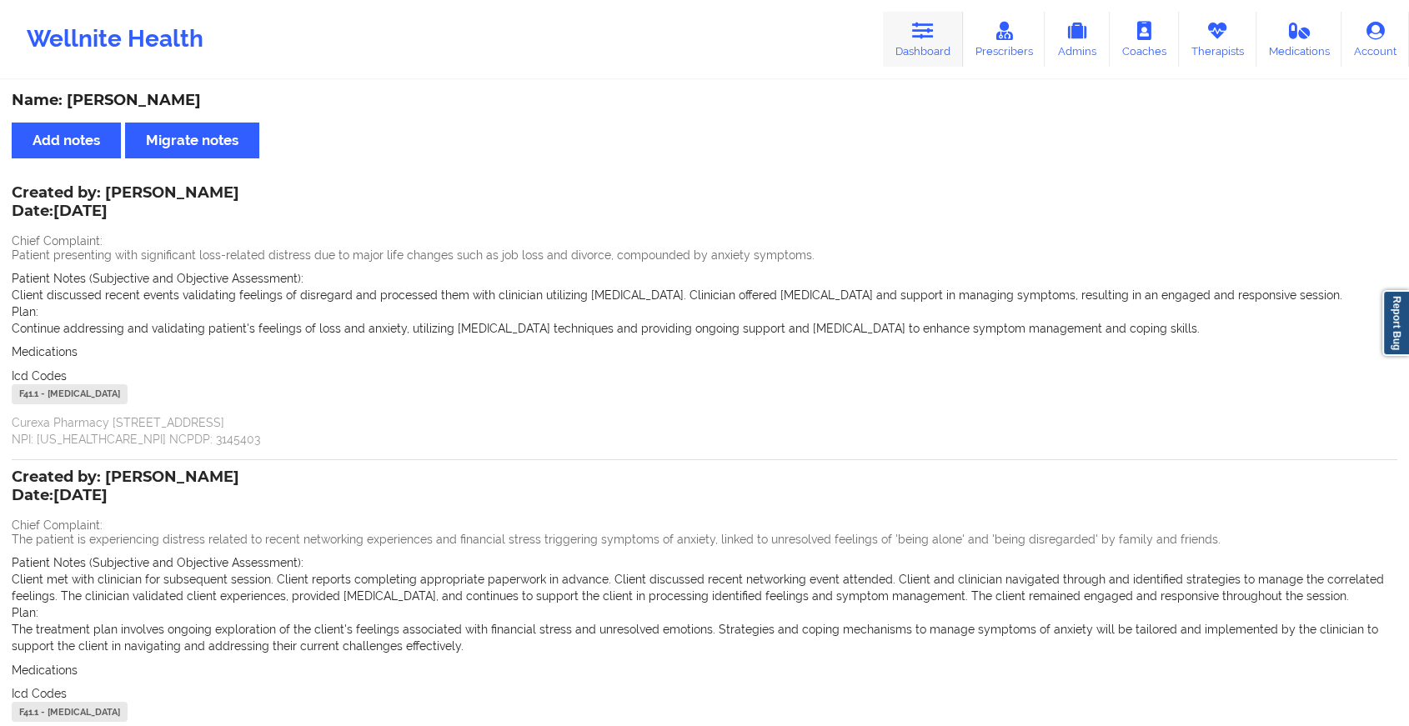
click at [907, 30] on link "Dashboard" at bounding box center [923, 39] width 80 height 55
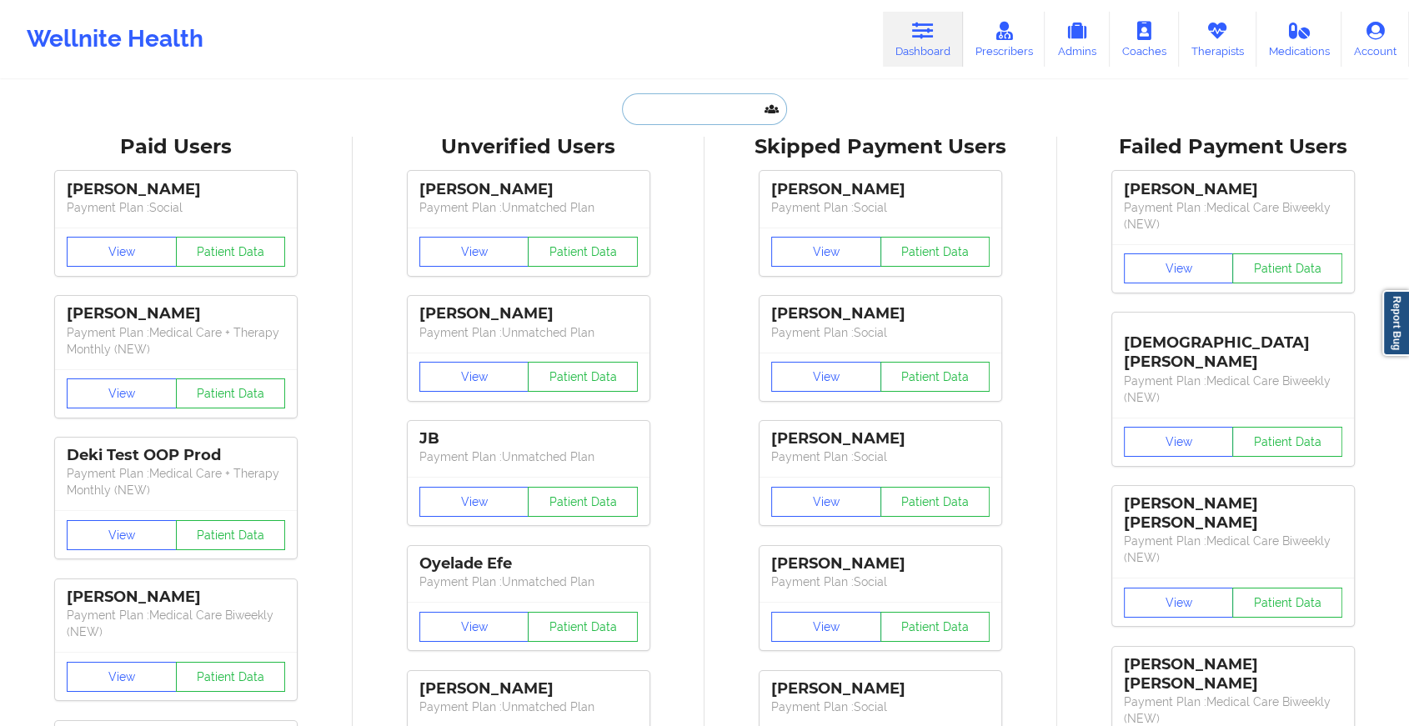
click at [709, 106] on input "text" at bounding box center [704, 109] width 165 height 32
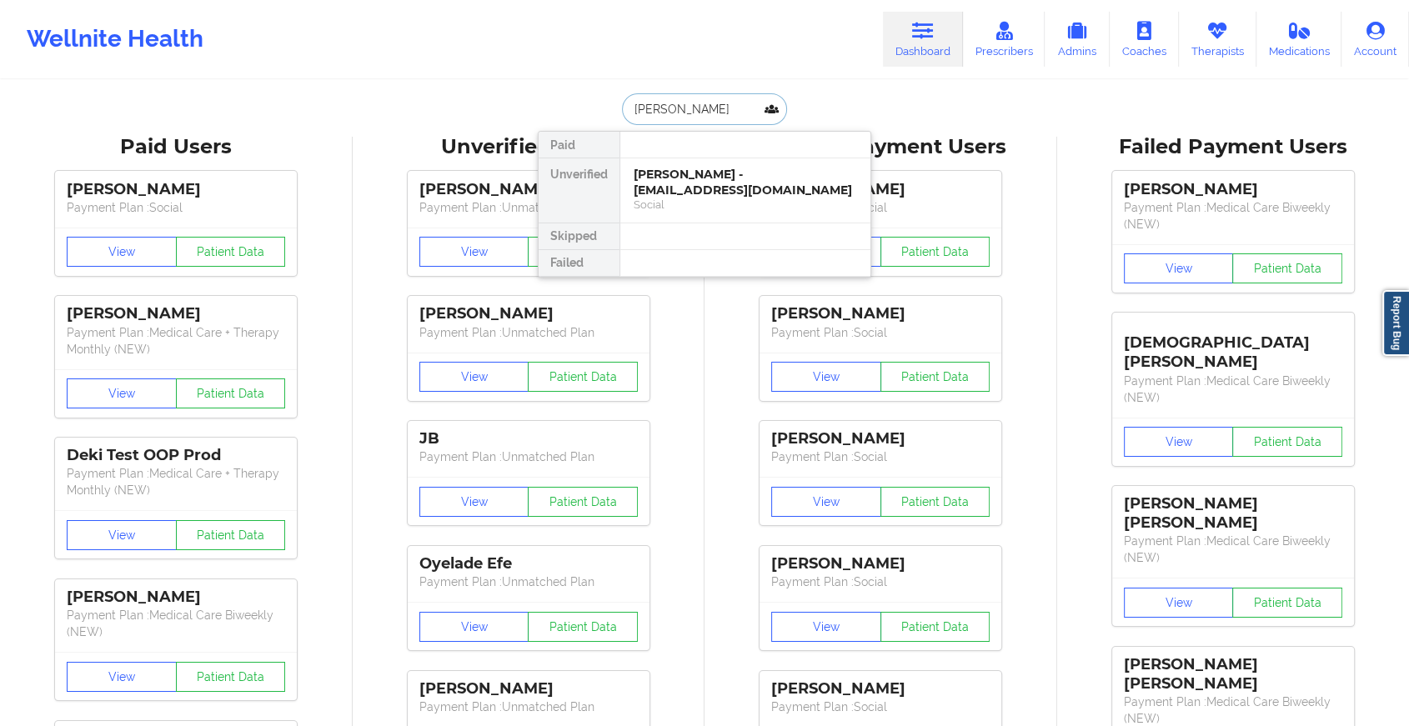
type input "[PERSON_NAME]"
click at [697, 168] on div "[PERSON_NAME] - [EMAIL_ADDRESS][DOMAIN_NAME]" at bounding box center [745, 182] width 223 height 31
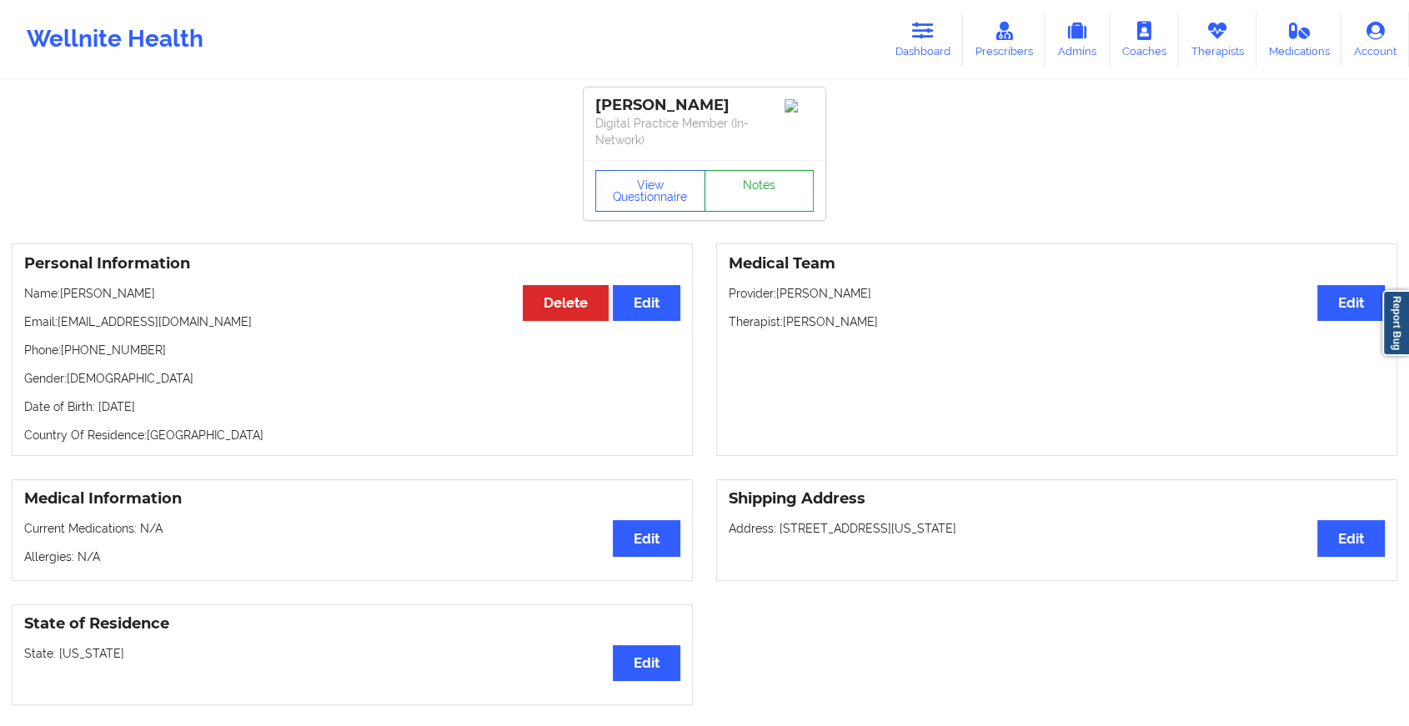
click at [759, 188] on link "Notes" at bounding box center [760, 191] width 110 height 42
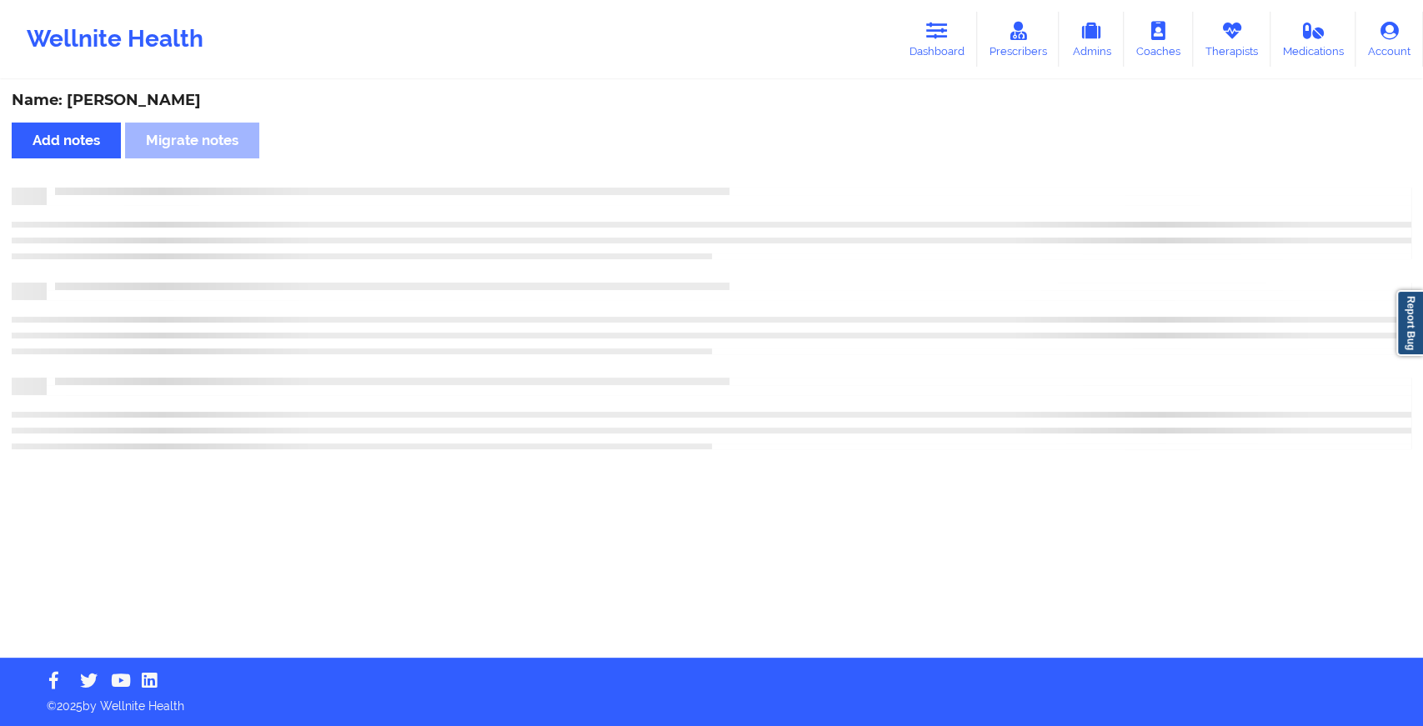
click at [915, 469] on div "Name: [PERSON_NAME] Add notes Migrate notes" at bounding box center [711, 370] width 1423 height 576
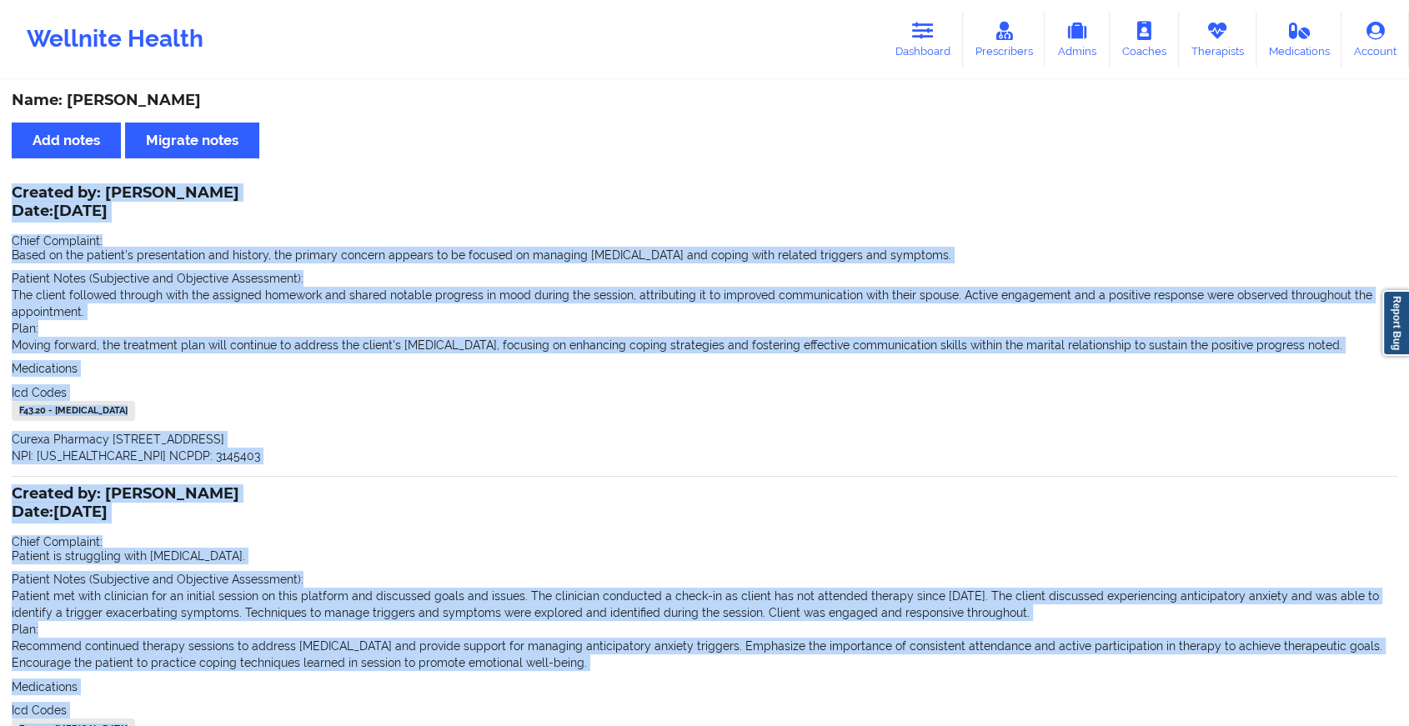
click at [800, 523] on div "Created by: [PERSON_NAME] Date: [DATE] Chief Complaint: Patient is struggling w…" at bounding box center [705, 636] width 1386 height 294
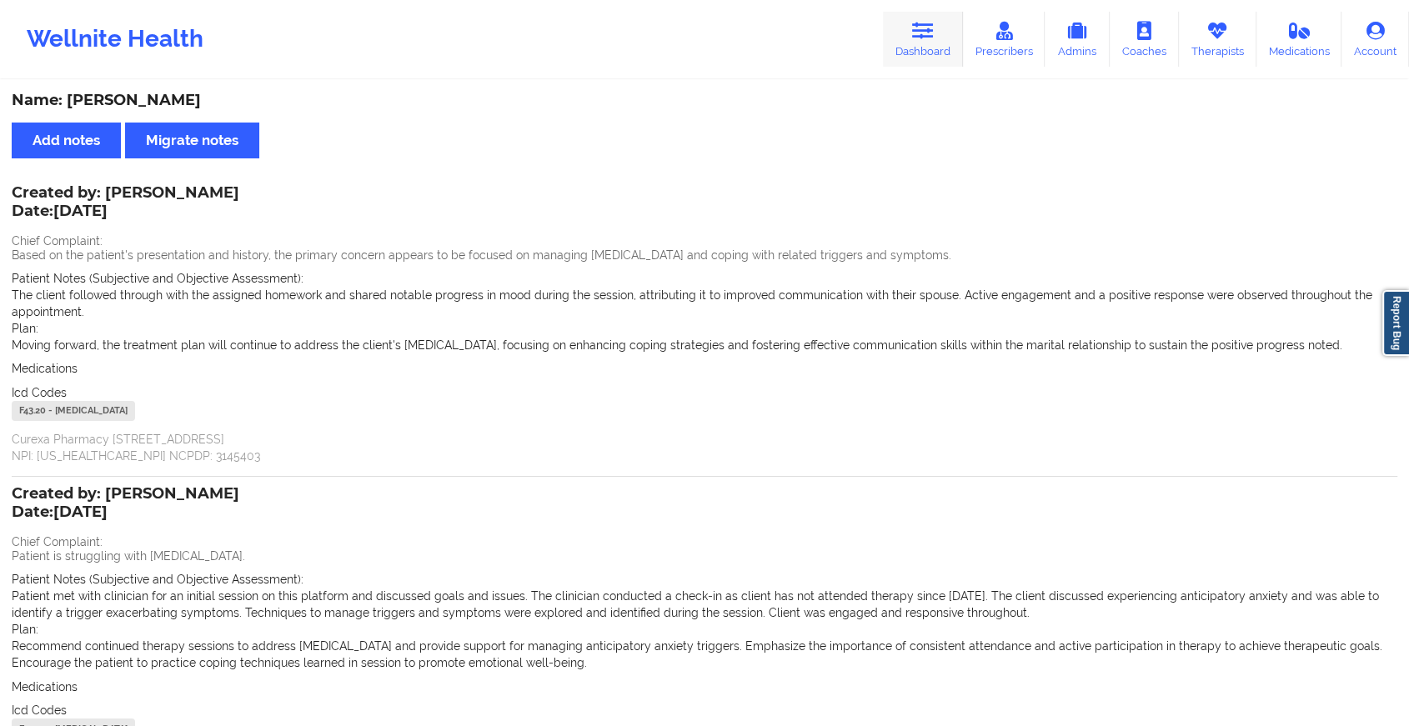
click at [914, 38] on icon at bounding box center [923, 31] width 22 height 18
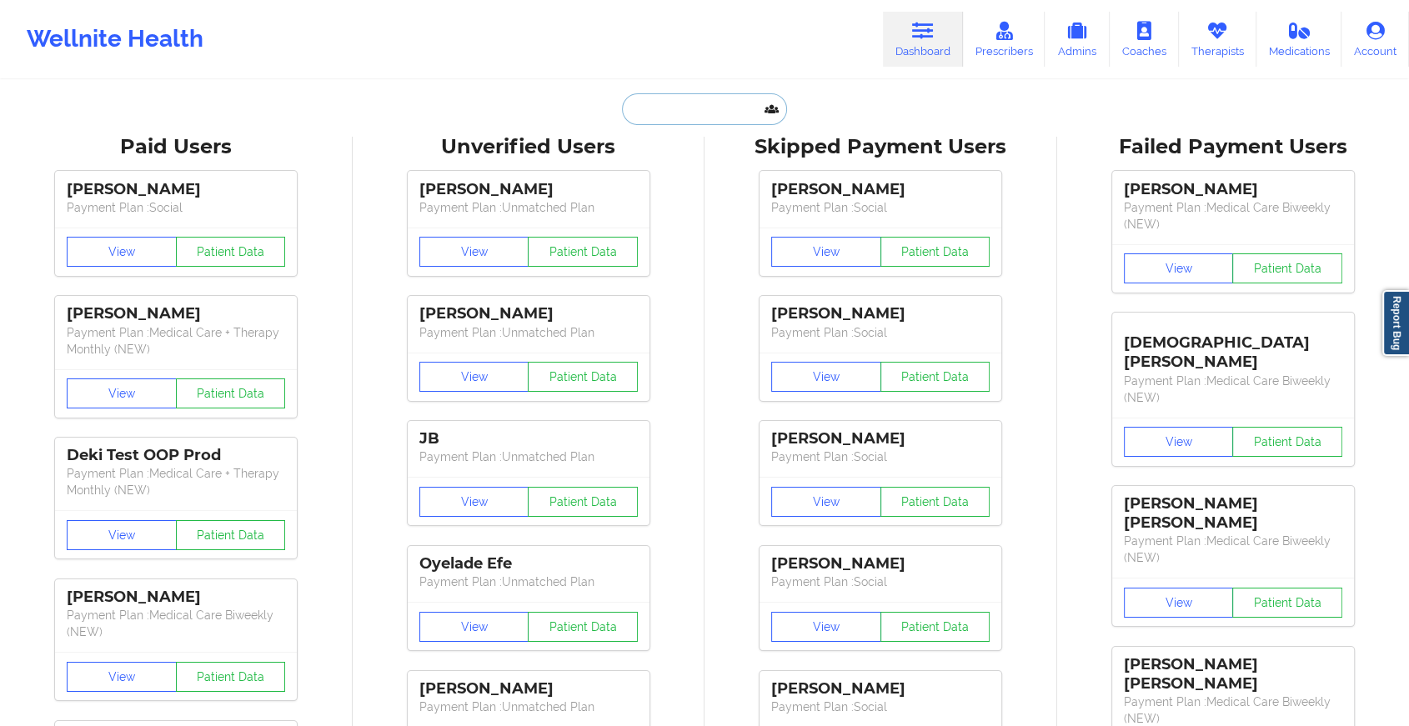
click at [687, 107] on input "text" at bounding box center [704, 109] width 165 height 32
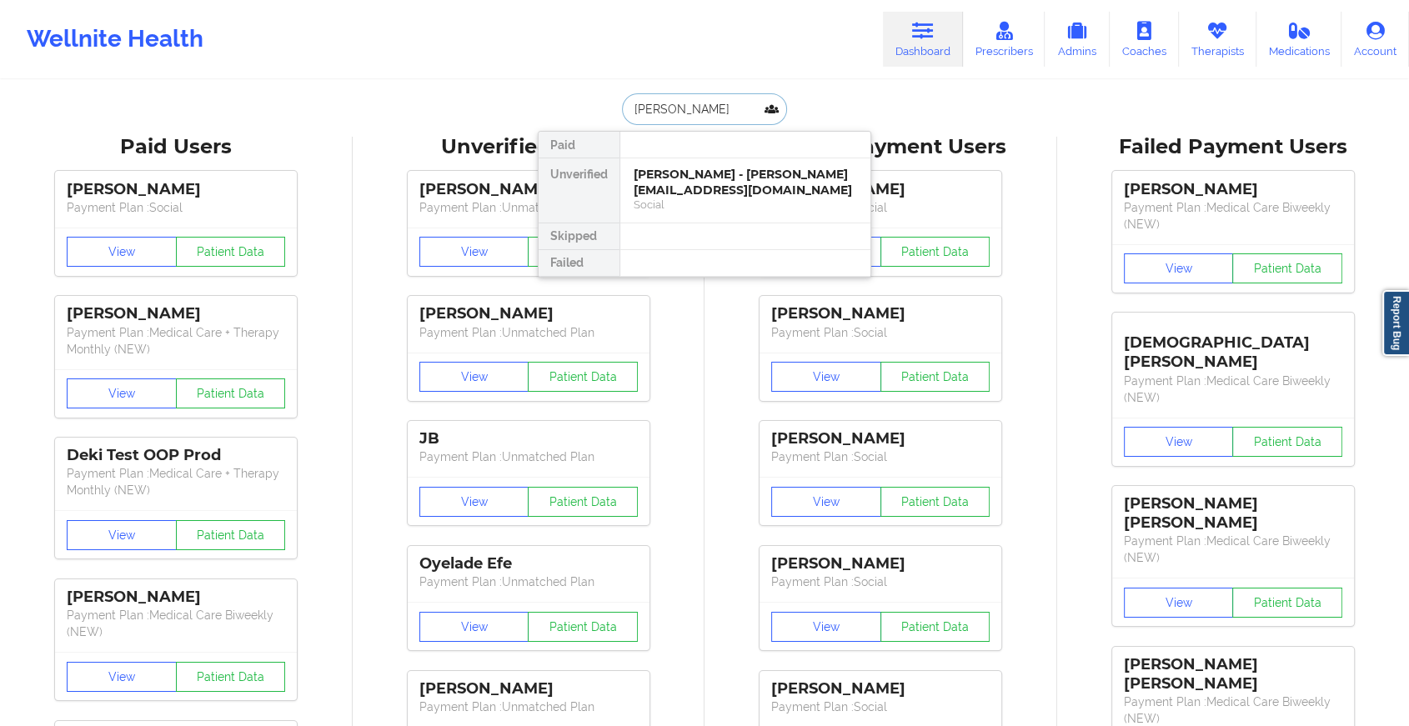
drag, startPoint x: 679, startPoint y: 169, endPoint x: 826, endPoint y: 124, distance: 153.5
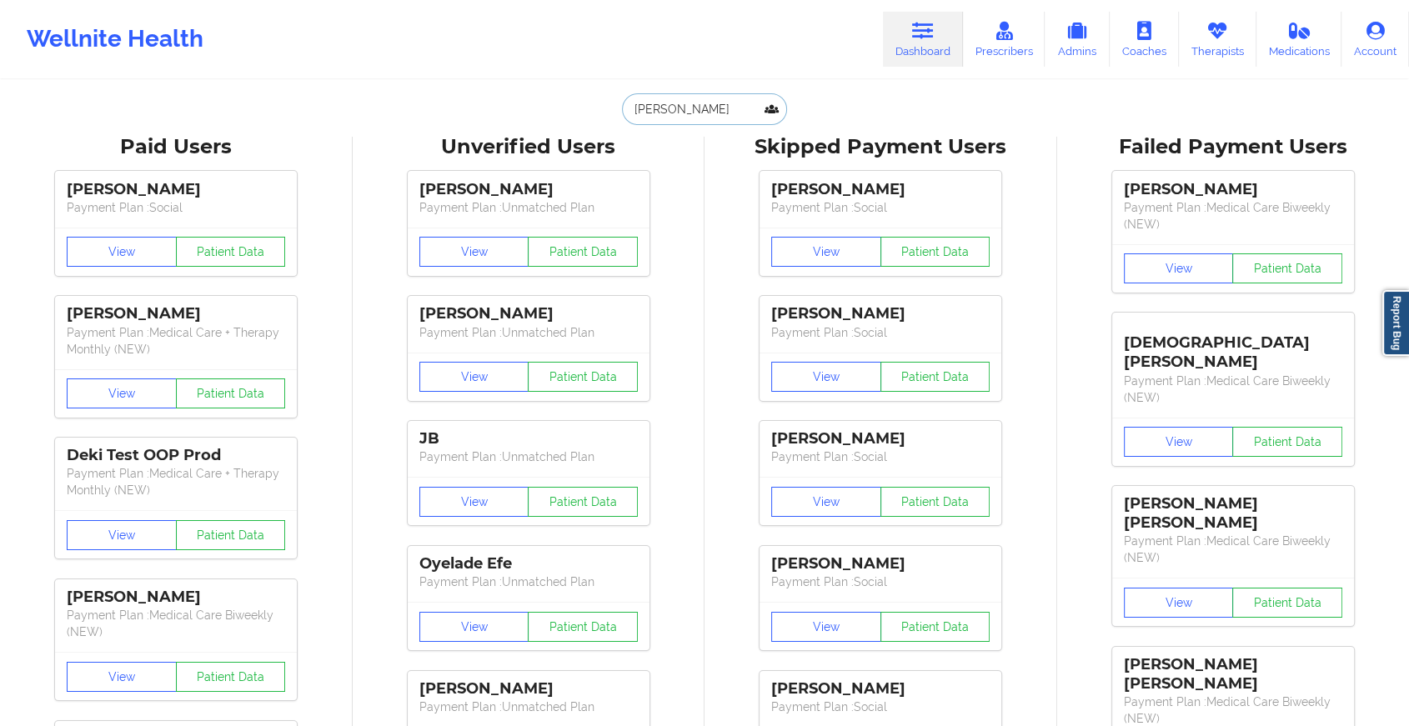
click at [714, 100] on input "[PERSON_NAME]" at bounding box center [704, 109] width 165 height 32
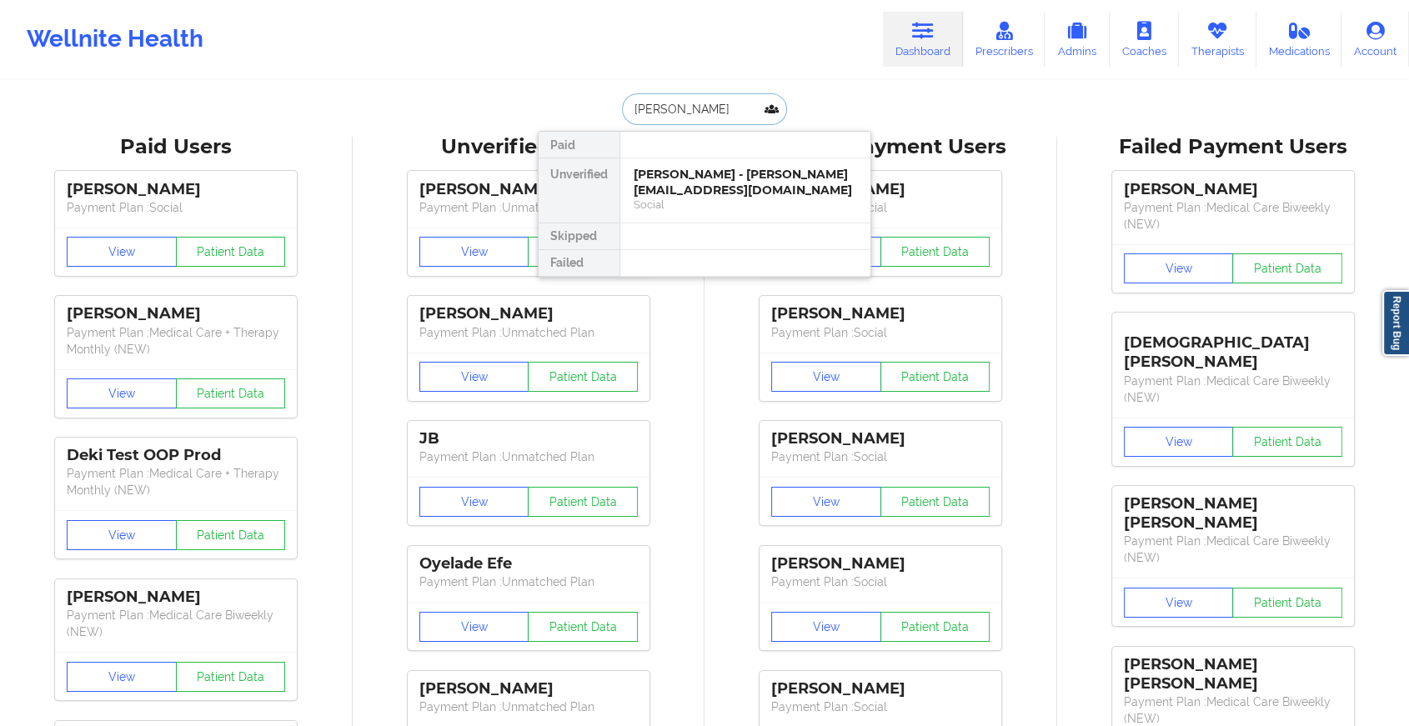
type input "[PERSON_NAME]"
click at [700, 198] on div "Social" at bounding box center [745, 205] width 223 height 14
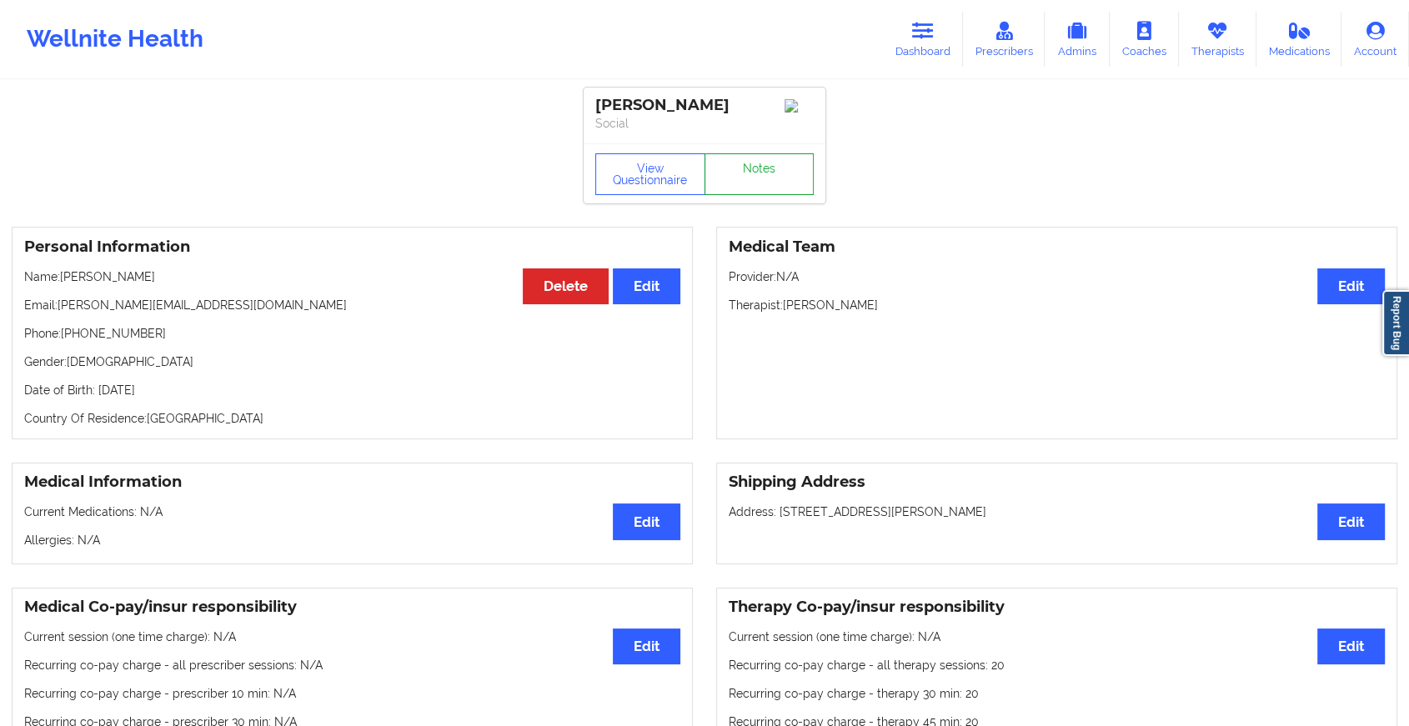
click at [755, 182] on link "Notes" at bounding box center [760, 174] width 110 height 42
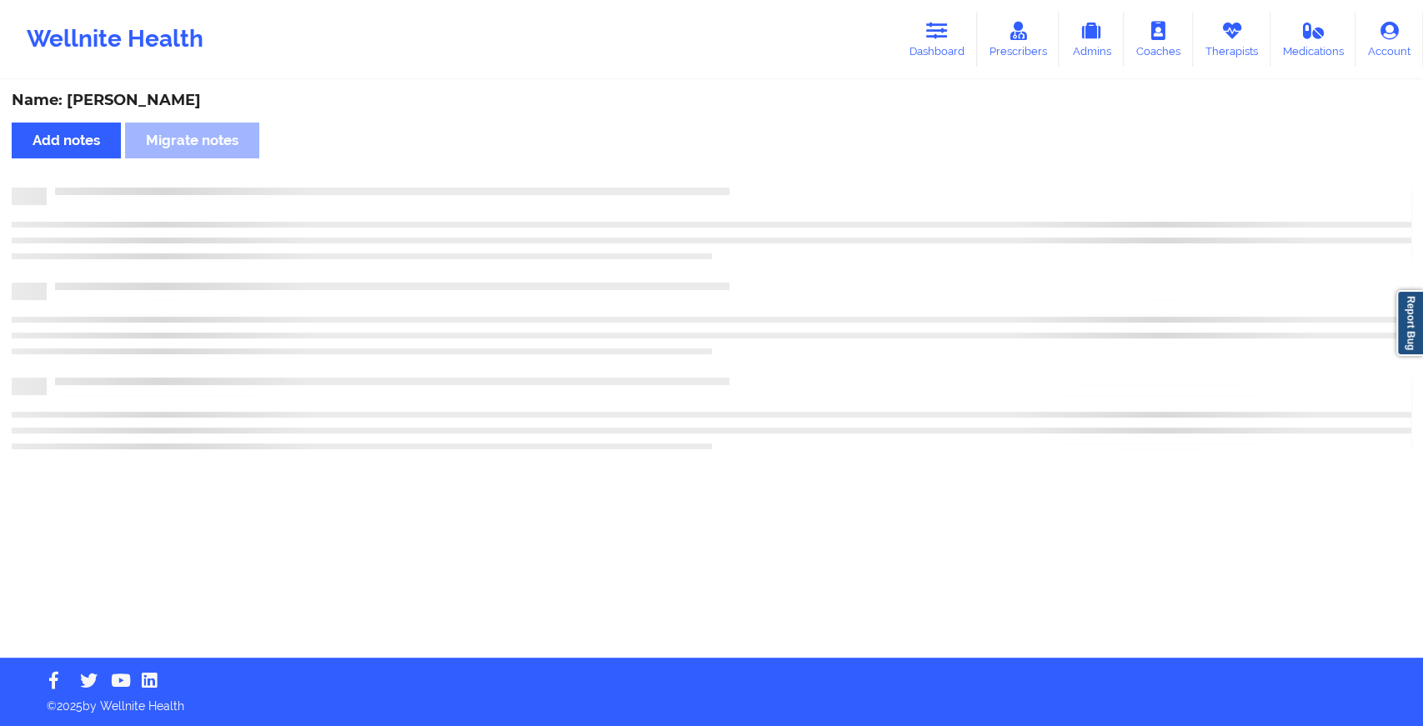
click at [865, 334] on div "Name: [PERSON_NAME] Add notes Migrate notes" at bounding box center [711, 370] width 1423 height 576
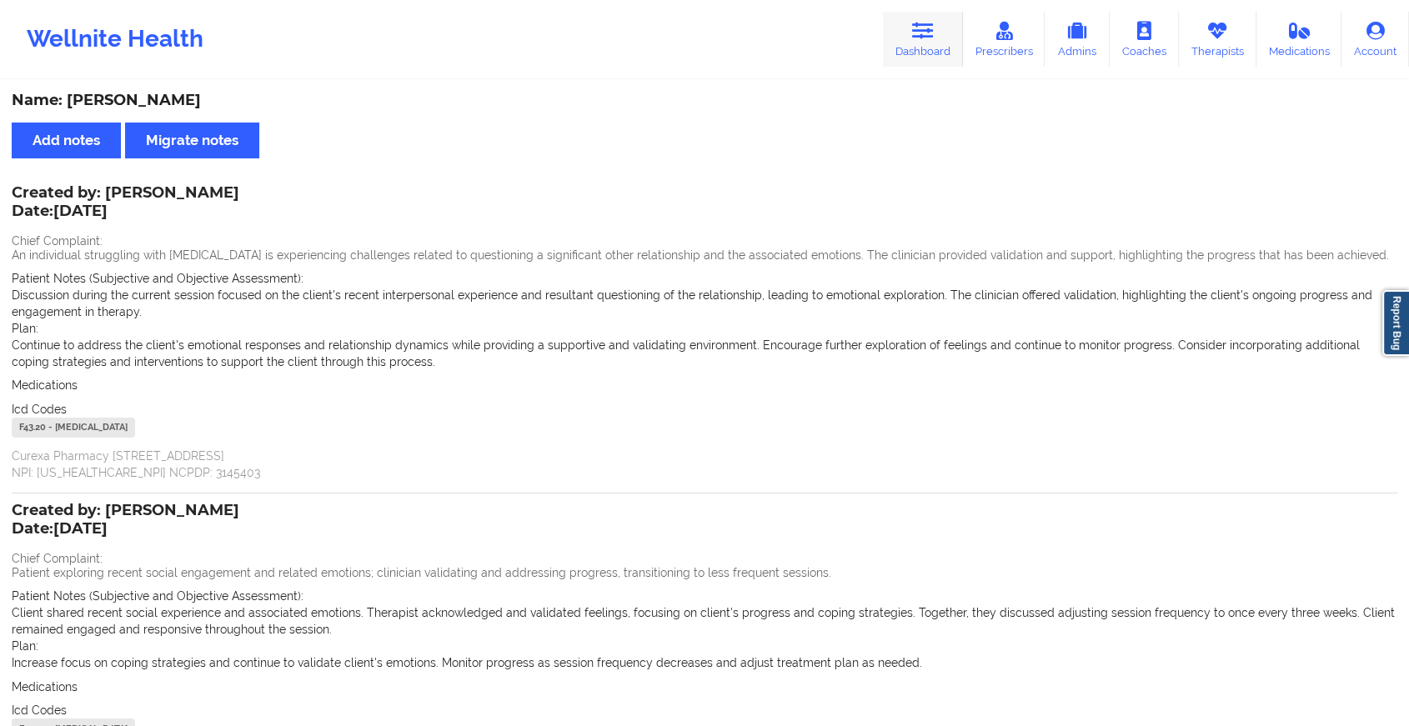
click at [914, 52] on link "Dashboard" at bounding box center [923, 39] width 80 height 55
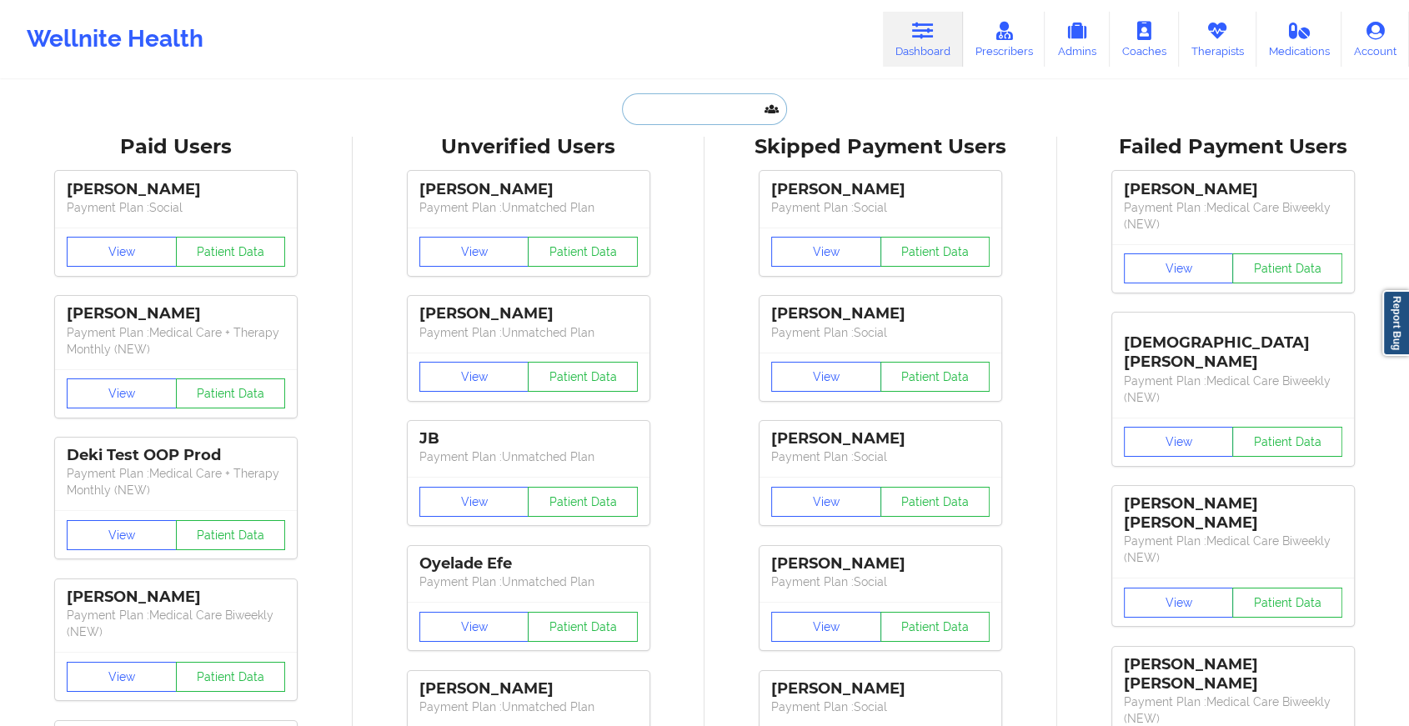
click at [705, 117] on input "text" at bounding box center [704, 109] width 165 height 32
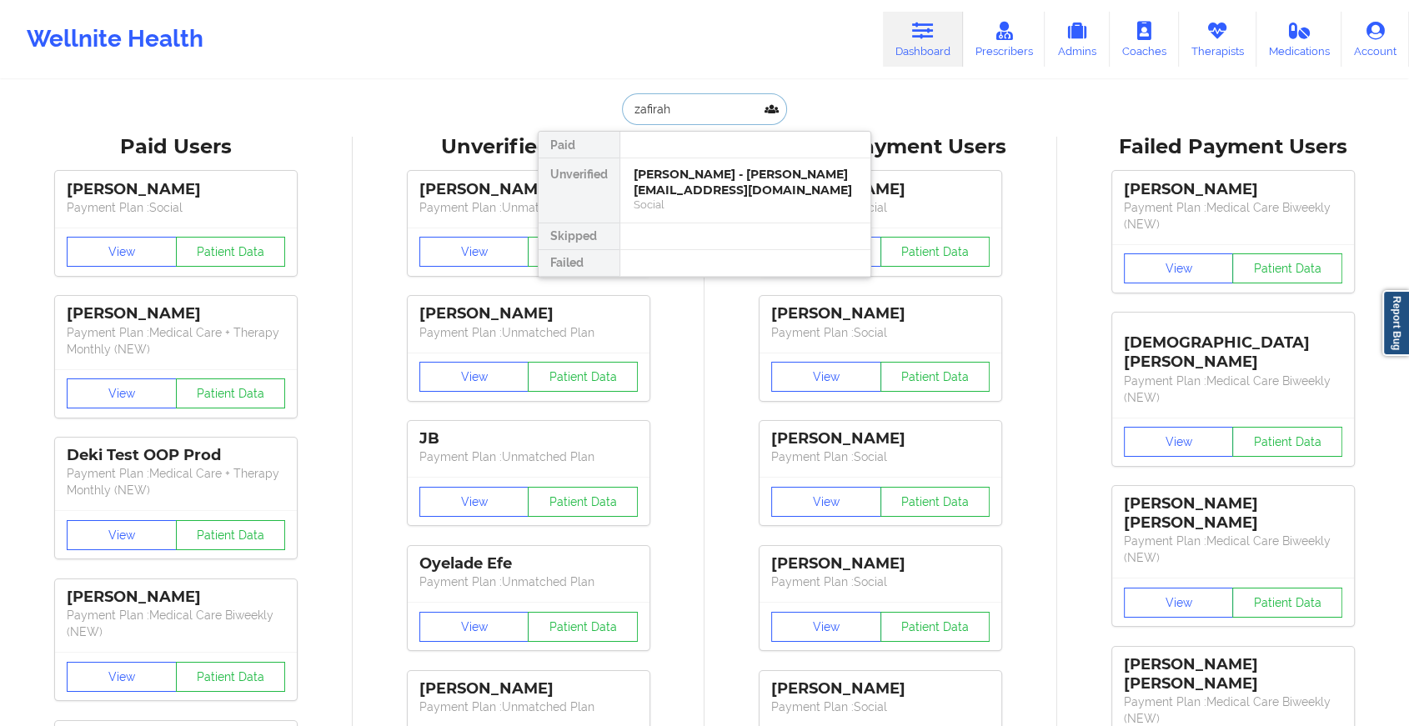
type input "zafirah m"
click at [700, 191] on div "[PERSON_NAME] - [EMAIL_ADDRESS][DOMAIN_NAME]" at bounding box center [745, 182] width 223 height 31
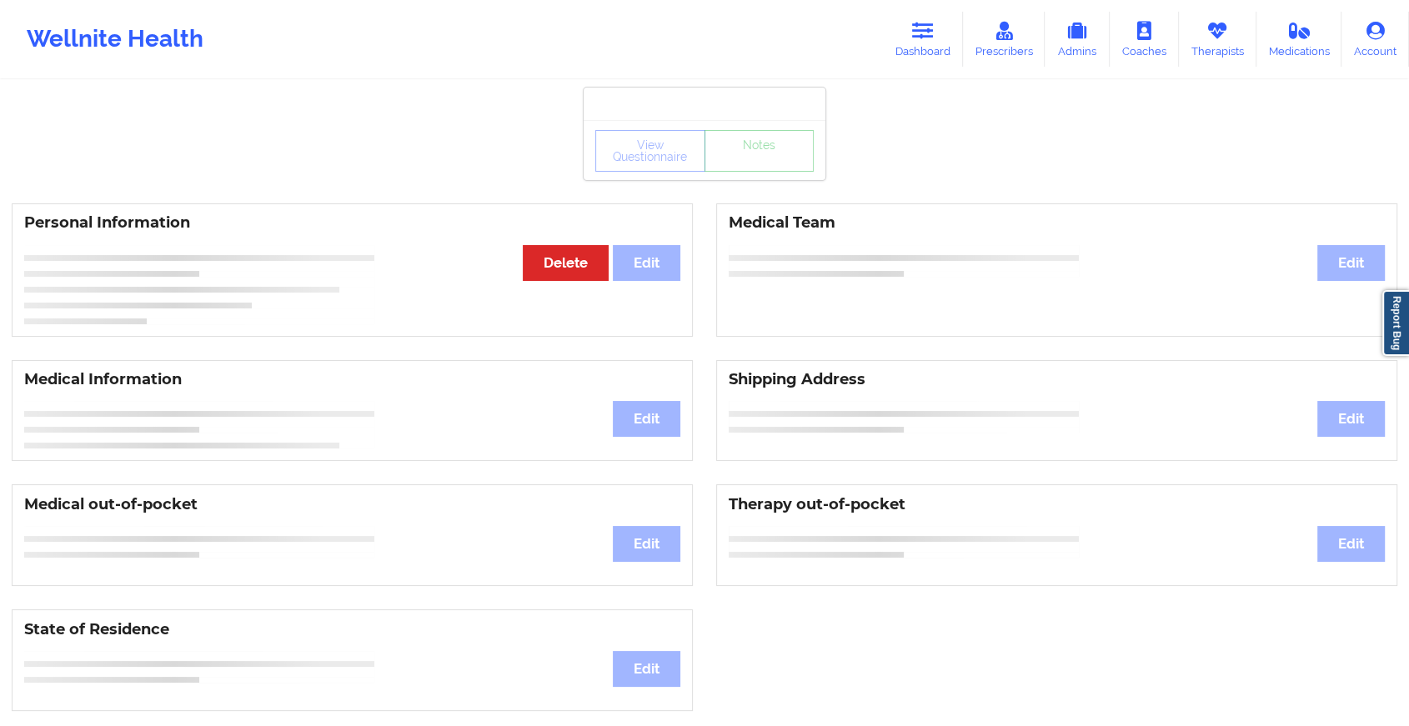
click at [755, 171] on div "View Questionnaire Notes" at bounding box center [704, 151] width 218 height 42
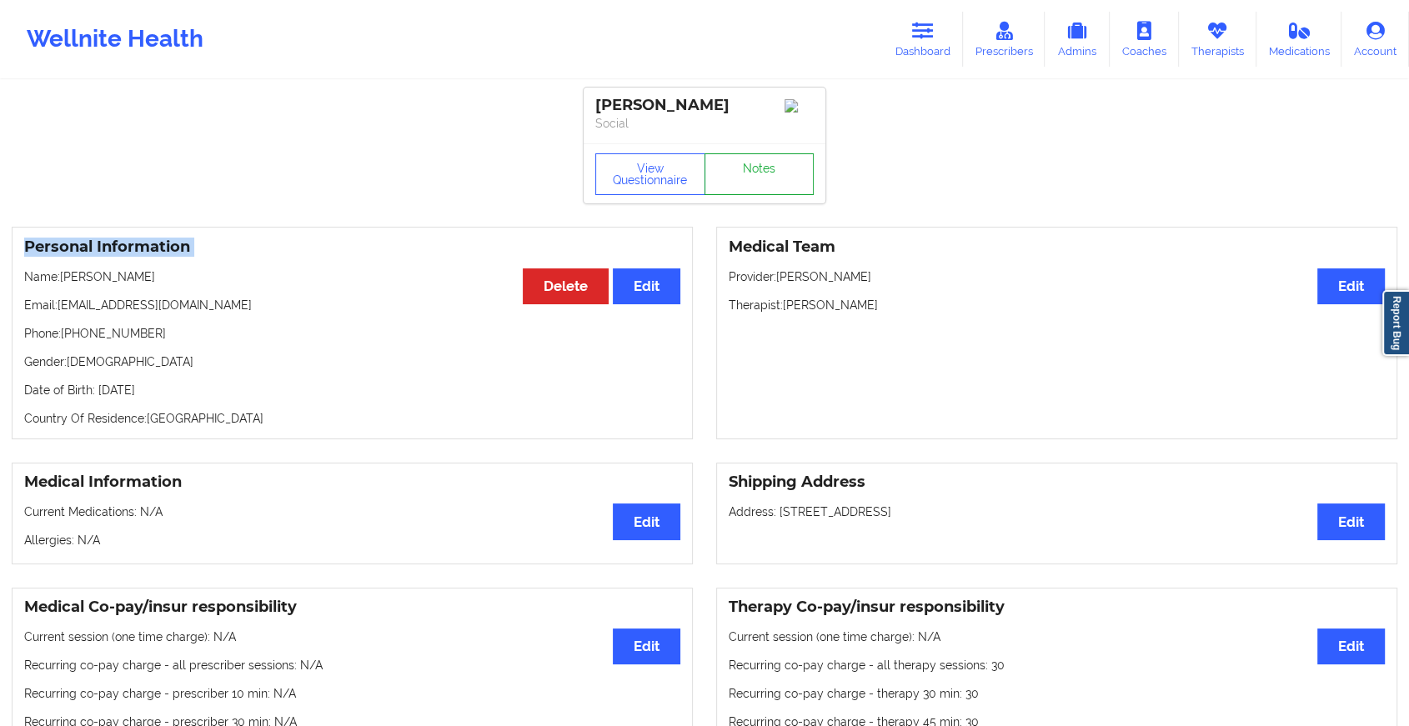
click at [755, 171] on link "Notes" at bounding box center [760, 174] width 110 height 42
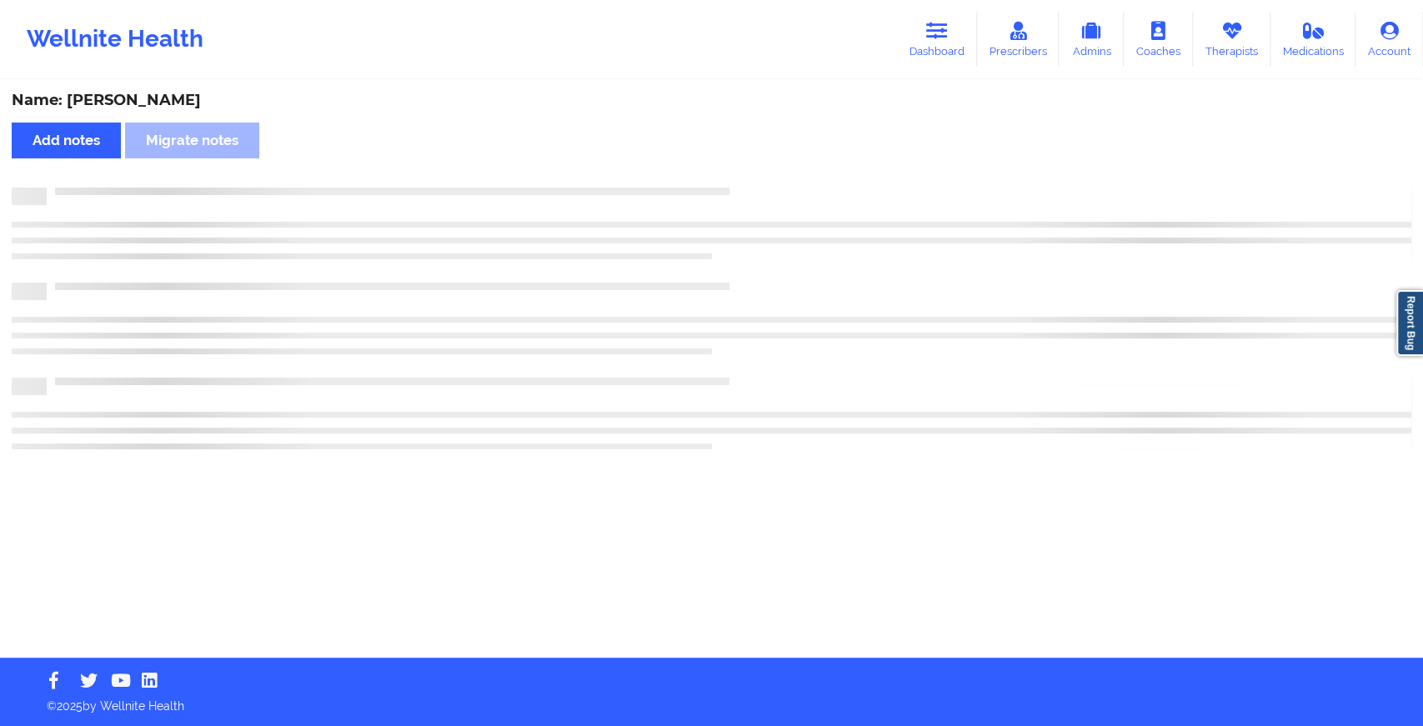
click at [755, 171] on div "Name: [PERSON_NAME] Add notes Migrate notes" at bounding box center [711, 370] width 1423 height 576
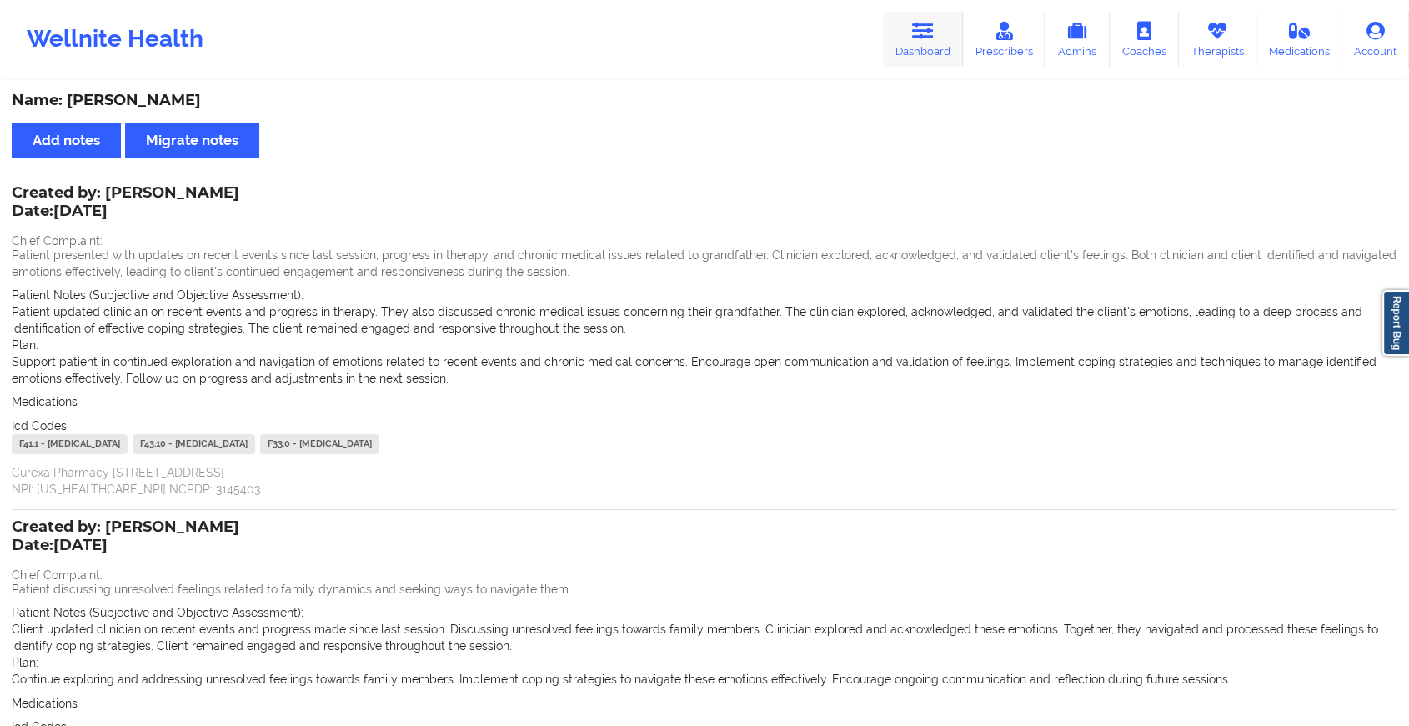
click at [923, 31] on icon at bounding box center [923, 31] width 22 height 18
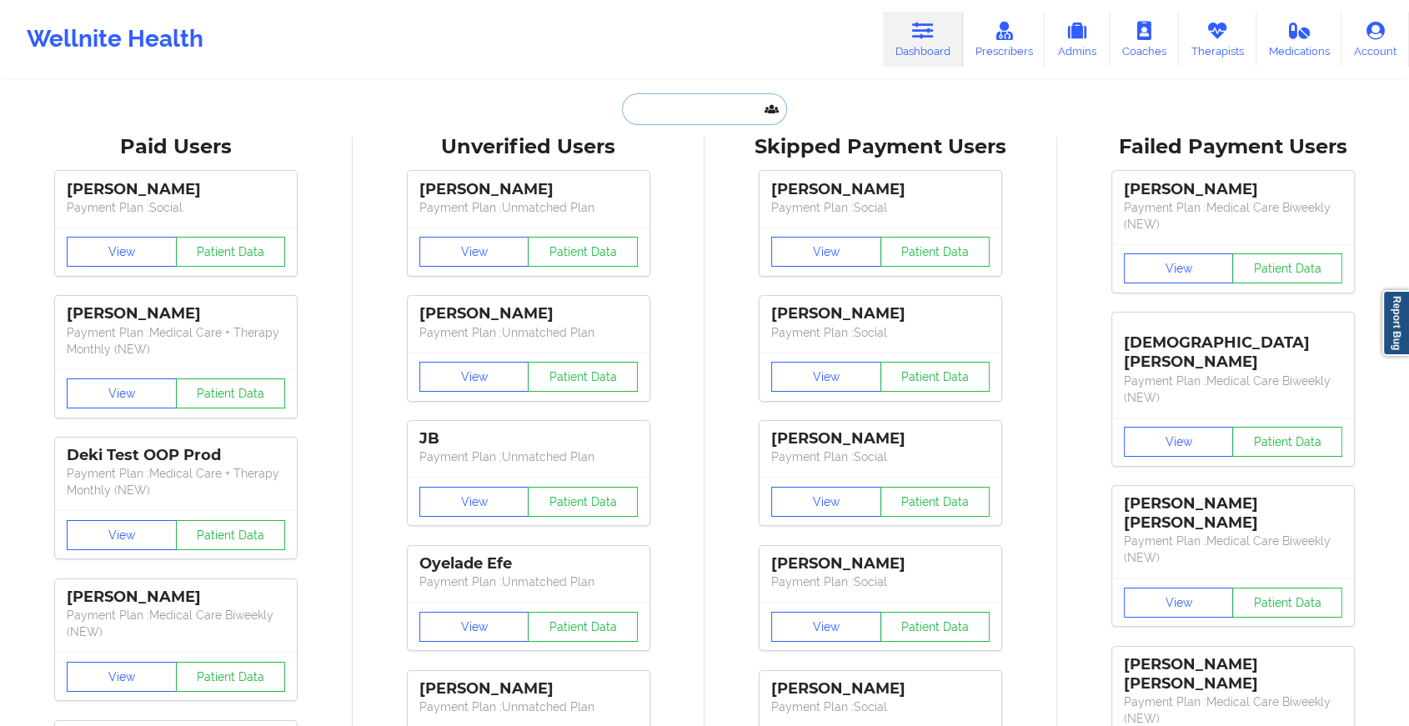
click at [700, 113] on input "text" at bounding box center [704, 109] width 165 height 32
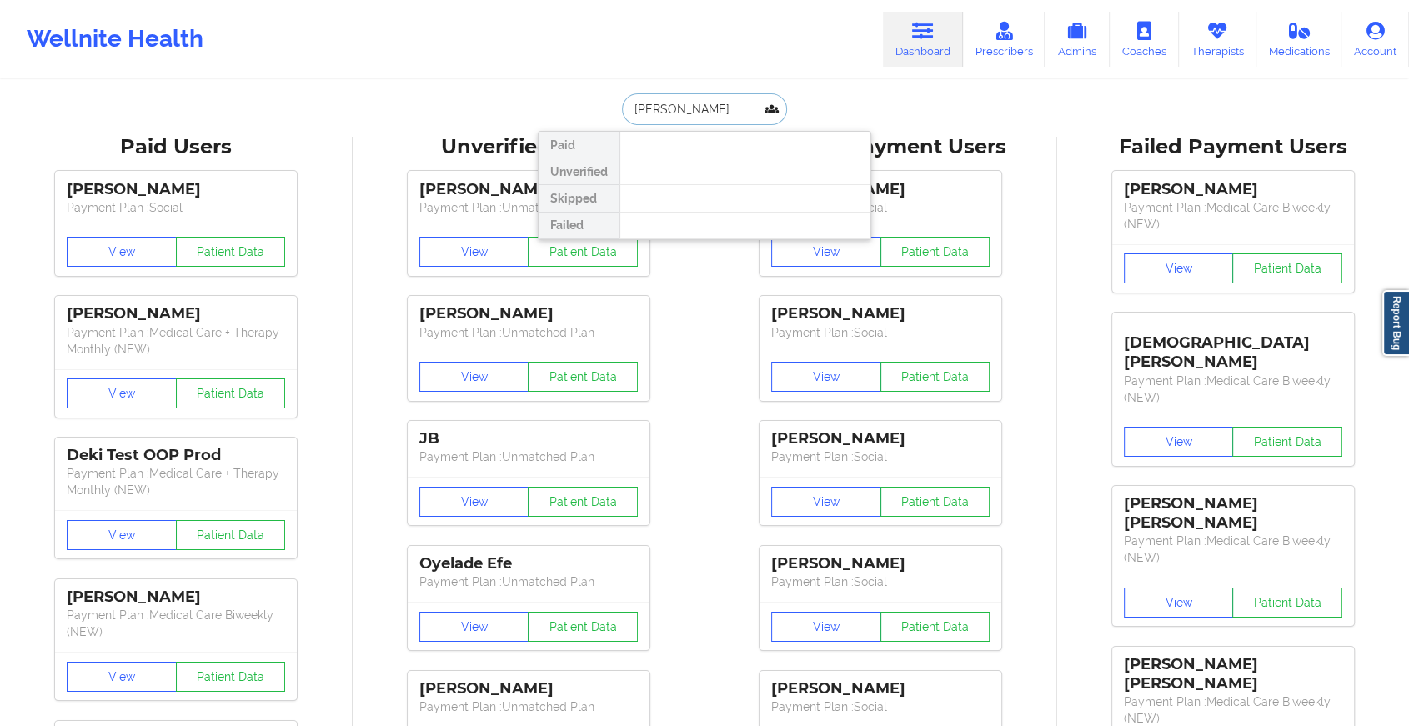
type input "[PERSON_NAME]"
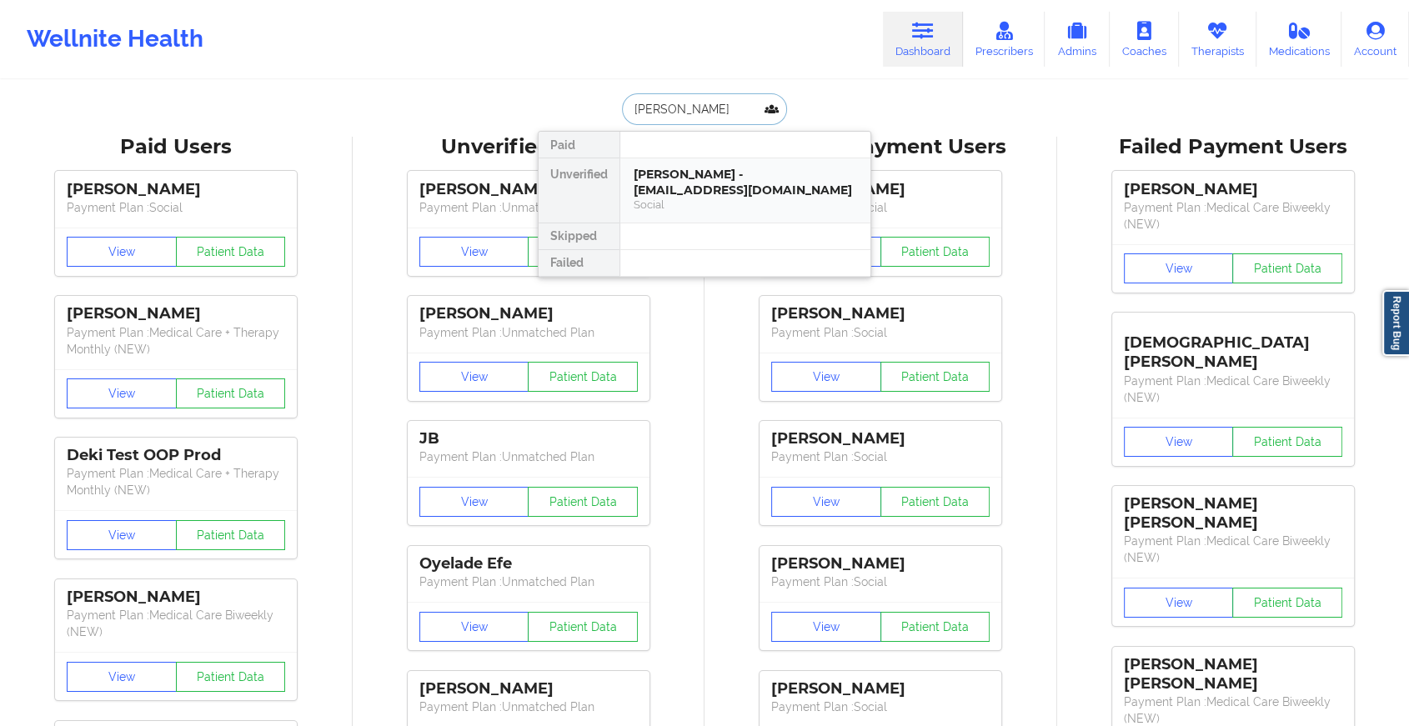
click at [680, 173] on div "[PERSON_NAME] - [EMAIL_ADDRESS][DOMAIN_NAME]" at bounding box center [745, 182] width 223 height 31
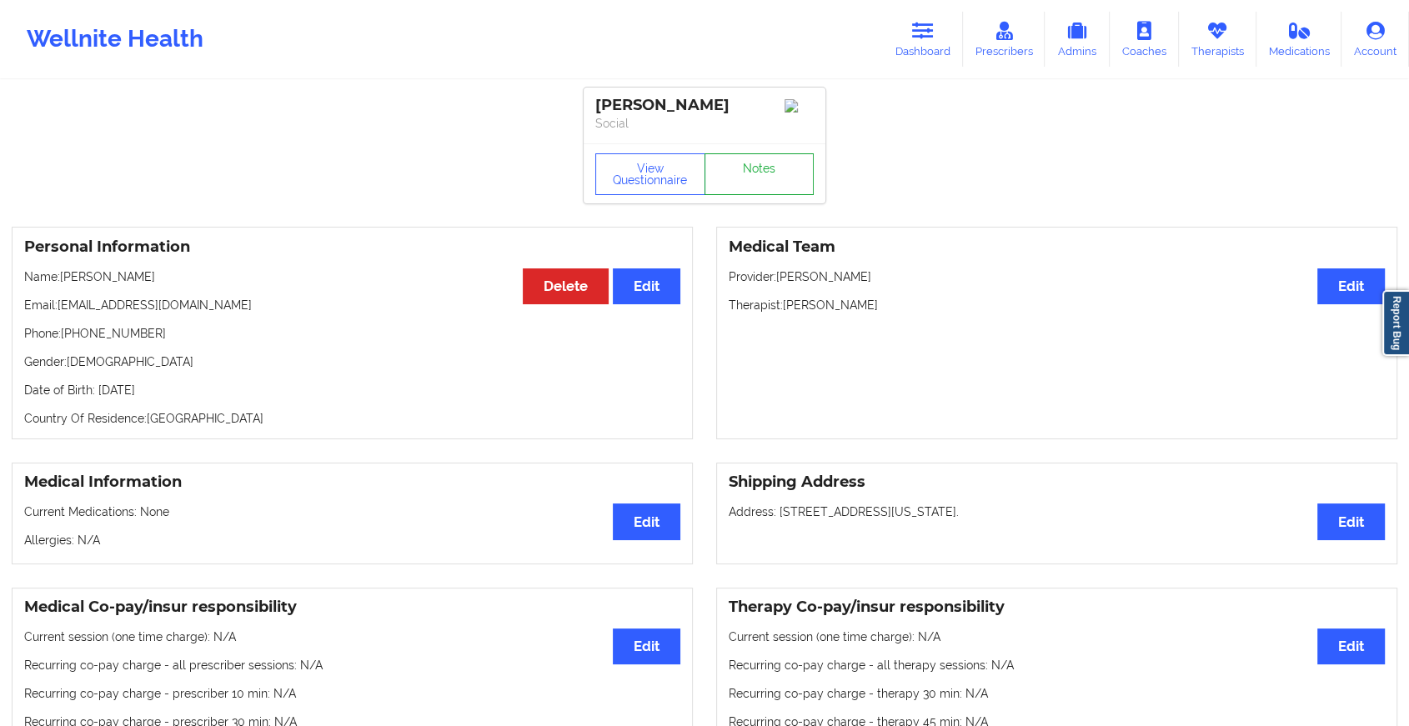
click at [769, 173] on link "Notes" at bounding box center [760, 174] width 110 height 42
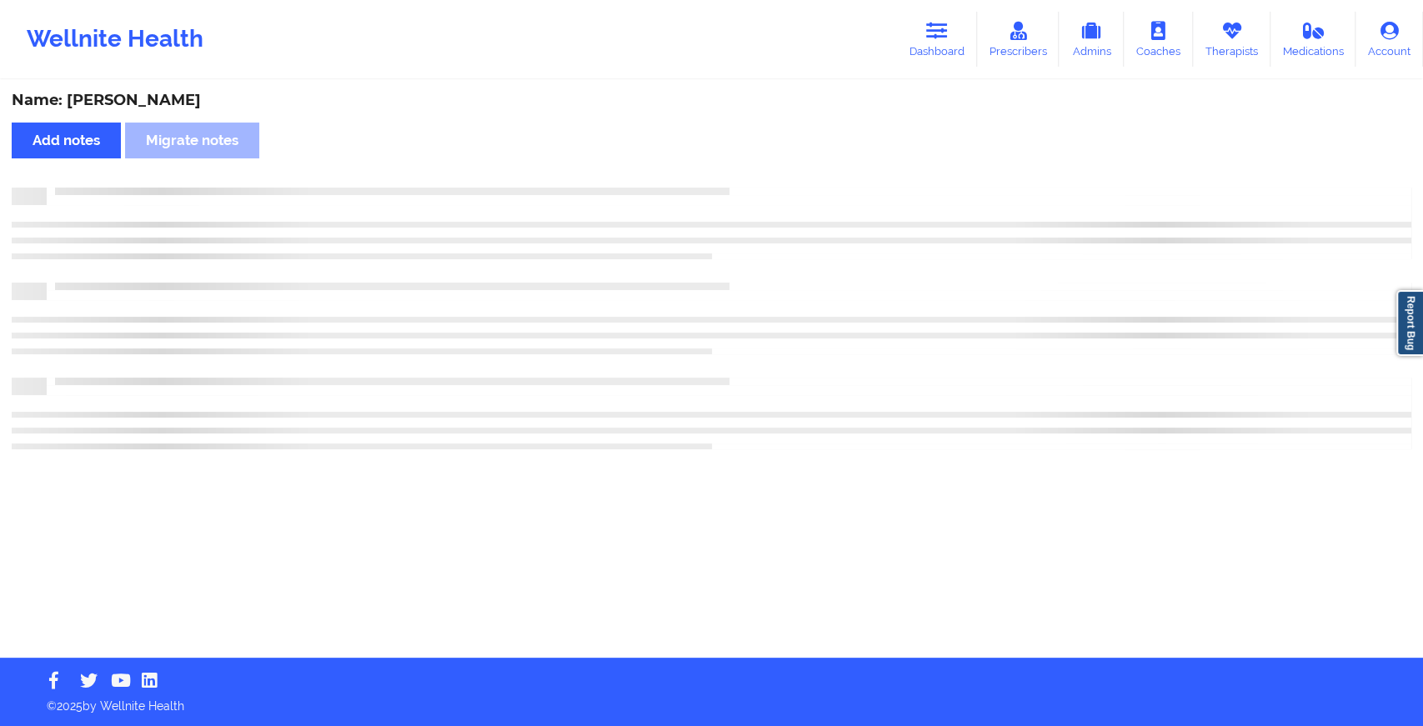
click at [847, 256] on div "Name: [PERSON_NAME] Add notes Migrate notes" at bounding box center [711, 370] width 1423 height 576
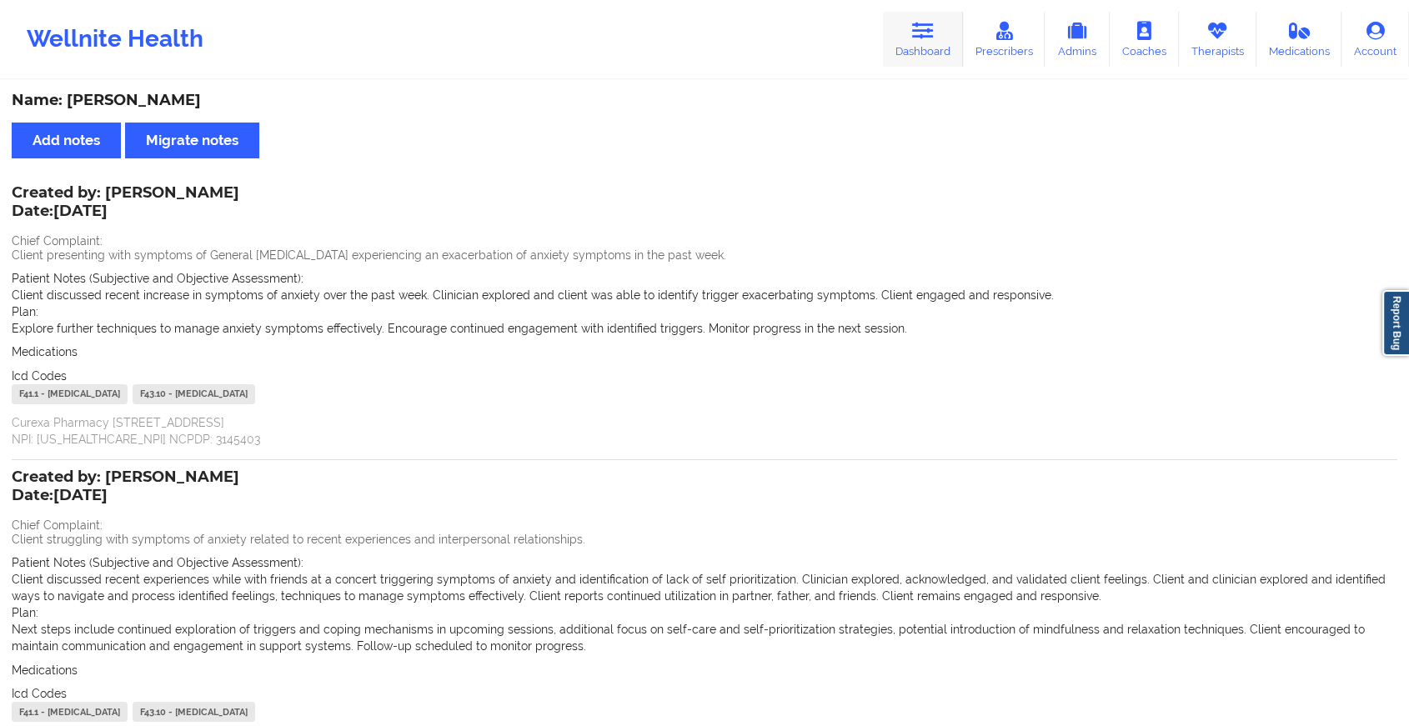
click at [911, 34] on link "Dashboard" at bounding box center [923, 39] width 80 height 55
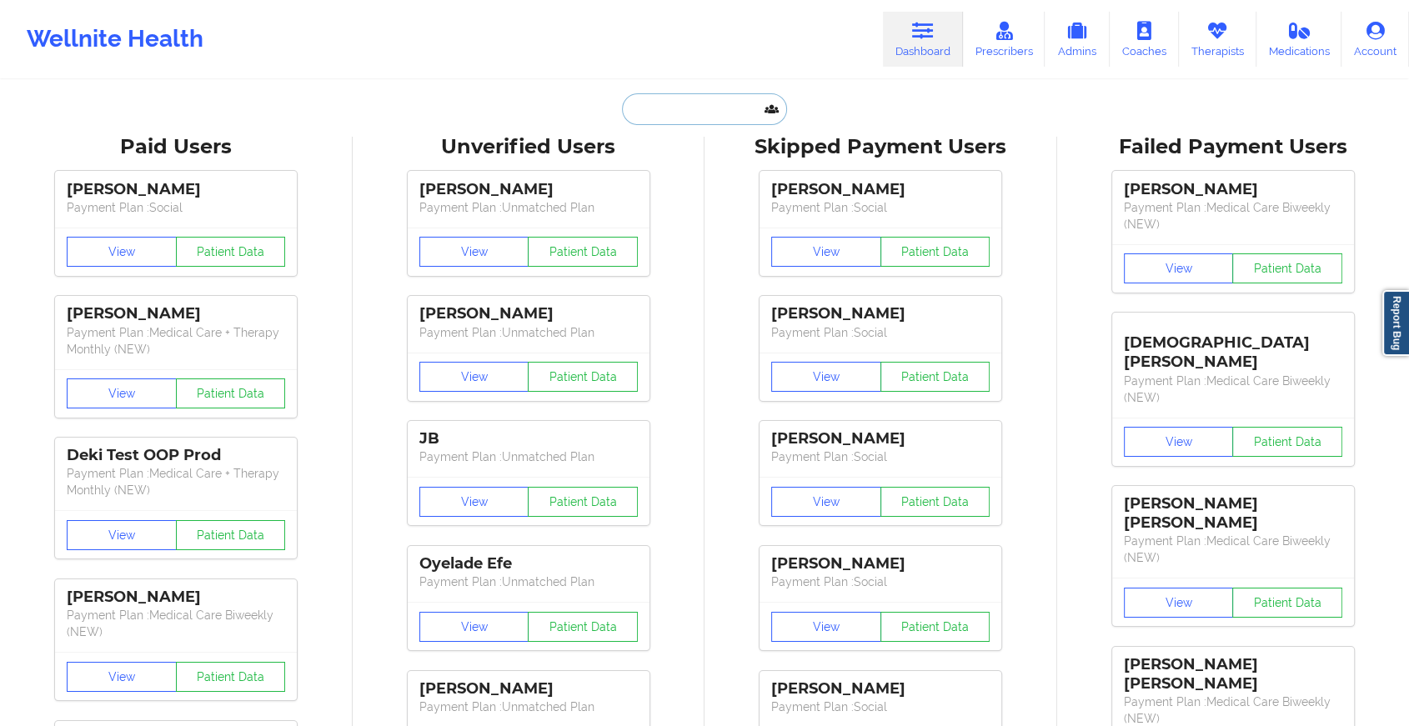
click at [692, 119] on input "text" at bounding box center [704, 109] width 165 height 32
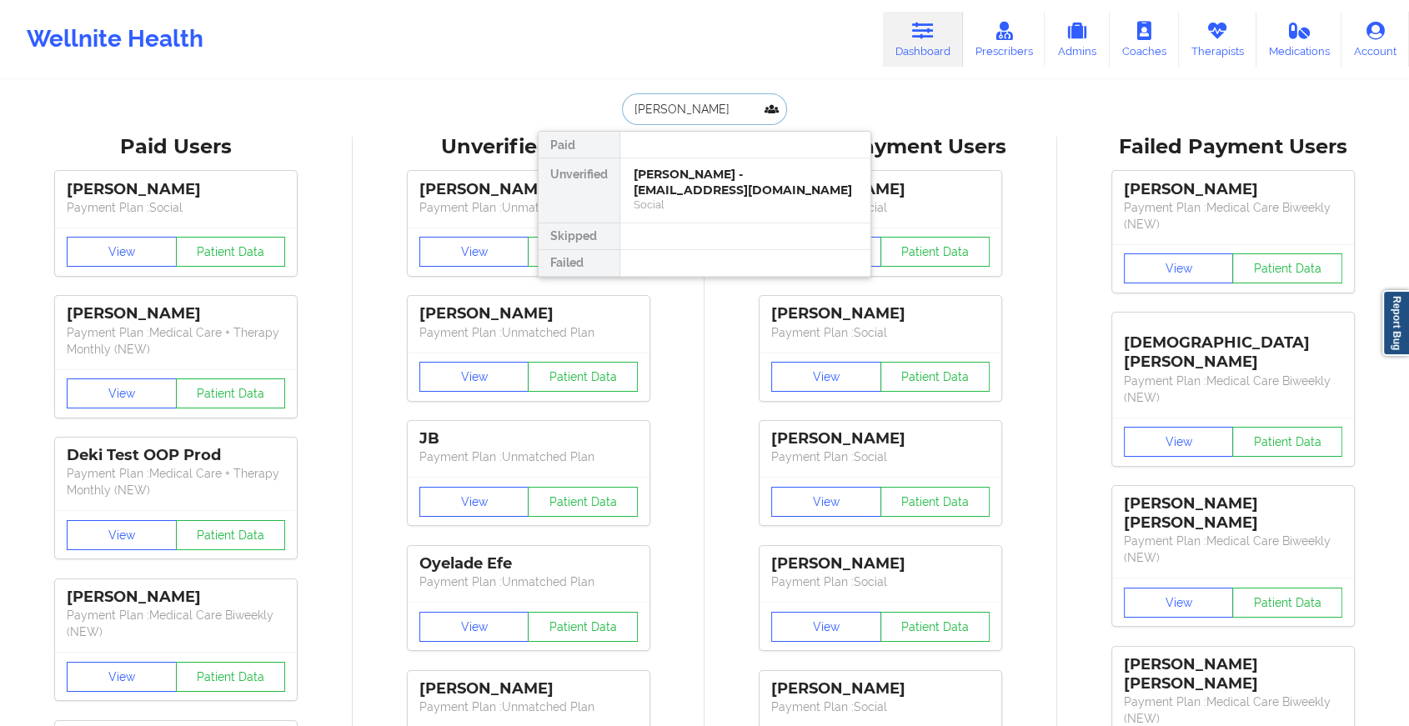
type input "[PERSON_NAME] sh"
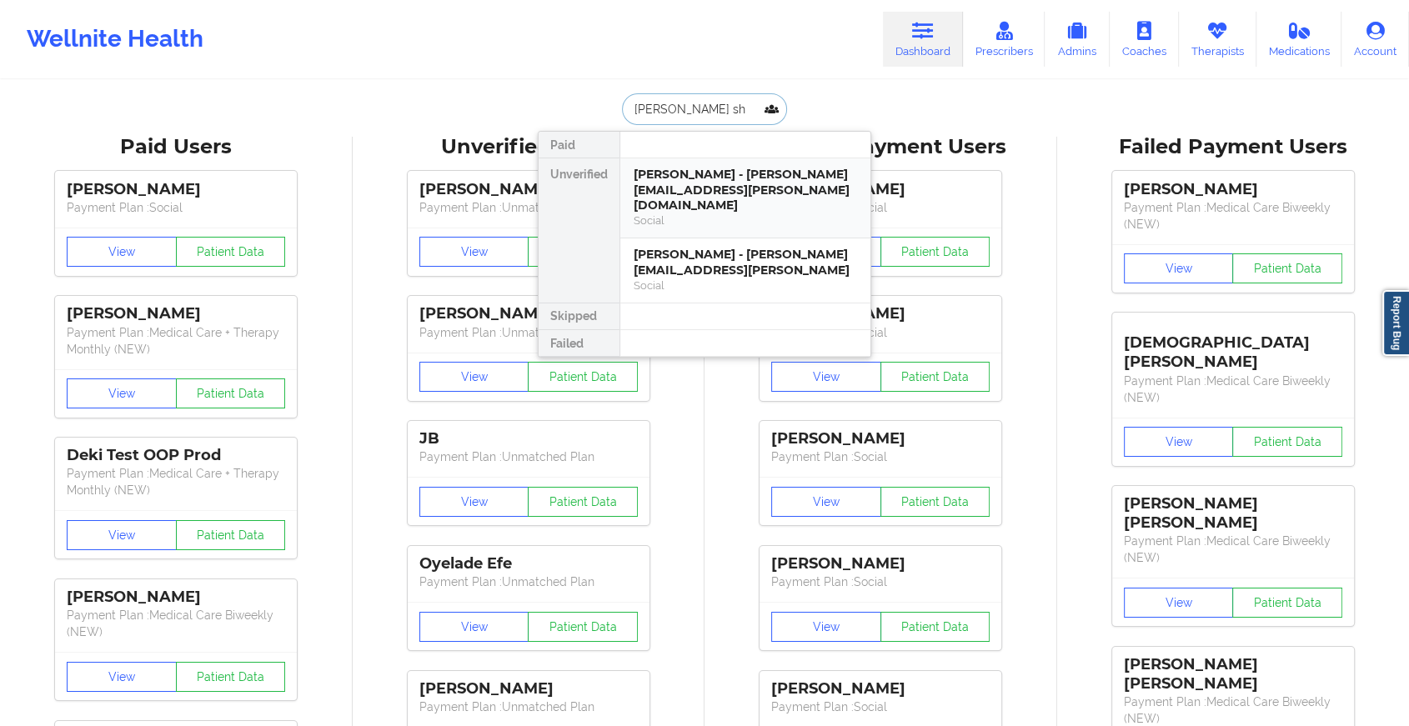
click at [692, 176] on div "[PERSON_NAME] - [PERSON_NAME][EMAIL_ADDRESS][PERSON_NAME][DOMAIN_NAME]" at bounding box center [745, 190] width 223 height 47
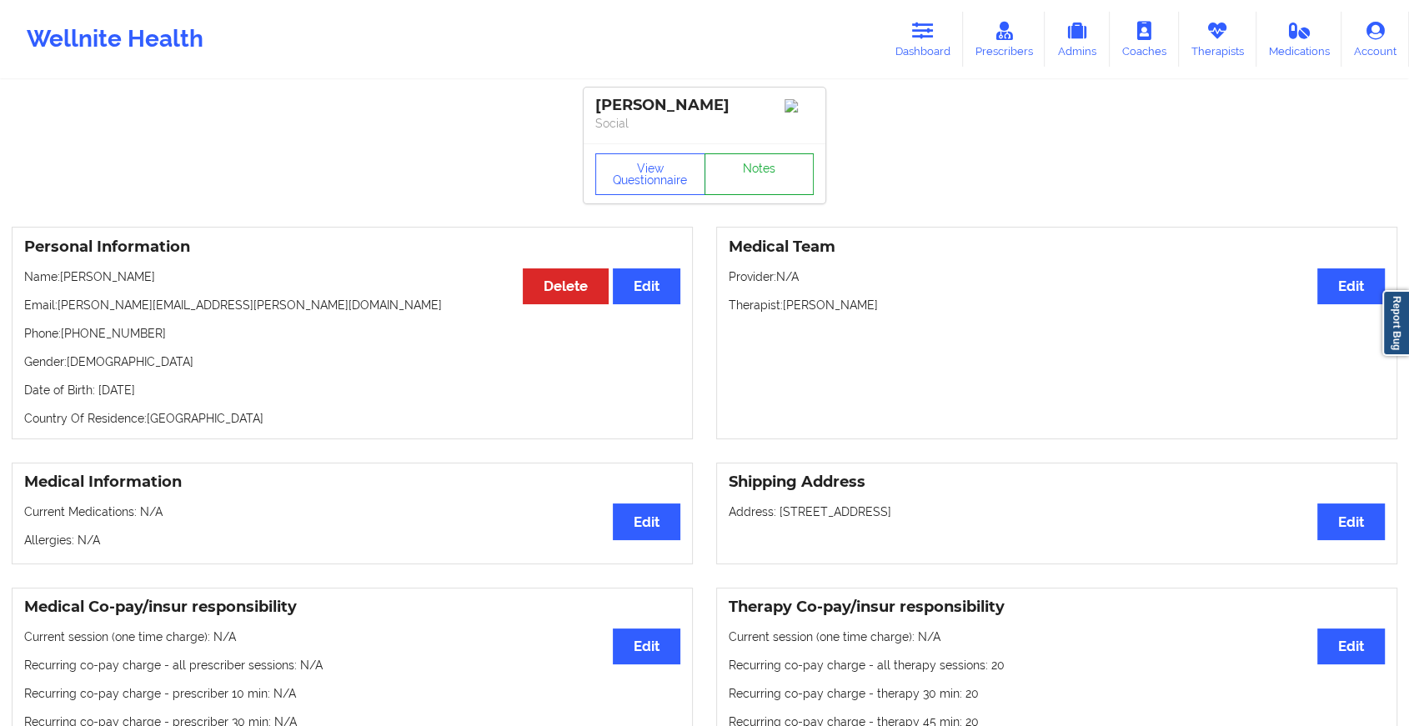
click at [748, 187] on link "Notes" at bounding box center [760, 174] width 110 height 42
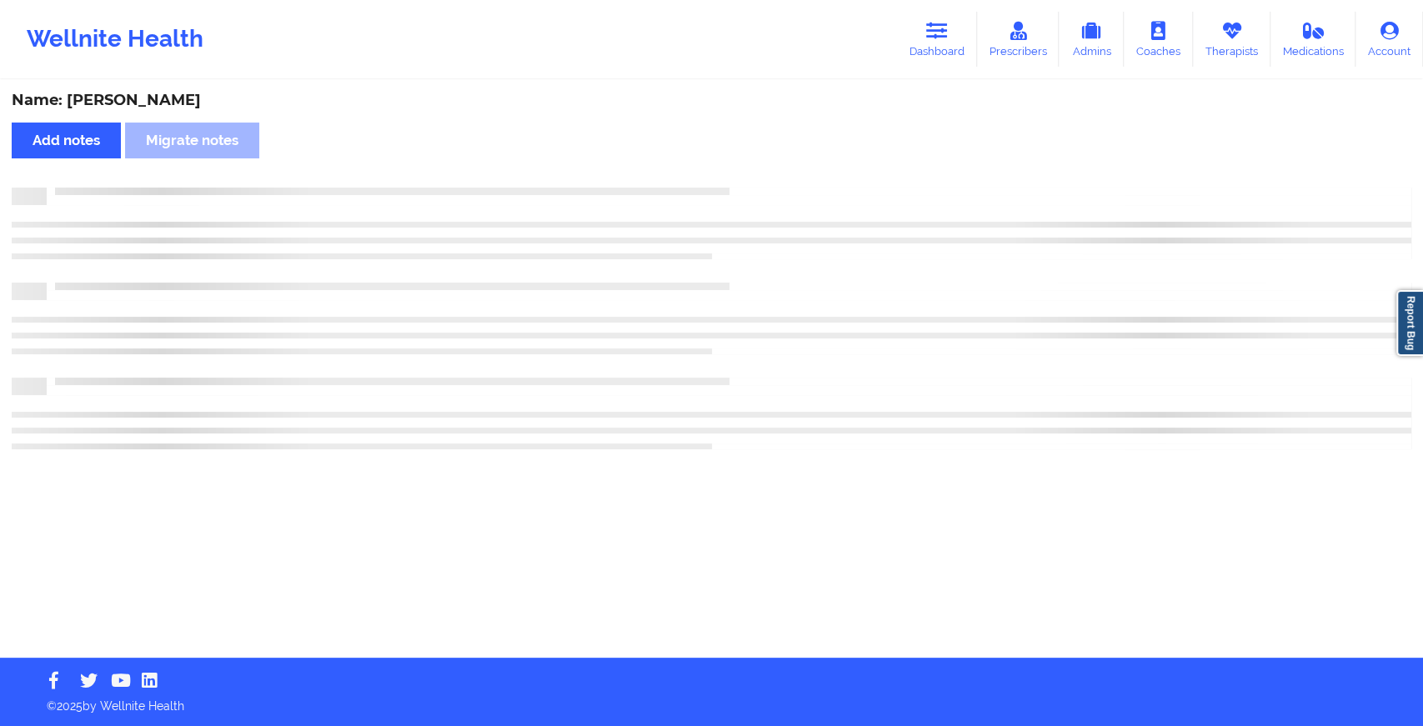
click at [748, 188] on div at bounding box center [729, 188] width 1365 height 0
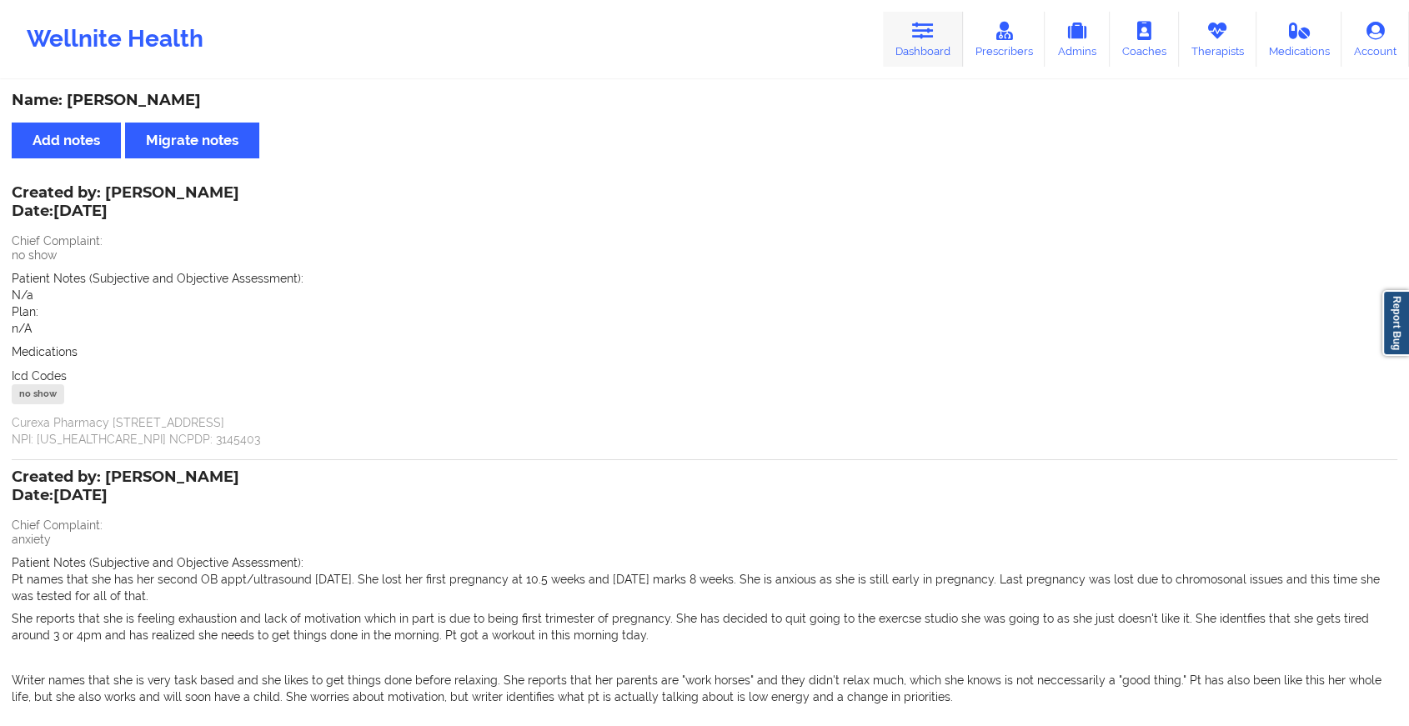
click at [906, 33] on link "Dashboard" at bounding box center [923, 39] width 80 height 55
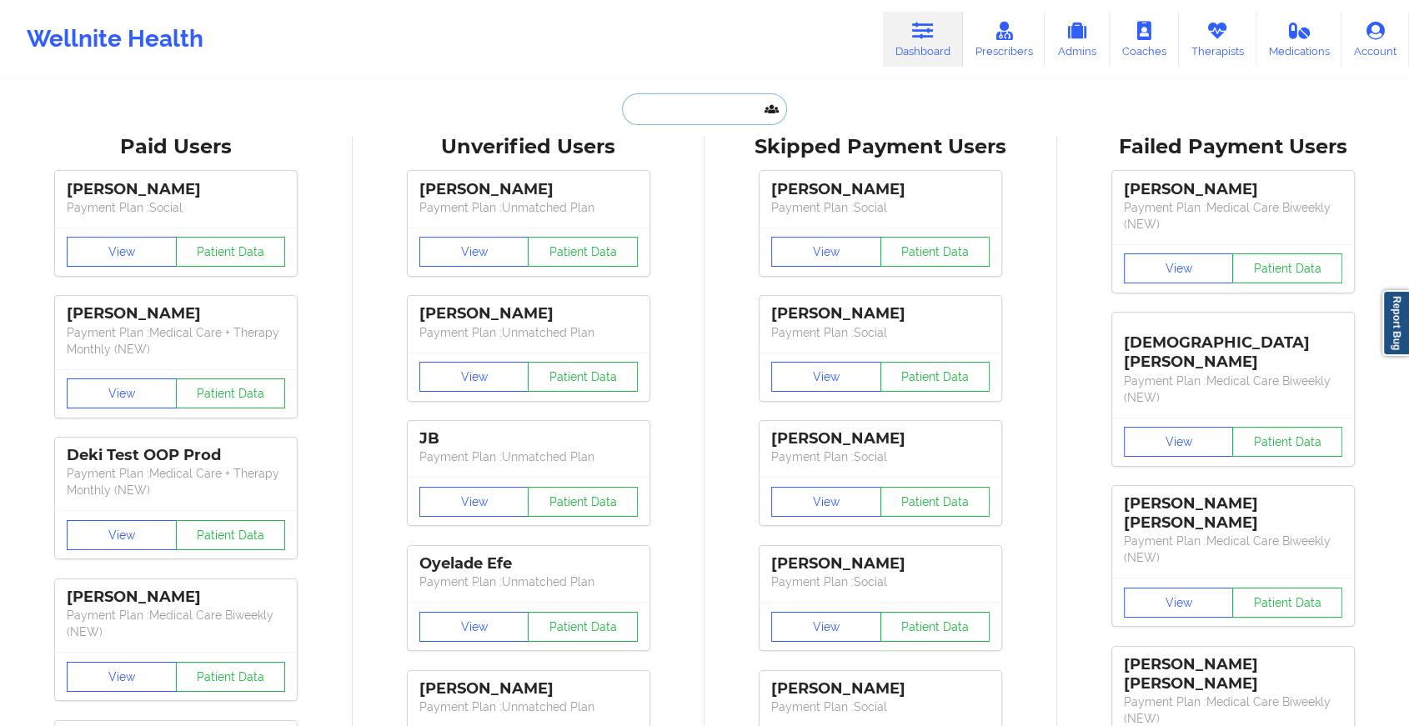
click at [692, 99] on input "text" at bounding box center [704, 109] width 165 height 32
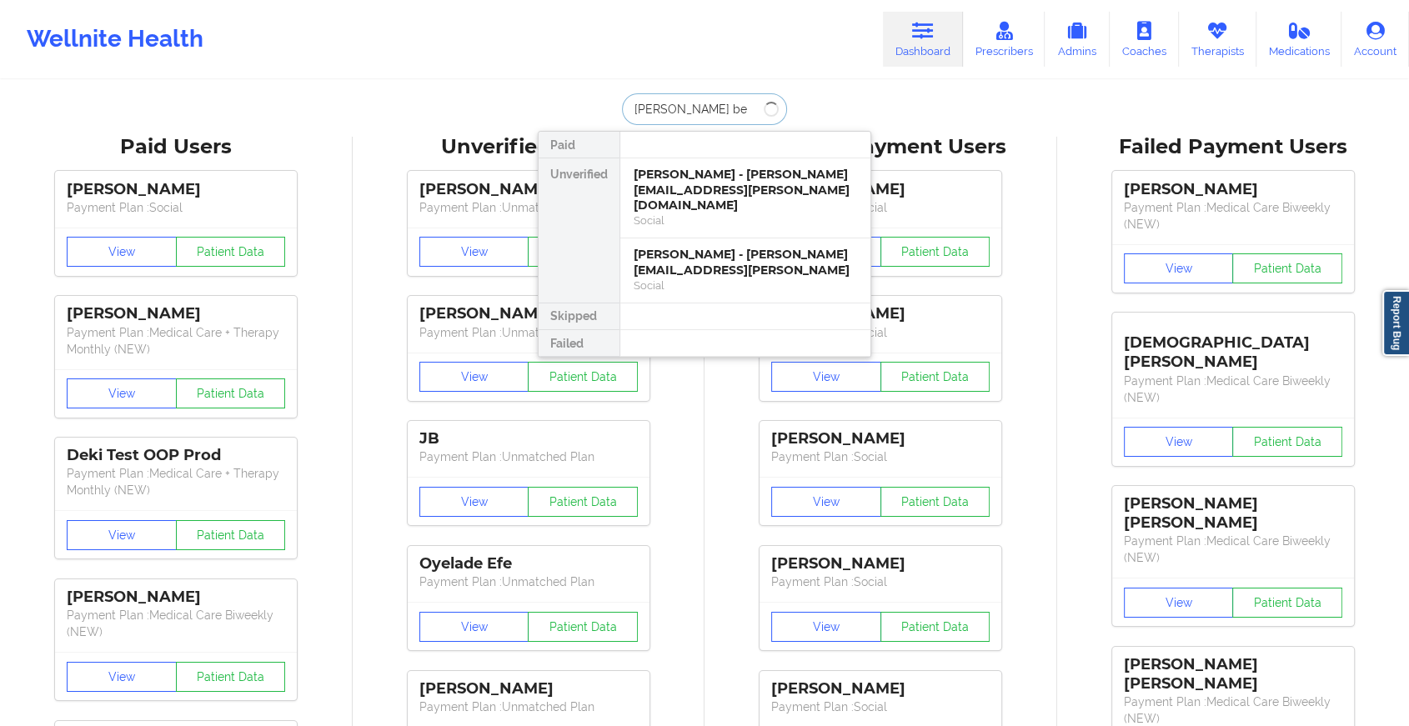
type input "[PERSON_NAME]"
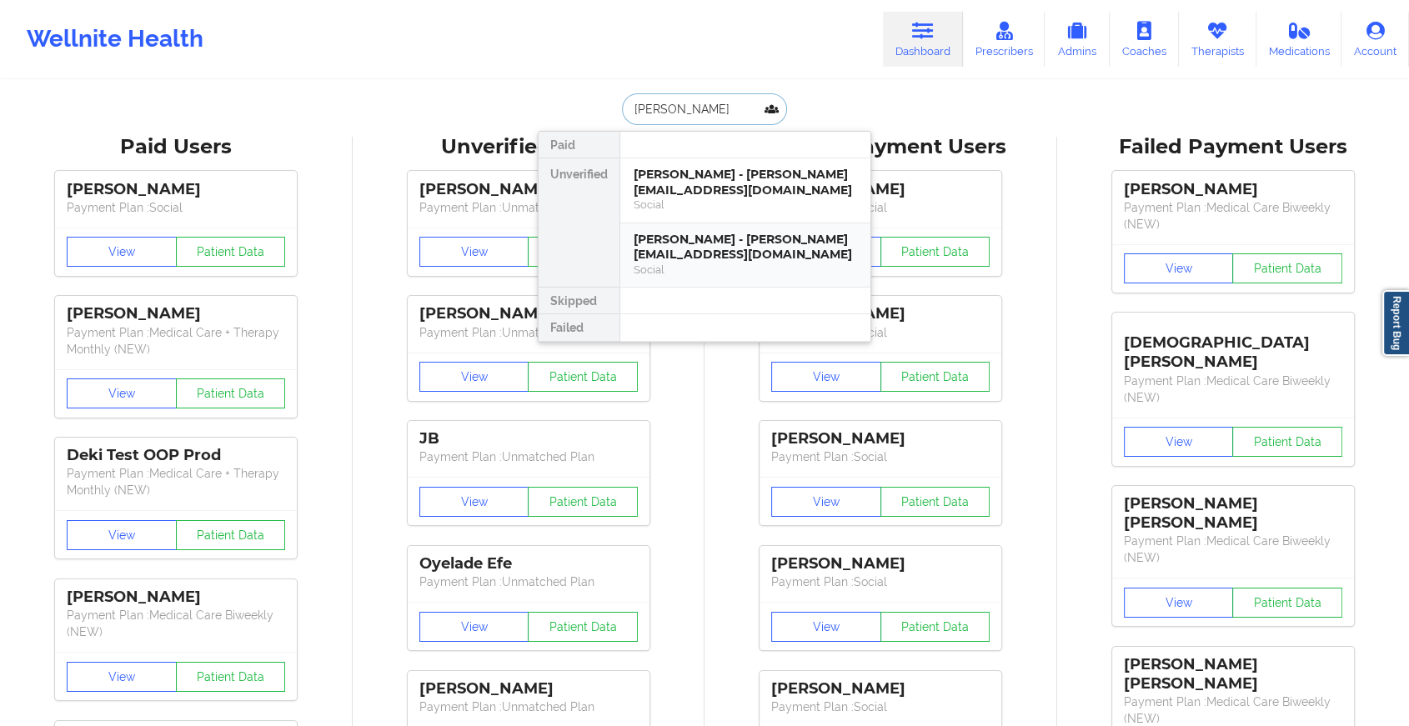
click at [747, 242] on div "[PERSON_NAME] - [PERSON_NAME][EMAIL_ADDRESS][DOMAIN_NAME]" at bounding box center [745, 247] width 223 height 31
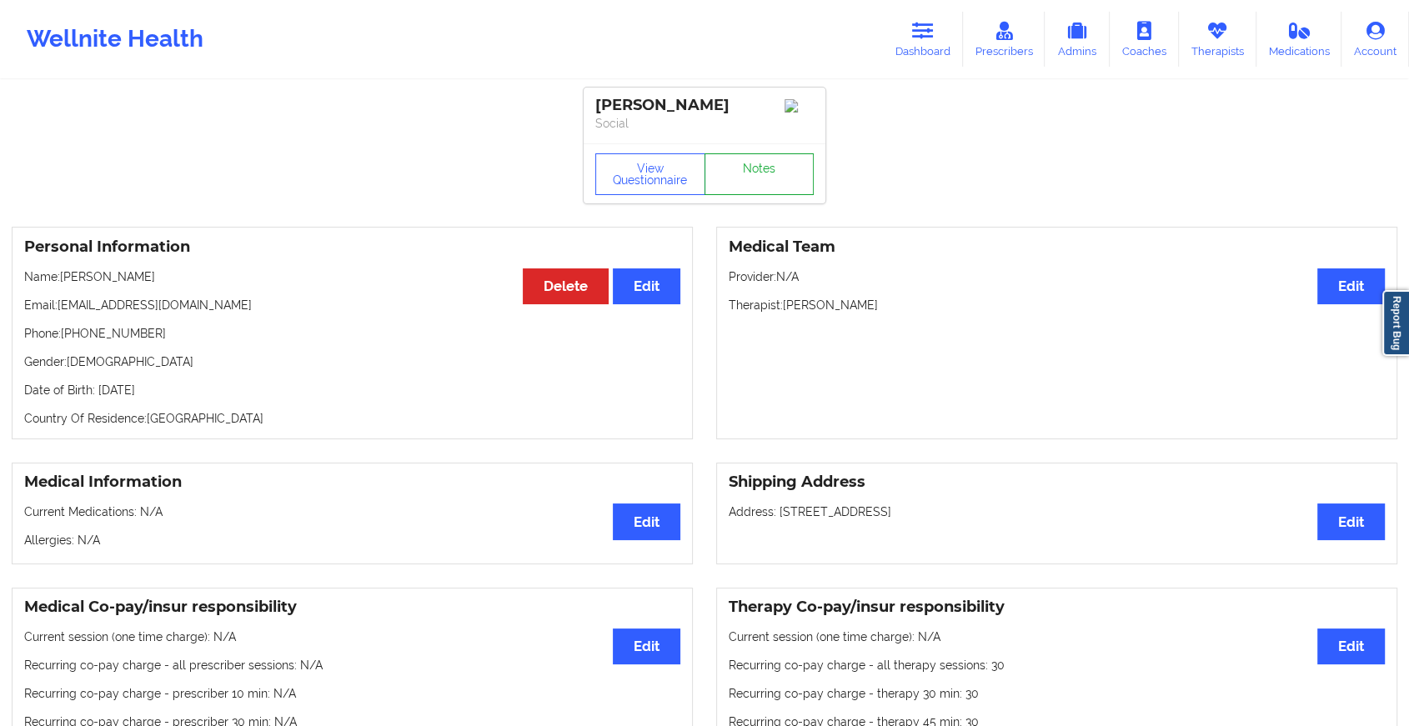
click at [763, 169] on link "Notes" at bounding box center [760, 174] width 110 height 42
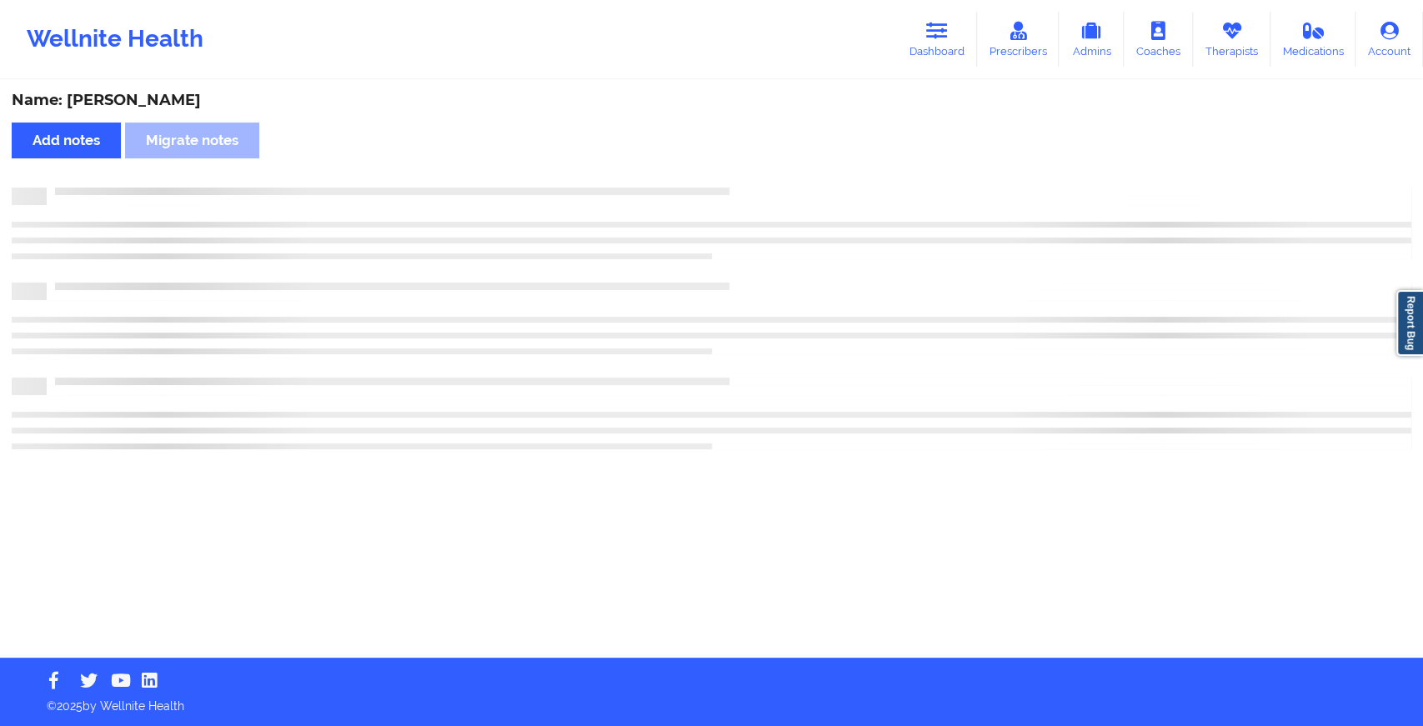
click at [763, 169] on div "Name: [PERSON_NAME] Add notes Migrate notes" at bounding box center [711, 370] width 1423 height 576
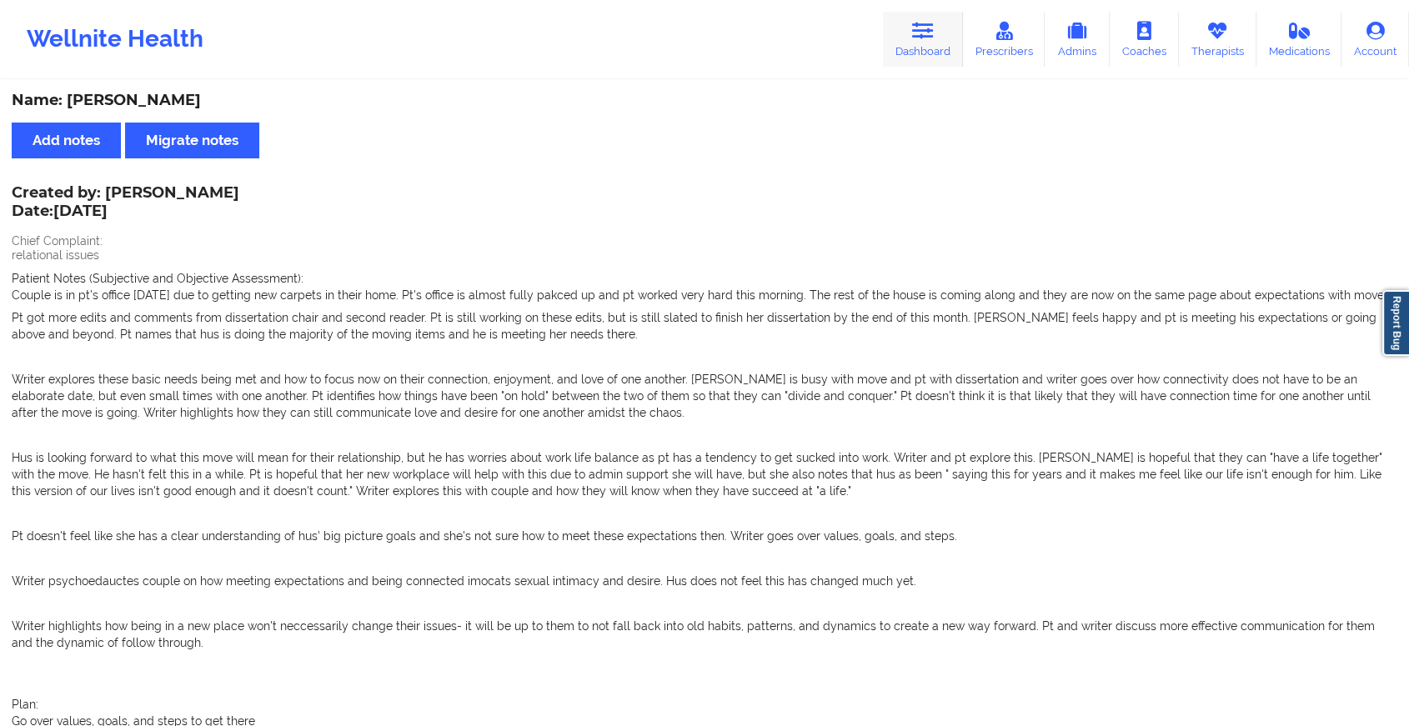
click at [916, 28] on icon at bounding box center [923, 31] width 22 height 18
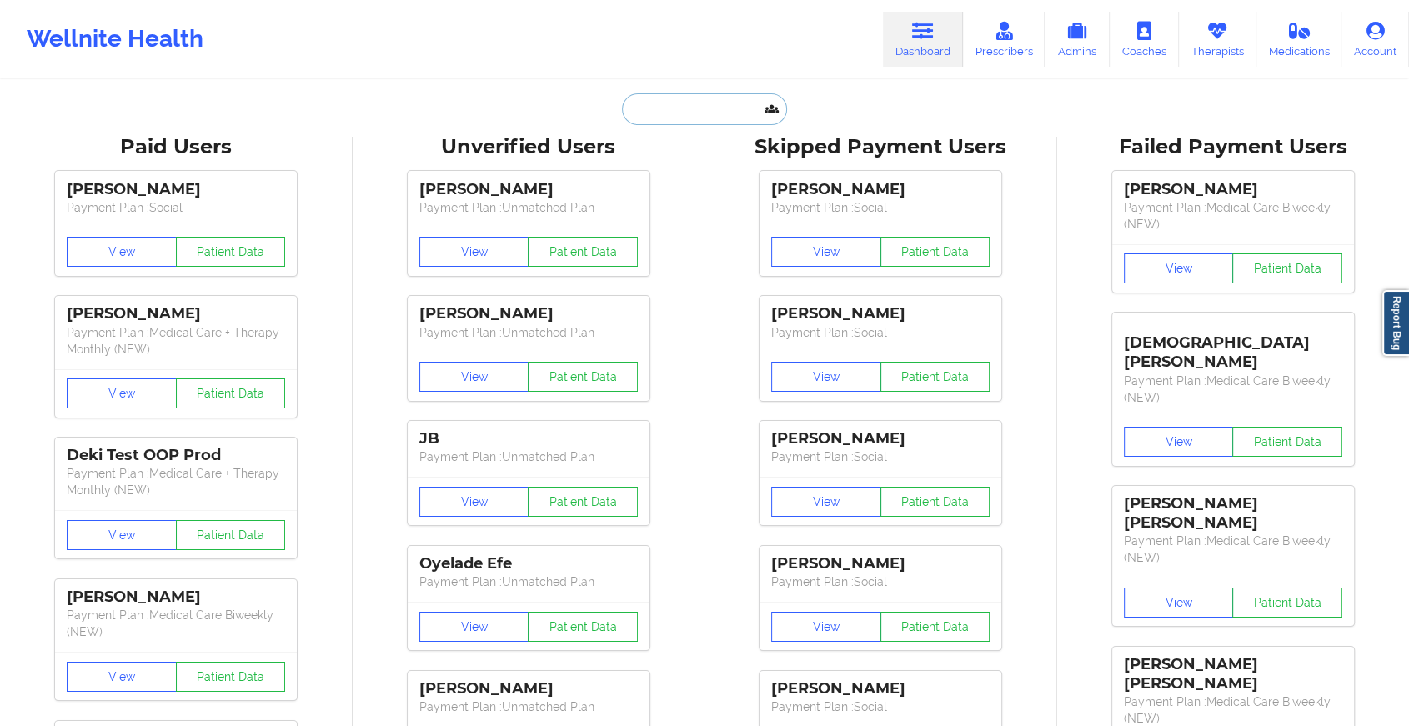
click at [700, 102] on input "text" at bounding box center [704, 109] width 165 height 32
type input "d"
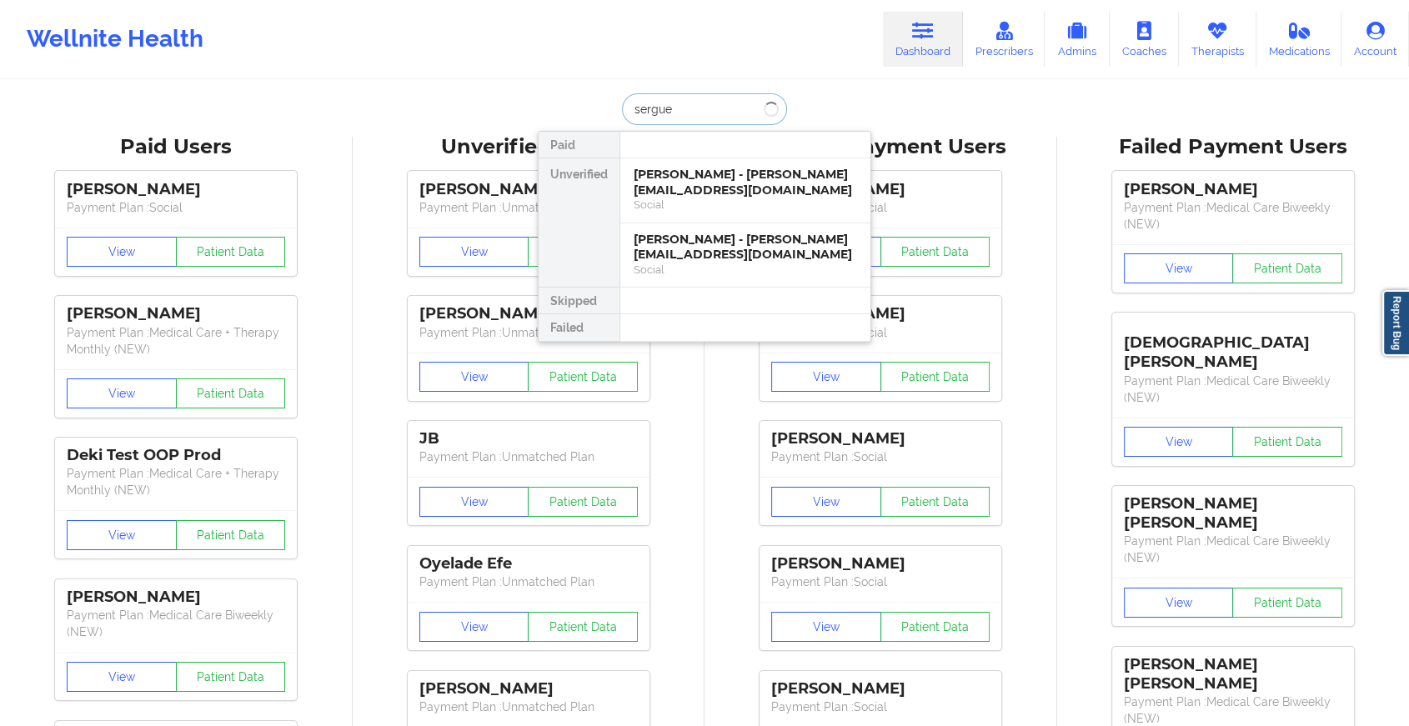
type input "[PERSON_NAME]"
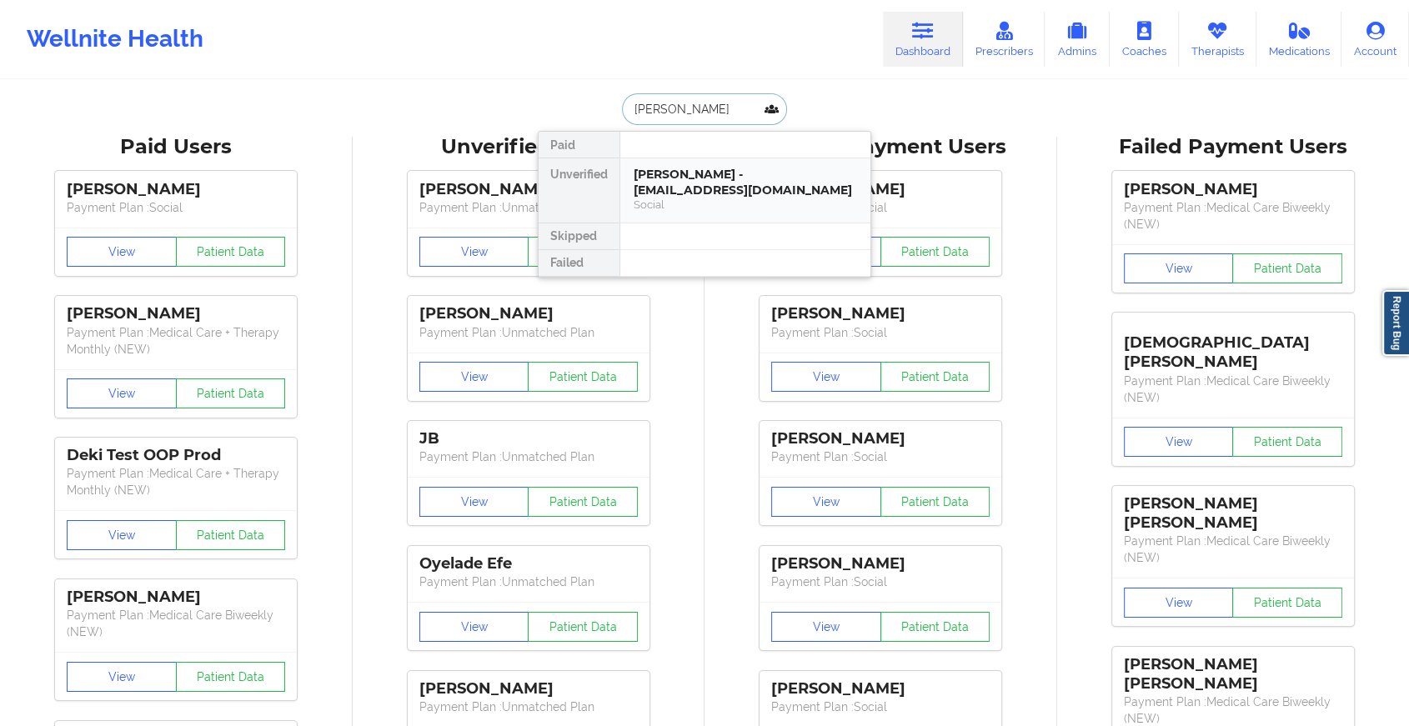
click at [705, 183] on div "[PERSON_NAME] - [EMAIL_ADDRESS][DOMAIN_NAME]" at bounding box center [745, 182] width 223 height 31
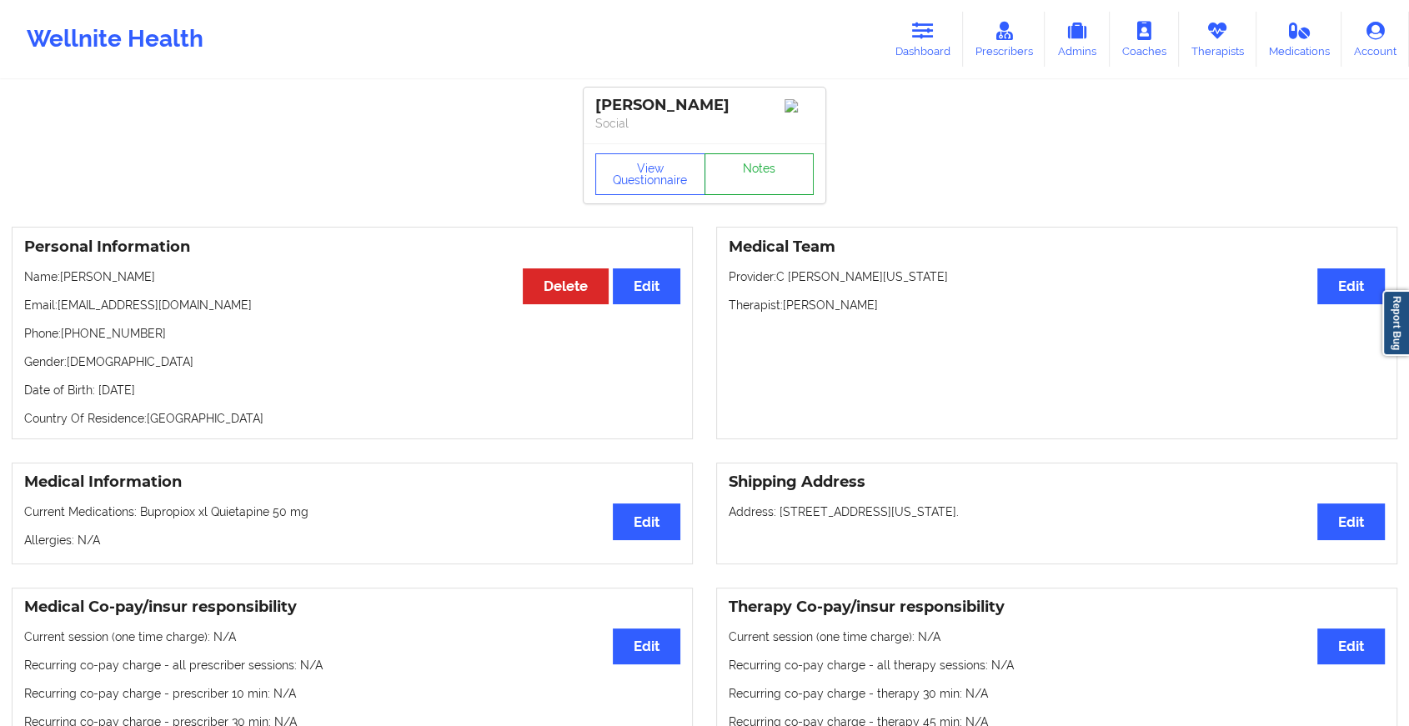
click at [770, 174] on link "Notes" at bounding box center [760, 174] width 110 height 42
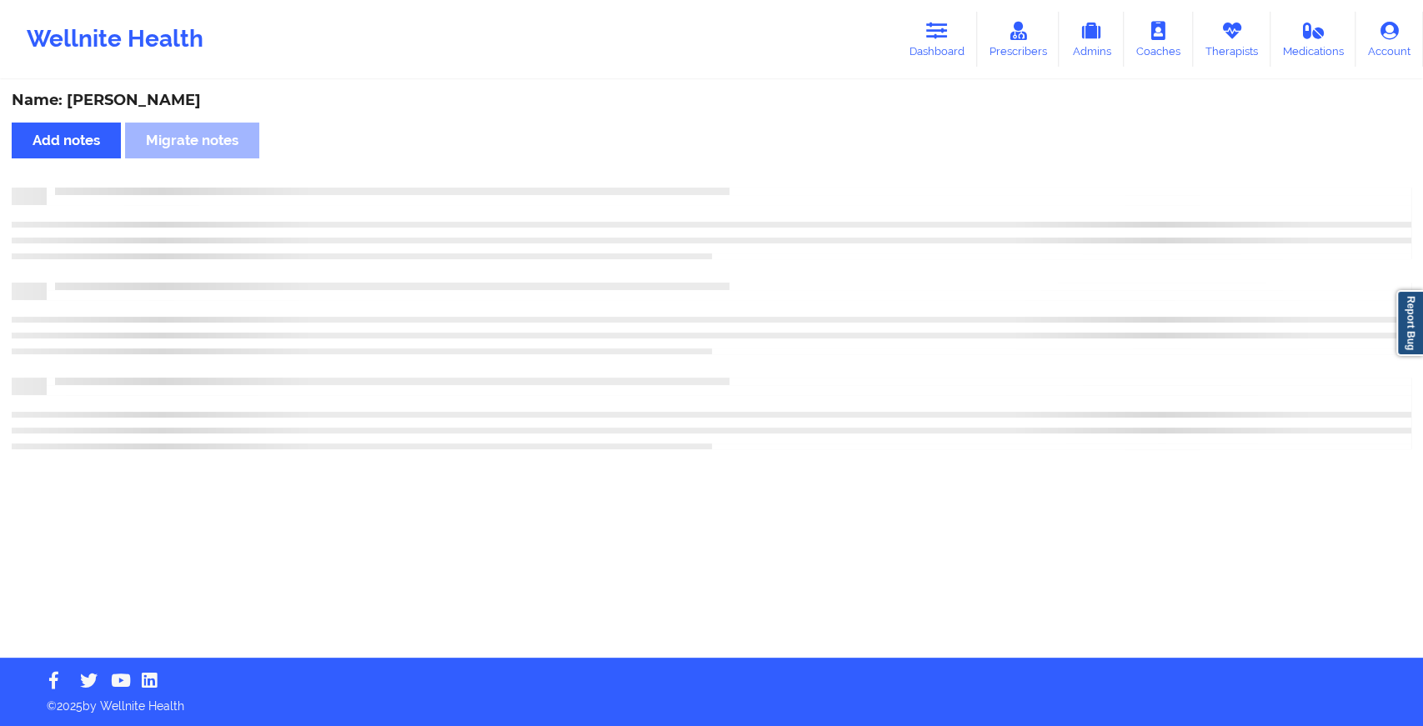
click at [770, 174] on div "Name: [PERSON_NAME] Add notes [PERSON_NAME] notes" at bounding box center [711, 370] width 1423 height 576
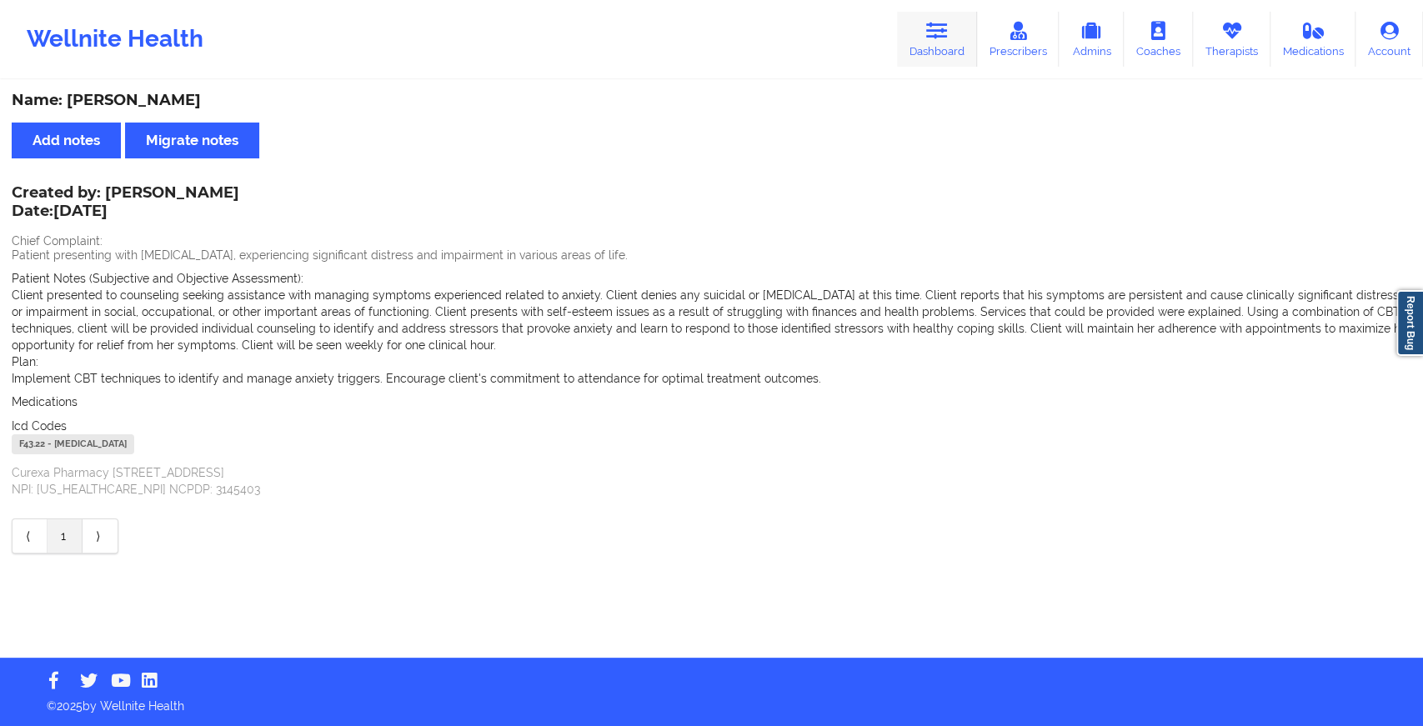
click at [908, 18] on link "Dashboard" at bounding box center [937, 39] width 80 height 55
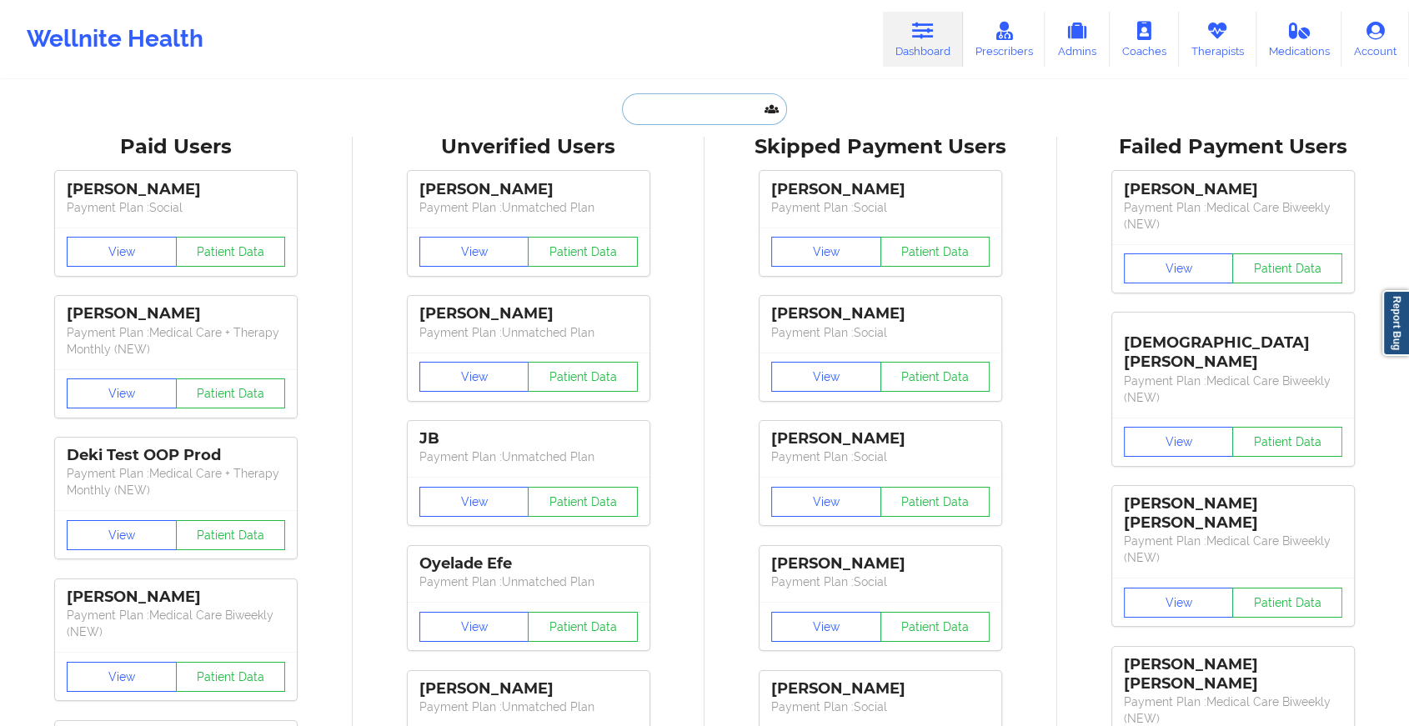
click at [703, 107] on input "text" at bounding box center [704, 109] width 165 height 32
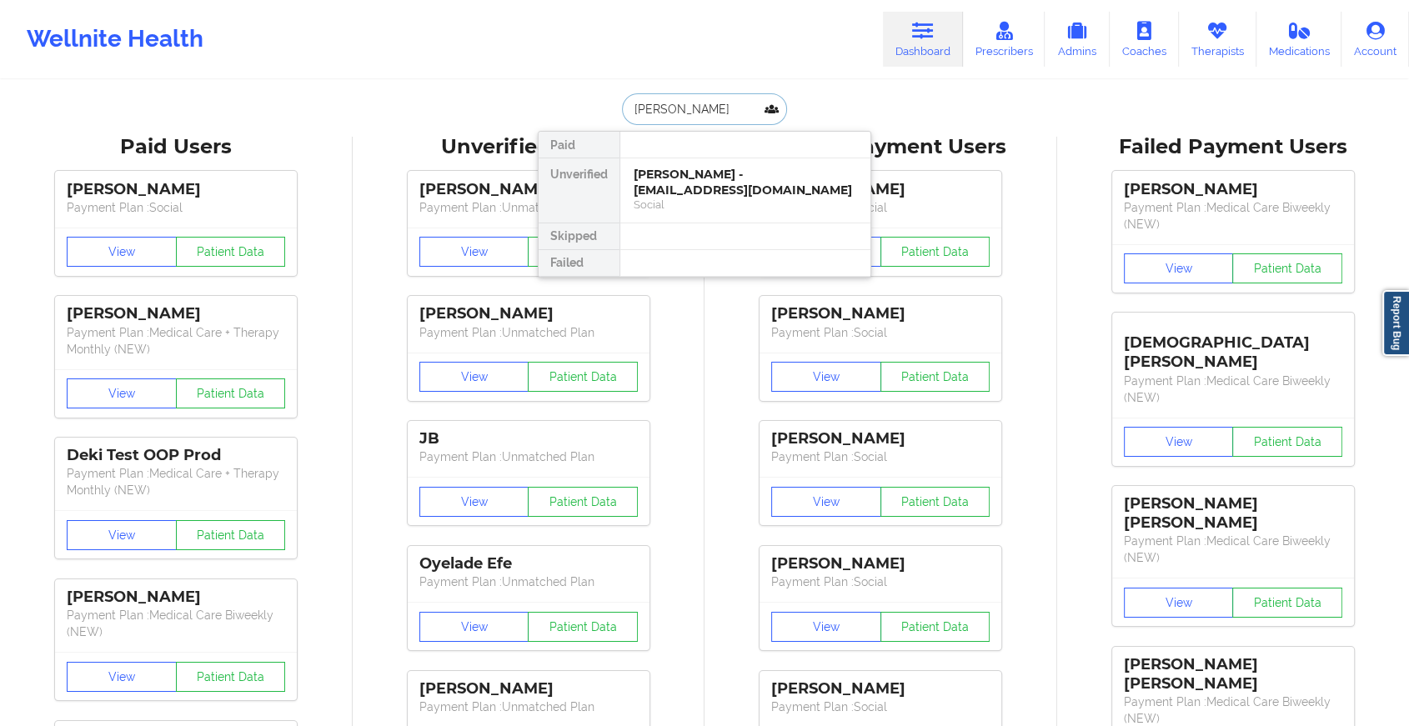
type input "[PERSON_NAME]"
click at [704, 181] on div "[PERSON_NAME] - [EMAIL_ADDRESS][DOMAIN_NAME]" at bounding box center [745, 182] width 223 height 31
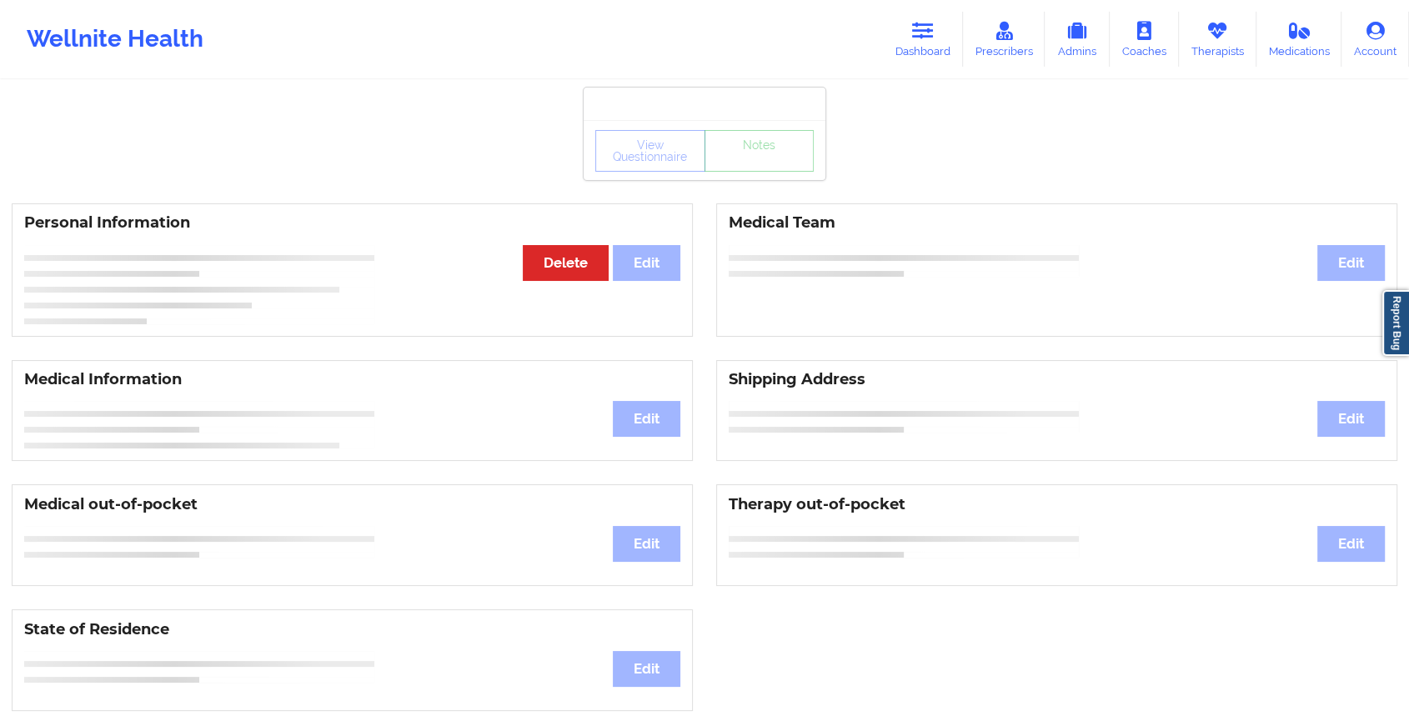
click at [770, 176] on div "View Questionnaire Notes" at bounding box center [705, 150] width 242 height 60
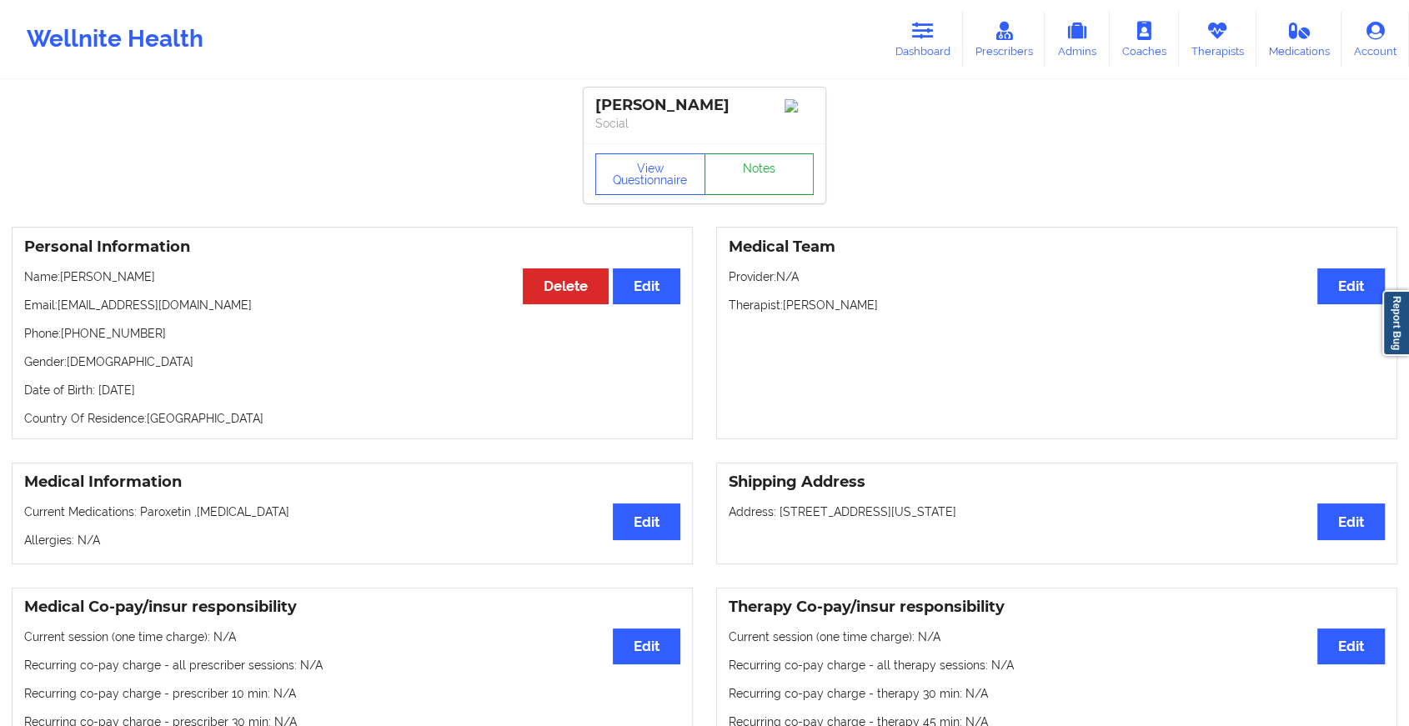
click at [770, 176] on link "Notes" at bounding box center [760, 174] width 110 height 42
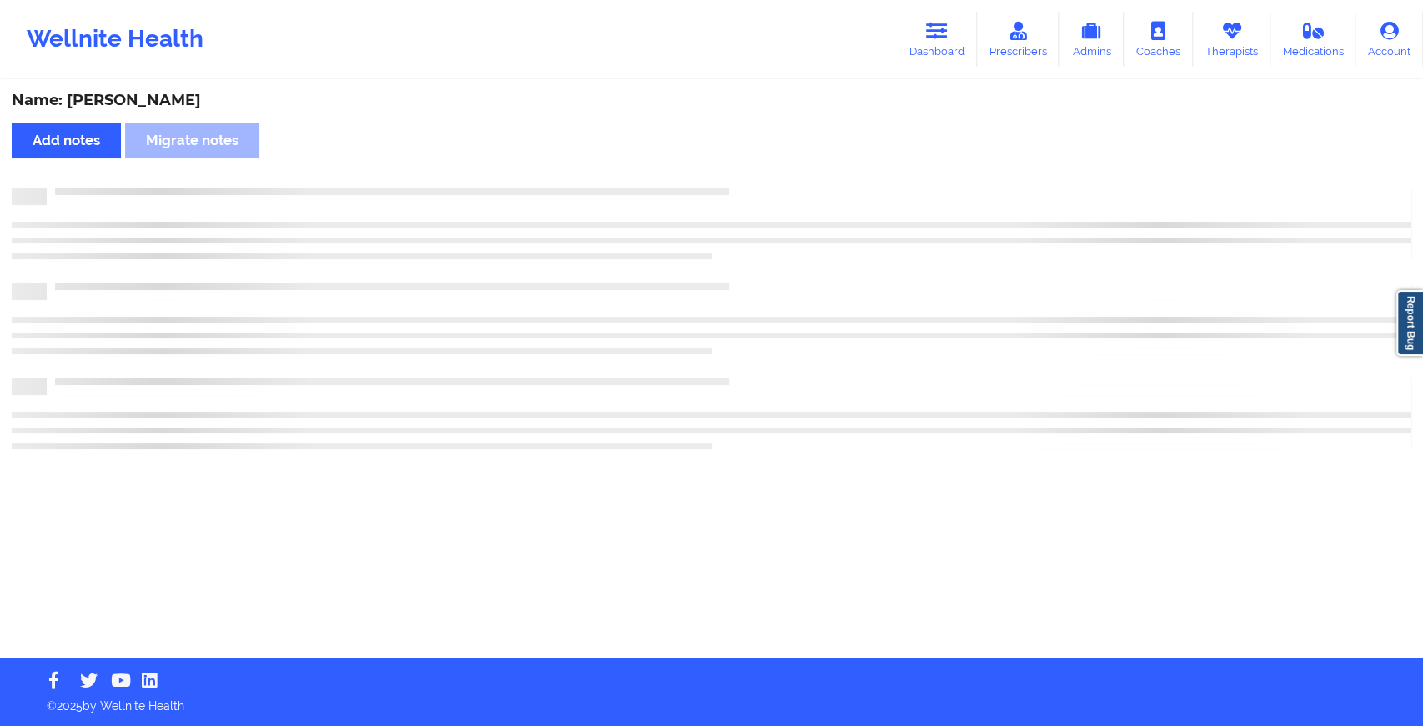
click at [770, 176] on div "Name: [PERSON_NAME] Add notes [PERSON_NAME] notes" at bounding box center [711, 370] width 1423 height 576
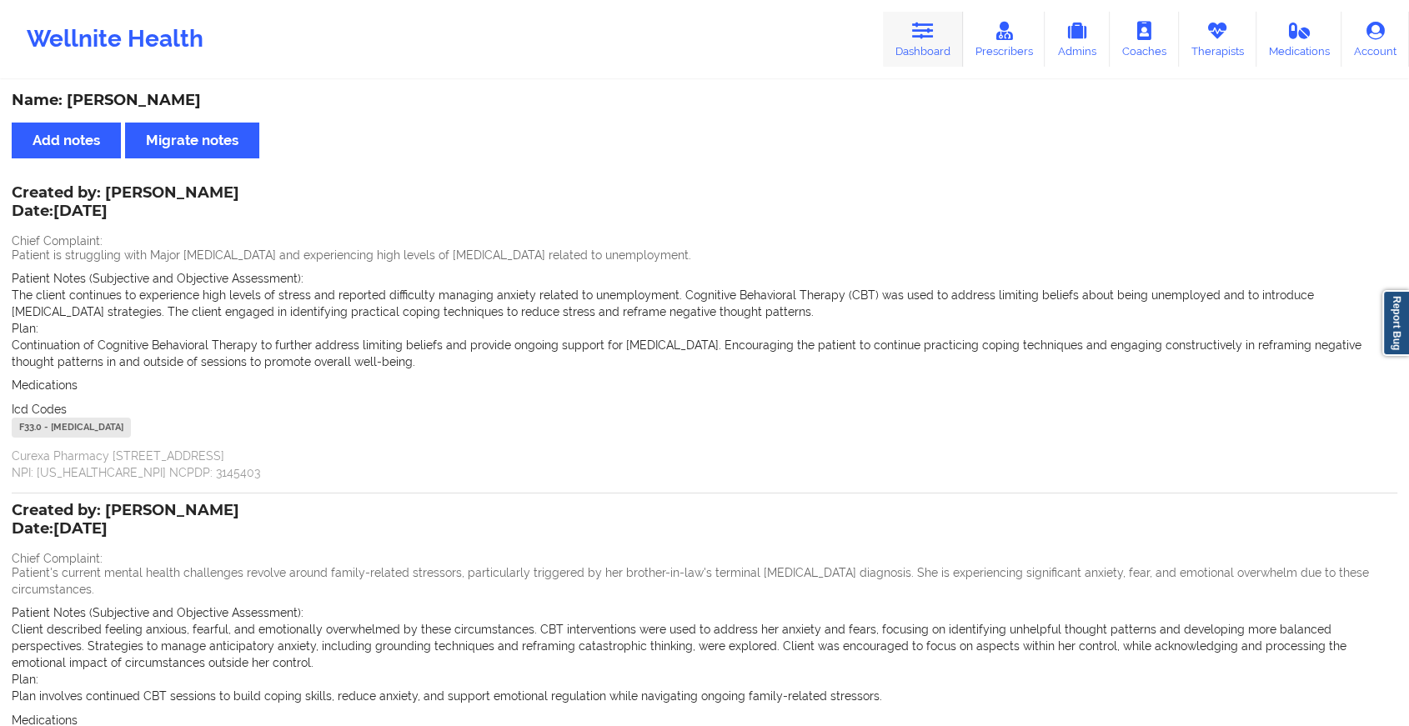
click at [905, 27] on link "Dashboard" at bounding box center [923, 39] width 80 height 55
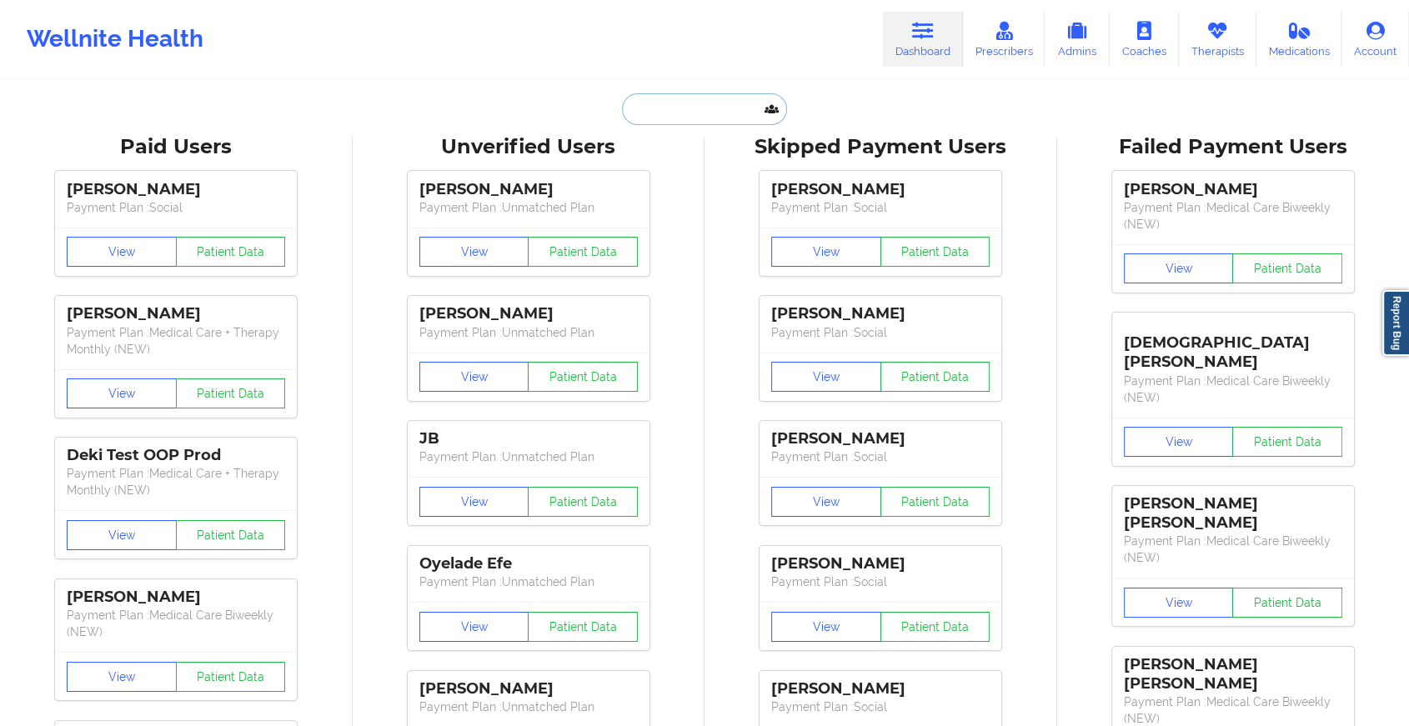
click at [731, 107] on input "text" at bounding box center [704, 109] width 165 height 32
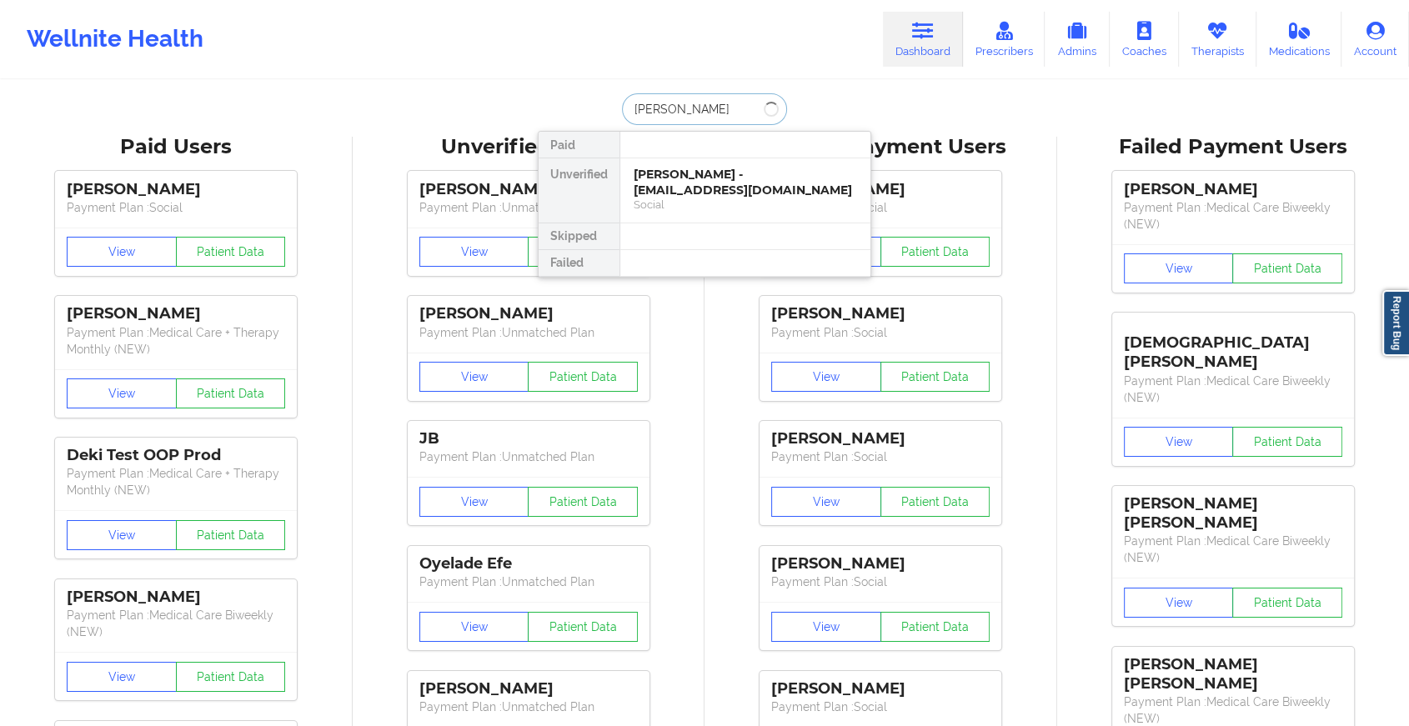
type input "[PERSON_NAME]"
click at [707, 178] on div "[PERSON_NAME] - [PERSON_NAME][EMAIL_ADDRESS][DOMAIN_NAME]" at bounding box center [745, 182] width 223 height 31
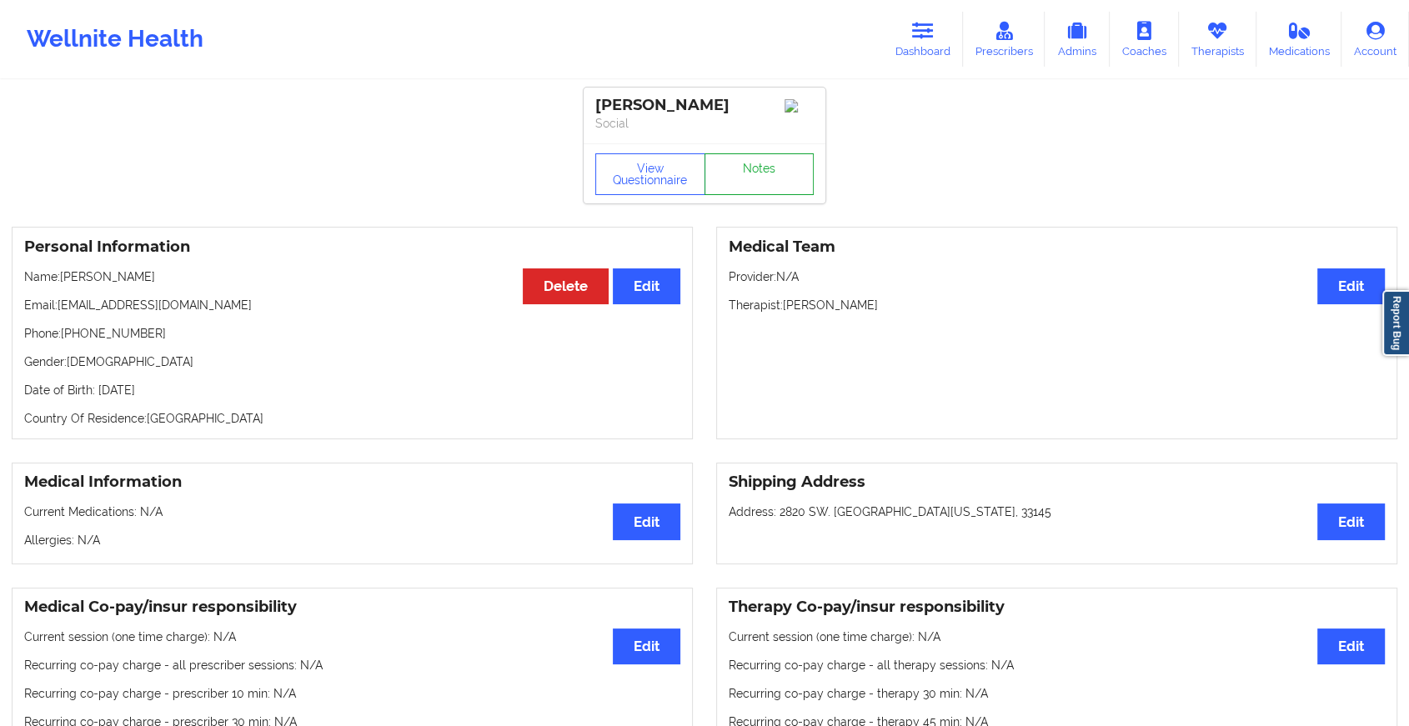
click at [735, 173] on link "Notes" at bounding box center [760, 174] width 110 height 42
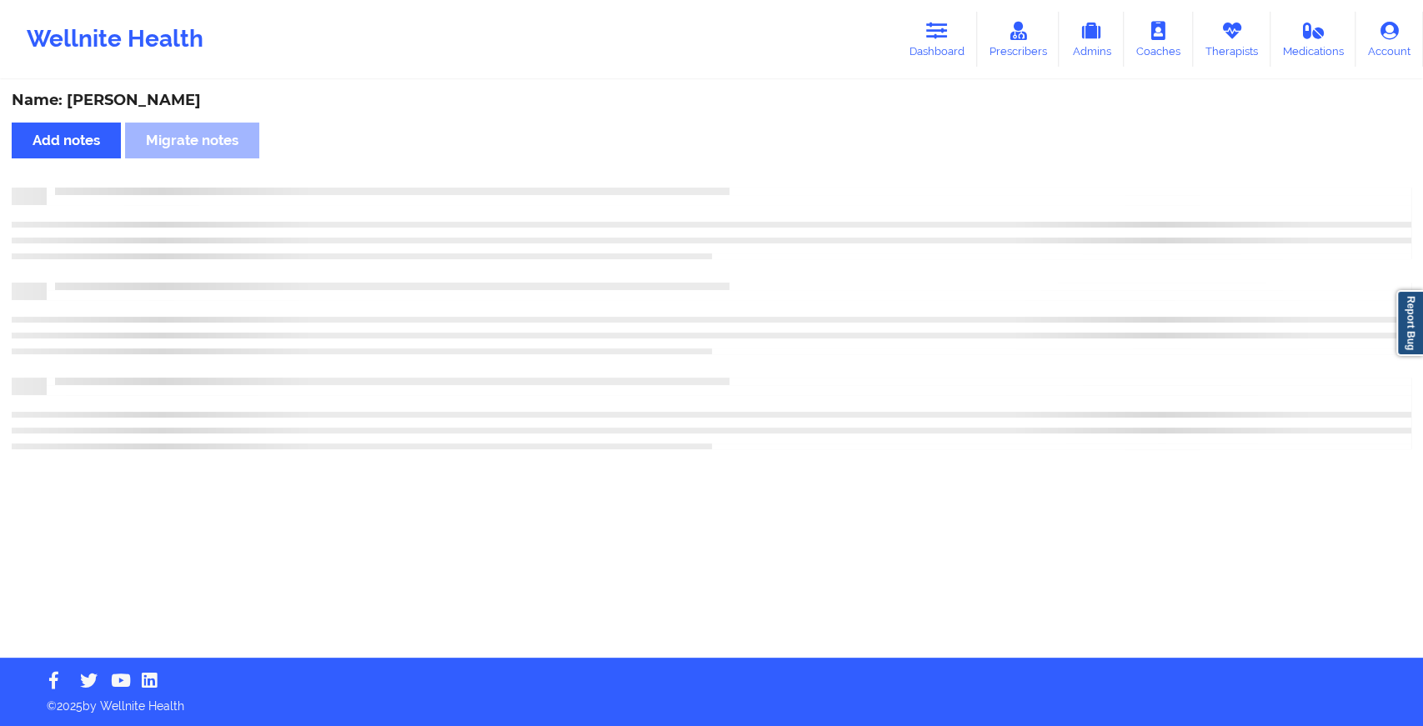
click at [735, 173] on div "Name: [PERSON_NAME] Add notes Migrate notes" at bounding box center [711, 370] width 1423 height 576
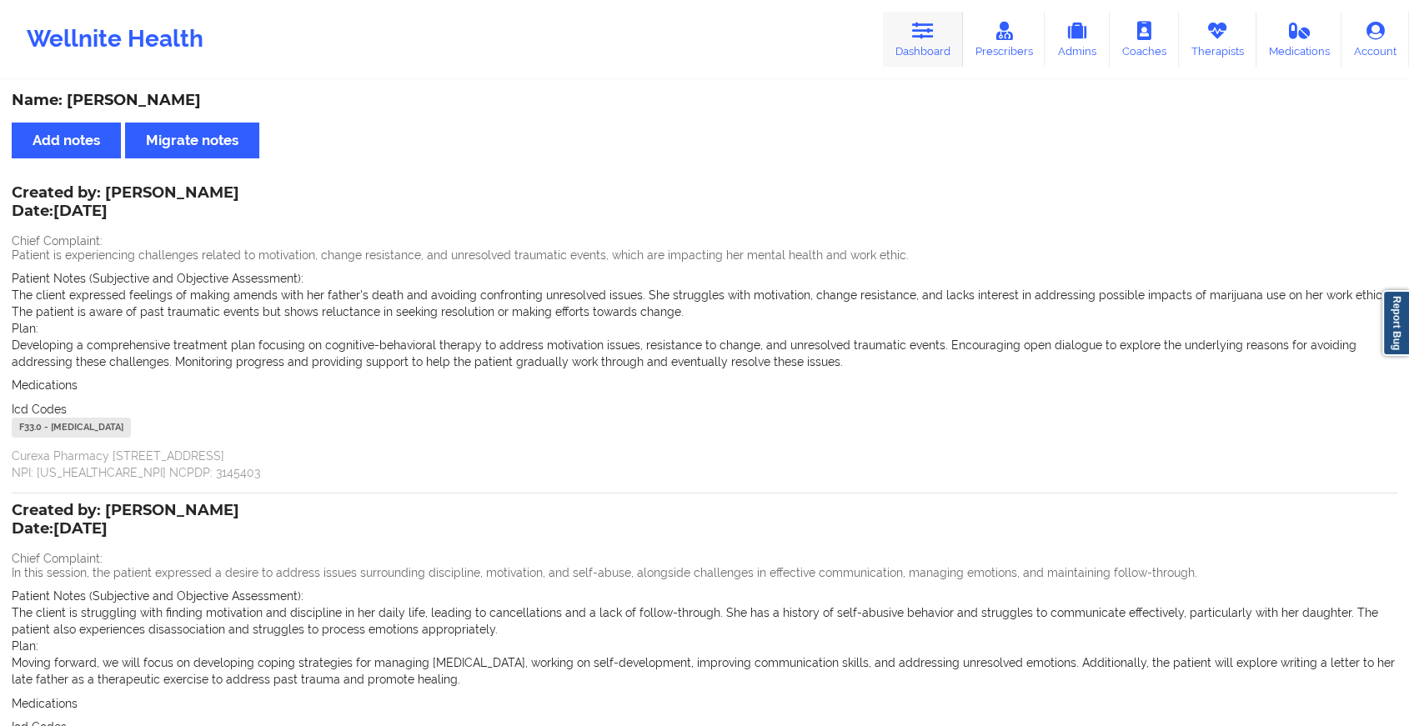
click at [940, 28] on link "Dashboard" at bounding box center [923, 39] width 80 height 55
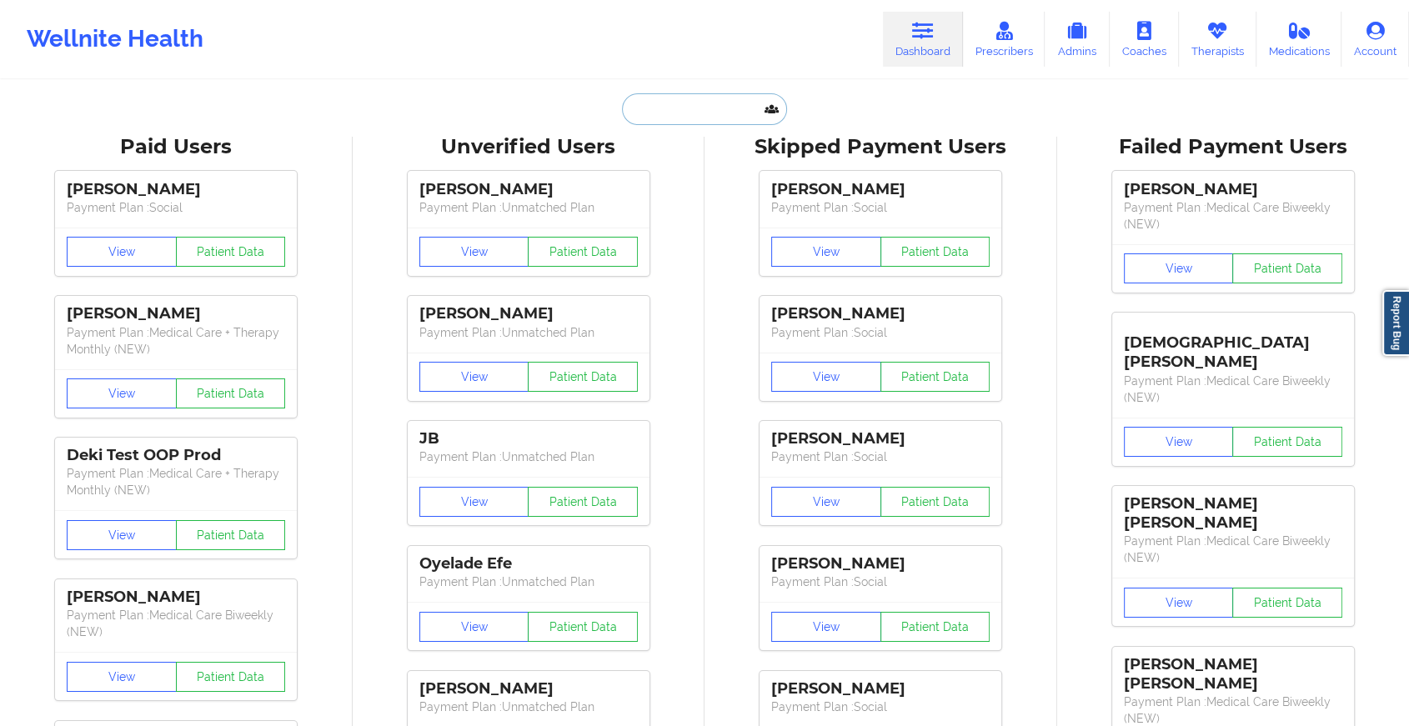
click at [720, 108] on input "text" at bounding box center [704, 109] width 165 height 32
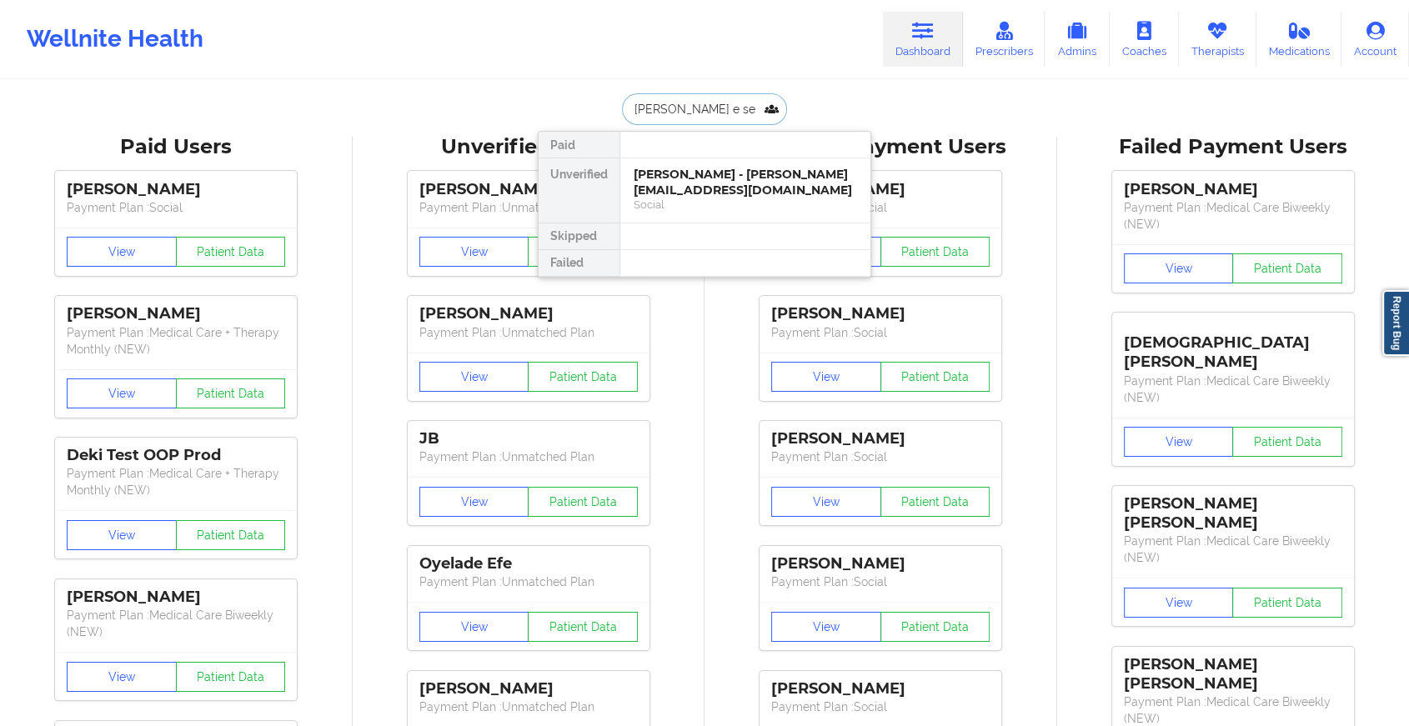
type input "[PERSON_NAME] e sem"
click at [715, 170] on div "[PERSON_NAME] - [EMAIL_ADDRESS][DOMAIN_NAME]" at bounding box center [745, 182] width 223 height 31
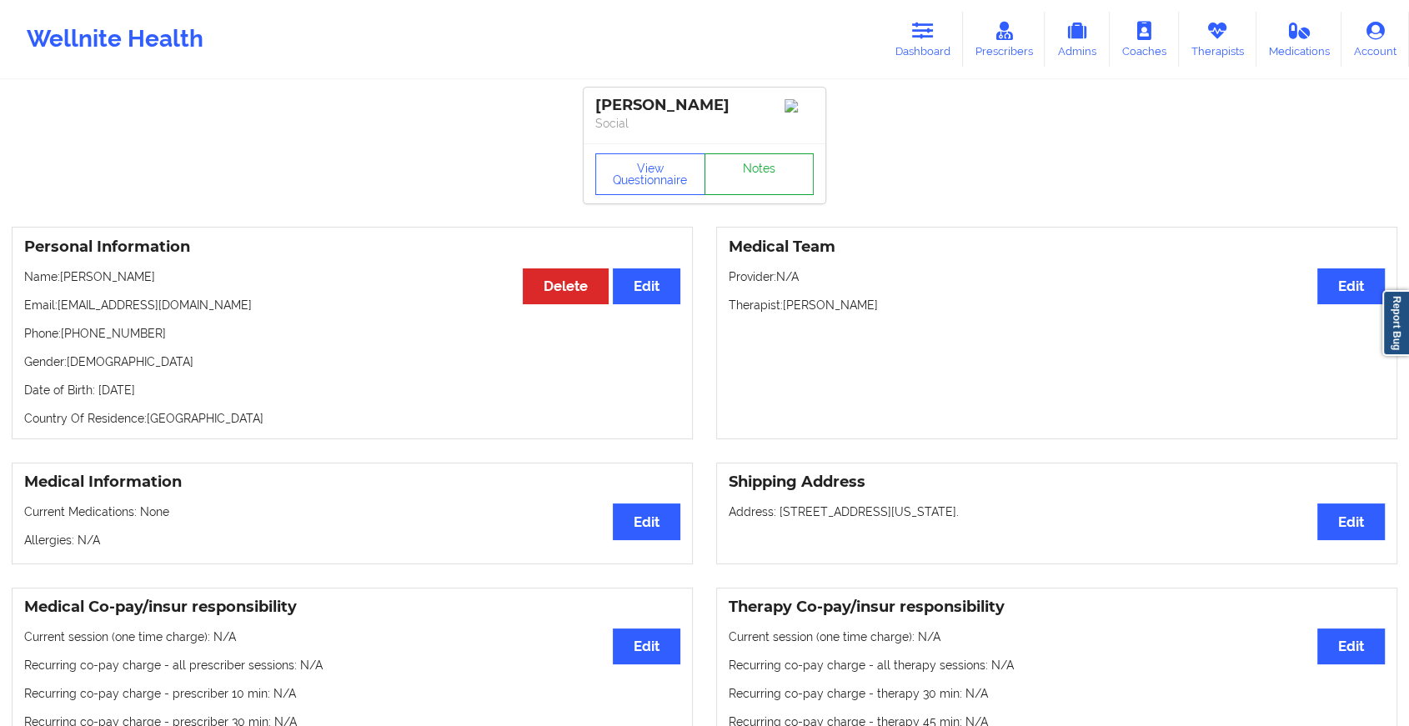
click at [769, 173] on link "Notes" at bounding box center [760, 174] width 110 height 42
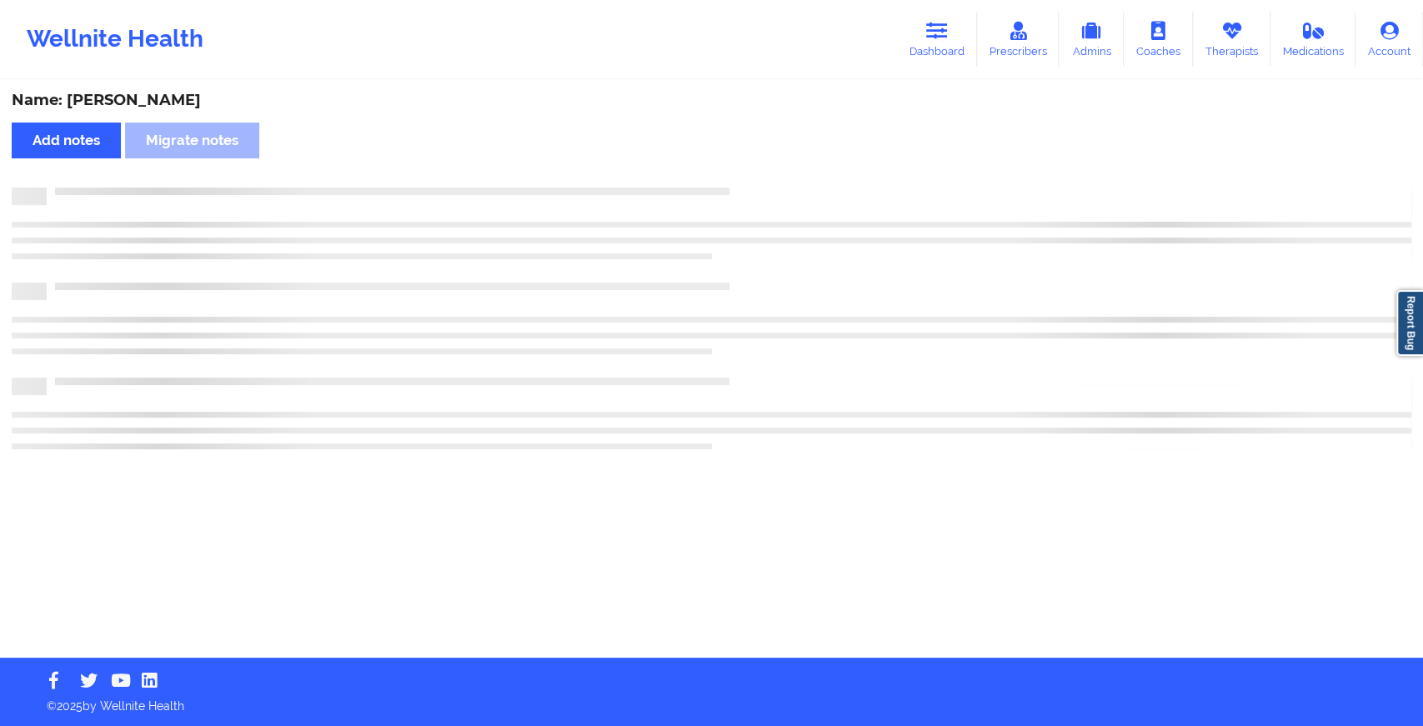
click at [769, 173] on div "Name: [PERSON_NAME] Add notes Migrate notes" at bounding box center [711, 370] width 1423 height 576
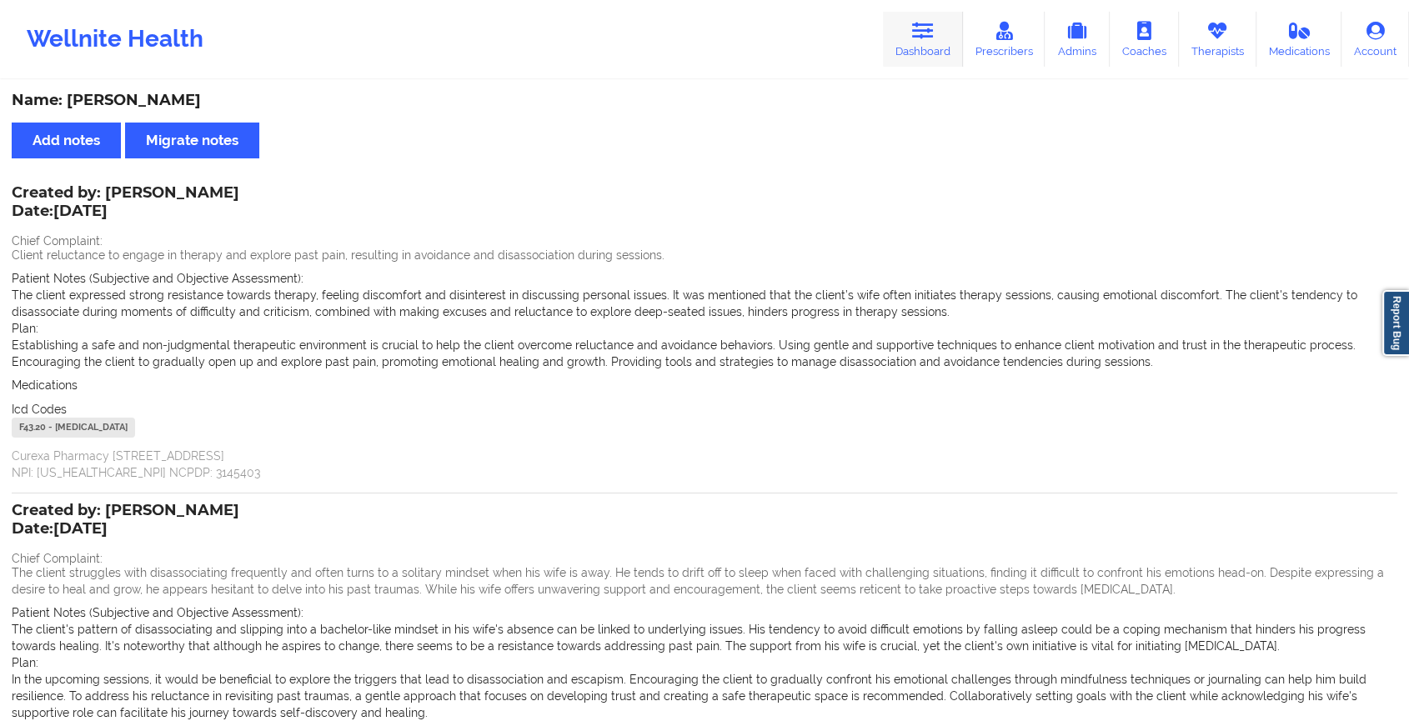
click at [910, 34] on link "Dashboard" at bounding box center [923, 39] width 80 height 55
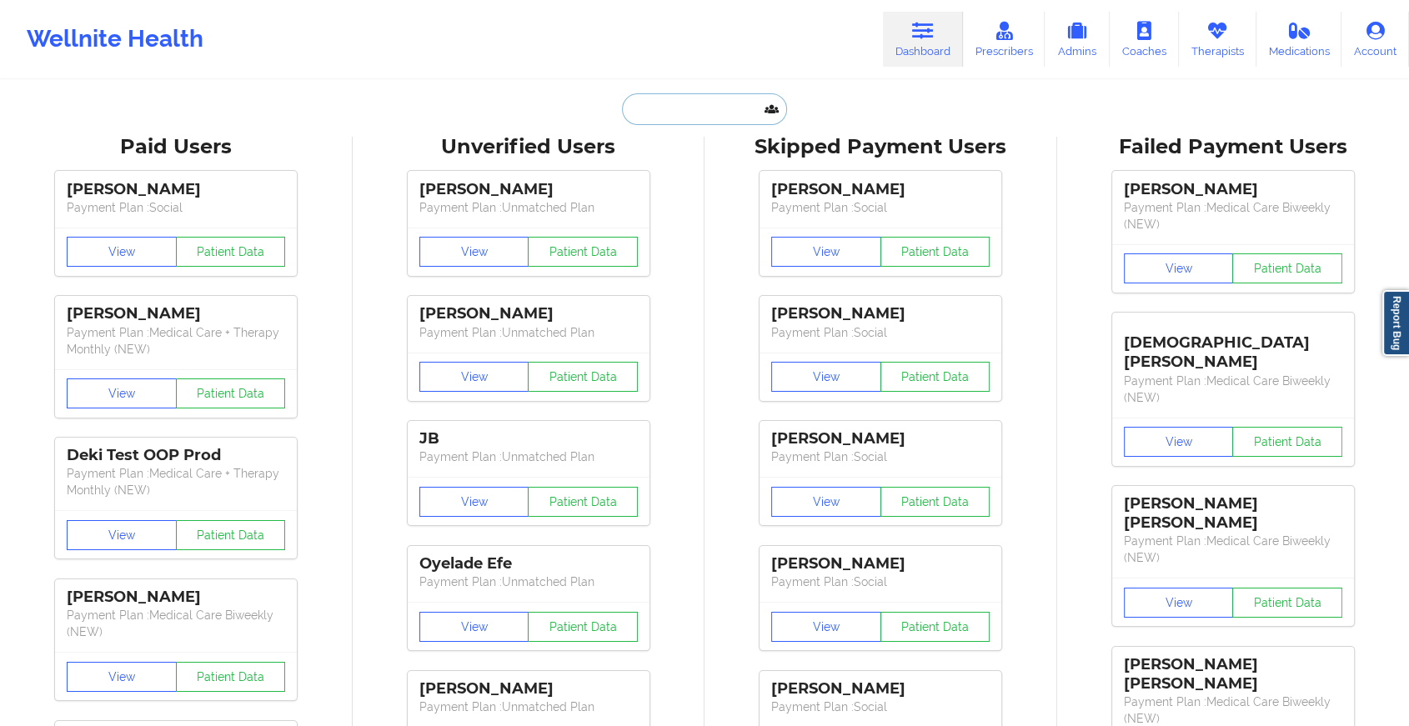
click at [701, 106] on input "text" at bounding box center [704, 109] width 165 height 32
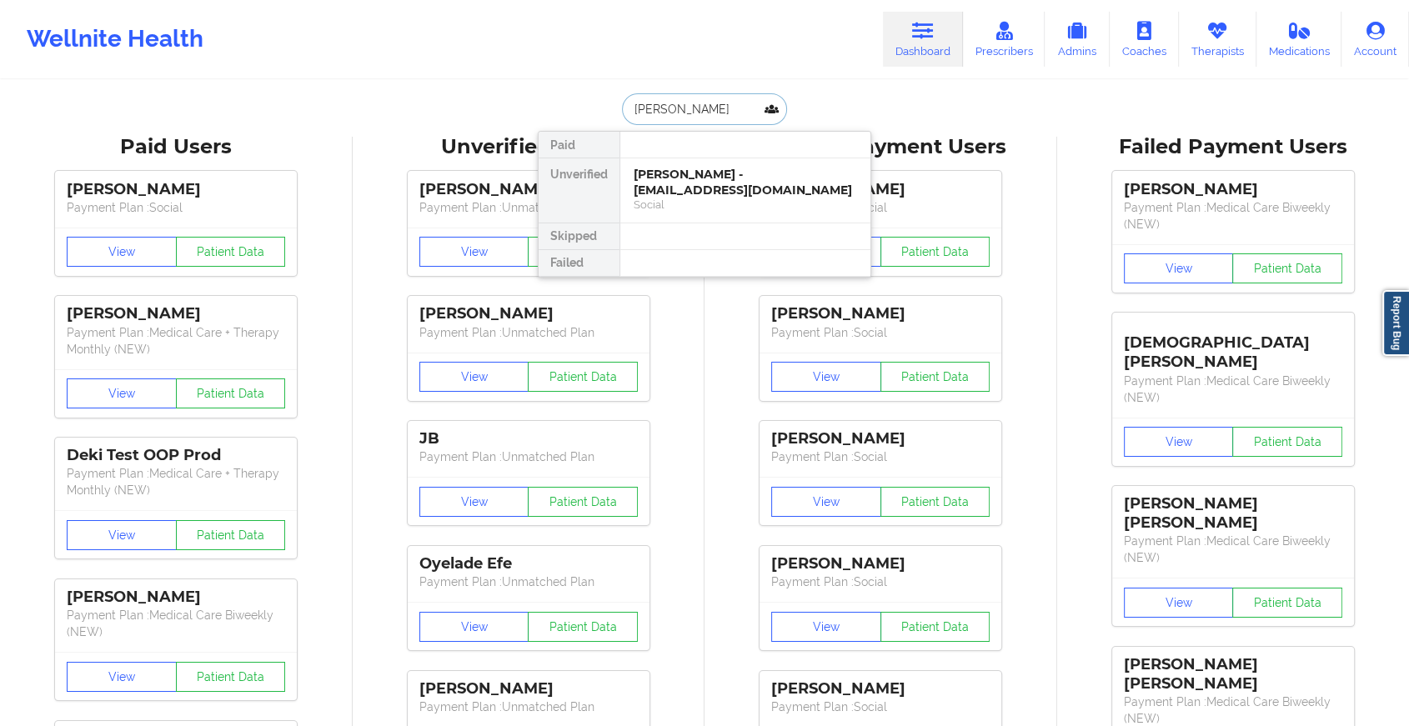
type input "[PERSON_NAME]"
click at [707, 208] on div "Social" at bounding box center [745, 205] width 223 height 14
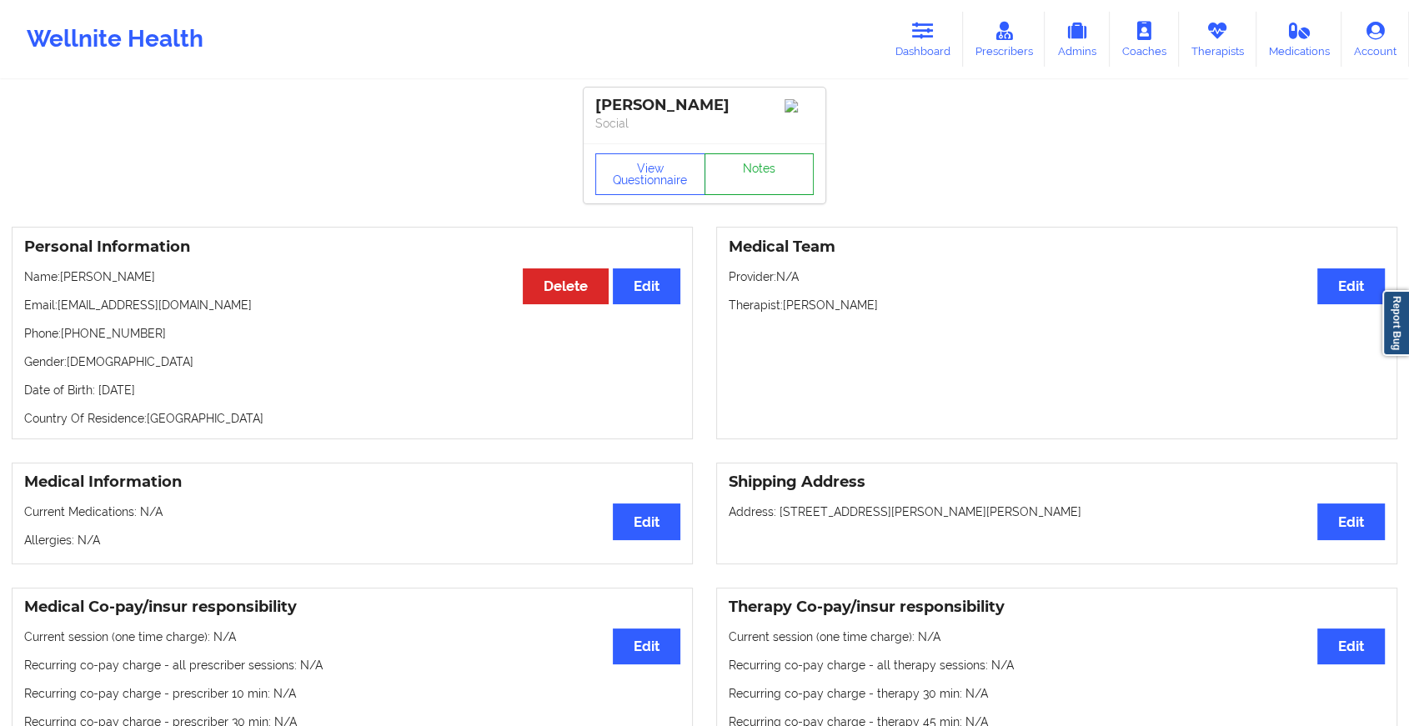
click at [747, 189] on link "Notes" at bounding box center [760, 174] width 110 height 42
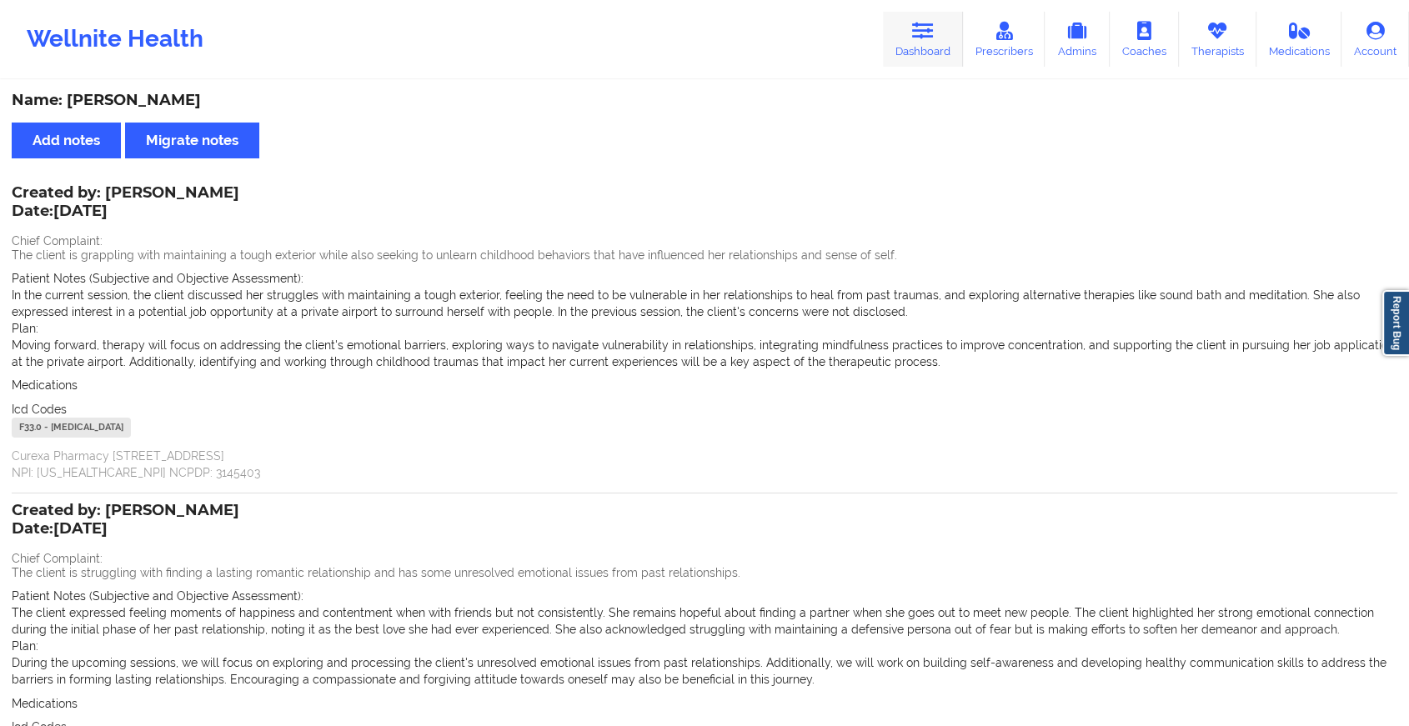
click at [941, 18] on link "Dashboard" at bounding box center [923, 39] width 80 height 55
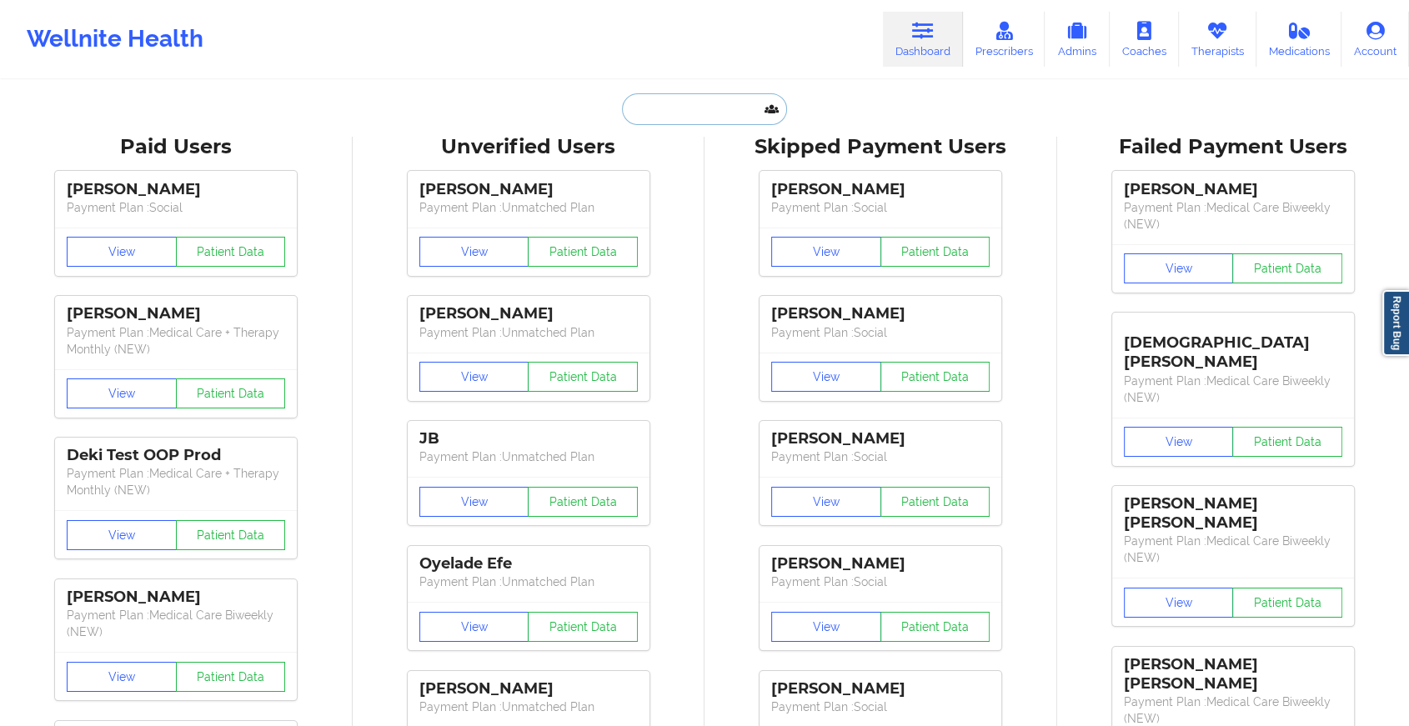
click at [674, 113] on input "text" at bounding box center [704, 109] width 165 height 32
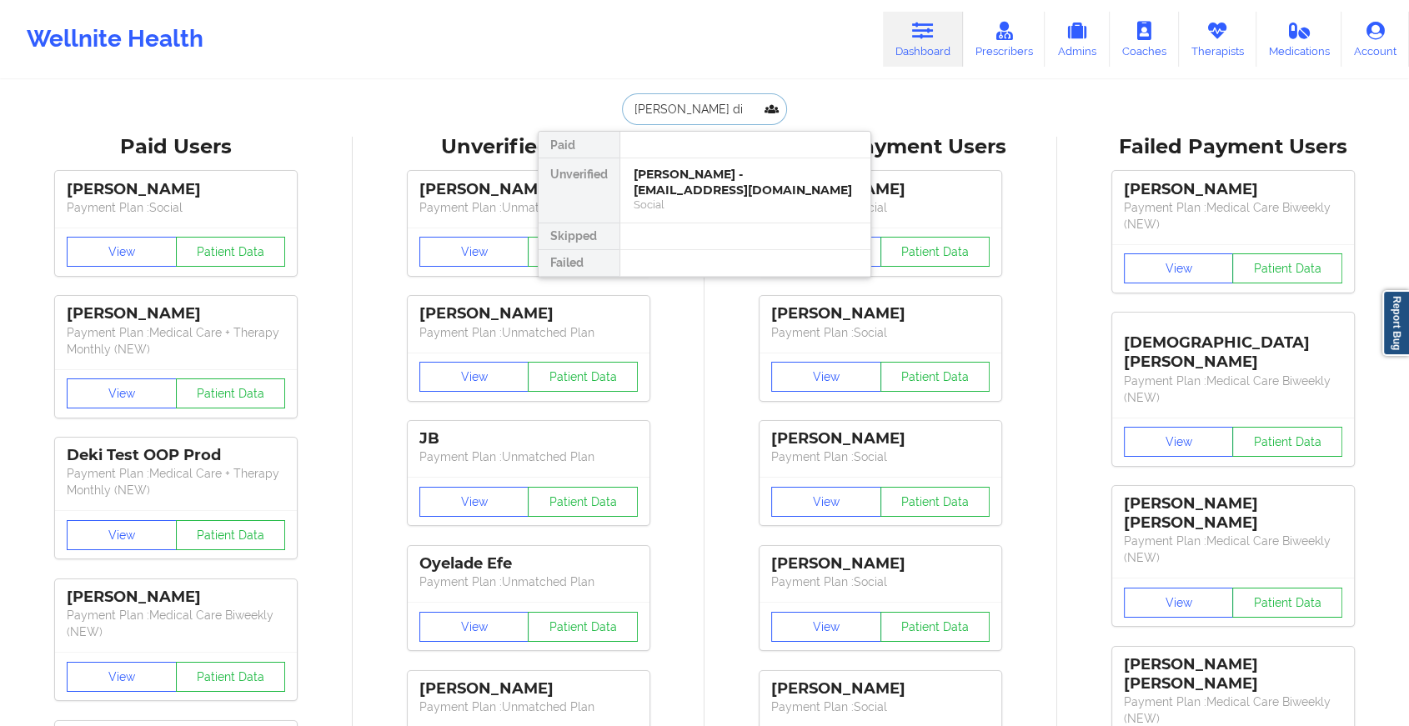
type input "[PERSON_NAME]"
click at [687, 183] on div "[PERSON_NAME] - [PERSON_NAME][EMAIL_ADDRESS][DOMAIN_NAME]" at bounding box center [745, 182] width 223 height 31
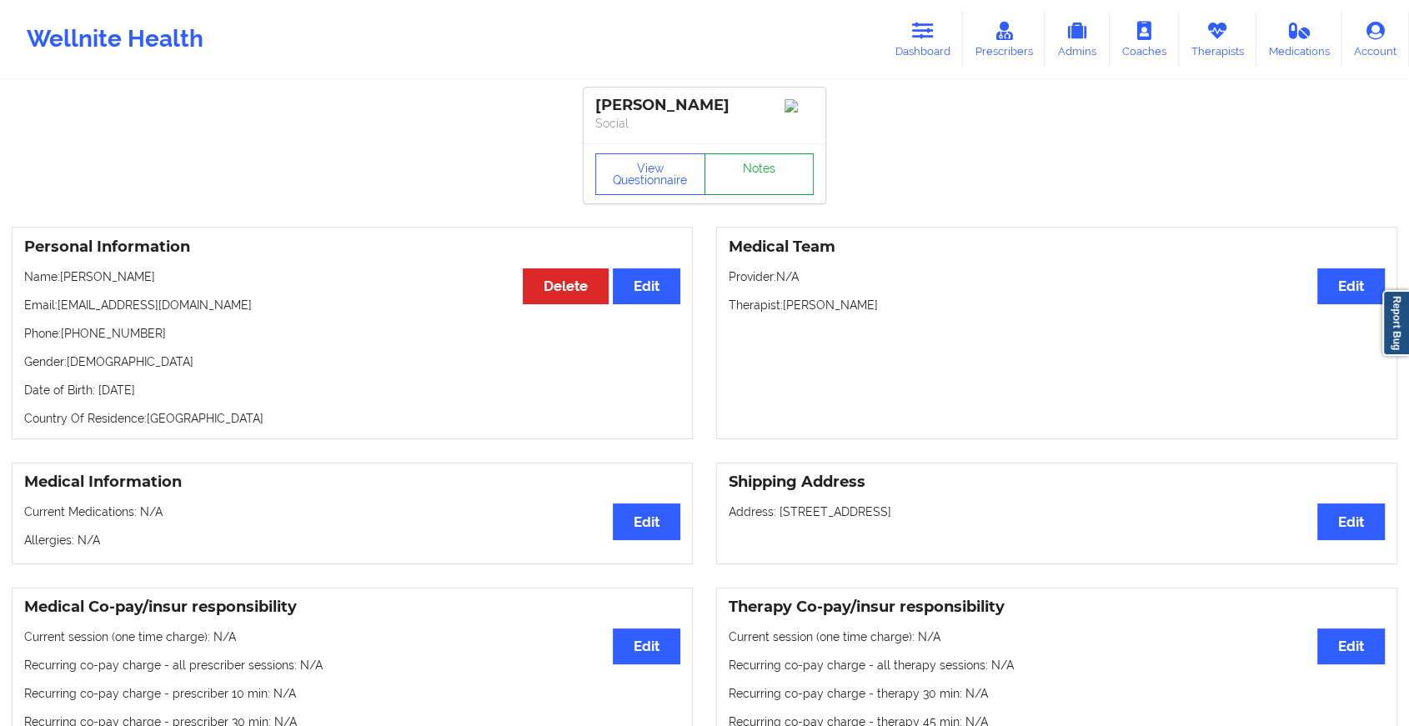
click at [763, 164] on link "Notes" at bounding box center [760, 174] width 110 height 42
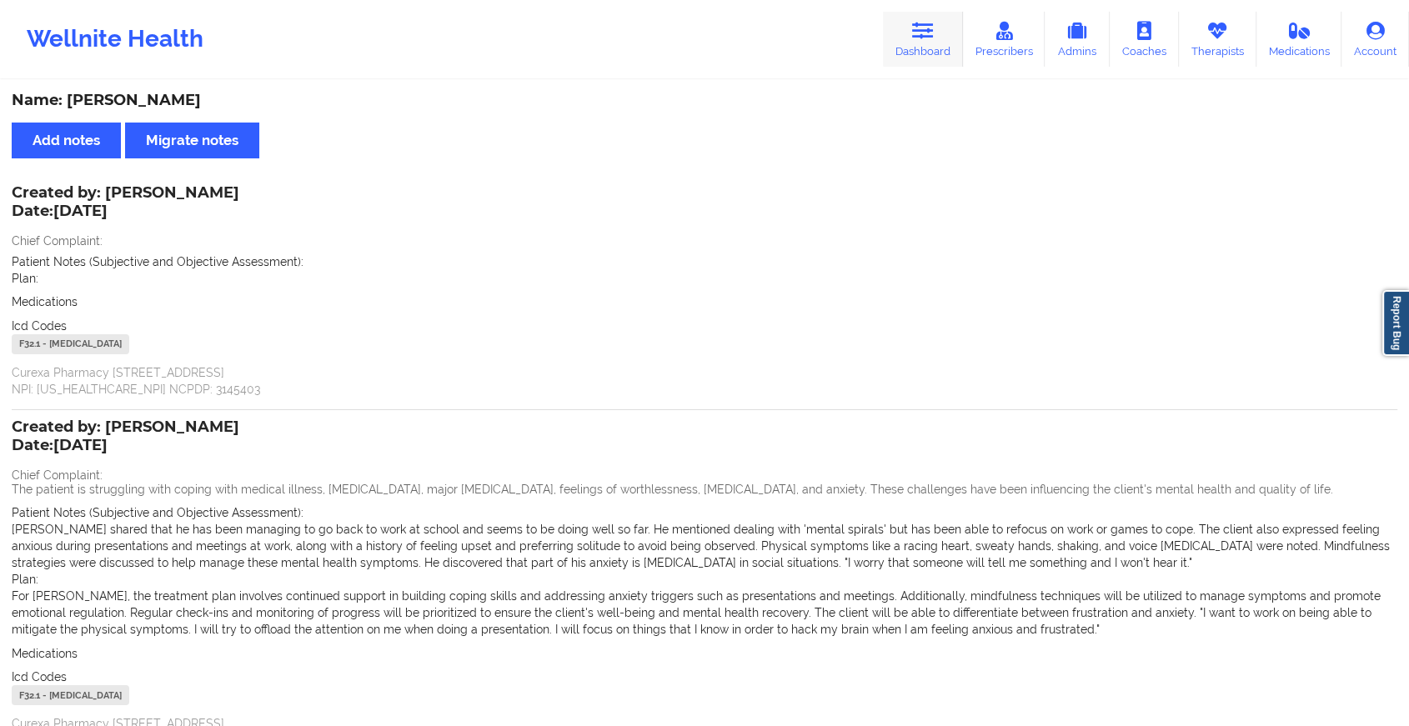
click at [947, 36] on link "Dashboard" at bounding box center [923, 39] width 80 height 55
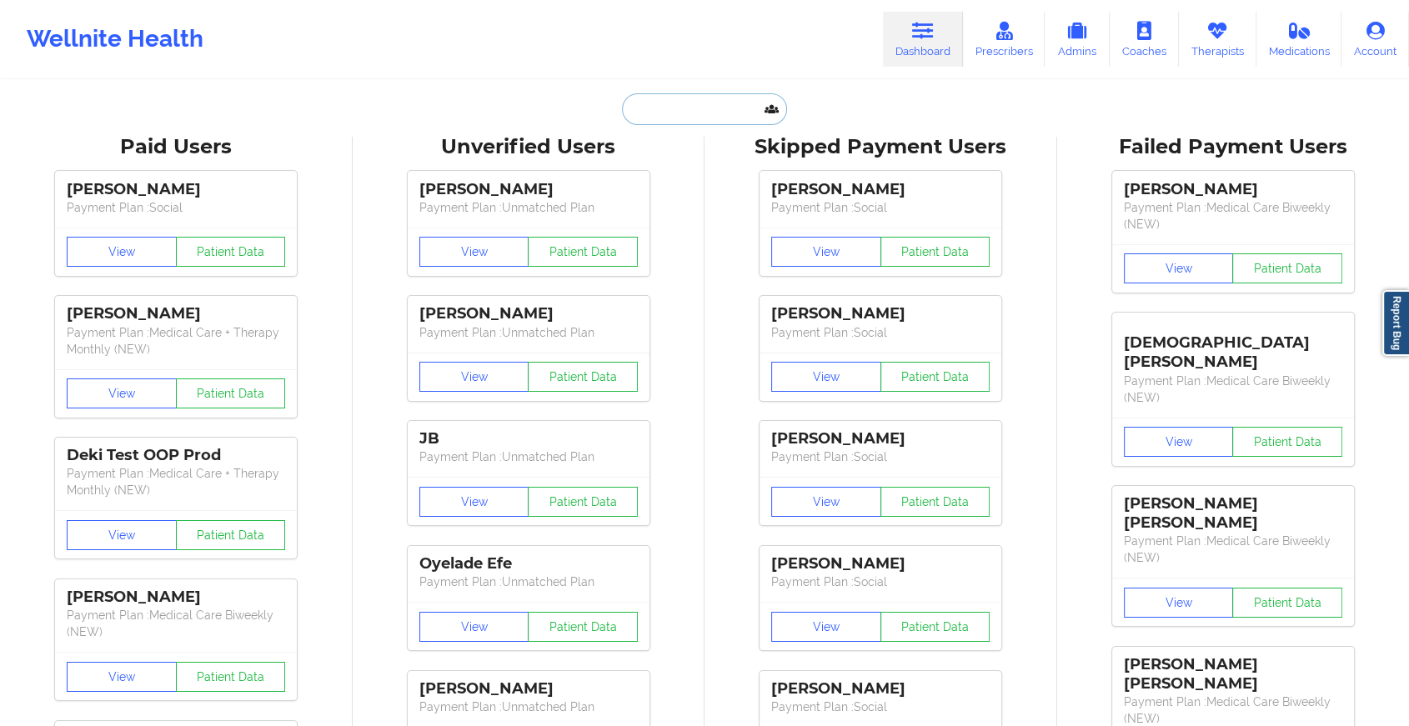
click at [718, 109] on input "text" at bounding box center [704, 109] width 165 height 32
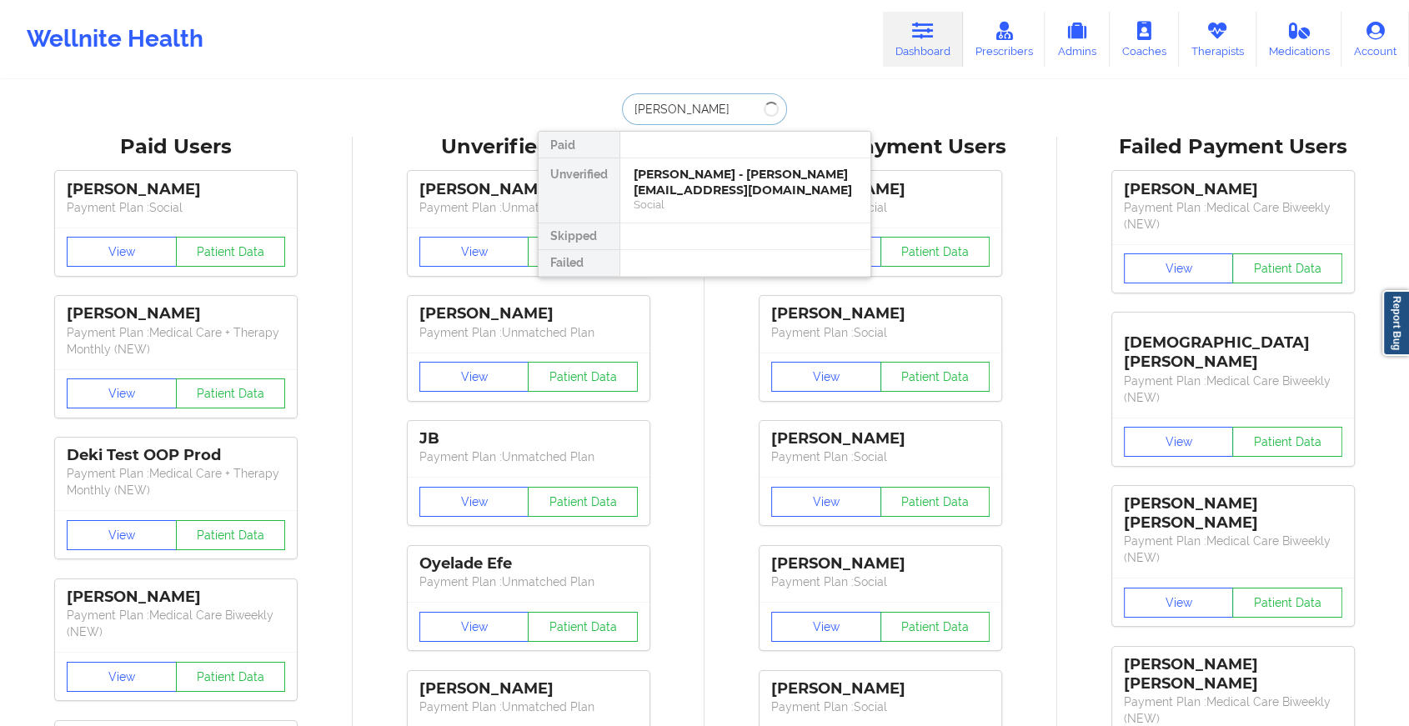
type input "[PERSON_NAME]"
click at [683, 187] on div "[PERSON_NAME] Alexis Barahona - [EMAIL_ADDRESS][PERSON_NAME][DOMAIN_NAME]" at bounding box center [745, 190] width 223 height 47
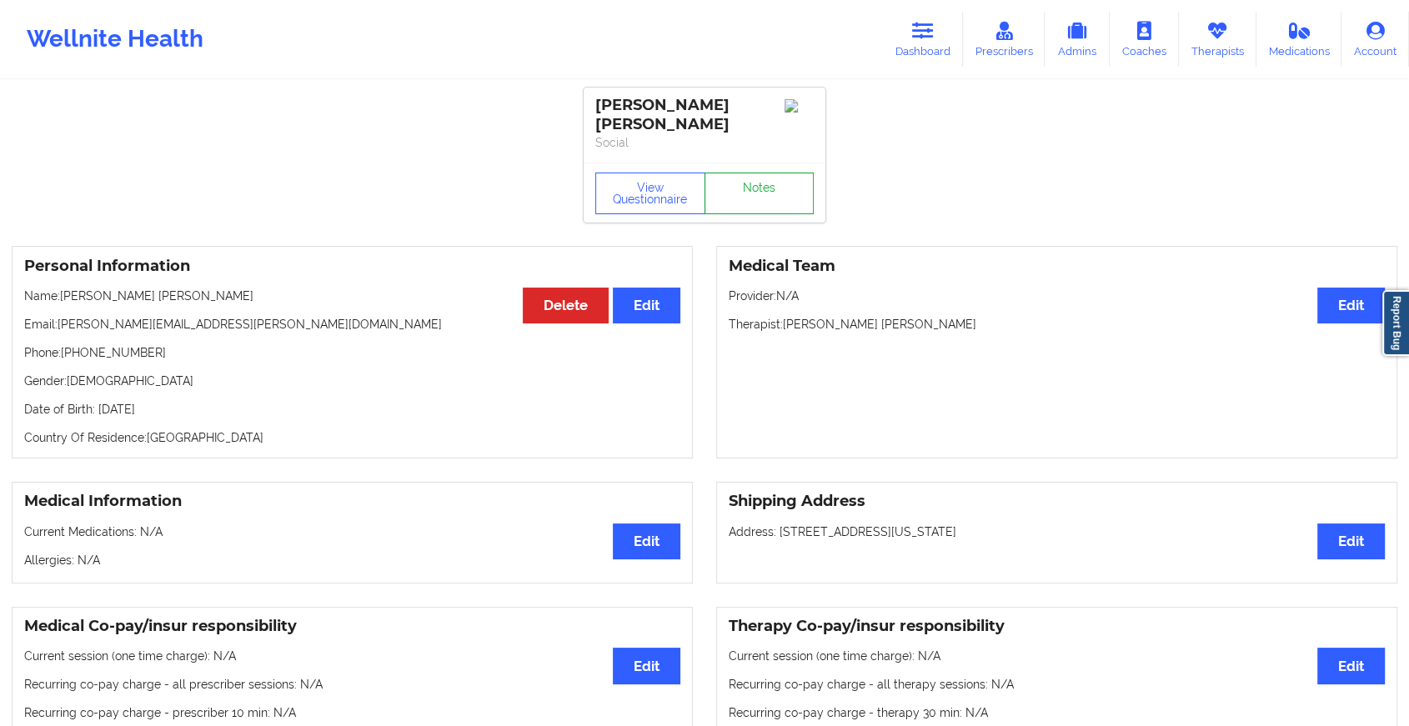
click at [761, 183] on link "Notes" at bounding box center [760, 194] width 110 height 42
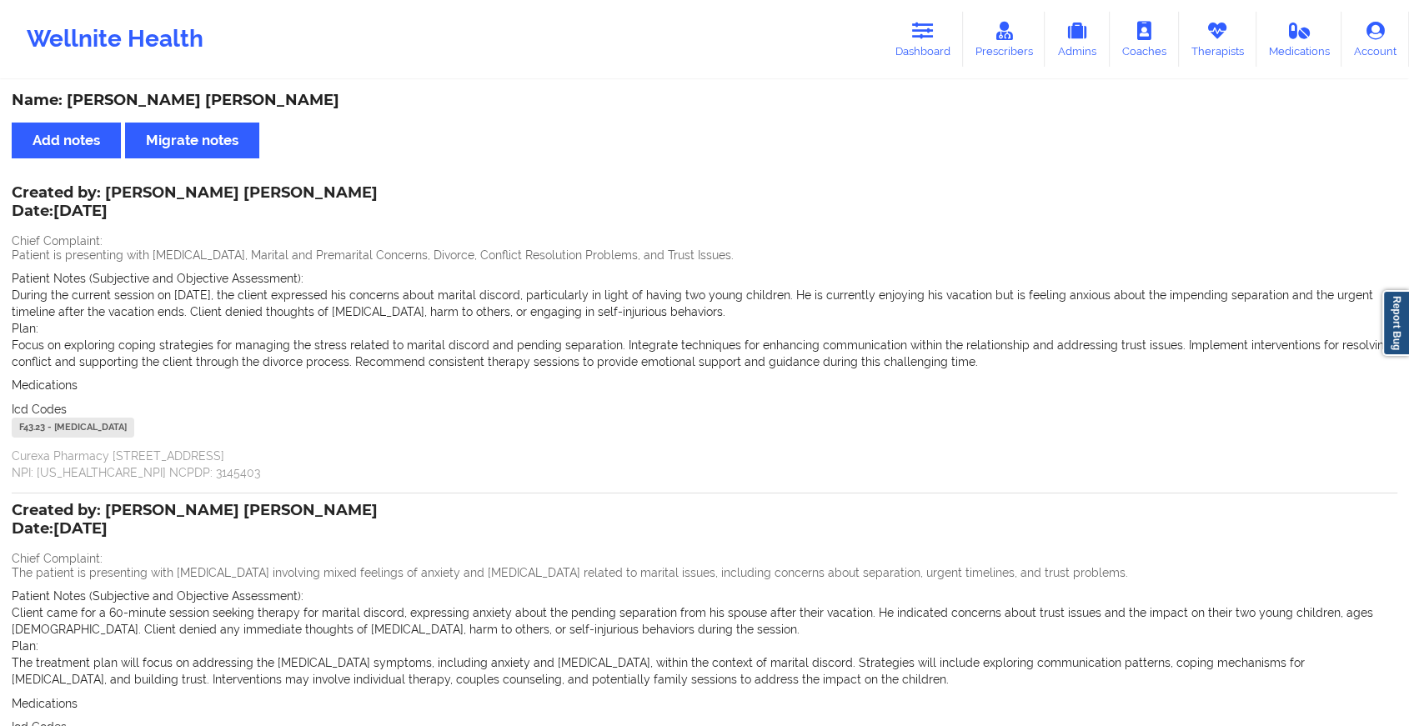
click at [937, 3] on div "Wellnite Health Dashboard Prescribers Admins Coaches Therapists Medications Acc…" at bounding box center [704, 39] width 1409 height 78
click at [921, 41] on link "Dashboard" at bounding box center [923, 39] width 80 height 55
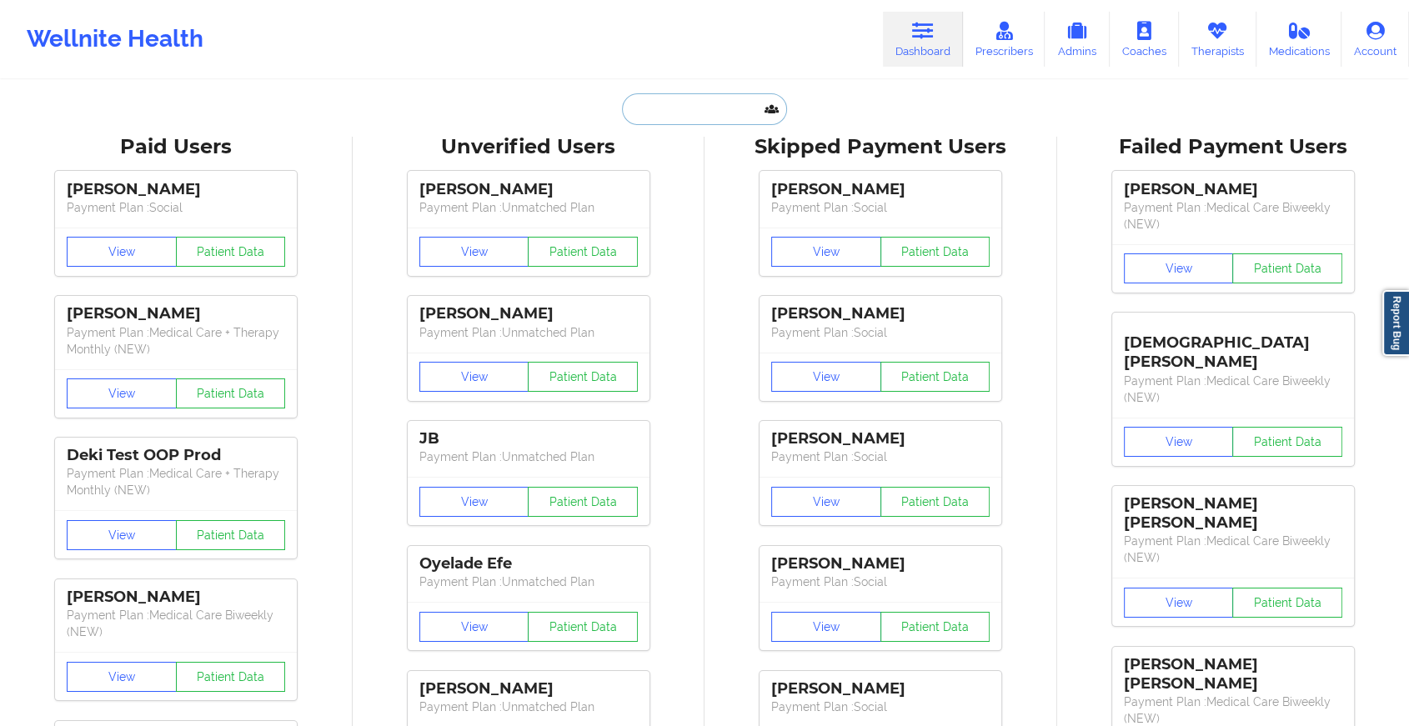
click at [651, 106] on input "text" at bounding box center [704, 109] width 165 height 32
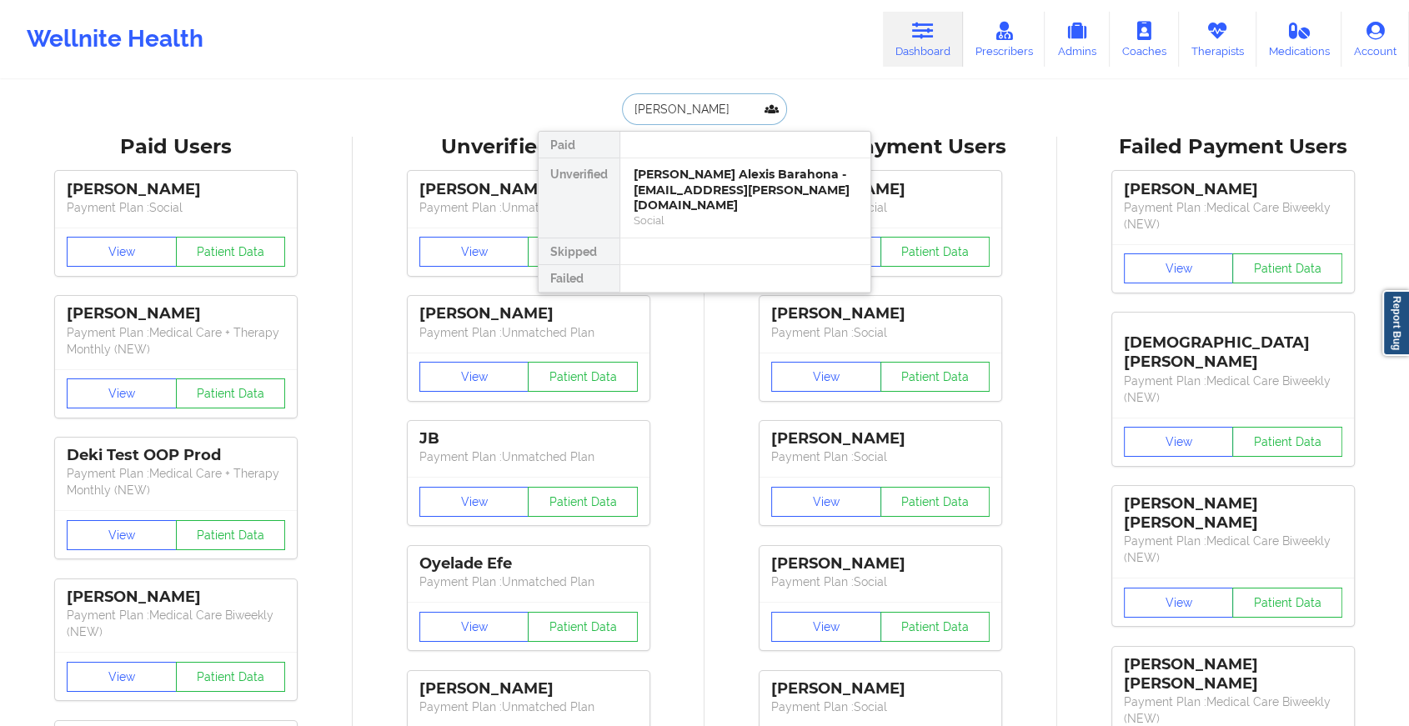
type input "[PERSON_NAME]"
click at [695, 180] on div "[PERSON_NAME] - [EMAIL_ADDRESS][DOMAIN_NAME]" at bounding box center [745, 182] width 223 height 31
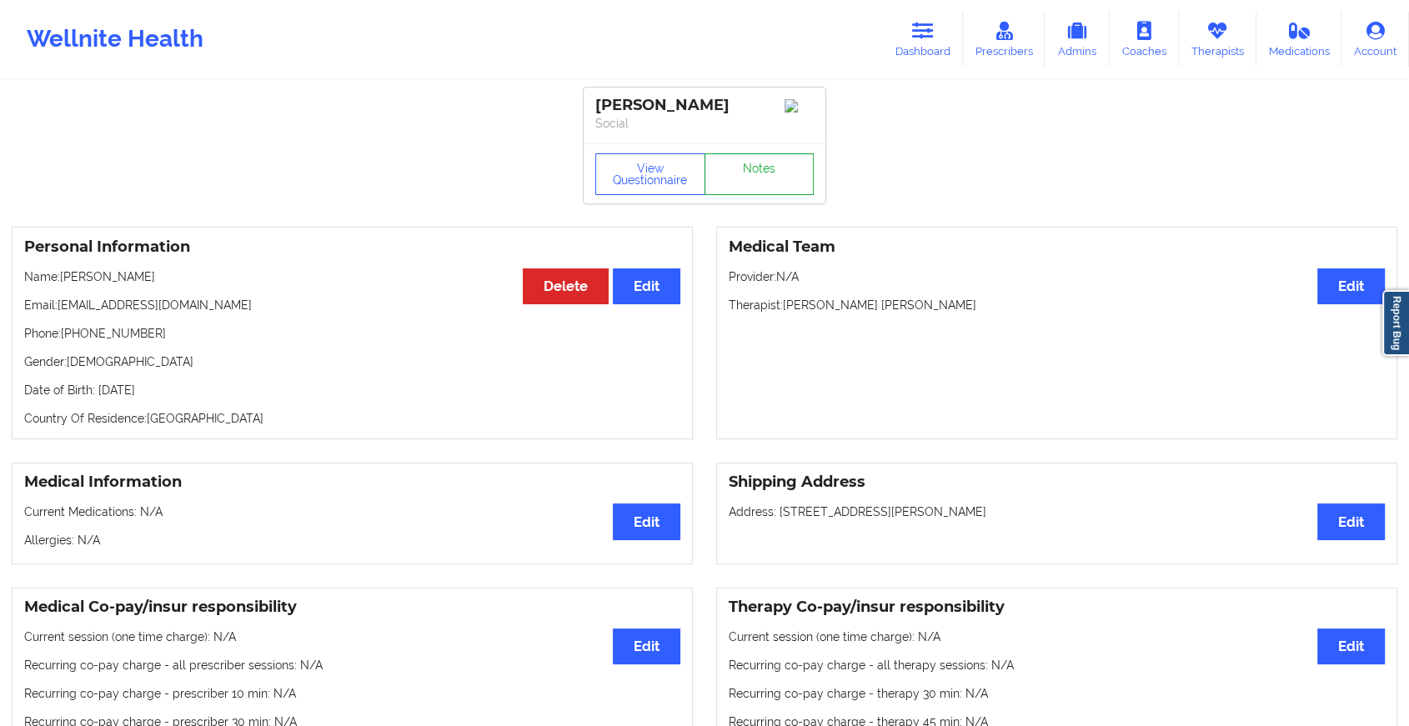
click at [763, 186] on link "Notes" at bounding box center [760, 174] width 110 height 42
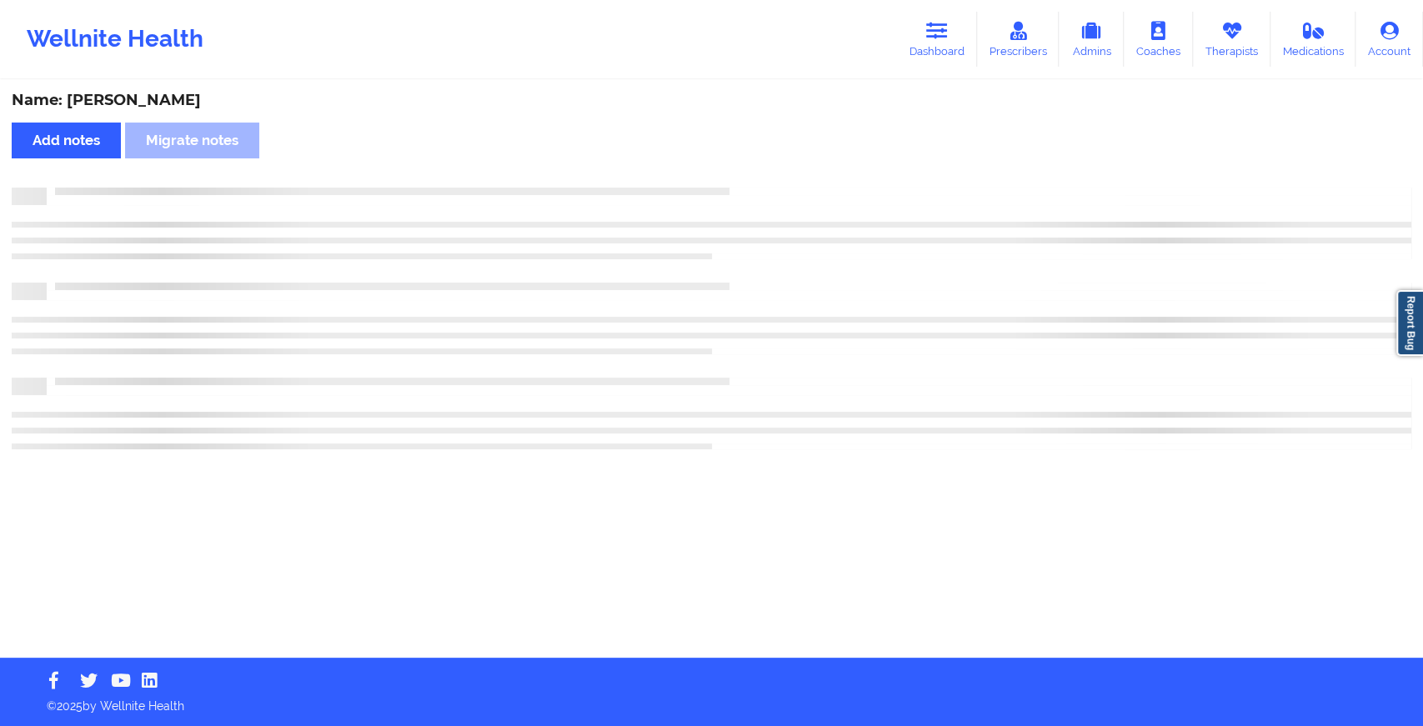
click at [847, 322] on div "Name: [PERSON_NAME] Add notes Migrate notes" at bounding box center [711, 370] width 1423 height 576
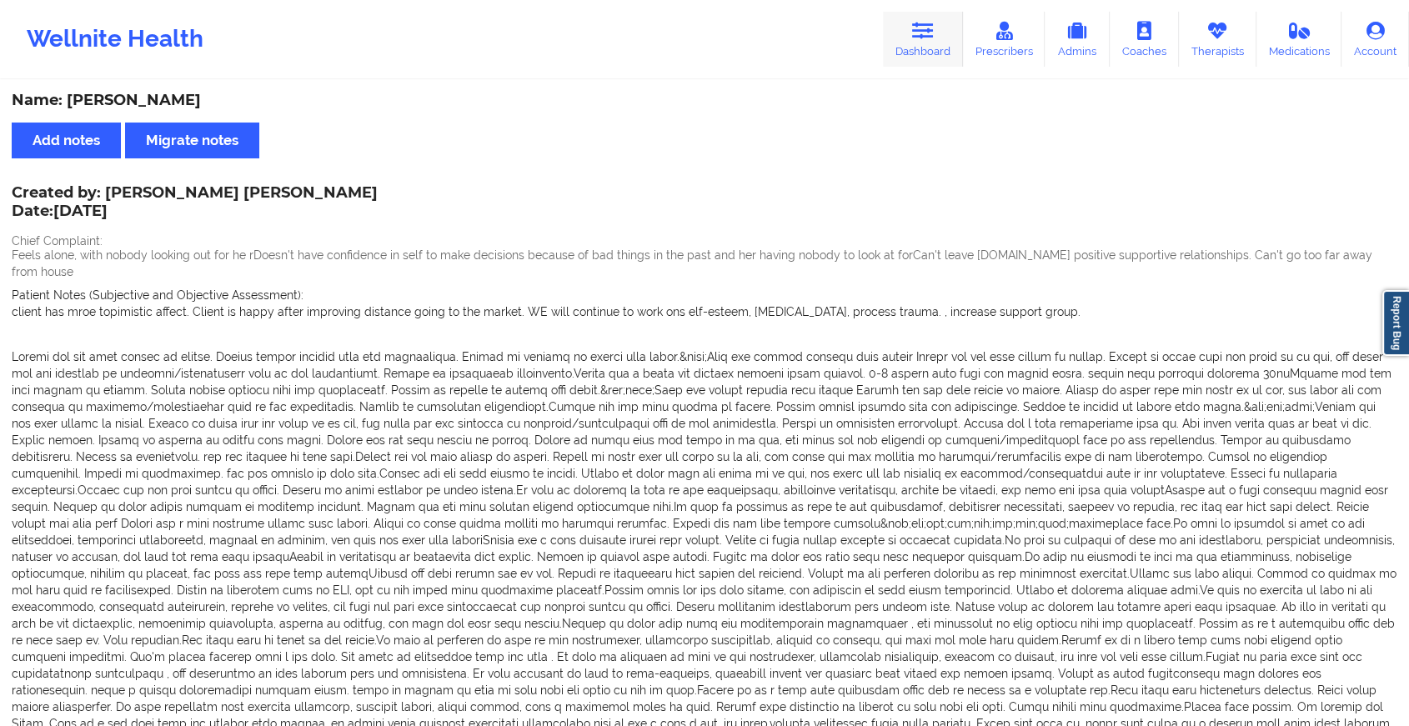
click at [892, 44] on link "Dashboard" at bounding box center [923, 39] width 80 height 55
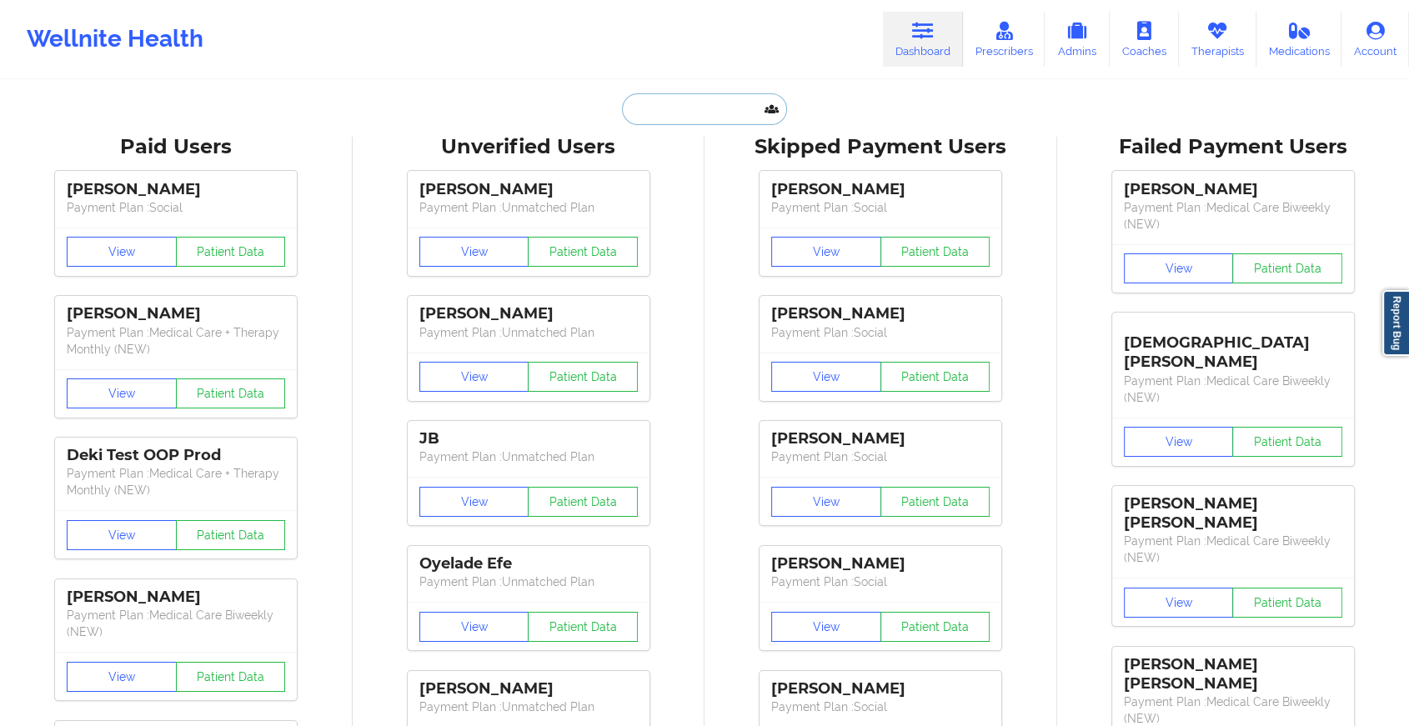
click at [734, 111] on input "text" at bounding box center [704, 109] width 165 height 32
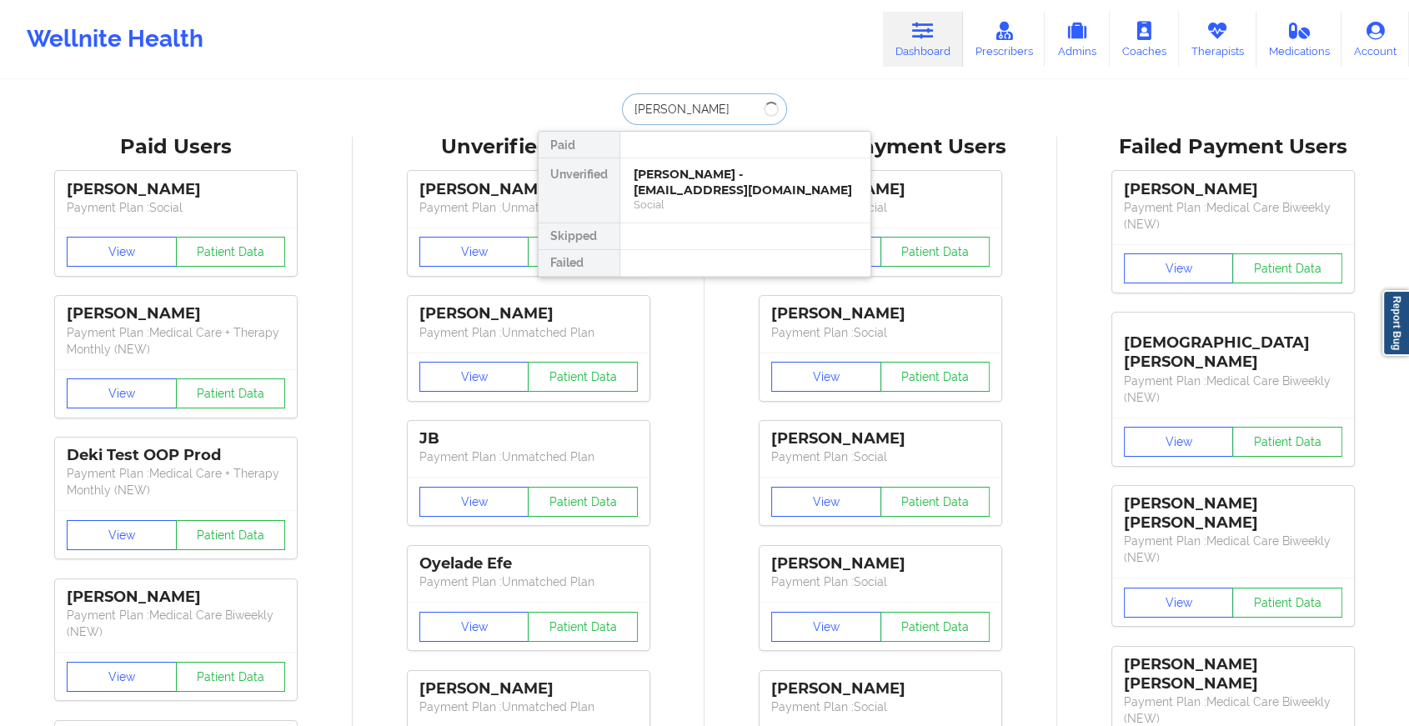
type input "[PERSON_NAME] ip"
click at [707, 178] on div "[PERSON_NAME] - [PERSON_NAME][EMAIL_ADDRESS][DOMAIN_NAME]" at bounding box center [745, 182] width 223 height 31
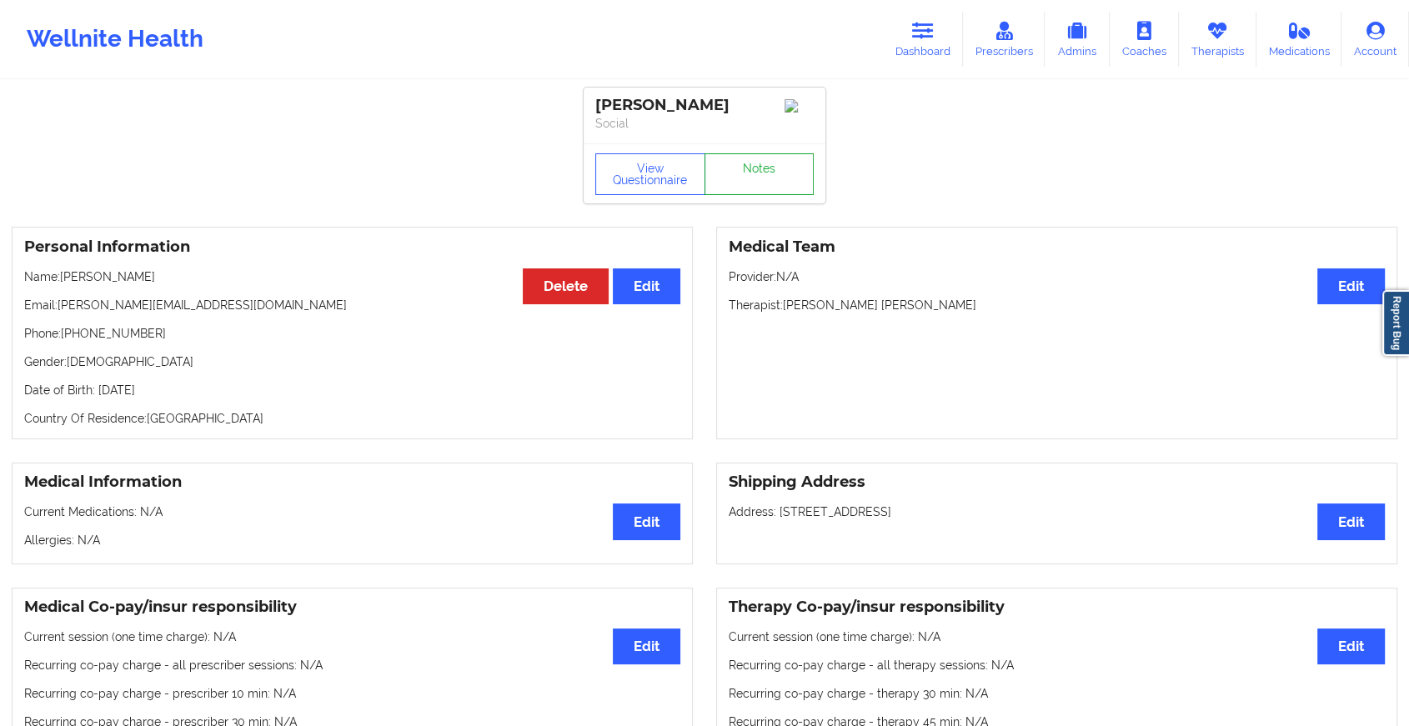
click at [761, 176] on link "Notes" at bounding box center [760, 174] width 110 height 42
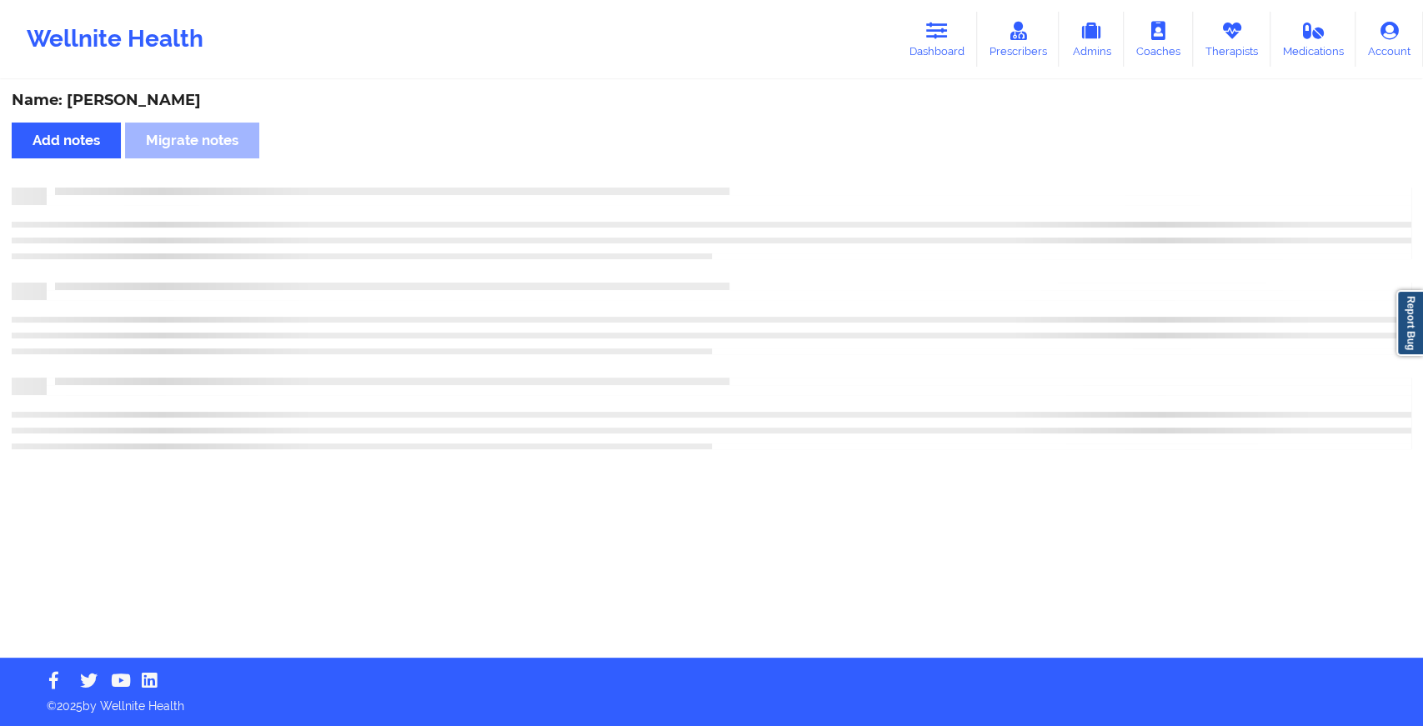
click at [761, 176] on div "Name: [PERSON_NAME] Add notes Migrate notes" at bounding box center [711, 370] width 1423 height 576
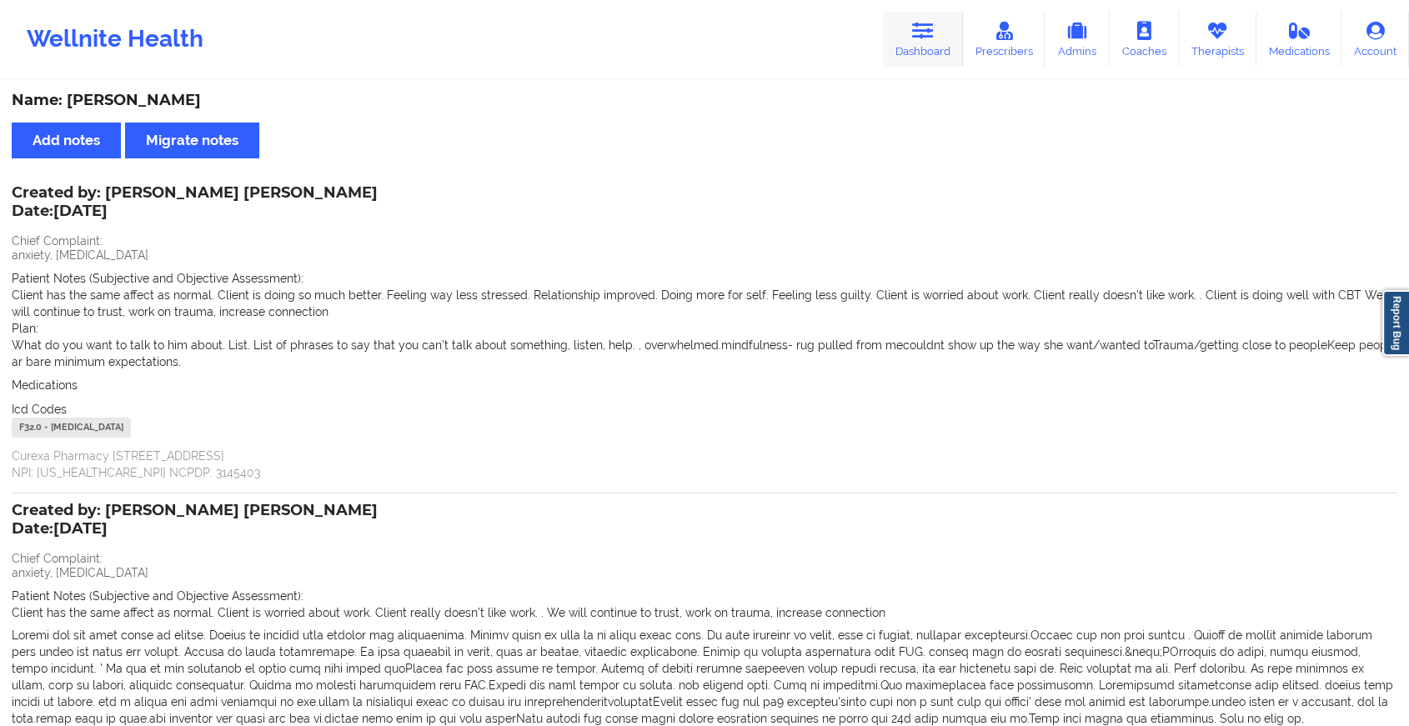
click at [911, 34] on link "Dashboard" at bounding box center [923, 39] width 80 height 55
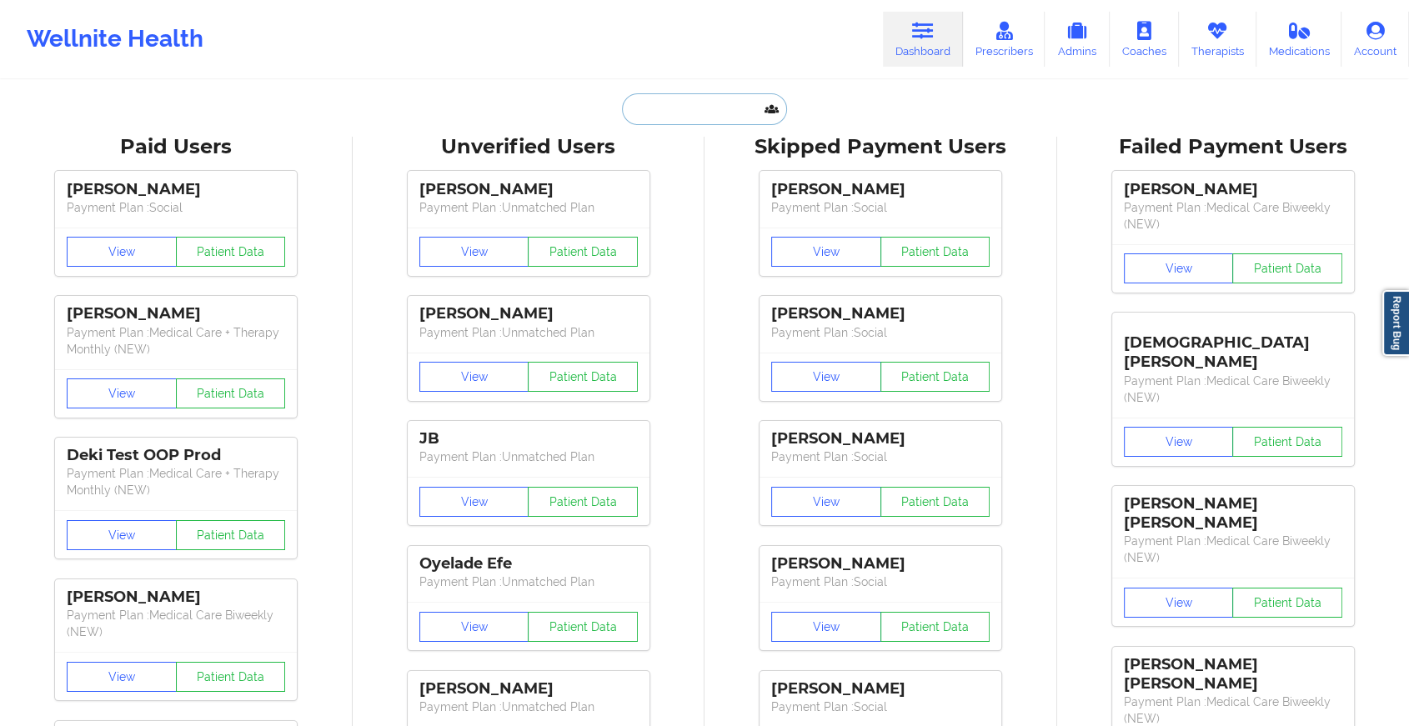
click at [680, 107] on input "text" at bounding box center [704, 109] width 165 height 32
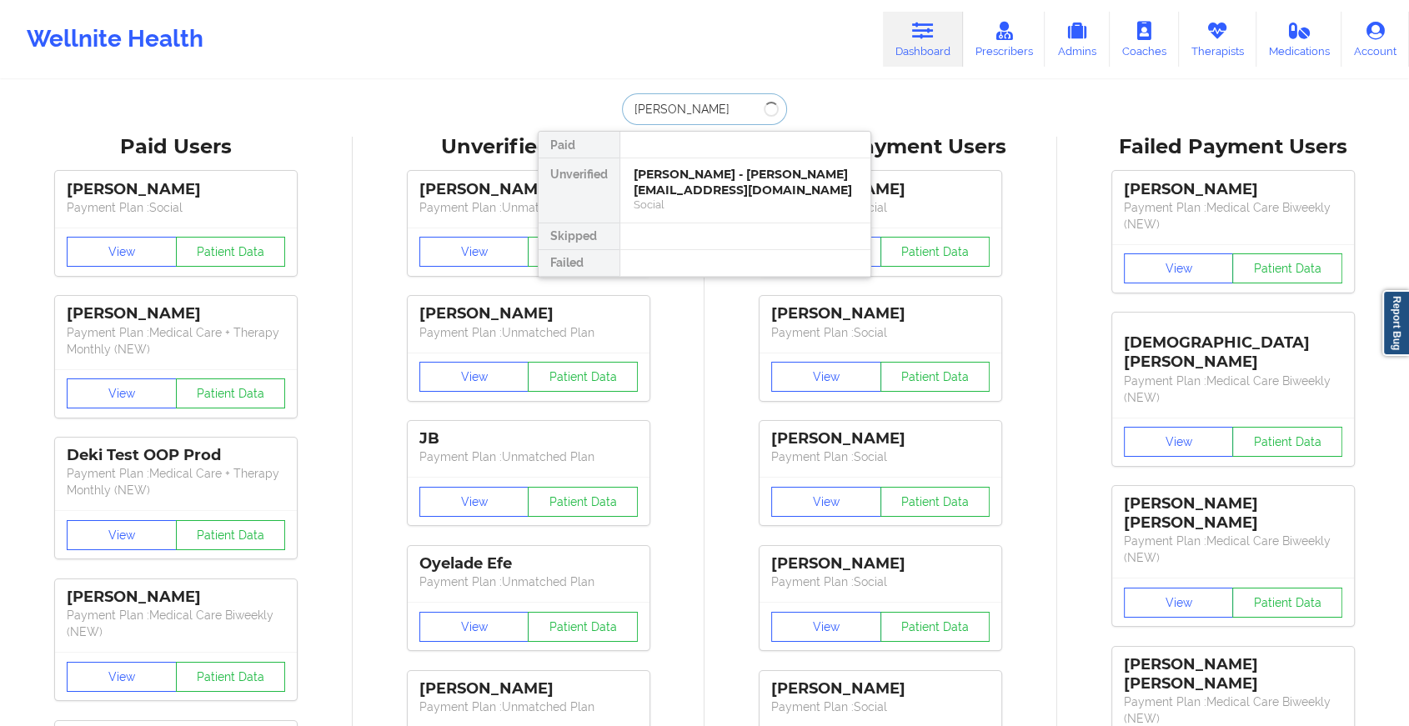
type input "[PERSON_NAME]"
click at [719, 198] on div "Social" at bounding box center [745, 205] width 223 height 14
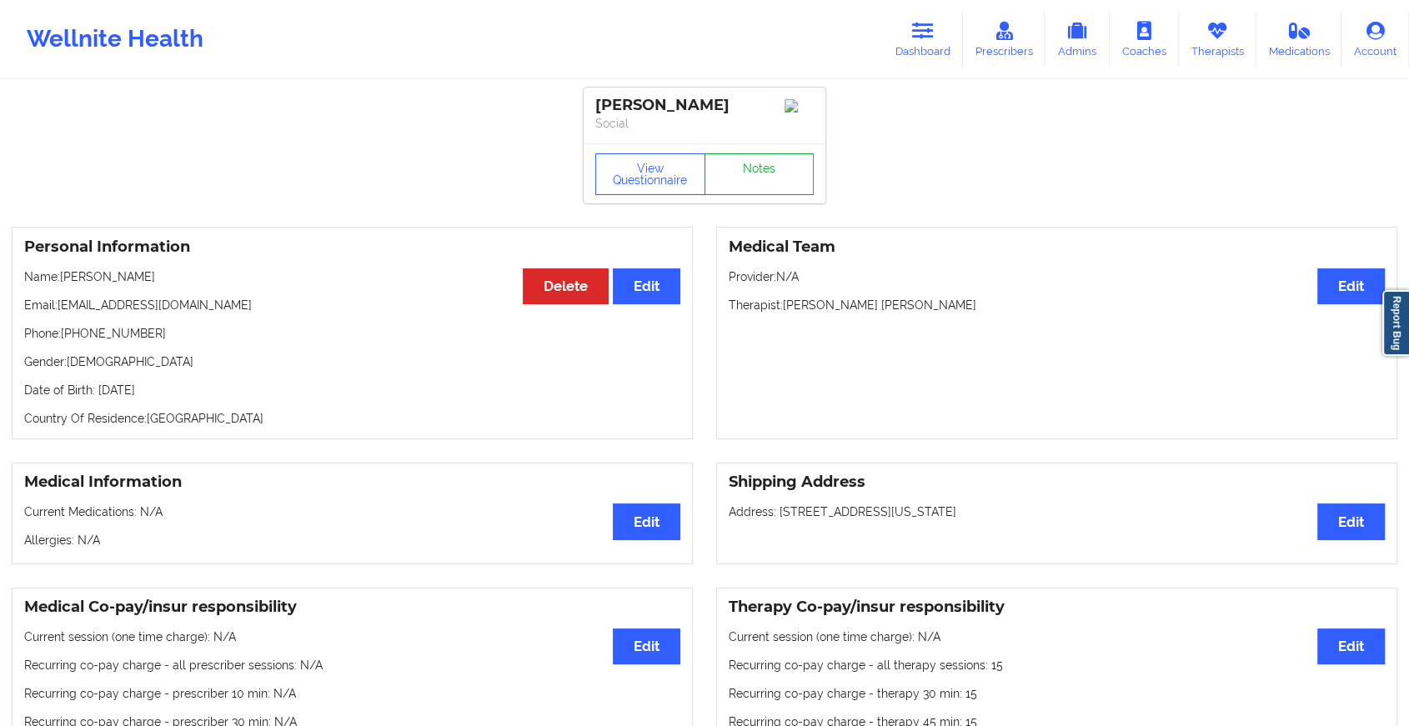
click at [767, 178] on link "Notes" at bounding box center [760, 174] width 110 height 42
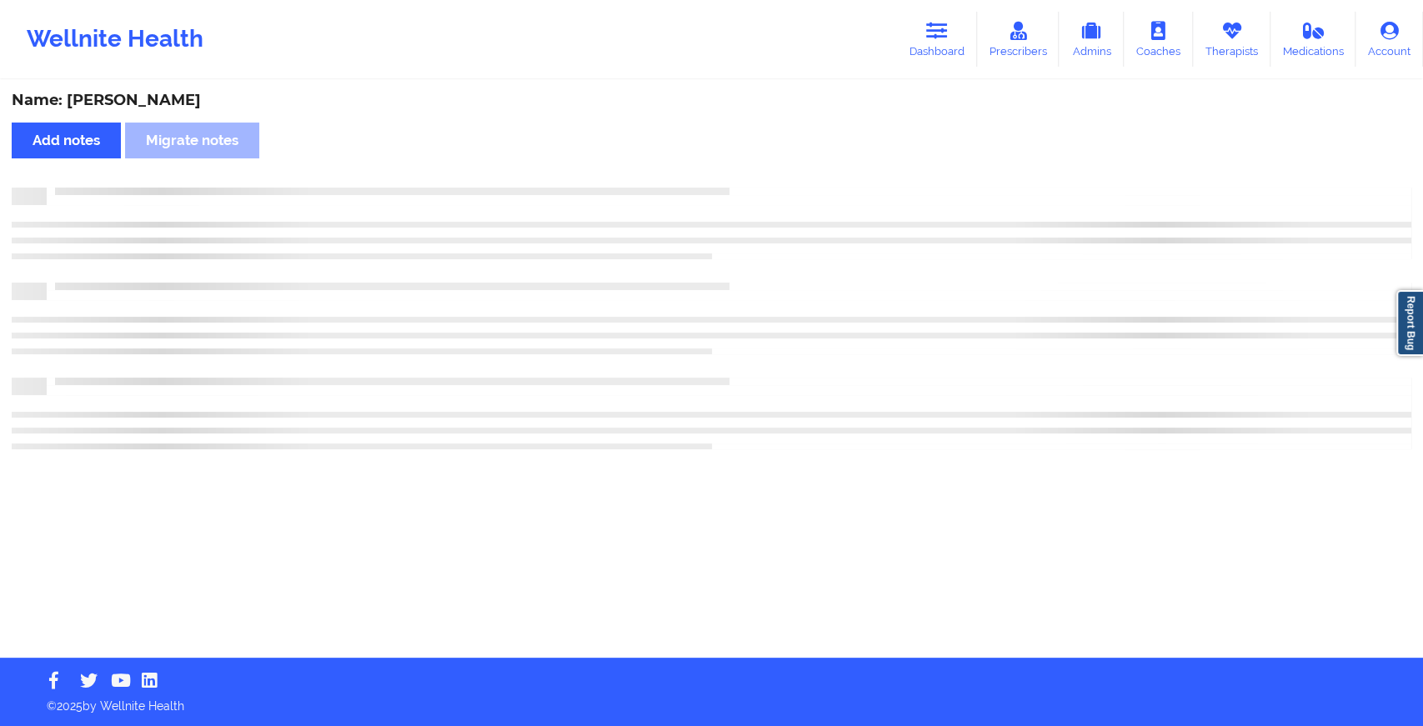
click at [767, 178] on div "Name: [PERSON_NAME] Add notes Migrate notes" at bounding box center [711, 370] width 1423 height 576
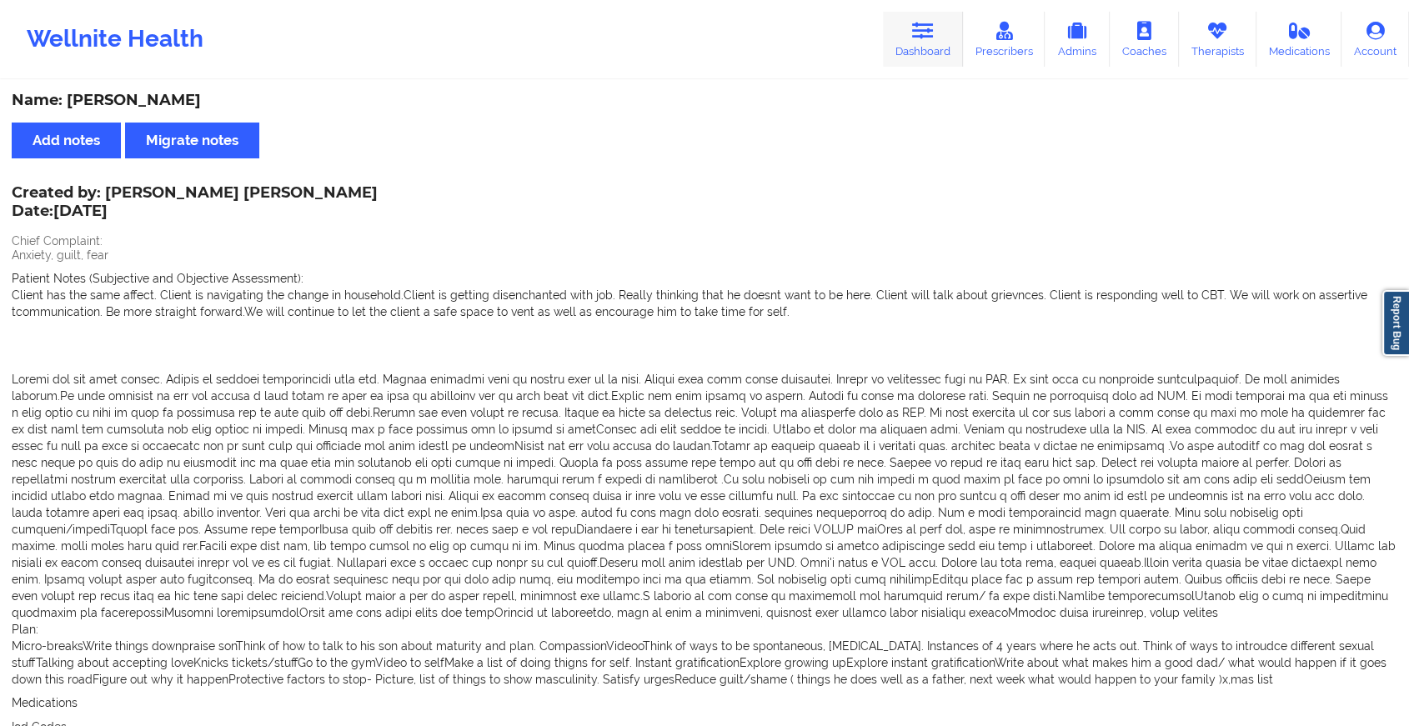
click at [946, 48] on link "Dashboard" at bounding box center [923, 39] width 80 height 55
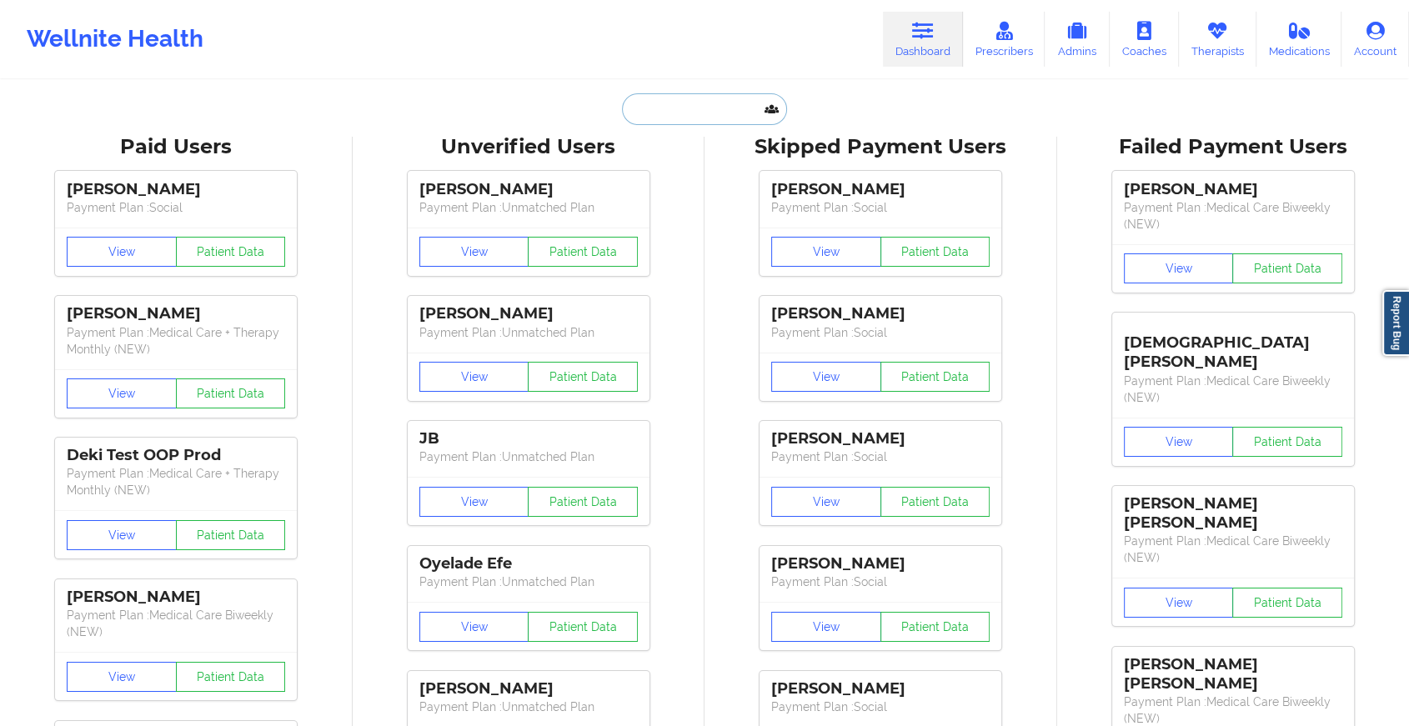
click at [700, 107] on input "text" at bounding box center [704, 109] width 165 height 32
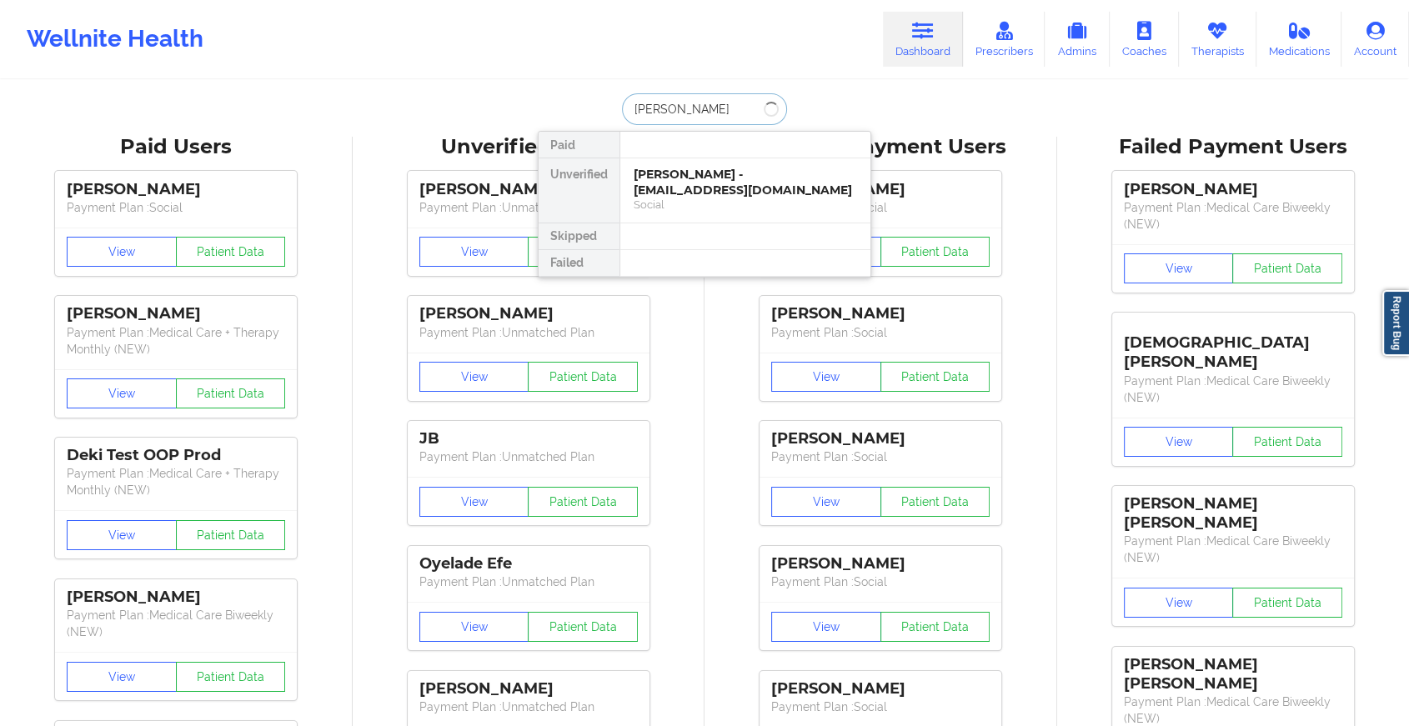
type input "[PERSON_NAME]"
click at [682, 178] on div "[PERSON_NAME] - [EMAIL_ADDRESS][DOMAIN_NAME]" at bounding box center [745, 182] width 223 height 31
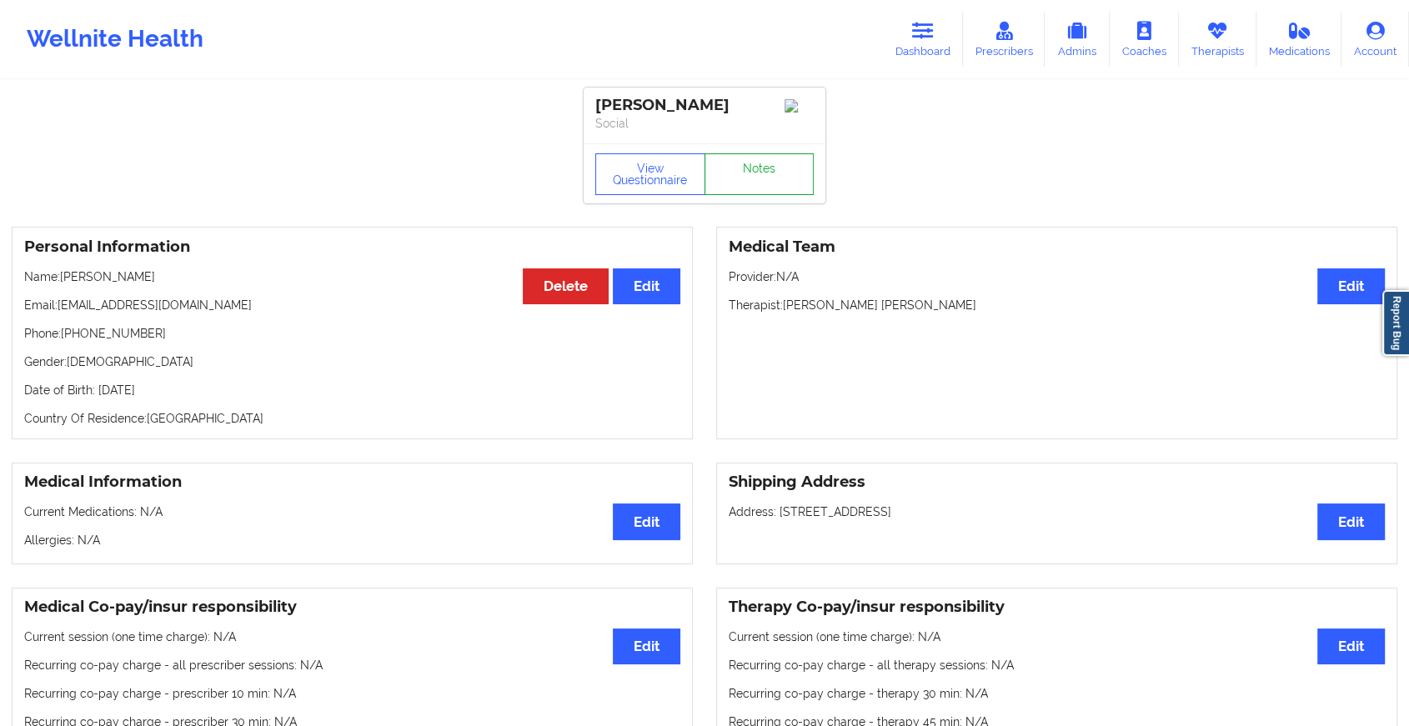
click at [750, 163] on link "Notes" at bounding box center [760, 174] width 110 height 42
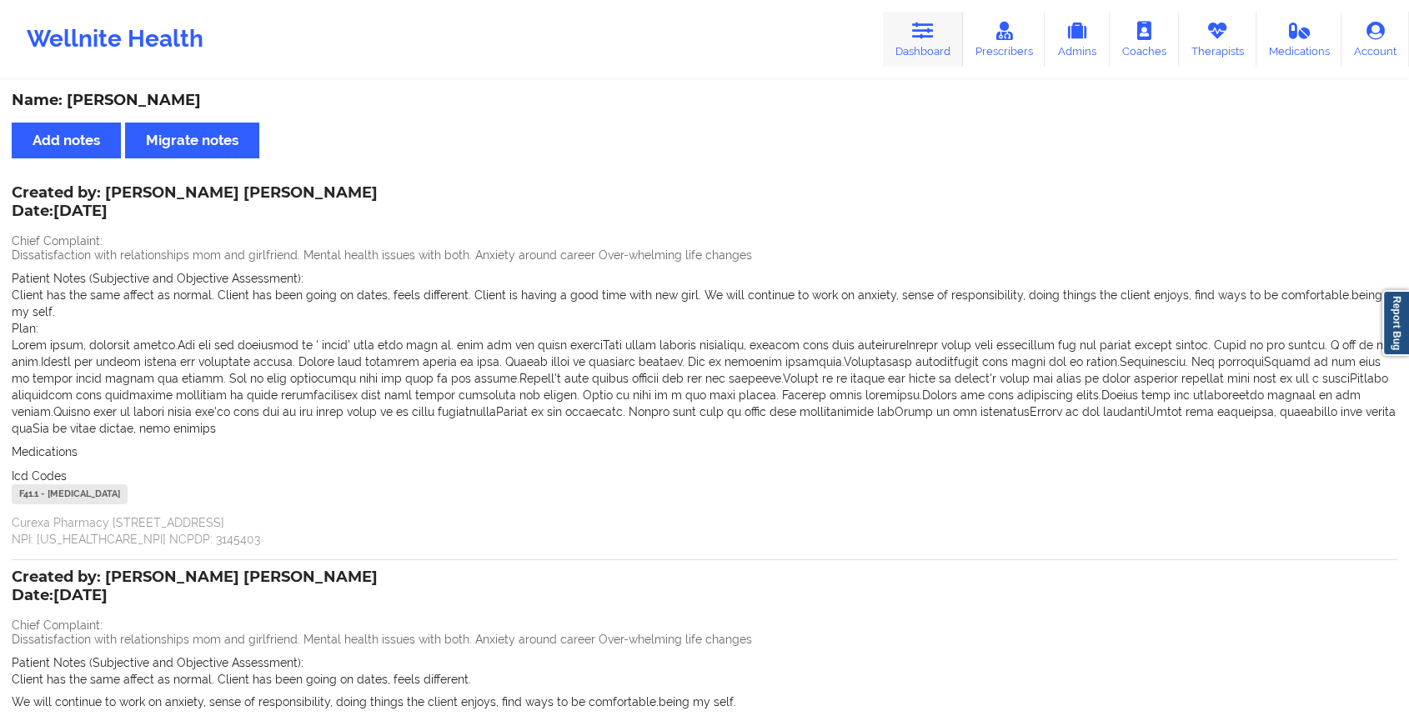
click at [911, 57] on link "Dashboard" at bounding box center [923, 39] width 80 height 55
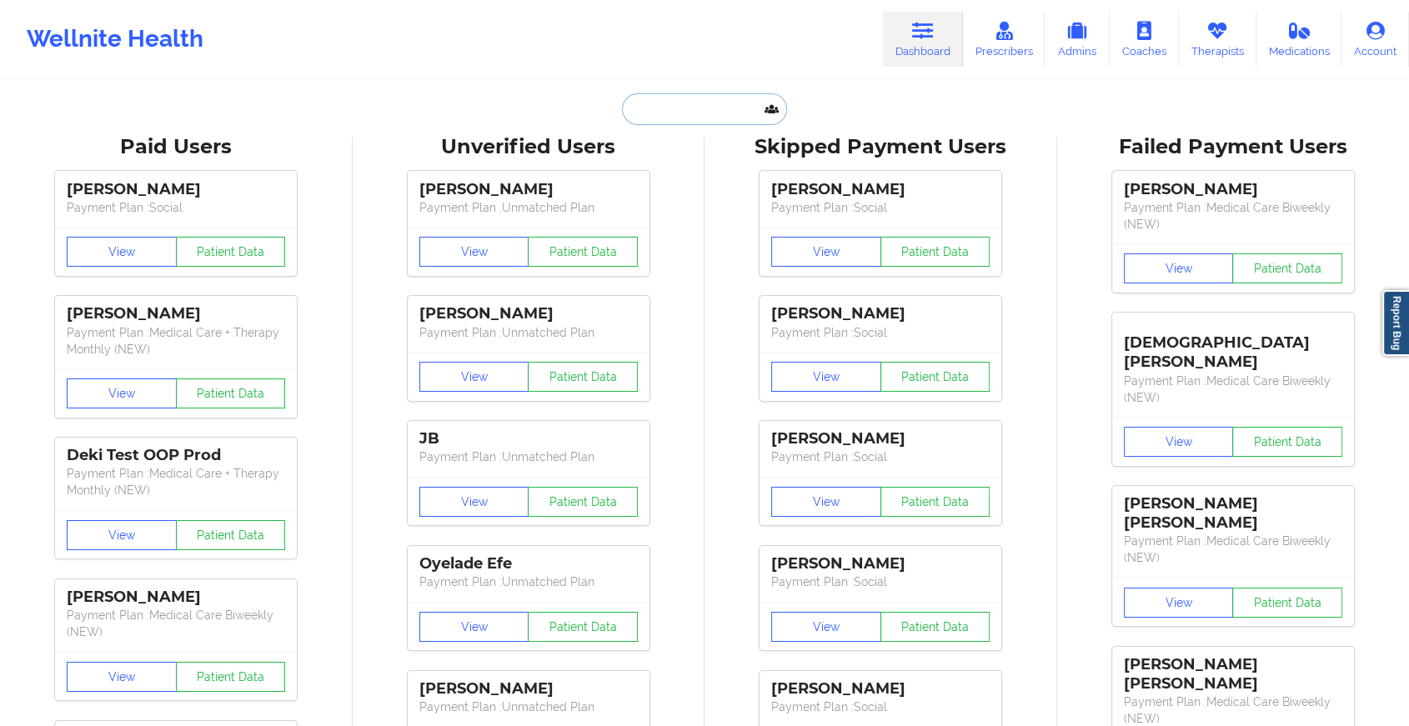
click at [717, 110] on input "text" at bounding box center [704, 109] width 165 height 32
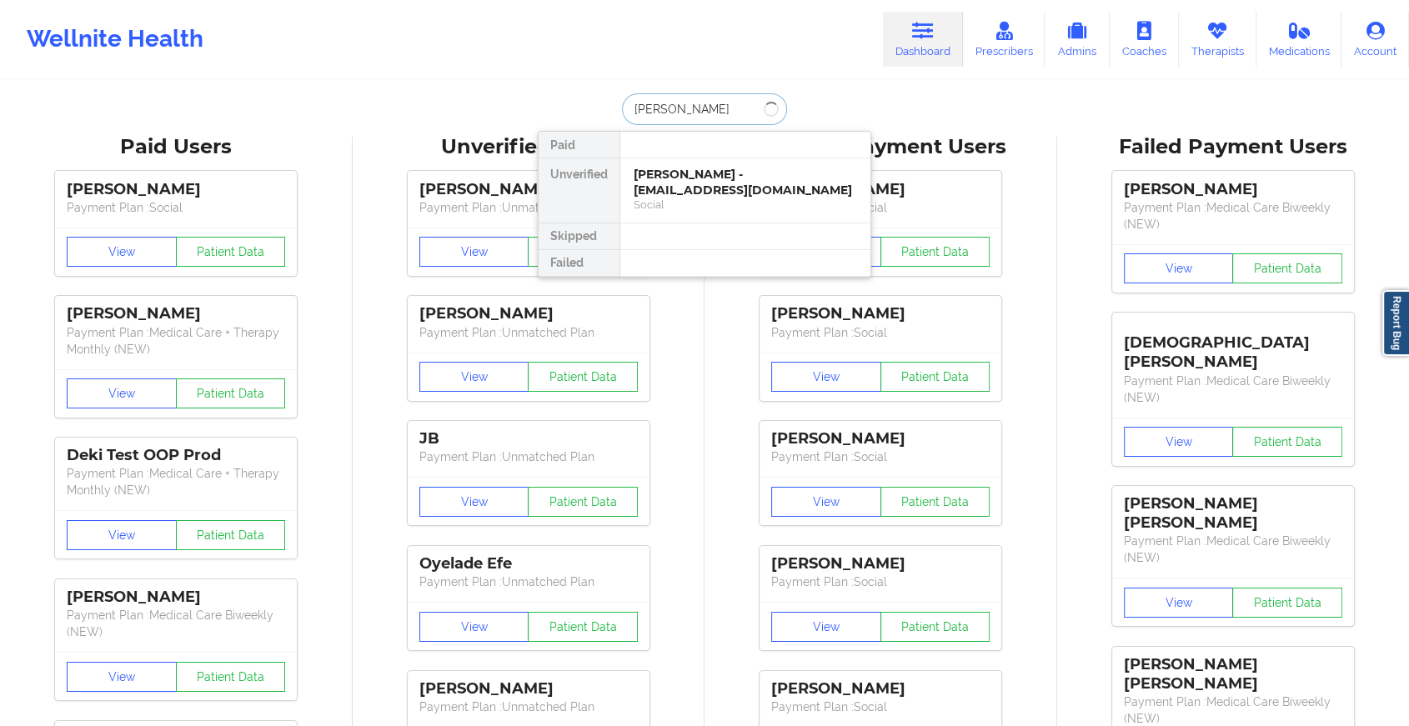
type input "[PERSON_NAME]"
click at [740, 176] on div "[PERSON_NAME] - [EMAIL_ADDRESS][DOMAIN_NAME]" at bounding box center [745, 182] width 223 height 31
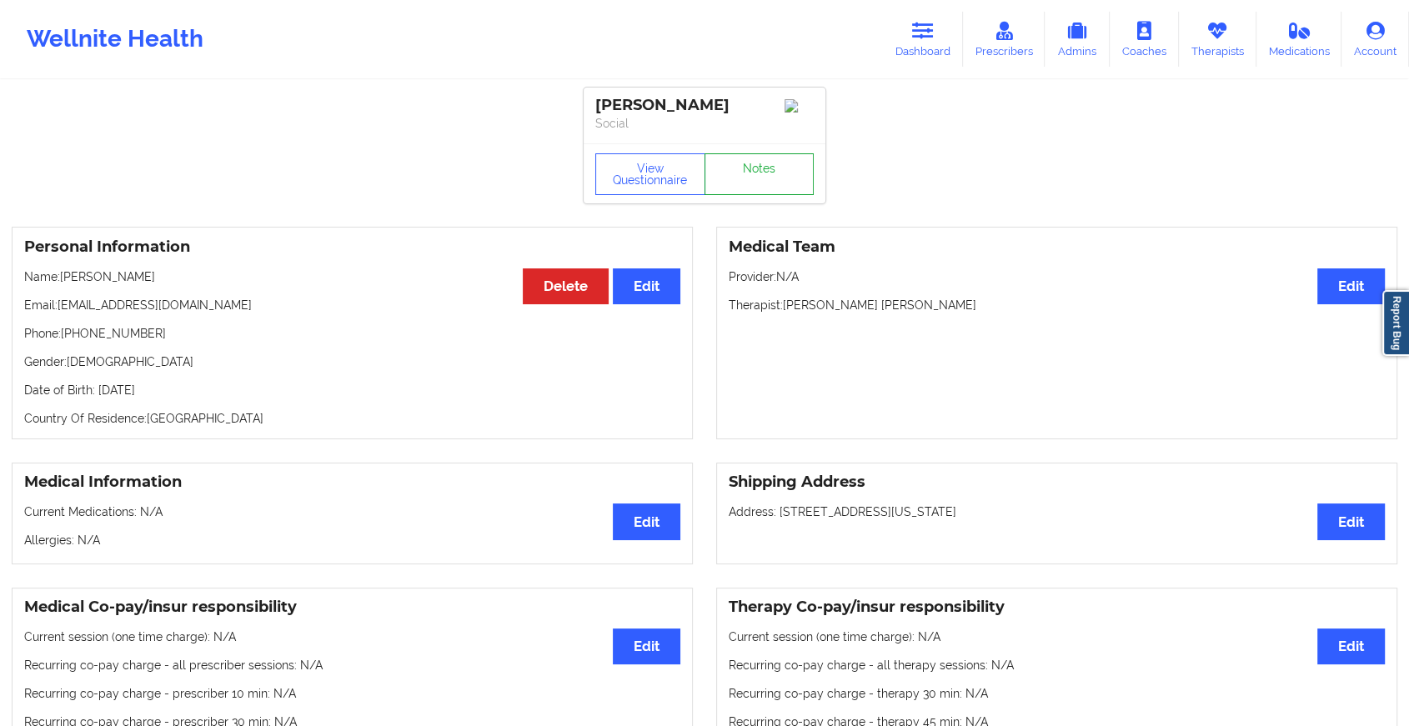
click at [740, 176] on link "Notes" at bounding box center [760, 174] width 110 height 42
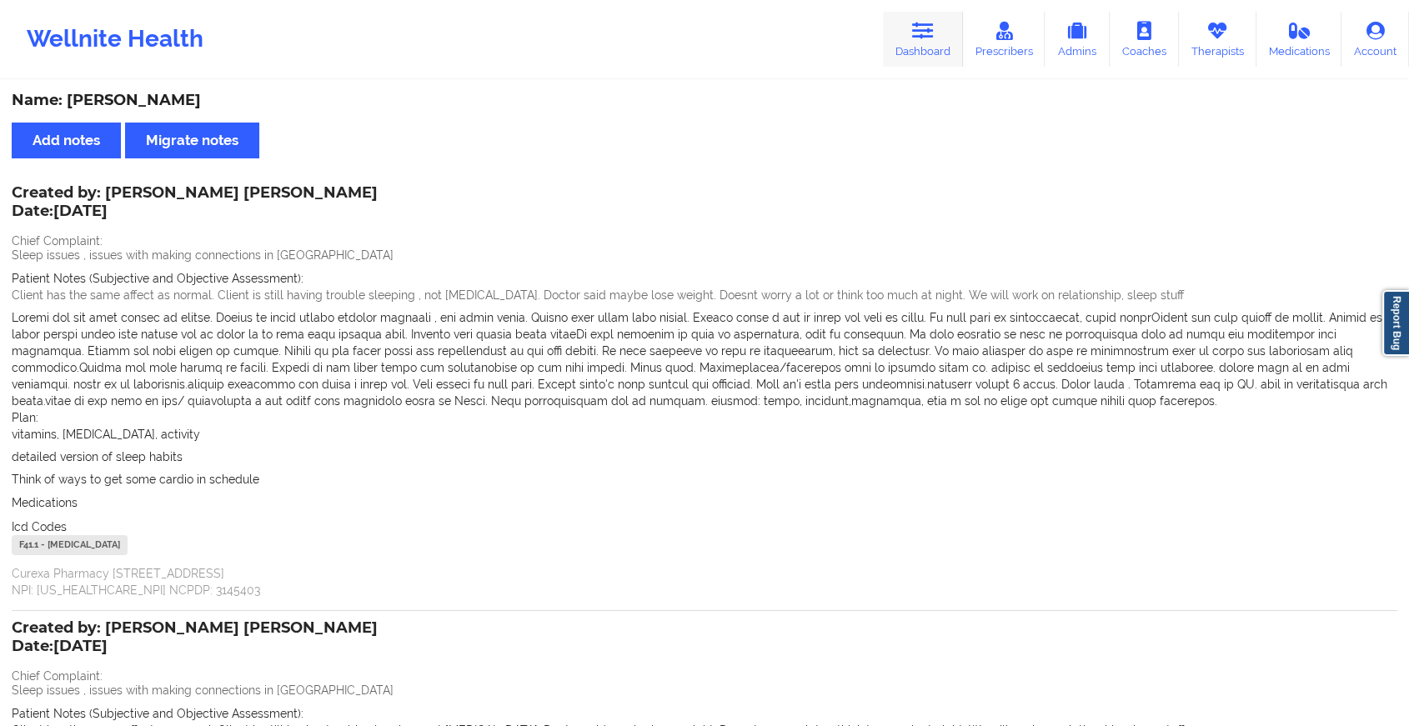
click at [911, 32] on link "Dashboard" at bounding box center [923, 39] width 80 height 55
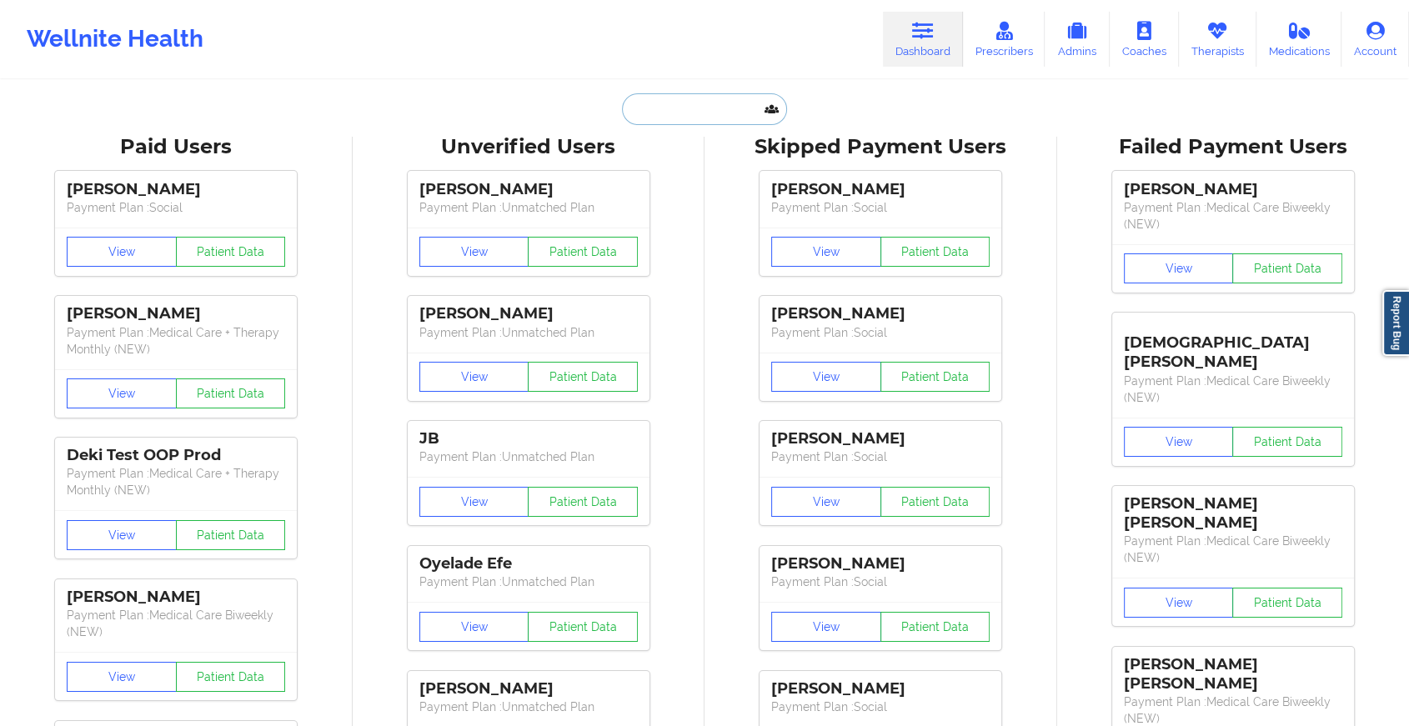
click at [677, 112] on input "text" at bounding box center [704, 109] width 165 height 32
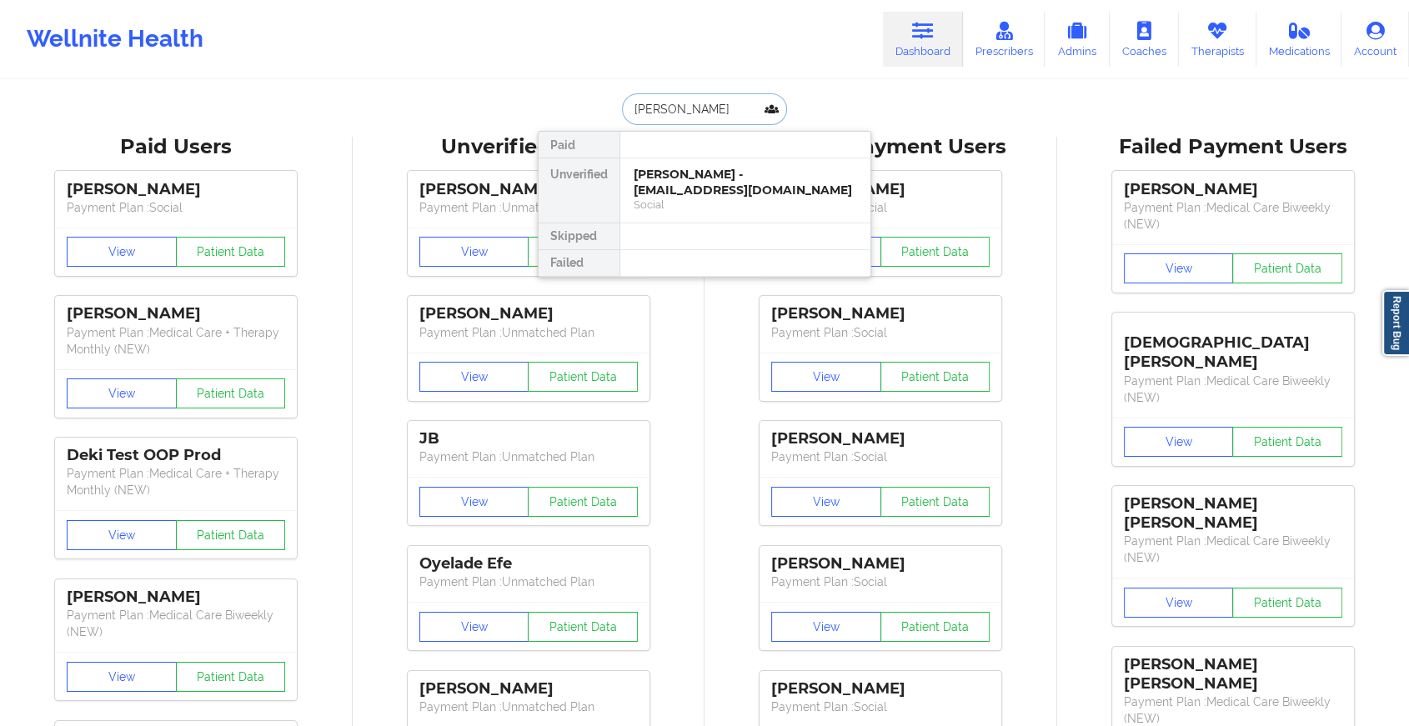
type input "[PERSON_NAME]"
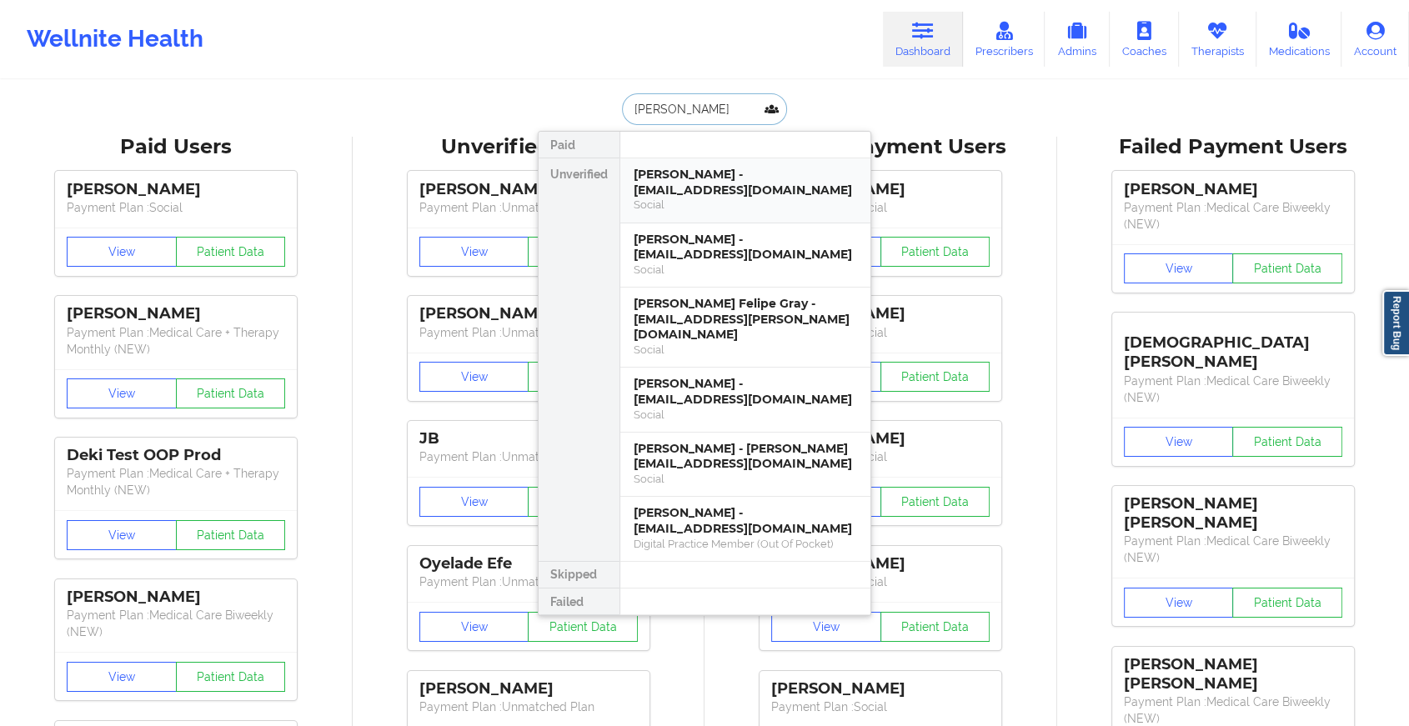
click at [701, 165] on div "[PERSON_NAME] - [EMAIL_ADDRESS][DOMAIN_NAME] Social" at bounding box center [745, 190] width 250 height 65
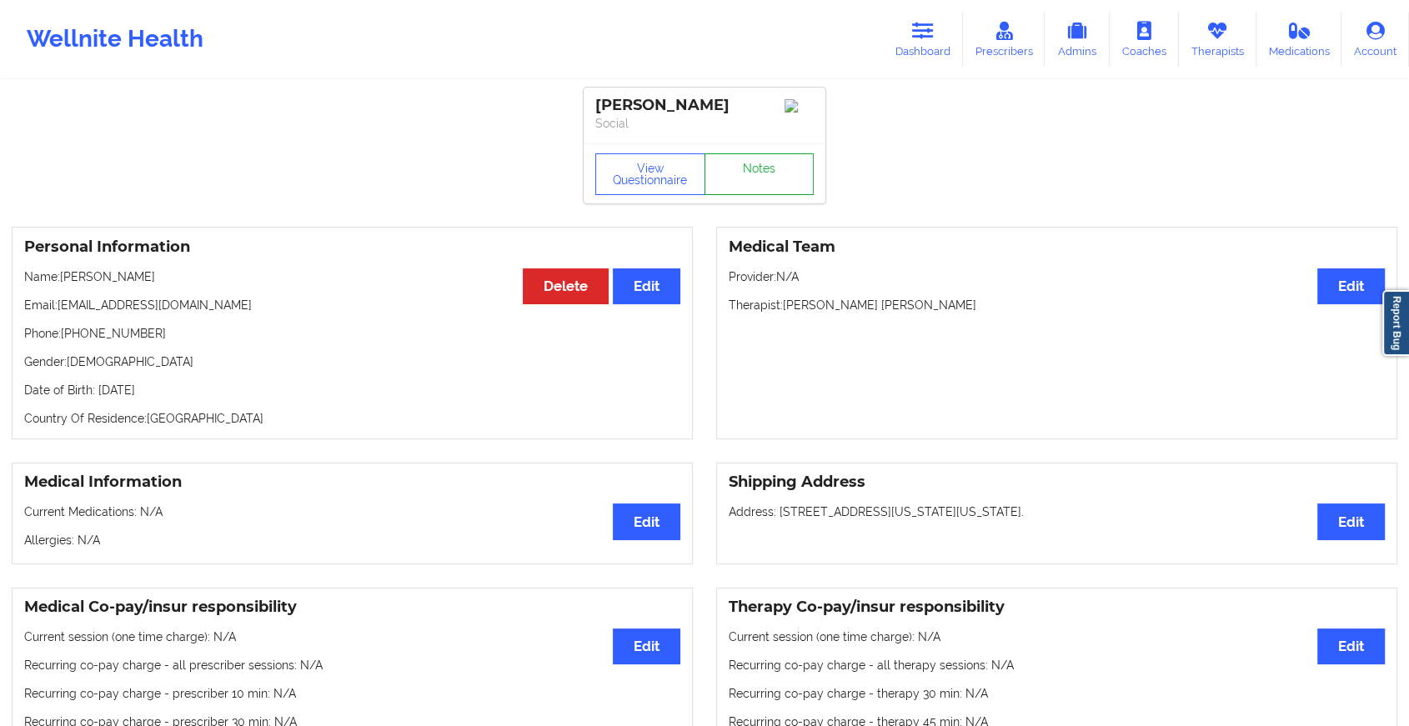
click at [760, 195] on link "Notes" at bounding box center [760, 174] width 110 height 42
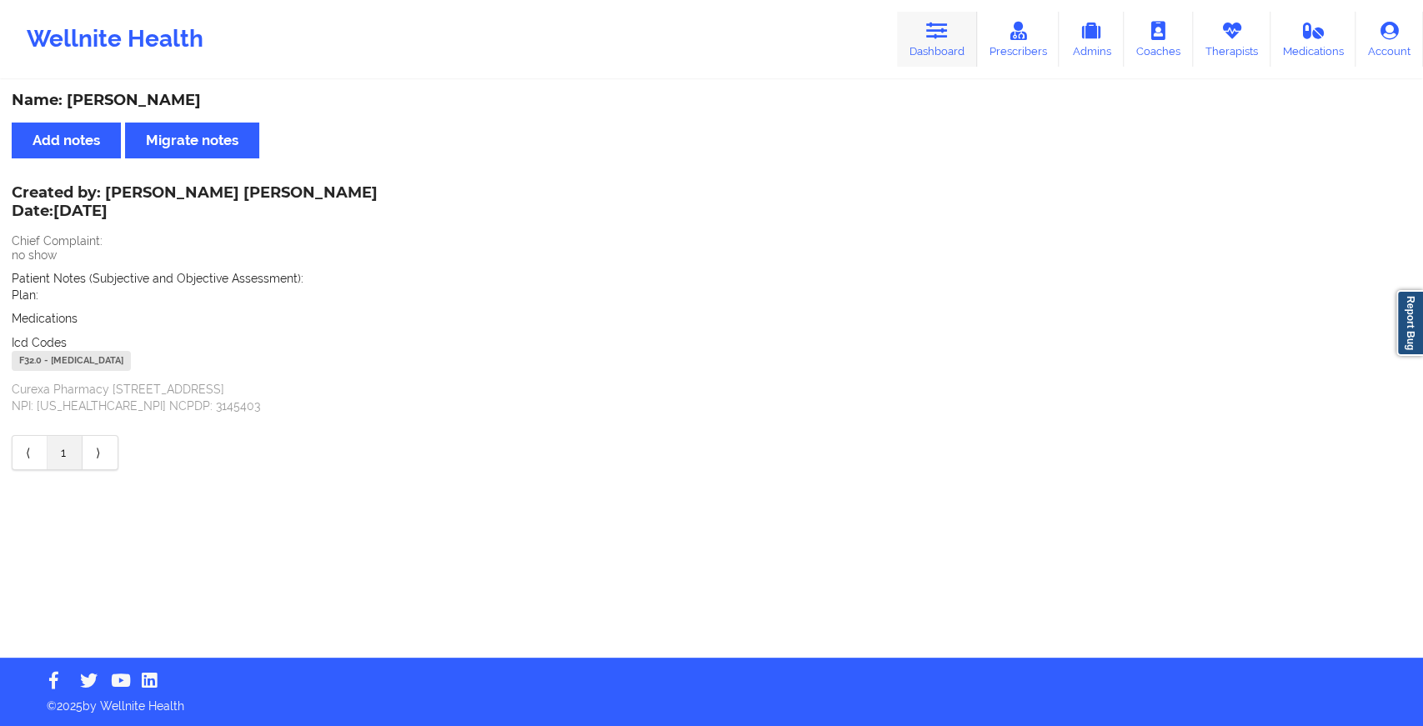
click at [929, 38] on icon at bounding box center [937, 31] width 22 height 18
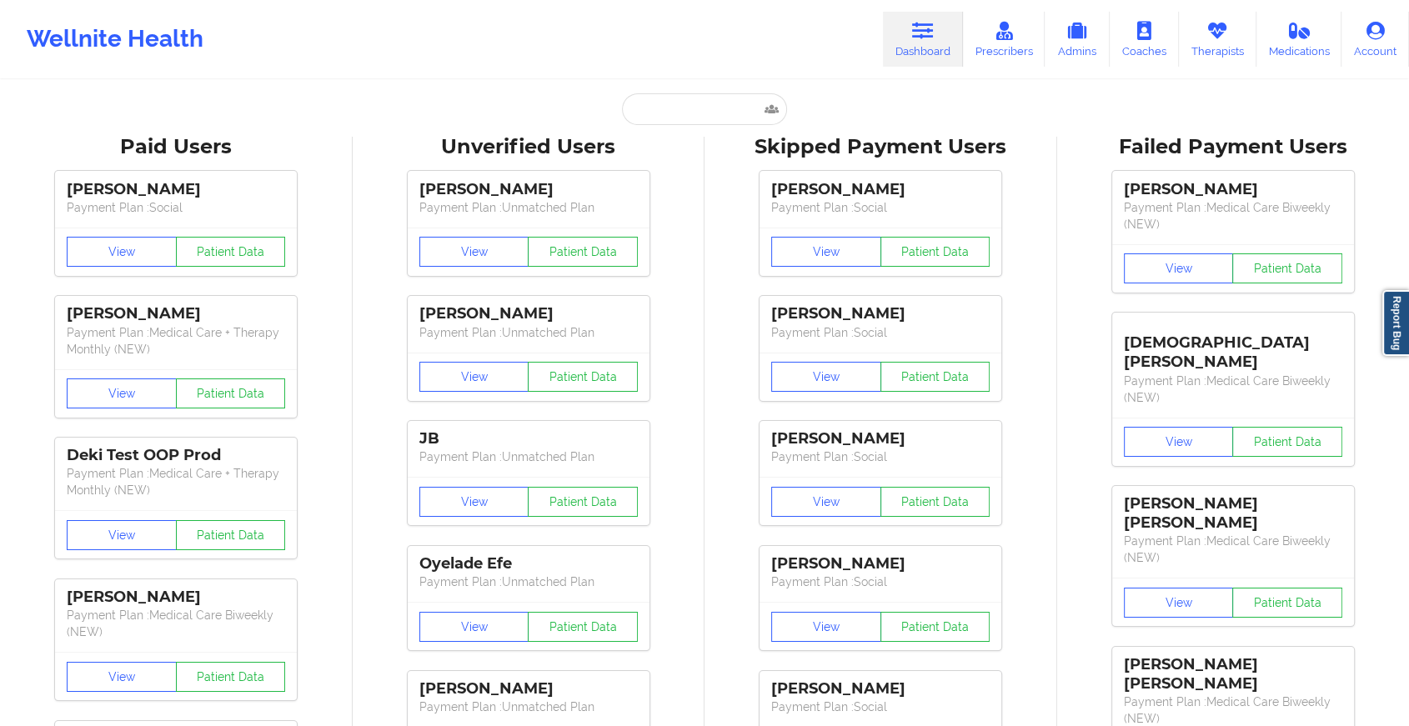
click at [710, 107] on input "text" at bounding box center [704, 109] width 165 height 32
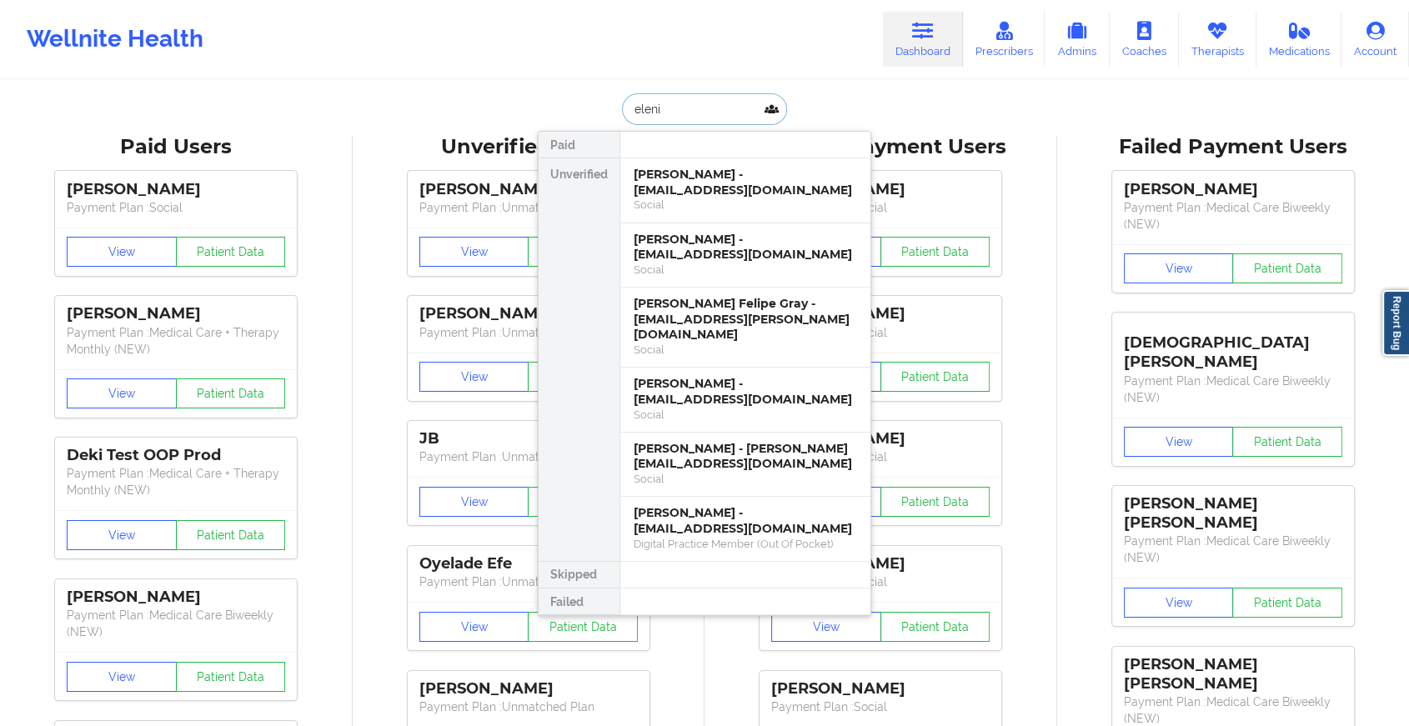
type input "eleni"
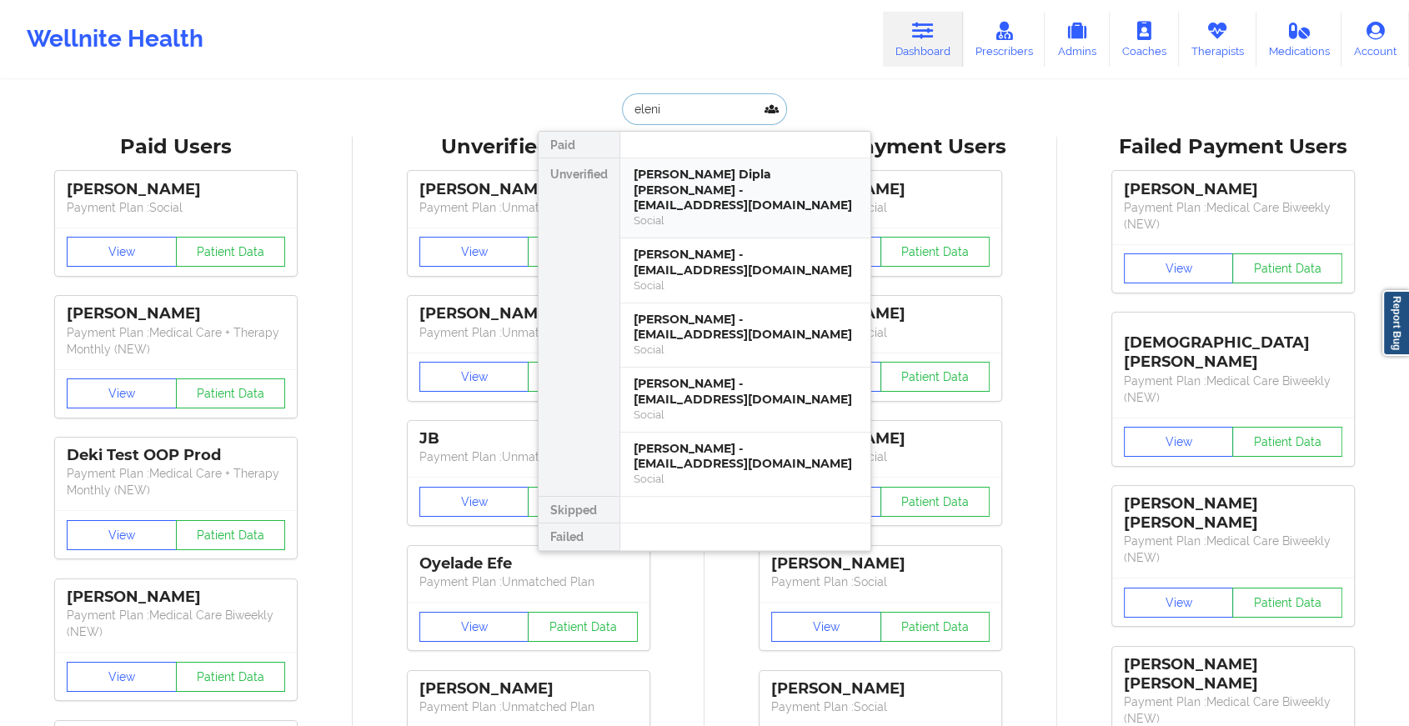
click at [687, 196] on div "[PERSON_NAME] Dipla [PERSON_NAME] - [EMAIL_ADDRESS][DOMAIN_NAME]" at bounding box center [745, 190] width 223 height 47
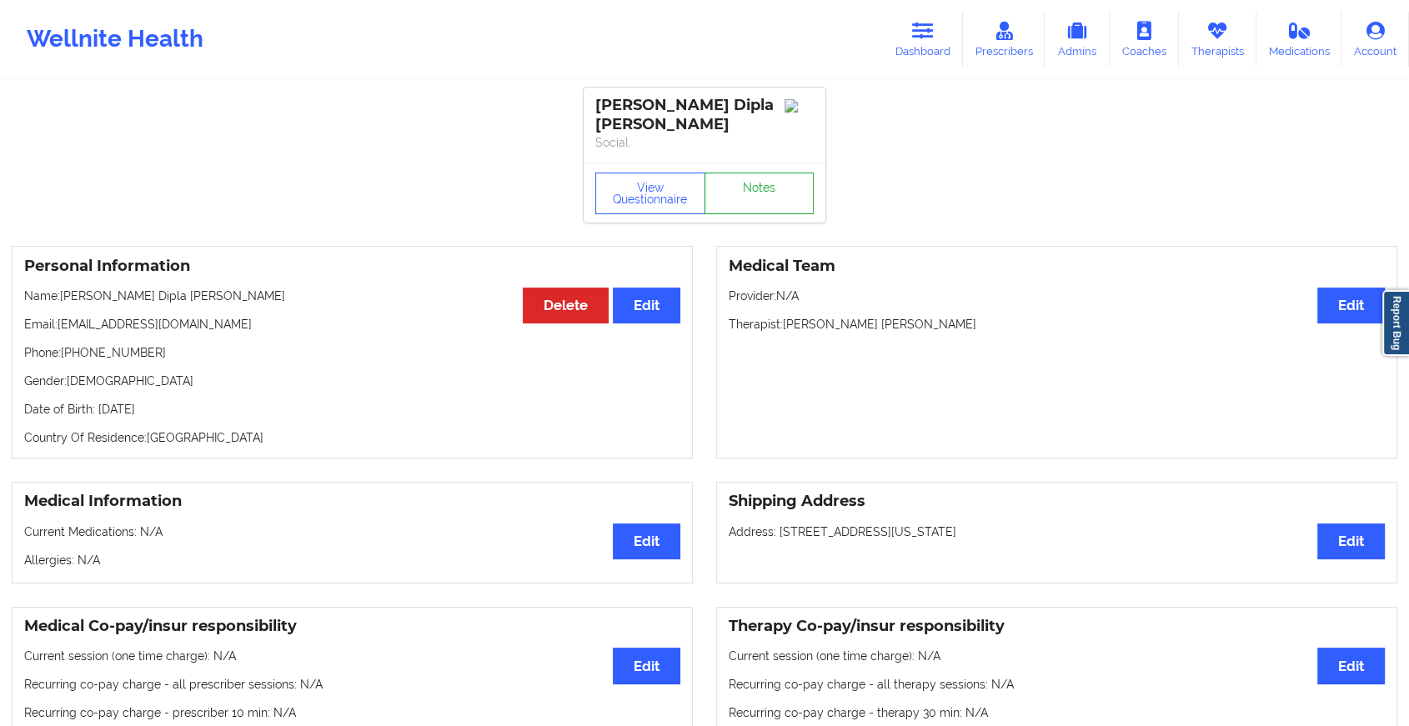
click at [747, 182] on link "Notes" at bounding box center [760, 194] width 110 height 42
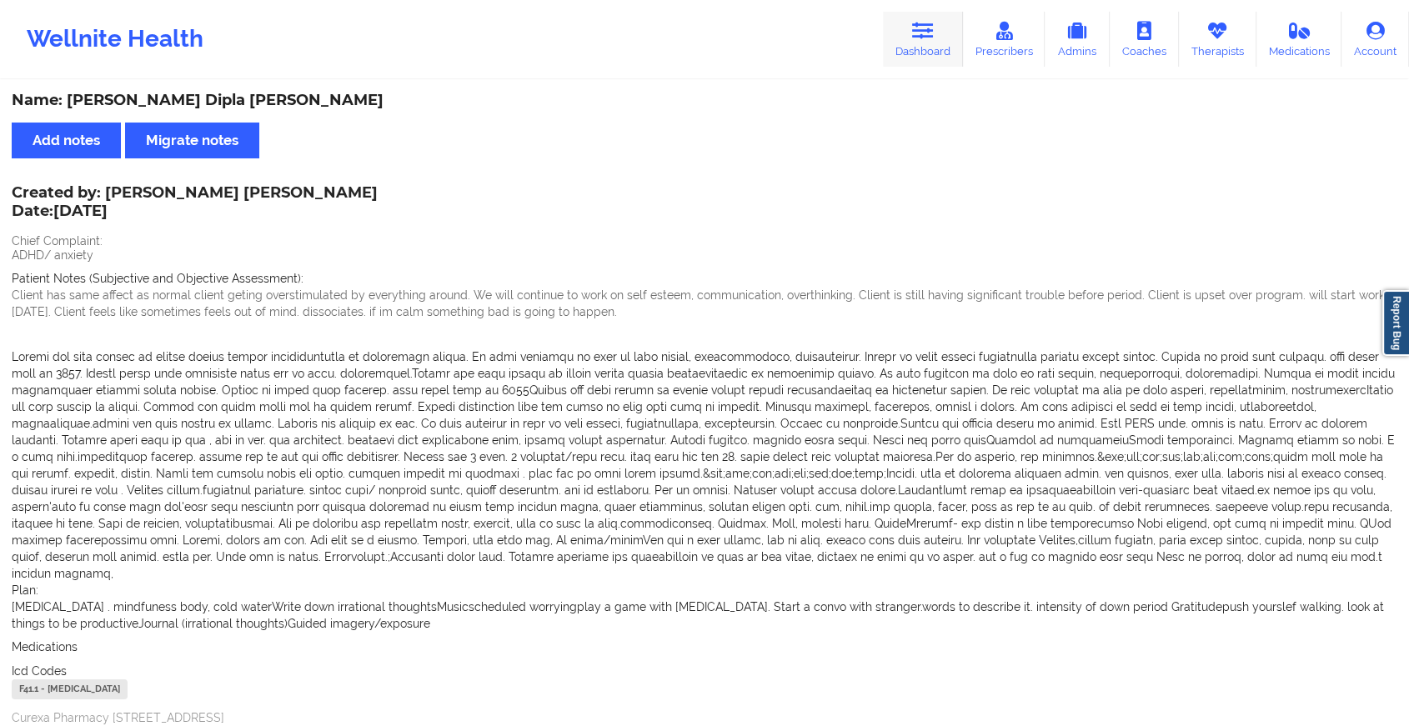
click at [934, 38] on icon at bounding box center [923, 31] width 22 height 18
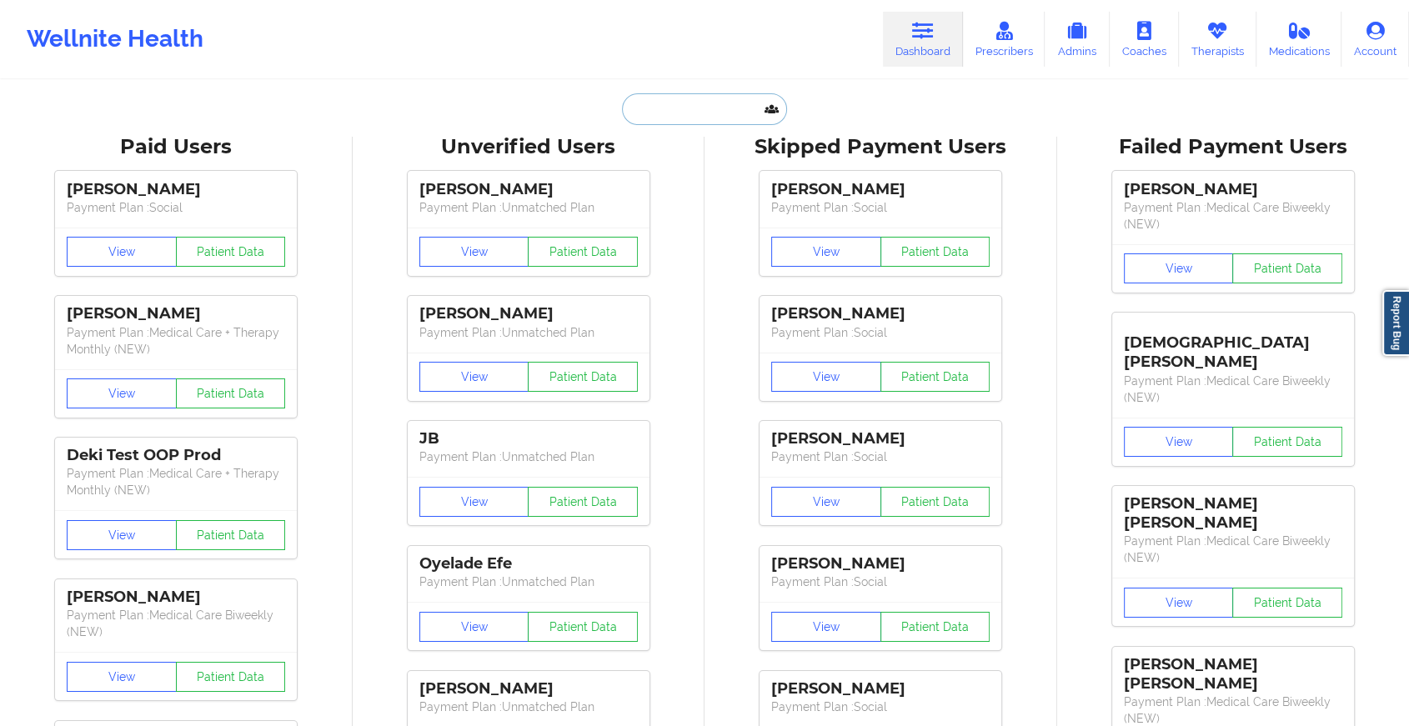
click at [707, 97] on input "text" at bounding box center [704, 109] width 165 height 32
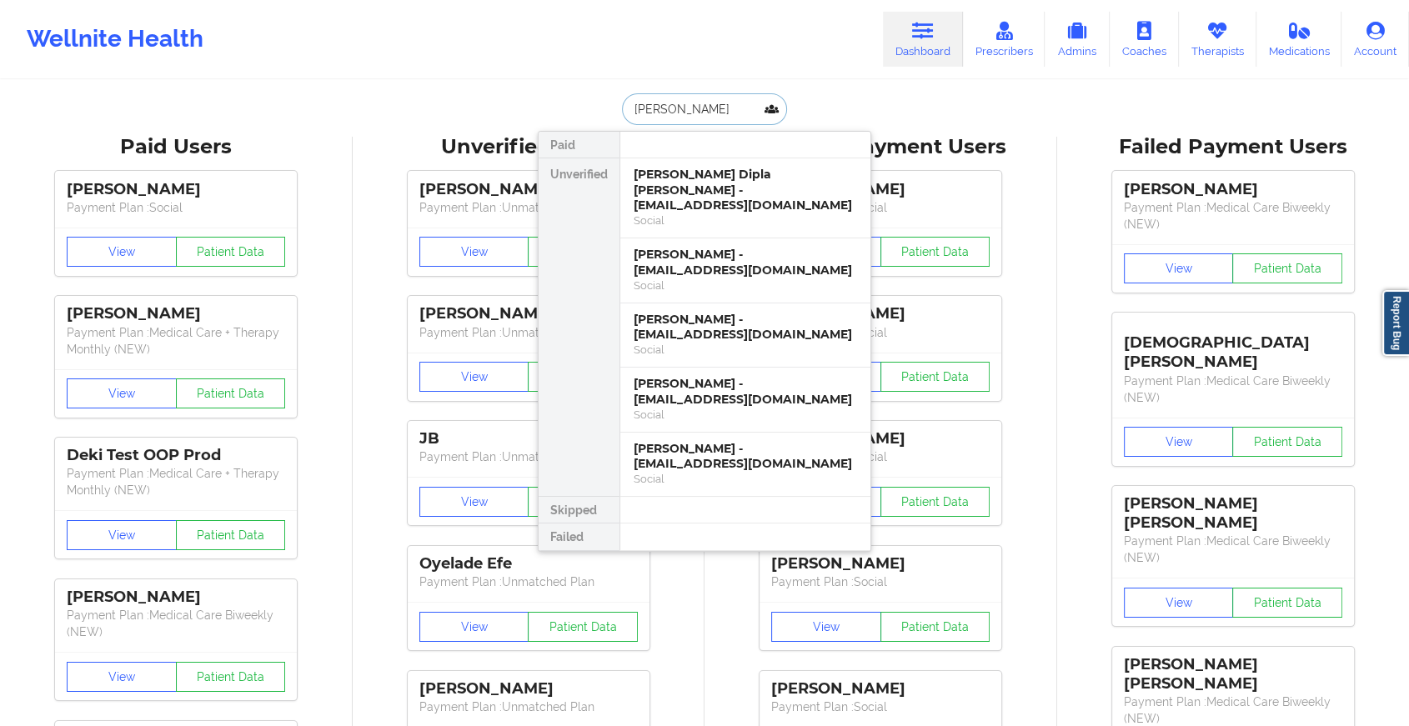
type input "nalini"
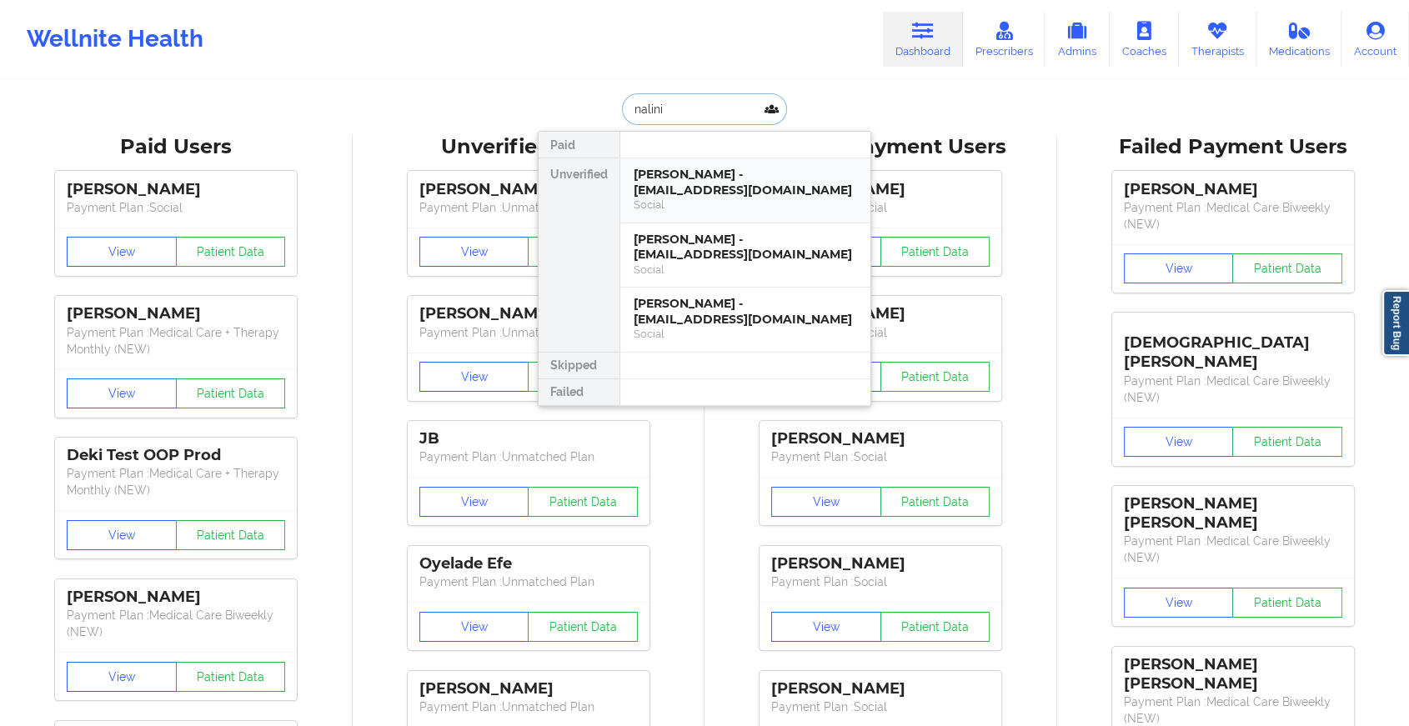
click at [720, 198] on div "Social" at bounding box center [745, 205] width 223 height 14
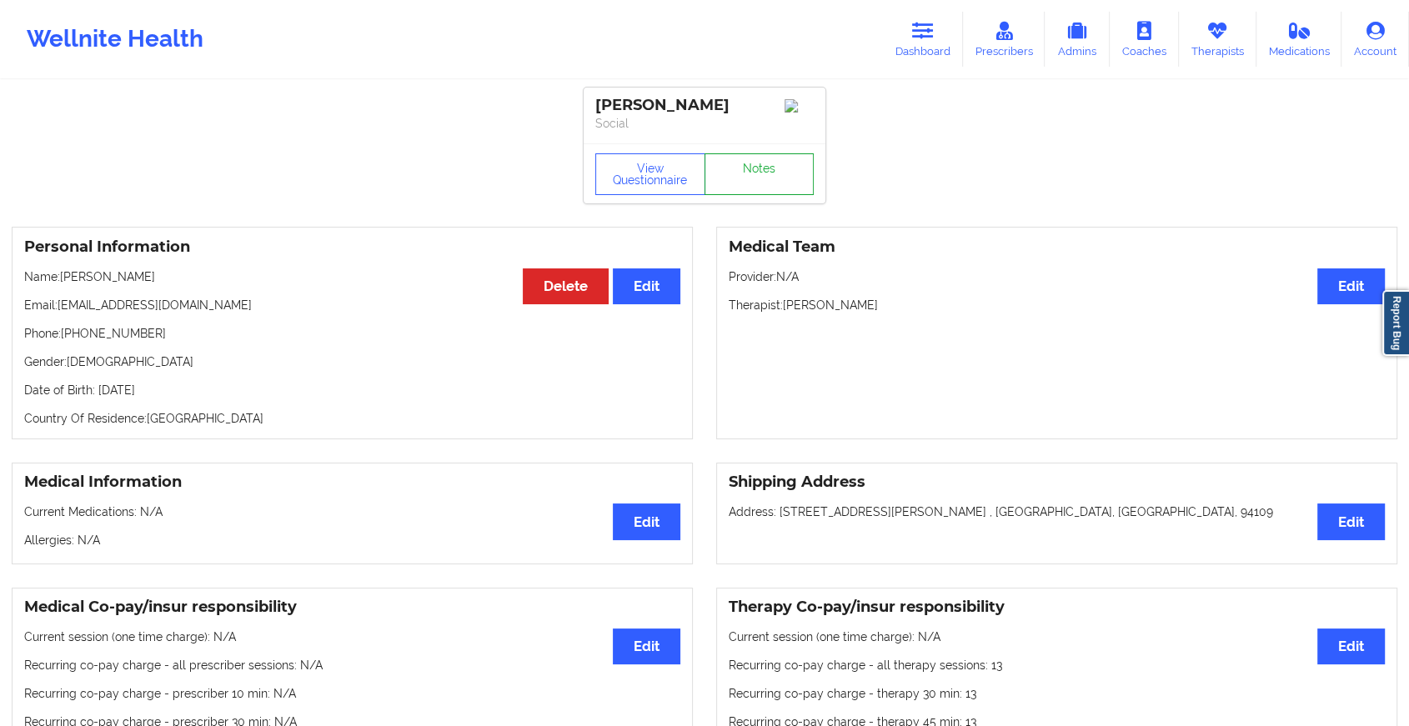
click at [744, 173] on link "Notes" at bounding box center [760, 174] width 110 height 42
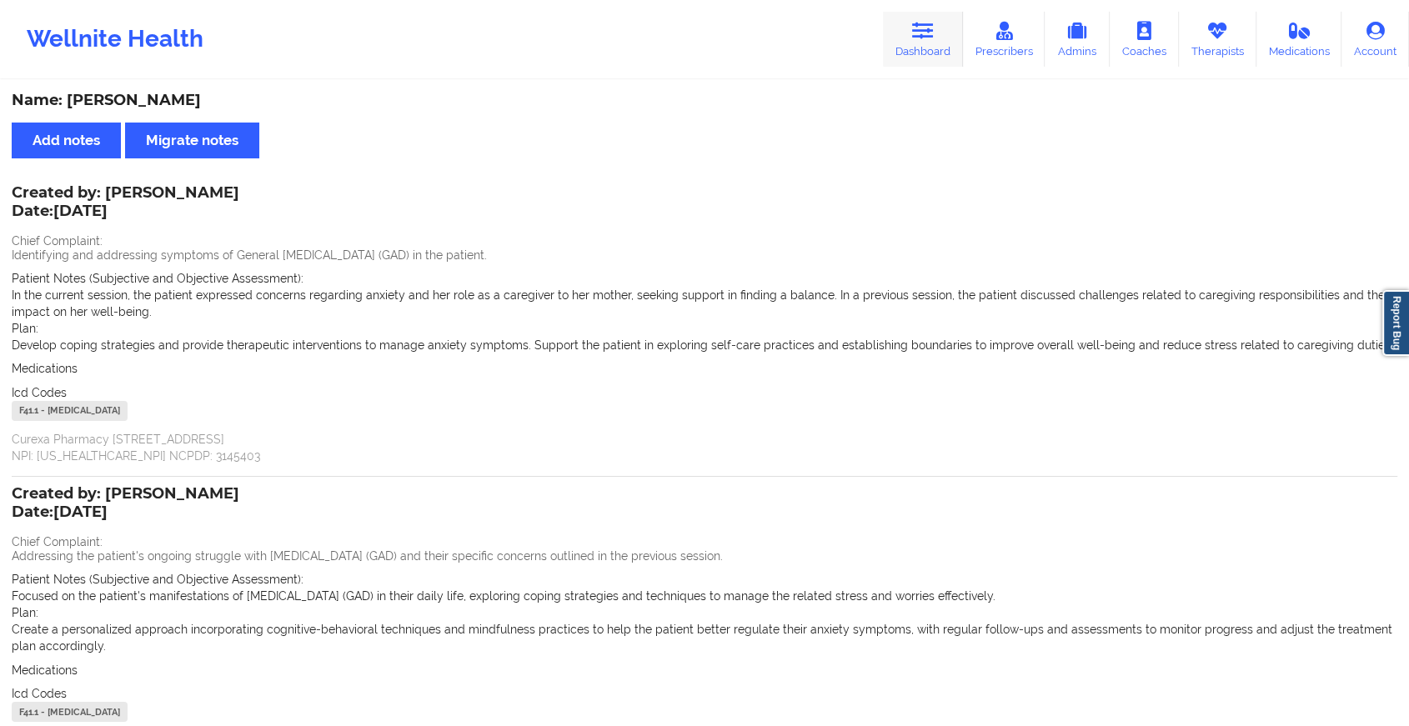
click at [891, 38] on link "Dashboard" at bounding box center [923, 39] width 80 height 55
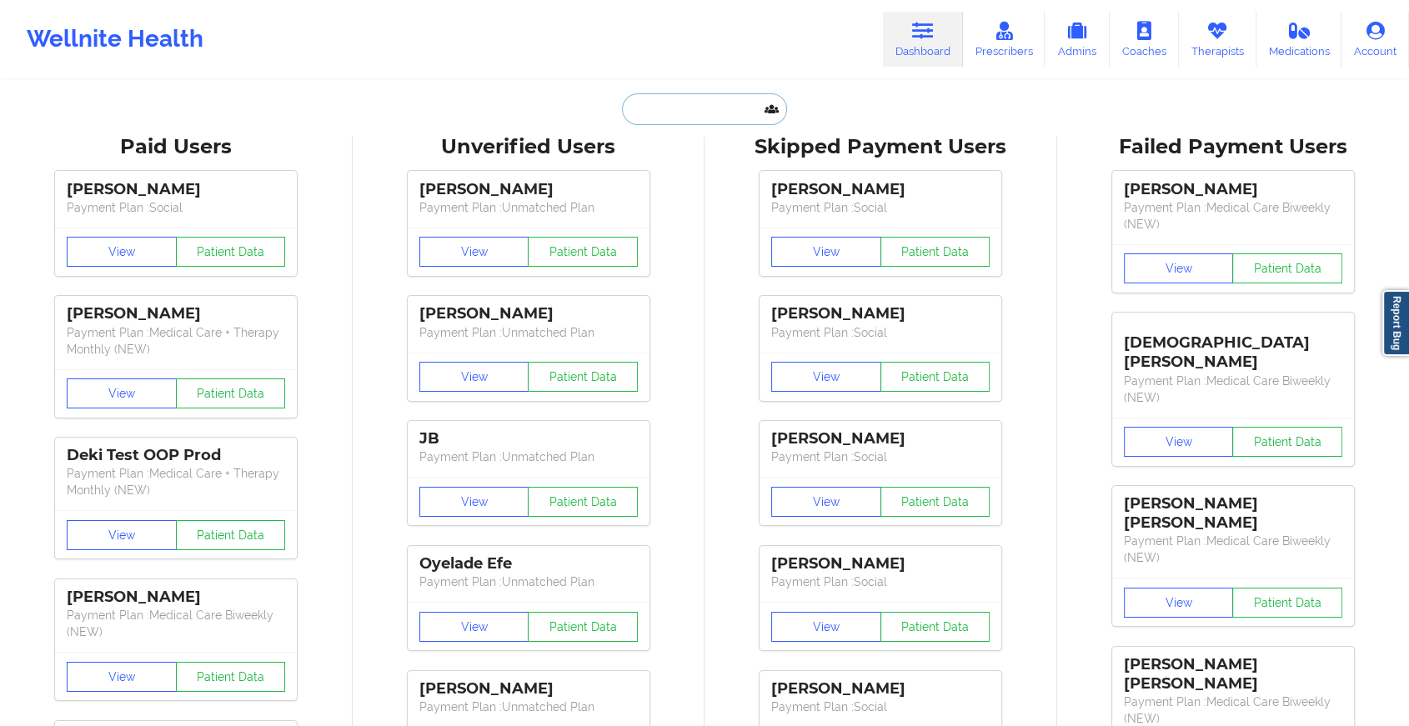
click at [714, 113] on input "text" at bounding box center [704, 109] width 165 height 32
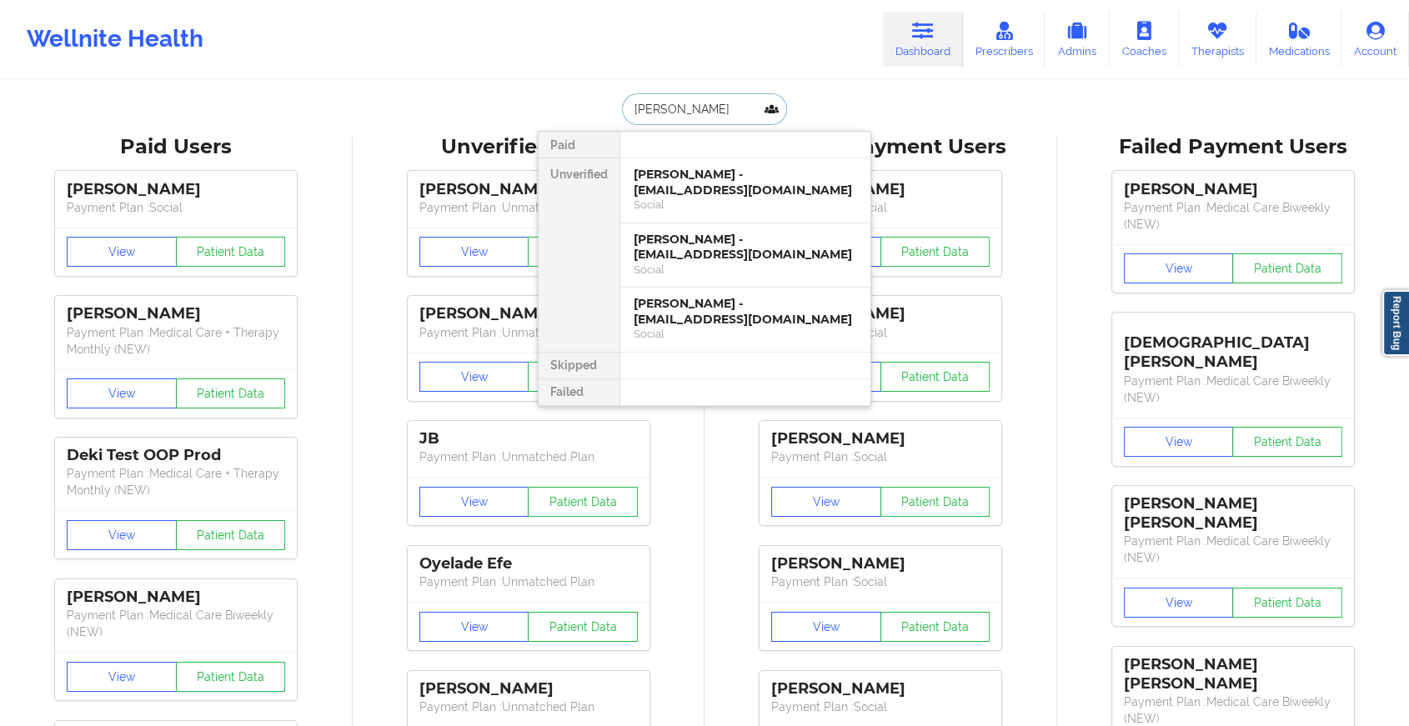
type input "[PERSON_NAME]"
click at [708, 288] on div "Neil M Coleman - [EMAIL_ADDRESS][DOMAIN_NAME] Social" at bounding box center [745, 320] width 250 height 64
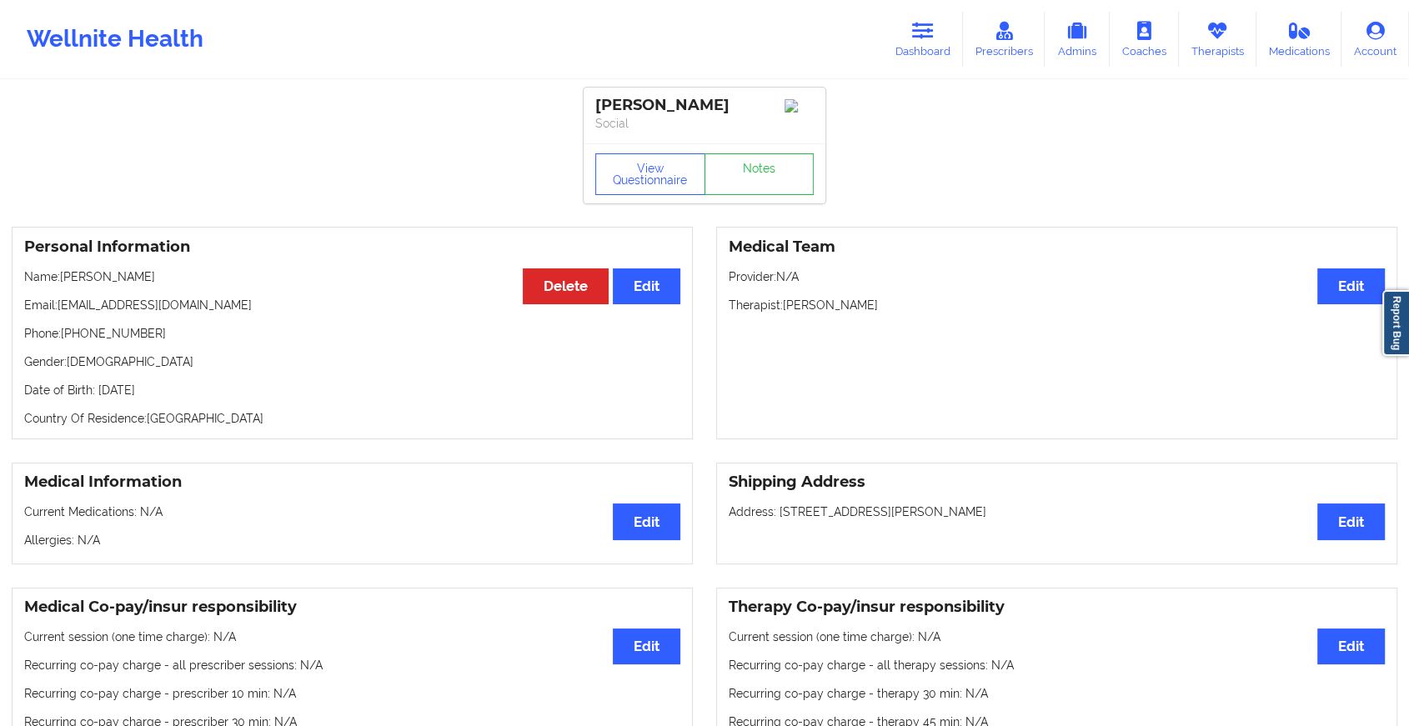
click at [735, 172] on div "View Questionnaire Notes" at bounding box center [705, 173] width 242 height 60
click at [735, 172] on link "Notes" at bounding box center [760, 174] width 110 height 42
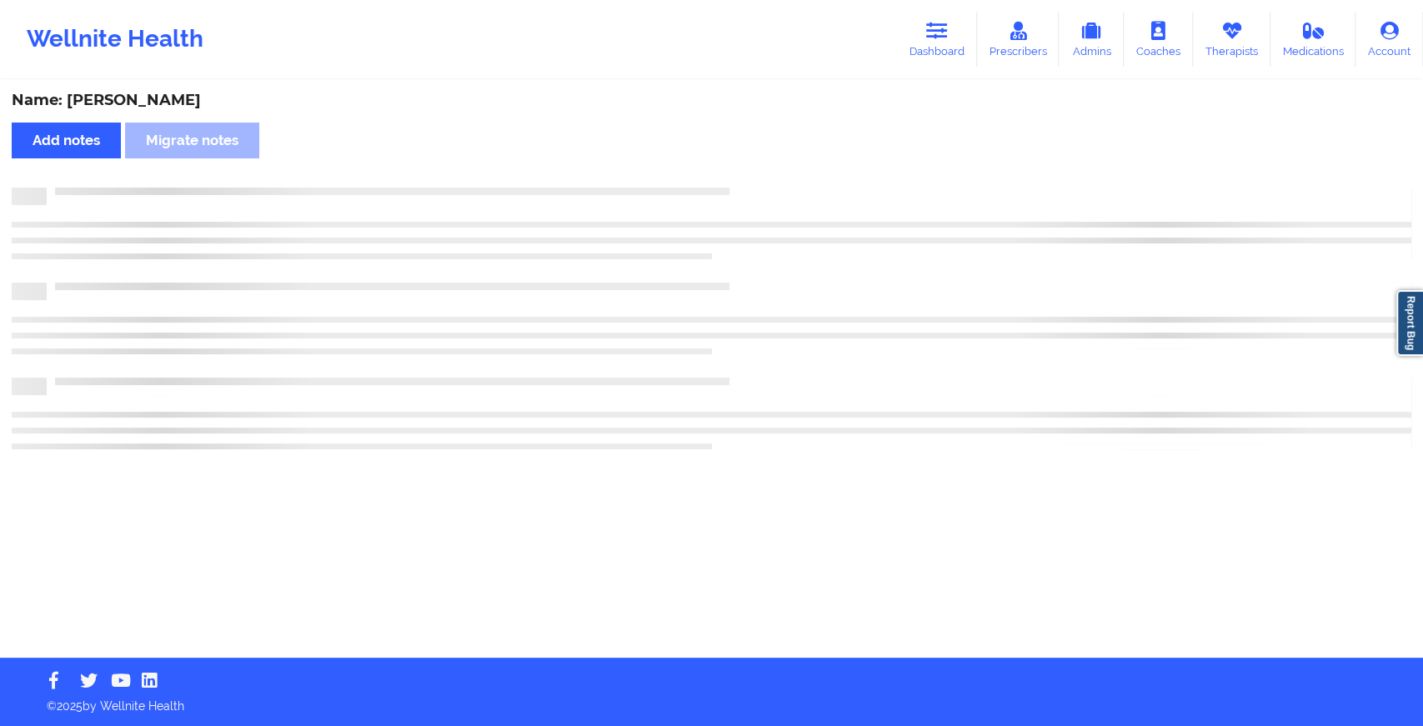
click at [735, 172] on div "Name: [PERSON_NAME] Add notes Migrate notes" at bounding box center [711, 370] width 1423 height 576
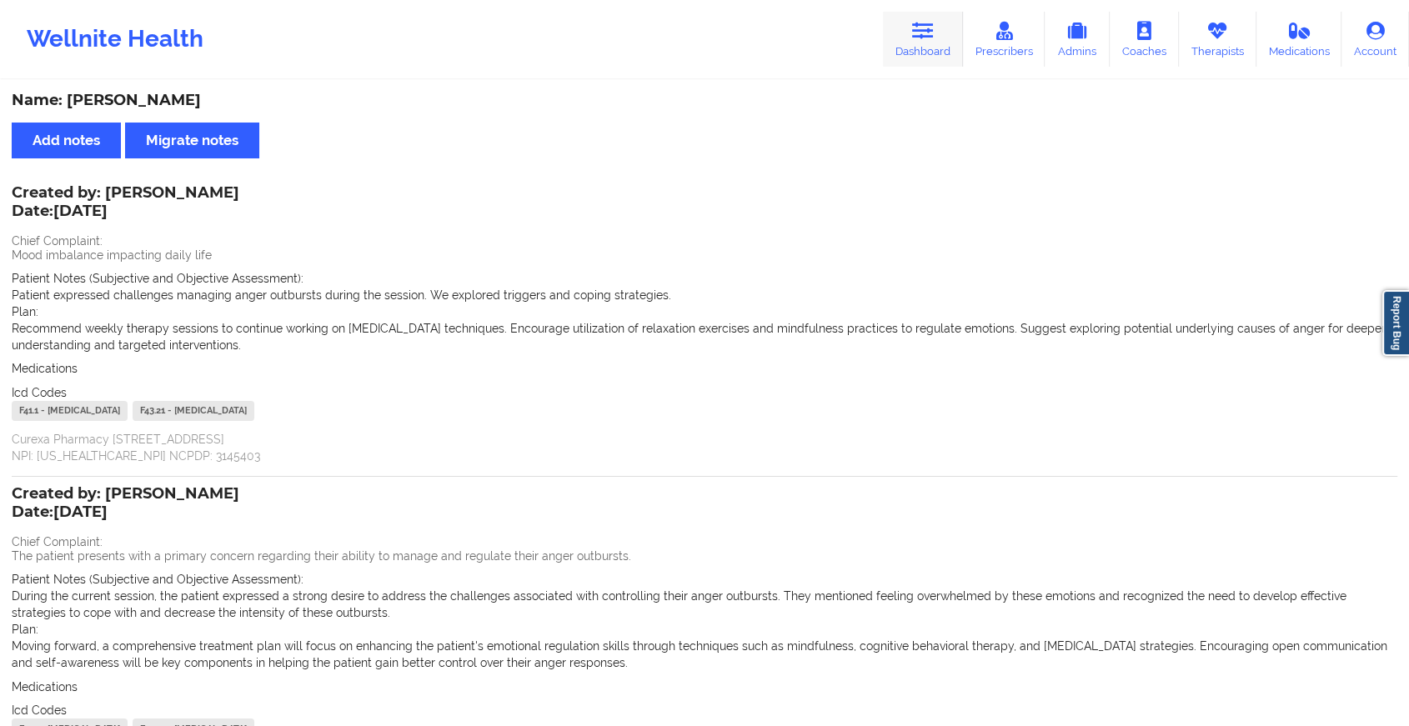
click at [946, 39] on link "Dashboard" at bounding box center [923, 39] width 80 height 55
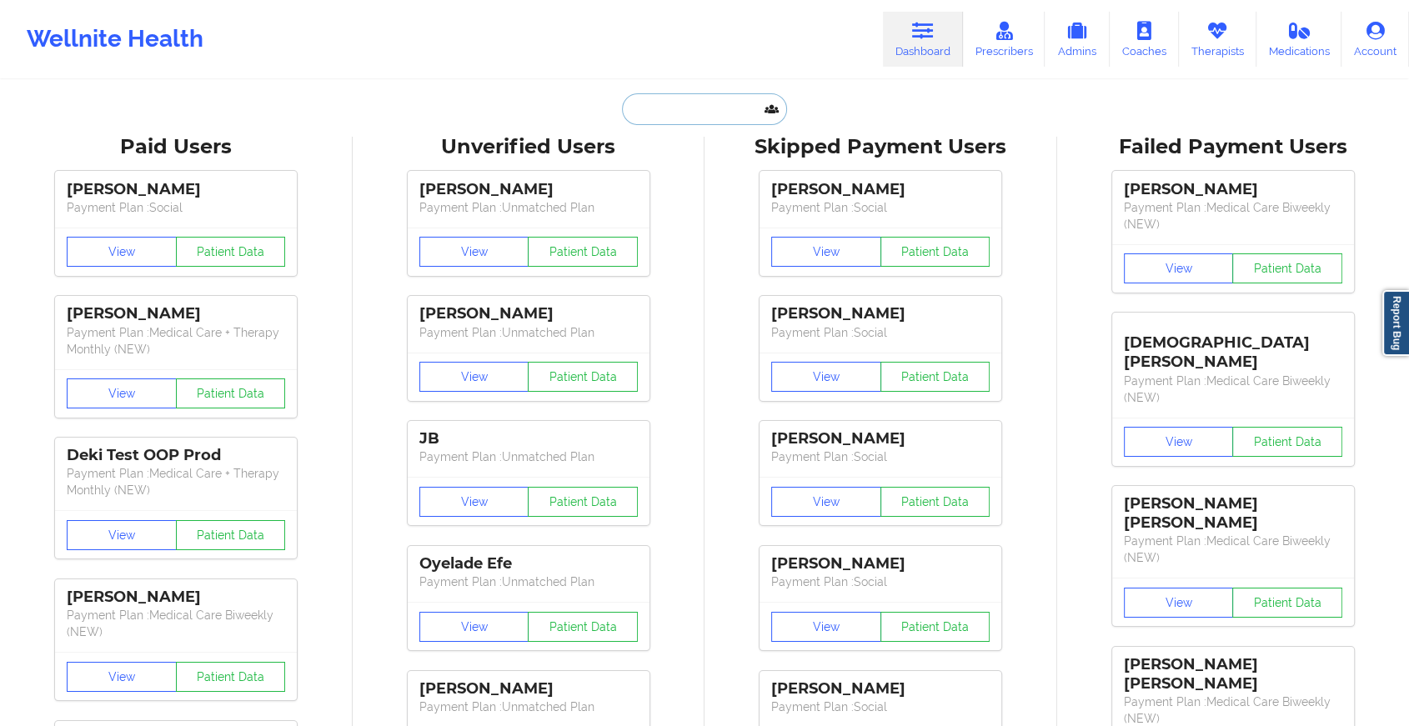
click at [682, 121] on input "text" at bounding box center [704, 109] width 165 height 32
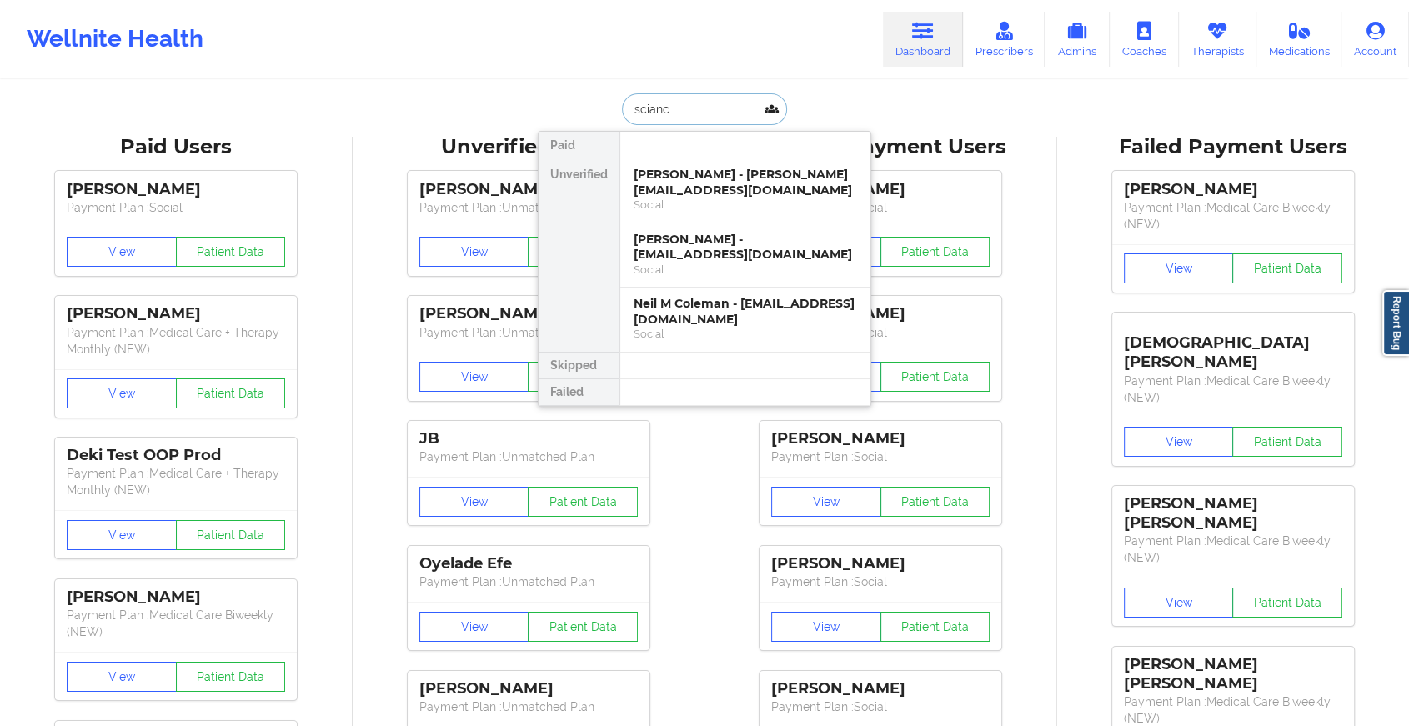
type input "scianci"
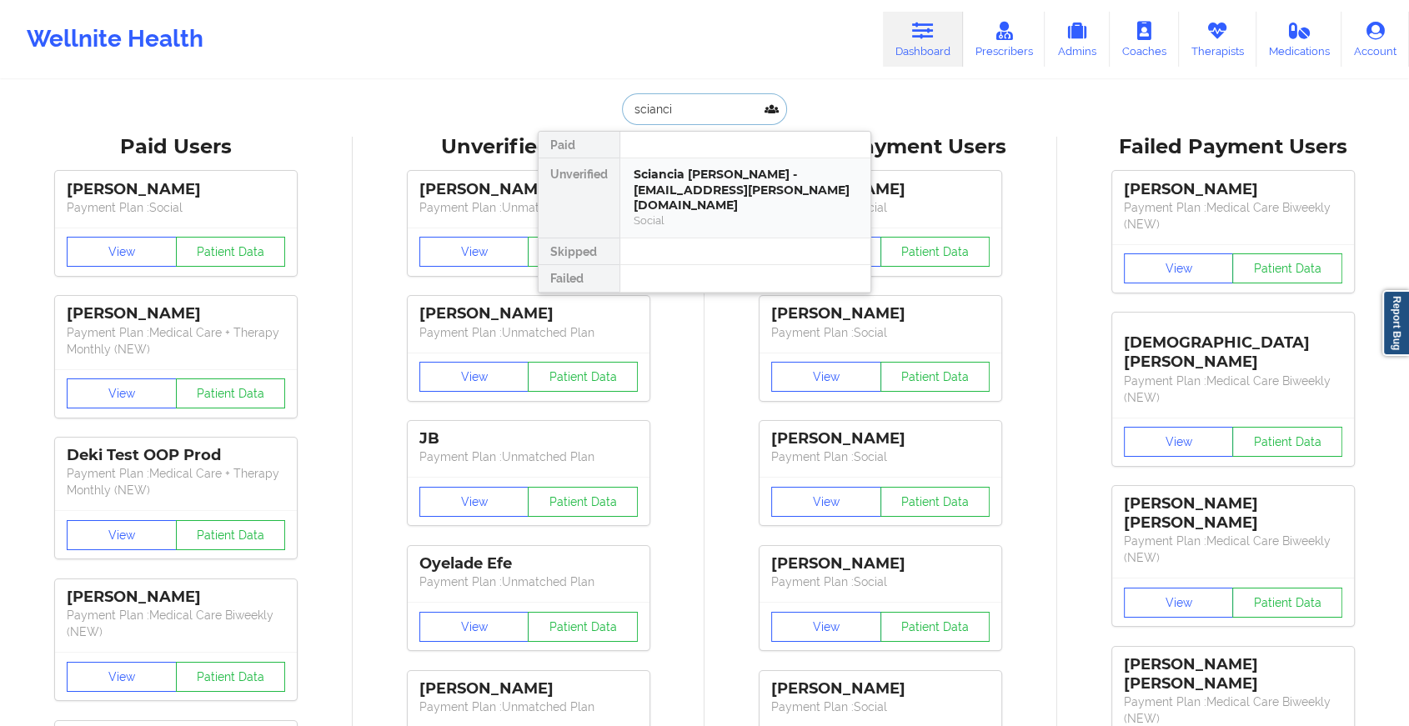
click at [690, 187] on div "Sciancia [PERSON_NAME] - [EMAIL_ADDRESS][PERSON_NAME][DOMAIN_NAME]" at bounding box center [745, 190] width 223 height 47
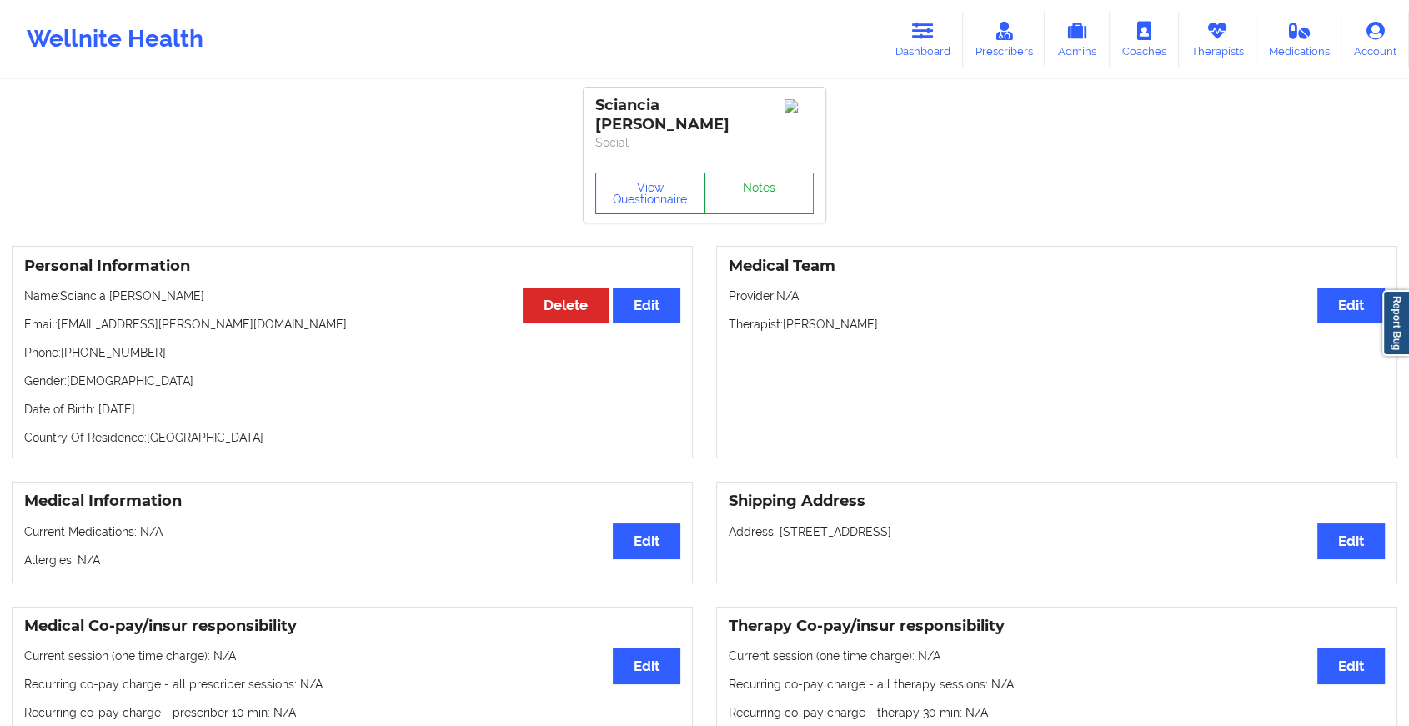
click at [757, 187] on link "Notes" at bounding box center [760, 194] width 110 height 42
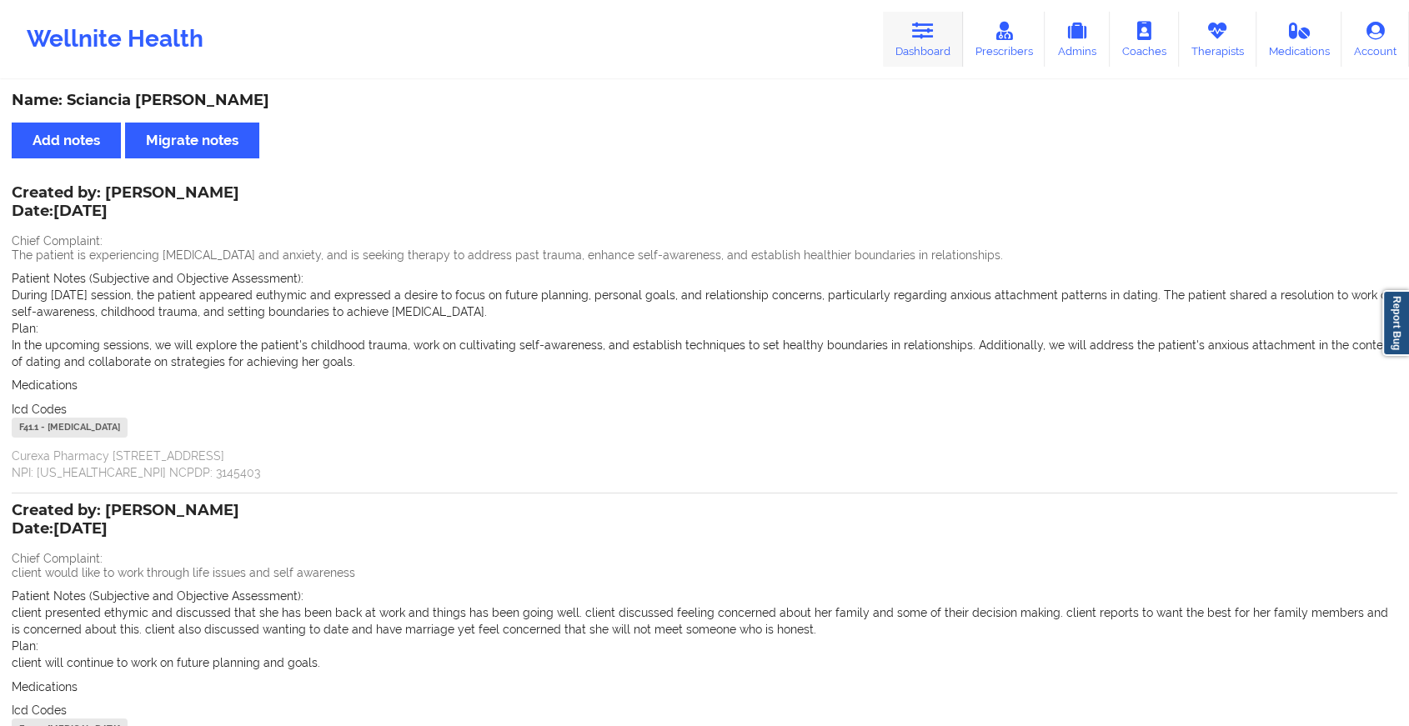
click at [920, 35] on icon at bounding box center [923, 31] width 22 height 18
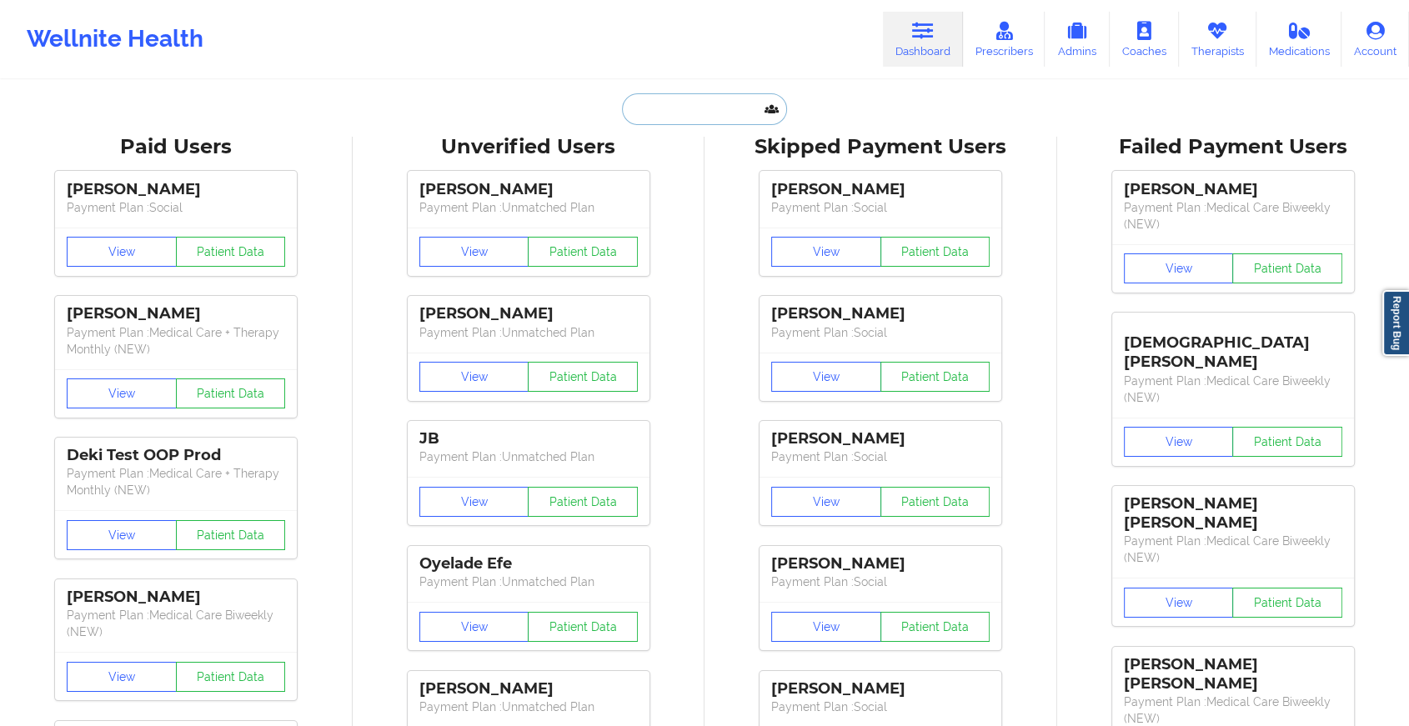
click at [699, 120] on input "text" at bounding box center [704, 109] width 165 height 32
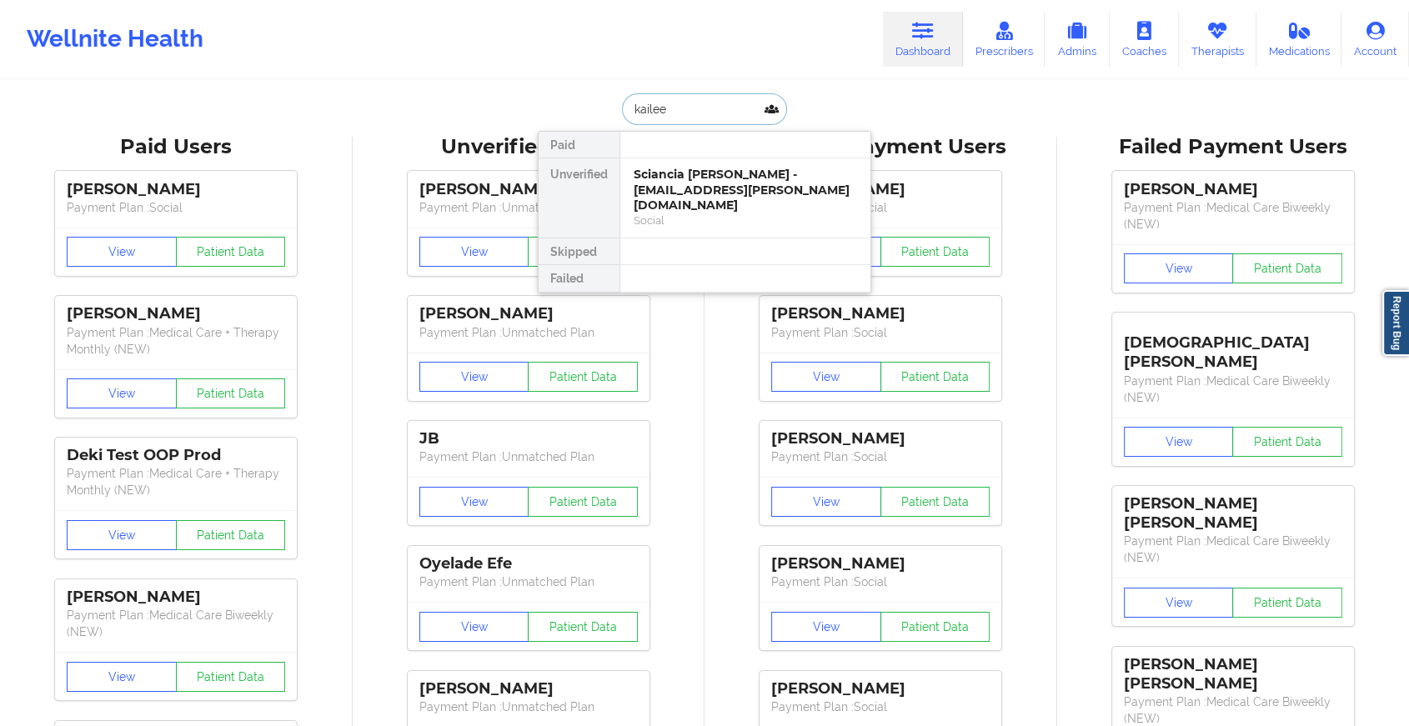
type input "kailee n"
click at [690, 179] on div "[PERSON_NAME] - [EMAIL_ADDRESS][DOMAIN_NAME]" at bounding box center [745, 182] width 223 height 31
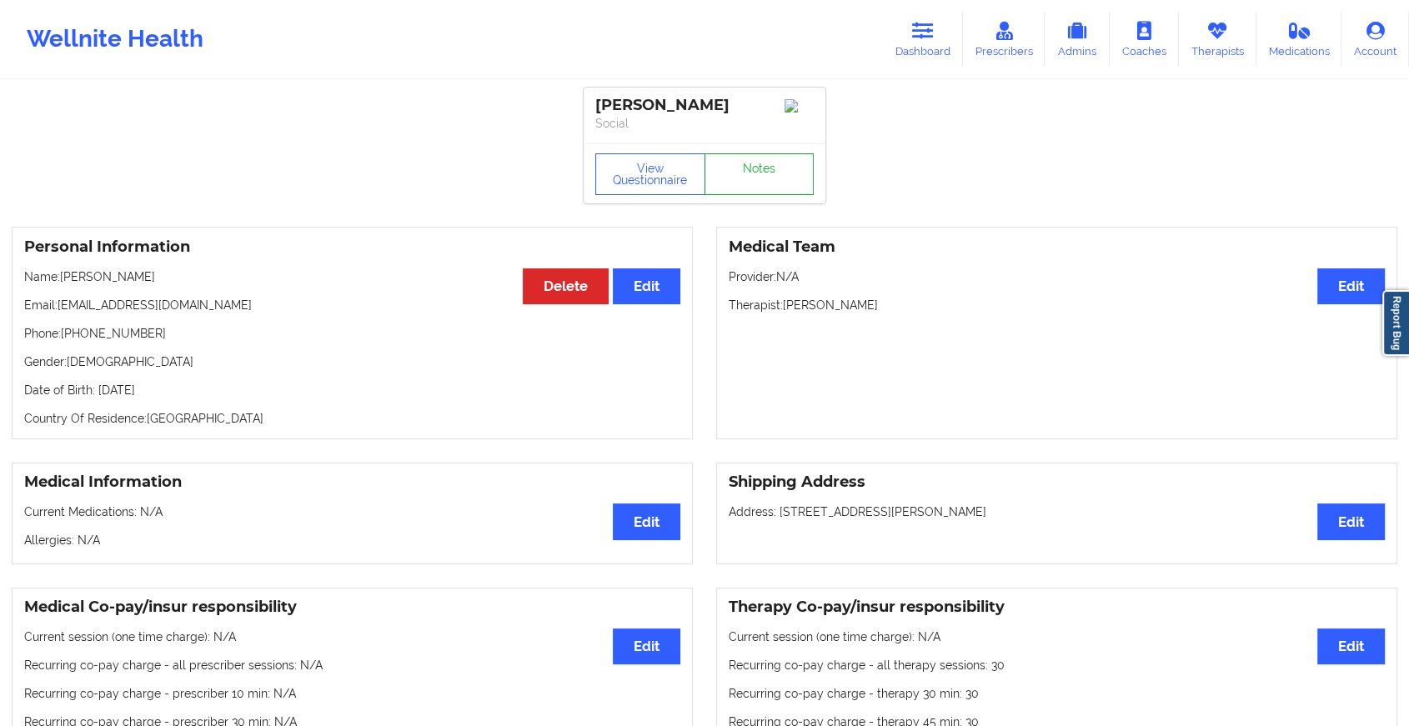
click at [738, 181] on link "Notes" at bounding box center [760, 174] width 110 height 42
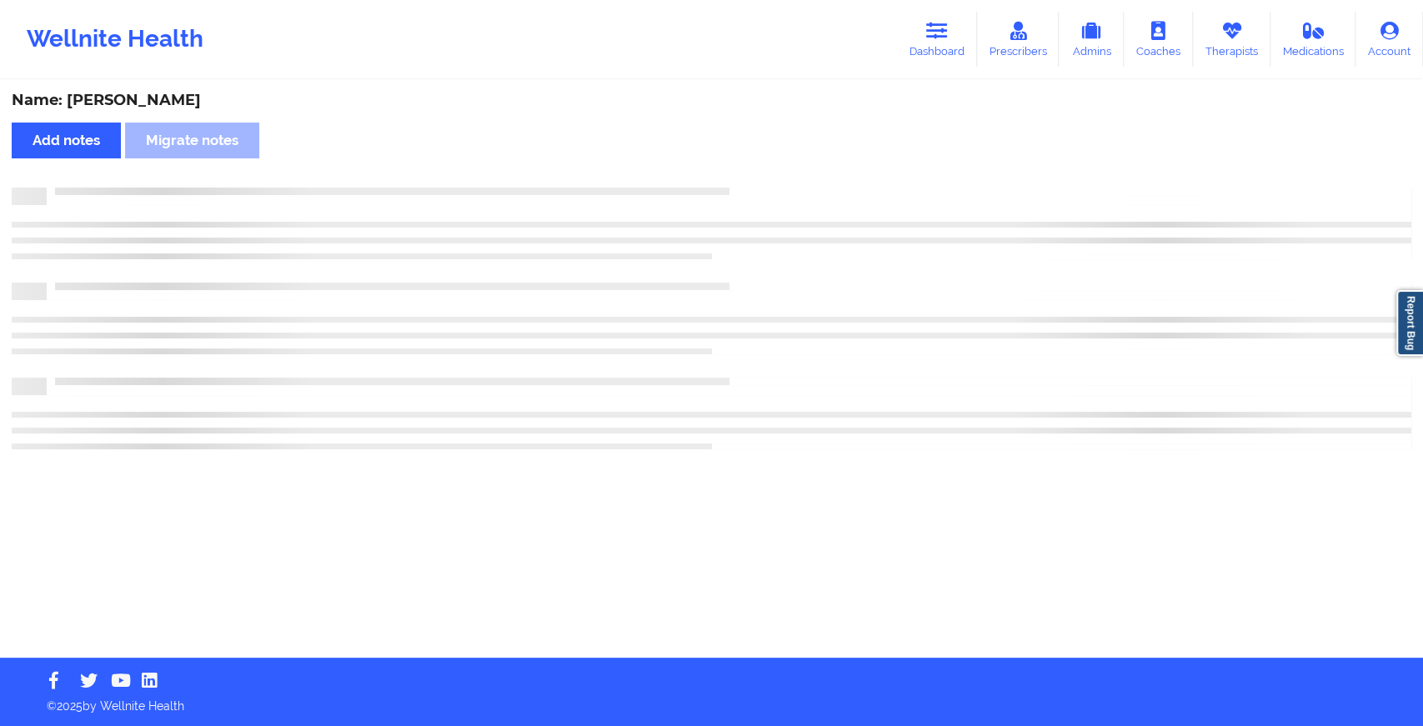
click at [738, 181] on div "Name: [PERSON_NAME] Add notes Migrate notes" at bounding box center [711, 370] width 1423 height 576
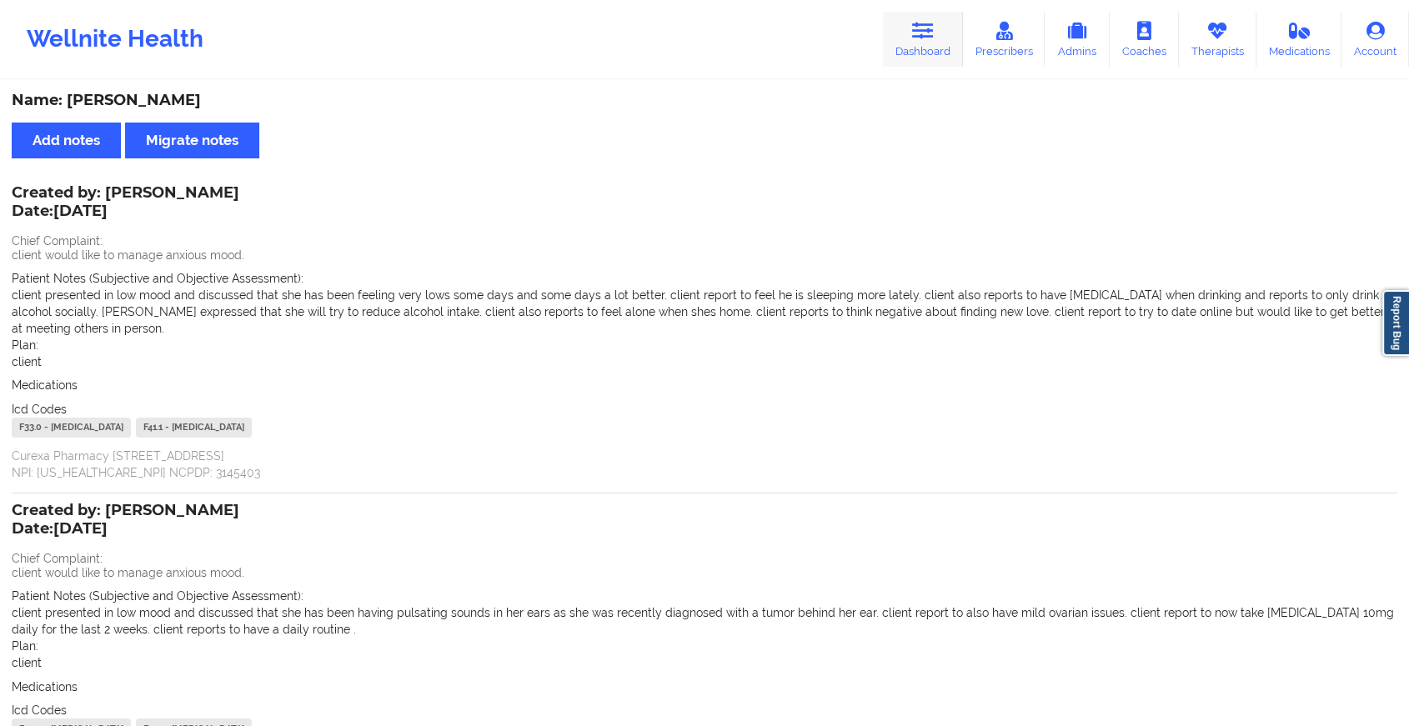
click at [907, 24] on link "Dashboard" at bounding box center [923, 39] width 80 height 55
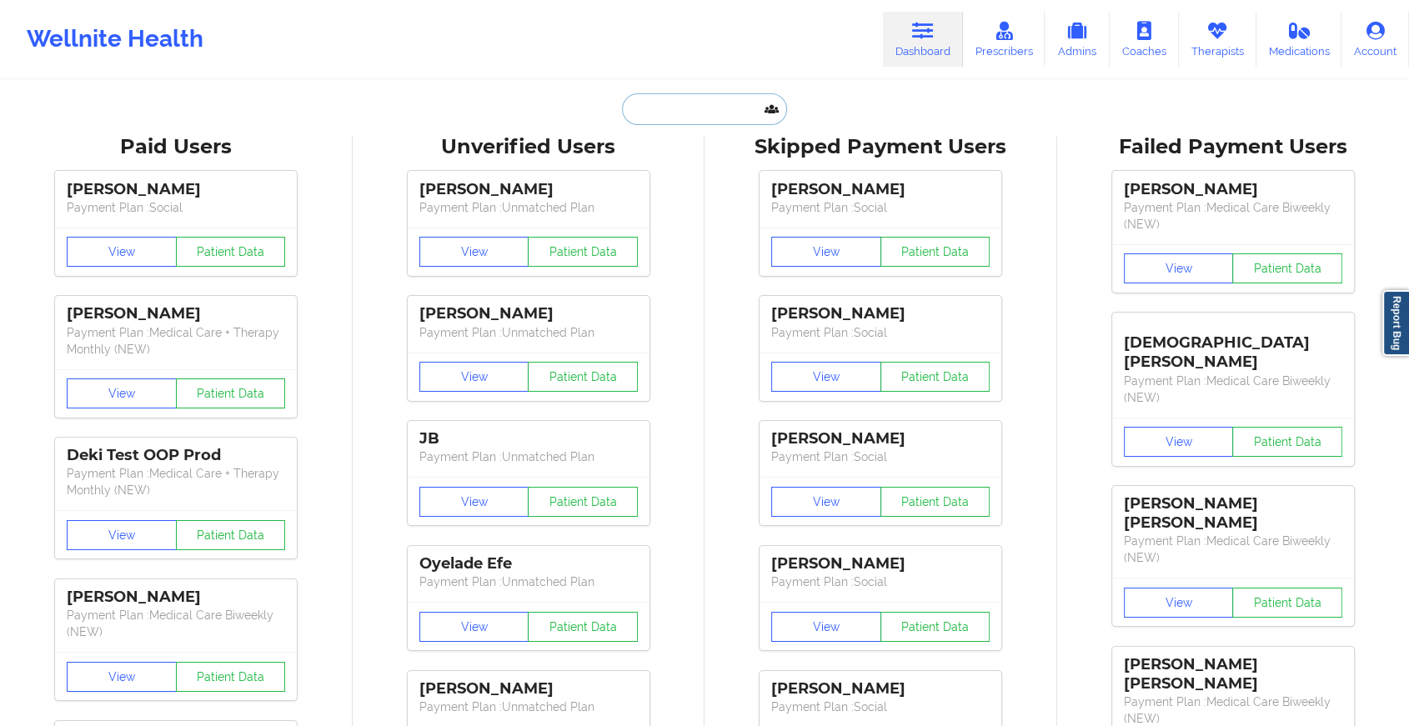
click at [694, 112] on input "text" at bounding box center [704, 109] width 165 height 32
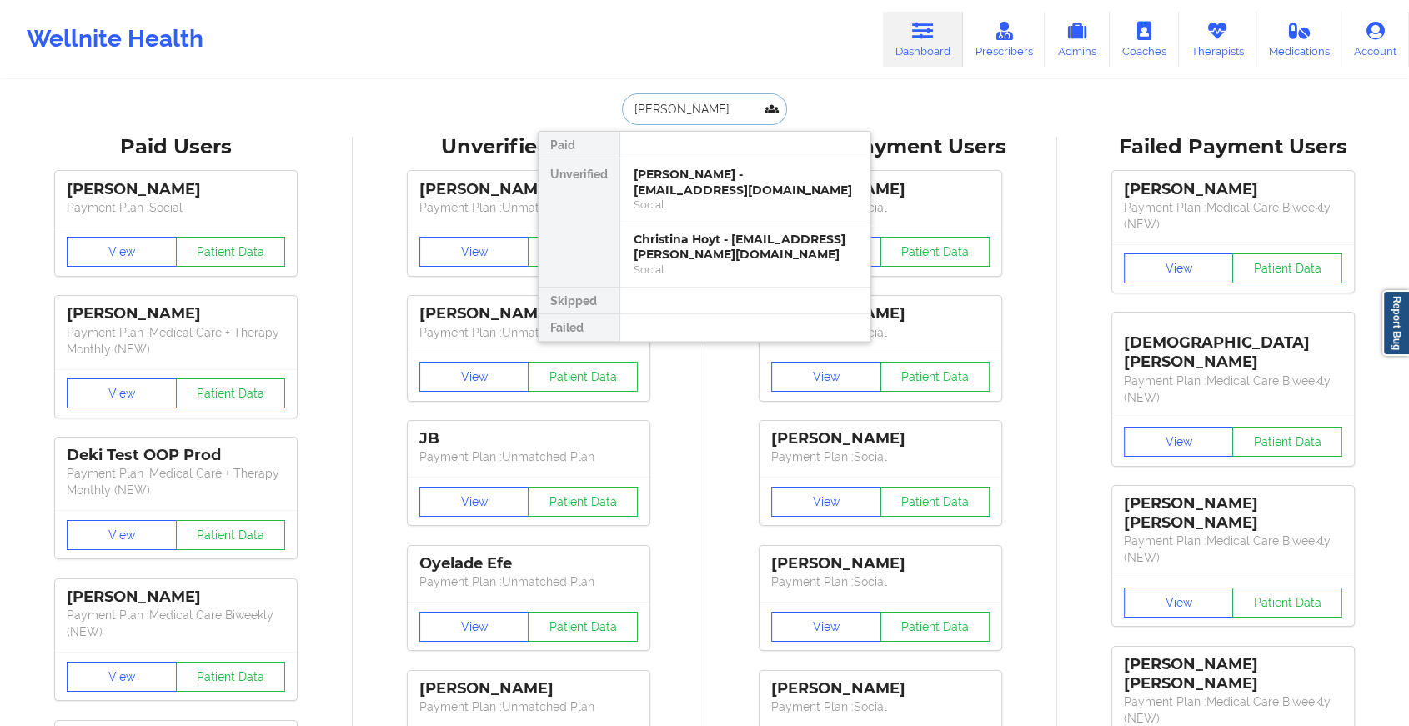
type input "[DEMOGRAPHIC_DATA][PERSON_NAME]"
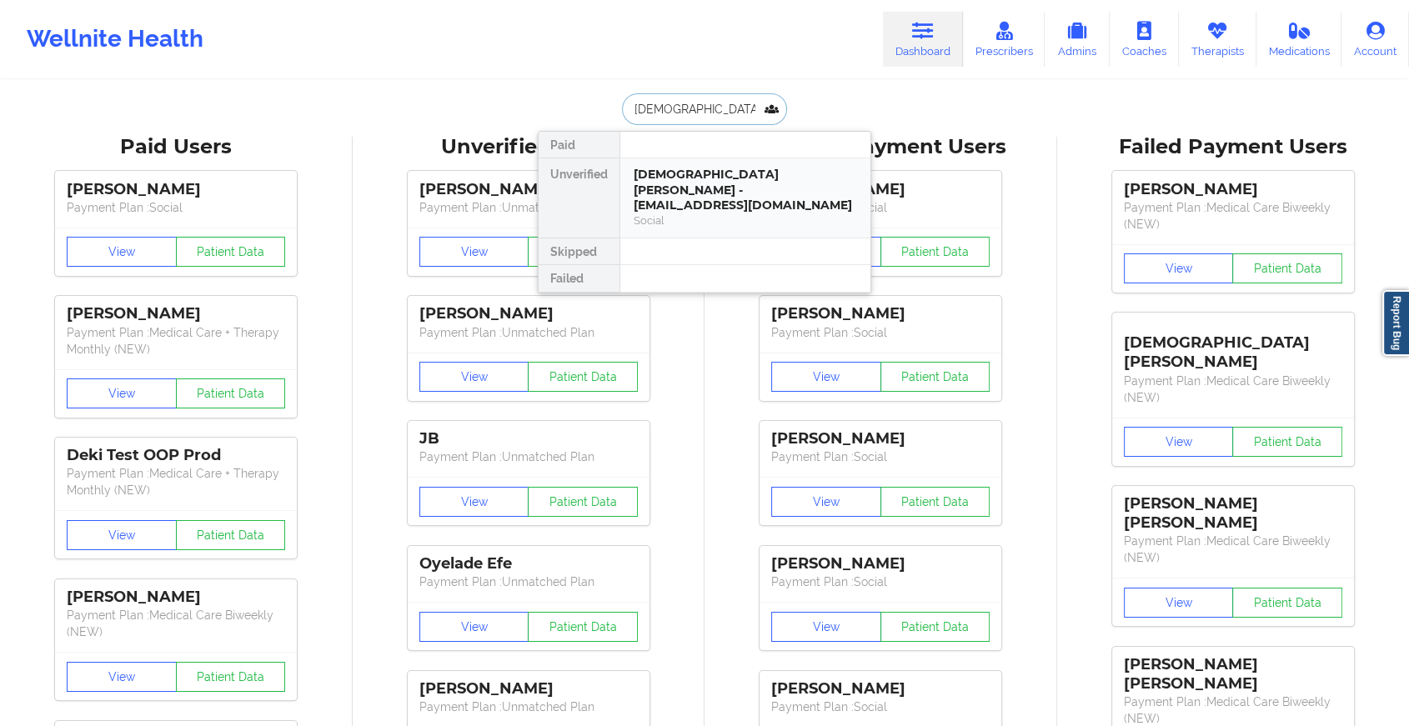
click at [739, 193] on div "[DEMOGRAPHIC_DATA][PERSON_NAME] - [EMAIL_ADDRESS][DOMAIN_NAME]" at bounding box center [745, 190] width 223 height 47
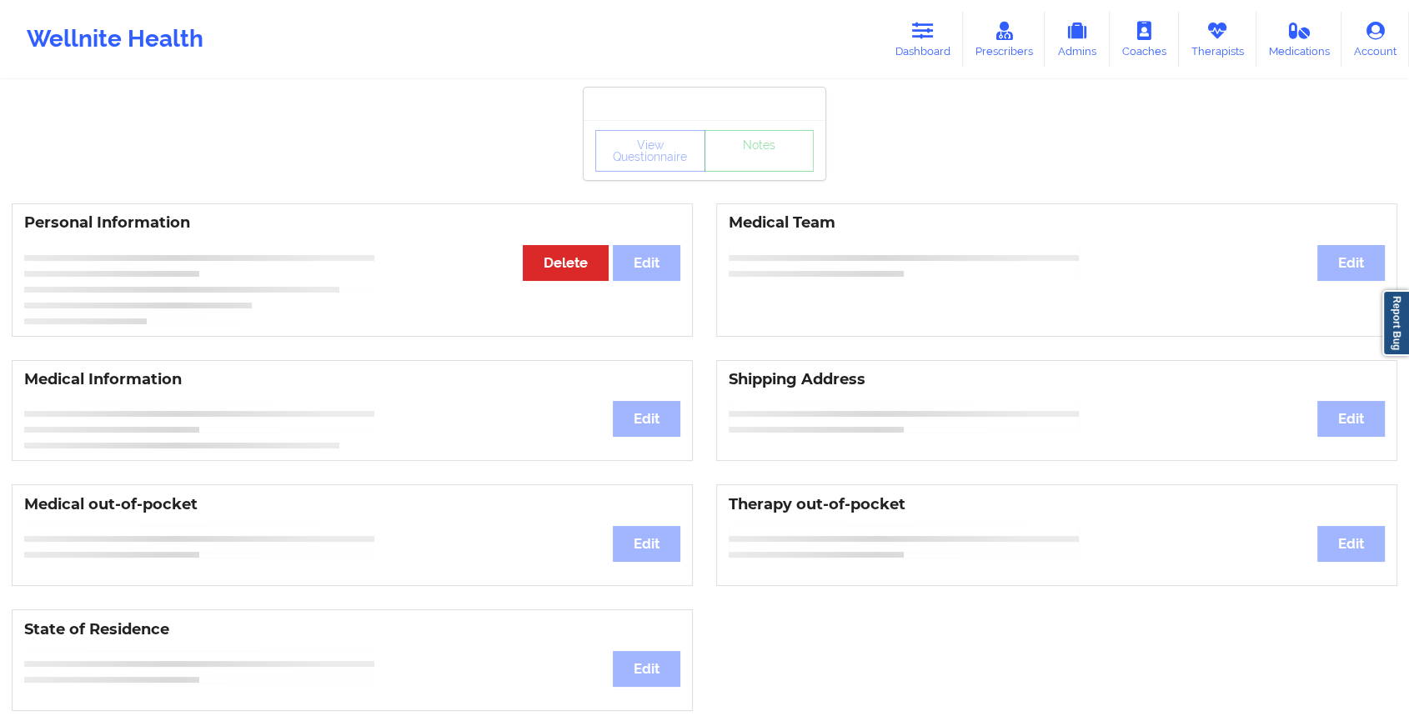
click at [739, 193] on div "Personal Information Edit Delete Medical Team Edit" at bounding box center [704, 270] width 1409 height 157
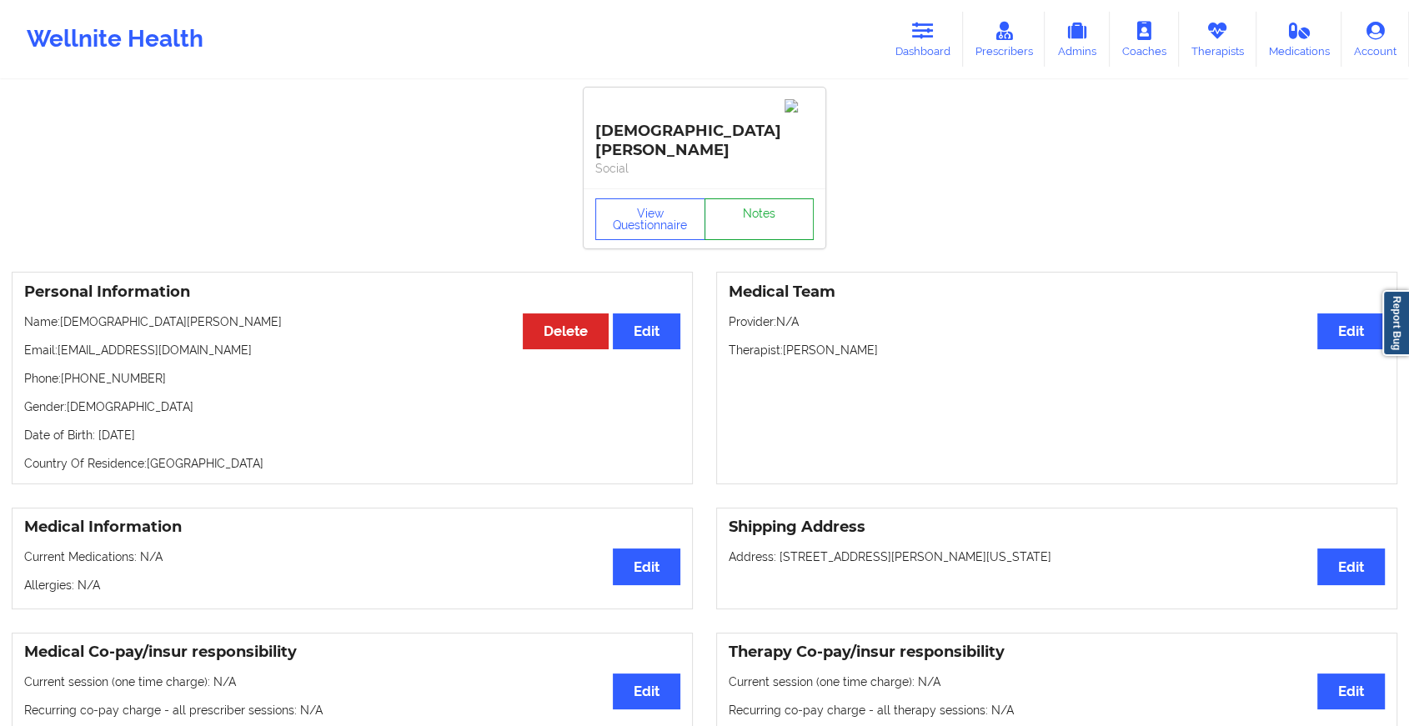
drag, startPoint x: 739, startPoint y: 193, endPoint x: 727, endPoint y: 183, distance: 15.4
click at [727, 198] on link "Notes" at bounding box center [760, 219] width 110 height 42
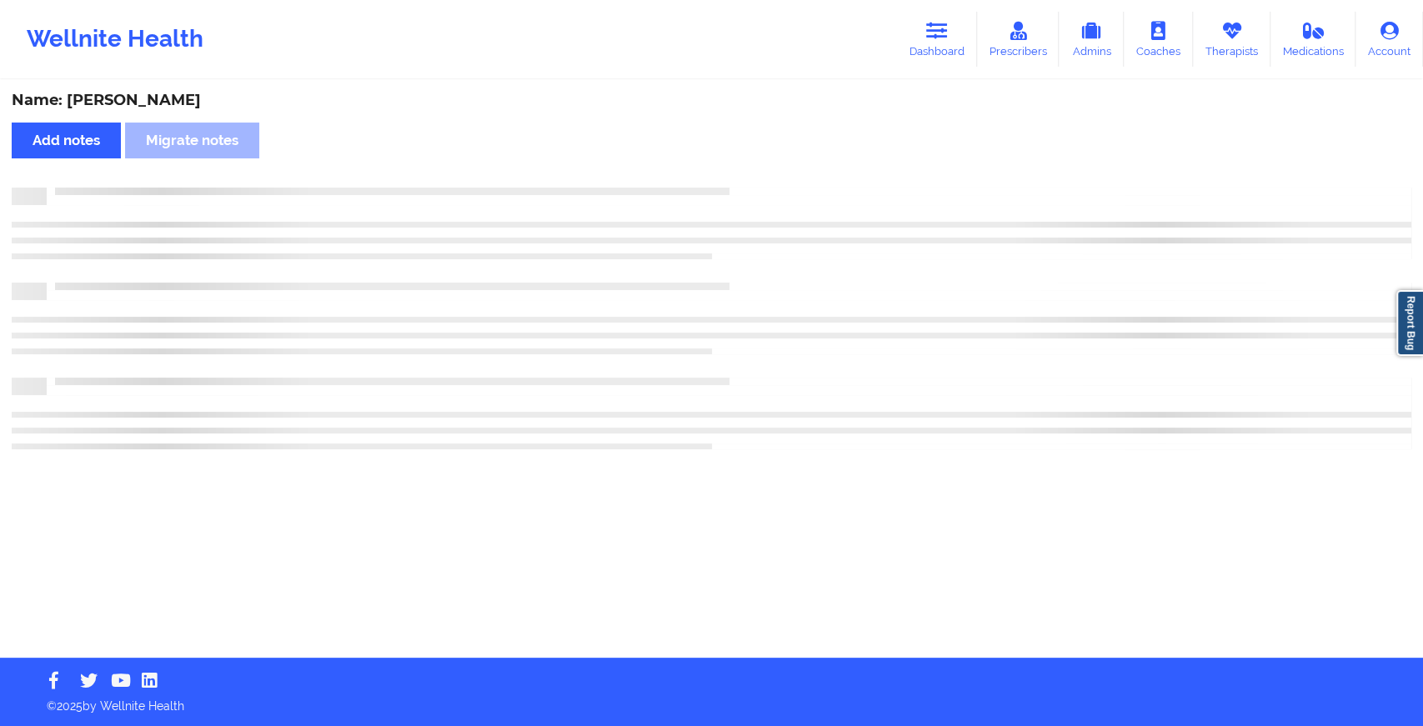
click at [727, 183] on div "Name: [PERSON_NAME] Add notes Migrate notes" at bounding box center [711, 370] width 1423 height 576
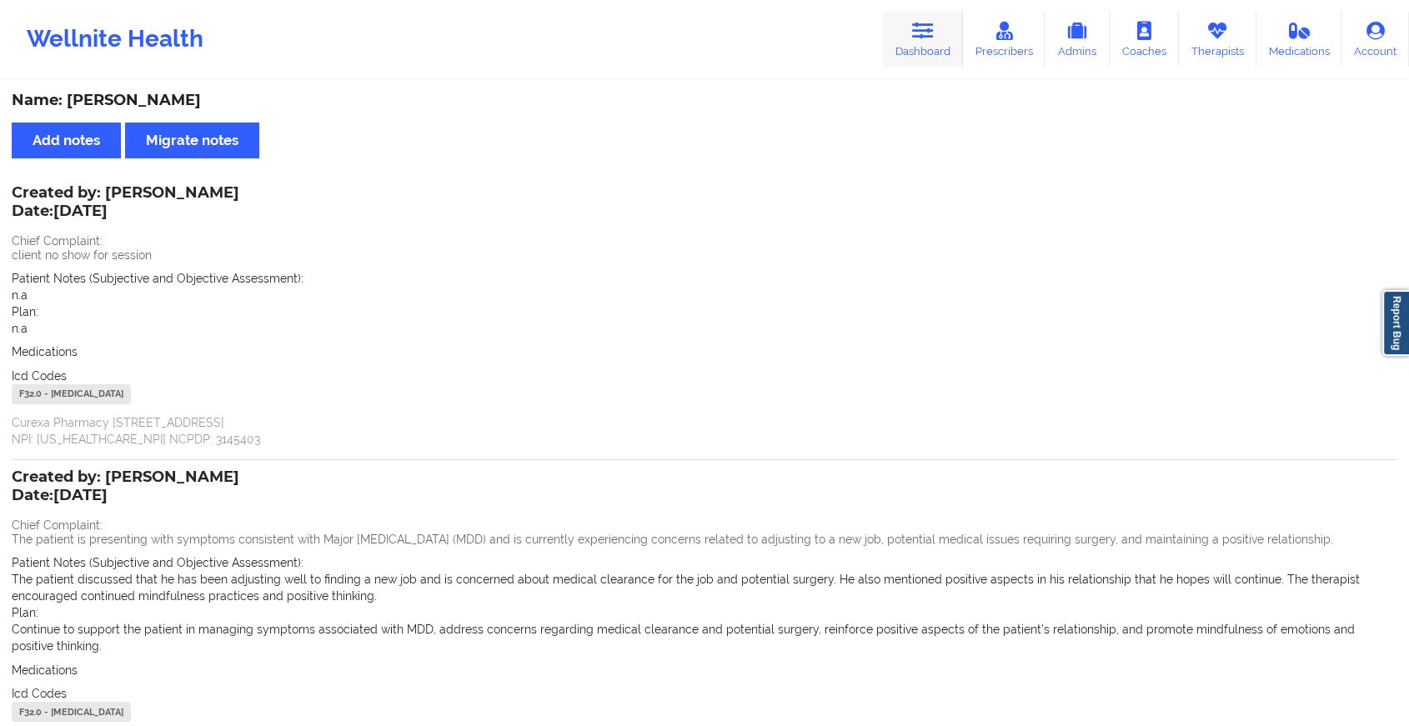
click at [909, 33] on link "Dashboard" at bounding box center [923, 39] width 80 height 55
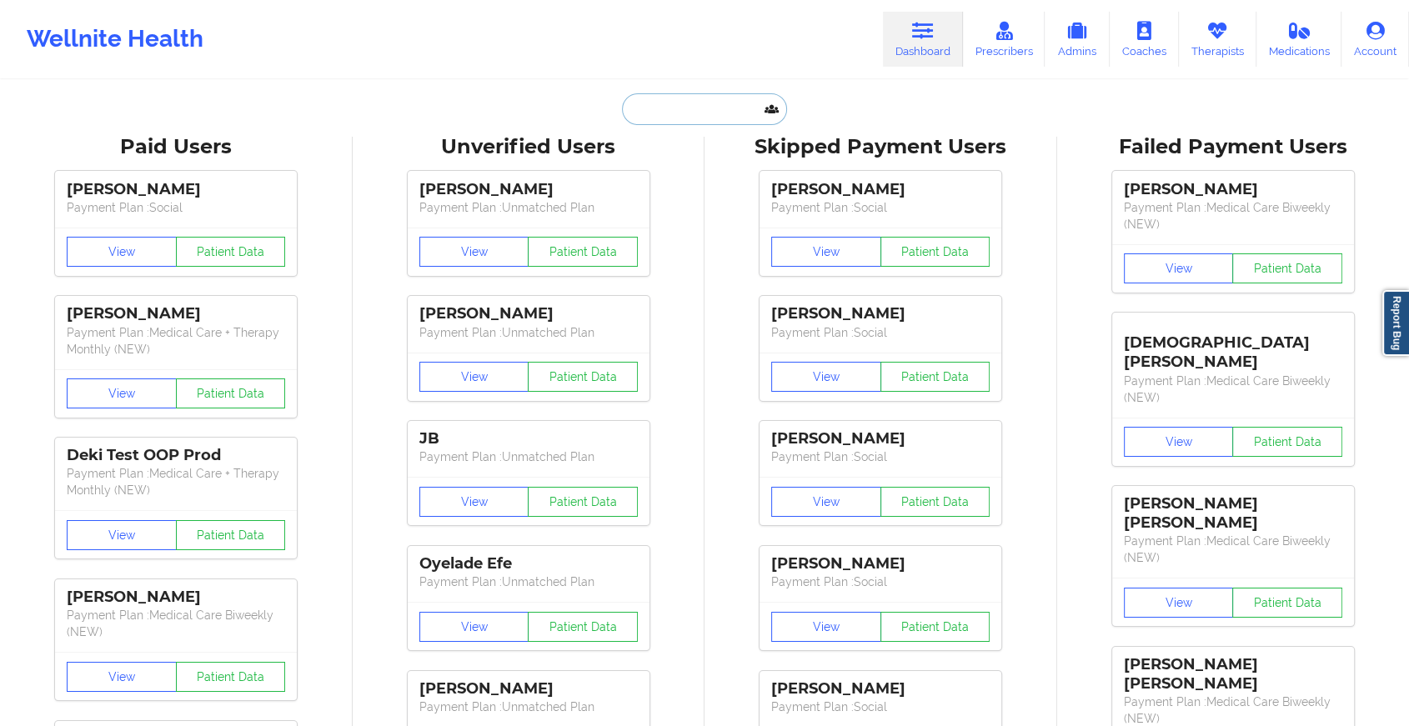
click at [700, 112] on input "text" at bounding box center [704, 109] width 165 height 32
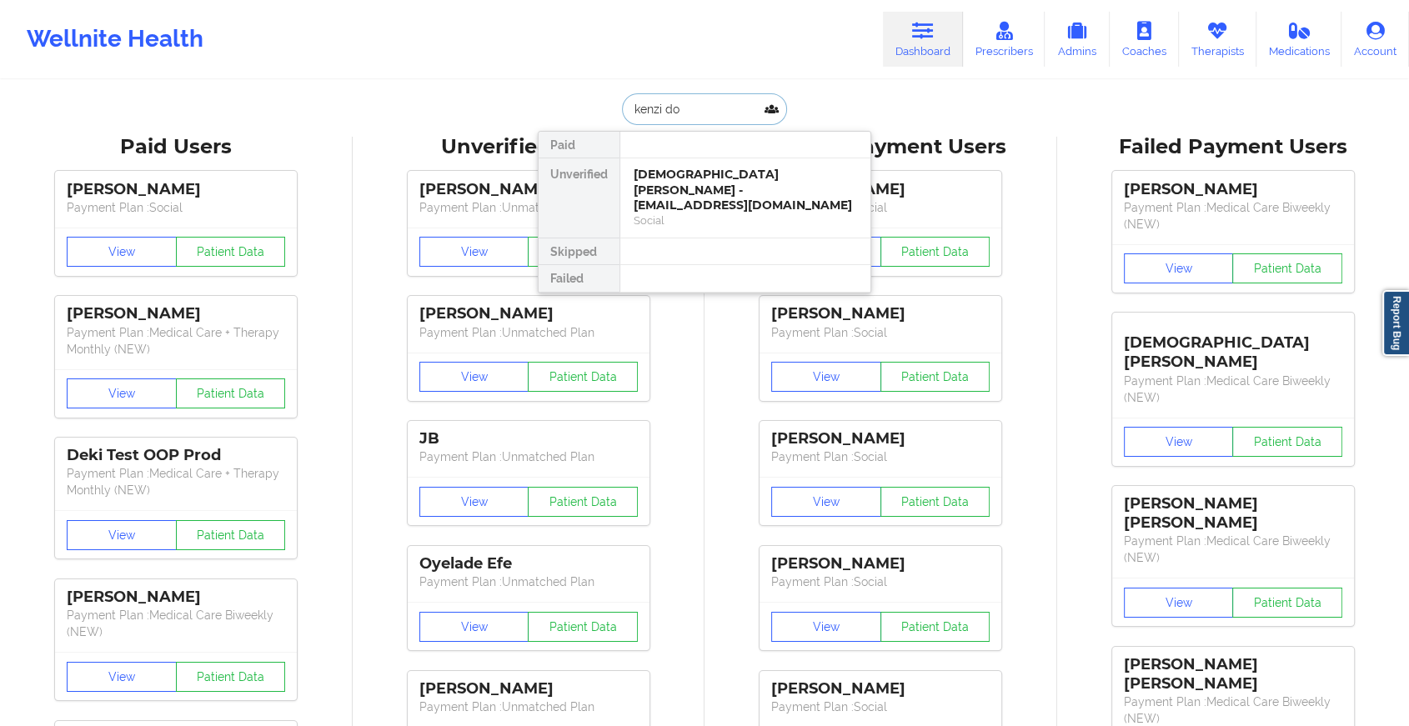
type input "[PERSON_NAME]"
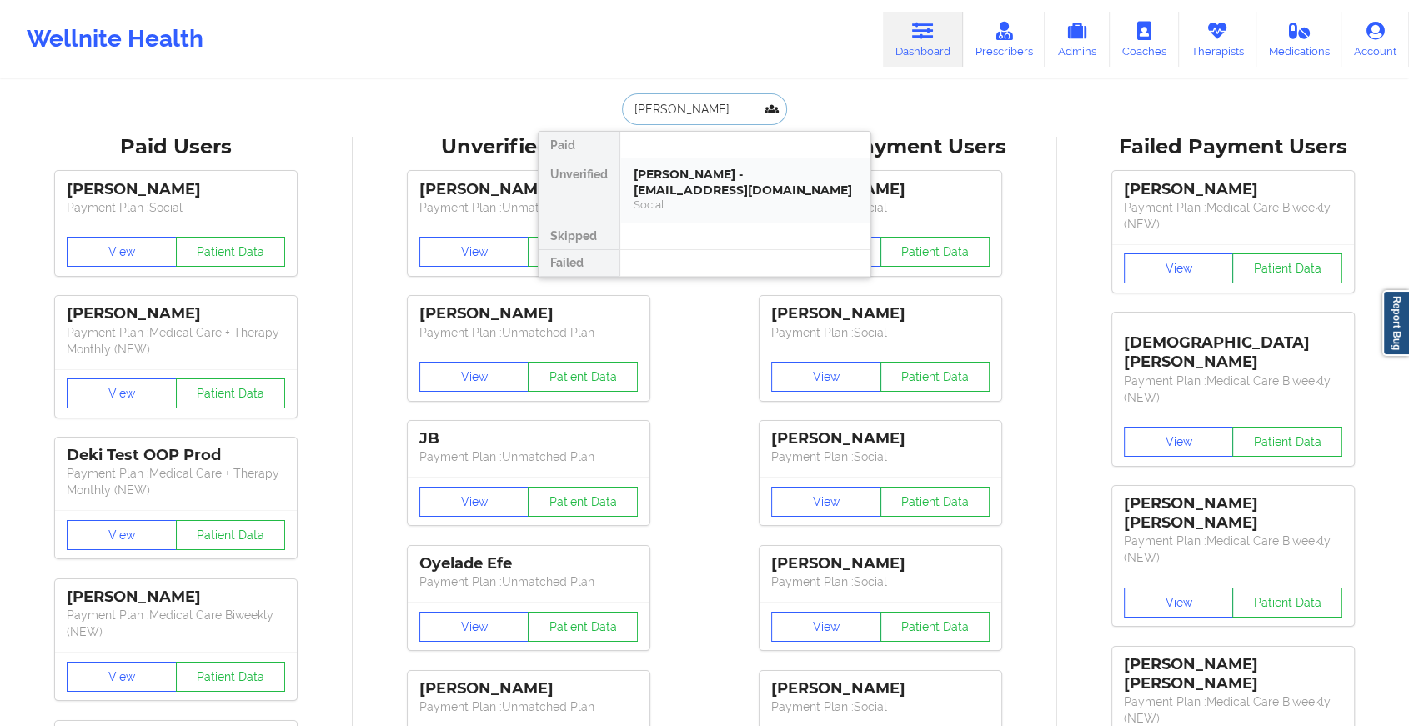
click at [709, 198] on div "Social" at bounding box center [745, 205] width 223 height 14
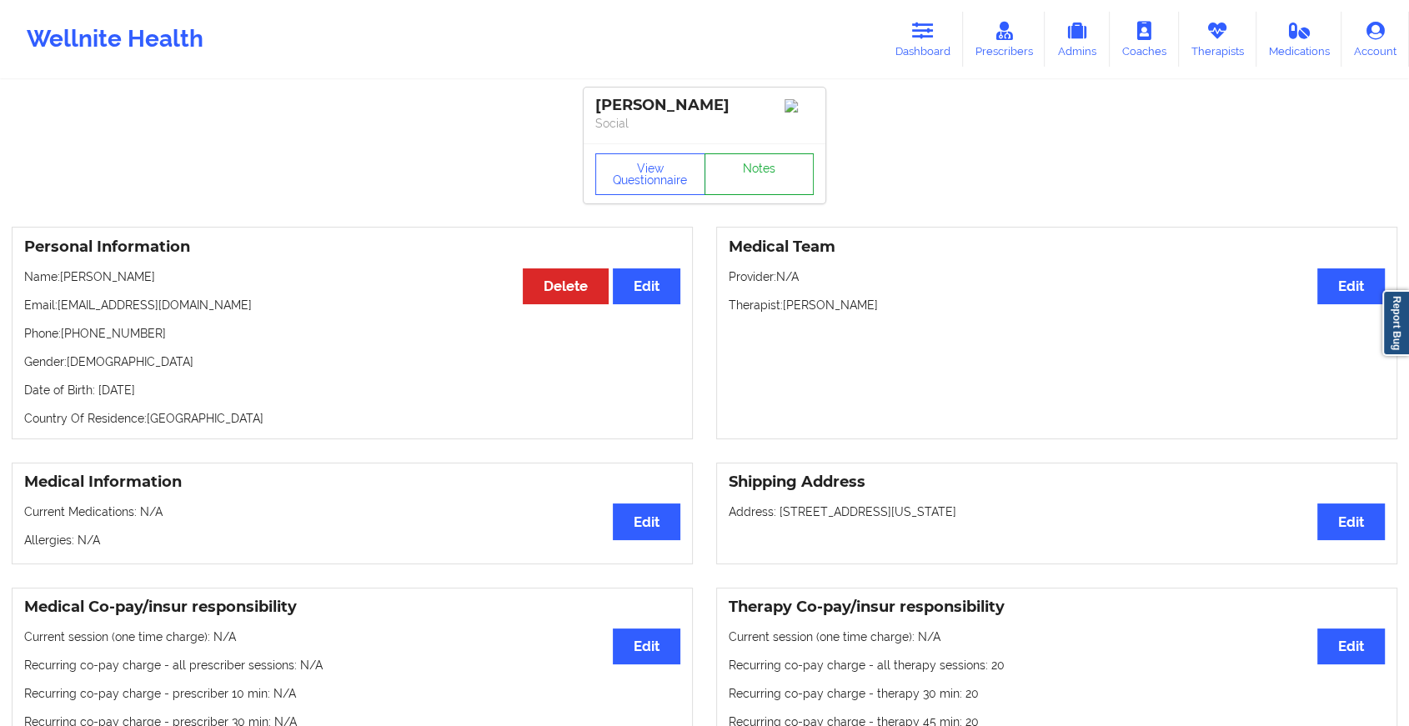
click at [759, 167] on link "Notes" at bounding box center [760, 174] width 110 height 42
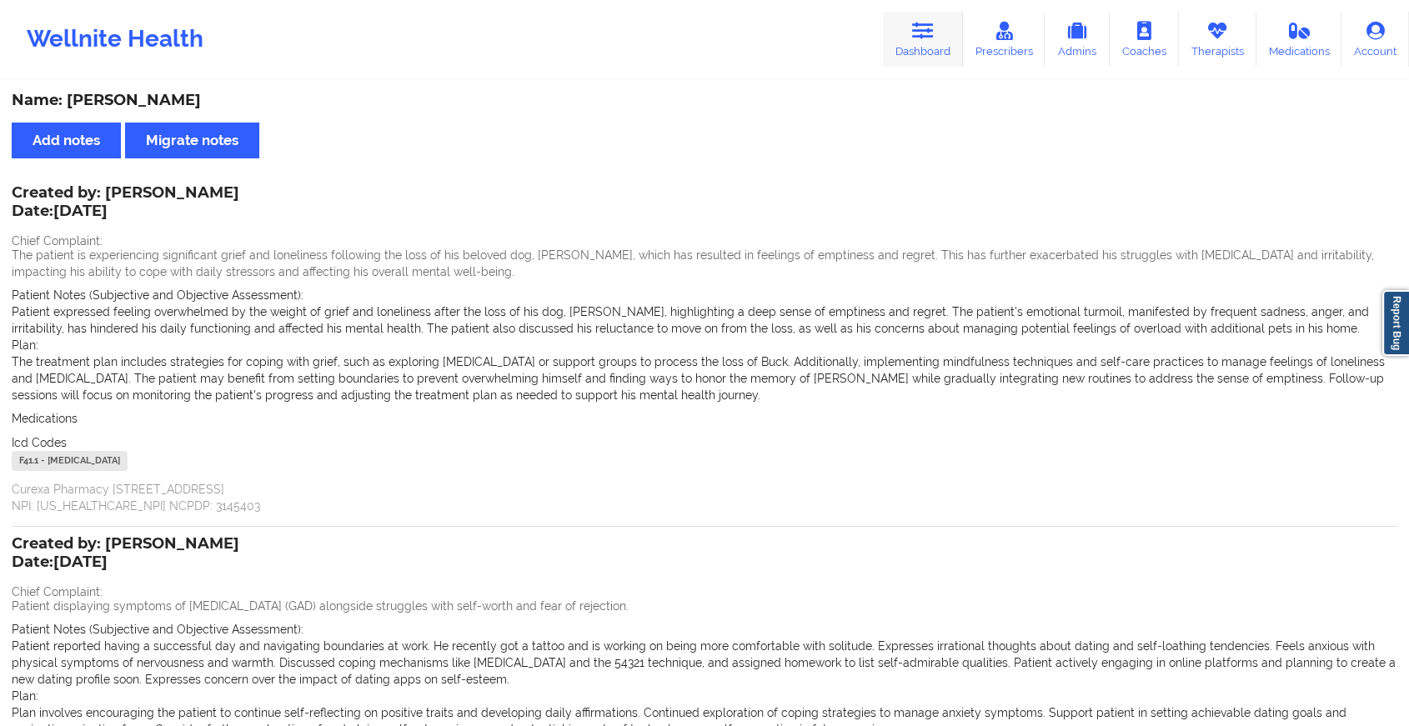
click at [921, 36] on icon at bounding box center [923, 31] width 22 height 18
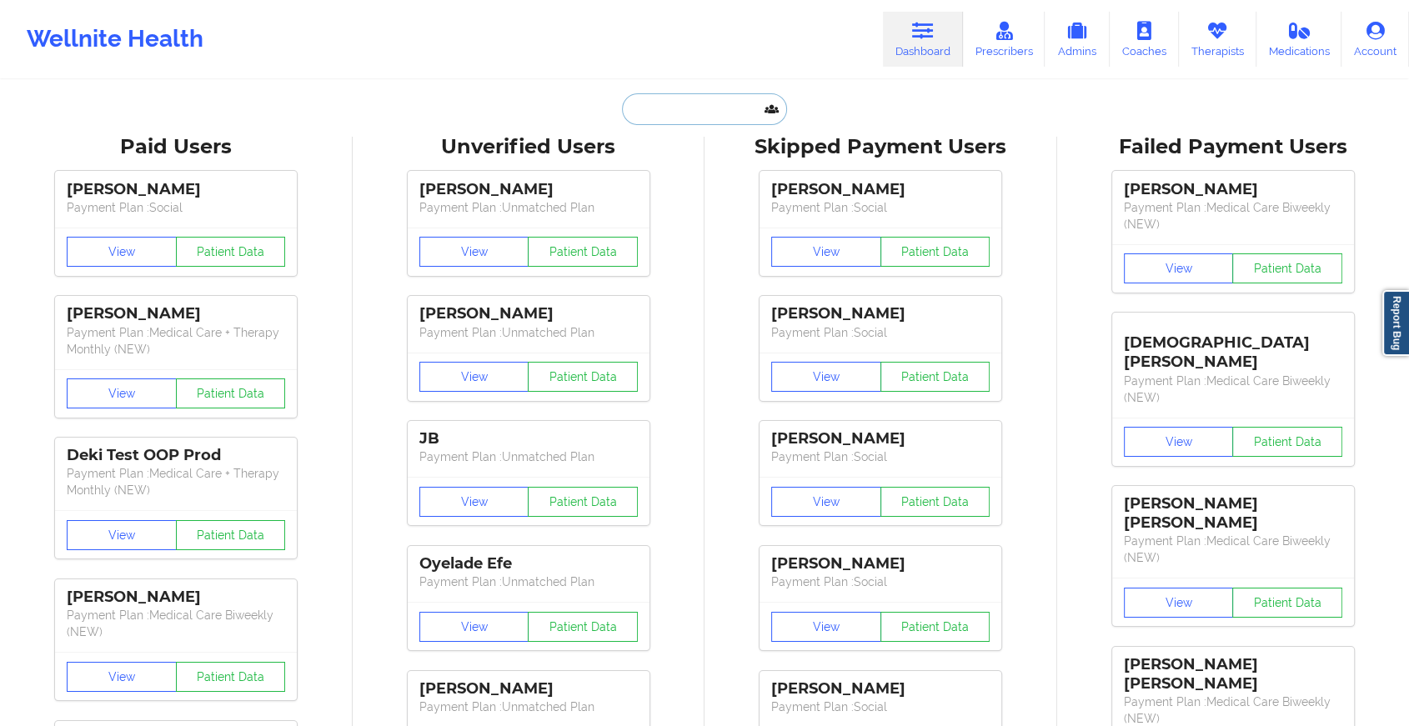
click at [718, 122] on input "text" at bounding box center [704, 109] width 165 height 32
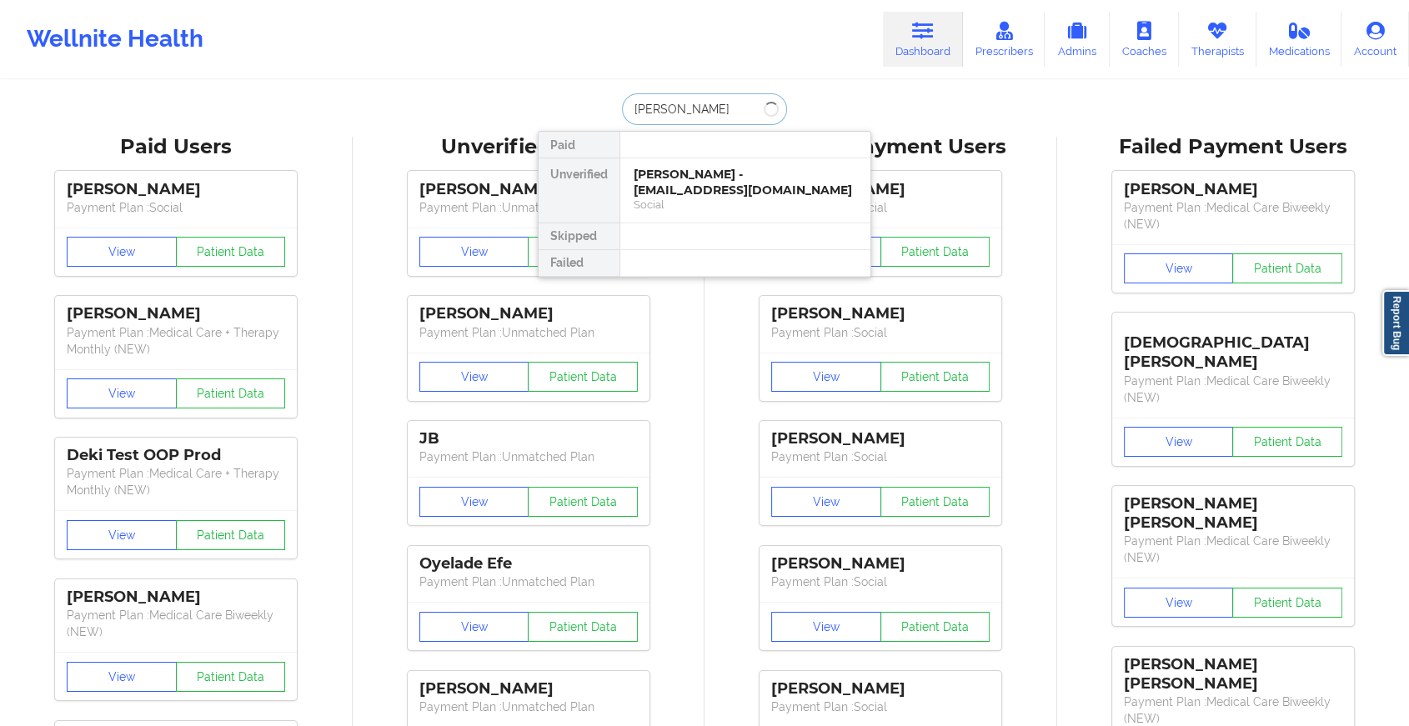
type input "[PERSON_NAME]"
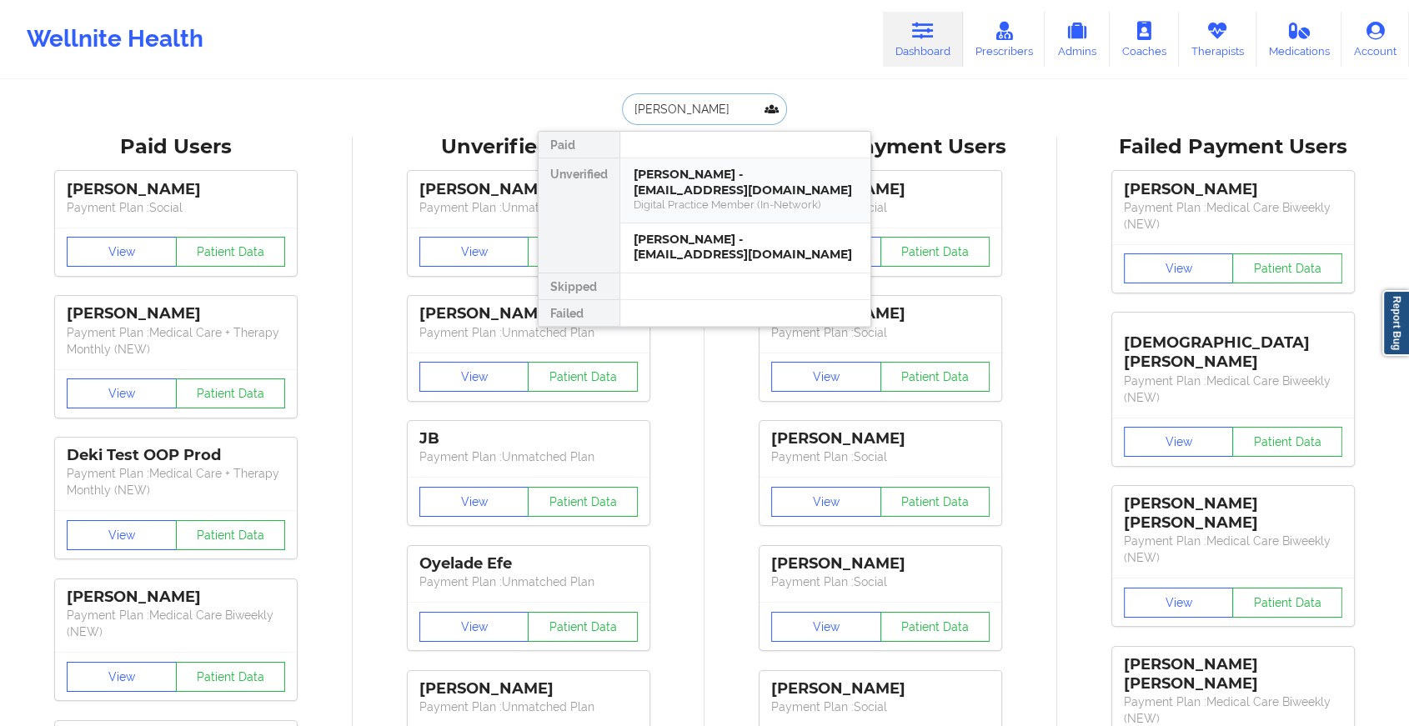
click at [720, 187] on div "[PERSON_NAME] - [EMAIL_ADDRESS][DOMAIN_NAME]" at bounding box center [745, 182] width 223 height 31
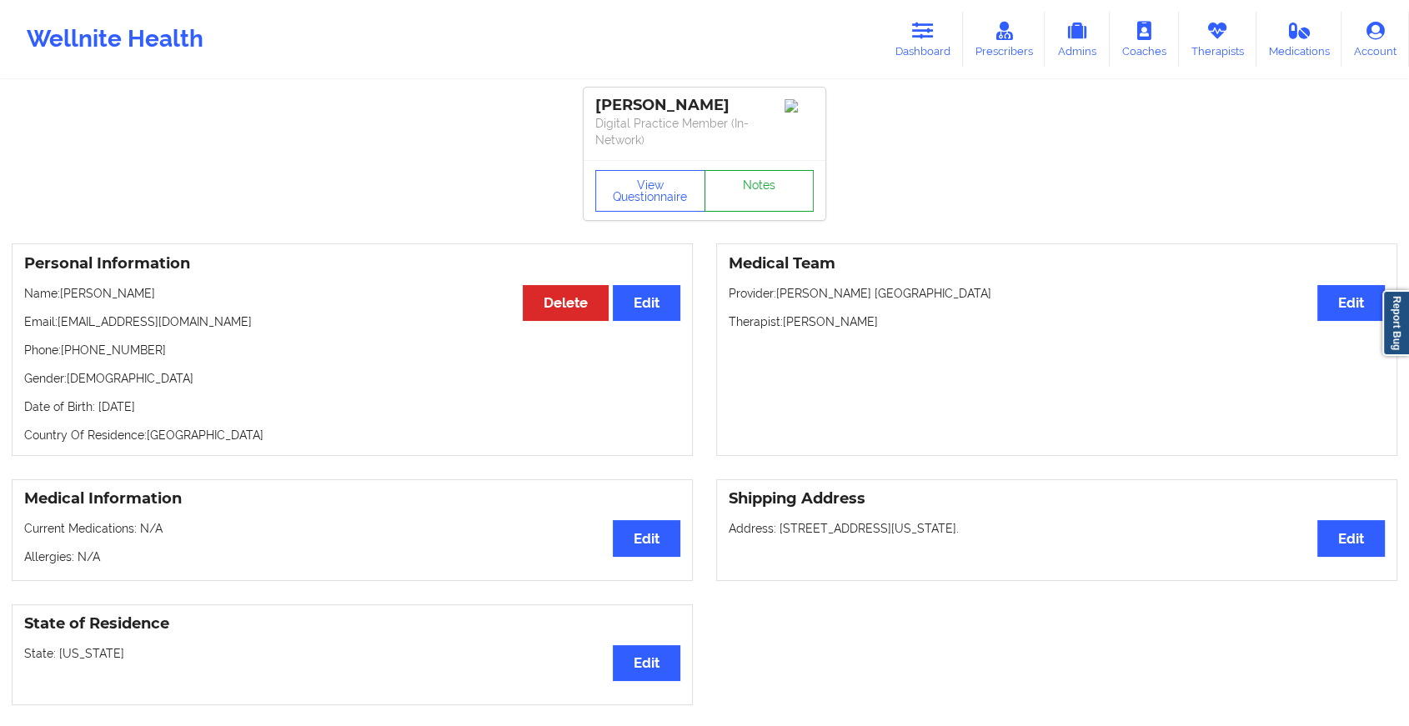
click at [740, 173] on link "Notes" at bounding box center [760, 191] width 110 height 42
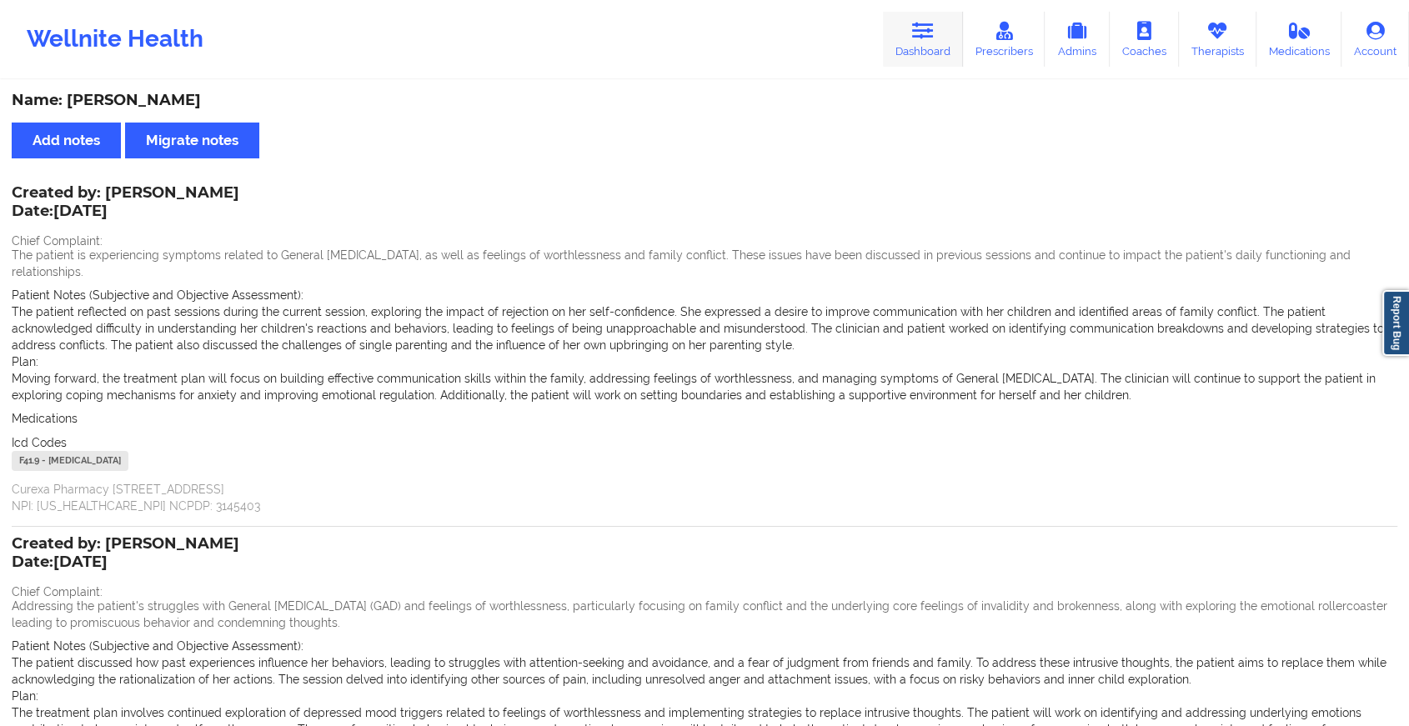
click at [902, 47] on link "Dashboard" at bounding box center [923, 39] width 80 height 55
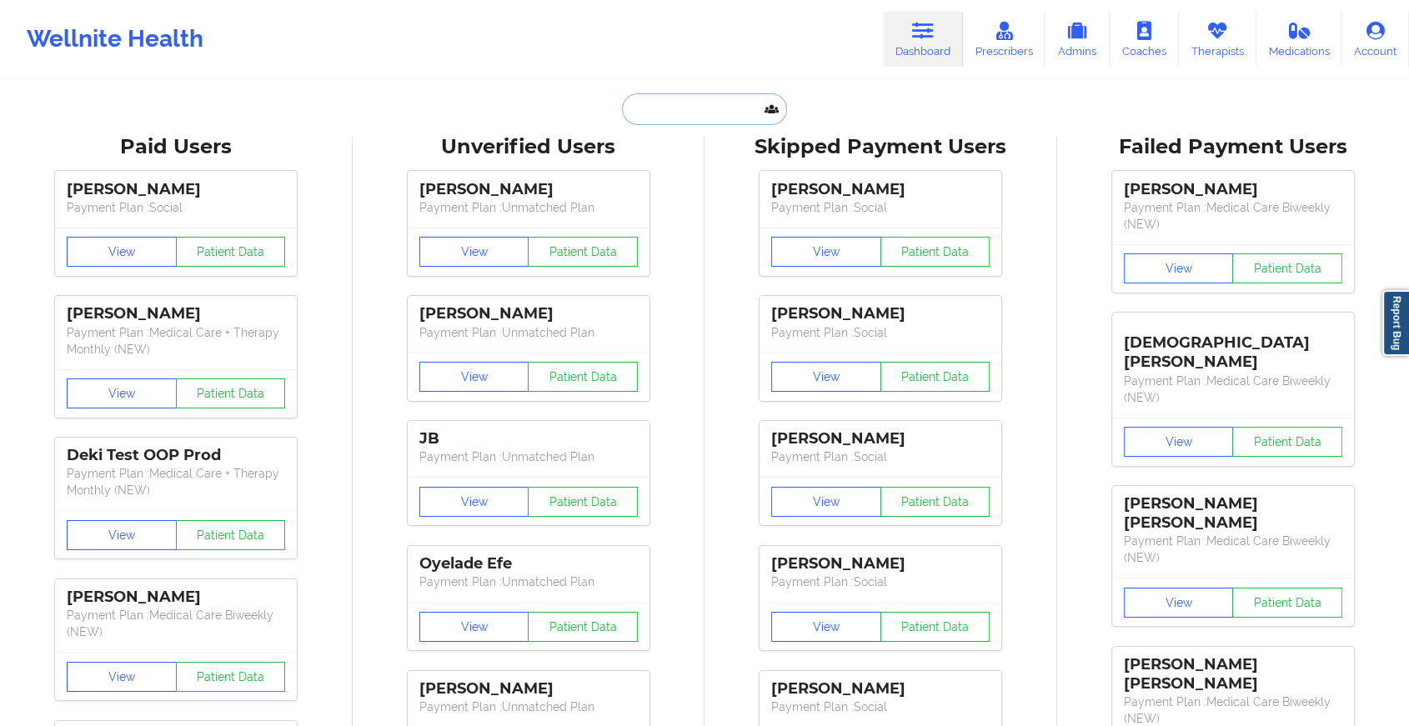
click at [720, 106] on input "text" at bounding box center [704, 109] width 165 height 32
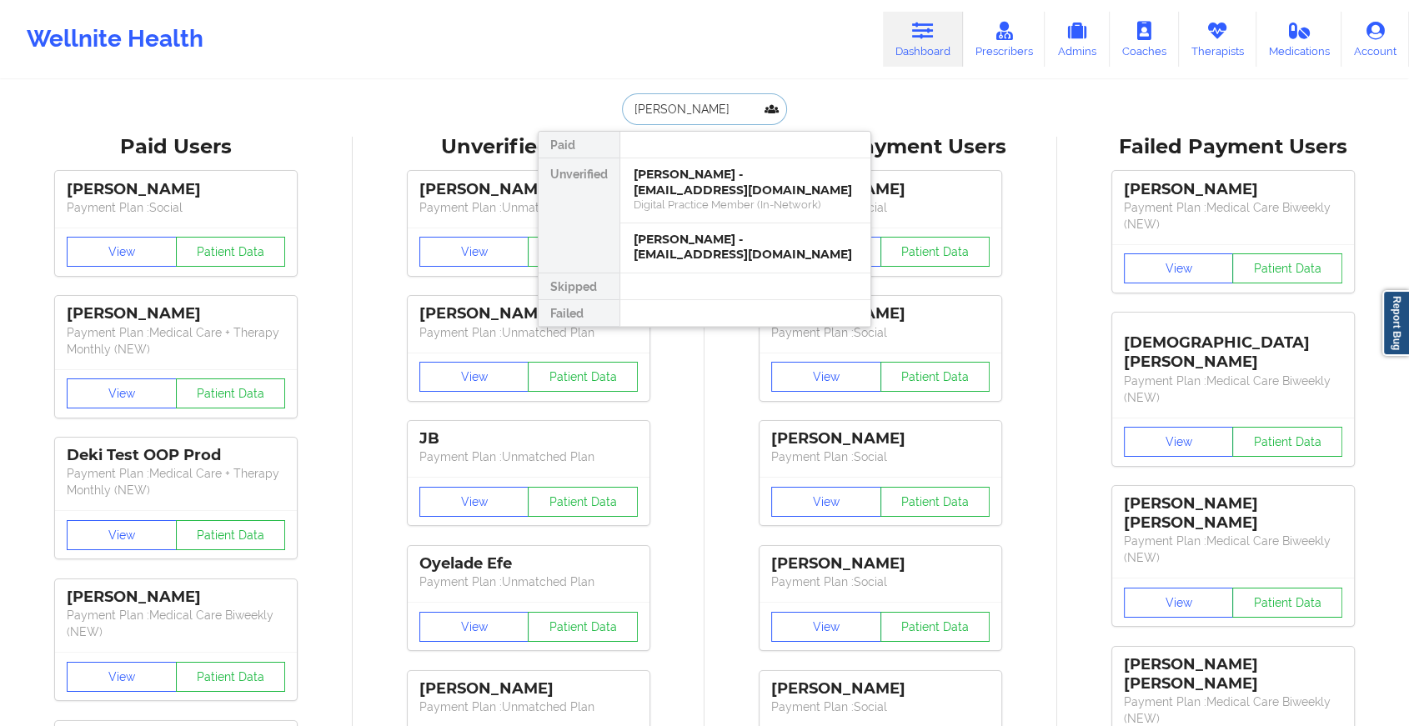
type input "[PERSON_NAME]"
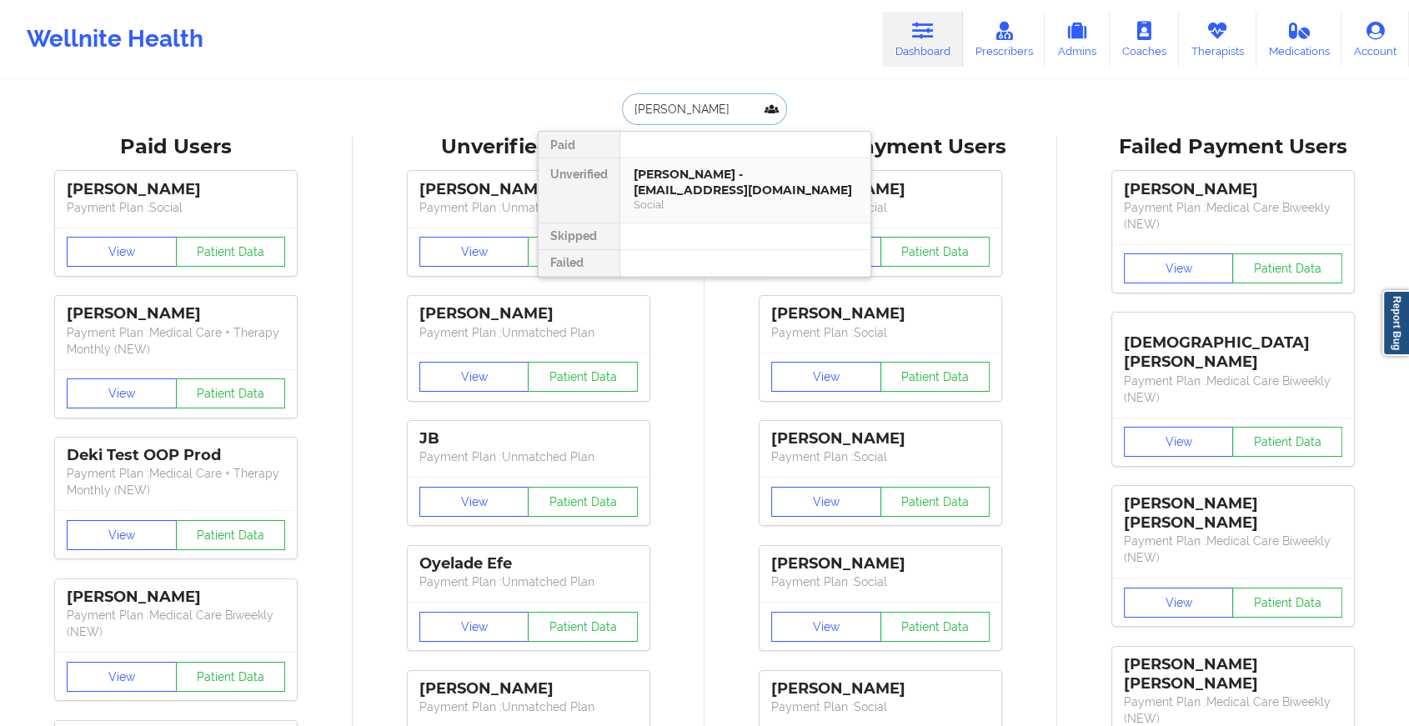
click at [721, 193] on div "[PERSON_NAME] - [EMAIL_ADDRESS][DOMAIN_NAME]" at bounding box center [745, 182] width 223 height 31
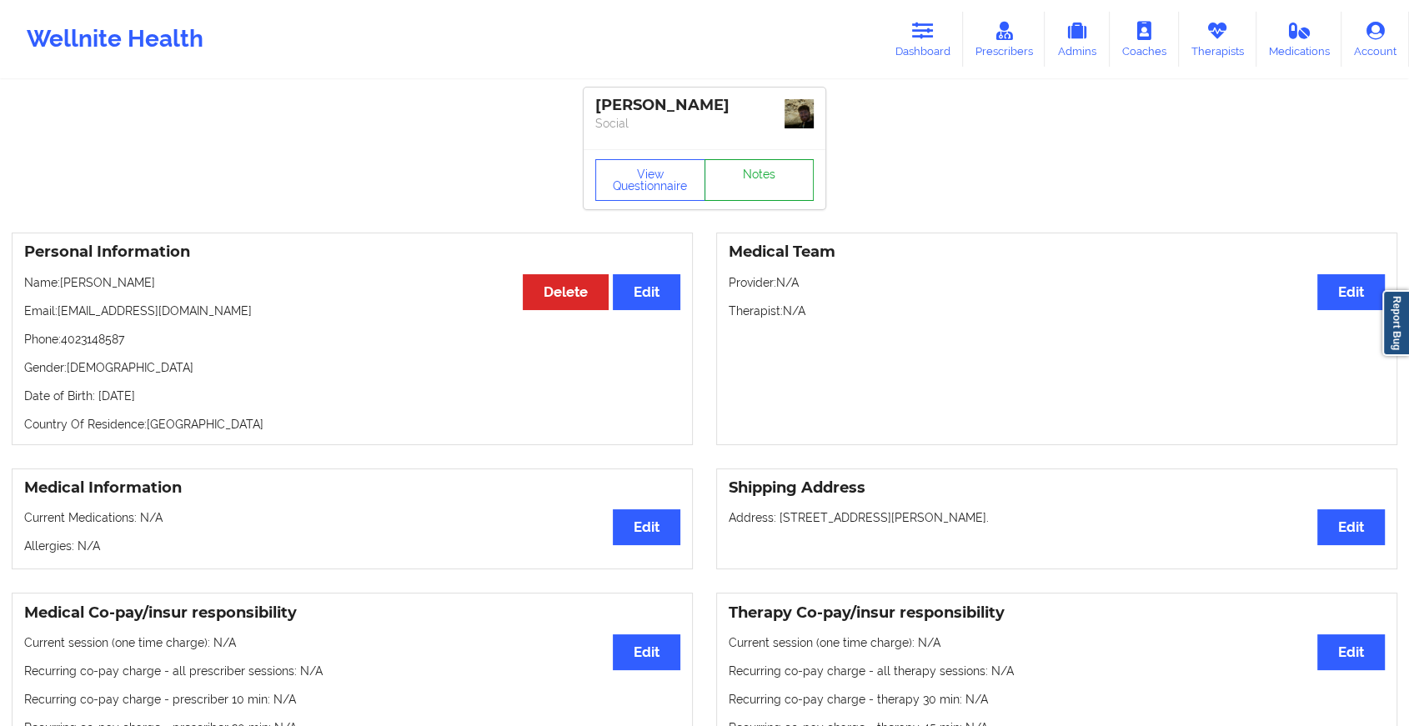
click at [756, 175] on link "Notes" at bounding box center [760, 180] width 110 height 42
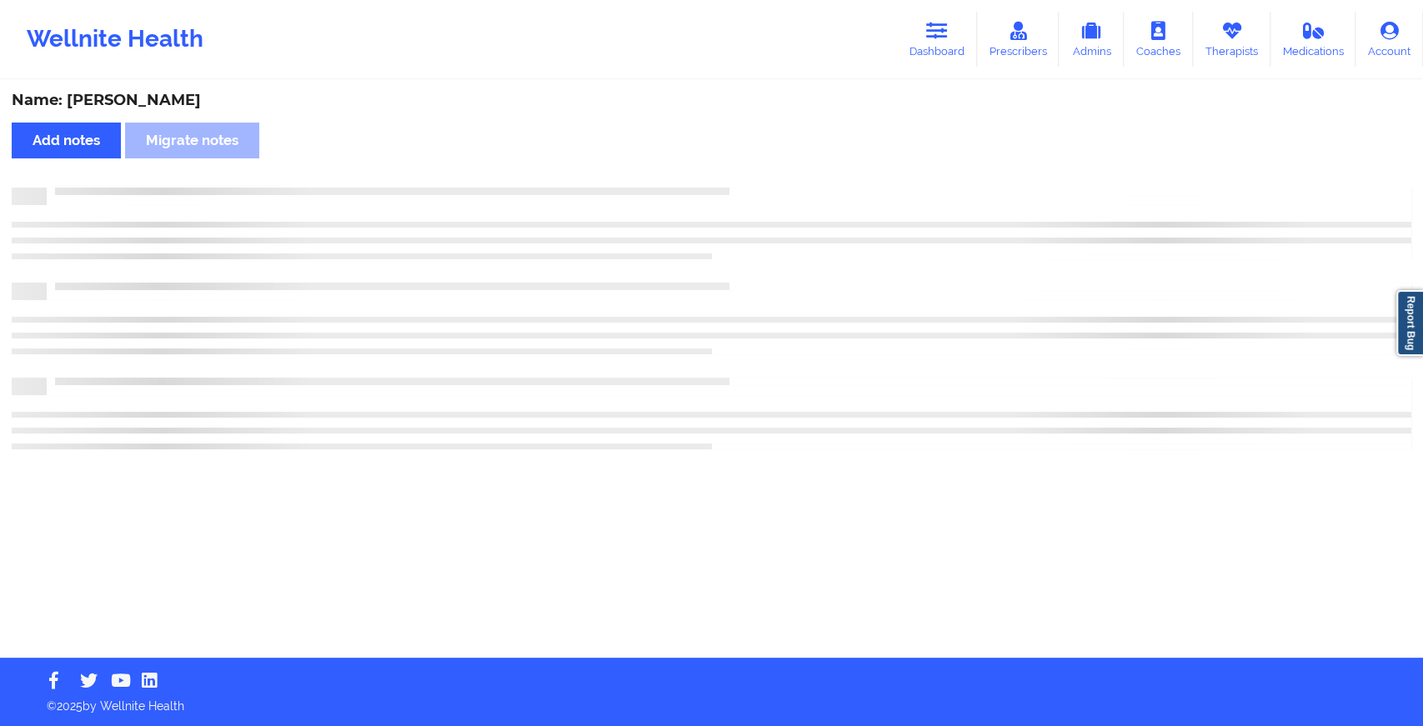
click at [951, 351] on div "Name: [PERSON_NAME] Add notes Migrate notes" at bounding box center [711, 370] width 1423 height 576
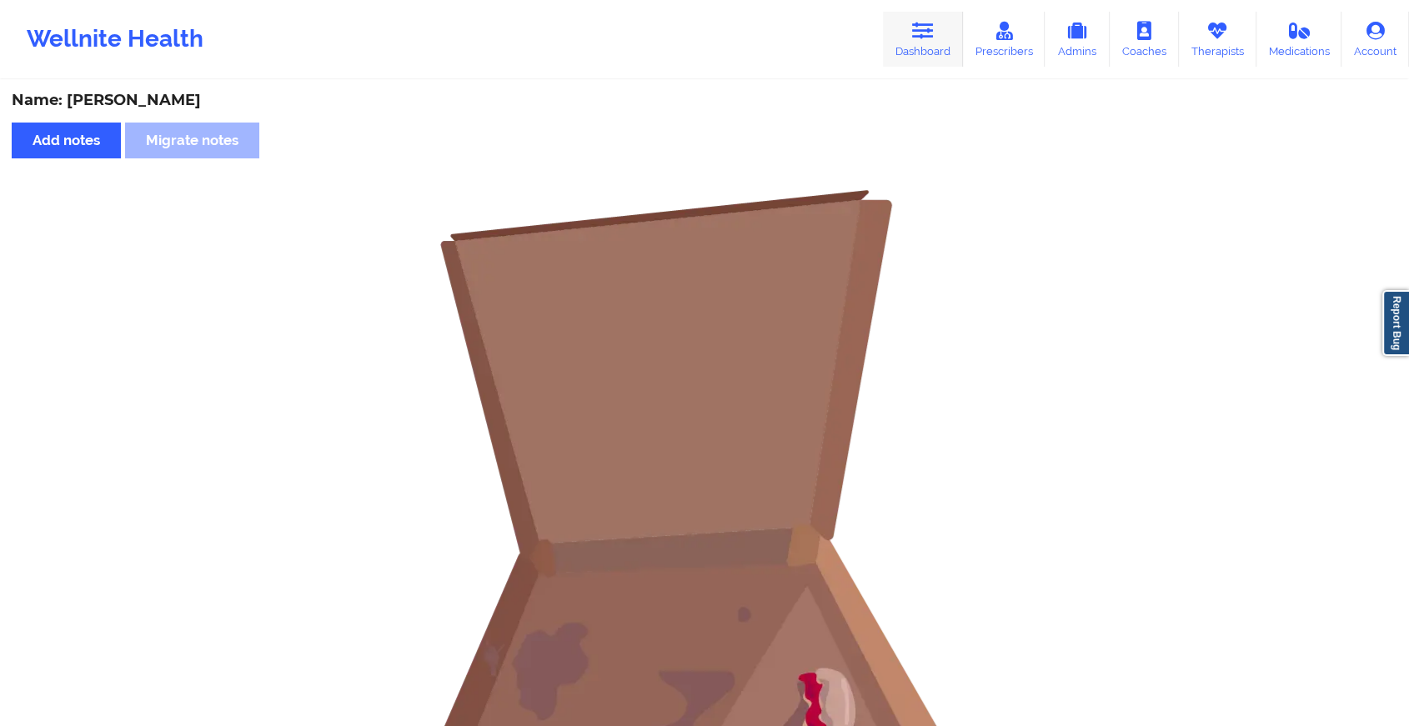
click at [921, 50] on link "Dashboard" at bounding box center [923, 39] width 80 height 55
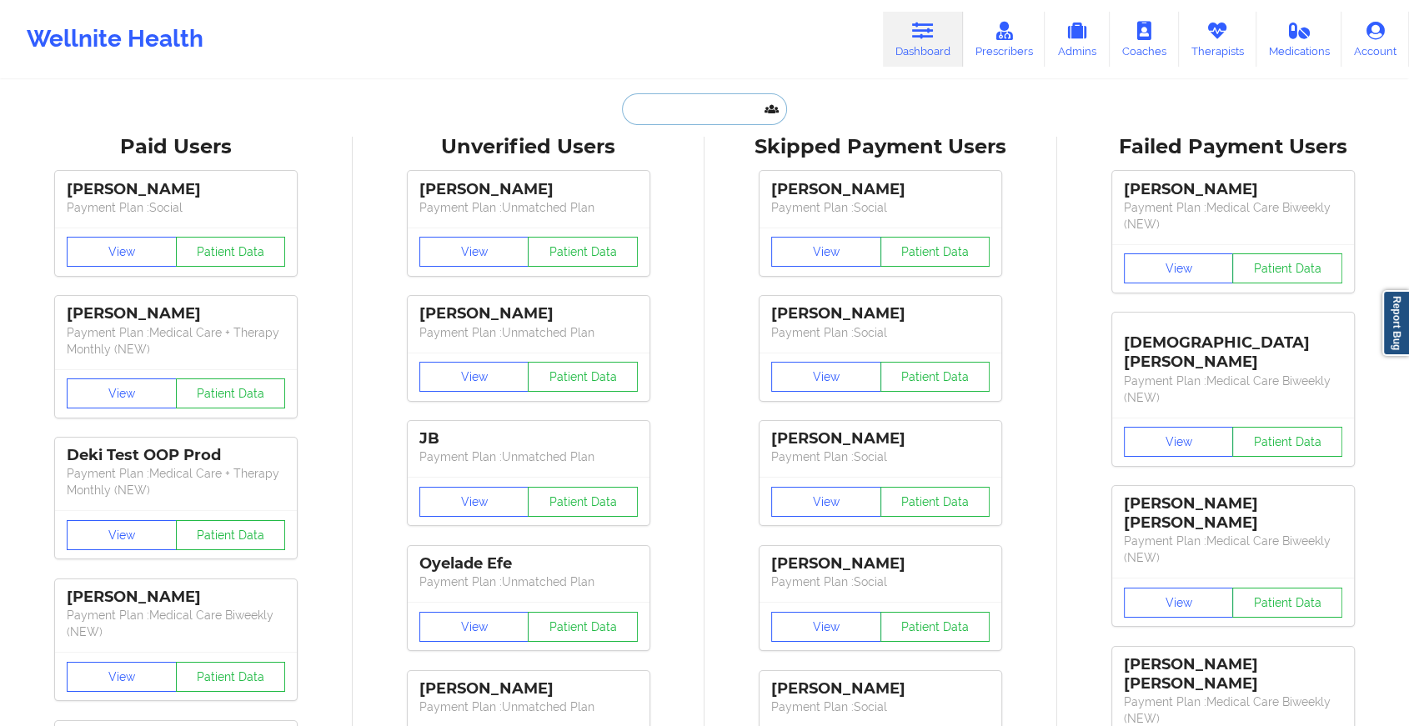
click at [700, 114] on input "text" at bounding box center [704, 109] width 165 height 32
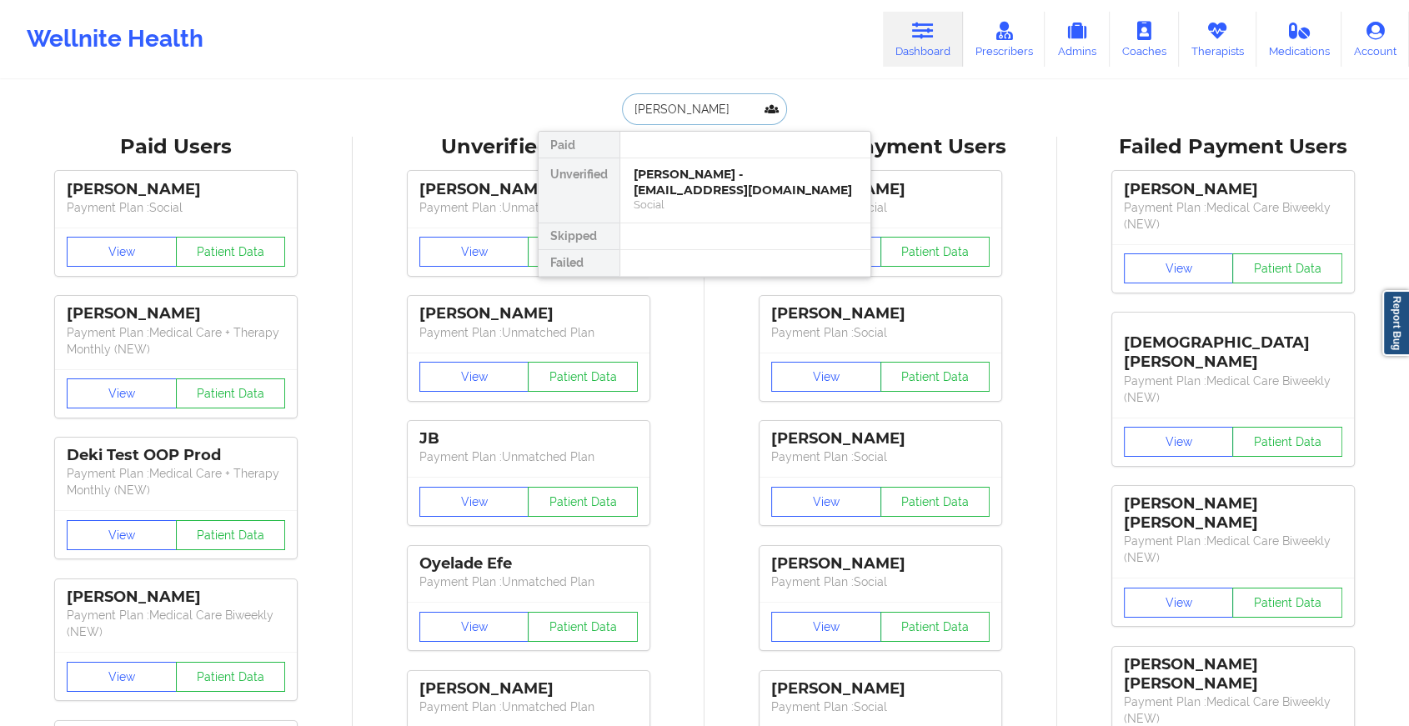
type input "[PERSON_NAME]"
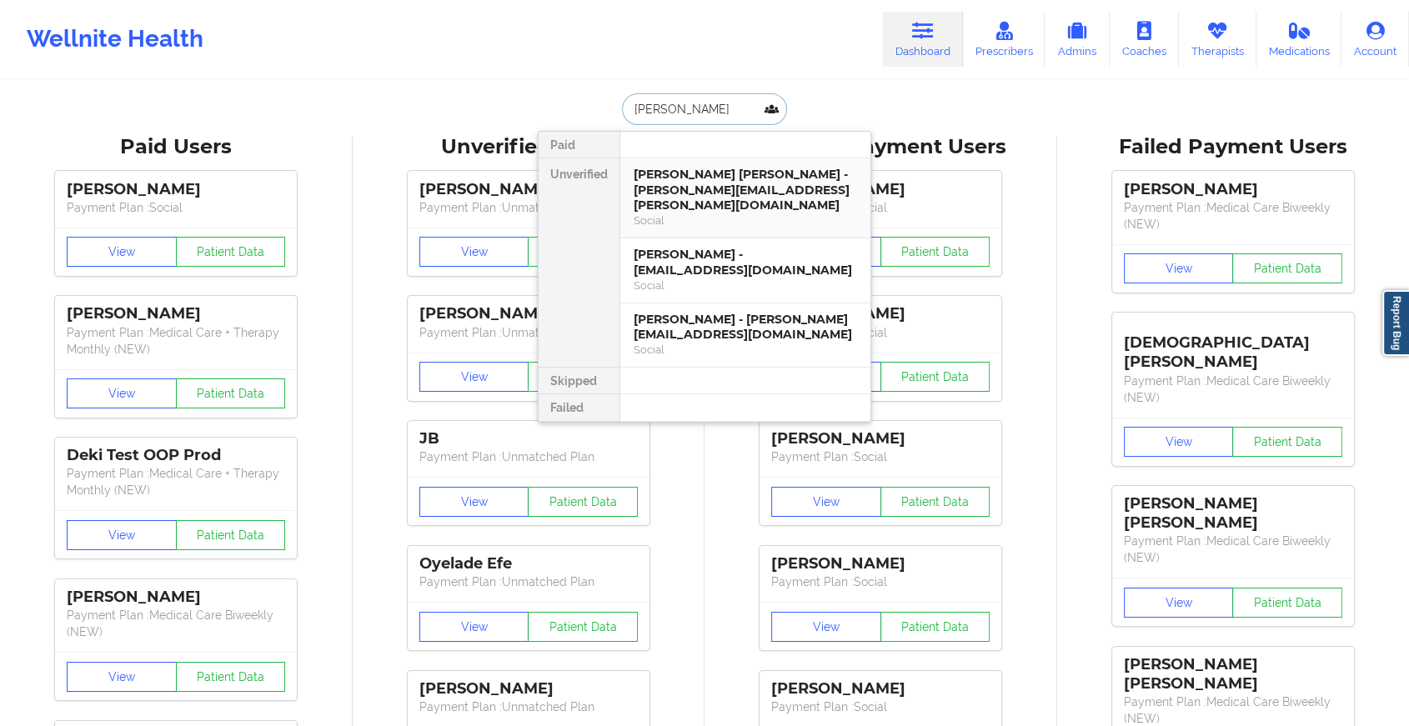
click at [693, 171] on div "[PERSON_NAME] [PERSON_NAME] - [PERSON_NAME][EMAIL_ADDRESS][PERSON_NAME][DOMAIN_…" at bounding box center [745, 190] width 223 height 47
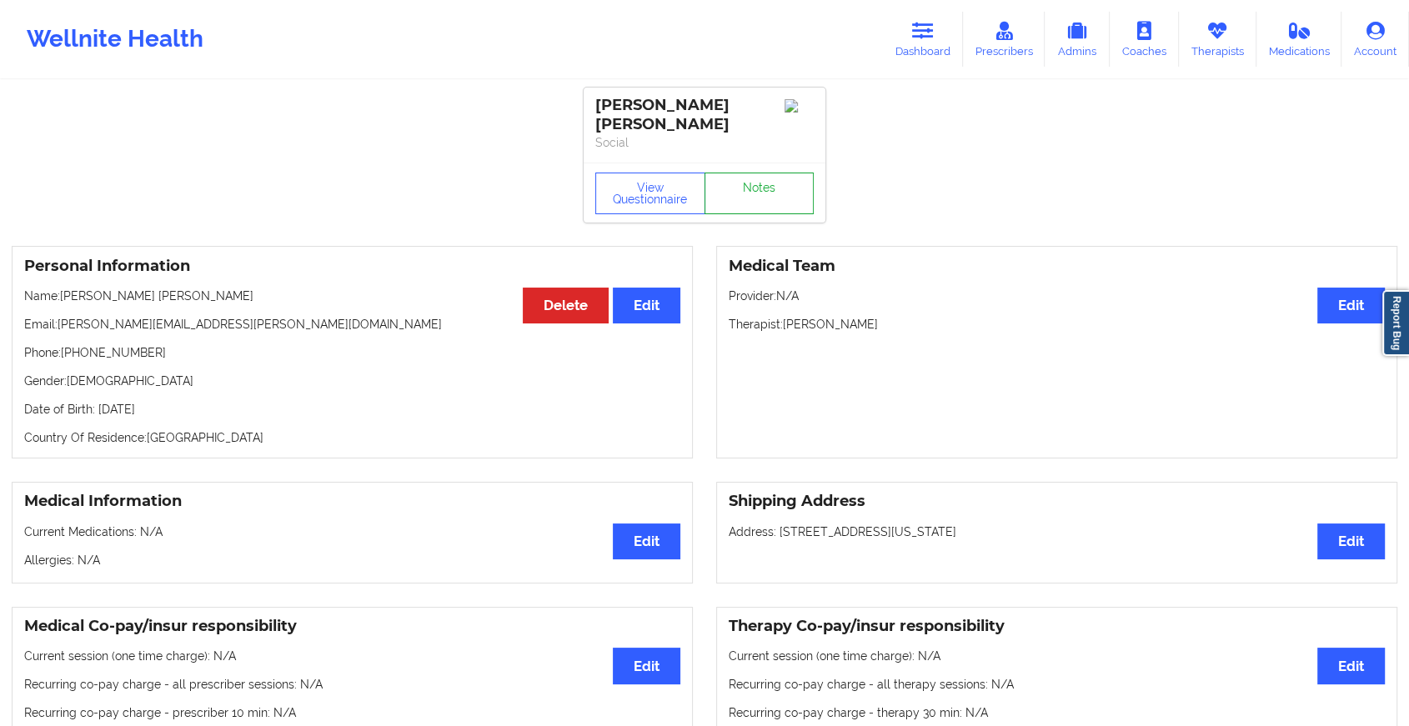
click at [728, 173] on link "Notes" at bounding box center [760, 194] width 110 height 42
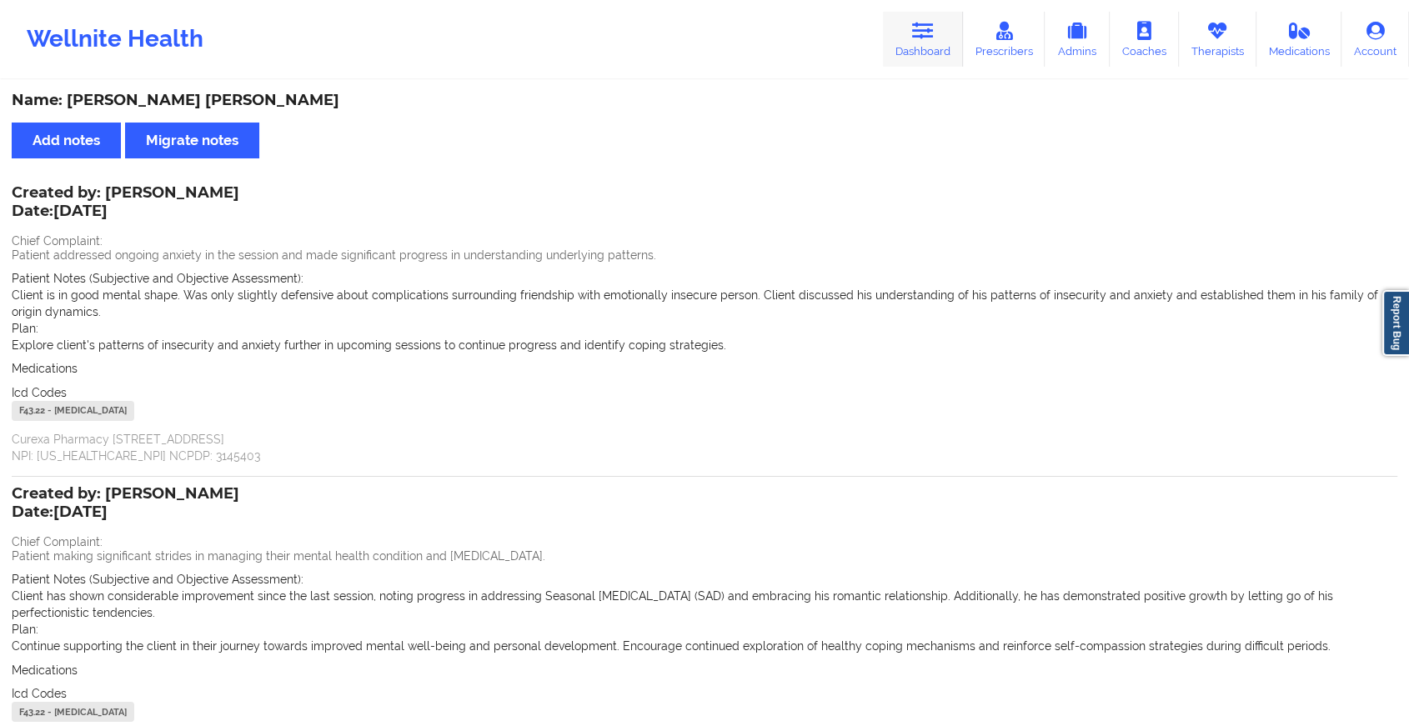
click at [911, 43] on link "Dashboard" at bounding box center [923, 39] width 80 height 55
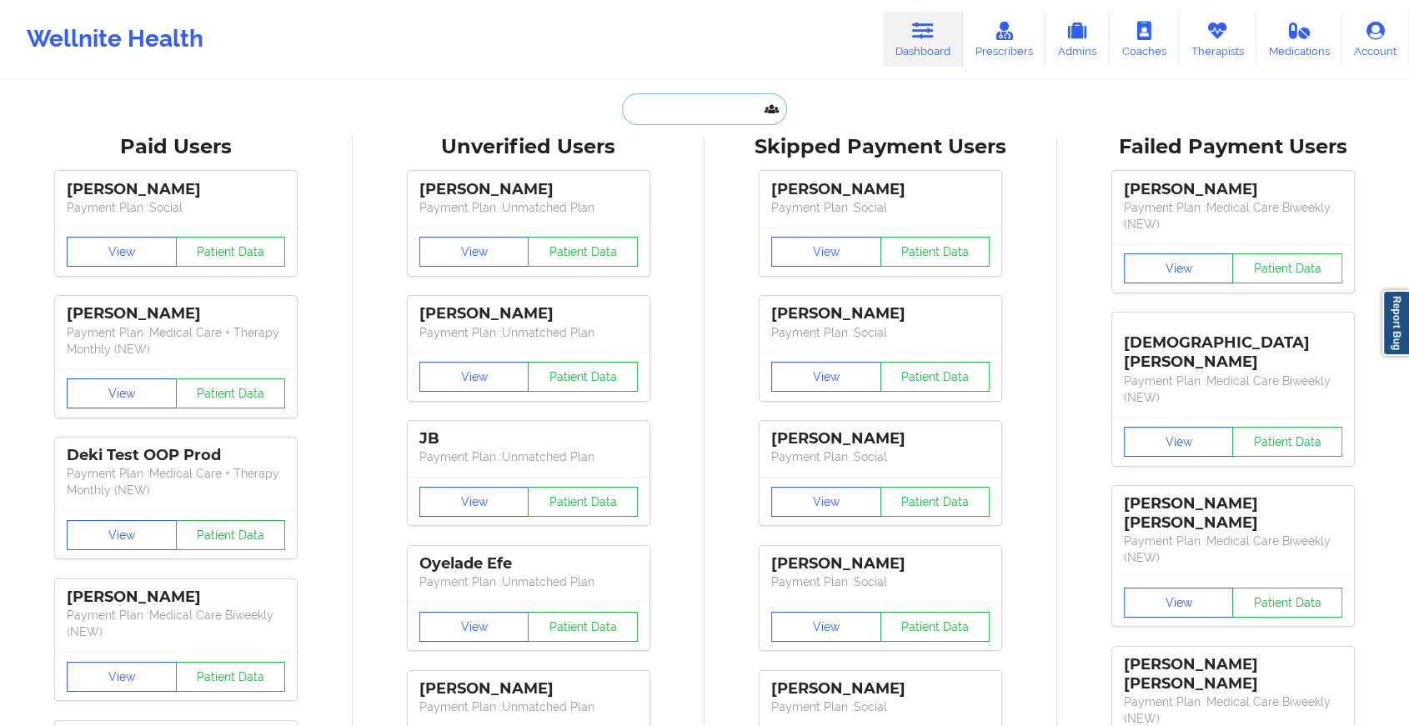
click at [708, 105] on input "text" at bounding box center [704, 109] width 165 height 32
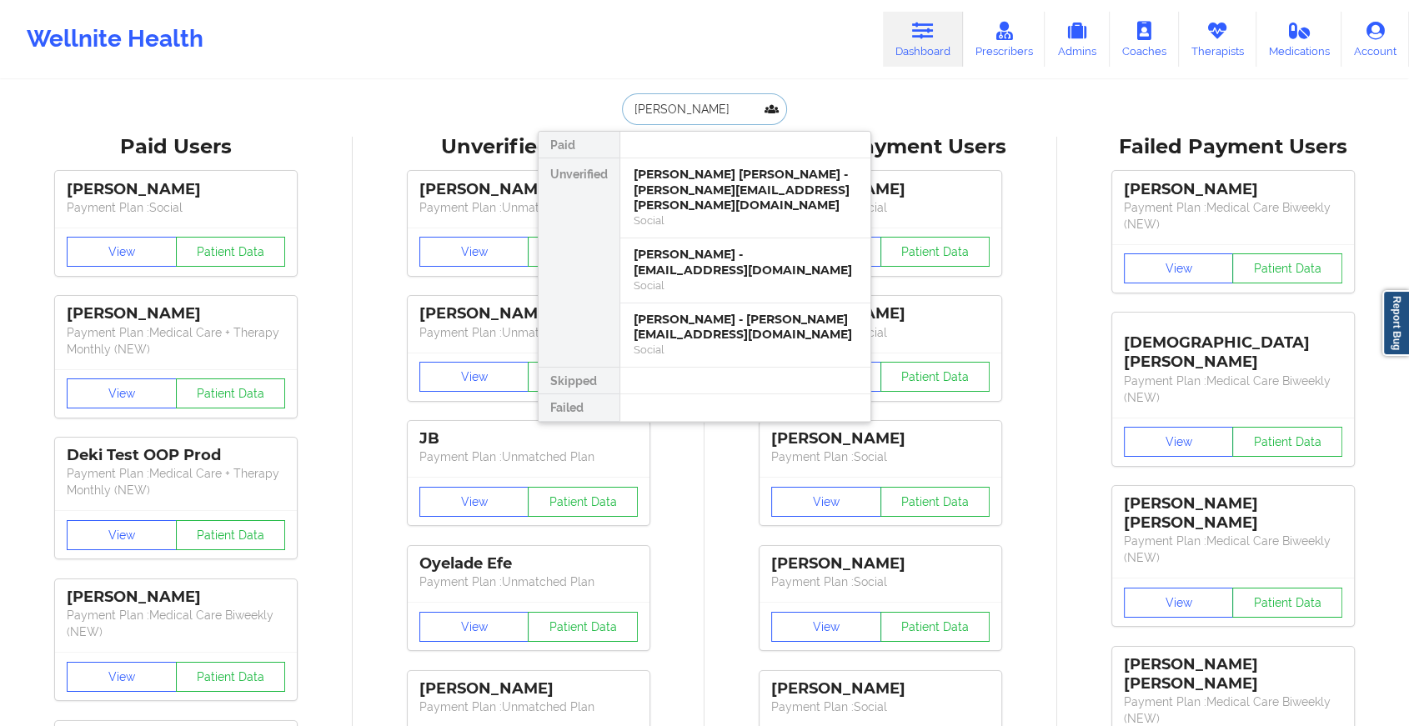
type input "[PERSON_NAME]"
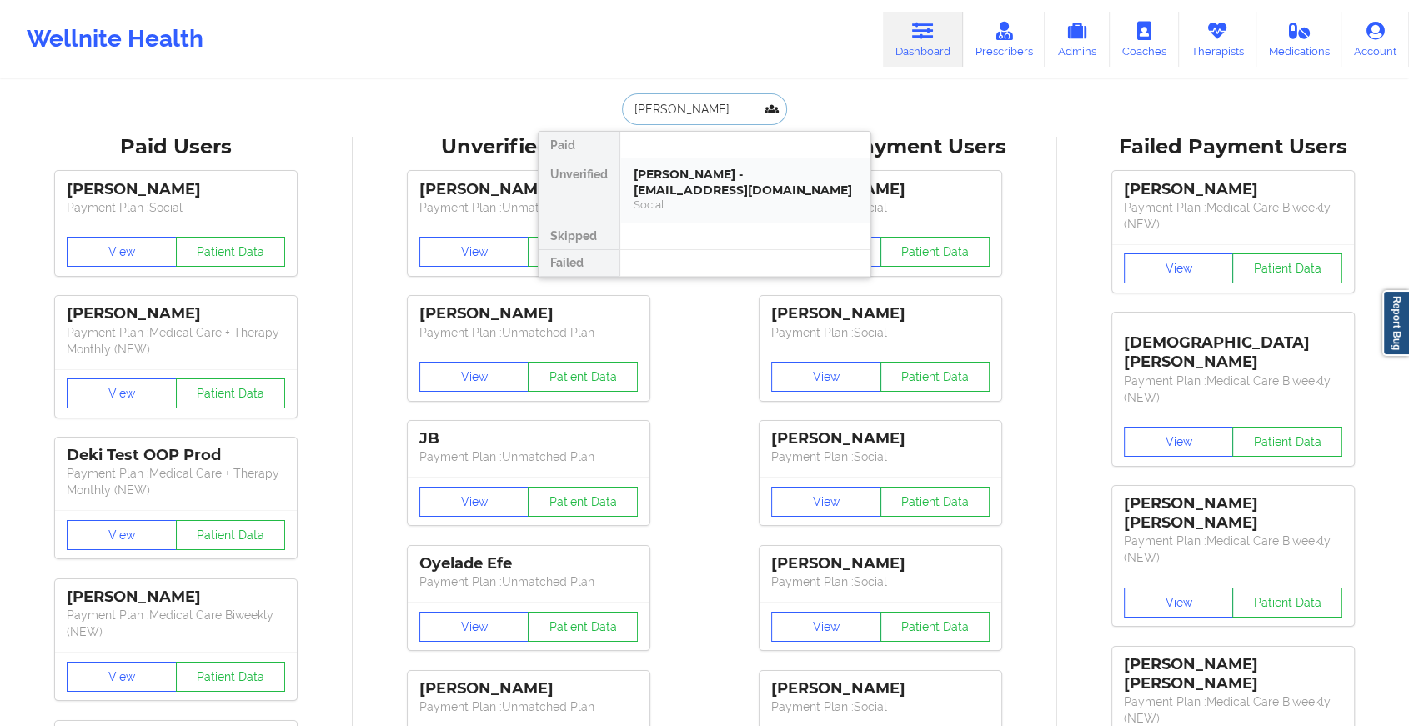
click at [708, 198] on div "Social" at bounding box center [745, 205] width 223 height 14
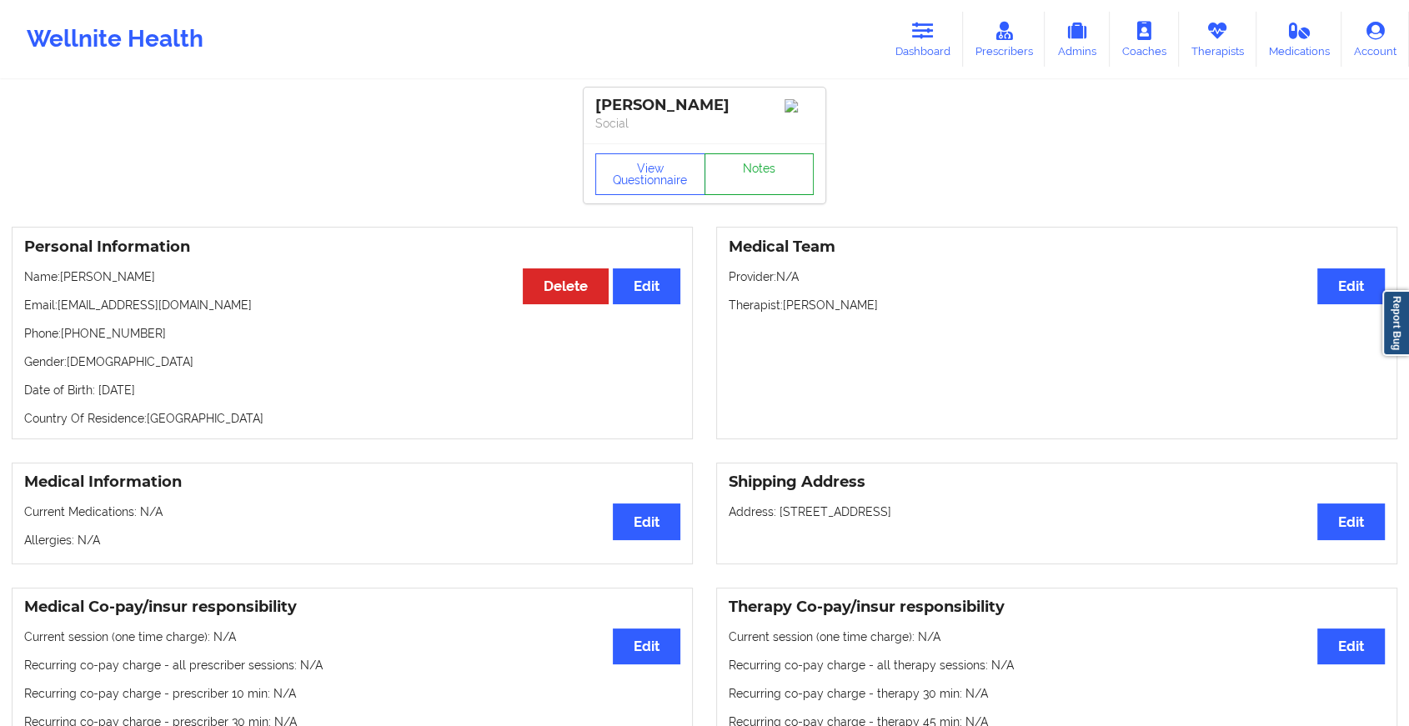
click at [769, 164] on link "Notes" at bounding box center [760, 174] width 110 height 42
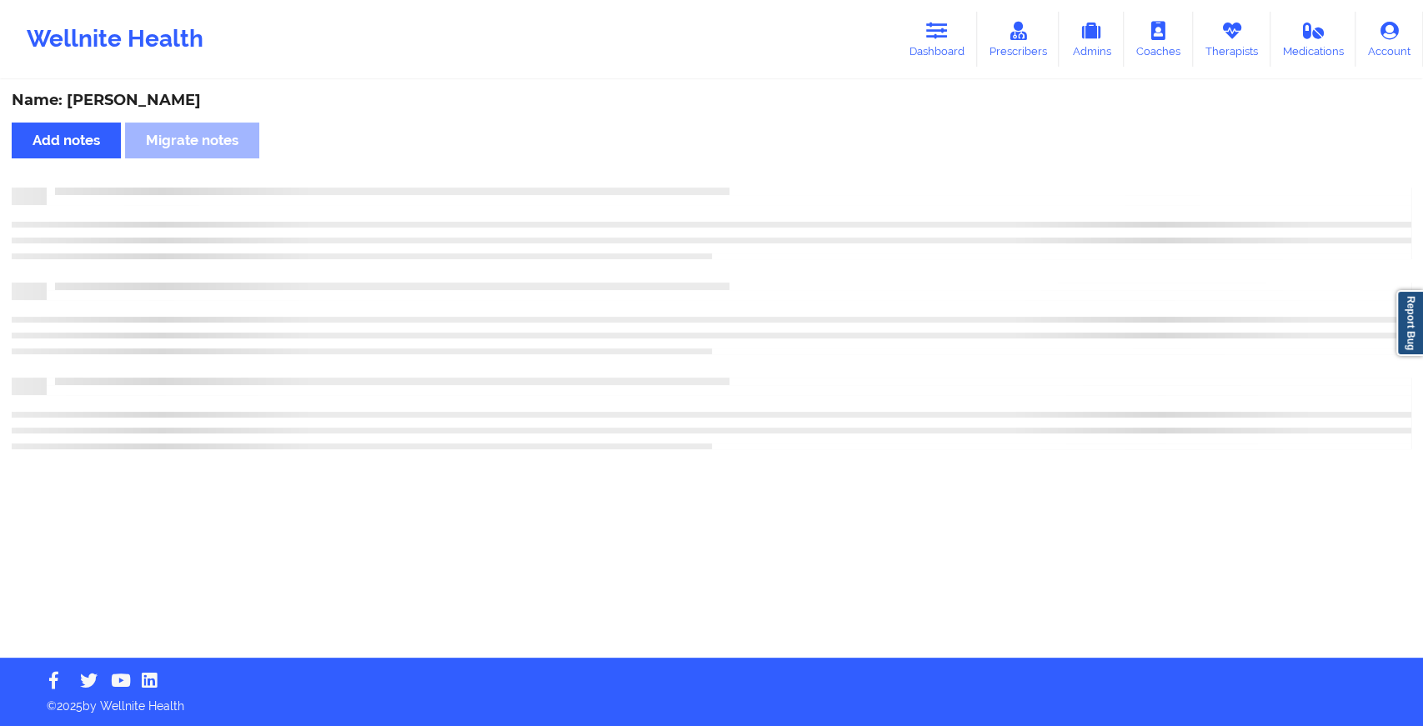
click at [769, 164] on div "Name: [PERSON_NAME] Add notes Migrate notes" at bounding box center [711, 370] width 1423 height 576
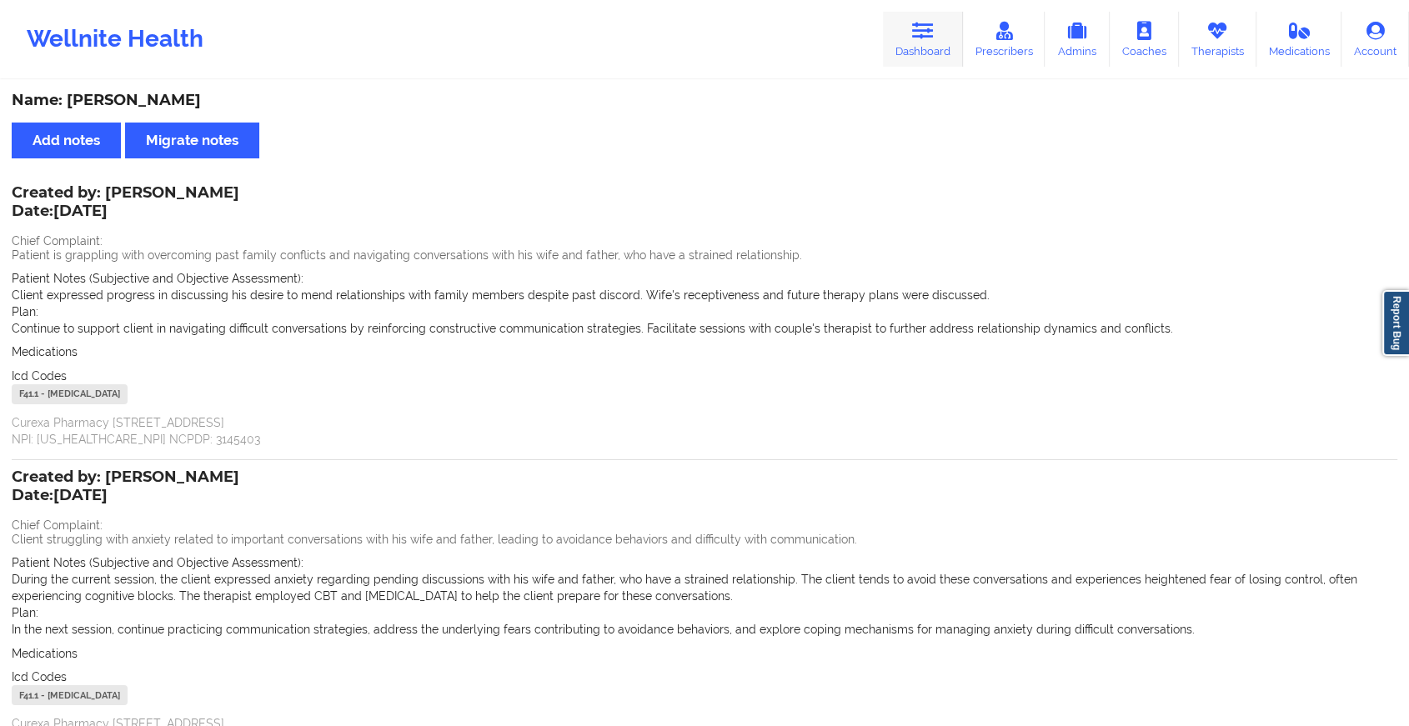
click at [916, 41] on link "Dashboard" at bounding box center [923, 39] width 80 height 55
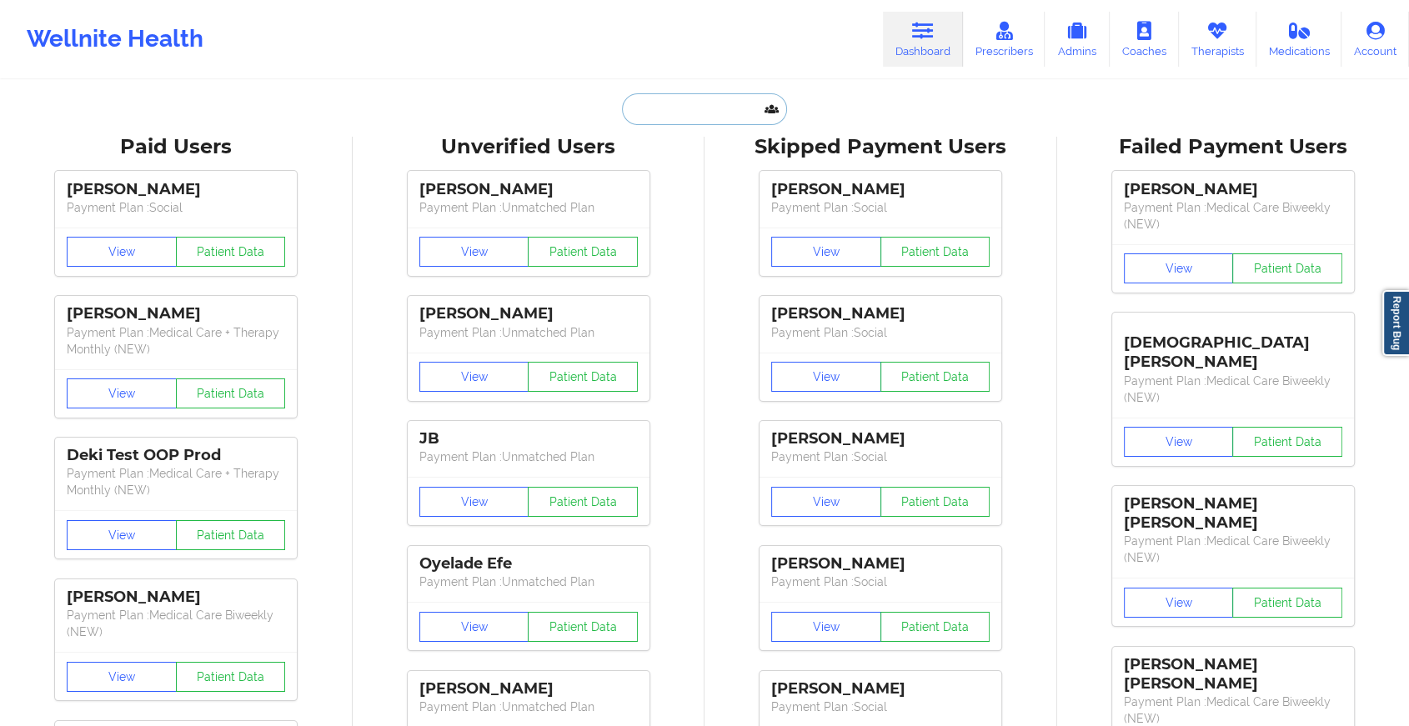
click at [706, 112] on input "text" at bounding box center [704, 109] width 165 height 32
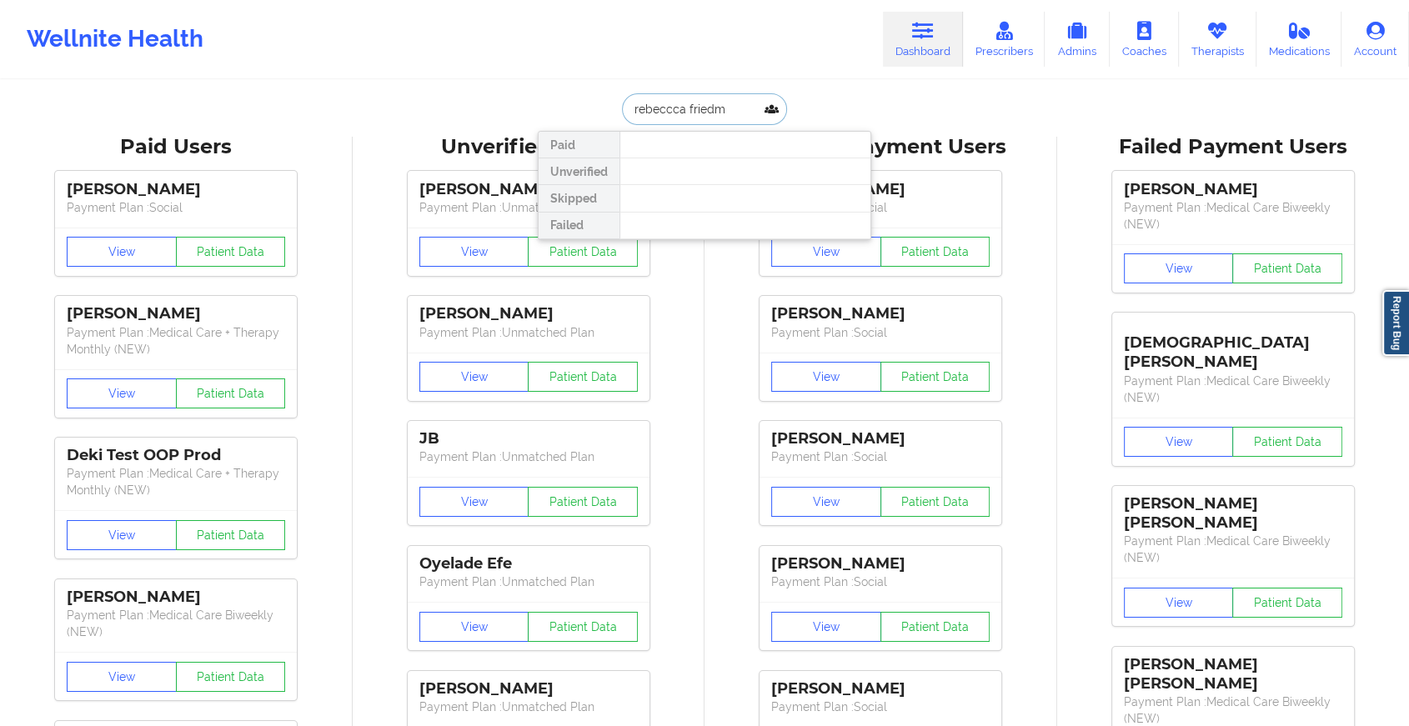
type input "[PERSON_NAME]"
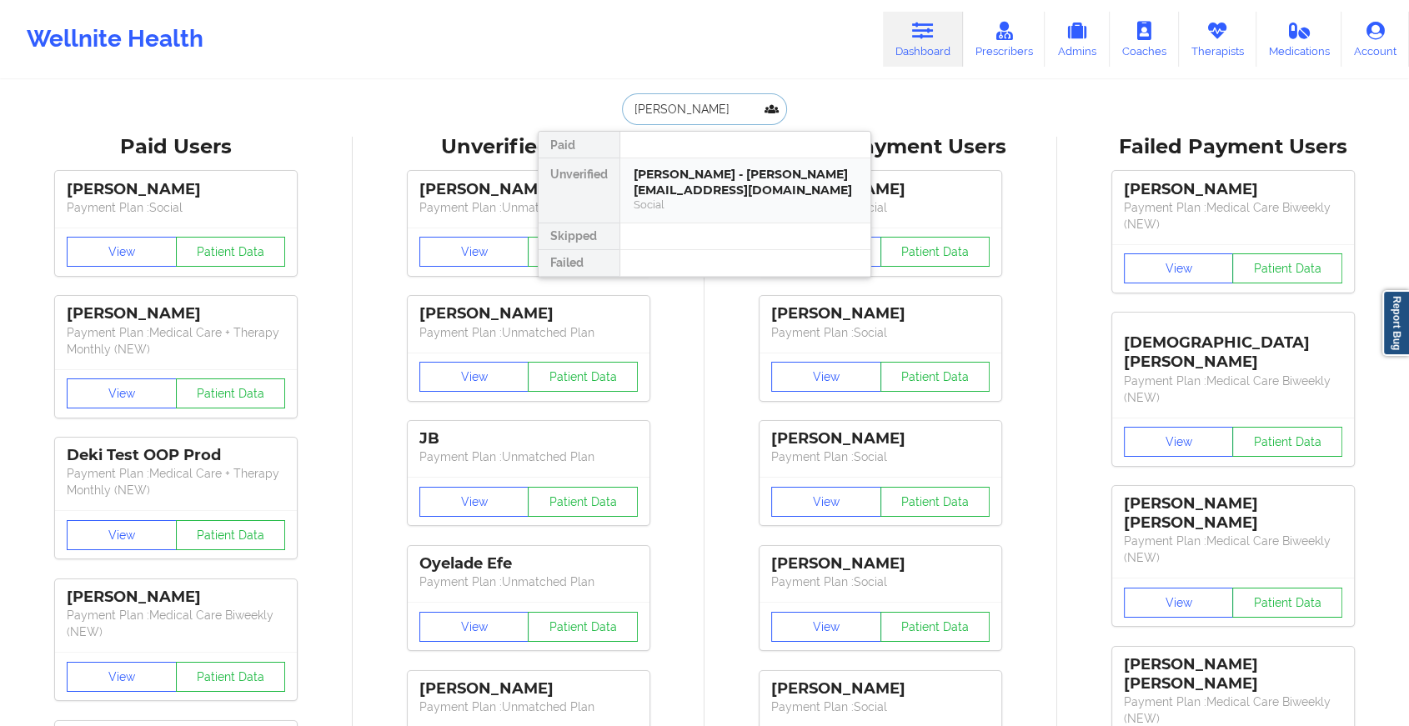
click at [685, 191] on div "[PERSON_NAME] - [PERSON_NAME][EMAIL_ADDRESS][DOMAIN_NAME]" at bounding box center [745, 182] width 223 height 31
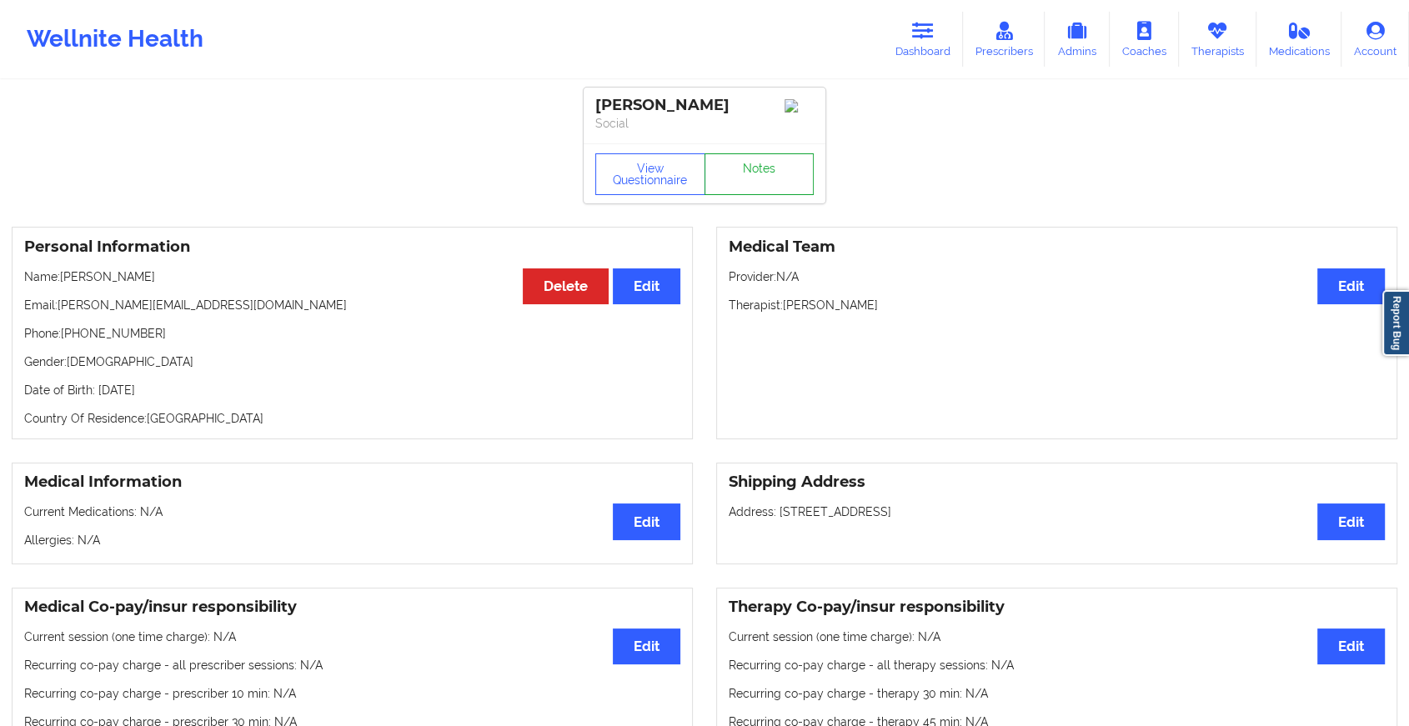
click at [775, 168] on link "Notes" at bounding box center [760, 174] width 110 height 42
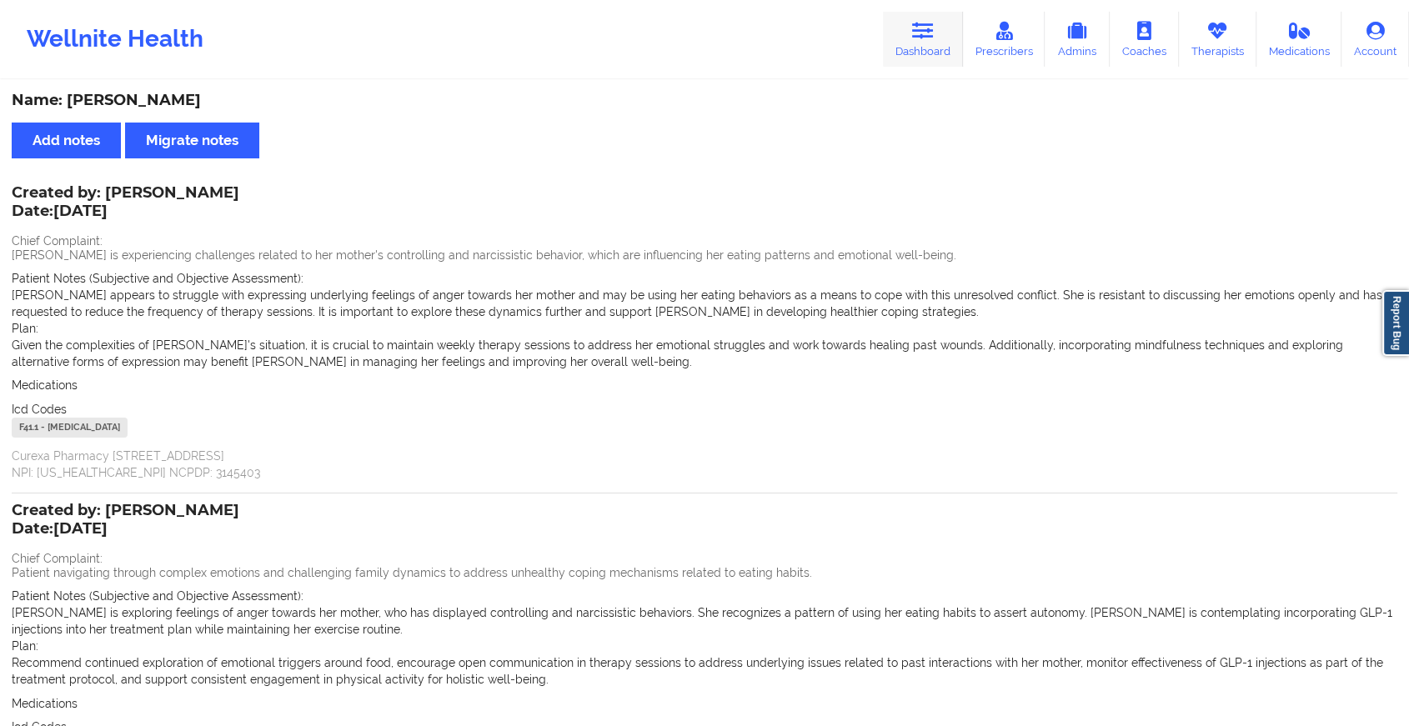
click at [917, 55] on link "Dashboard" at bounding box center [923, 39] width 80 height 55
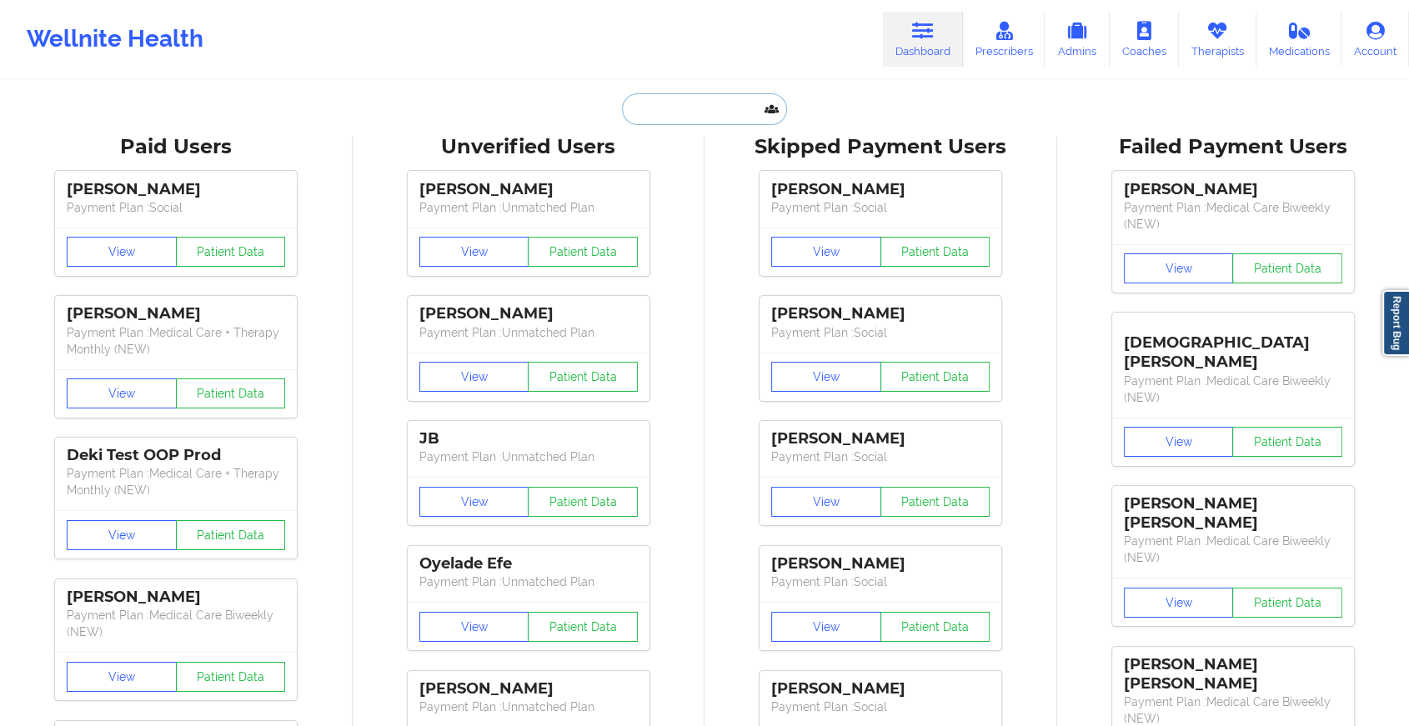
click at [710, 113] on input "text" at bounding box center [704, 109] width 165 height 32
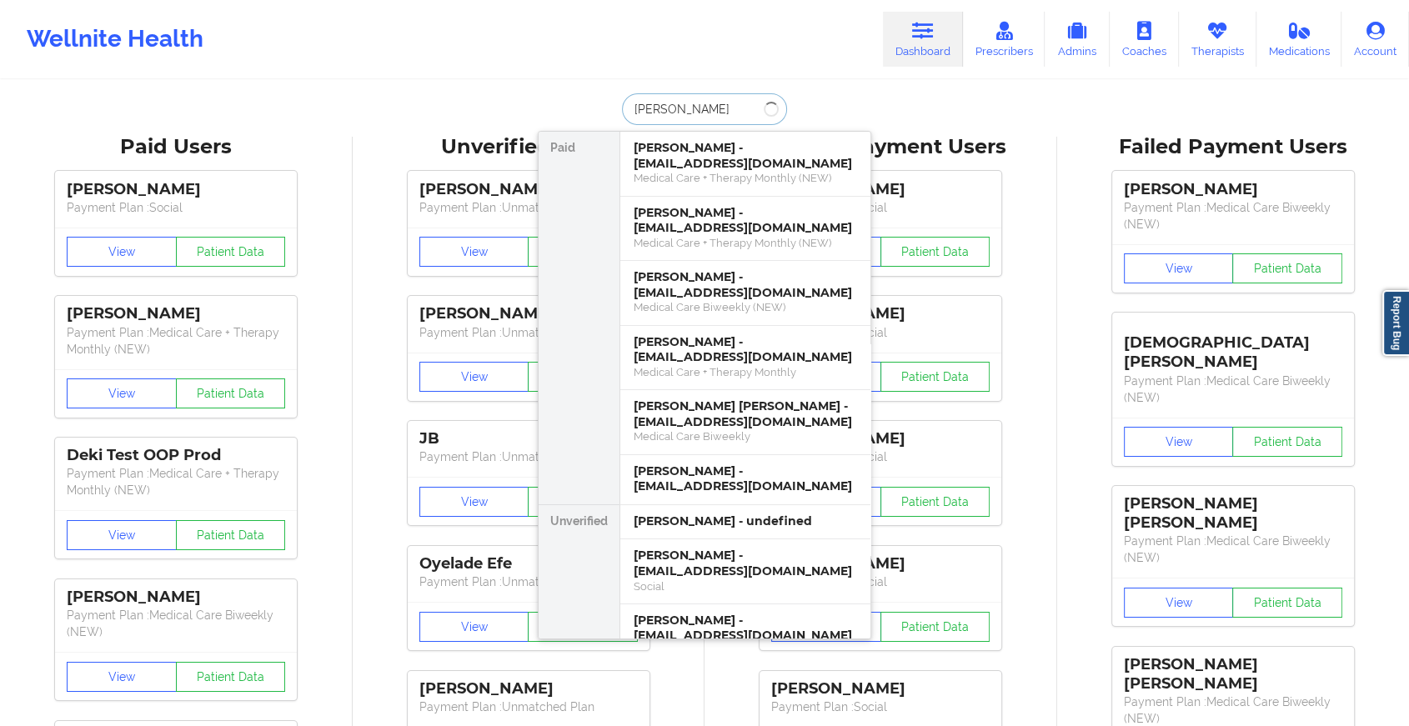
type input "[PERSON_NAME]"
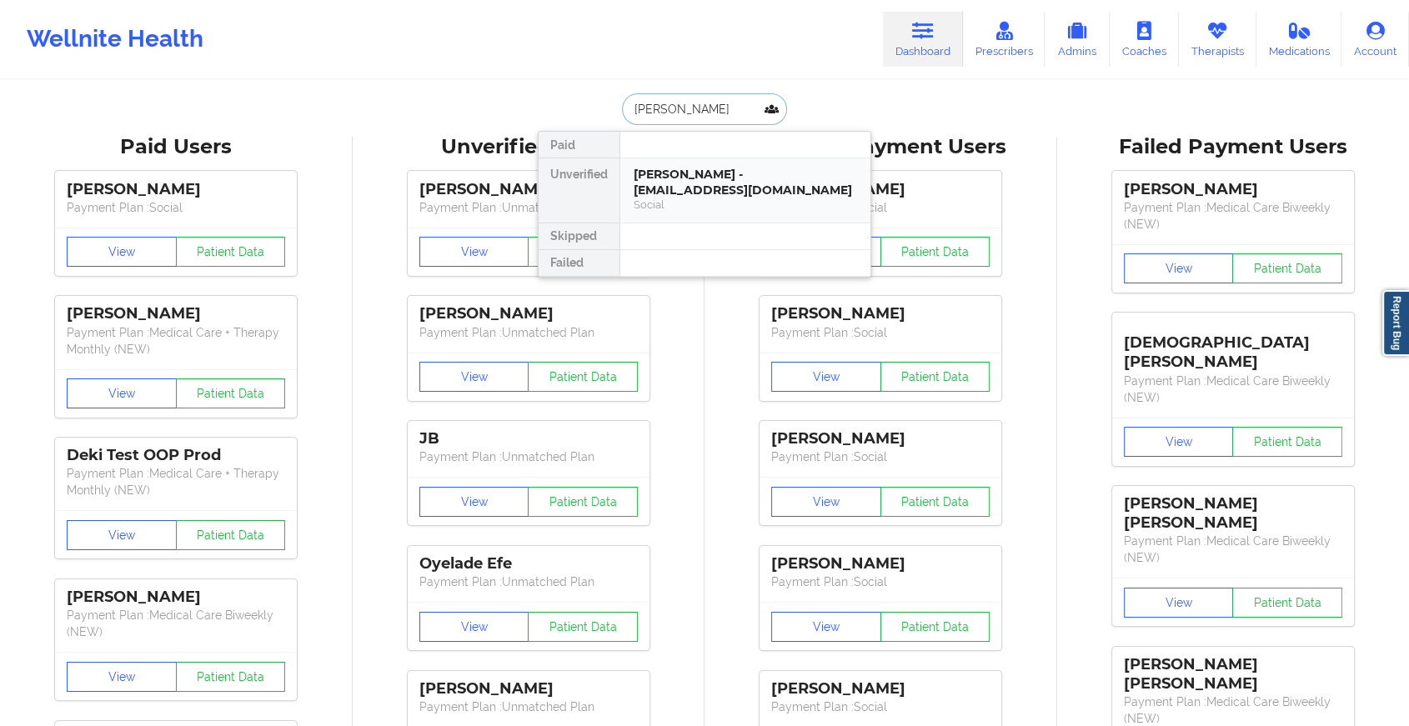
click at [695, 177] on div "[PERSON_NAME] - [EMAIL_ADDRESS][DOMAIN_NAME]" at bounding box center [745, 182] width 223 height 31
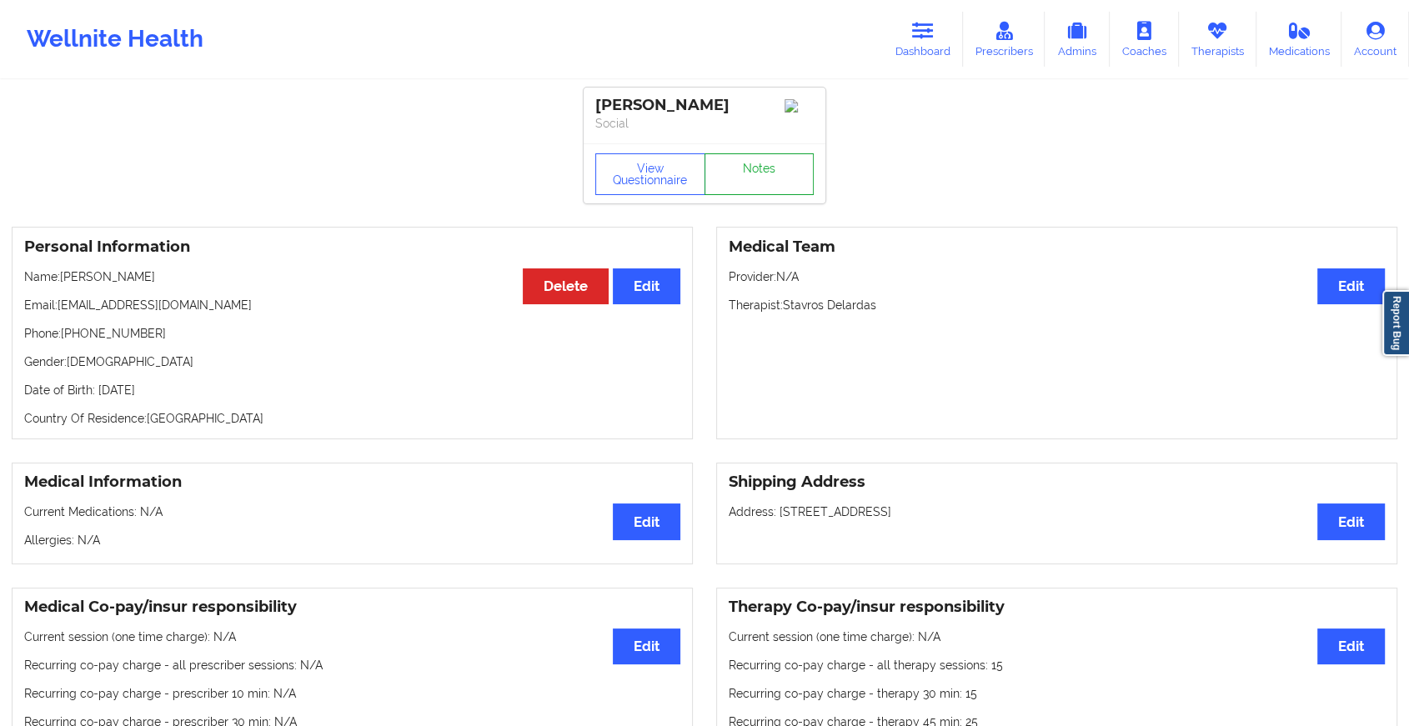
click at [752, 172] on link "Notes" at bounding box center [760, 174] width 110 height 42
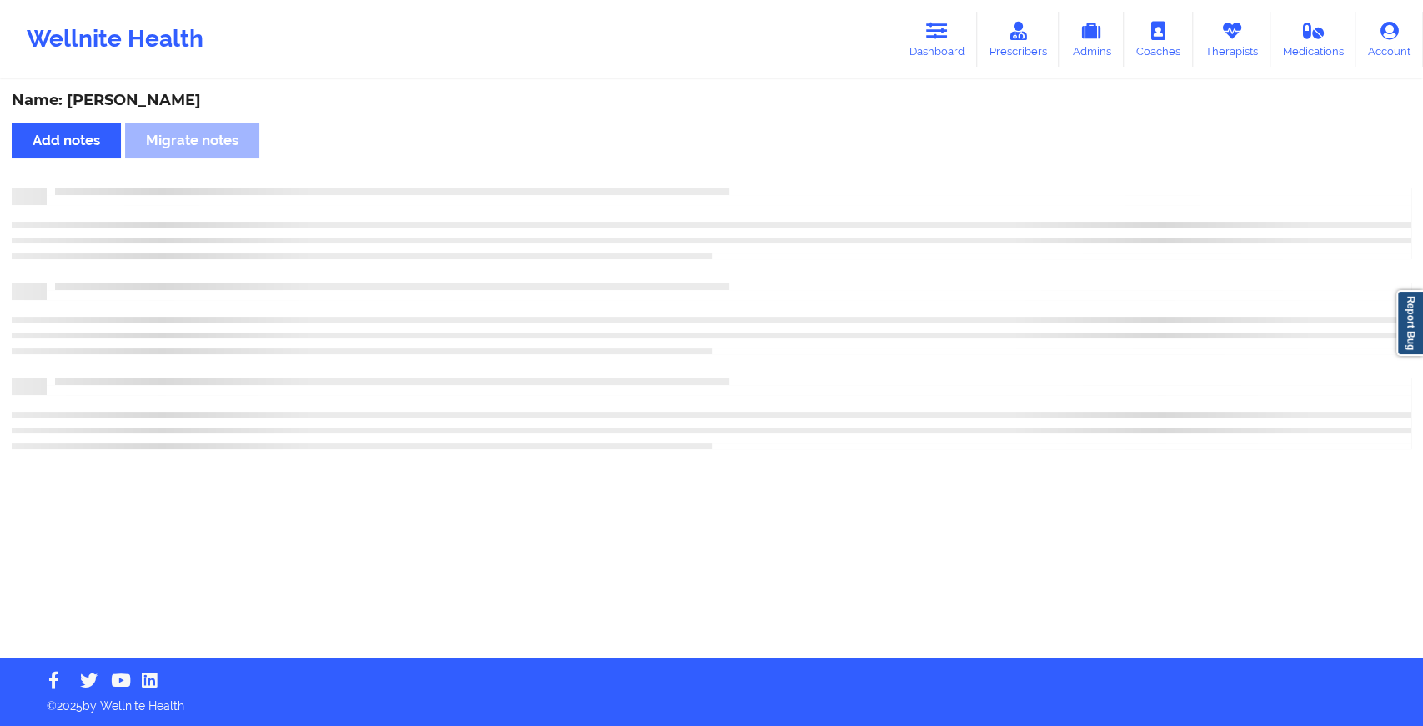
click at [752, 172] on div "Name: [PERSON_NAME] Add notes Migrate notes" at bounding box center [711, 370] width 1423 height 576
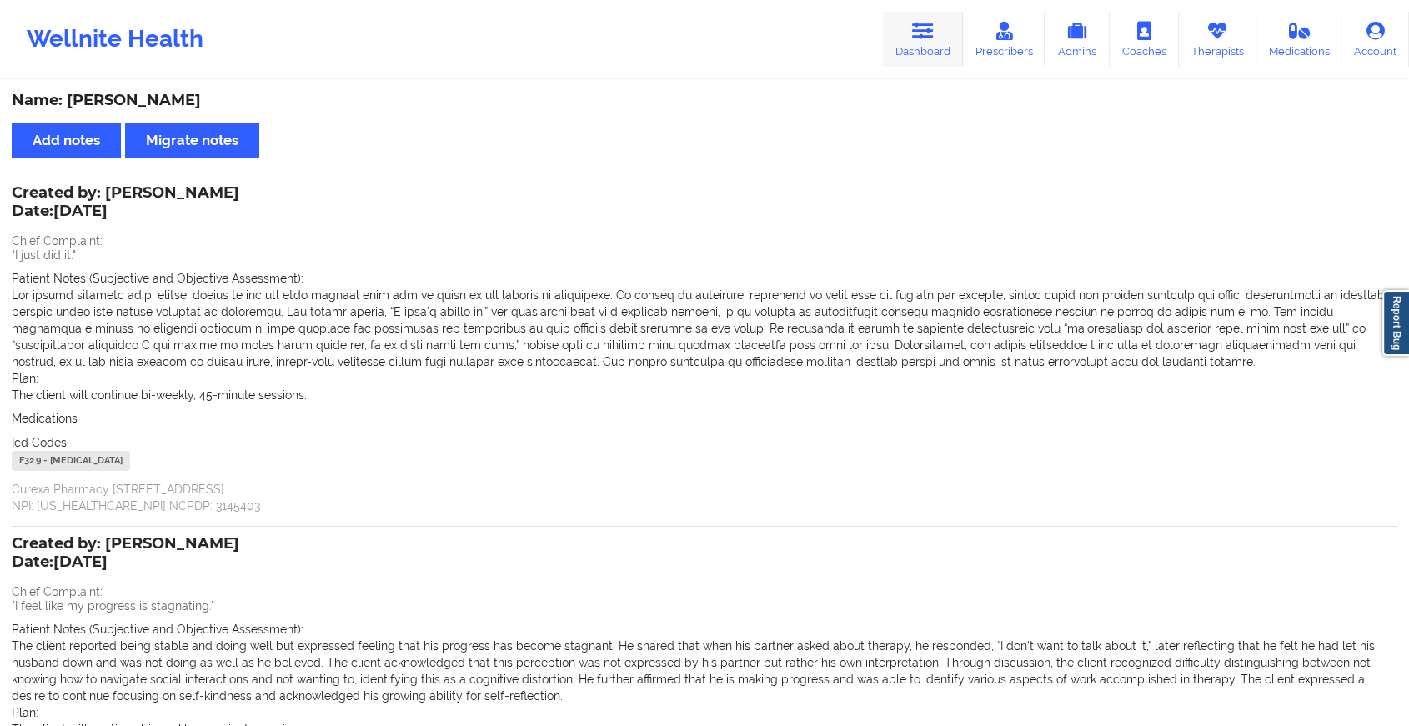
click at [940, 53] on link "Dashboard" at bounding box center [923, 39] width 80 height 55
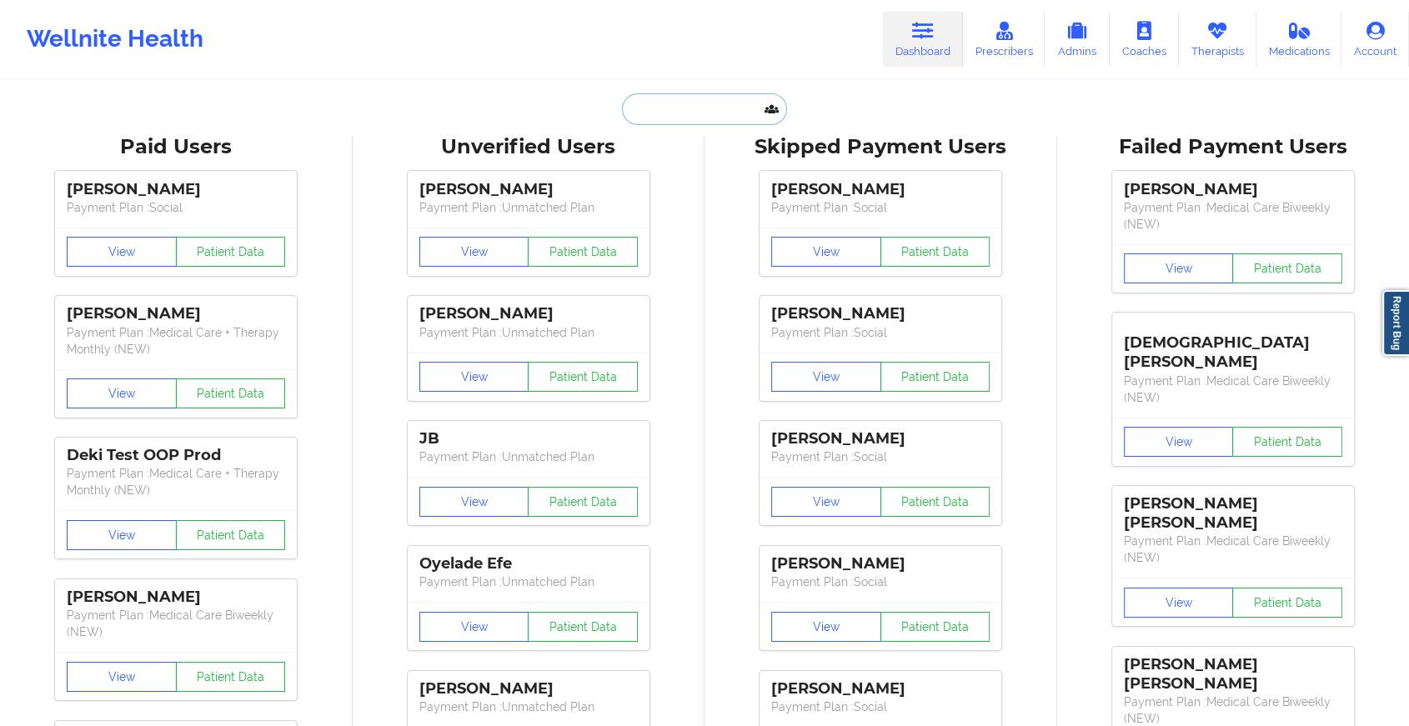
click at [706, 97] on input "text" at bounding box center [704, 109] width 165 height 32
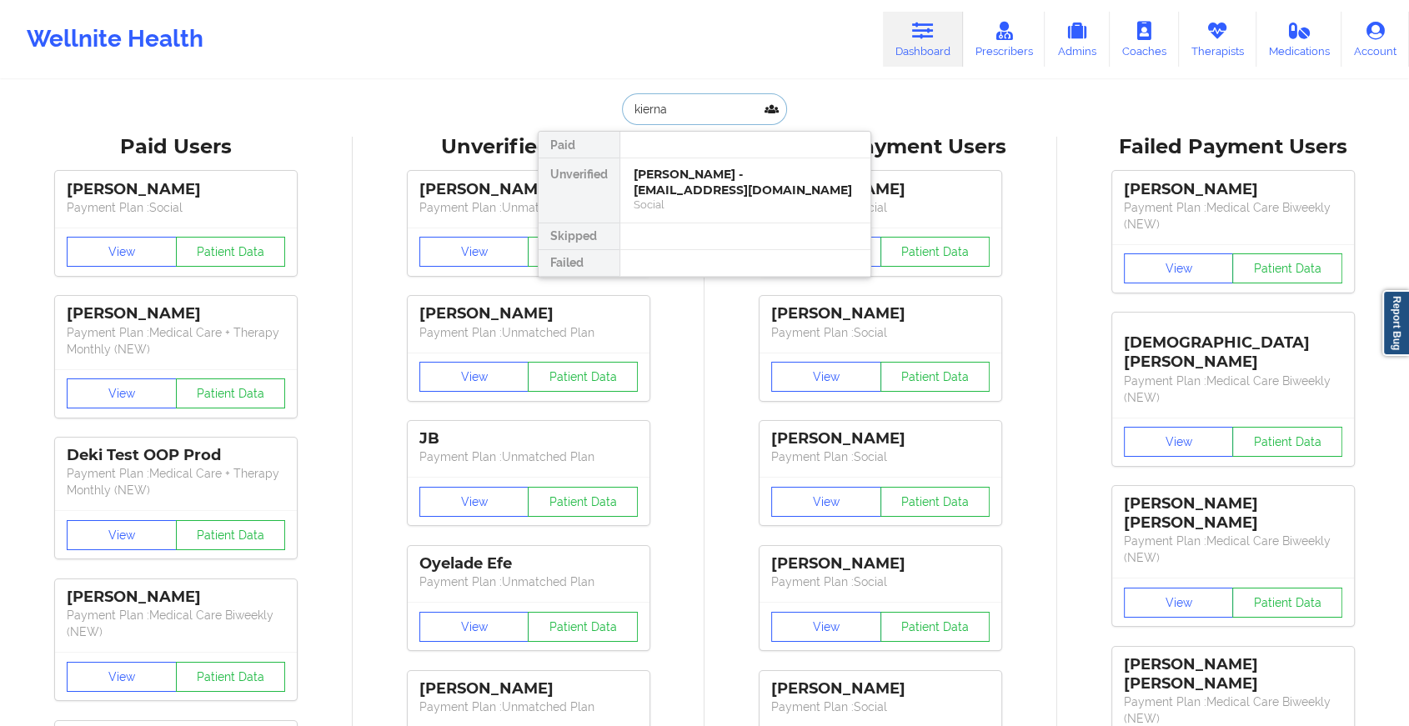
type input "[PERSON_NAME]"
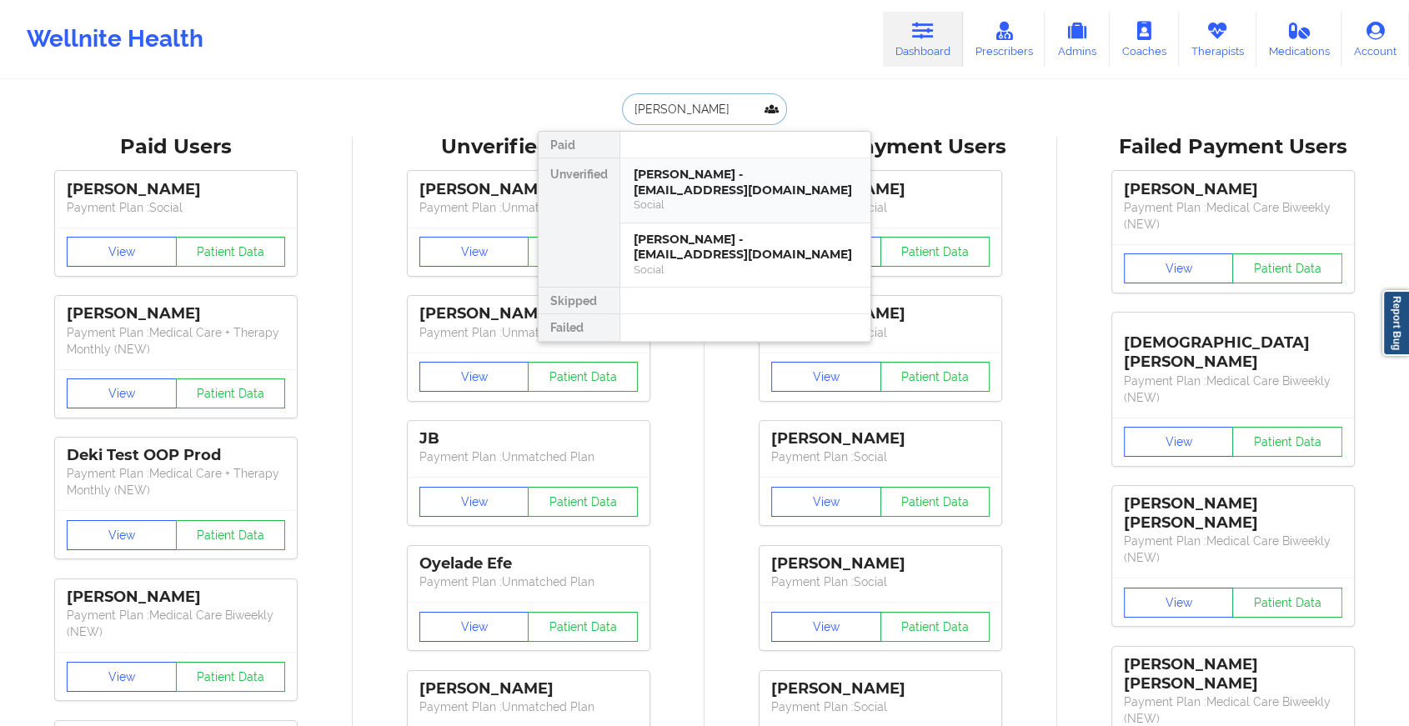
click at [695, 191] on div "[PERSON_NAME] - [EMAIL_ADDRESS][DOMAIN_NAME]" at bounding box center [745, 182] width 223 height 31
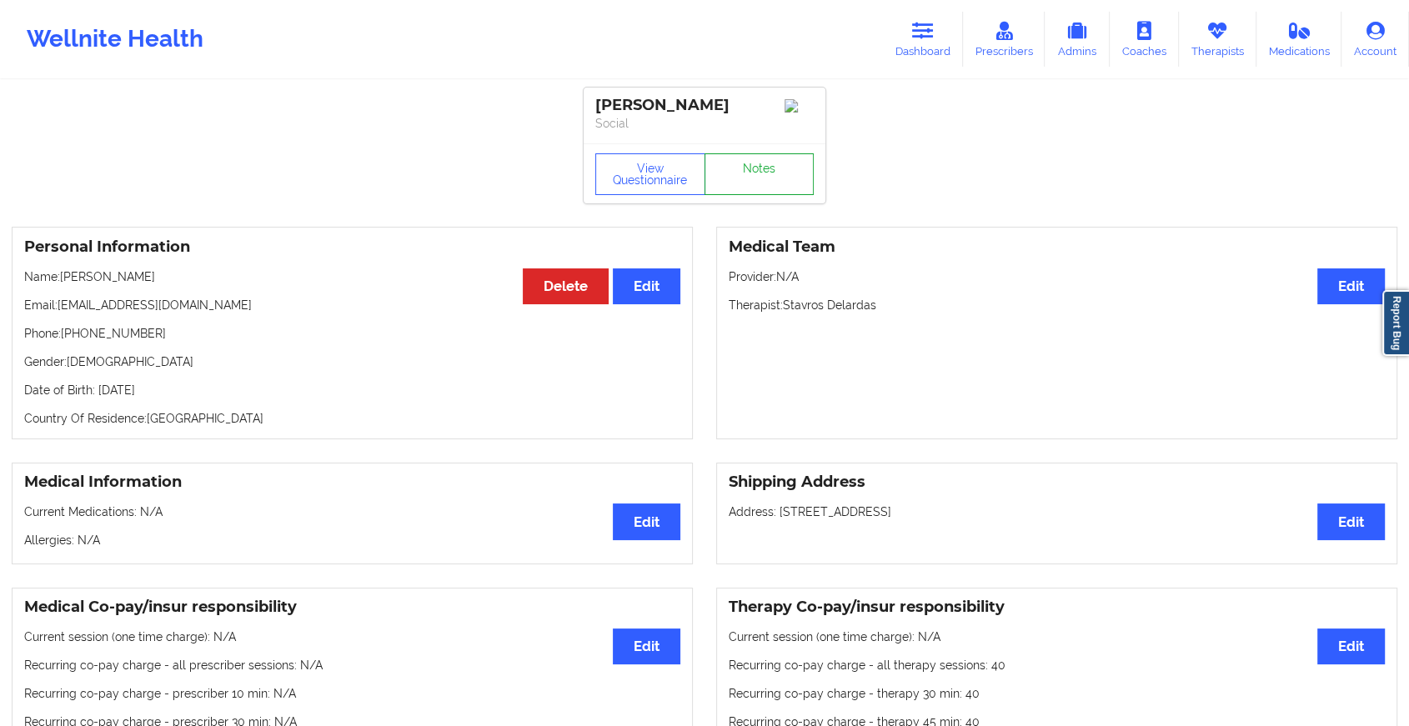
click at [767, 176] on link "Notes" at bounding box center [760, 174] width 110 height 42
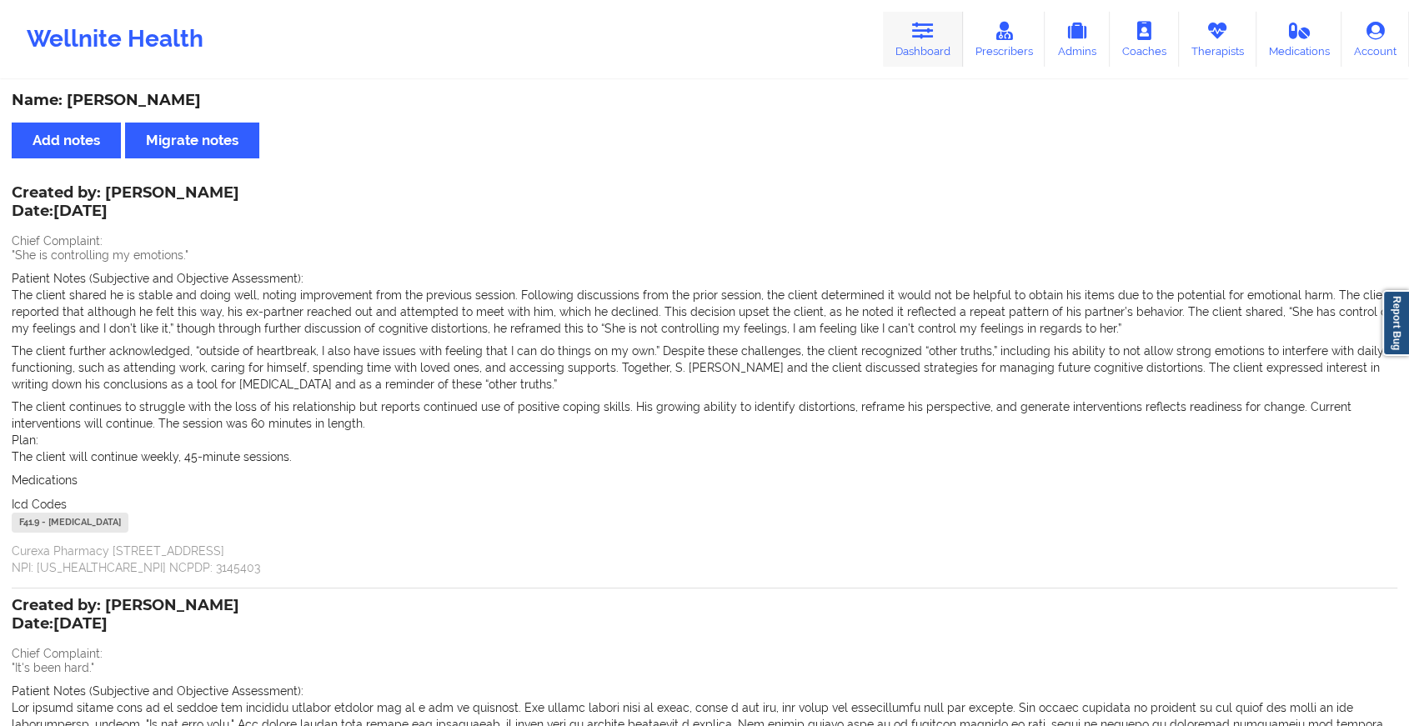
click at [895, 22] on link "Dashboard" at bounding box center [923, 39] width 80 height 55
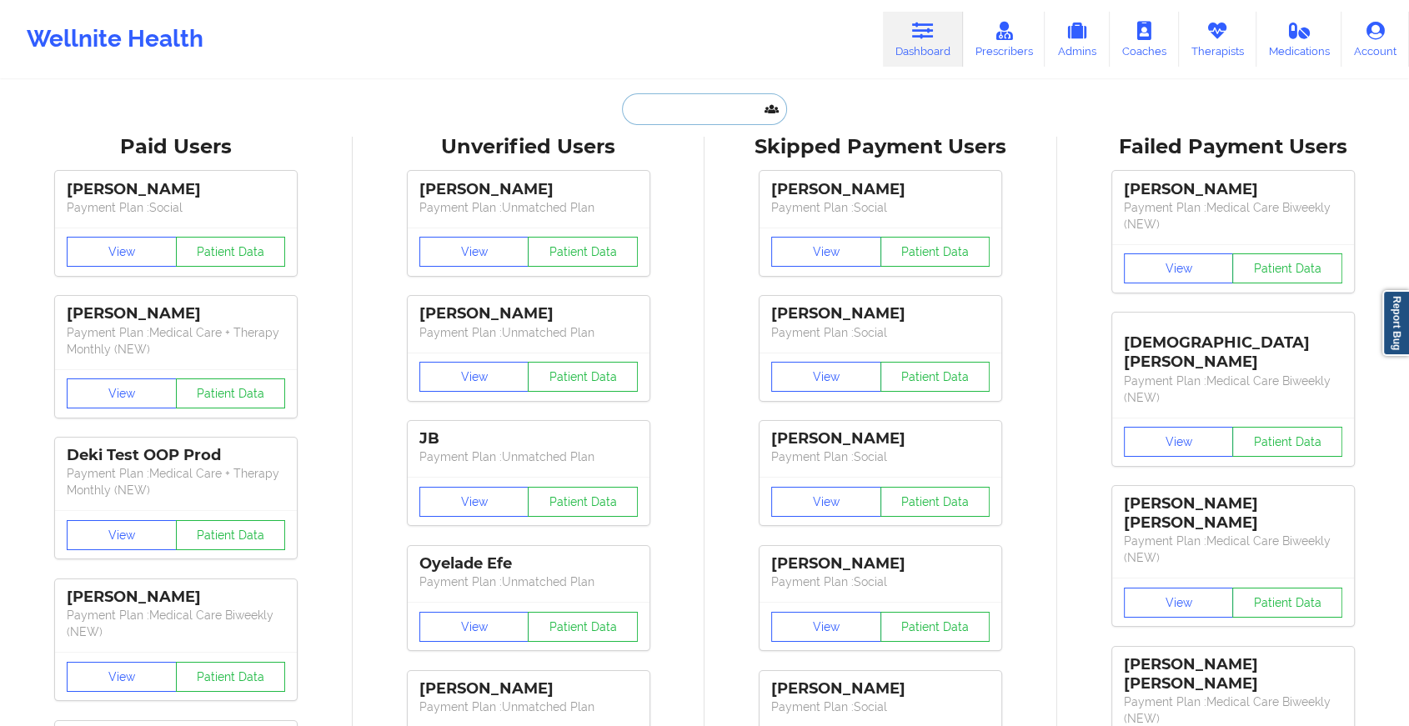
click at [700, 112] on input "text" at bounding box center [704, 109] width 165 height 32
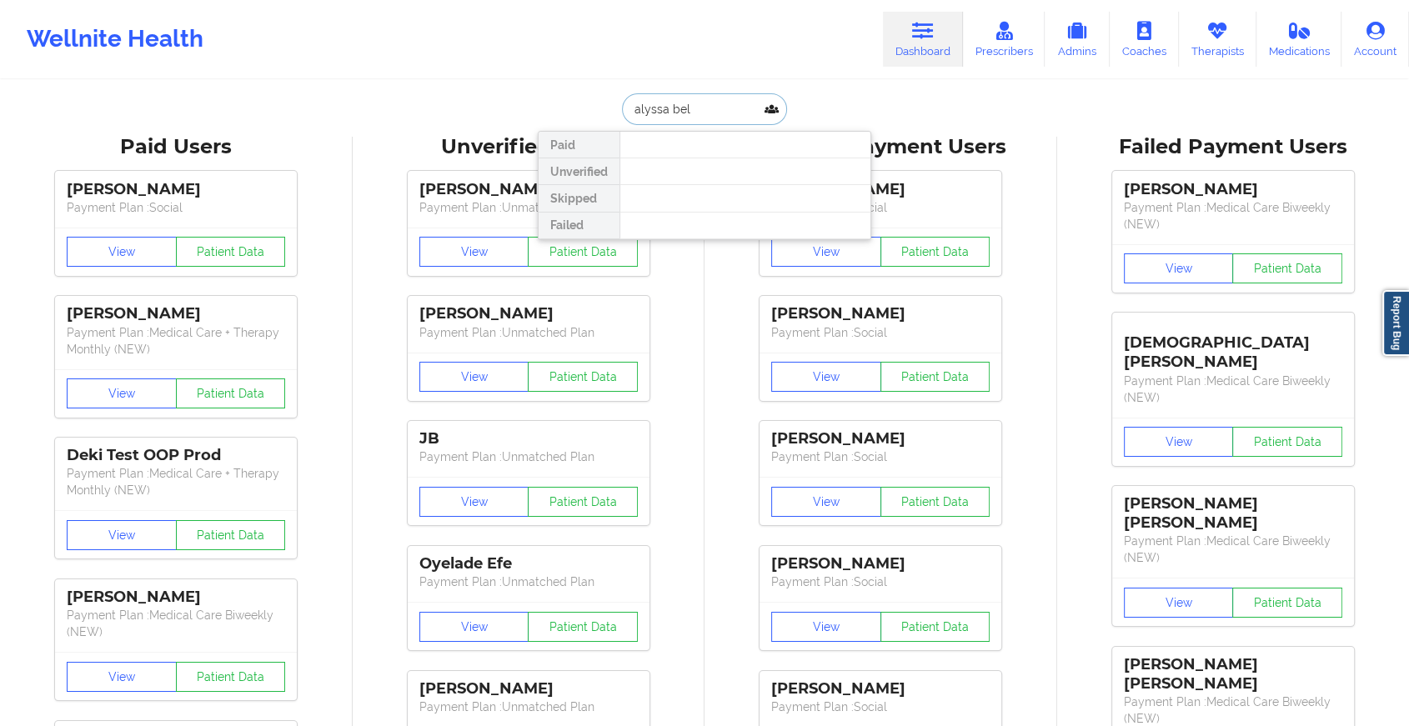
type input "[PERSON_NAME]"
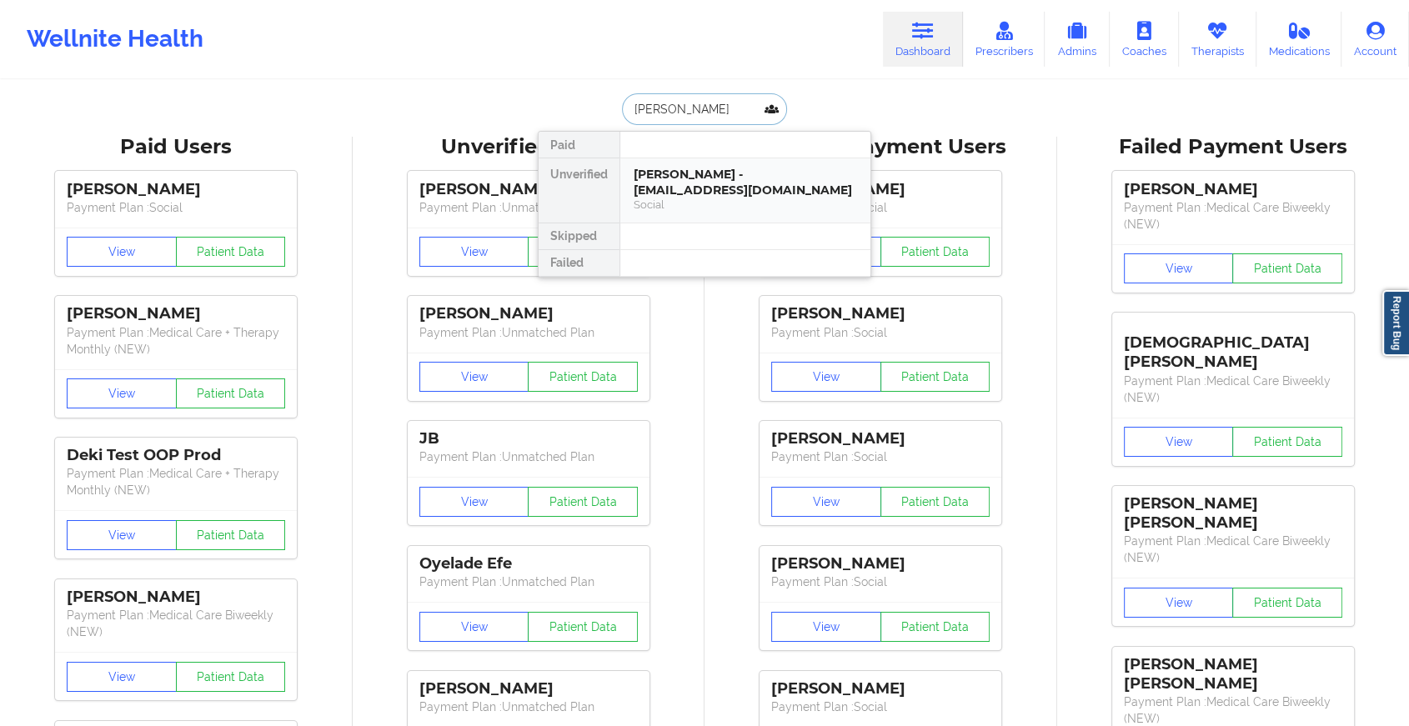
click at [706, 178] on div "[PERSON_NAME] - [EMAIL_ADDRESS][DOMAIN_NAME]" at bounding box center [745, 182] width 223 height 31
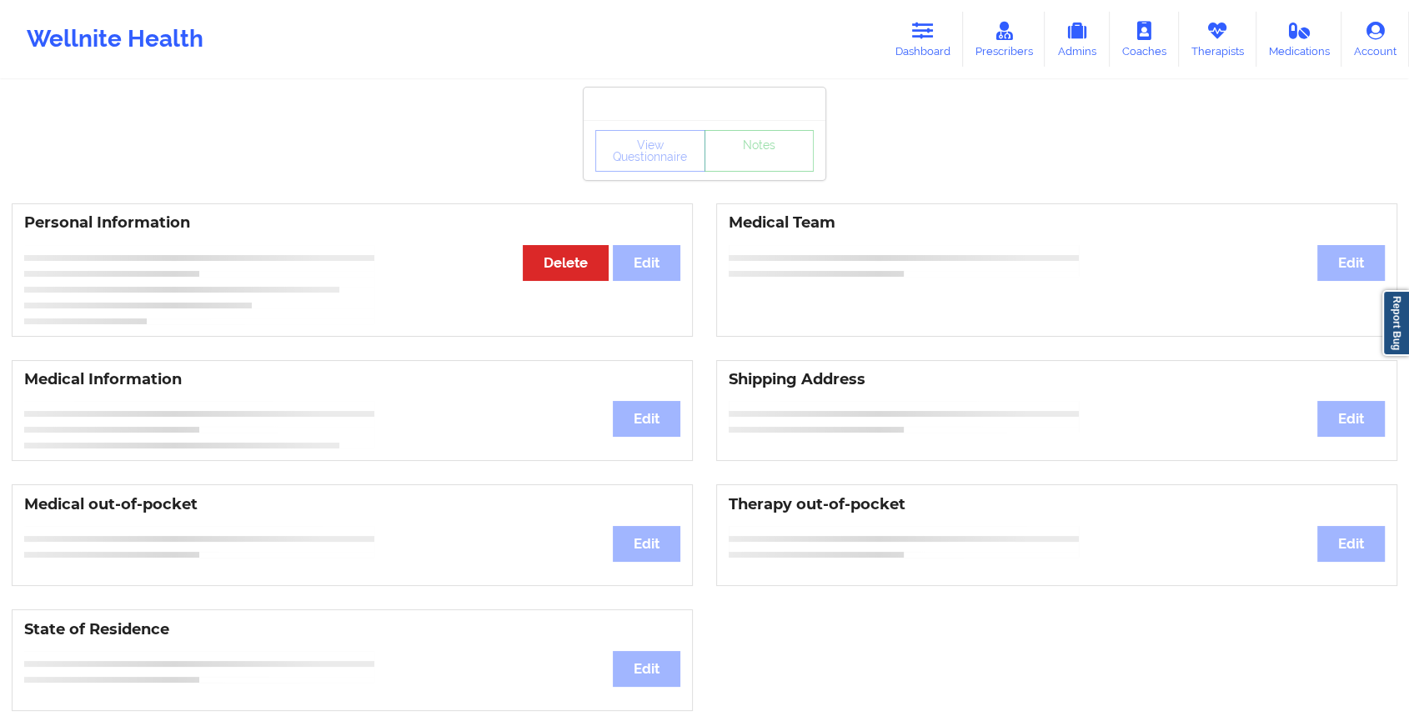
click at [739, 180] on div "View Questionnaire Notes Personal Information Edit Delete Medical Team Edit Med…" at bounding box center [704, 704] width 1409 height 1408
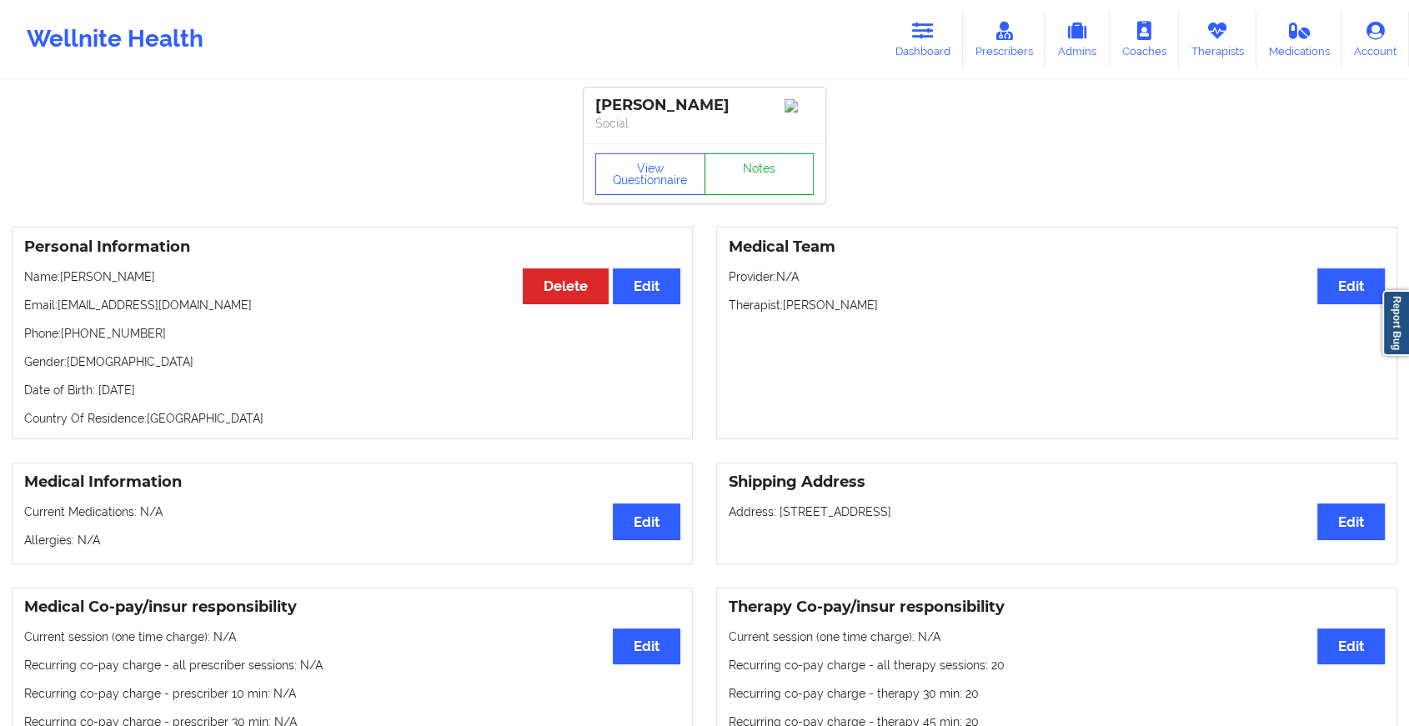
click at [739, 180] on link "Notes" at bounding box center [760, 174] width 110 height 42
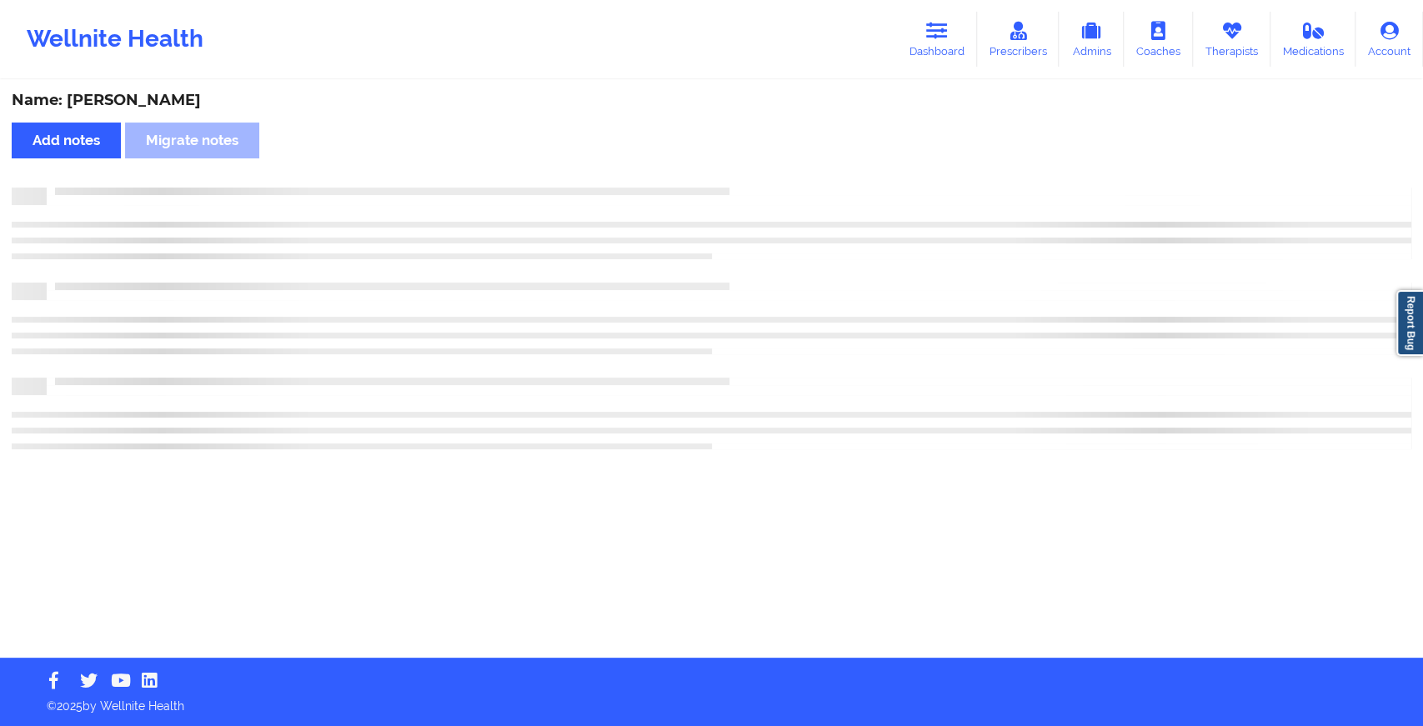
click at [739, 180] on div "Name: [PERSON_NAME] Add notes Migrate notes" at bounding box center [711, 370] width 1423 height 576
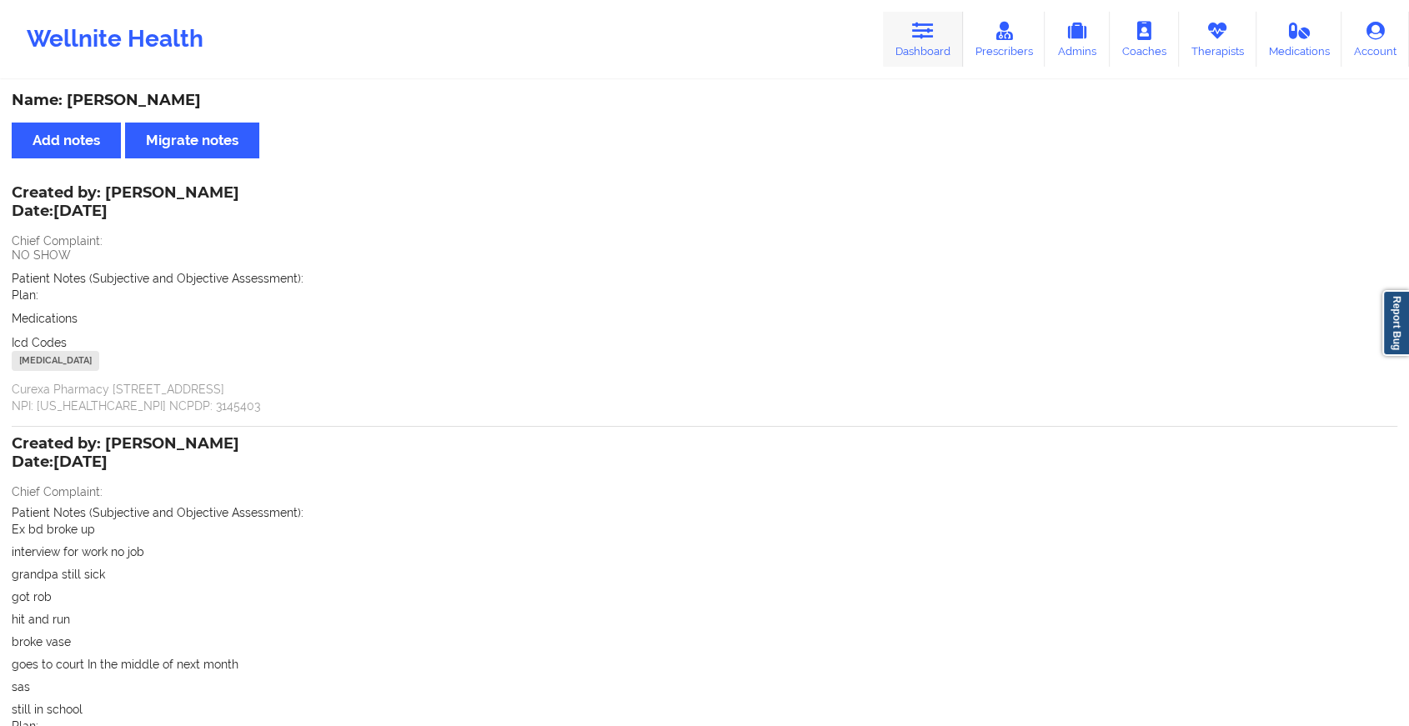
click at [913, 20] on link "Dashboard" at bounding box center [923, 39] width 80 height 55
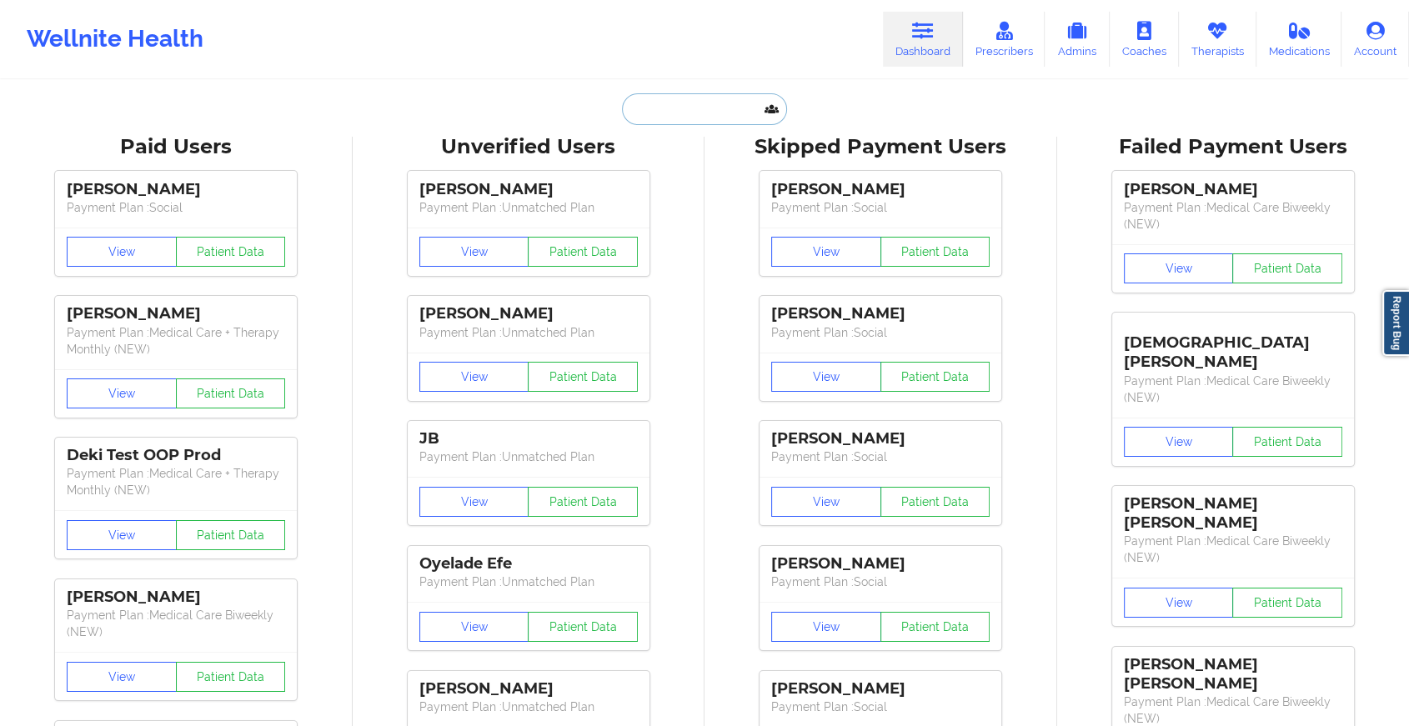
click at [658, 103] on input "text" at bounding box center [704, 109] width 165 height 32
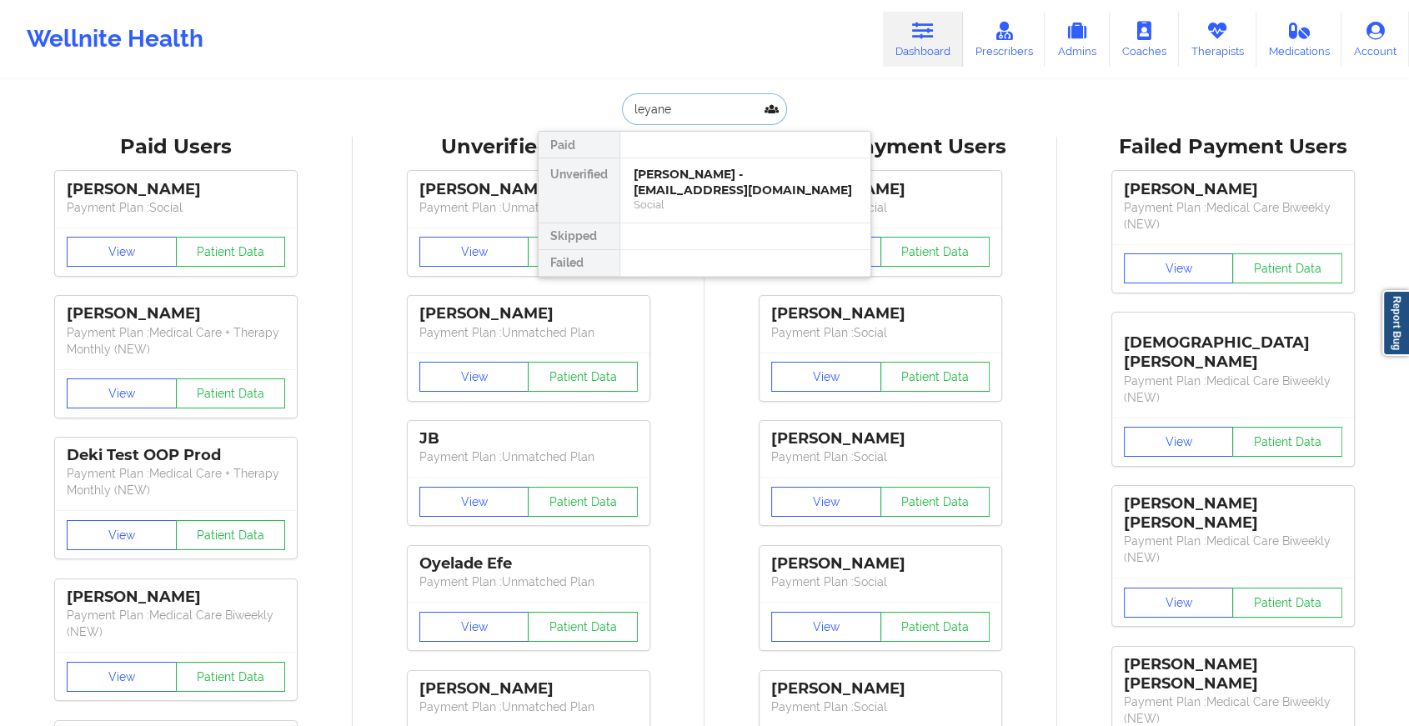
type input "leyanee"
click at [686, 172] on div "[PERSON_NAME] - [EMAIL_ADDRESS][DOMAIN_NAME]" at bounding box center [745, 182] width 223 height 31
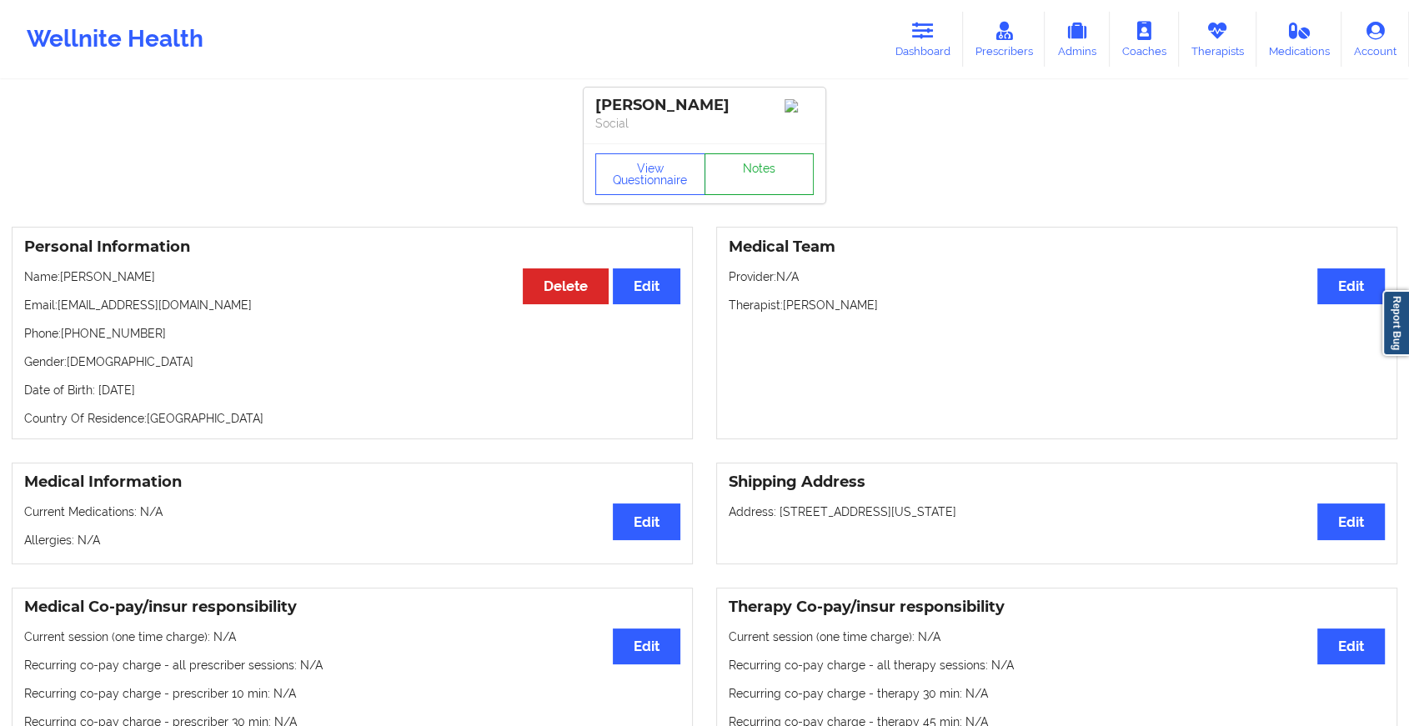
click at [763, 173] on link "Notes" at bounding box center [760, 174] width 110 height 42
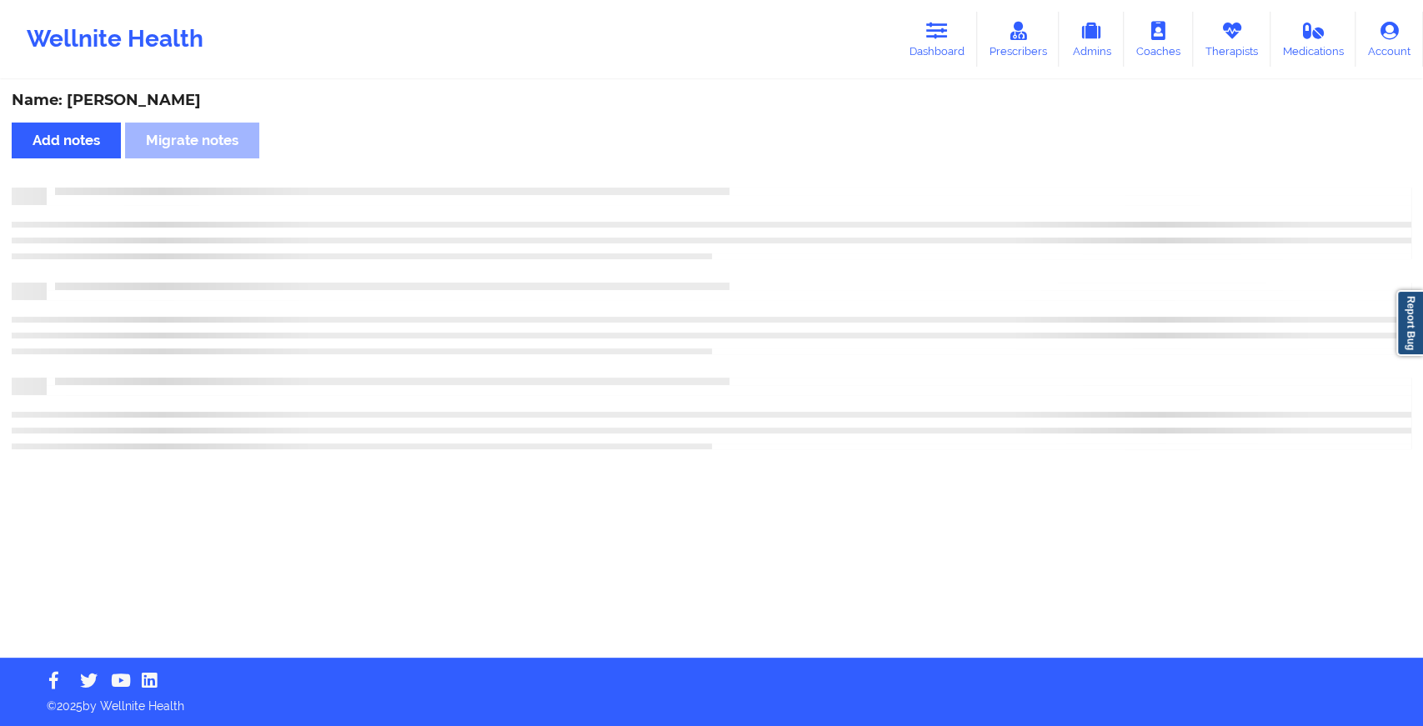
click at [763, 173] on div "Name: [PERSON_NAME] Add notes Migrate notes" at bounding box center [711, 370] width 1423 height 576
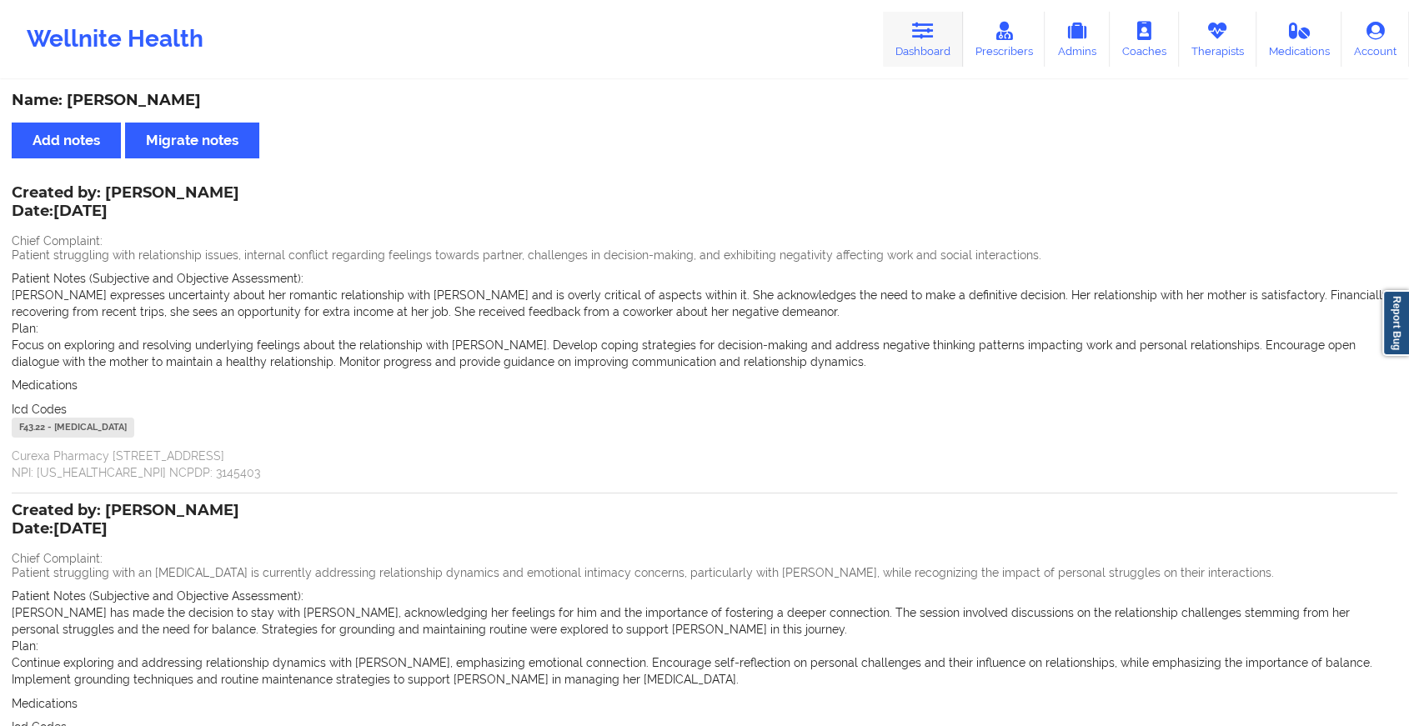
click at [941, 49] on link "Dashboard" at bounding box center [923, 39] width 80 height 55
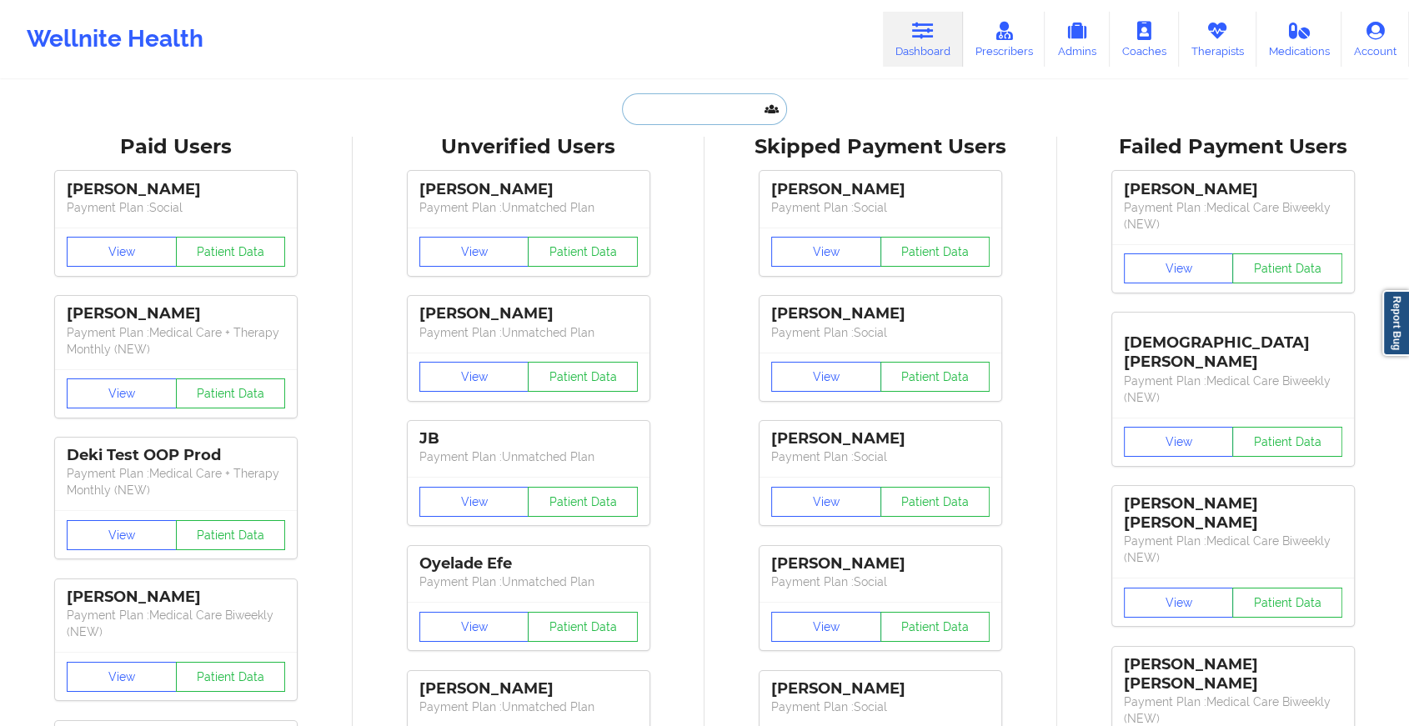
click at [743, 108] on input "text" at bounding box center [704, 109] width 165 height 32
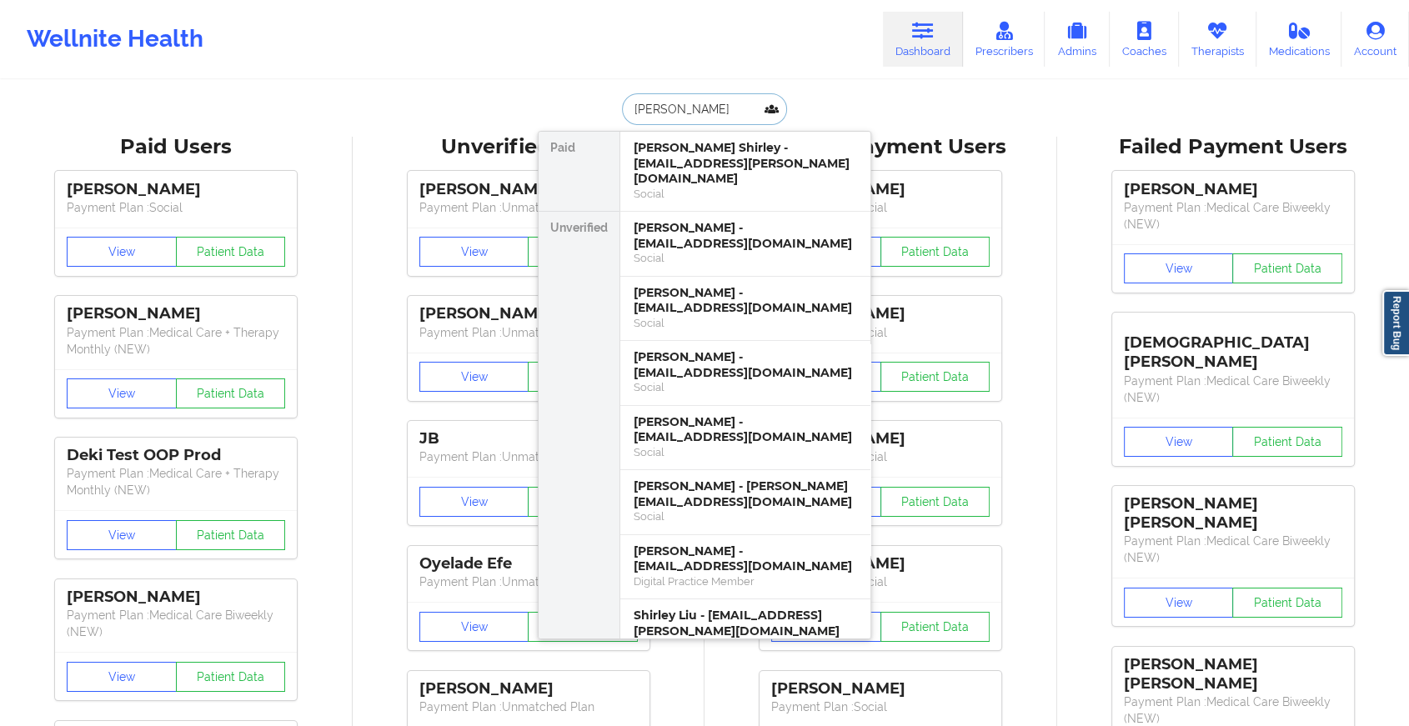
type input "shirley liu"
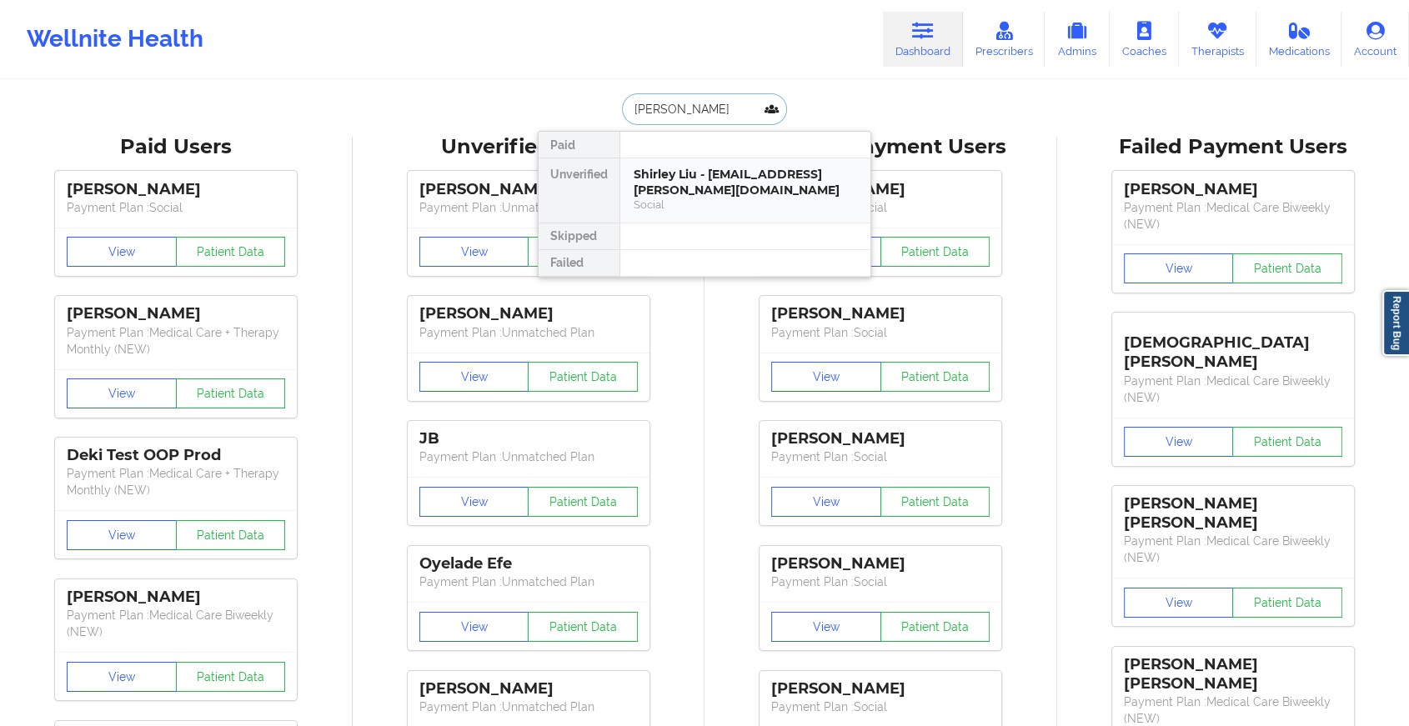
click at [682, 203] on div "Social" at bounding box center [745, 205] width 223 height 14
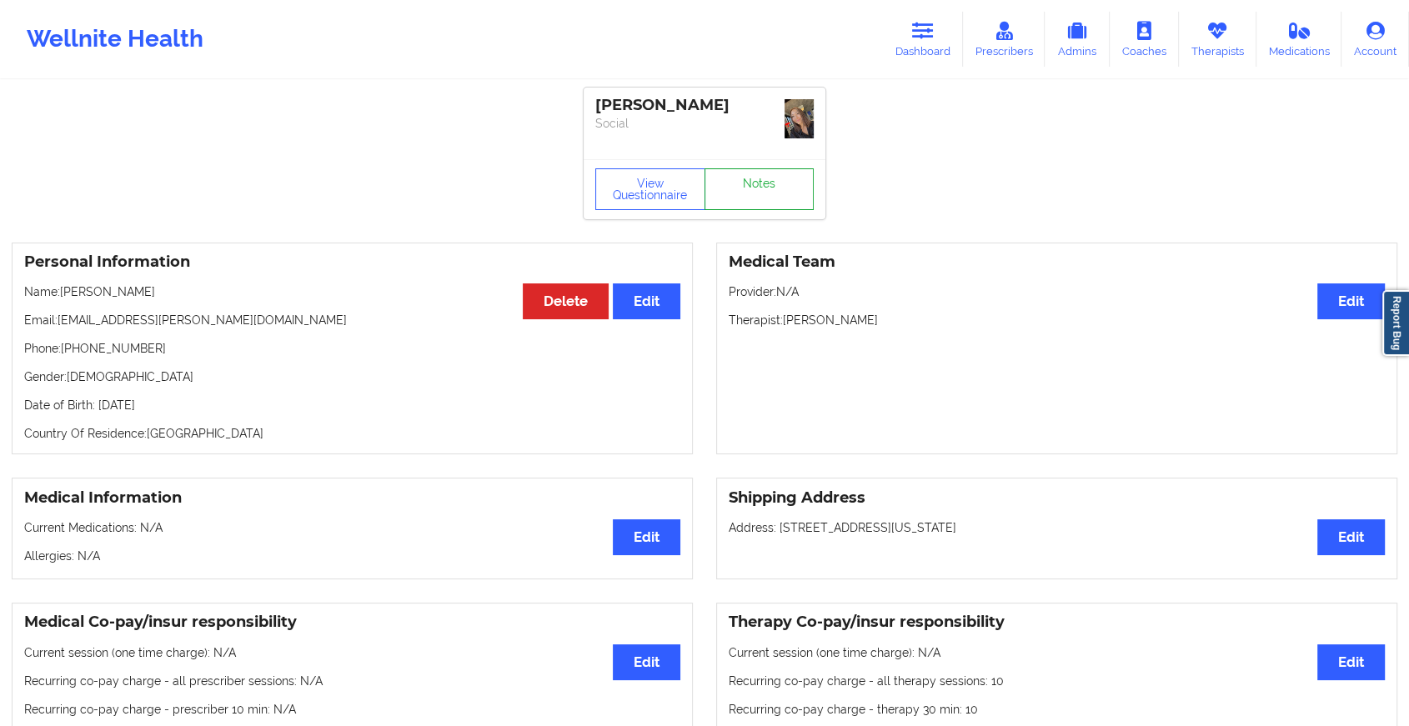
click at [748, 188] on link "Notes" at bounding box center [760, 189] width 110 height 42
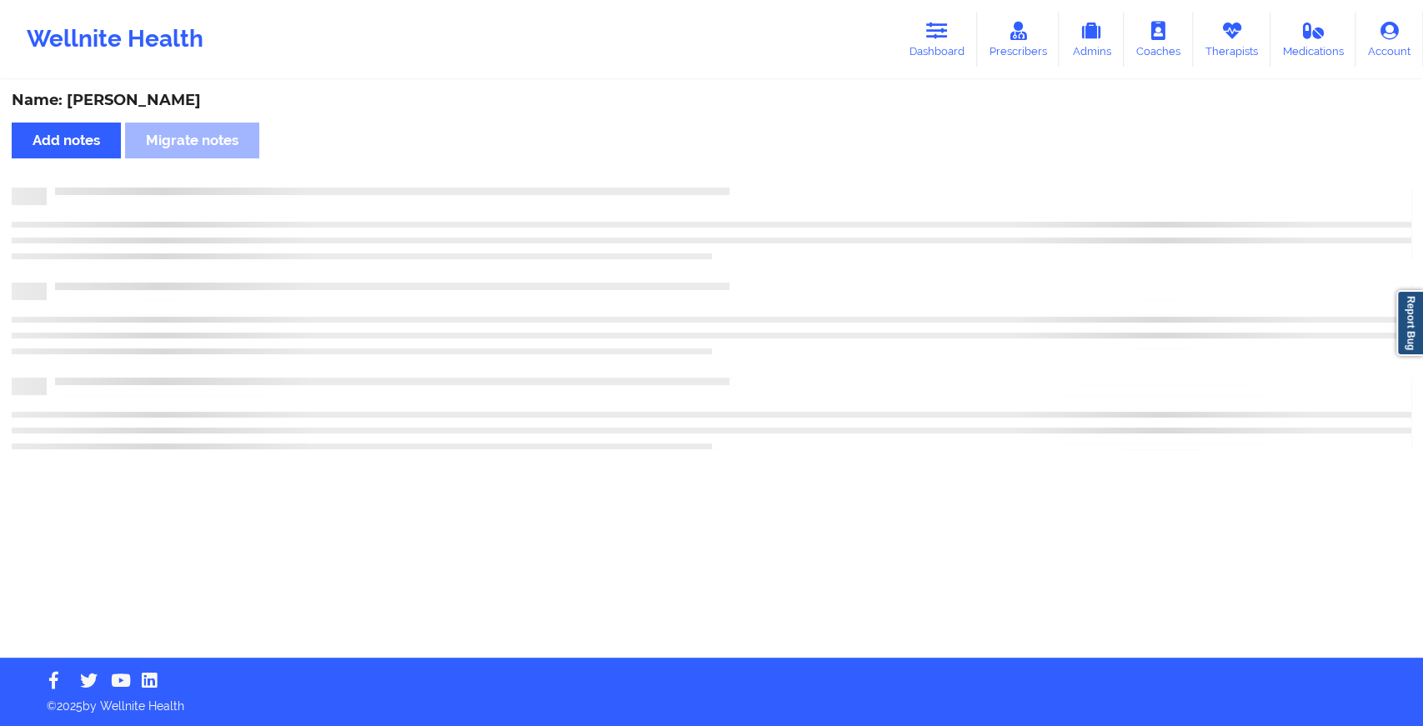
click at [748, 188] on div at bounding box center [729, 188] width 1365 height 0
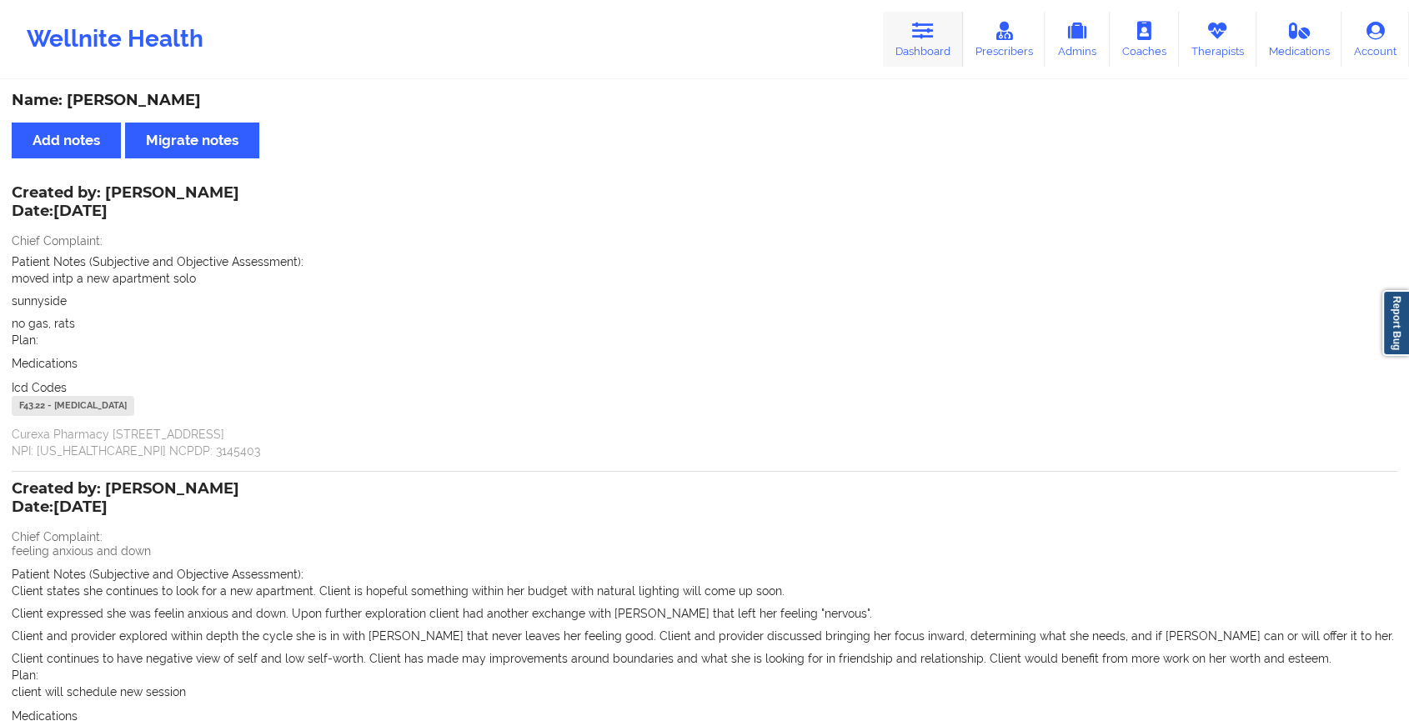
click at [911, 39] on link "Dashboard" at bounding box center [923, 39] width 80 height 55
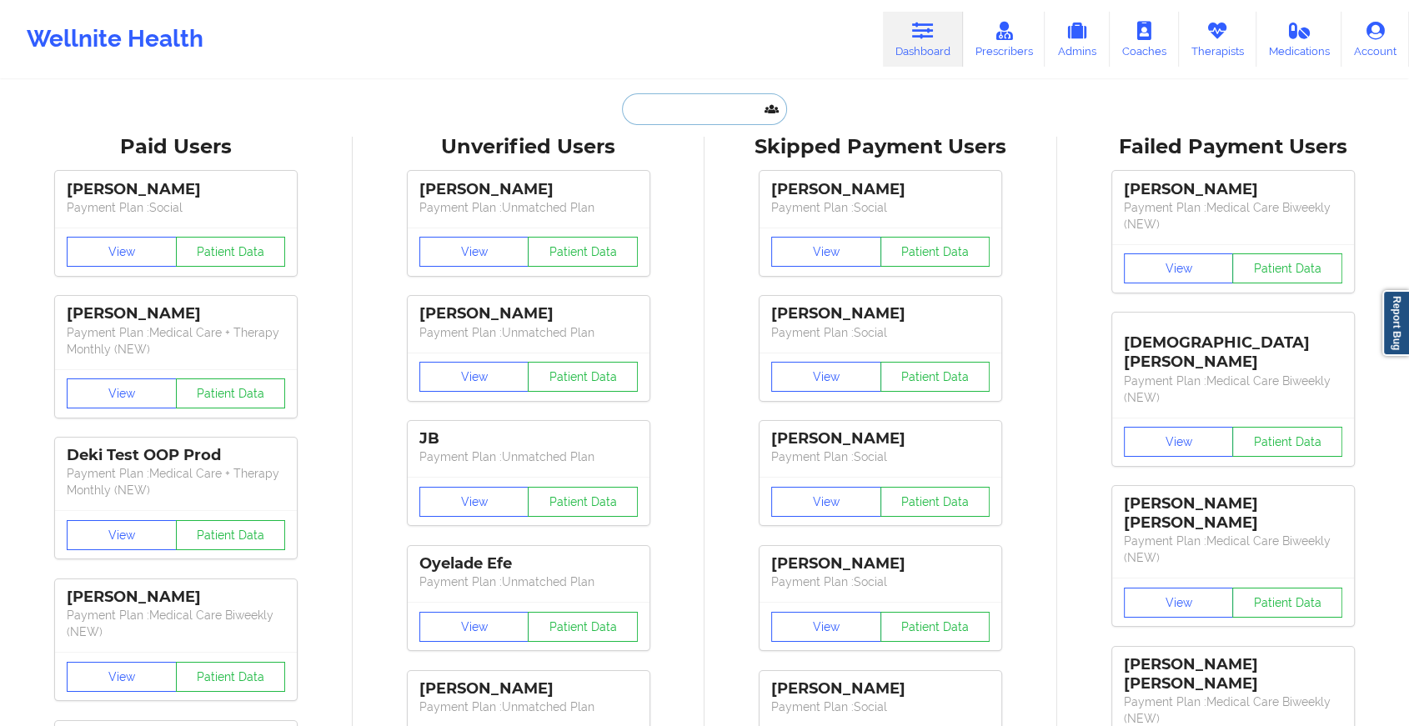
click at [689, 107] on input "text" at bounding box center [704, 109] width 165 height 32
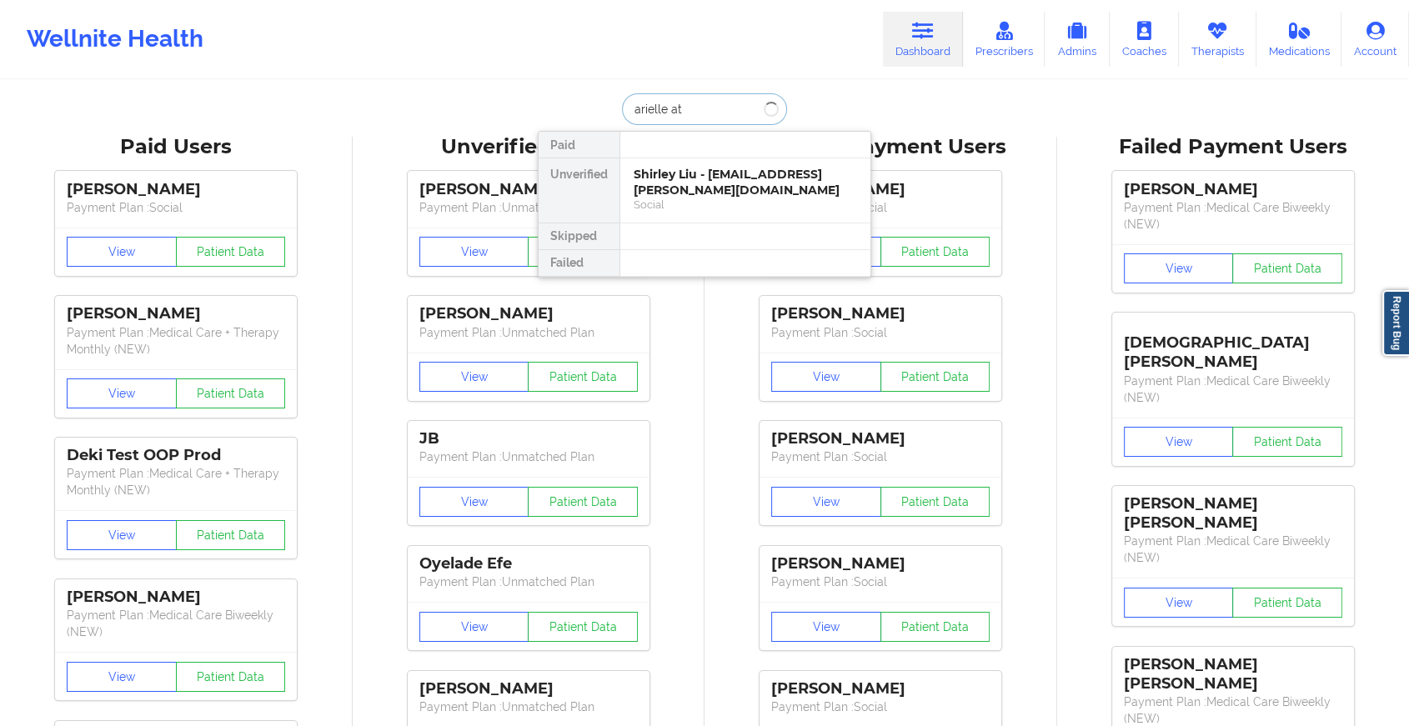
type input "arielle atk"
click at [717, 193] on div "Arielle Atkinson - arielleratkinson@gmail.com" at bounding box center [745, 182] width 223 height 31
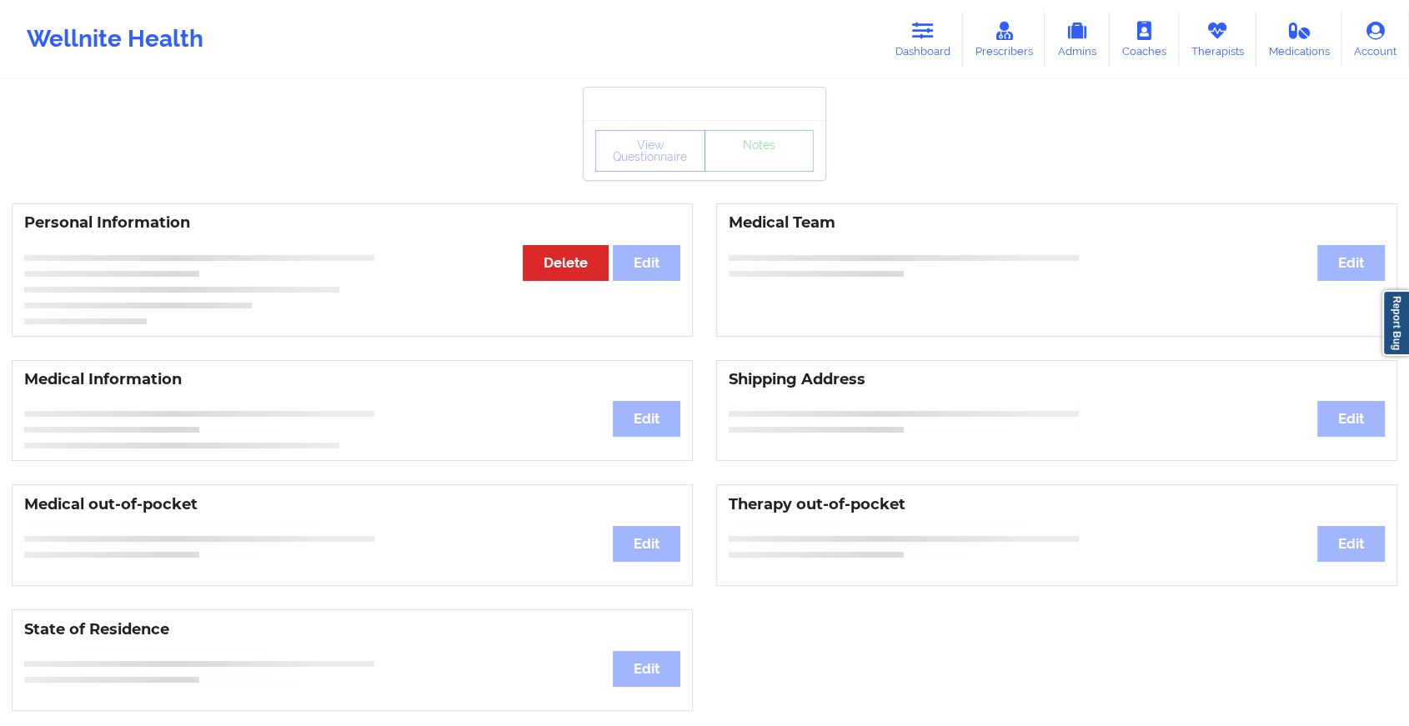
click at [754, 177] on div "View Questionnaire Notes" at bounding box center [705, 150] width 242 height 60
click at [754, 172] on link "Notes" at bounding box center [760, 151] width 110 height 42
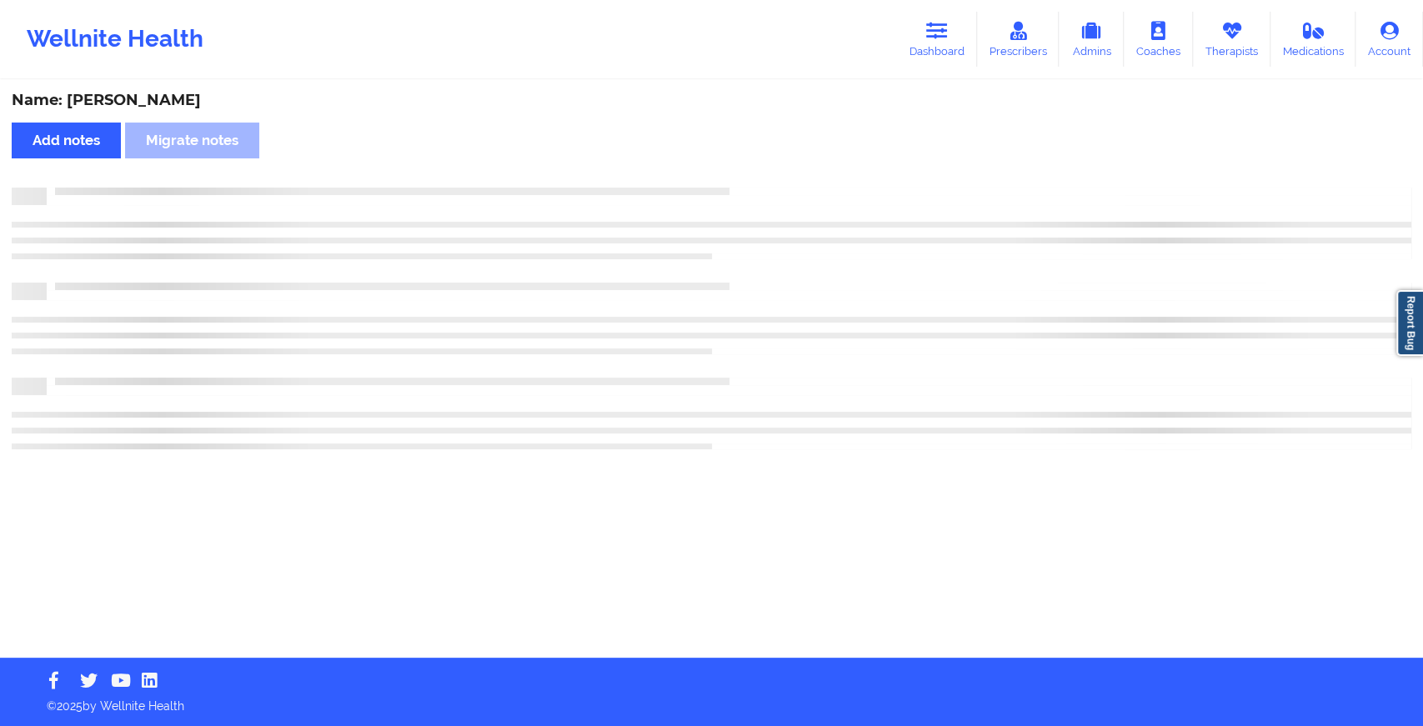
click at [754, 177] on div "Name: Arielle Atkinson Add notes Migrate notes" at bounding box center [711, 370] width 1423 height 576
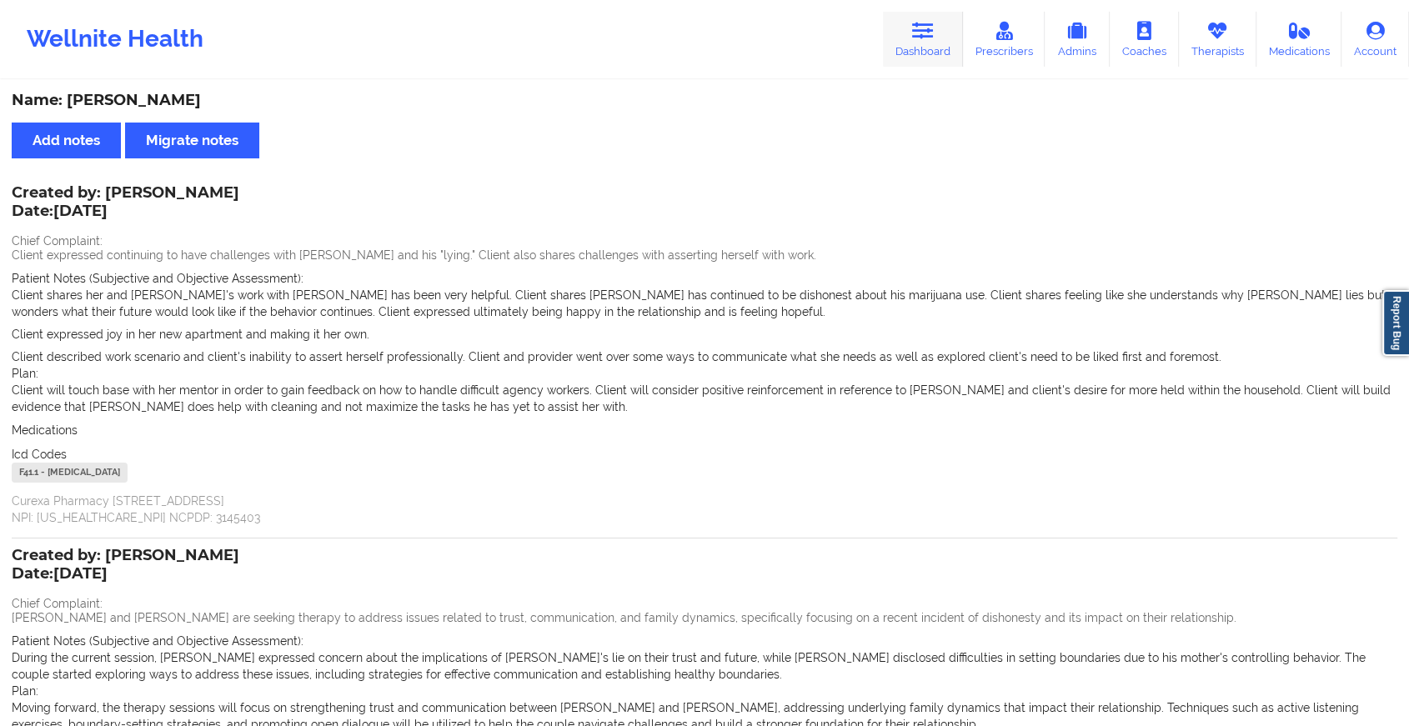
click at [926, 46] on link "Dashboard" at bounding box center [923, 39] width 80 height 55
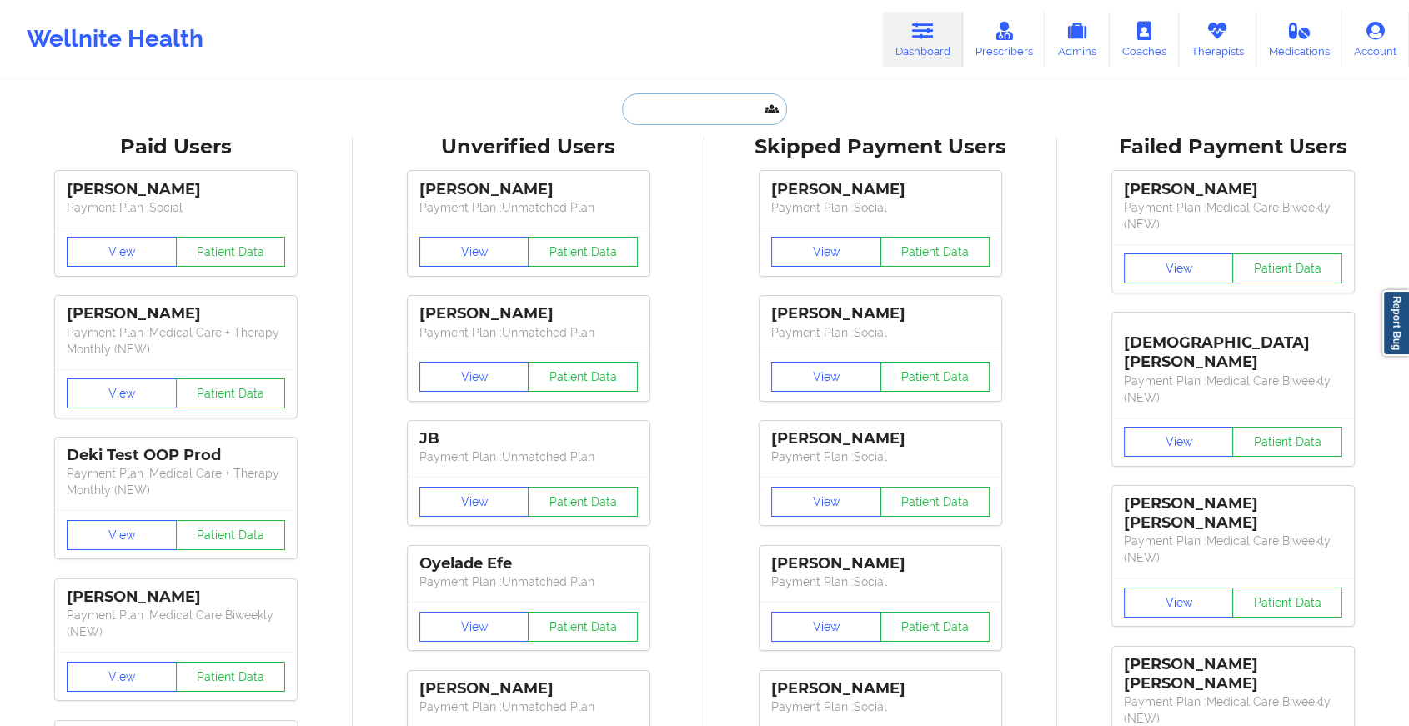
click at [753, 104] on input "text" at bounding box center [704, 109] width 165 height 32
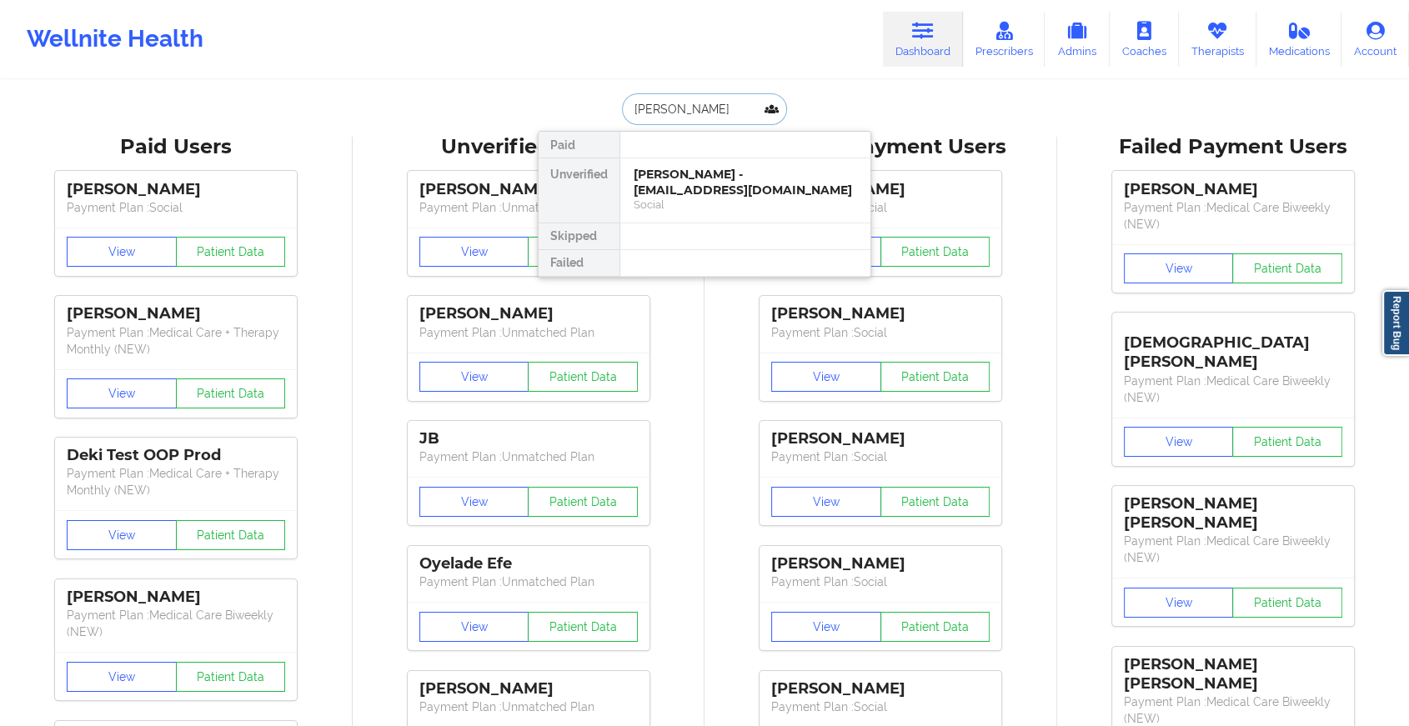
type input "bogdan dr"
click at [705, 168] on div "Bogdan Drinda - bogdandrinda@gmail.com" at bounding box center [745, 182] width 223 height 31
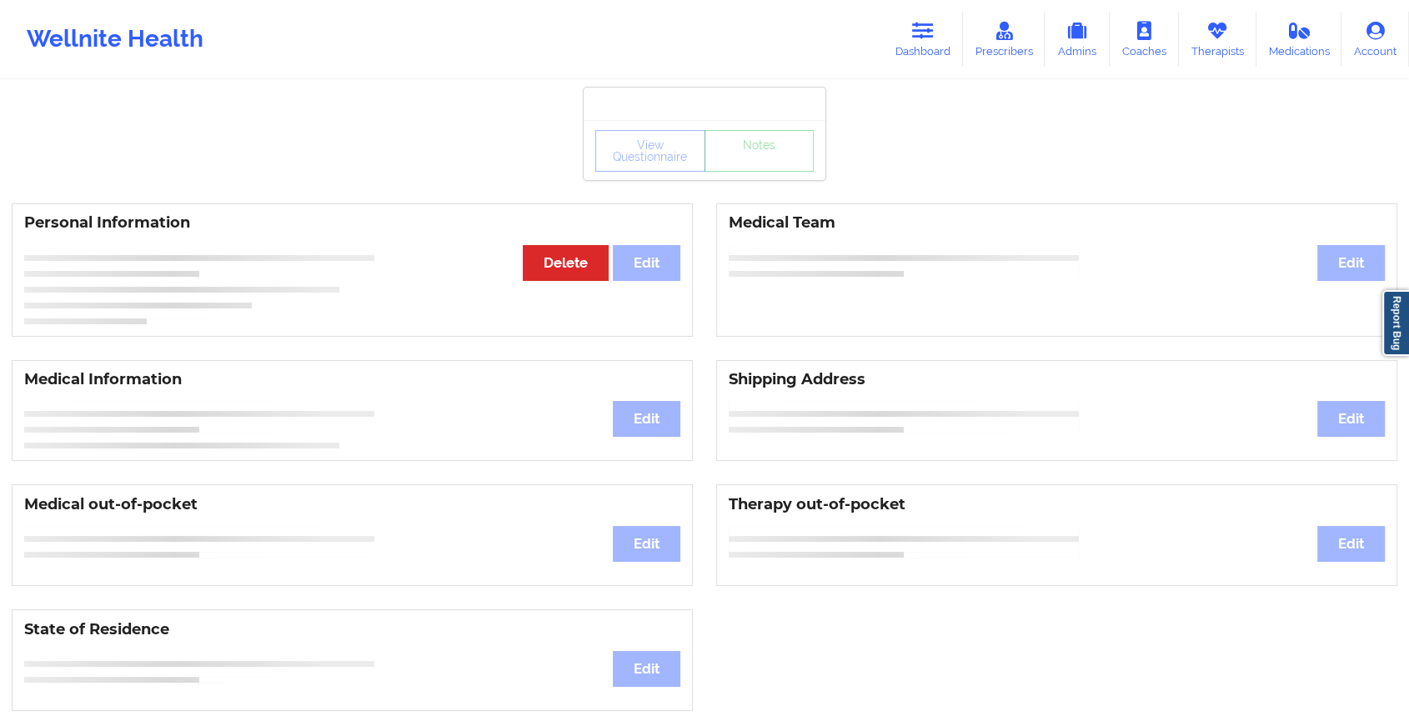
click at [739, 183] on div "View Questionnaire Notes Personal Information Edit Delete Medical Team Edit Med…" at bounding box center [704, 704] width 1409 height 1408
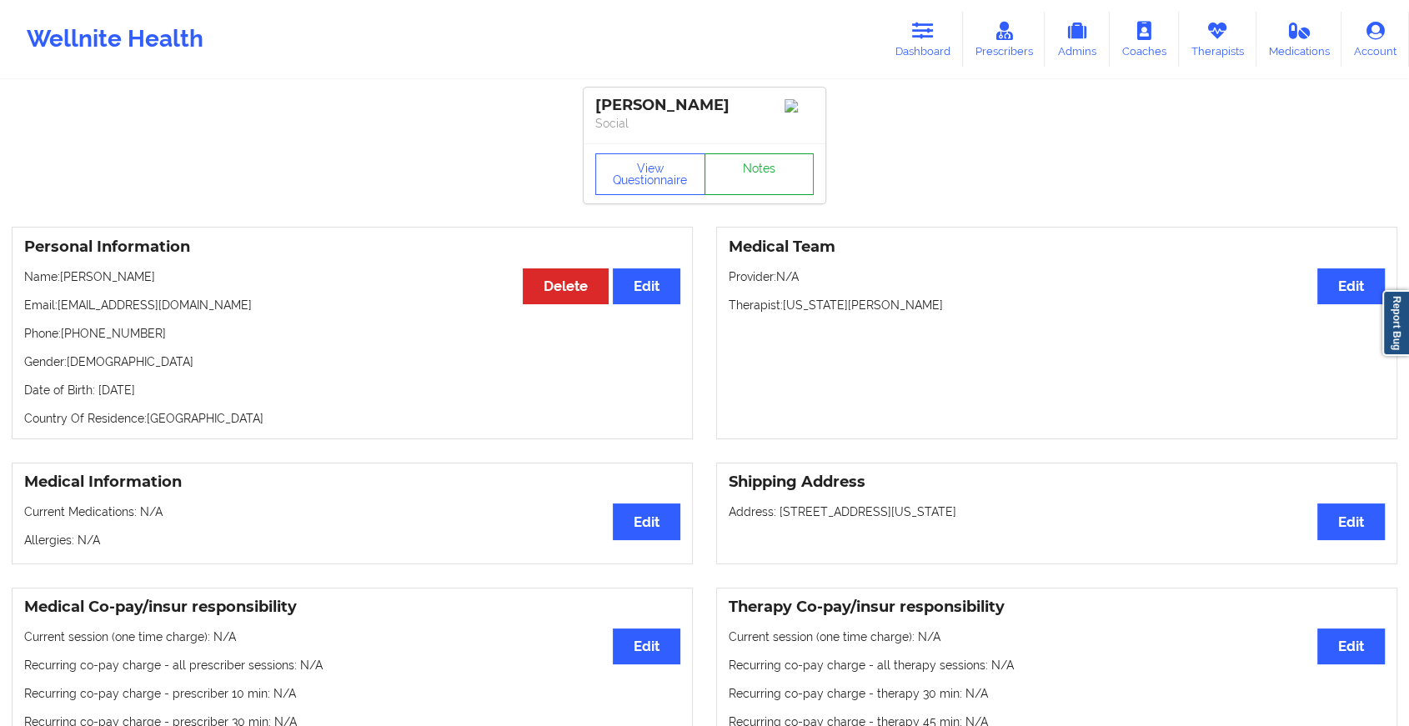
click at [739, 183] on link "Notes" at bounding box center [760, 174] width 110 height 42
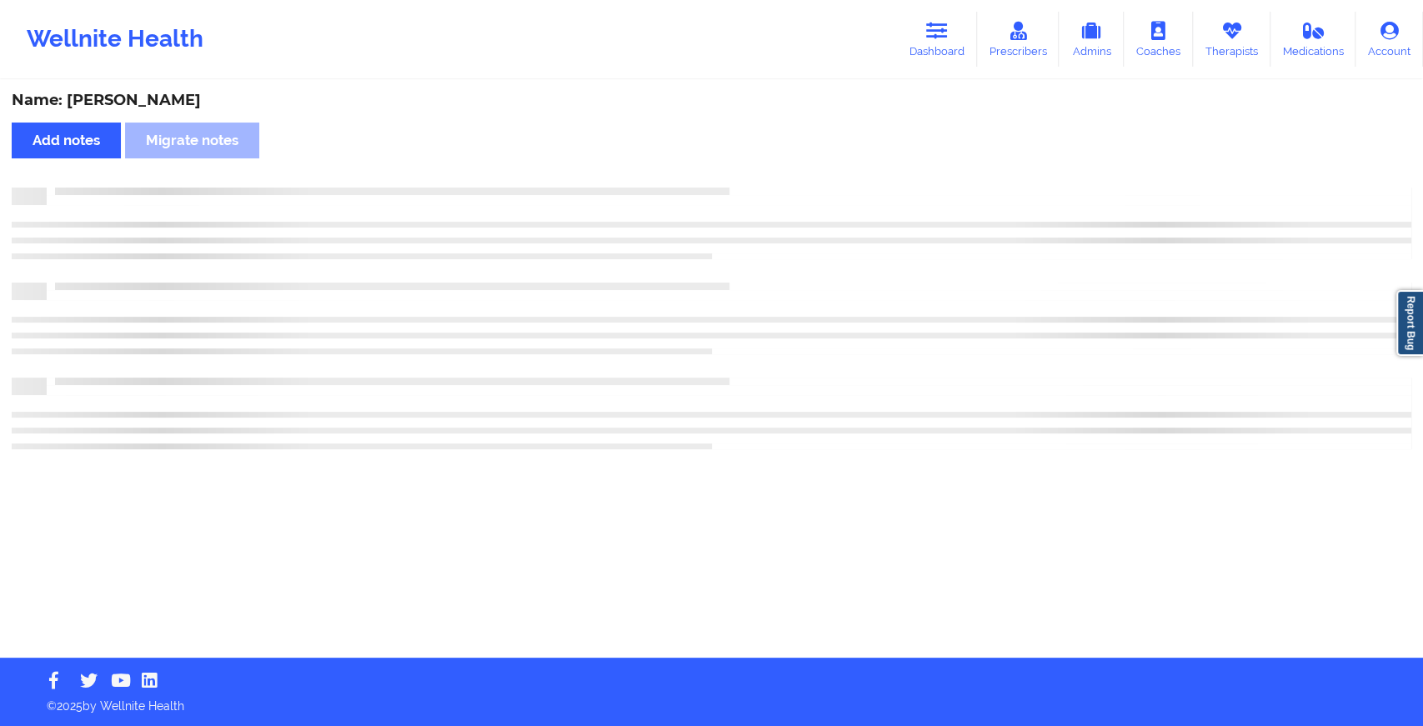
click at [739, 183] on div "Name: Bogdan Drinda Add notes Migrate notes" at bounding box center [711, 370] width 1423 height 576
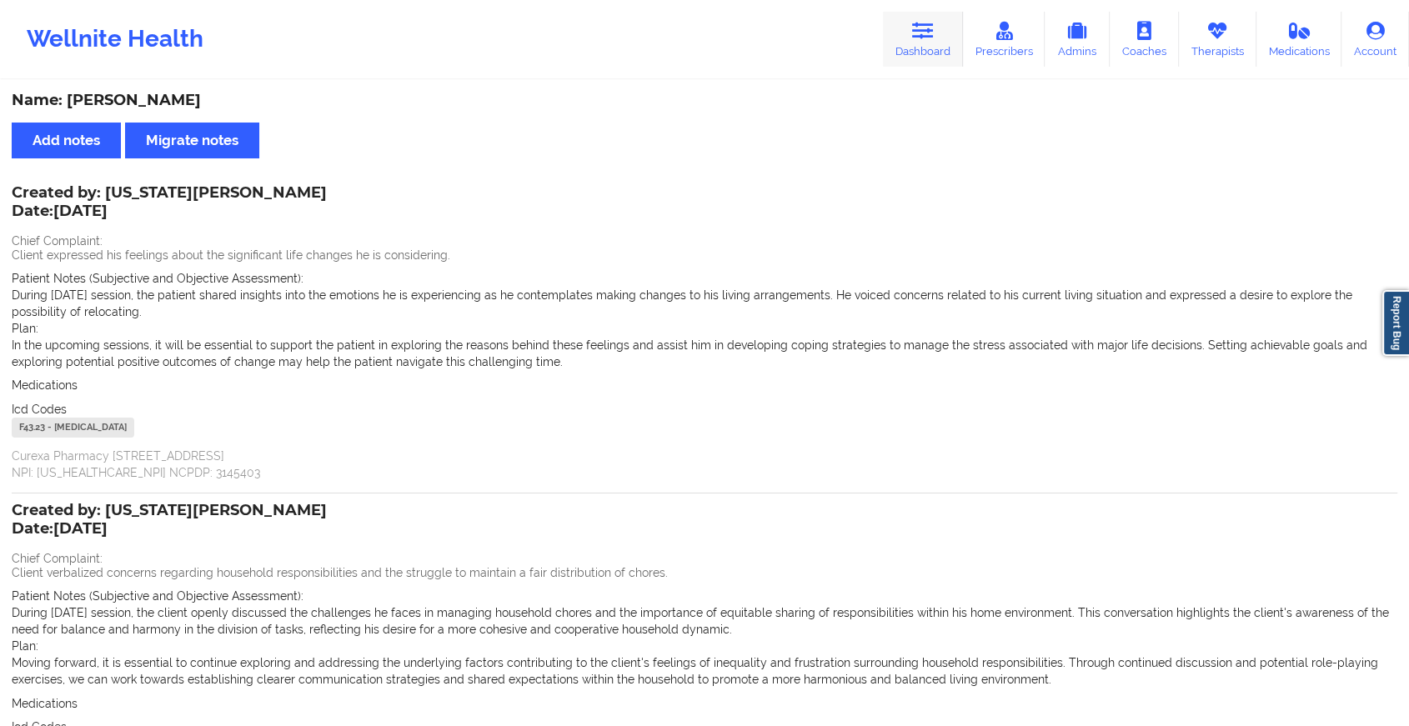
click at [921, 19] on link "Dashboard" at bounding box center [923, 39] width 80 height 55
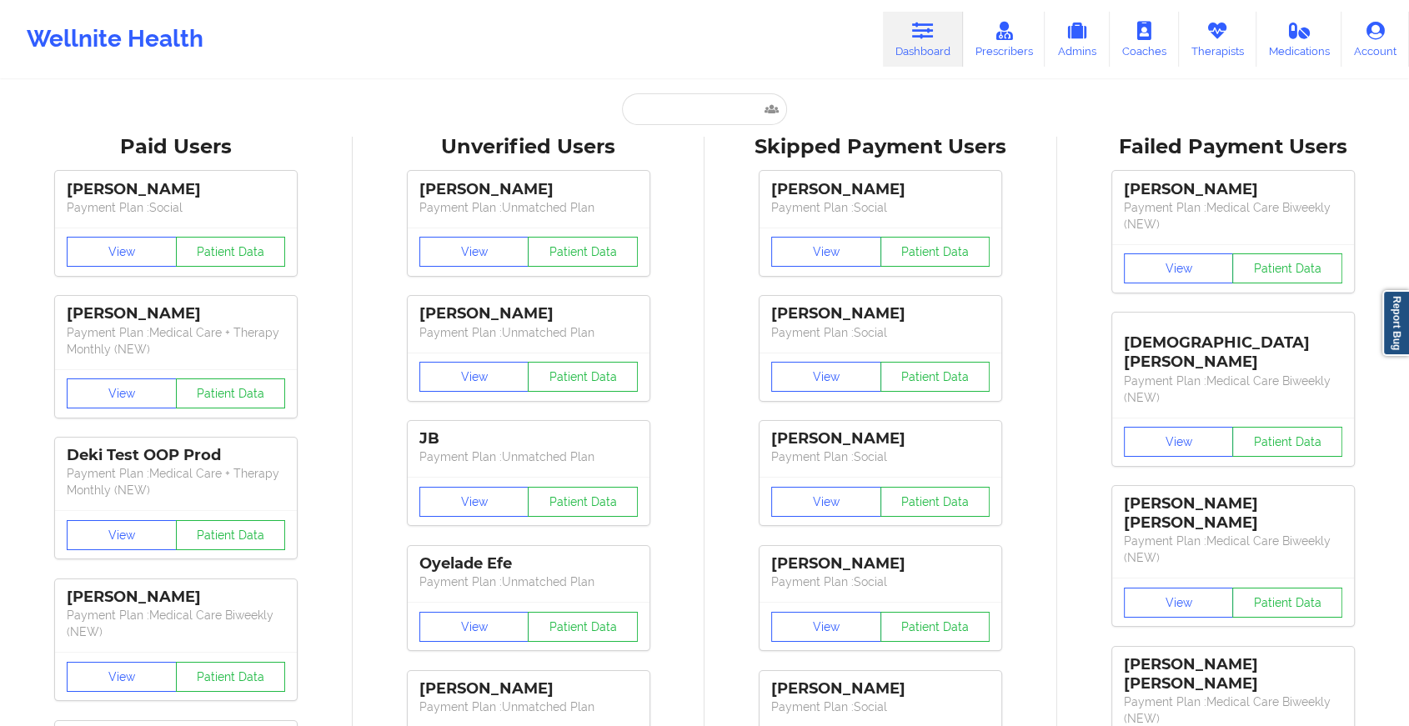
click at [674, 113] on input "text" at bounding box center [704, 109] width 165 height 32
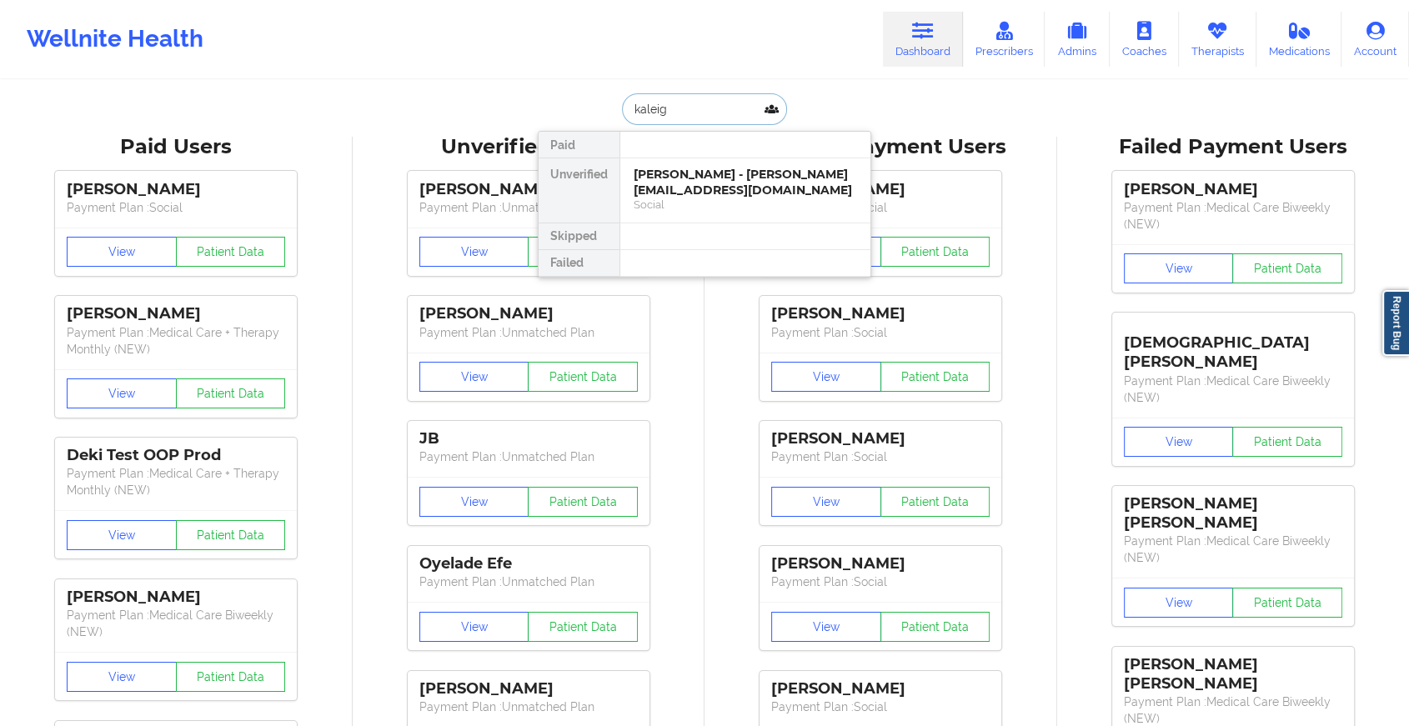
type input "kaleigh"
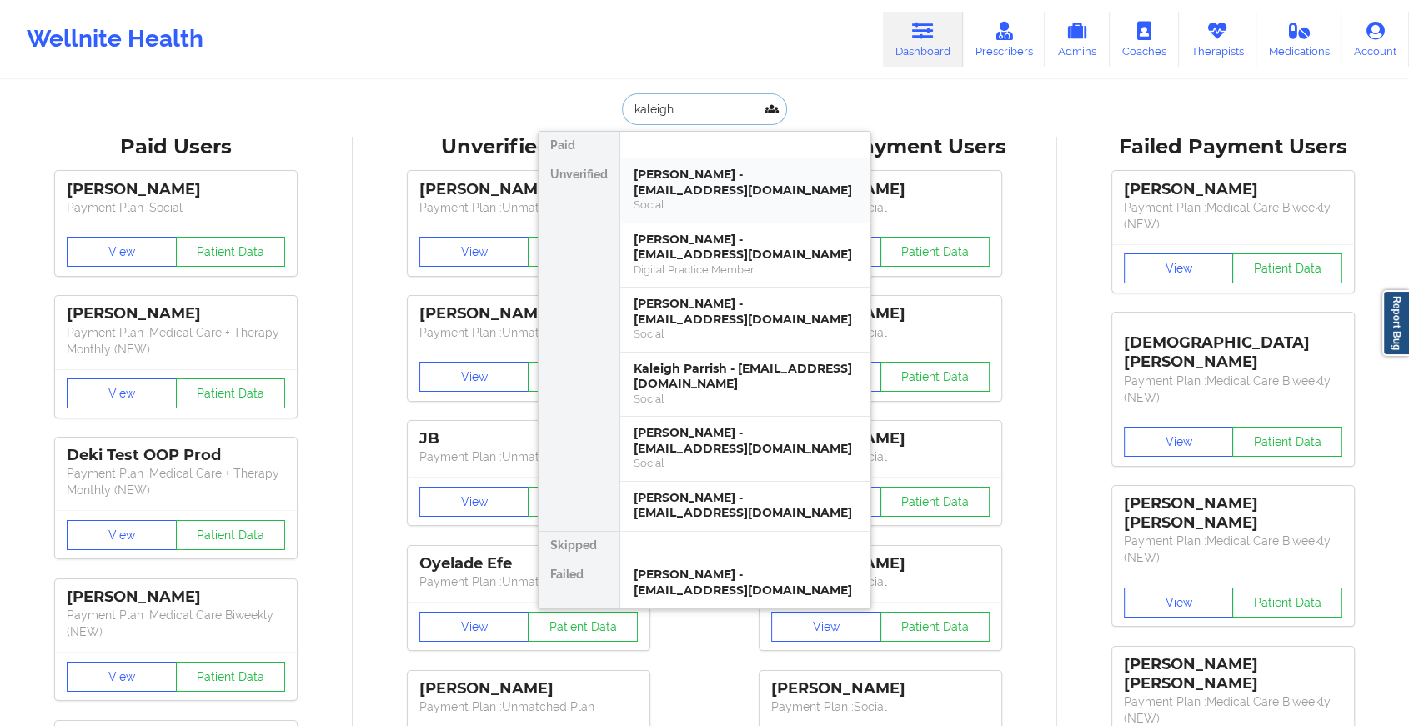
click at [704, 179] on div "Kaleigh Supples - kaleighsupples@gmail.com" at bounding box center [745, 182] width 223 height 31
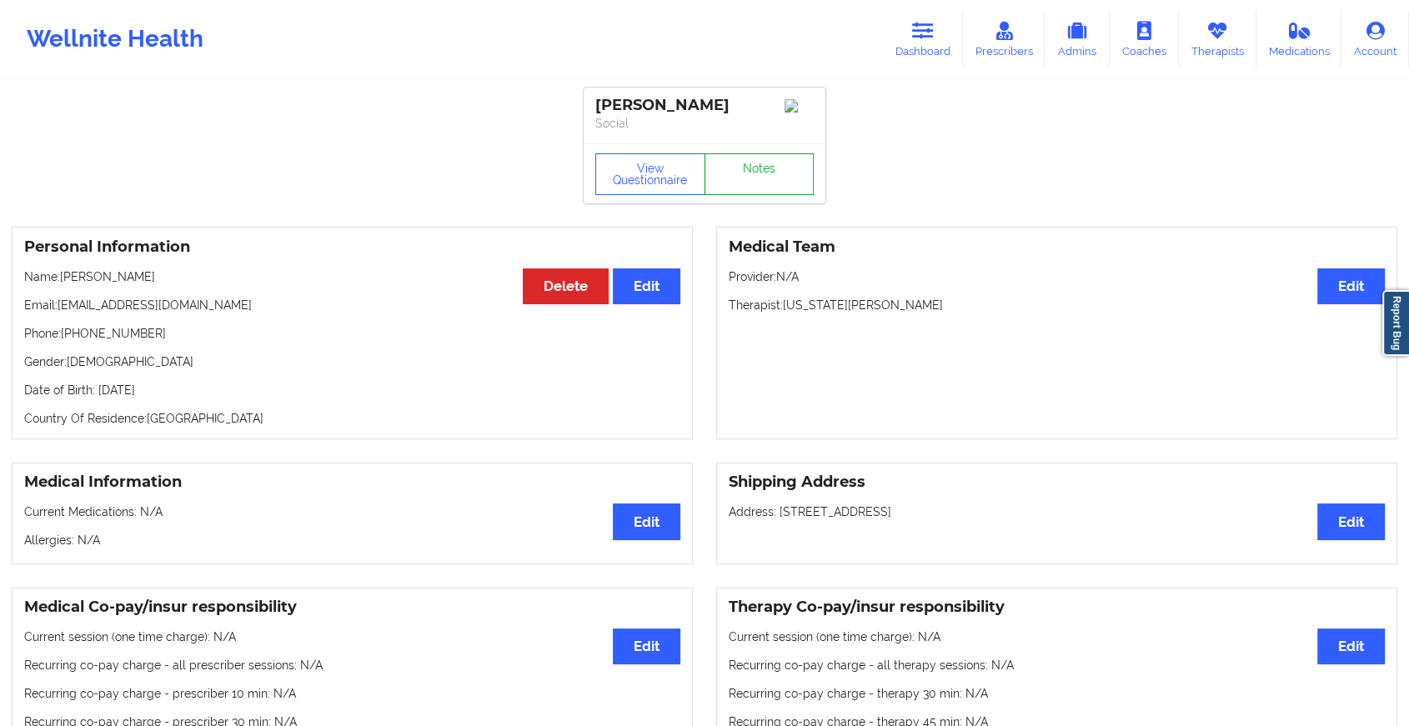
click at [749, 173] on link "Notes" at bounding box center [760, 174] width 110 height 42
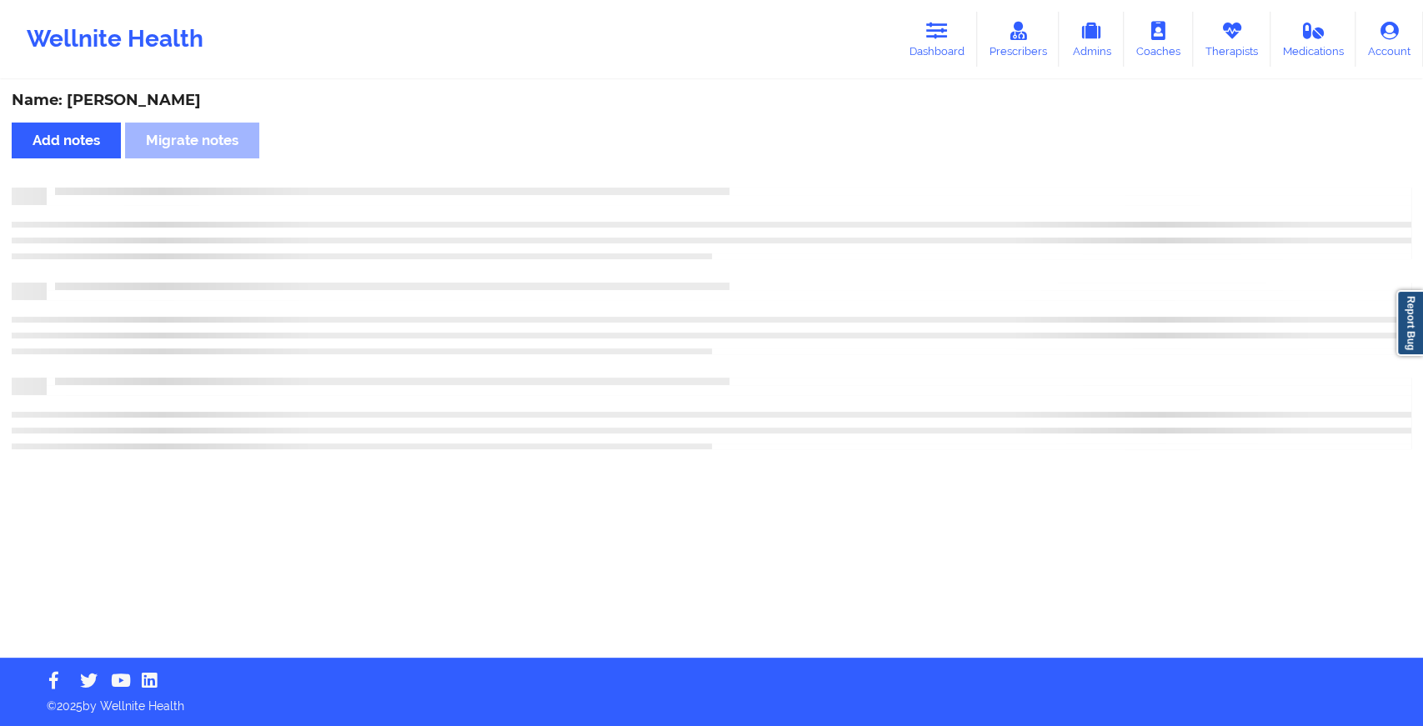
click at [749, 173] on div "Name: Kaleigh Supples Add notes Migrate notes" at bounding box center [711, 370] width 1423 height 576
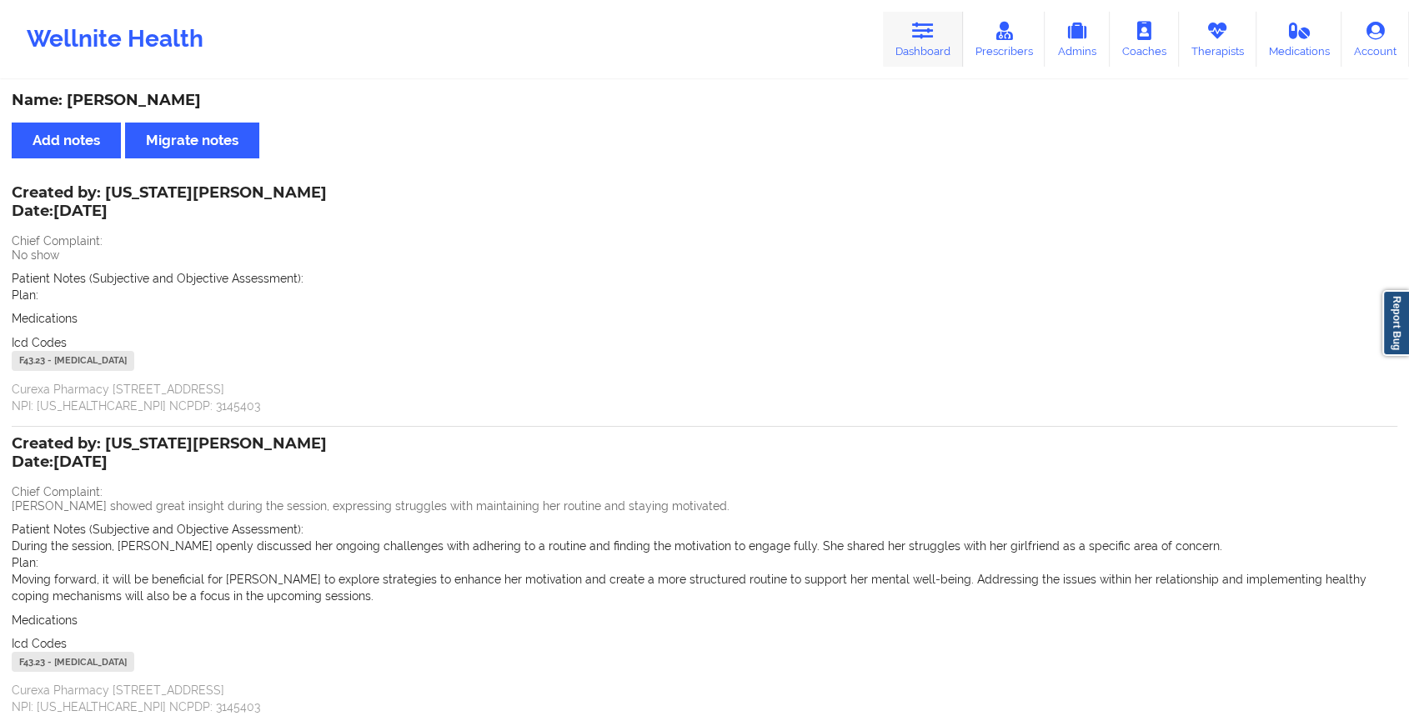
click at [904, 15] on link "Dashboard" at bounding box center [923, 39] width 80 height 55
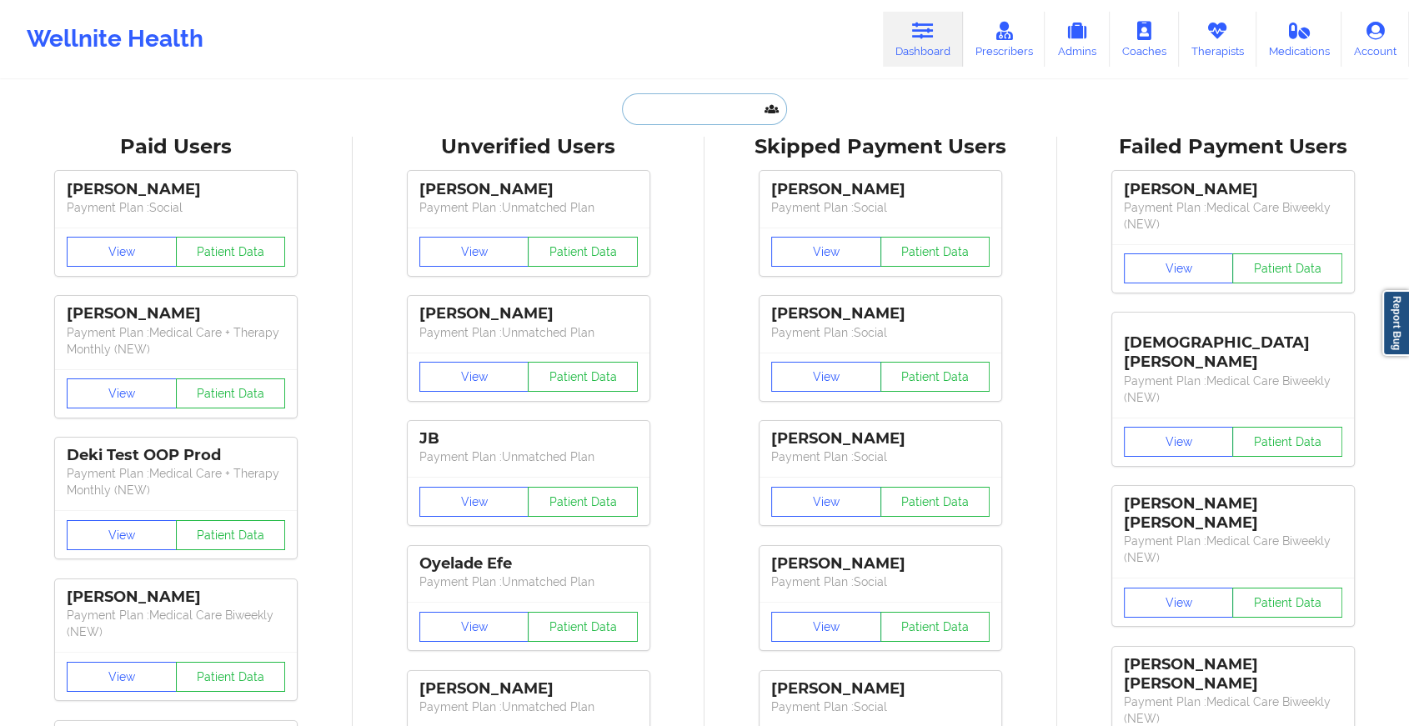
click at [676, 113] on input "text" at bounding box center [704, 109] width 165 height 32
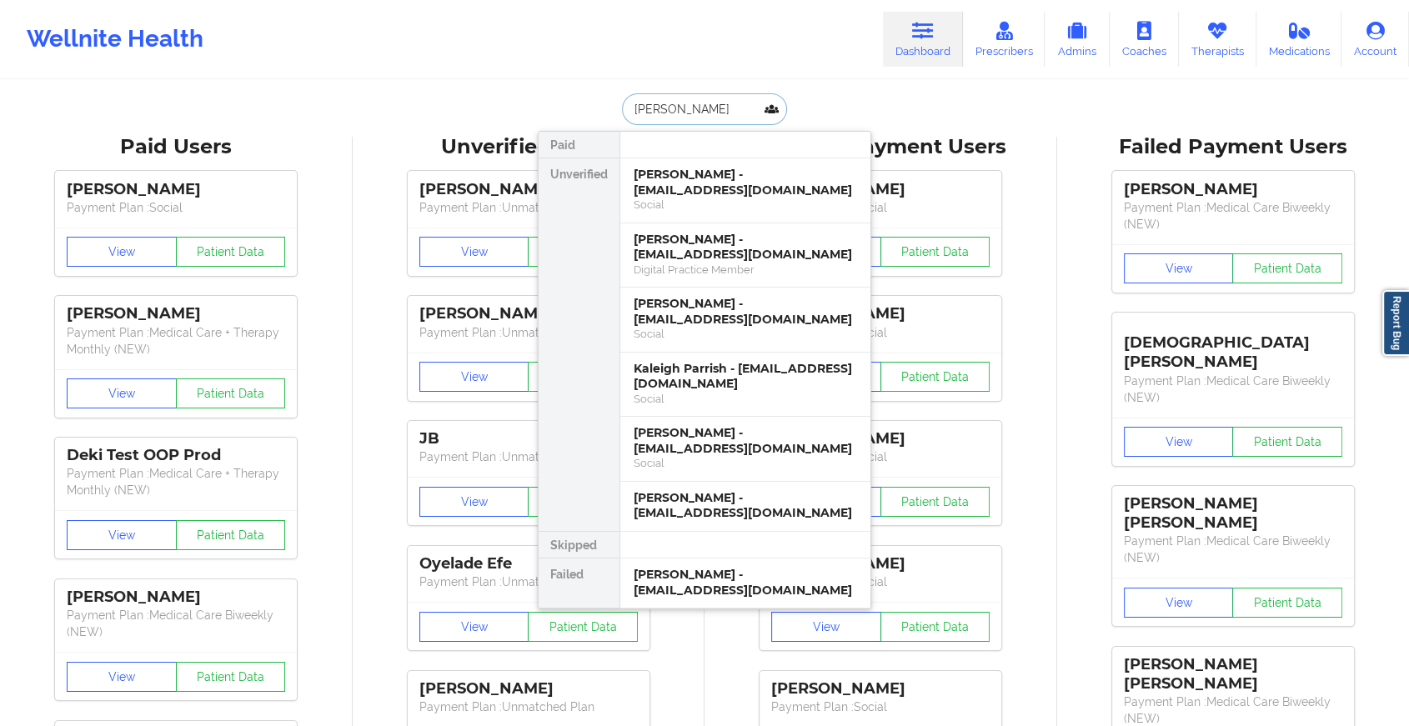
type input "fausto es"
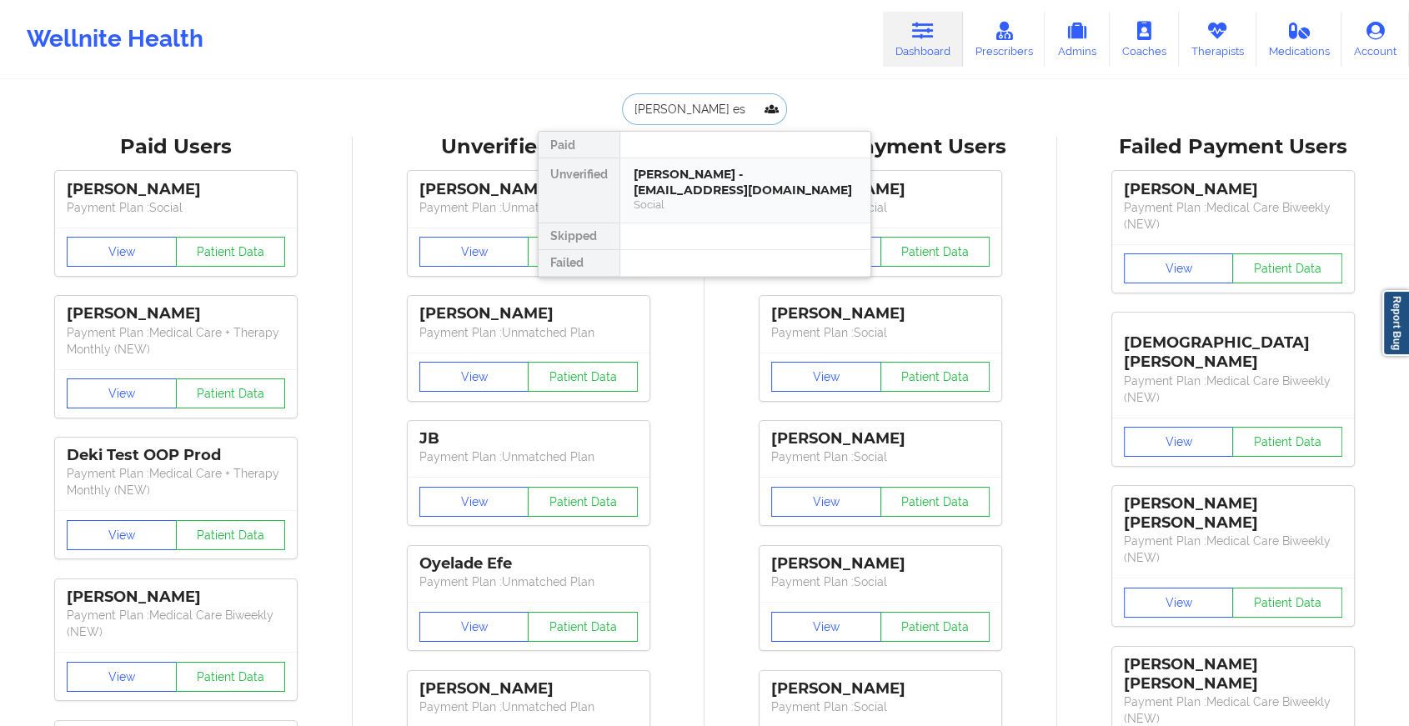
click at [717, 182] on div "Fausto Estevez - faustoestevez1988@gmail.com" at bounding box center [745, 182] width 223 height 31
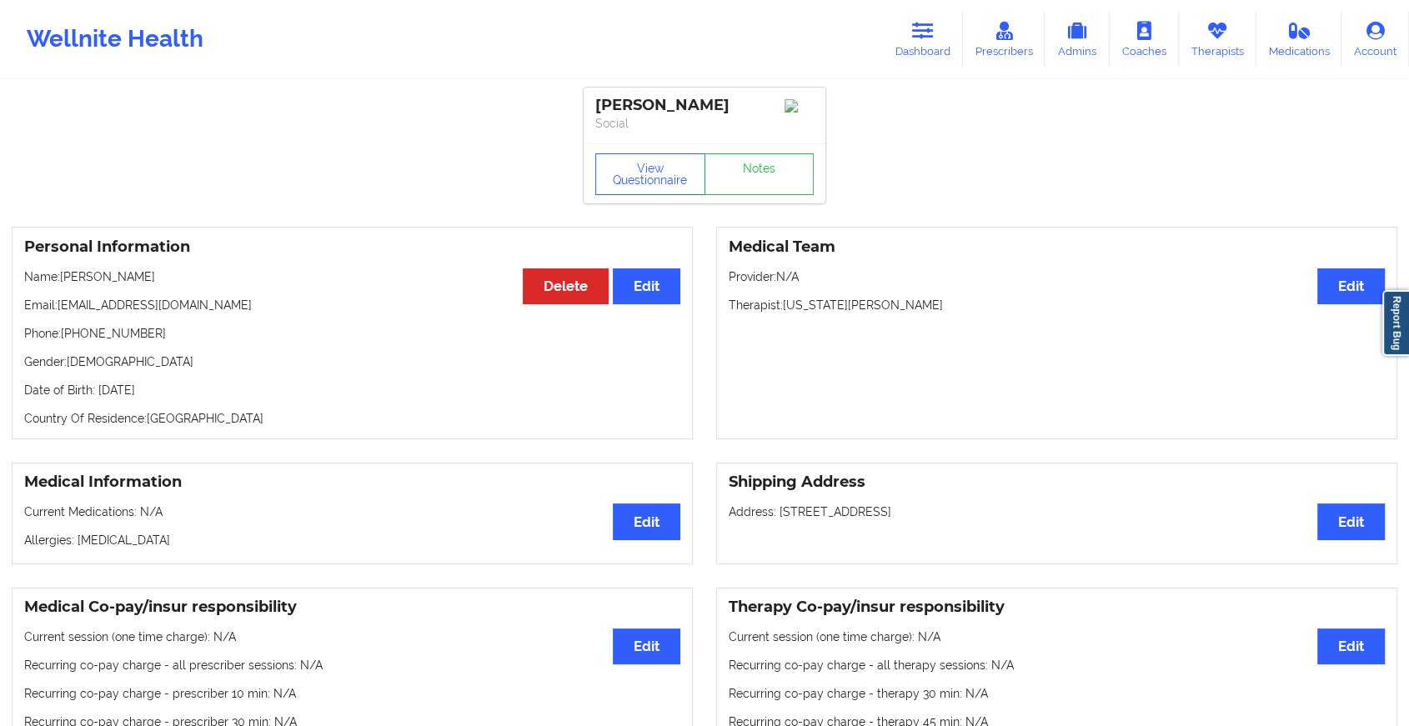
click at [758, 170] on div "View Questionnaire Notes" at bounding box center [704, 174] width 218 height 42
click at [758, 170] on link "Notes" at bounding box center [760, 174] width 110 height 42
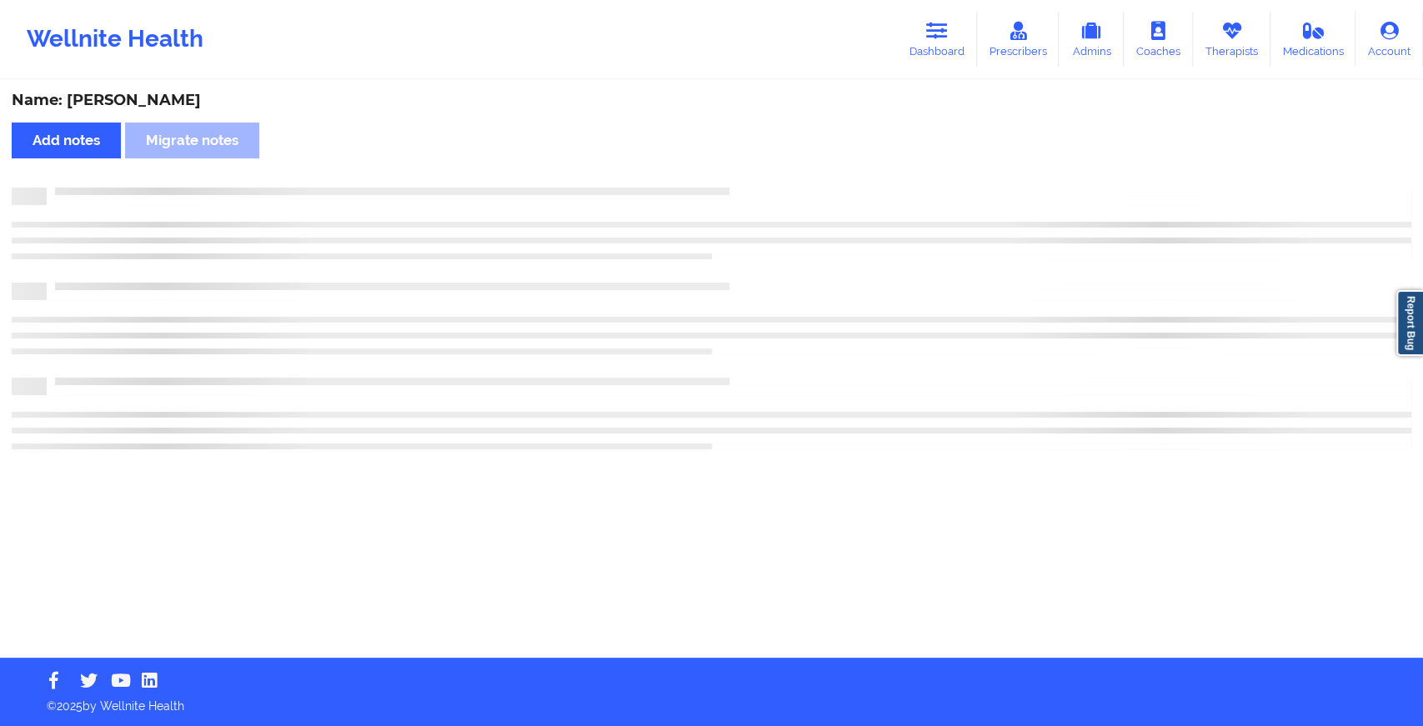
click at [758, 170] on div "Name: Fausto Estevez Add notes Migrate notes" at bounding box center [711, 370] width 1423 height 576
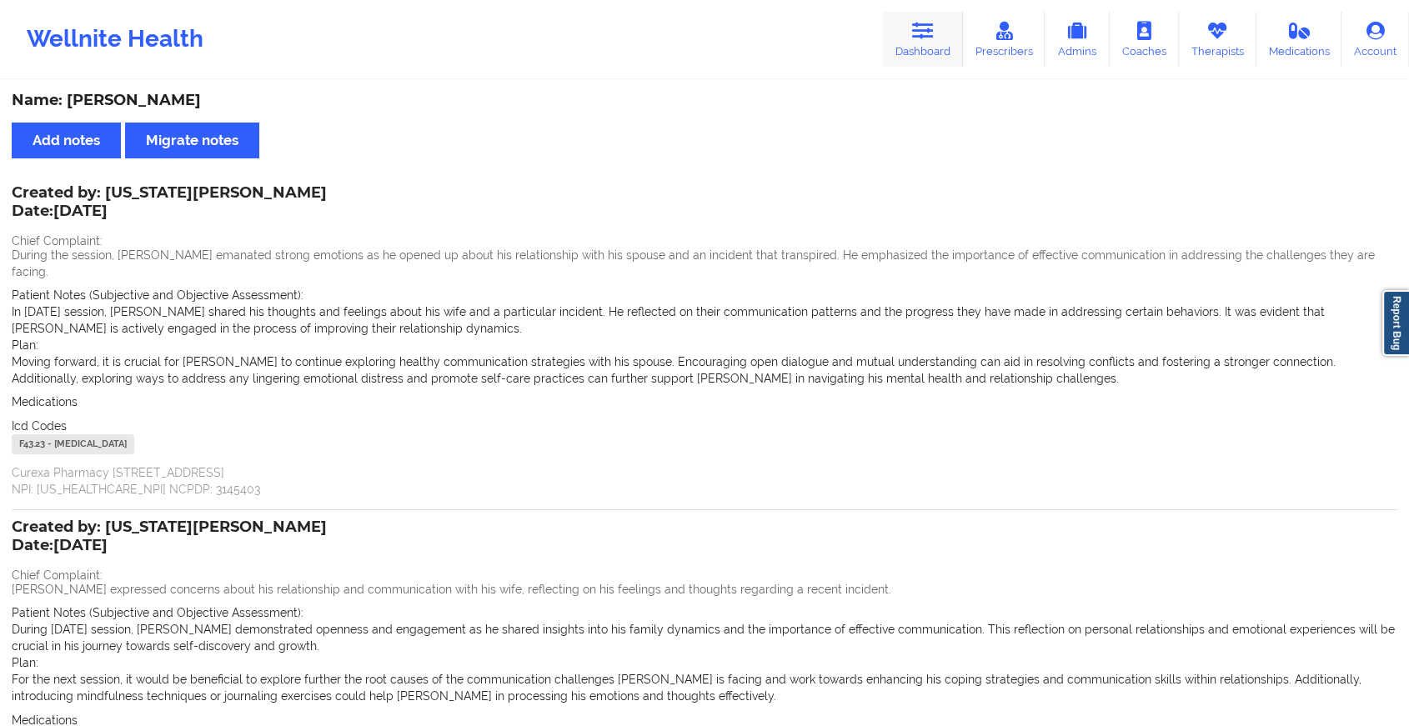
click at [903, 42] on link "Dashboard" at bounding box center [923, 39] width 80 height 55
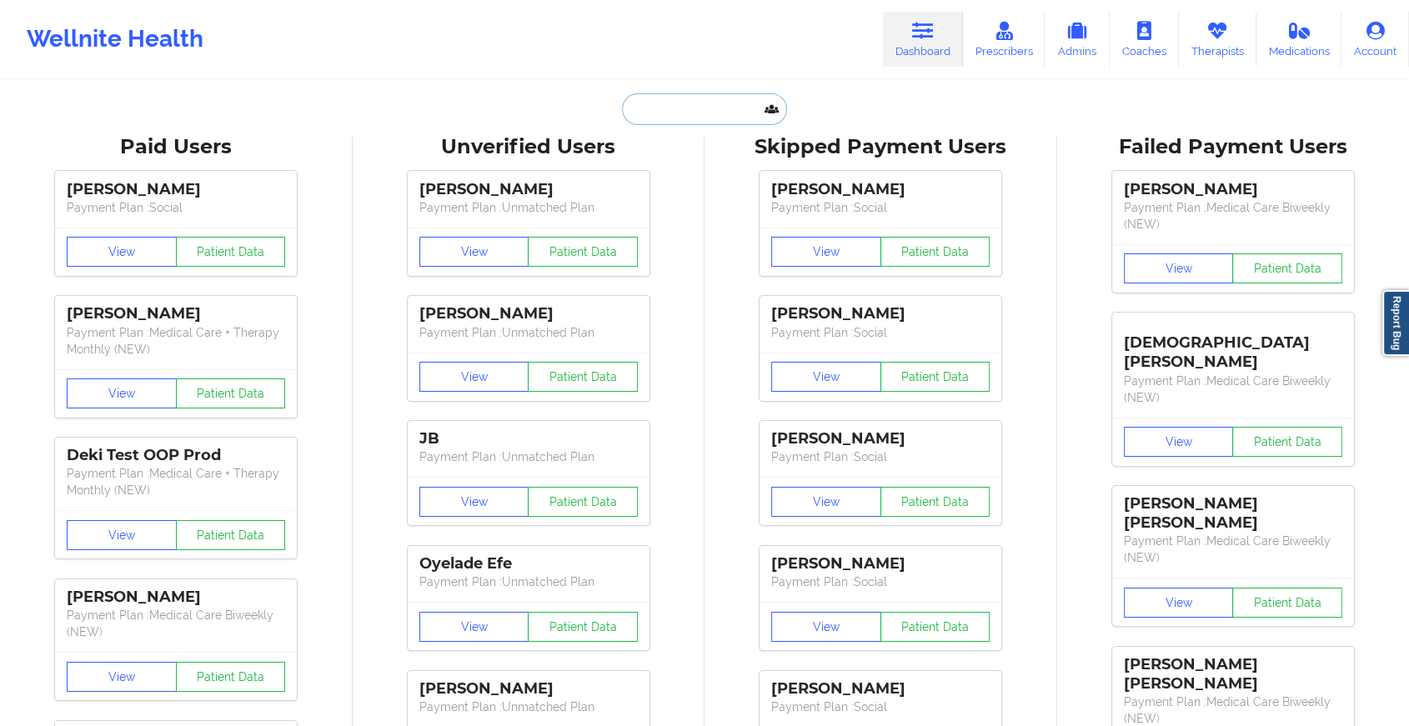
click at [725, 113] on input "text" at bounding box center [704, 109] width 165 height 32
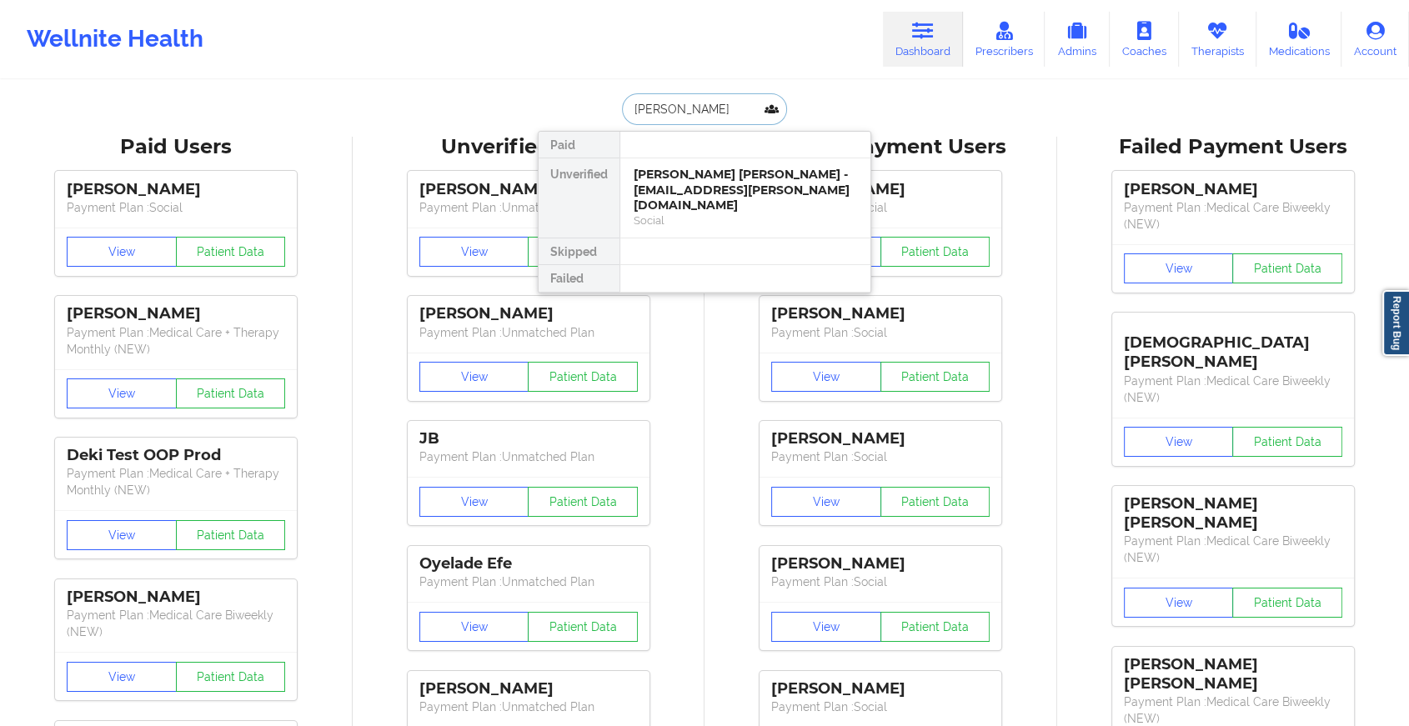
drag, startPoint x: 716, startPoint y: 173, endPoint x: 840, endPoint y: 21, distance: 196.3
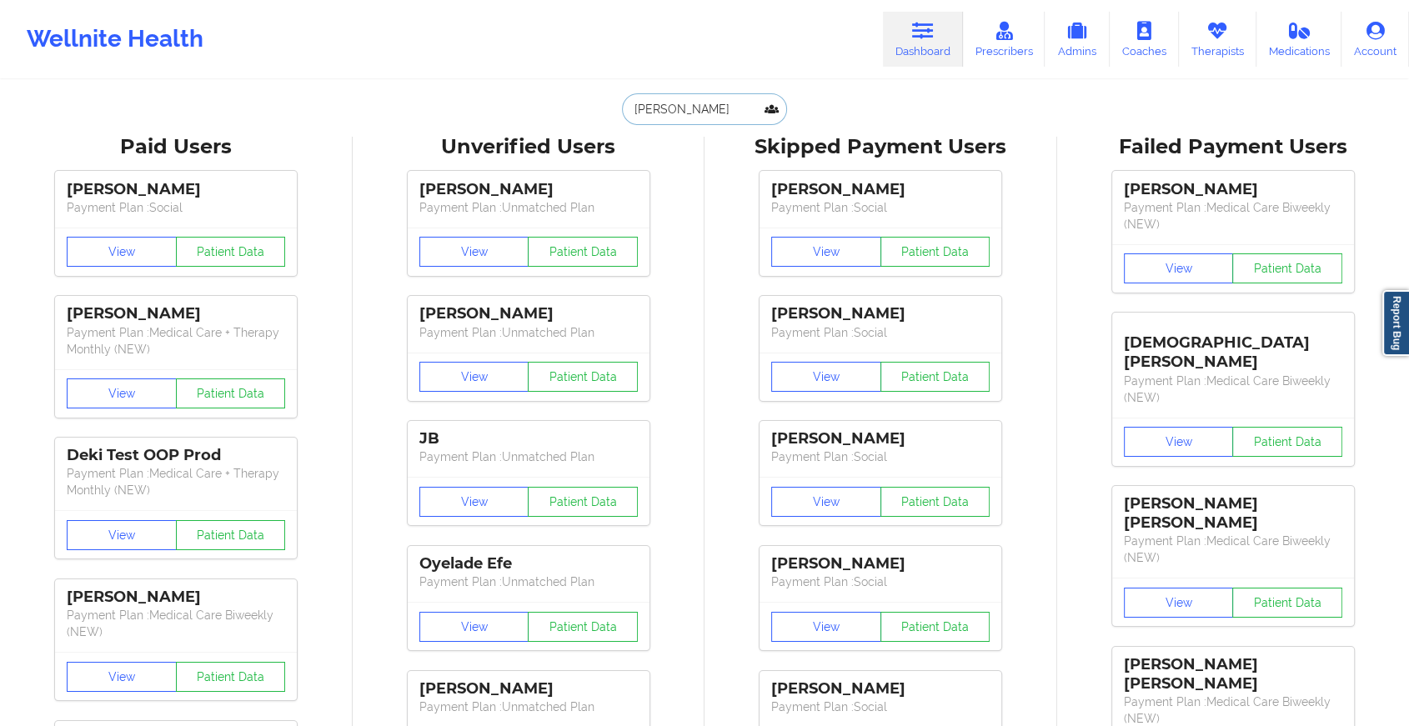
type input "jacobson ha"
click at [729, 108] on input "jacobson ha" at bounding box center [704, 109] width 165 height 32
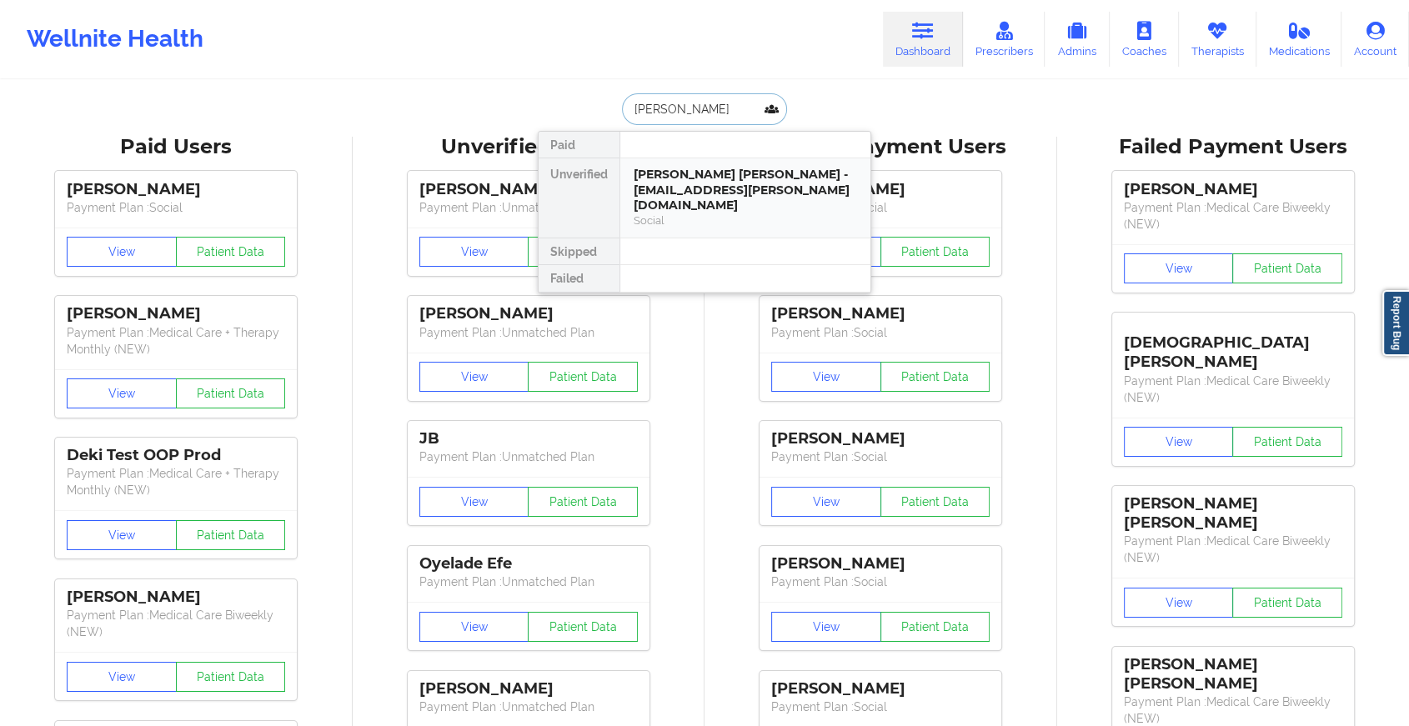
click at [695, 190] on div "Jacobson Hall - the.jacobson.k@gmail.com" at bounding box center [745, 190] width 223 height 47
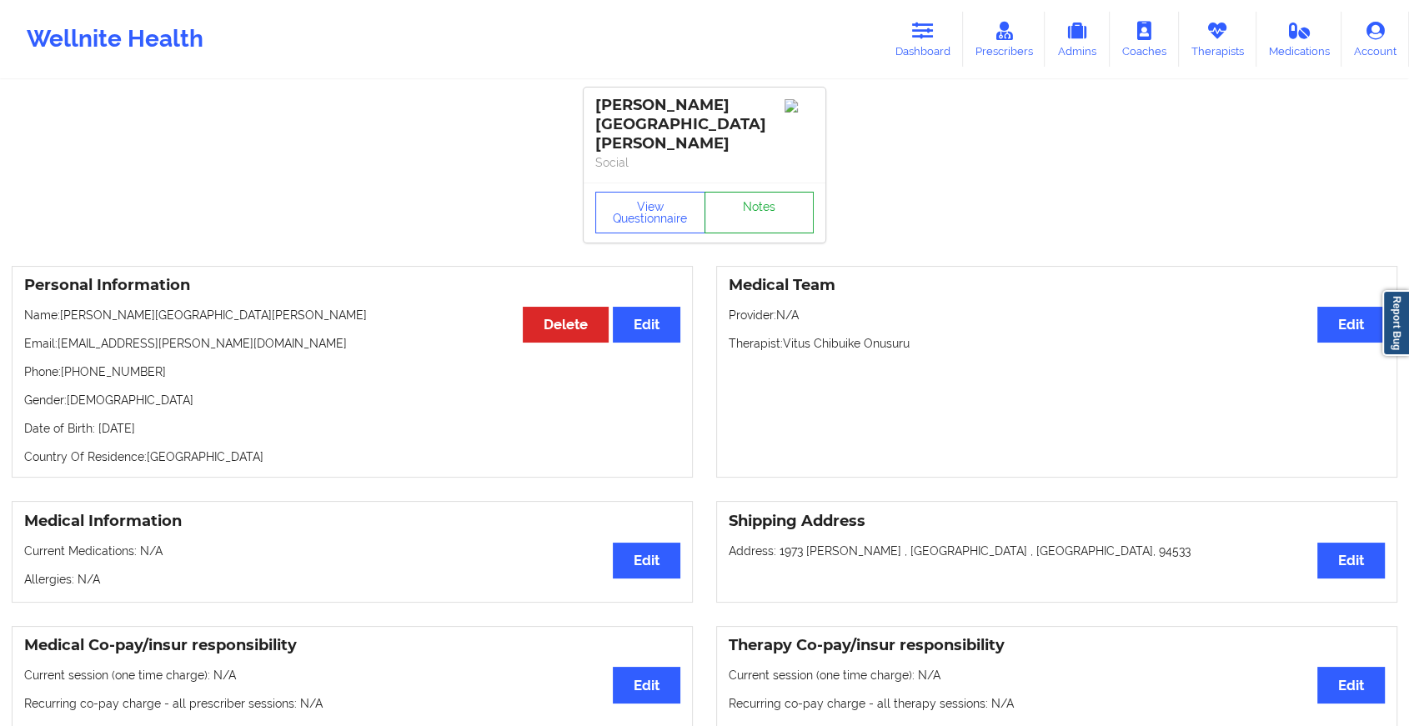
click at [750, 192] on link "Notes" at bounding box center [760, 213] width 110 height 42
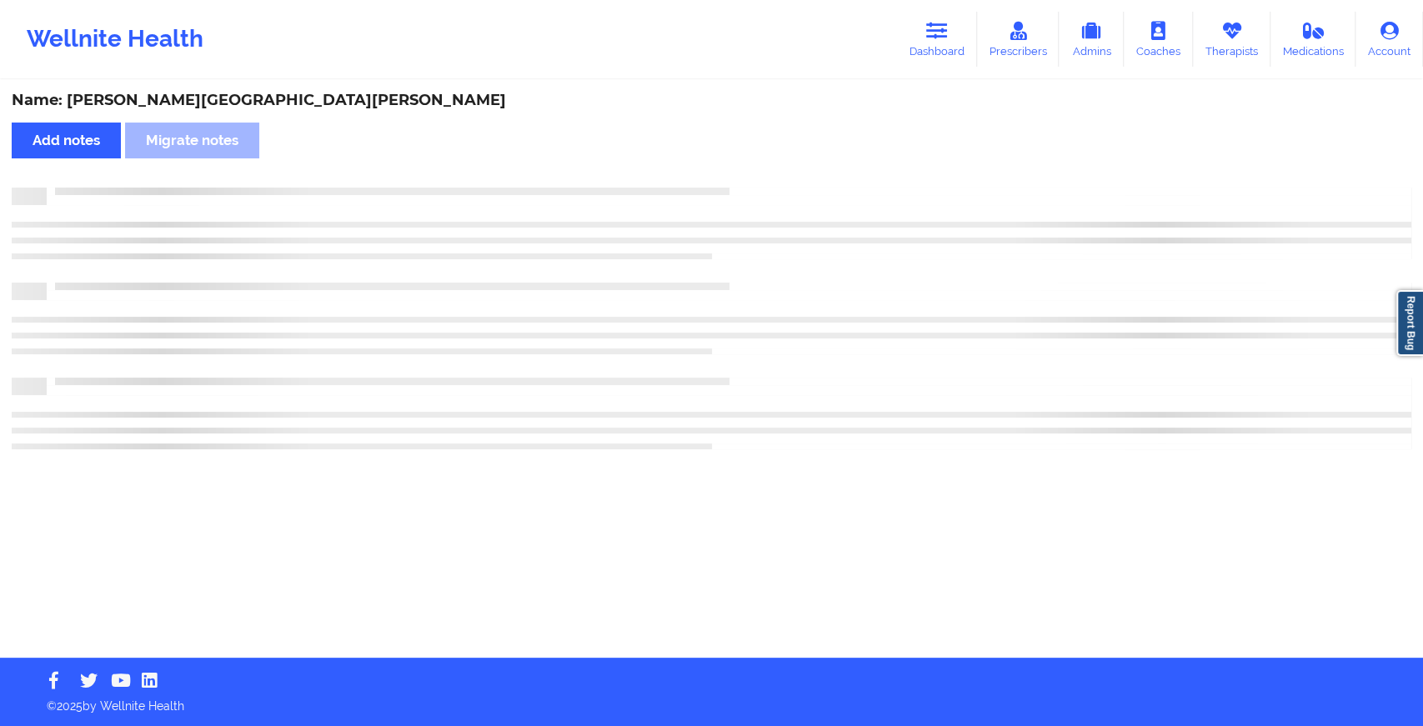
click at [750, 168] on div "Name: Jacobson Hall Add notes Migrate notes" at bounding box center [711, 370] width 1423 height 576
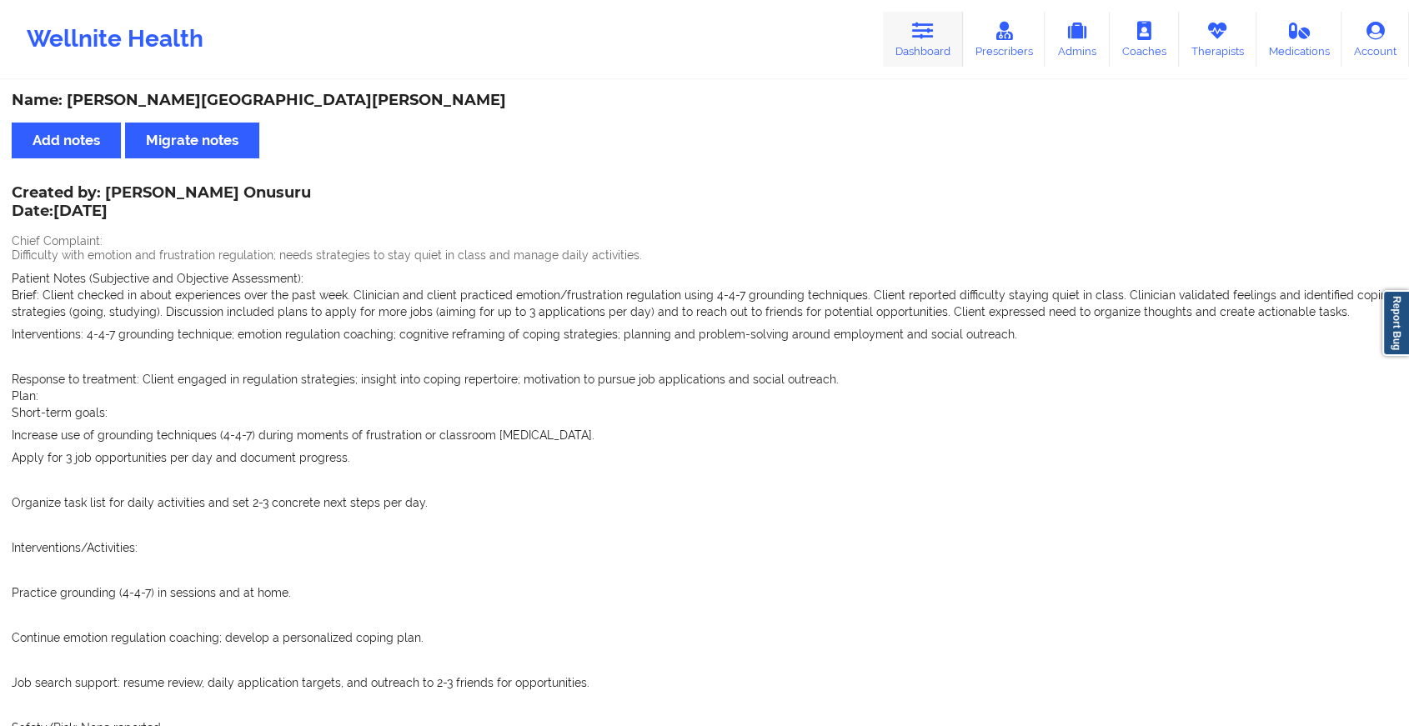
click at [916, 56] on link "Dashboard" at bounding box center [923, 39] width 80 height 55
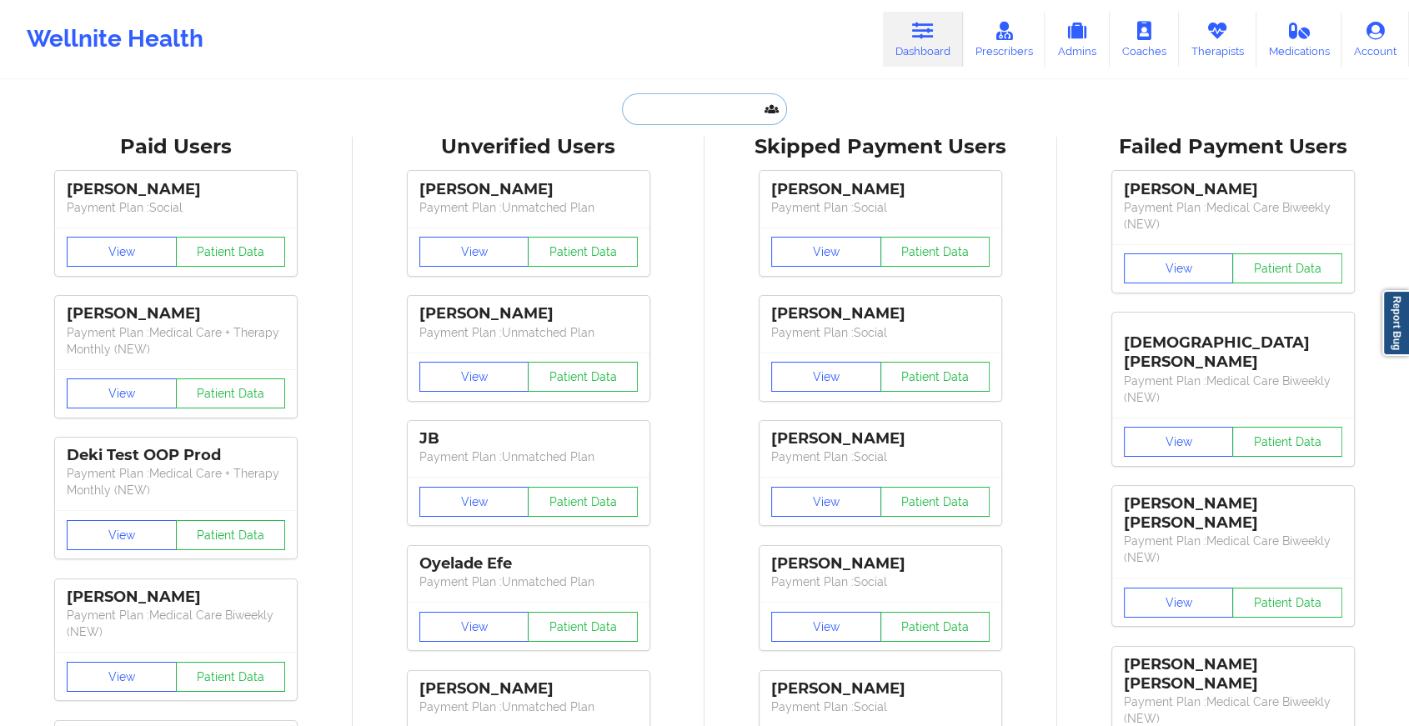
click at [701, 110] on input "text" at bounding box center [704, 109] width 165 height 32
paste input "wilemenia54@live.com"
type input "wilemenia54@live.com"
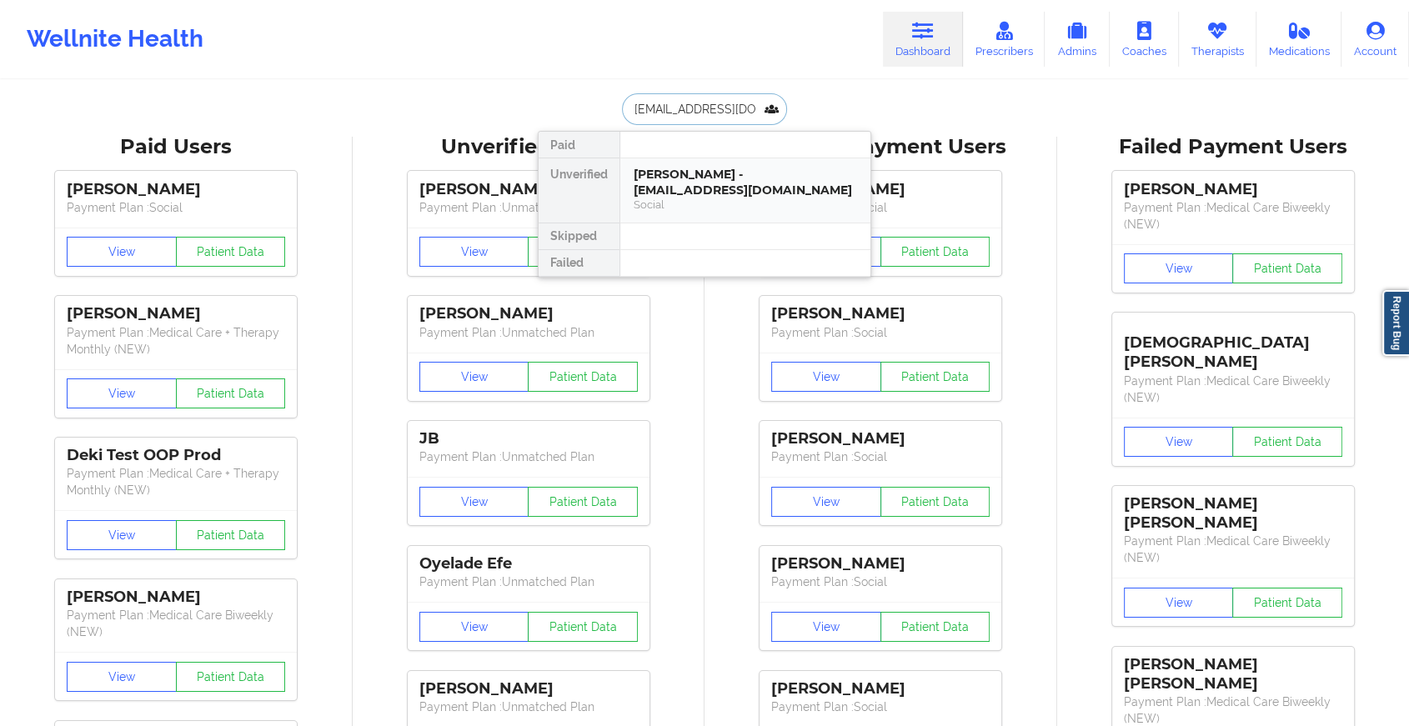
click at [735, 179] on div "Wilma J Williams - wilemenia54@live.com" at bounding box center [745, 182] width 223 height 31
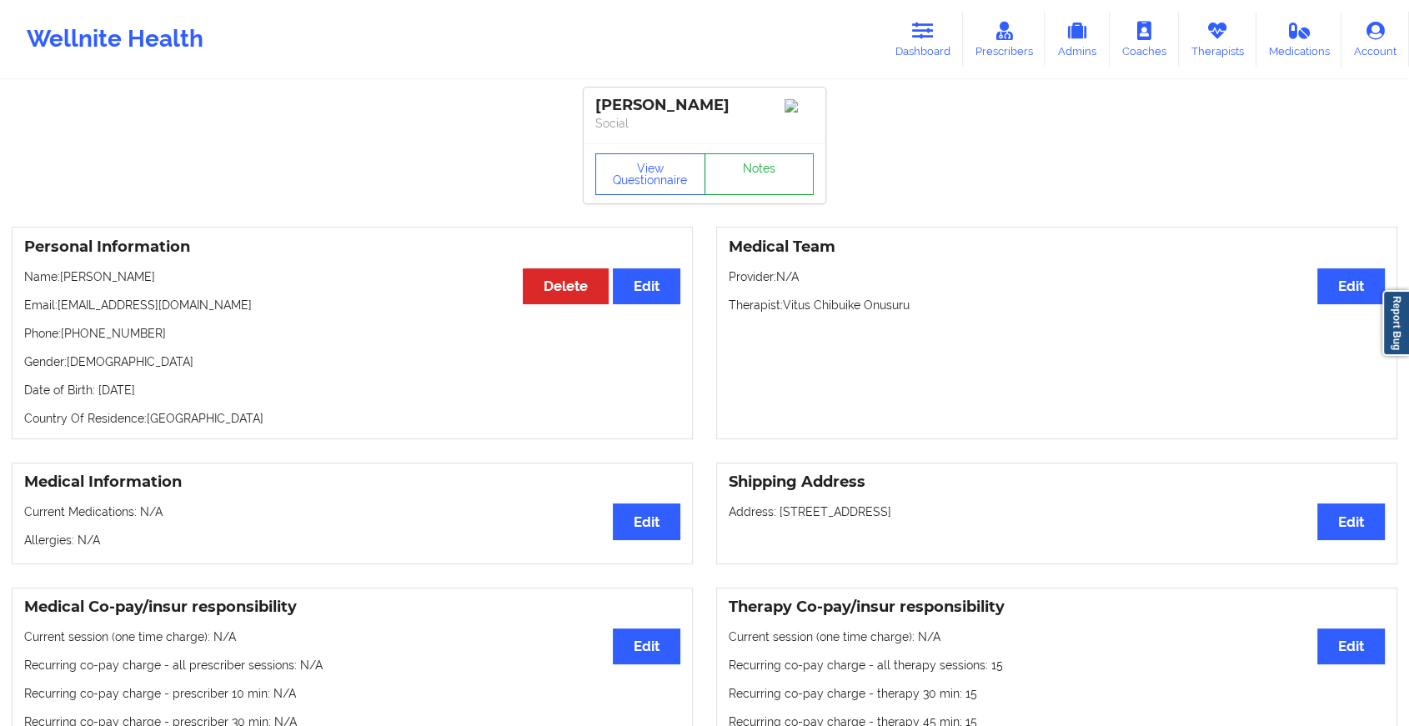
click at [747, 173] on link "Notes" at bounding box center [760, 174] width 110 height 42
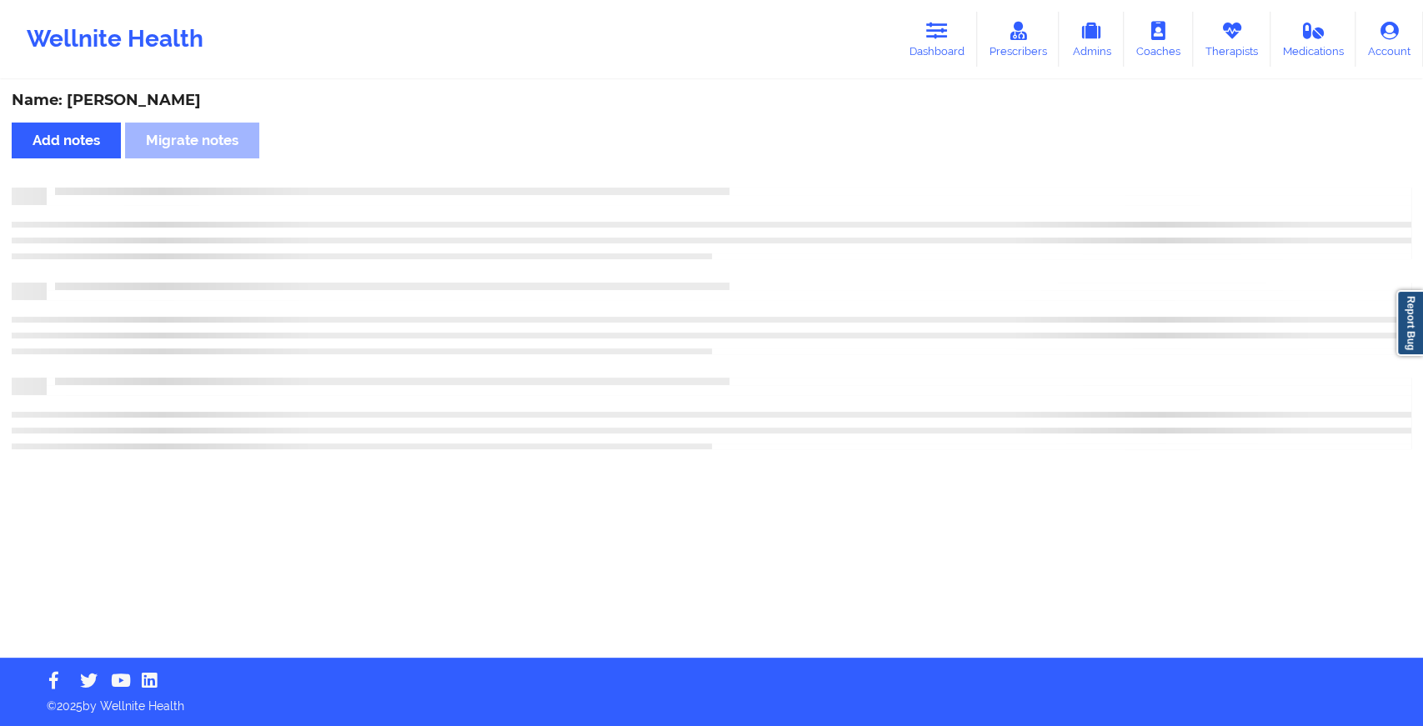
click at [747, 173] on div "Name: Wilma J Williams Add notes Migrate notes" at bounding box center [711, 370] width 1423 height 576
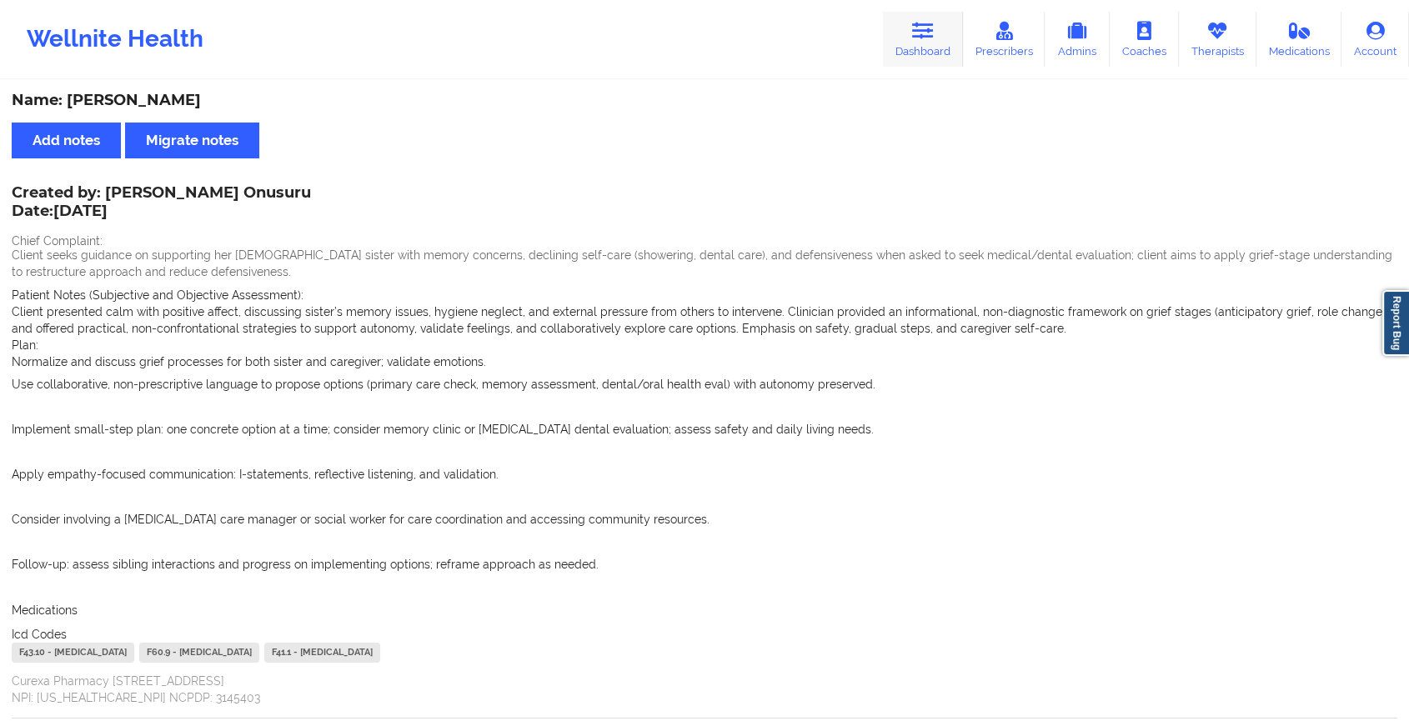
click at [927, 18] on link "Dashboard" at bounding box center [923, 39] width 80 height 55
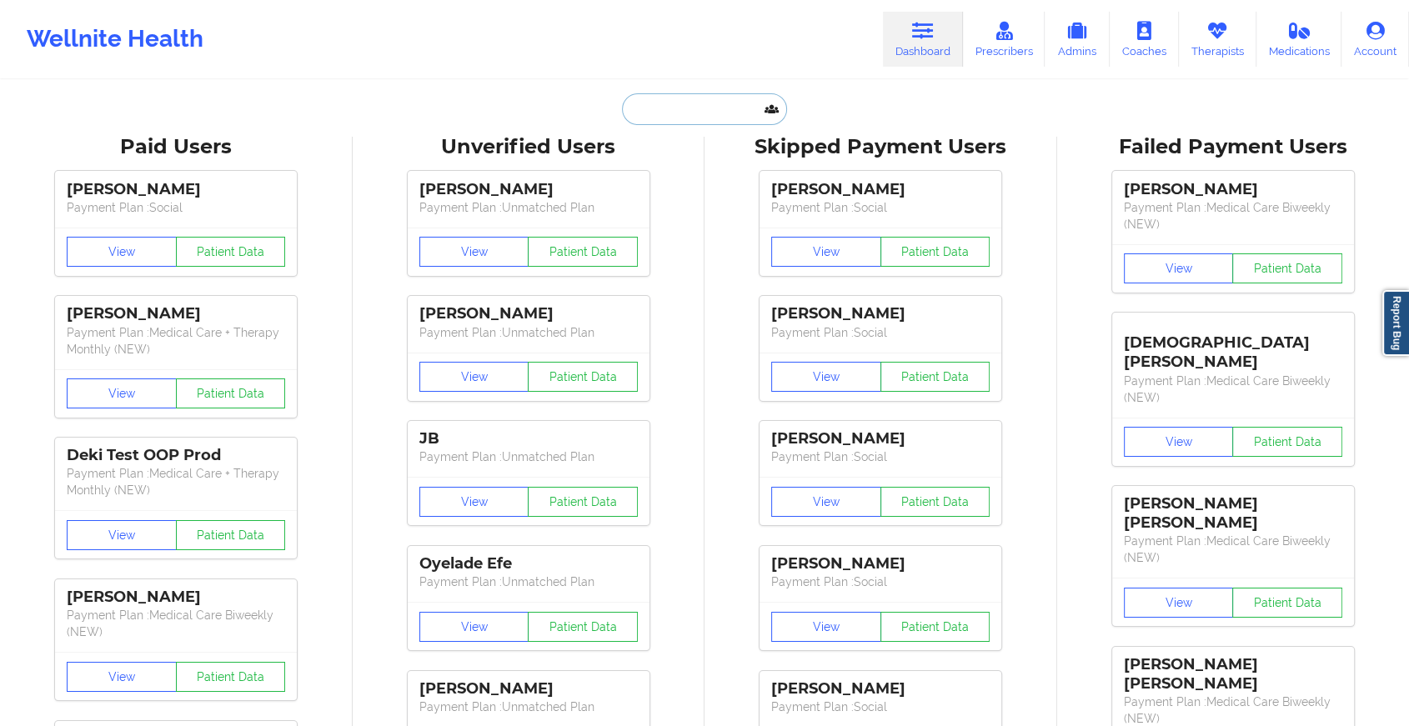
click at [731, 105] on input "text" at bounding box center [704, 109] width 165 height 32
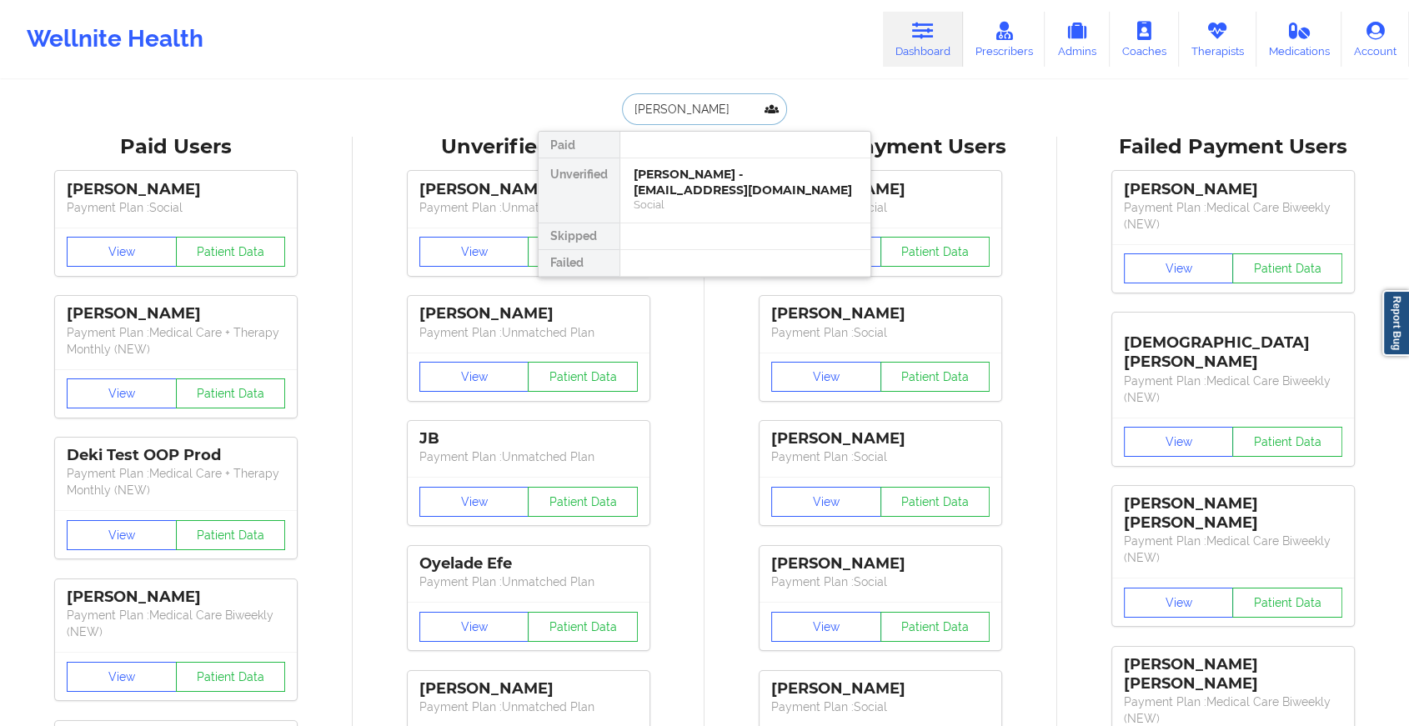
type input "james alex"
click at [724, 179] on div "James Alexander - alexinnapa@gmail.com" at bounding box center [745, 182] width 223 height 31
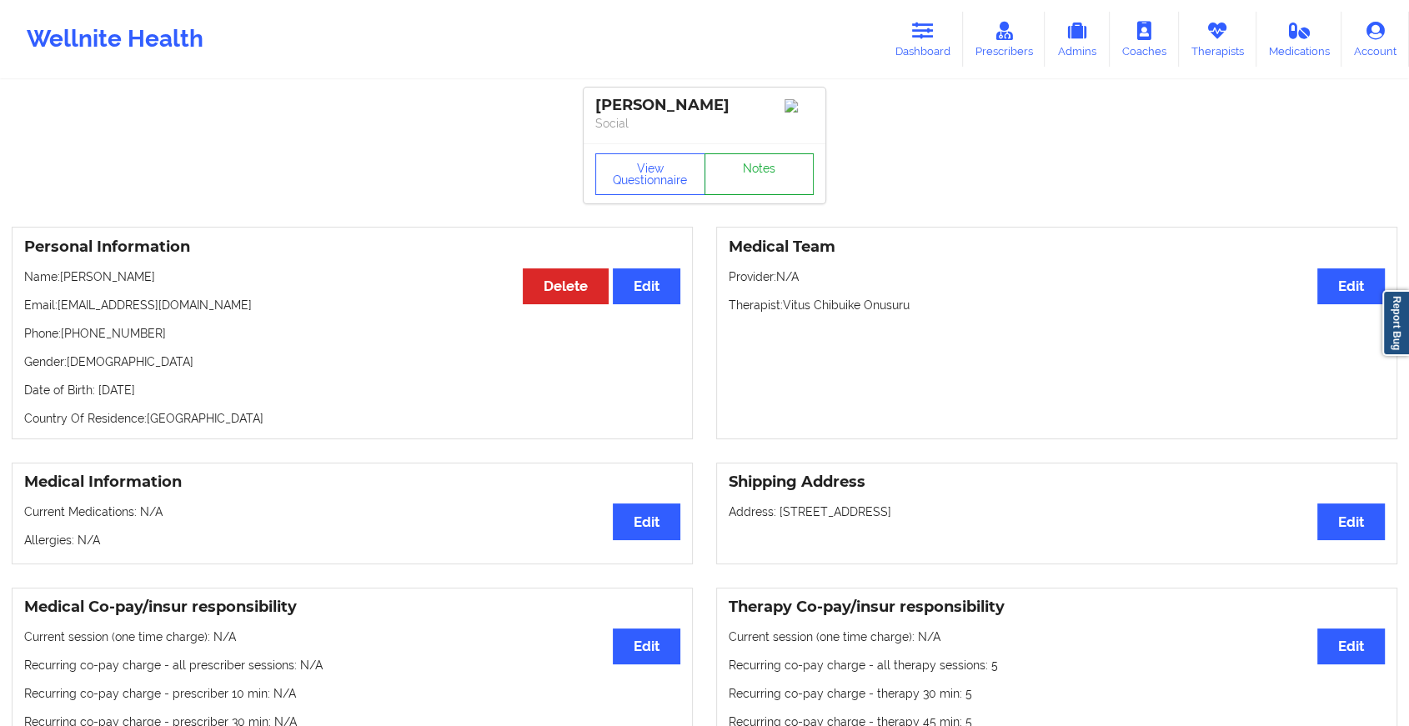
click at [760, 171] on link "Notes" at bounding box center [760, 174] width 110 height 42
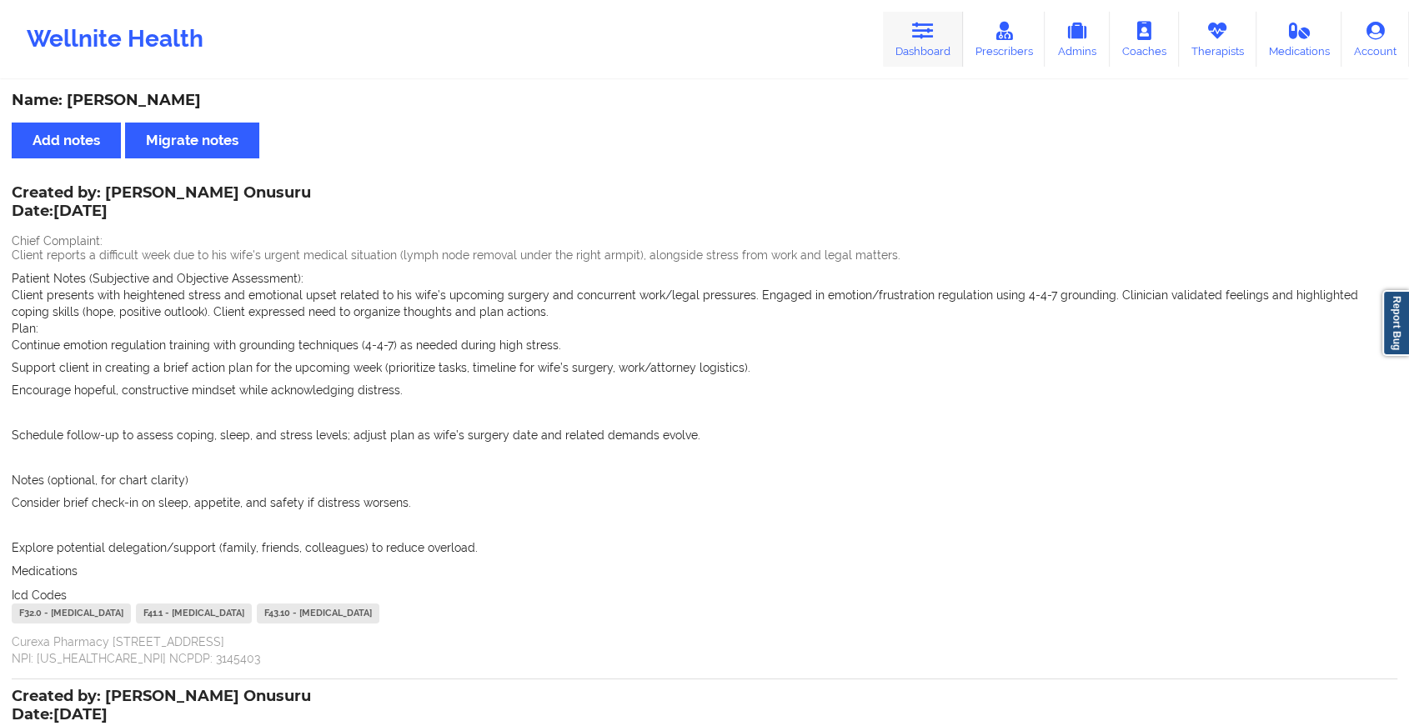
click at [907, 51] on link "Dashboard" at bounding box center [923, 39] width 80 height 55
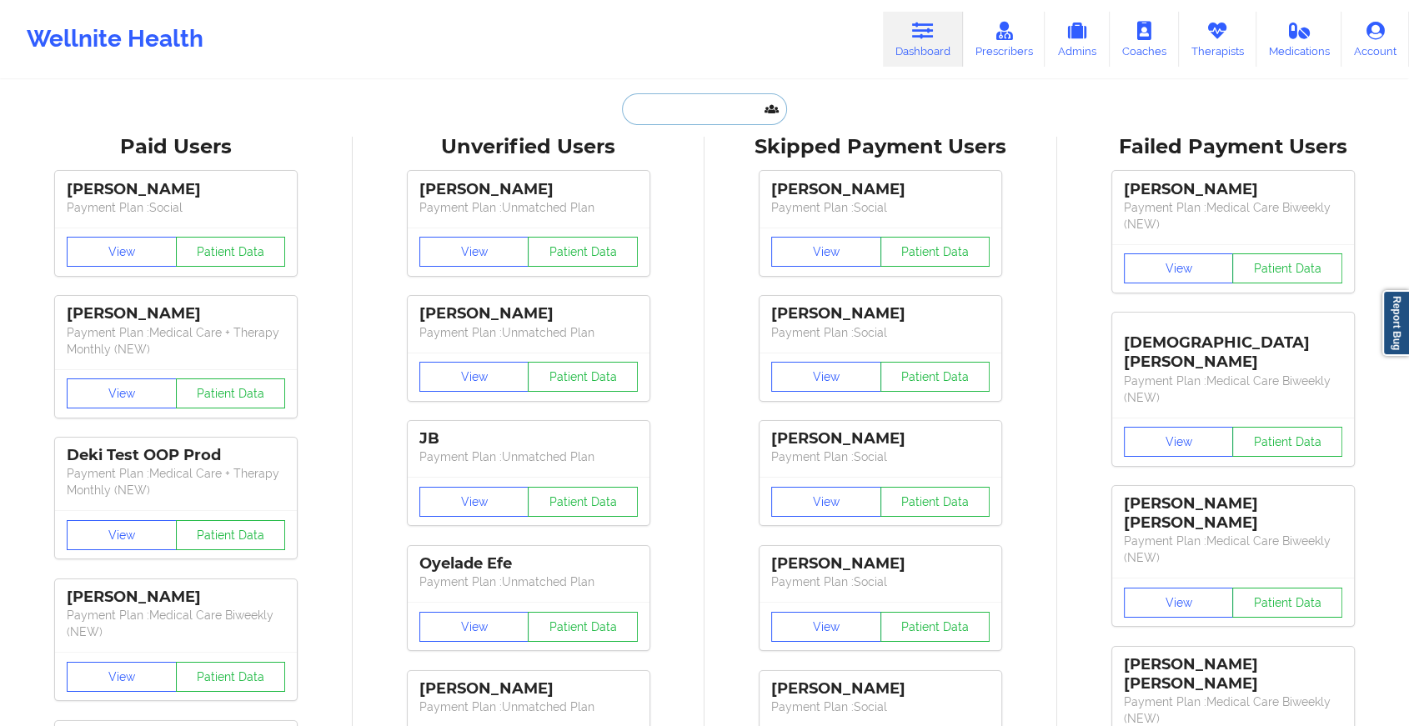
click at [707, 98] on input "text" at bounding box center [704, 109] width 165 height 32
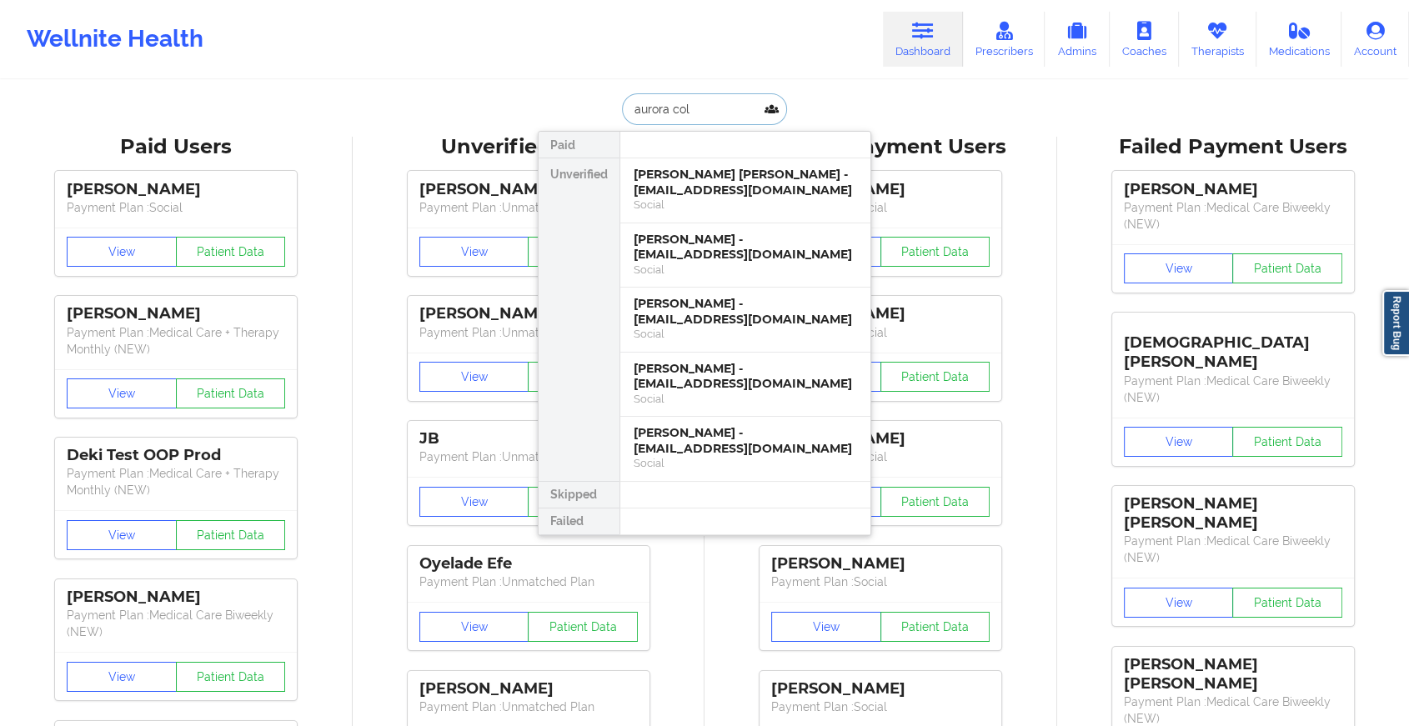
type input "aurora coli"
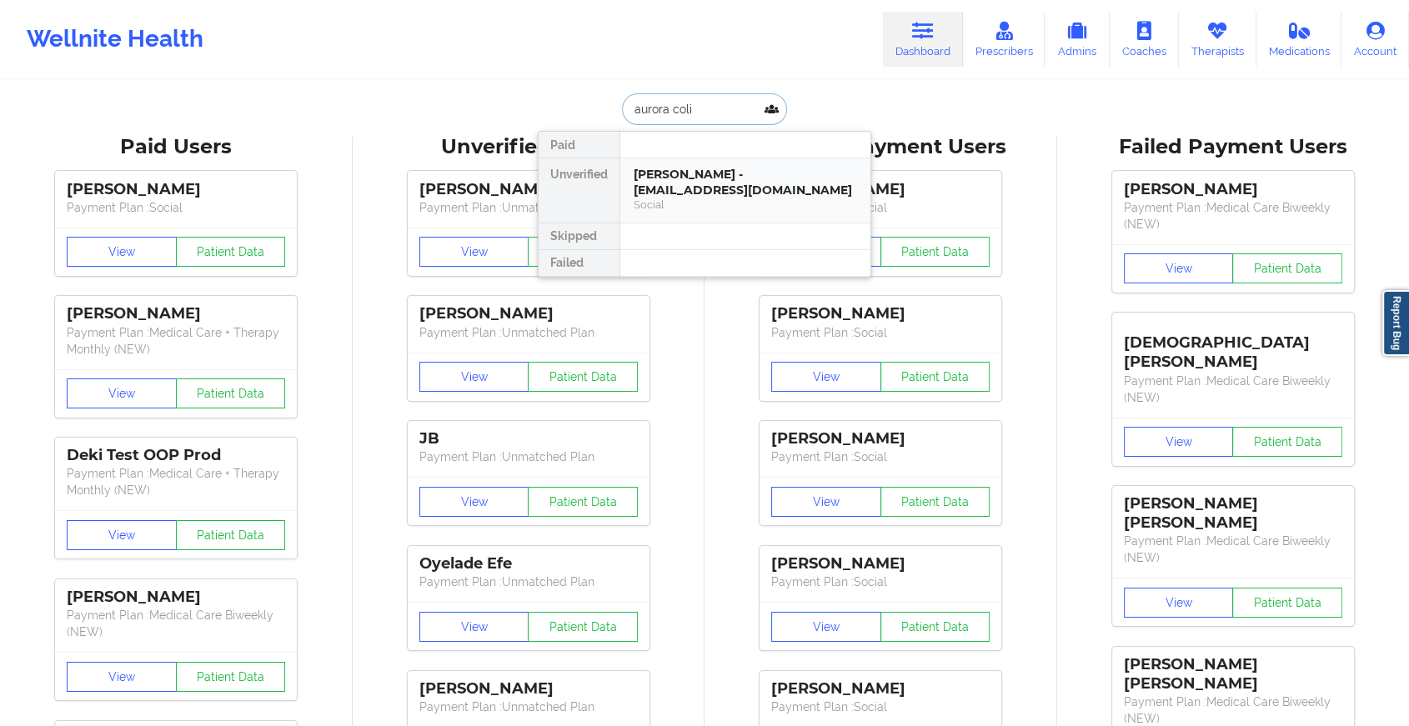
click at [718, 187] on div "Aurora Colindres - powerforgoodconsulting@gmail.com" at bounding box center [745, 182] width 223 height 31
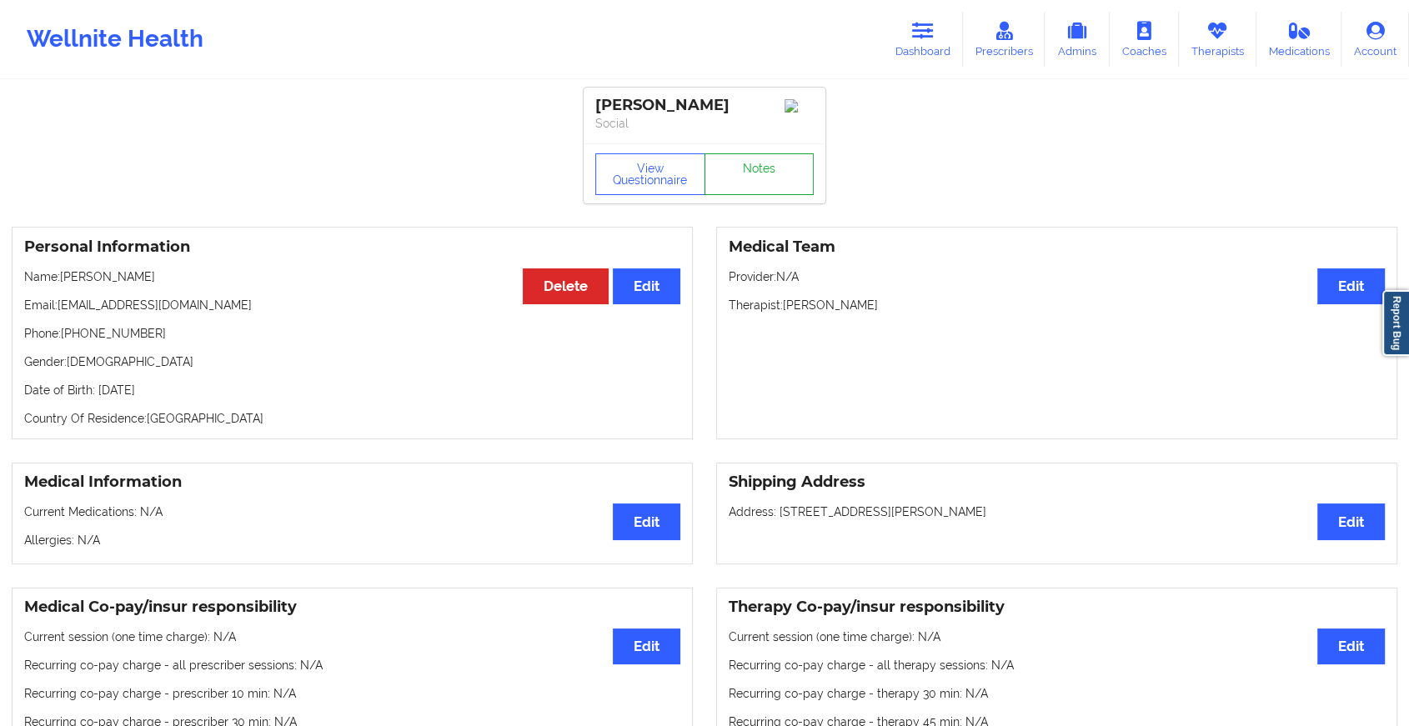
click at [764, 170] on link "Notes" at bounding box center [760, 174] width 110 height 42
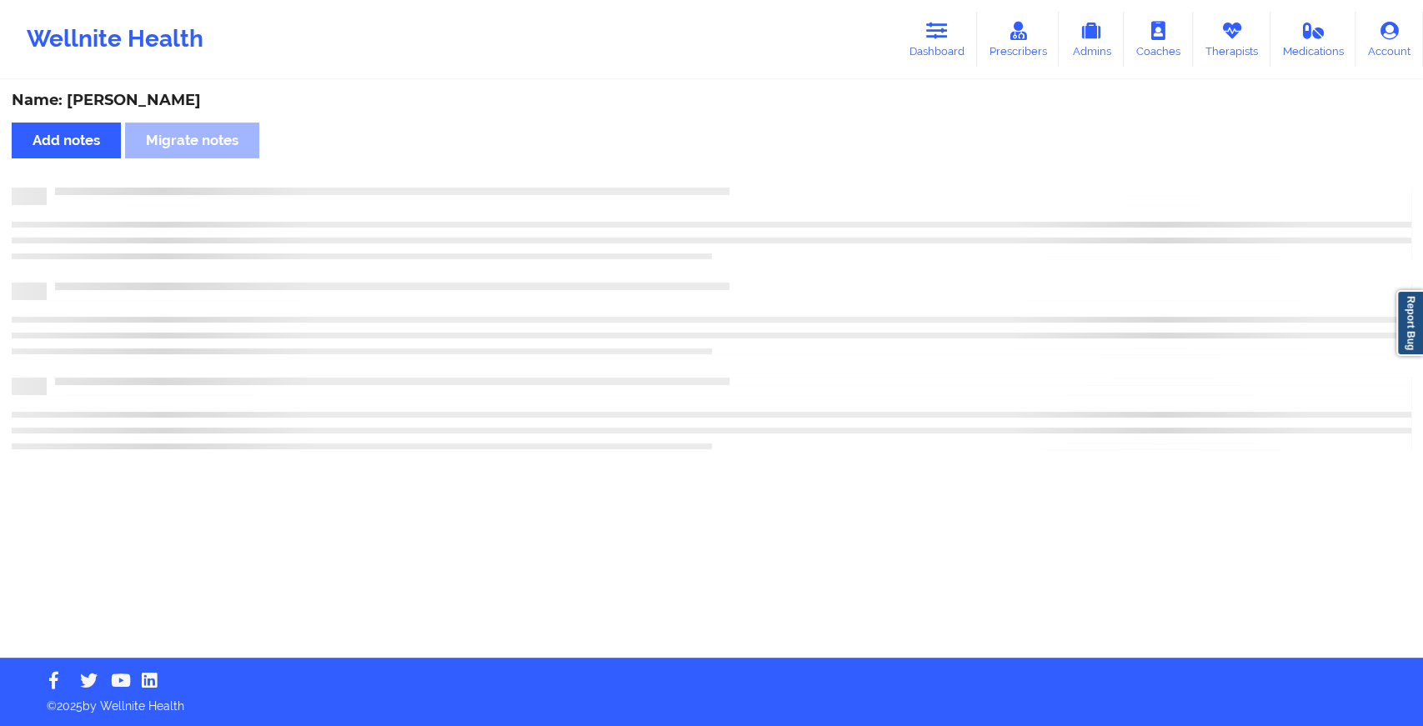
click at [764, 170] on div "Name: Aurora Colindres Add notes Migrate notes" at bounding box center [711, 370] width 1423 height 576
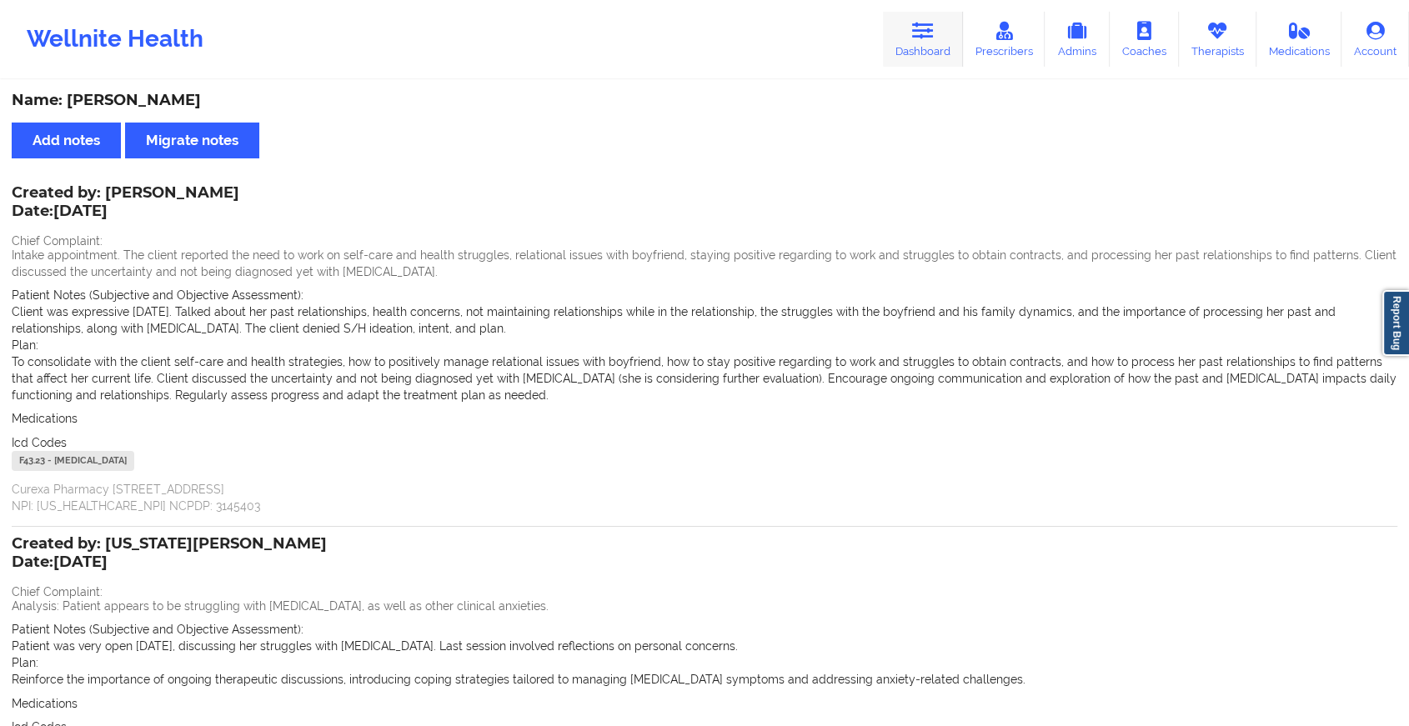
click at [917, 37] on icon at bounding box center [923, 31] width 22 height 18
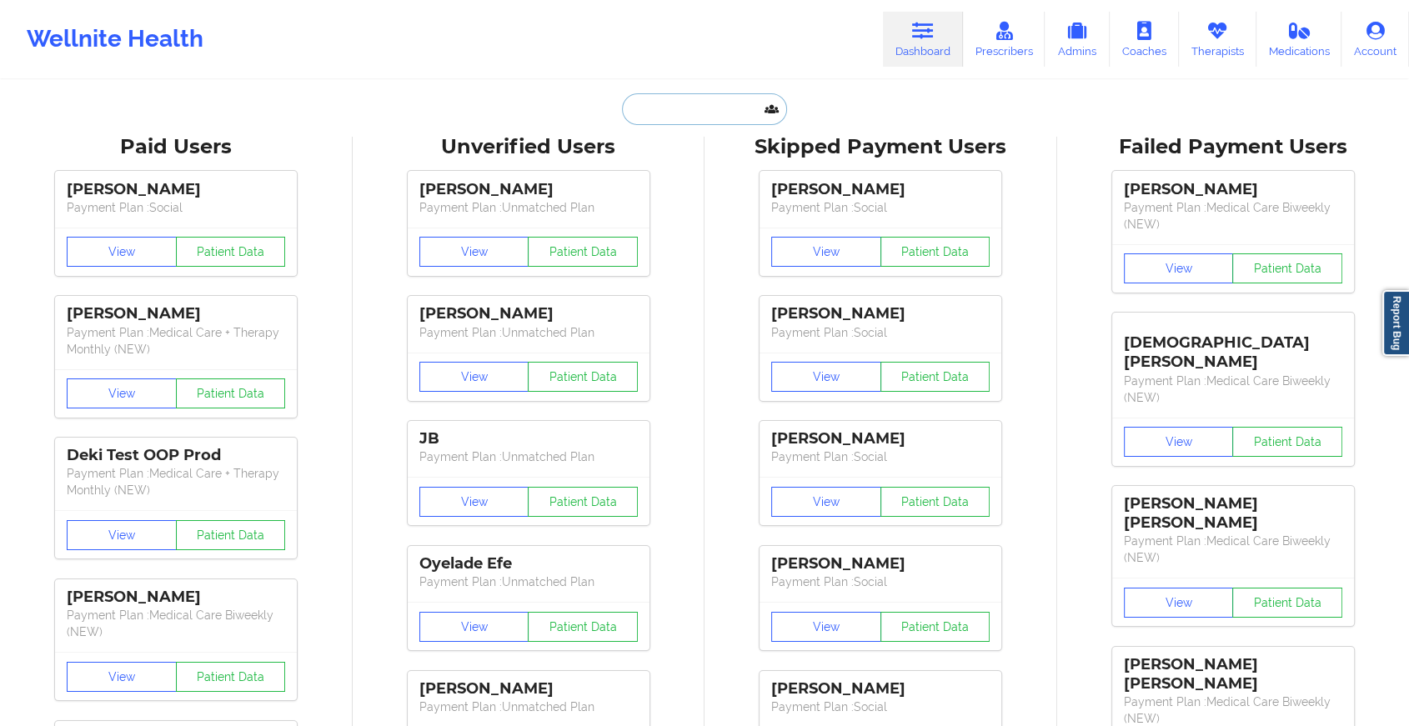
click at [725, 113] on input "text" at bounding box center [704, 109] width 165 height 32
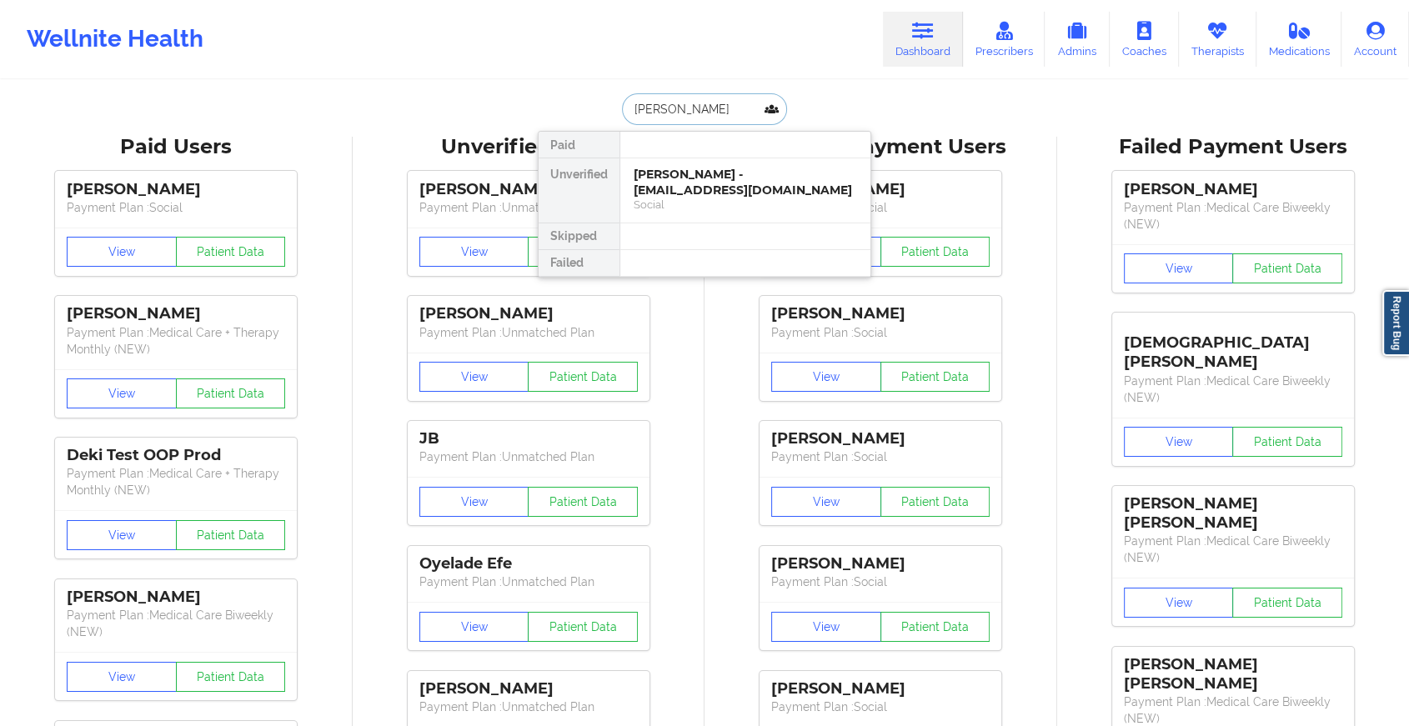
type input "rajiv ragoo"
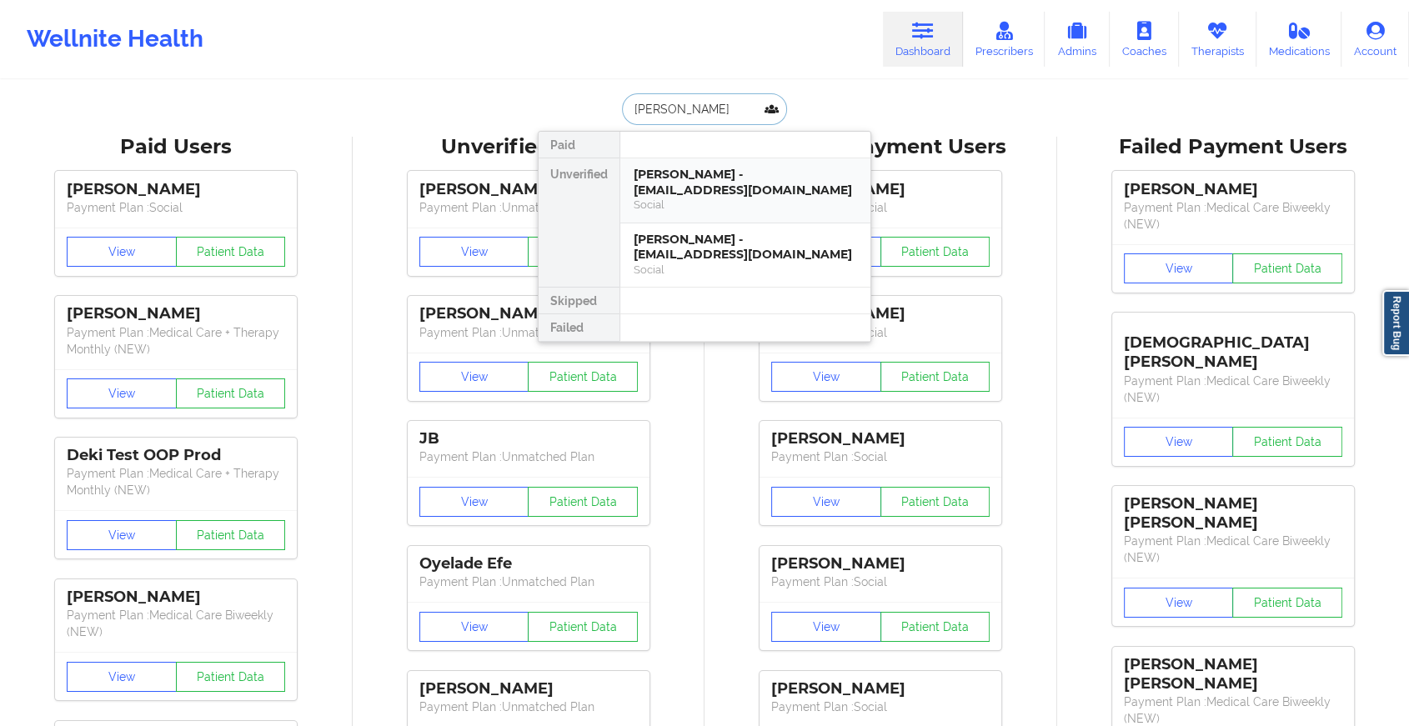
click at [737, 171] on div "Rajiv Ragoonanan - seemasonnylal07@gmail.com" at bounding box center [745, 182] width 223 height 31
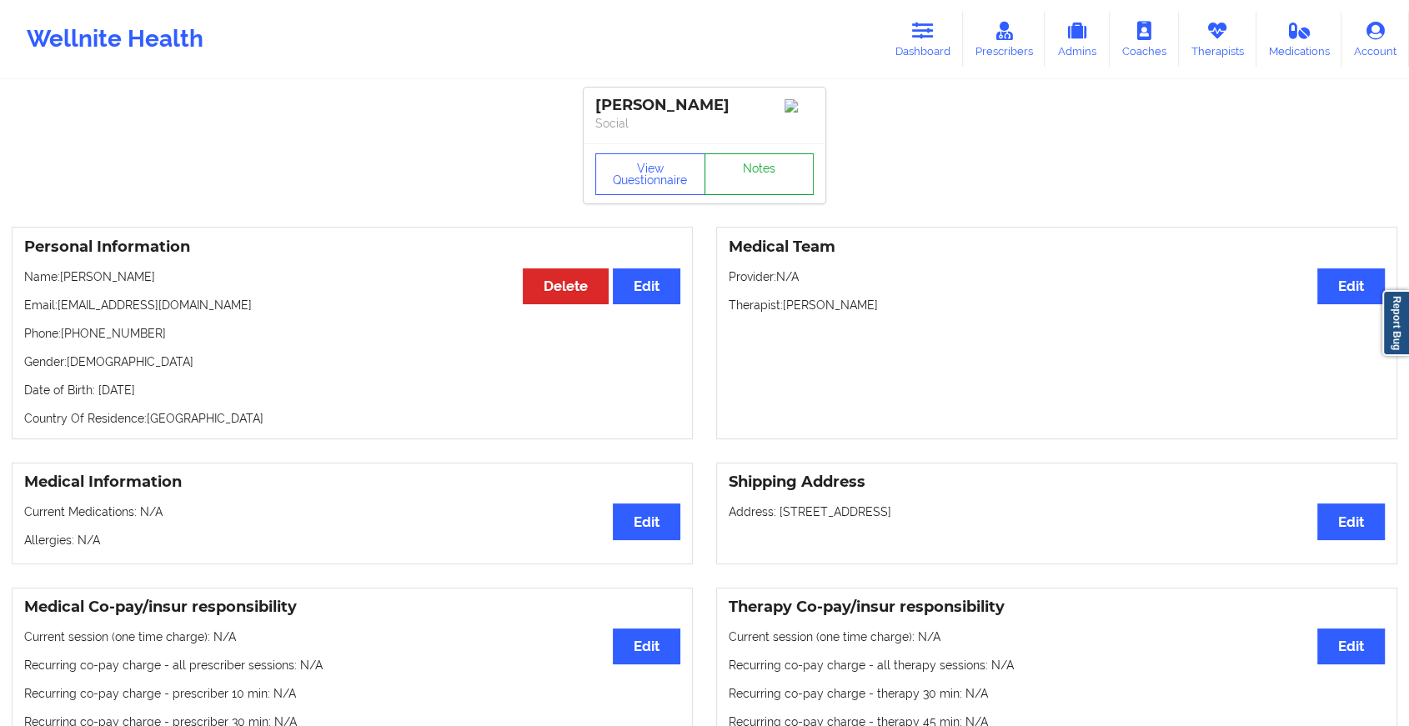
click at [753, 179] on link "Notes" at bounding box center [760, 174] width 110 height 42
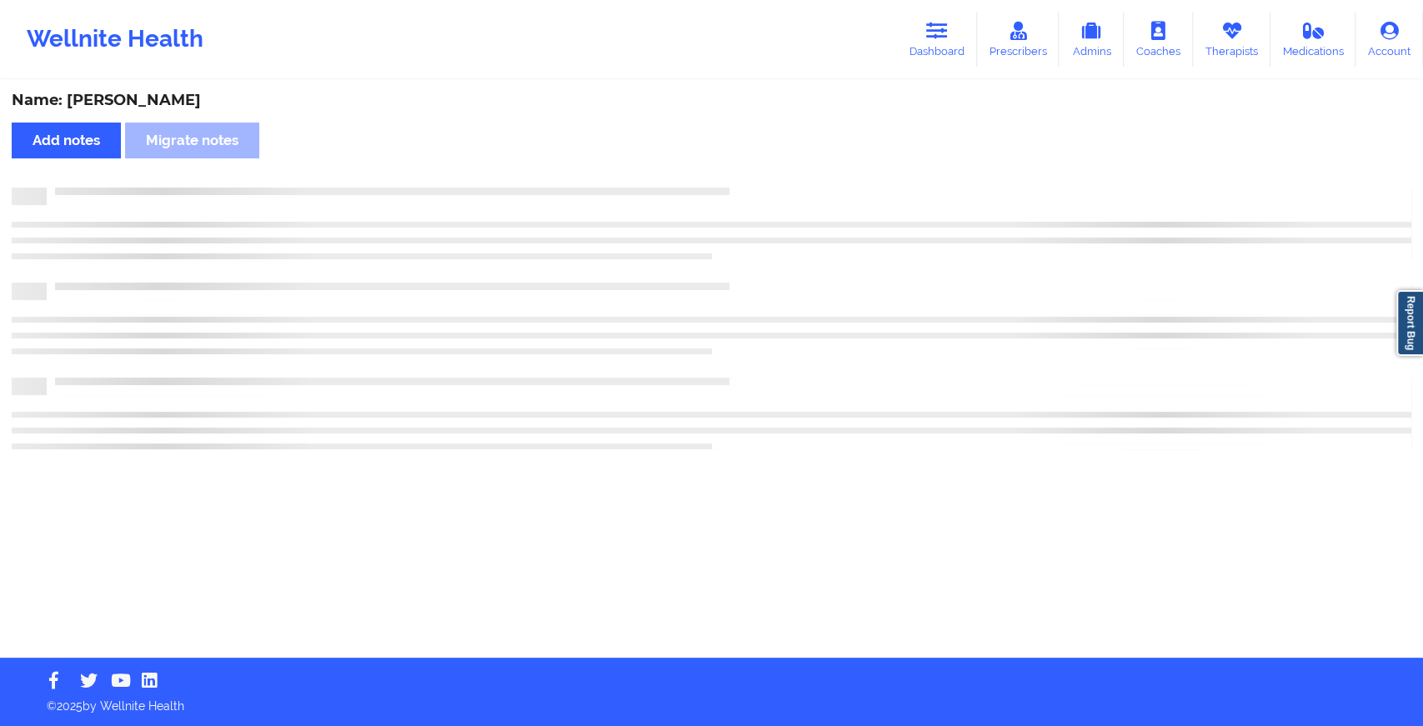
click at [753, 179] on div "Name: Rajiv Ragoonanan Add notes Migrate notes" at bounding box center [711, 370] width 1423 height 576
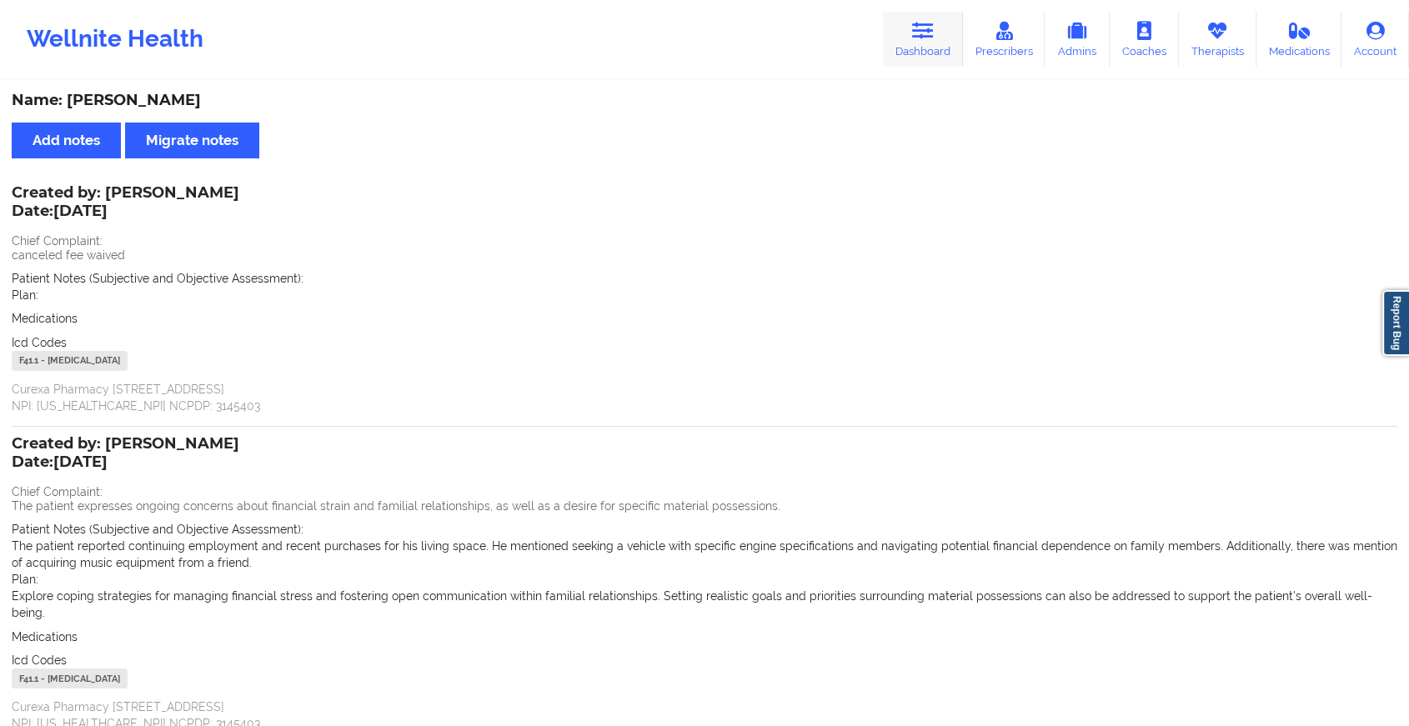
click at [931, 34] on icon at bounding box center [923, 31] width 22 height 18
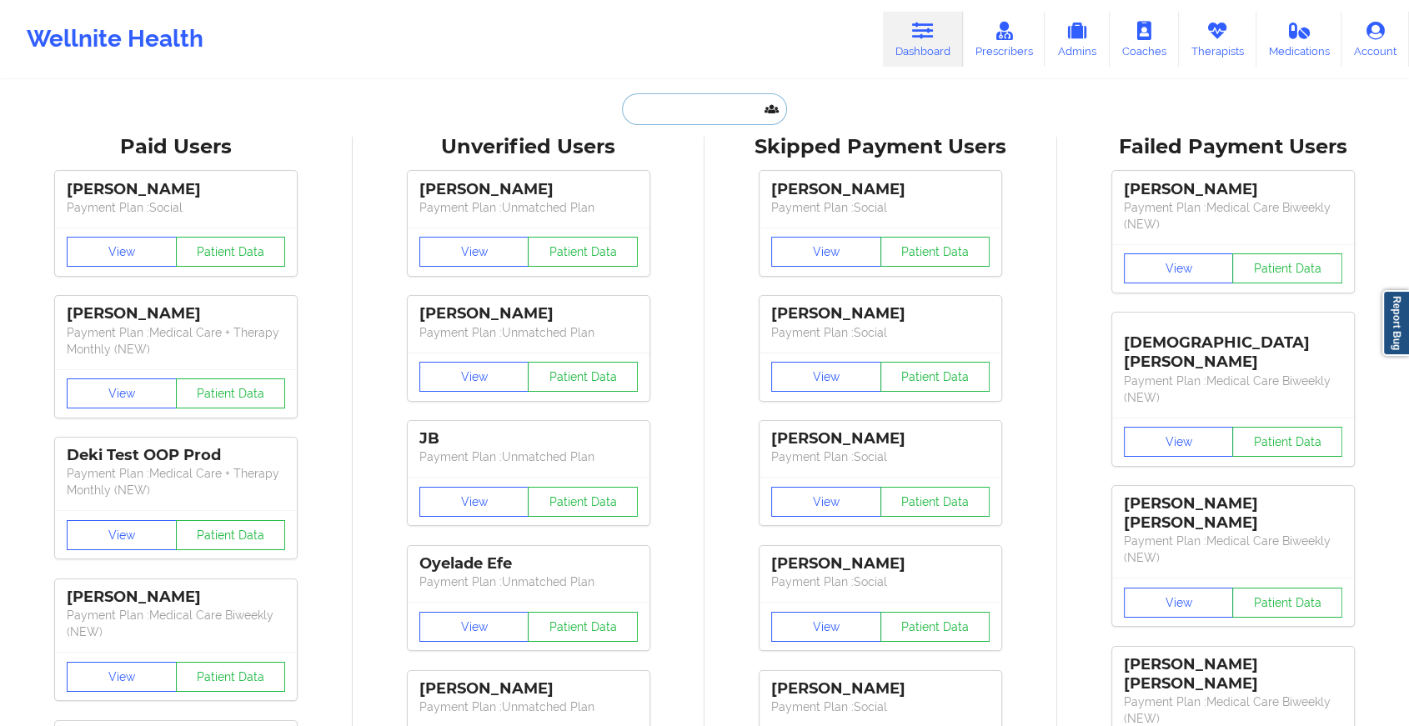
click at [725, 100] on input "text" at bounding box center [704, 109] width 165 height 32
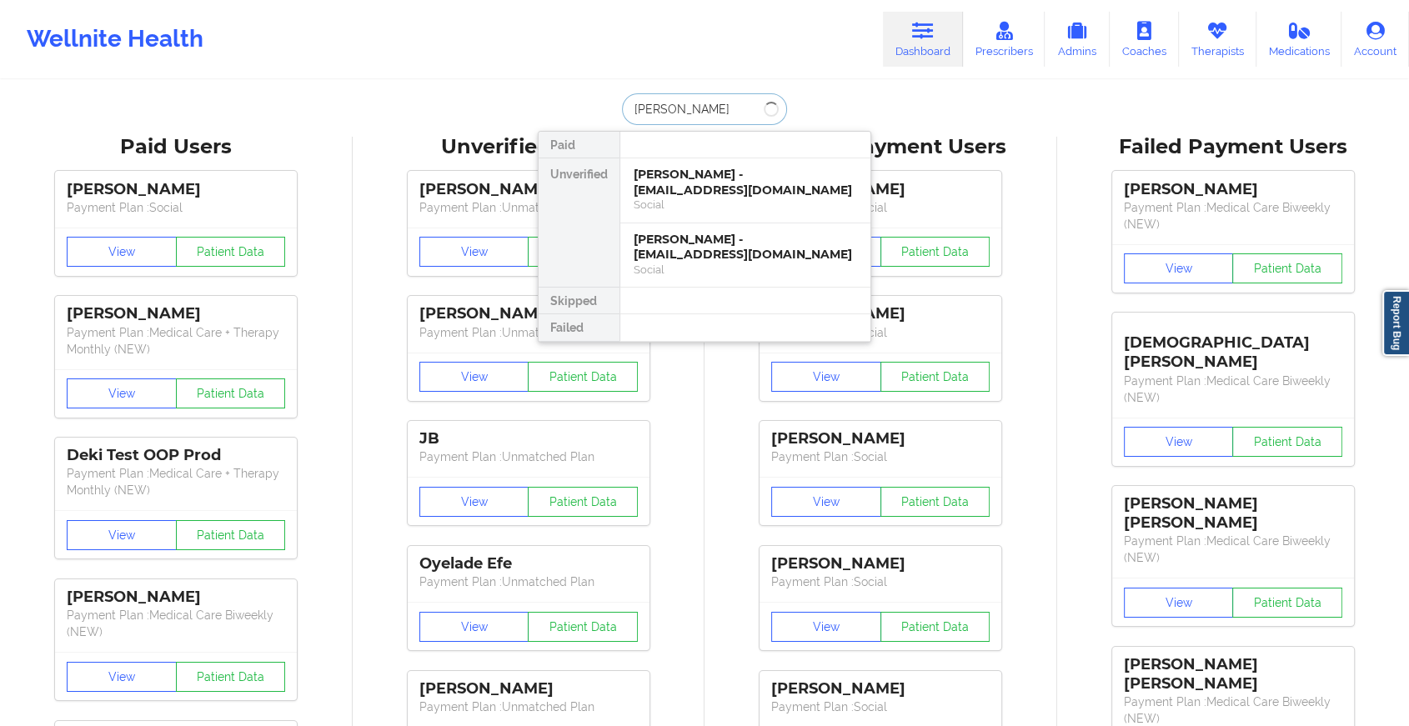
type input "maria sawi"
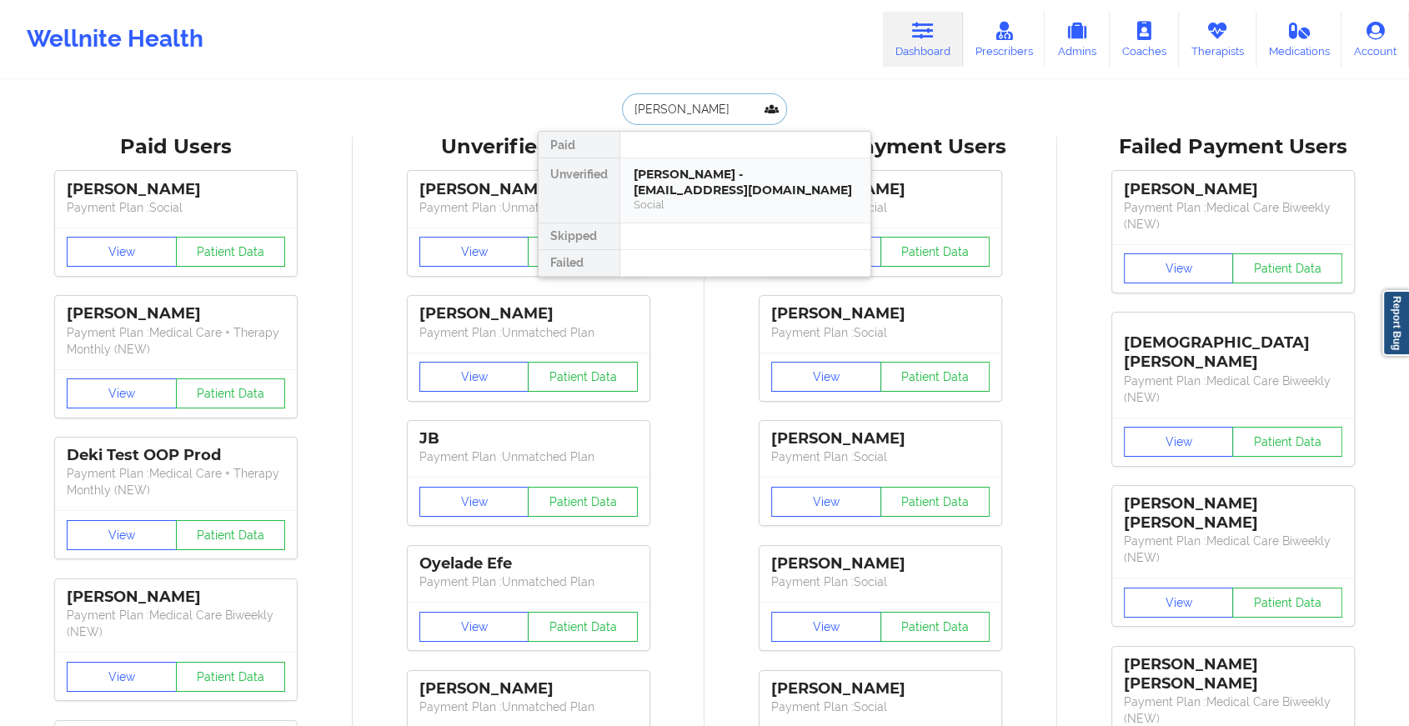
click at [742, 198] on div "Social" at bounding box center [745, 205] width 223 height 14
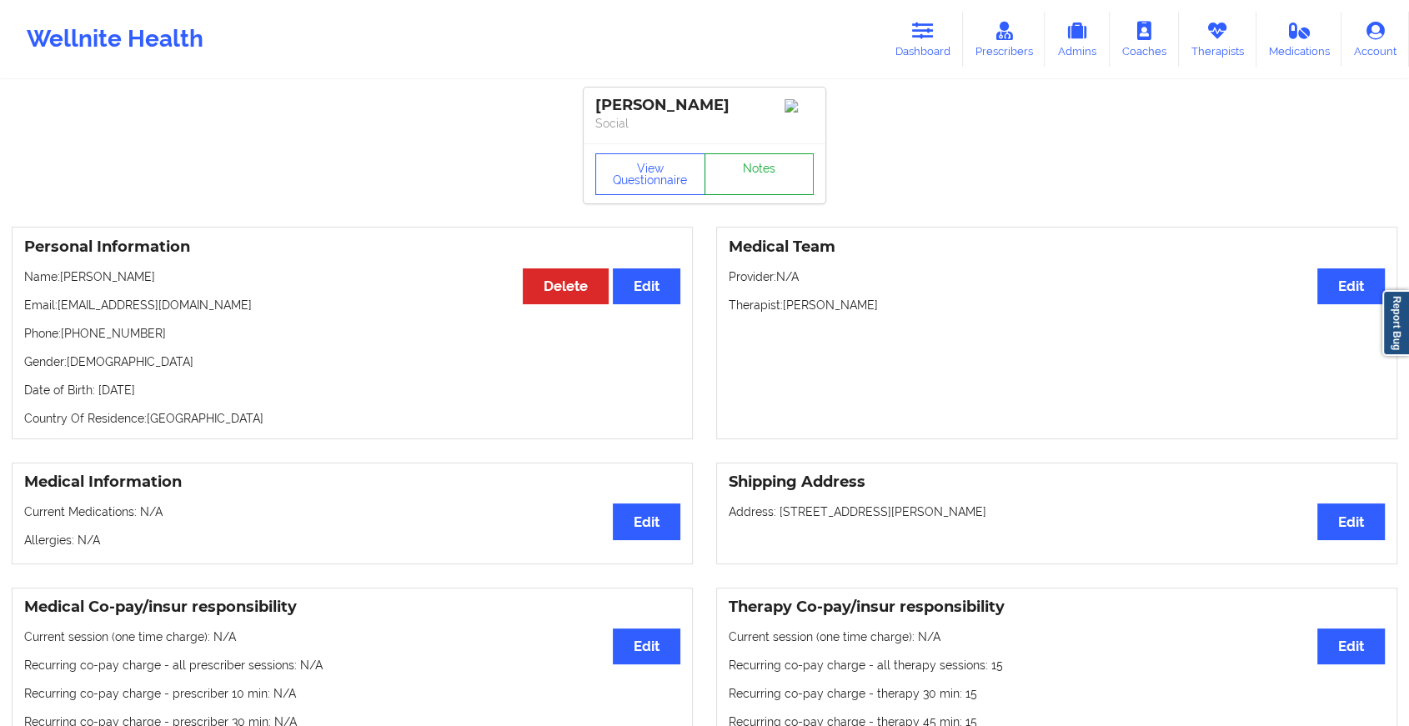
click at [760, 179] on link "Notes" at bounding box center [760, 174] width 110 height 42
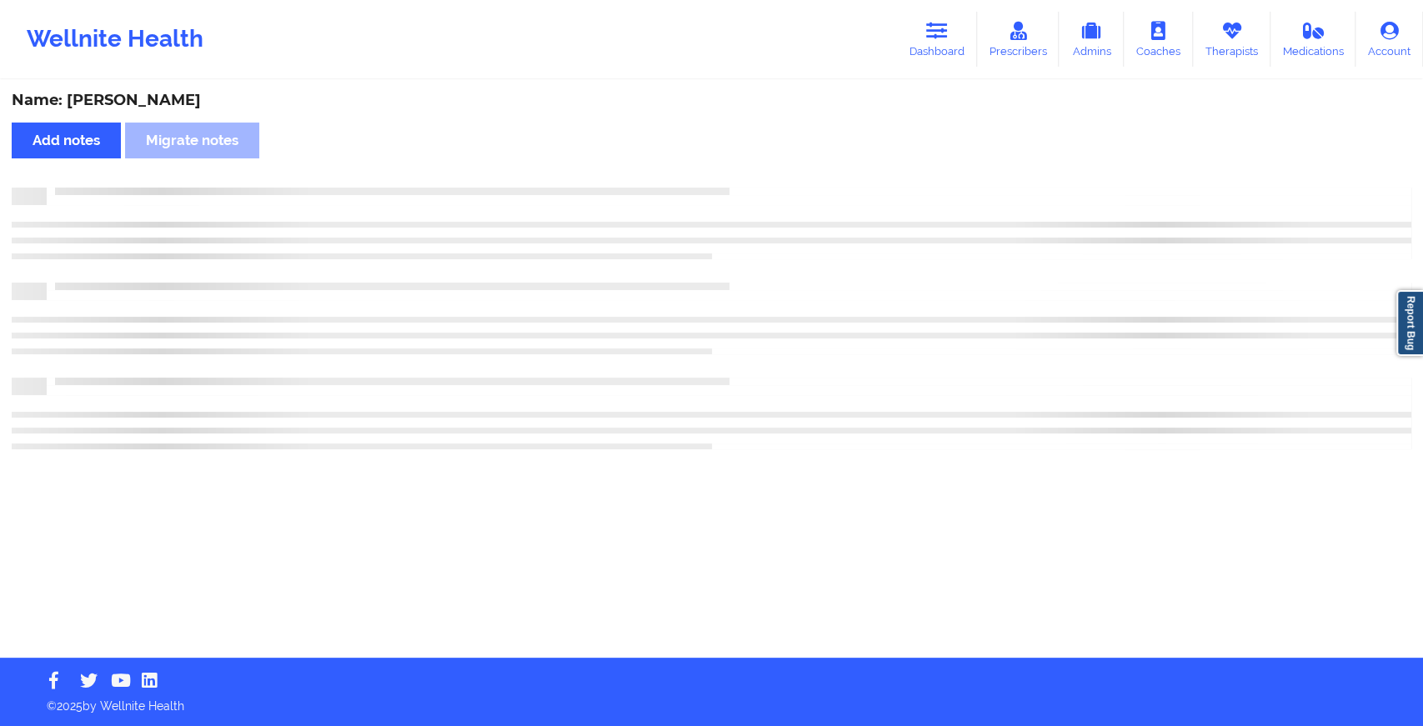
click at [847, 267] on div "Name: Maria Sawiris Add notes Migrate notes" at bounding box center [711, 370] width 1423 height 576
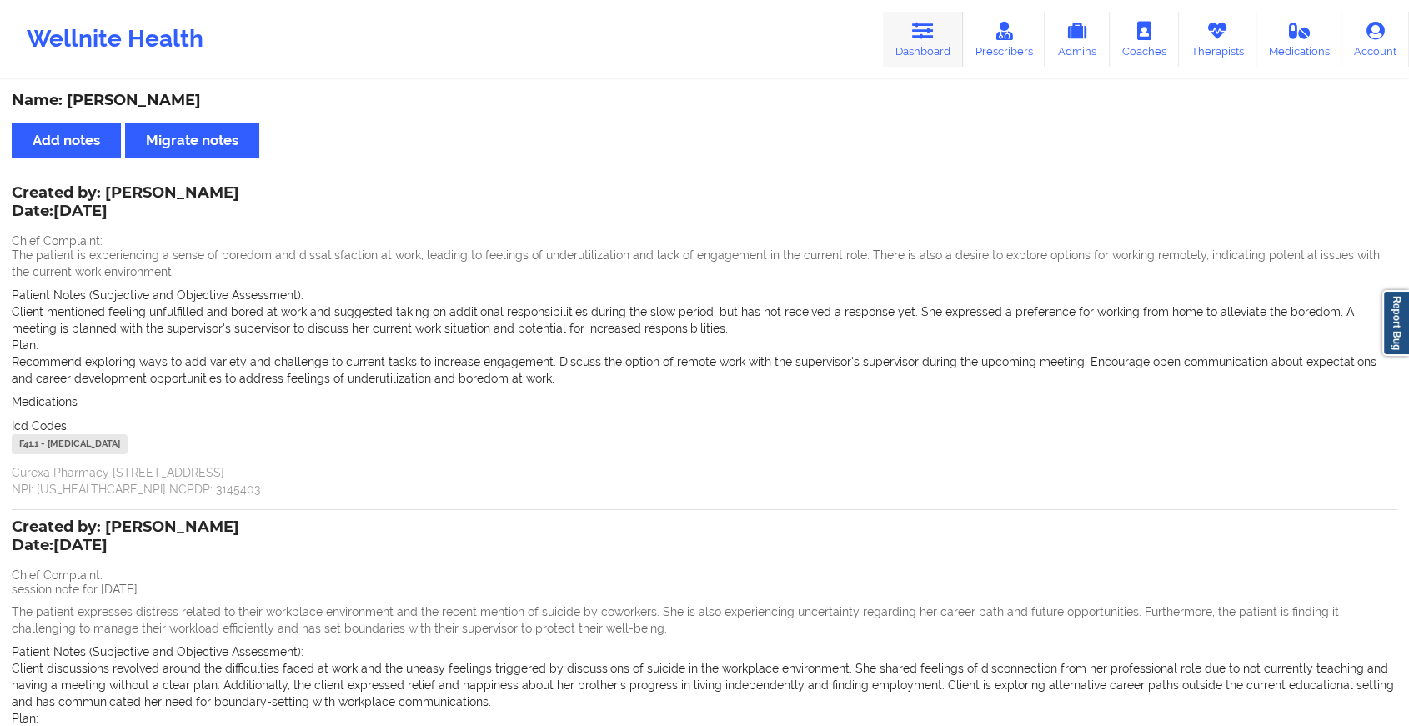
click at [932, 36] on icon at bounding box center [923, 31] width 22 height 18
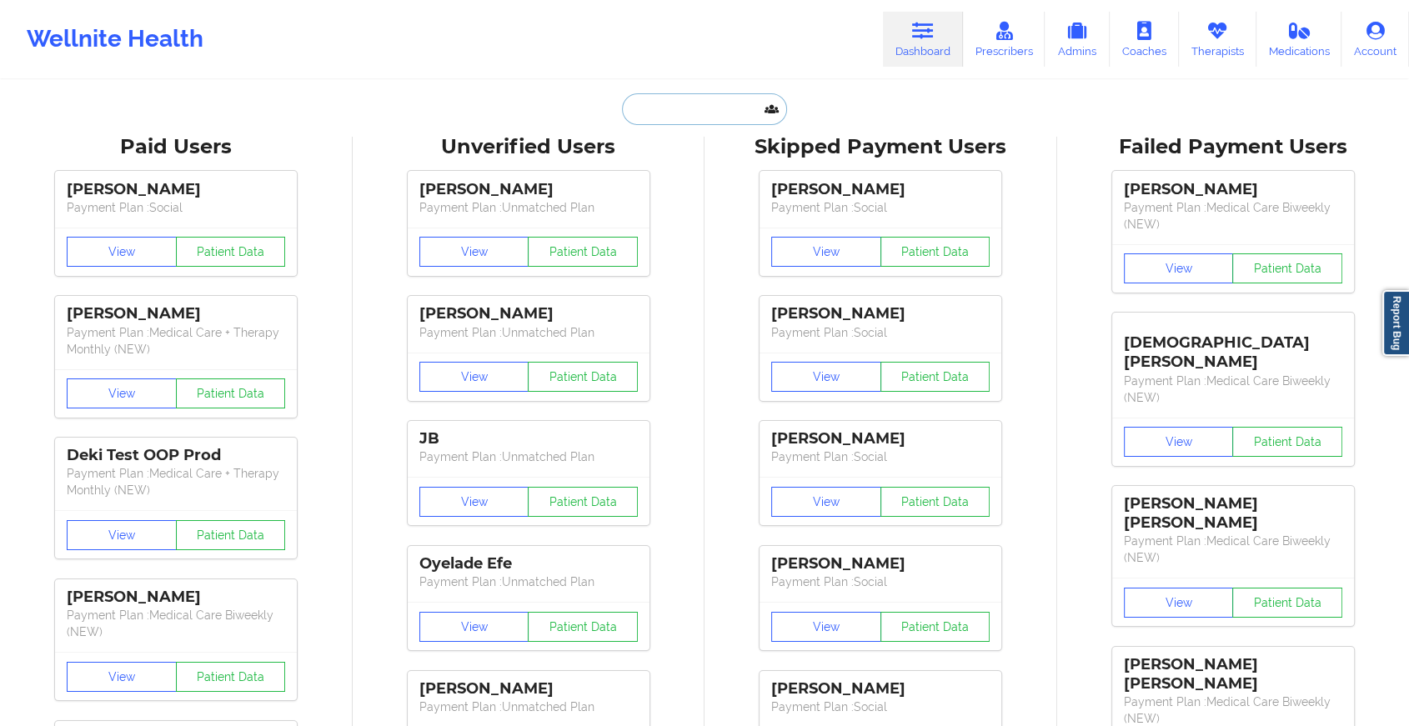
click at [733, 118] on input "text" at bounding box center [704, 109] width 165 height 32
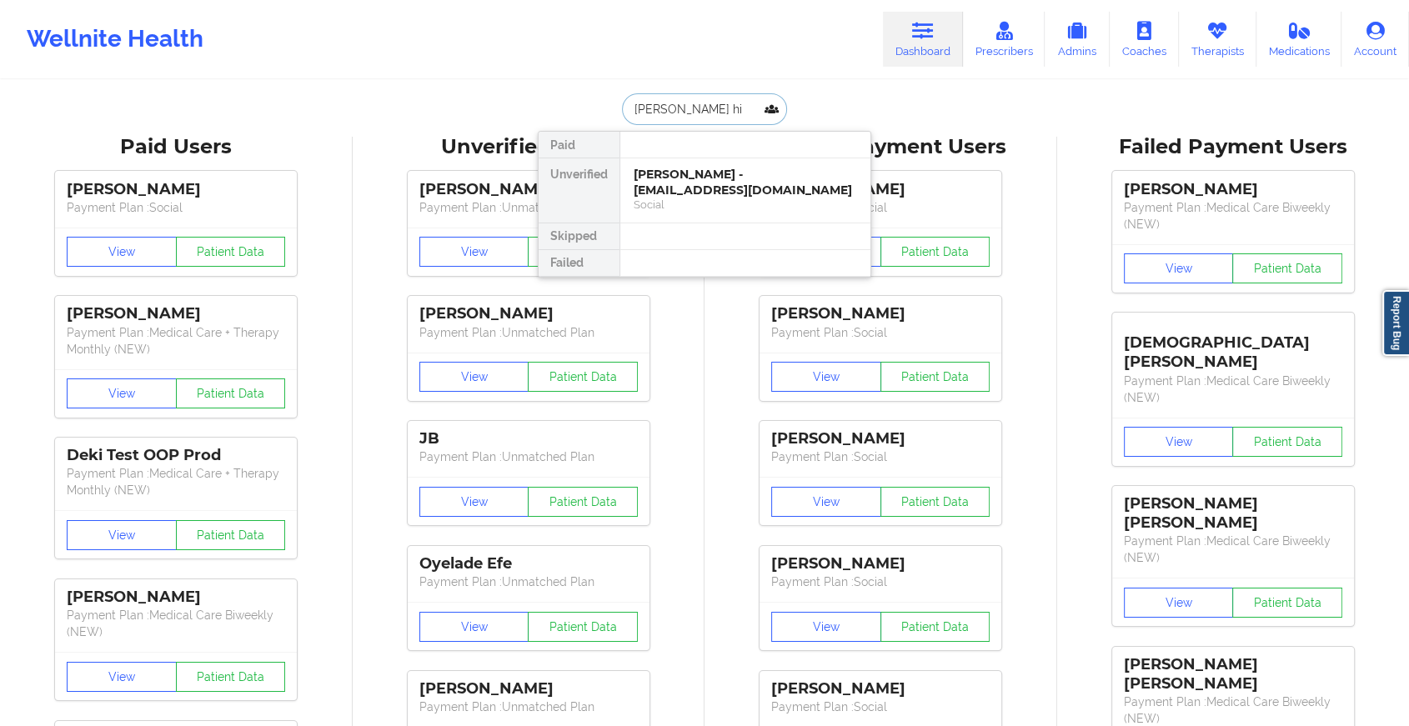
type input "lance hin"
click at [760, 179] on div "Lance Hinkson - lancehnk@gmail.com" at bounding box center [745, 182] width 223 height 31
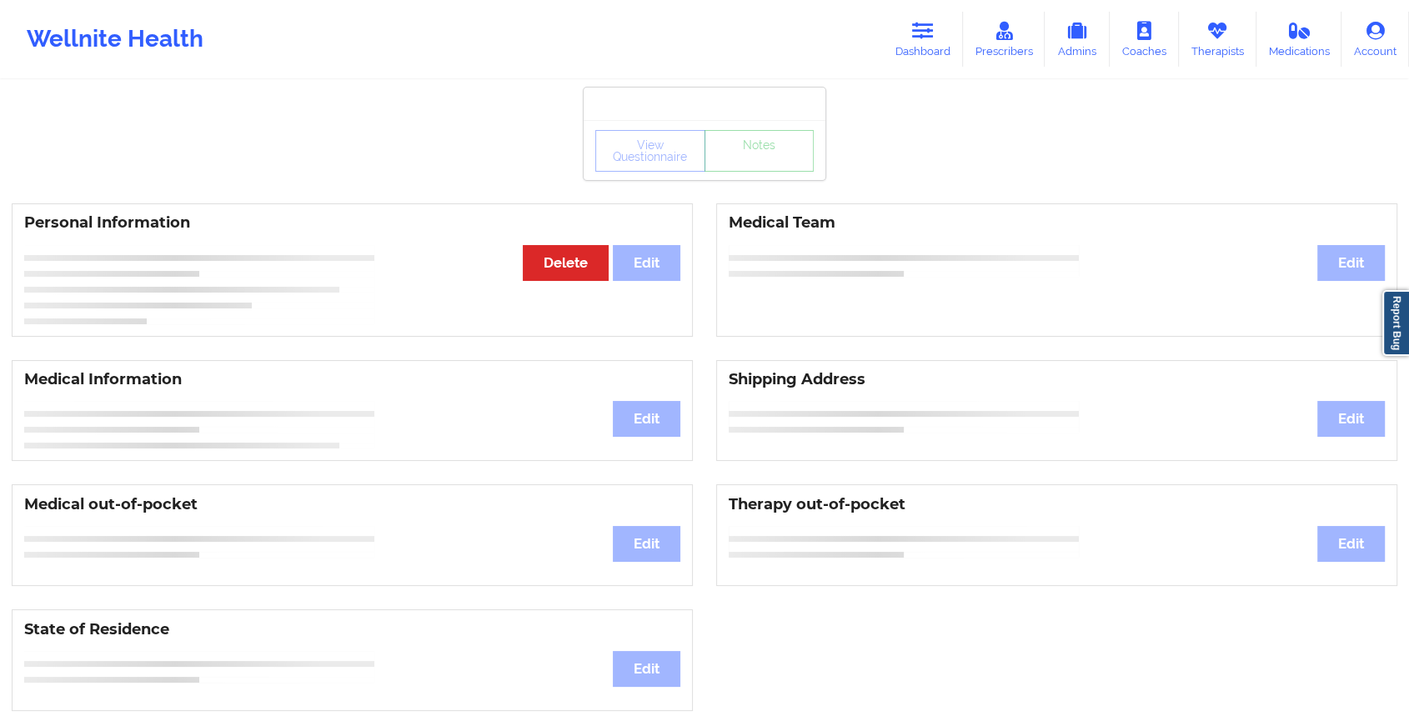
click at [759, 176] on div "View Questionnaire Notes" at bounding box center [705, 150] width 242 height 60
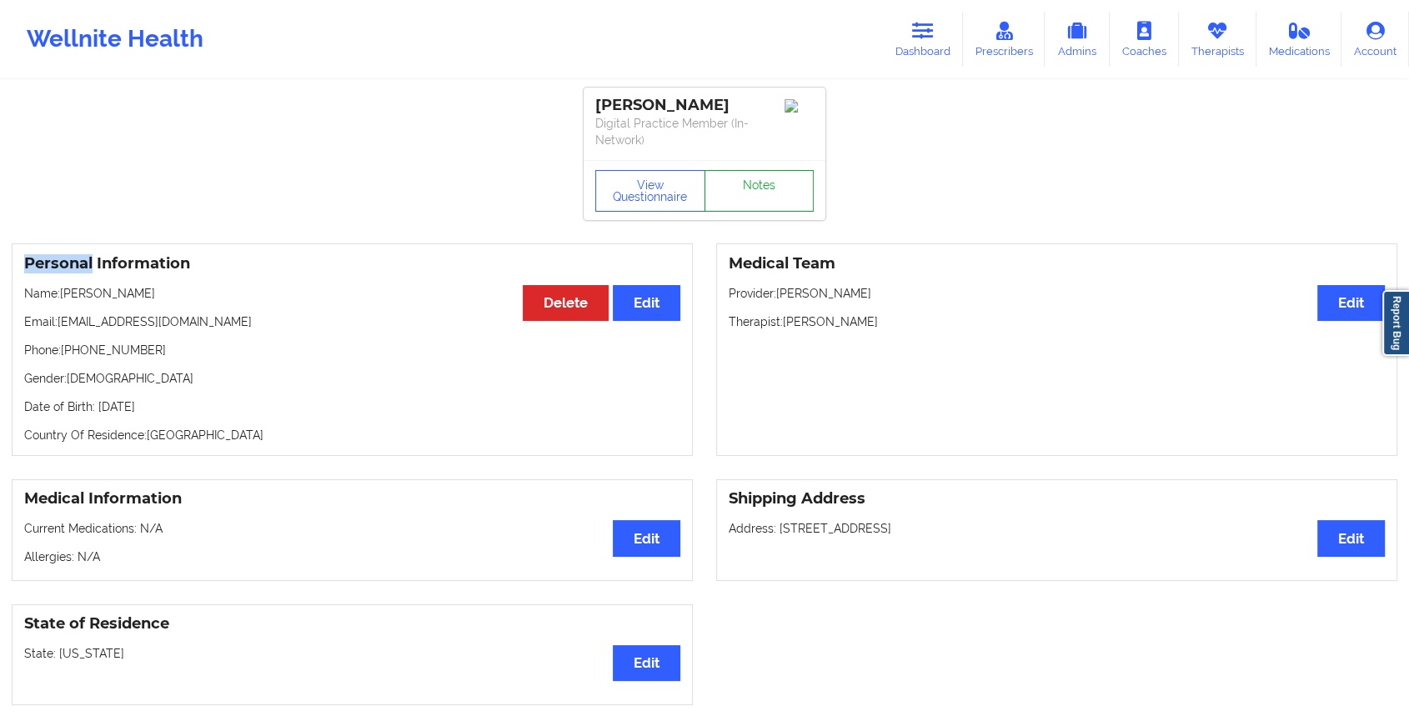
drag, startPoint x: 759, startPoint y: 176, endPoint x: 745, endPoint y: 179, distance: 13.8
click at [745, 179] on link "Notes" at bounding box center [760, 191] width 110 height 42
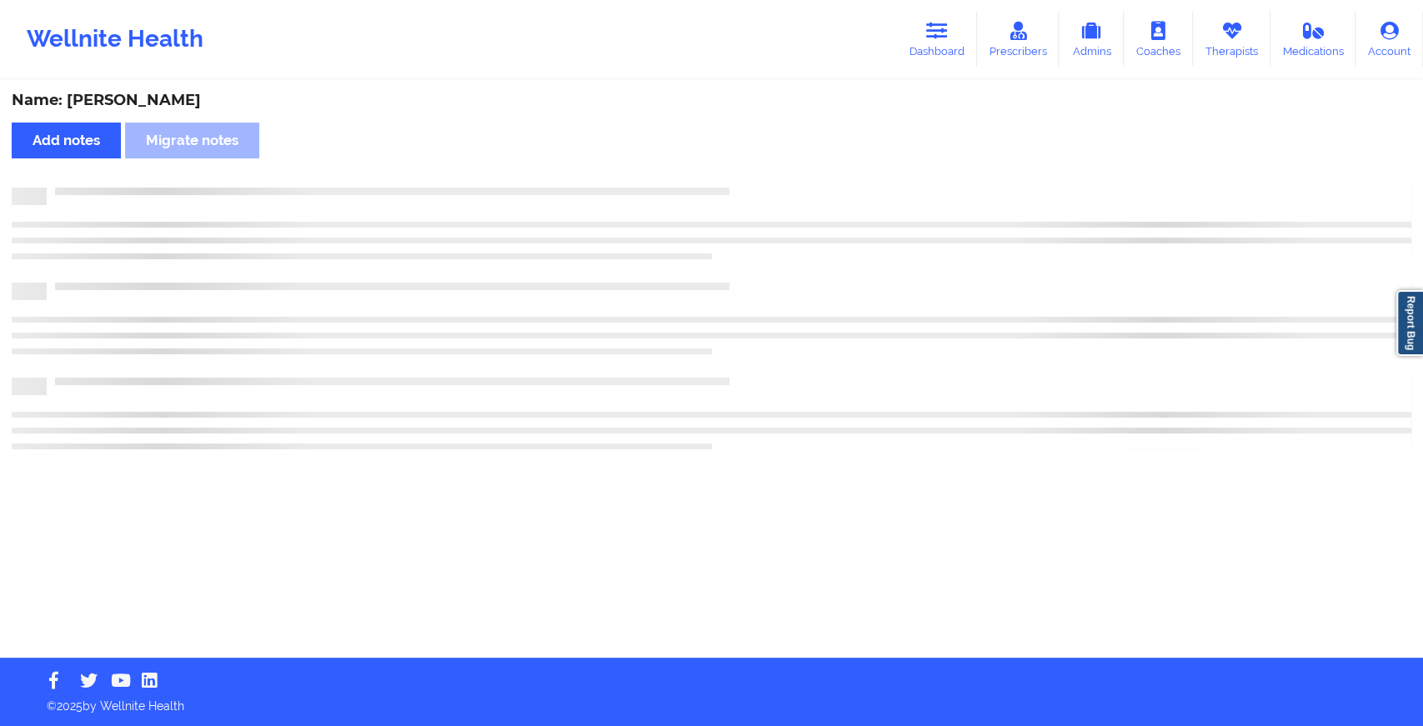
click at [745, 179] on div "Name: Lance Hinkson Add notes Migrate notes" at bounding box center [711, 370] width 1423 height 576
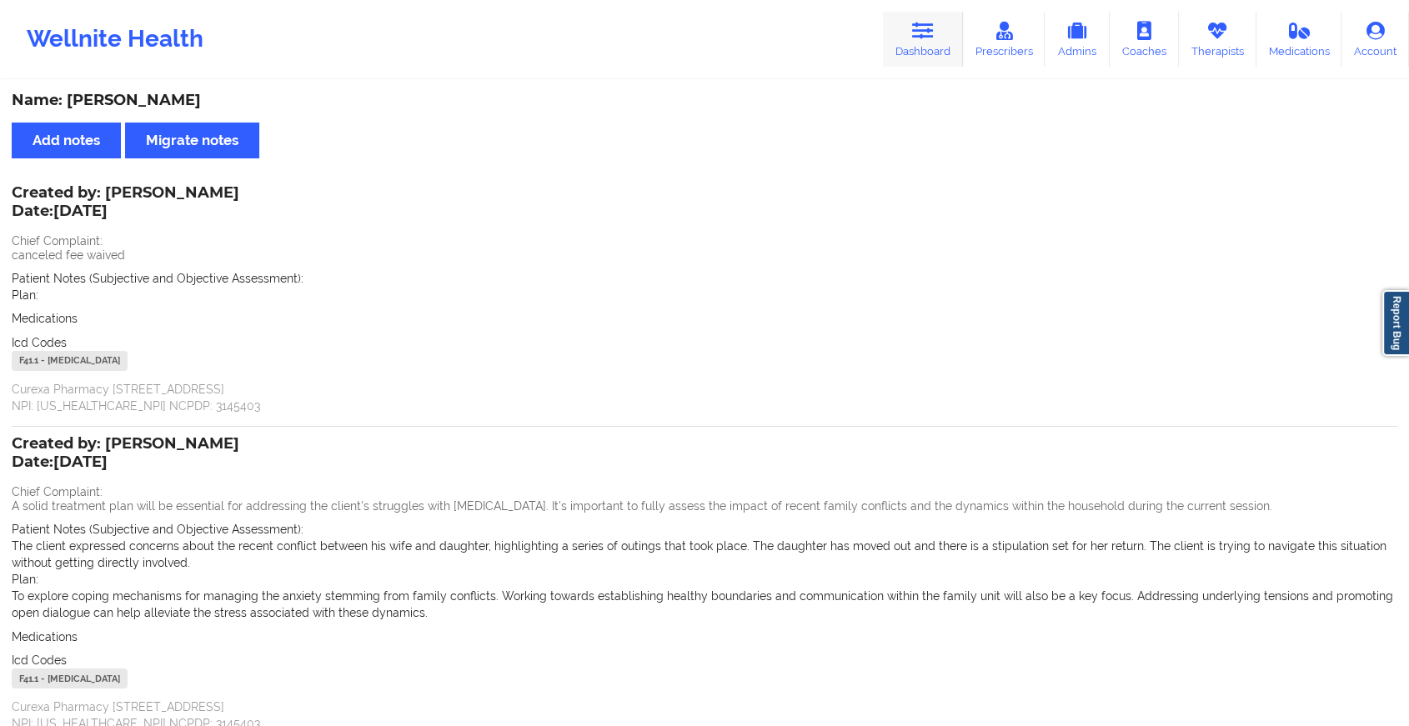
click at [894, 26] on link "Dashboard" at bounding box center [923, 39] width 80 height 55
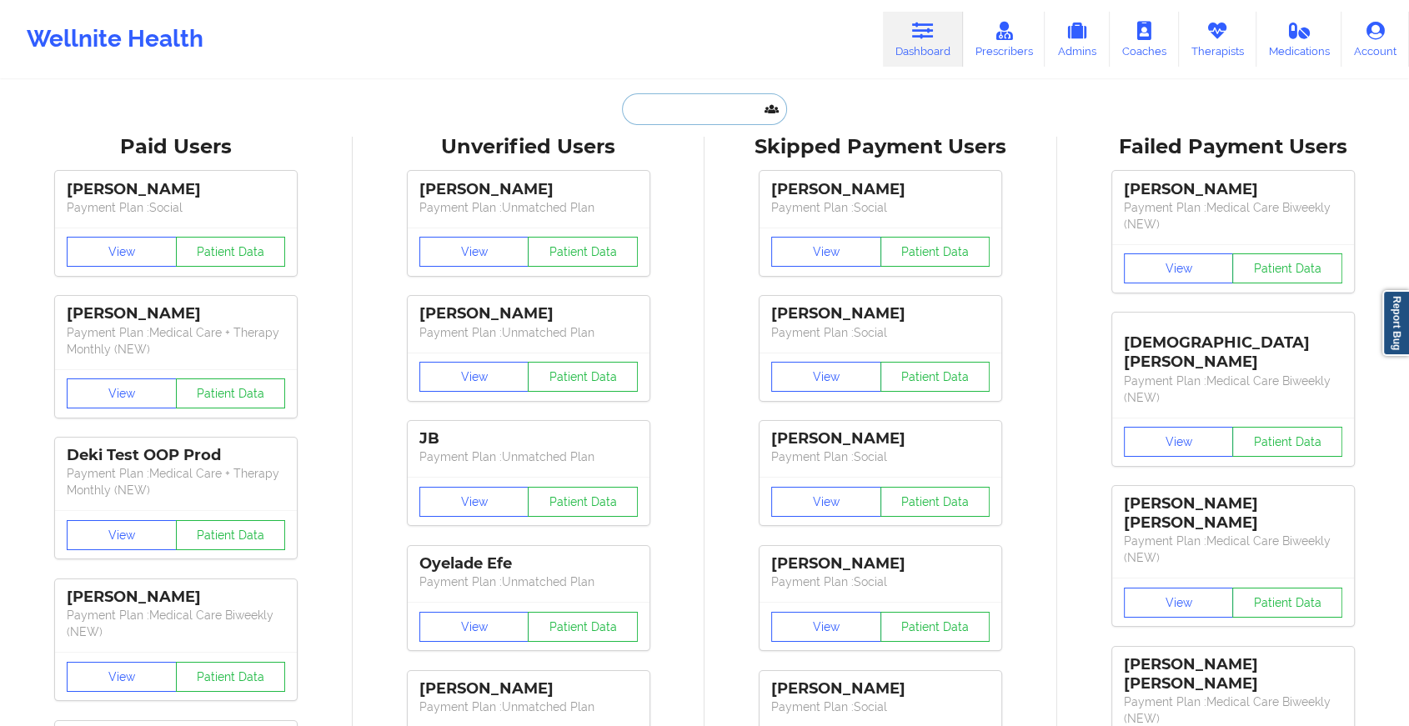
click at [700, 95] on input "text" at bounding box center [704, 109] width 165 height 32
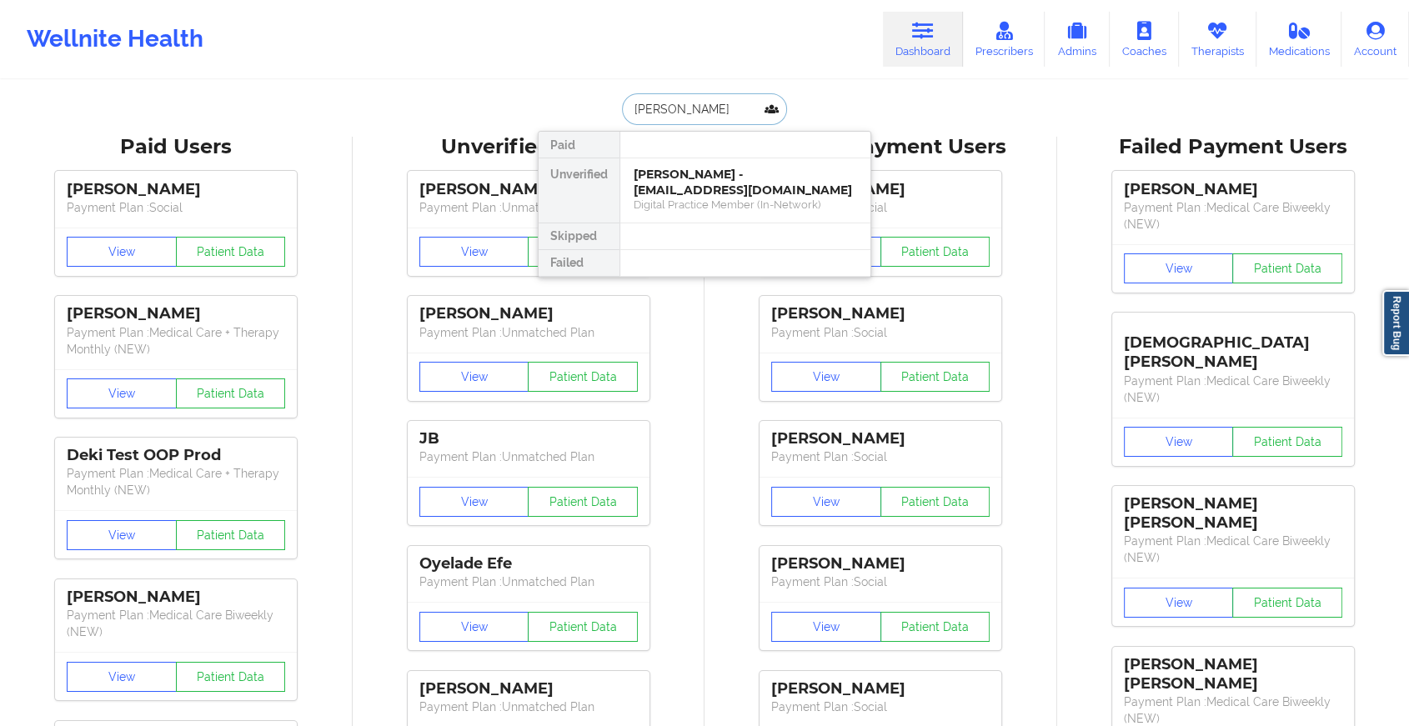
type input "luis po"
click at [708, 181] on div "Luis Portillo Espinosa - lportillo2197@icloud.com" at bounding box center [745, 182] width 223 height 31
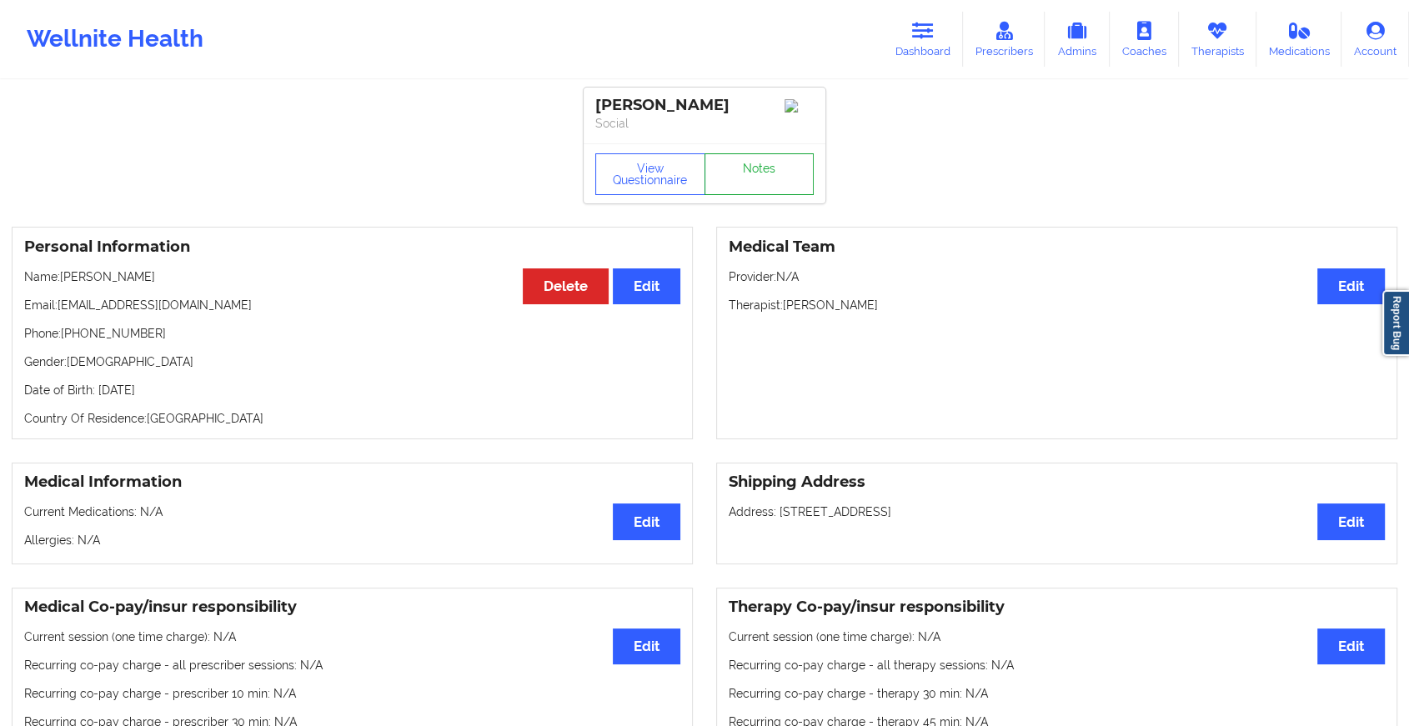
click at [766, 186] on link "Notes" at bounding box center [760, 174] width 110 height 42
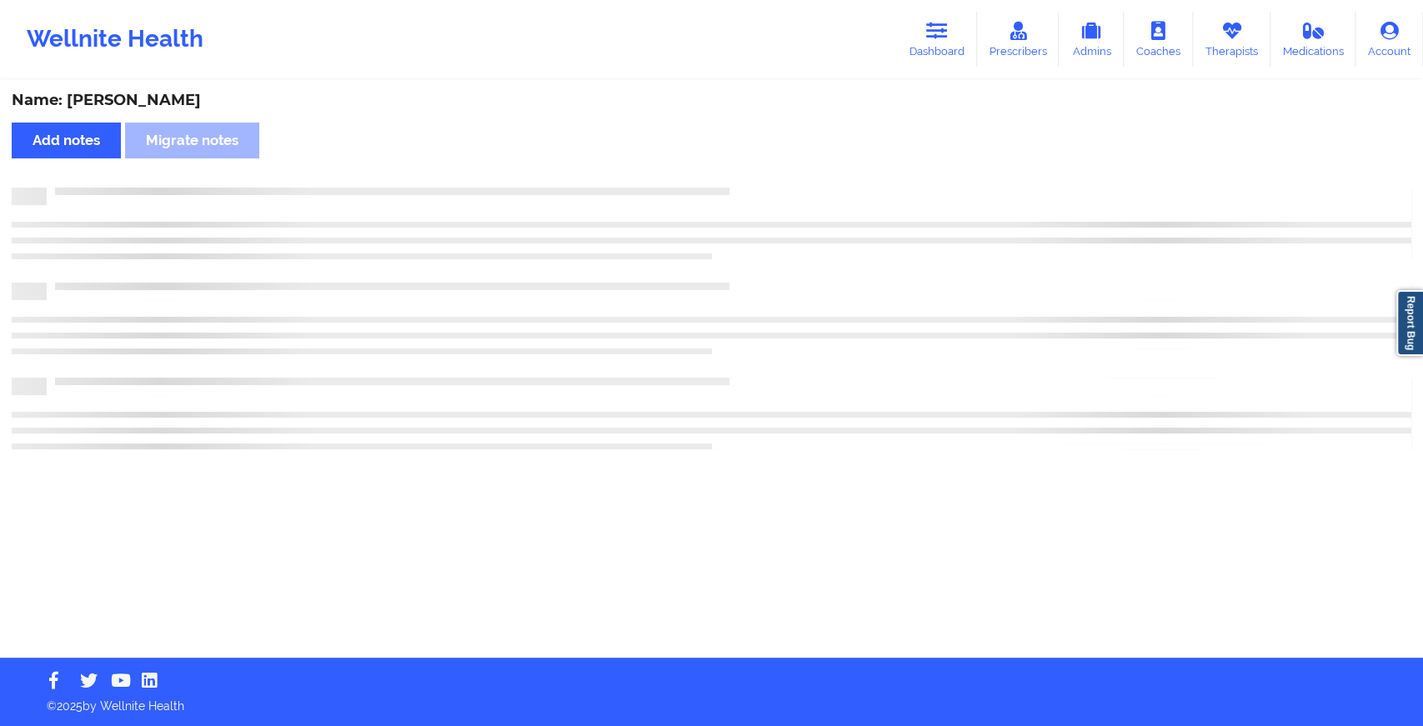
click at [766, 186] on div "Name: Luis Portillo Espinosa Add notes Migrate notes" at bounding box center [711, 370] width 1423 height 576
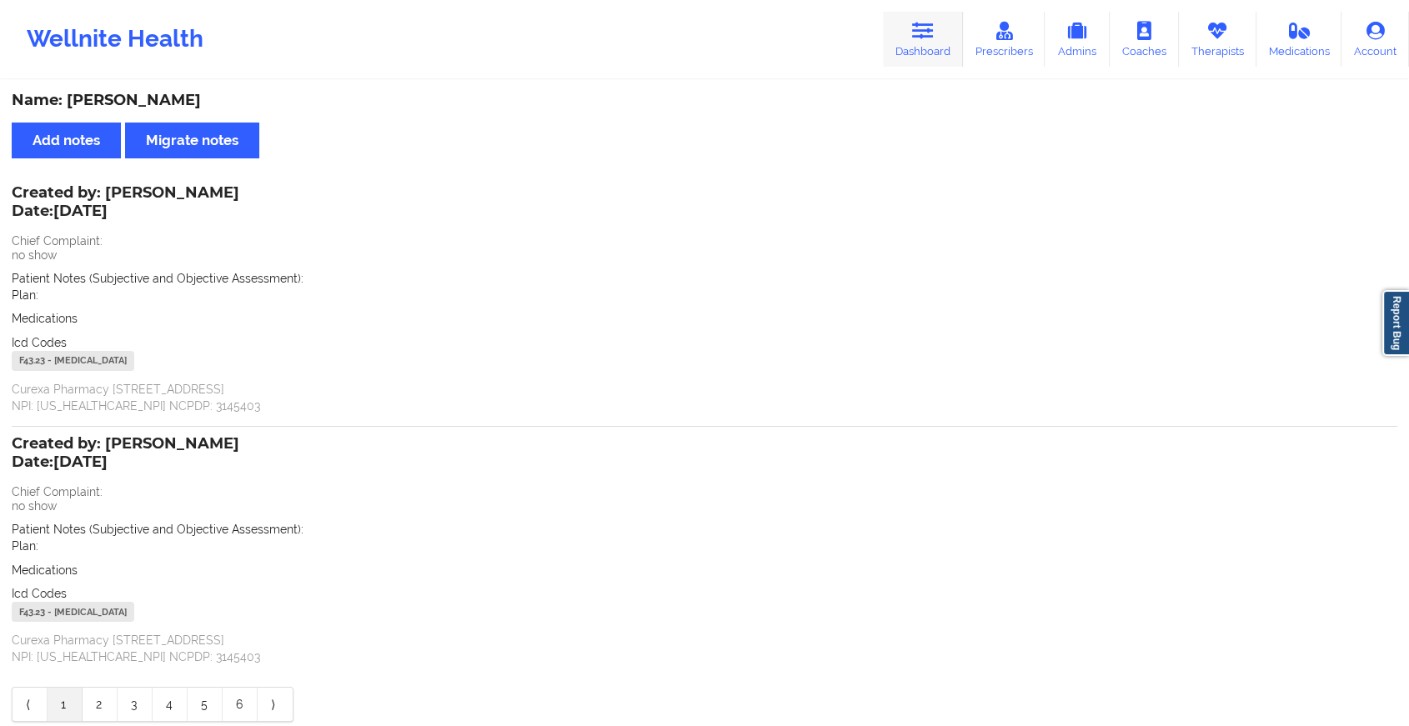
click at [925, 43] on link "Dashboard" at bounding box center [923, 39] width 80 height 55
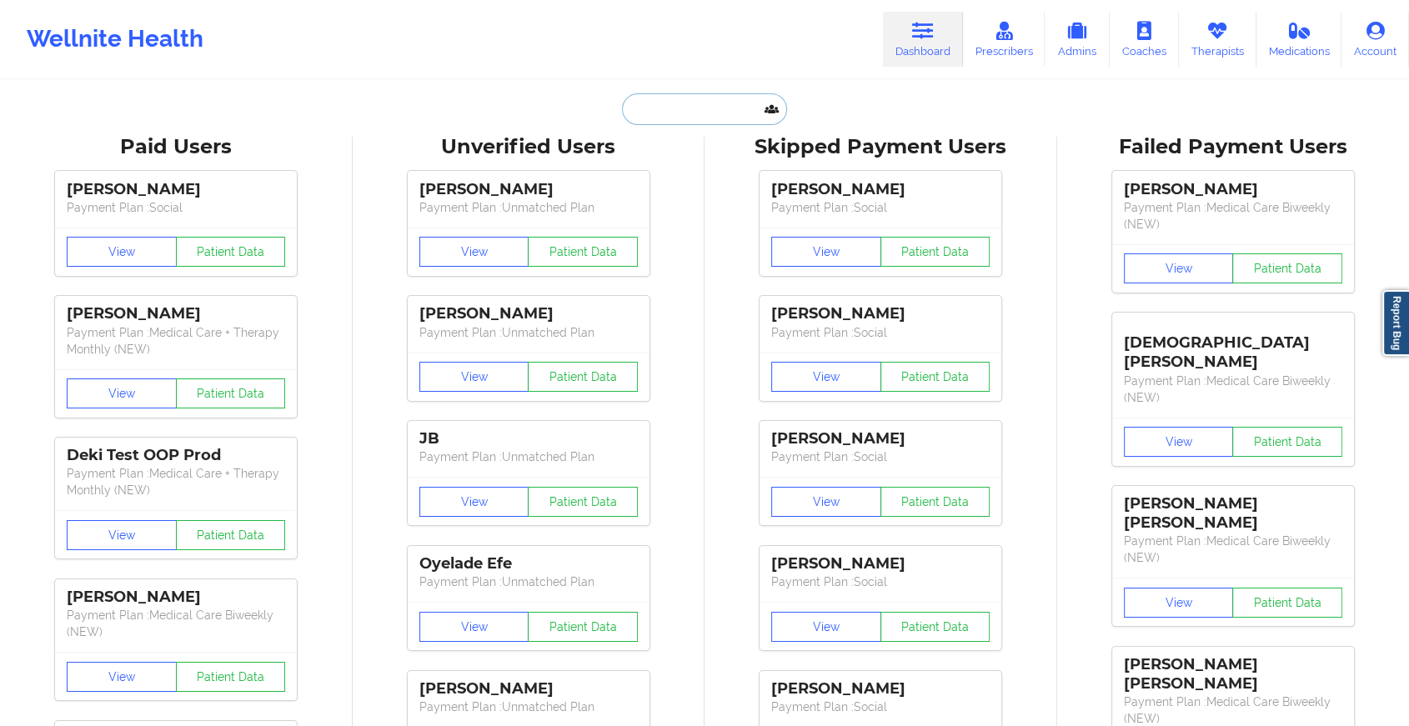
click at [696, 120] on input "text" at bounding box center [704, 109] width 165 height 32
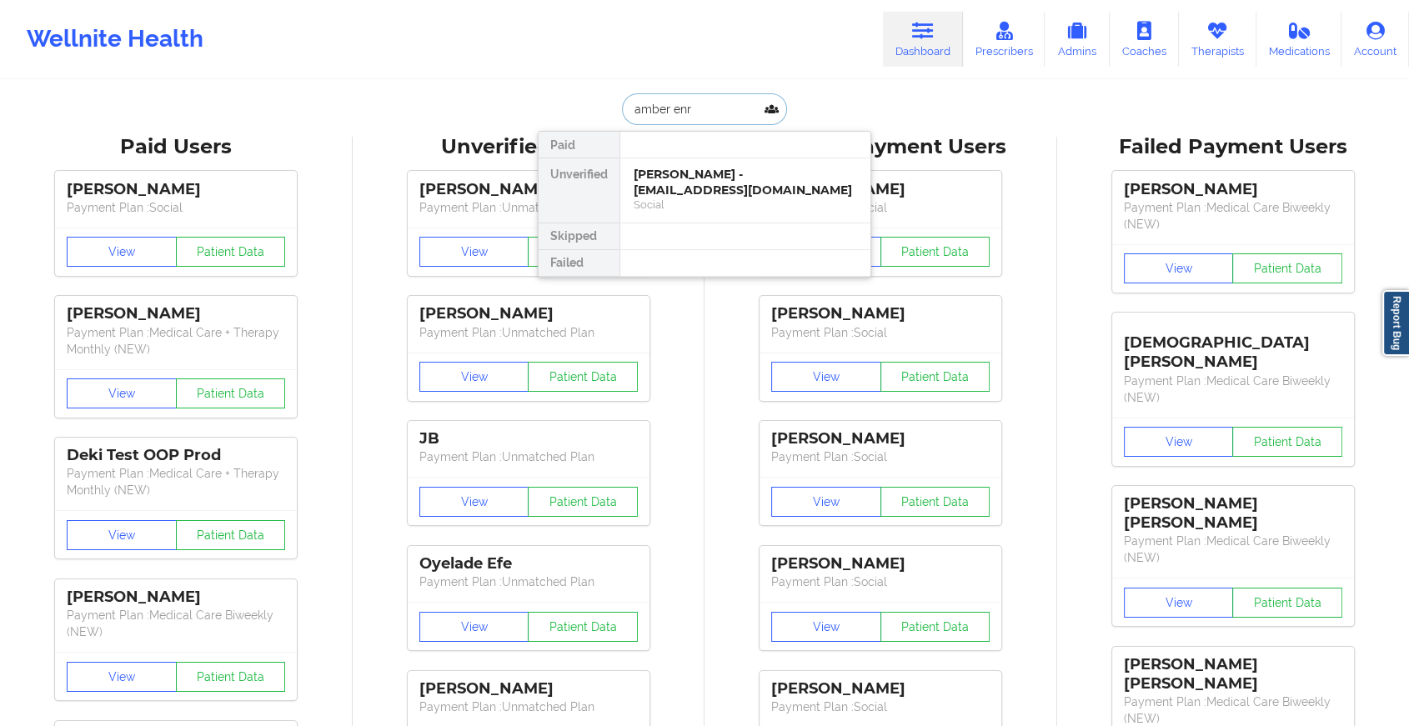
type input "amber enri"
click at [711, 187] on div "Amber Enright - amber.enright219@gmail.com" at bounding box center [745, 182] width 223 height 31
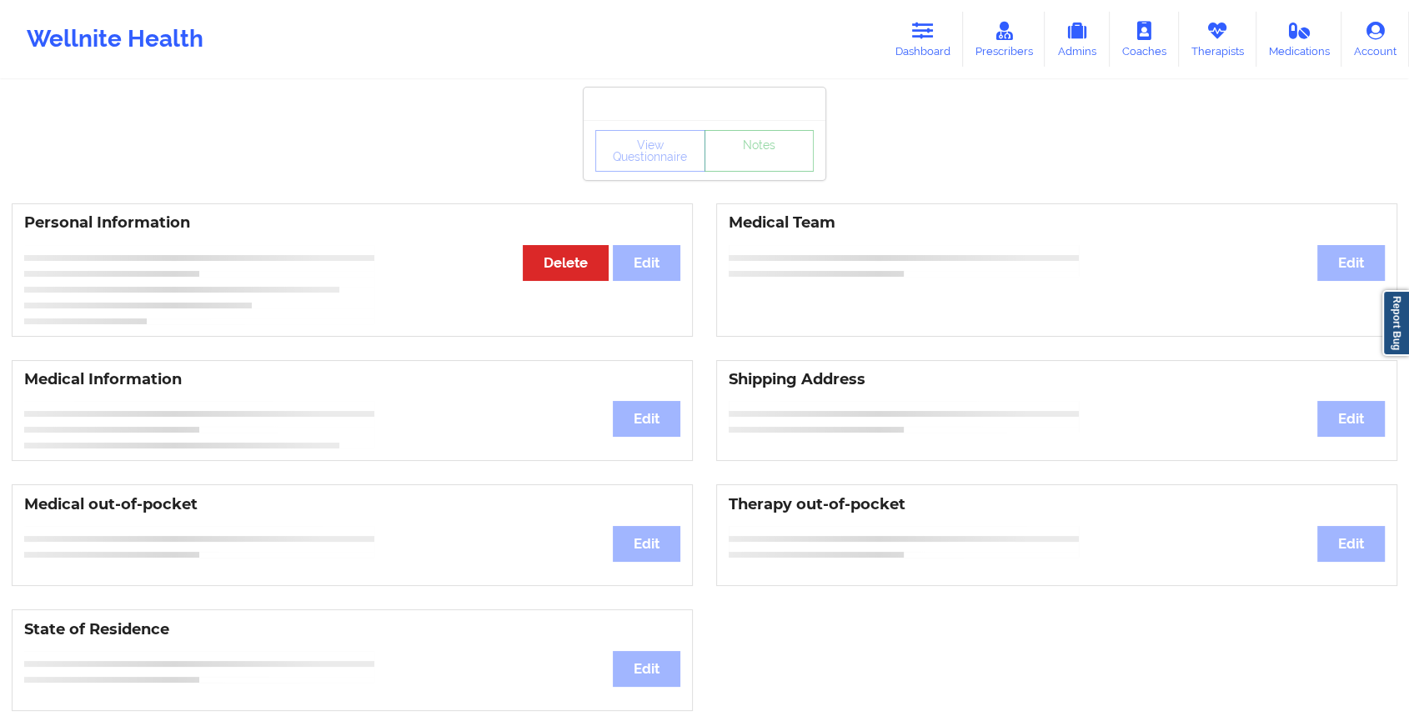
click at [752, 172] on link "Notes" at bounding box center [760, 151] width 110 height 42
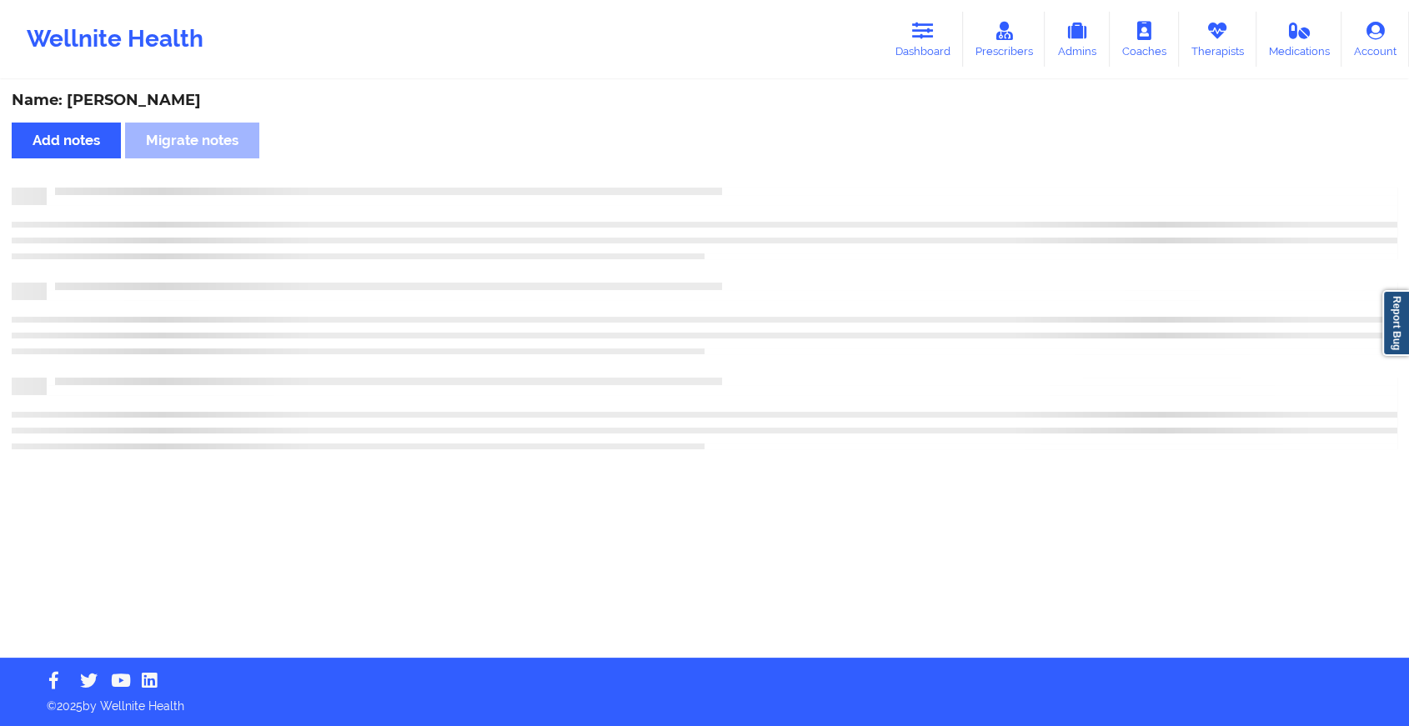
click at [752, 174] on div "Name: Amber Enright Add notes Migrate notes" at bounding box center [704, 370] width 1409 height 576
click at [752, 174] on div "Name: Amber Enright Add notes Migrate notes" at bounding box center [711, 370] width 1423 height 576
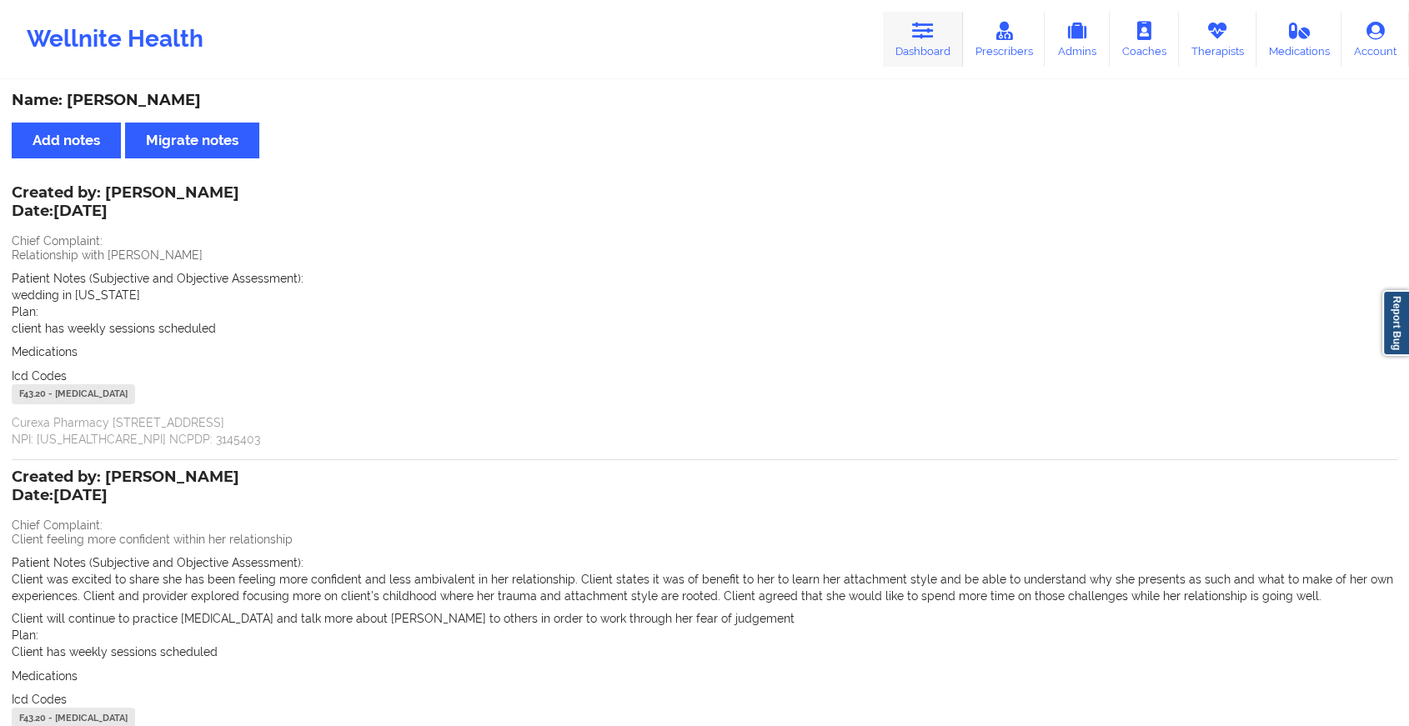
click at [903, 42] on link "Dashboard" at bounding box center [923, 39] width 80 height 55
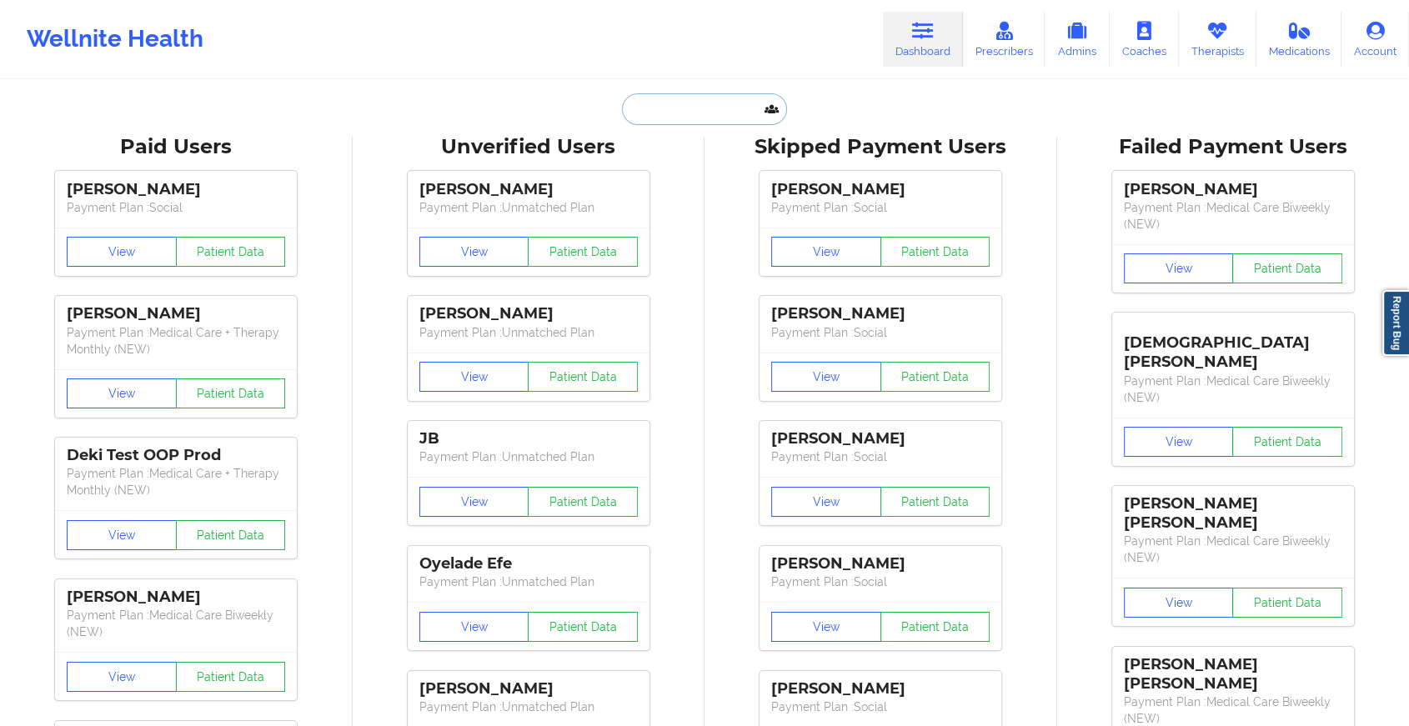
click at [688, 118] on input "text" at bounding box center [704, 109] width 165 height 32
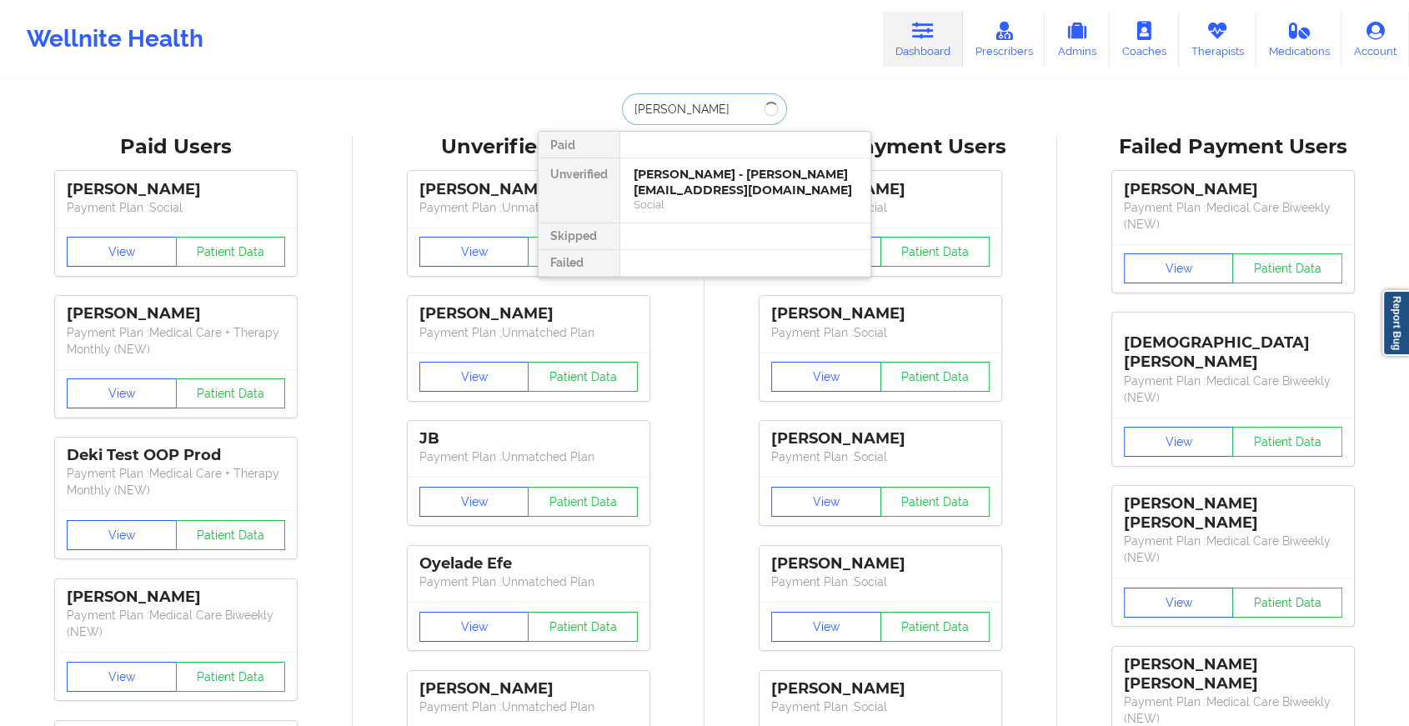
type input "isabella hart"
click at [698, 186] on div "Isabella Hart - isabellahart3@gmail.com" at bounding box center [745, 182] width 223 height 31
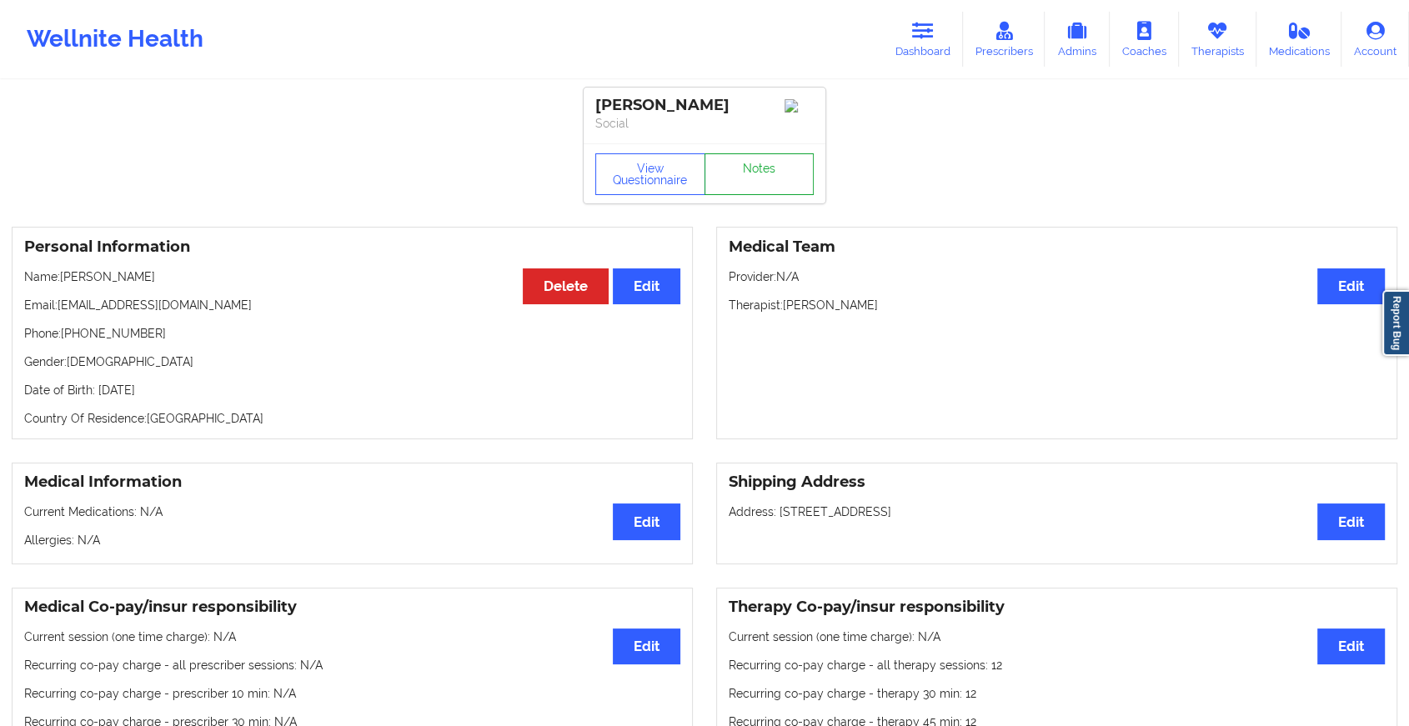
click at [767, 191] on link "Notes" at bounding box center [760, 174] width 110 height 42
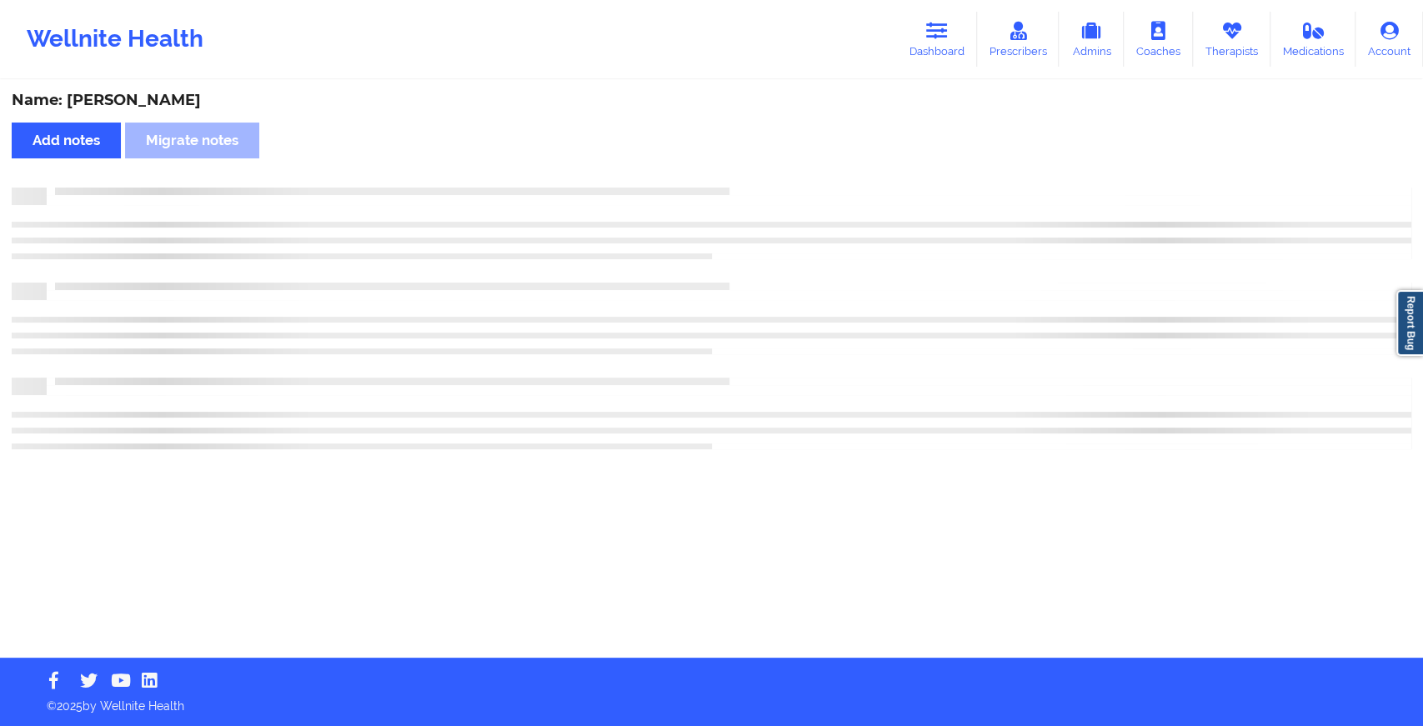
click at [767, 188] on div at bounding box center [729, 188] width 1365 height 0
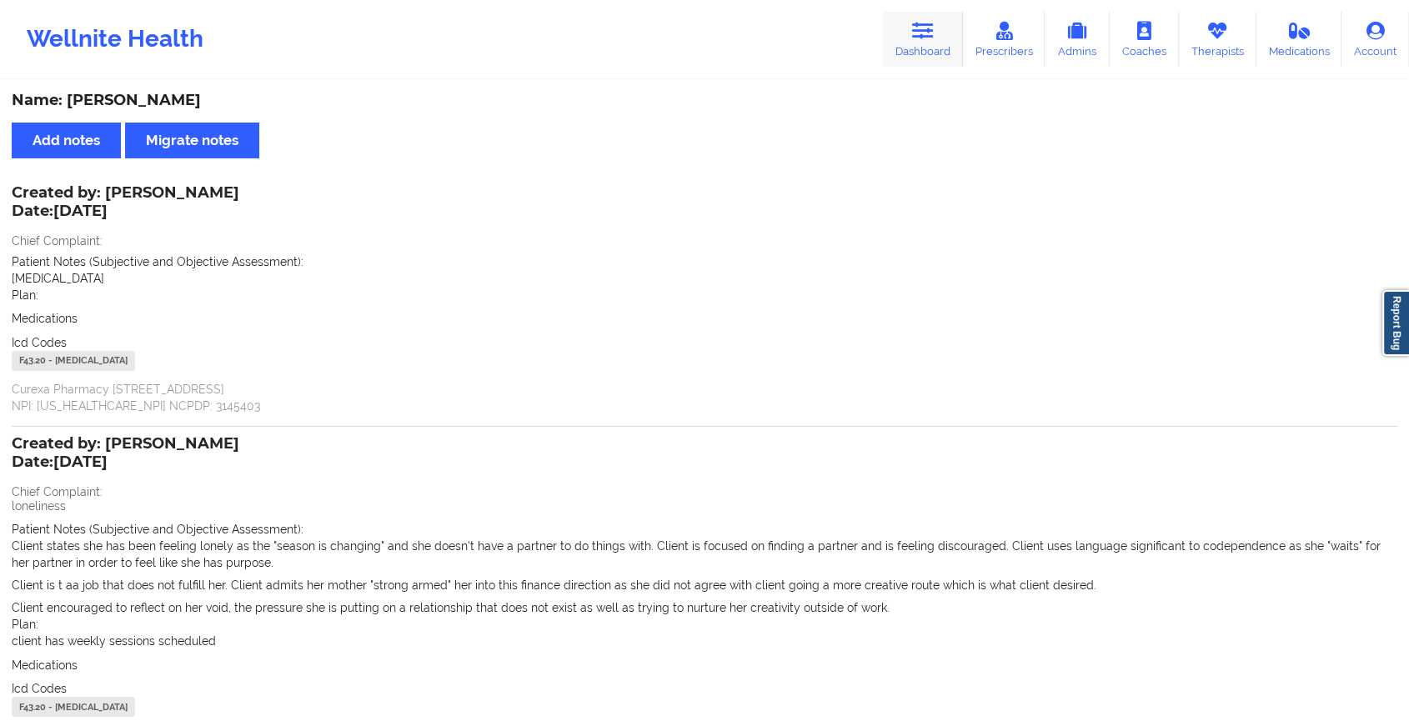
click at [927, 22] on icon at bounding box center [923, 31] width 22 height 18
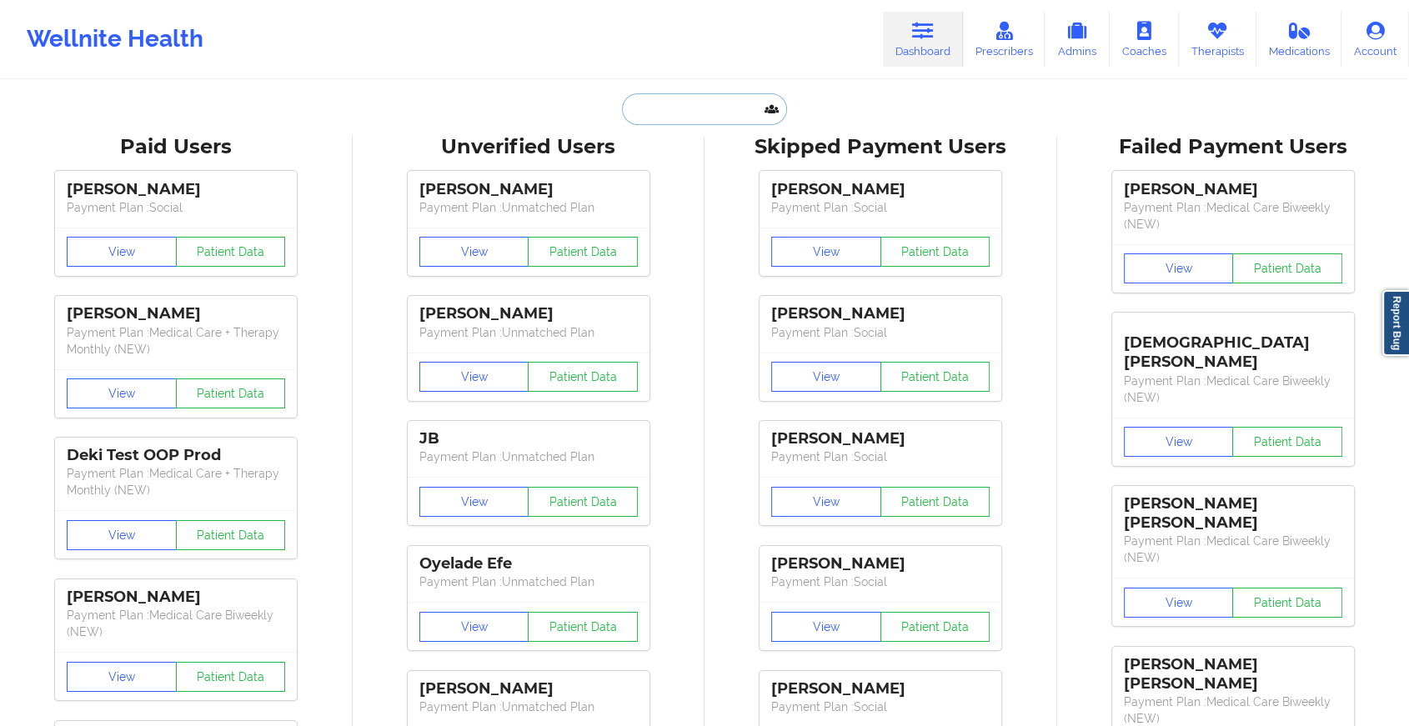
click at [688, 119] on input "text" at bounding box center [704, 109] width 165 height 32
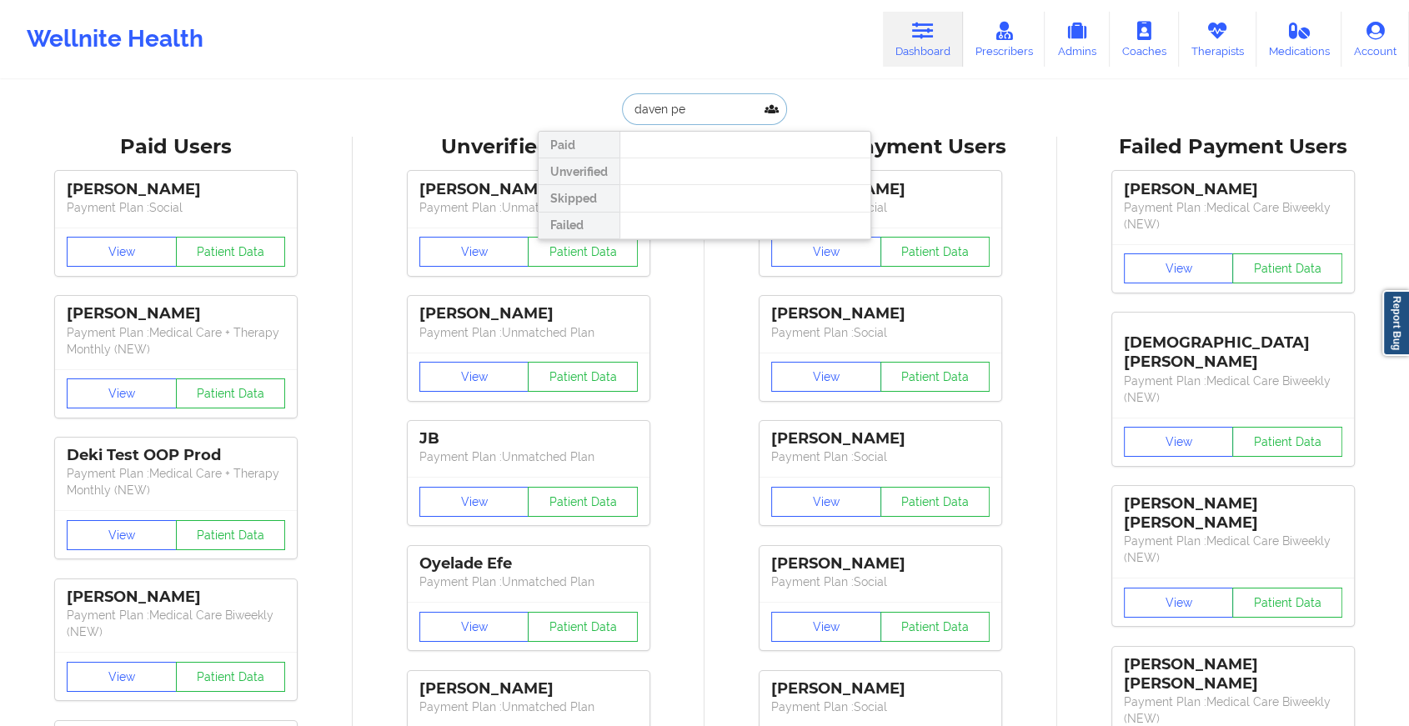
type input "daven pen"
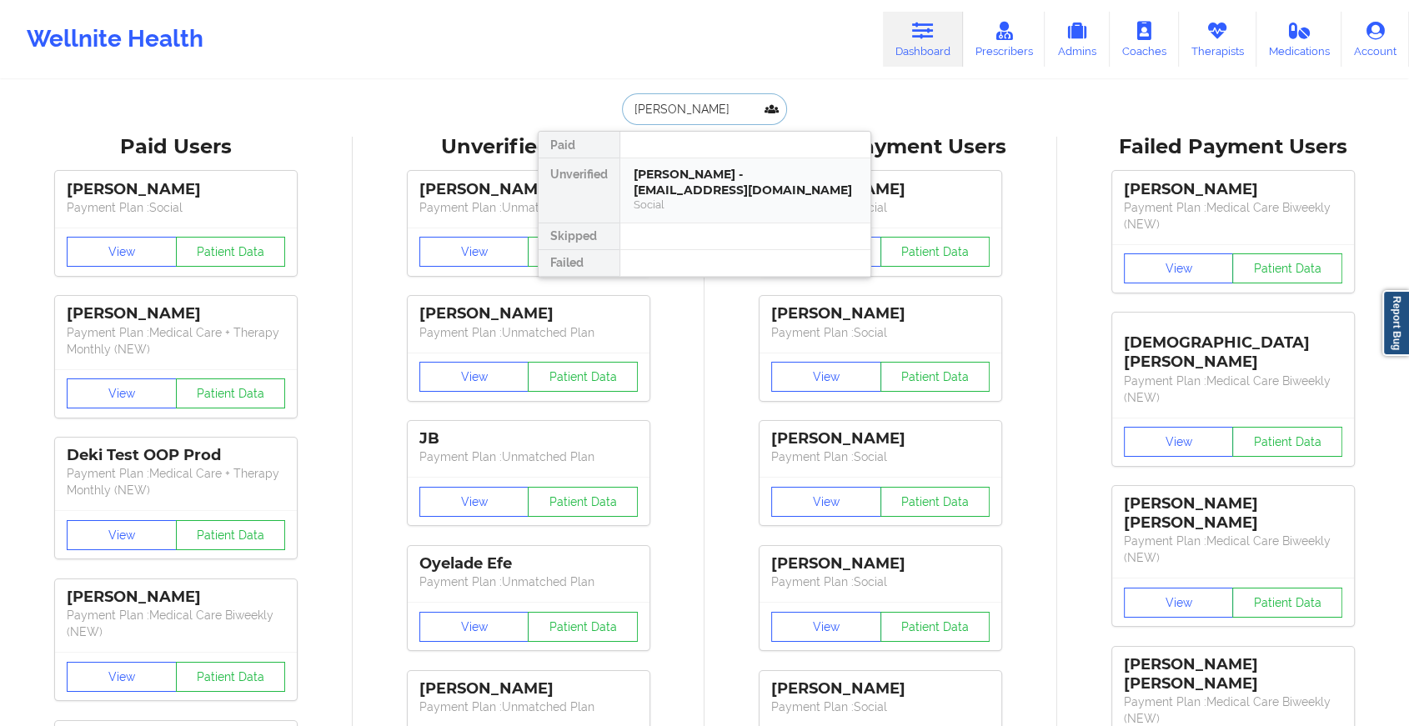
click at [690, 173] on div "Daven Peng - dvnpeng@gmail.com" at bounding box center [745, 182] width 223 height 31
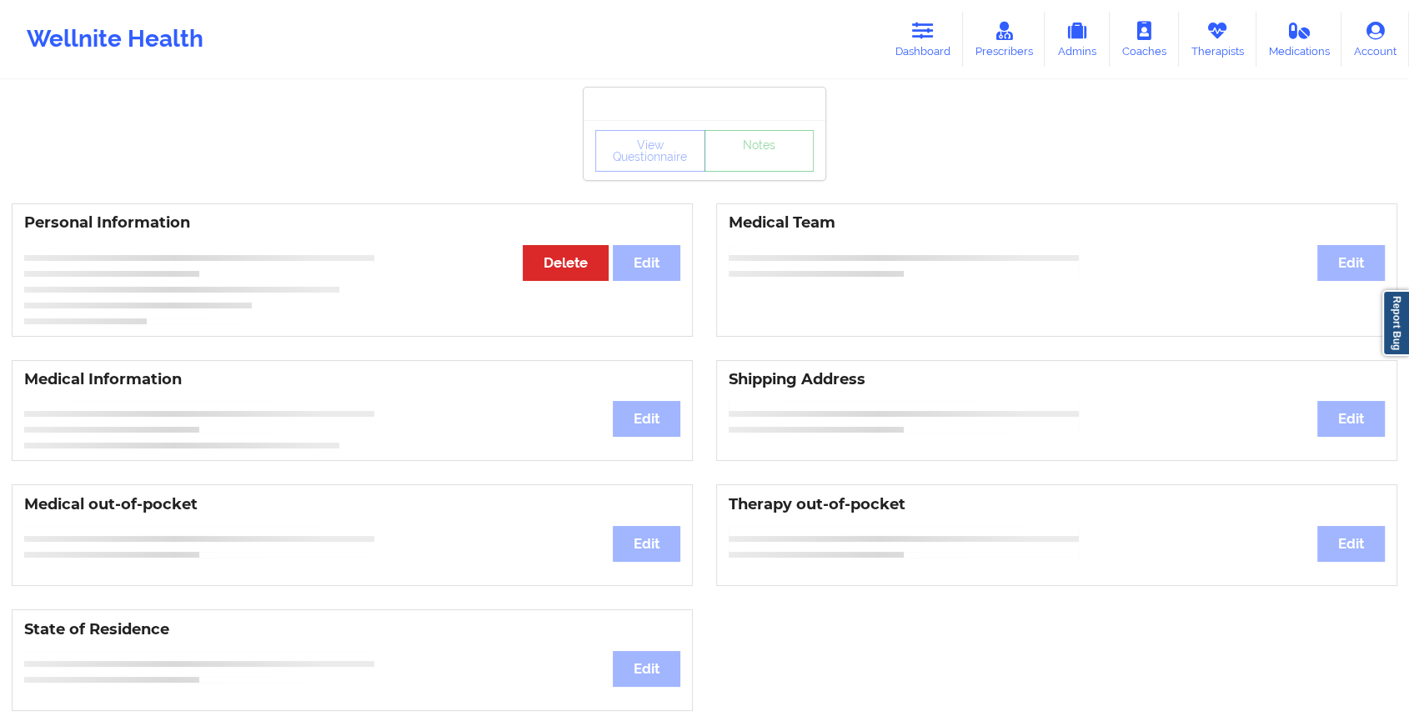
click at [745, 172] on link "Notes" at bounding box center [760, 151] width 110 height 42
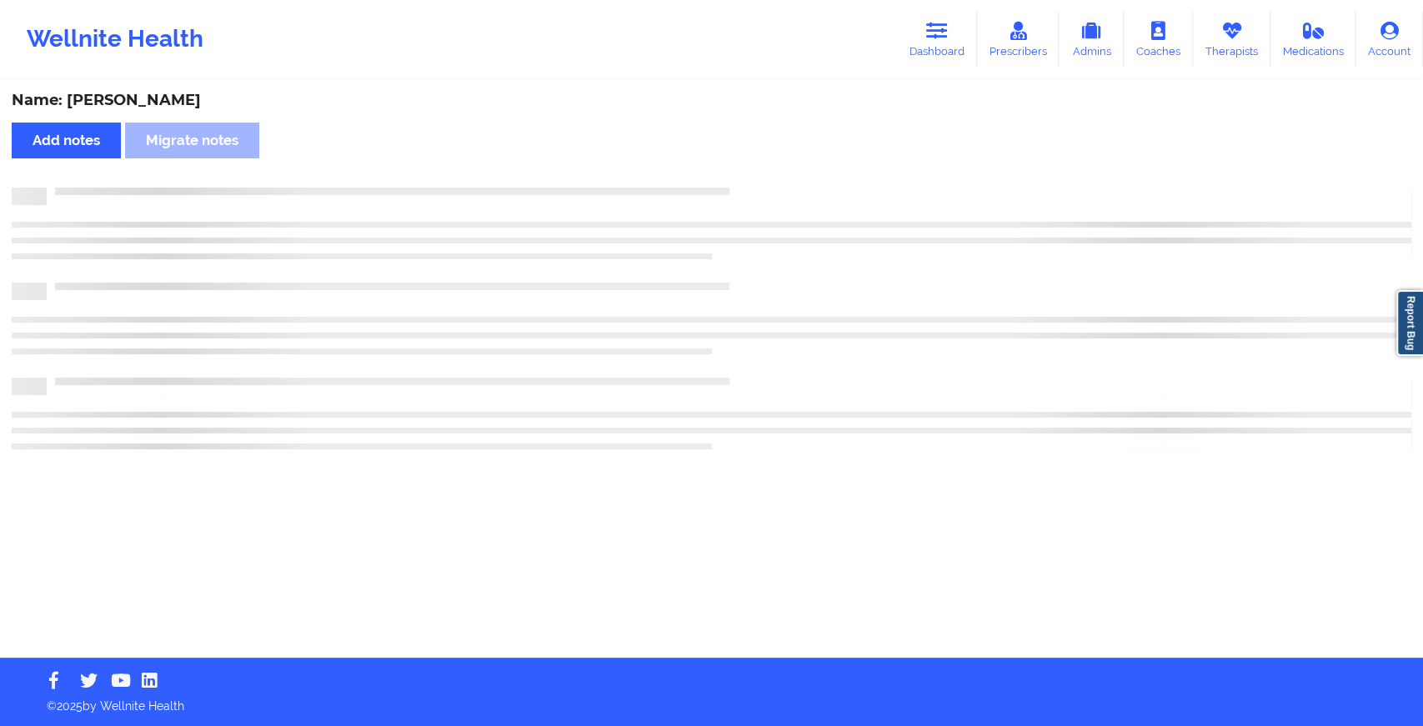
click at [745, 173] on div "Name: Daven Peng Add notes Migrate notes" at bounding box center [711, 370] width 1423 height 576
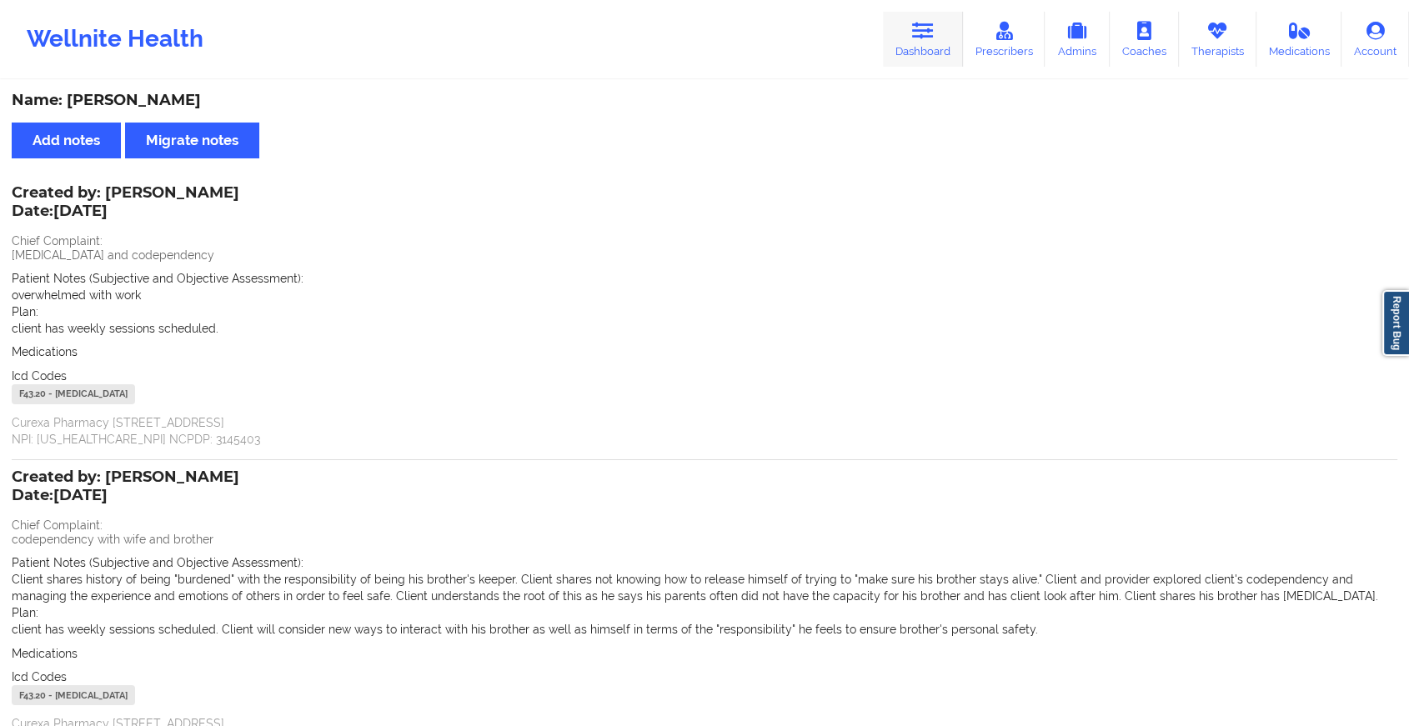
click at [938, 26] on link "Dashboard" at bounding box center [923, 39] width 80 height 55
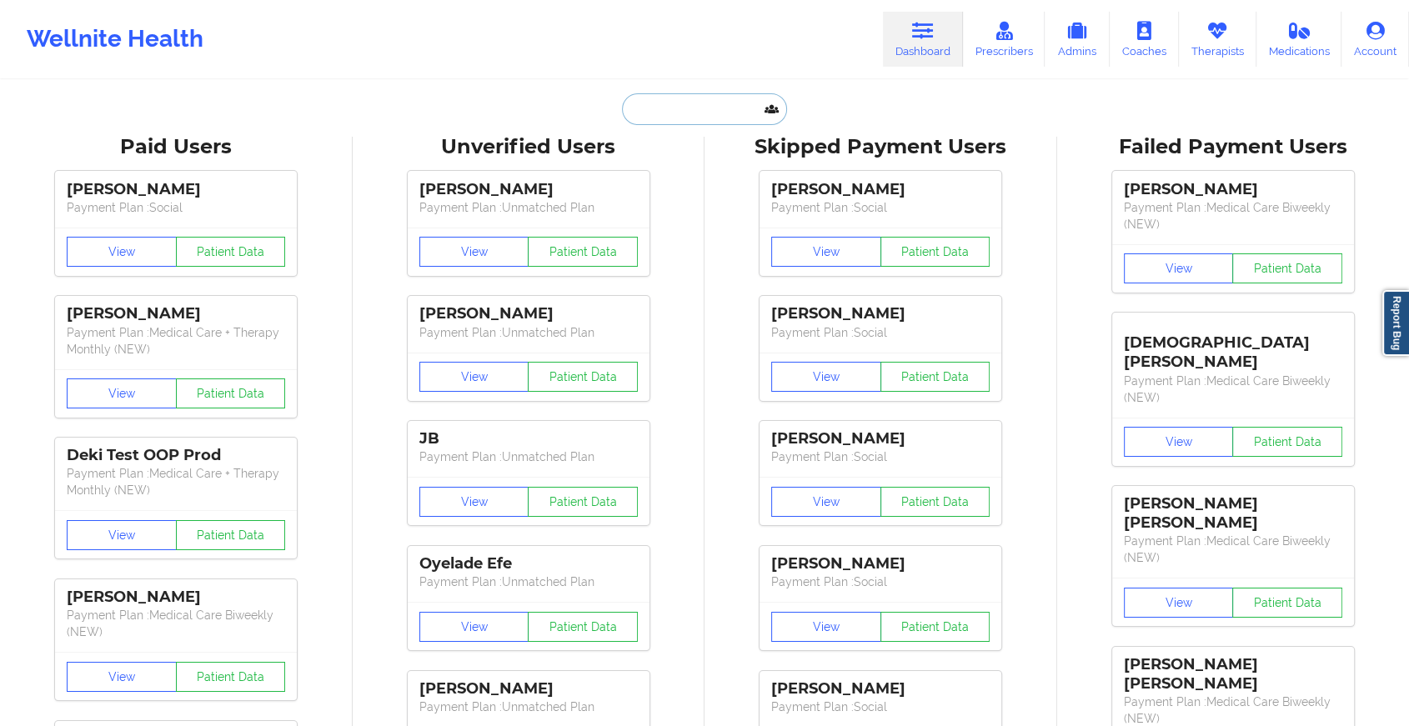
click at [706, 106] on input "text" at bounding box center [704, 109] width 165 height 32
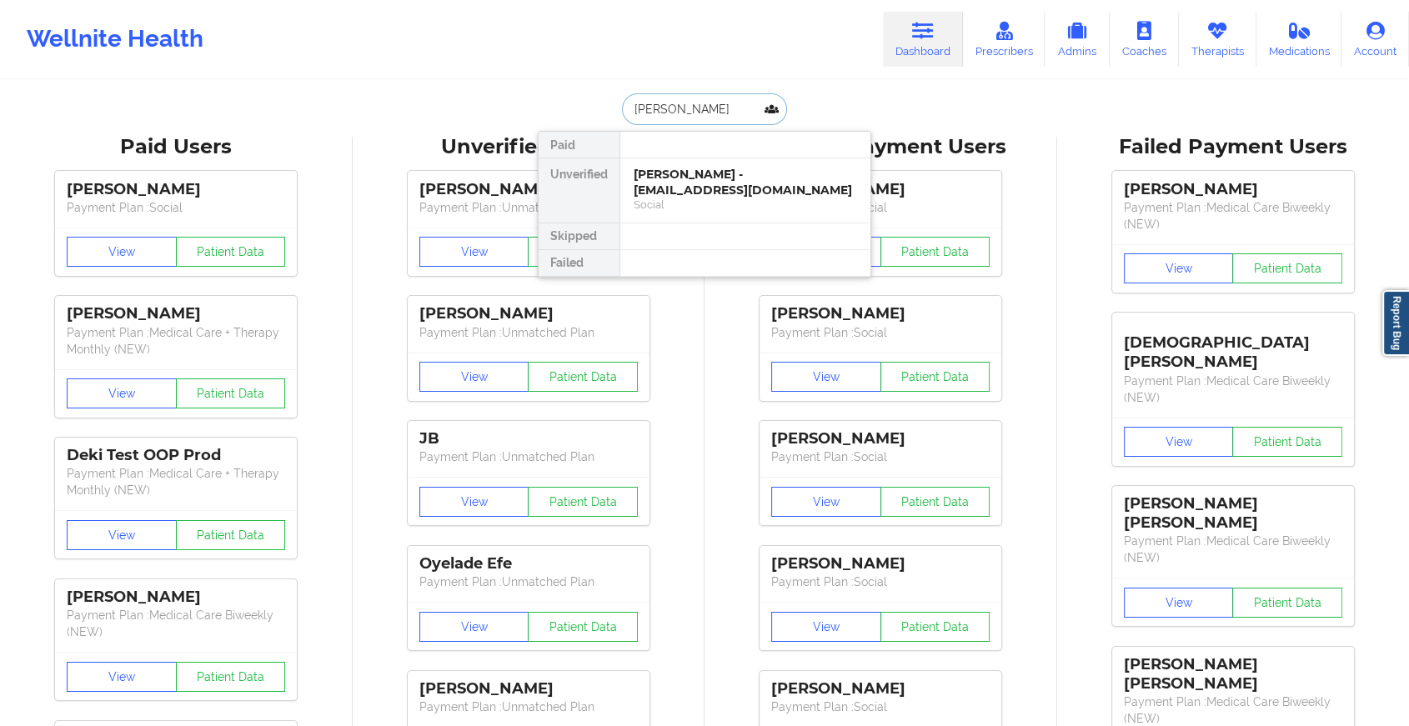
type input "keiry rodri"
click at [705, 187] on div "Keiry Rodriguez - keiryr@outlook.com" at bounding box center [745, 182] width 223 height 31
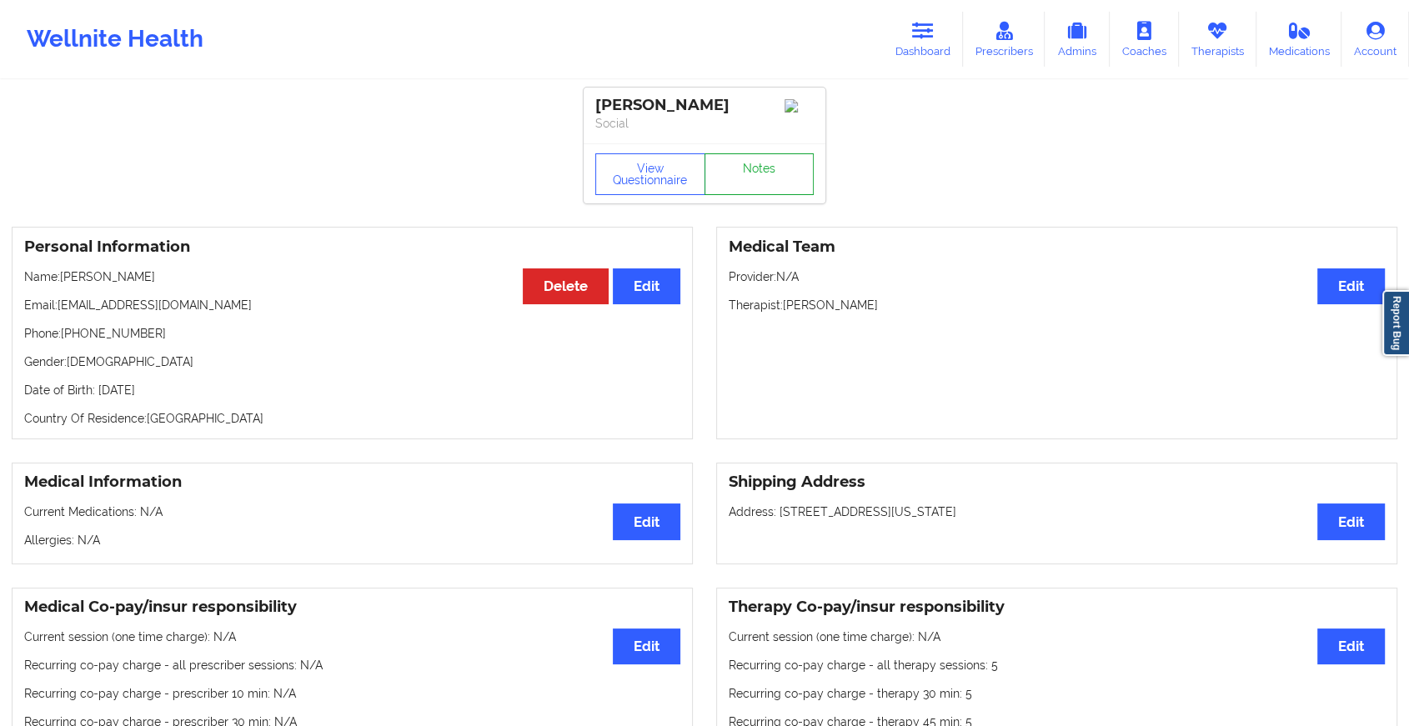
click at [766, 195] on link "Notes" at bounding box center [760, 174] width 110 height 42
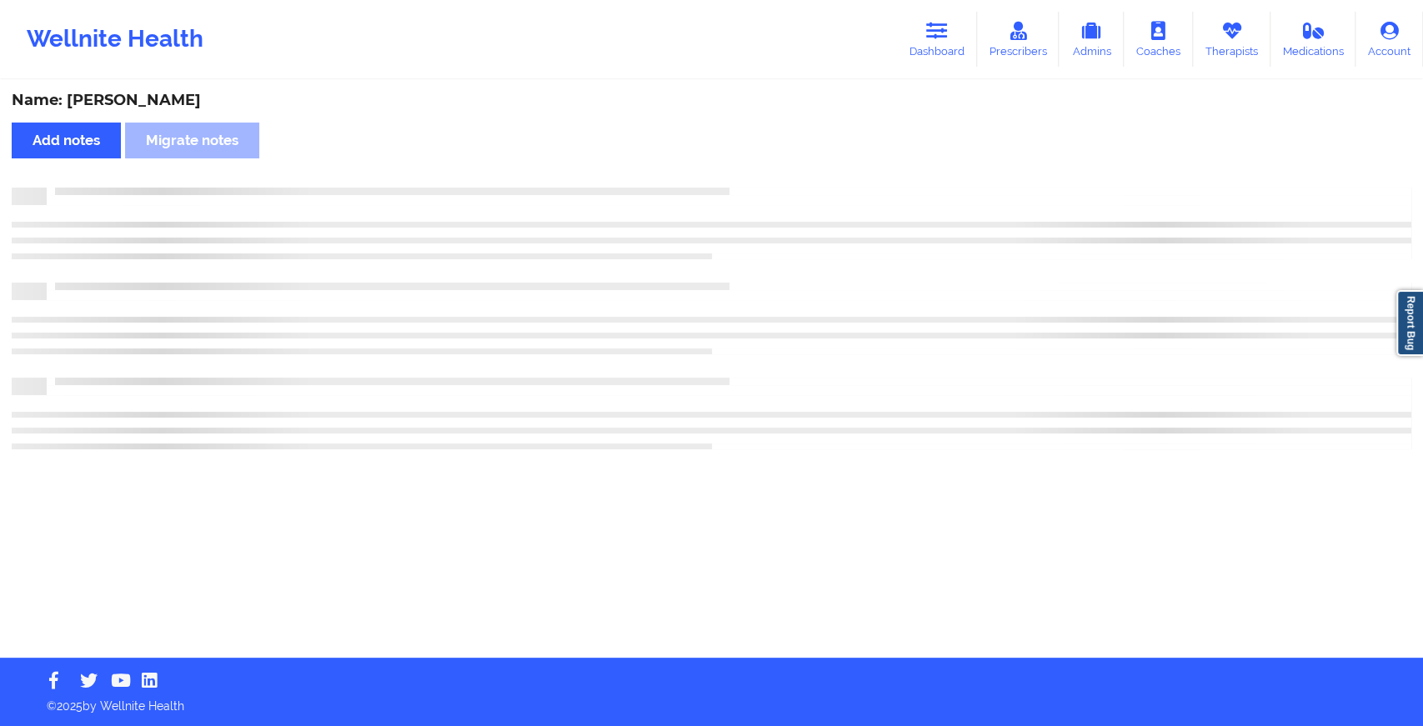
click at [766, 199] on div at bounding box center [712, 197] width 1400 height 18
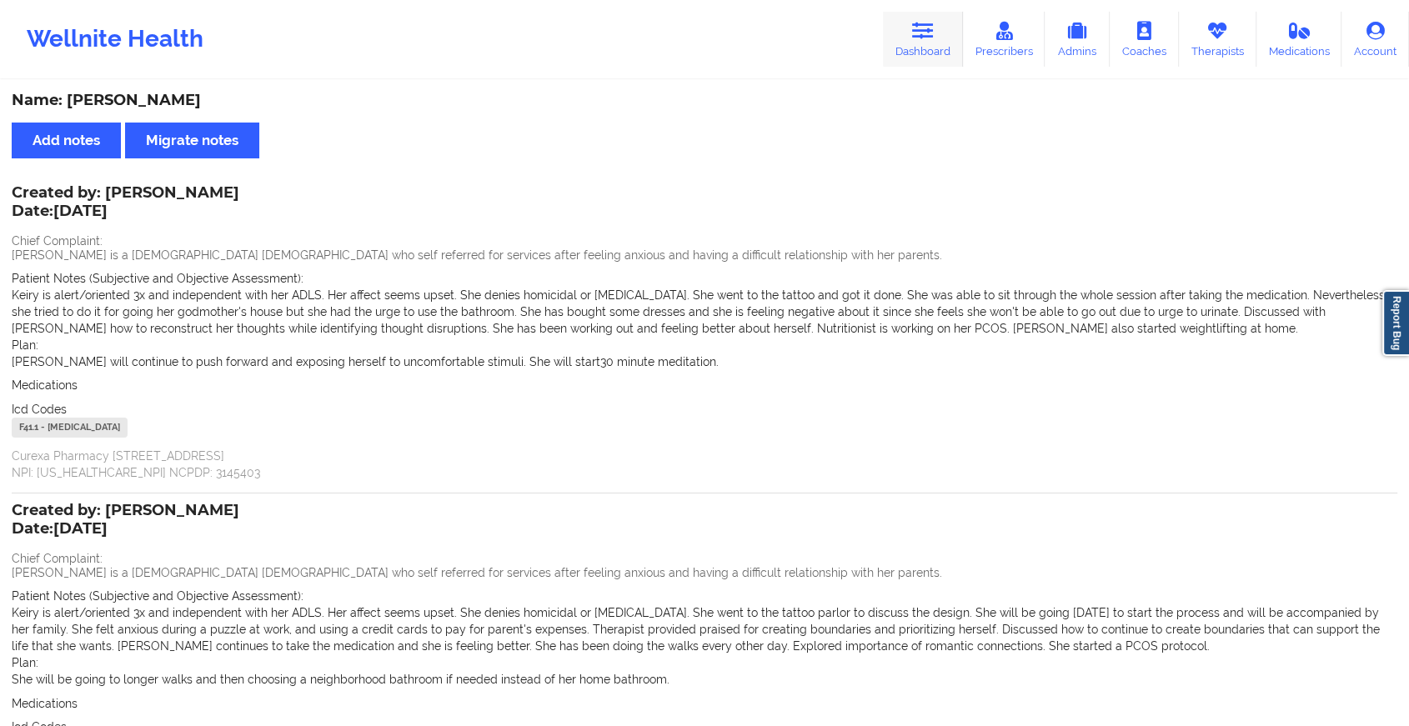
click at [939, 36] on link "Dashboard" at bounding box center [923, 39] width 80 height 55
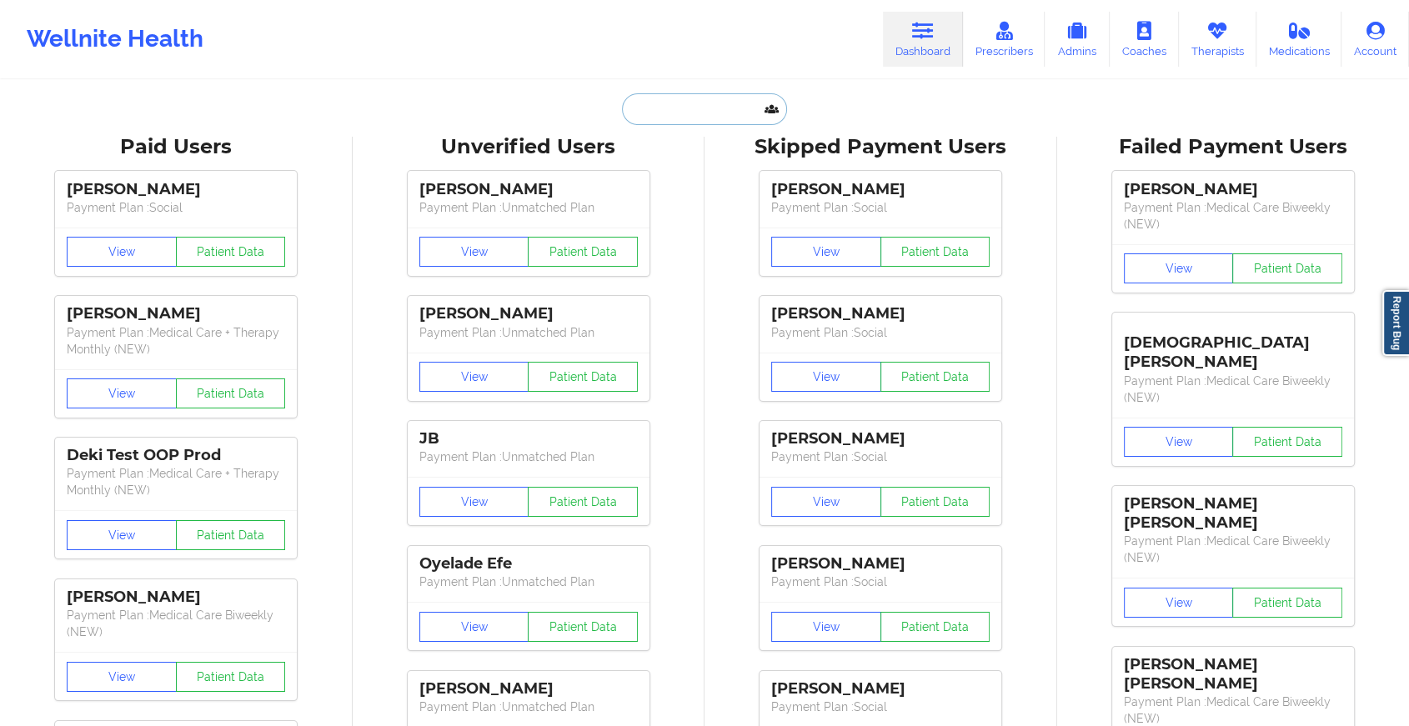
click at [725, 119] on input "text" at bounding box center [704, 109] width 165 height 32
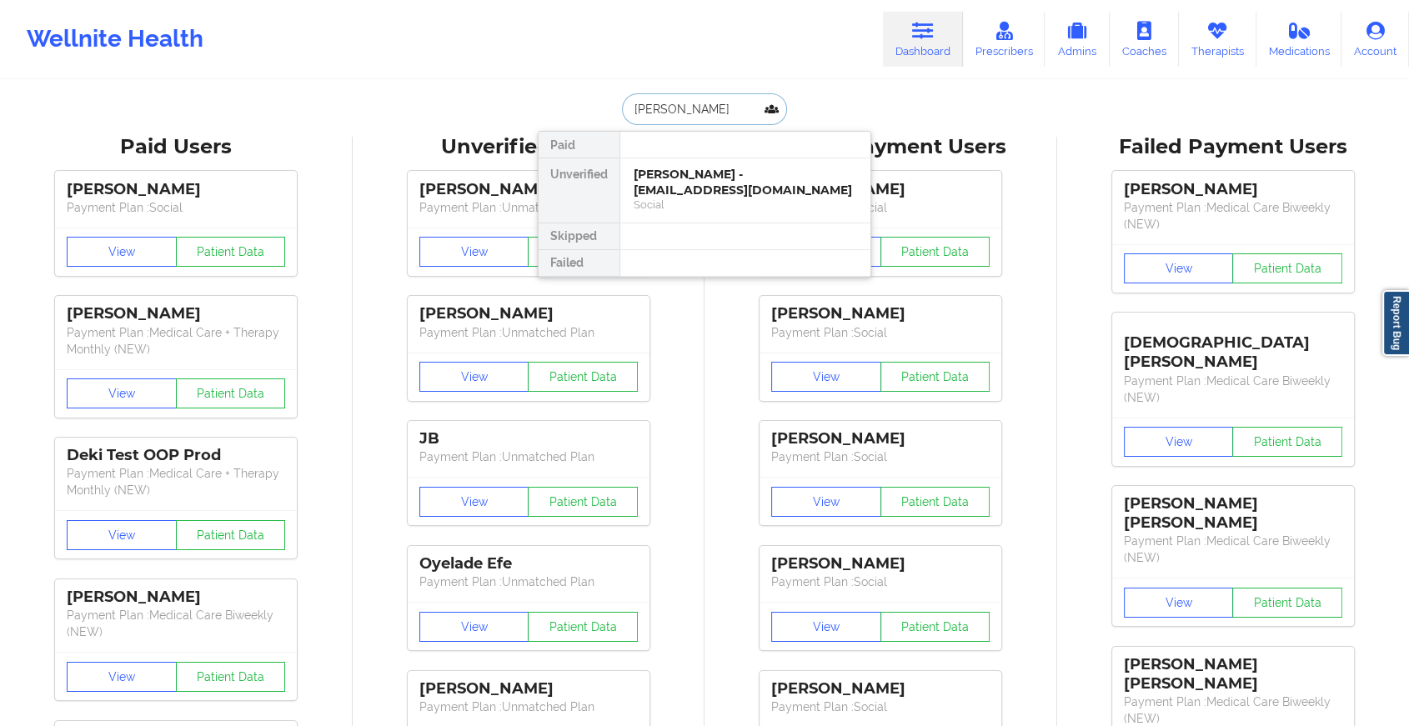
type input "maxine mcdo"
click at [719, 188] on div "Maxine McDonald - maxinemcdonald@gmail.com" at bounding box center [745, 182] width 223 height 31
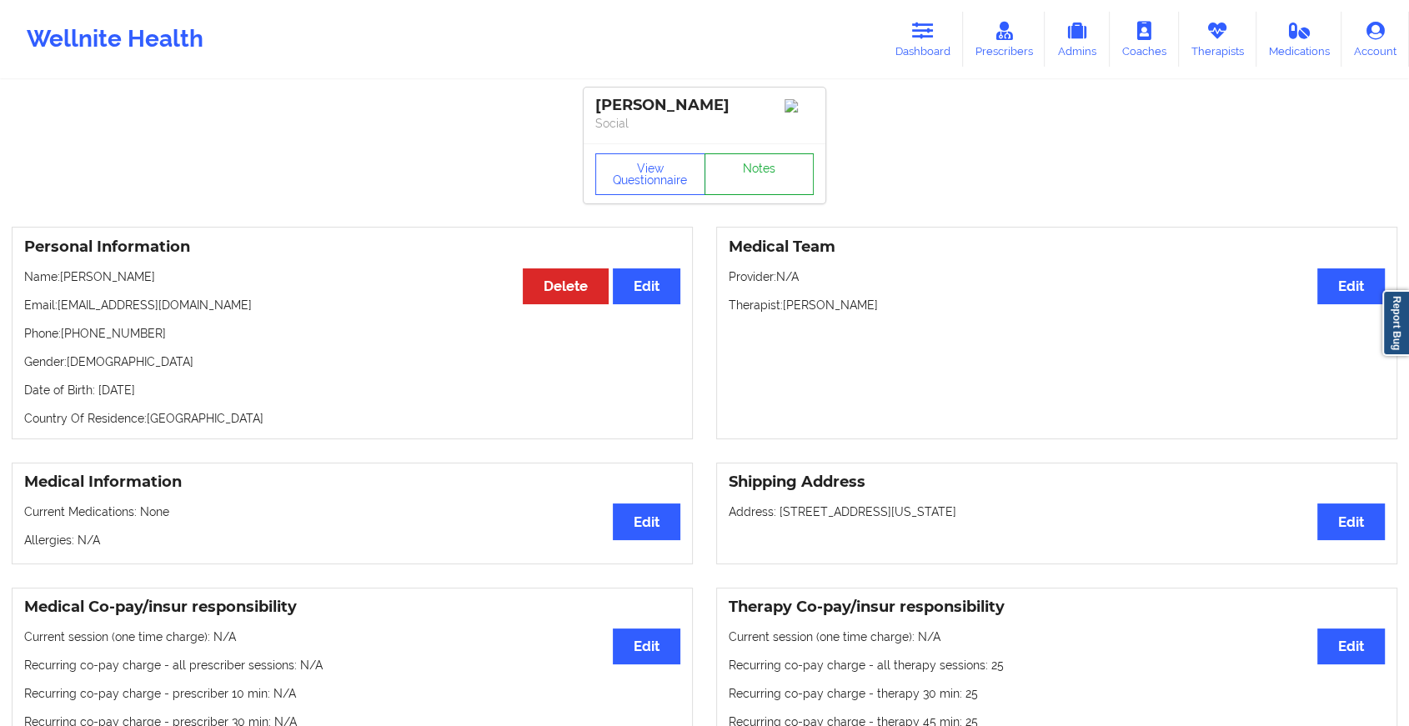
click at [758, 175] on link "Notes" at bounding box center [760, 174] width 110 height 42
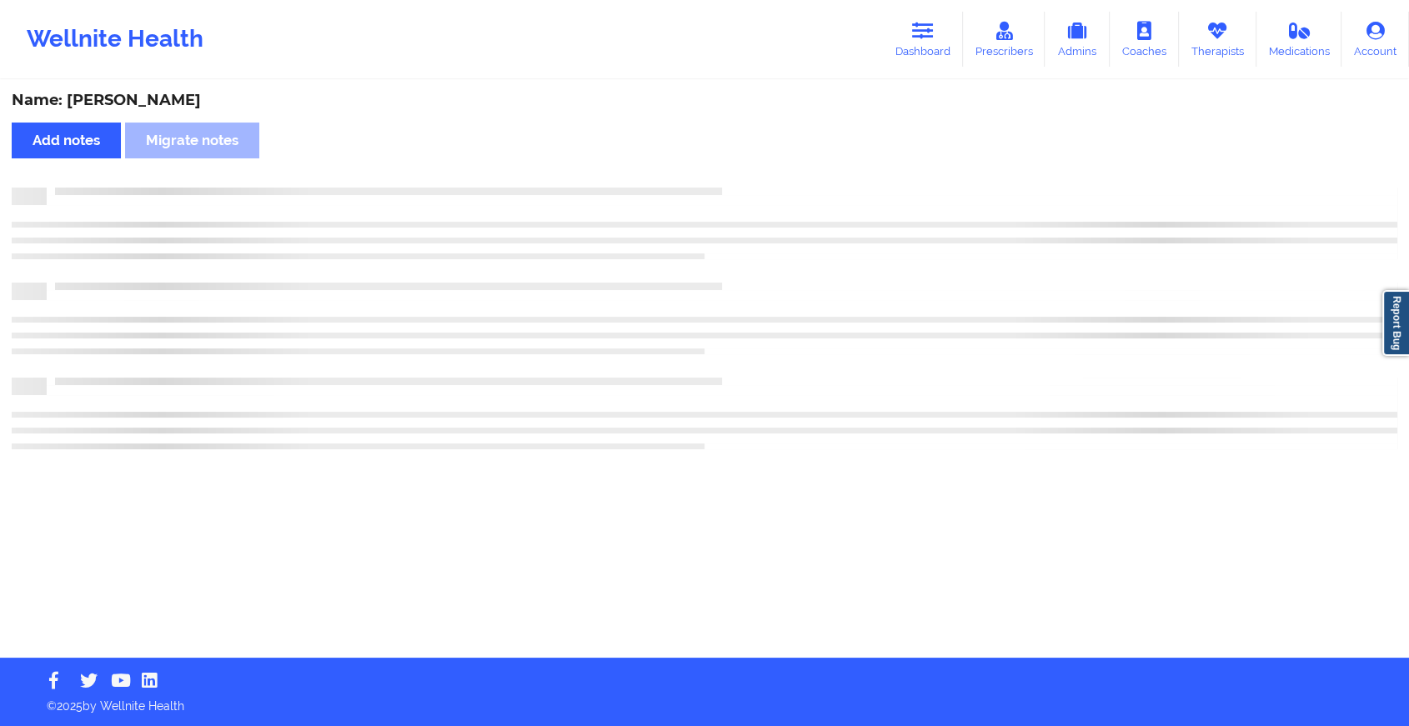
click at [758, 175] on div "Name: Maxine McDonald Add notes Migrate notes" at bounding box center [704, 370] width 1409 height 576
click at [758, 175] on div "Name: Maxine McDonald Add notes Migrate notes" at bounding box center [711, 370] width 1423 height 576
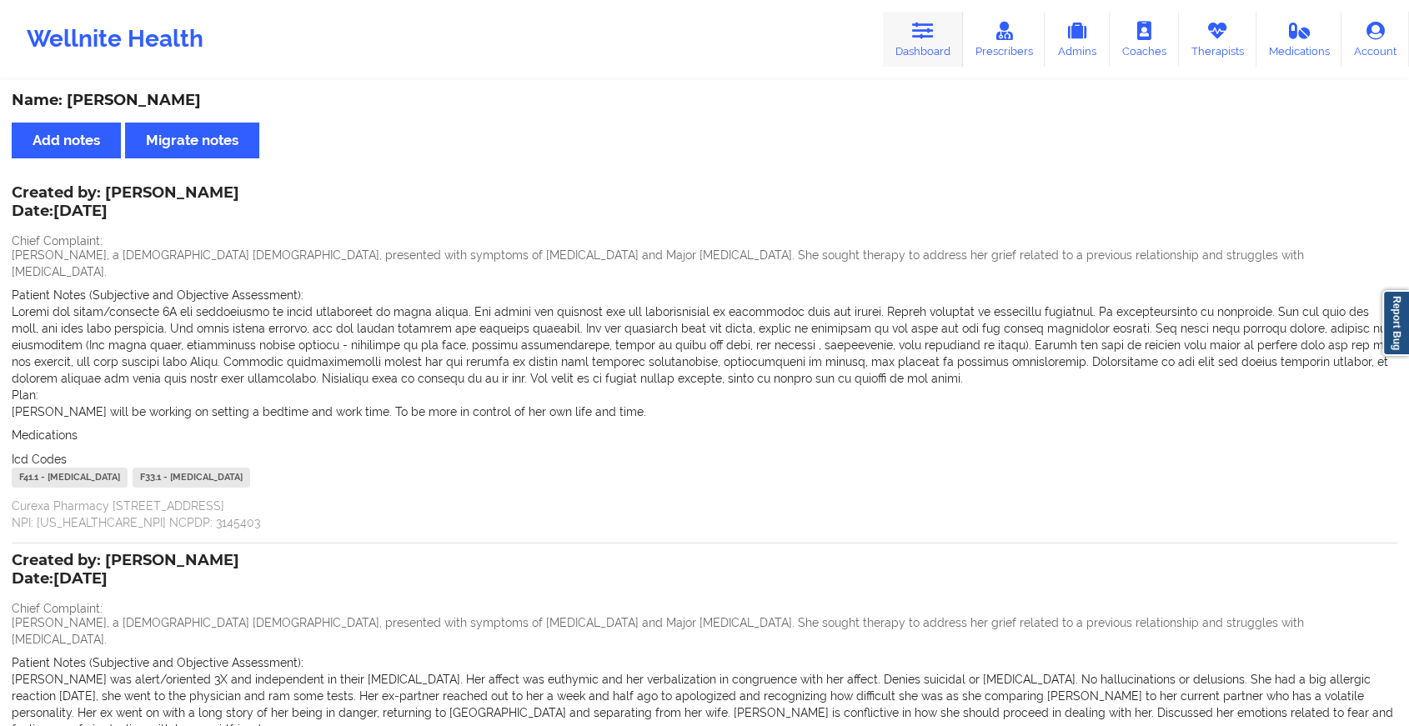
click at [906, 63] on link "Dashboard" at bounding box center [923, 39] width 80 height 55
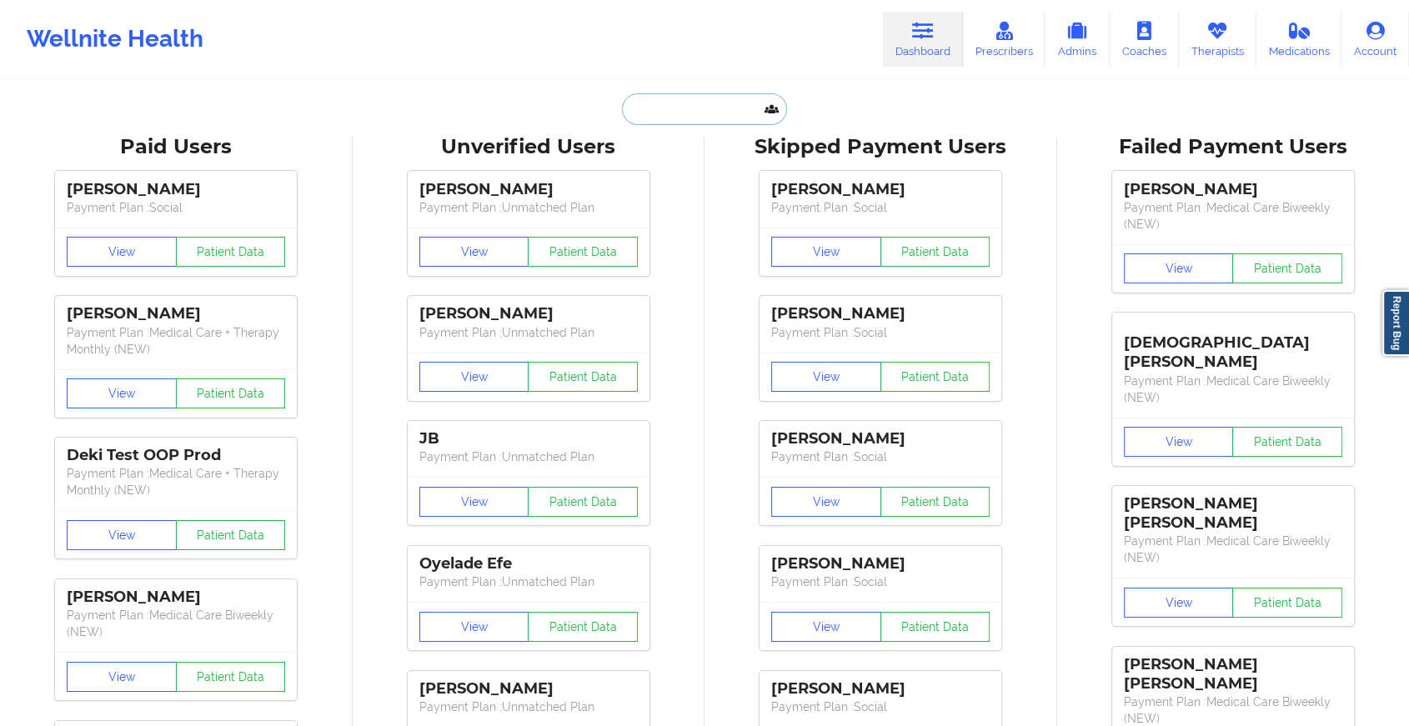
click at [709, 115] on input "text" at bounding box center [704, 109] width 165 height 32
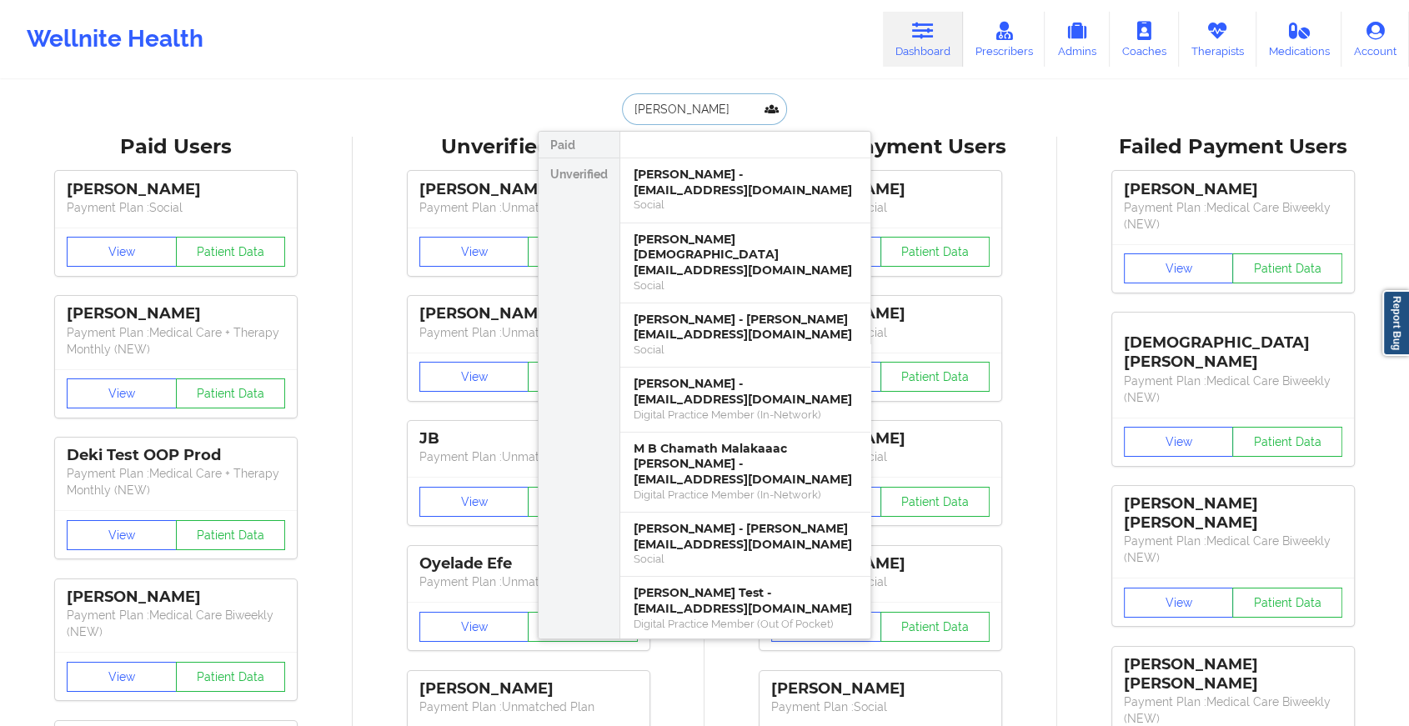
type input "katrina langs"
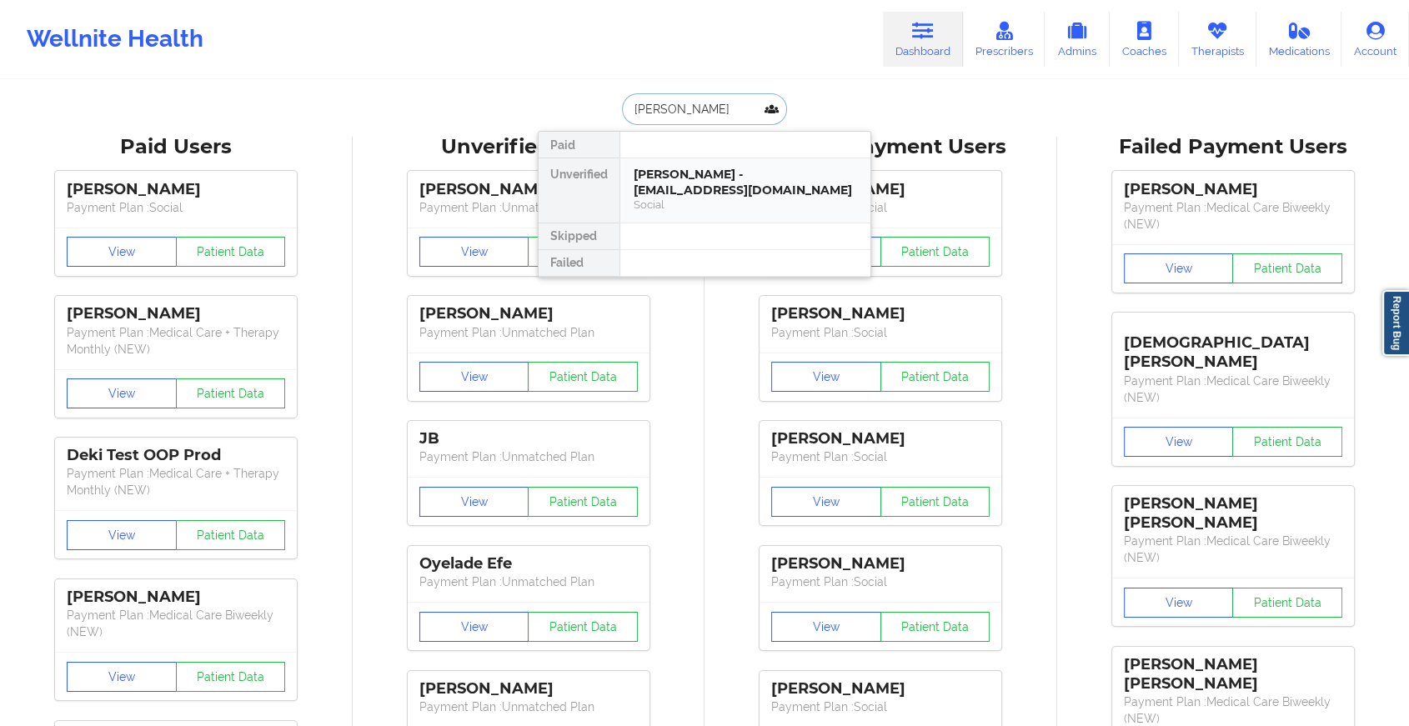
click at [770, 181] on div "Katrina langston - katrinaclangston@yahoo.com" at bounding box center [745, 182] width 223 height 31
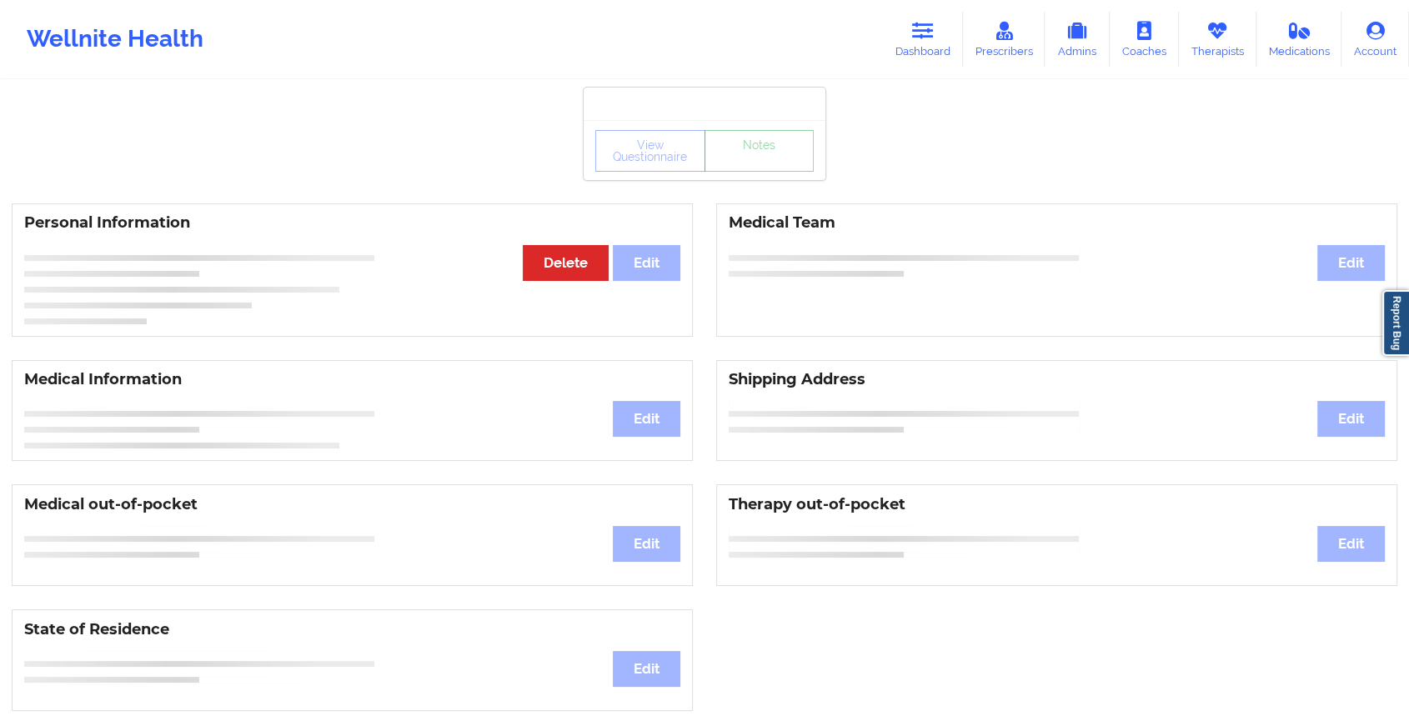
click at [748, 158] on link "Notes" at bounding box center [760, 151] width 110 height 42
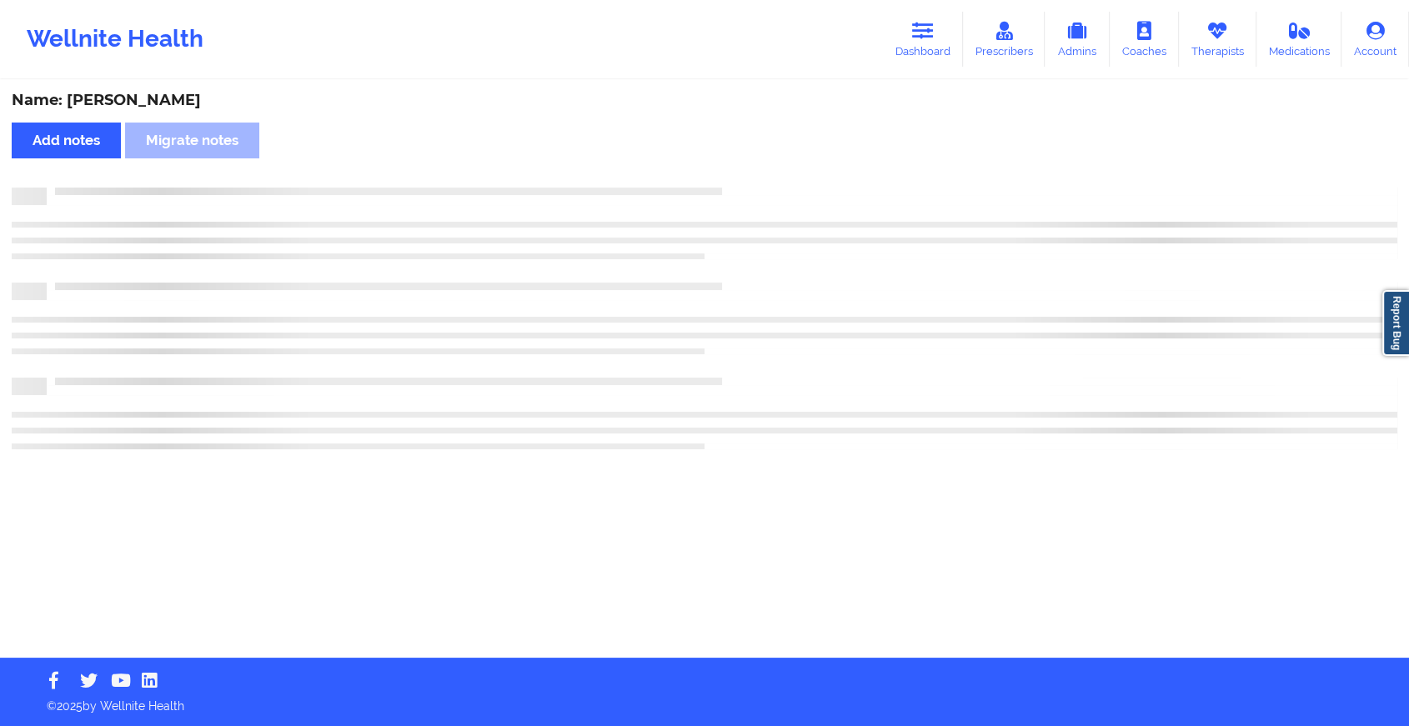
click at [748, 158] on div "Name: Katrina langston Add notes Migrate notes" at bounding box center [704, 370] width 1409 height 576
click at [748, 158] on div "Name: Katrina langston Add notes Migrate notes" at bounding box center [711, 370] width 1423 height 576
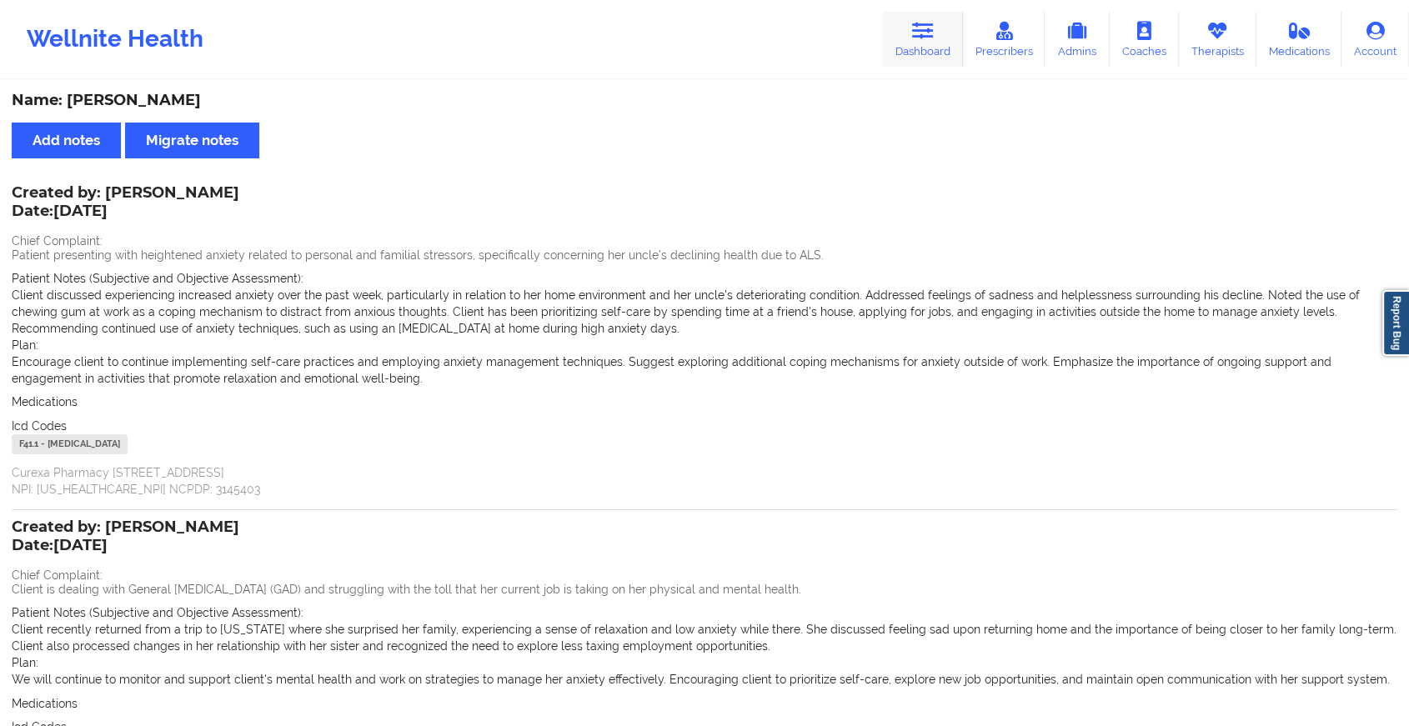
click at [921, 56] on link "Dashboard" at bounding box center [923, 39] width 80 height 55
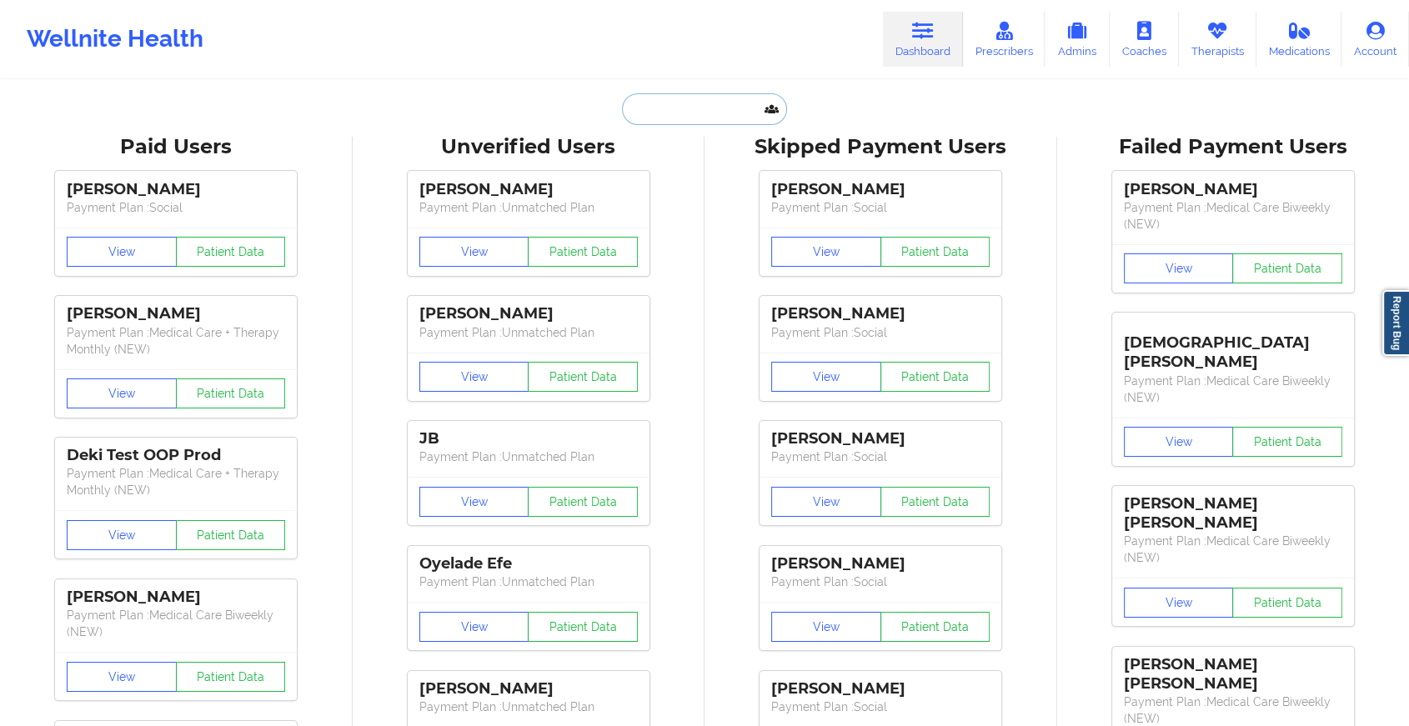
click at [730, 100] on input "text" at bounding box center [704, 109] width 165 height 32
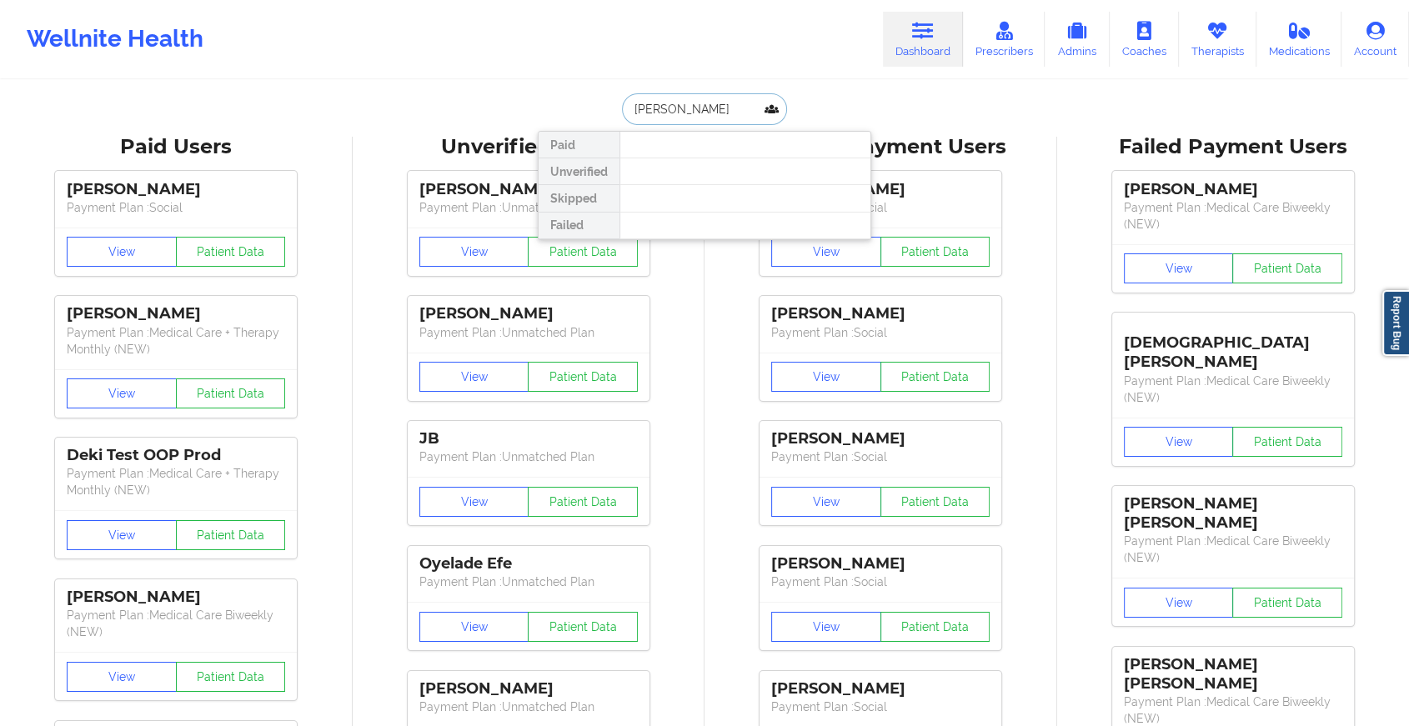
type input "suchira"
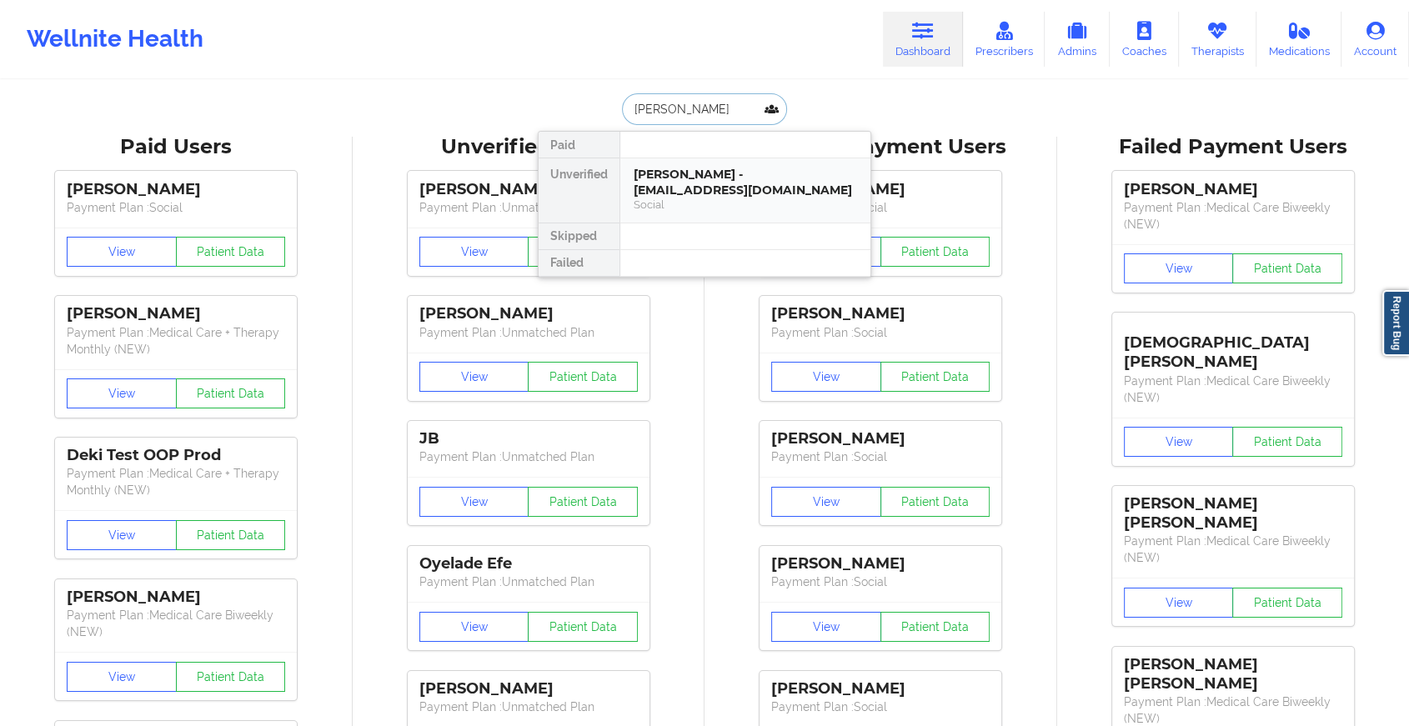
click at [700, 193] on div "Suchira Sharma - suchirarsharma@gmail.com" at bounding box center [745, 182] width 223 height 31
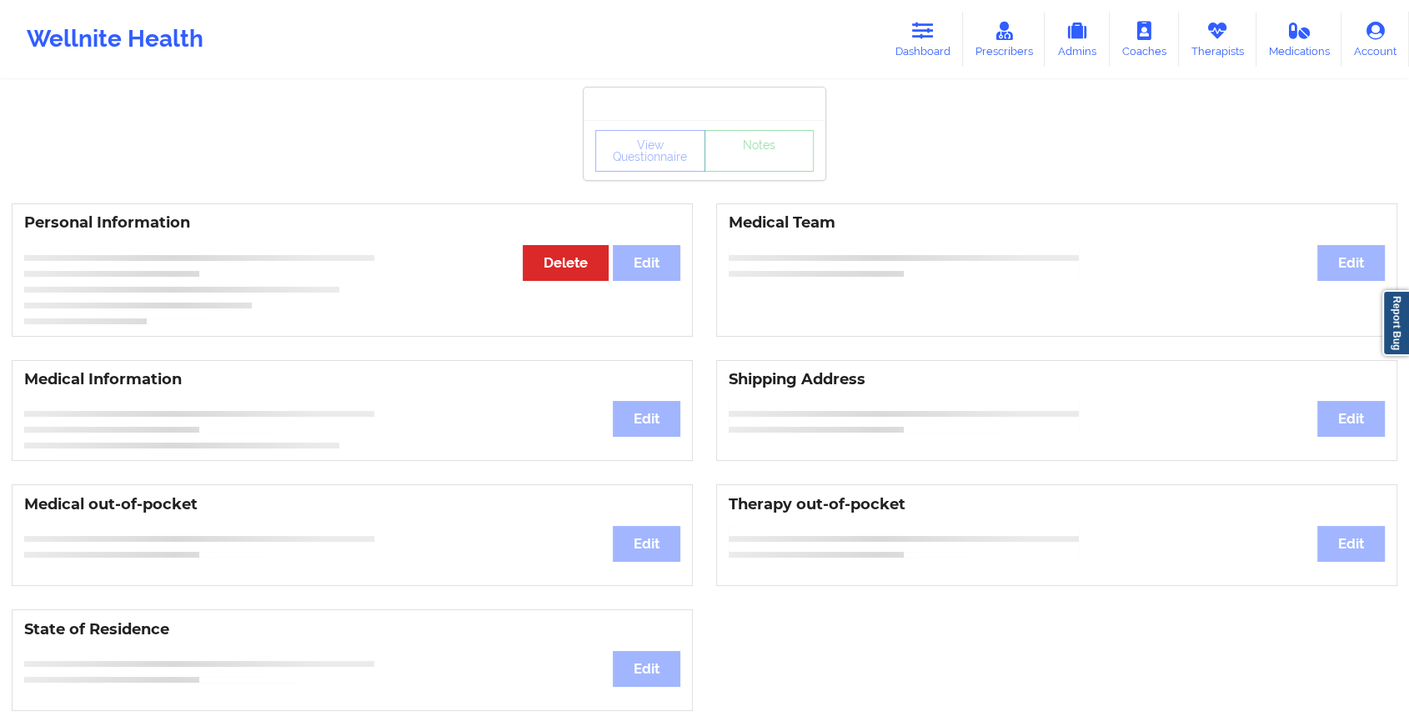
click at [758, 188] on div "View Questionnaire Notes Personal Information Edit Delete Medical Team Edit Med…" at bounding box center [704, 704] width 1409 height 1408
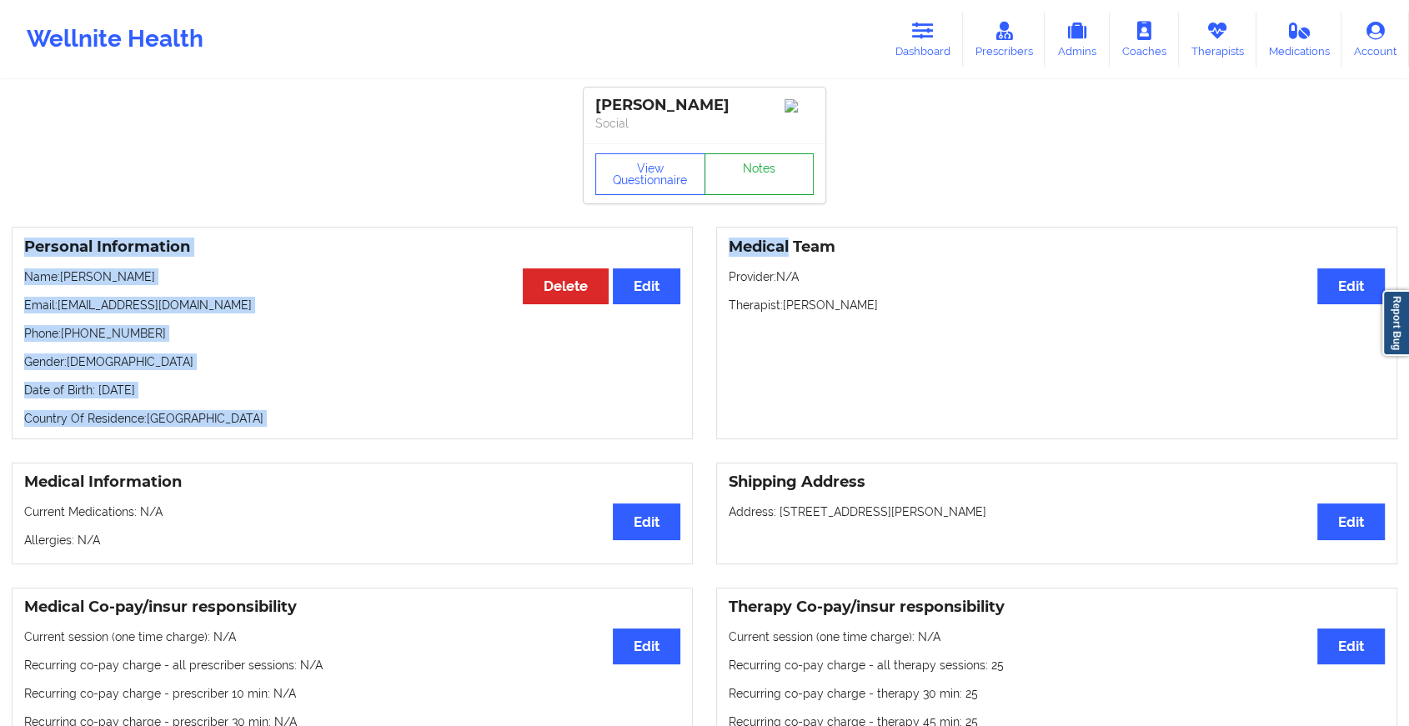
click at [760, 182] on link "Notes" at bounding box center [760, 174] width 110 height 42
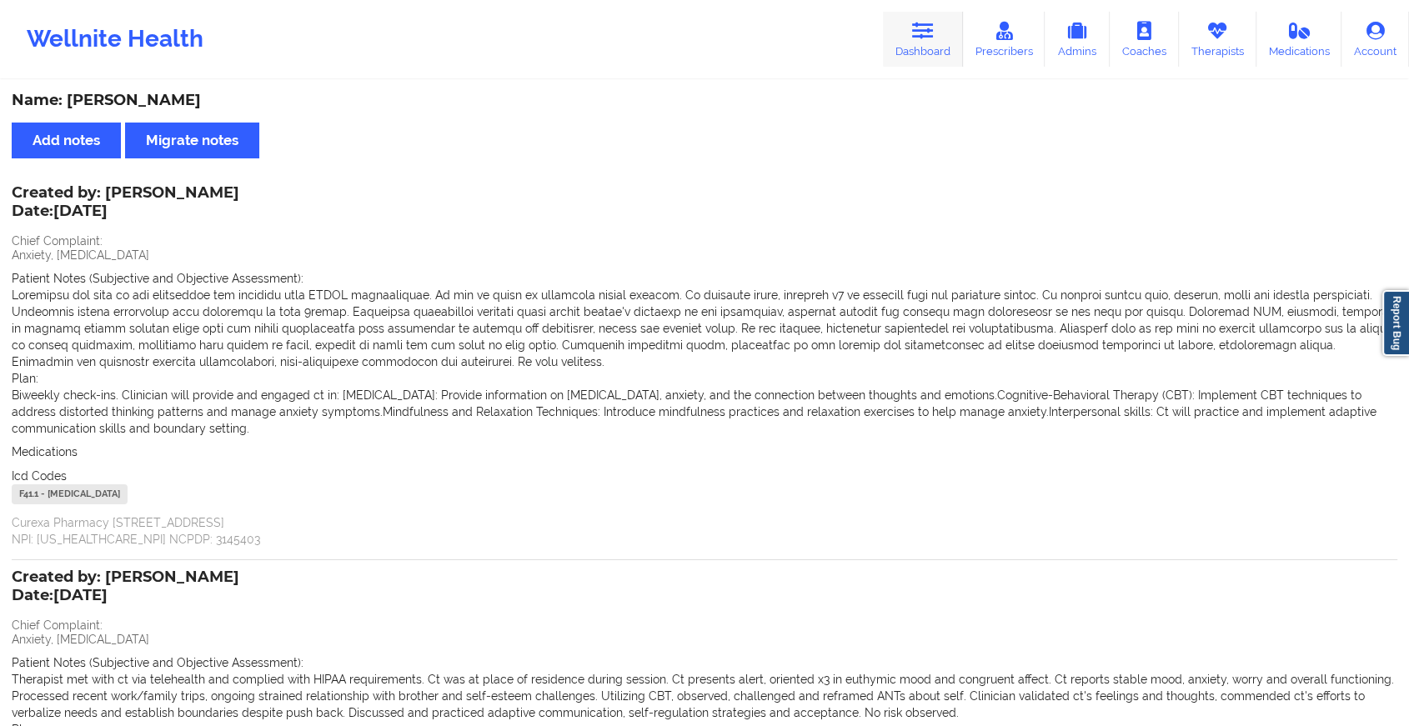
click at [912, 37] on link "Dashboard" at bounding box center [923, 39] width 80 height 55
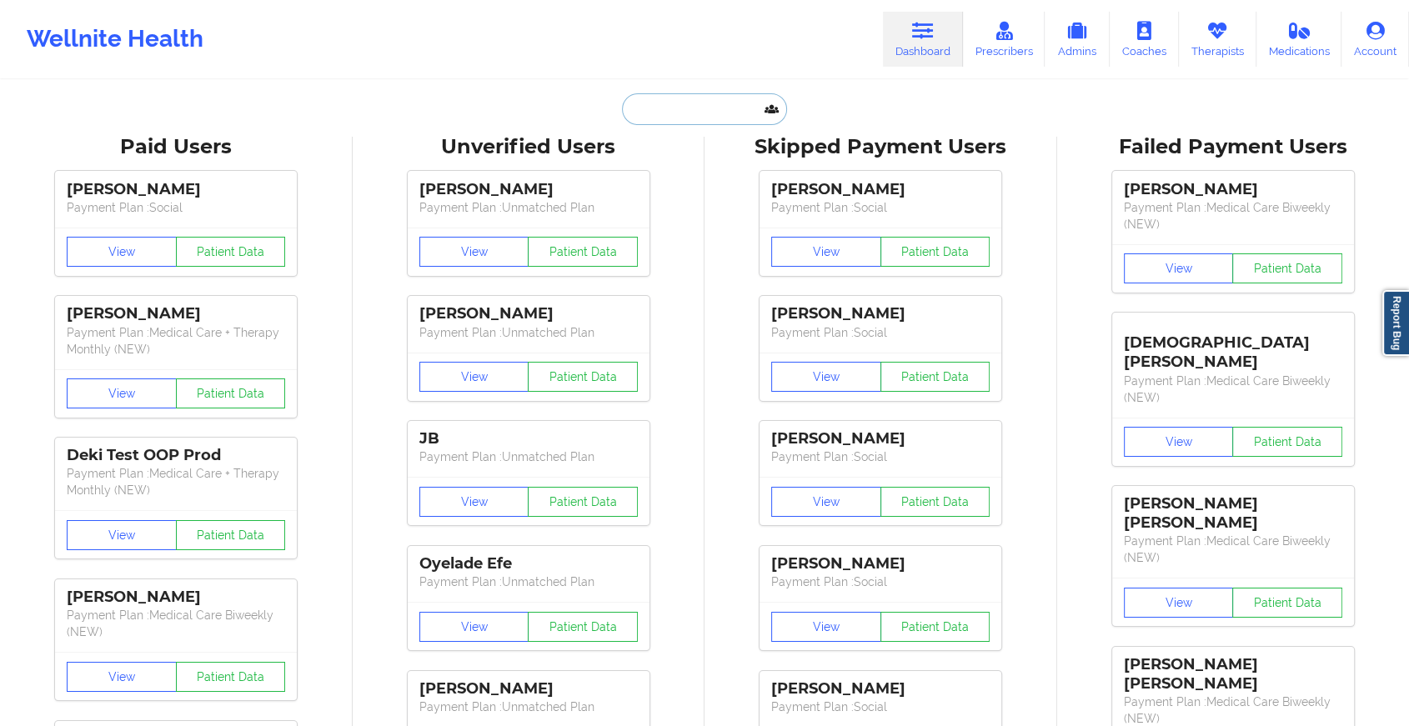
click at [667, 98] on input "text" at bounding box center [704, 109] width 165 height 32
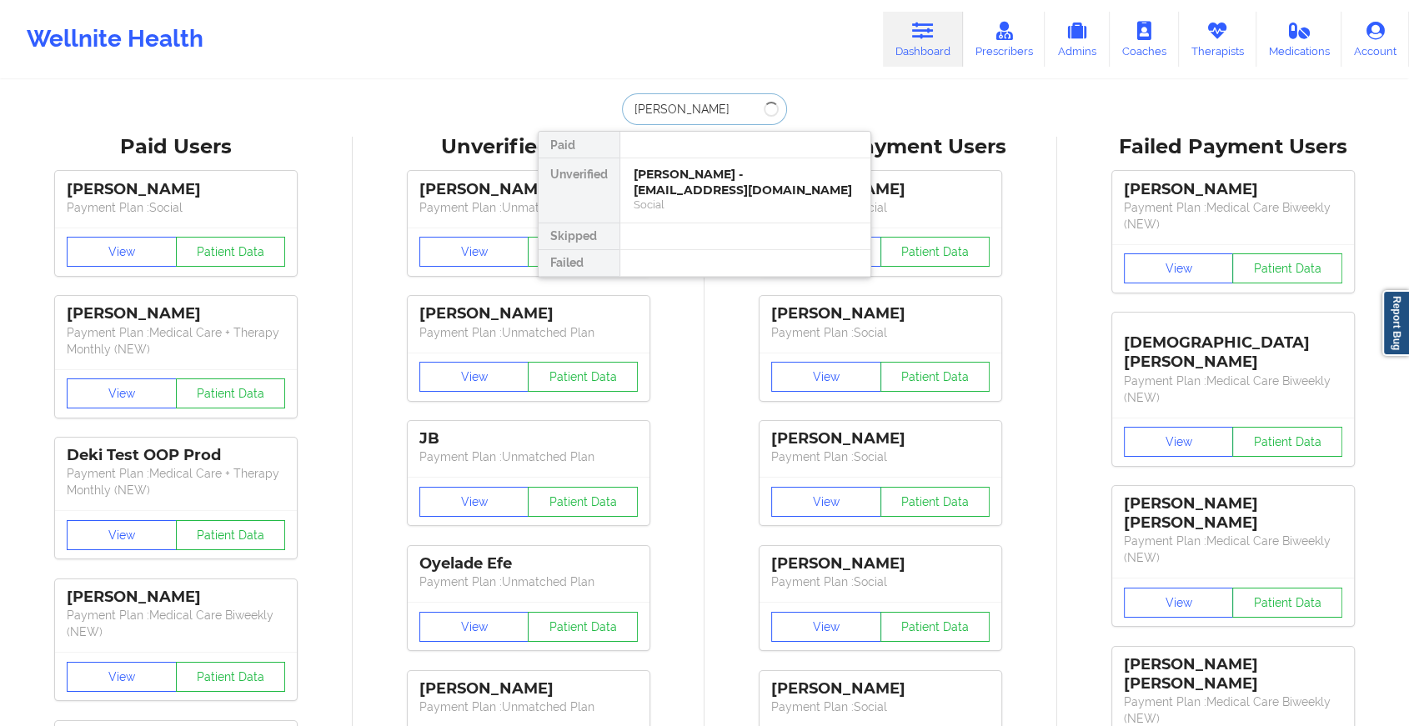
type input "lauryn da"
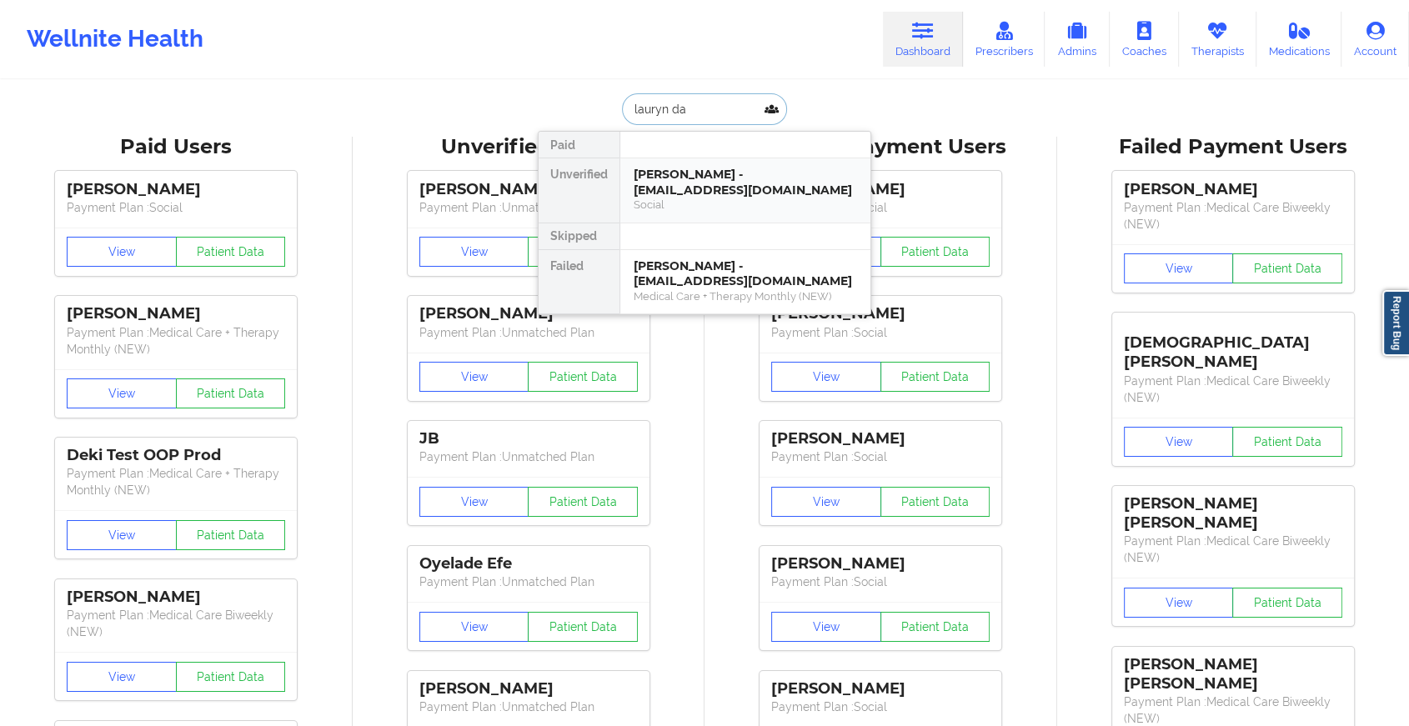
click at [712, 185] on div "Lauryn Davidson - jenlauri2@optonline.net" at bounding box center [745, 182] width 223 height 31
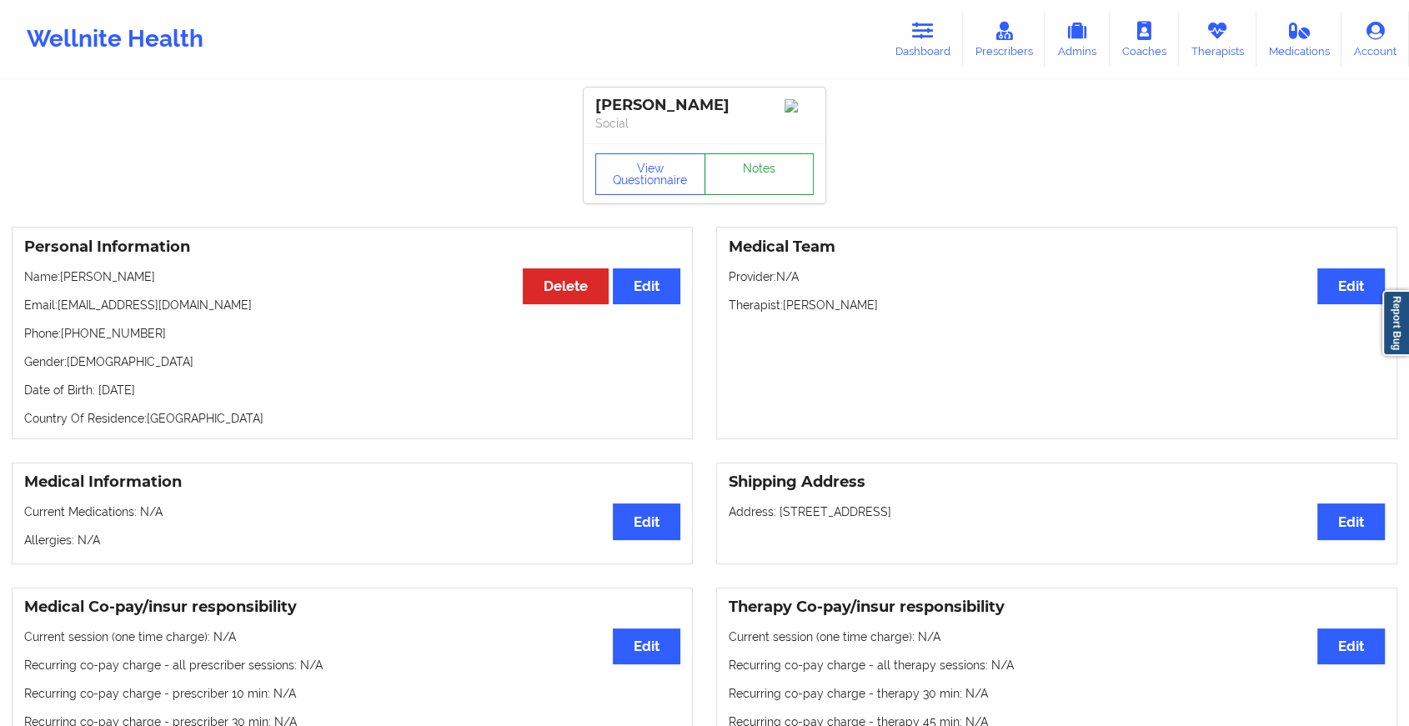
click at [762, 183] on link "Notes" at bounding box center [760, 174] width 110 height 42
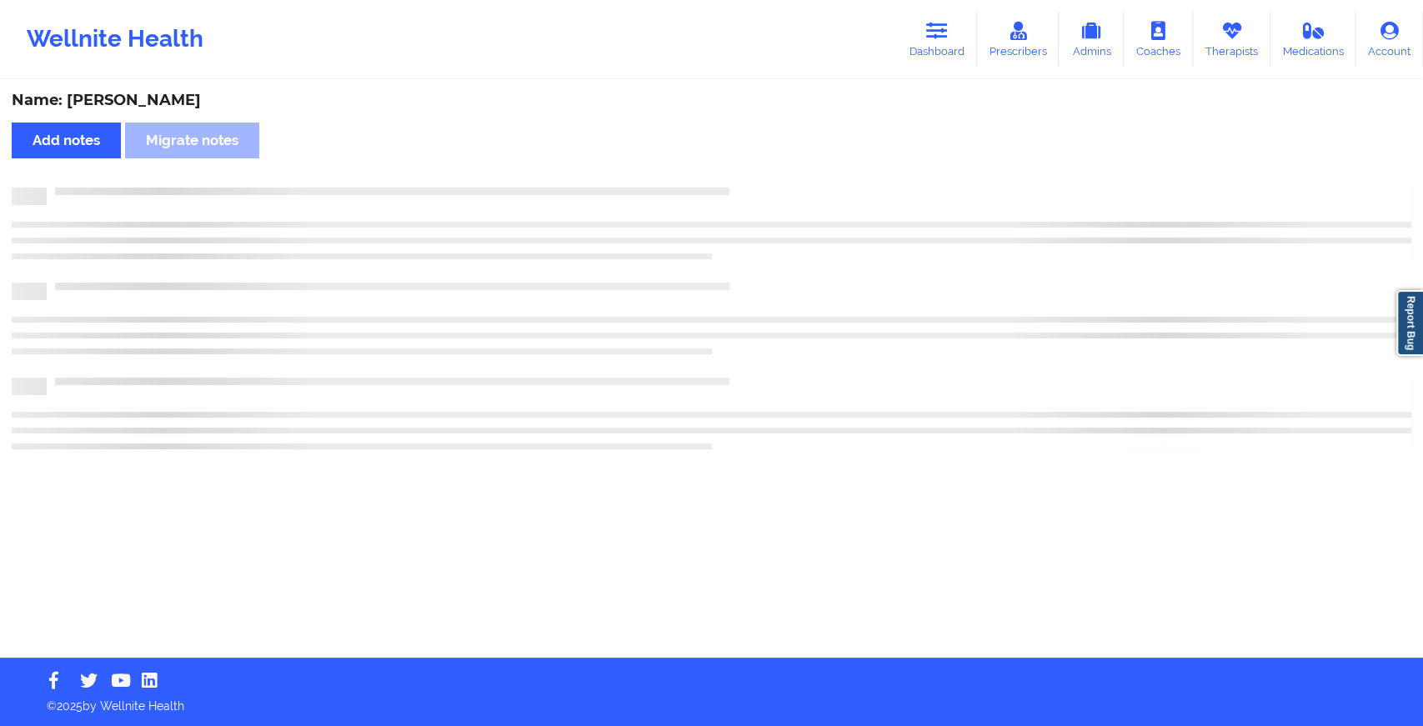
click at [897, 321] on div "Name: Lauryn Davidson Add notes Migrate notes" at bounding box center [711, 370] width 1423 height 576
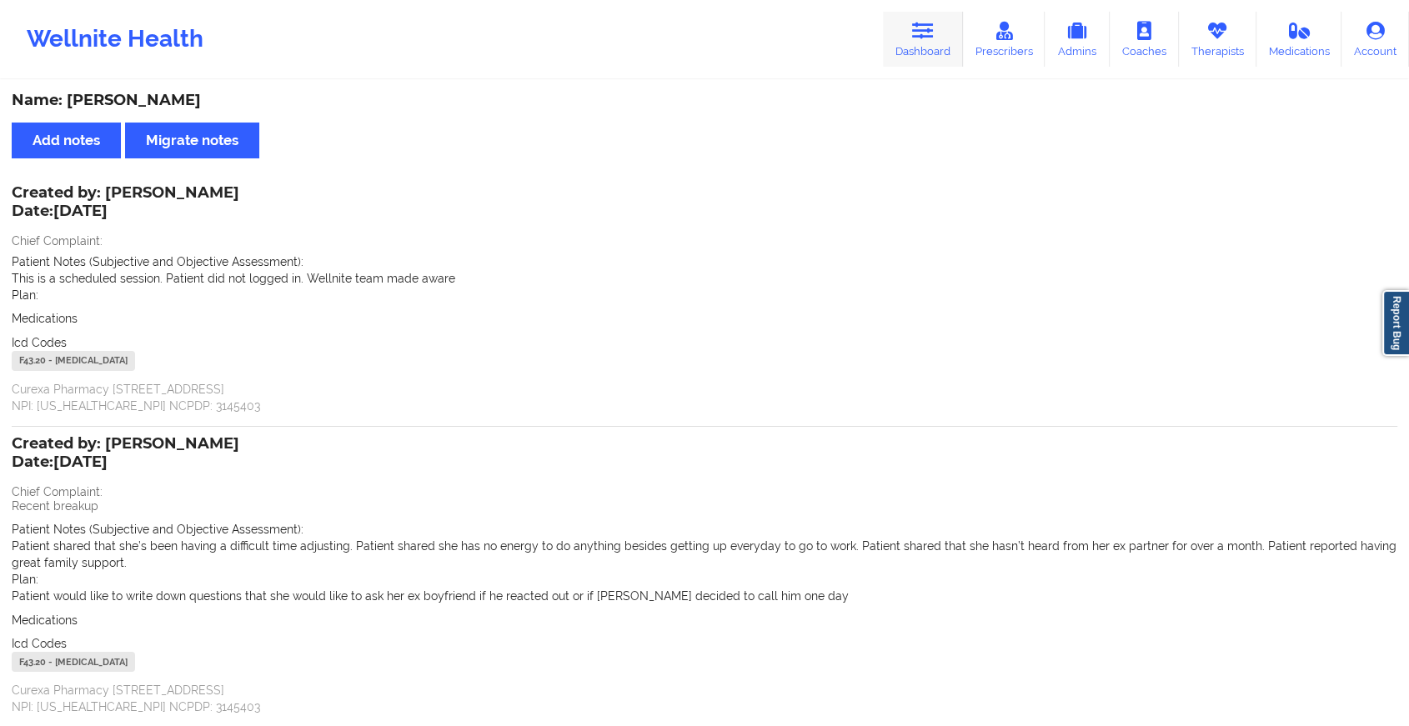
click at [925, 33] on icon at bounding box center [923, 31] width 22 height 18
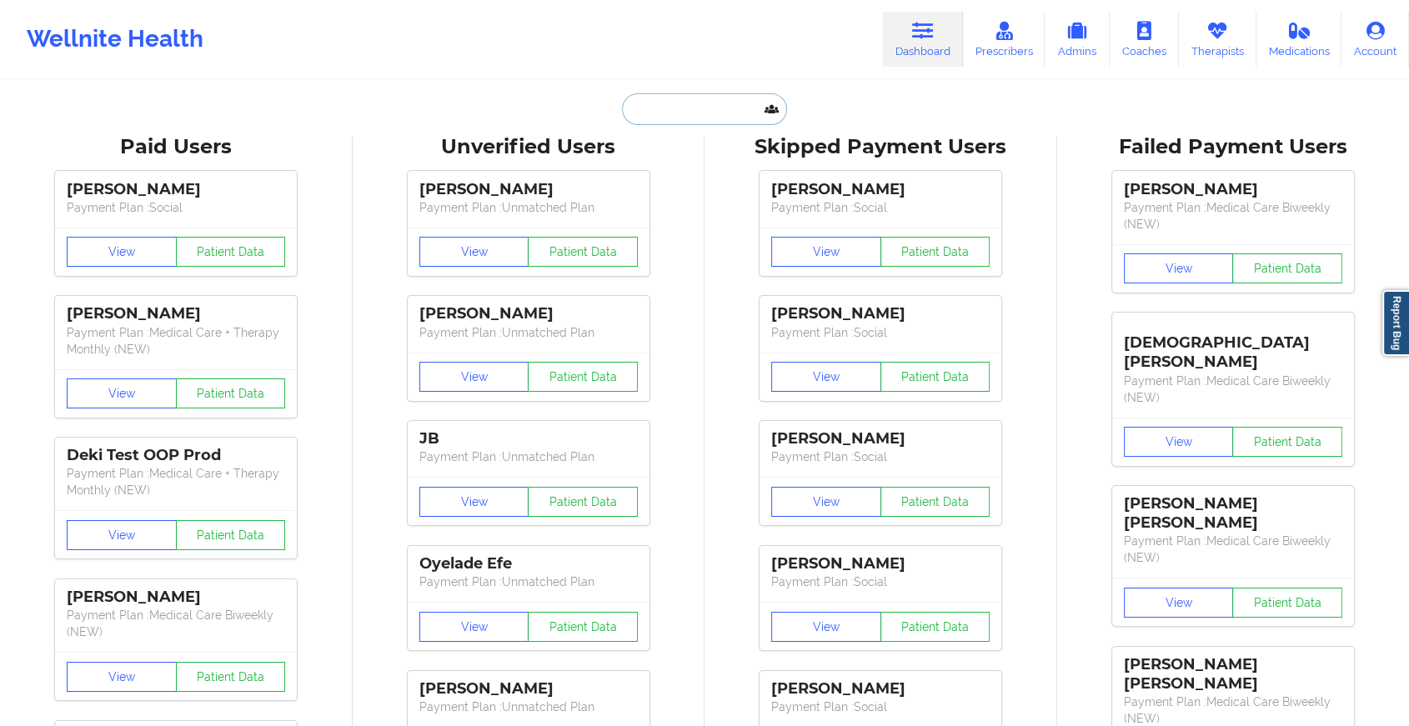
click at [720, 116] on input "text" at bounding box center [704, 109] width 165 height 32
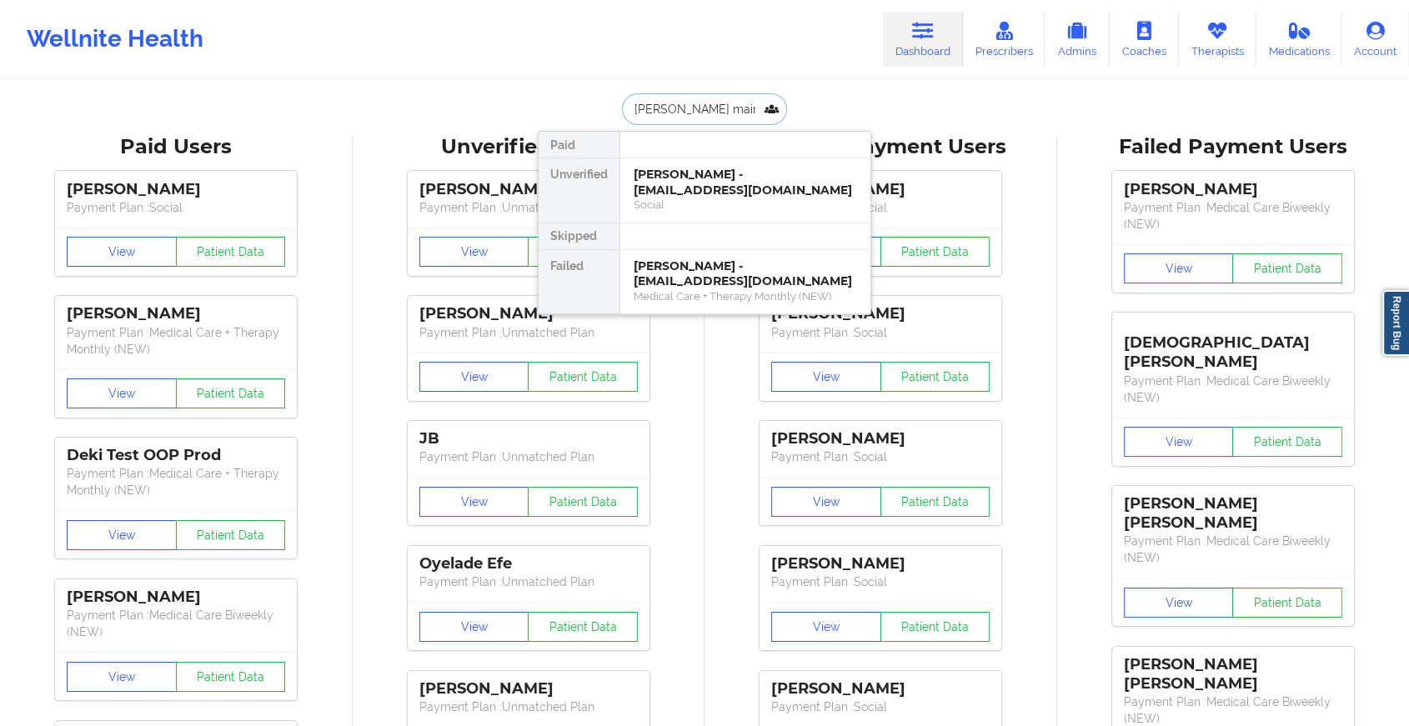
type input "nichole mains"
click at [690, 178] on div "Nichole mains - nlm41@pitt.edu" at bounding box center [745, 182] width 223 height 31
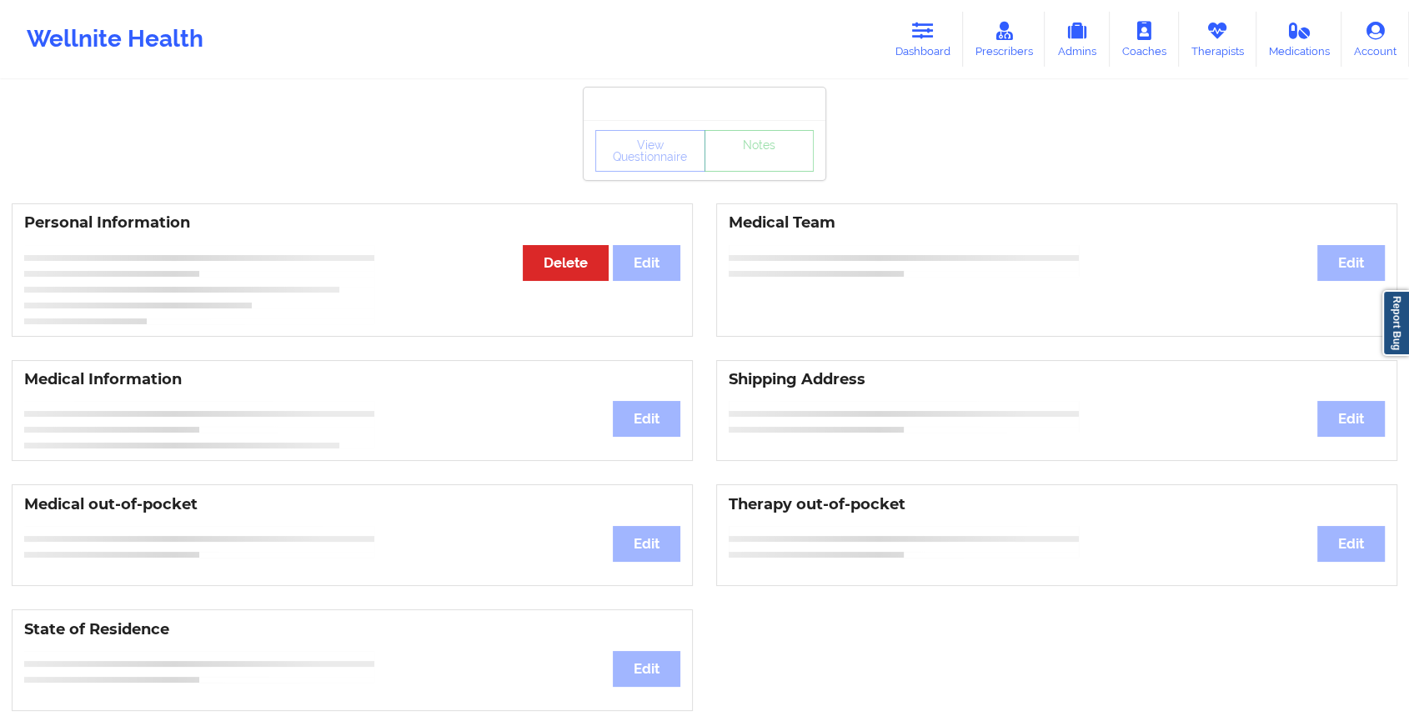
click at [759, 177] on div "View Questionnaire Notes" at bounding box center [705, 150] width 242 height 60
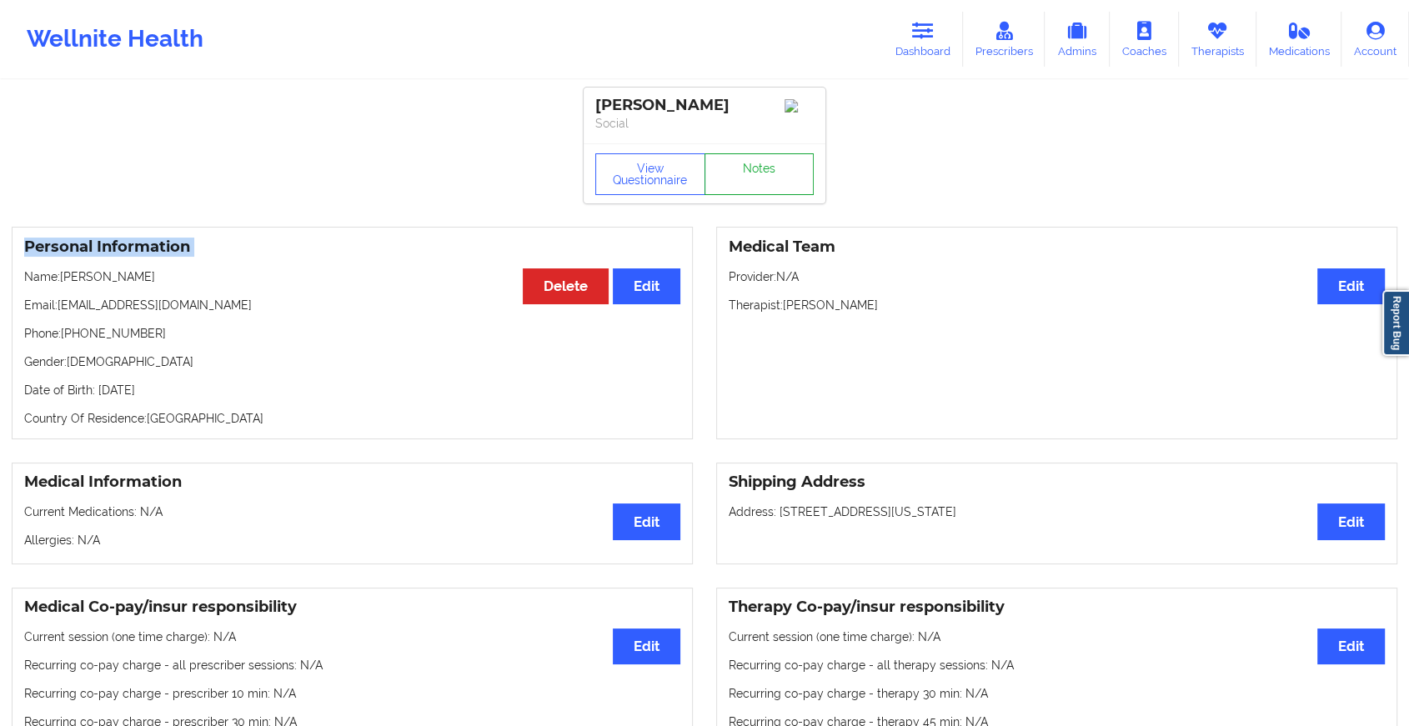
click at [759, 177] on link "Notes" at bounding box center [760, 174] width 110 height 42
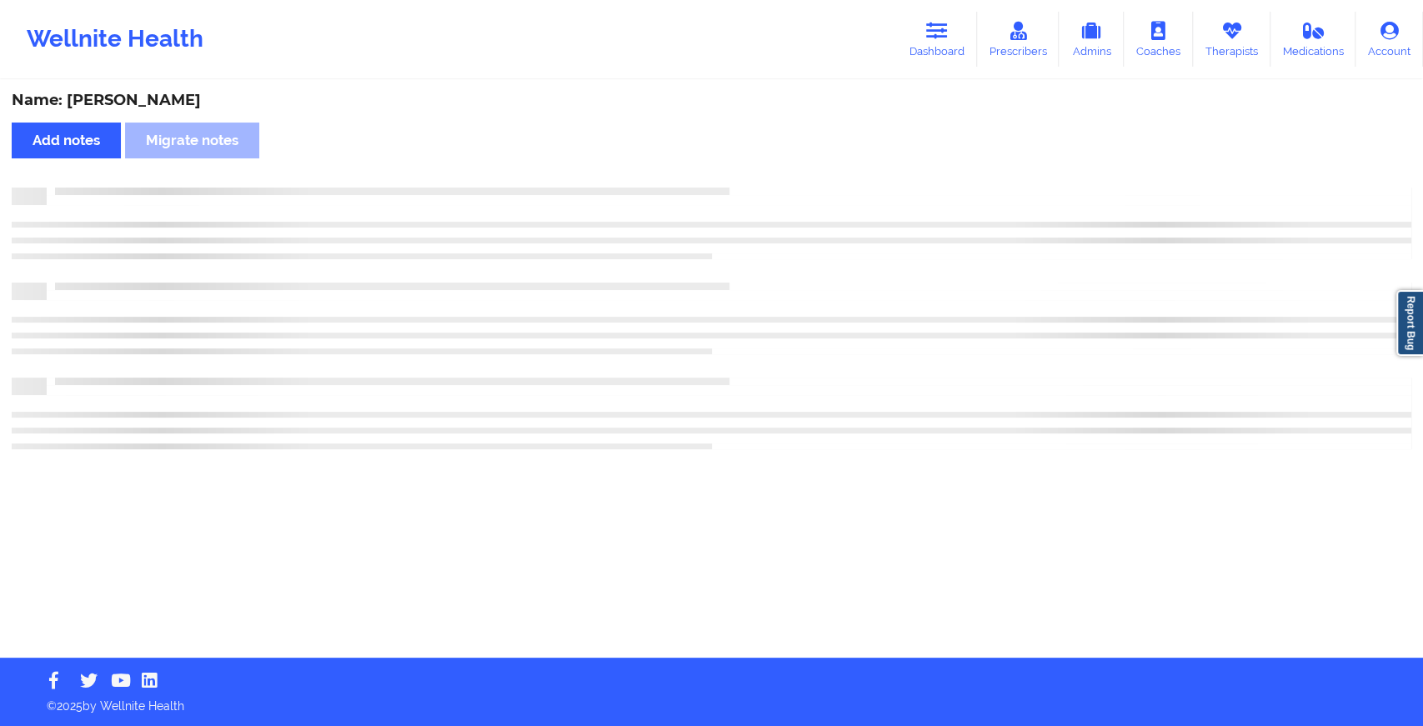
click at [759, 177] on div "Name: Nichole mains Add notes Migrate notes" at bounding box center [711, 370] width 1423 height 576
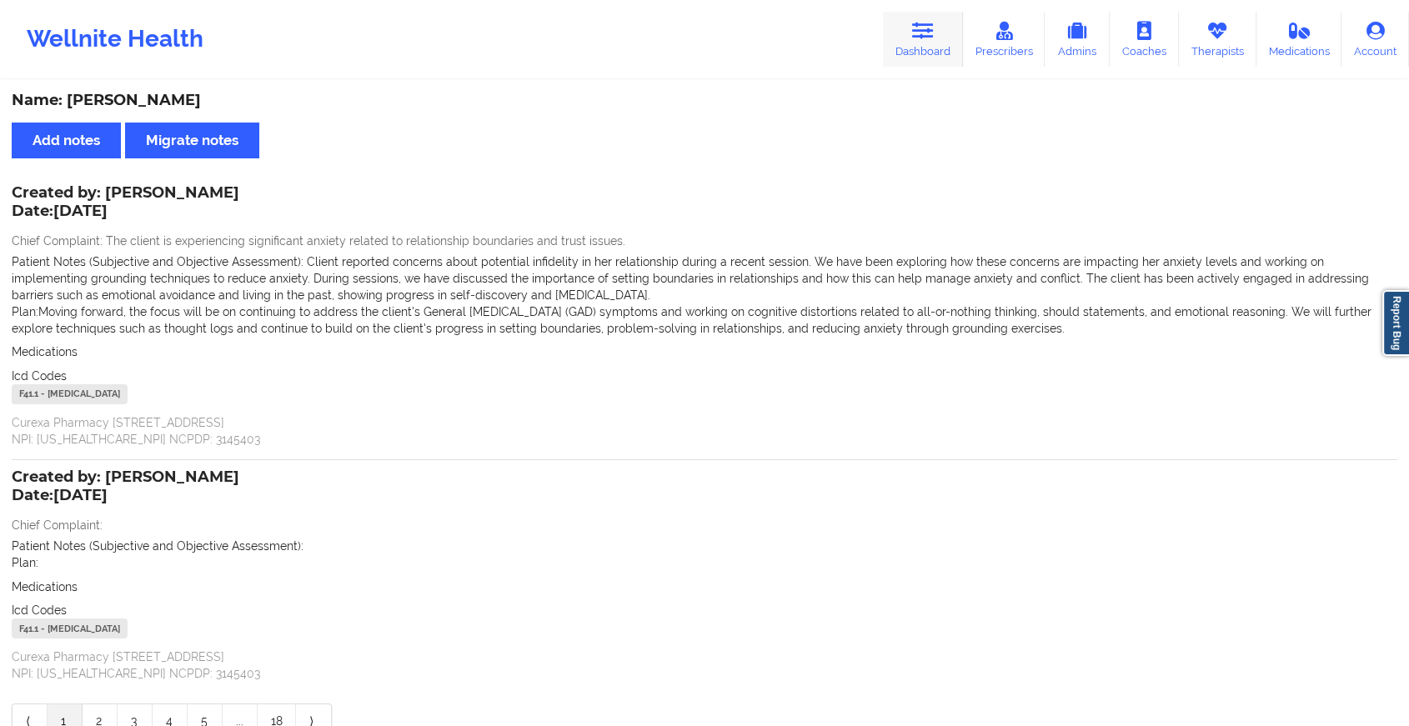
click at [927, 67] on link "Dashboard" at bounding box center [923, 39] width 80 height 55
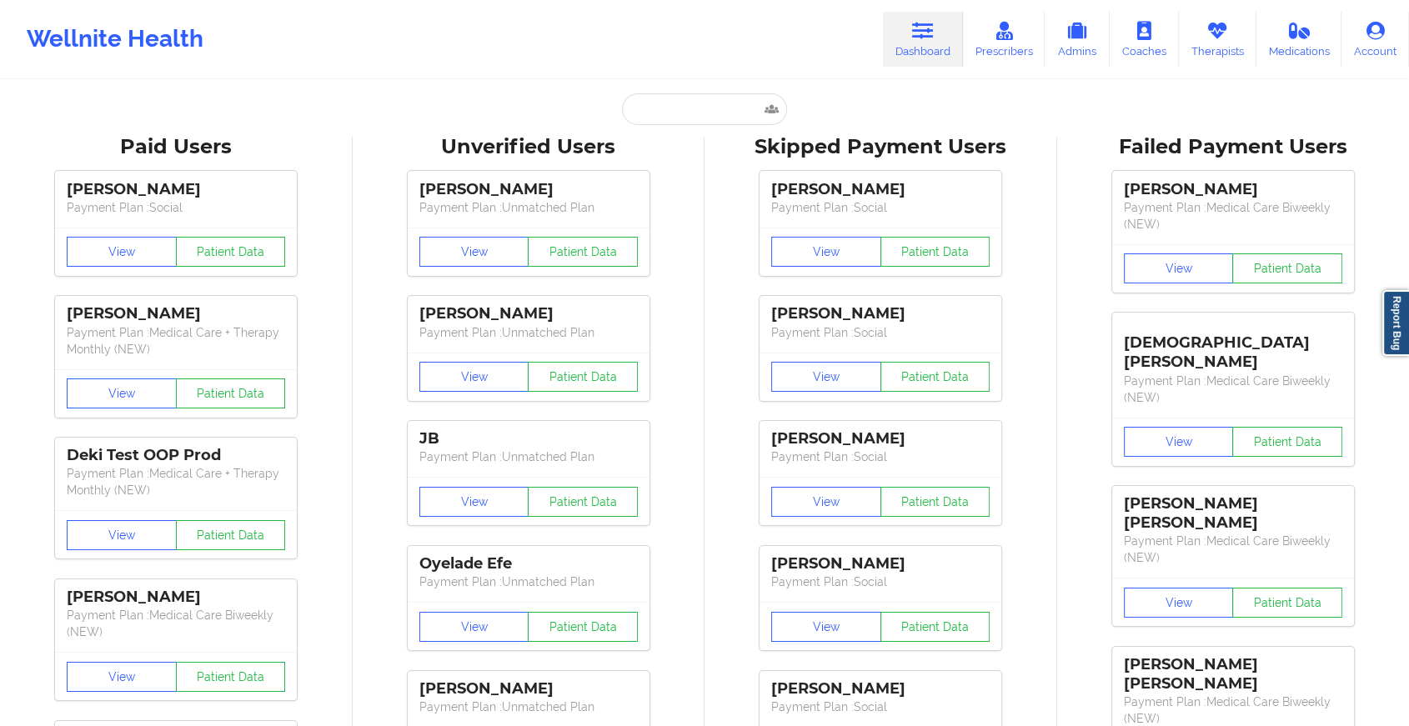
click at [685, 118] on input "text" at bounding box center [704, 109] width 165 height 32
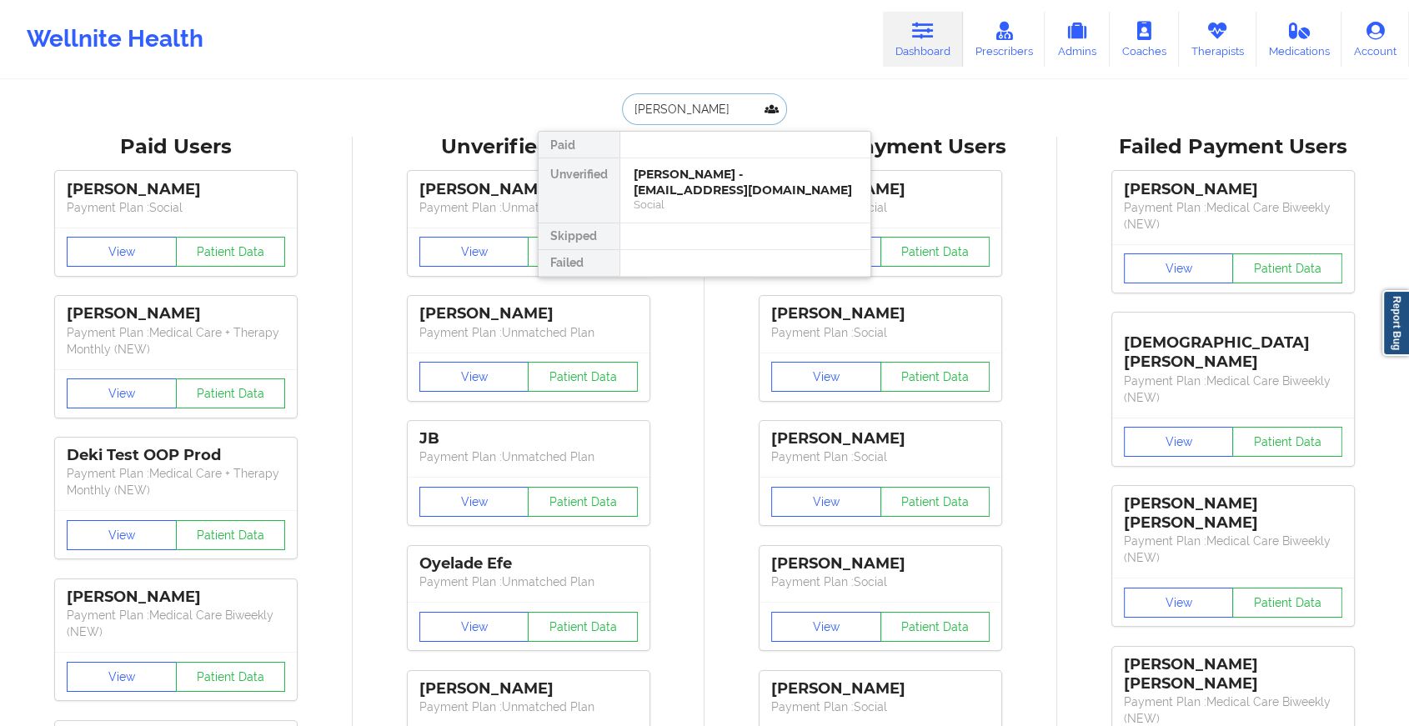
type input "edward g"
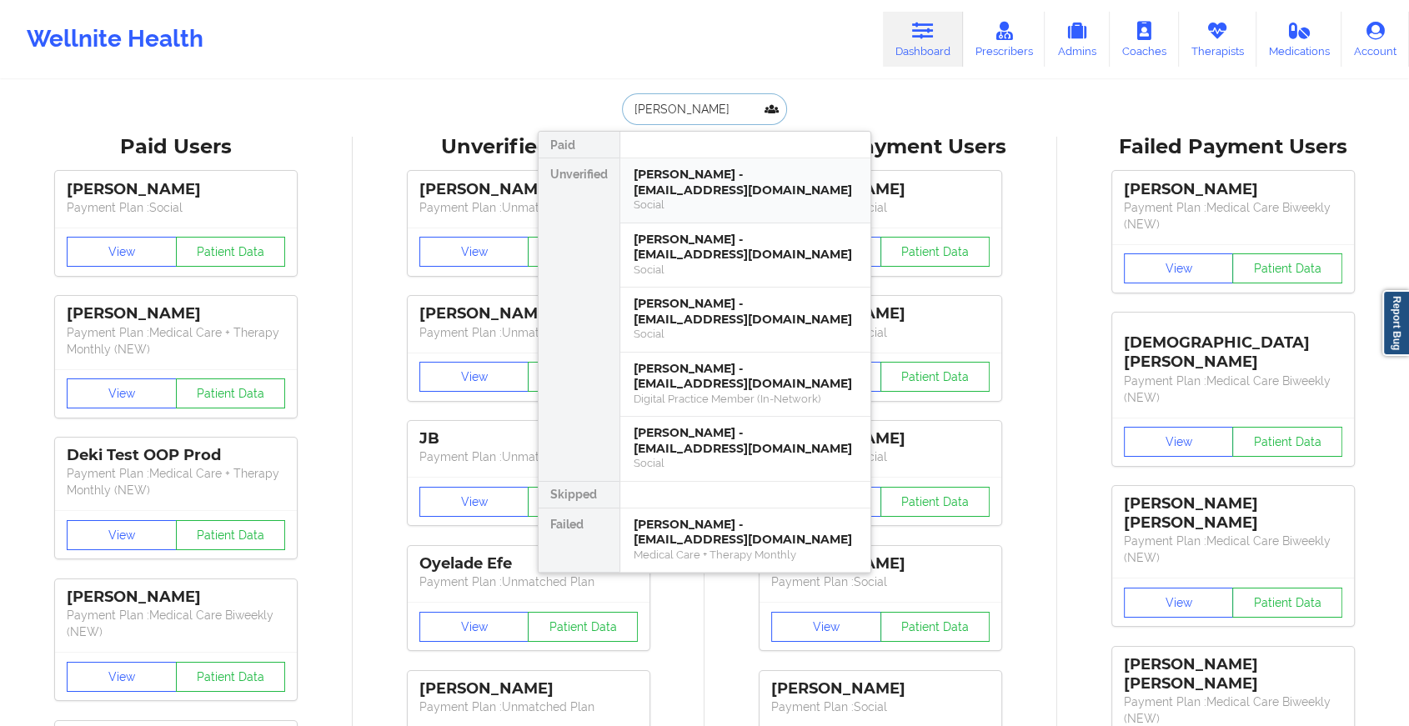
click at [678, 210] on div "Social" at bounding box center [745, 205] width 223 height 14
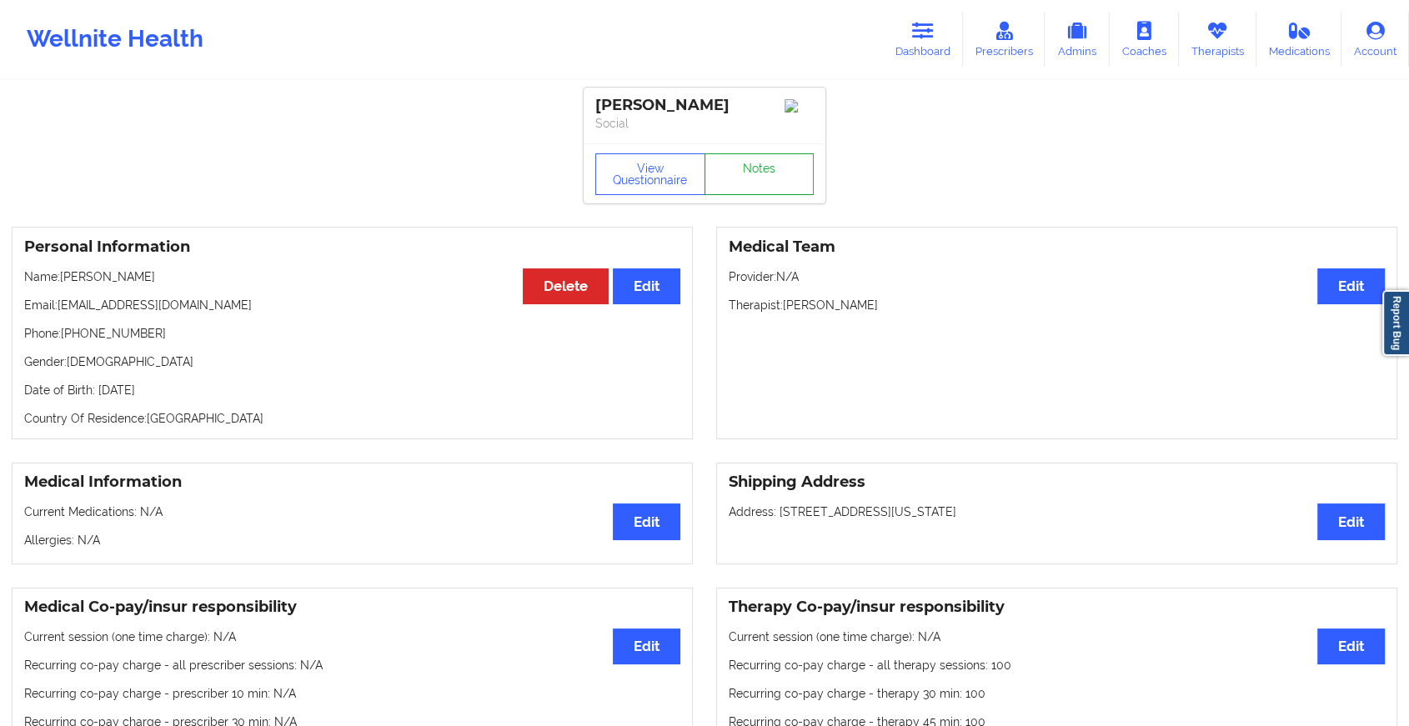
click at [747, 174] on link "Notes" at bounding box center [760, 174] width 110 height 42
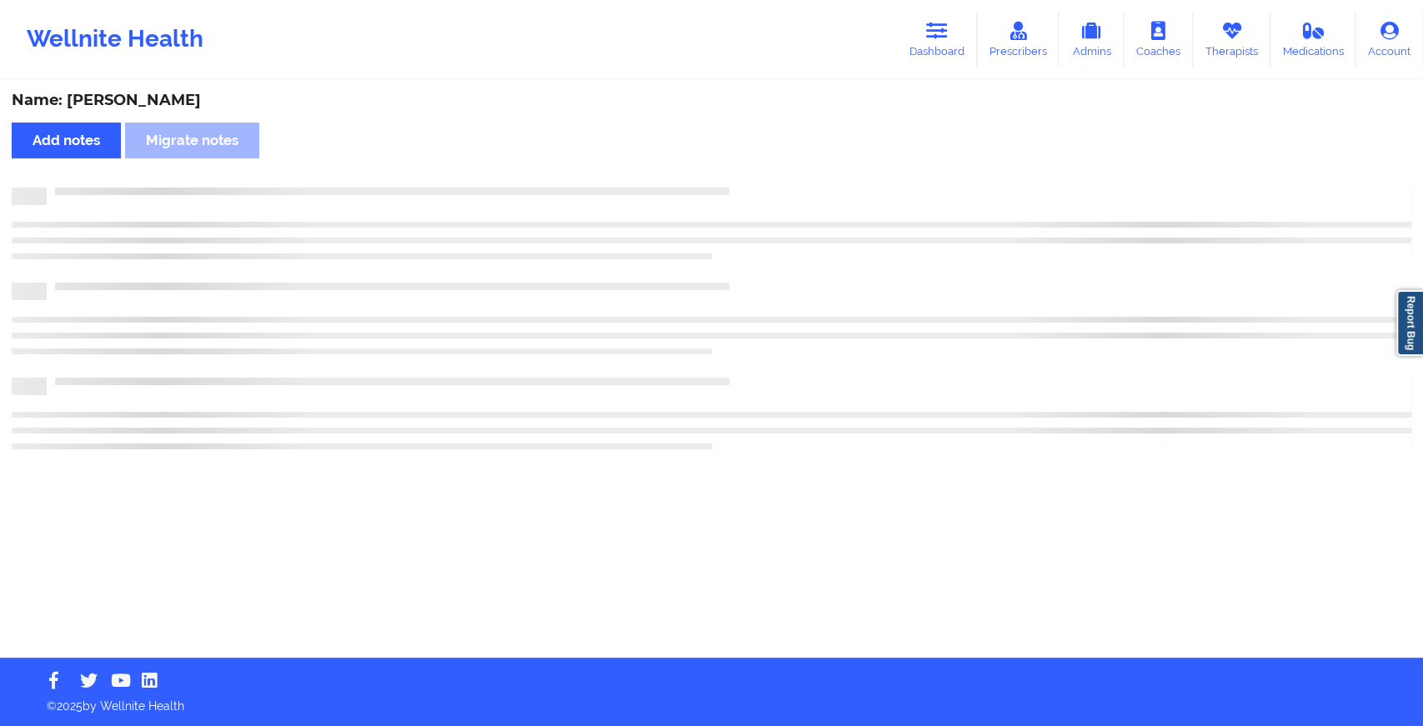
click at [747, 174] on div "Name: Edward Godfrey Add notes Migrate notes" at bounding box center [711, 370] width 1423 height 576
drag, startPoint x: 747, startPoint y: 173, endPoint x: 934, endPoint y: 358, distance: 262.4
click at [934, 358] on div "Name: Edward Godfrey Add notes Migrate notes" at bounding box center [711, 370] width 1423 height 576
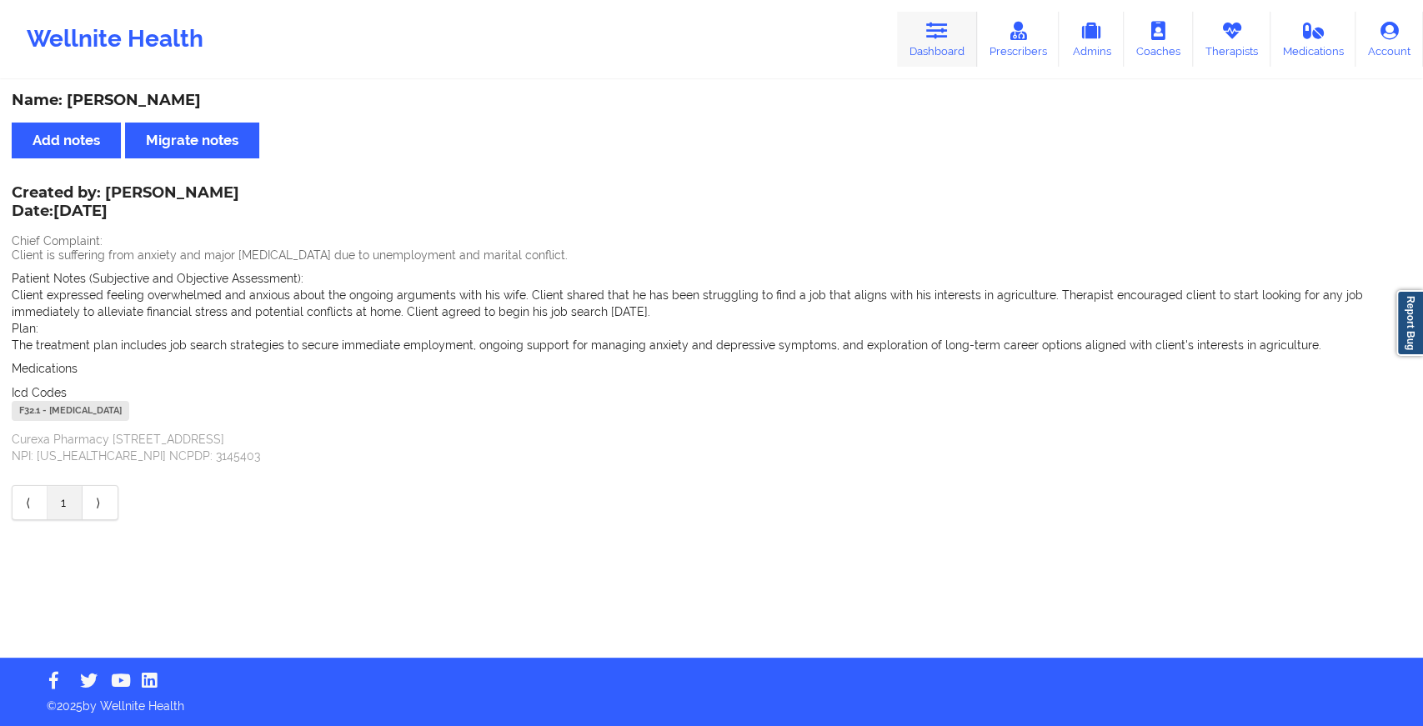
click at [951, 33] on link "Dashboard" at bounding box center [937, 39] width 80 height 55
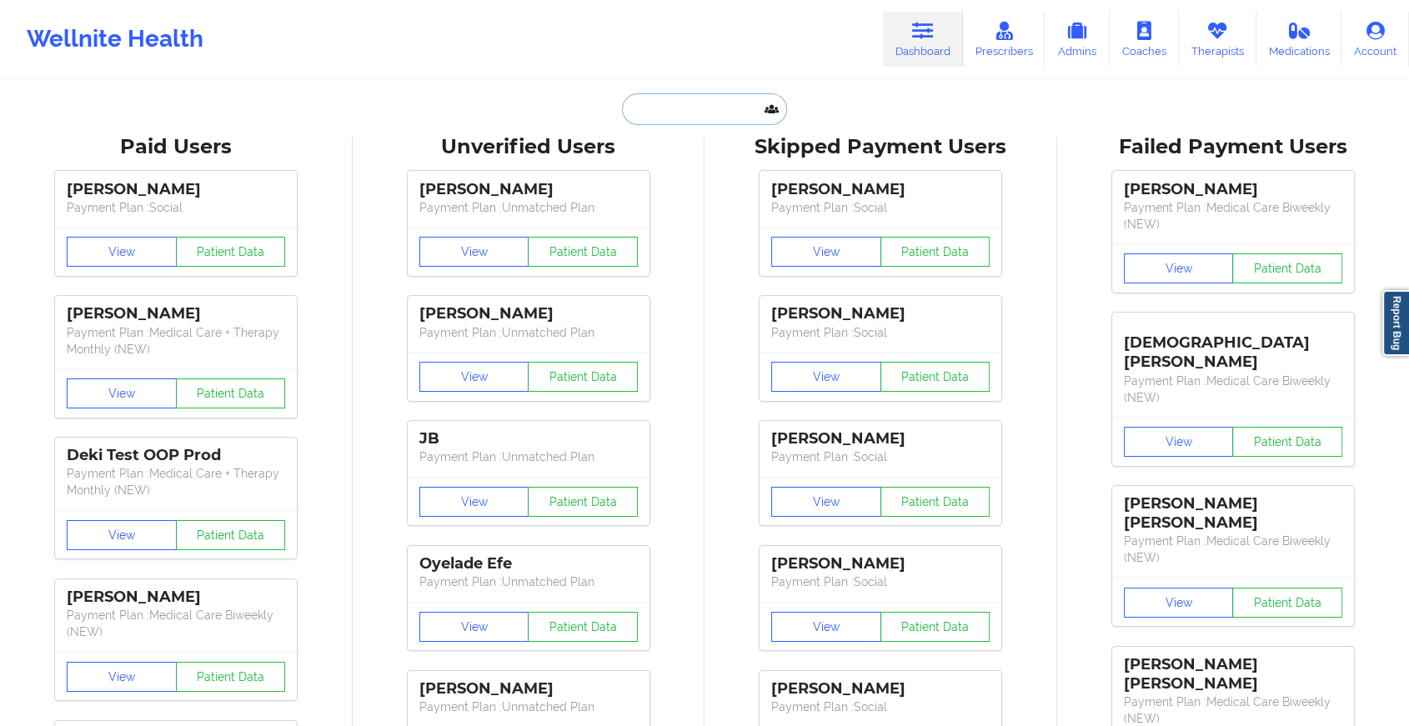
click at [700, 107] on input "text" at bounding box center [704, 109] width 165 height 32
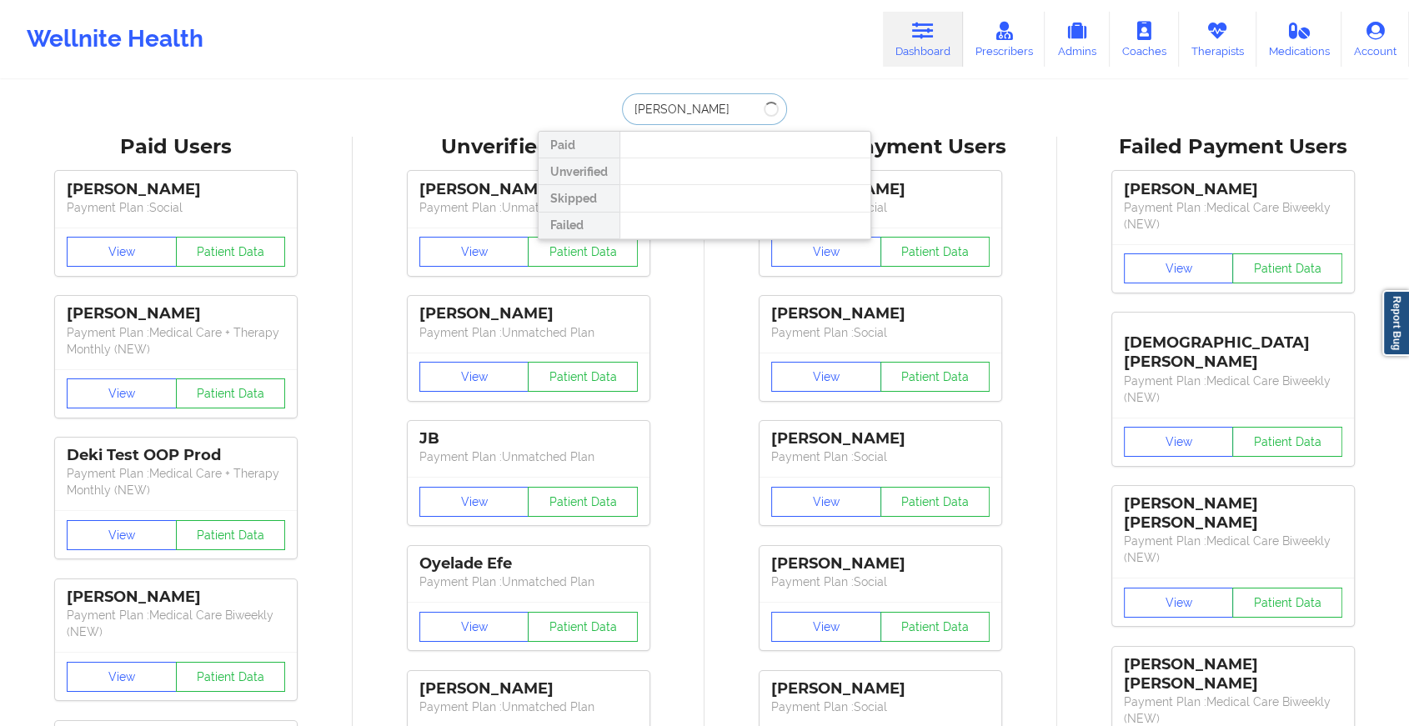
type input "thamar manu"
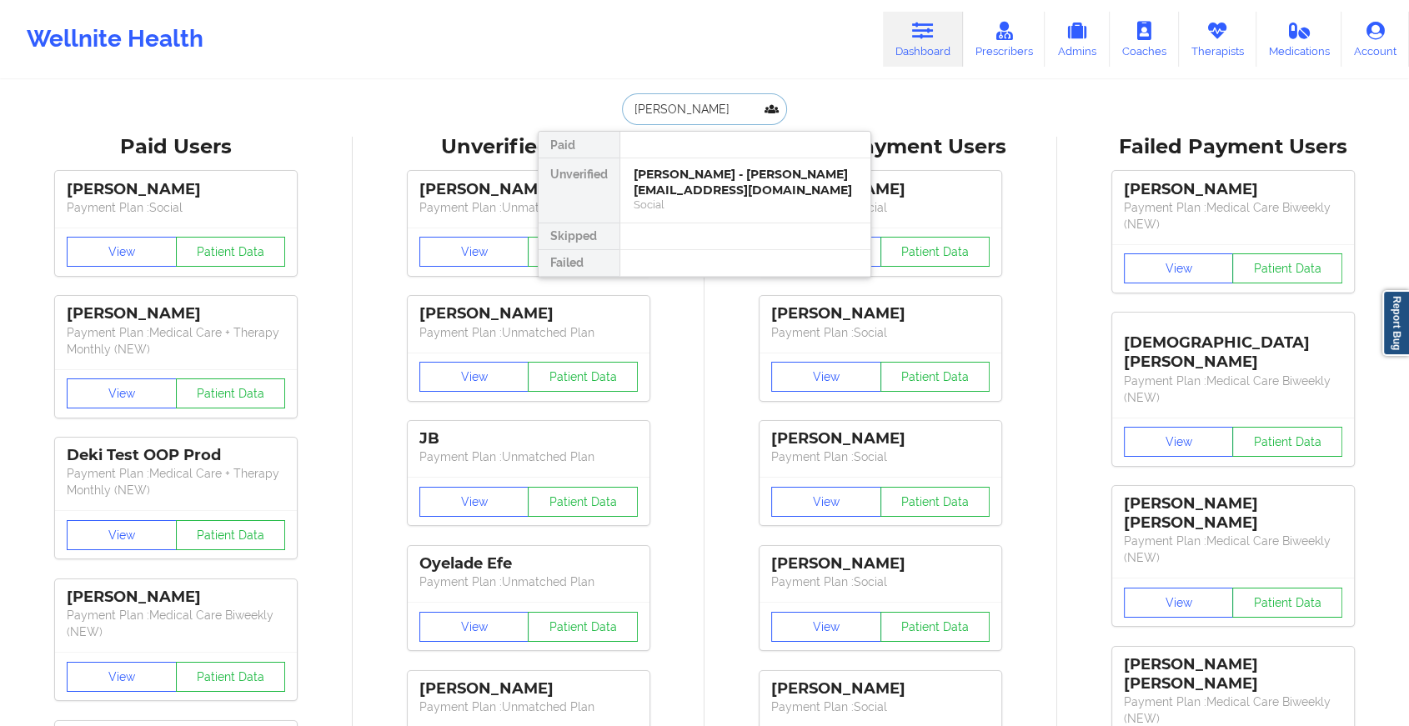
click at [695, 180] on div "THAMAR MANUEL - thamarmason@gmail.com" at bounding box center [745, 182] width 223 height 31
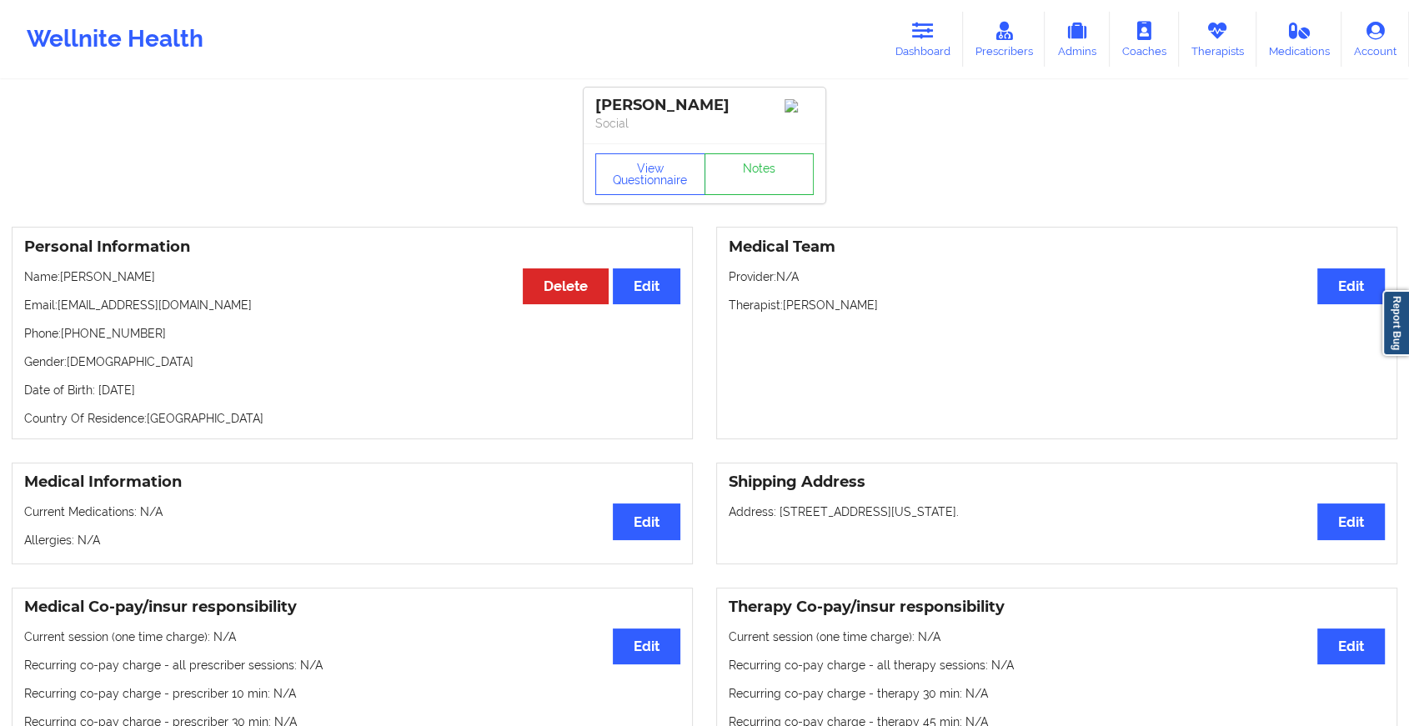
click at [774, 173] on div "View Questionnaire Notes" at bounding box center [705, 173] width 242 height 60
click at [774, 173] on link "Notes" at bounding box center [760, 174] width 110 height 42
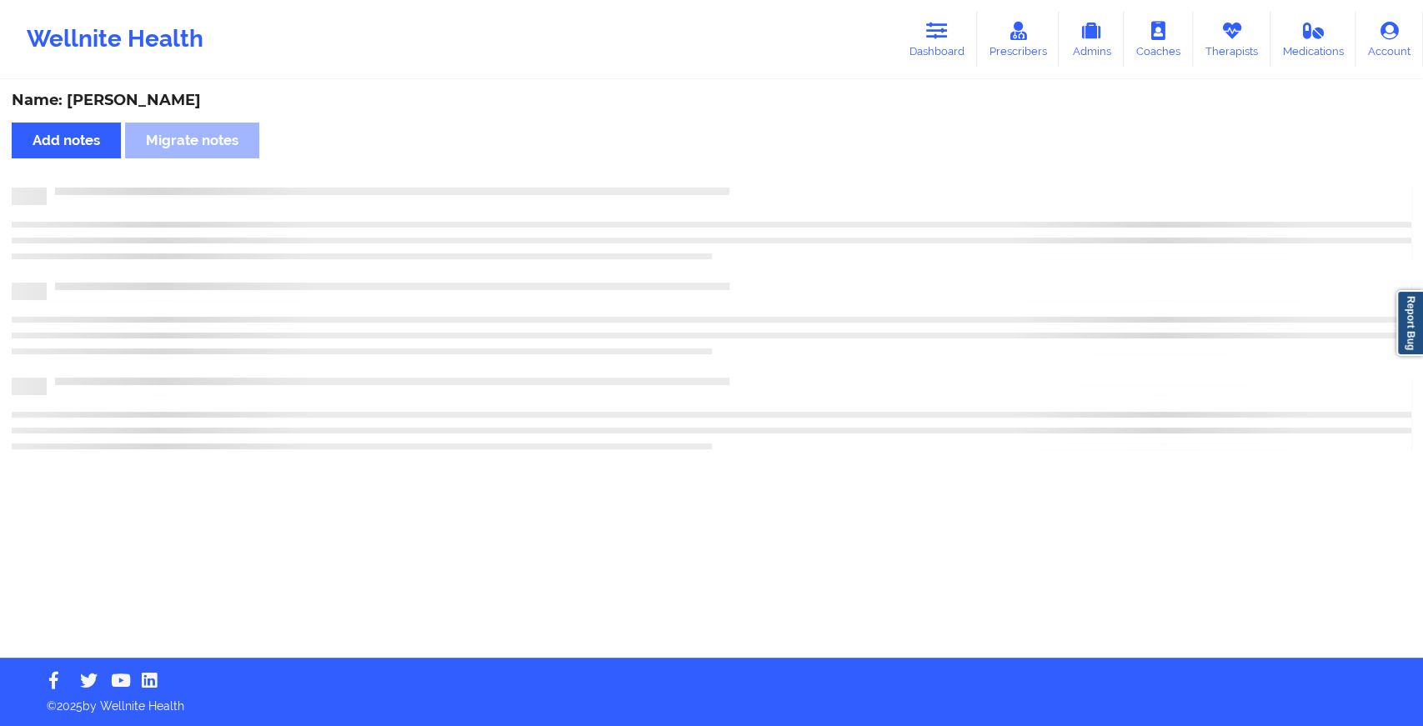
click at [774, 173] on div "Name: THAMAR MANUEL Add notes Migrate notes" at bounding box center [711, 370] width 1423 height 576
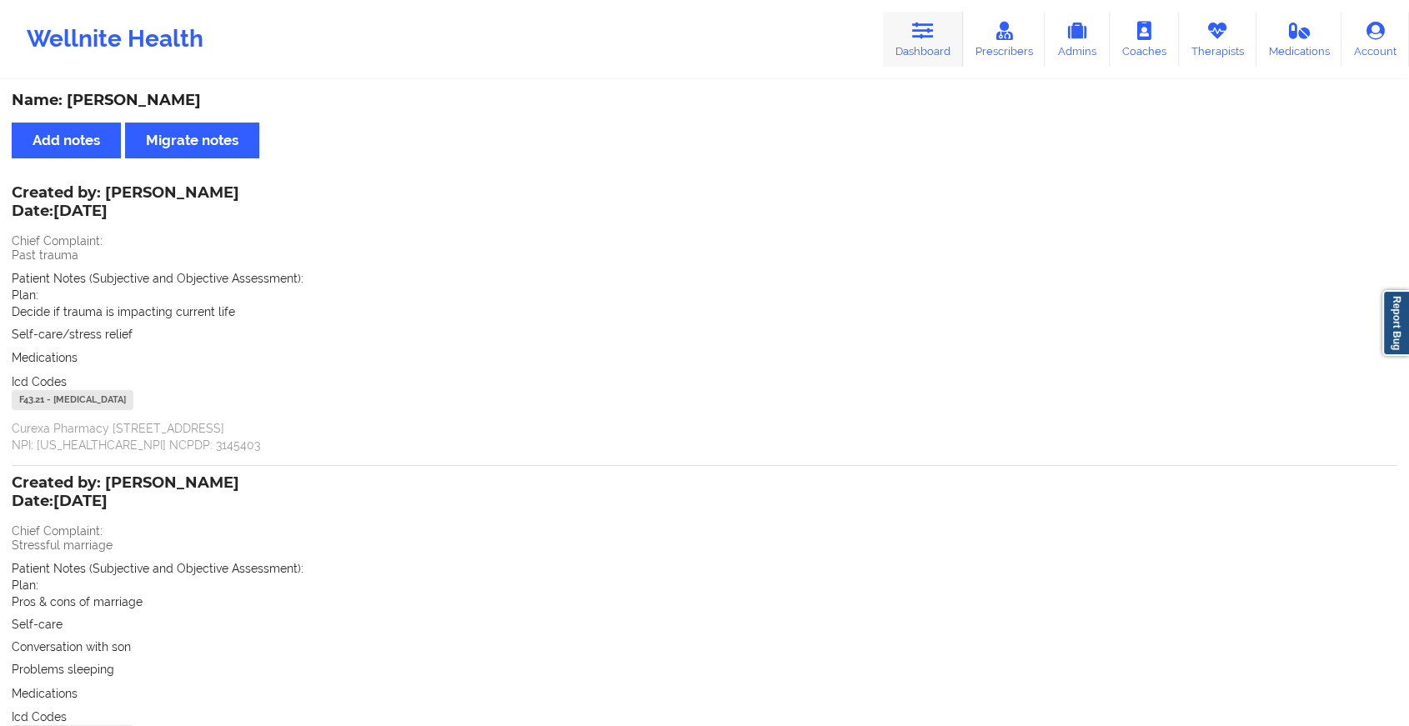
click at [927, 42] on link "Dashboard" at bounding box center [923, 39] width 80 height 55
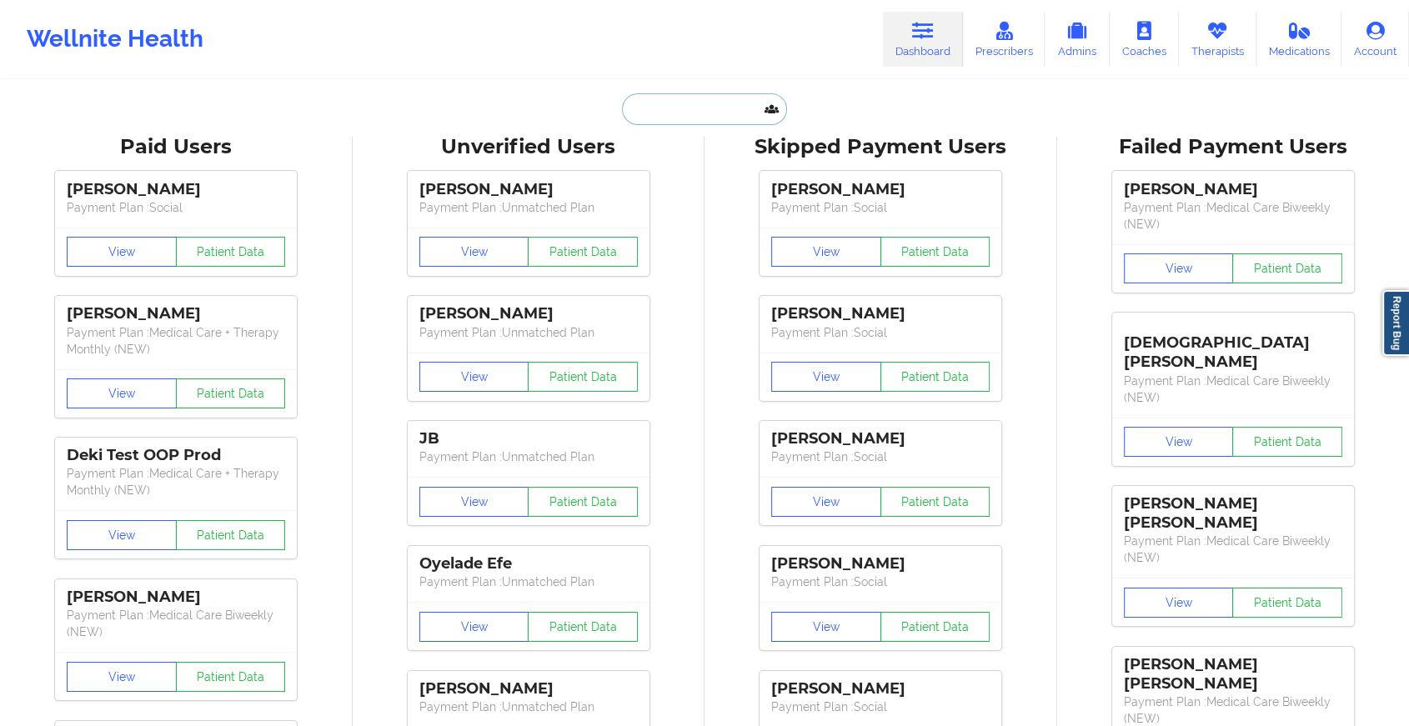
click at [720, 123] on input "text" at bounding box center [704, 109] width 165 height 32
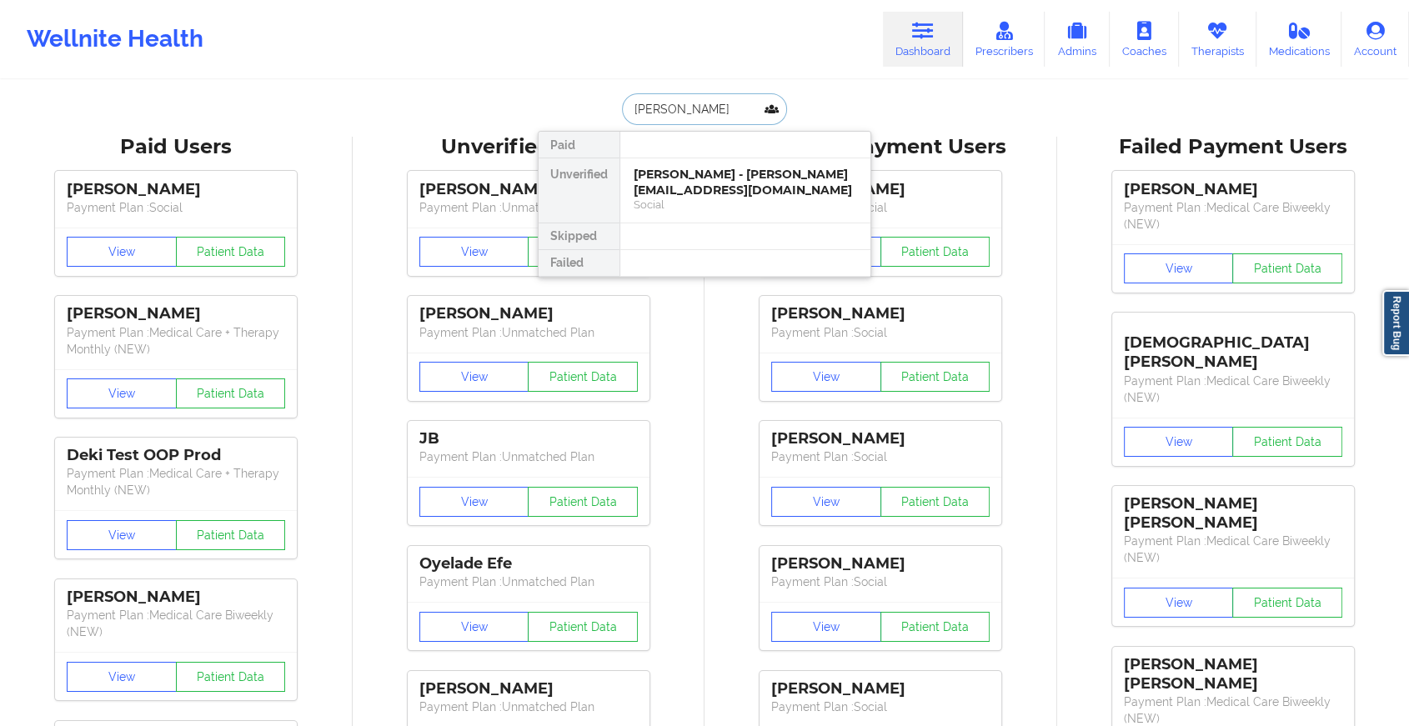
type input "erika ce"
click at [707, 173] on div "Erika Cecilia Sandoval - erika.sandoval@live.com" at bounding box center [745, 190] width 223 height 47
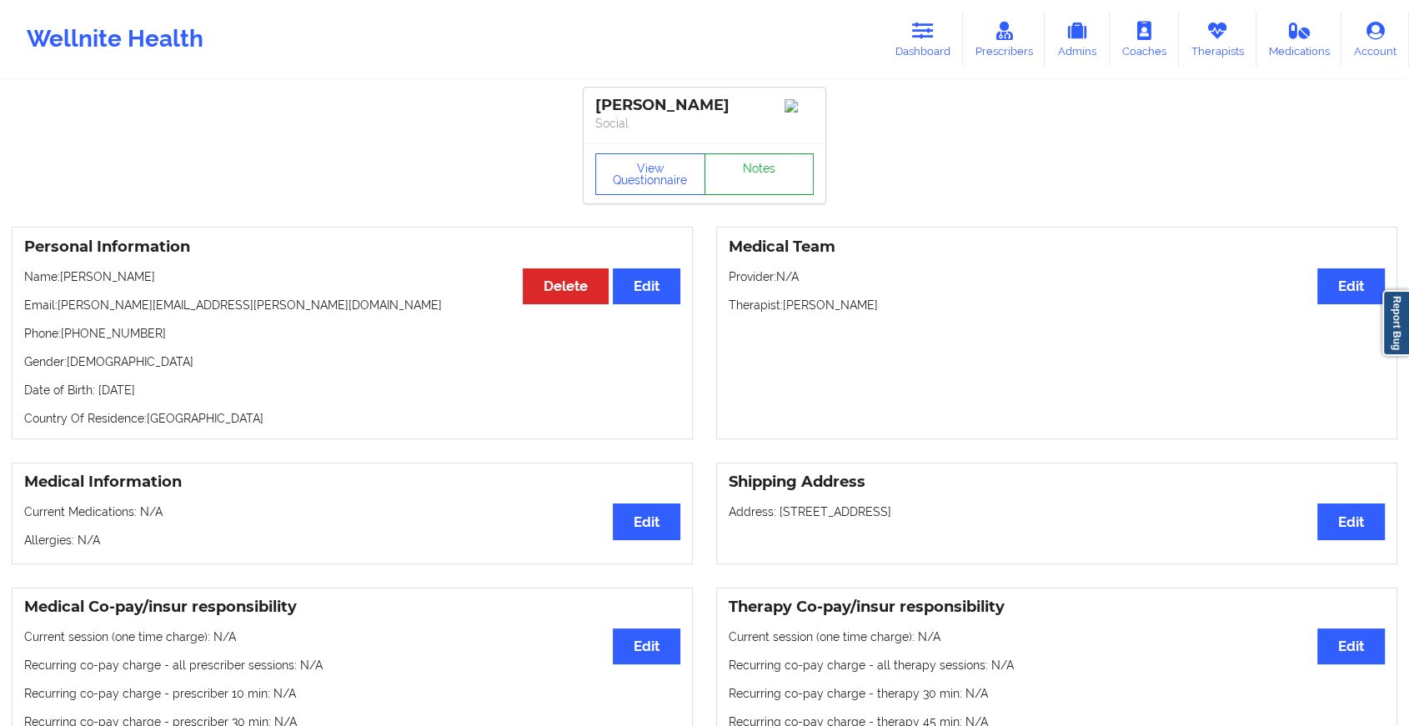
click at [754, 180] on link "Notes" at bounding box center [760, 174] width 110 height 42
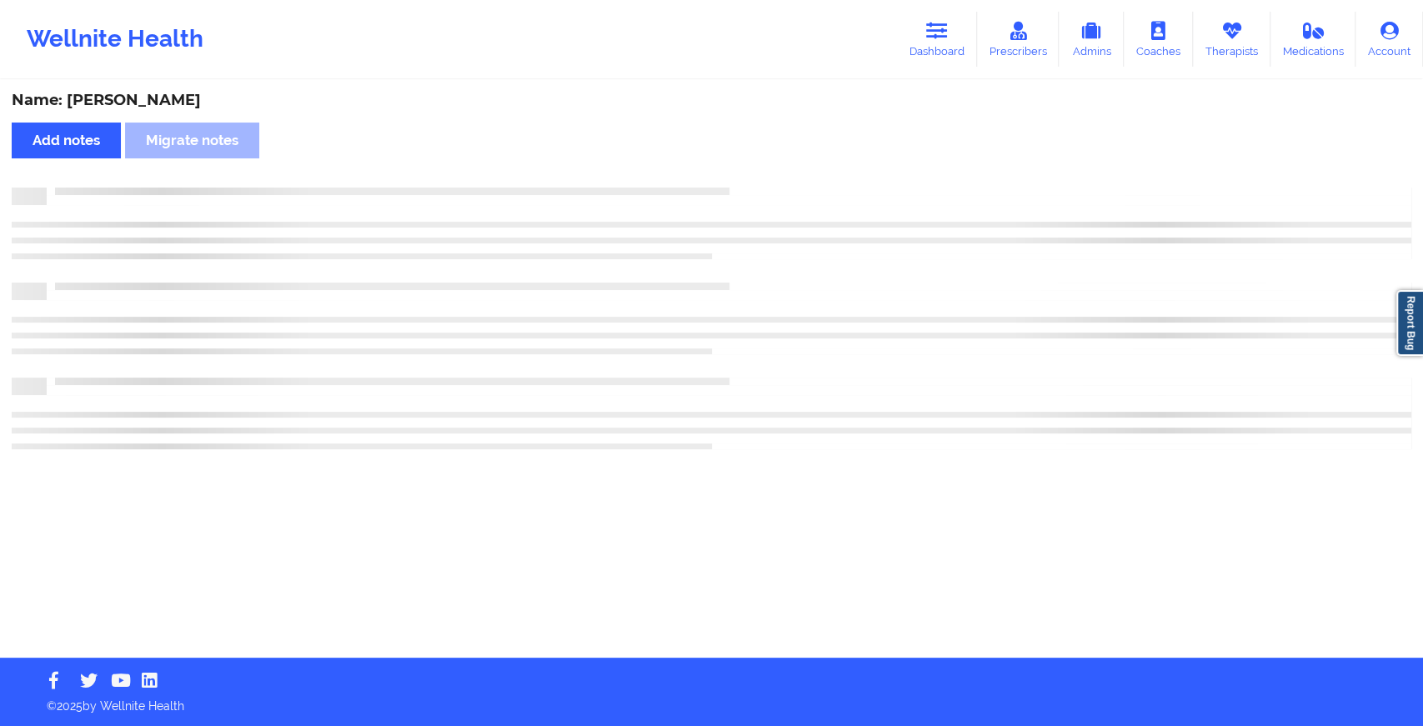
click at [754, 180] on div "Name: Erika Cecilia Sandoval Add notes Migrate notes" at bounding box center [711, 370] width 1423 height 576
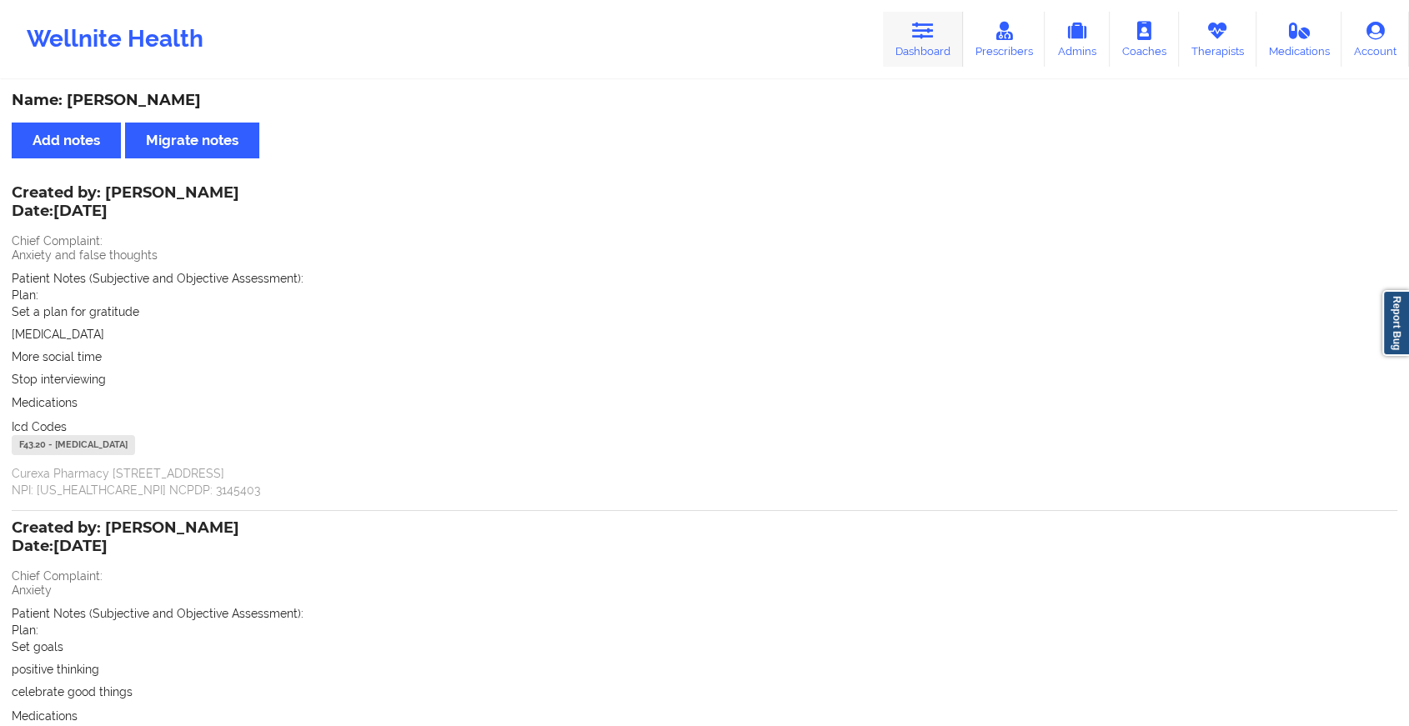
click at [934, 38] on icon at bounding box center [923, 31] width 22 height 18
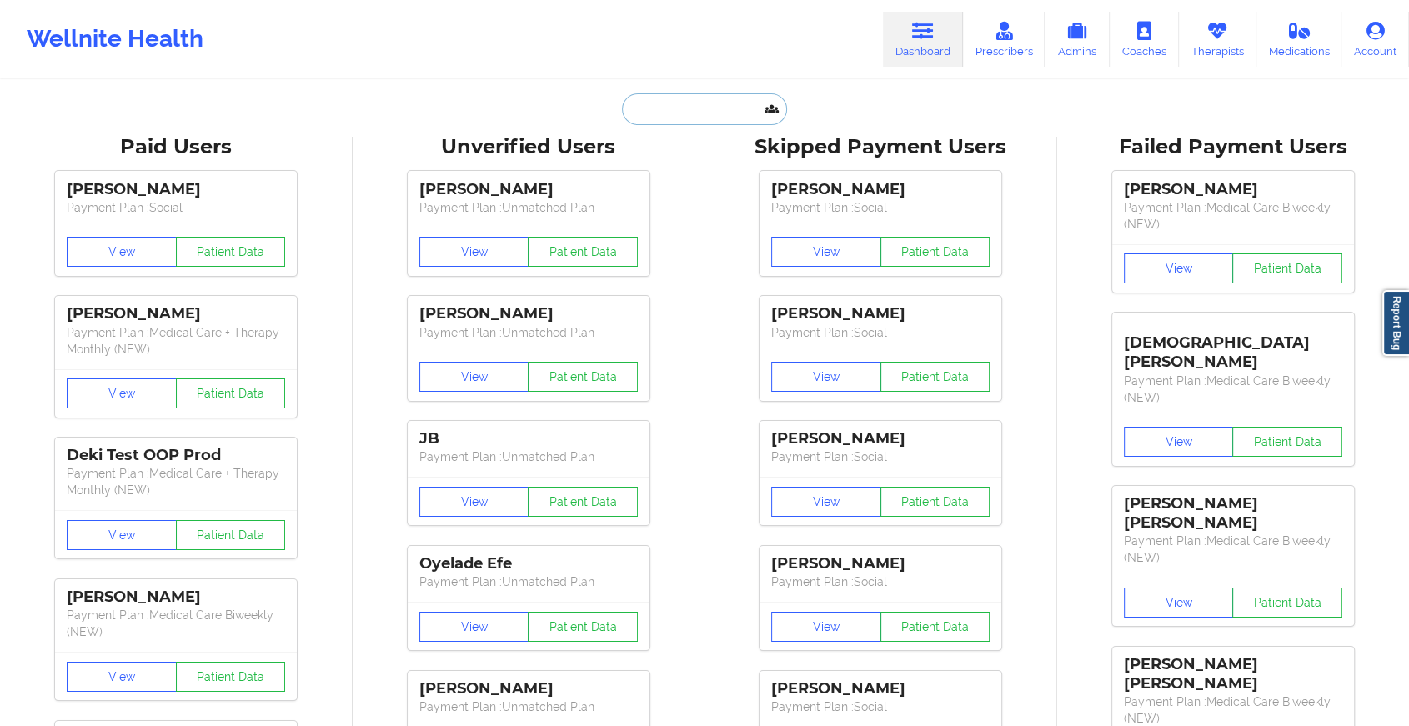
click at [745, 107] on input "text" at bounding box center [704, 109] width 165 height 32
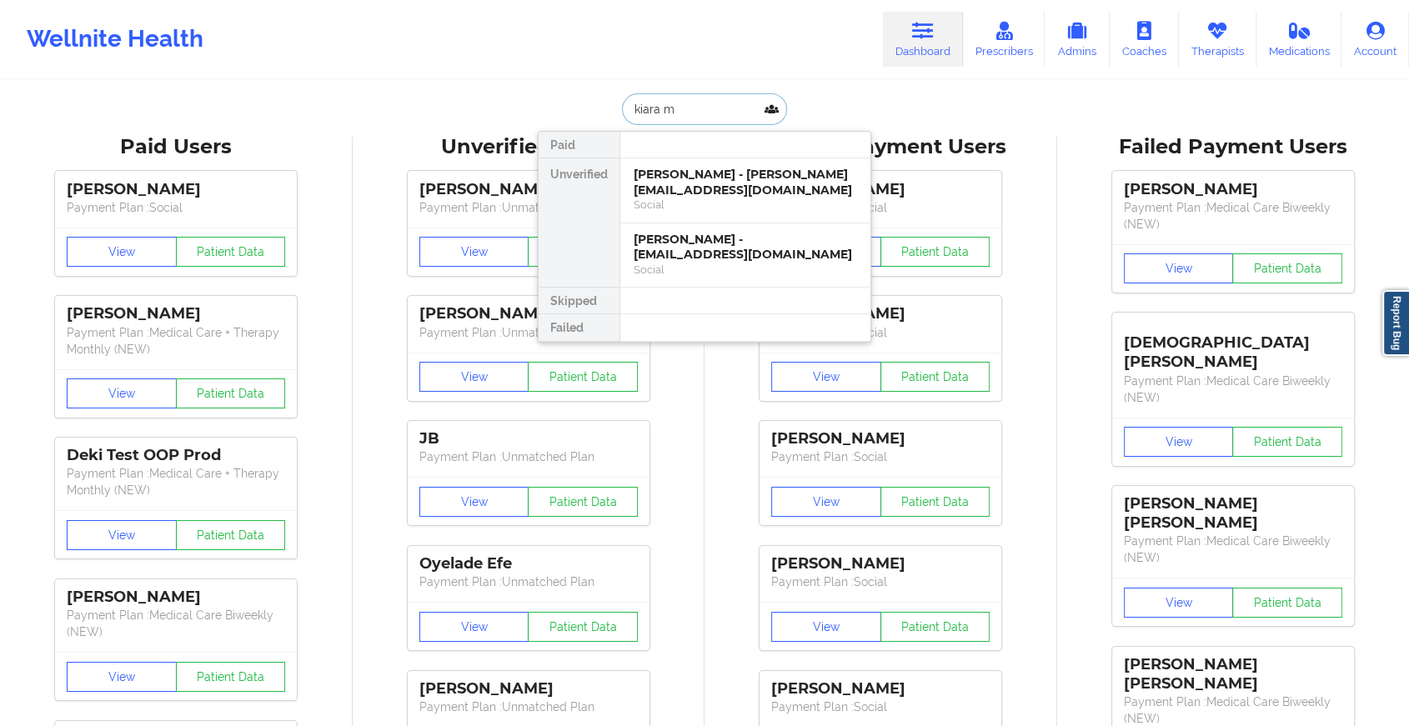
drag, startPoint x: 697, startPoint y: 110, endPoint x: 572, endPoint y: 88, distance: 126.9
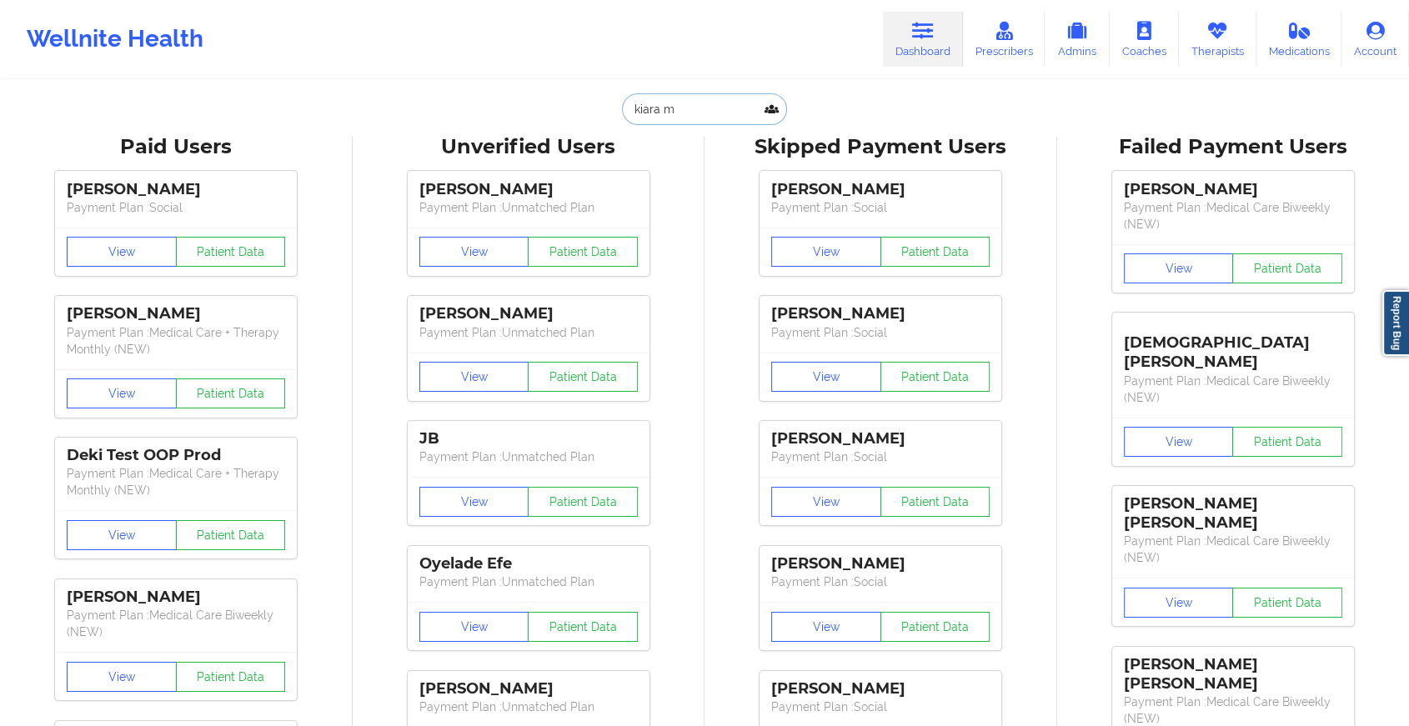
paste input "Ki_rob@ymail.co"
type input "Ki_rob@ymail.com"
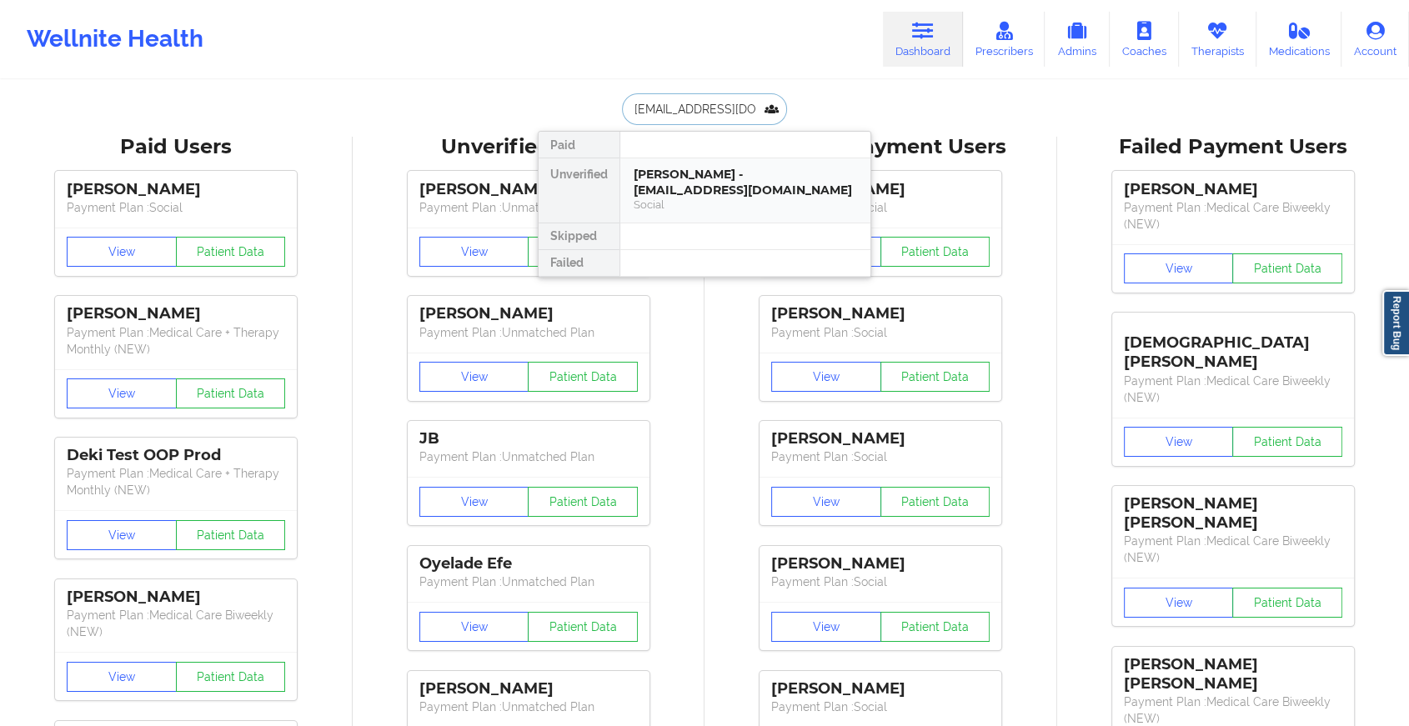
click at [685, 168] on div "Kiara Robinson - ki_rob@ymail.com" at bounding box center [745, 182] width 223 height 31
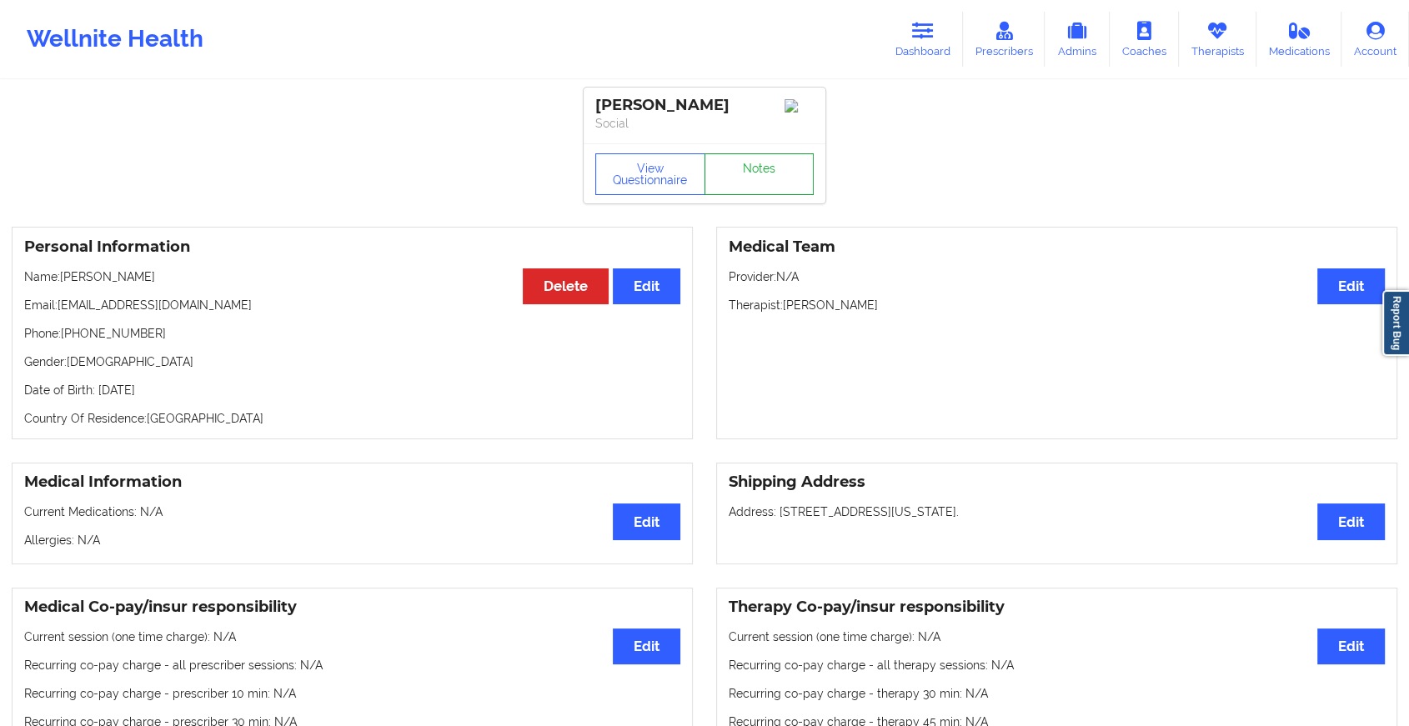
click at [762, 183] on link "Notes" at bounding box center [760, 174] width 110 height 42
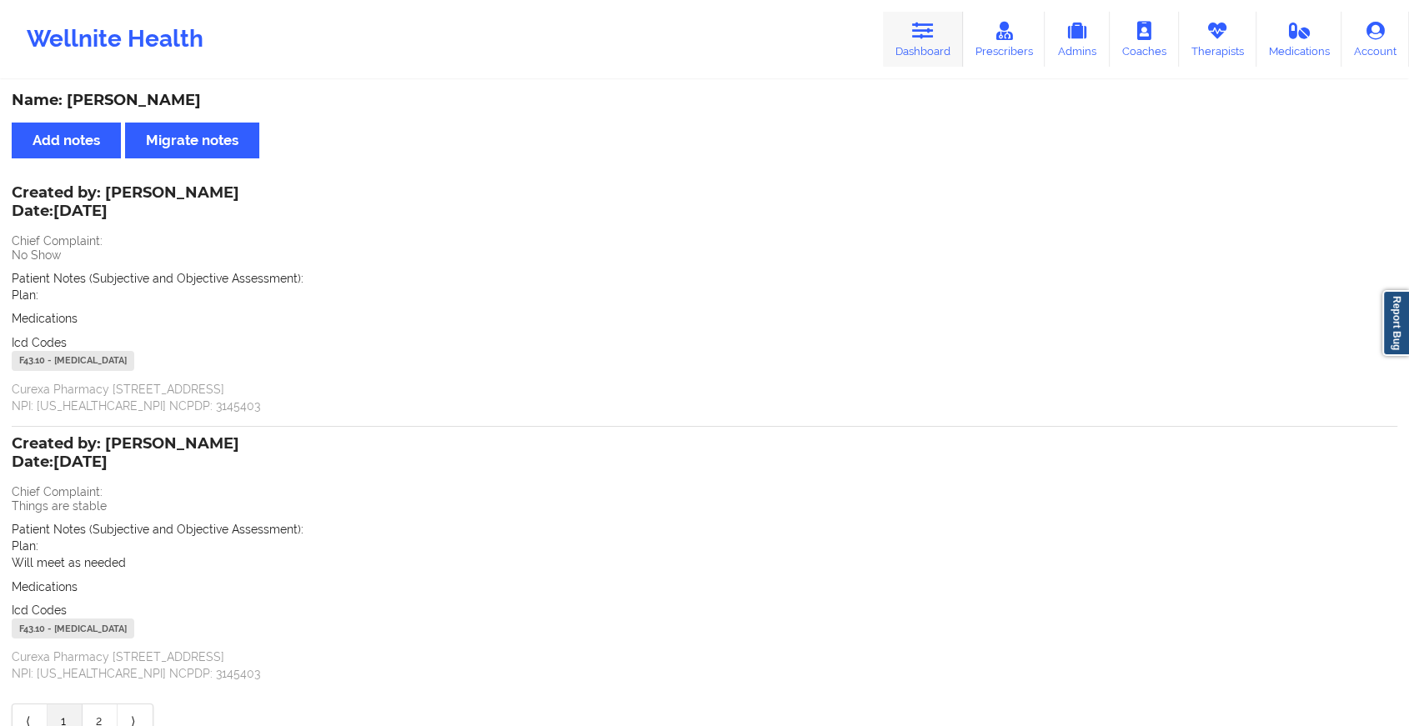
click at [920, 34] on icon at bounding box center [923, 31] width 22 height 18
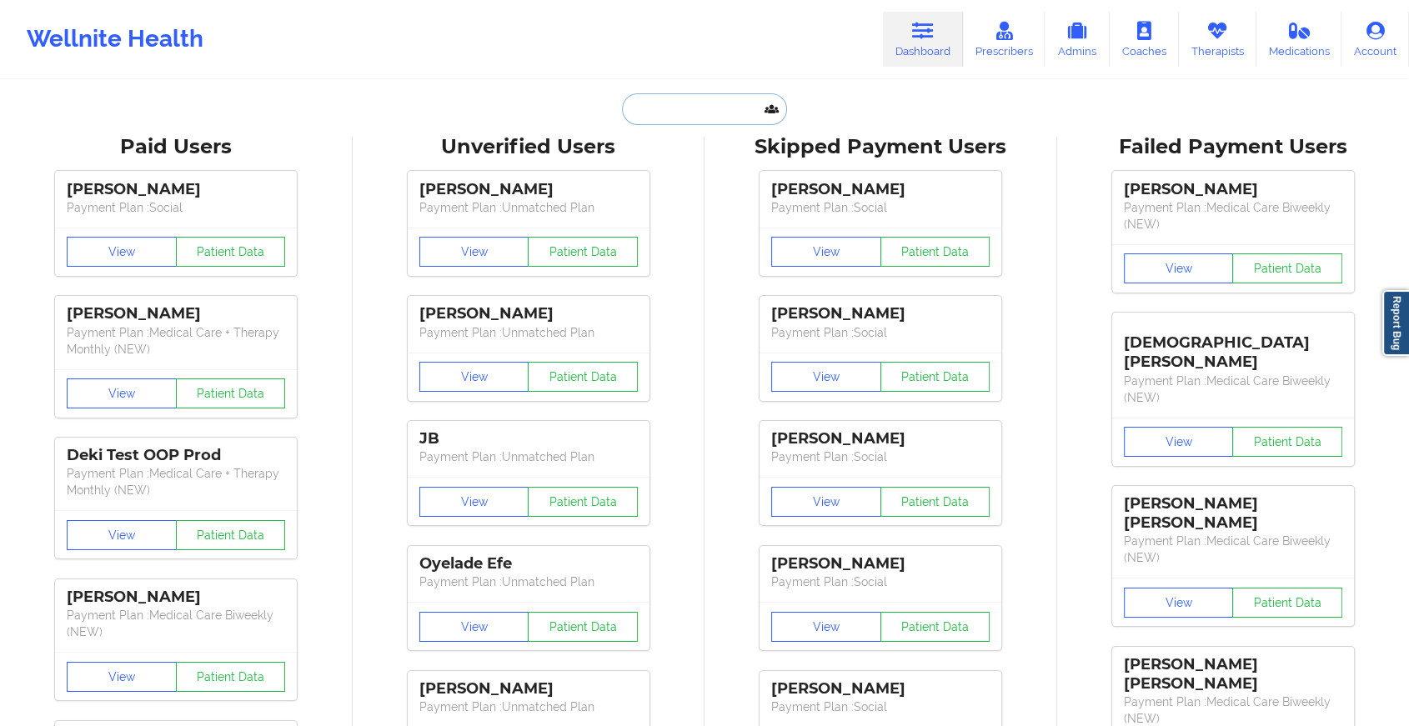
click at [700, 112] on input "text" at bounding box center [704, 109] width 165 height 32
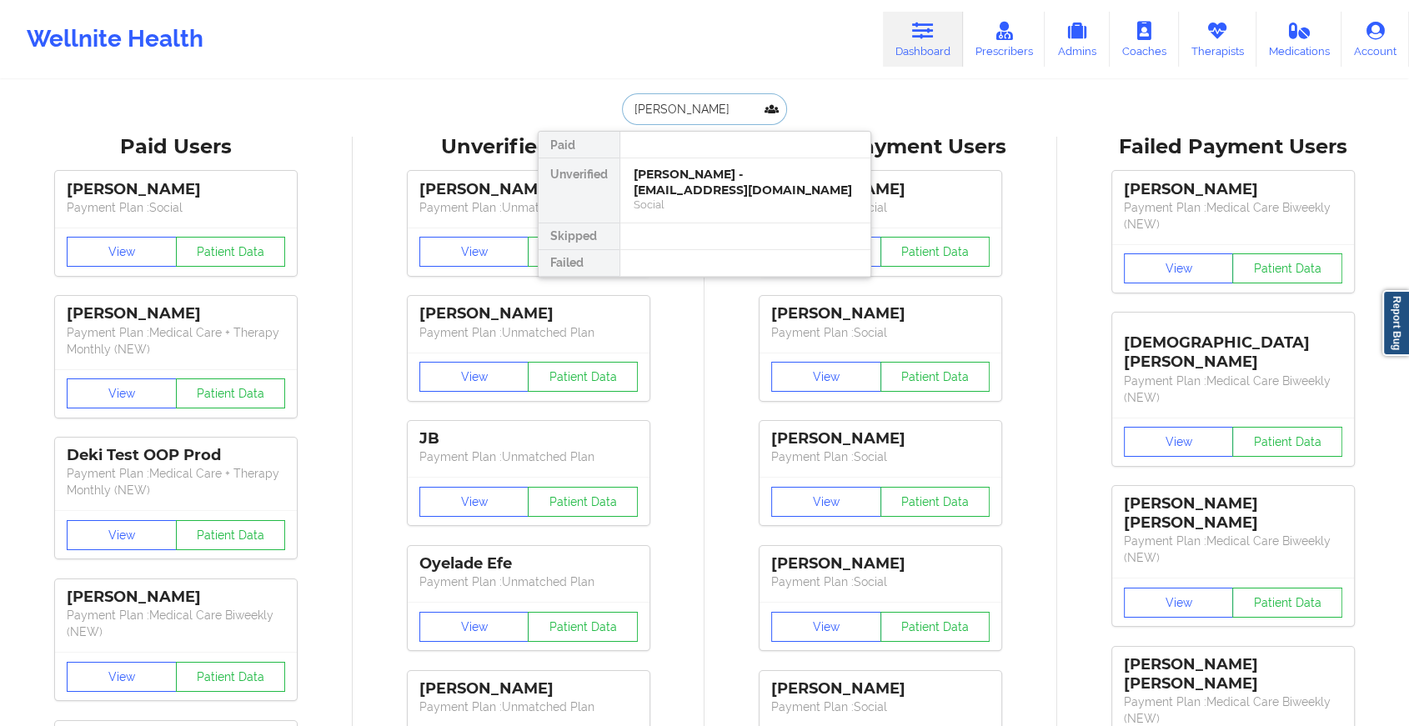
type input "[PERSON_NAME]"
click at [689, 168] on div "[PERSON_NAME] - [EMAIL_ADDRESS][DOMAIN_NAME]" at bounding box center [745, 182] width 223 height 31
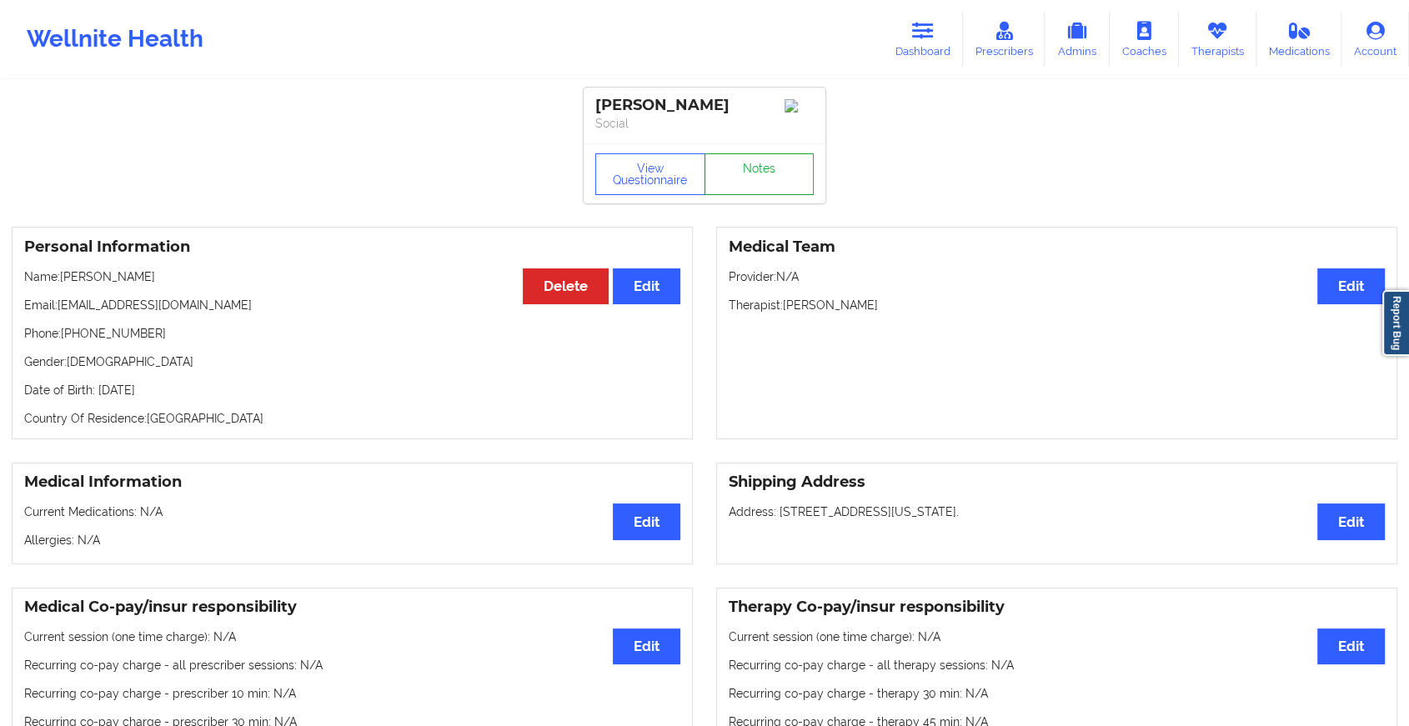
click at [735, 189] on link "Notes" at bounding box center [760, 174] width 110 height 42
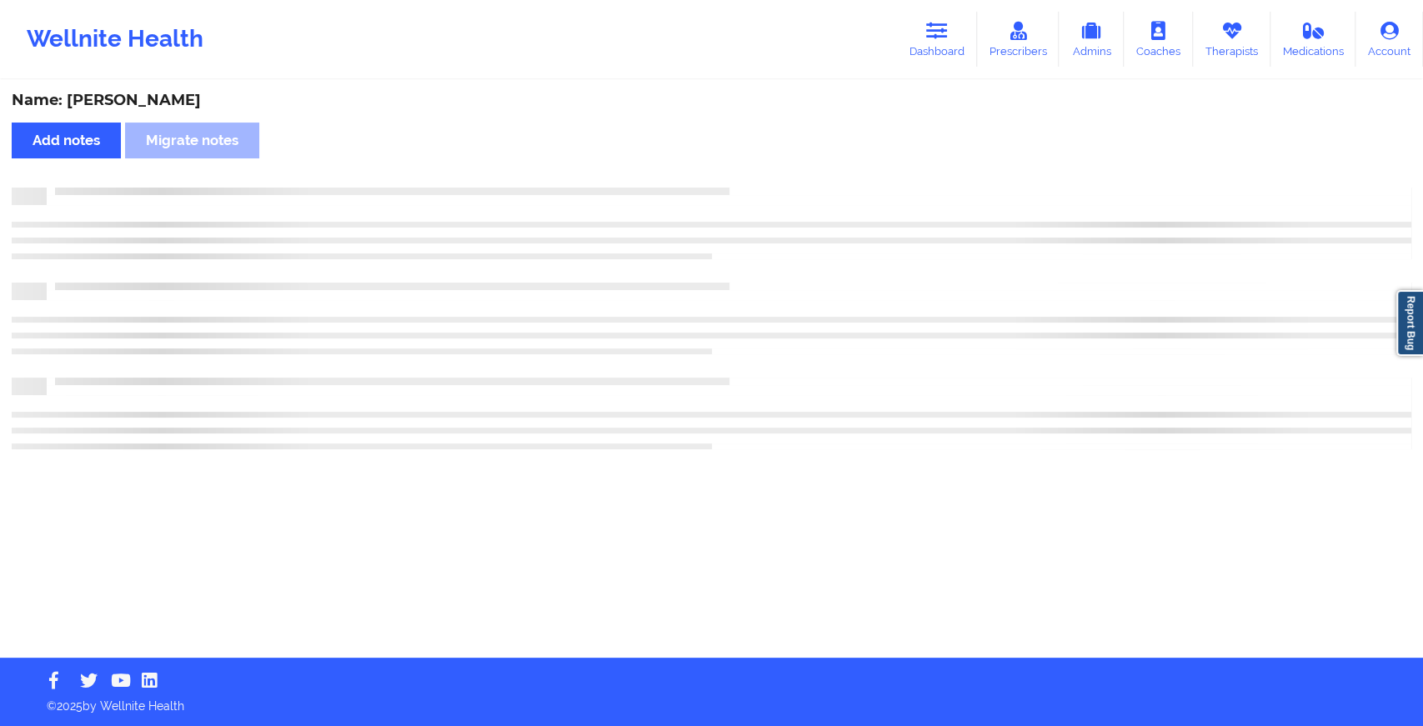
click at [805, 272] on div at bounding box center [712, 319] width 1400 height 262
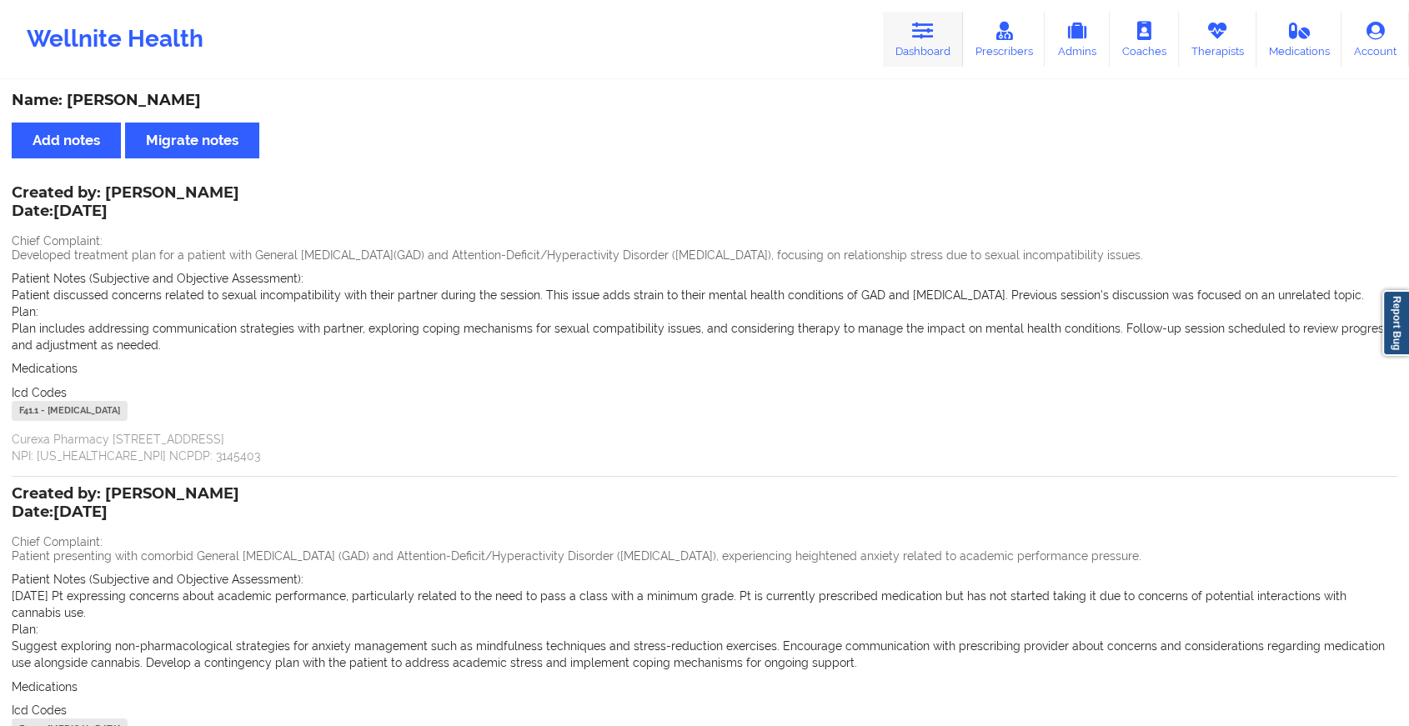
click at [921, 29] on icon at bounding box center [923, 31] width 22 height 18
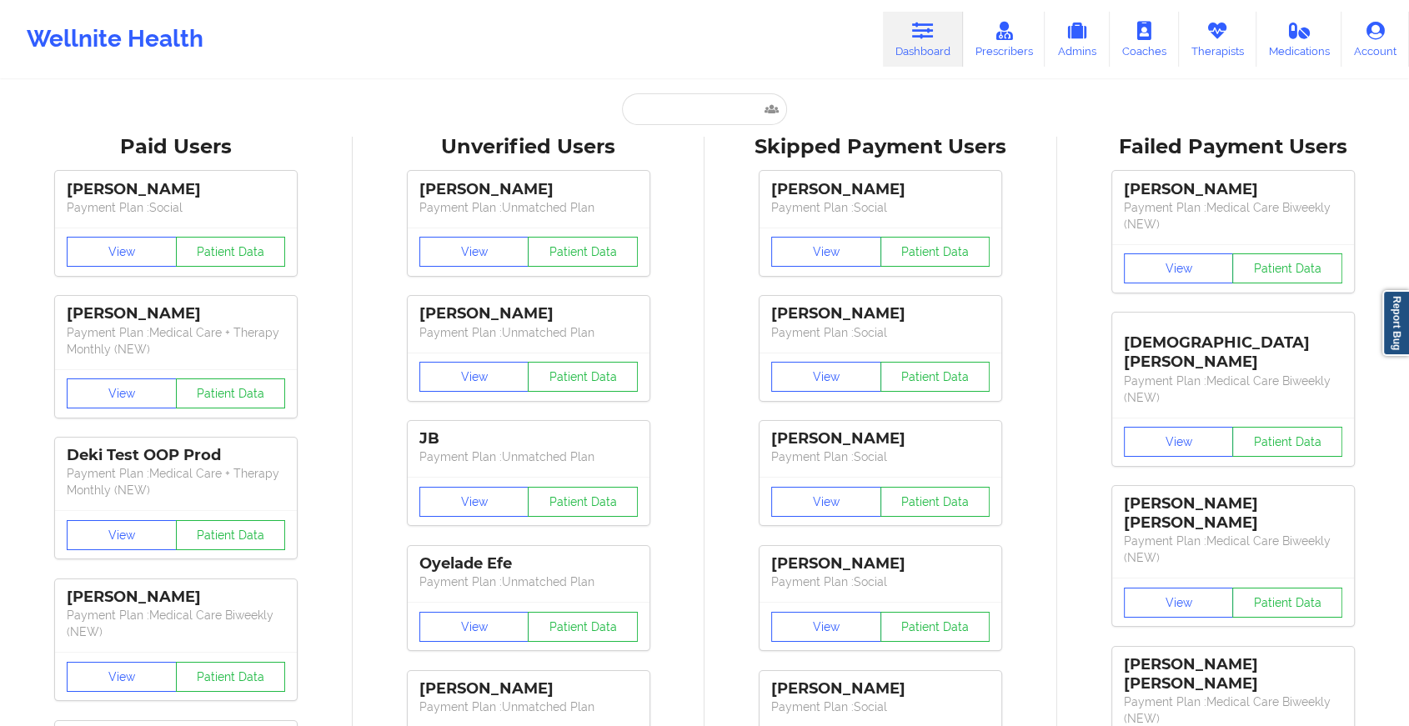
click at [665, 118] on input "text" at bounding box center [704, 109] width 165 height 32
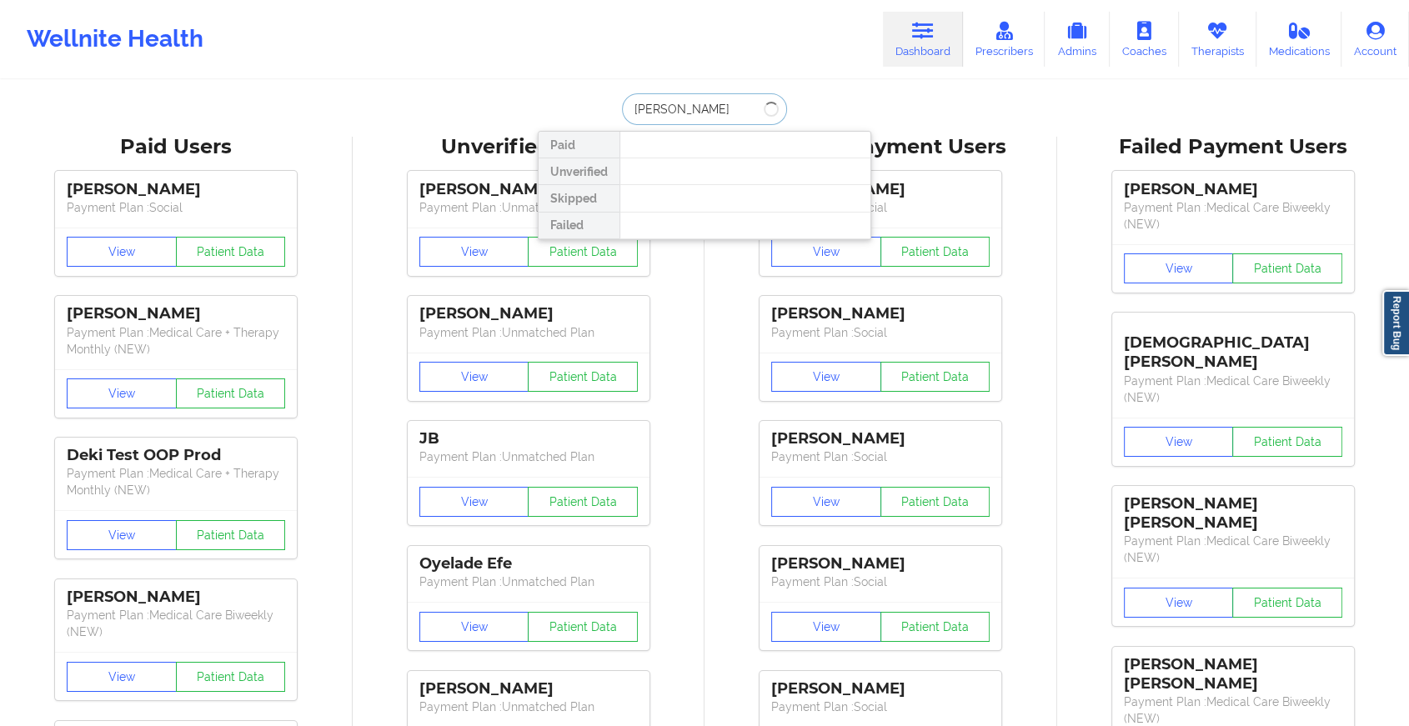
type input "samantha zito"
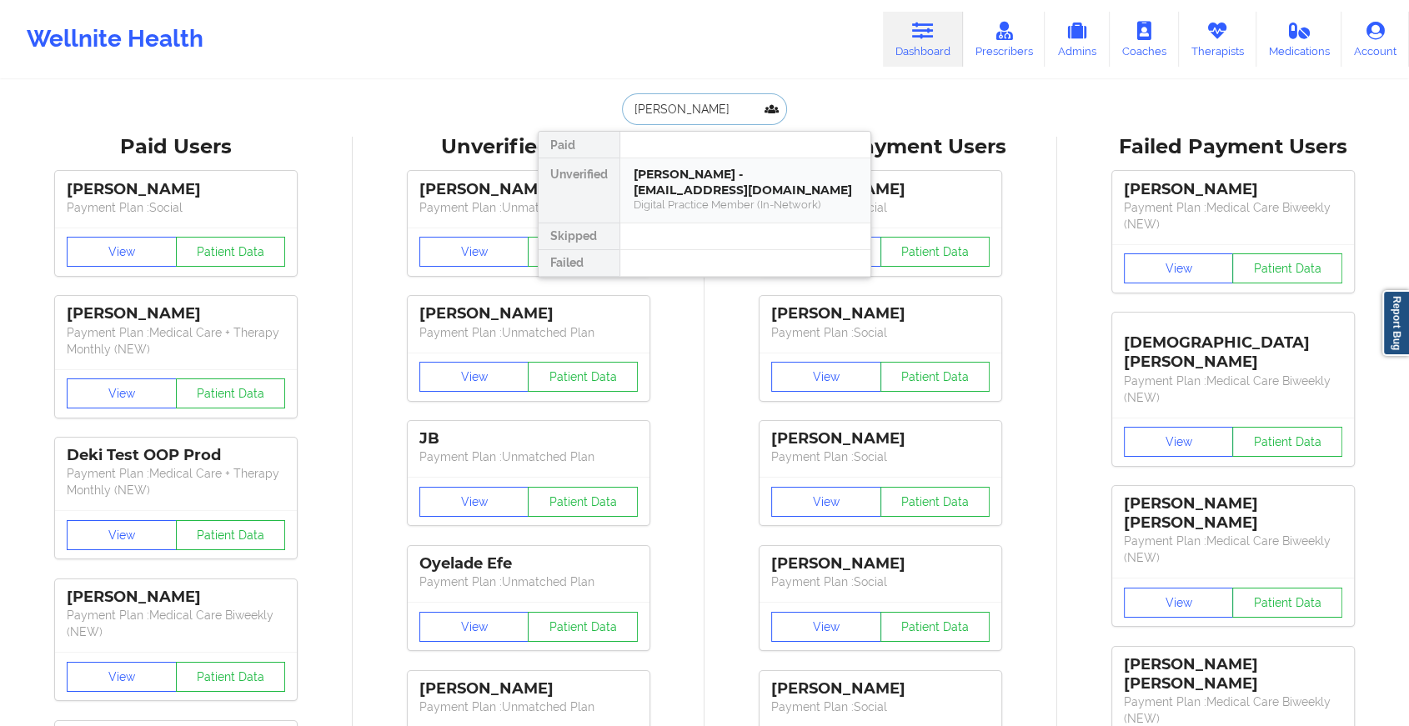
click at [702, 180] on div "Samantha Zito - szito29@gmail.com" at bounding box center [745, 182] width 223 height 31
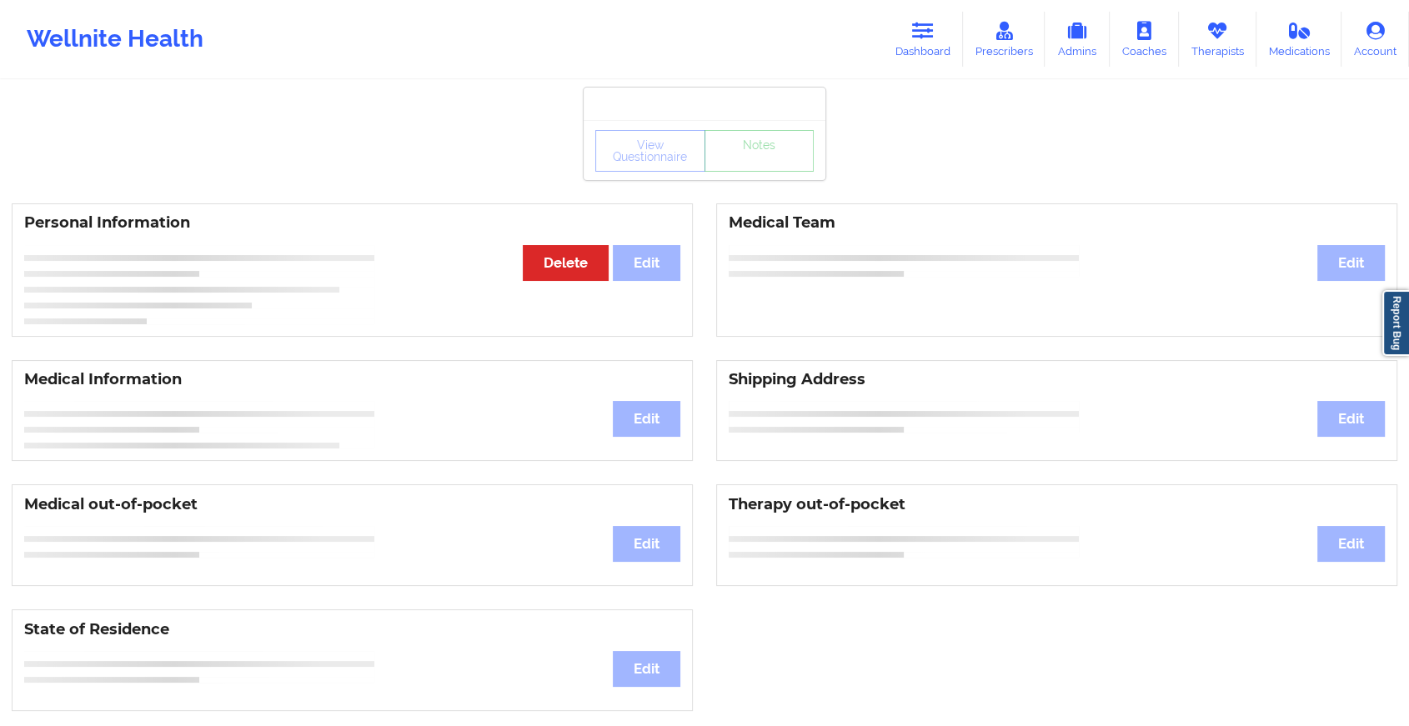
click at [750, 186] on div "View Questionnaire Notes Personal Information Edit Delete Medical Team Edit Med…" at bounding box center [704, 704] width 1409 height 1408
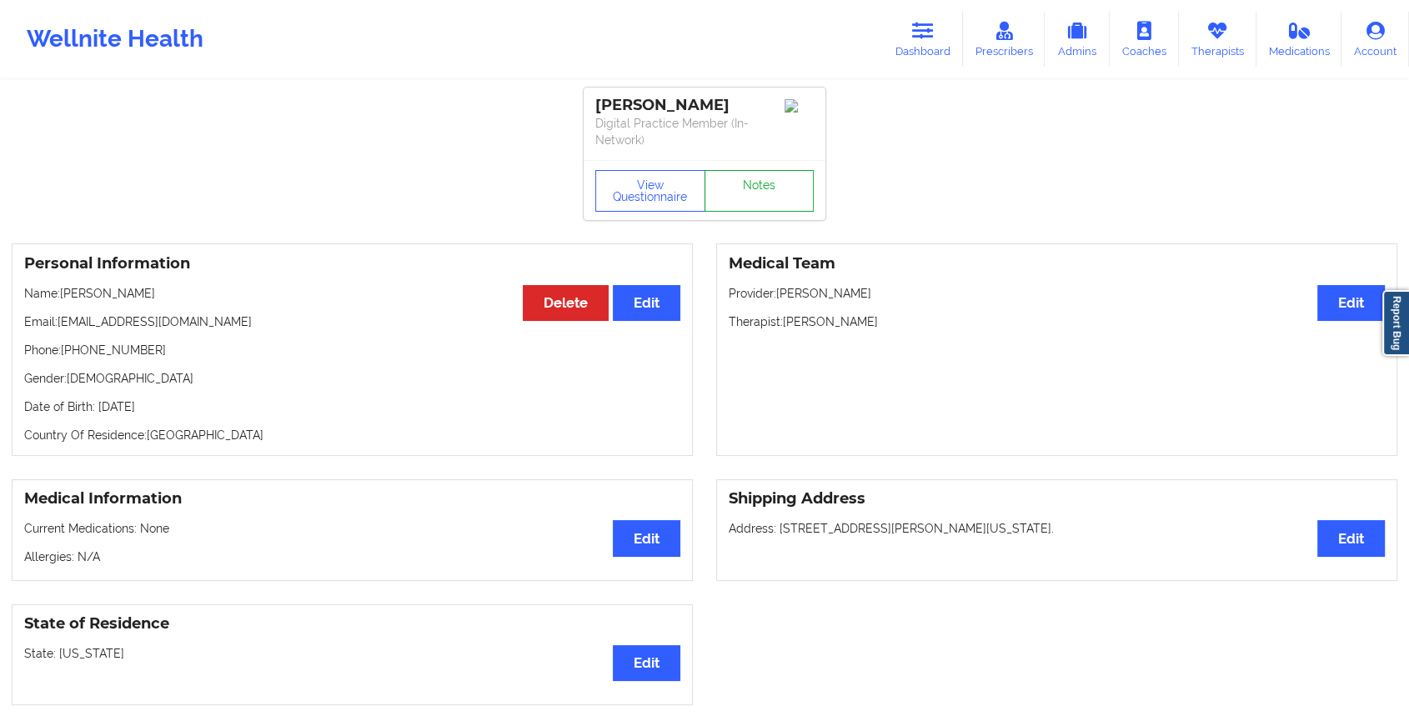
click at [750, 186] on link "Notes" at bounding box center [760, 191] width 110 height 42
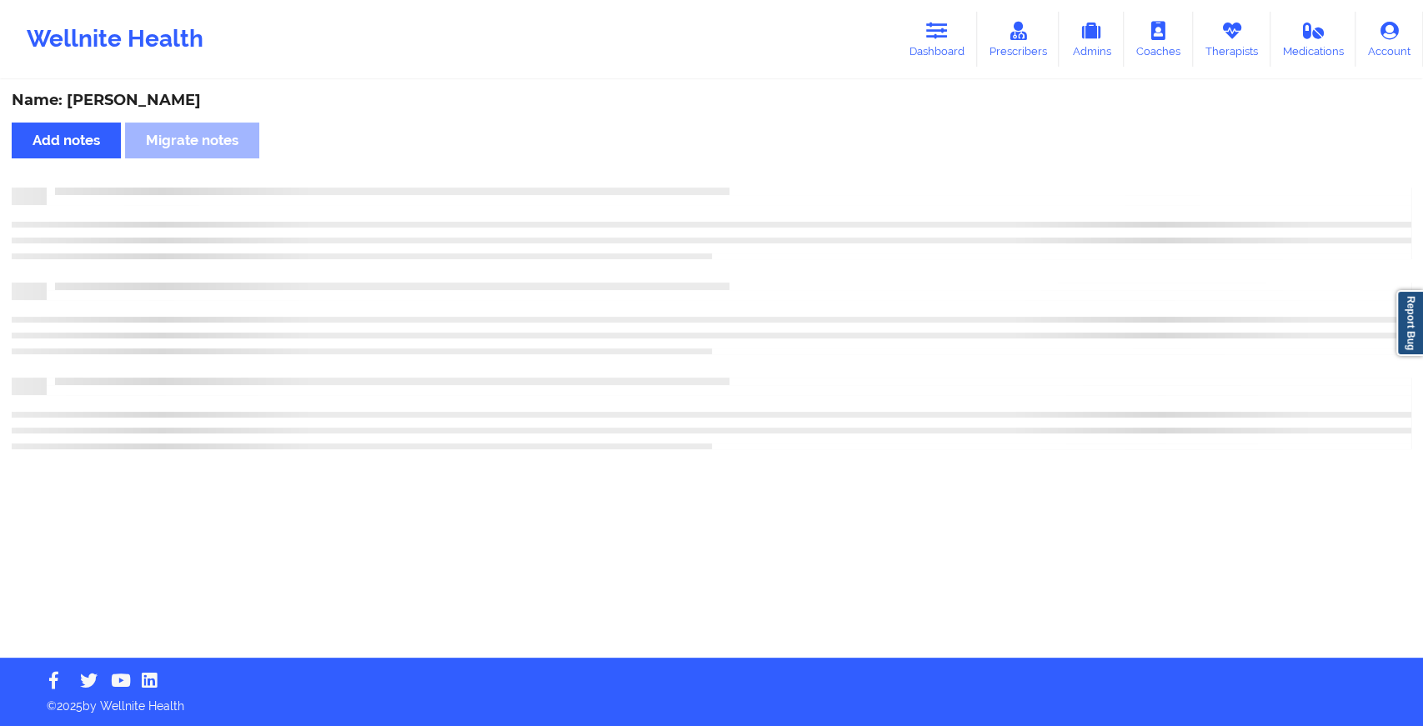
click at [750, 186] on div "Name: Samantha Zito Add notes Migrate notes" at bounding box center [711, 370] width 1423 height 576
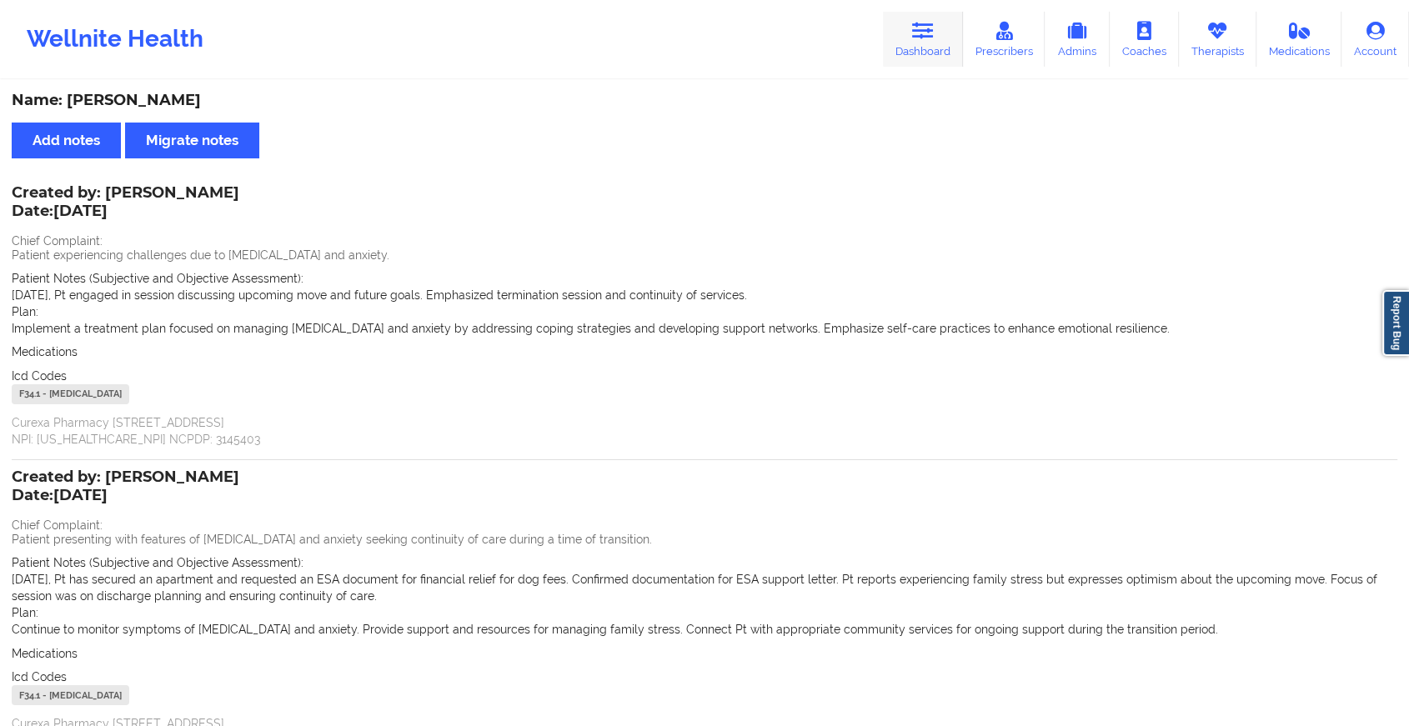
click at [906, 41] on link "Dashboard" at bounding box center [923, 39] width 80 height 55
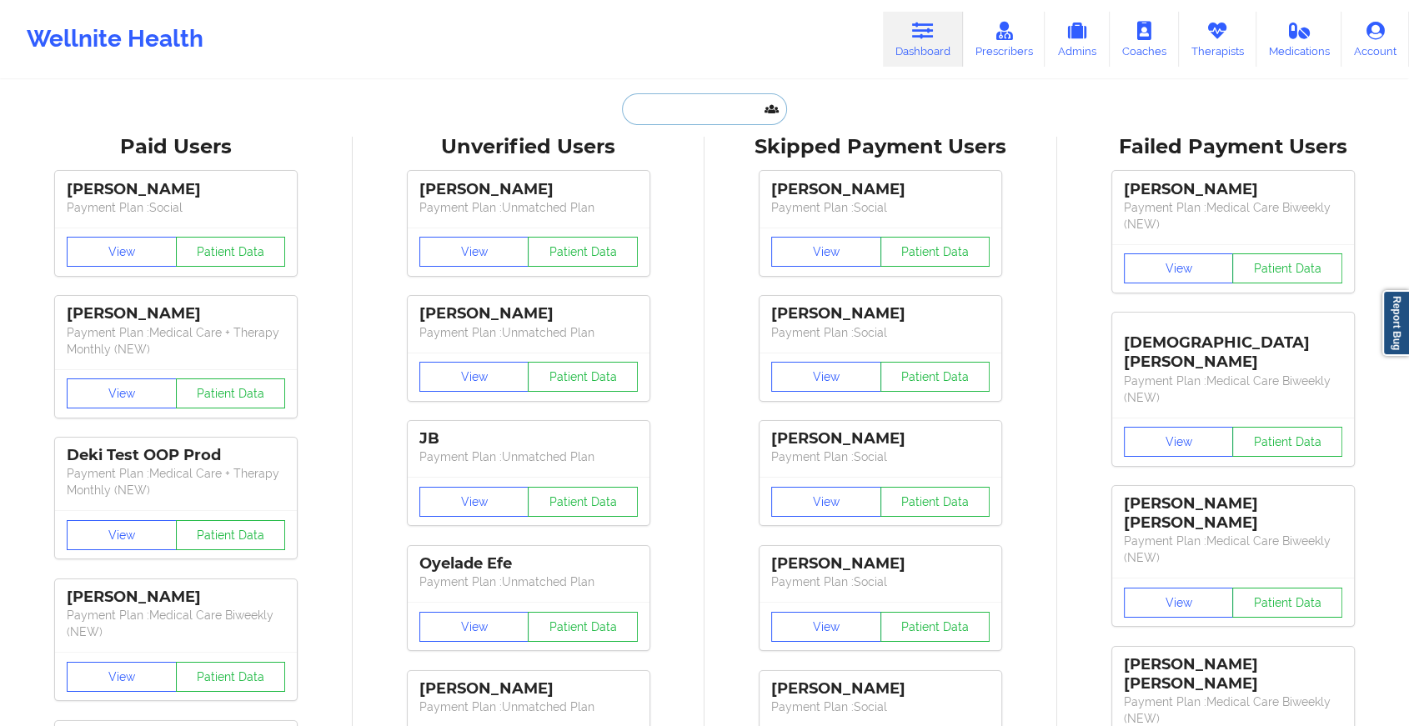
click at [720, 98] on input "text" at bounding box center [704, 109] width 165 height 32
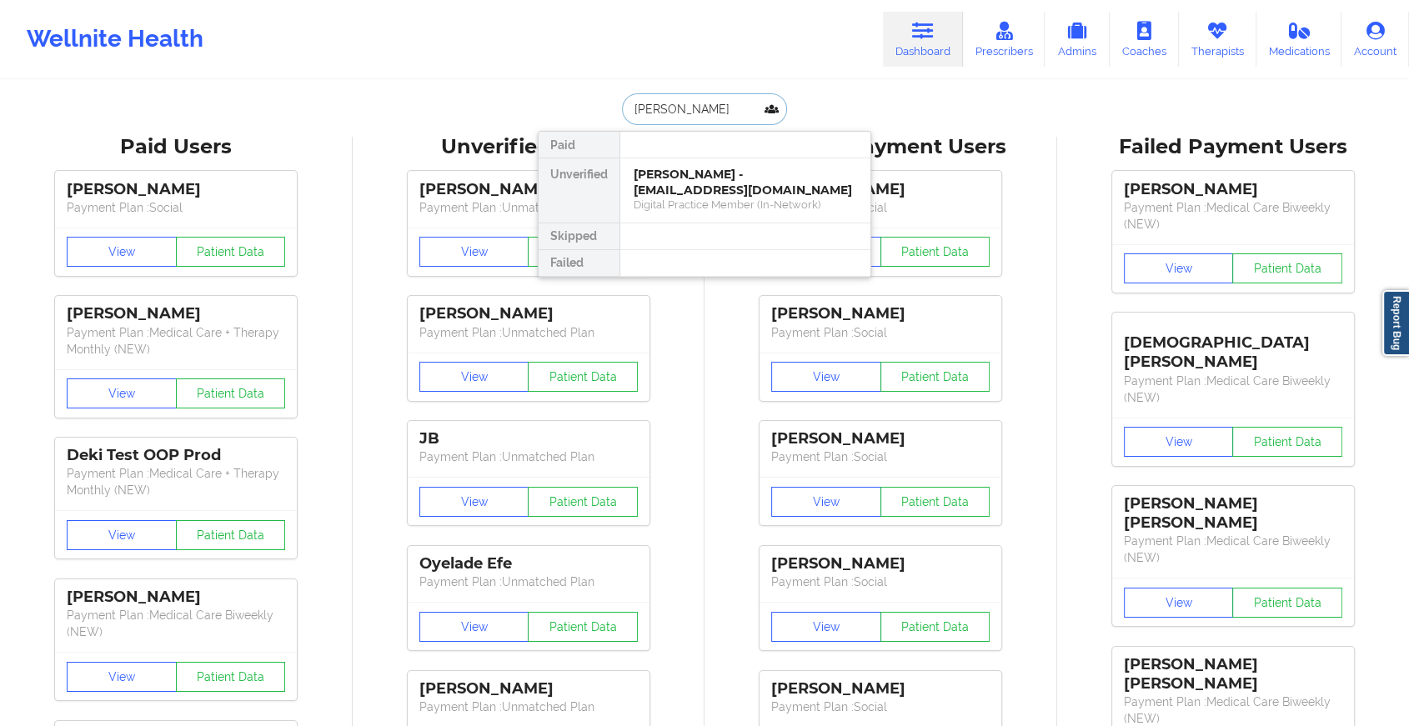
type input "tania que"
click at [730, 175] on div "Tania Quesada - taniaq604@gmail.com" at bounding box center [745, 182] width 223 height 31
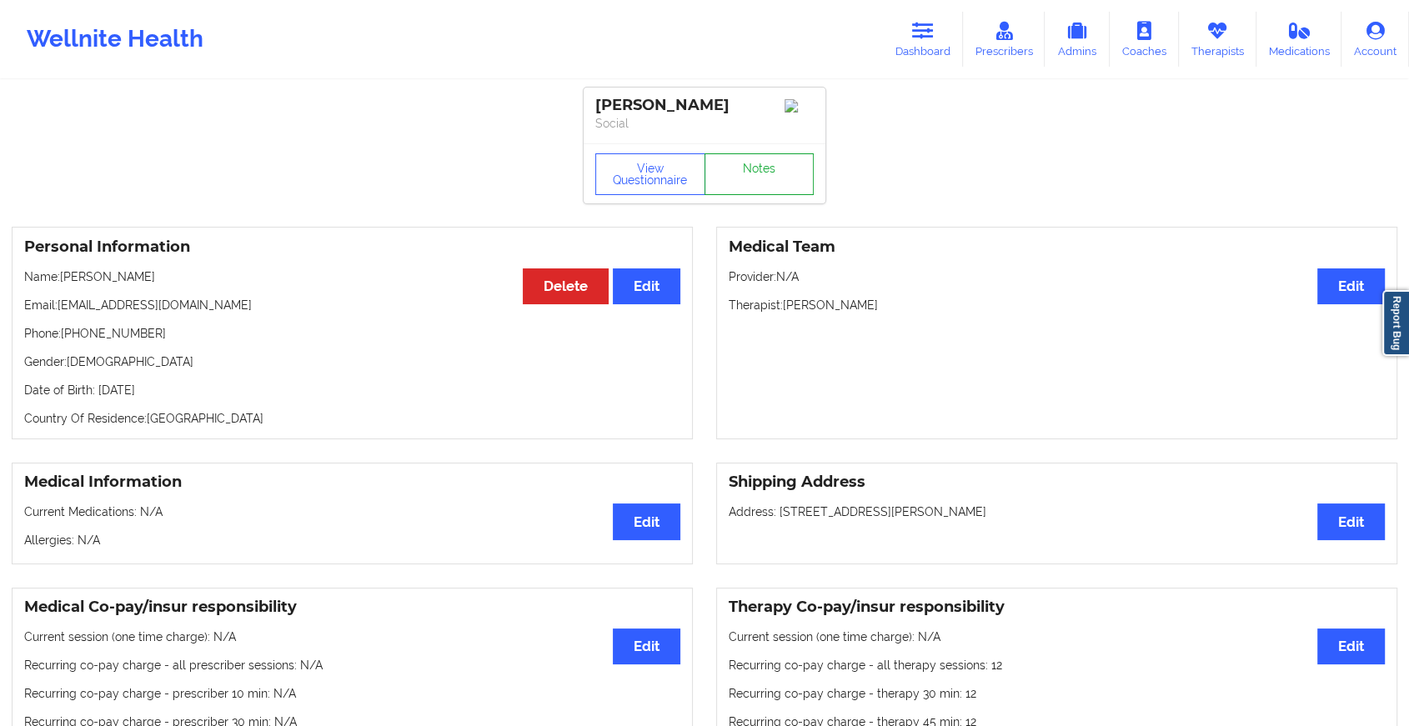
click at [772, 174] on link "Notes" at bounding box center [760, 174] width 110 height 42
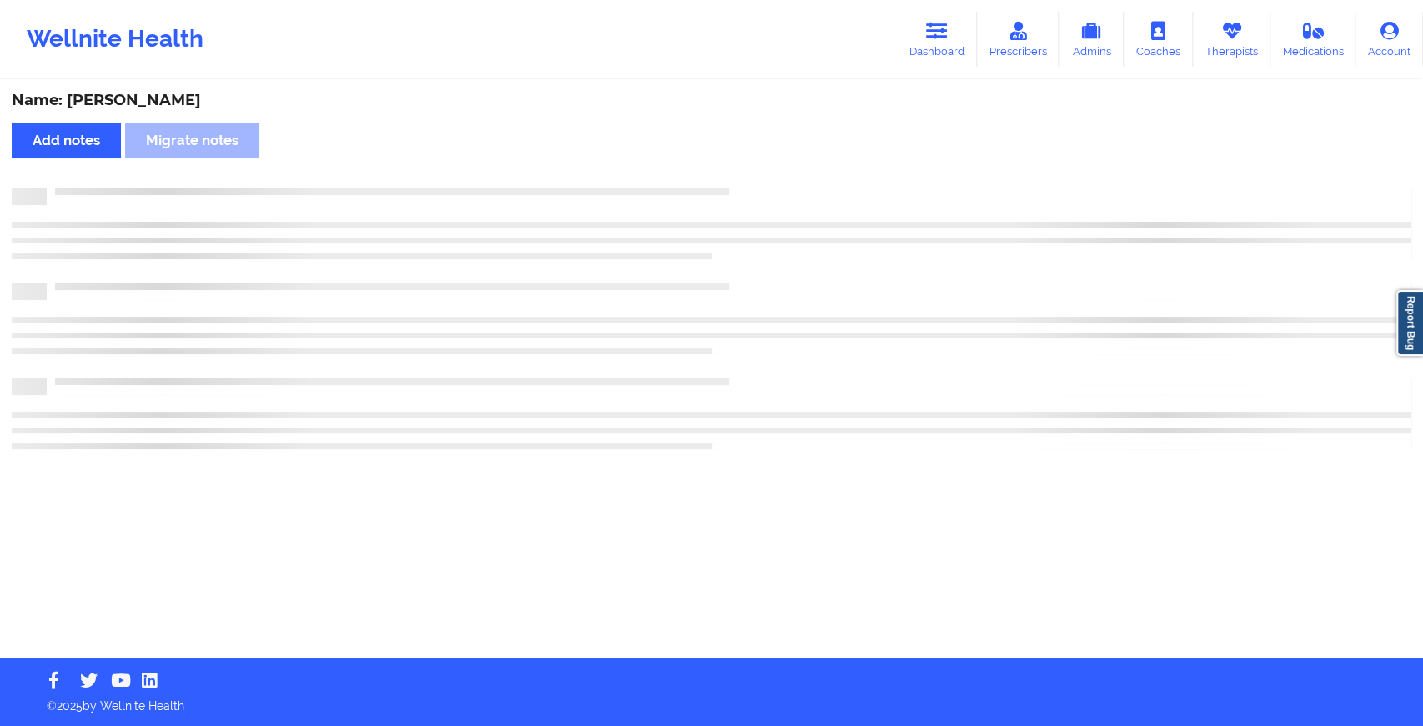
click at [772, 174] on div "Name: Tania Quesada Add notes Migrate notes" at bounding box center [711, 370] width 1423 height 576
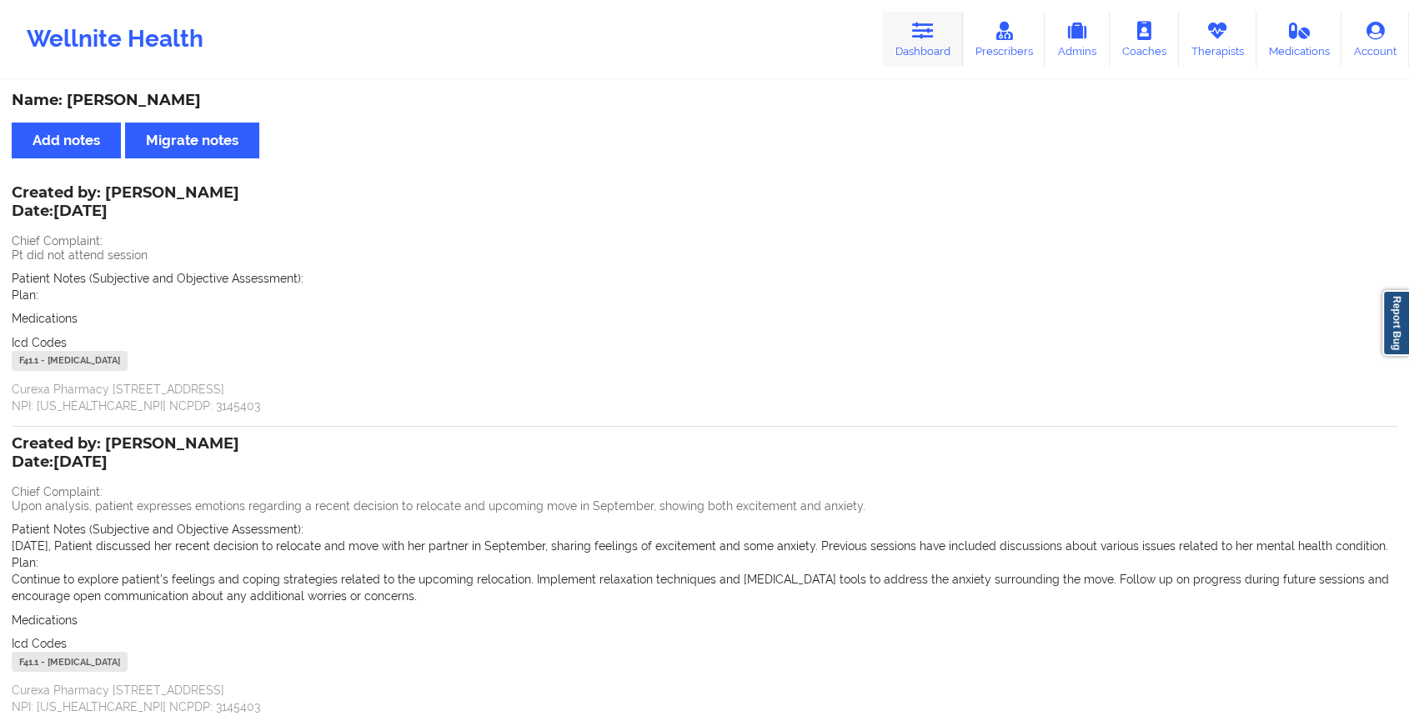
click at [907, 42] on link "Dashboard" at bounding box center [923, 39] width 80 height 55
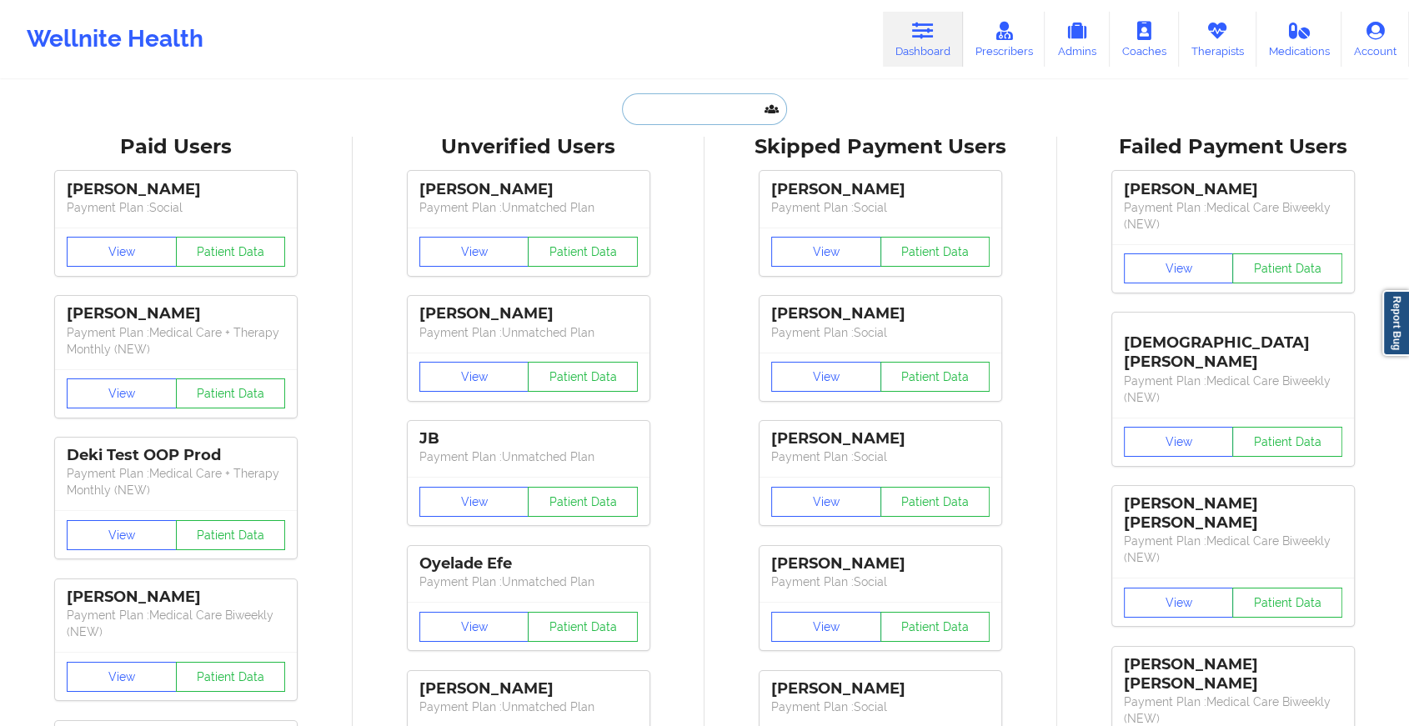
click at [660, 114] on input "text" at bounding box center [704, 109] width 165 height 32
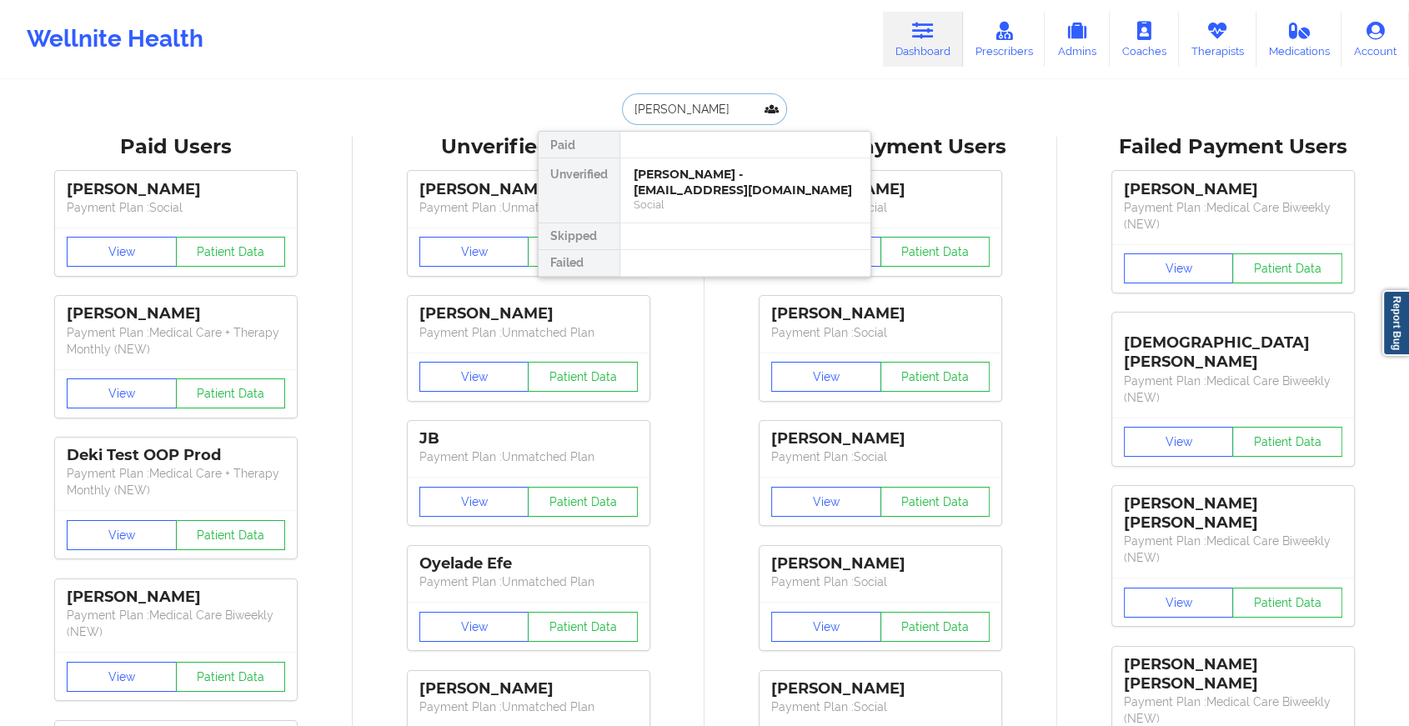
type input "konstantino"
click at [694, 191] on div "Konstantinos Karagiannis - konstantkara@gmail.com" at bounding box center [745, 182] width 223 height 31
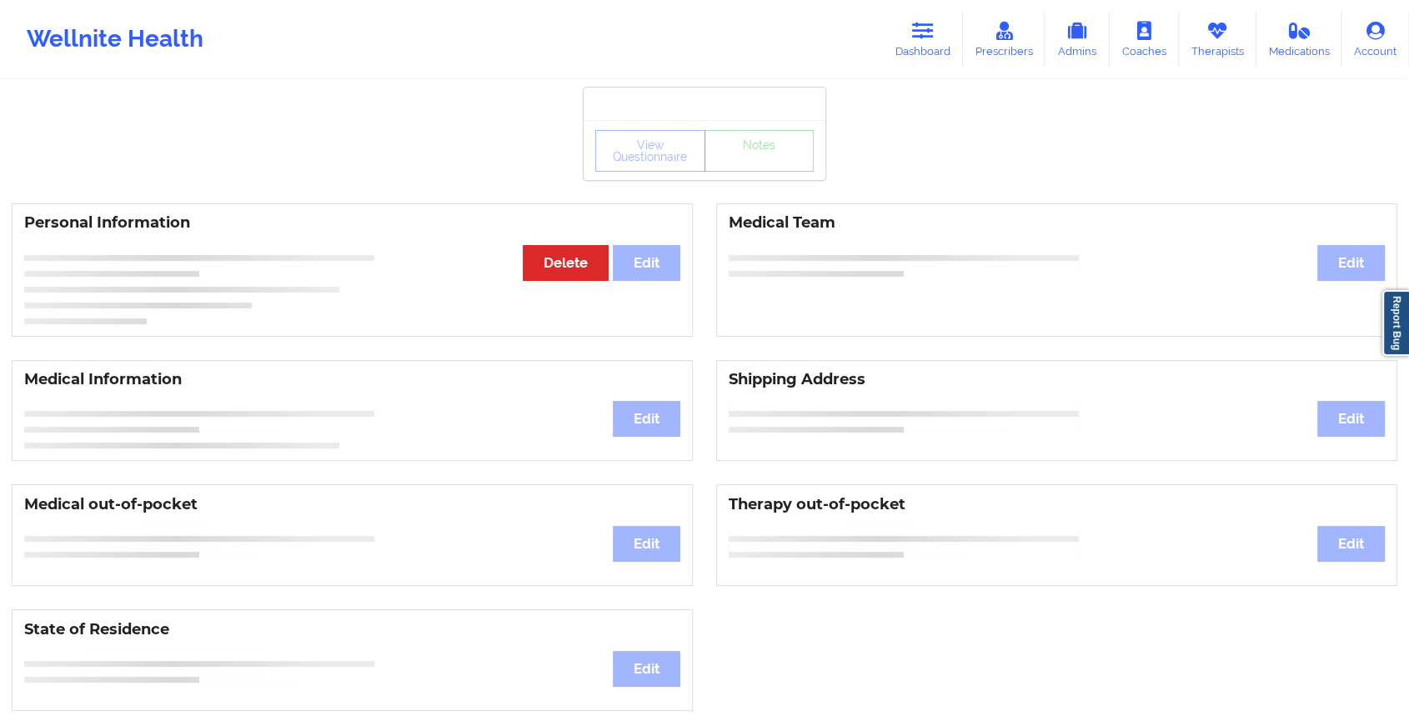
click at [750, 165] on div "View Questionnaire Notes" at bounding box center [704, 151] width 218 height 42
click at [750, 165] on div "View Questionnaire Notes" at bounding box center [705, 150] width 242 height 60
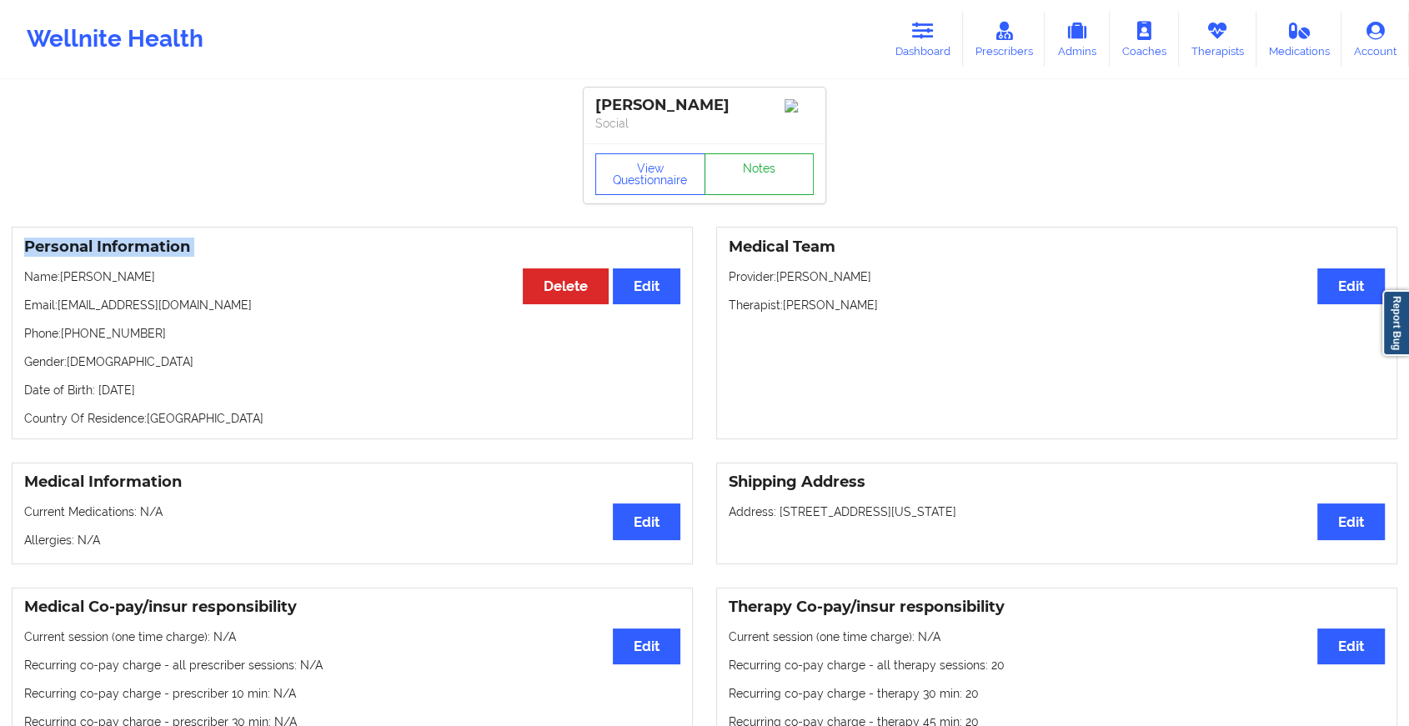
drag, startPoint x: 750, startPoint y: 165, endPoint x: 750, endPoint y: 203, distance: 37.5
click at [750, 203] on div "View Questionnaire Notes" at bounding box center [705, 173] width 242 height 60
click at [750, 195] on link "Notes" at bounding box center [760, 174] width 110 height 42
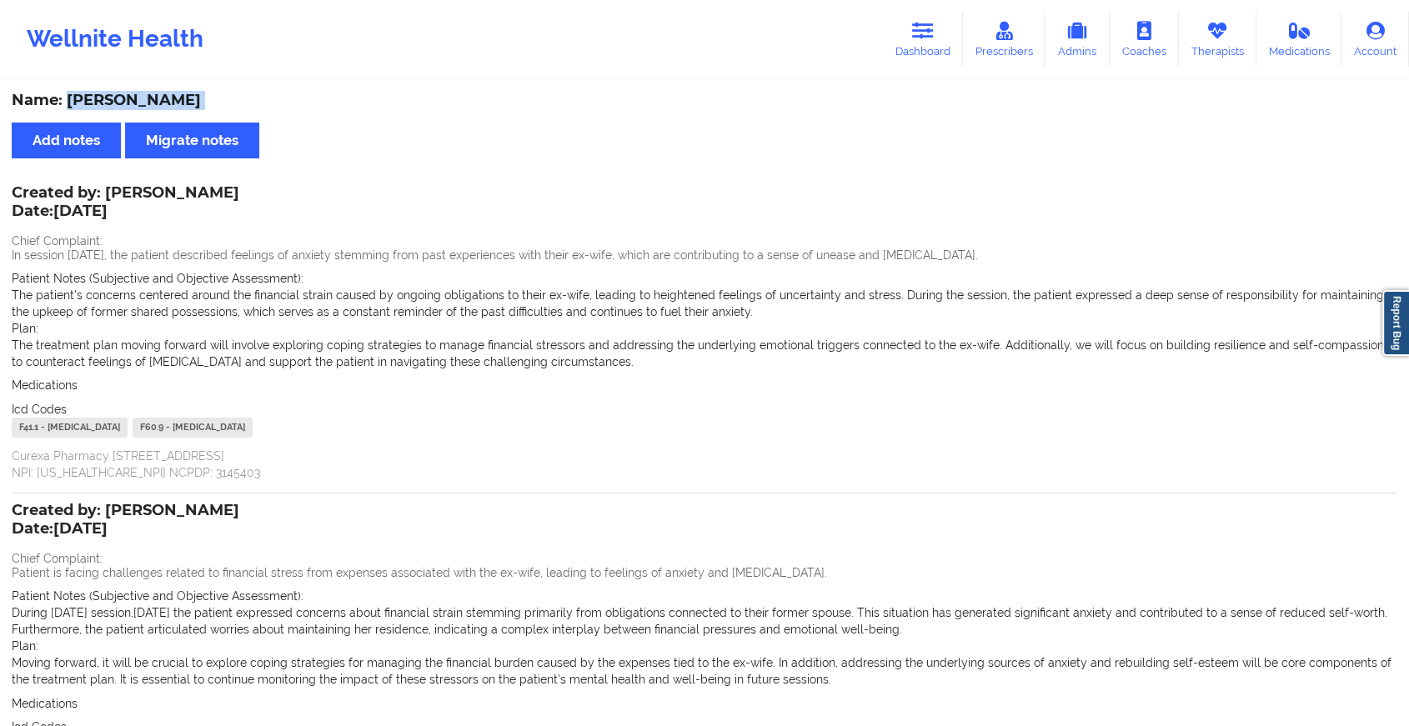
drag, startPoint x: 71, startPoint y: 100, endPoint x: 282, endPoint y: 116, distance: 211.6
click at [282, 116] on div "Name: Konstantinos Karagiannis Add notes Migrate notes Created by: Margaret Fie…" at bounding box center [704, 474] width 1409 height 785
copy div "Konstantinos Karagiannis Add notes Migrate notes"
click at [932, 44] on link "Dashboard" at bounding box center [923, 39] width 80 height 55
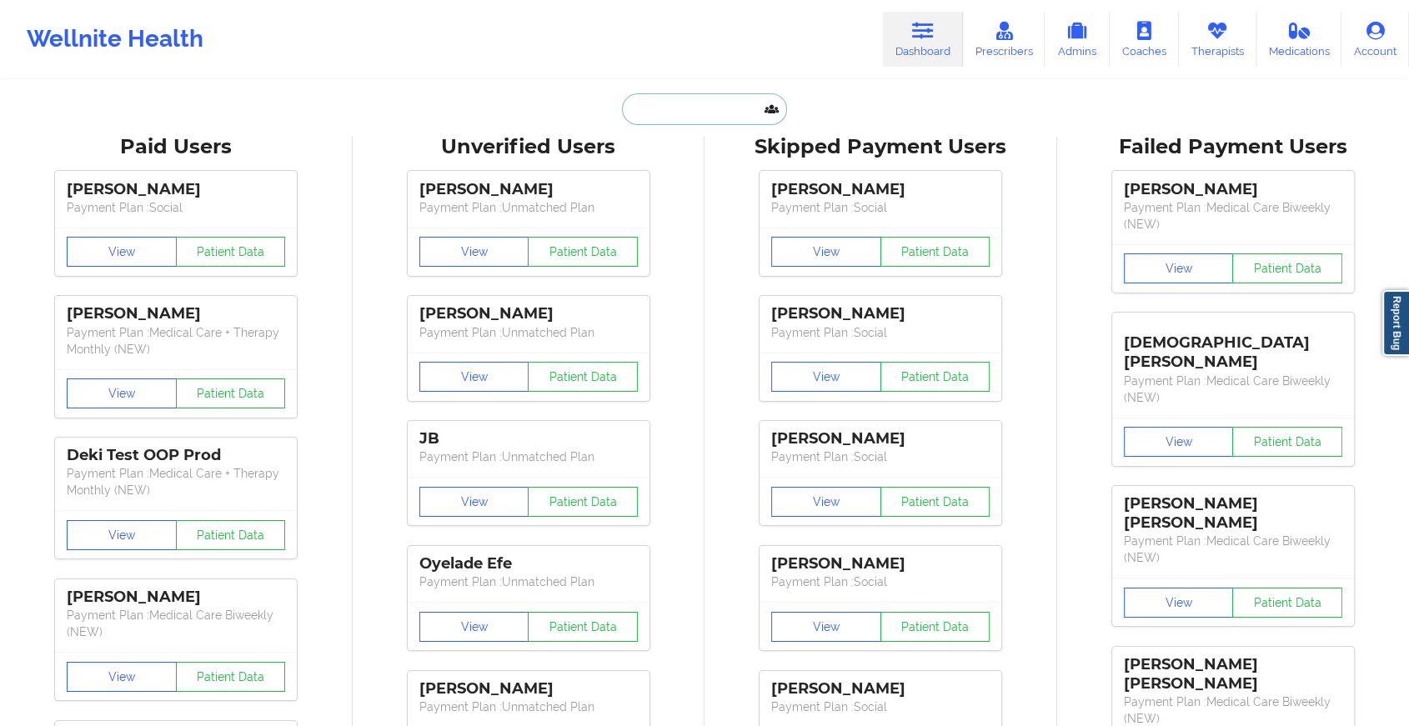
click at [659, 107] on input "text" at bounding box center [704, 109] width 165 height 32
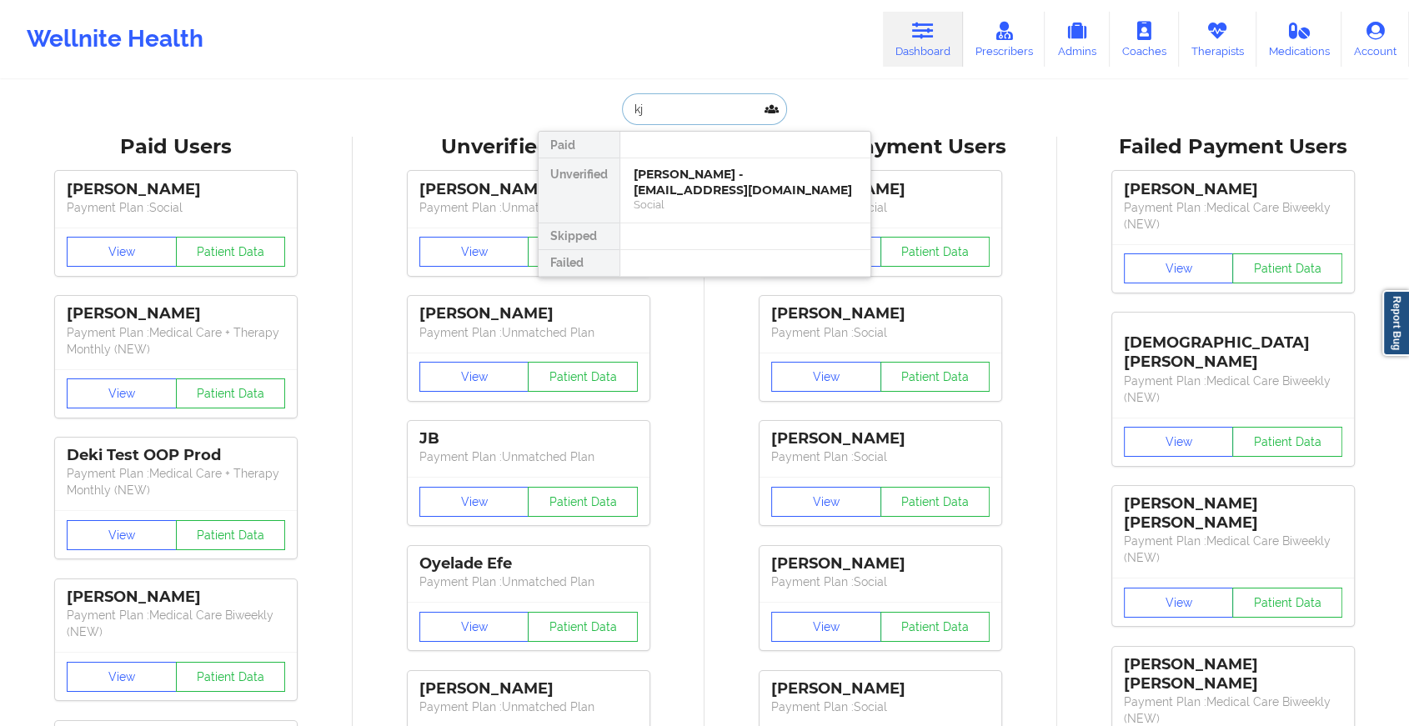
type input "k"
type input "james ma"
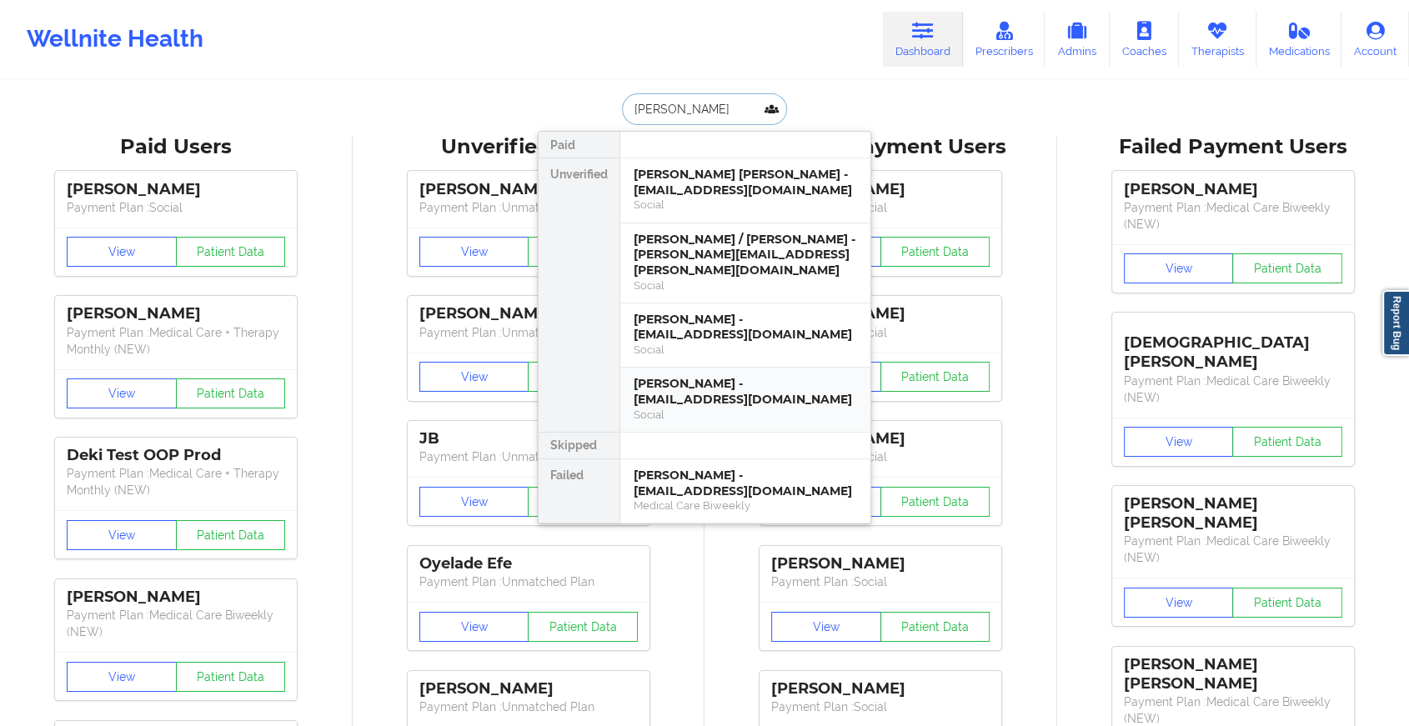
click at [710, 376] on div "James Mankiewicz - jackmank11@gmail.com" at bounding box center [745, 391] width 223 height 31
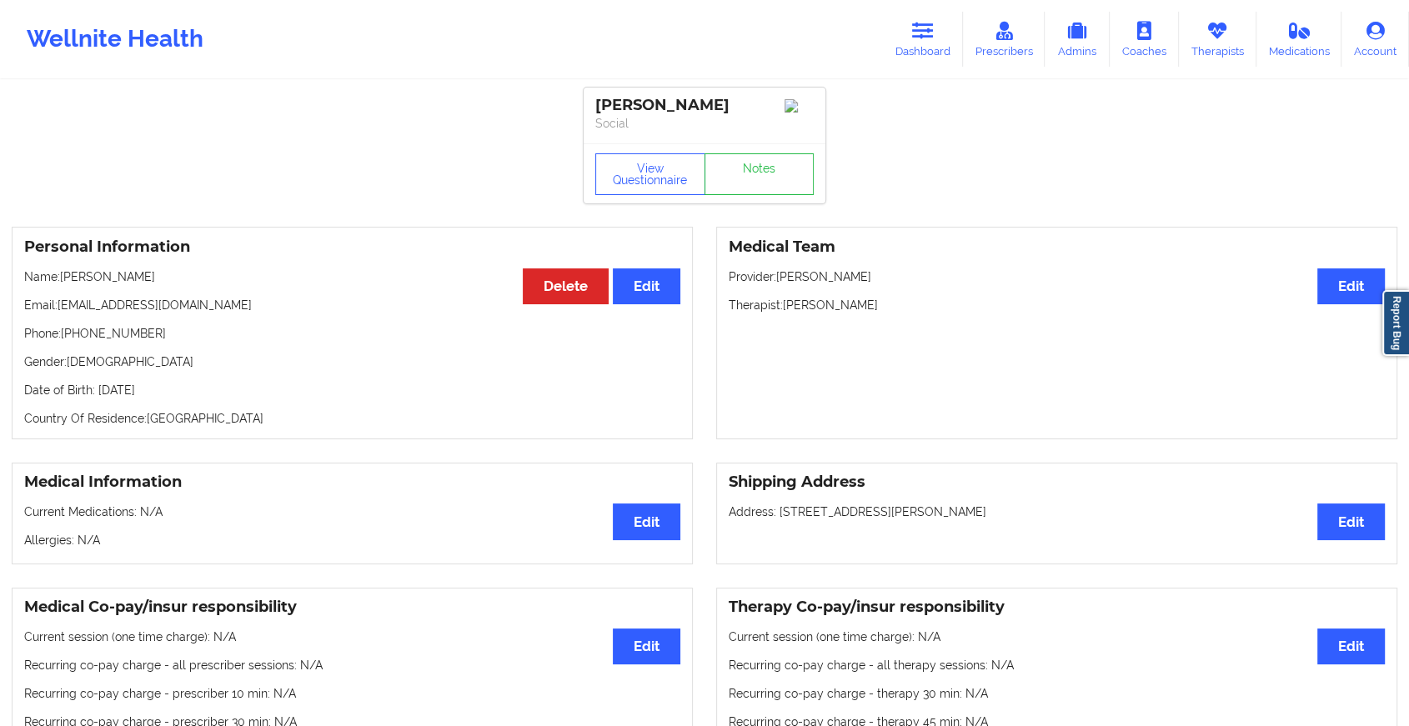
click at [762, 131] on div "James Mankiewicz Social View Questionnaire Notes" at bounding box center [705, 146] width 242 height 116
click at [758, 195] on link "Notes" at bounding box center [760, 174] width 110 height 42
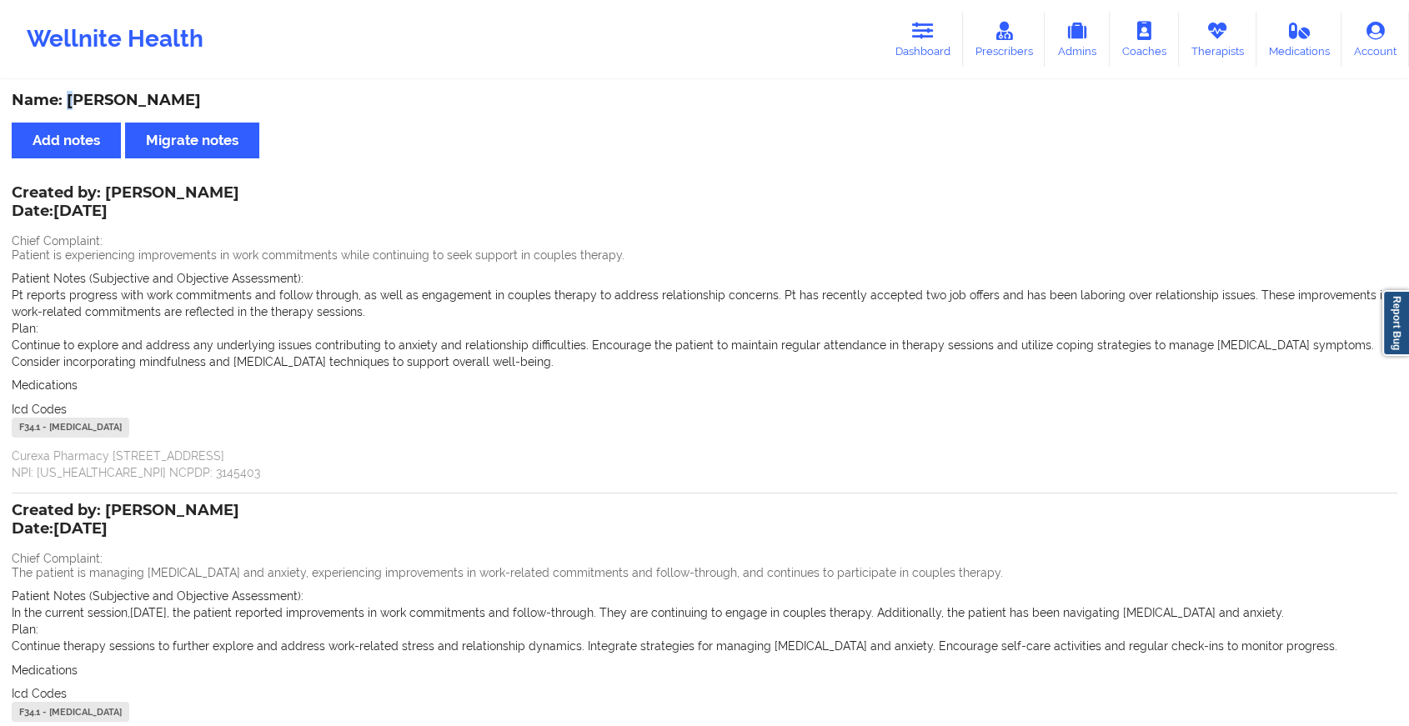
drag, startPoint x: 64, startPoint y: 94, endPoint x: 72, endPoint y: 103, distance: 11.2
click at [72, 103] on div "Name: James Mankiewicz" at bounding box center [705, 100] width 1386 height 19
drag, startPoint x: 72, startPoint y: 103, endPoint x: 324, endPoint y: 109, distance: 252.7
click at [324, 109] on div "Name: James Mankiewicz" at bounding box center [705, 100] width 1386 height 19
drag, startPoint x: 324, startPoint y: 109, endPoint x: 86, endPoint y: 98, distance: 238.8
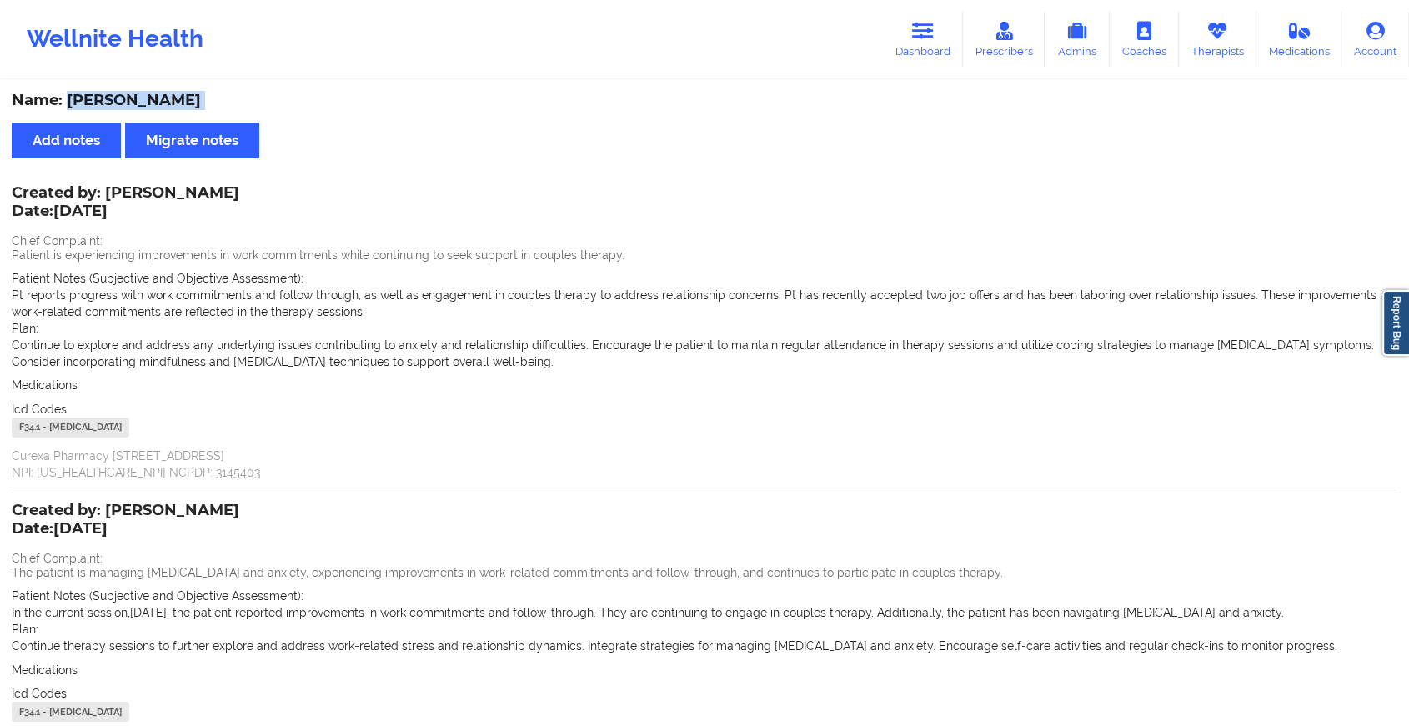
click at [86, 98] on div "Name: James Mankiewicz" at bounding box center [705, 100] width 1386 height 19
copy div "James Mankiewicz Add notes Migrate notes"
click at [906, 23] on link "Dashboard" at bounding box center [923, 39] width 80 height 55
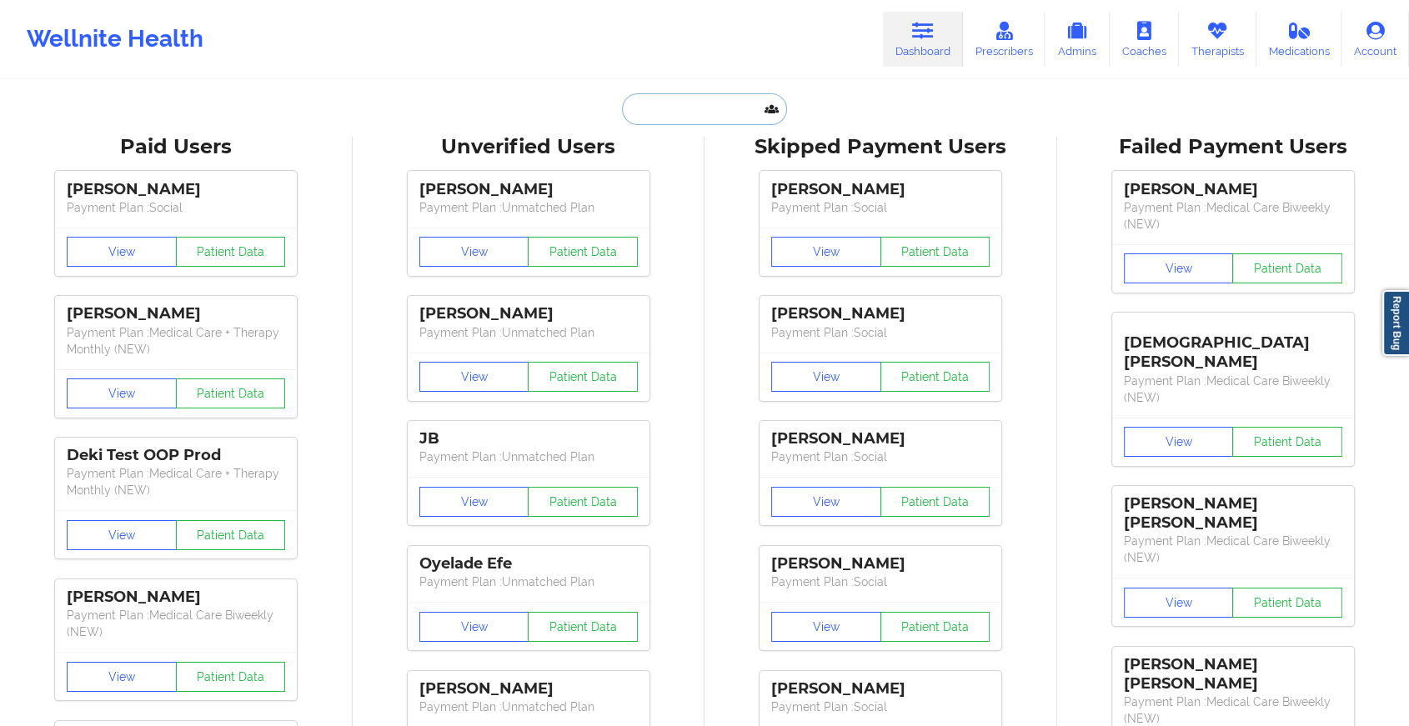
click at [737, 113] on input "text" at bounding box center [704, 109] width 165 height 32
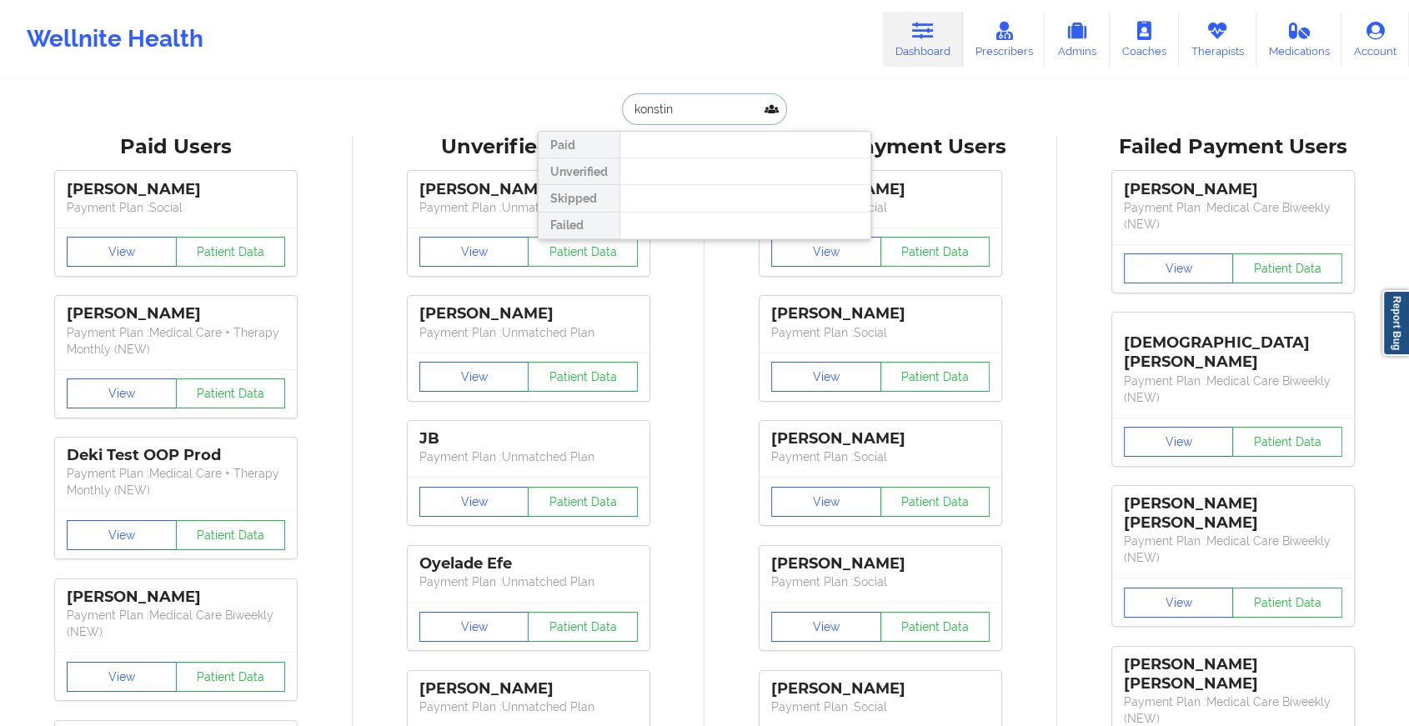
type input "konstin"
